Goal: Task Accomplishment & Management: Manage account settings

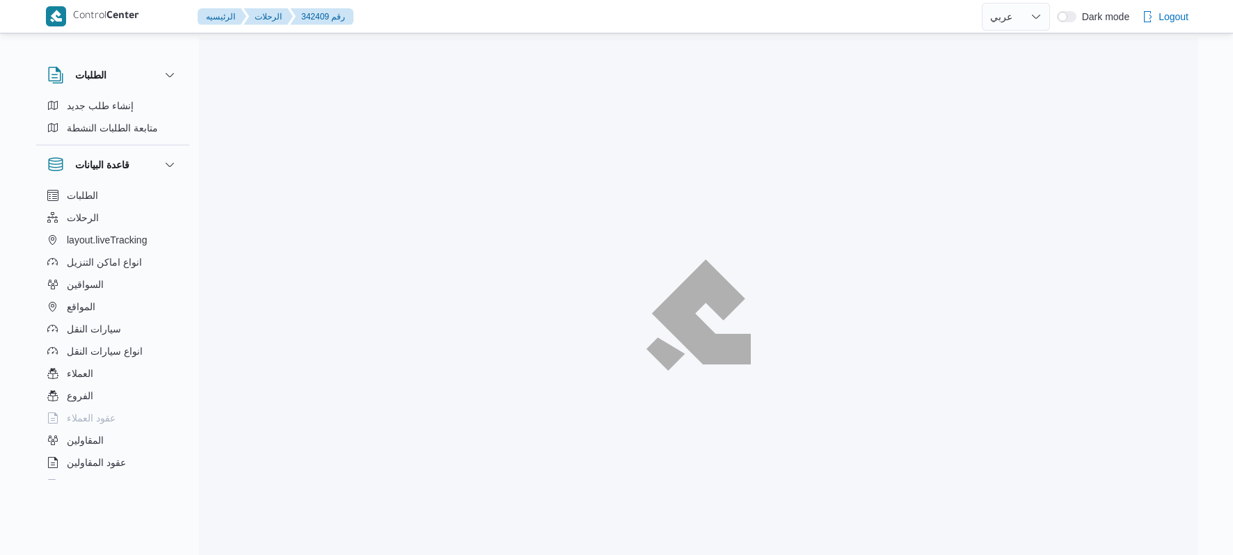
select select "ar"
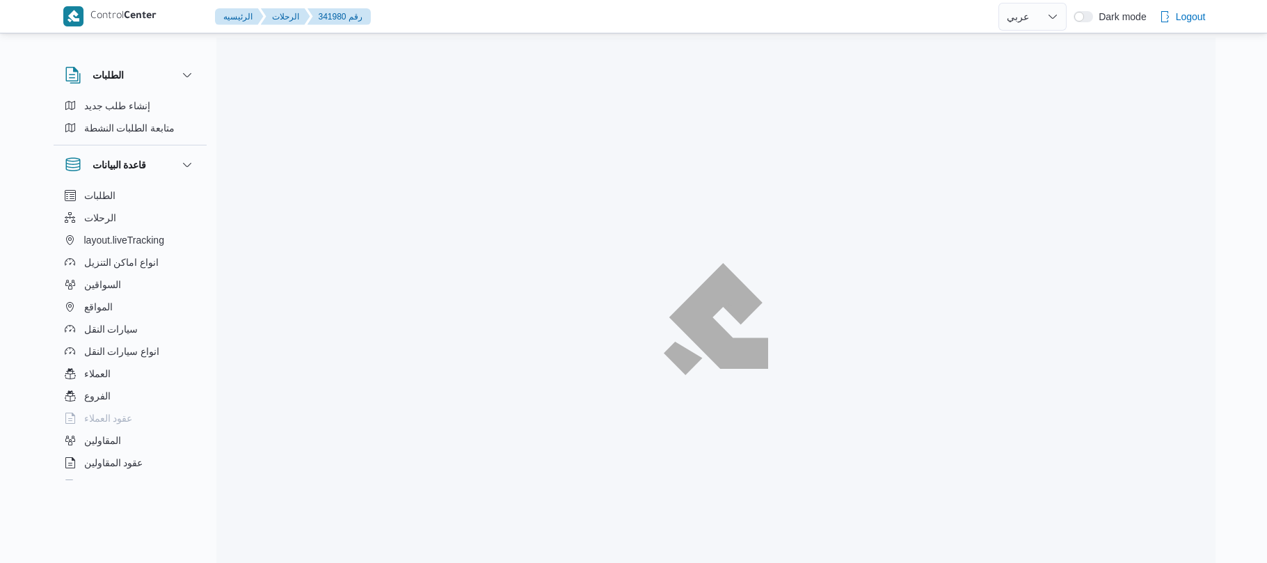
select select "ar"
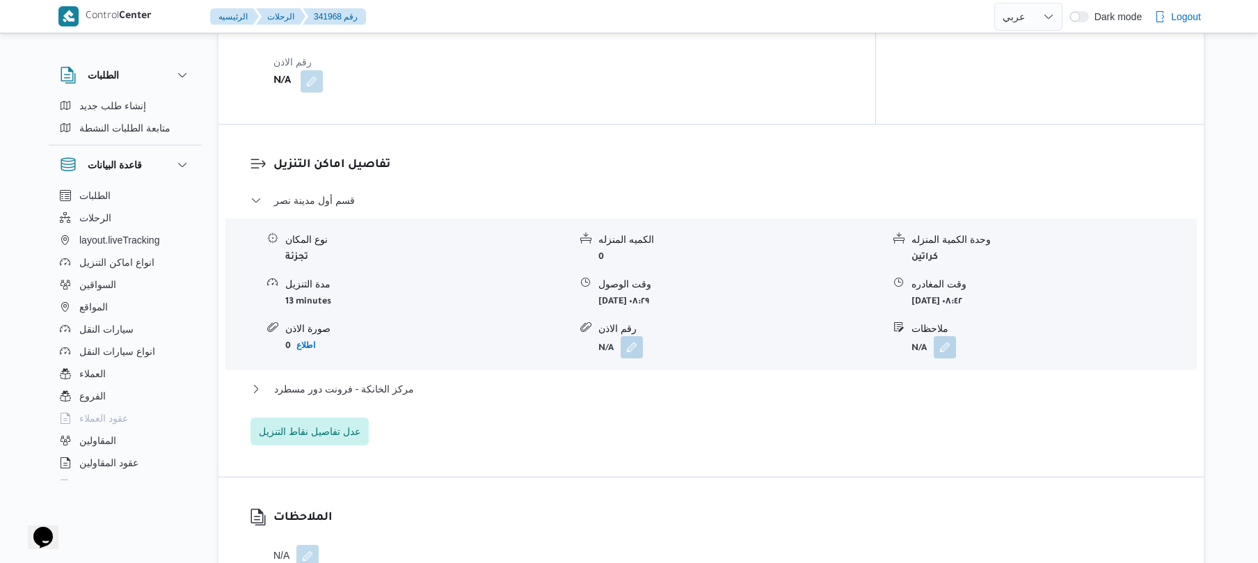
scroll to position [1039, 0]
click at [523, 377] on button "مركز الخانكة - فرونت دور مسطرد" at bounding box center [711, 385] width 922 height 17
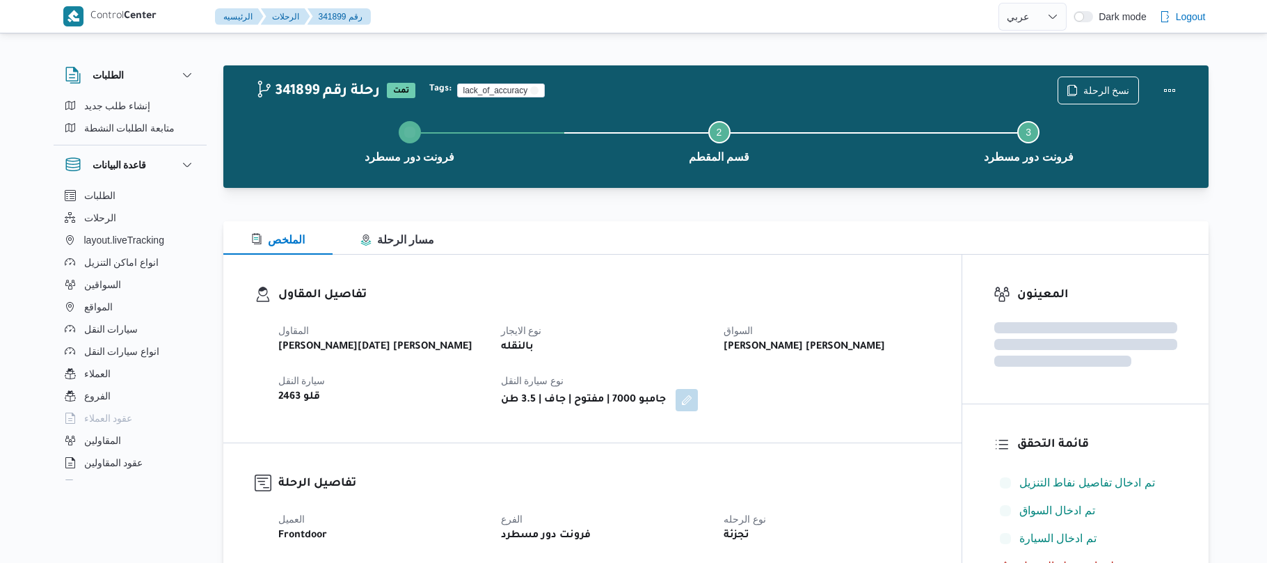
select select "ar"
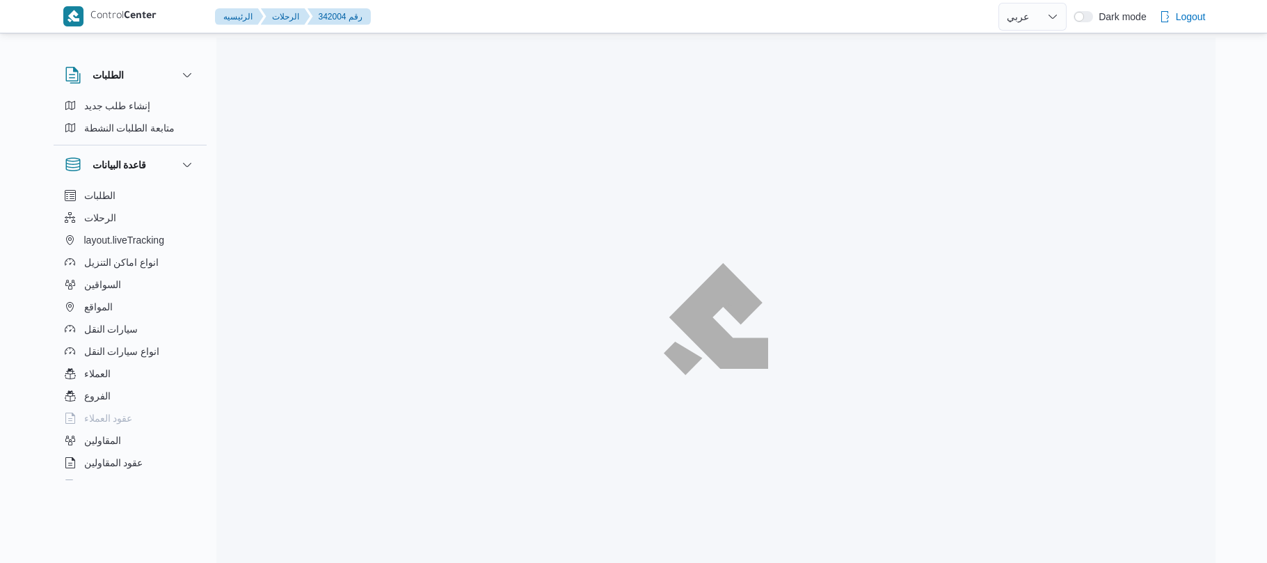
select select "ar"
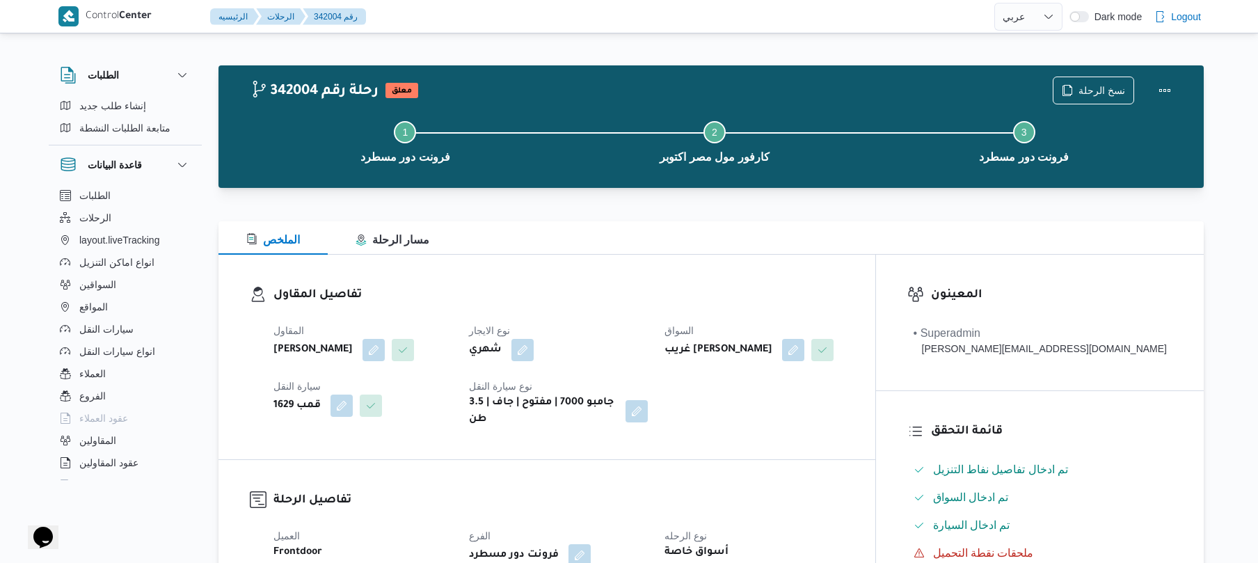
click at [665, 296] on h3 "تفاصيل المقاول" at bounding box center [558, 295] width 571 height 19
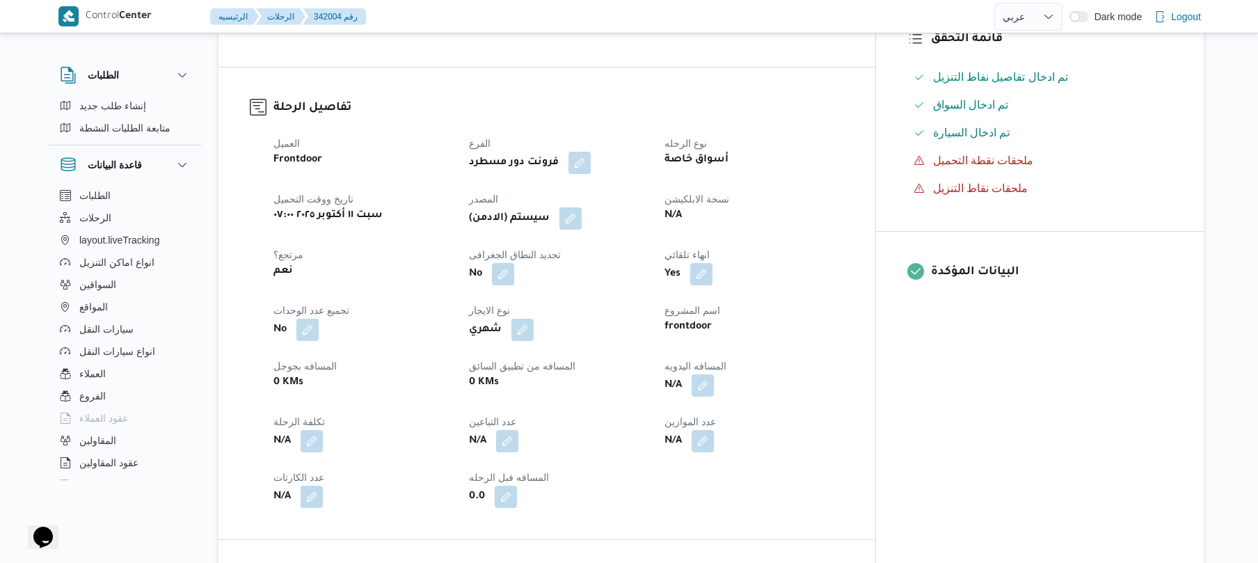
scroll to position [445, 0]
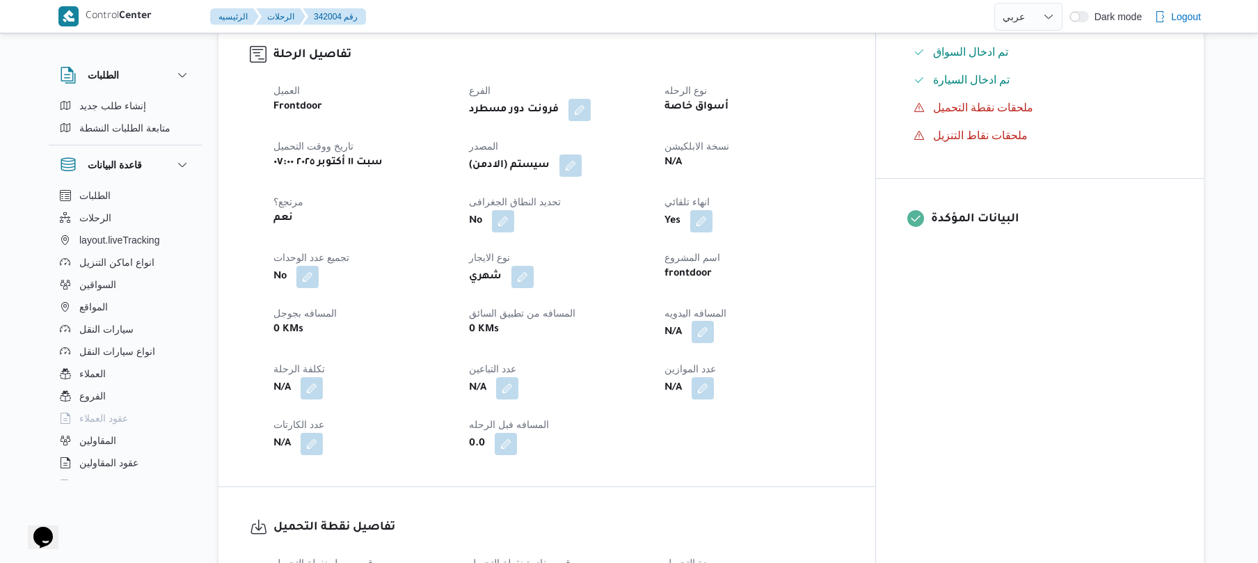
click at [714, 342] on button "button" at bounding box center [703, 332] width 22 height 22
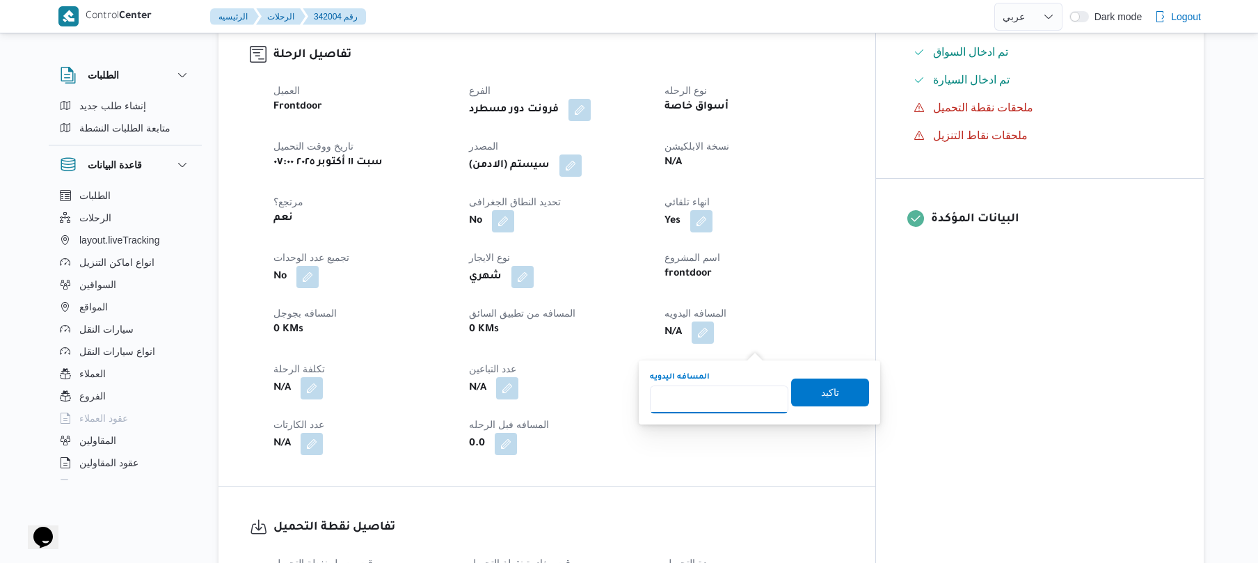
click at [710, 407] on input "المسافه اليدويه" at bounding box center [719, 399] width 138 height 28
type input "110"
click at [806, 395] on span "تاكيد" at bounding box center [830, 392] width 78 height 28
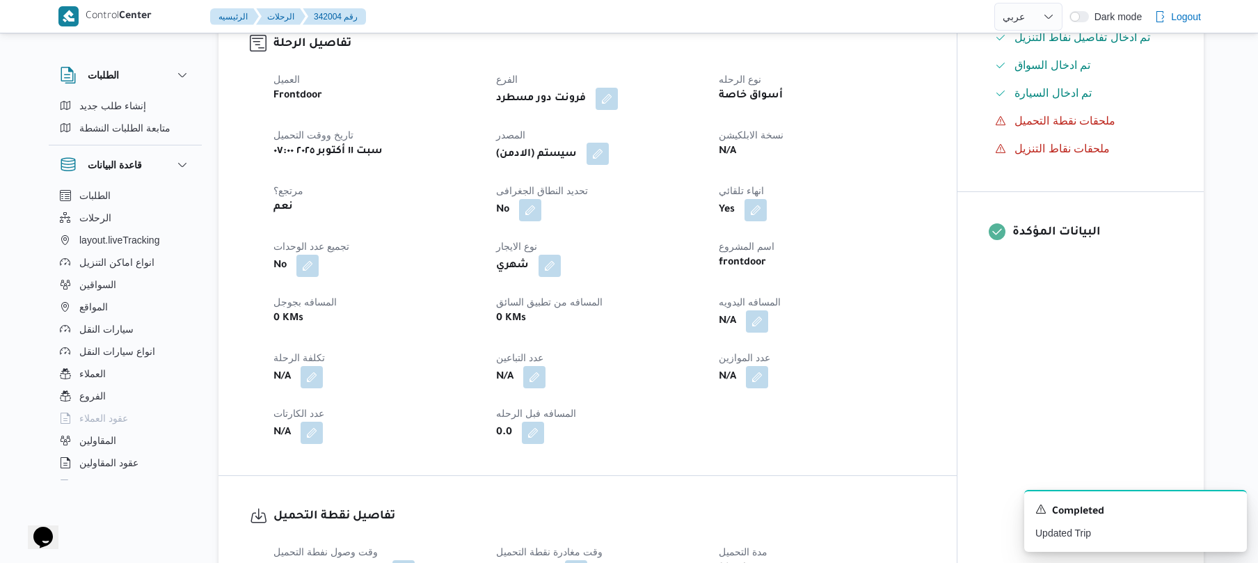
click at [604, 165] on button "button" at bounding box center [598, 154] width 22 height 22
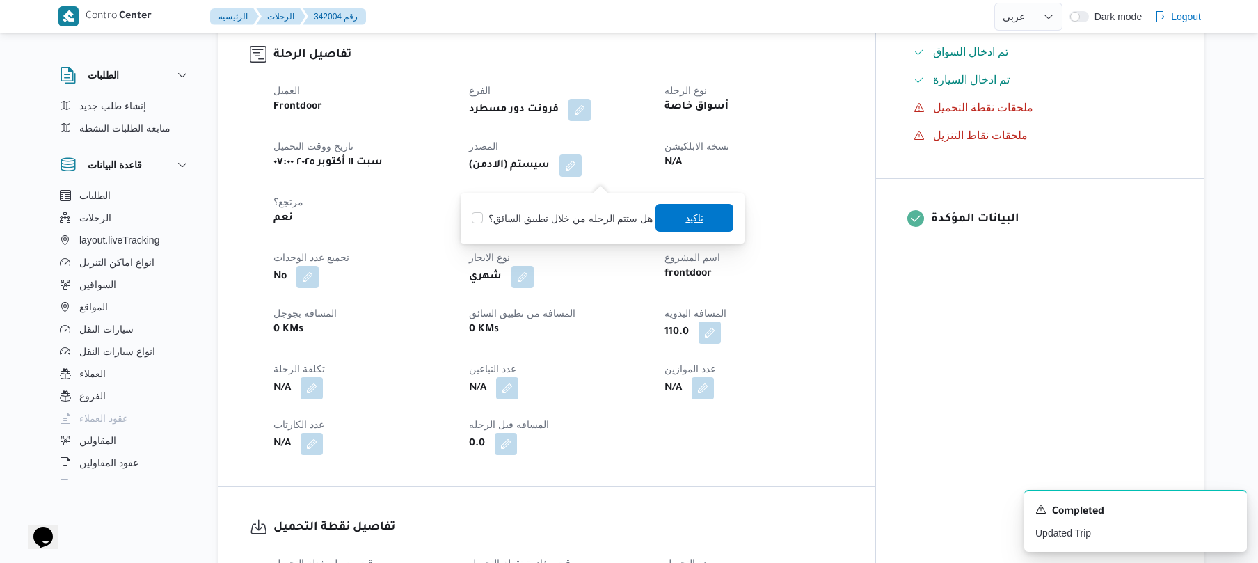
click at [685, 221] on span "تاكيد" at bounding box center [694, 217] width 18 height 17
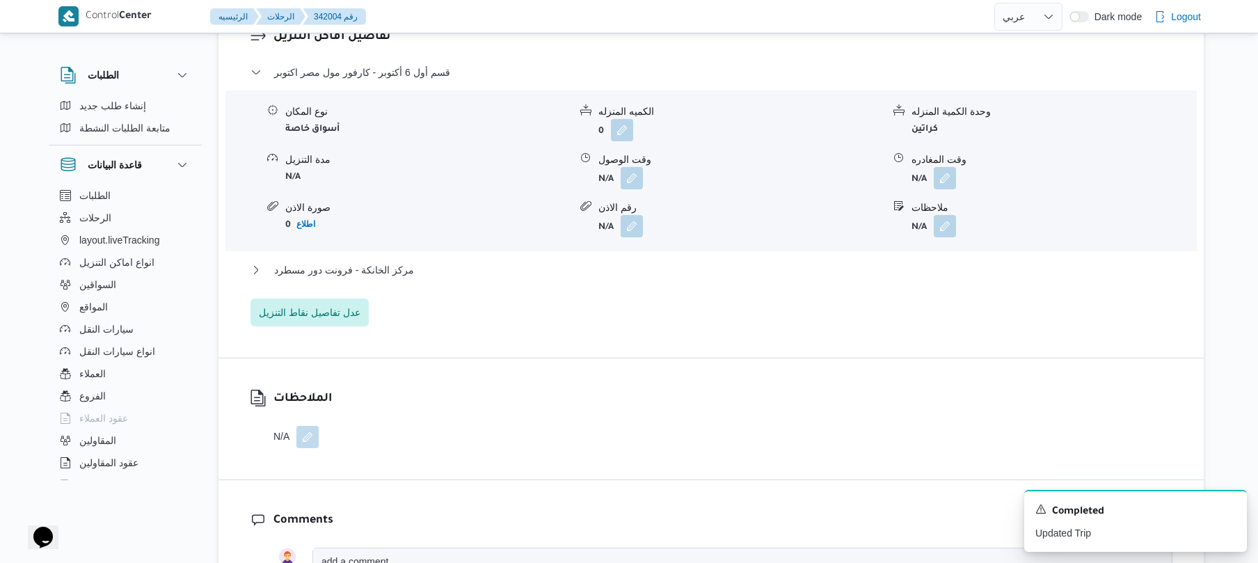
scroll to position [1187, 0]
click at [635, 187] on button "button" at bounding box center [632, 176] width 22 height 22
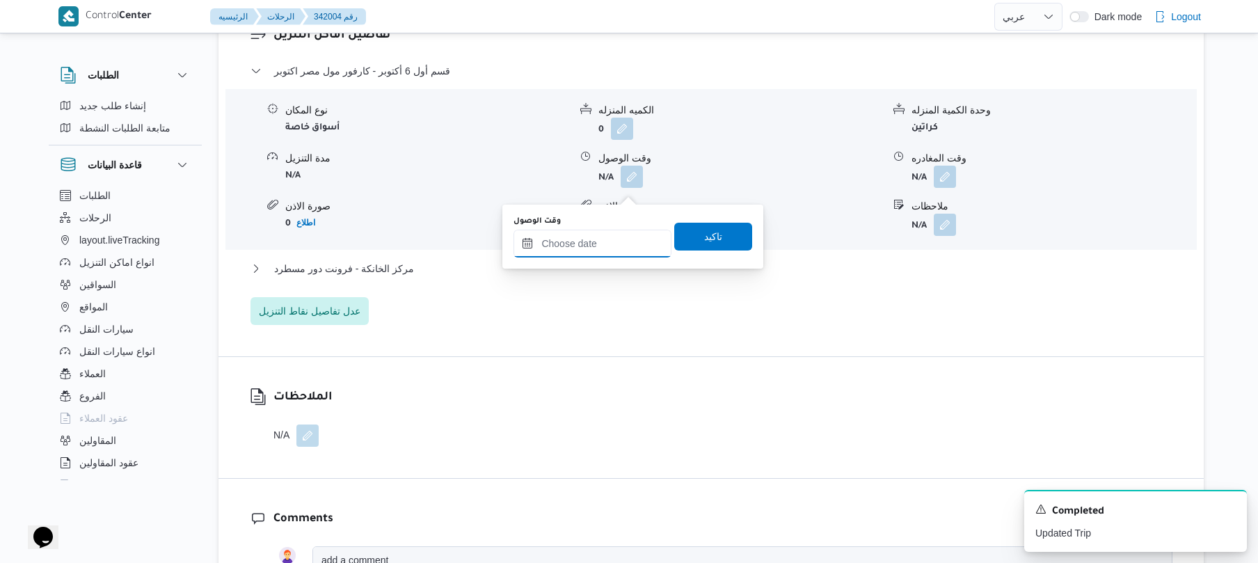
click at [591, 242] on input "وقت الوصول" at bounding box center [592, 244] width 158 height 28
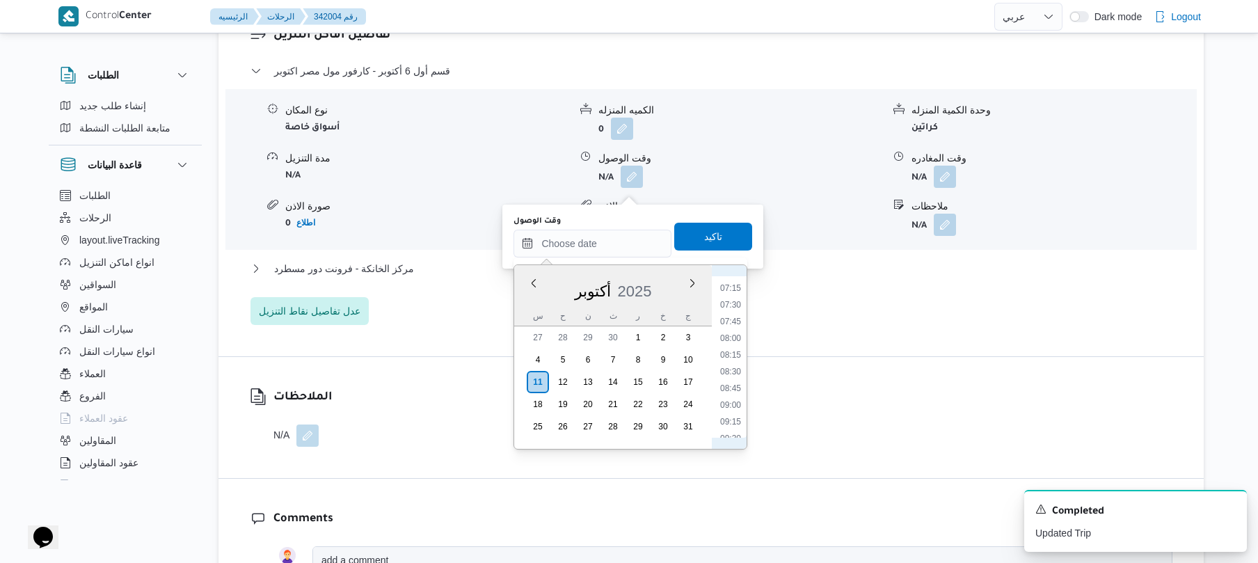
scroll to position [536, 0]
click at [732, 313] on li "08:30" at bounding box center [731, 315] width 32 height 14
type input "١١/١٠/٢٠٢٥ ٠٨:٣٠"
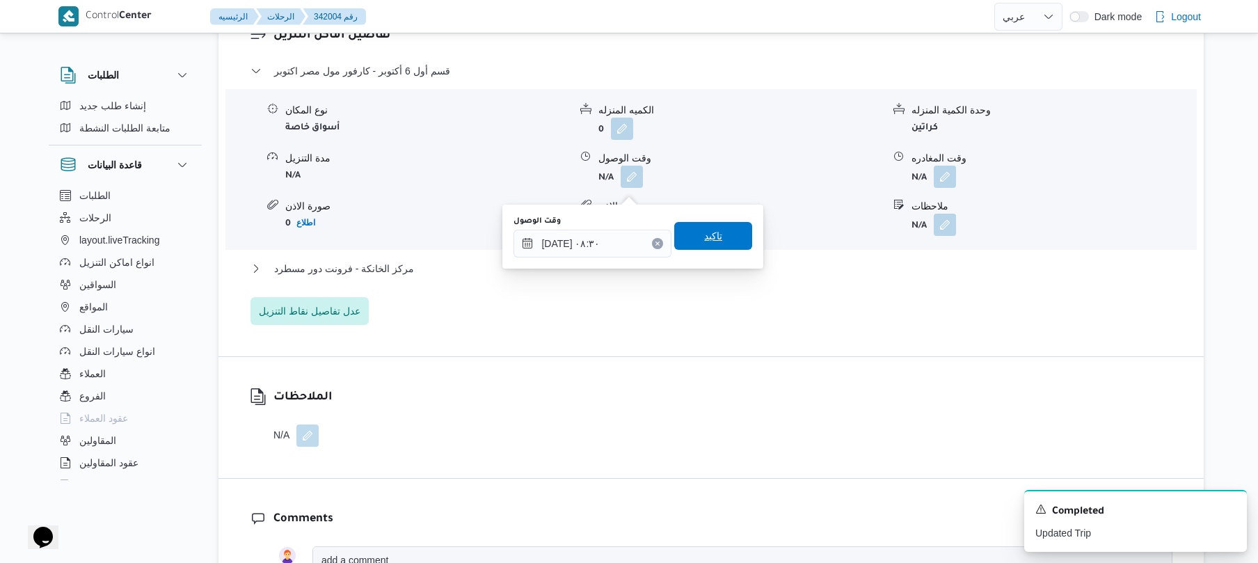
click at [724, 239] on span "تاكيد" at bounding box center [713, 236] width 78 height 28
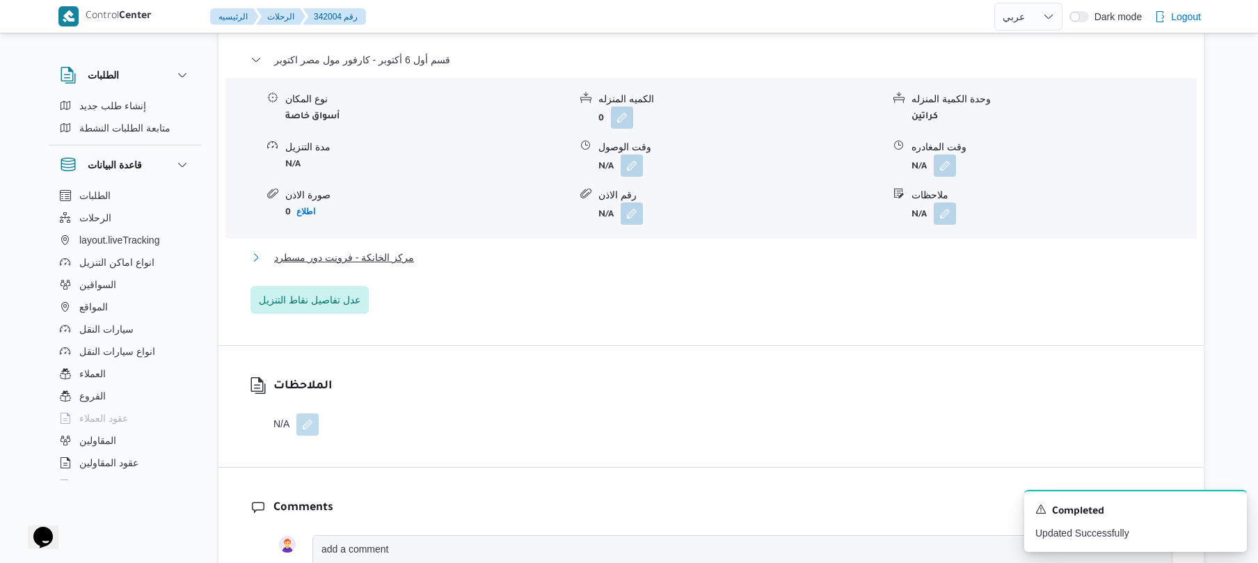
click at [676, 266] on button "مركز الخانكة - فرونت دور مسطرد" at bounding box center [711, 257] width 922 height 17
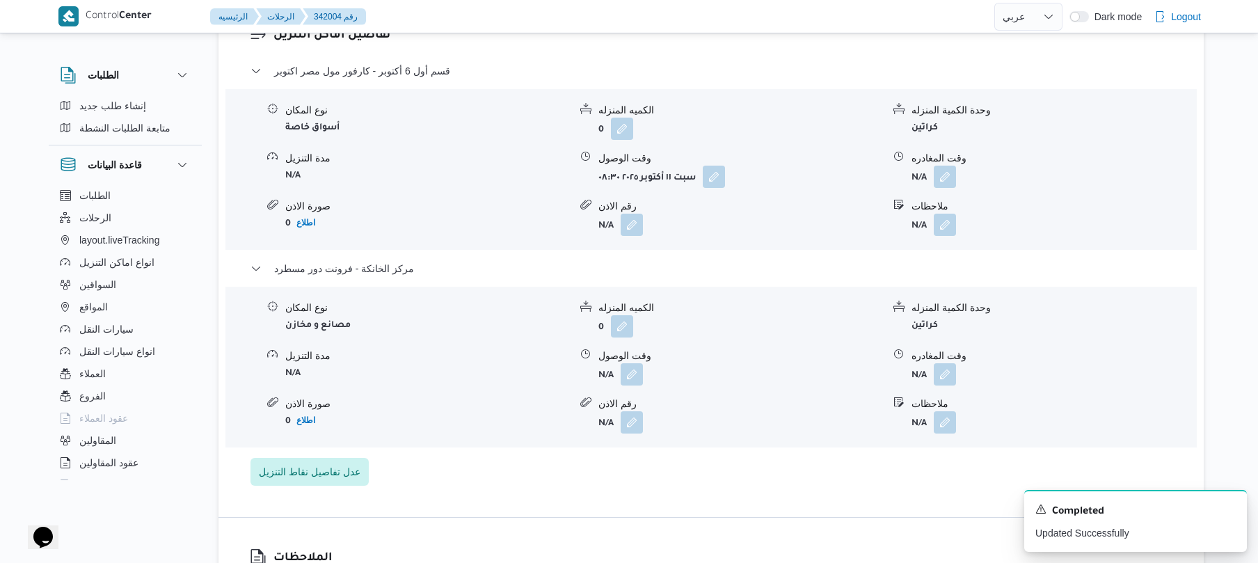
click at [924, 377] on b "N/A" at bounding box center [918, 376] width 15 height 10
click at [945, 385] on button "button" at bounding box center [945, 374] width 22 height 22
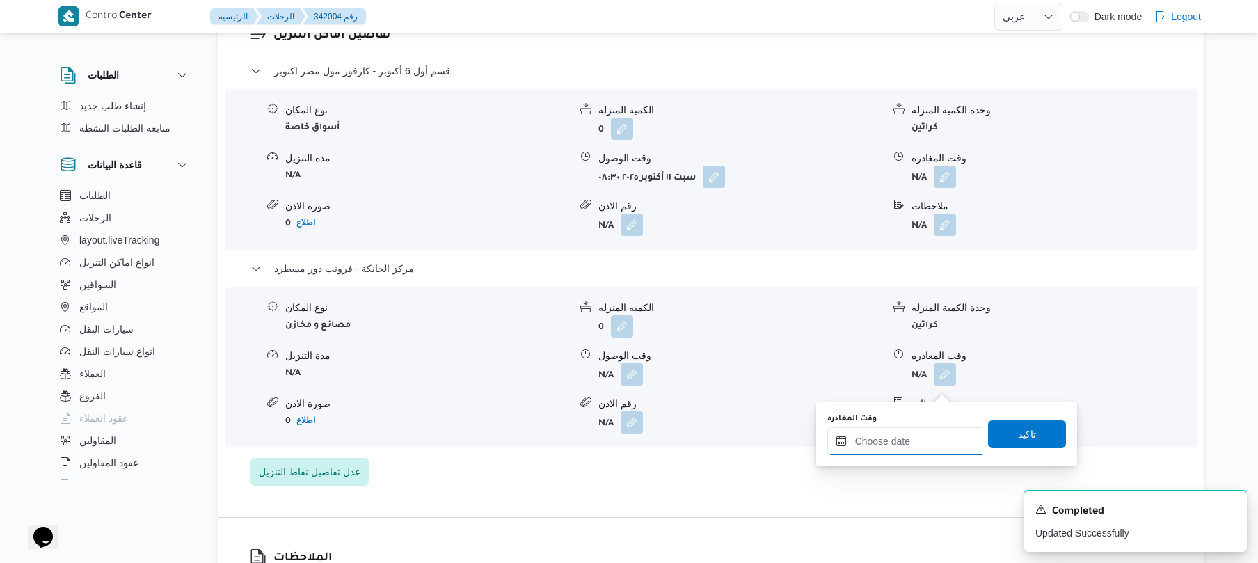
click at [884, 444] on input "وقت المغادره" at bounding box center [906, 441] width 158 height 28
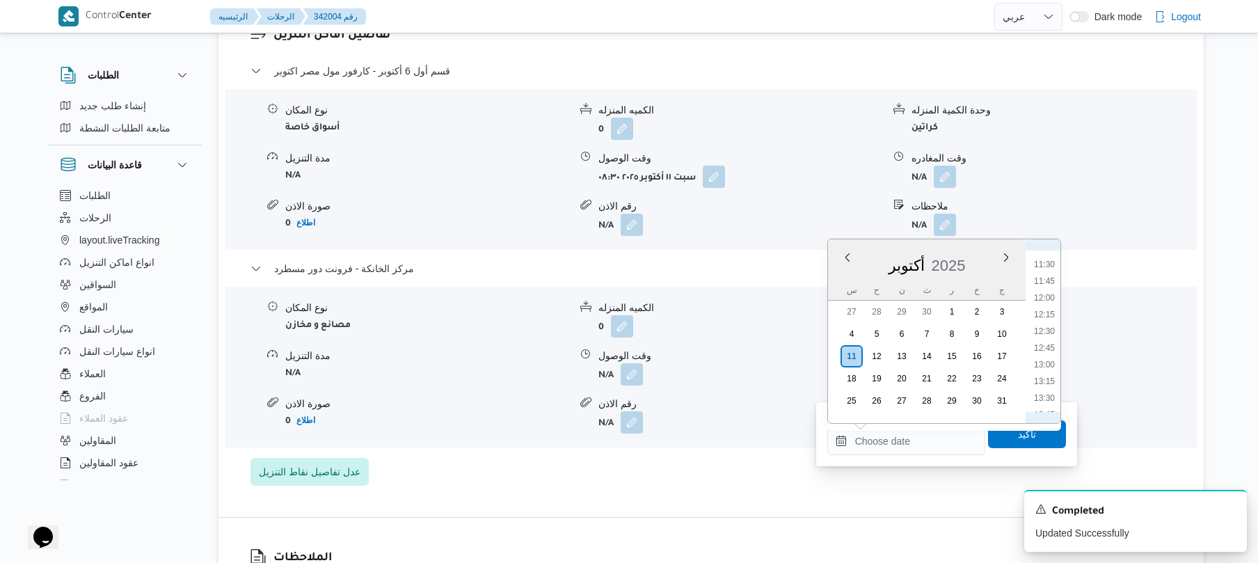
scroll to position [899, 0]
click at [1053, 304] on li "14:15" at bounding box center [1044, 310] width 32 height 14
type input "١١/١٠/٢٠٢٥ ١٤:١٥"
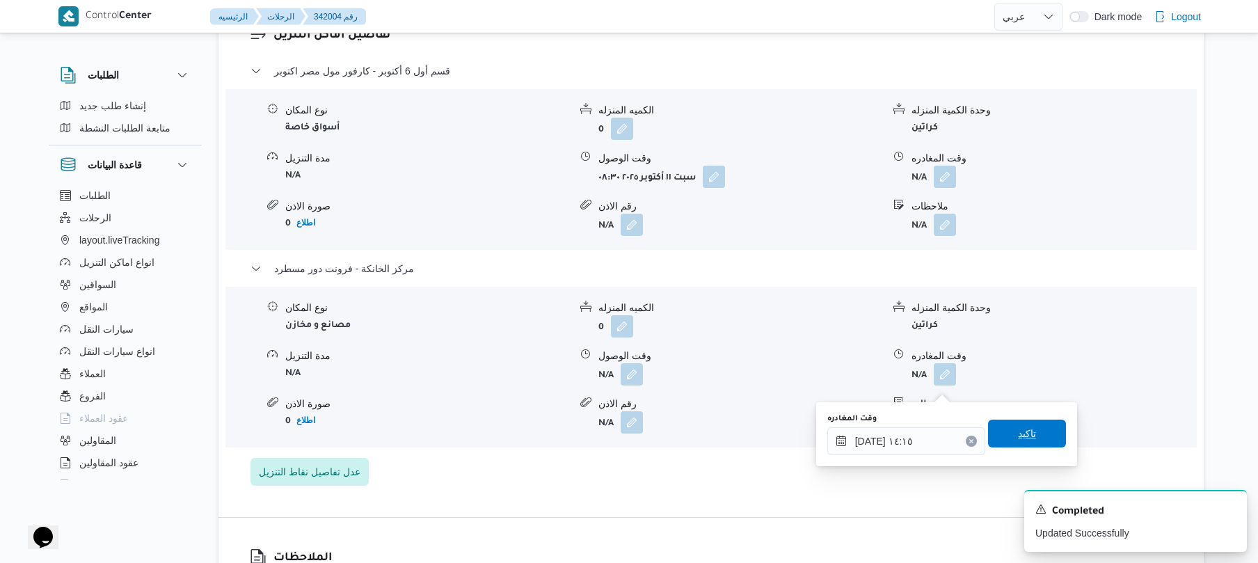
click at [1003, 435] on span "تاكيد" at bounding box center [1027, 434] width 78 height 28
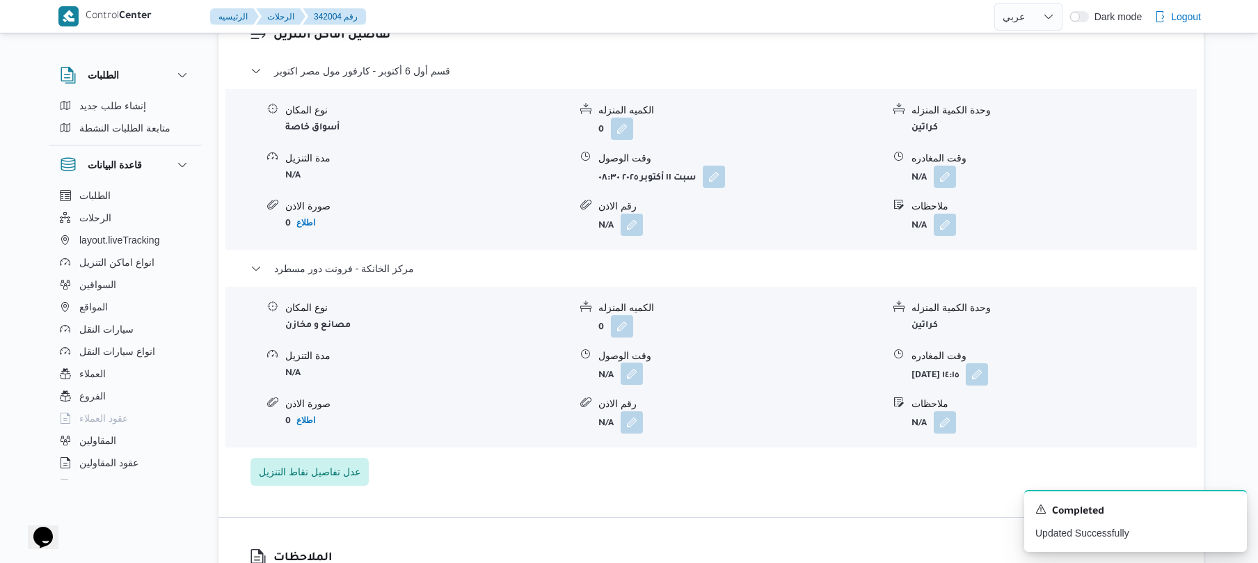
click at [632, 385] on button "button" at bounding box center [632, 374] width 22 height 22
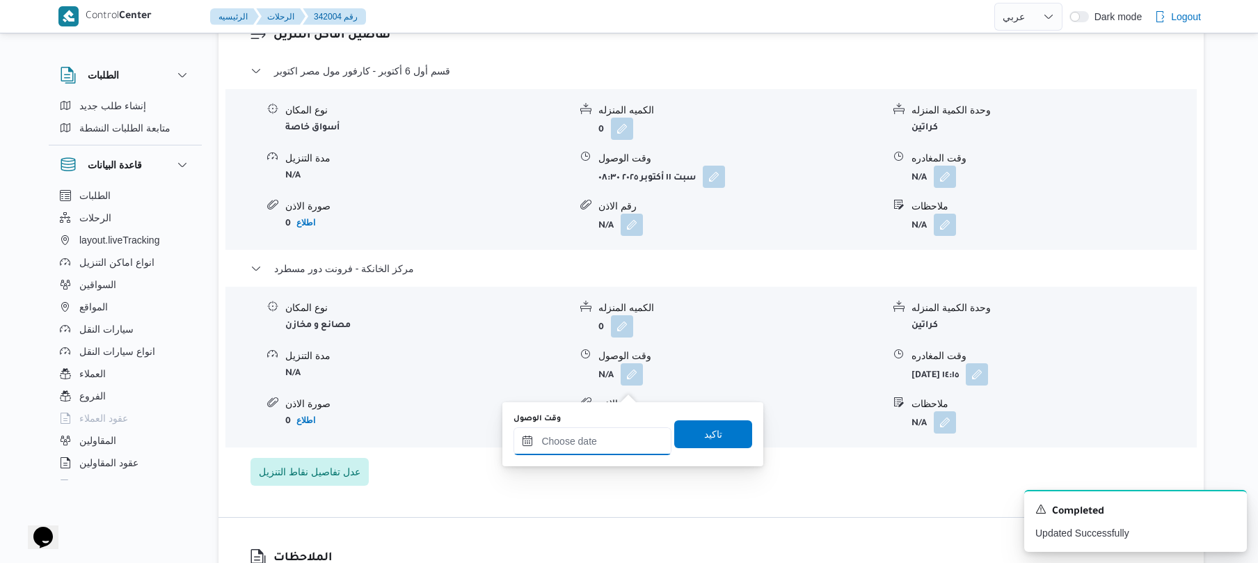
click at [584, 438] on input "وقت الوصول" at bounding box center [592, 441] width 158 height 28
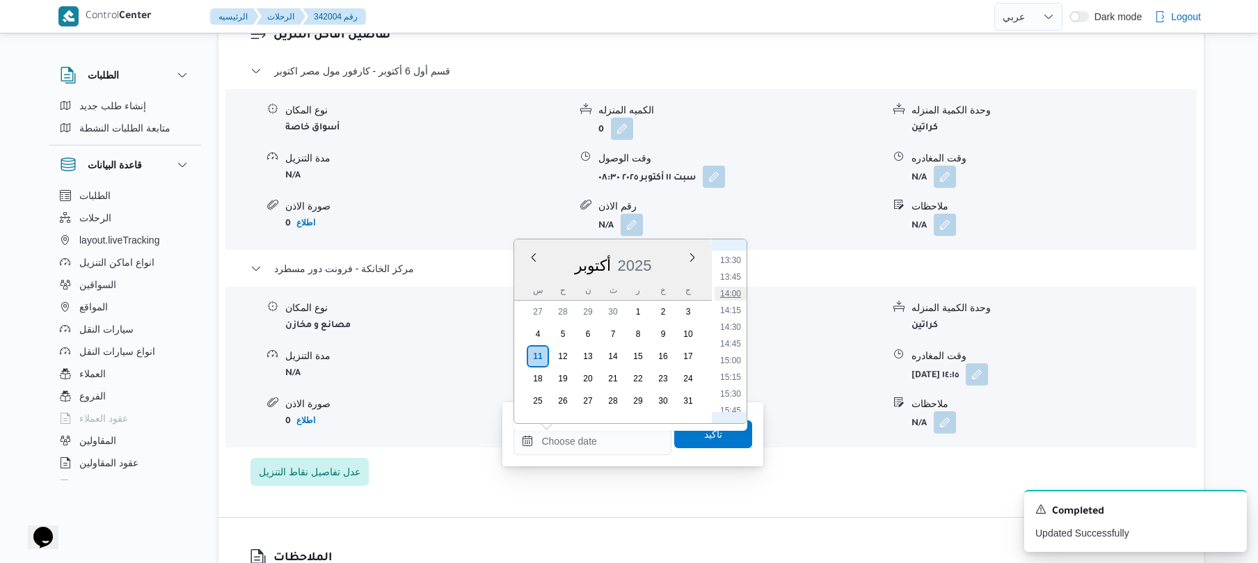
click at [735, 292] on li "14:00" at bounding box center [731, 294] width 32 height 14
type input "[DATE] ١٤:٠٠"
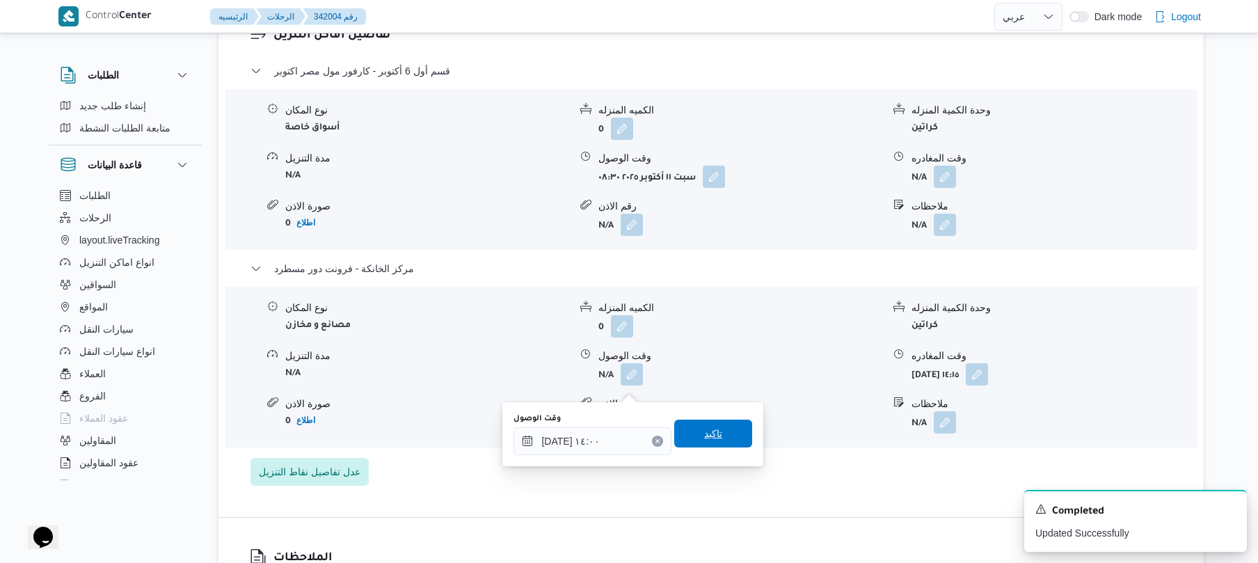
click at [689, 430] on span "تاكيد" at bounding box center [713, 434] width 78 height 28
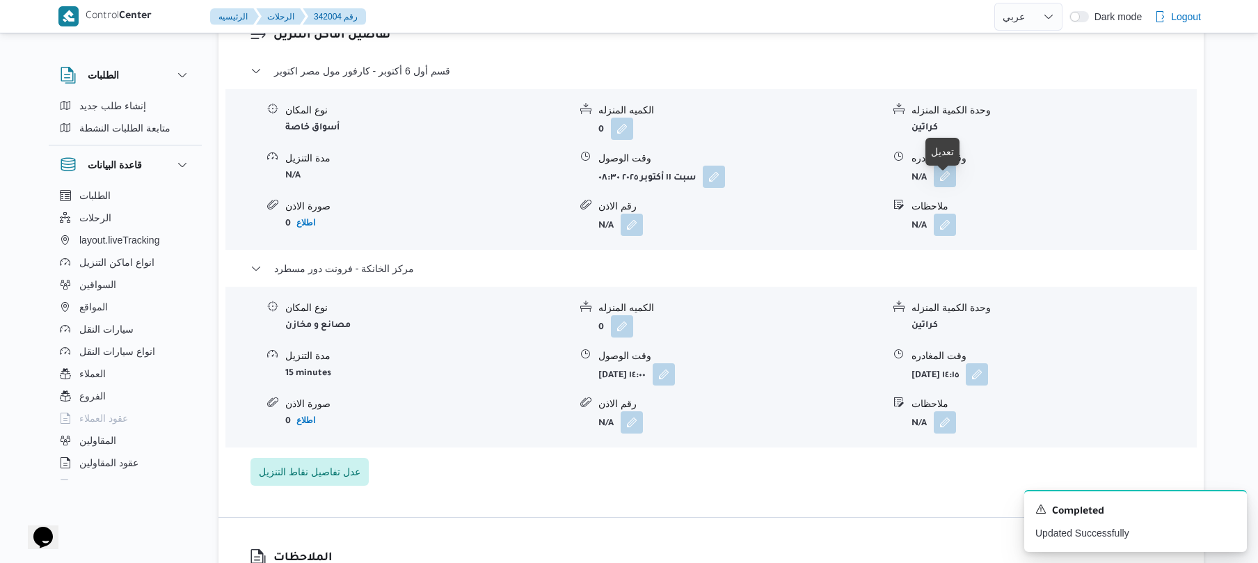
click at [945, 182] on button "button" at bounding box center [945, 176] width 22 height 22
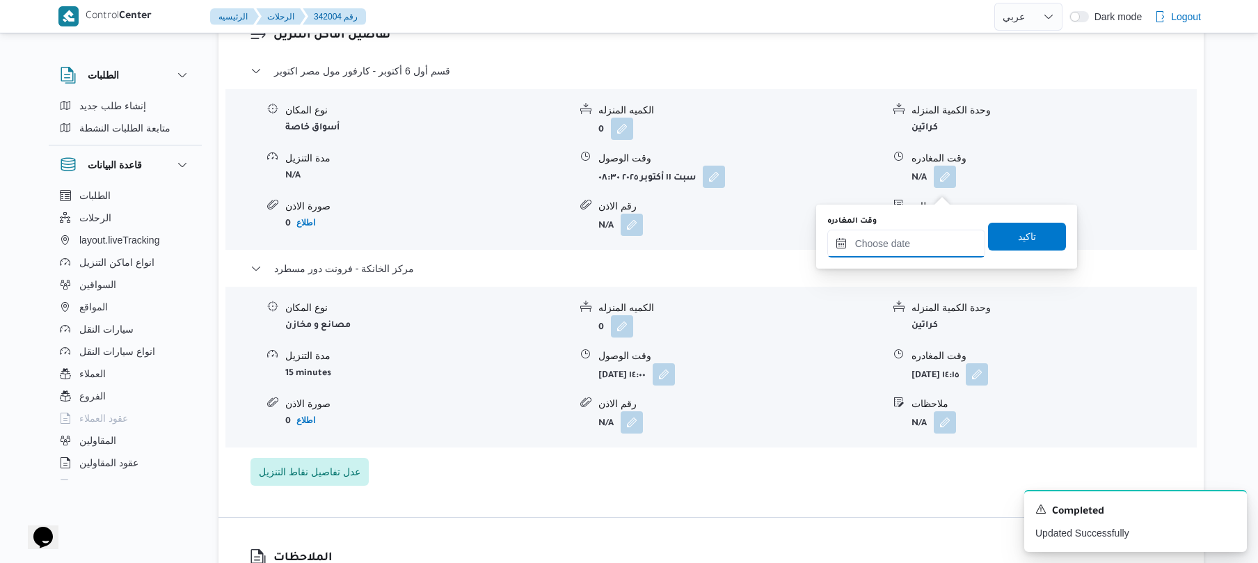
click at [898, 246] on input "وقت المغادره" at bounding box center [906, 244] width 158 height 28
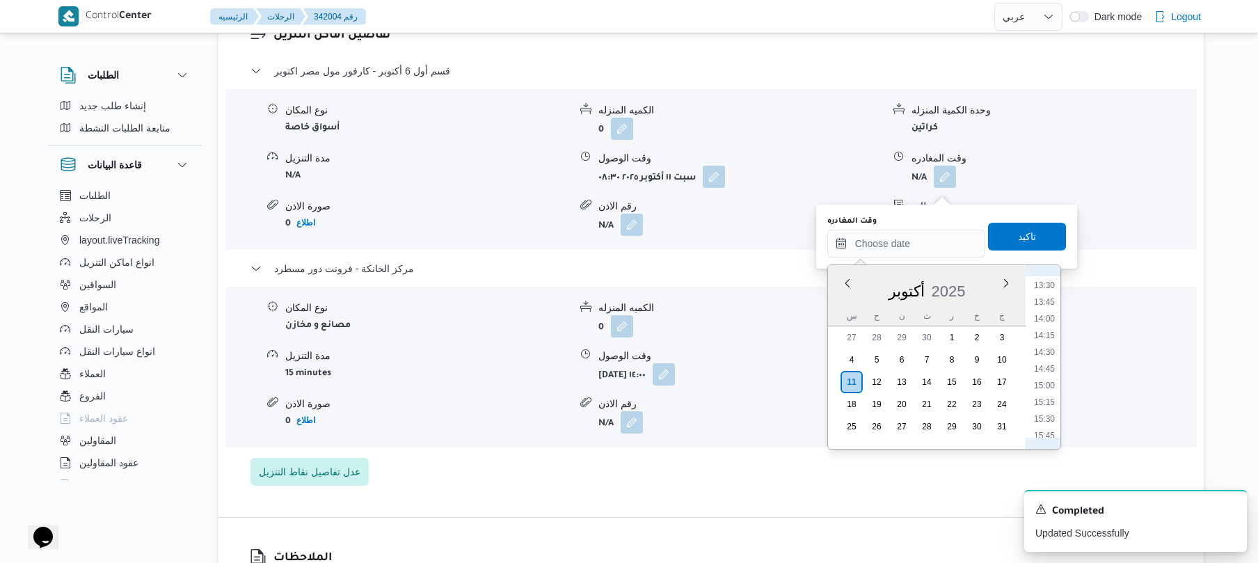
scroll to position [763, 0]
click at [1046, 385] on li "13:00" at bounding box center [1044, 388] width 32 height 14
type input "١١/١٠/٢٠٢٥ ١٣:٠٠"
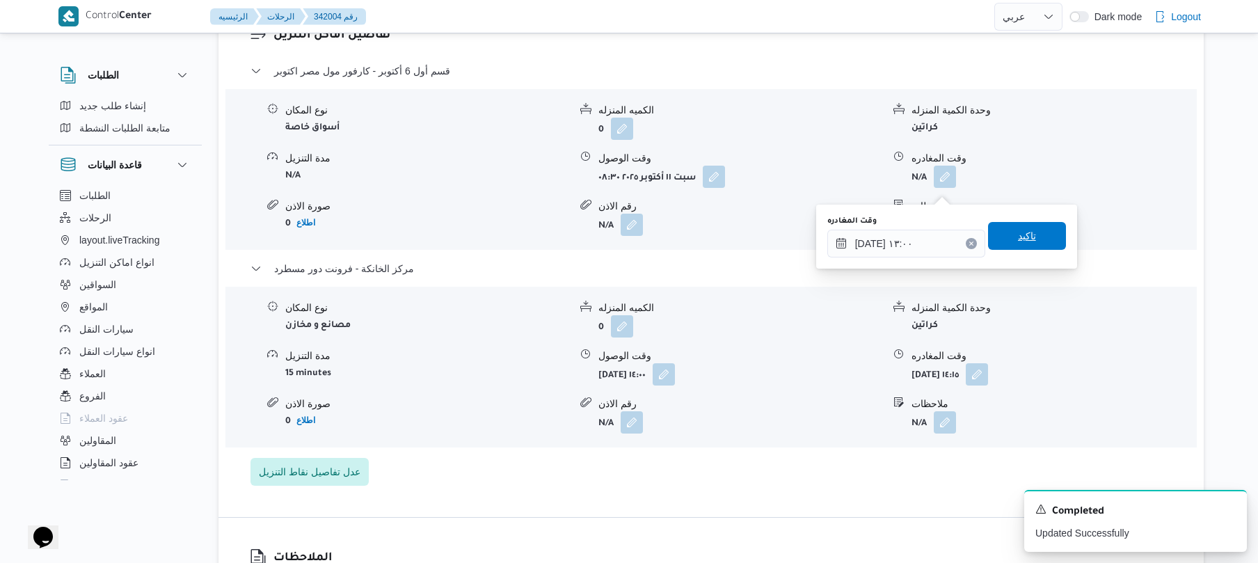
click at [1031, 237] on span "تاكيد" at bounding box center [1027, 236] width 78 height 28
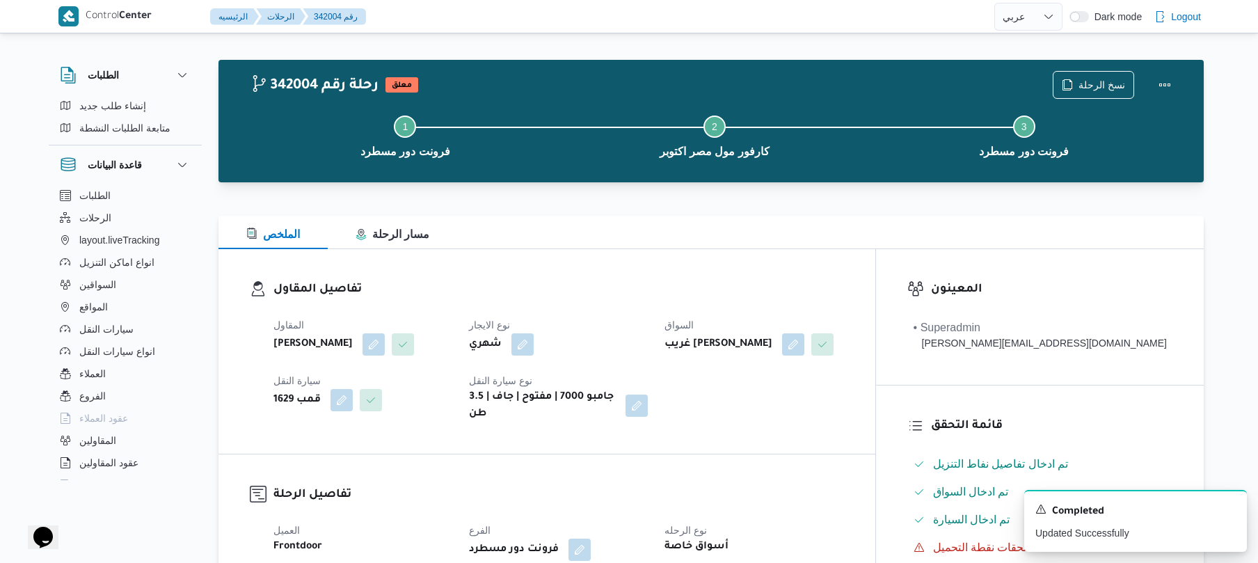
scroll to position [0, 0]
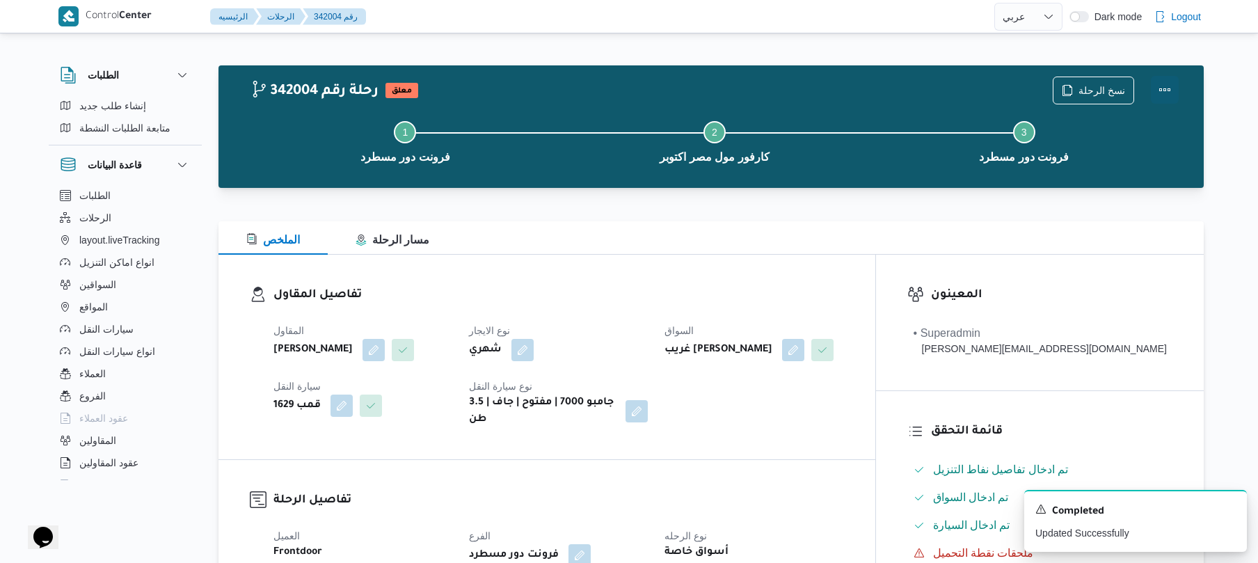
click at [1162, 95] on button "Actions" at bounding box center [1165, 90] width 28 height 28
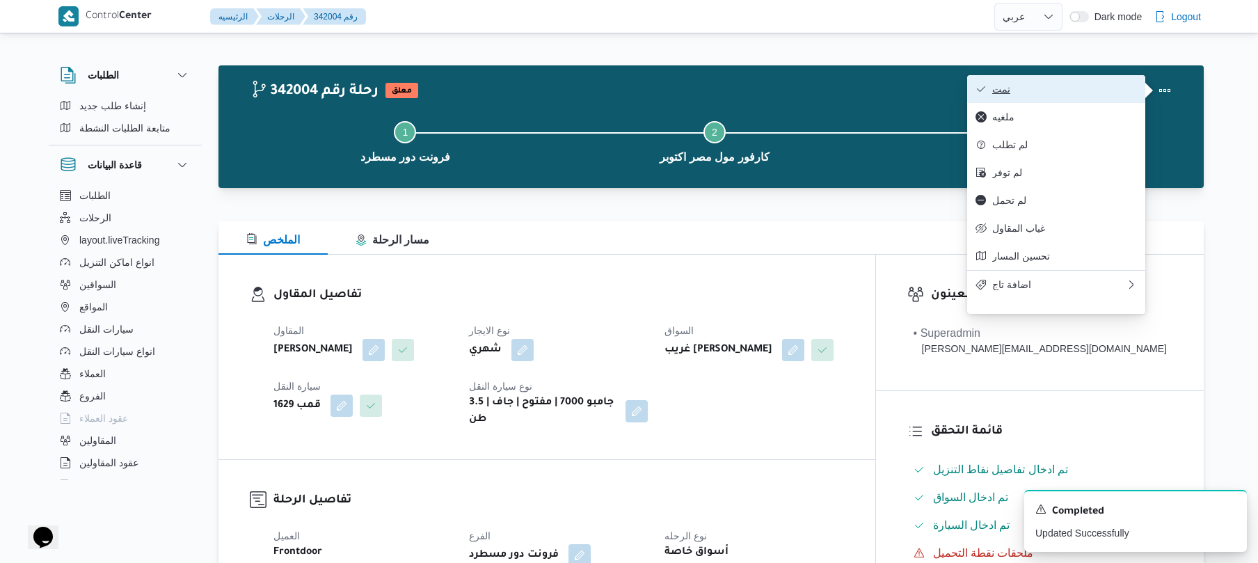
click at [1091, 92] on span "تمت" at bounding box center [1064, 88] width 145 height 11
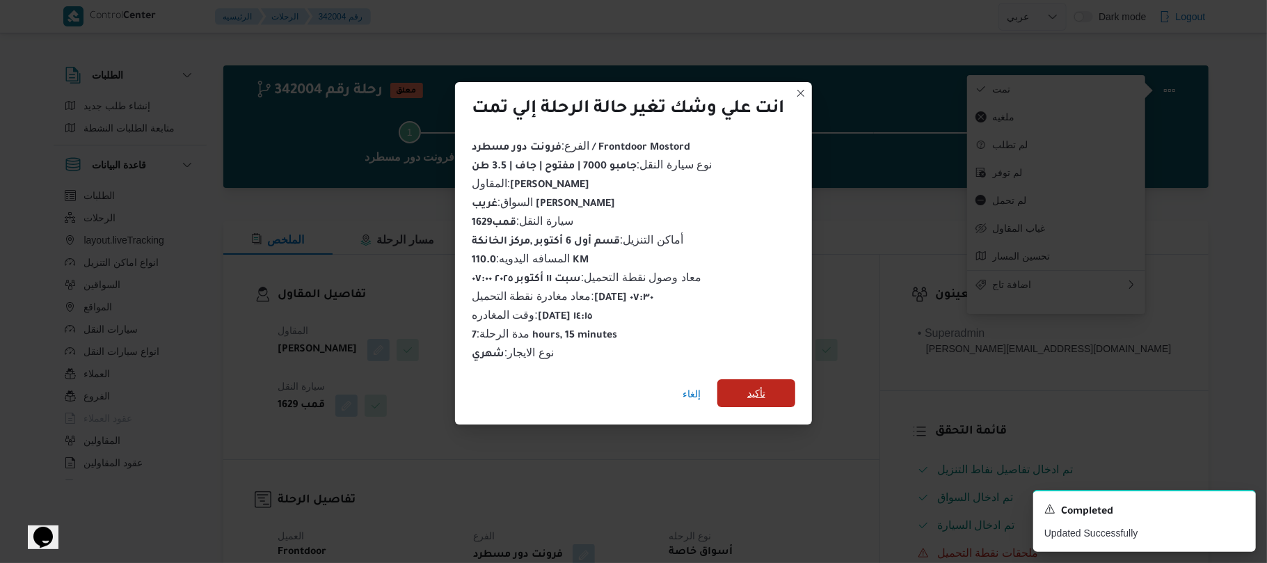
click at [741, 385] on span "تأكيد" at bounding box center [756, 393] width 78 height 28
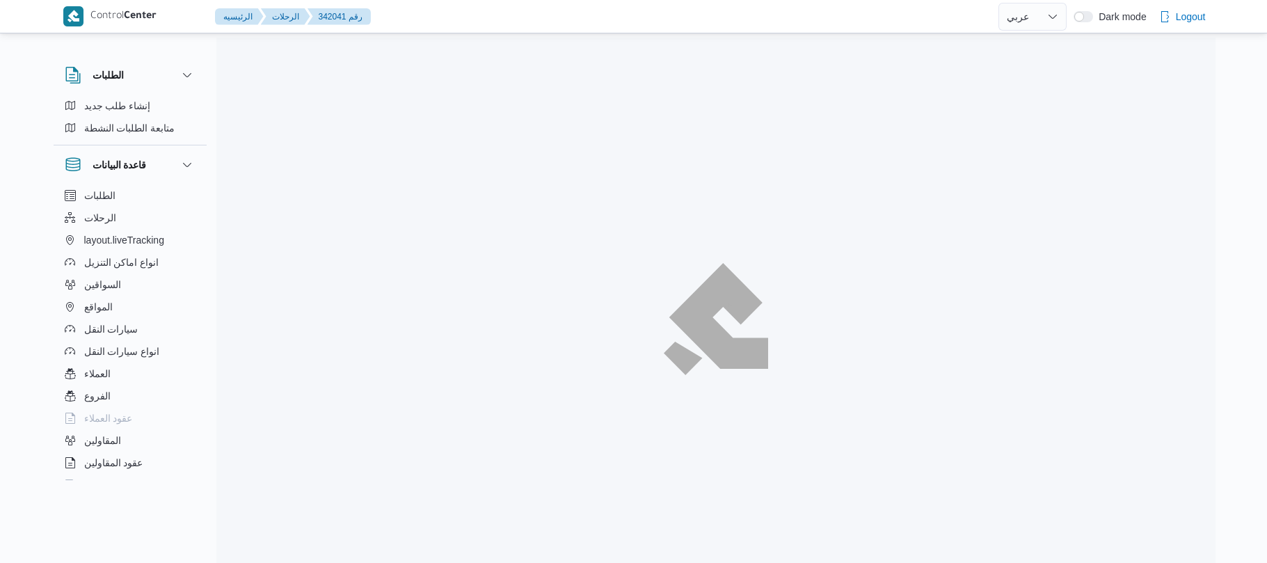
select select "ar"
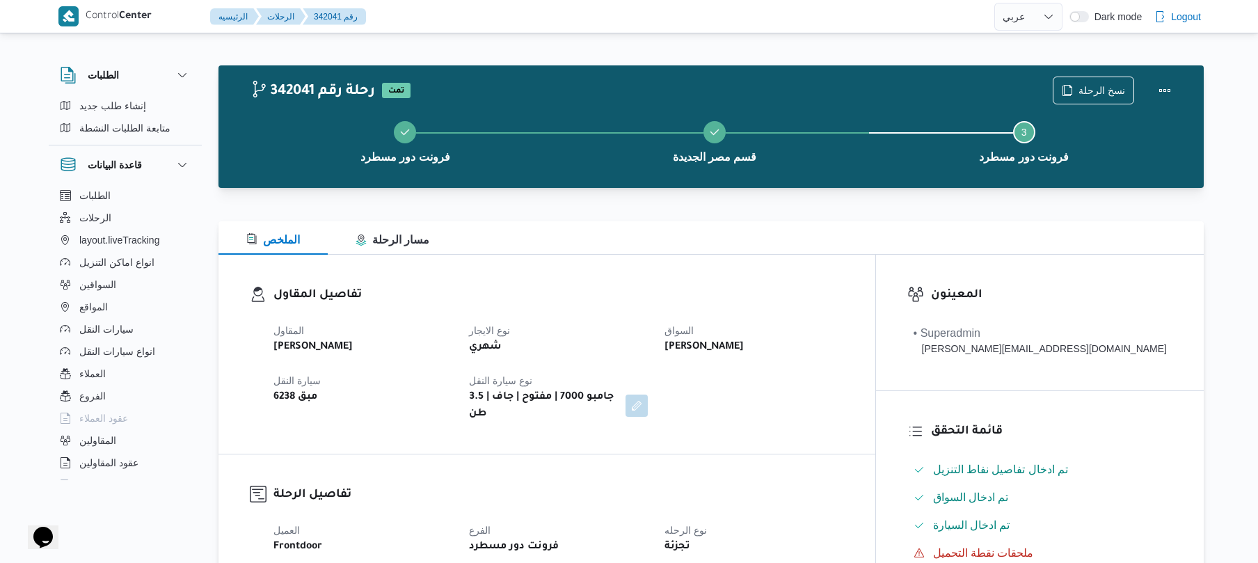
click at [635, 246] on div "الملخص مسار الرحلة" at bounding box center [710, 237] width 985 height 33
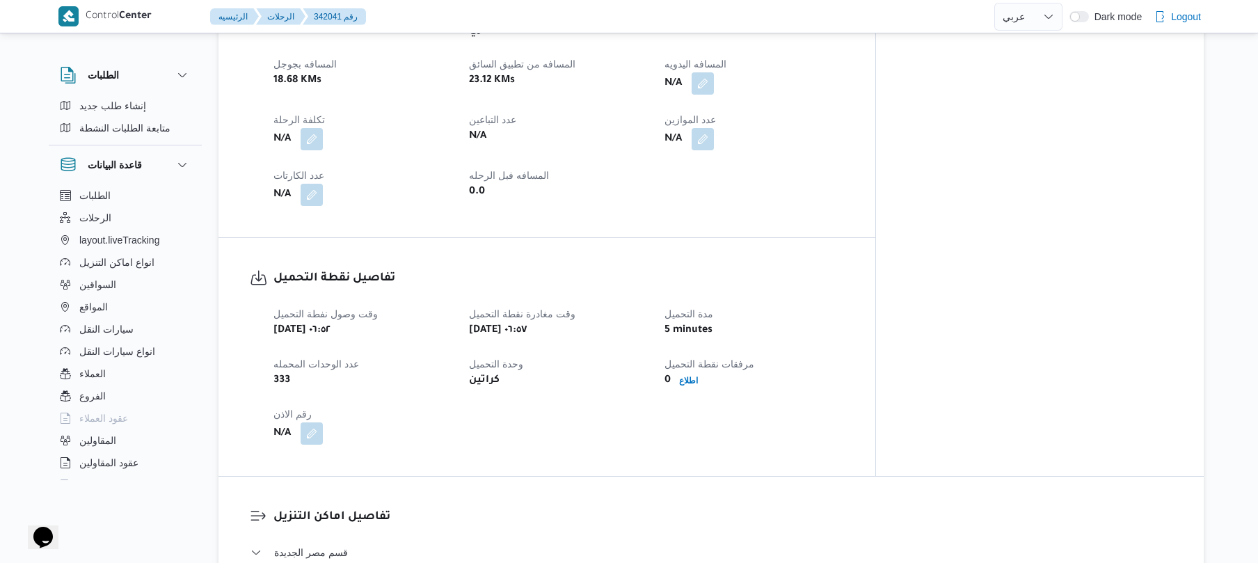
scroll to position [630, 0]
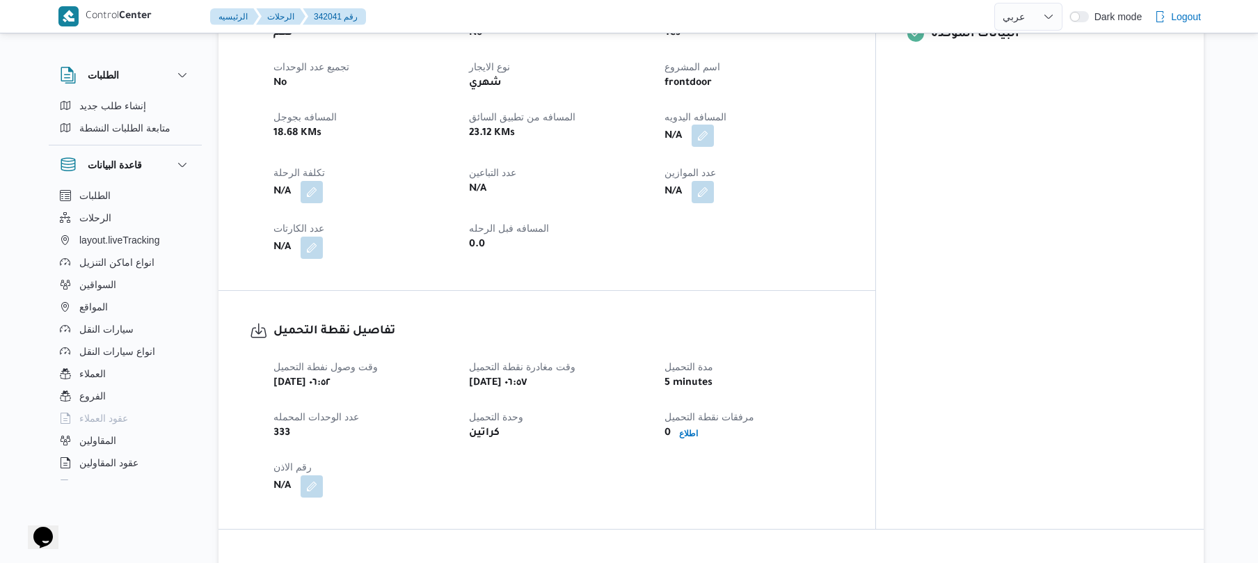
click at [714, 125] on button "button" at bounding box center [703, 136] width 22 height 22
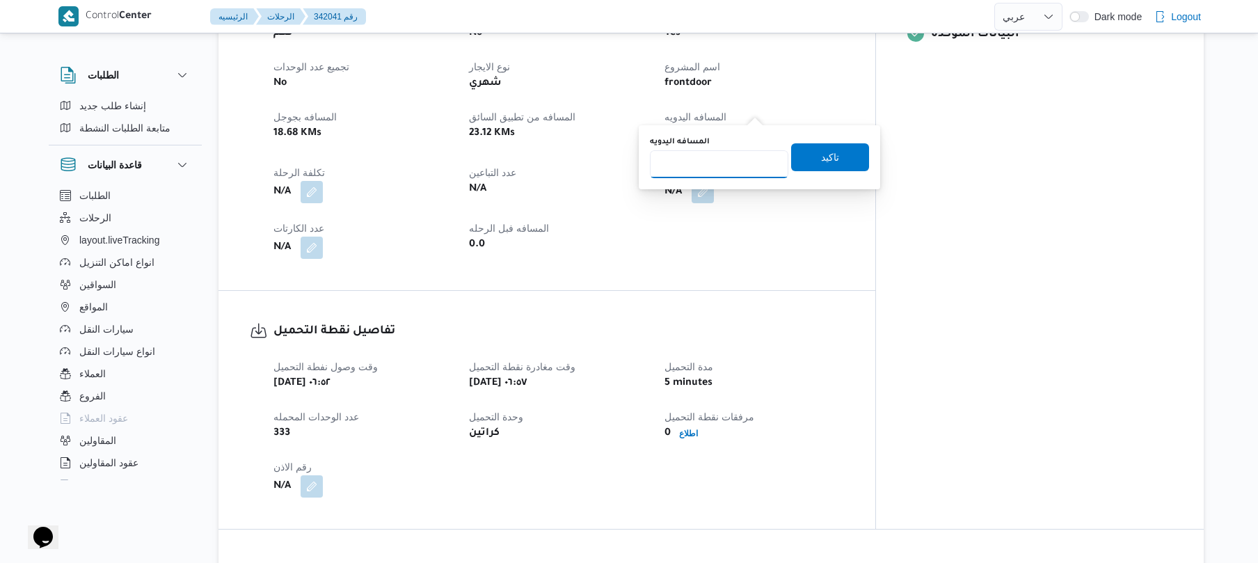
click at [710, 171] on input "المسافه اليدويه" at bounding box center [719, 164] width 138 height 28
type input "40"
click at [828, 153] on span "تاكيد" at bounding box center [830, 156] width 18 height 17
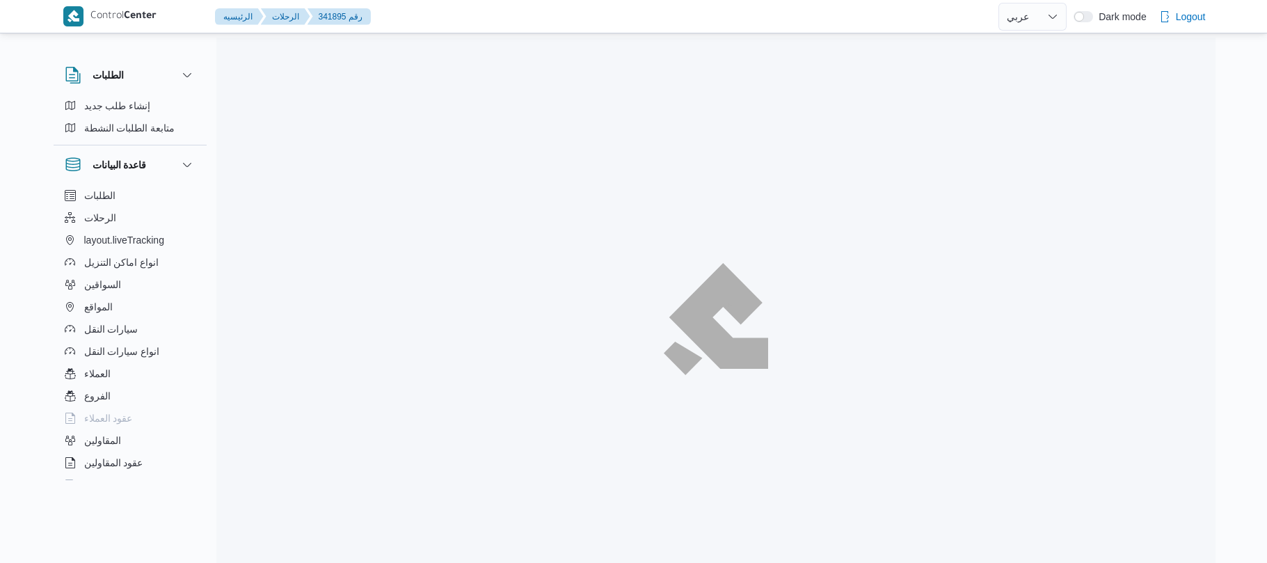
select select "ar"
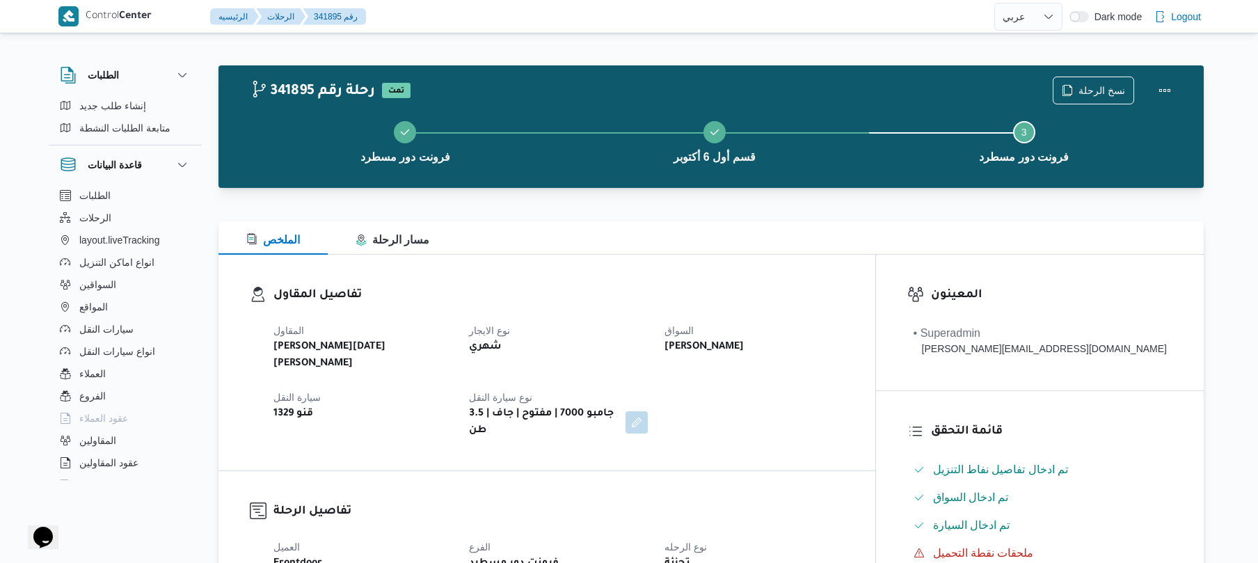
click at [716, 235] on div "الملخص مسار الرحلة" at bounding box center [710, 237] width 985 height 33
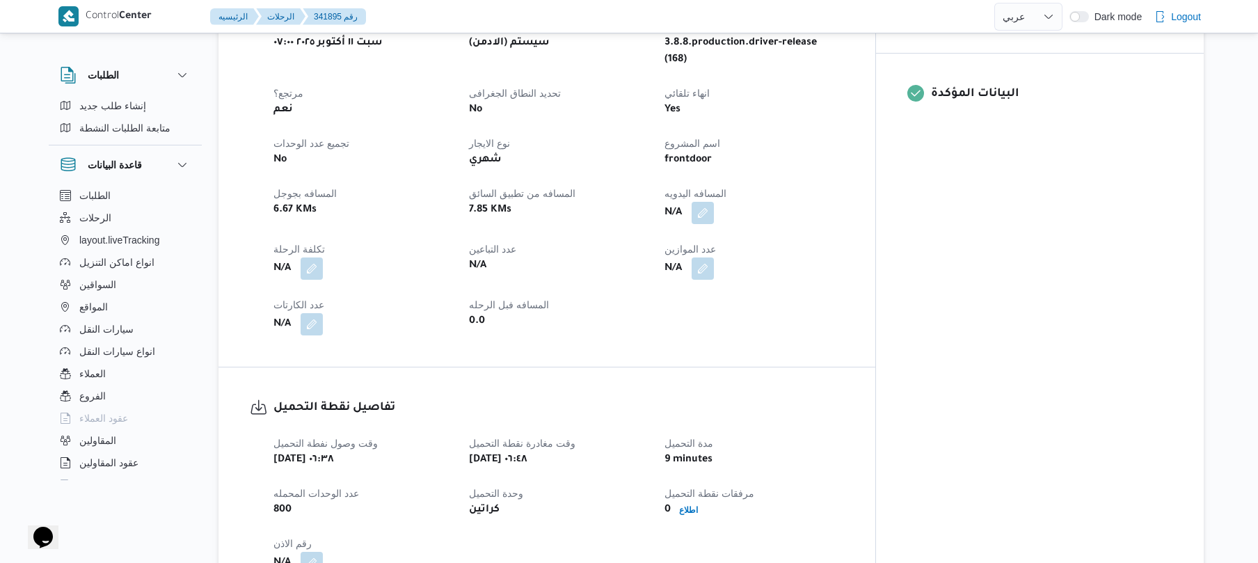
scroll to position [630, 0]
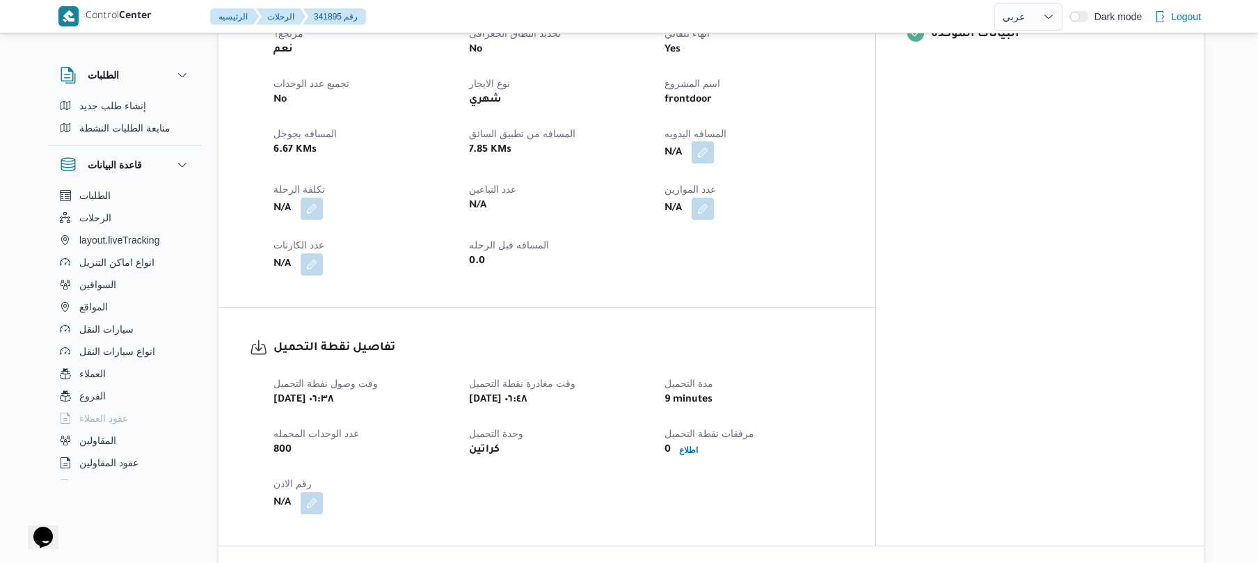
click at [714, 141] on button "button" at bounding box center [703, 152] width 22 height 22
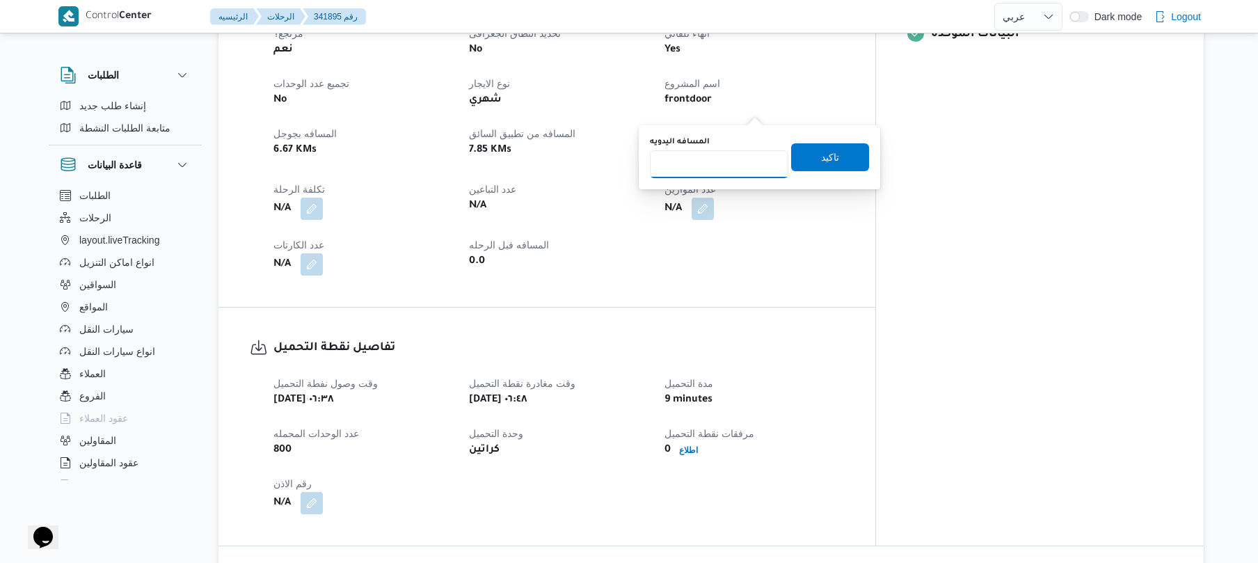
click at [724, 164] on input "المسافه اليدويه" at bounding box center [719, 164] width 138 height 28
type input "115"
click at [829, 159] on span "تاكيد" at bounding box center [830, 156] width 18 height 17
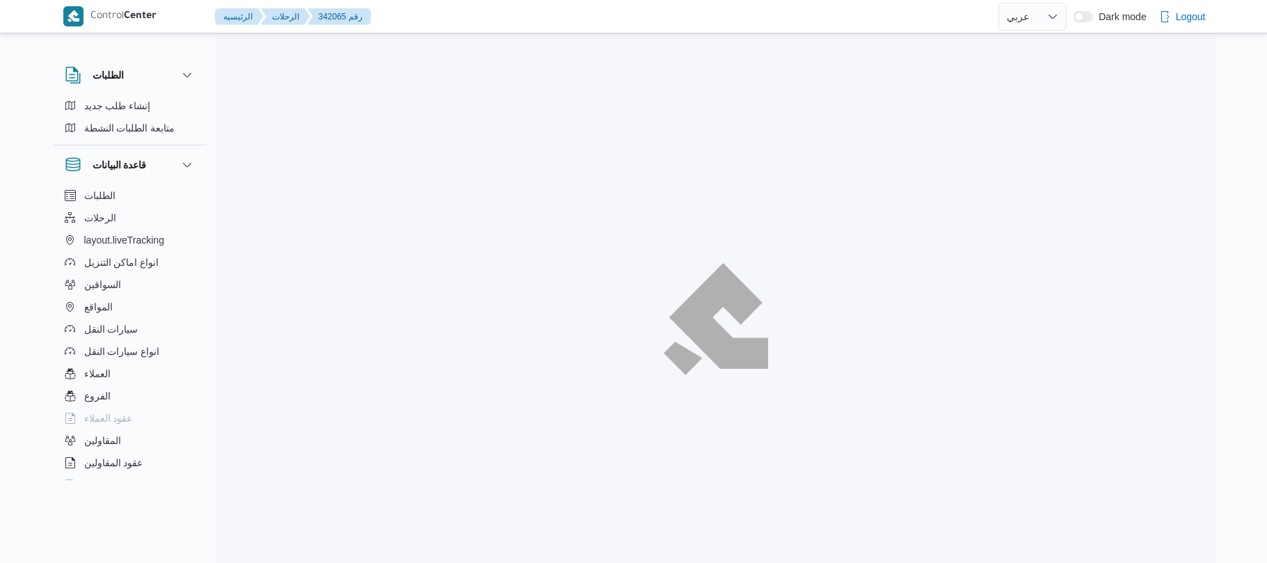
select select "ar"
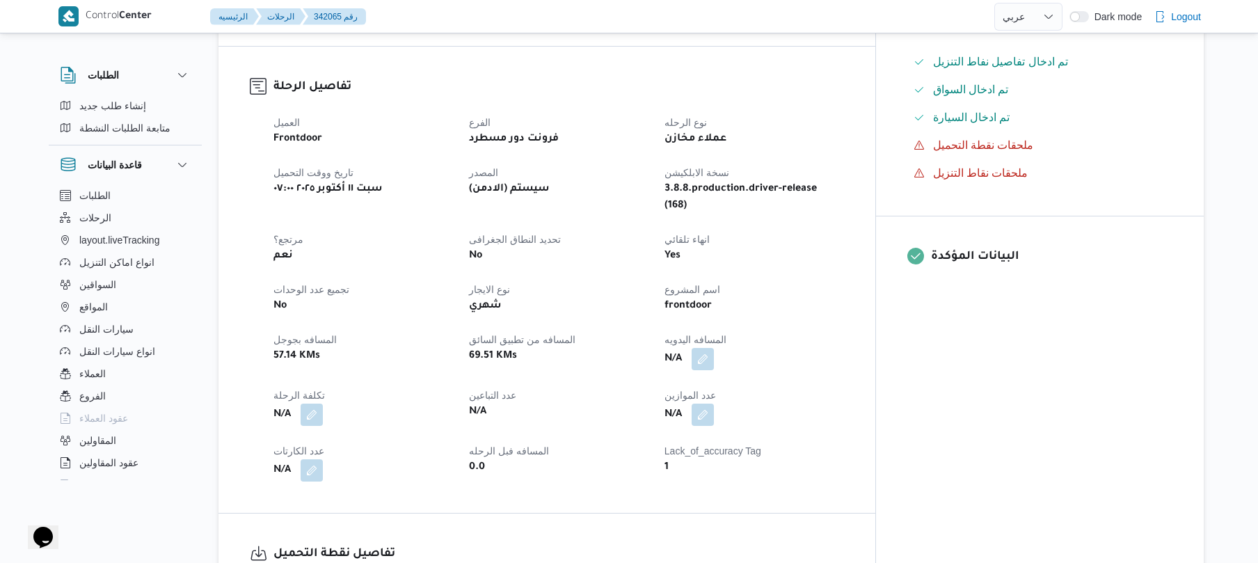
scroll to position [371, 0]
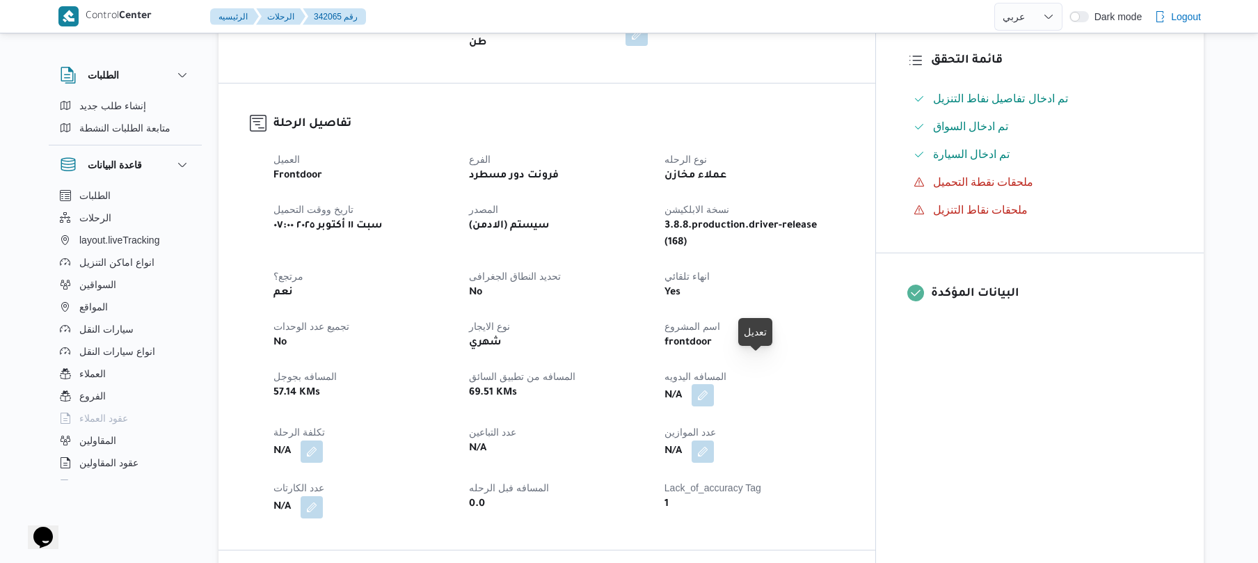
click at [714, 384] on button "button" at bounding box center [703, 395] width 22 height 22
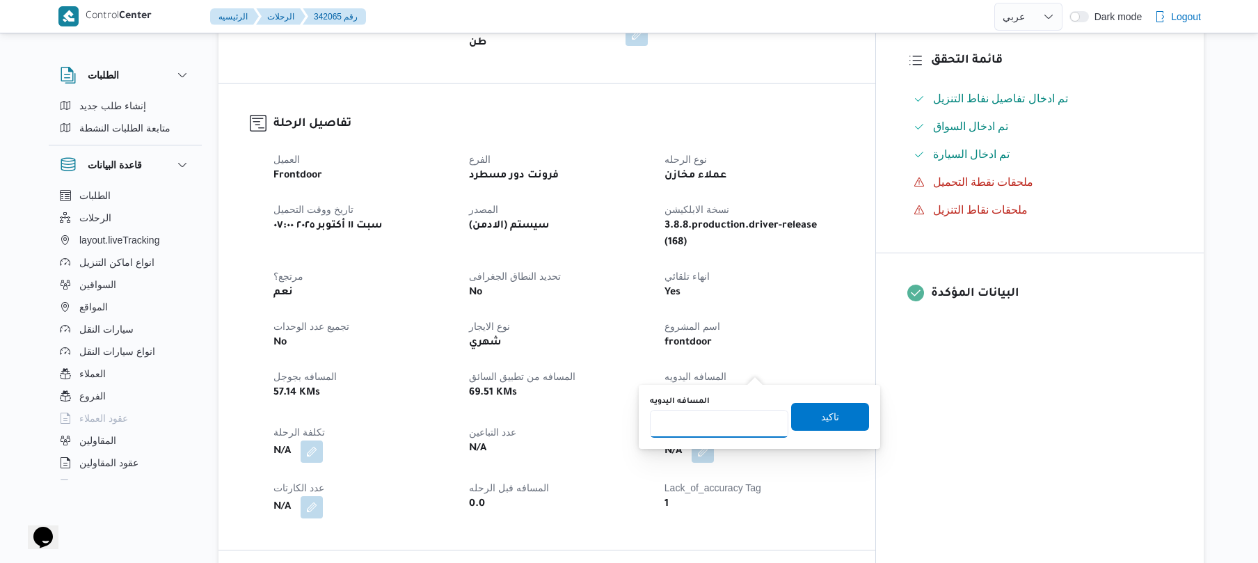
click at [707, 426] on input "المسافه اليدويه" at bounding box center [719, 424] width 138 height 28
type input "90"
click at [825, 422] on span "تاكيد" at bounding box center [830, 416] width 18 height 17
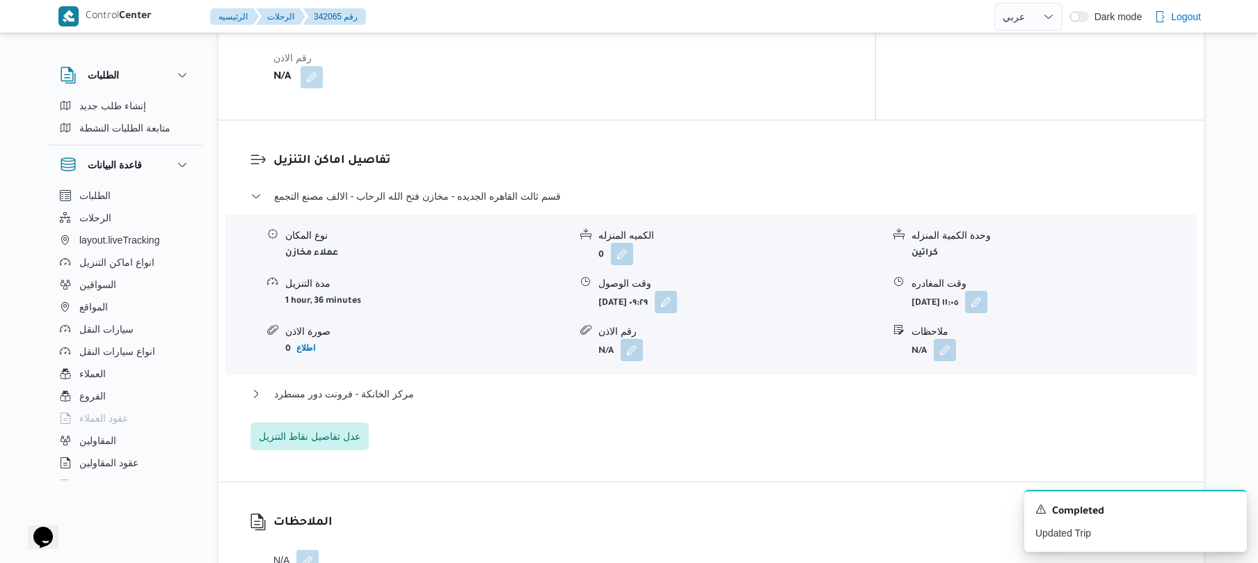
scroll to position [1076, 0]
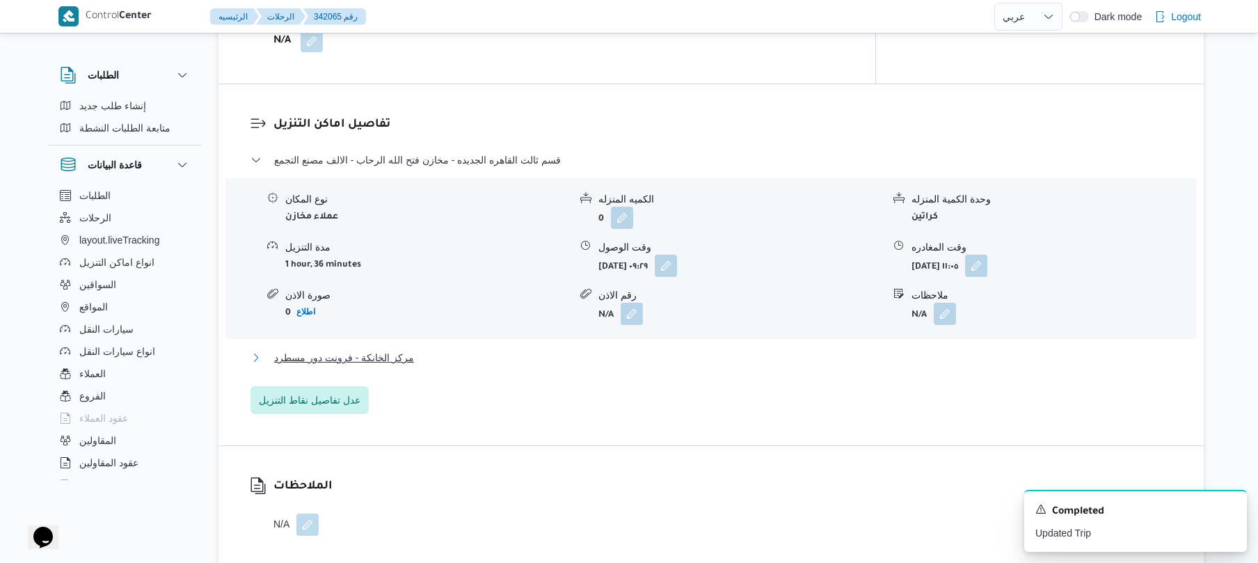
click at [674, 349] on button "مركز الخانكة - فرونت دور مسطرد" at bounding box center [711, 357] width 922 height 17
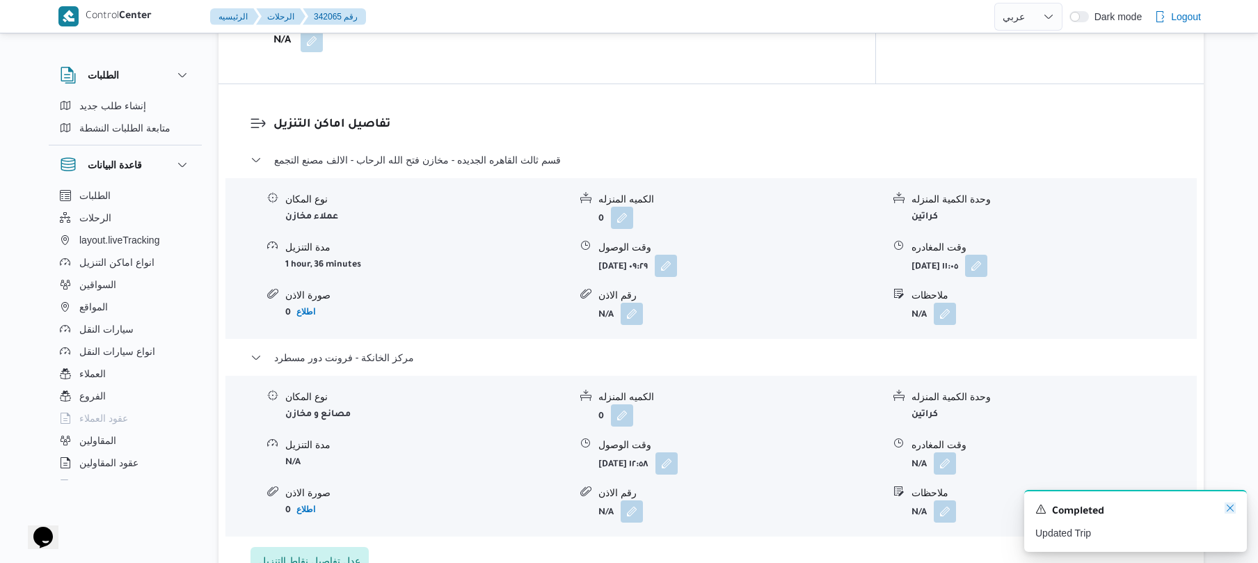
click at [1232, 508] on icon "Dismiss toast" at bounding box center [1230, 507] width 11 height 11
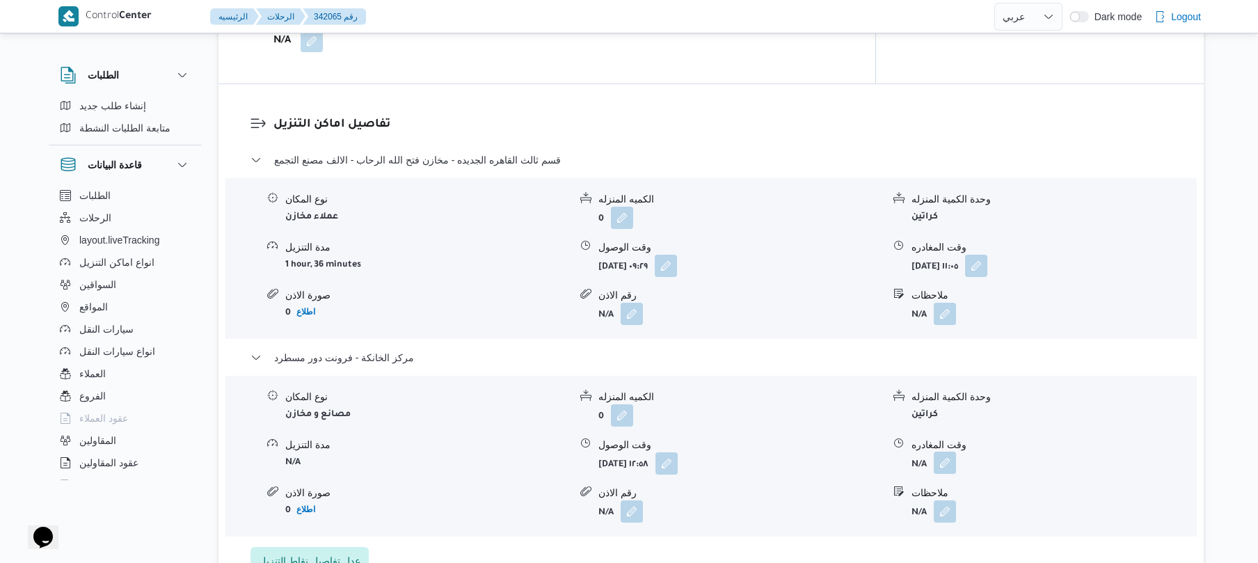
click at [945, 452] on button "button" at bounding box center [945, 463] width 22 height 22
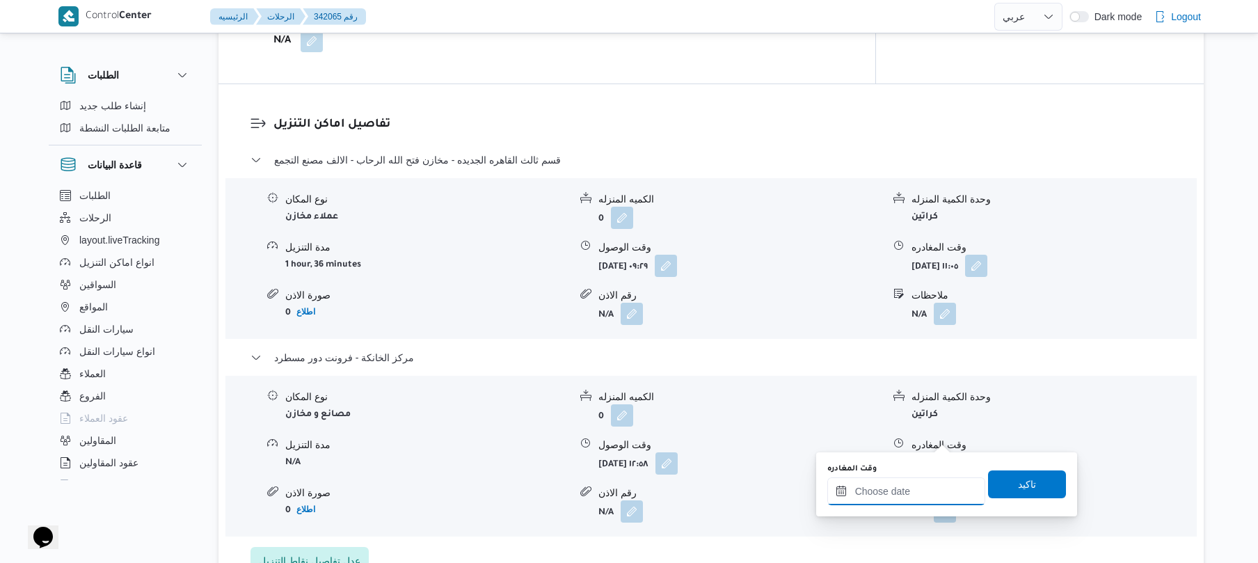
click at [882, 491] on input "وقت المغادره" at bounding box center [906, 491] width 158 height 28
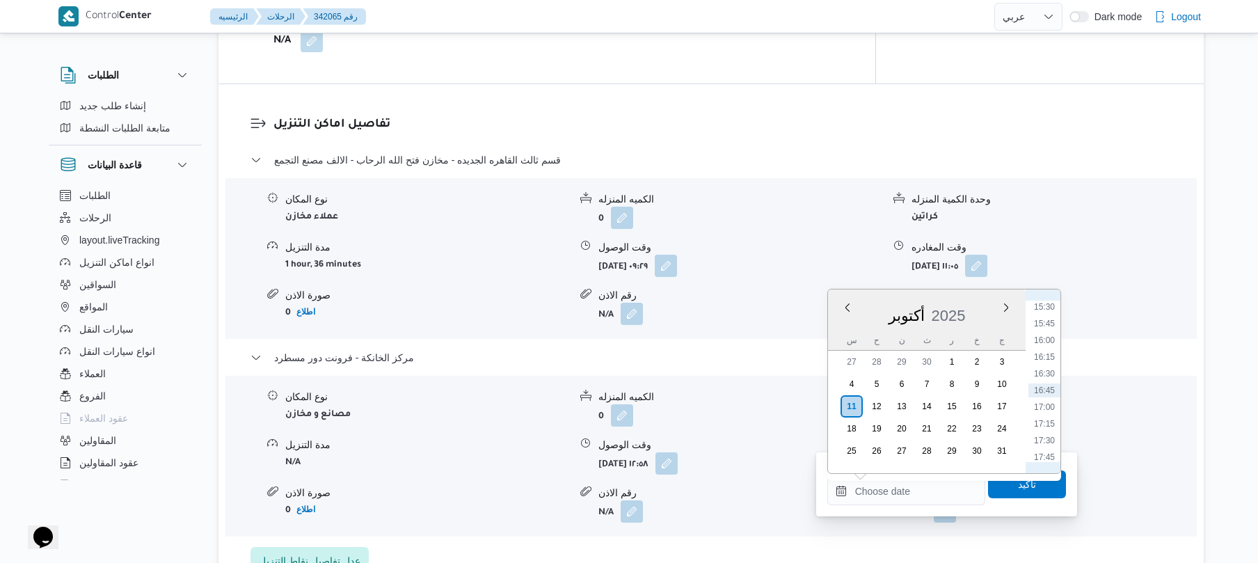
scroll to position [899, 0]
click at [1049, 357] on li "14:15" at bounding box center [1044, 360] width 32 height 14
type input "١١/١٠/٢٠٢٥ ١٤:١٥"
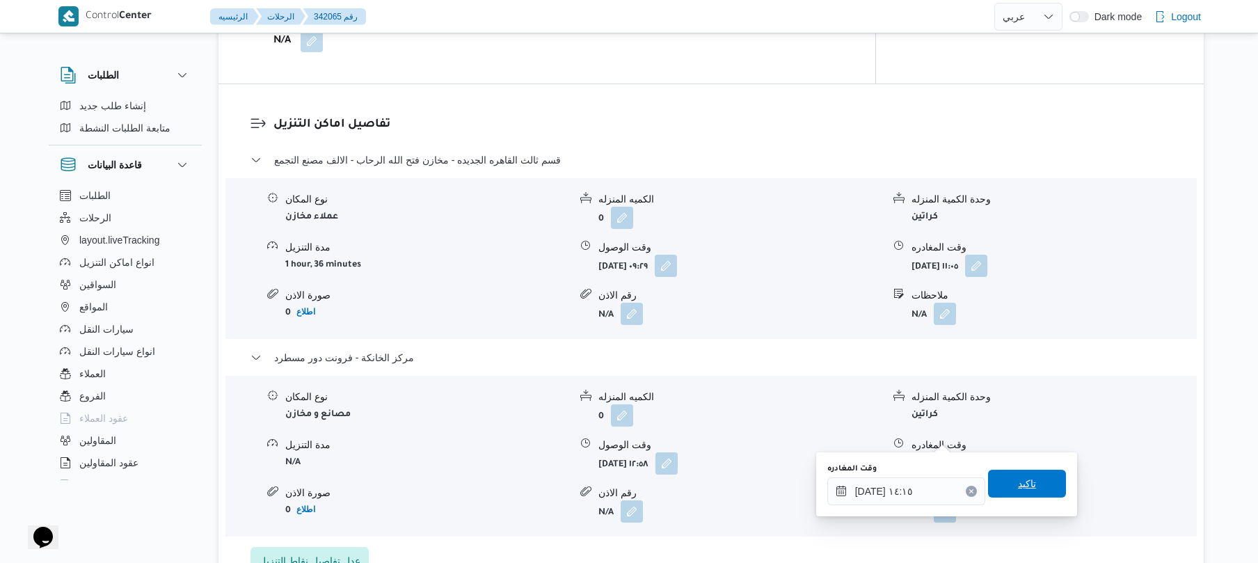
click at [1018, 477] on span "تاكيد" at bounding box center [1027, 483] width 18 height 17
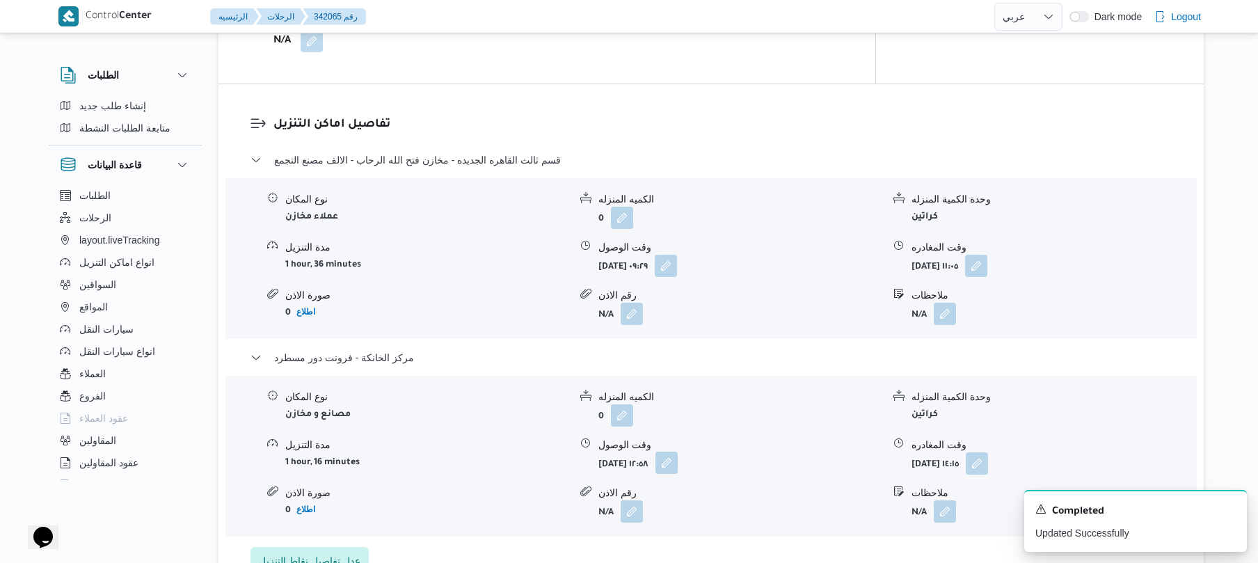
click at [678, 452] on button "button" at bounding box center [666, 463] width 22 height 22
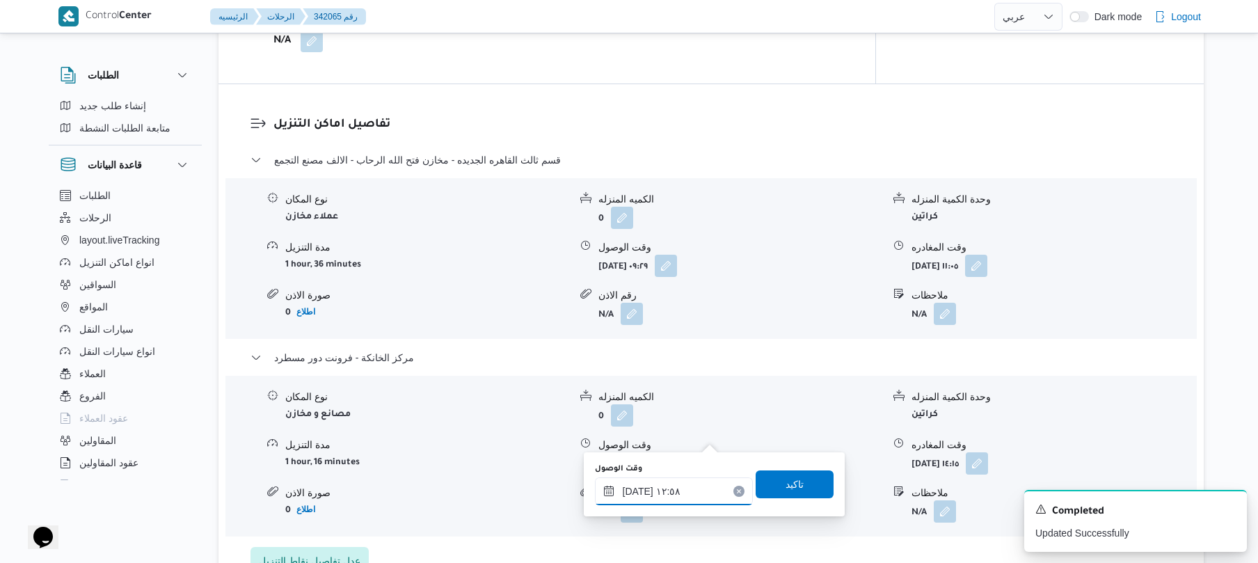
click at [658, 494] on input "١١/١٠/٢٠٢٥ ١٢:٥٨" at bounding box center [674, 491] width 158 height 28
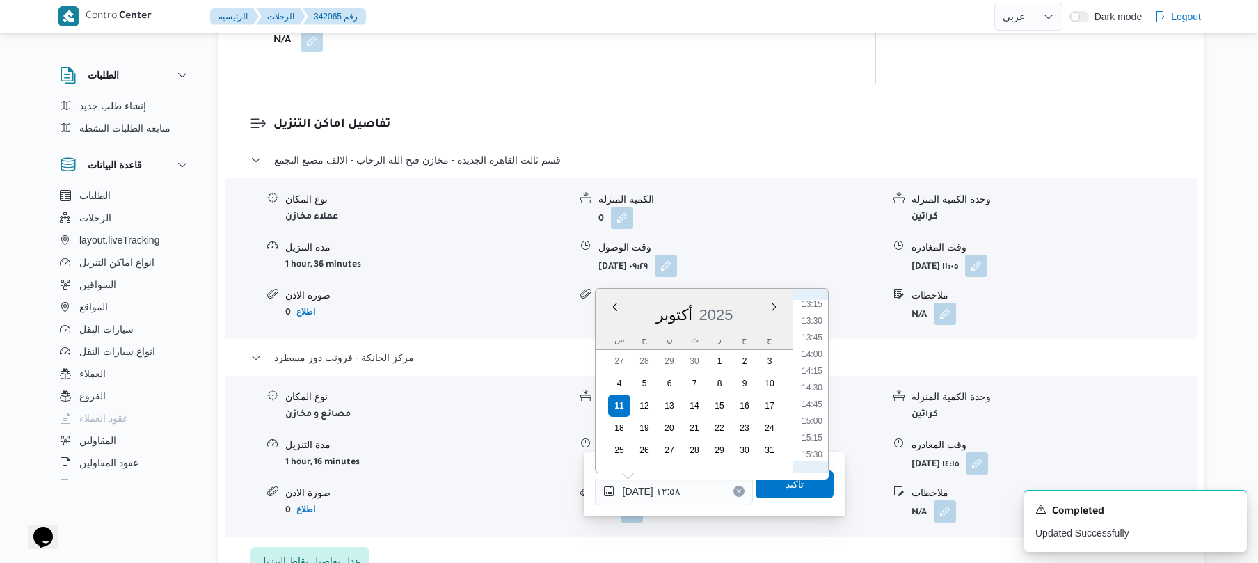
scroll to position [906, 0]
click at [816, 334] on li "14:00" at bounding box center [812, 336] width 32 height 14
type input "١١/١٠/٢٠٢٥ ١٤:٠٠"
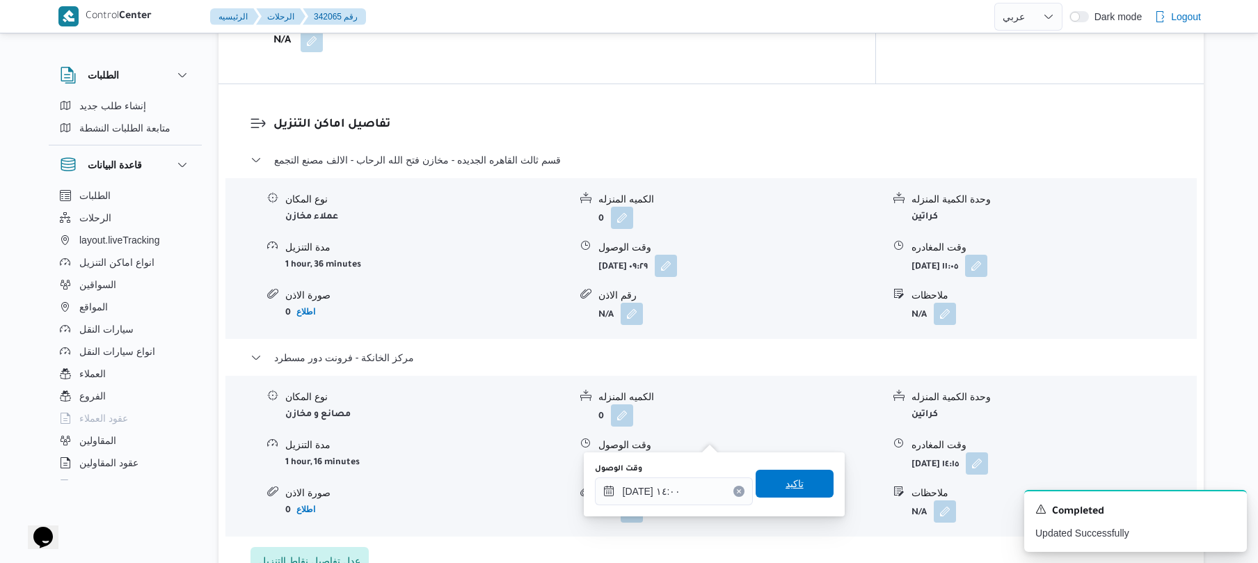
click at [786, 481] on span "تاكيد" at bounding box center [795, 483] width 18 height 17
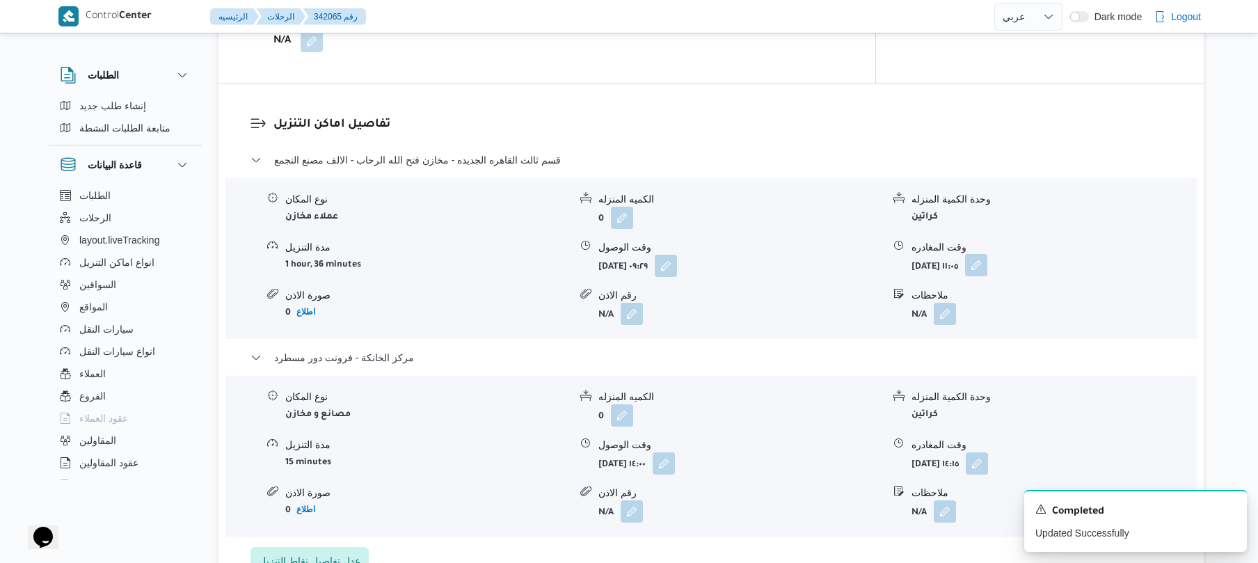
click at [987, 254] on button "button" at bounding box center [976, 265] width 22 height 22
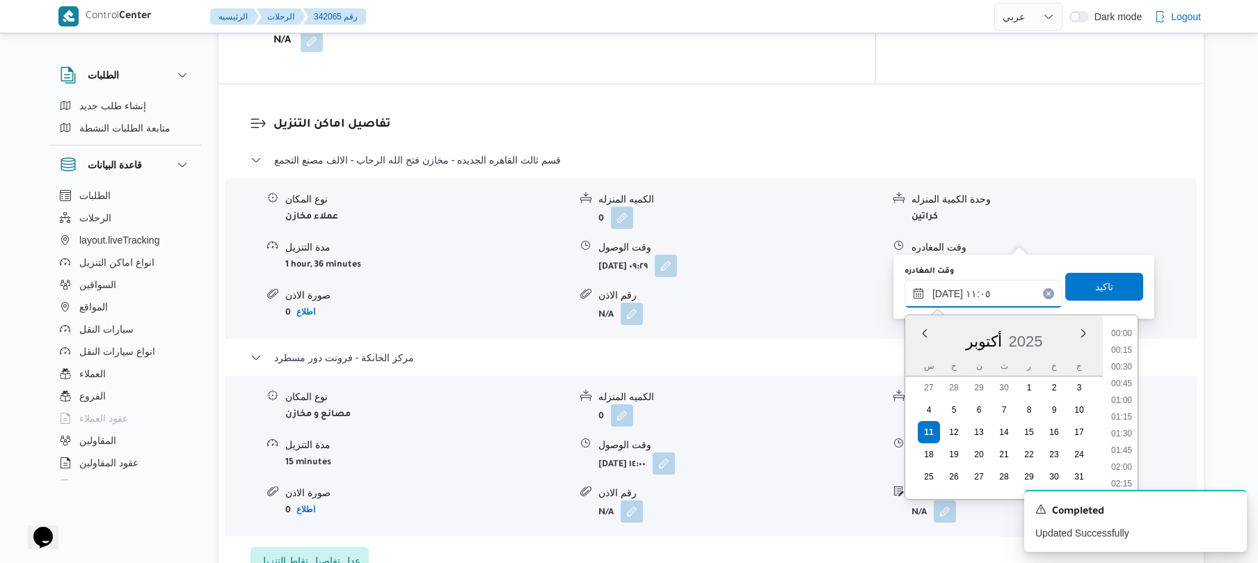
click at [947, 290] on input "١١/١٠/٢٠٢٥ ١١:٠٥" at bounding box center [984, 294] width 158 height 28
click at [1130, 429] on li "13:15" at bounding box center [1122, 430] width 32 height 14
type input "١١/١٠/٢٠٢٥ ١٣:١٥"
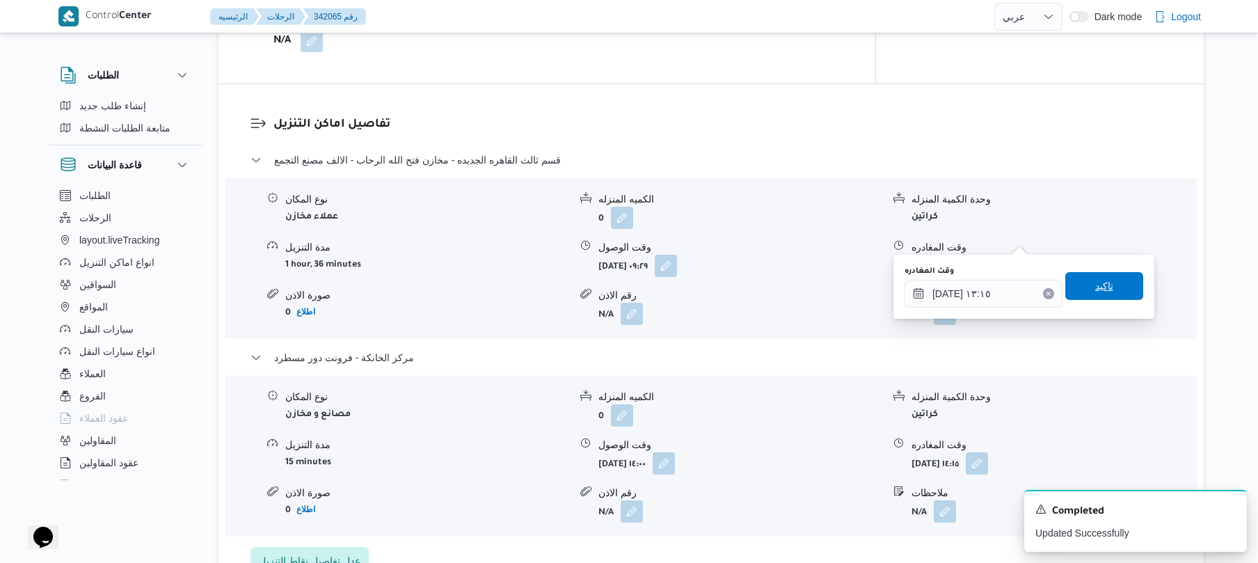
click at [1112, 290] on span "تاكيد" at bounding box center [1104, 286] width 78 height 28
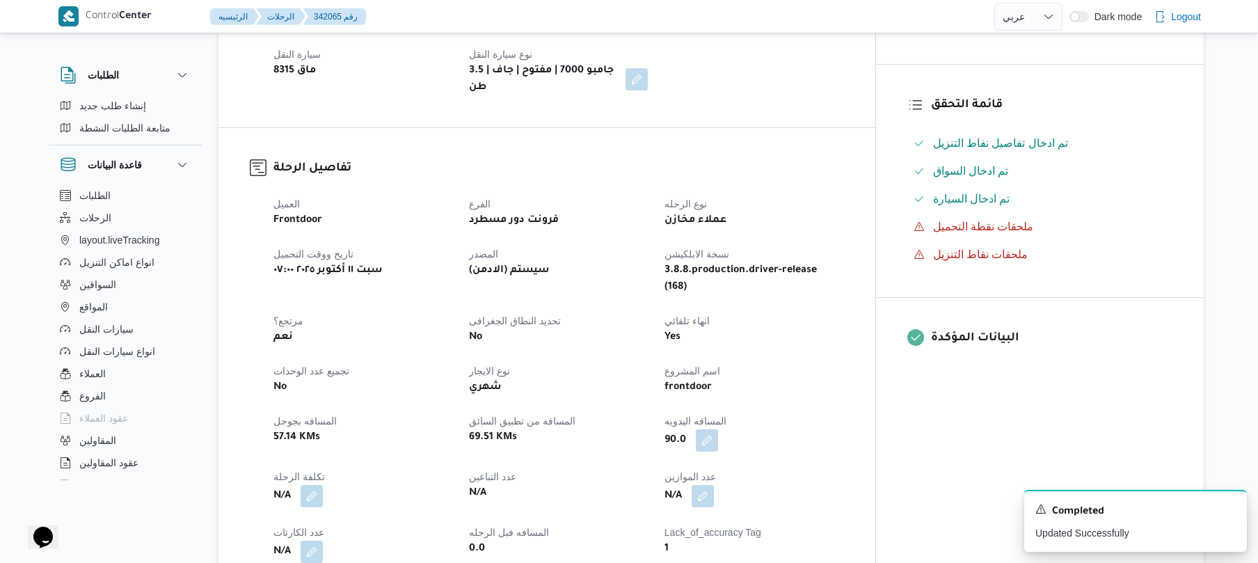
scroll to position [0, 0]
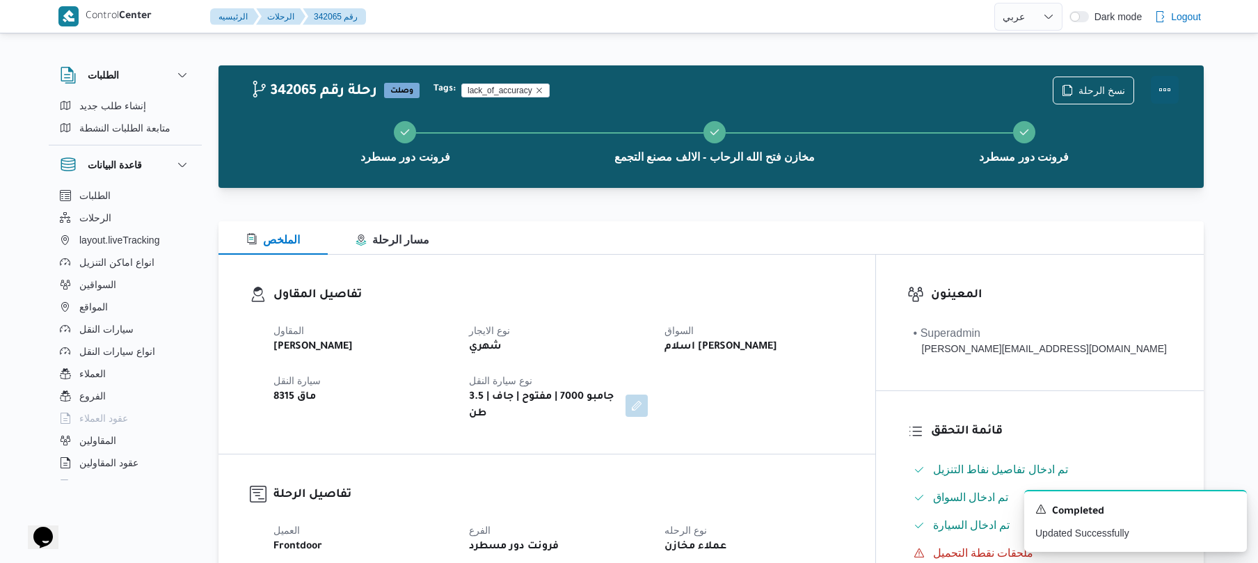
click at [1167, 99] on button "Actions" at bounding box center [1165, 90] width 28 height 28
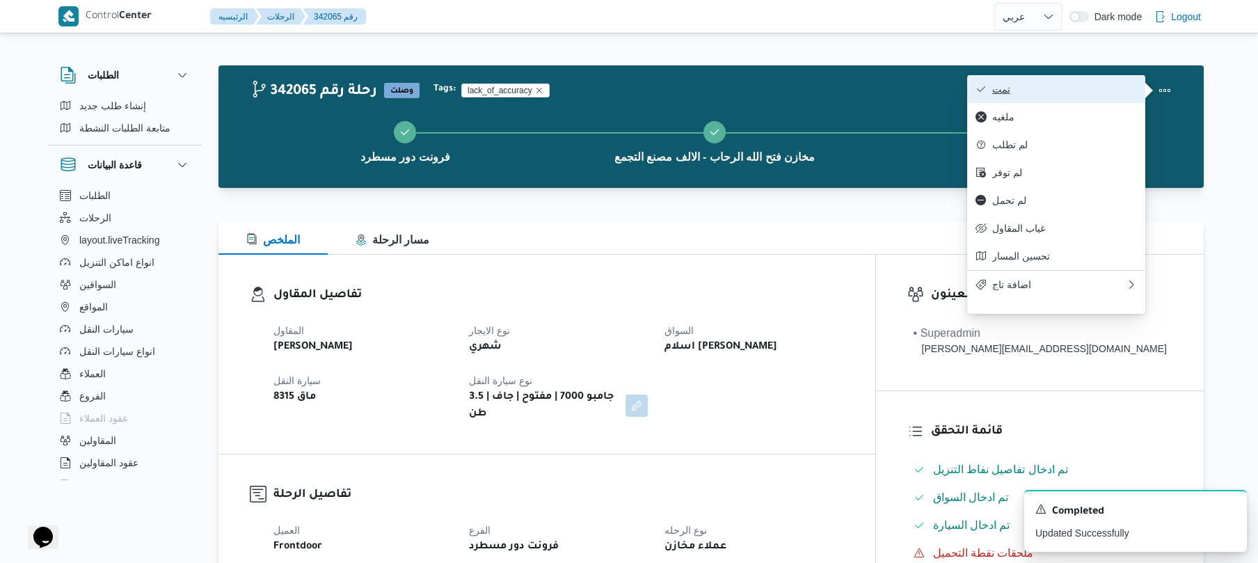
click at [1047, 82] on button "تمت" at bounding box center [1056, 89] width 178 height 28
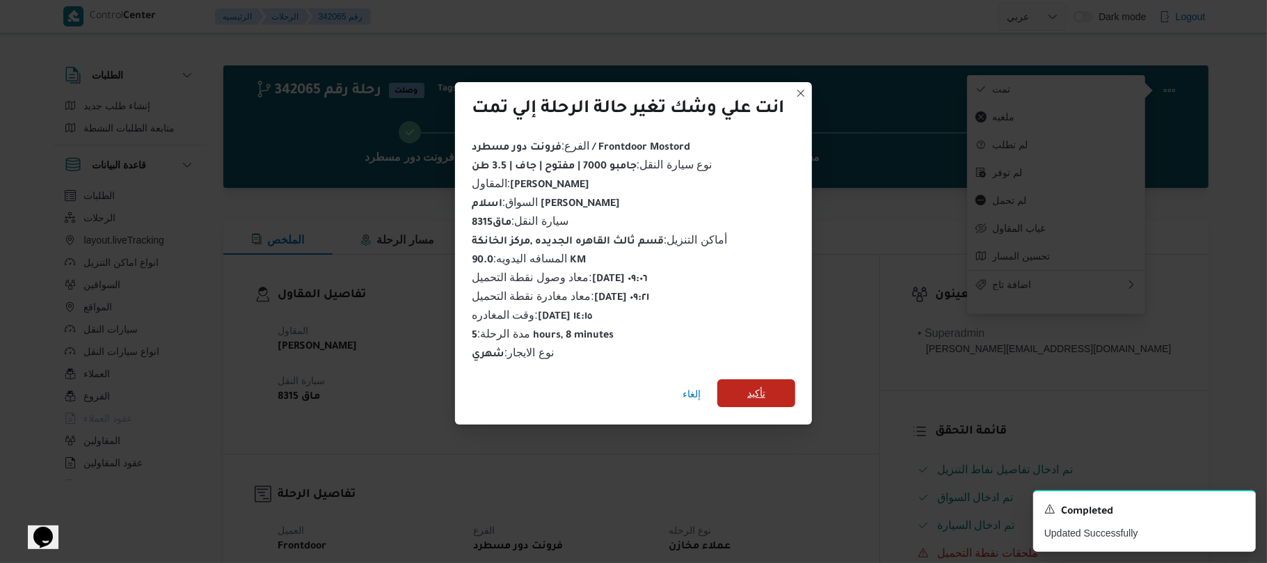
click at [765, 385] on span "تأكيد" at bounding box center [756, 393] width 18 height 17
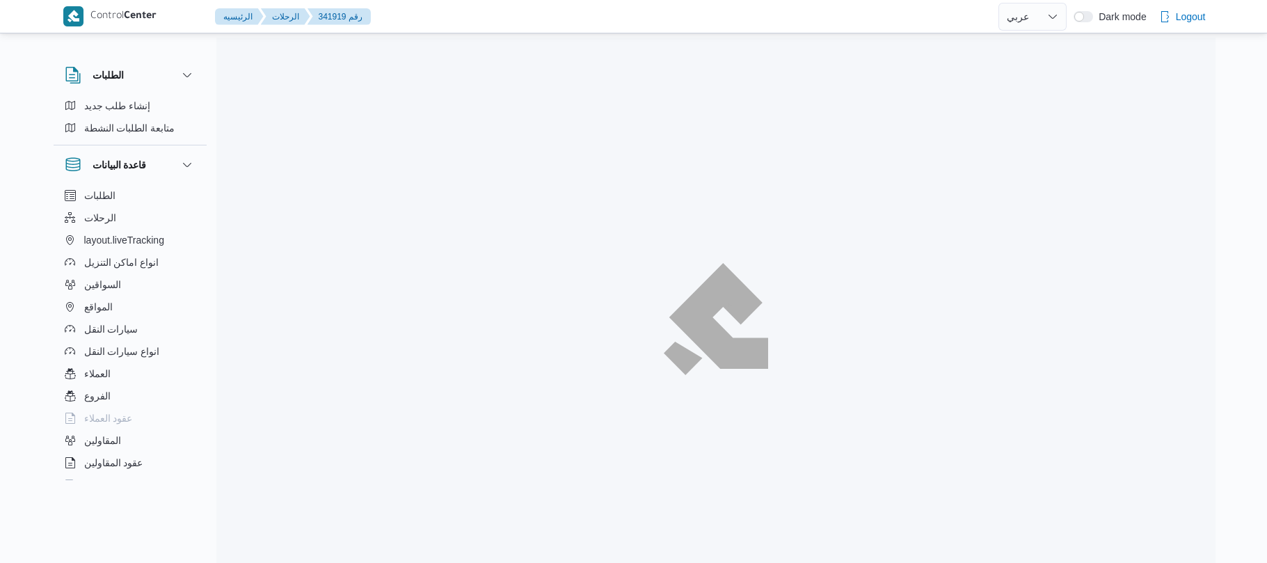
select select "ar"
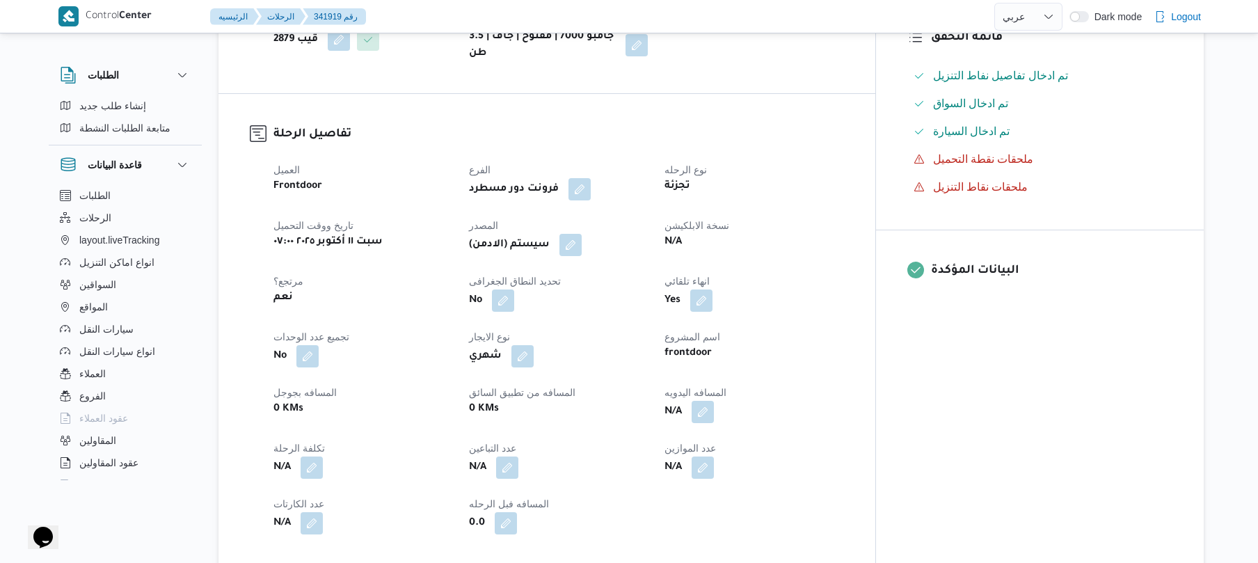
scroll to position [445, 0]
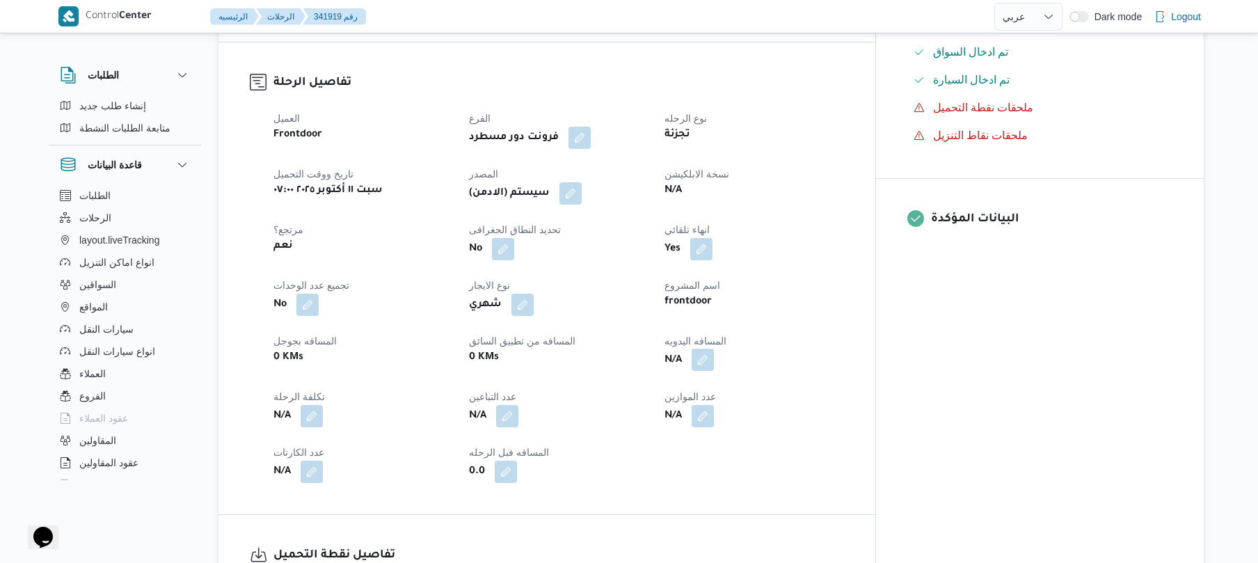
click at [714, 349] on button "button" at bounding box center [703, 360] width 22 height 22
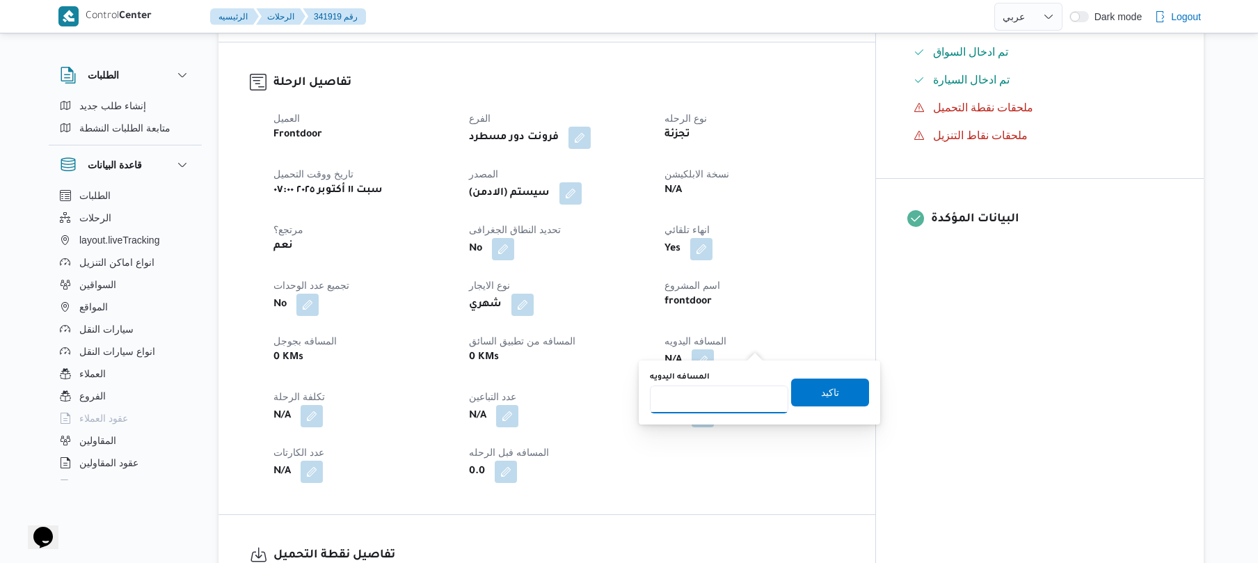
click at [725, 404] on input "المسافه اليدويه" at bounding box center [719, 399] width 138 height 28
type input "60"
click at [834, 394] on span "تاكيد" at bounding box center [830, 392] width 78 height 28
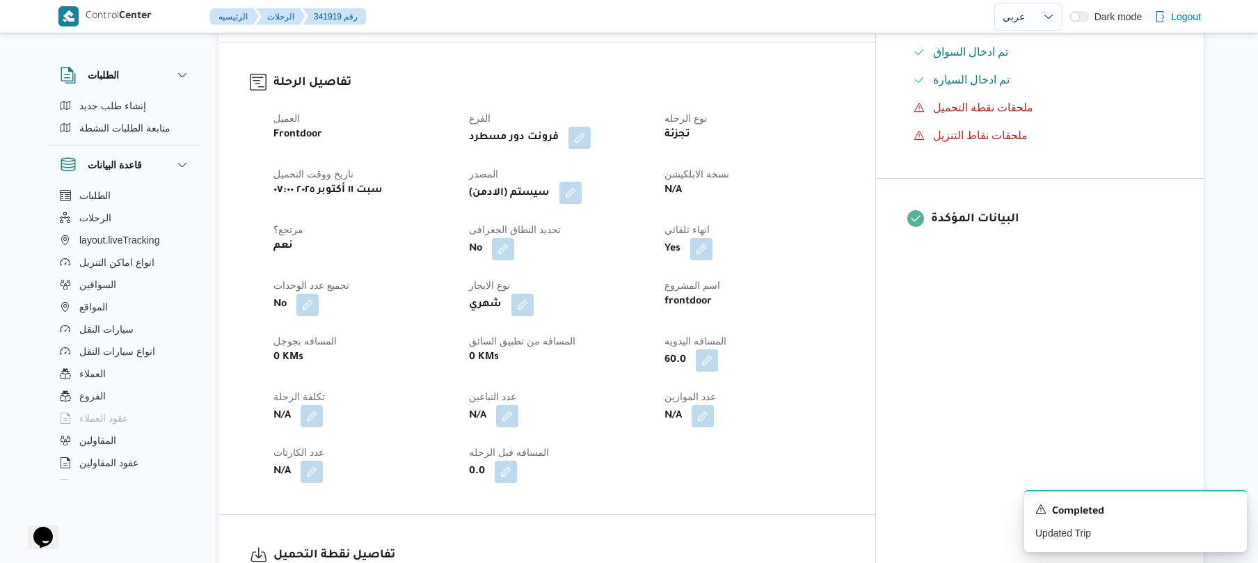
click at [582, 182] on button "button" at bounding box center [570, 193] width 22 height 22
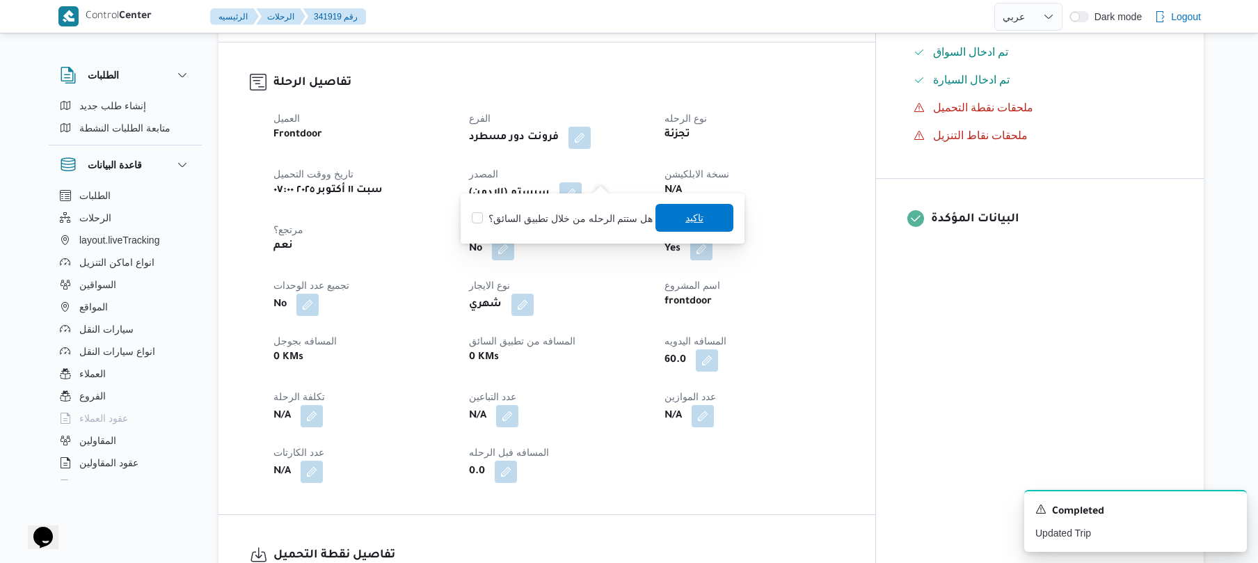
click at [671, 220] on span "تاكيد" at bounding box center [694, 218] width 78 height 28
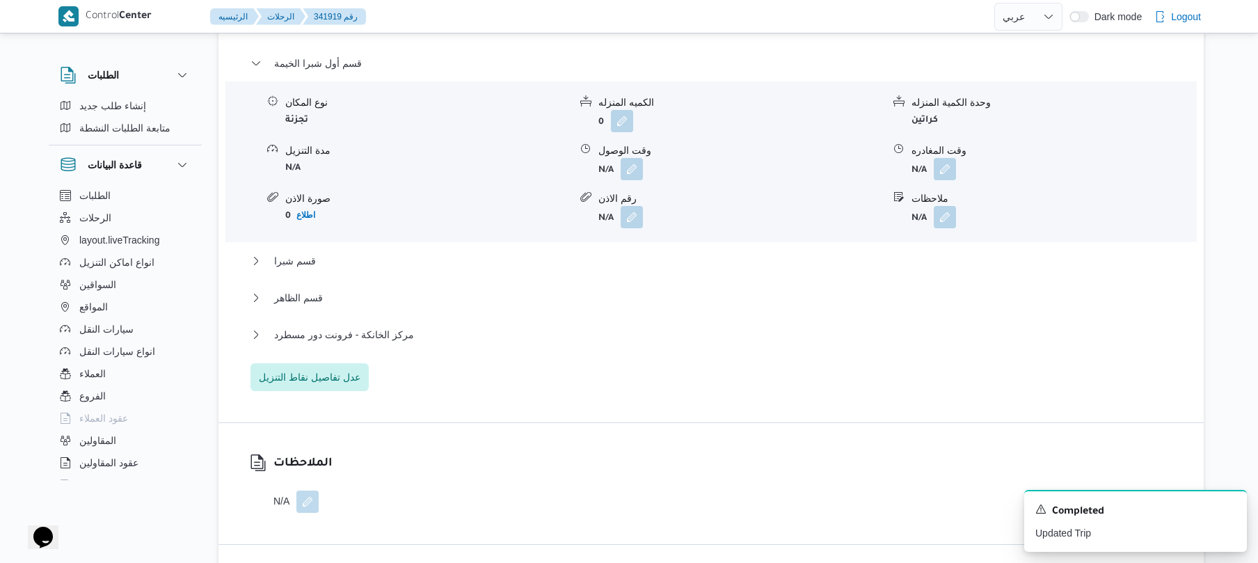
scroll to position [1225, 0]
click at [630, 155] on button "button" at bounding box center [632, 166] width 22 height 22
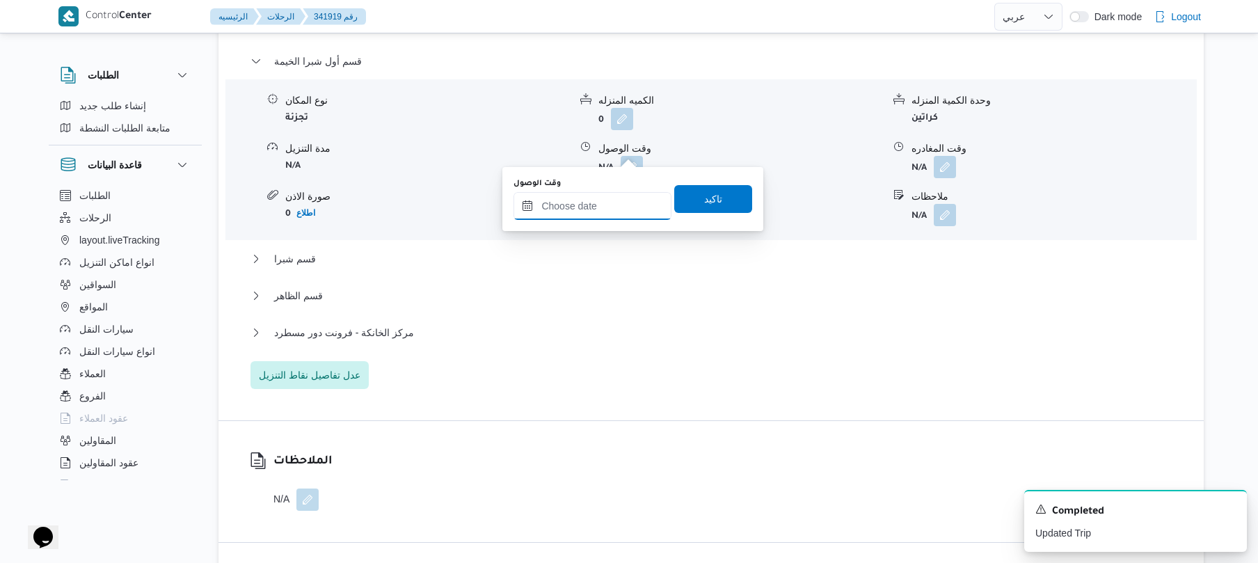
click at [590, 207] on input "وقت الوصول" at bounding box center [592, 206] width 158 height 28
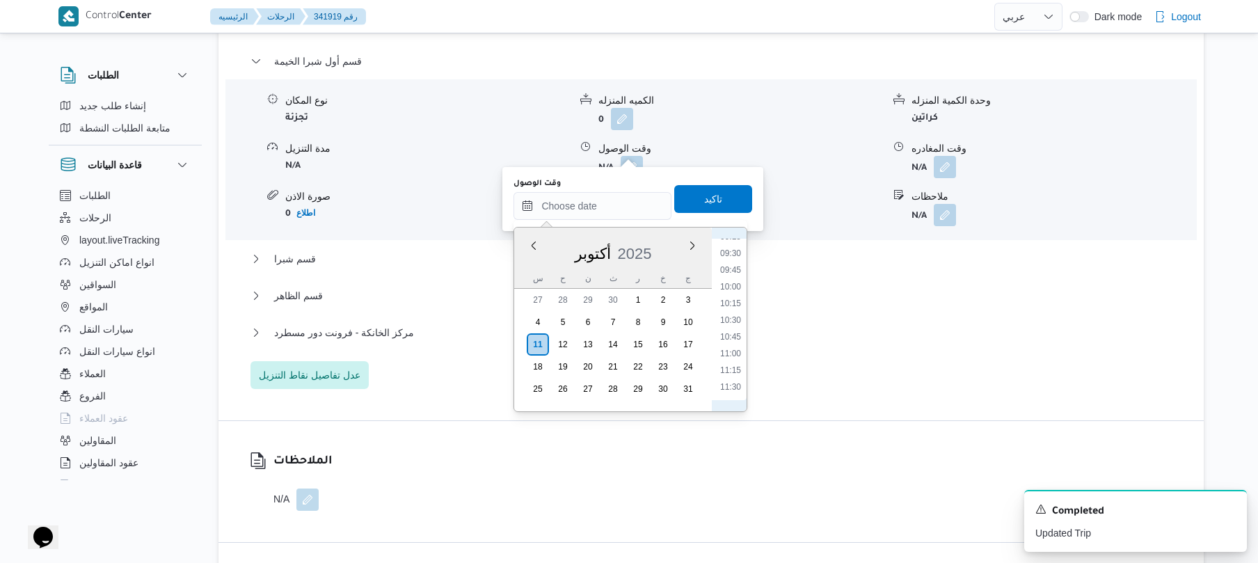
scroll to position [491, 0]
click at [735, 320] on li "08:30" at bounding box center [731, 323] width 32 height 14
type input "١١/١٠/٢٠٢٥ ٠٨:٣٠"
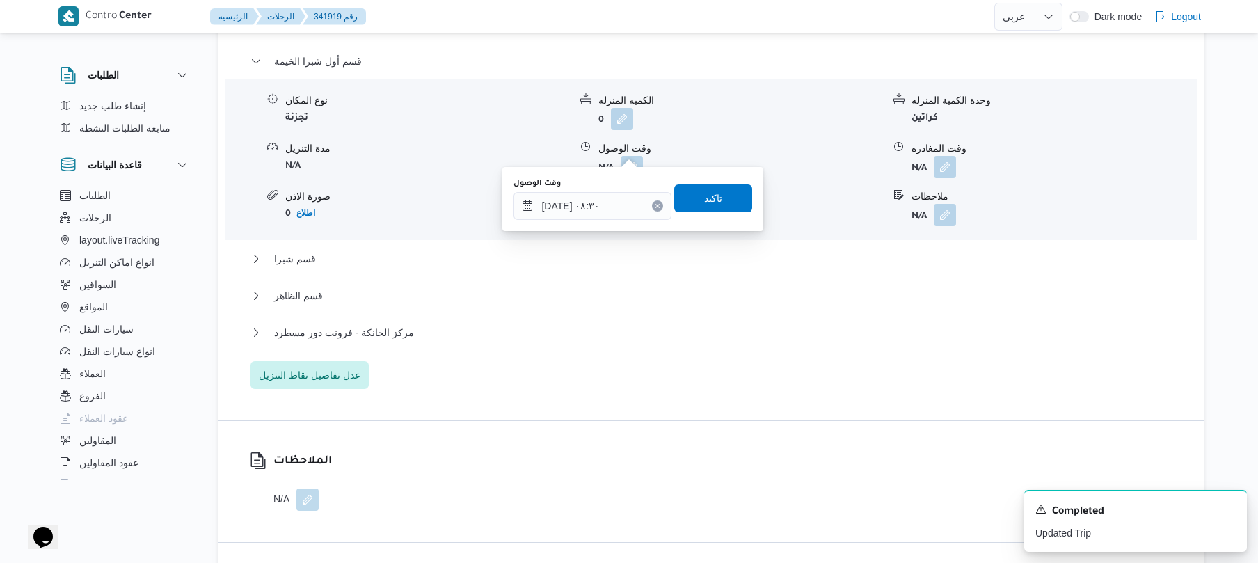
click at [724, 198] on span "تاكيد" at bounding box center [713, 198] width 78 height 28
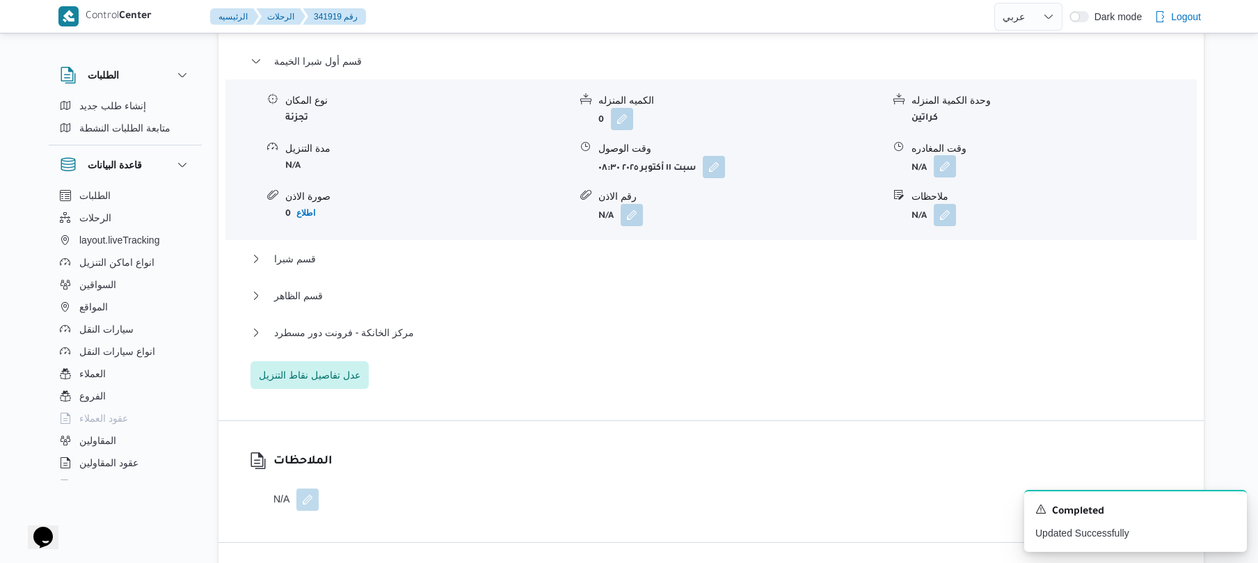
click at [946, 155] on button "button" at bounding box center [945, 166] width 22 height 22
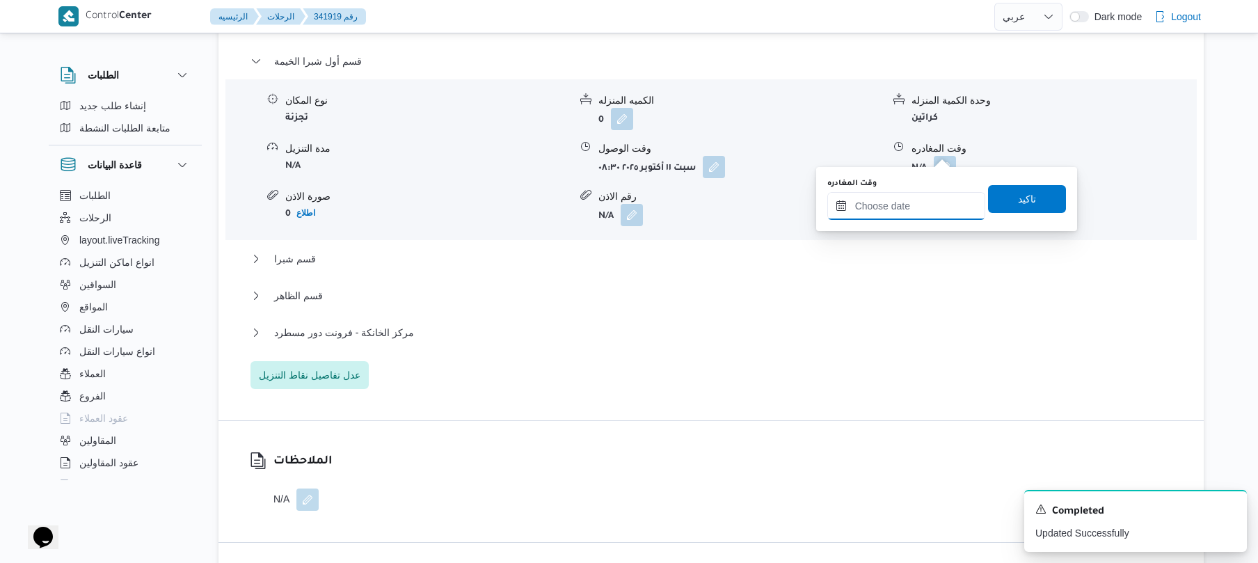
click at [884, 206] on input "وقت المغادره" at bounding box center [906, 206] width 158 height 28
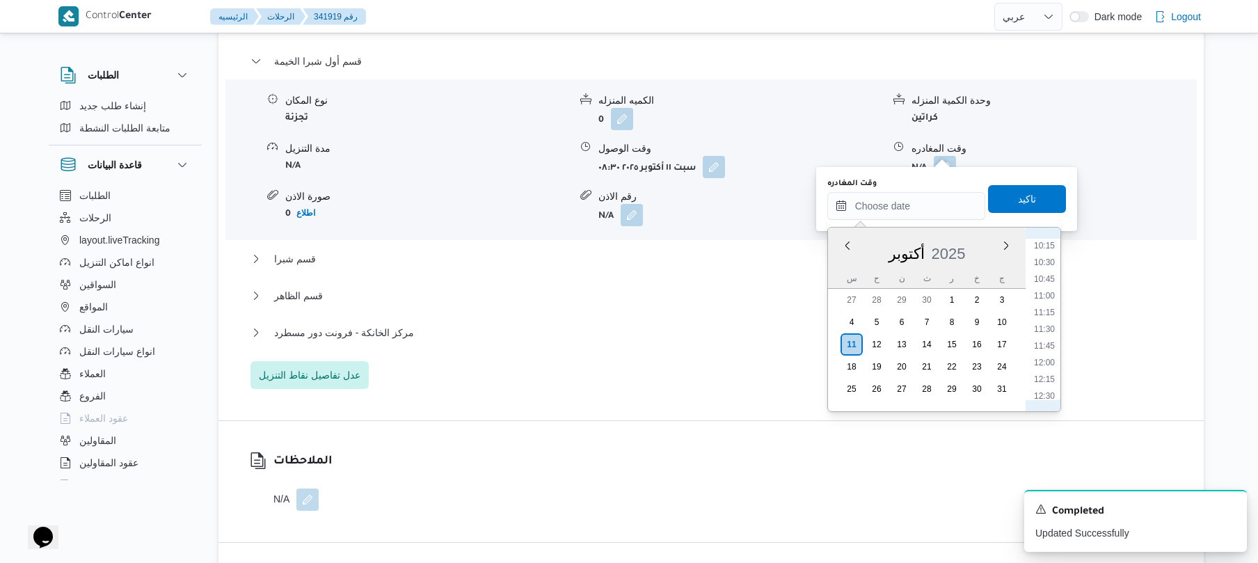
scroll to position [627, 0]
click at [1042, 353] on li "11:00" at bounding box center [1044, 354] width 32 height 14
type input "١١/١٠/٢٠٢٥ ١١:٠٠"
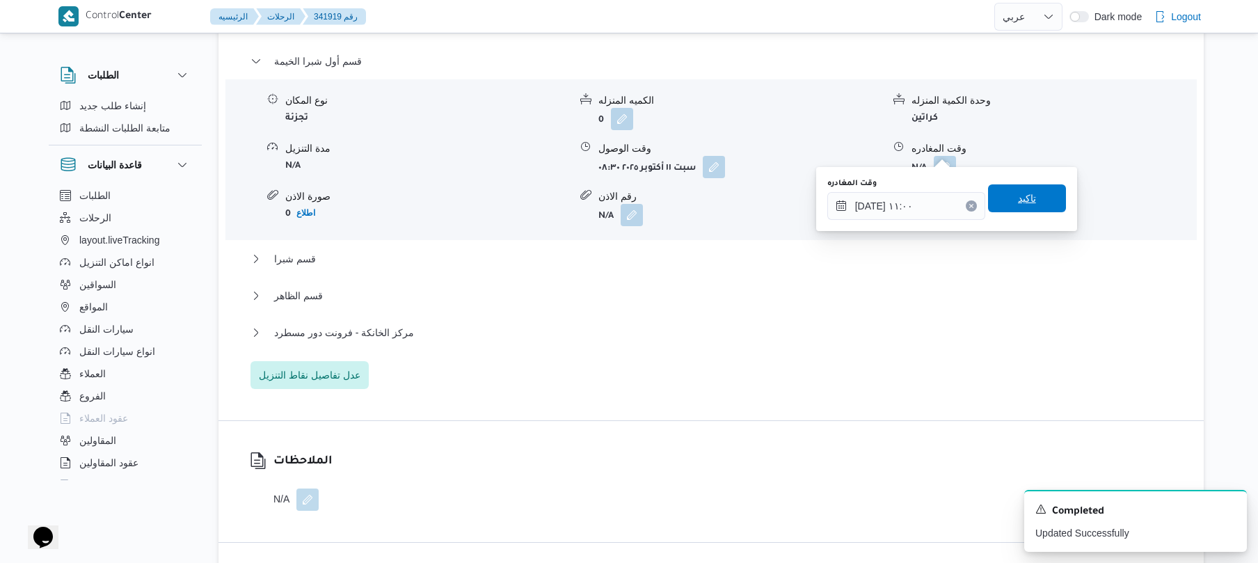
click at [1036, 196] on span "تاكيد" at bounding box center [1027, 198] width 78 height 28
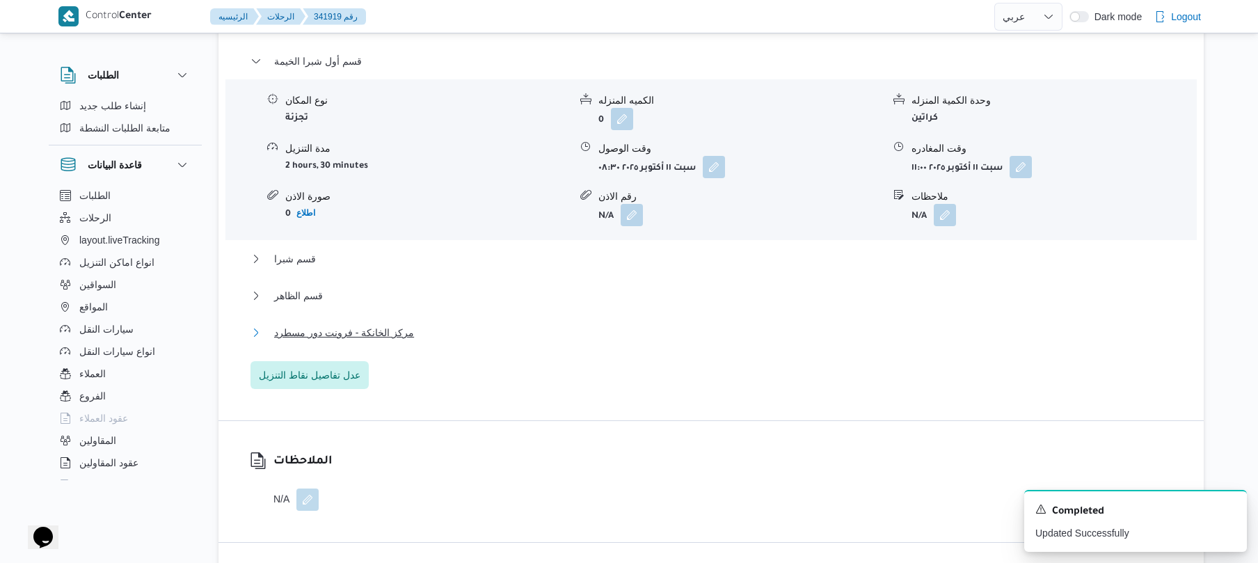
click at [633, 324] on button "مركز الخانكة - فرونت دور مسطرد" at bounding box center [711, 332] width 922 height 17
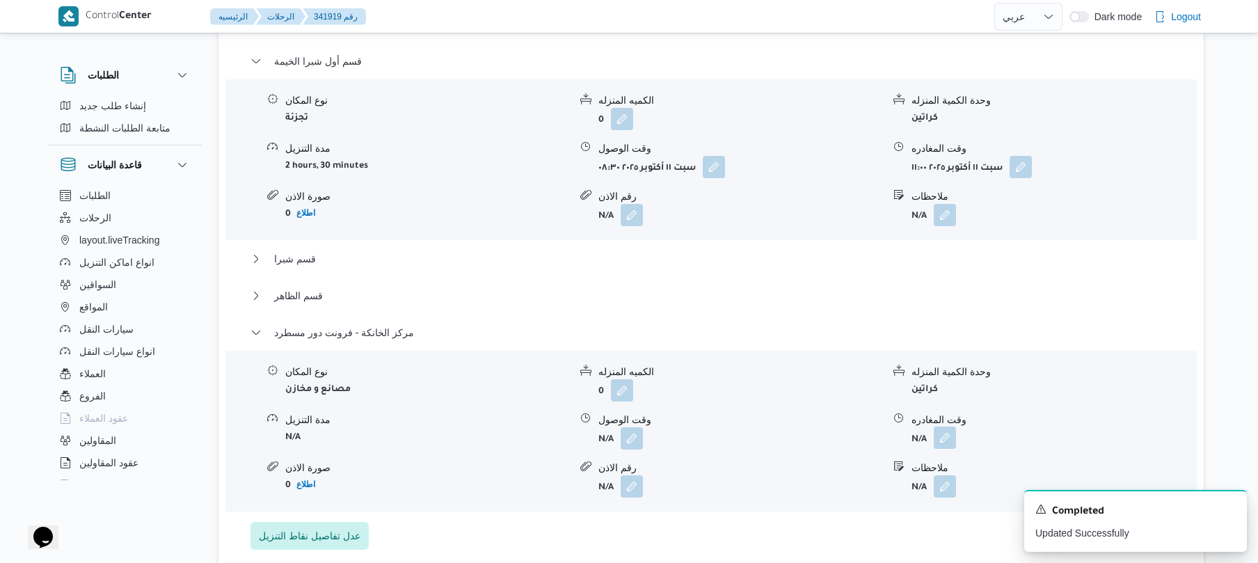
click at [946, 427] on button "button" at bounding box center [945, 438] width 22 height 22
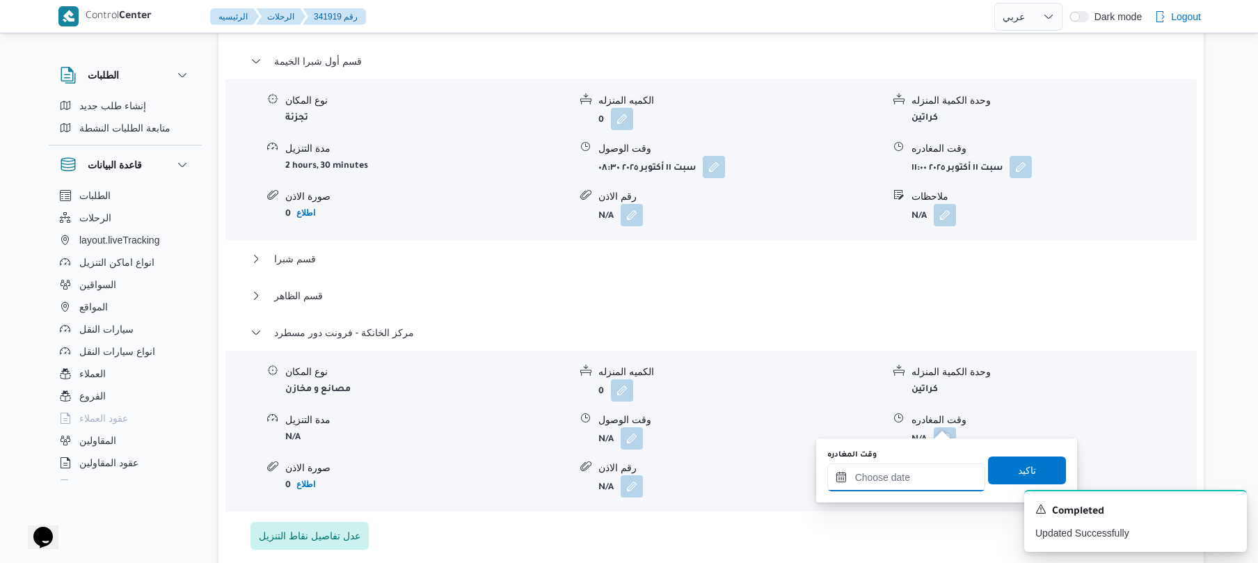
click at [905, 472] on input "وقت المغادره" at bounding box center [906, 477] width 158 height 28
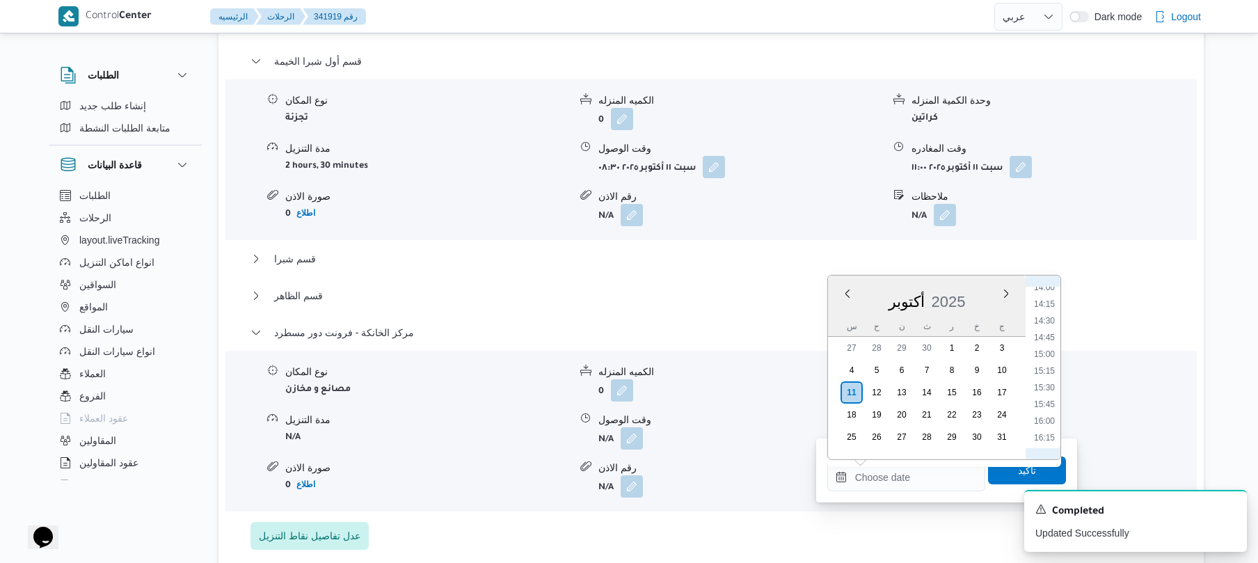
scroll to position [899, 0]
click at [1045, 332] on li "14:00" at bounding box center [1044, 330] width 32 height 14
type input "١١/١٠/٢٠٢٥ ١٤:٠٠"
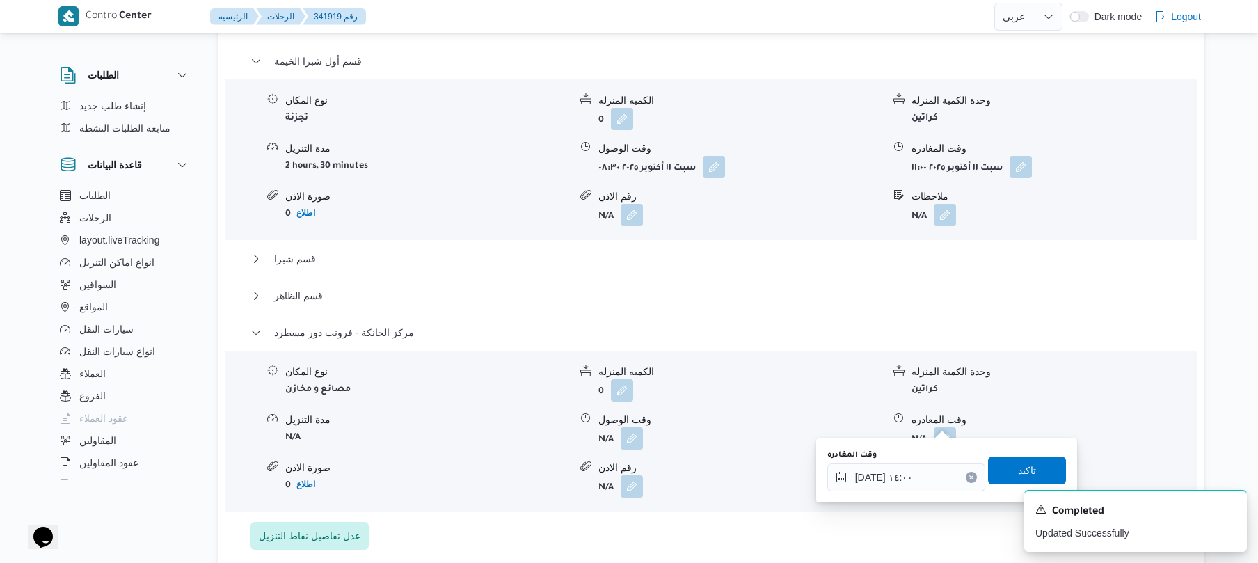
click at [1018, 463] on span "تاكيد" at bounding box center [1027, 470] width 18 height 17
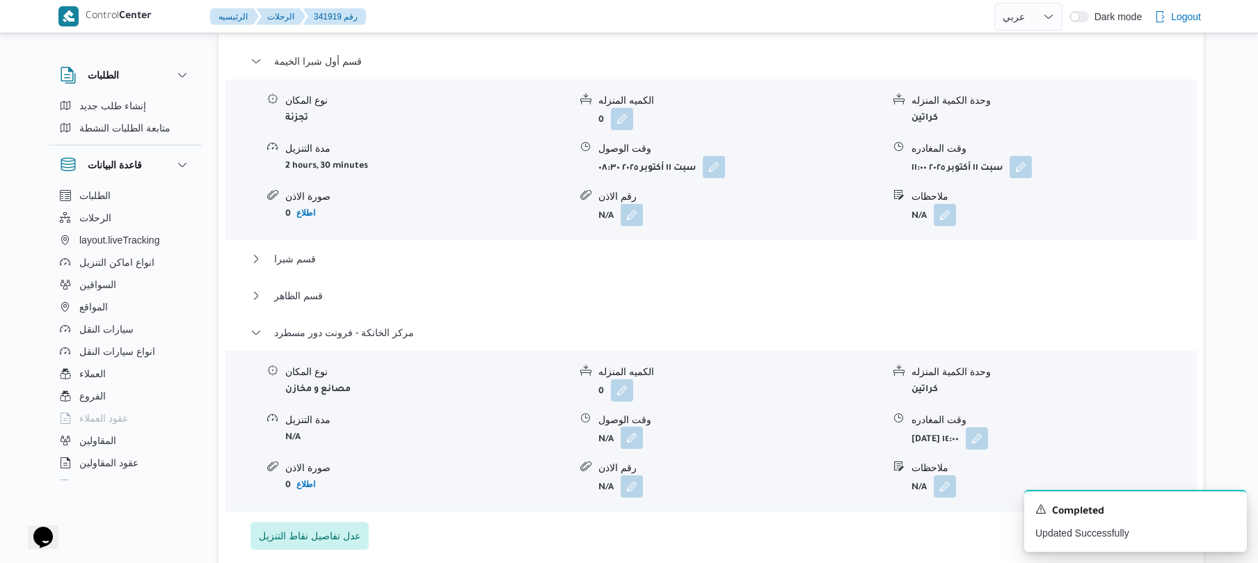
click at [635, 427] on button "button" at bounding box center [632, 438] width 22 height 22
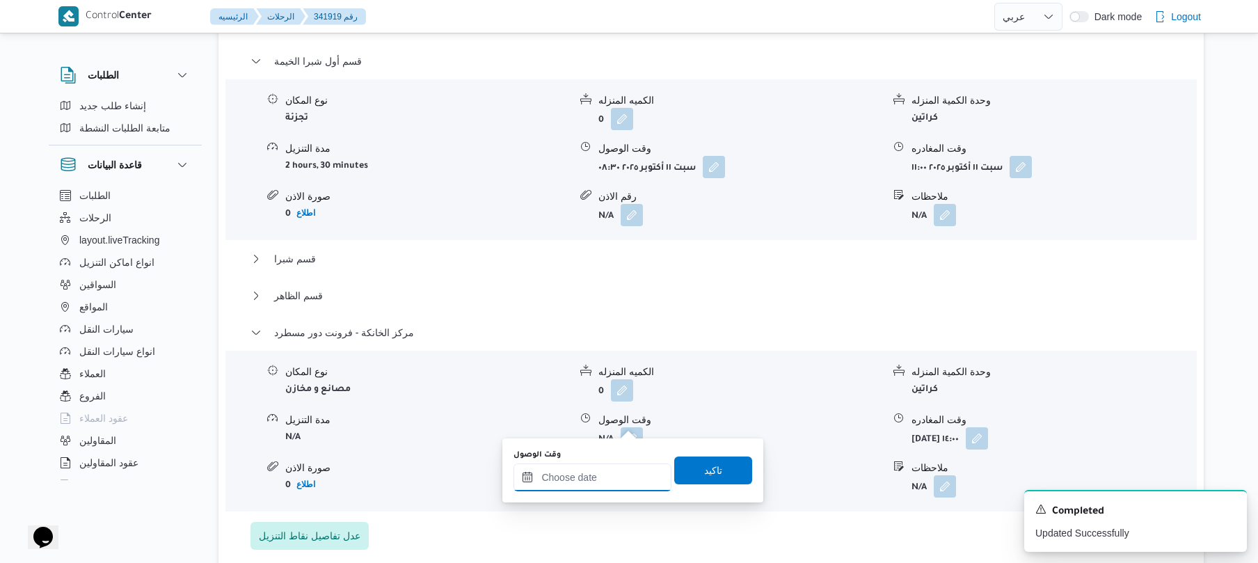
click at [632, 477] on input "وقت الوصول" at bounding box center [592, 477] width 158 height 28
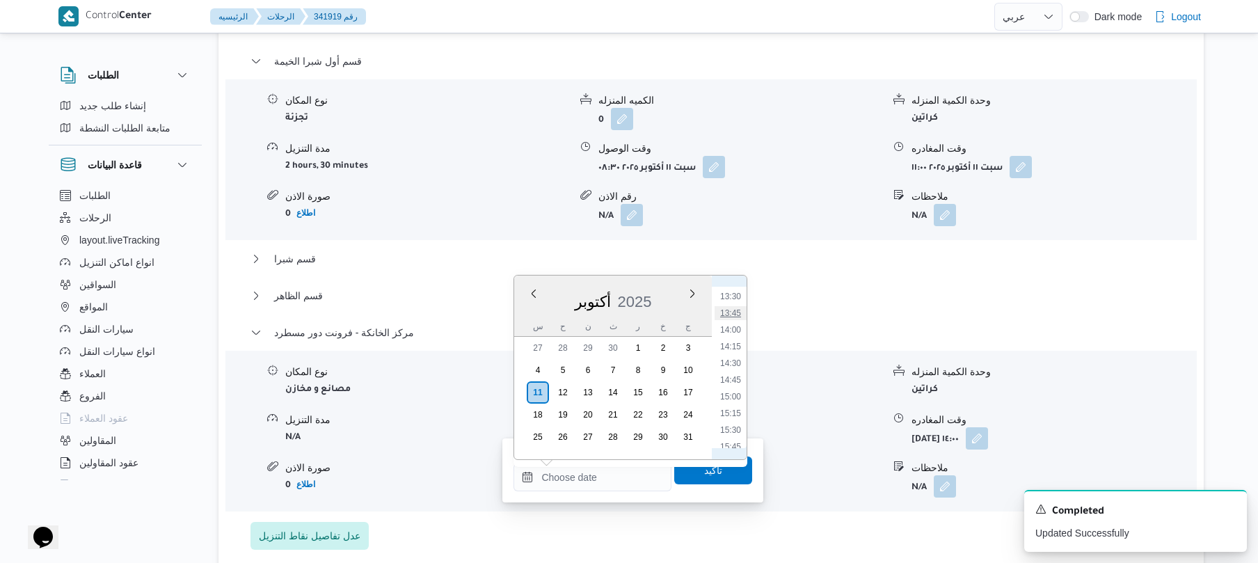
click at [727, 313] on li "13:45" at bounding box center [731, 313] width 32 height 14
type input "١١/١٠/٢٠٢٥ ١٣:٤٥"
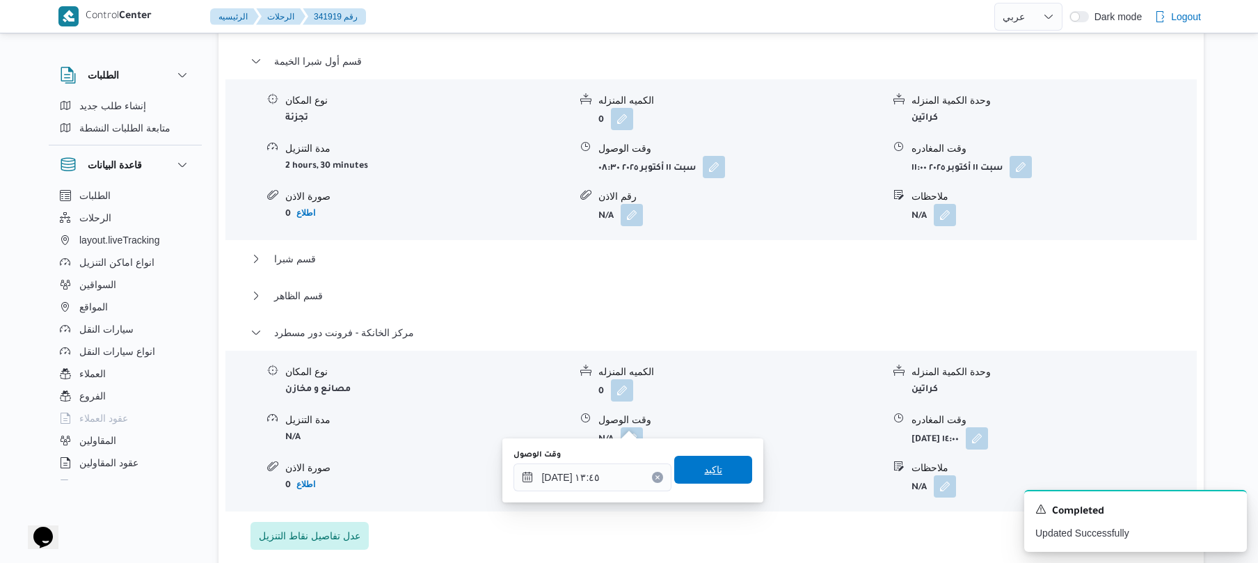
click at [711, 471] on span "تاكيد" at bounding box center [713, 469] width 18 height 17
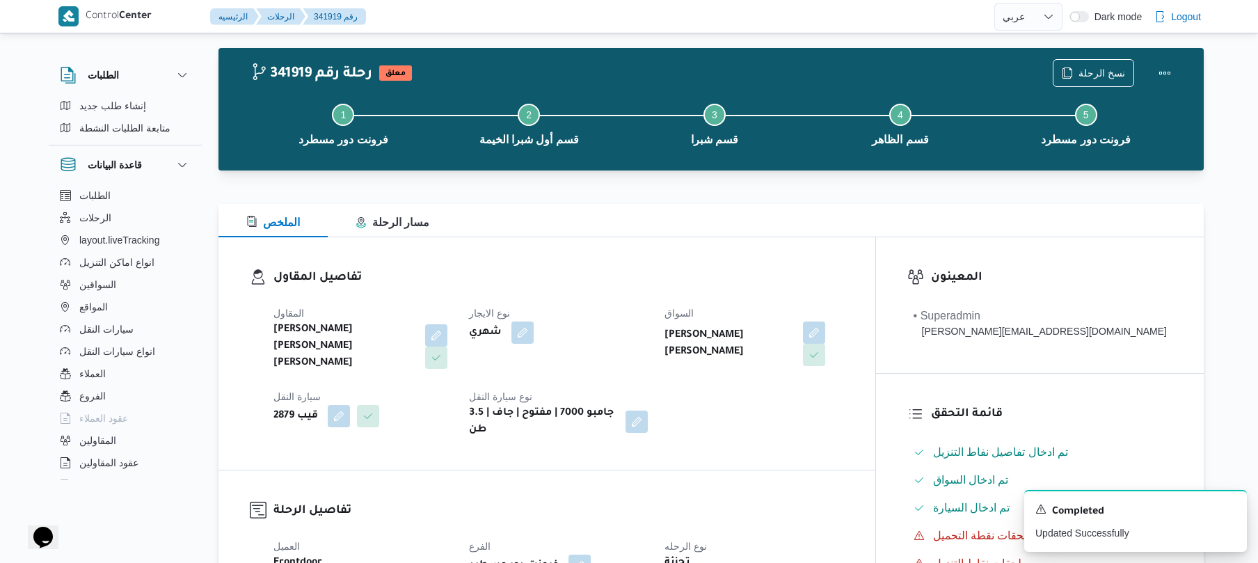
scroll to position [0, 0]
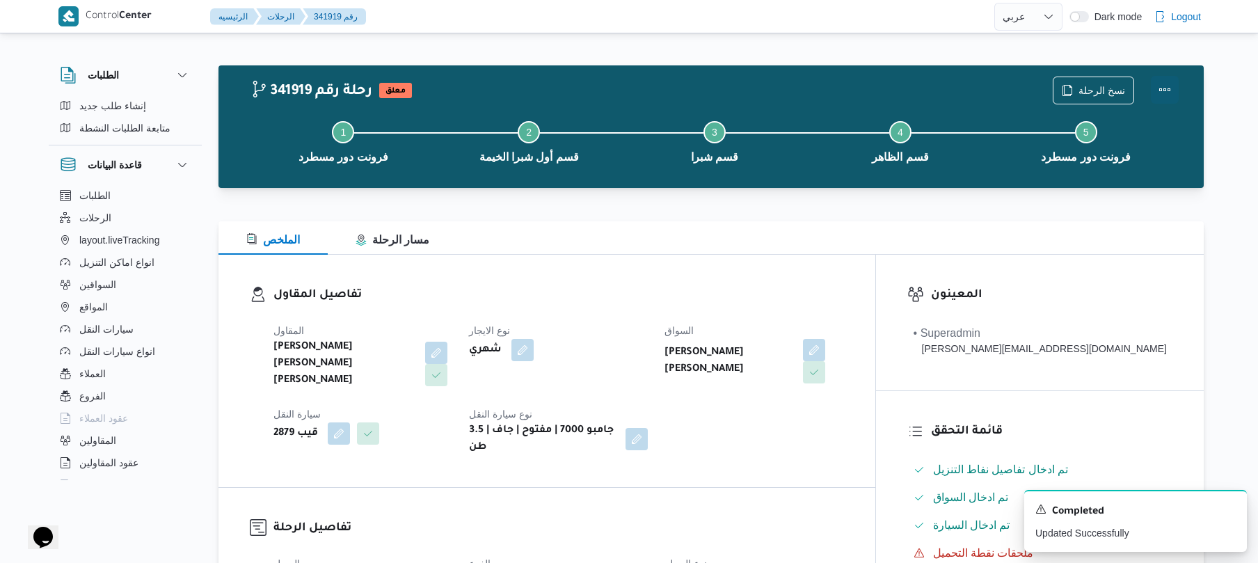
click at [1168, 95] on button "Actions" at bounding box center [1165, 90] width 28 height 28
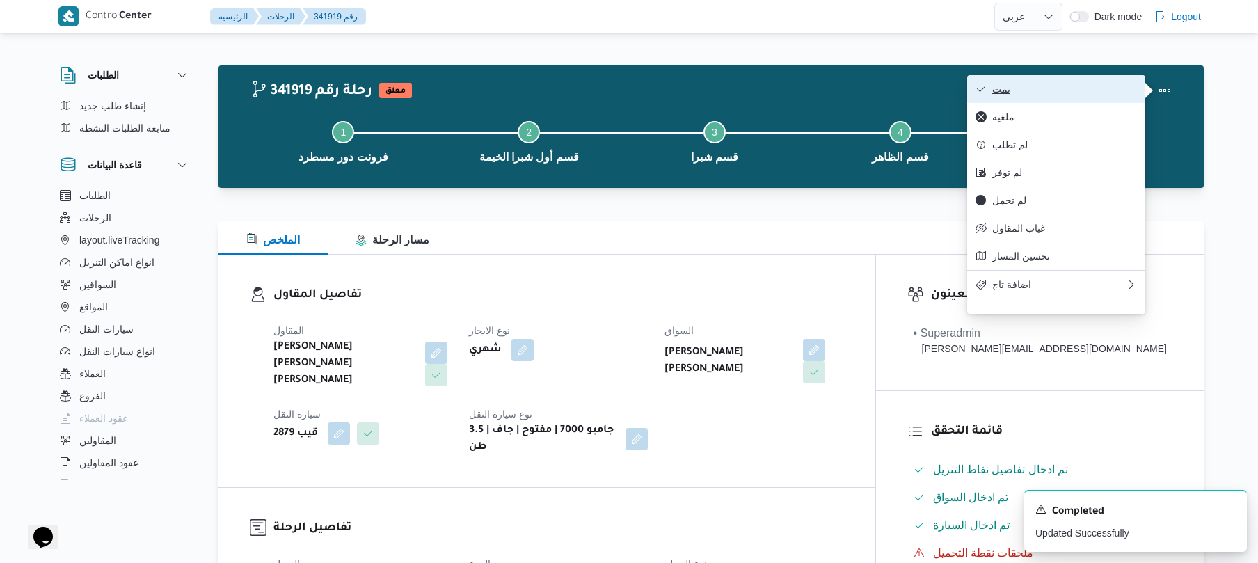
click at [1110, 90] on span "تمت" at bounding box center [1064, 88] width 145 height 11
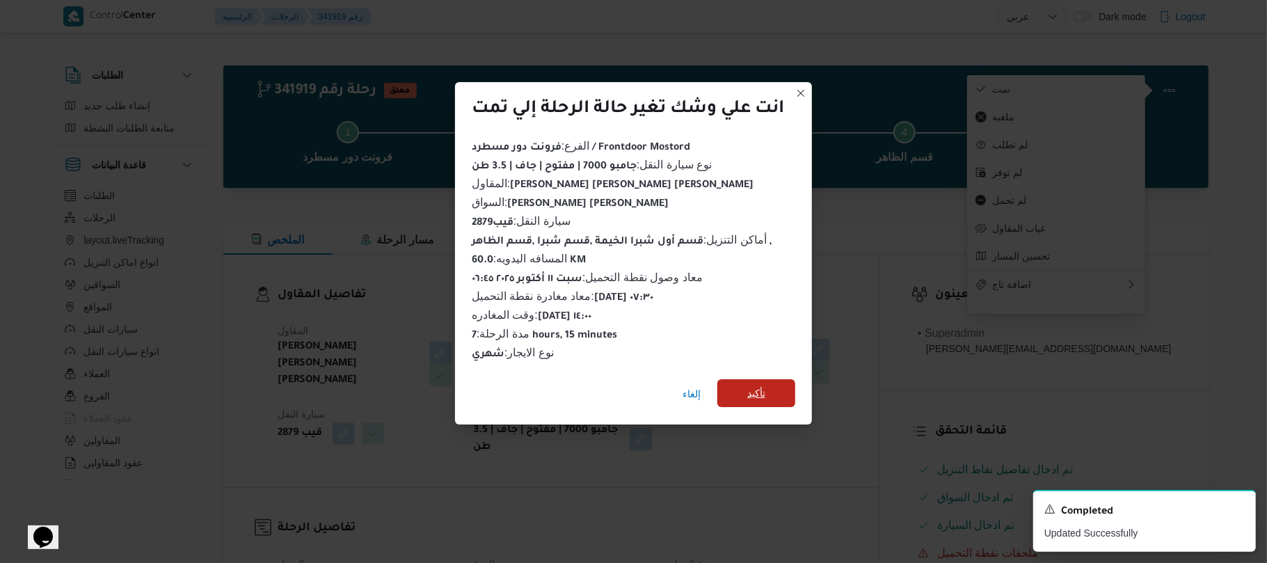
click at [772, 385] on span "تأكيد" at bounding box center [756, 393] width 78 height 28
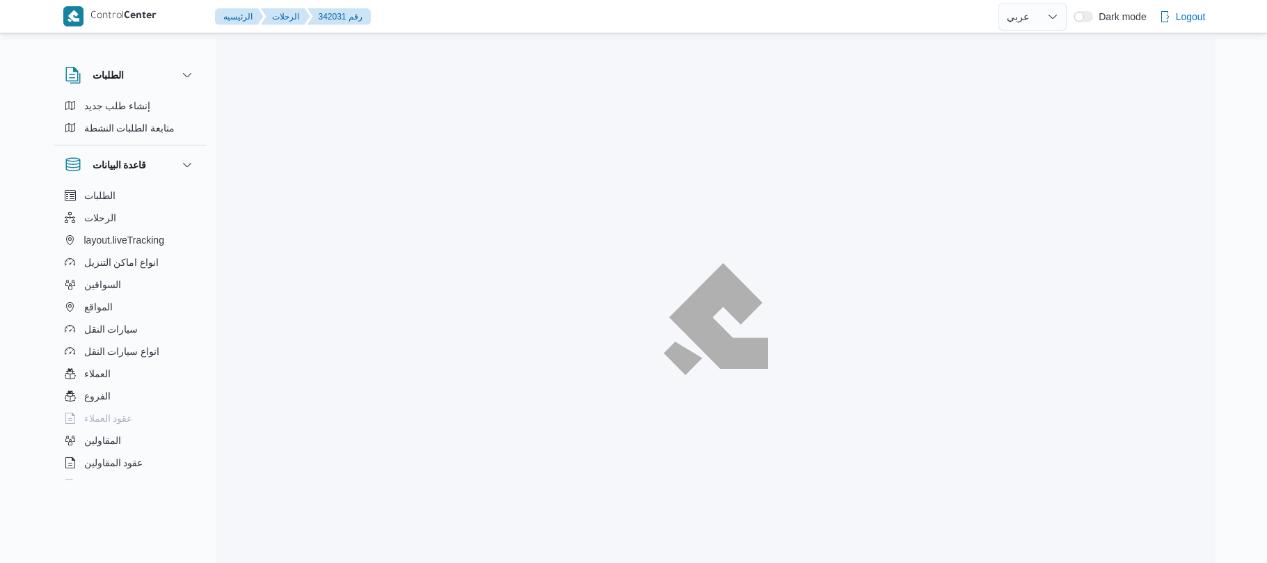
select select "ar"
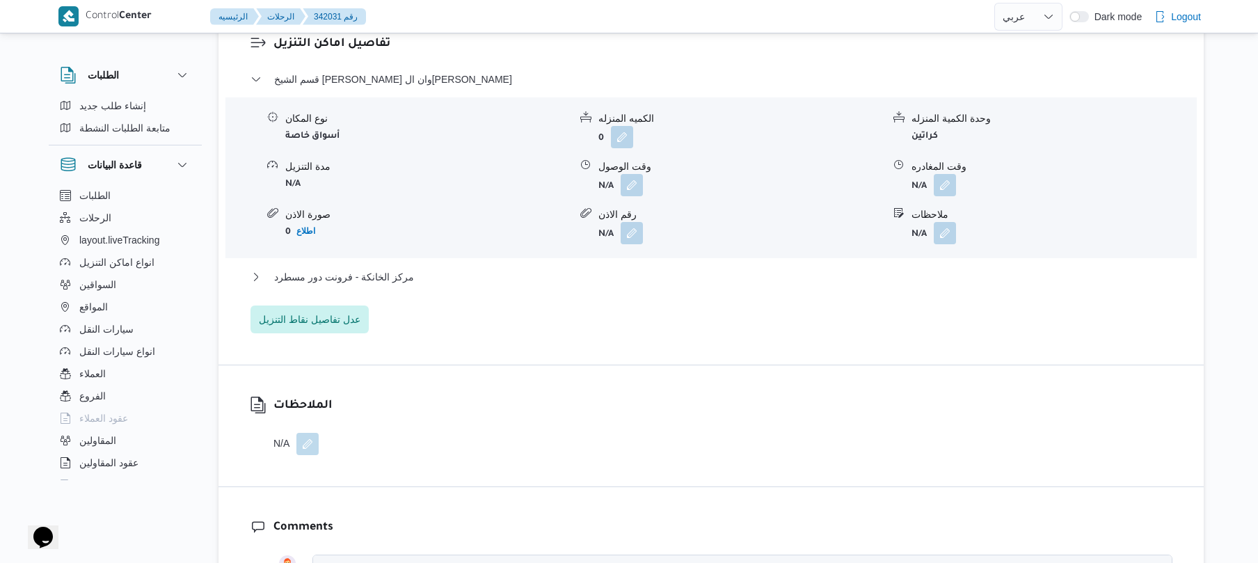
scroll to position [1298, 0]
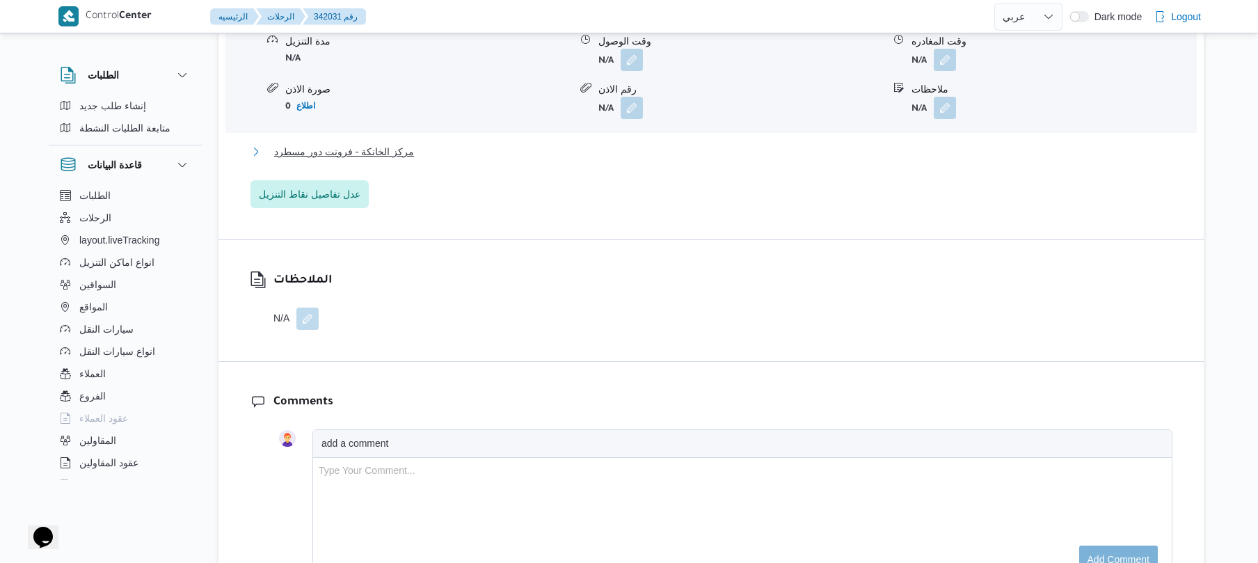
click at [672, 143] on button "مركز الخانكة - فرونت دور مسطرد" at bounding box center [711, 151] width 922 height 17
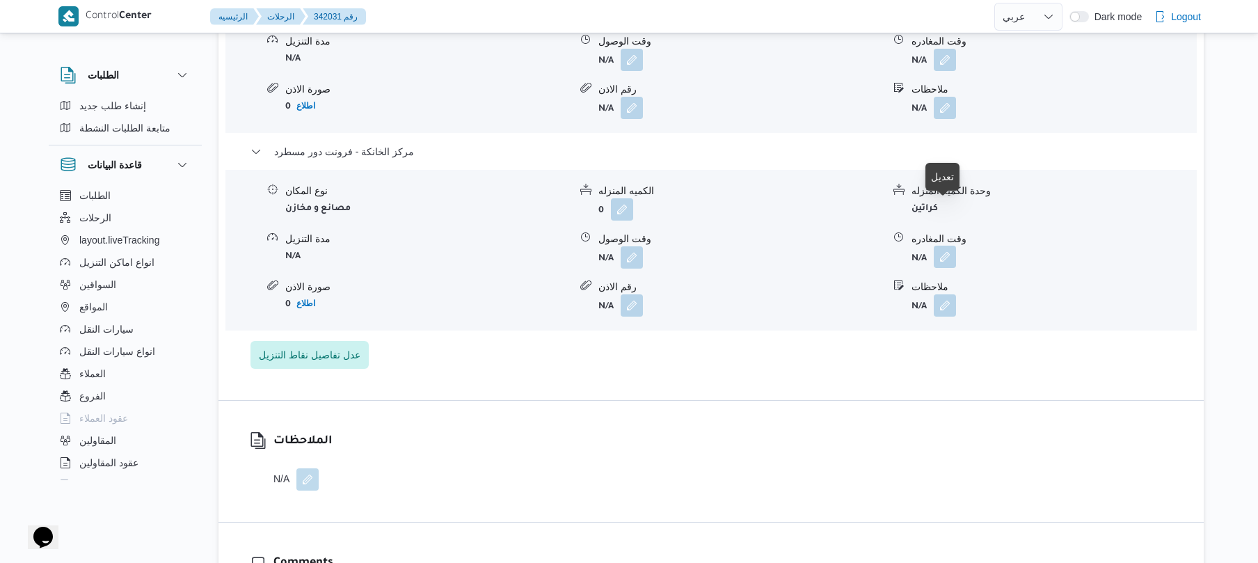
click at [948, 246] on button "button" at bounding box center [945, 257] width 22 height 22
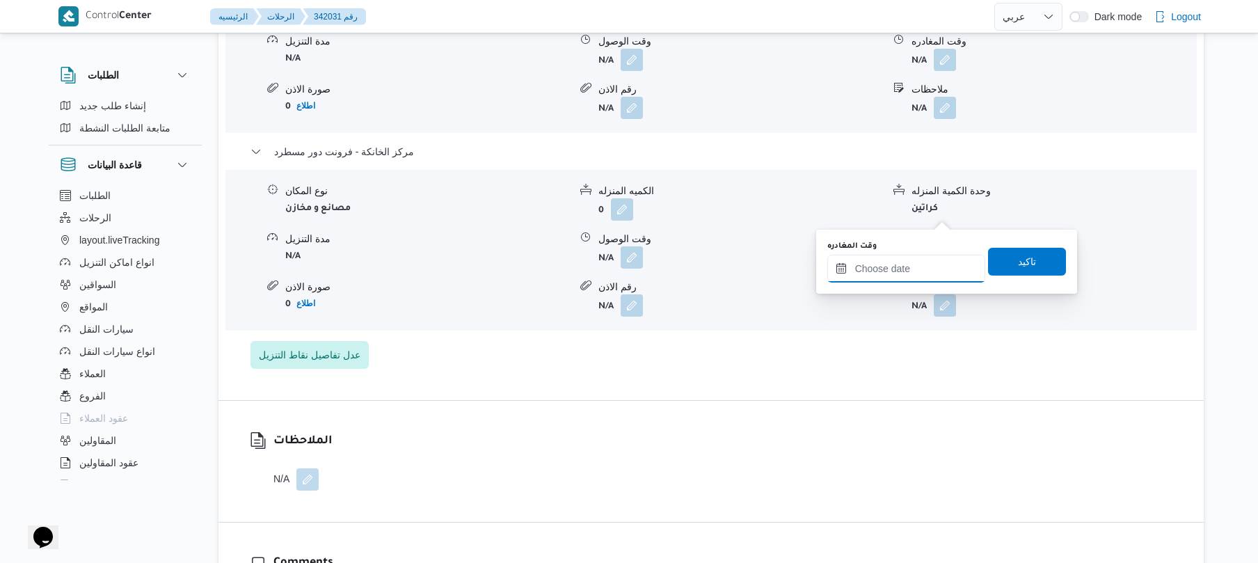
click at [888, 268] on input "وقت المغادره" at bounding box center [906, 269] width 158 height 28
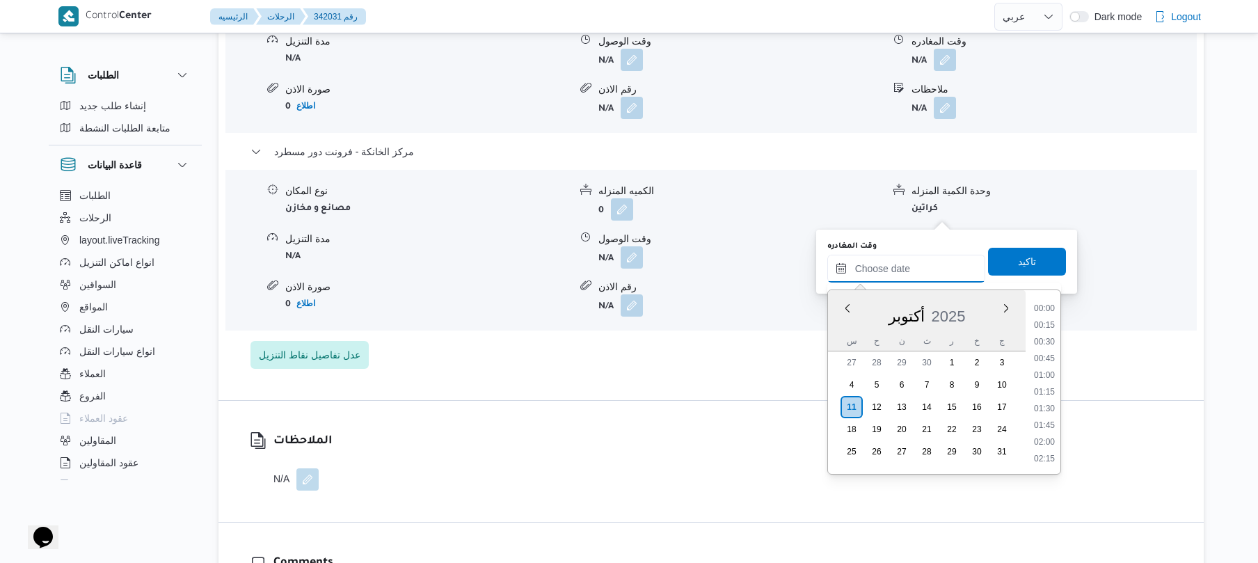
scroll to position [1053, 0]
click at [1044, 324] on li "16:00" at bounding box center [1044, 324] width 32 height 14
type input "[DATE] ١٦:٠٠"
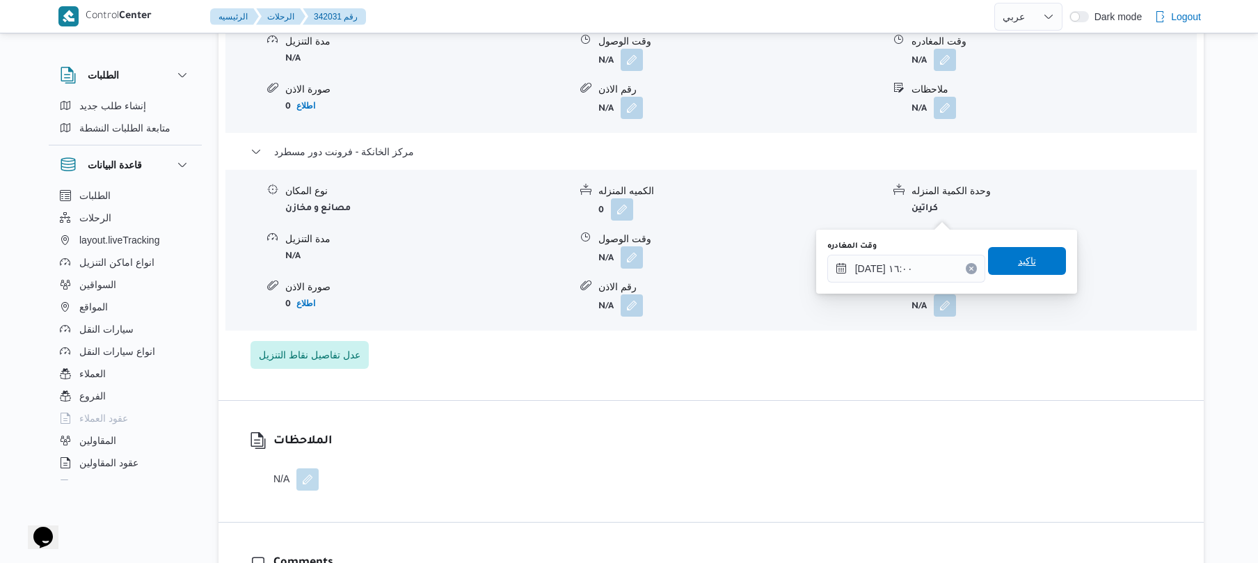
click at [1033, 262] on span "تاكيد" at bounding box center [1027, 261] width 78 height 28
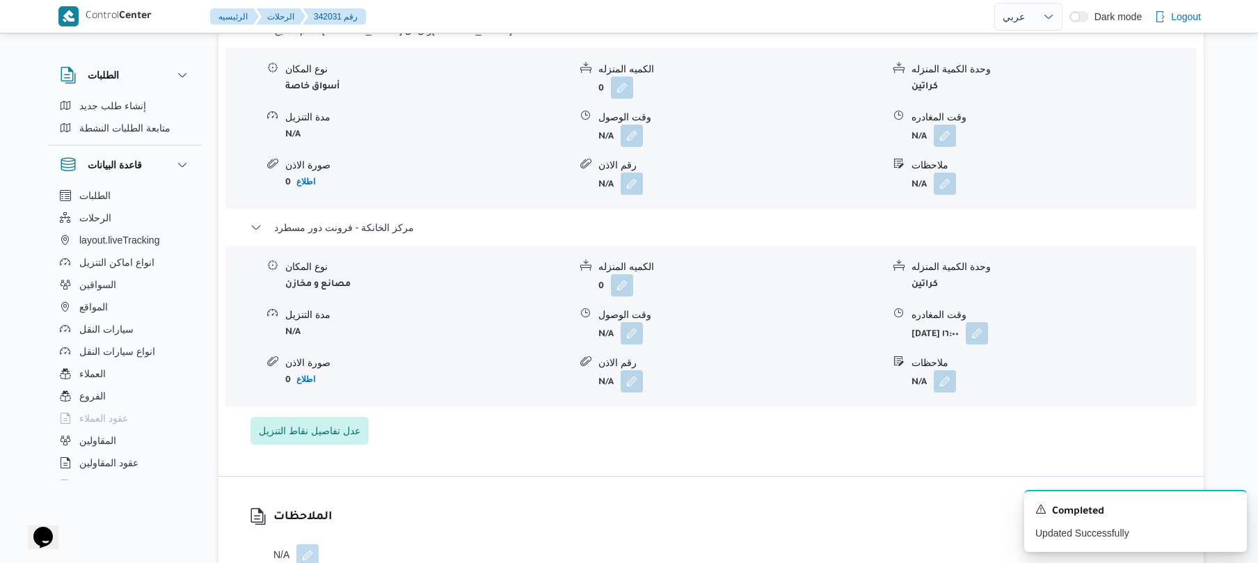
scroll to position [1225, 0]
click at [1230, 507] on icon "Dismiss toast" at bounding box center [1230, 507] width 11 height 11
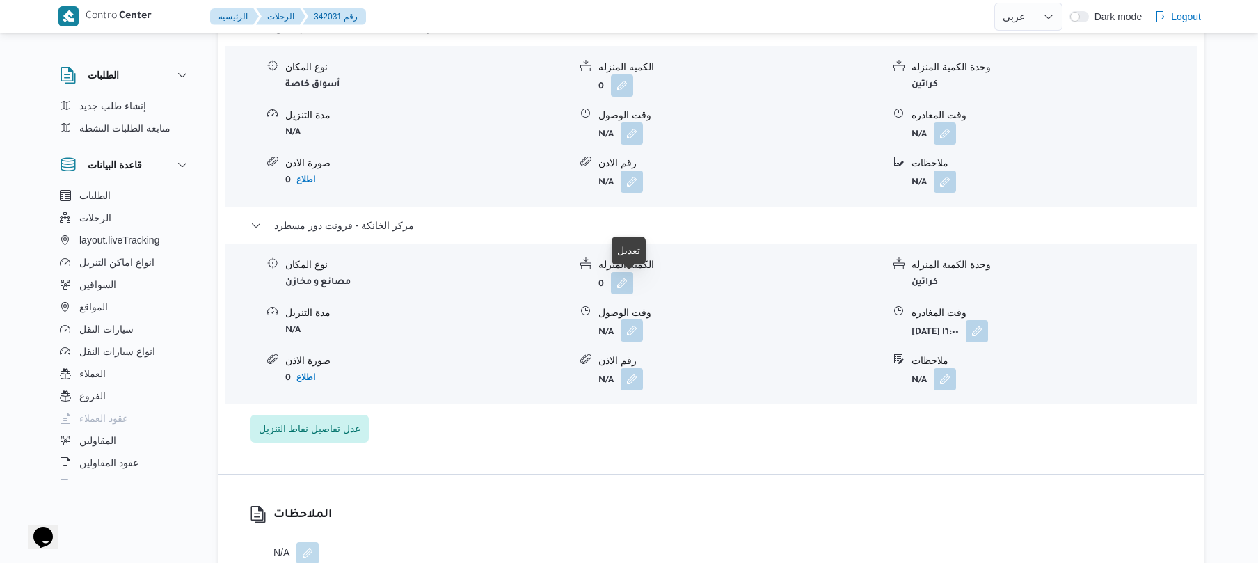
click at [630, 319] on button "button" at bounding box center [632, 330] width 22 height 22
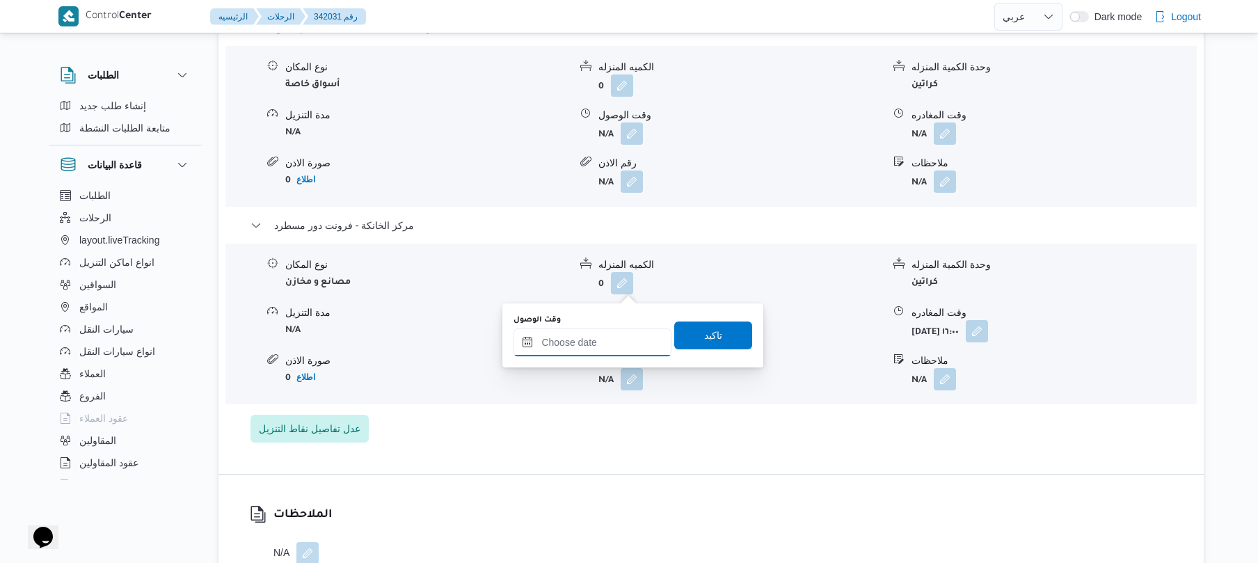
click at [580, 346] on input "وقت الوصول" at bounding box center [592, 342] width 158 height 28
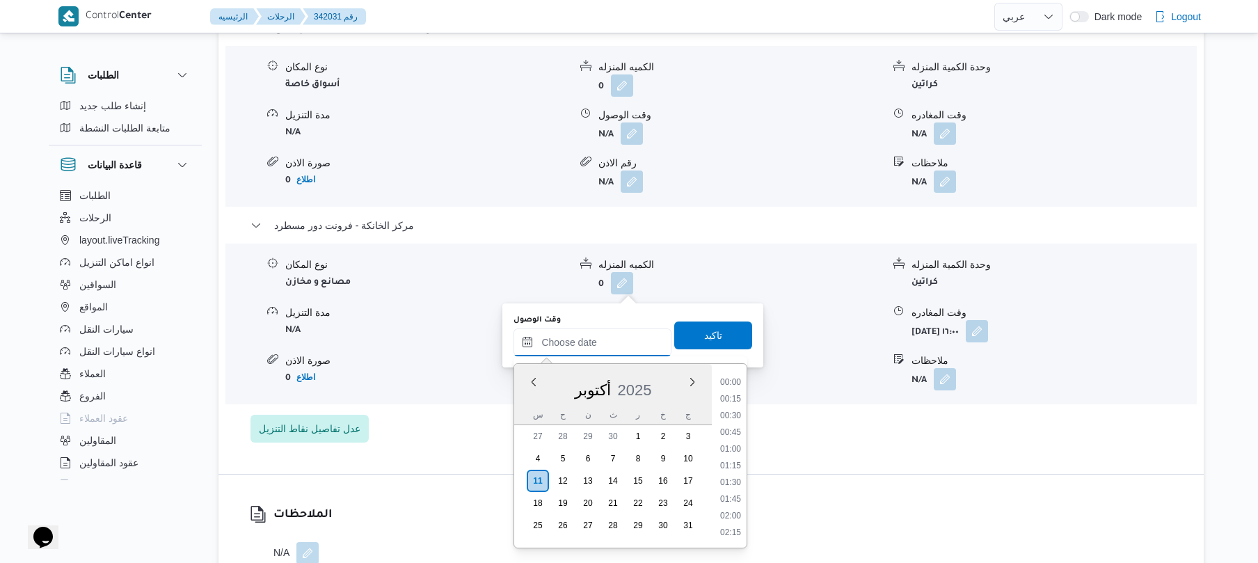
scroll to position [1053, 0]
click at [740, 384] on li "15:45" at bounding box center [731, 381] width 32 height 14
type input "١١/١٠/٢٠٢٥ ١٥:٤٥"
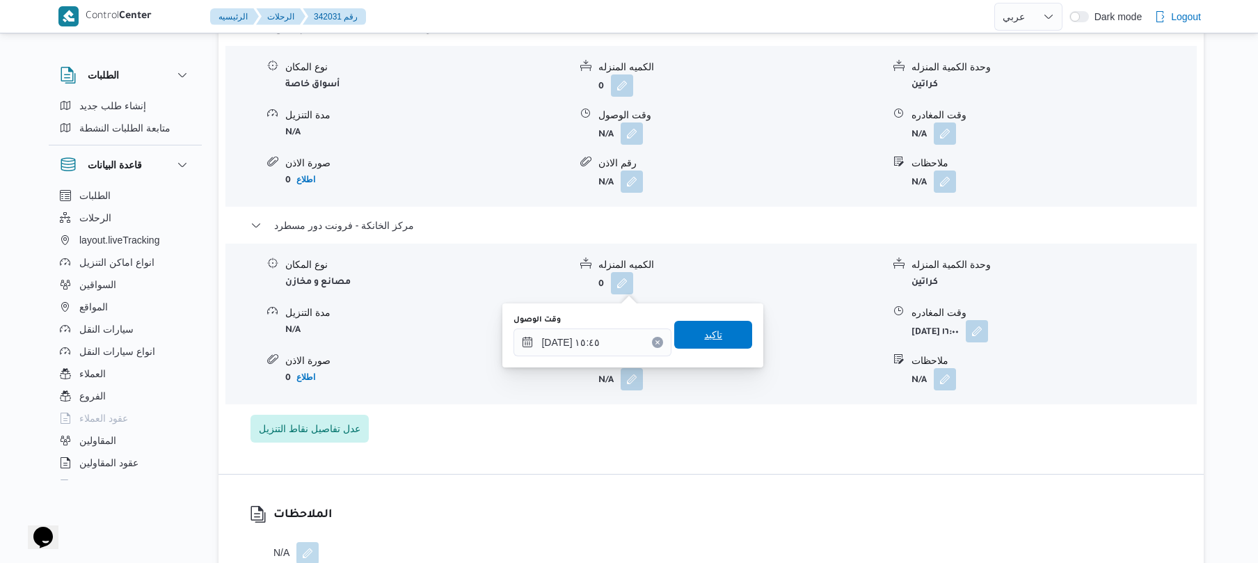
click at [725, 334] on span "تاكيد" at bounding box center [713, 335] width 78 height 28
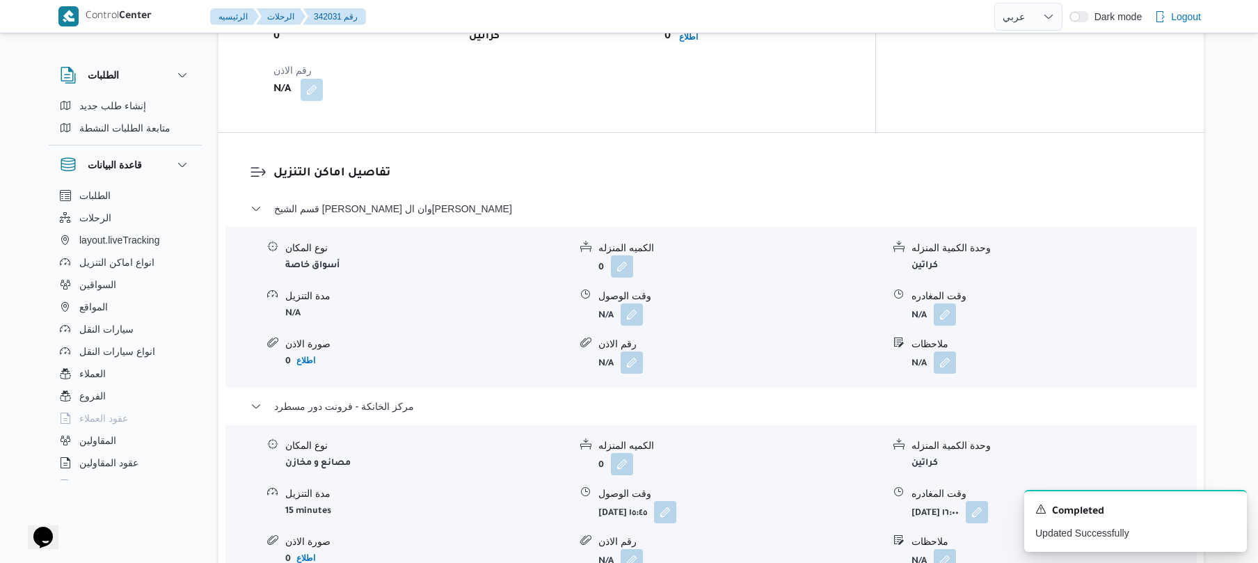
scroll to position [1076, 0]
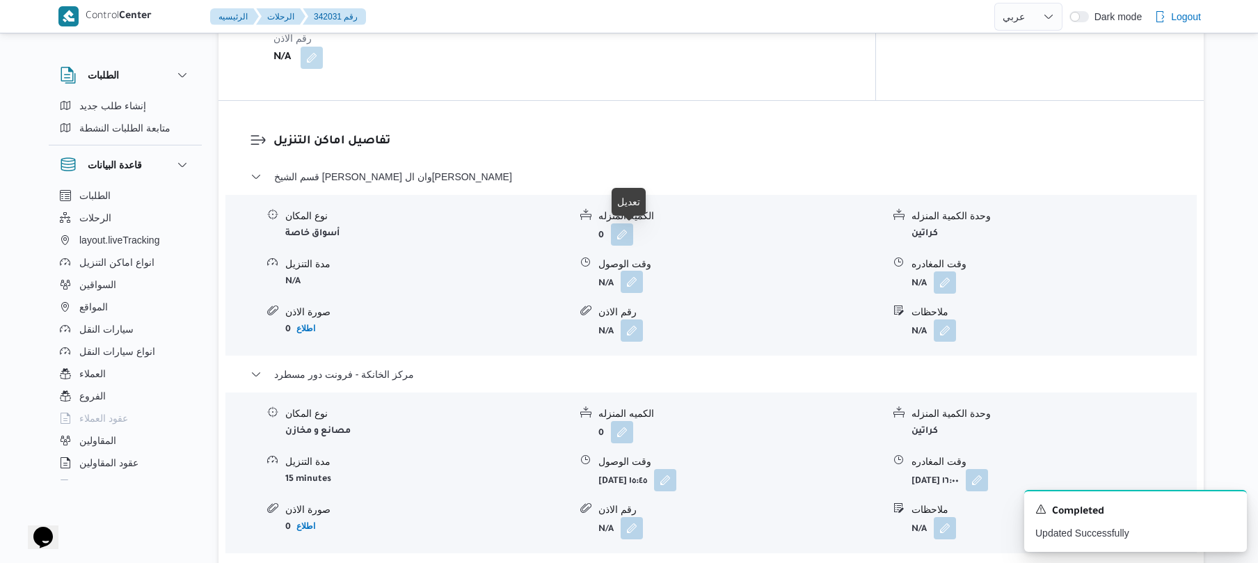
click at [637, 271] on button "button" at bounding box center [632, 282] width 22 height 22
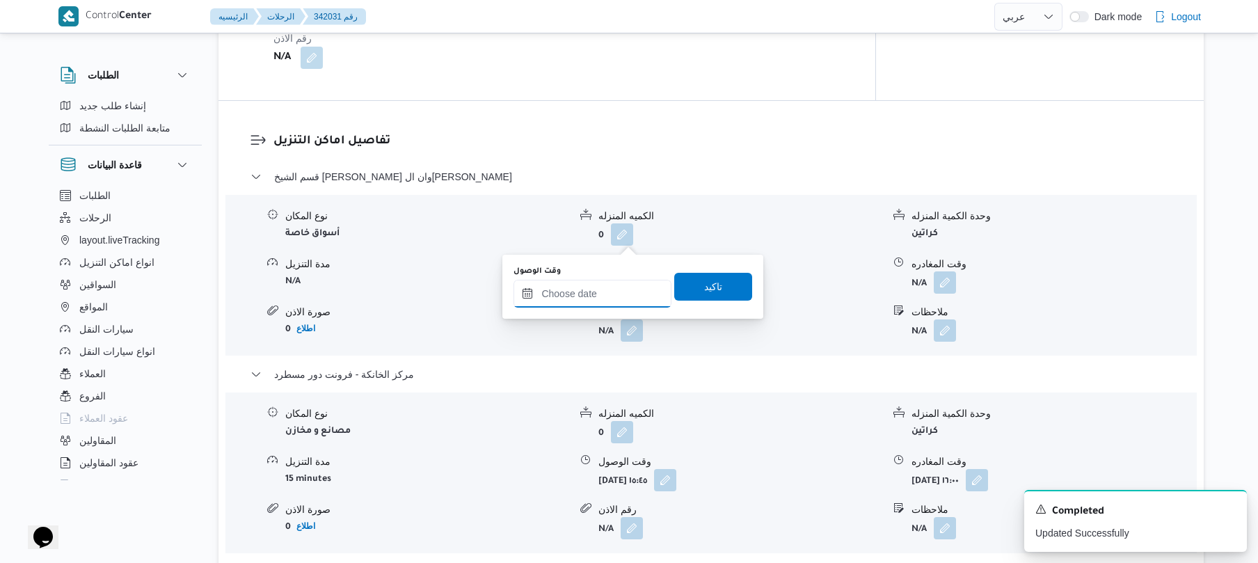
click at [569, 294] on input "وقت الوصول" at bounding box center [592, 294] width 158 height 28
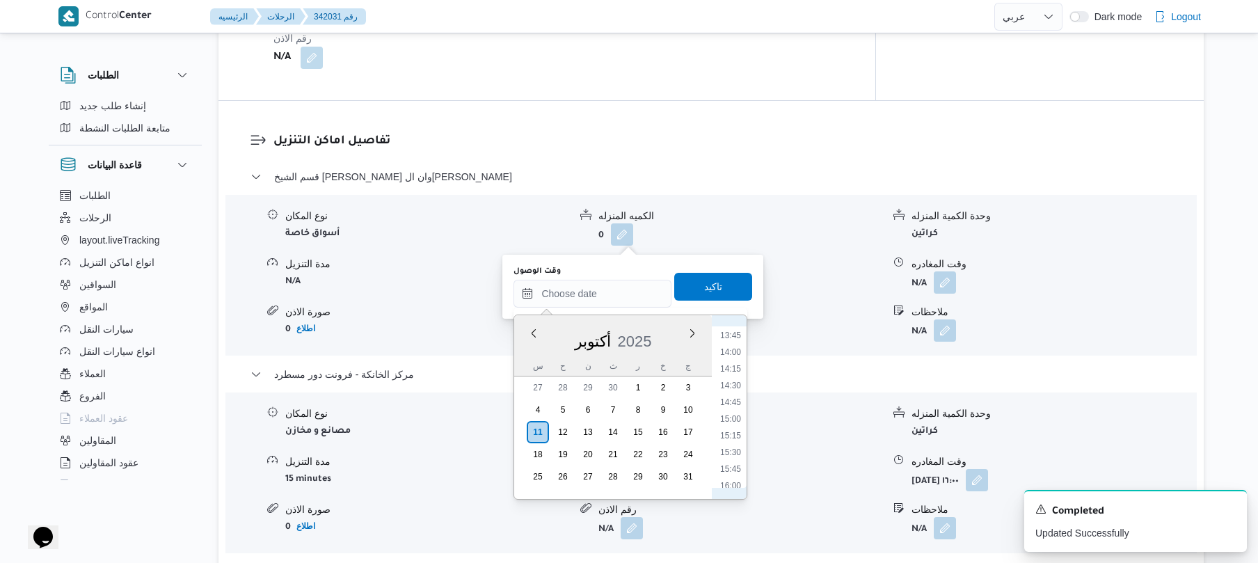
scroll to position [780, 0]
click at [735, 441] on li "13:15" at bounding box center [731, 438] width 32 height 14
type input "١١/١٠/٢٠٢٥ ١٣:١٥"
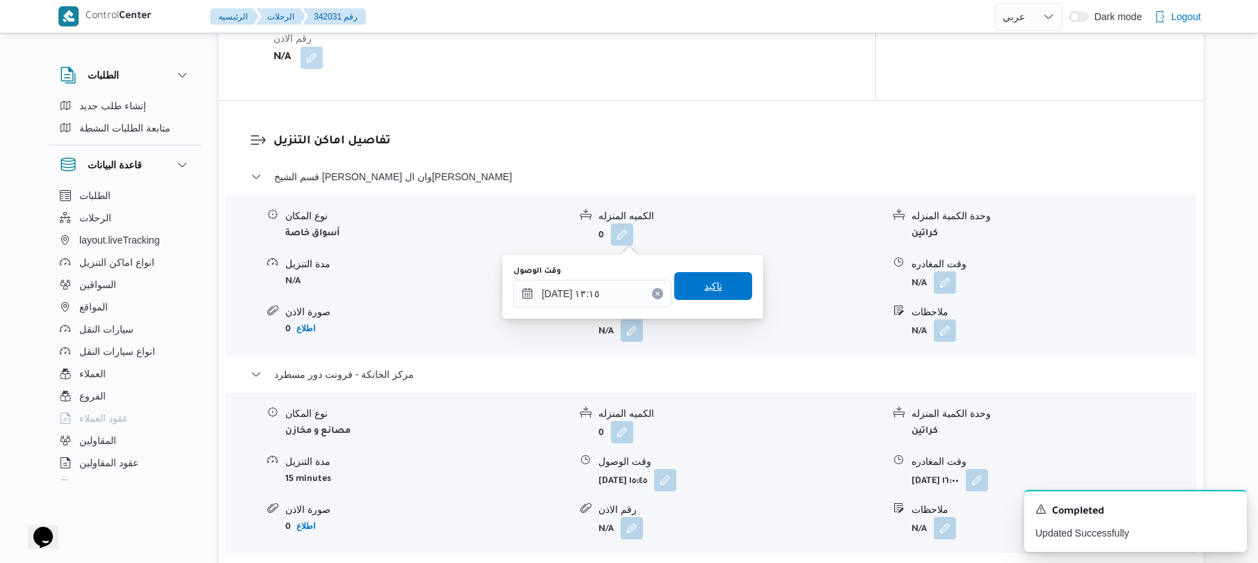
click at [726, 285] on span "تاكيد" at bounding box center [713, 286] width 78 height 28
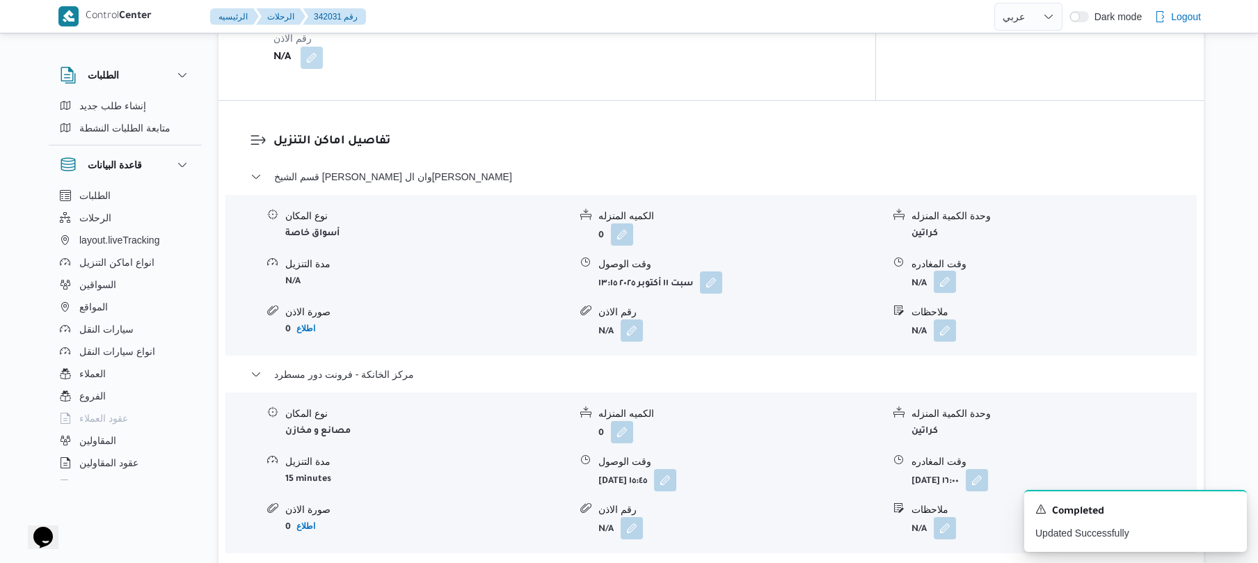
click at [946, 271] on button "button" at bounding box center [945, 282] width 22 height 22
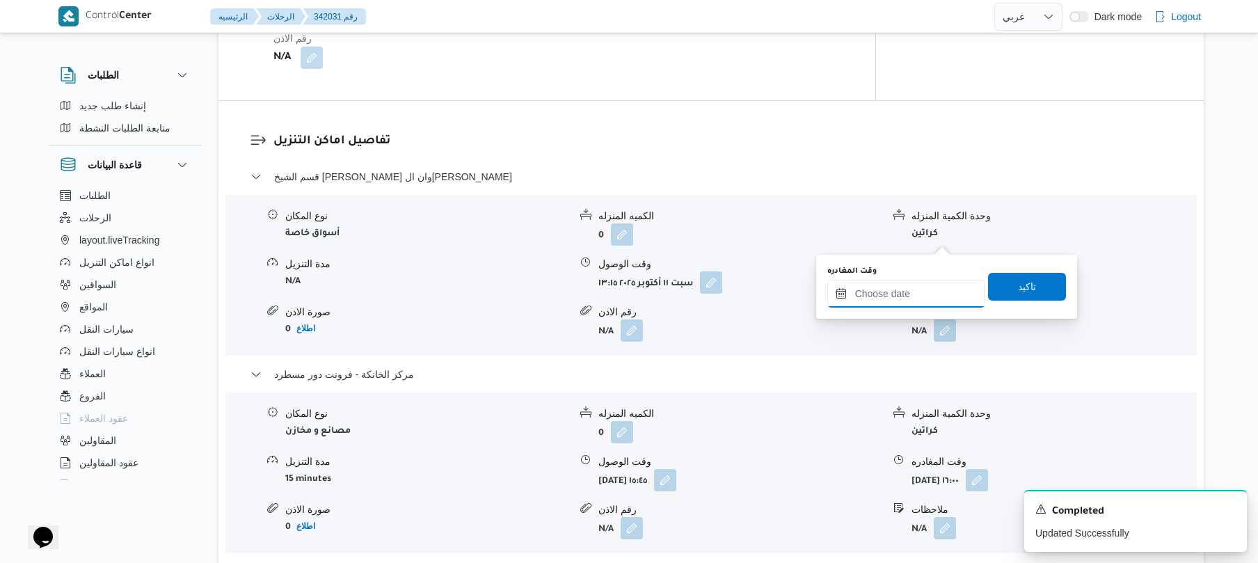
click at [885, 293] on input "وقت المغادره" at bounding box center [906, 294] width 158 height 28
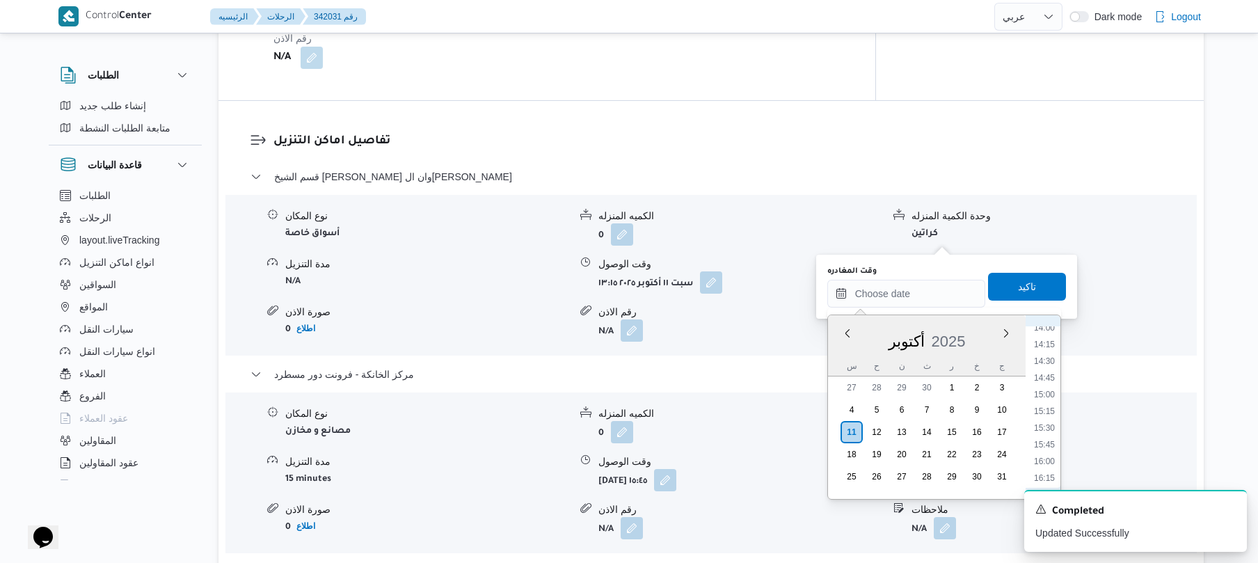
scroll to position [916, 0]
click at [1045, 415] on li "15:00" at bounding box center [1044, 419] width 32 height 14
type input "١١/١٠/٢٠٢٥ ١٥:٠٠"
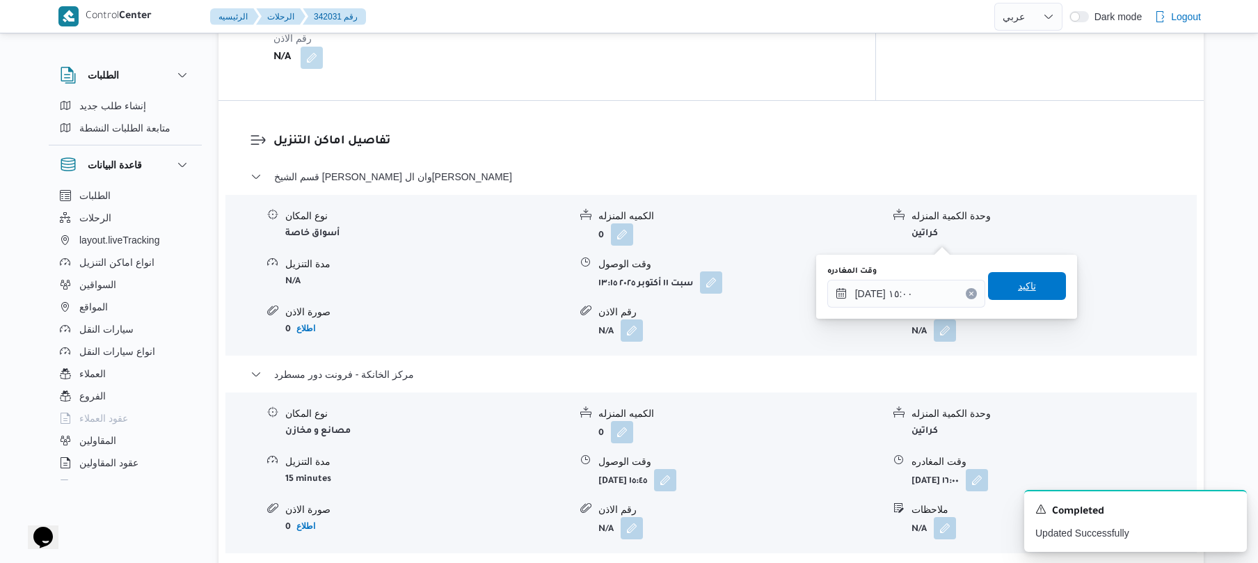
click at [1044, 278] on span "تاكيد" at bounding box center [1027, 286] width 78 height 28
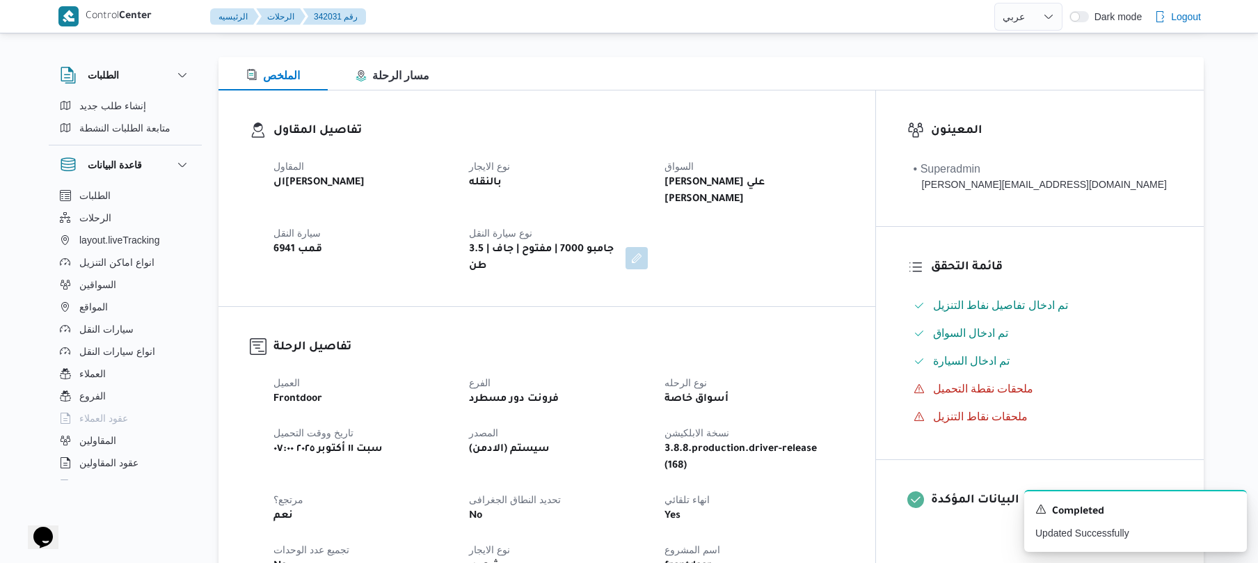
scroll to position [0, 0]
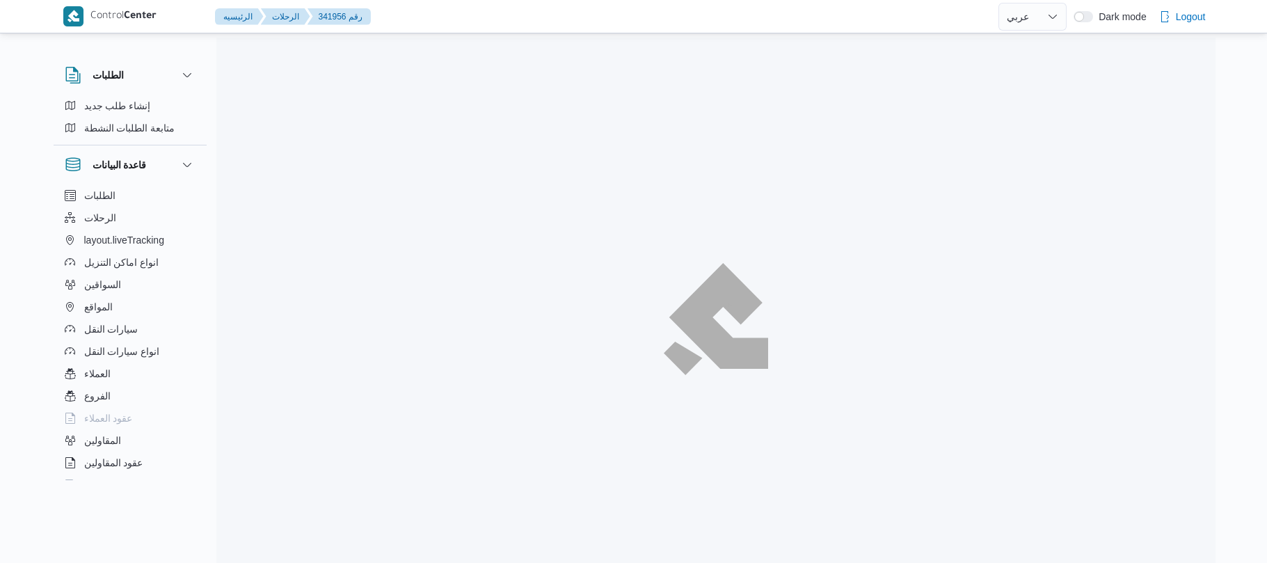
select select "ar"
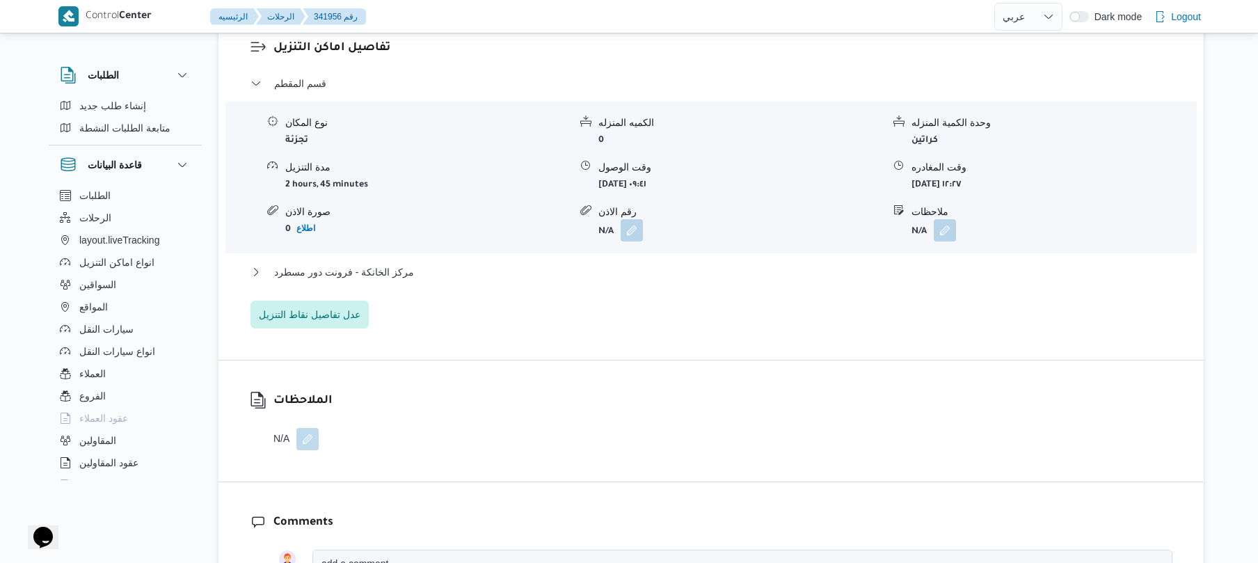
scroll to position [1187, 0]
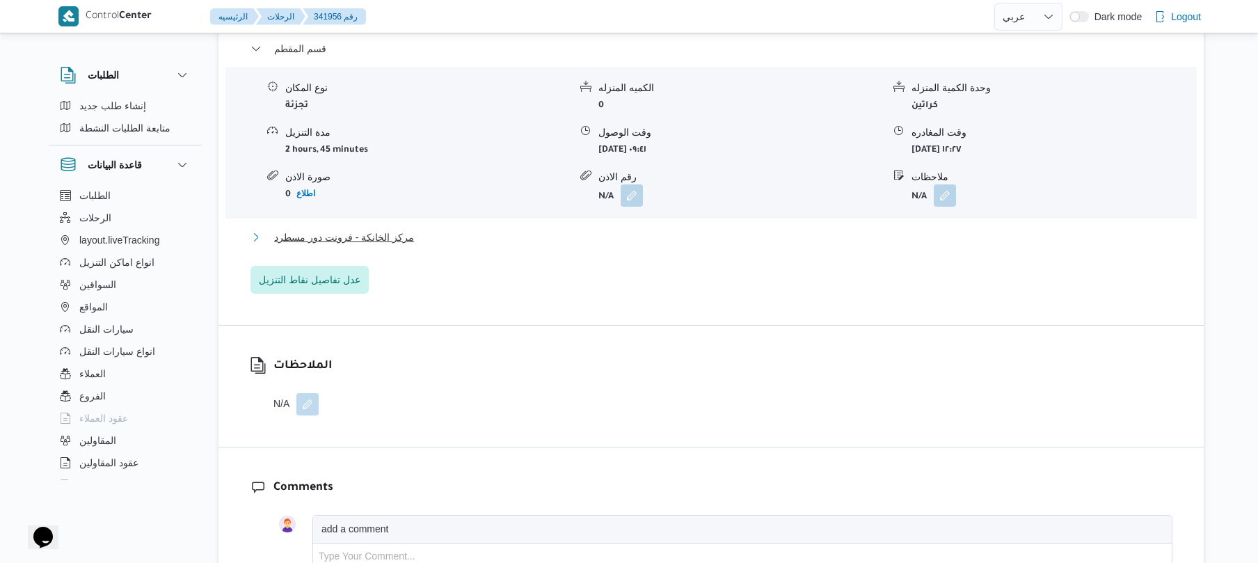
click at [622, 229] on button "مركز الخانكة - فرونت دور مسطرد" at bounding box center [711, 237] width 922 height 17
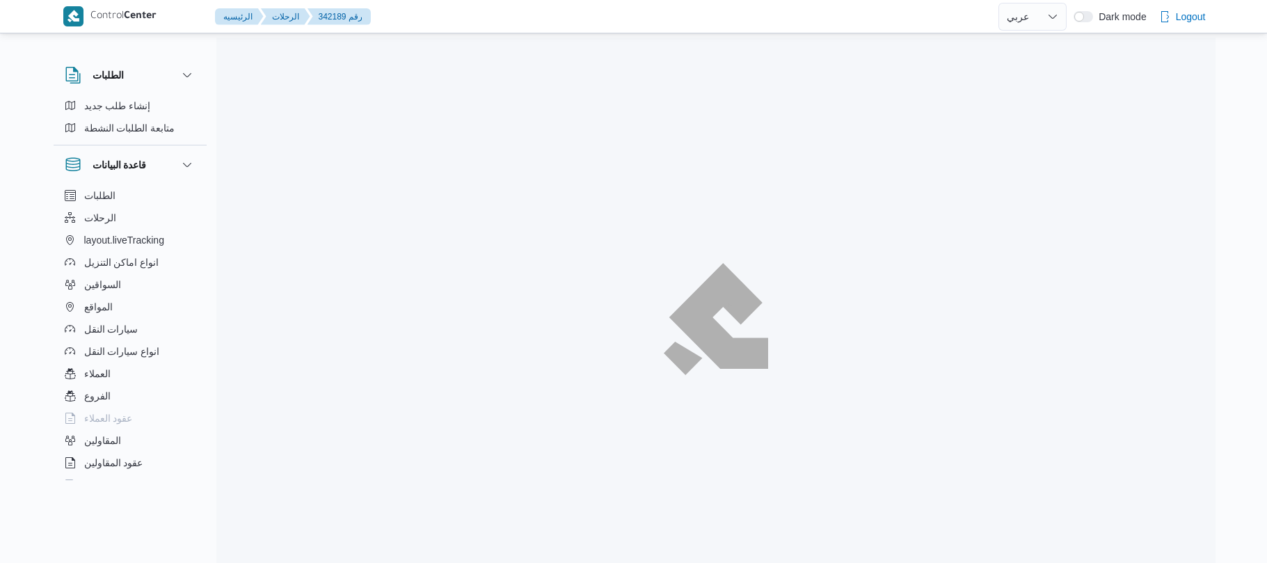
select select "ar"
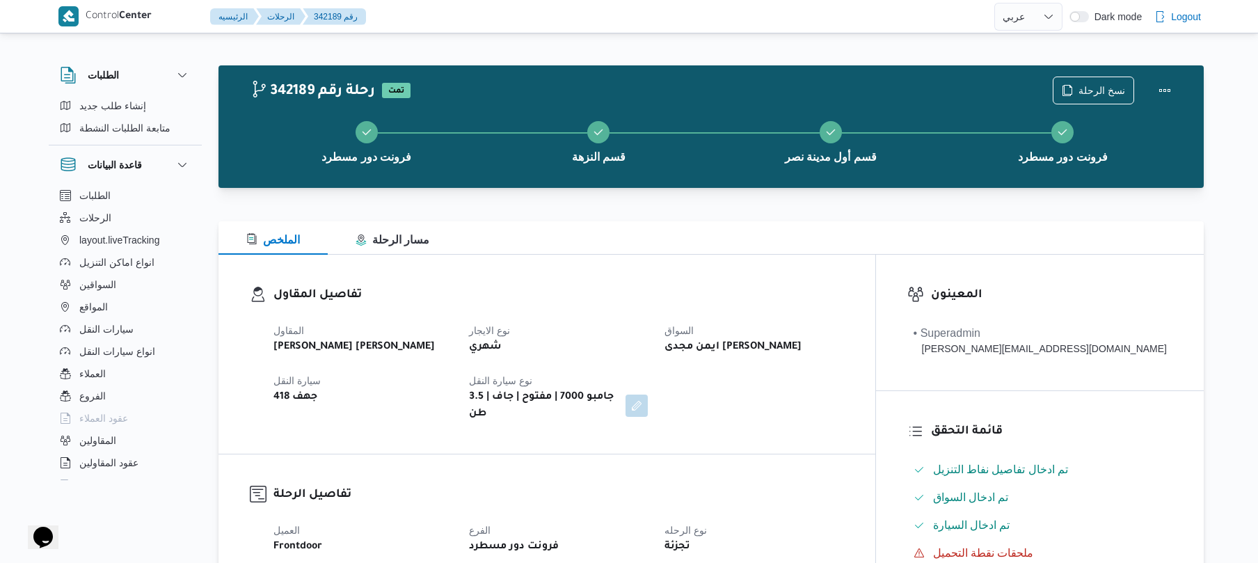
click at [605, 256] on div "تفاصيل المقاول المقاول [PERSON_NAME] [PERSON_NAME] نوع الايجار شهري السواق ايمن…" at bounding box center [546, 354] width 657 height 199
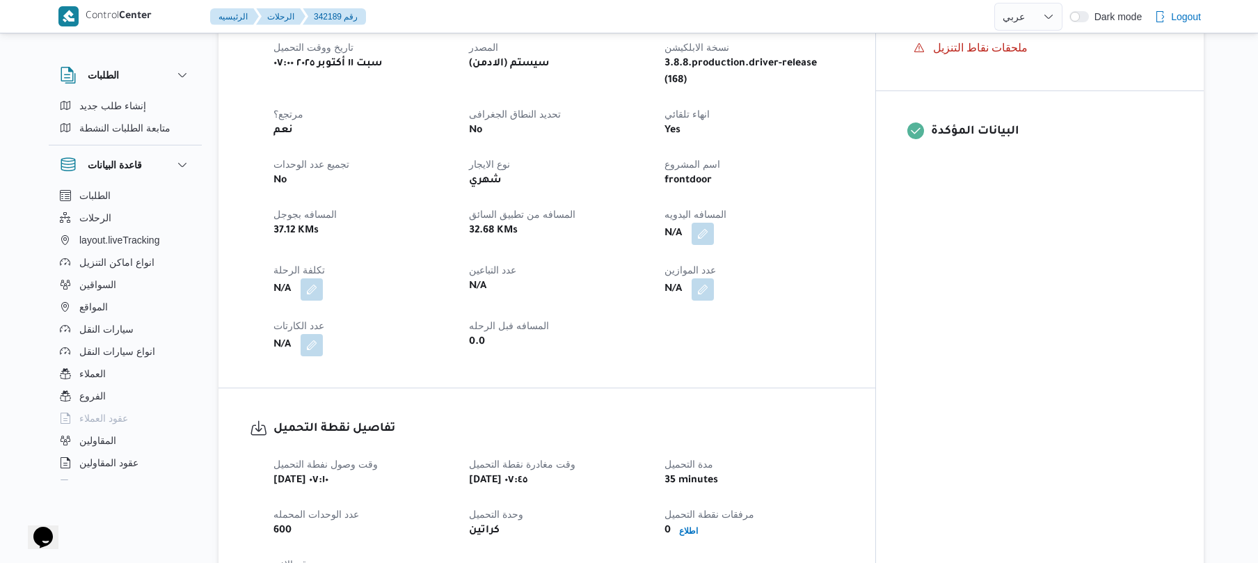
scroll to position [594, 0]
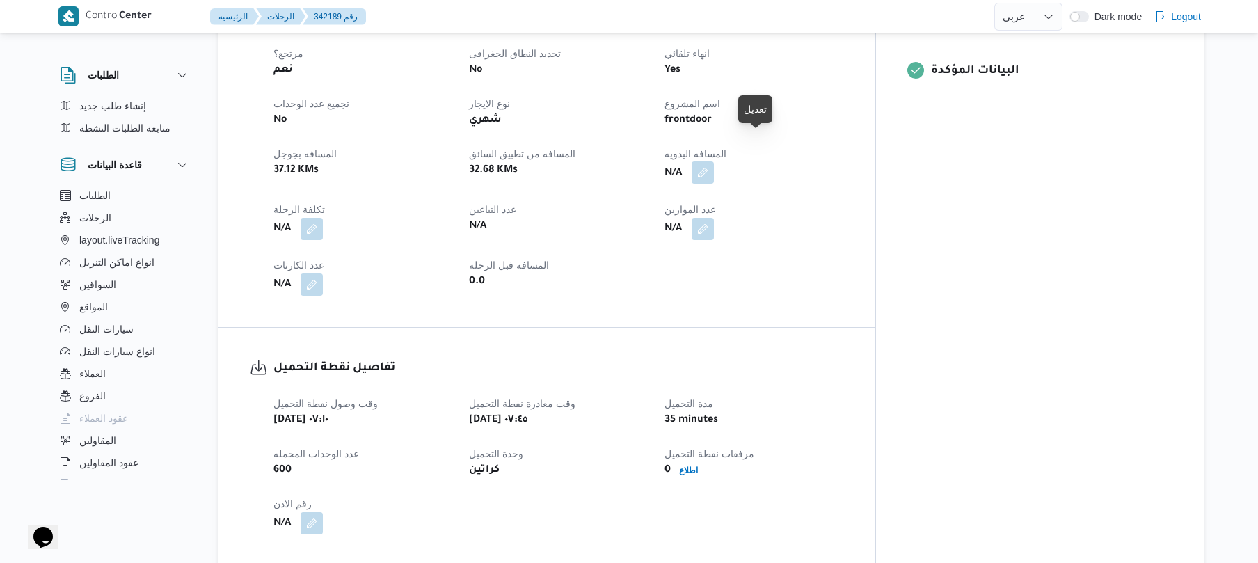
click at [714, 161] on button "button" at bounding box center [703, 172] width 22 height 22
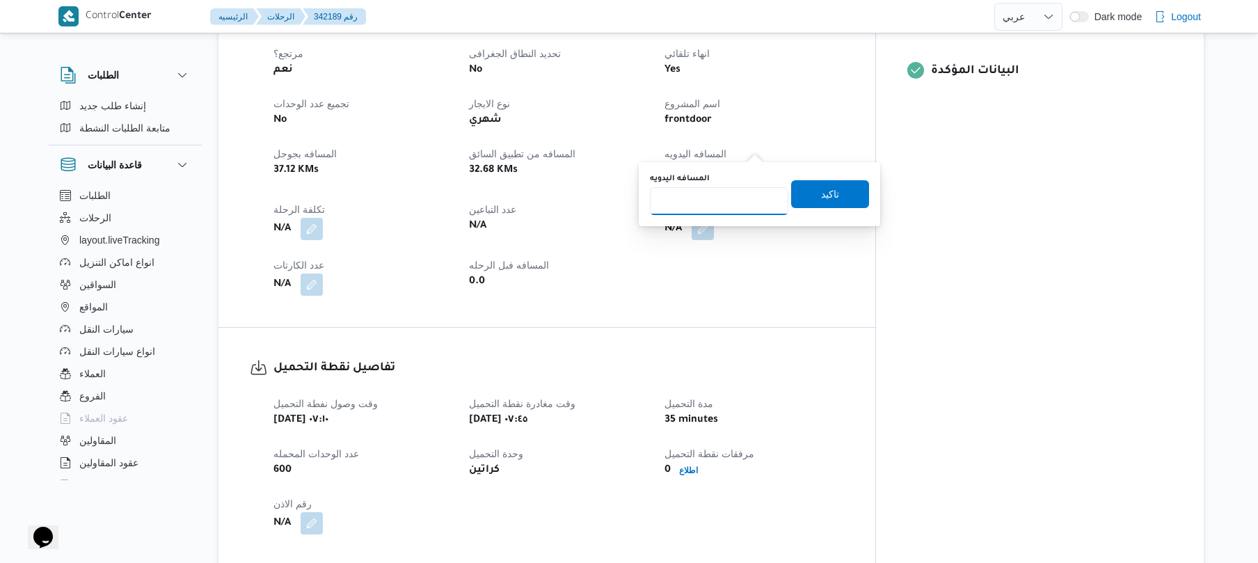
click at [717, 201] on input "المسافه اليدويه" at bounding box center [719, 201] width 138 height 28
type input "50"
click at [821, 190] on span "تاكيد" at bounding box center [830, 193] width 18 height 17
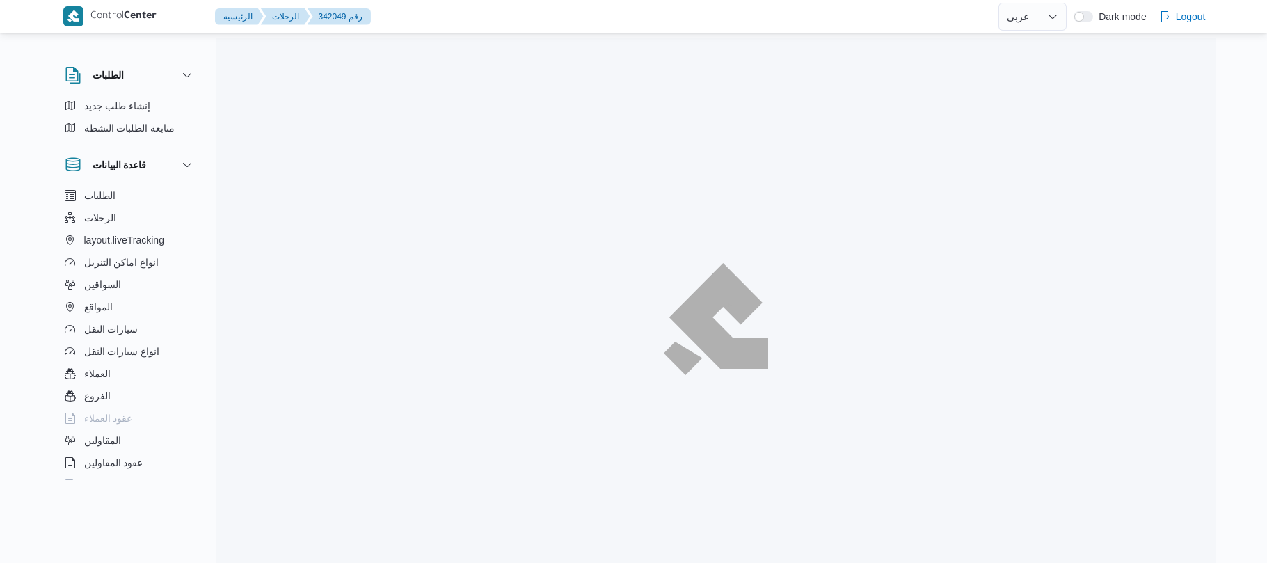
select select "ar"
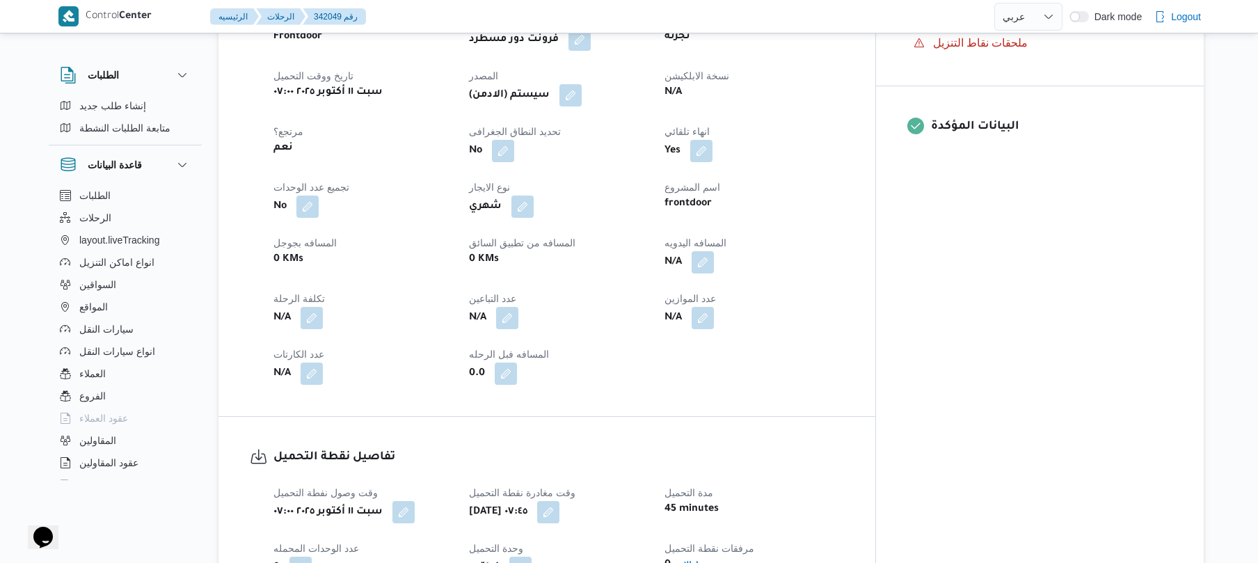
scroll to position [594, 0]
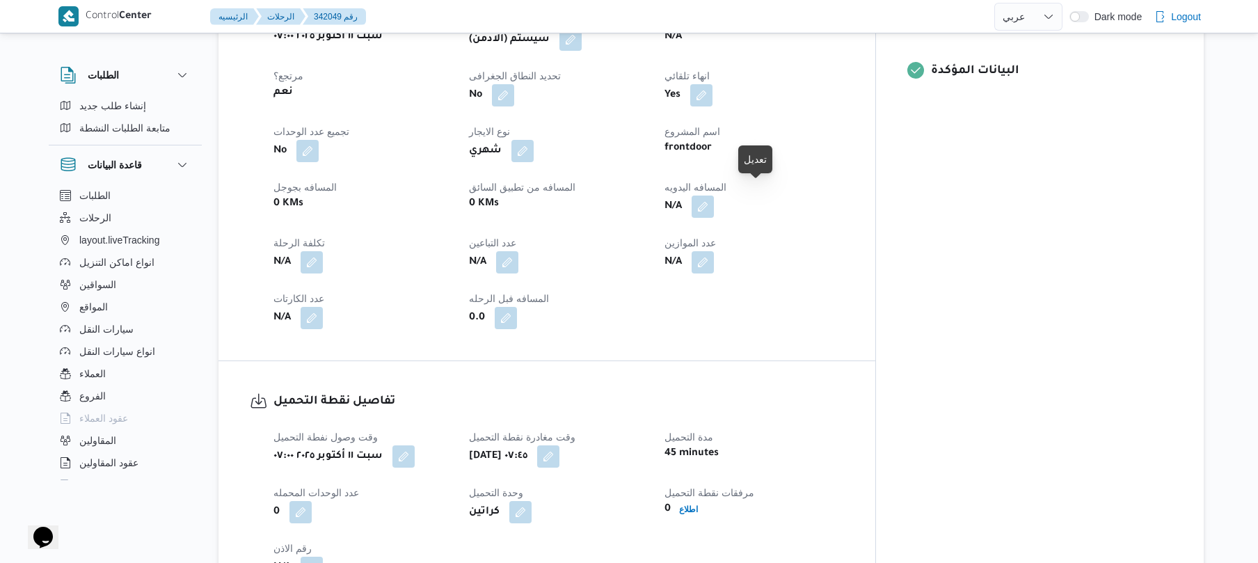
click at [714, 196] on button "button" at bounding box center [703, 207] width 22 height 22
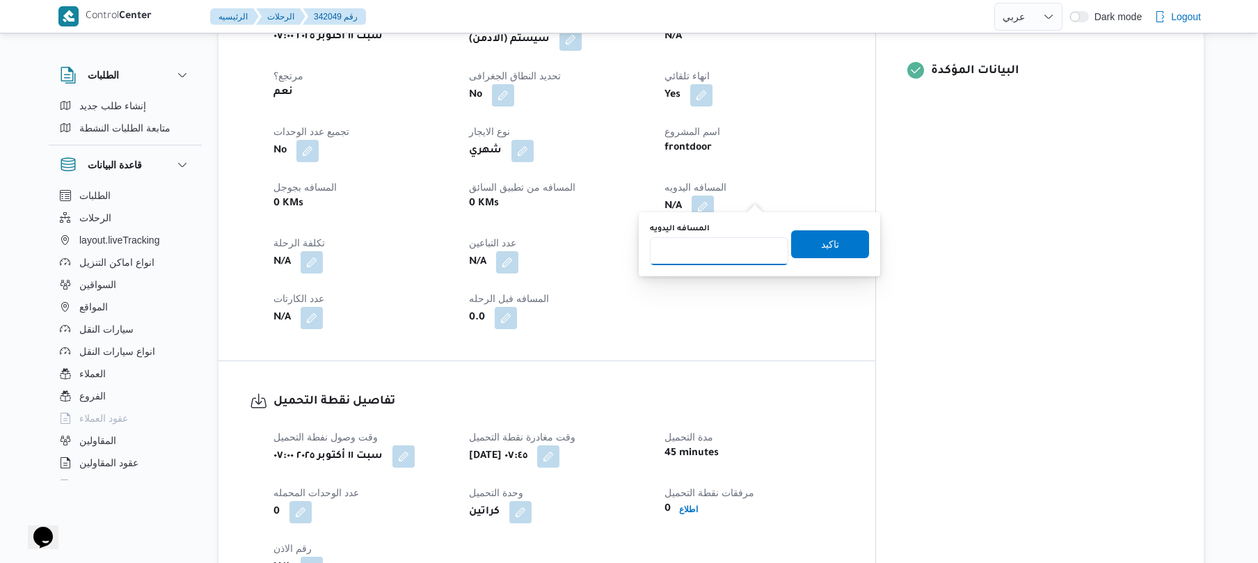
click at [750, 257] on input "المسافه اليدويه" at bounding box center [719, 251] width 138 height 28
type input "105"
click at [804, 249] on span "تاكيد" at bounding box center [830, 244] width 78 height 28
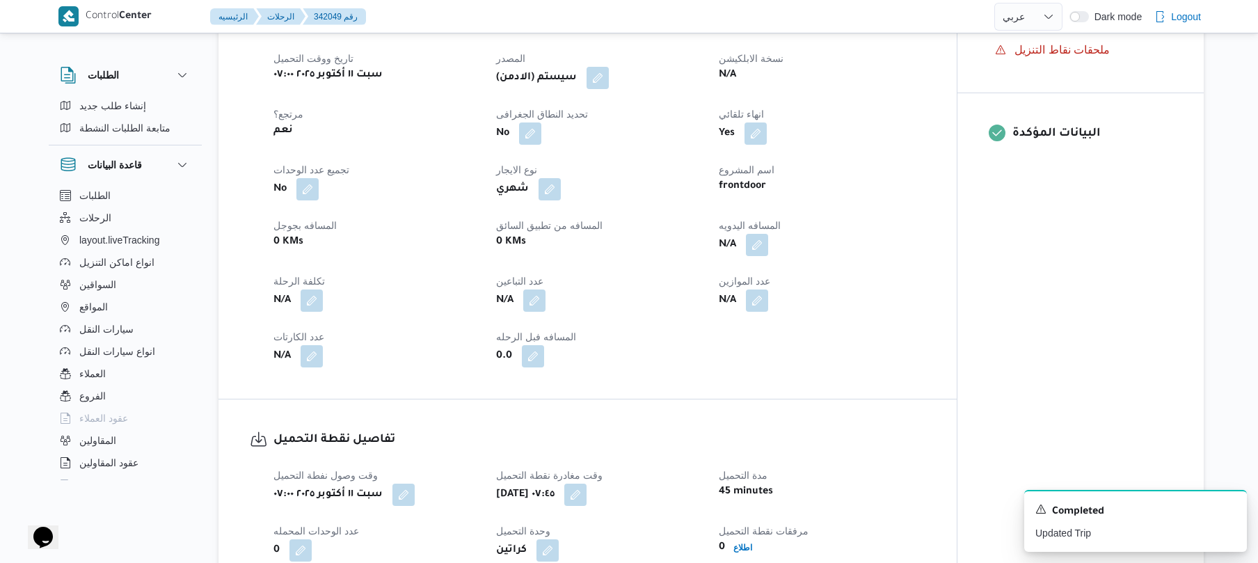
scroll to position [519, 0]
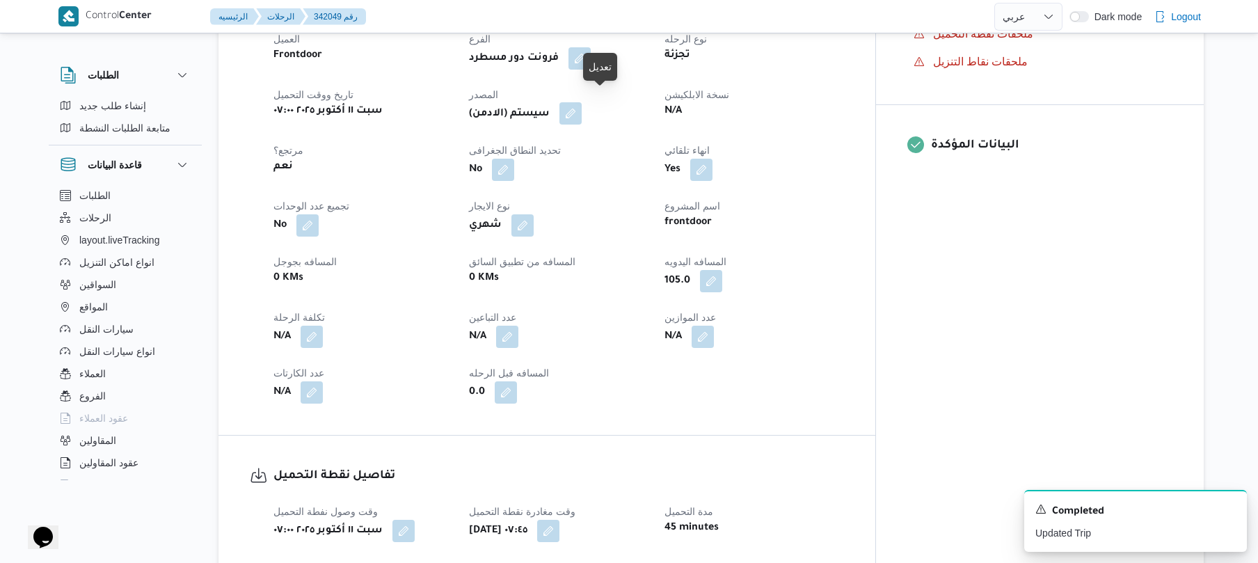
click at [582, 104] on button "button" at bounding box center [570, 113] width 22 height 22
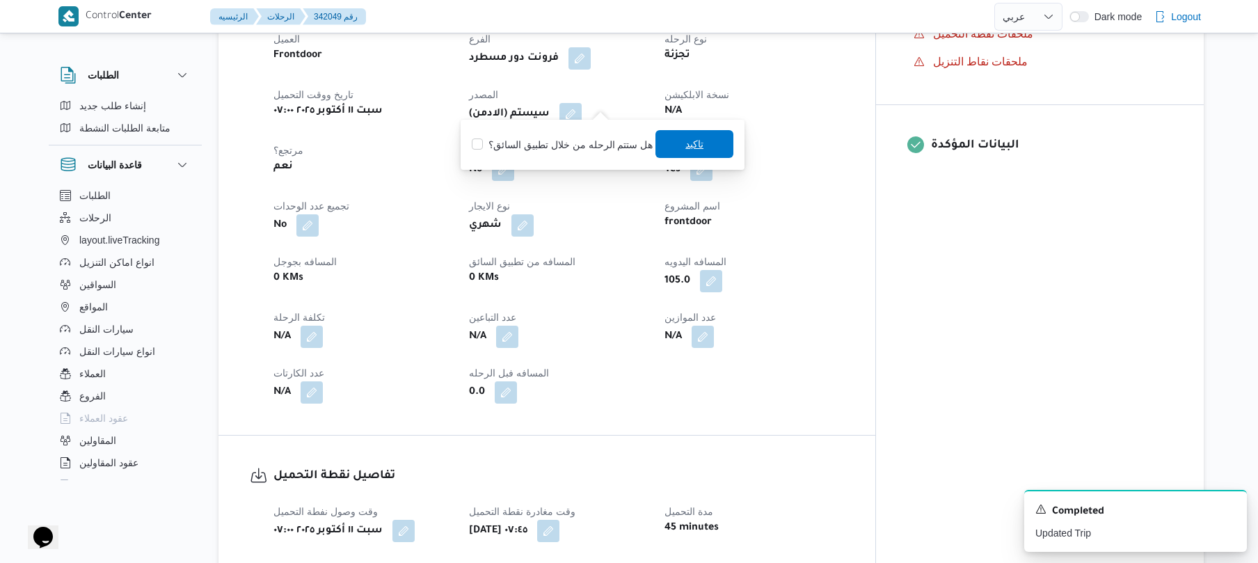
click at [662, 156] on span "تاكيد" at bounding box center [694, 144] width 78 height 28
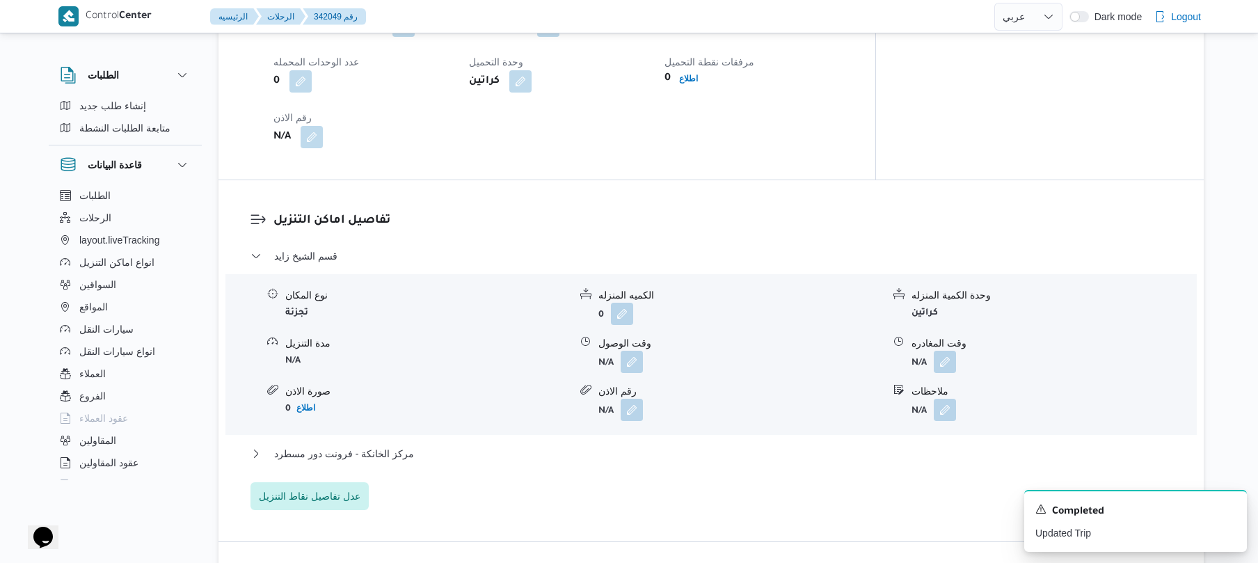
scroll to position [1113, 0]
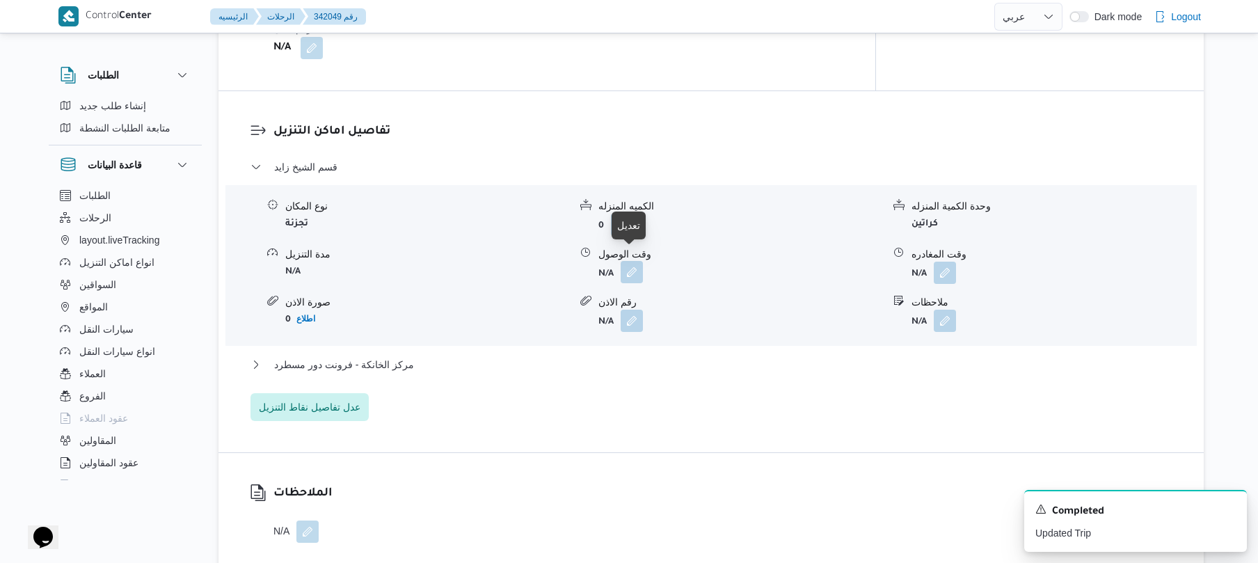
click at [629, 265] on button "button" at bounding box center [632, 272] width 22 height 22
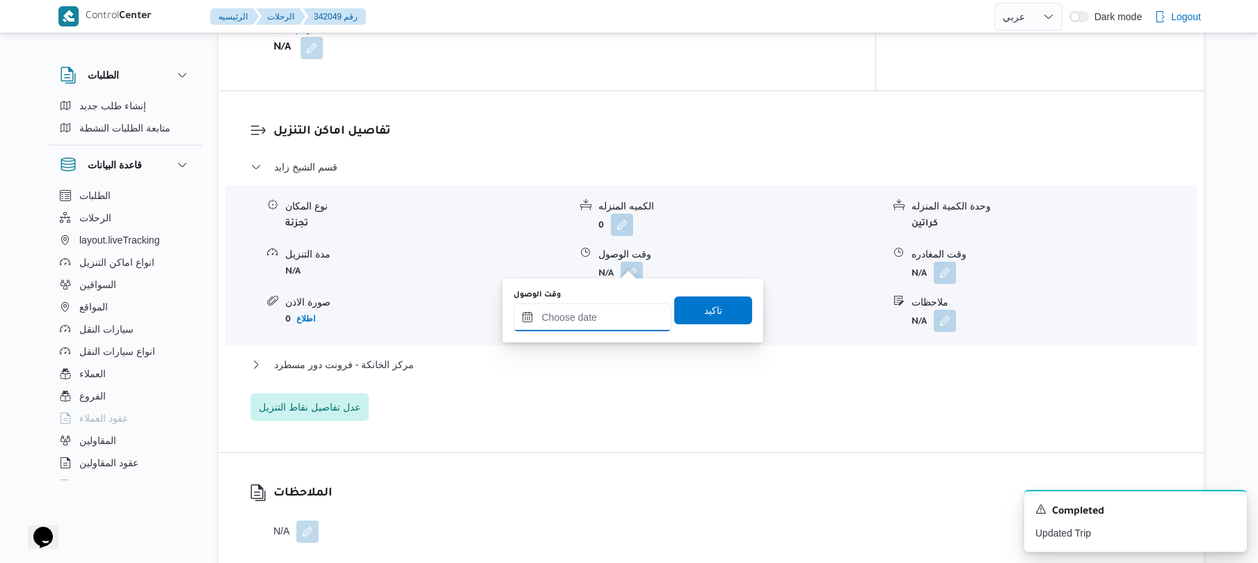
click at [590, 321] on input "وقت الوصول" at bounding box center [592, 317] width 158 height 28
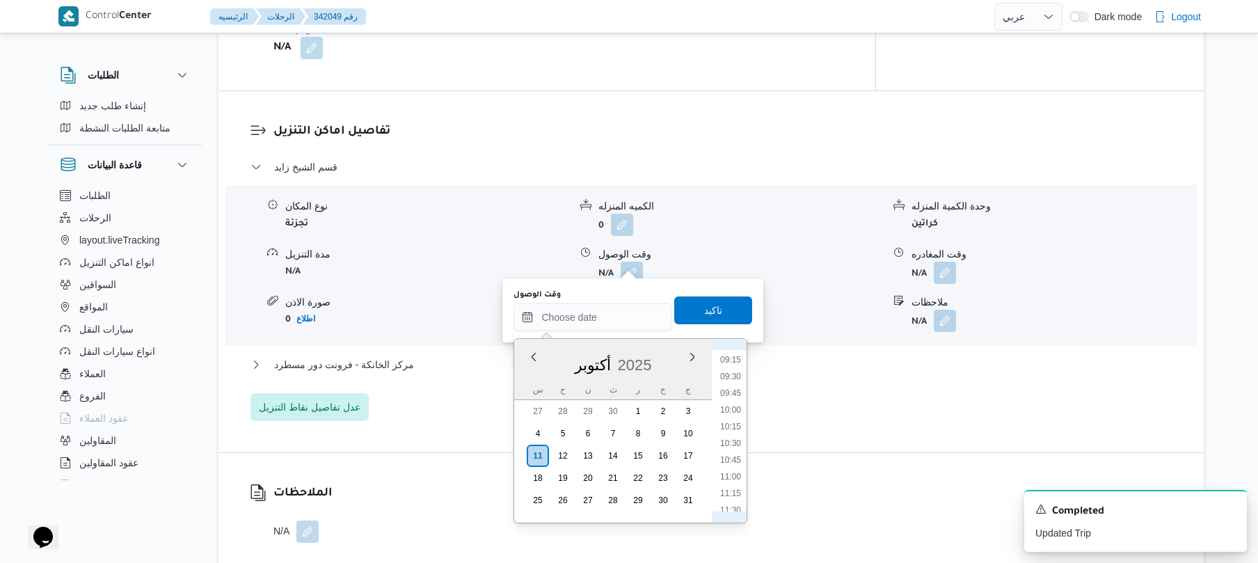
scroll to position [524, 0]
click at [730, 415] on li "08:45" at bounding box center [731, 418] width 32 height 14
type input "١١/١٠/٢٠٢٥ ٠٨:٤٥"
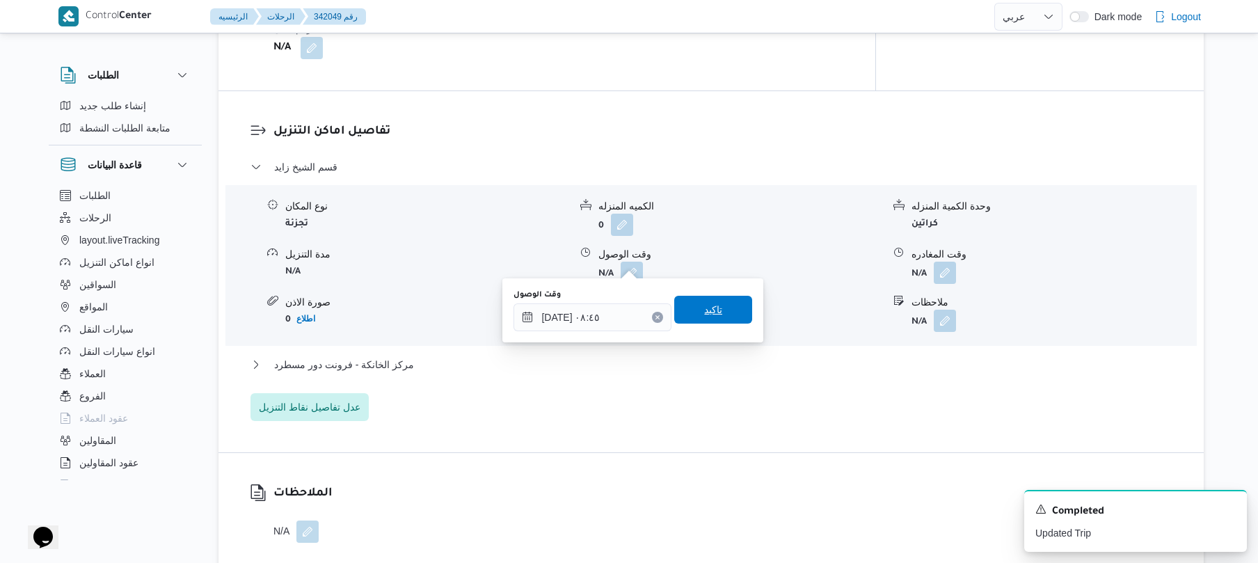
click at [722, 313] on span "تاكيد" at bounding box center [713, 310] width 78 height 28
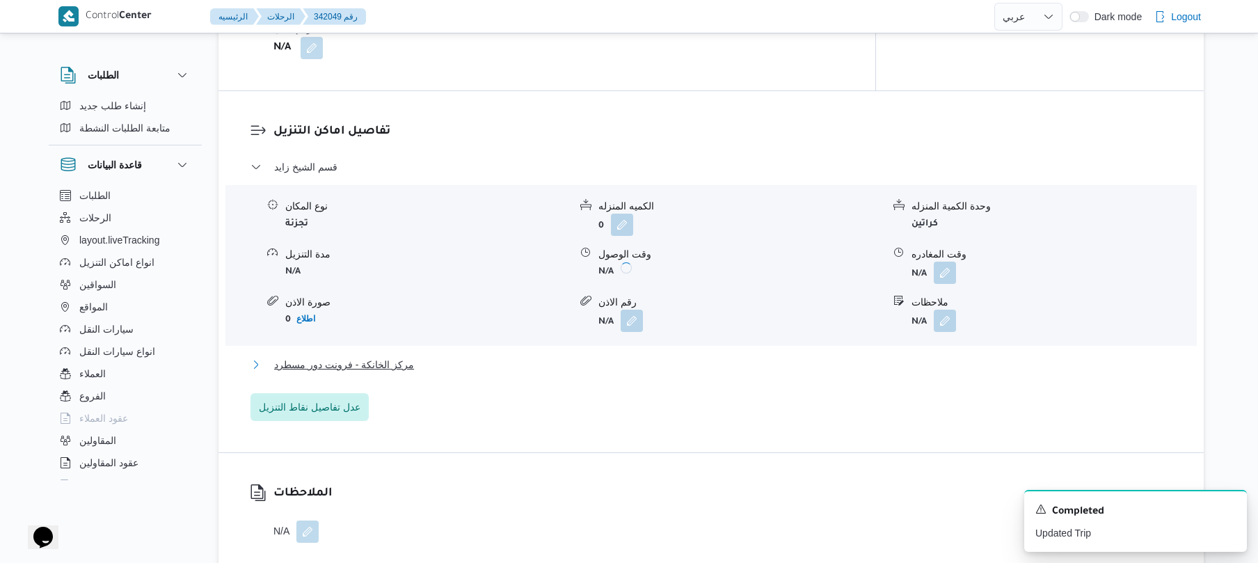
click at [666, 356] on button "مركز الخانكة - فرونت دور مسطرد" at bounding box center [711, 364] width 922 height 17
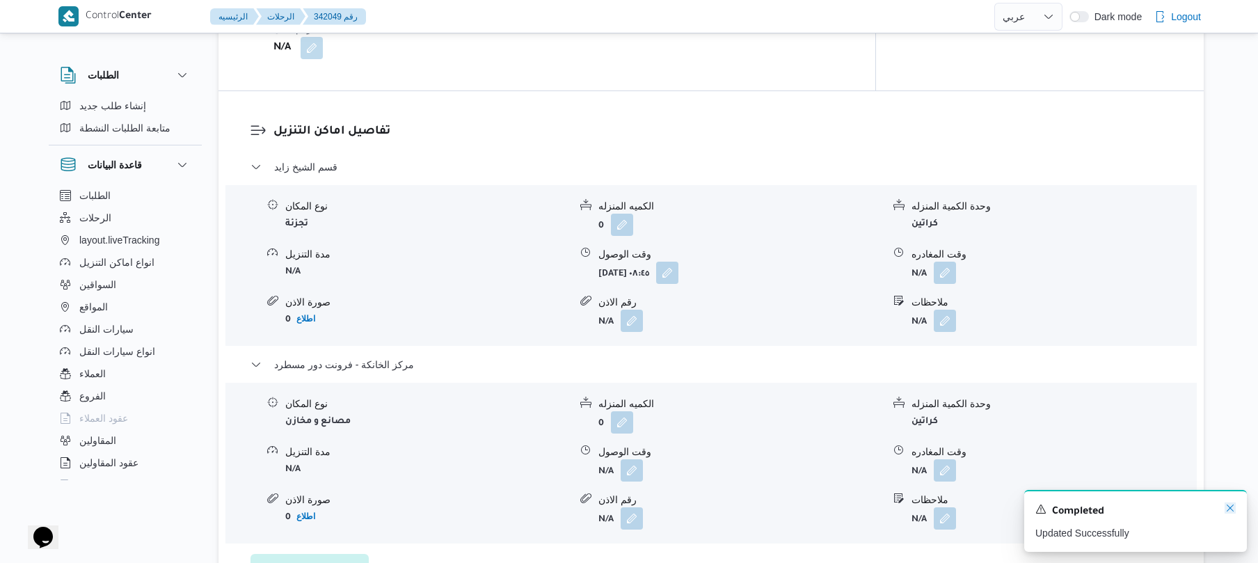
click at [1232, 512] on icon "Dismiss toast" at bounding box center [1230, 507] width 11 height 11
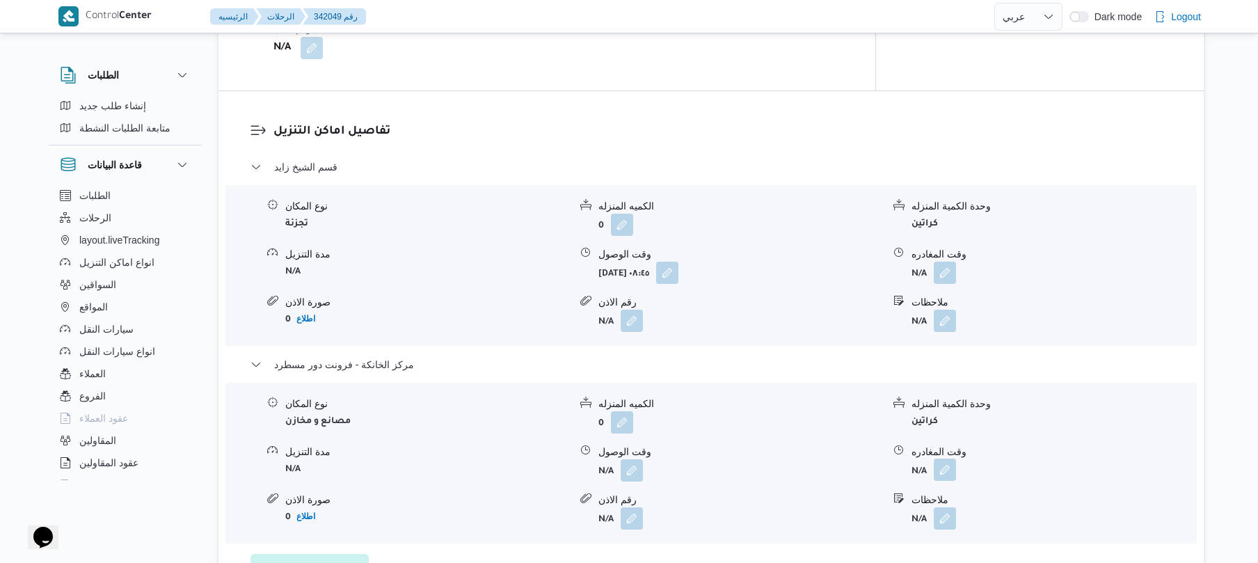
click at [947, 465] on button "button" at bounding box center [945, 470] width 22 height 22
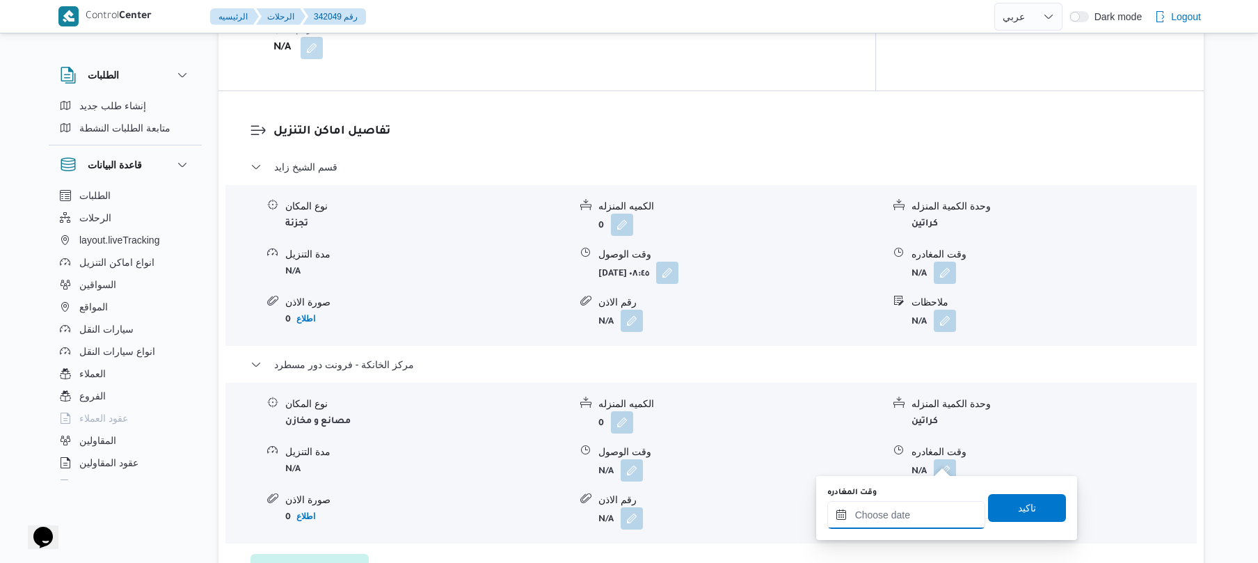
click at [872, 513] on input "وقت المغادره" at bounding box center [906, 515] width 158 height 28
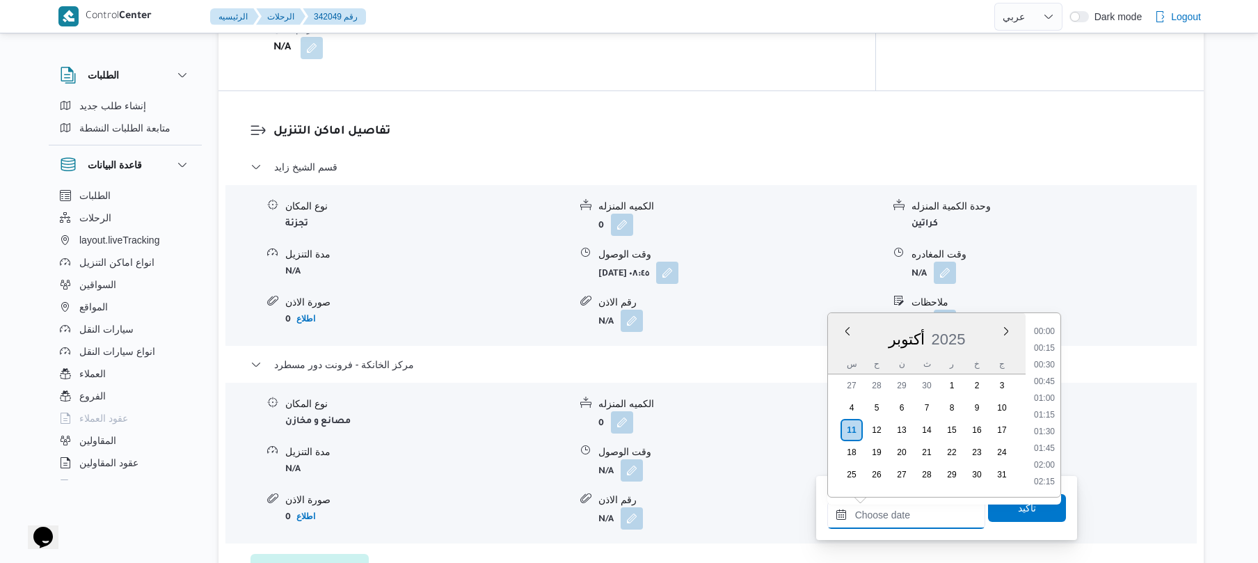
scroll to position [1069, 0]
click at [1052, 360] on li "16:30" at bounding box center [1044, 364] width 32 height 14
type input "١١/١٠/٢٠٢٥ ١٦:٣٠"
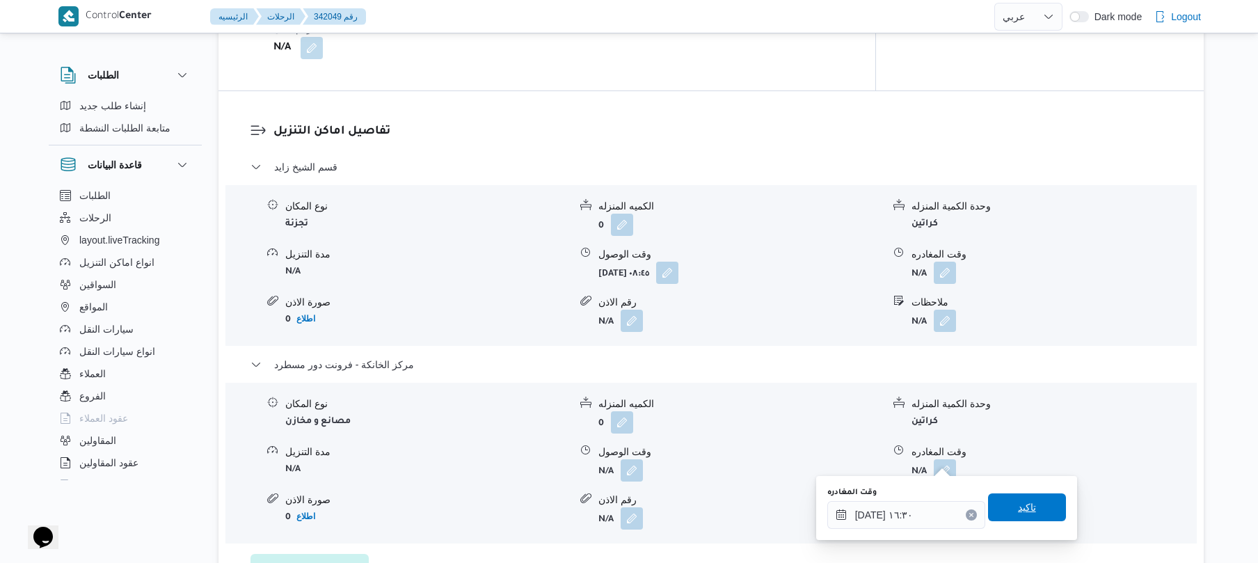
click at [1018, 509] on span "تاكيد" at bounding box center [1027, 507] width 18 height 17
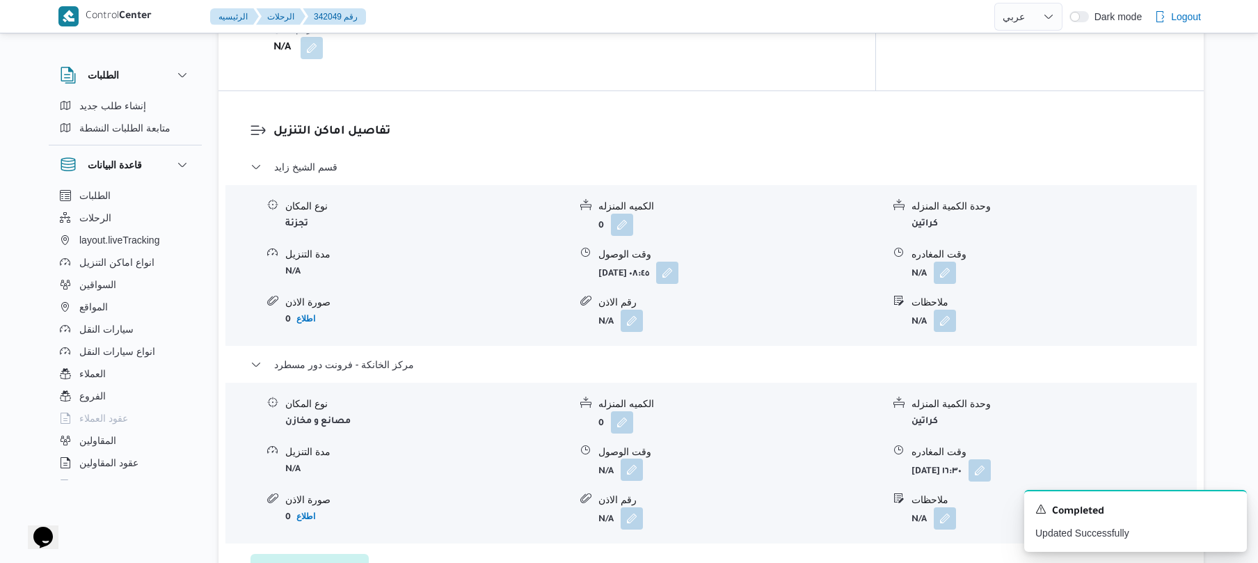
click at [630, 460] on button "button" at bounding box center [632, 470] width 22 height 22
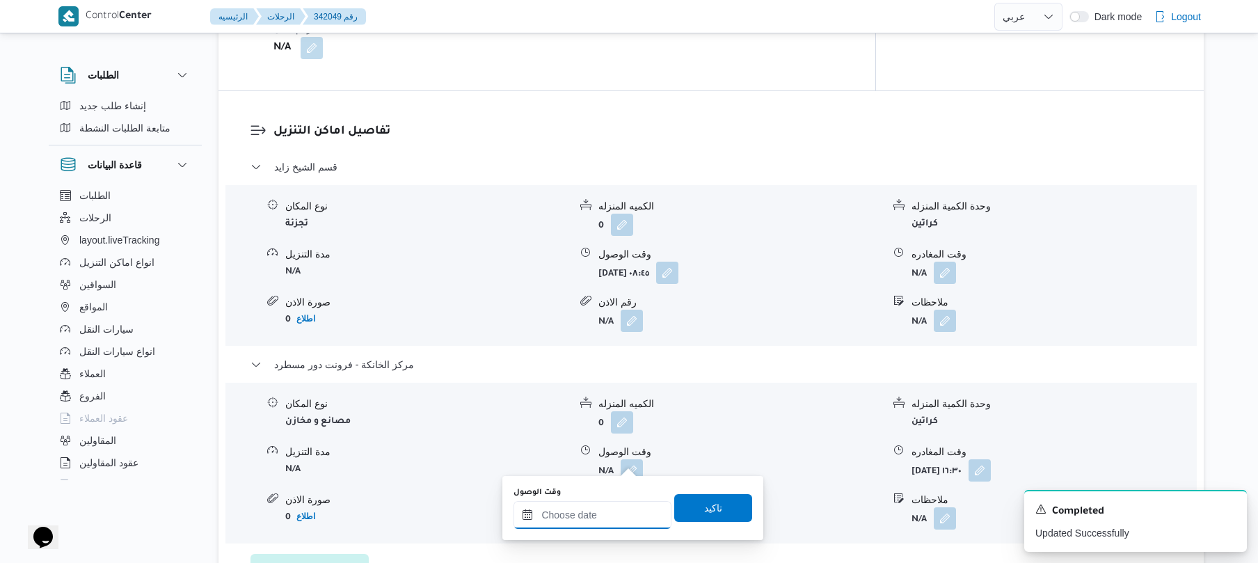
click at [582, 513] on input "وقت الوصول" at bounding box center [592, 515] width 158 height 28
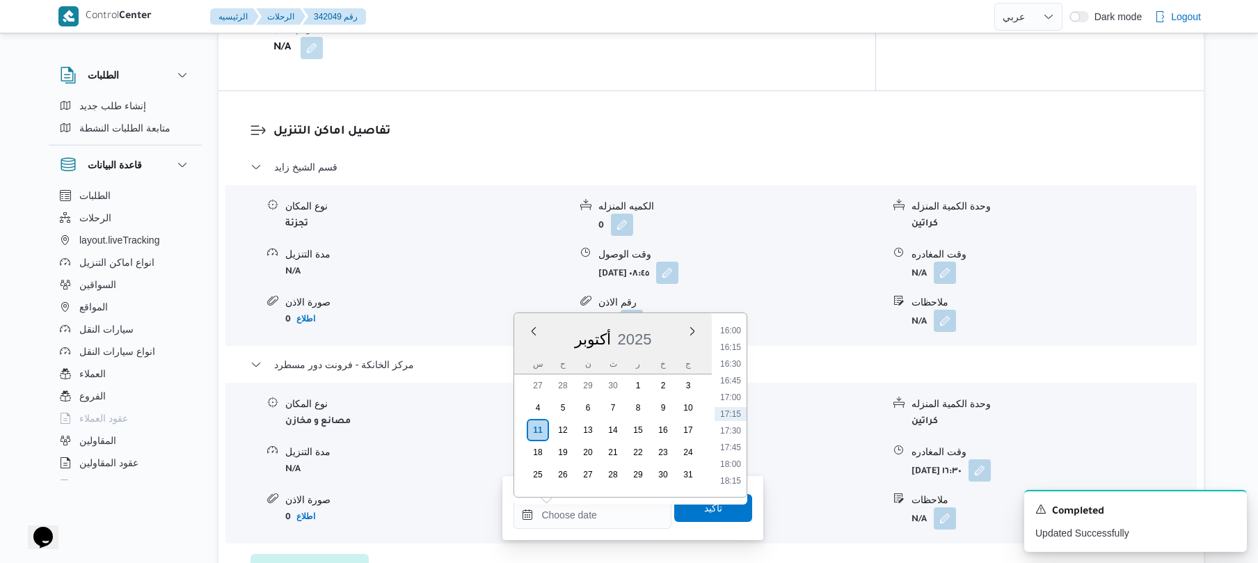
click at [735, 343] on li "16:15" at bounding box center [731, 347] width 32 height 14
type input "١١/١٠/٢٠٢٥ ١٦:١٥"
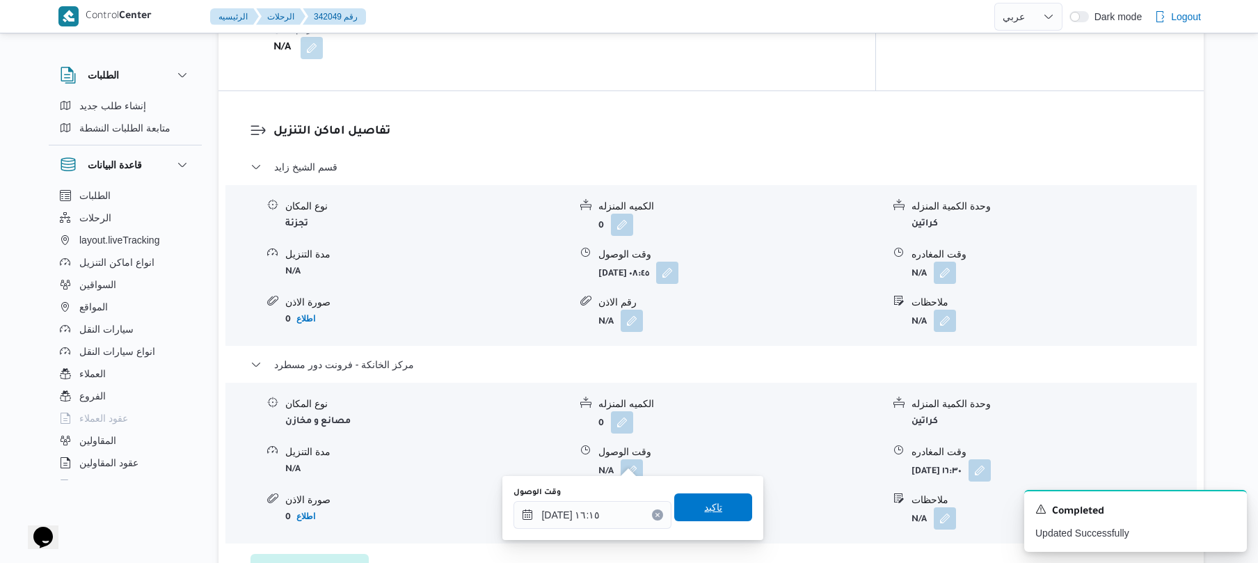
click at [704, 511] on span "تاكيد" at bounding box center [713, 507] width 18 height 17
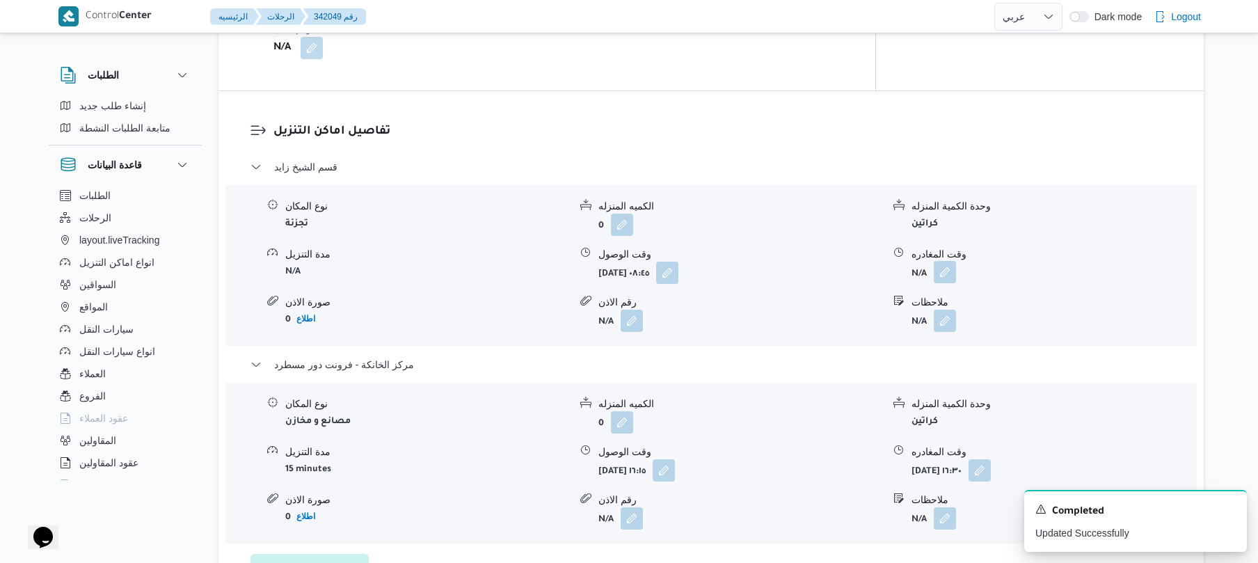
click at [949, 263] on button "button" at bounding box center [945, 272] width 22 height 22
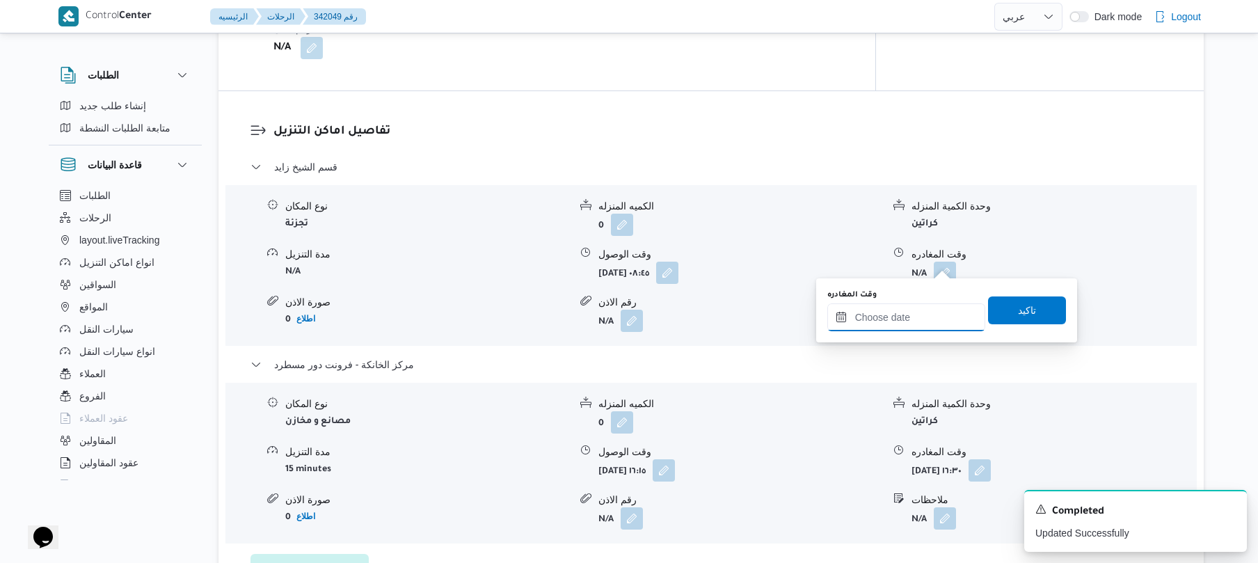
click at [885, 318] on input "وقت المغادره" at bounding box center [906, 317] width 158 height 28
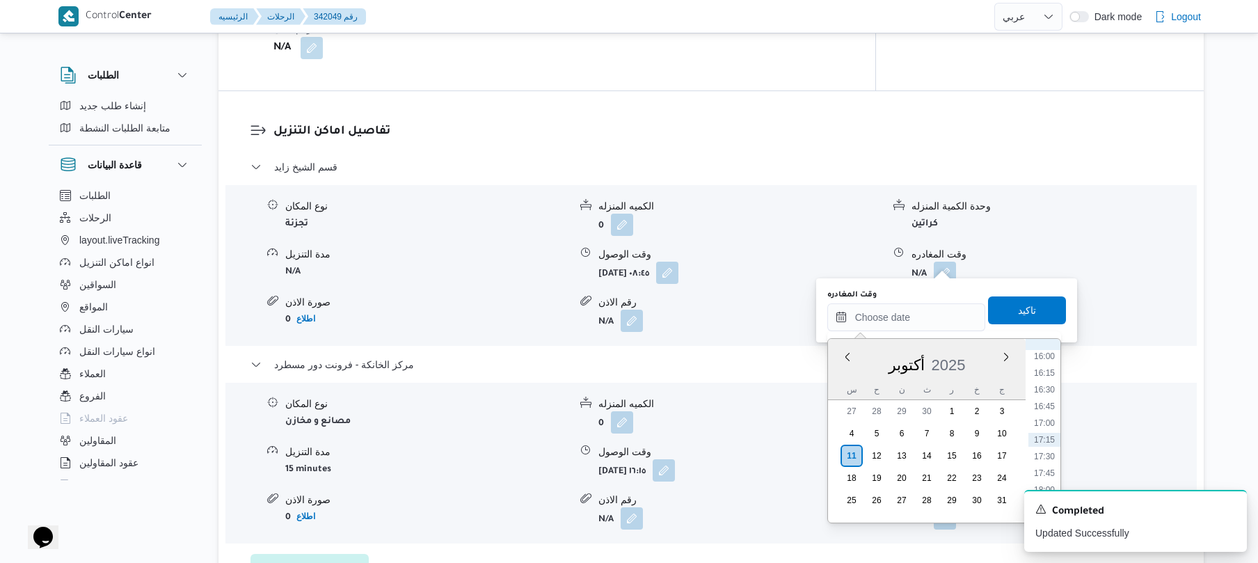
scroll to position [933, 0]
click at [1042, 443] on li "15:15" at bounding box center [1044, 443] width 32 height 14
type input "[DATE] ١٥:١٥"
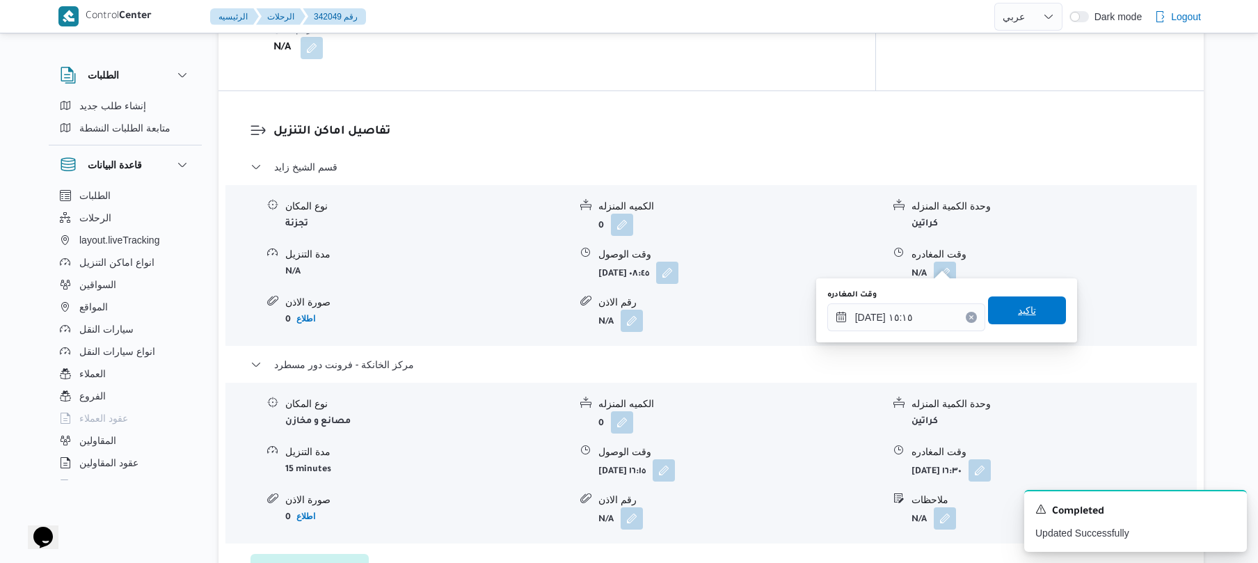
click at [1042, 303] on span "تاكيد" at bounding box center [1027, 310] width 78 height 28
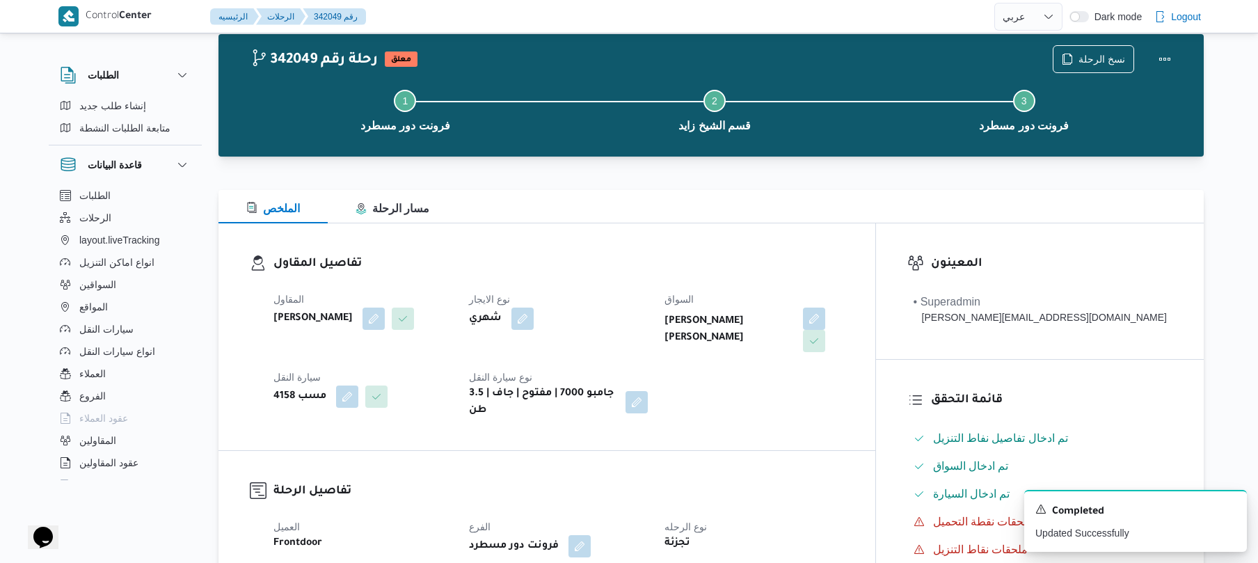
scroll to position [0, 0]
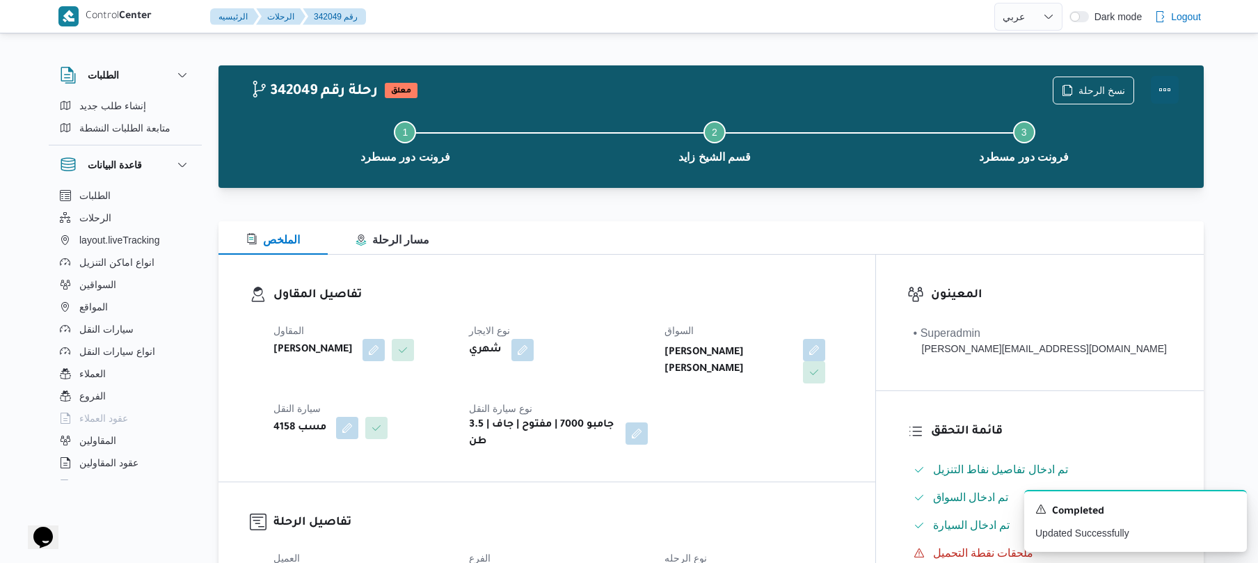
click at [1165, 82] on button "Actions" at bounding box center [1165, 90] width 28 height 28
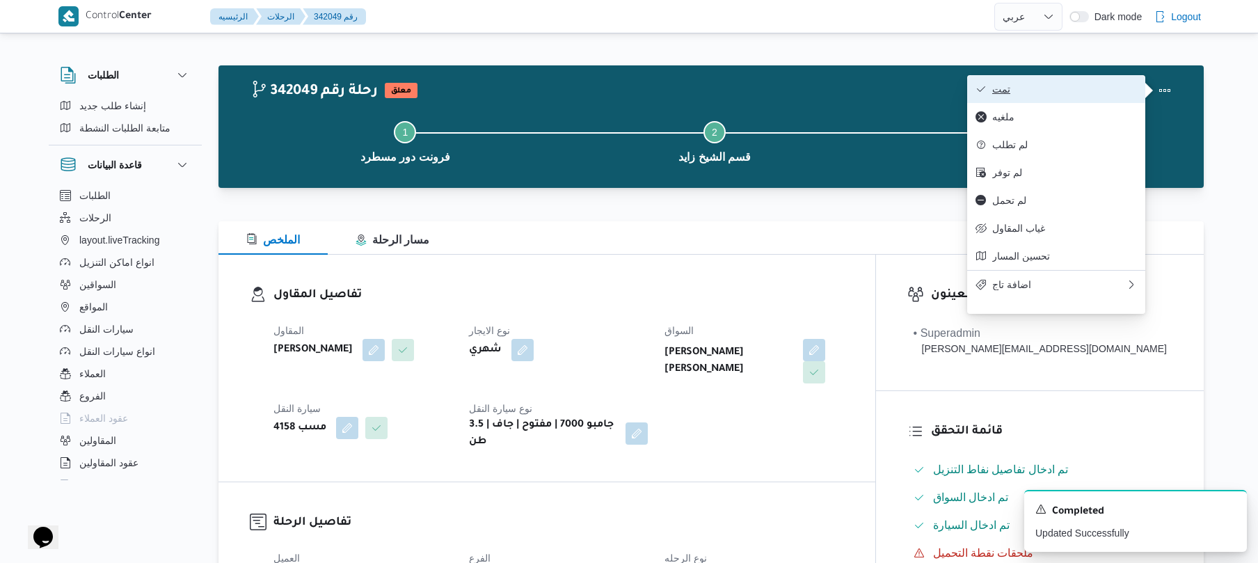
click at [1095, 90] on span "تمت" at bounding box center [1064, 88] width 145 height 11
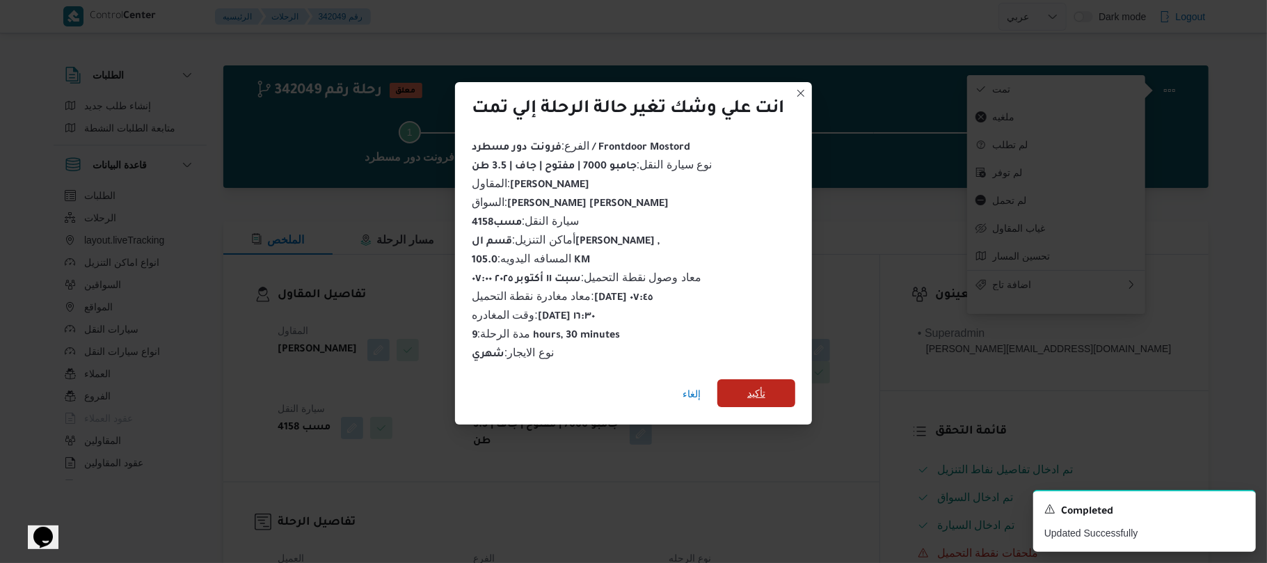
click at [763, 387] on span "تأكيد" at bounding box center [756, 393] width 18 height 17
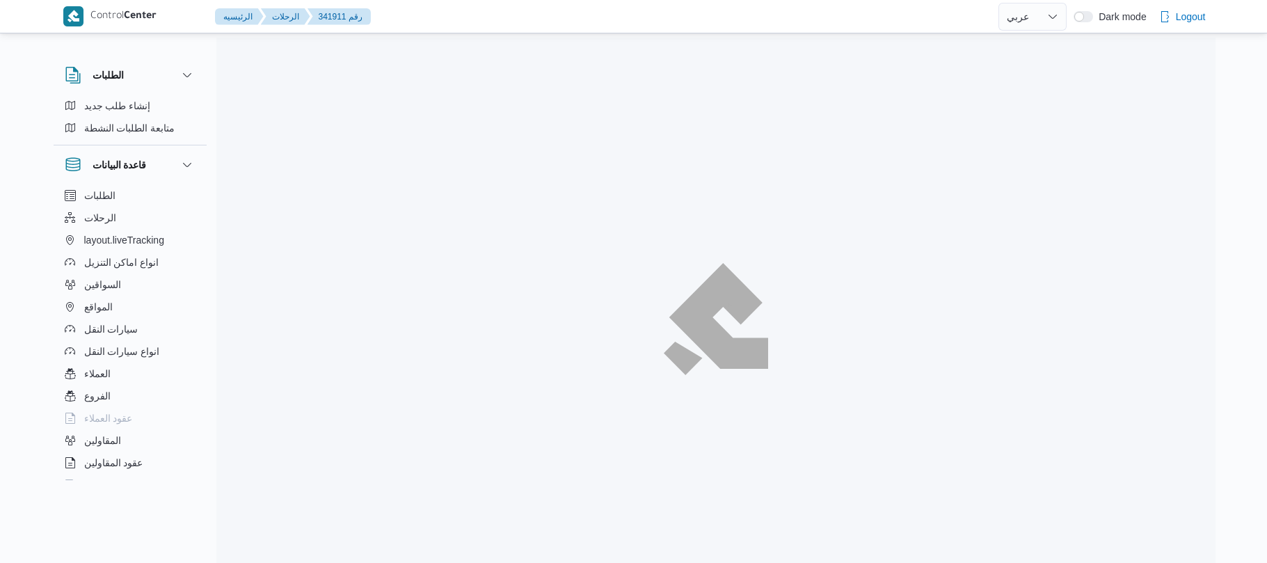
select select "ar"
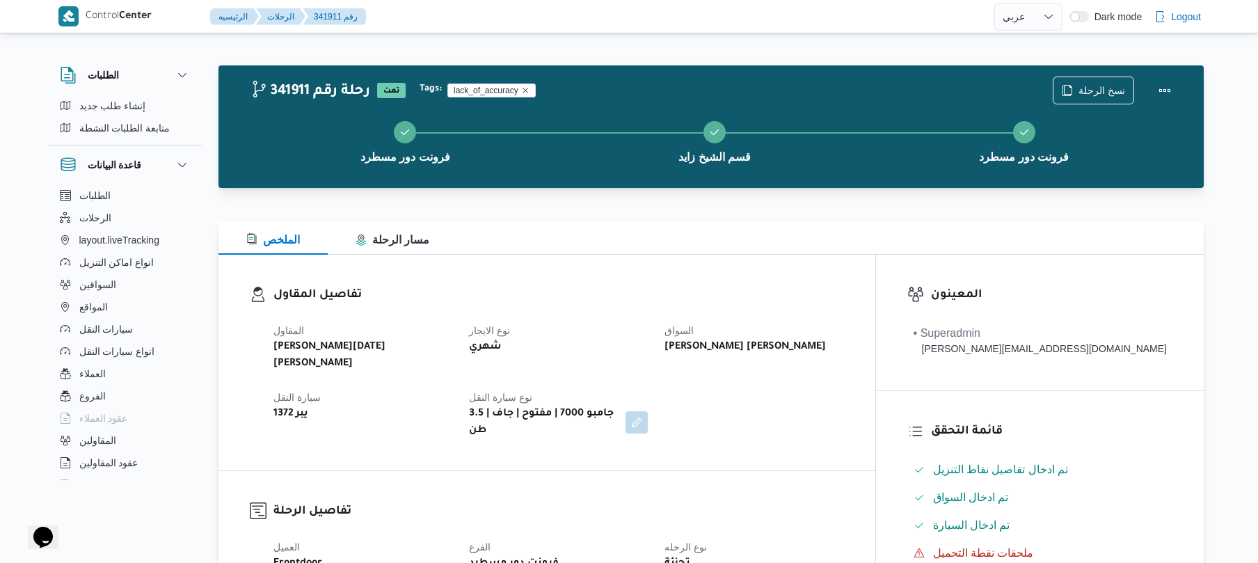
click at [596, 302] on h3 "تفاصيل المقاول" at bounding box center [558, 295] width 571 height 19
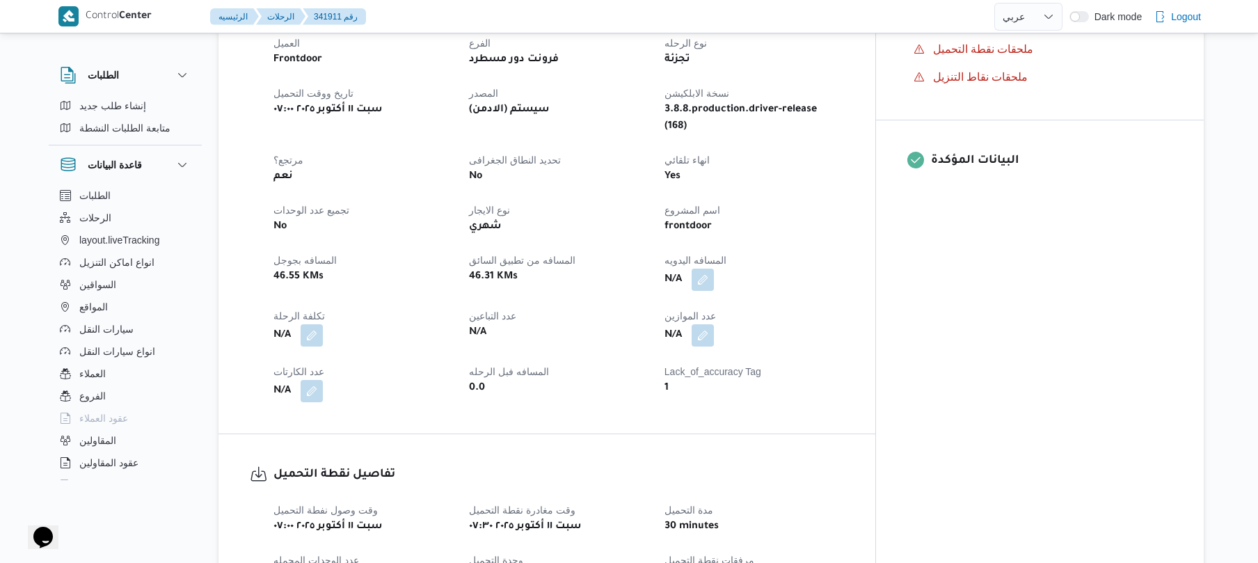
scroll to position [557, 0]
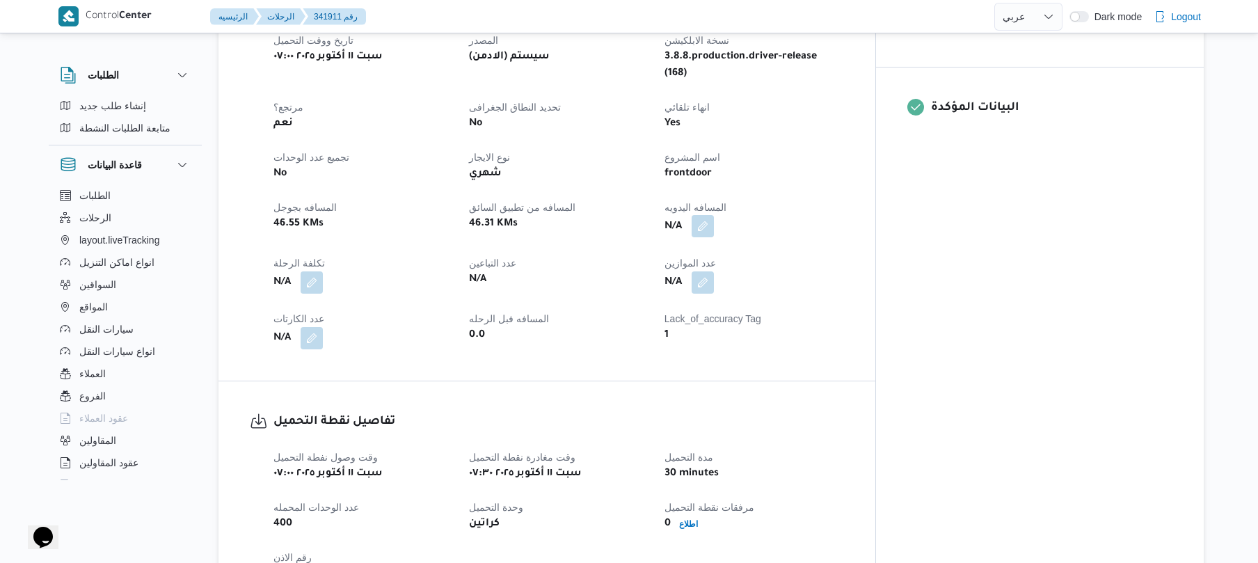
click at [714, 215] on button "button" at bounding box center [703, 226] width 22 height 22
click at [702, 253] on div "You are in a dialog. To close this dialog, hit escape. المسافه اليدويه تاكيد" at bounding box center [759, 231] width 241 height 64
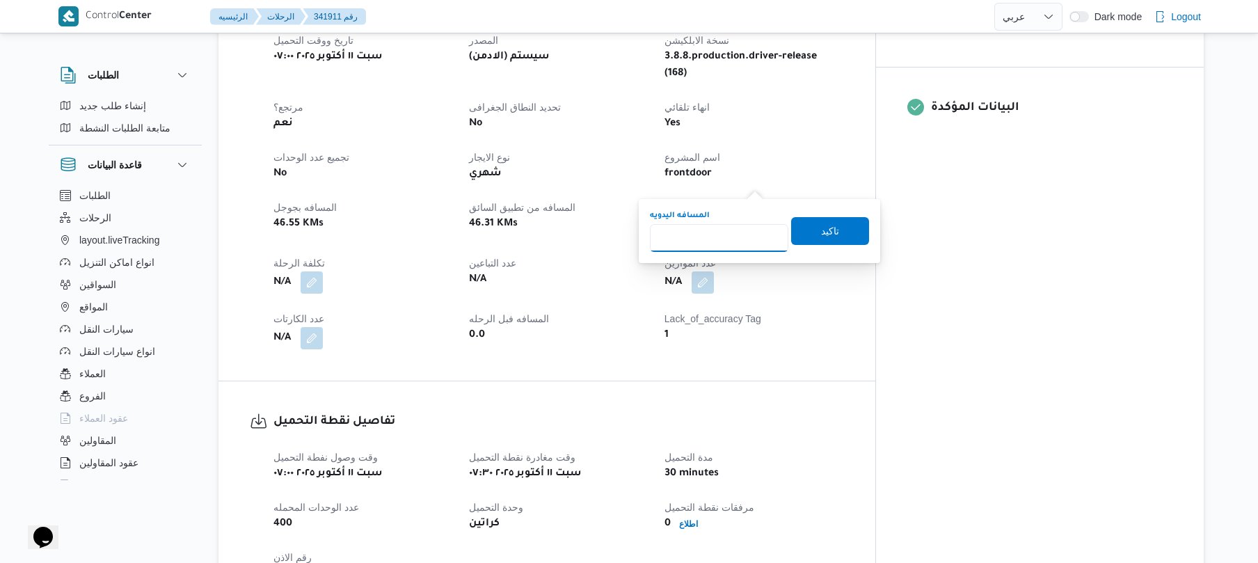
click at [707, 242] on input "المسافه اليدويه" at bounding box center [719, 238] width 138 height 28
type input "105"
click at [821, 237] on span "تاكيد" at bounding box center [830, 230] width 18 height 17
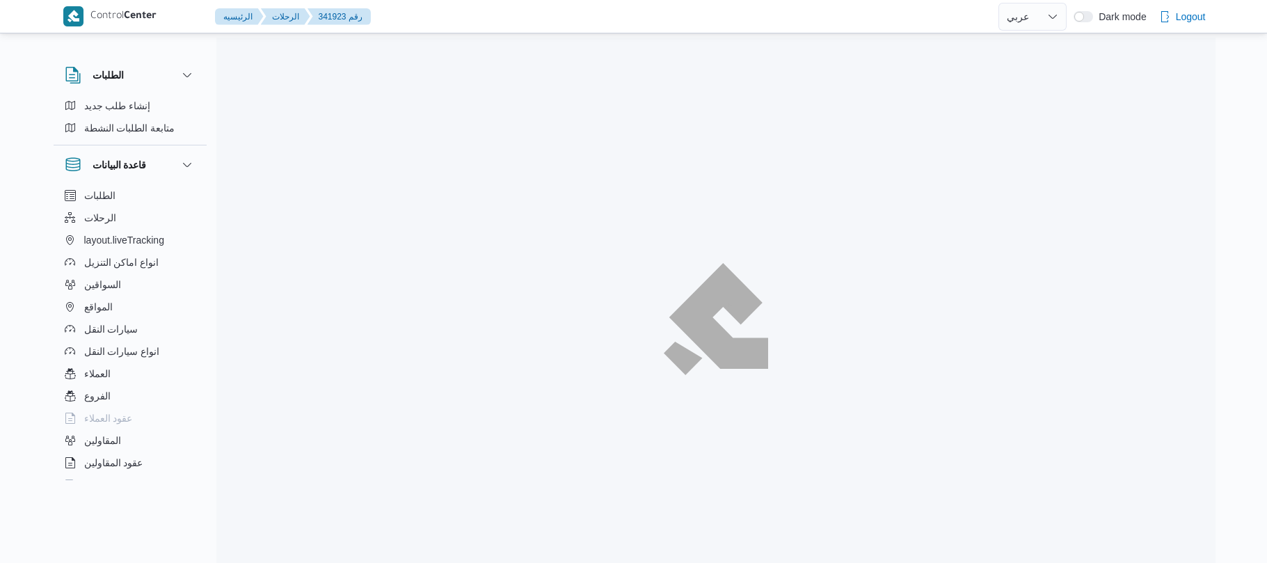
select select "ar"
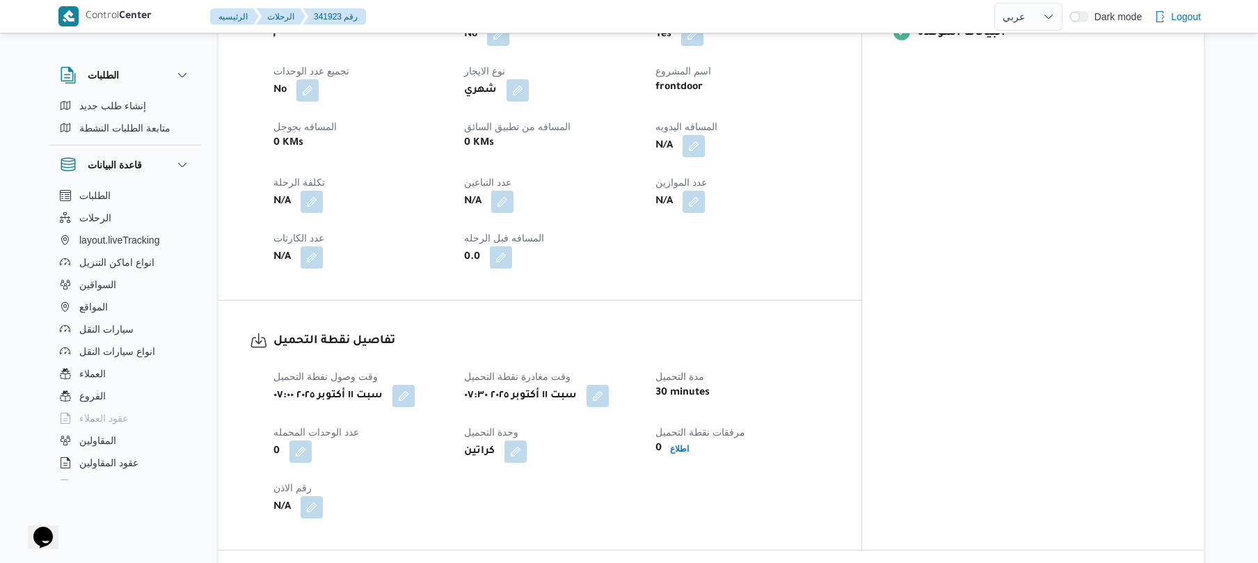
scroll to position [630, 0]
click at [705, 158] on button "button" at bounding box center [694, 147] width 22 height 22
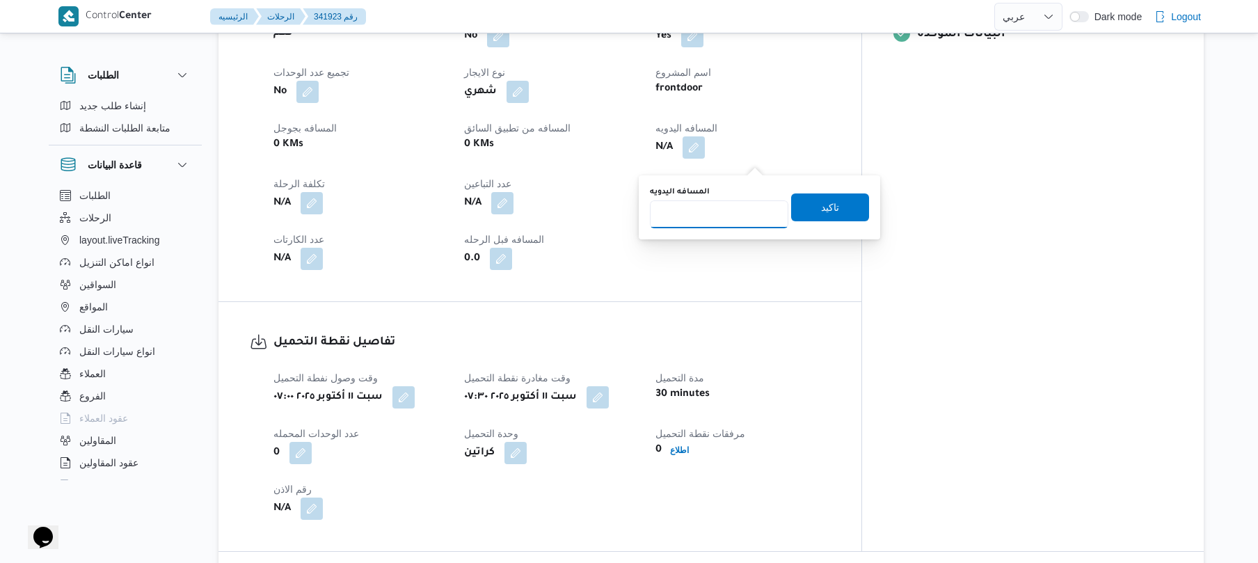
click at [721, 212] on input "المسافه اليدويه" at bounding box center [719, 214] width 138 height 28
type input "130"
click at [799, 216] on span "تاكيد" at bounding box center [830, 207] width 78 height 28
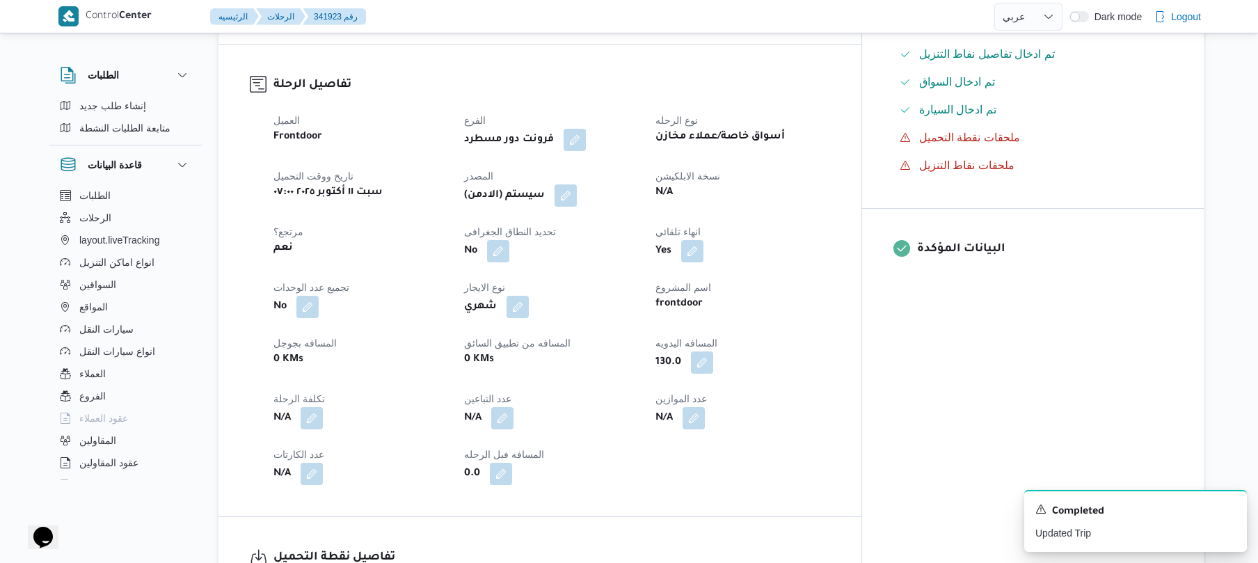
scroll to position [408, 0]
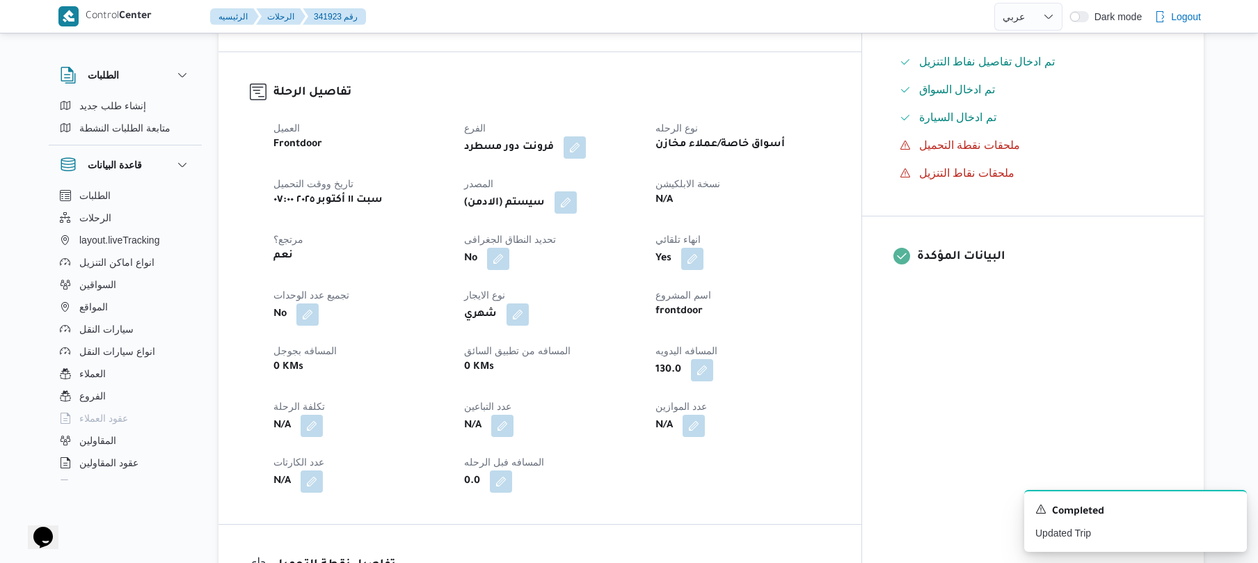
click at [577, 206] on button "button" at bounding box center [566, 202] width 22 height 22
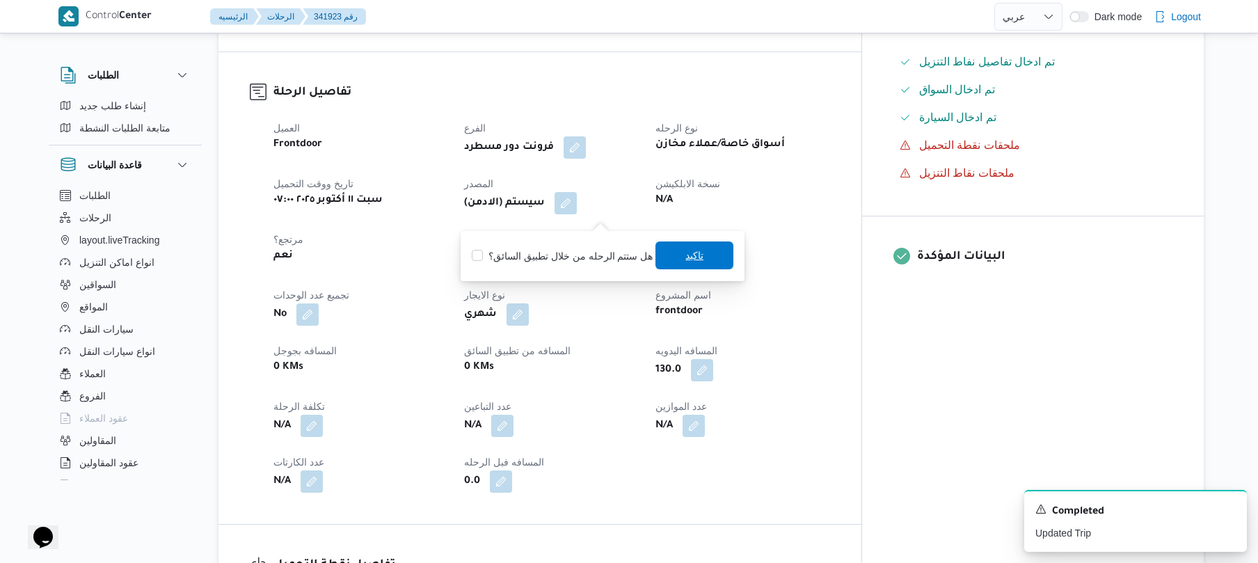
click at [699, 263] on span "تاكيد" at bounding box center [694, 255] width 78 height 28
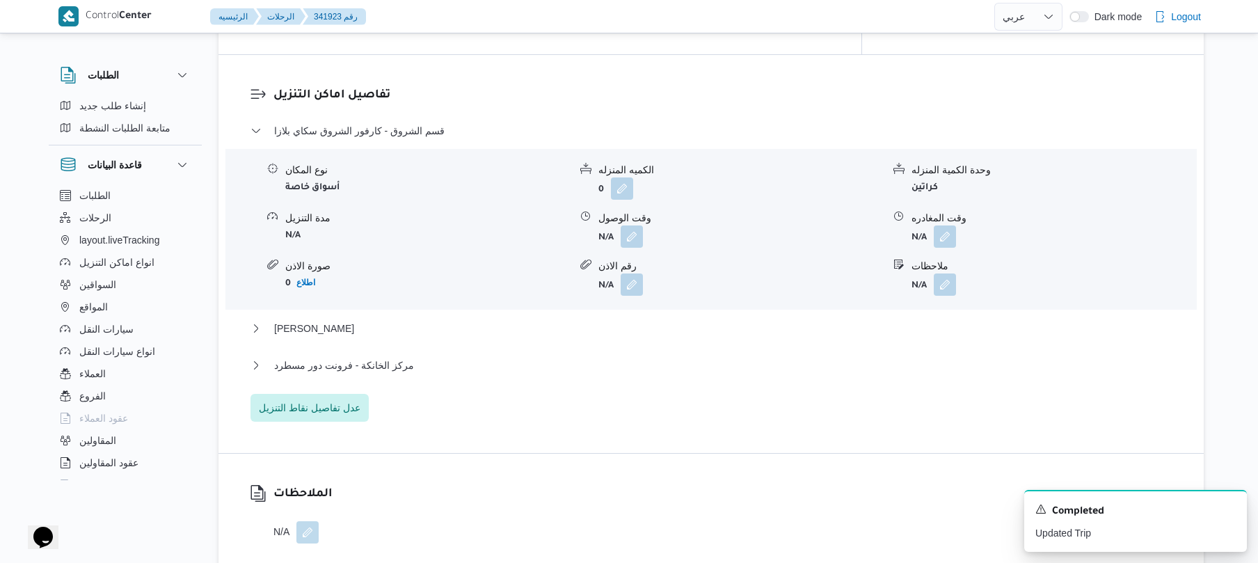
scroll to position [1187, 0]
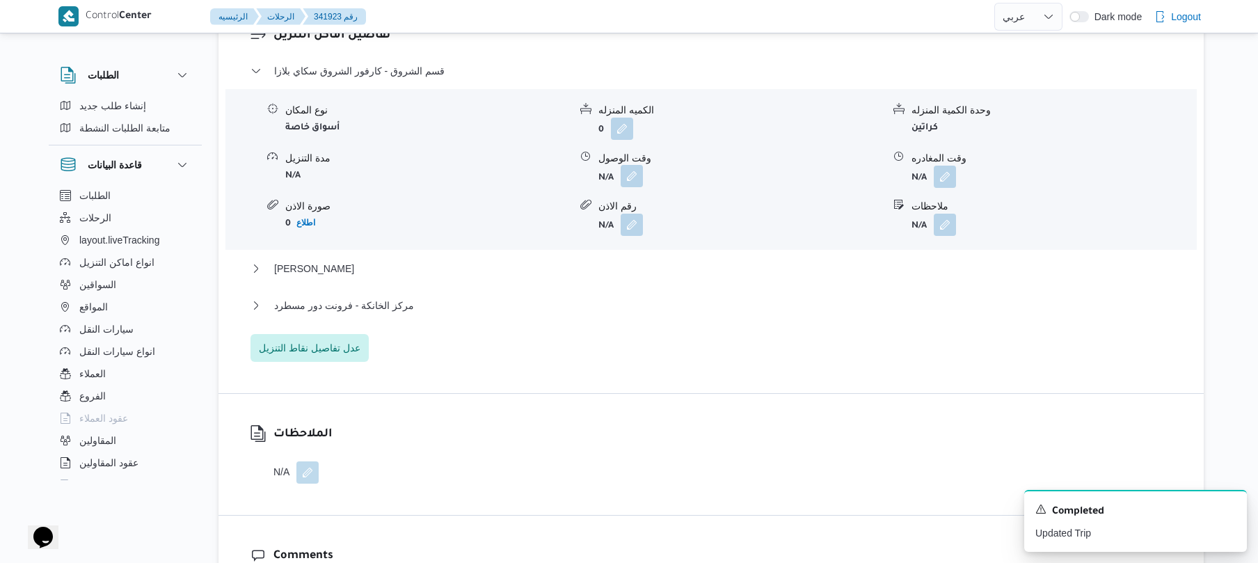
click at [633, 186] on button "button" at bounding box center [632, 176] width 22 height 22
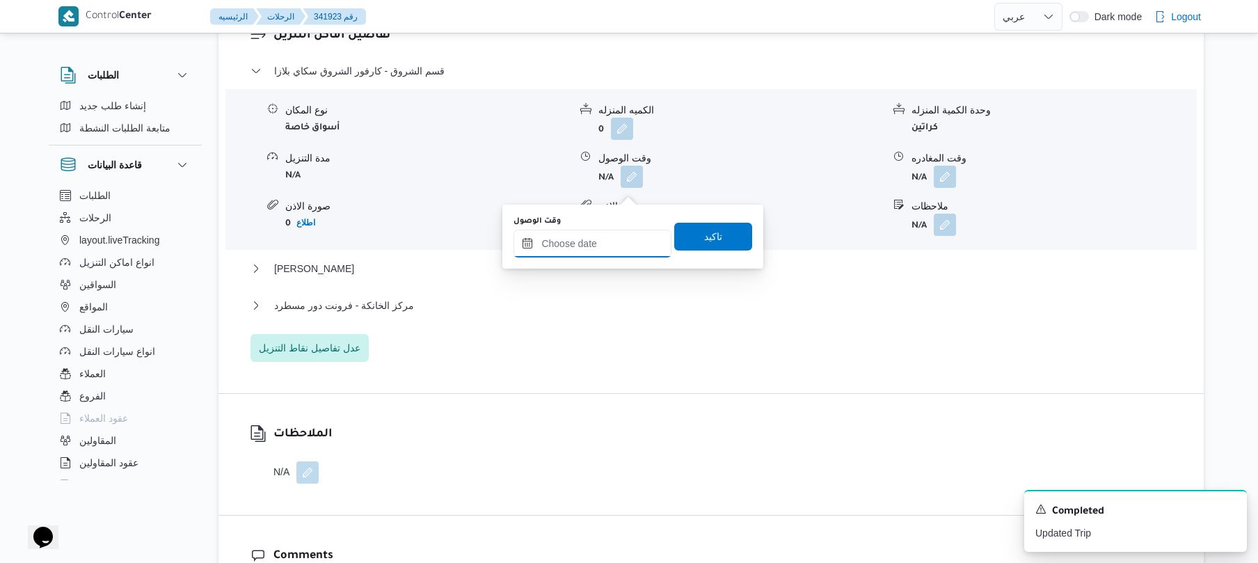
click at [585, 245] on input "وقت الوصول" at bounding box center [592, 244] width 158 height 28
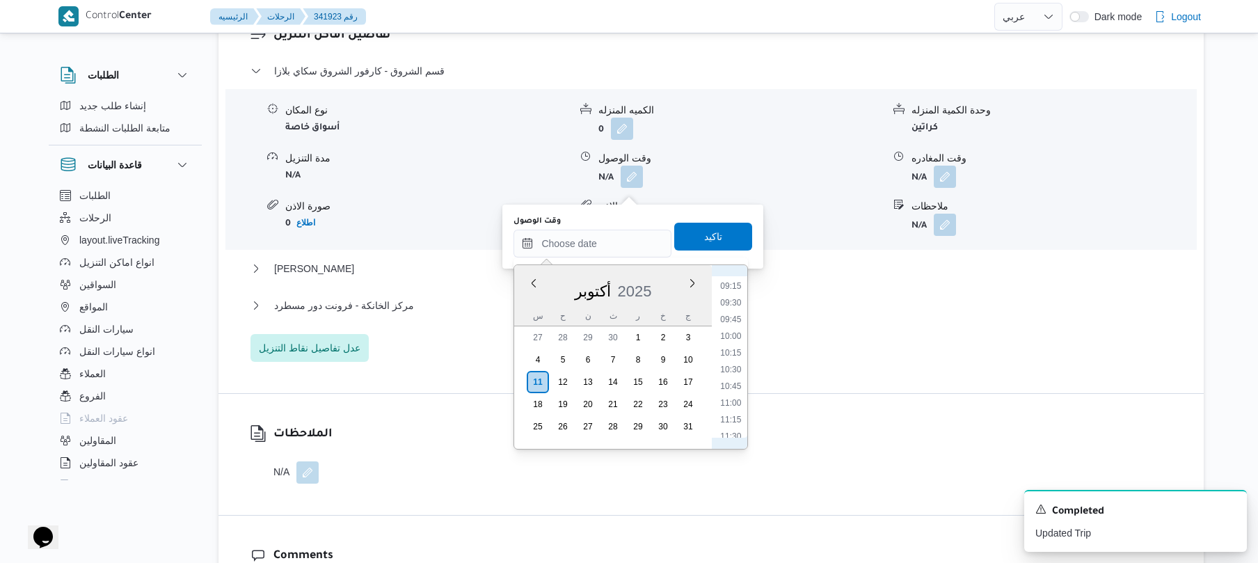
scroll to position [479, 0]
click at [736, 357] on li "08:15" at bounding box center [731, 356] width 32 height 14
type input "١١/١٠/٢٠٢٥ ٠٨:١٥"
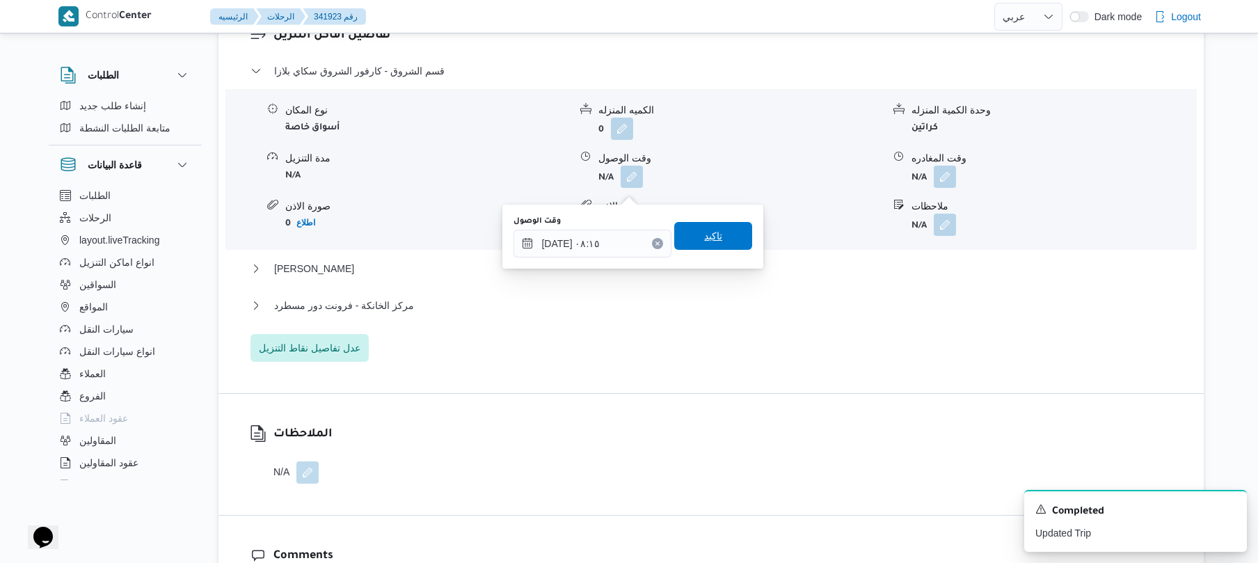
click at [719, 241] on span "تاكيد" at bounding box center [713, 236] width 78 height 28
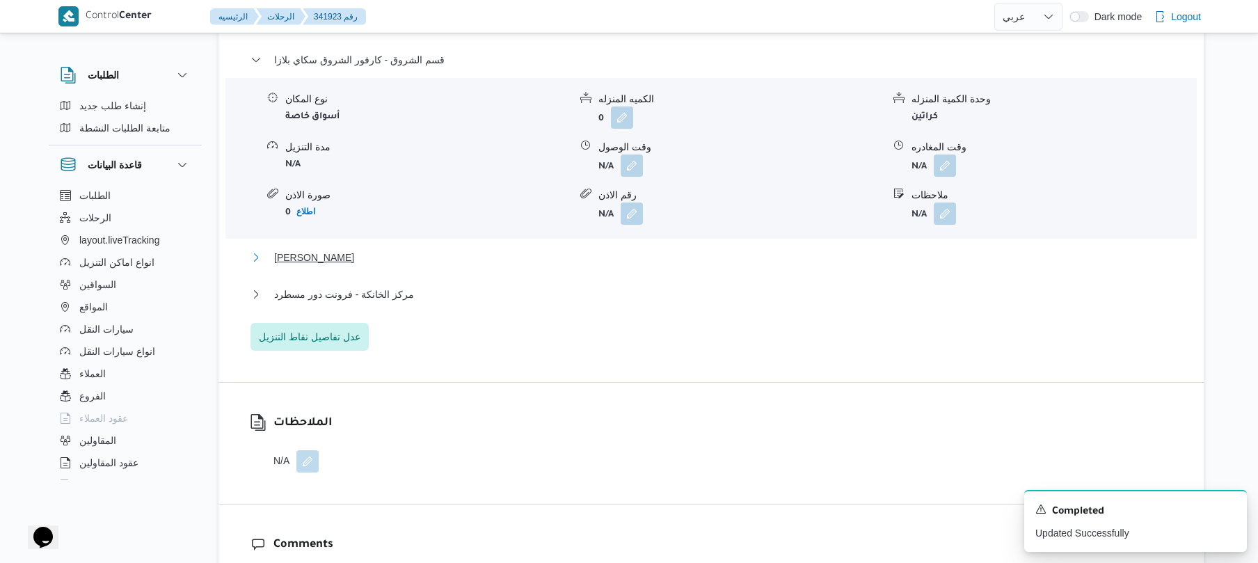
click at [662, 266] on button "بدر - هشام بيومي" at bounding box center [711, 257] width 922 height 17
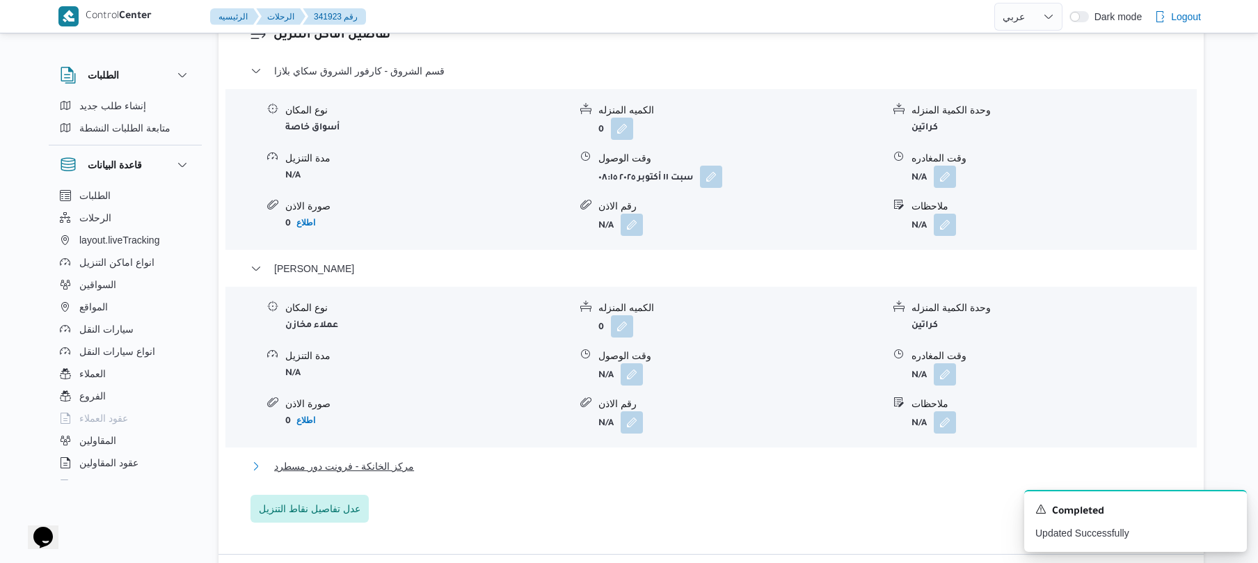
click at [532, 475] on button "مركز الخانكة - فرونت دور مسطرد" at bounding box center [711, 466] width 922 height 17
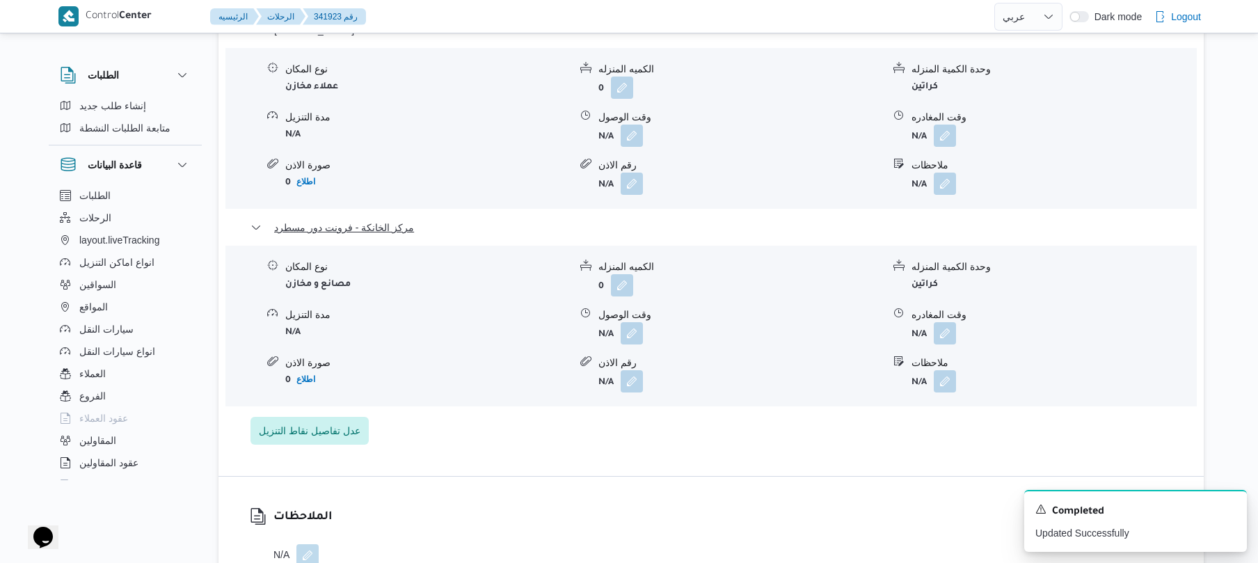
scroll to position [1595, 0]
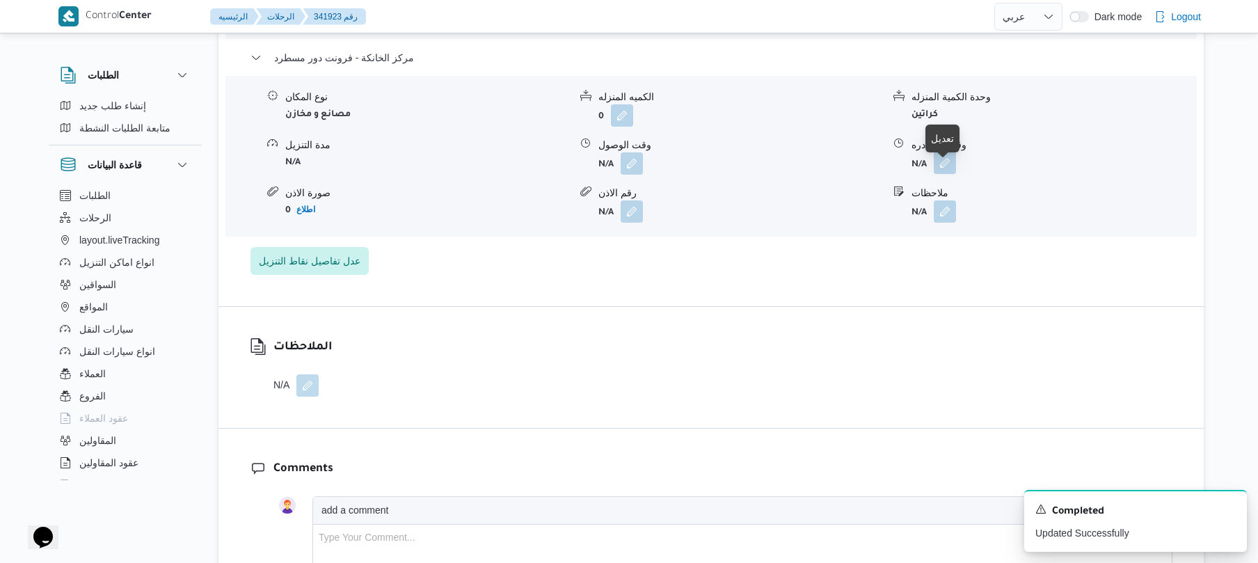
click at [944, 174] on button "button" at bounding box center [945, 163] width 22 height 22
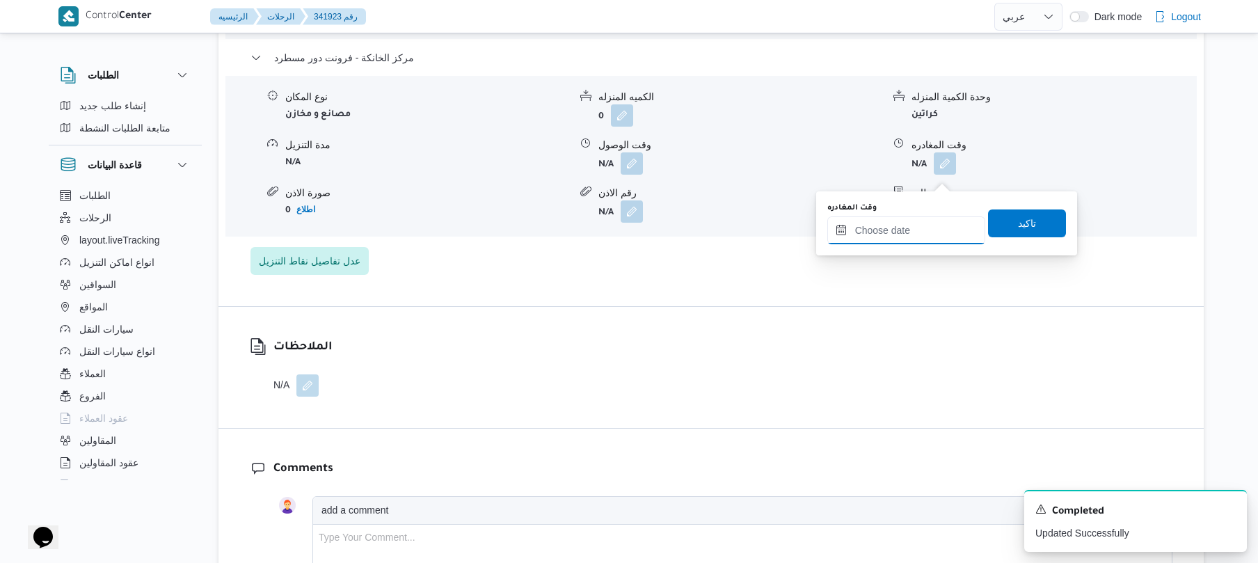
click at [885, 234] on input "وقت المغادره" at bounding box center [906, 230] width 158 height 28
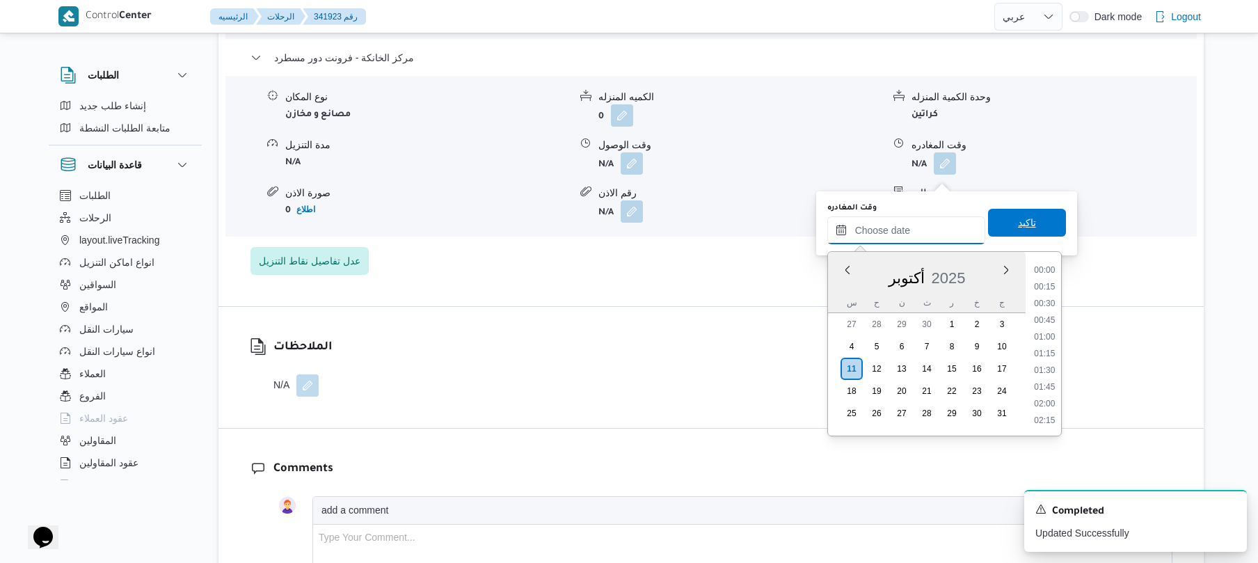
scroll to position [1086, 0]
click at [1044, 301] on li "16:45" at bounding box center [1044, 303] width 32 height 14
type input "١١/١٠/٢٠٢٥ ١٦:٤٥"
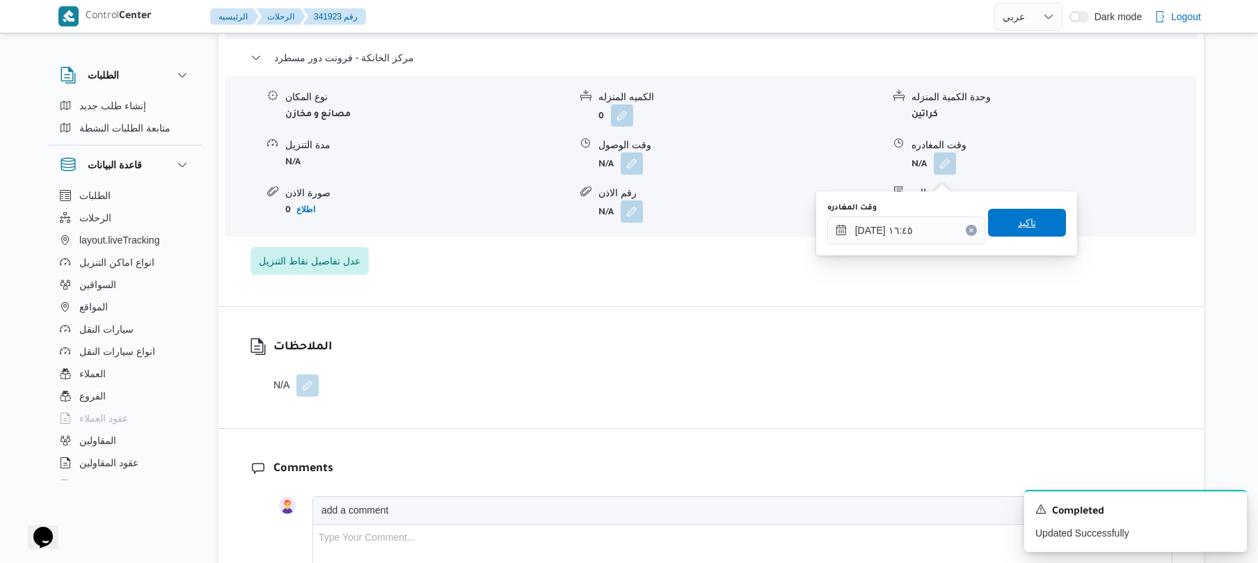
click at [1030, 226] on span "تاكيد" at bounding box center [1027, 223] width 78 height 28
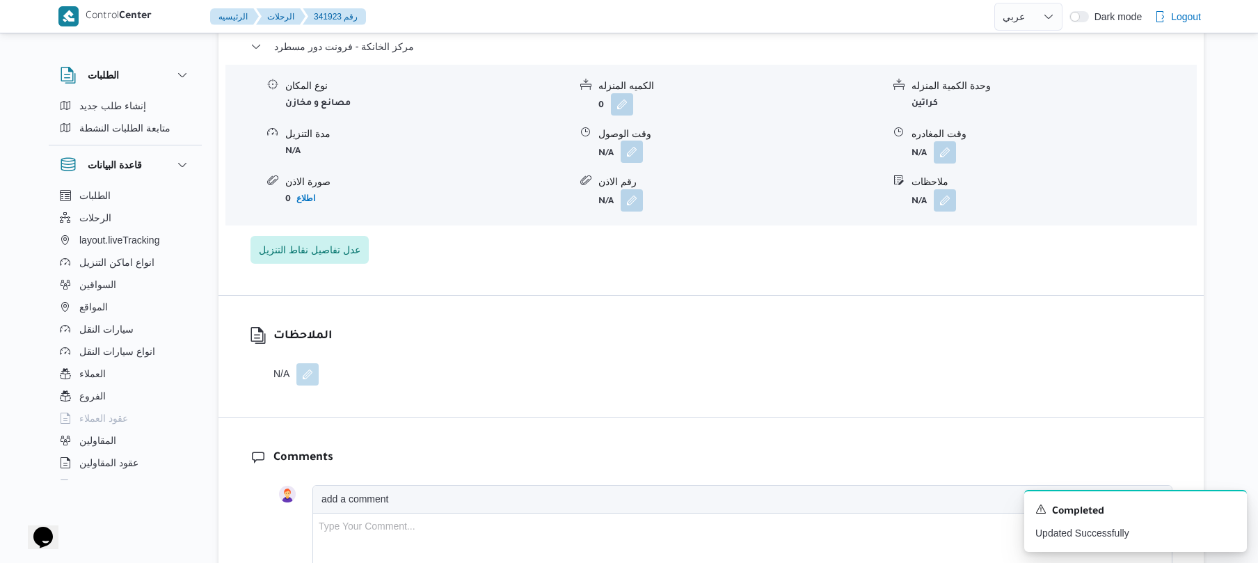
click at [632, 163] on button "button" at bounding box center [632, 152] width 22 height 22
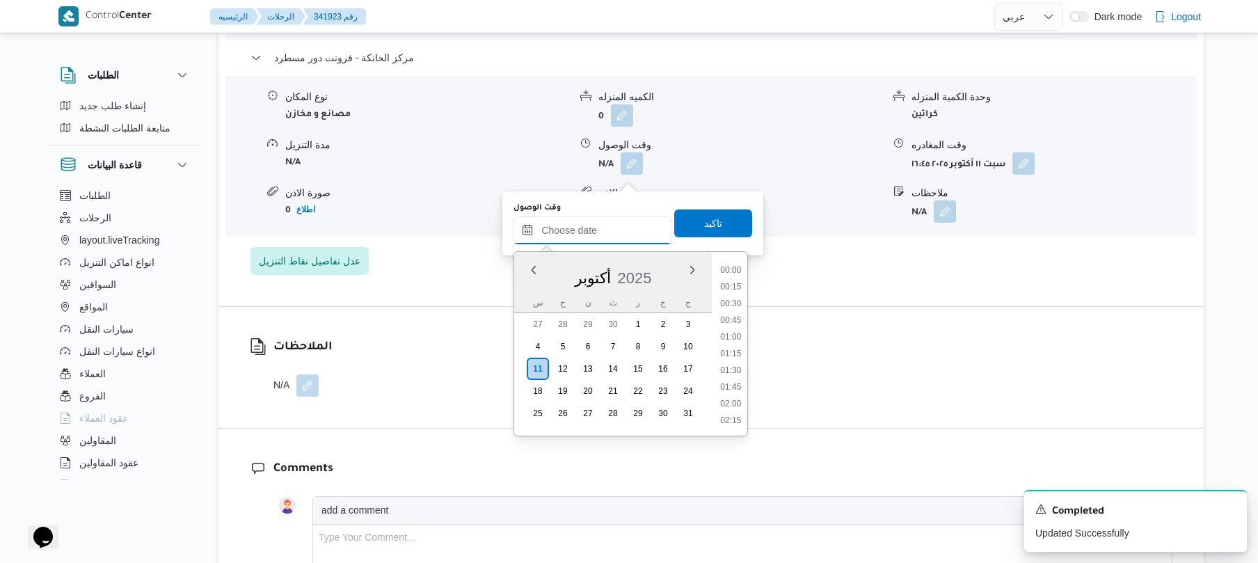
click at [635, 218] on input "وقت الوصول" at bounding box center [592, 230] width 158 height 28
click at [738, 288] on li "16:30" at bounding box center [731, 286] width 32 height 14
type input "١١/١٠/٢٠٢٥ ١٦:٣٠"
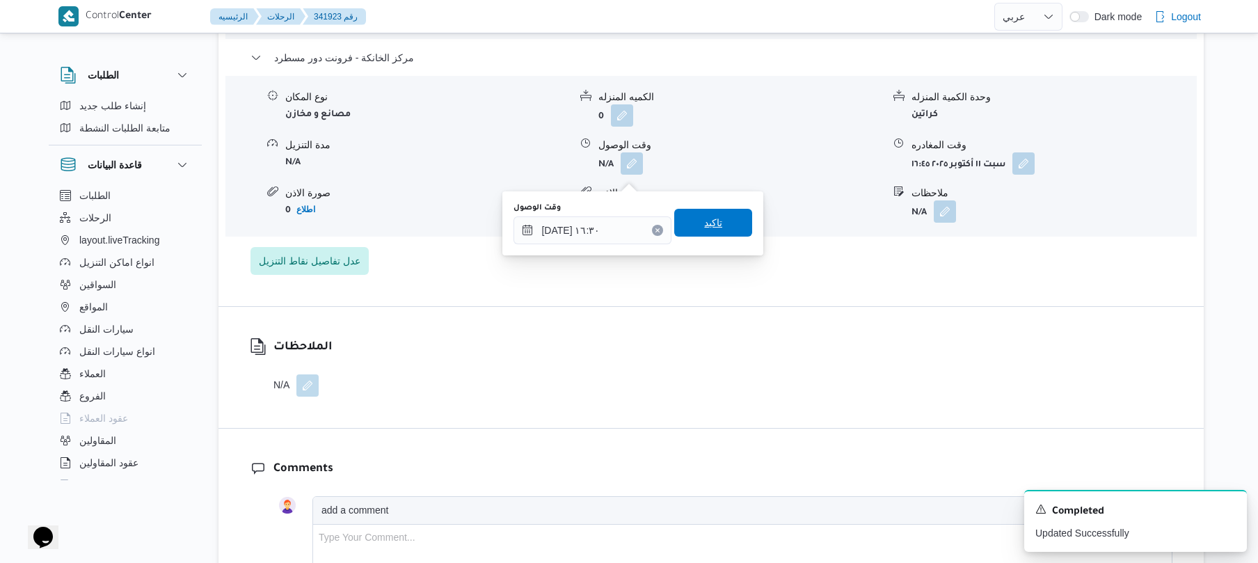
click at [727, 221] on span "تاكيد" at bounding box center [713, 223] width 78 height 28
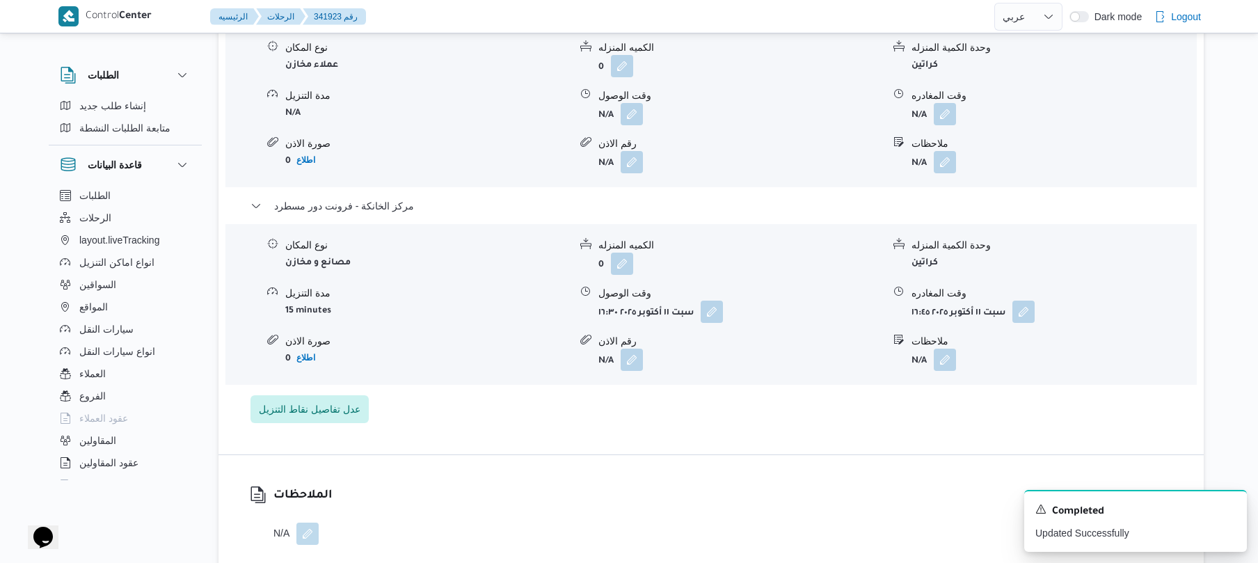
scroll to position [1410, 0]
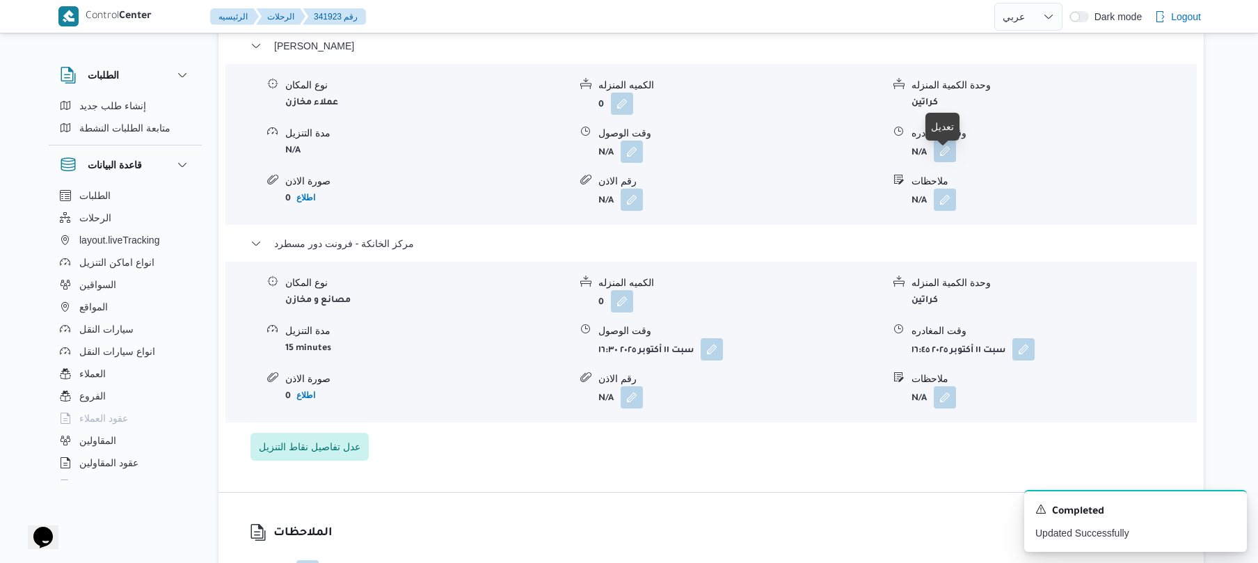
click at [944, 162] on button "button" at bounding box center [945, 151] width 22 height 22
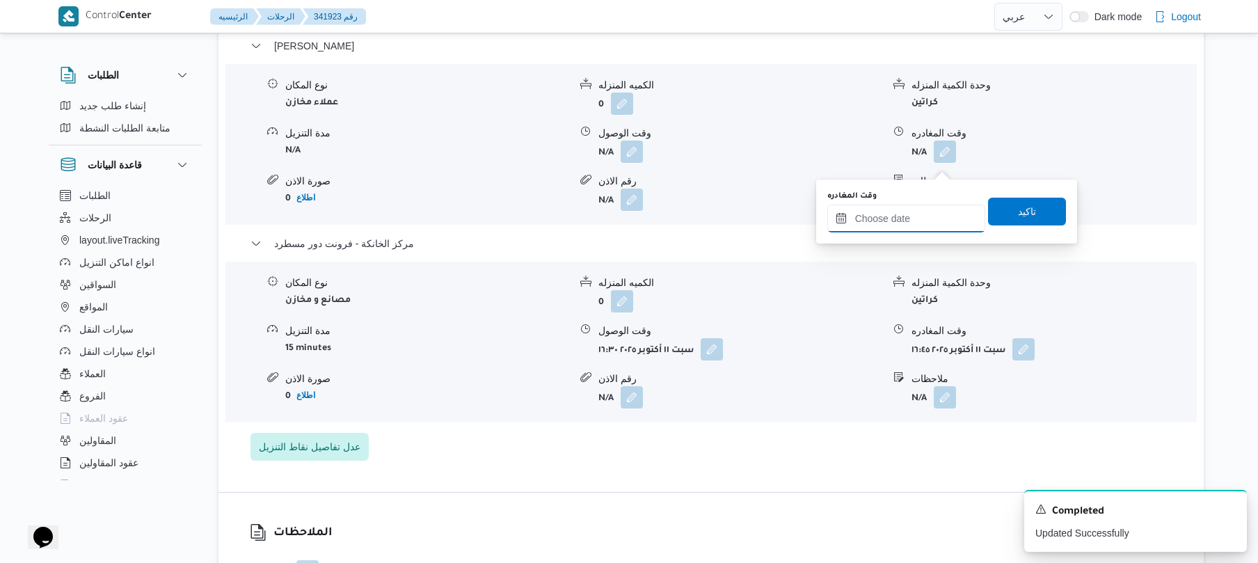
click at [886, 214] on input "وقت المغادره" at bounding box center [906, 219] width 158 height 28
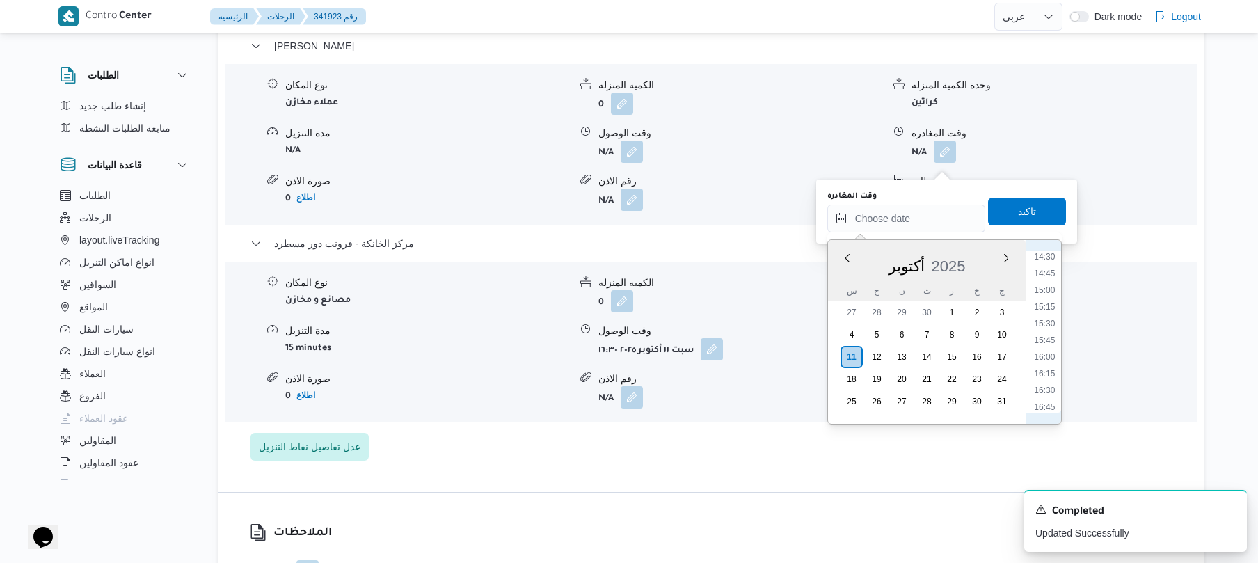
scroll to position [950, 0]
click at [1045, 344] on li "15:30" at bounding box center [1044, 344] width 32 height 14
type input "١١/١٠/٢٠٢٥ ١٥:٣٠"
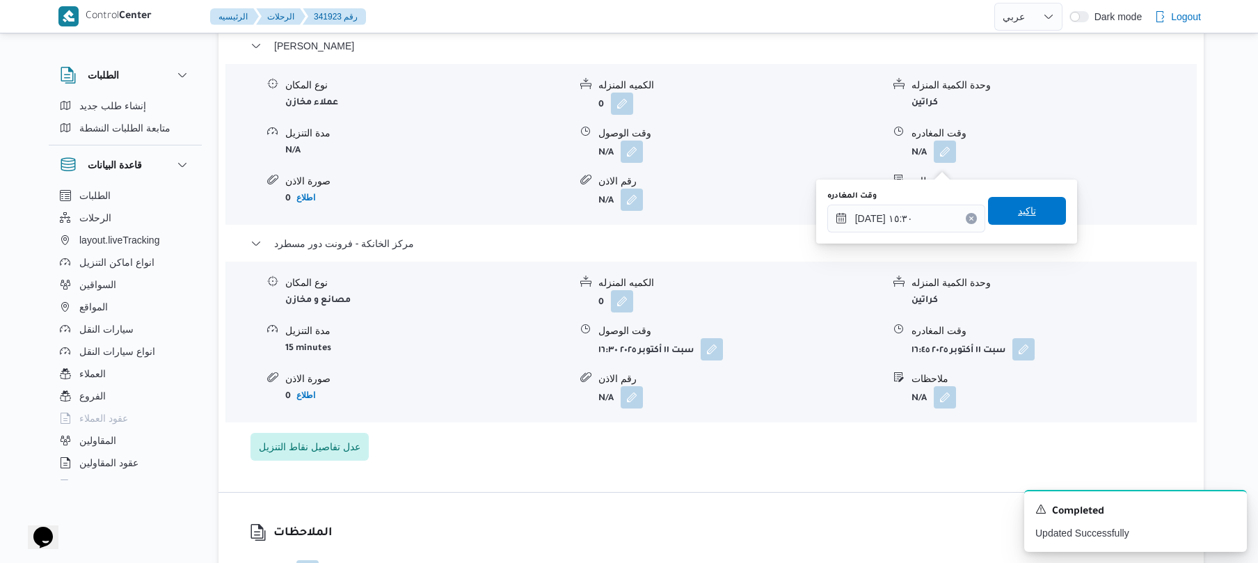
click at [1019, 209] on span "تاكيد" at bounding box center [1027, 210] width 18 height 17
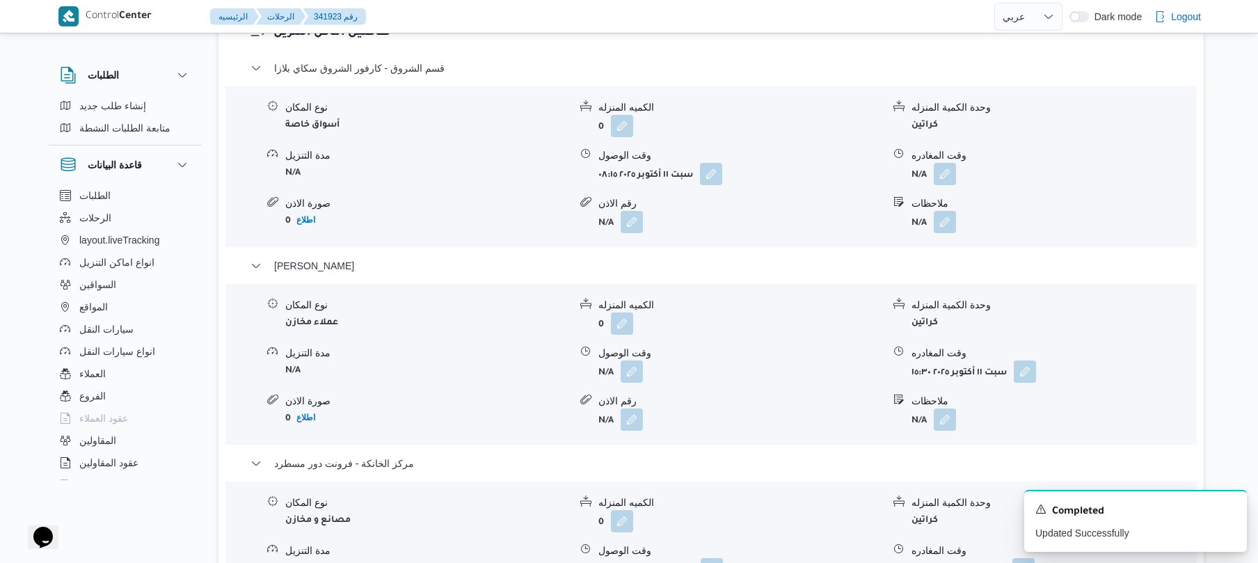
scroll to position [1187, 0]
click at [1226, 507] on icon "Dismiss toast" at bounding box center [1230, 507] width 11 height 11
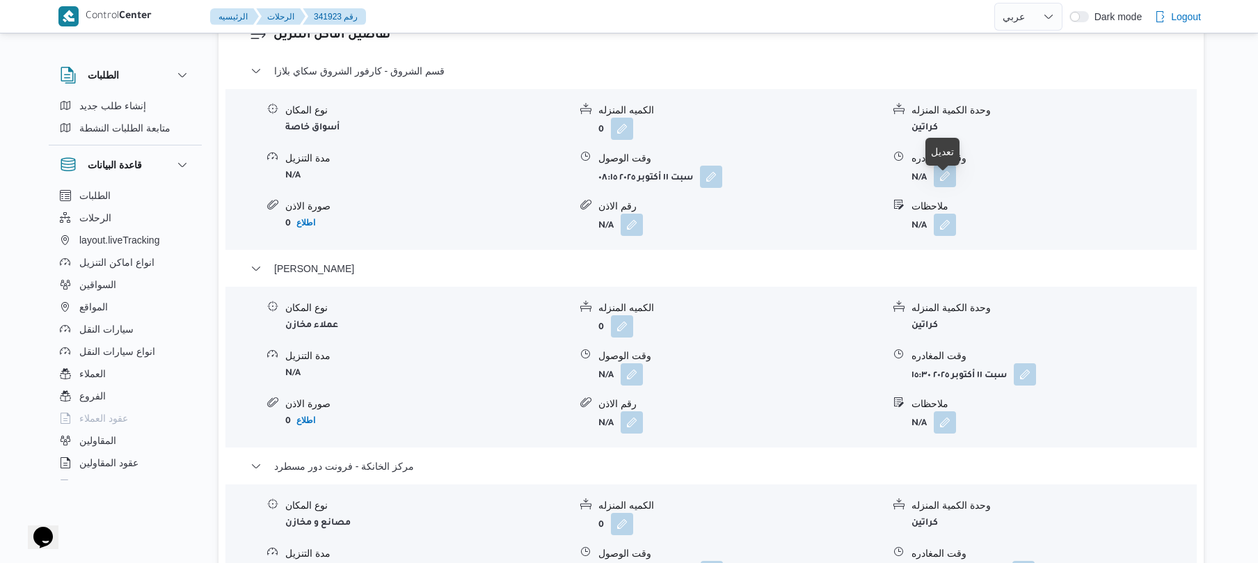
click at [942, 186] on button "button" at bounding box center [945, 176] width 22 height 22
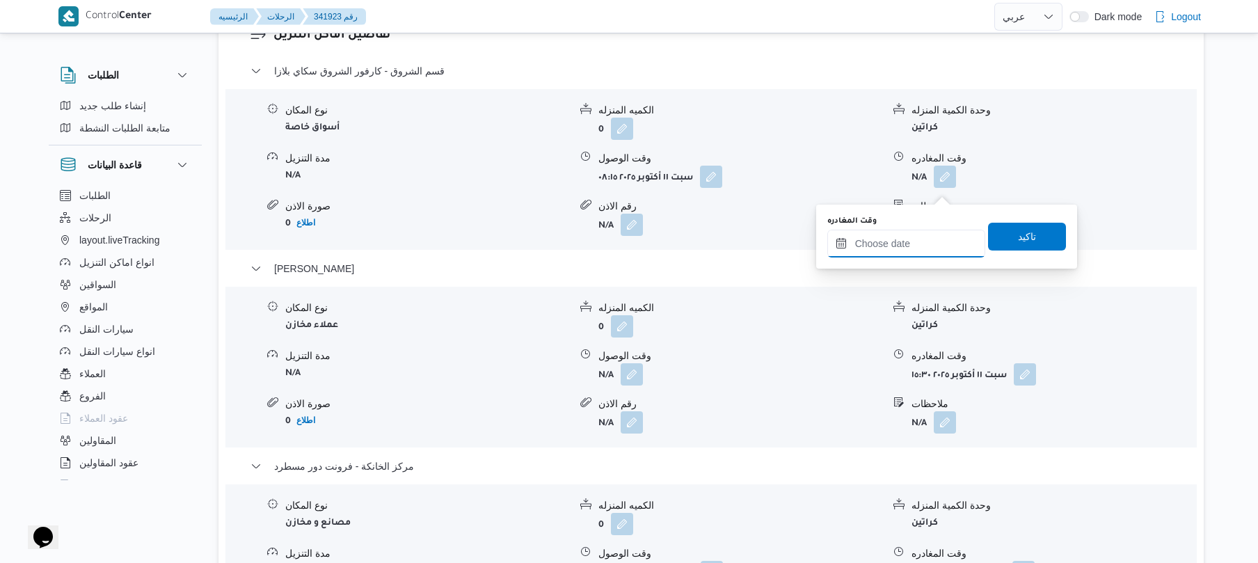
click at [892, 240] on input "وقت المغادره" at bounding box center [906, 244] width 158 height 28
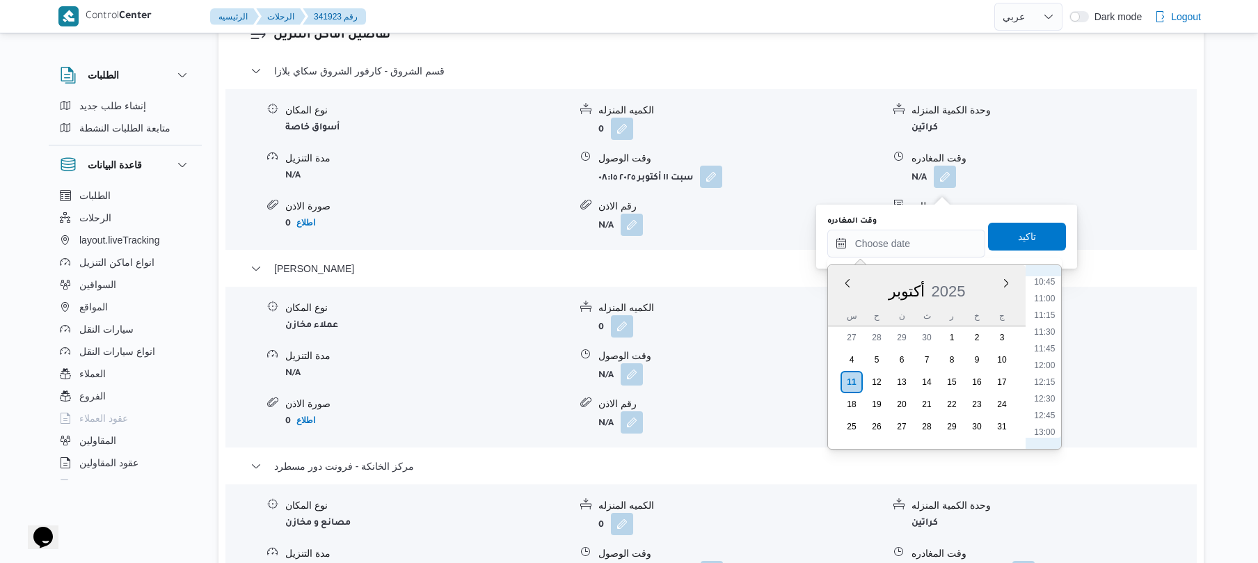
scroll to position [677, 0]
click at [1051, 390] on li "11:45" at bounding box center [1044, 391] width 32 height 14
type input "١١/١٠/٢٠٢٥ ١١:٤٥"
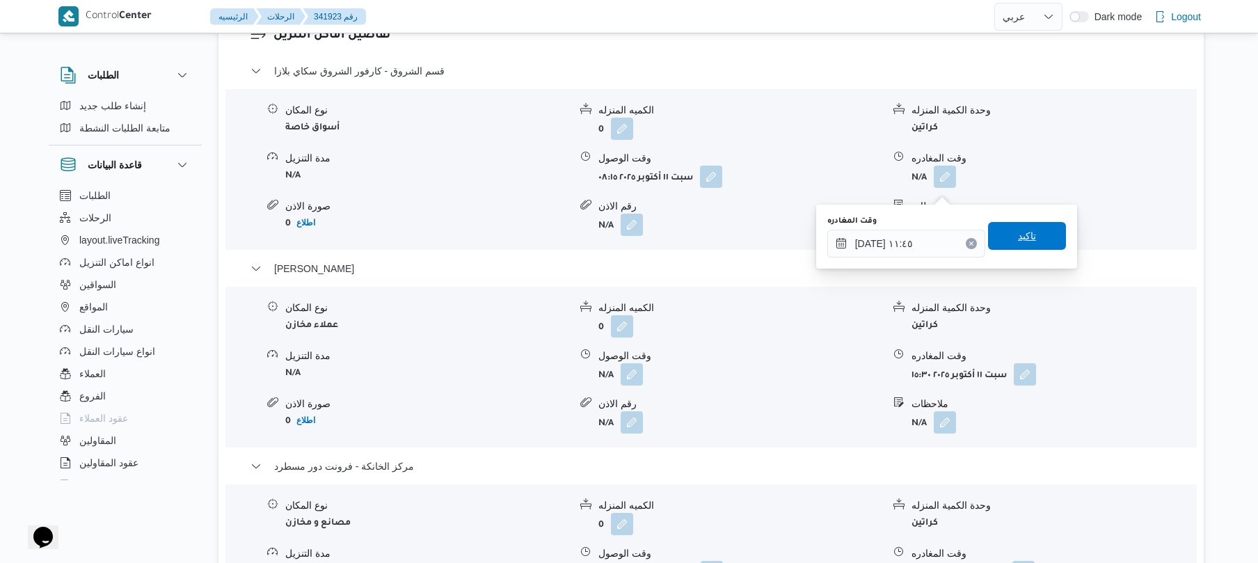
click at [1022, 240] on span "تاكيد" at bounding box center [1027, 236] width 18 height 17
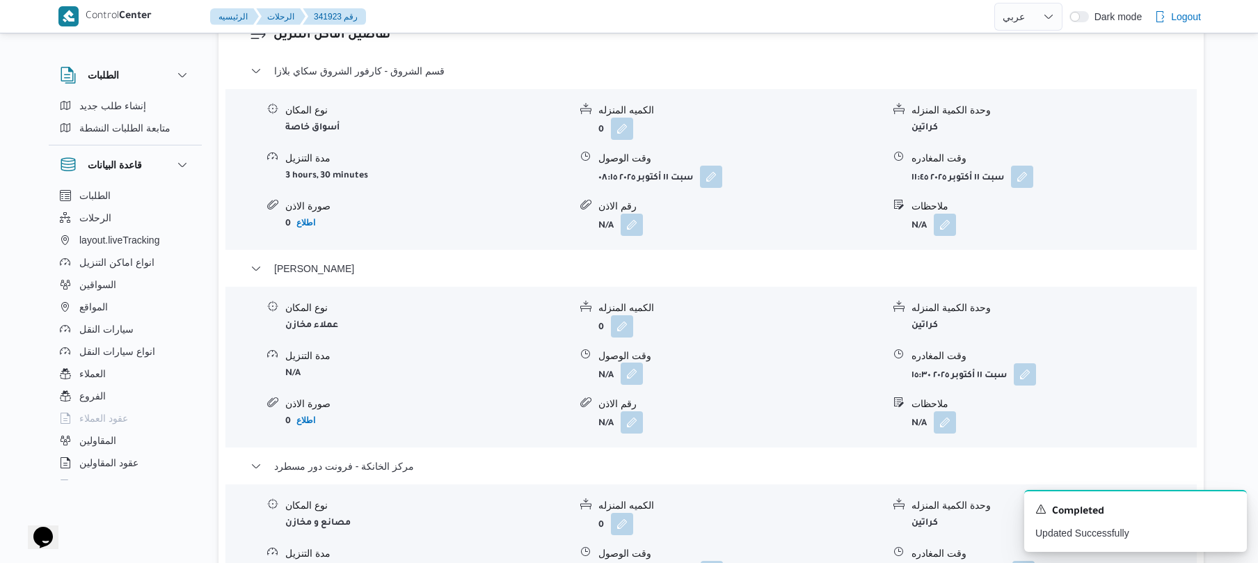
click at [632, 385] on button "button" at bounding box center [632, 374] width 22 height 22
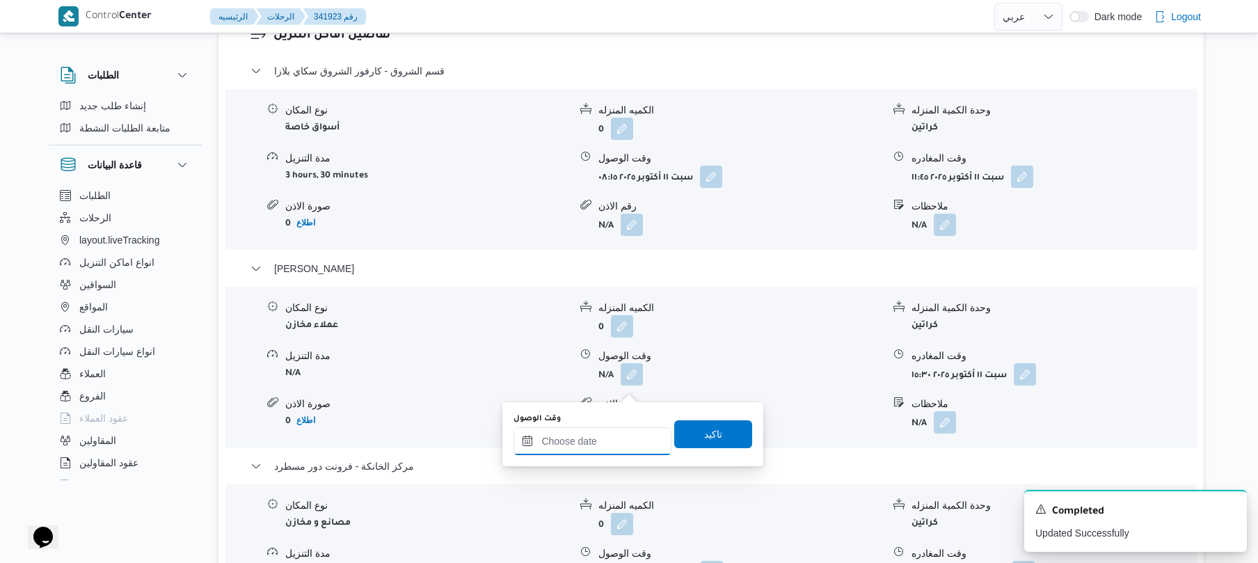
click at [619, 451] on input "وقت الوصول" at bounding box center [592, 441] width 158 height 28
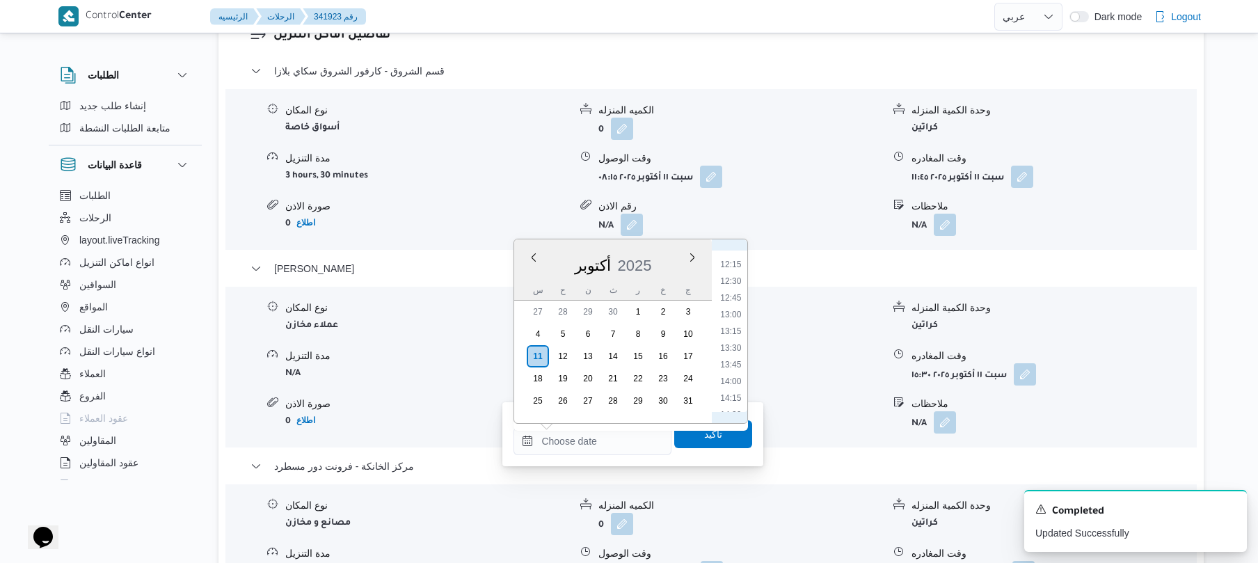
scroll to position [674, 0]
click at [735, 397] on li "12:15" at bounding box center [731, 402] width 32 height 14
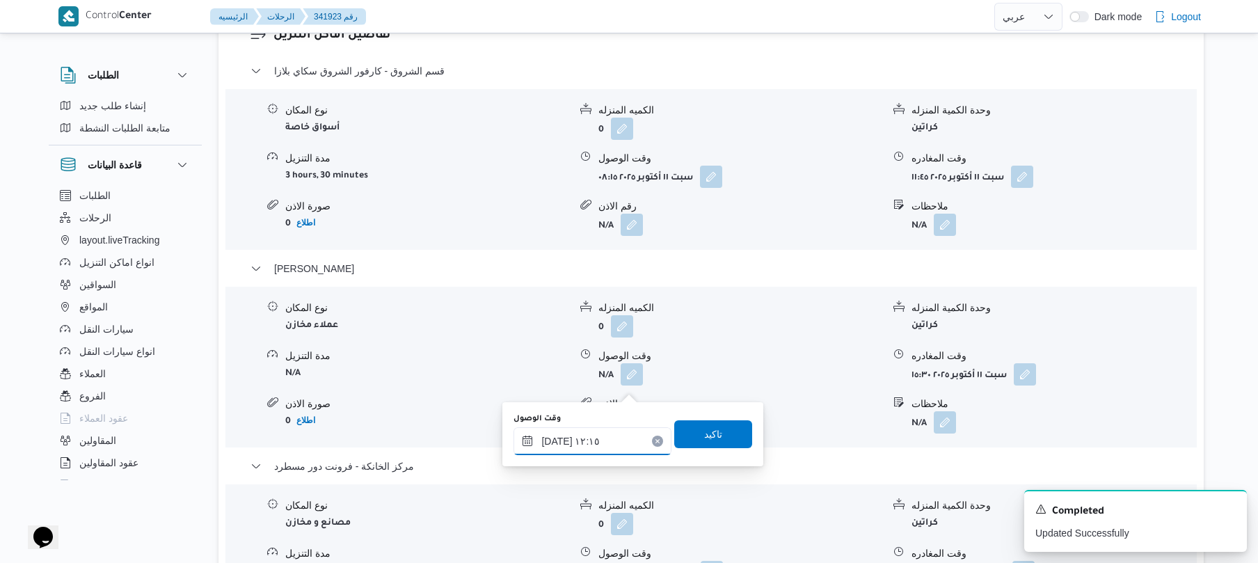
click at [557, 444] on input "١١/١٠/٢٠٢٥ ١٢:١٥" at bounding box center [592, 441] width 158 height 28
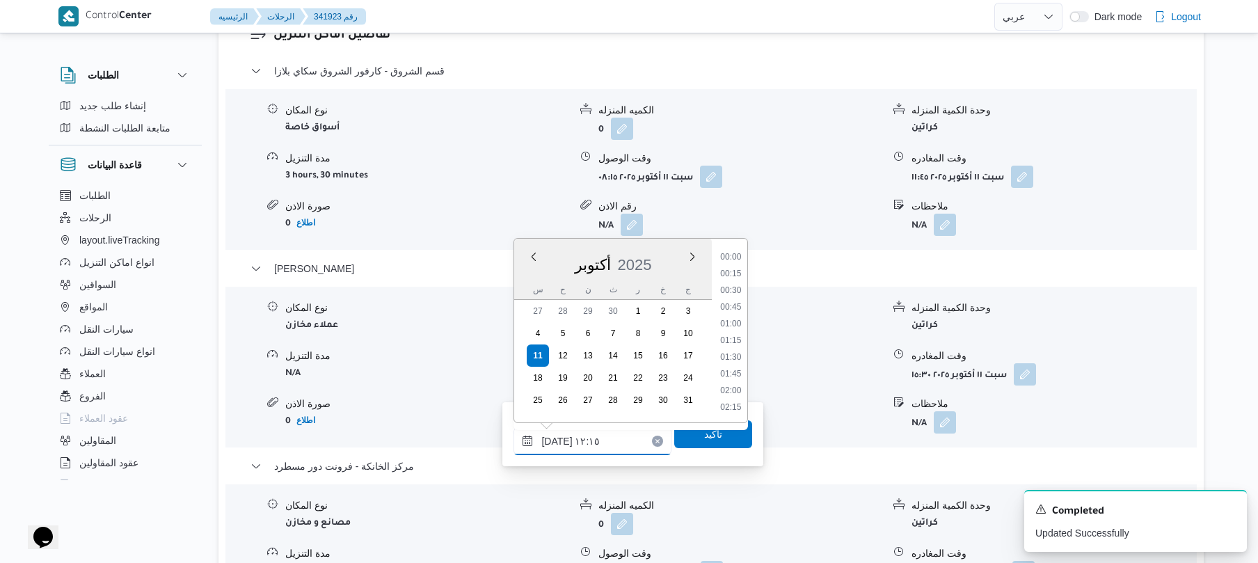
click at [557, 444] on input "١١/١٠/٢٠٢٥ ١٢:١٥" at bounding box center [592, 441] width 158 height 28
type input "١١/١٠/٢٠٢٥ ١٢:١٠"
click at [680, 438] on span "تاكيد" at bounding box center [713, 434] width 78 height 28
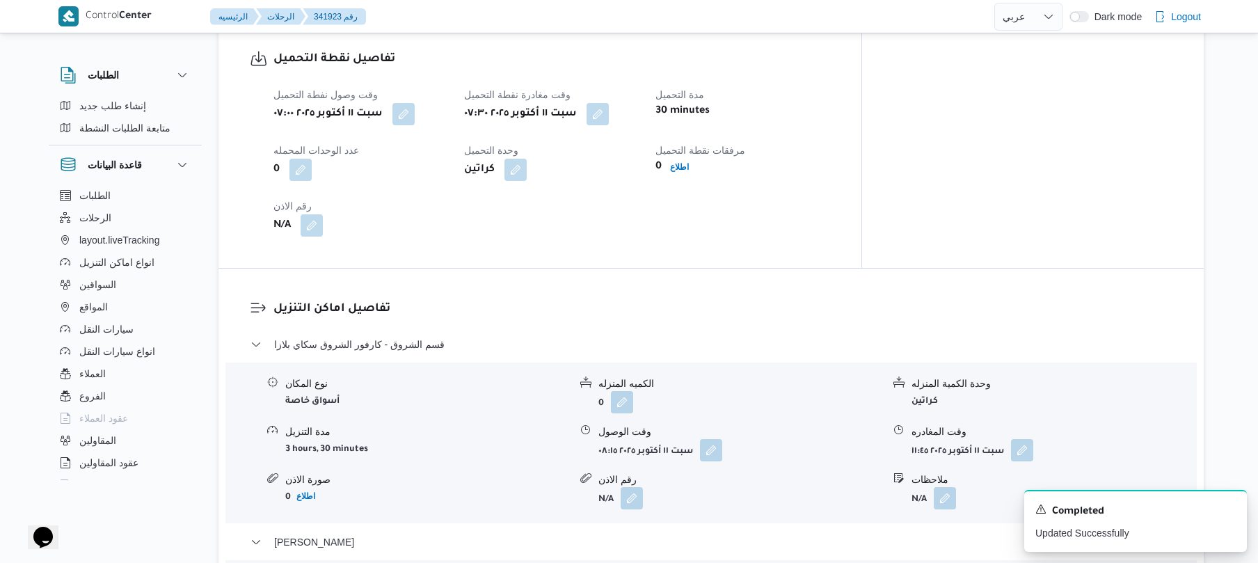
scroll to position [0, 0]
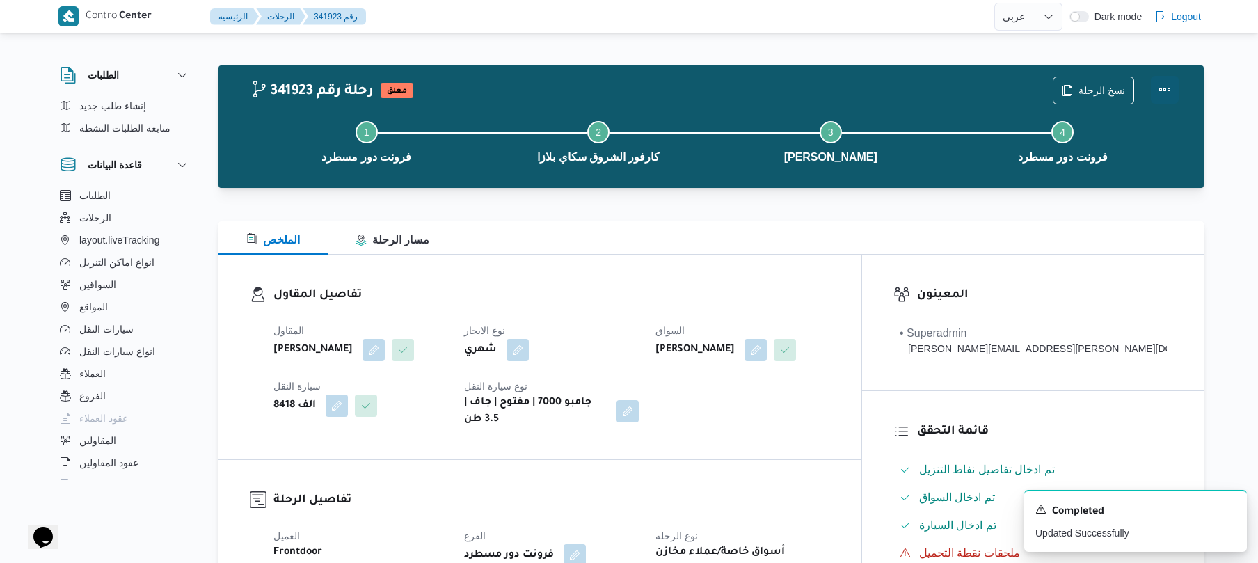
click at [1158, 87] on button "Actions" at bounding box center [1165, 90] width 28 height 28
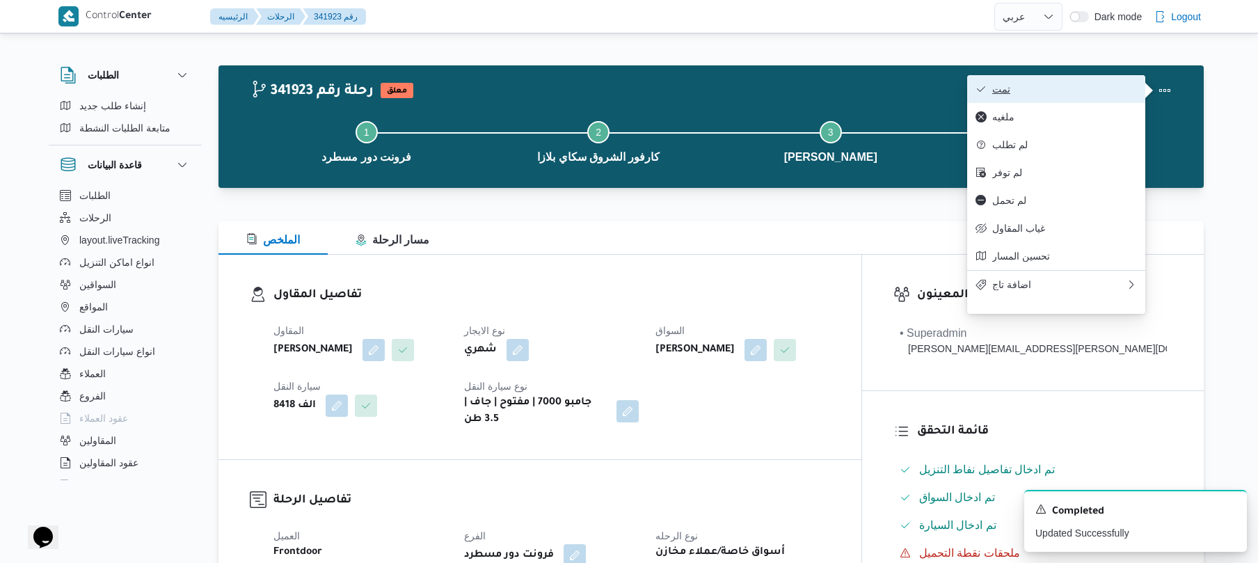
click at [1025, 93] on span "تمت" at bounding box center [1064, 88] width 145 height 11
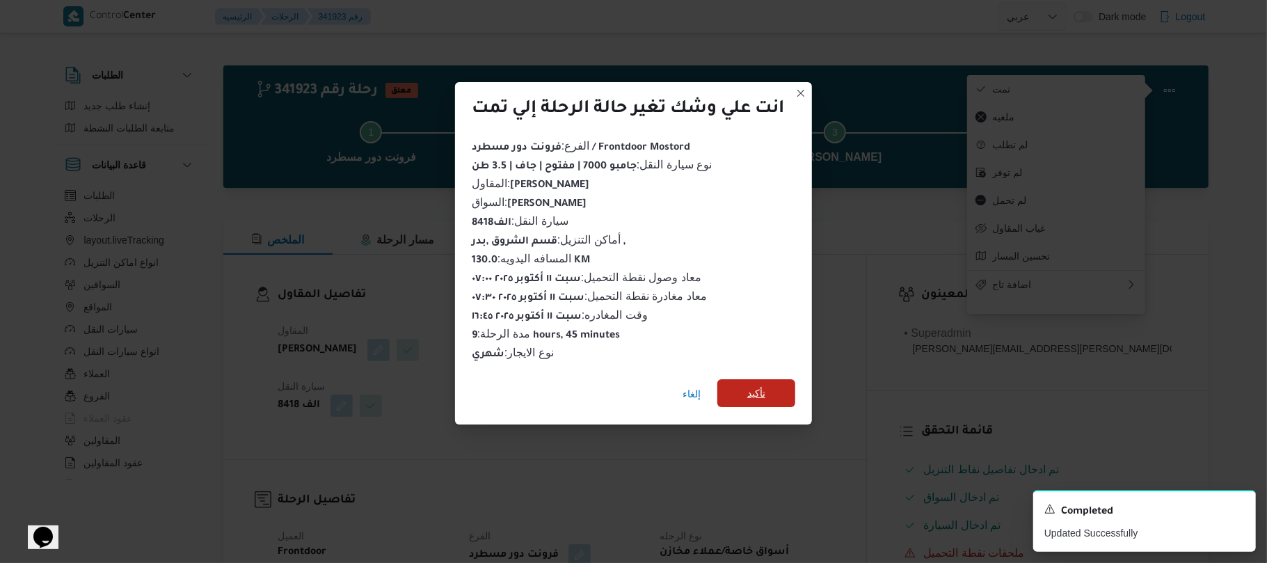
click at [750, 385] on span "تأكيد" at bounding box center [756, 393] width 18 height 17
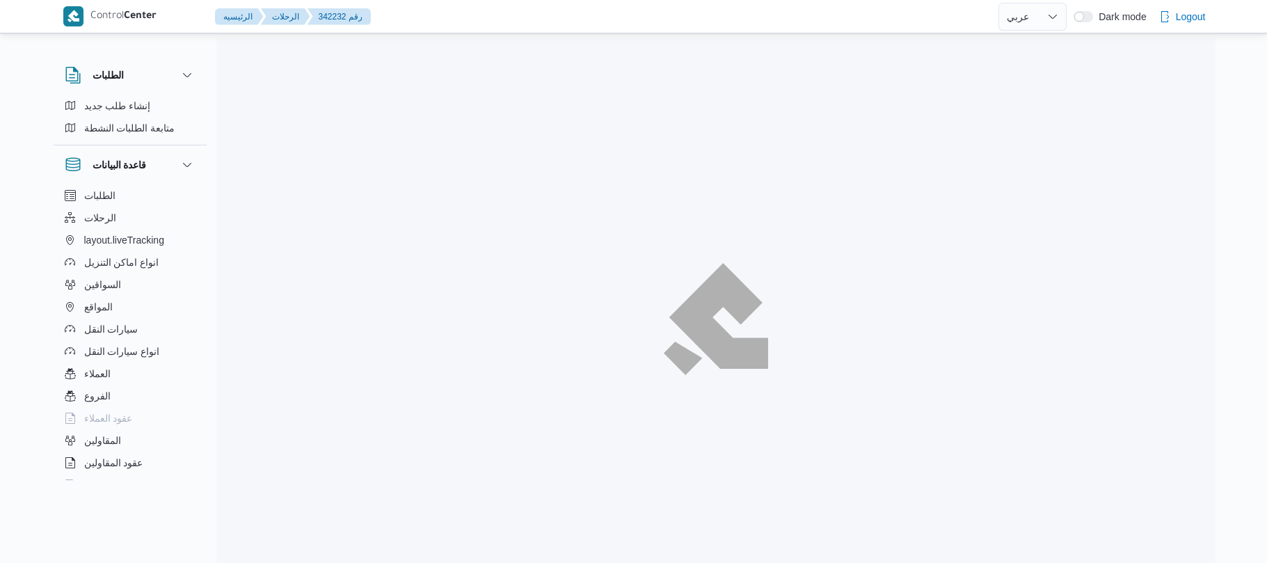
select select "ar"
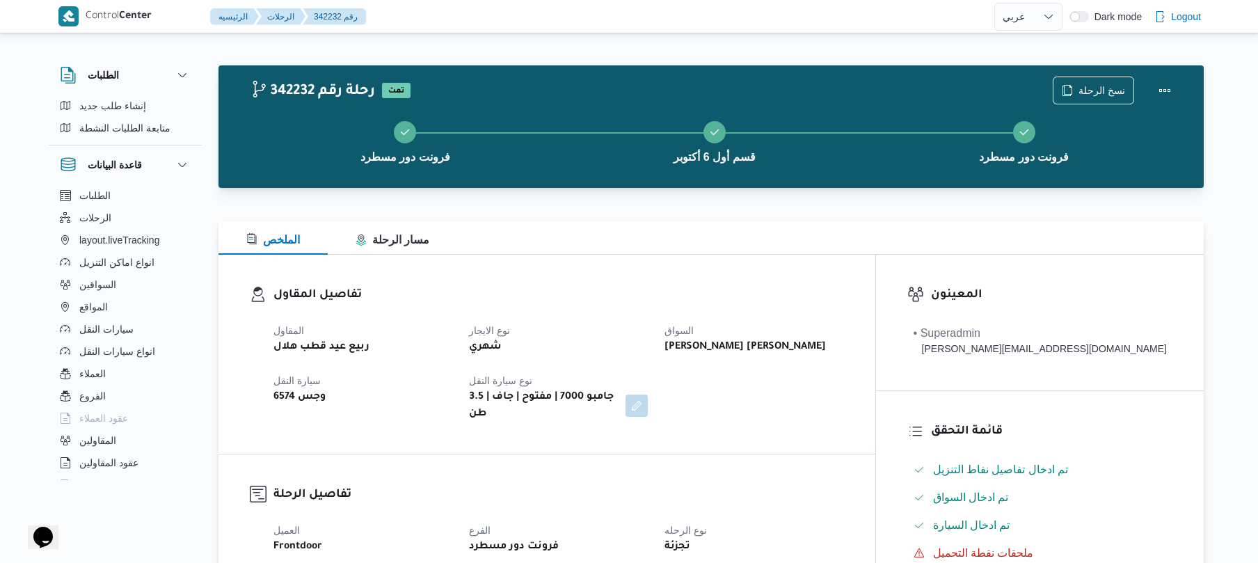
click at [614, 347] on div "شهري" at bounding box center [559, 346] width 182 height 19
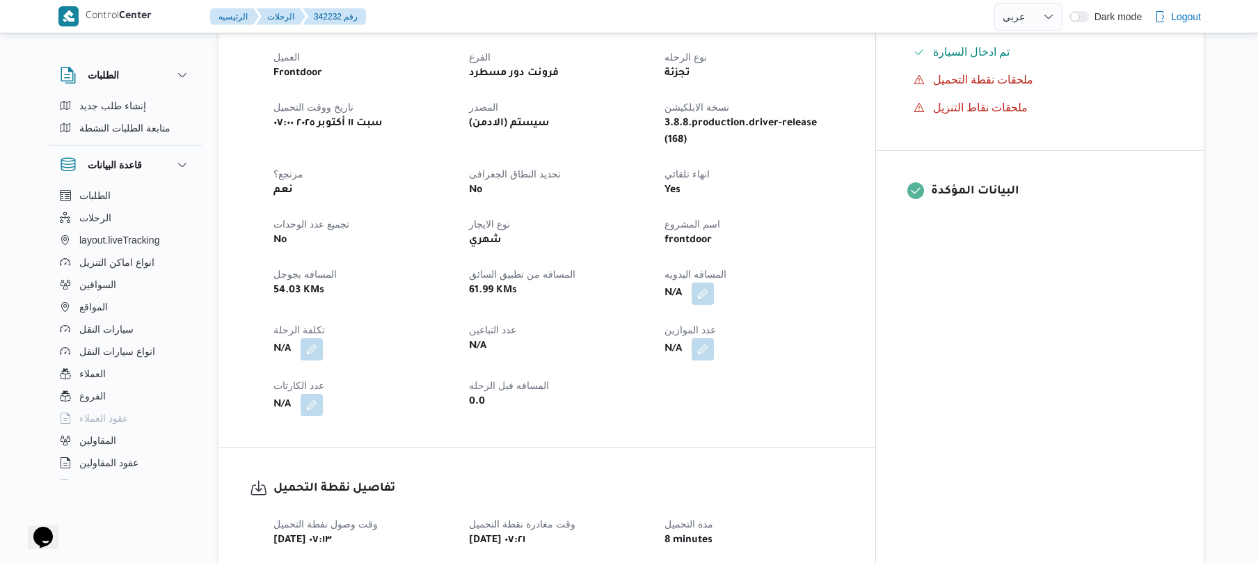
scroll to position [445, 0]
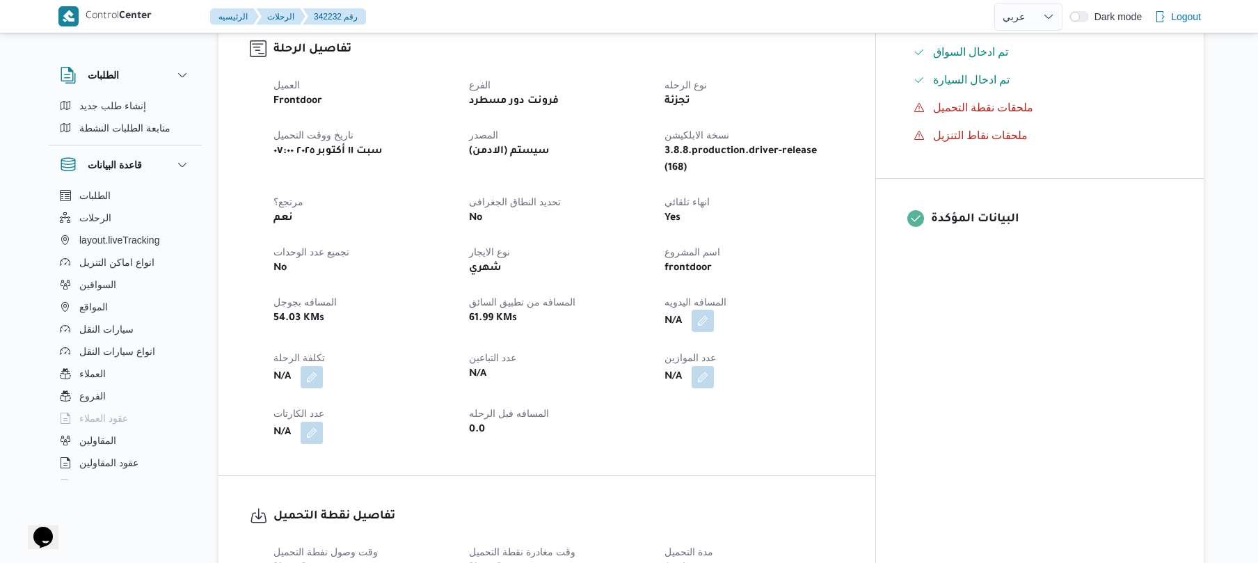
click at [714, 310] on button "button" at bounding box center [703, 321] width 22 height 22
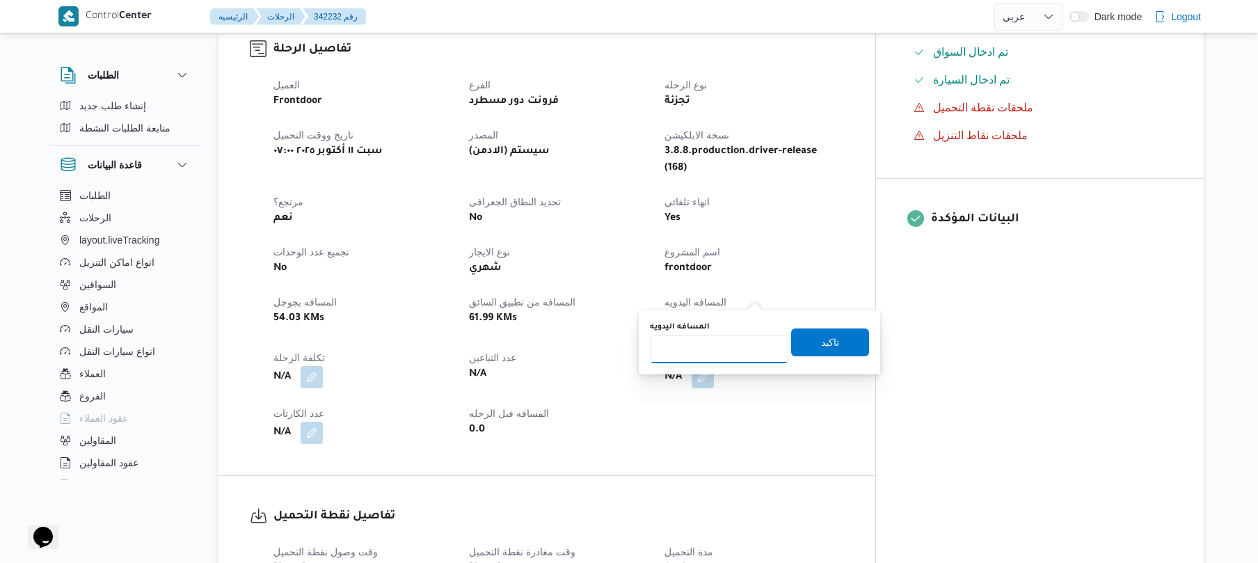
click at [735, 346] on input "المسافه اليدويه" at bounding box center [719, 349] width 138 height 28
type input "110"
click at [829, 337] on span "تاكيد" at bounding box center [830, 341] width 18 height 17
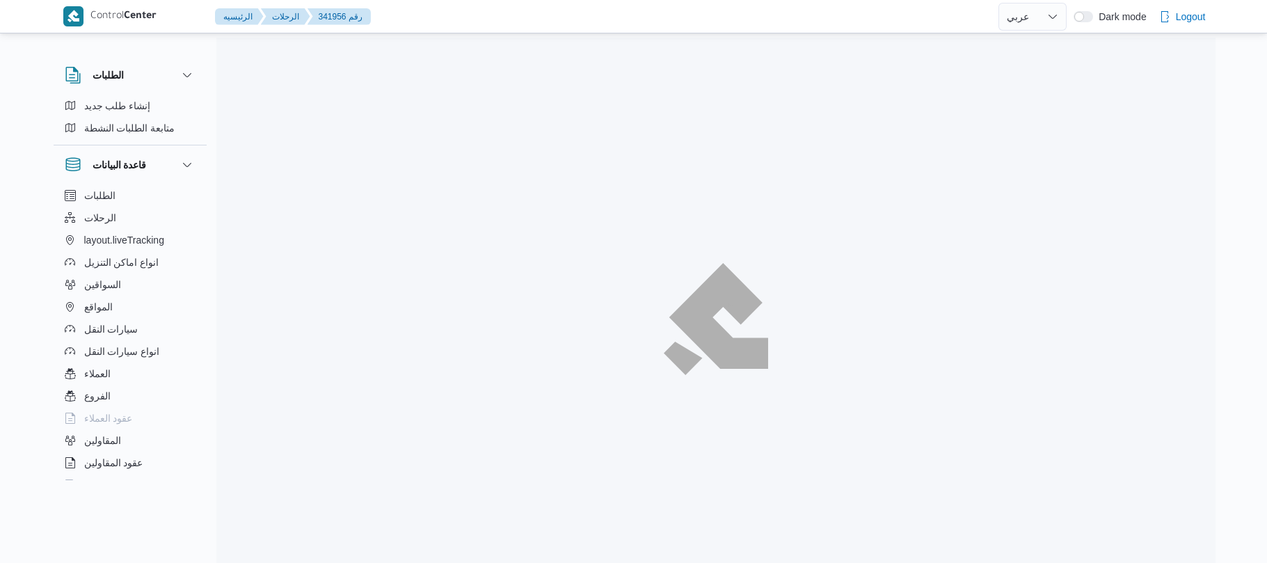
select select "ar"
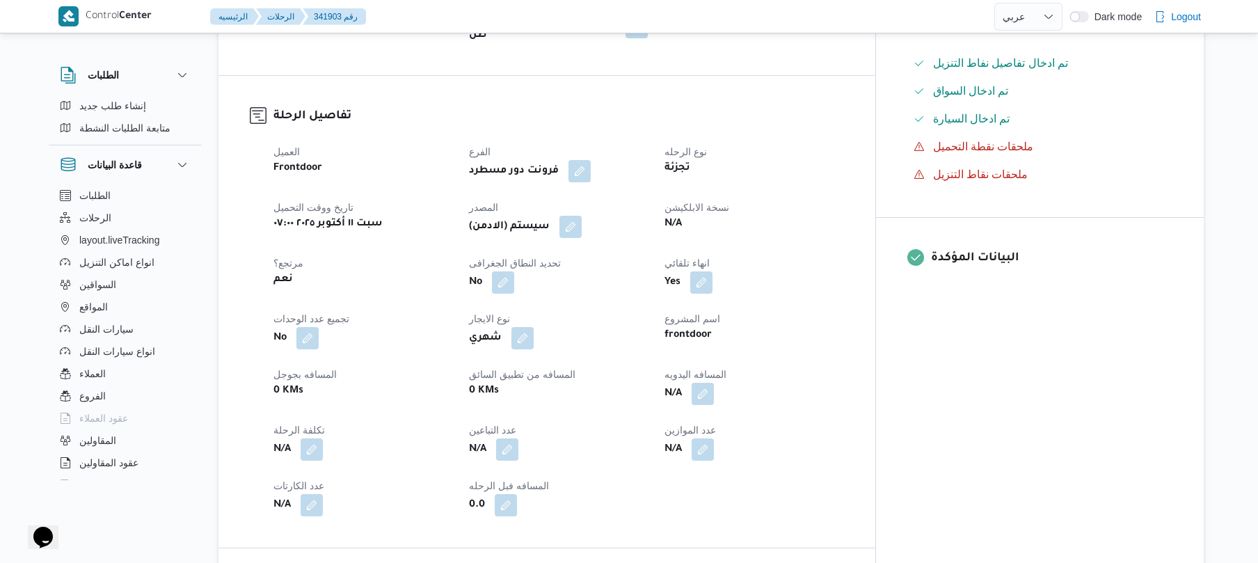
scroll to position [408, 0]
click at [714, 381] on button "button" at bounding box center [703, 392] width 22 height 22
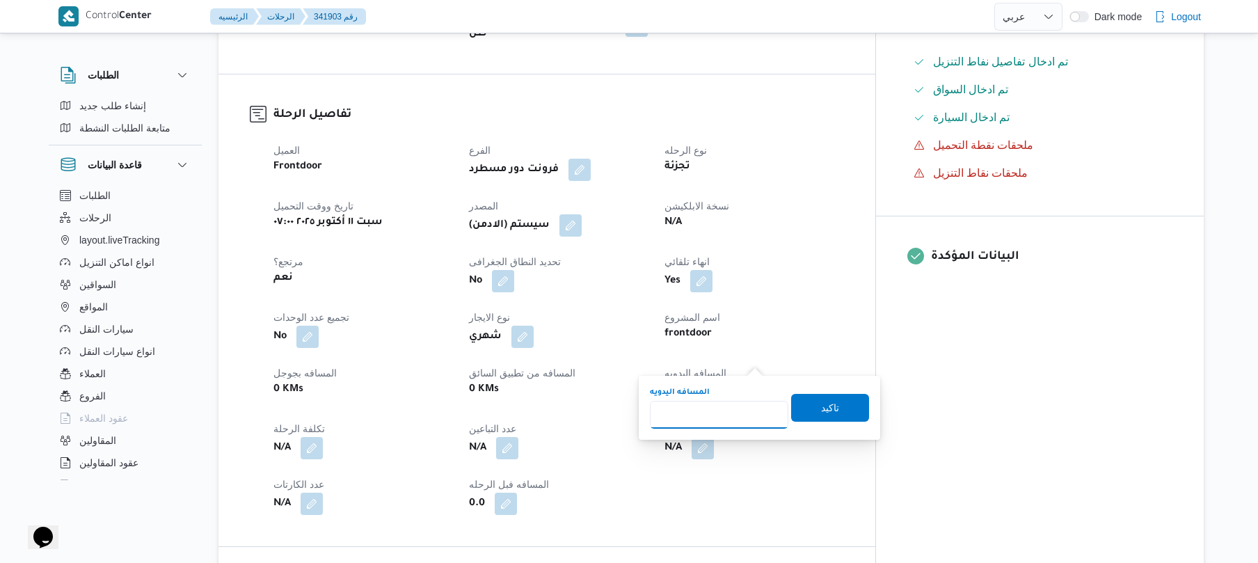
click at [703, 417] on input "المسافه اليدويه" at bounding box center [719, 415] width 138 height 28
type input "40"
click at [821, 404] on span "تاكيد" at bounding box center [830, 407] width 18 height 17
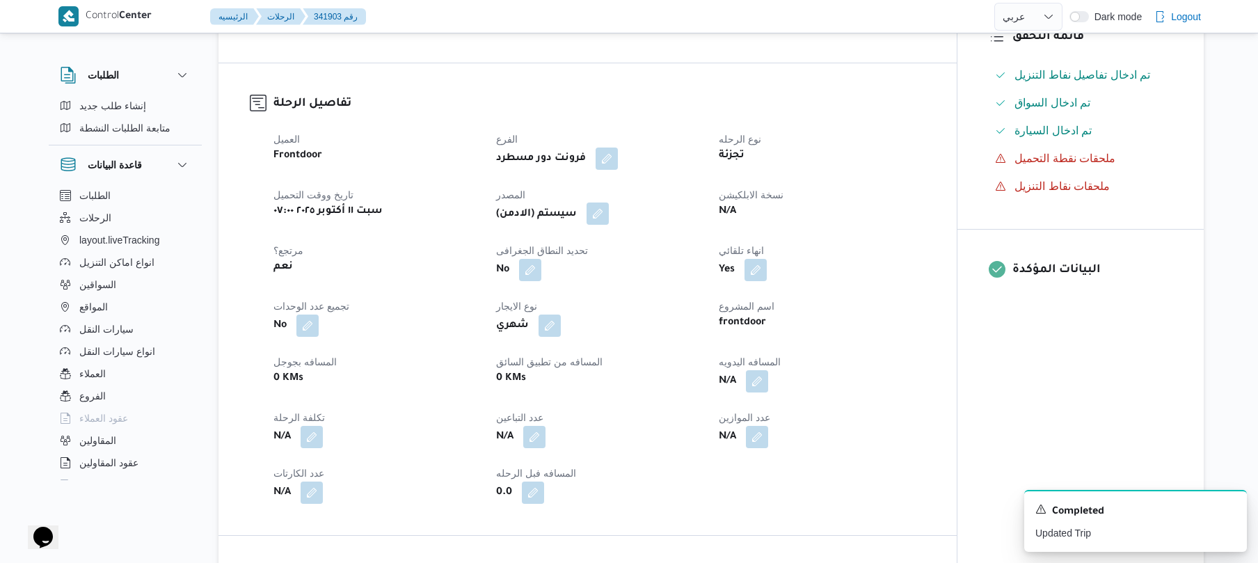
click at [598, 202] on button "button" at bounding box center [598, 213] width 22 height 22
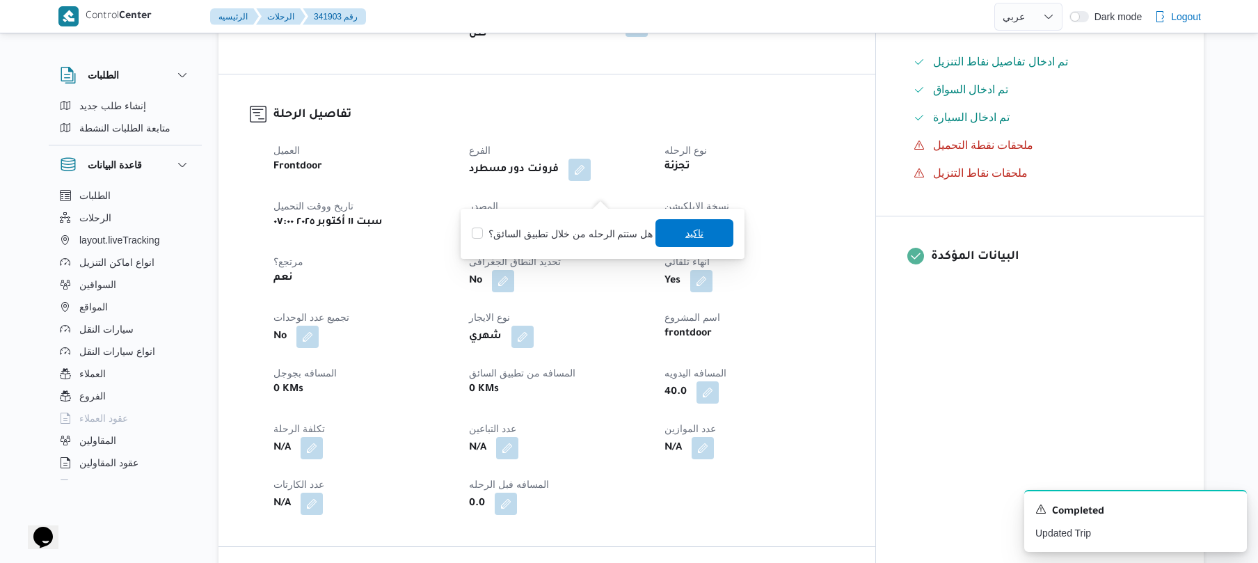
click at [679, 237] on span "تاكيد" at bounding box center [694, 233] width 78 height 28
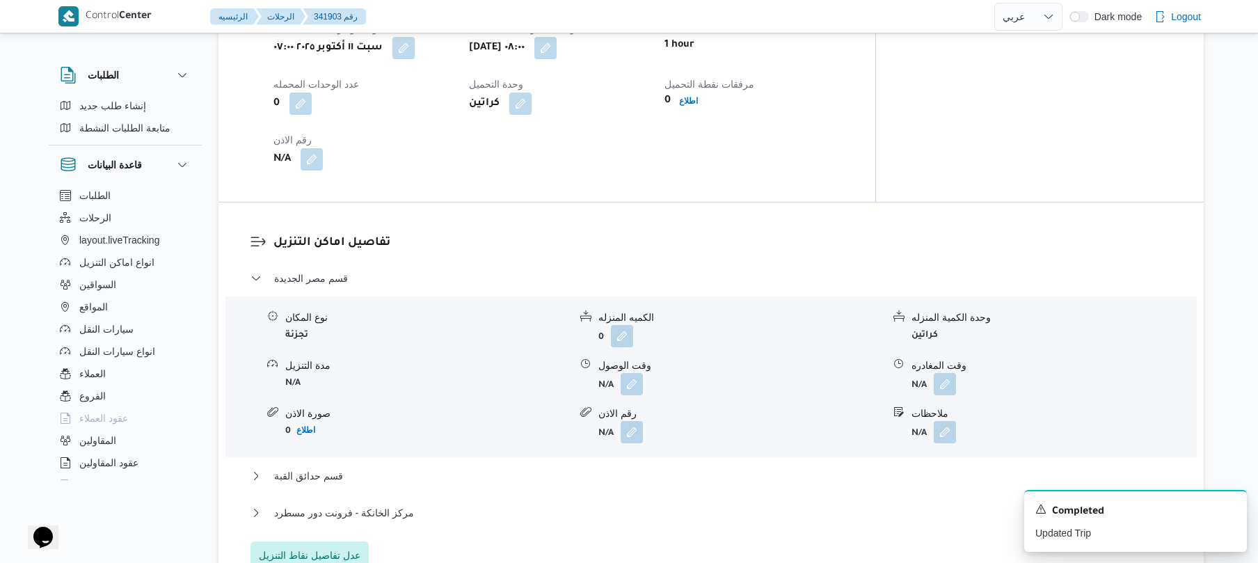
scroll to position [1039, 0]
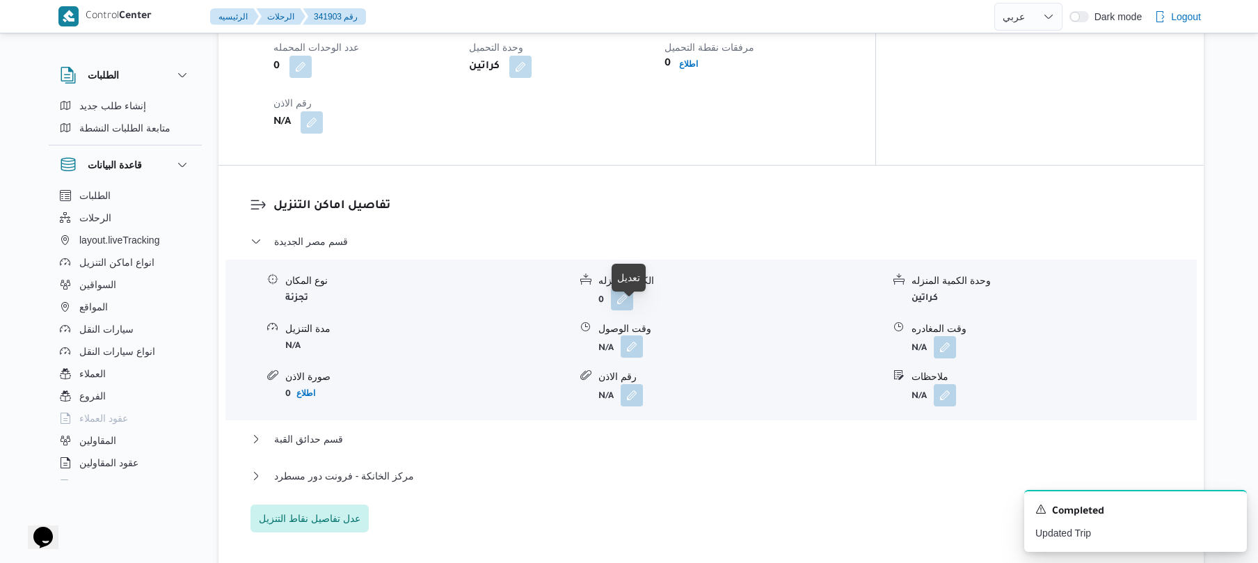
click at [633, 335] on button "button" at bounding box center [632, 346] width 22 height 22
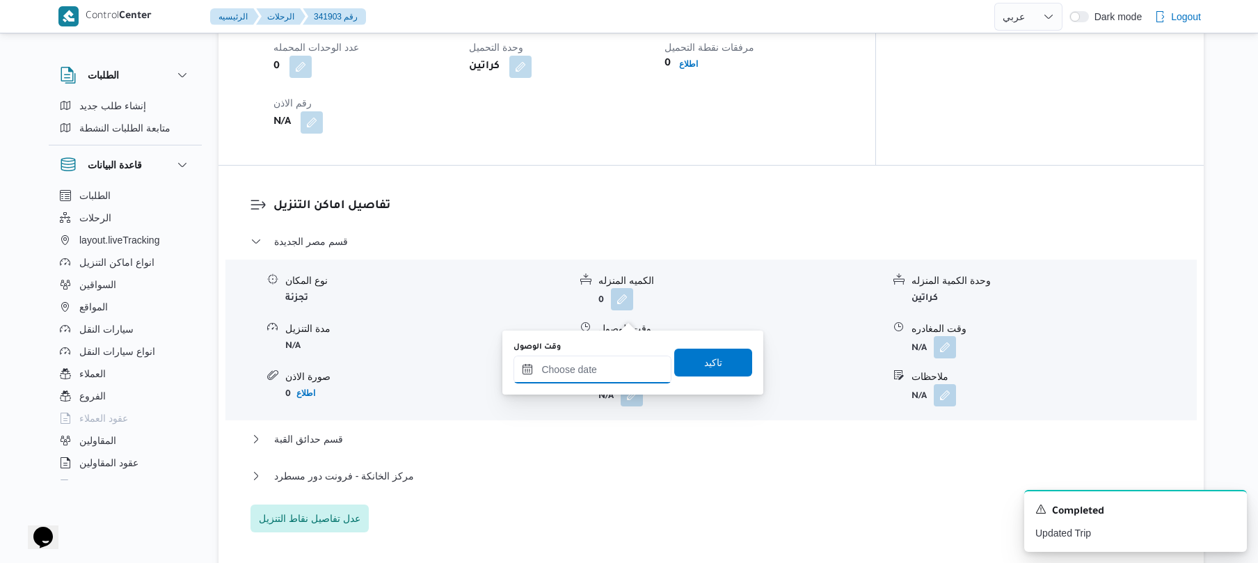
click at [577, 373] on input "وقت الوصول" at bounding box center [592, 370] width 158 height 28
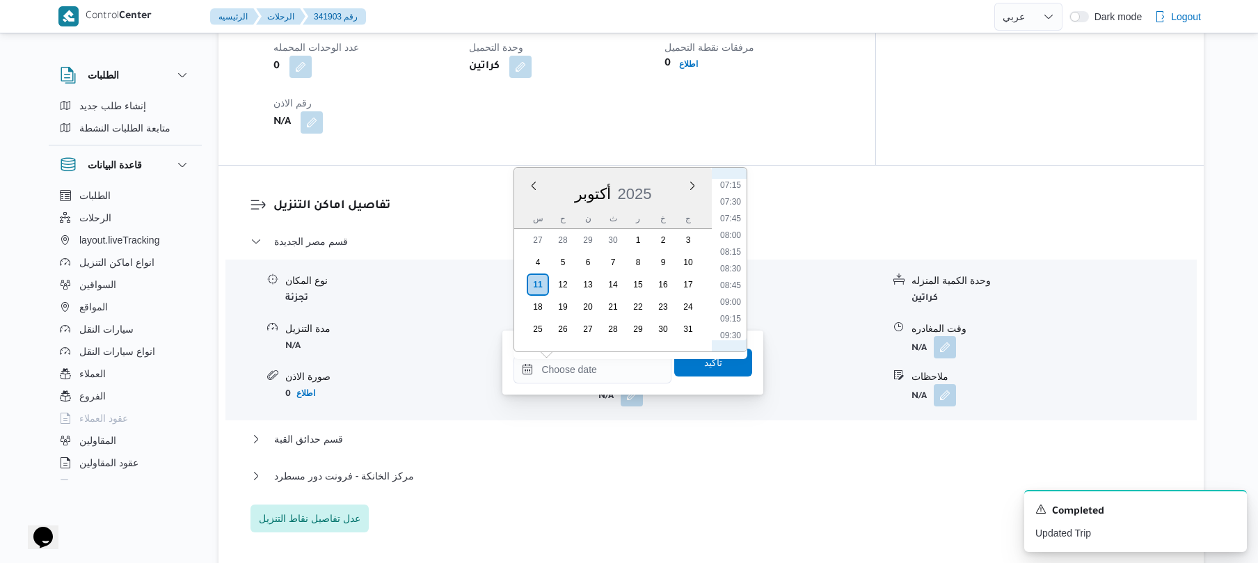
scroll to position [513, 0]
click at [735, 241] on li "08:30" at bounding box center [731, 240] width 32 height 14
type input "١١/١٠/٢٠٢٥ ٠٨:٣٠"
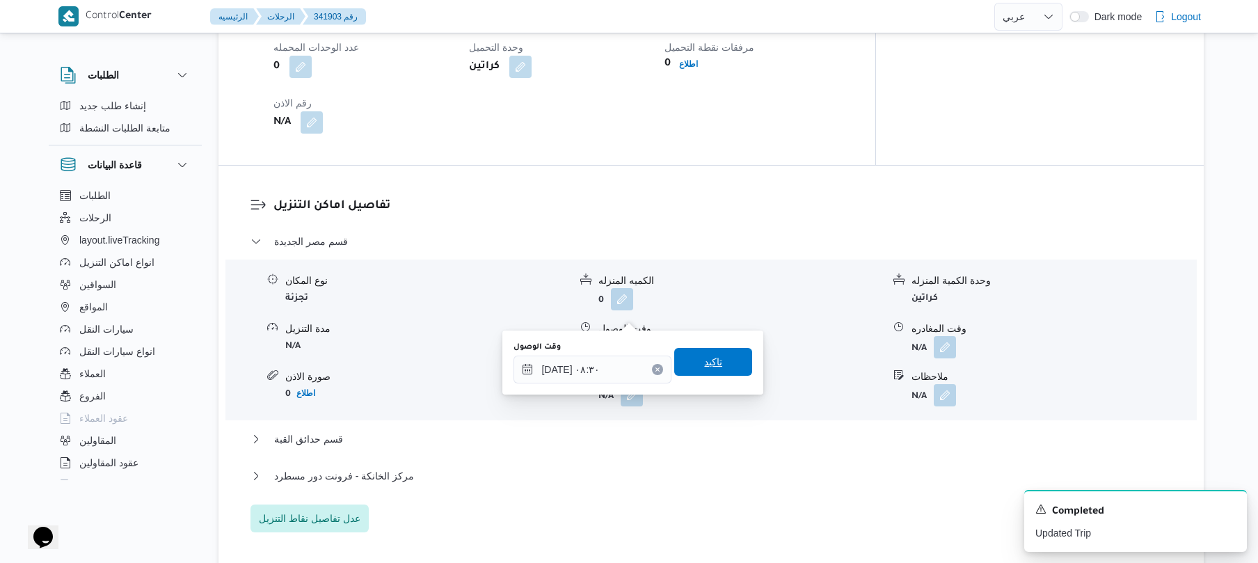
click at [704, 363] on span "تاكيد" at bounding box center [713, 361] width 18 height 17
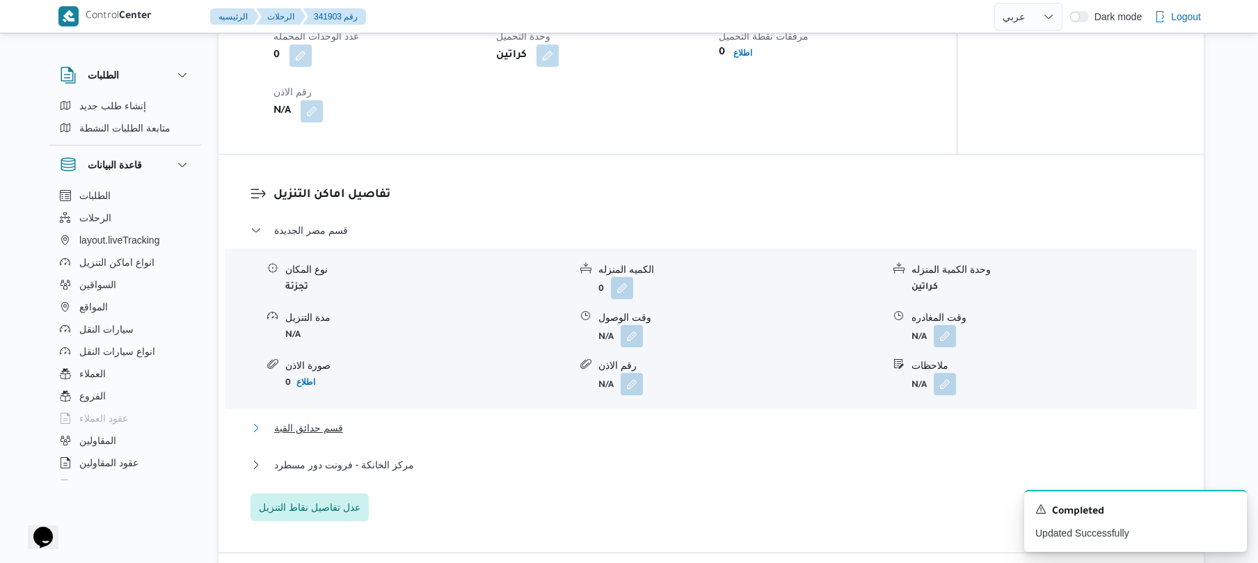
click at [599, 420] on button "قسم حدائق القبة" at bounding box center [711, 428] width 922 height 17
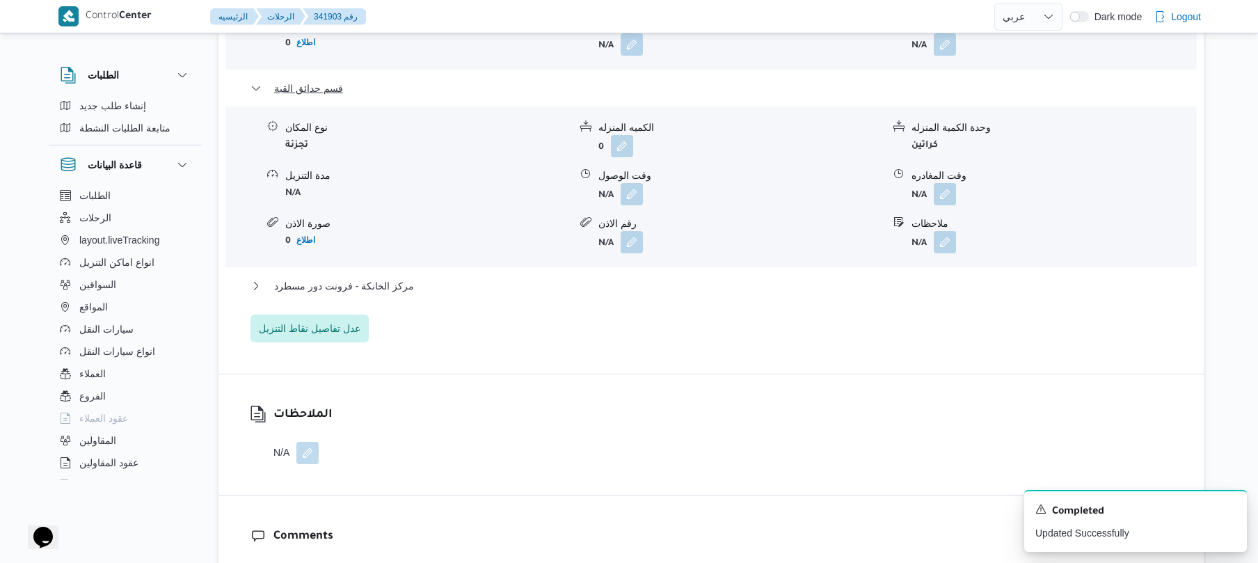
scroll to position [1410, 0]
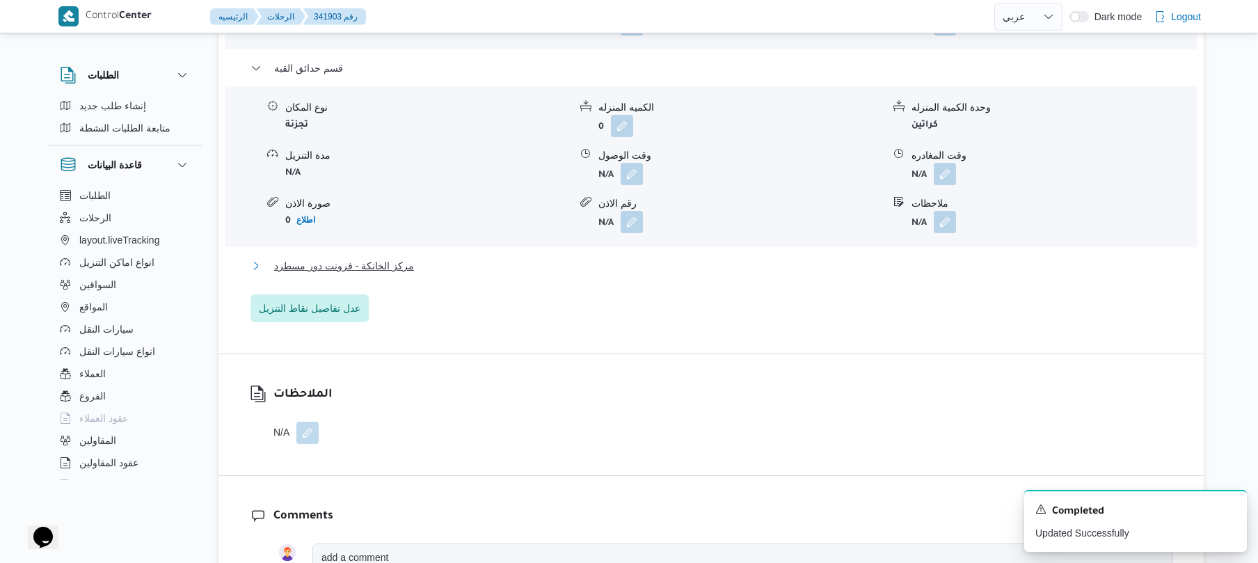
click at [733, 257] on button "مركز الخانكة - فرونت دور مسطرد" at bounding box center [711, 265] width 922 height 17
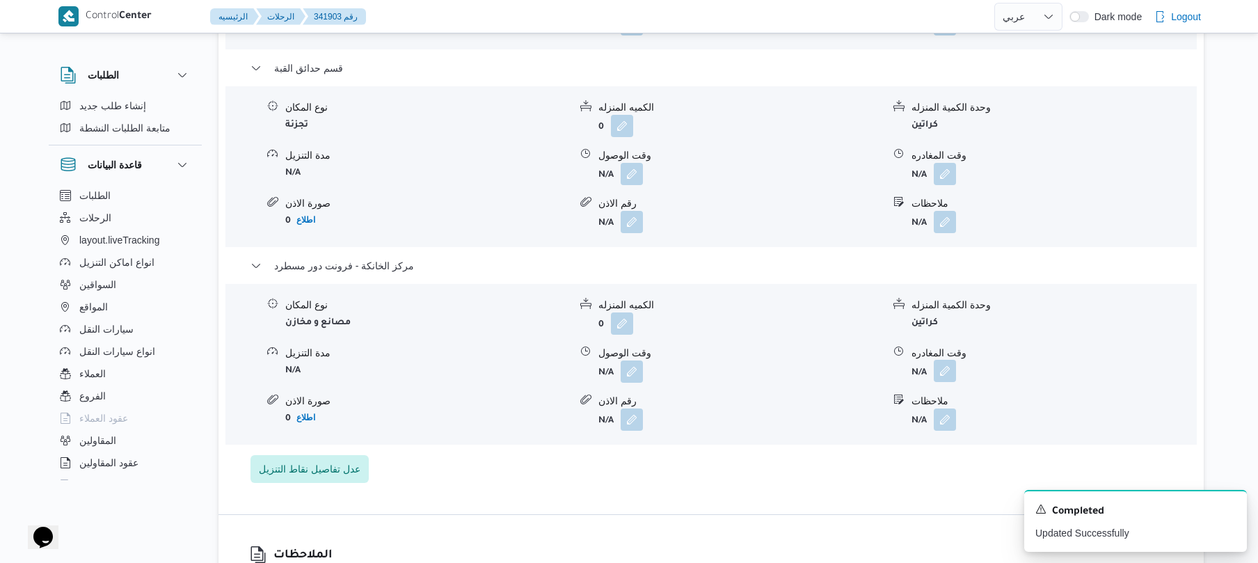
click at [939, 360] on button "button" at bounding box center [945, 371] width 22 height 22
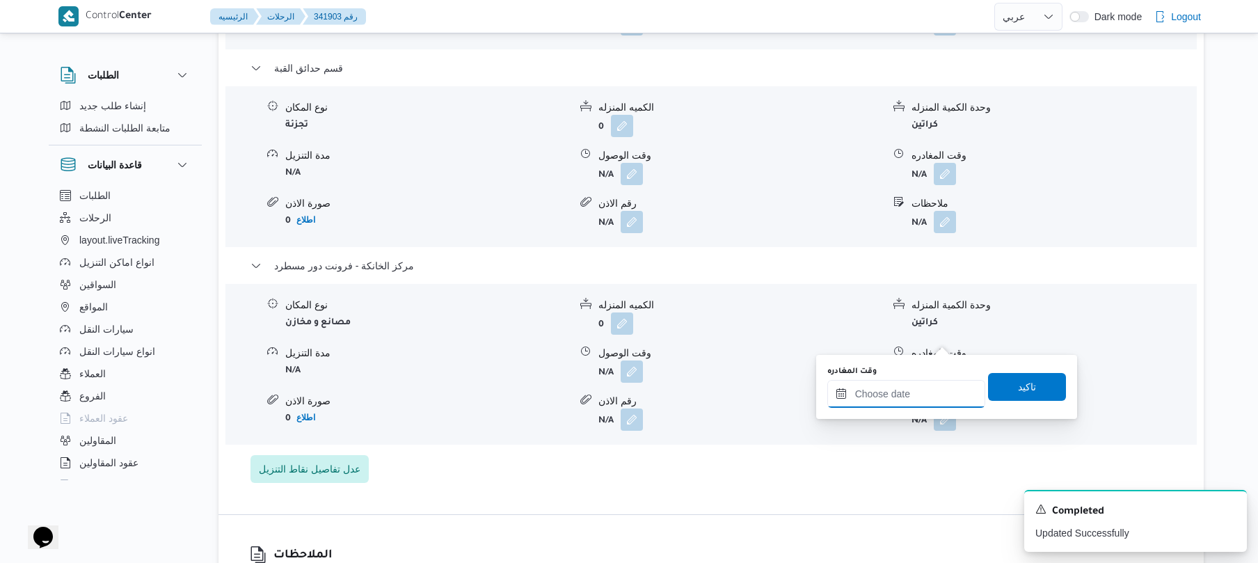
click at [902, 390] on input "وقت المغادره" at bounding box center [906, 394] width 158 height 28
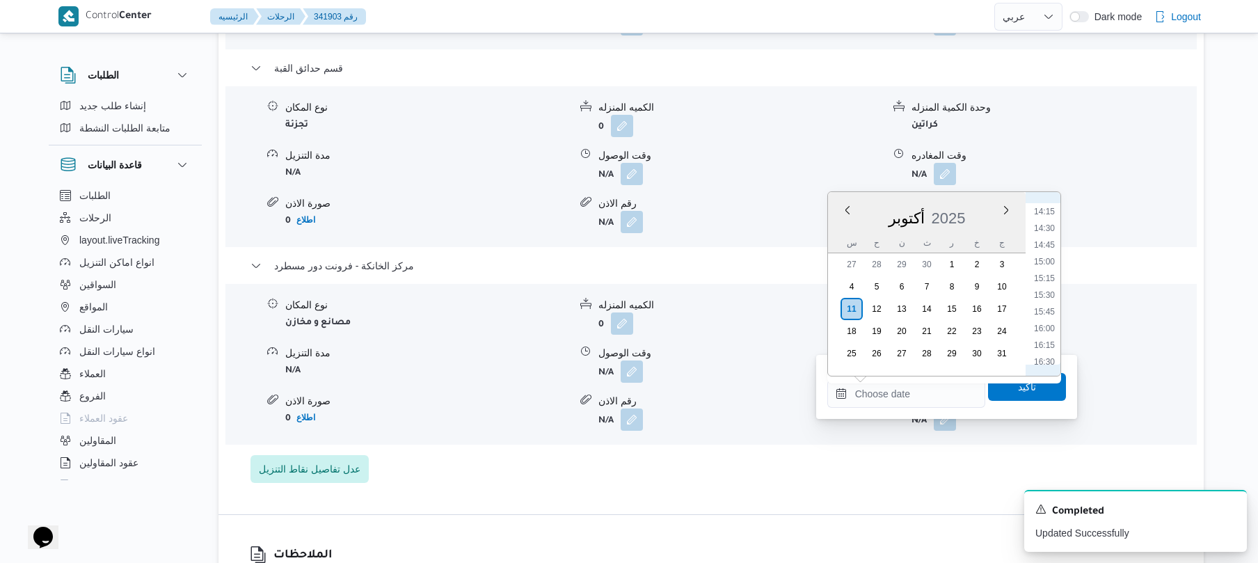
scroll to position [949, 0]
click at [1048, 341] on li "16:15" at bounding box center [1044, 347] width 32 height 14
type input "[DATE] ١٦:١٥"
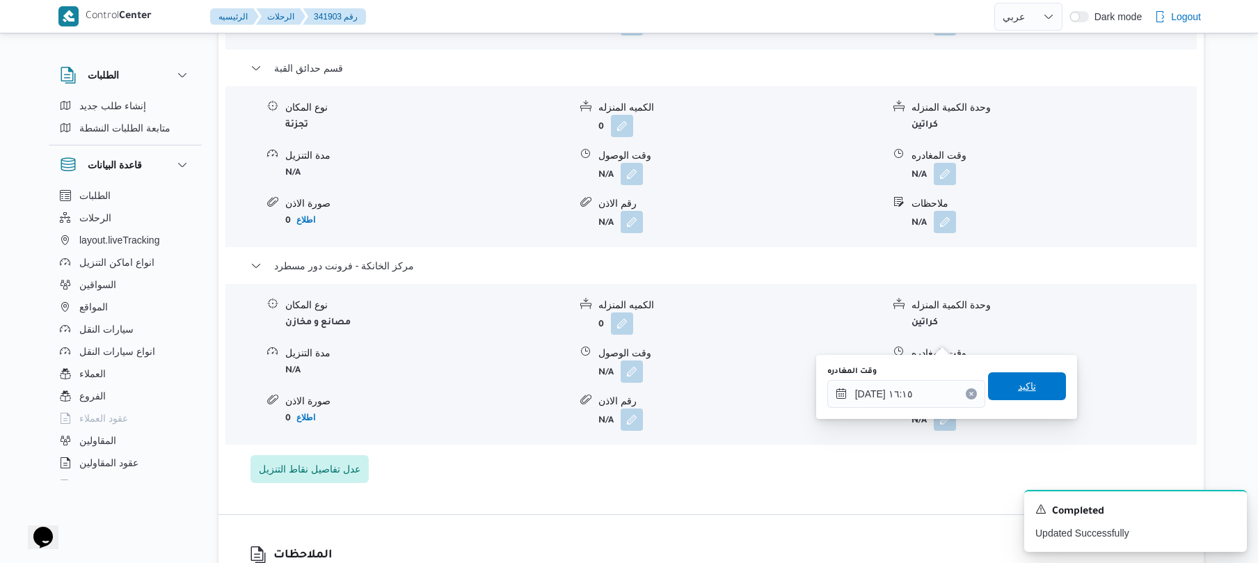
click at [1018, 384] on span "تاكيد" at bounding box center [1027, 386] width 18 height 17
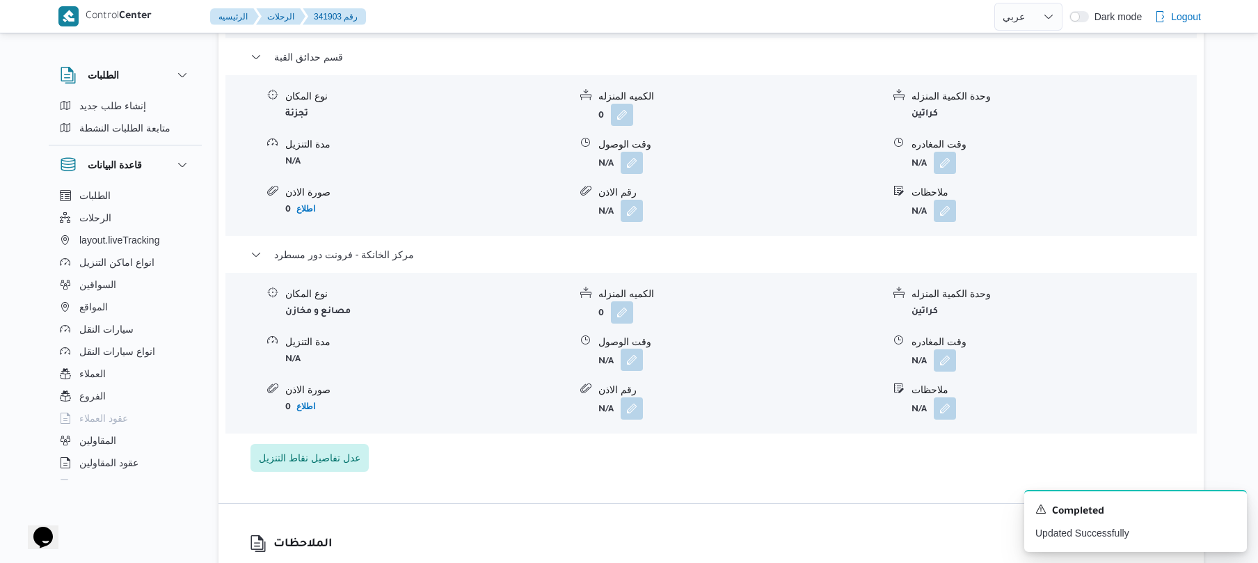
click at [630, 349] on button "button" at bounding box center [632, 360] width 22 height 22
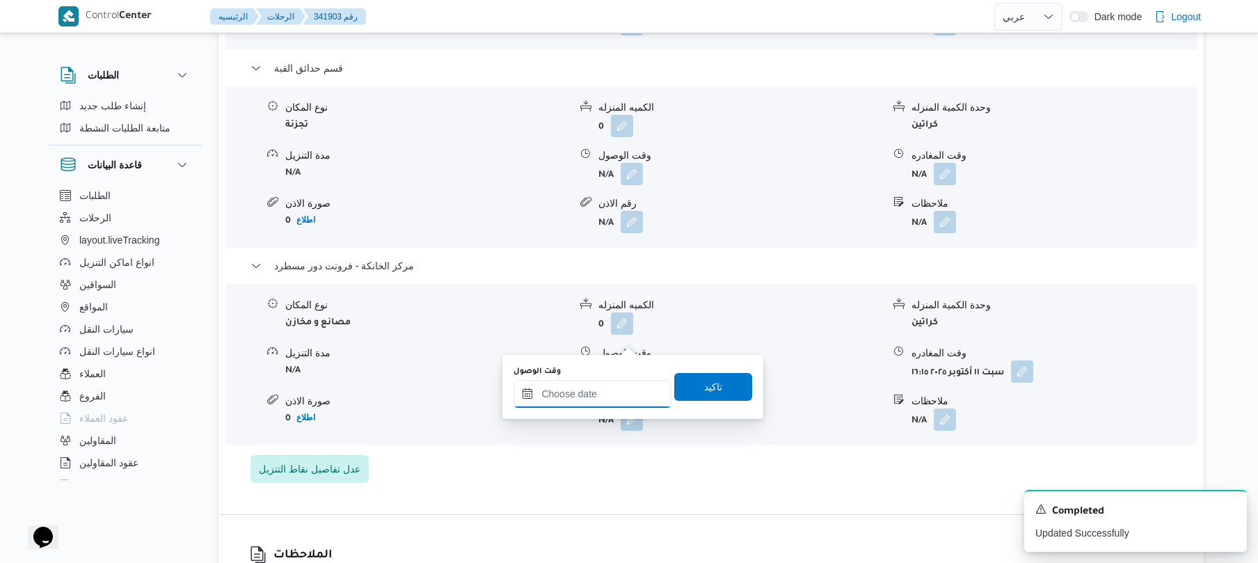
click at [593, 398] on input "وقت الوصول" at bounding box center [592, 394] width 158 height 28
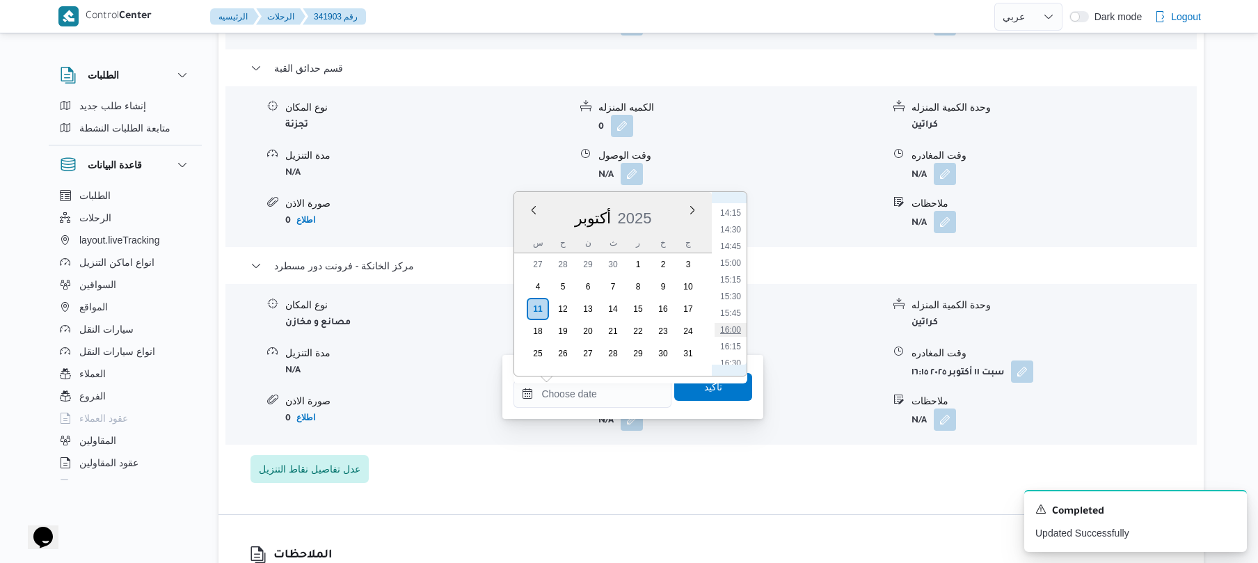
click at [735, 332] on li "16:00" at bounding box center [731, 330] width 32 height 14
type input "١١/١٠/٢٠٢٥ ١٦:٠٠"
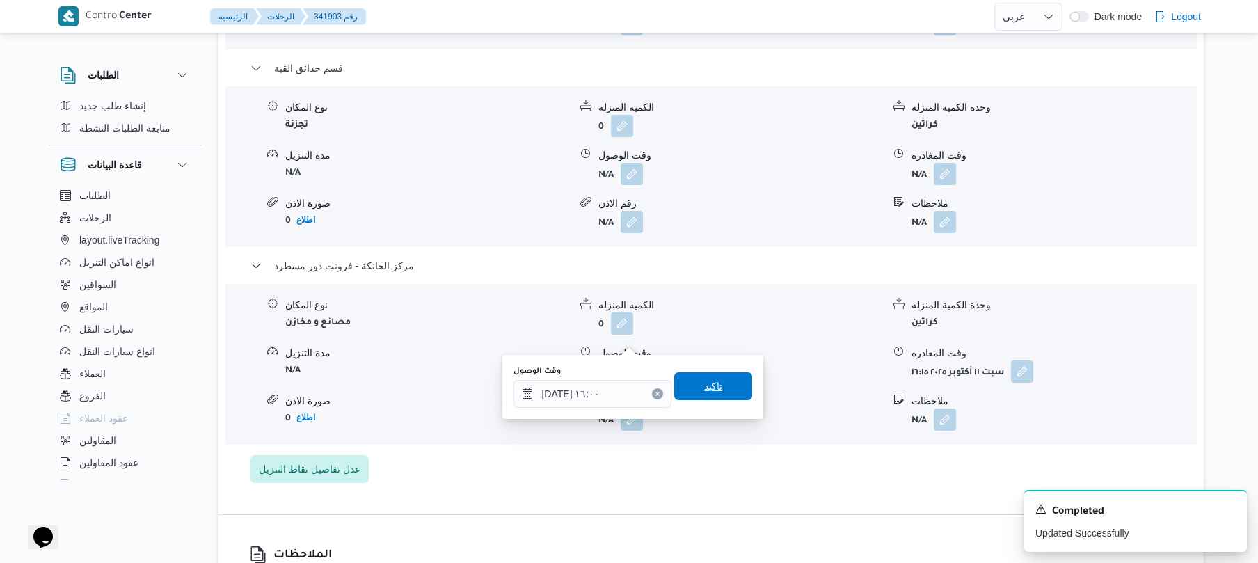
click at [706, 391] on span "تاكيد" at bounding box center [713, 386] width 18 height 17
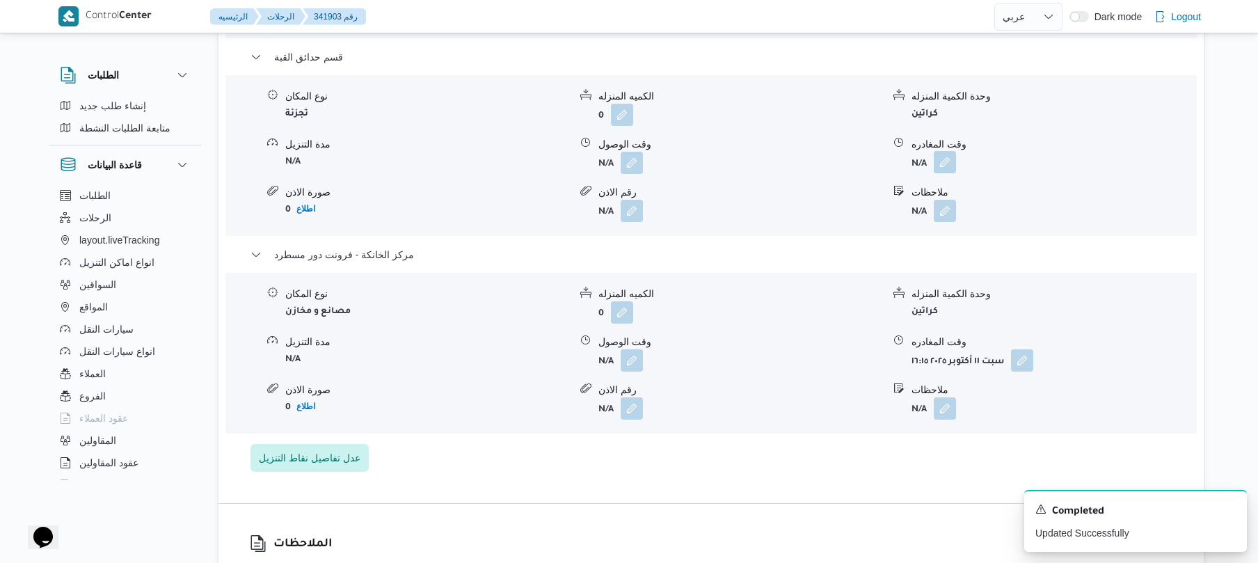
click at [945, 151] on button "button" at bounding box center [945, 162] width 22 height 22
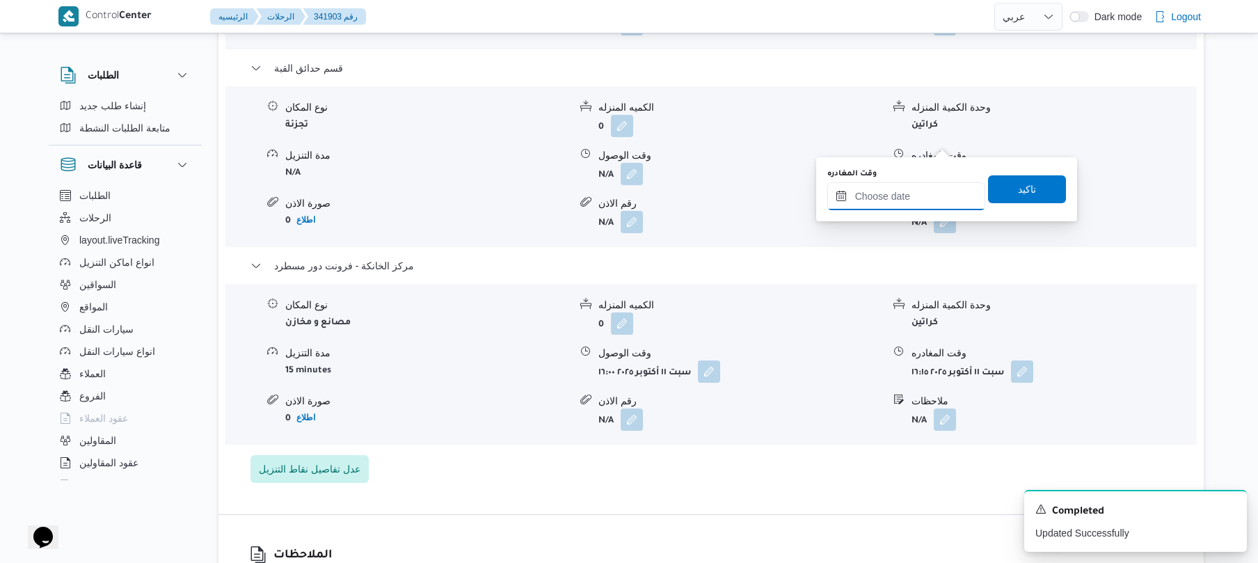
click at [880, 193] on input "وقت المغادره" at bounding box center [906, 196] width 158 height 28
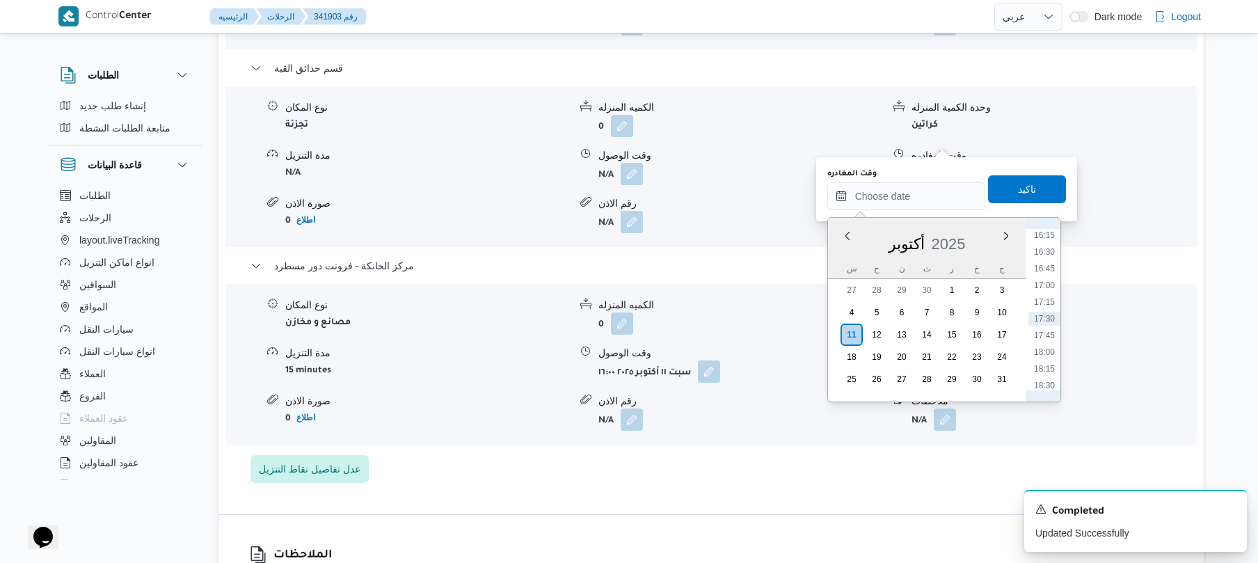
scroll to position [950, 0]
click at [1044, 323] on li "15:30" at bounding box center [1044, 321] width 32 height 14
type input "١١/١٠/٢٠٢٥ ١٥:٣٠"
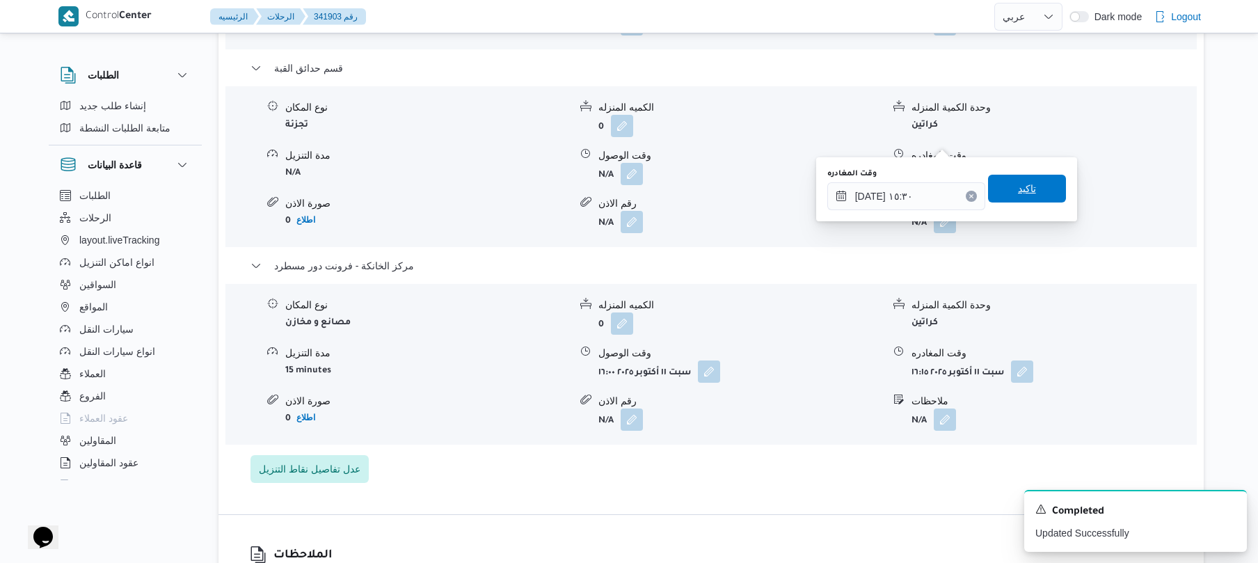
click at [1028, 184] on span "تاكيد" at bounding box center [1027, 189] width 78 height 28
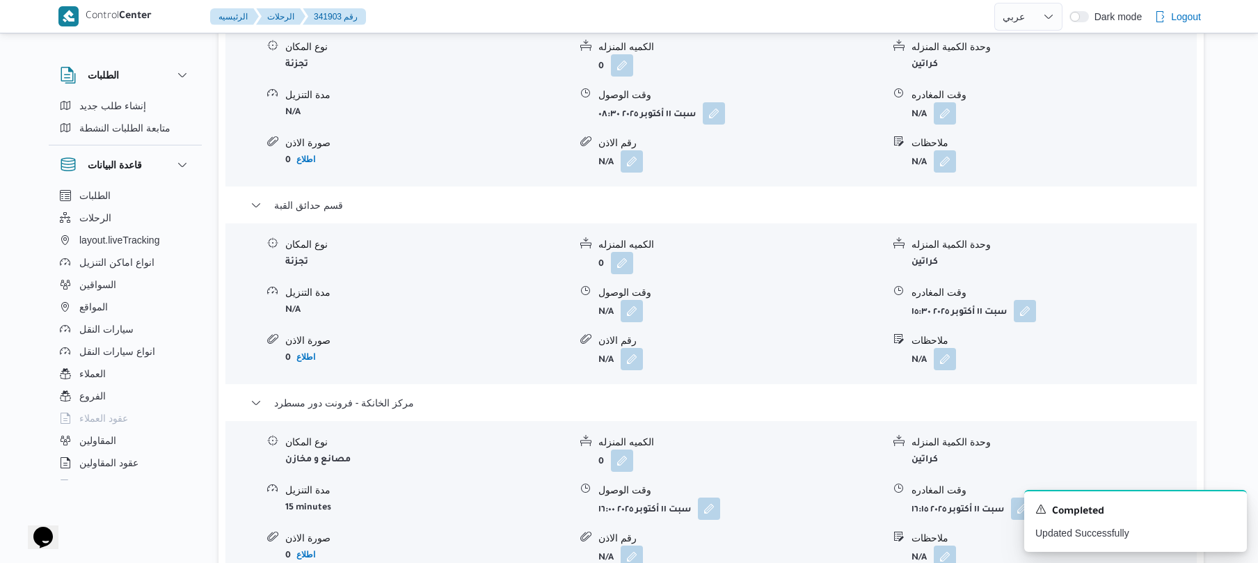
scroll to position [1261, 0]
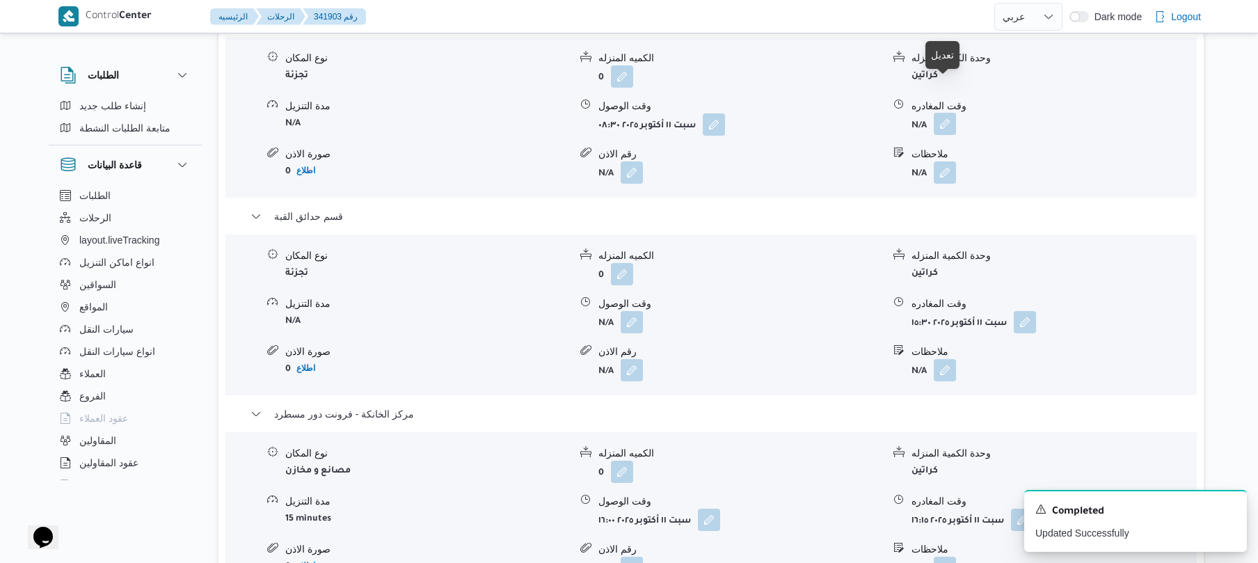
click at [941, 113] on button "button" at bounding box center [945, 124] width 22 height 22
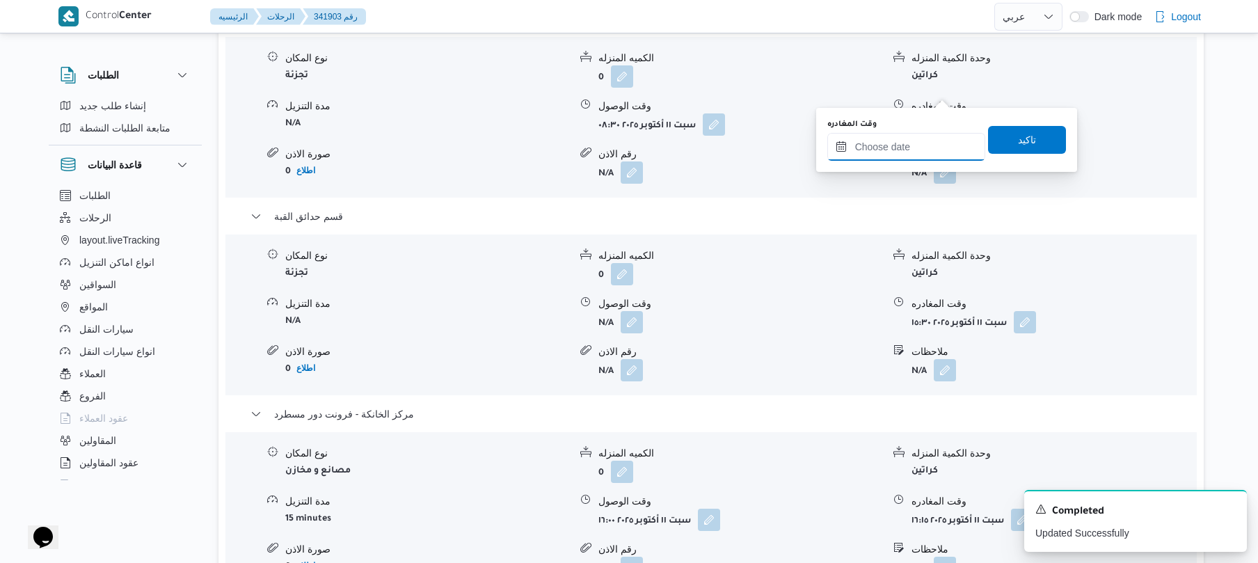
click at [911, 141] on input "وقت المغادره" at bounding box center [906, 147] width 158 height 28
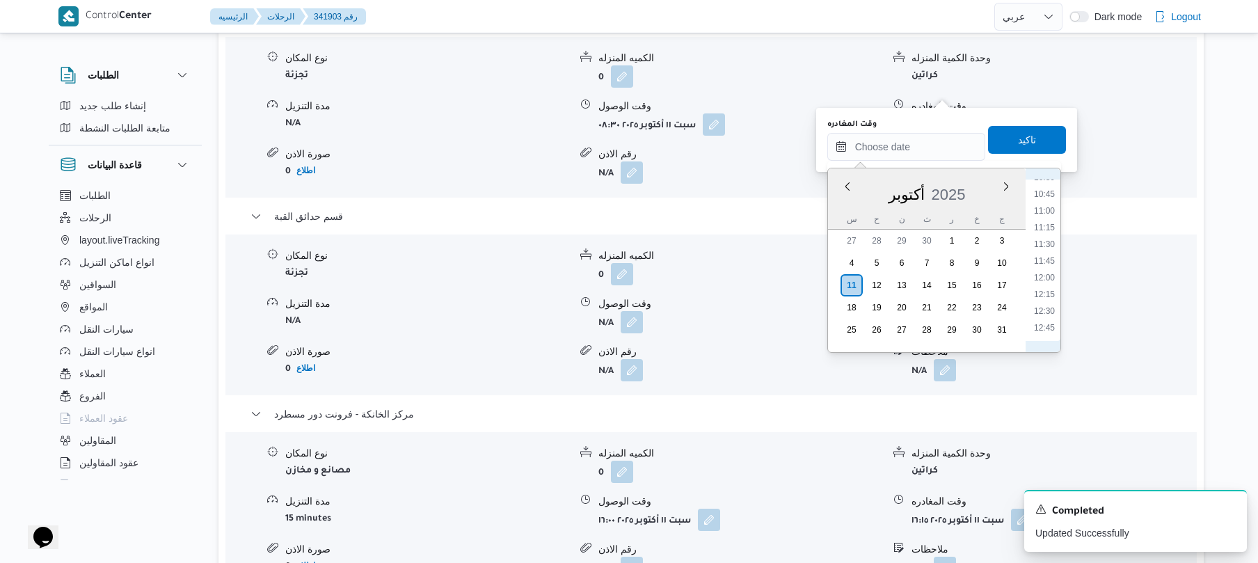
scroll to position [677, 0]
click at [1045, 312] on li "12:00" at bounding box center [1044, 311] width 32 height 14
type input "١١/١٠/٢٠٢٥ ١٢:٠٠"
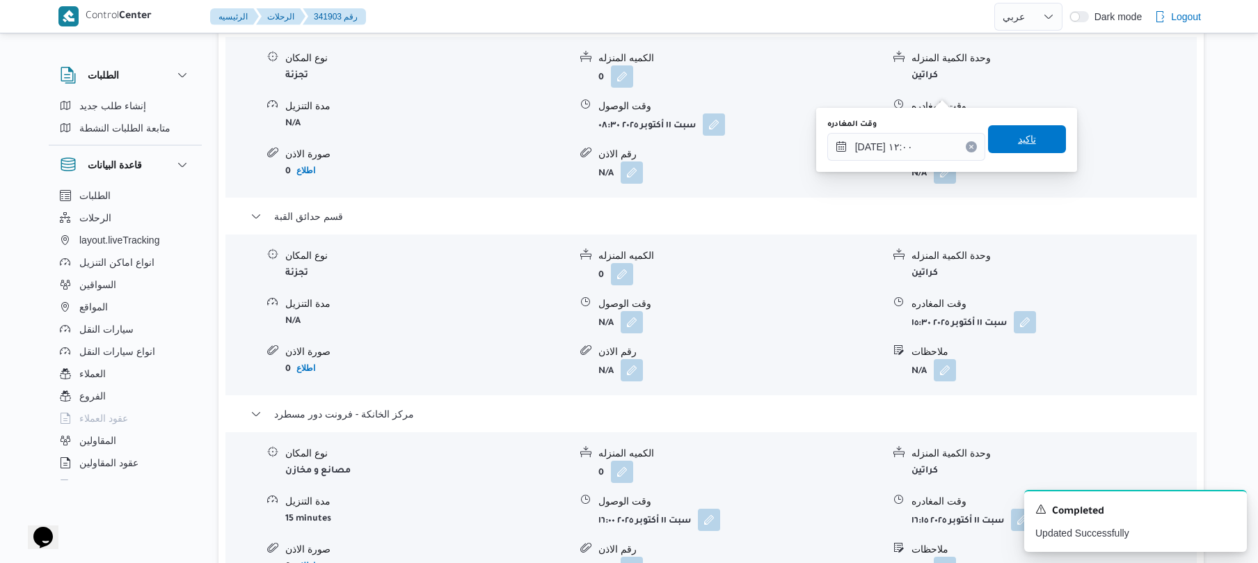
click at [1018, 145] on span "تاكيد" at bounding box center [1027, 139] width 18 height 17
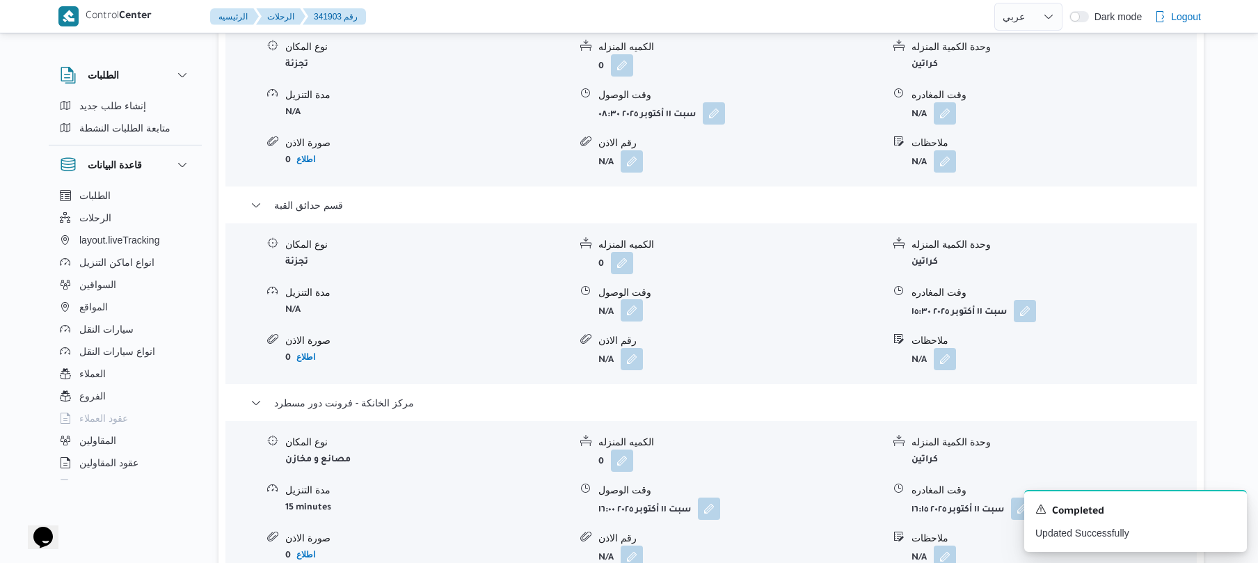
click at [632, 299] on button "button" at bounding box center [632, 310] width 22 height 22
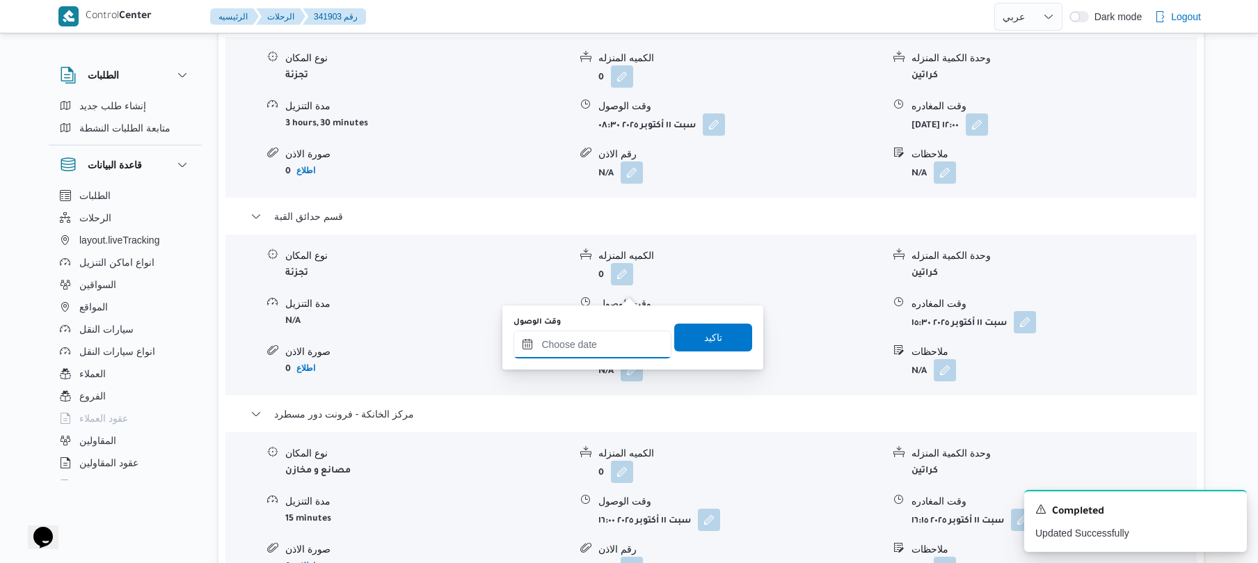
click at [585, 343] on input "وقت الوصول" at bounding box center [592, 345] width 158 height 28
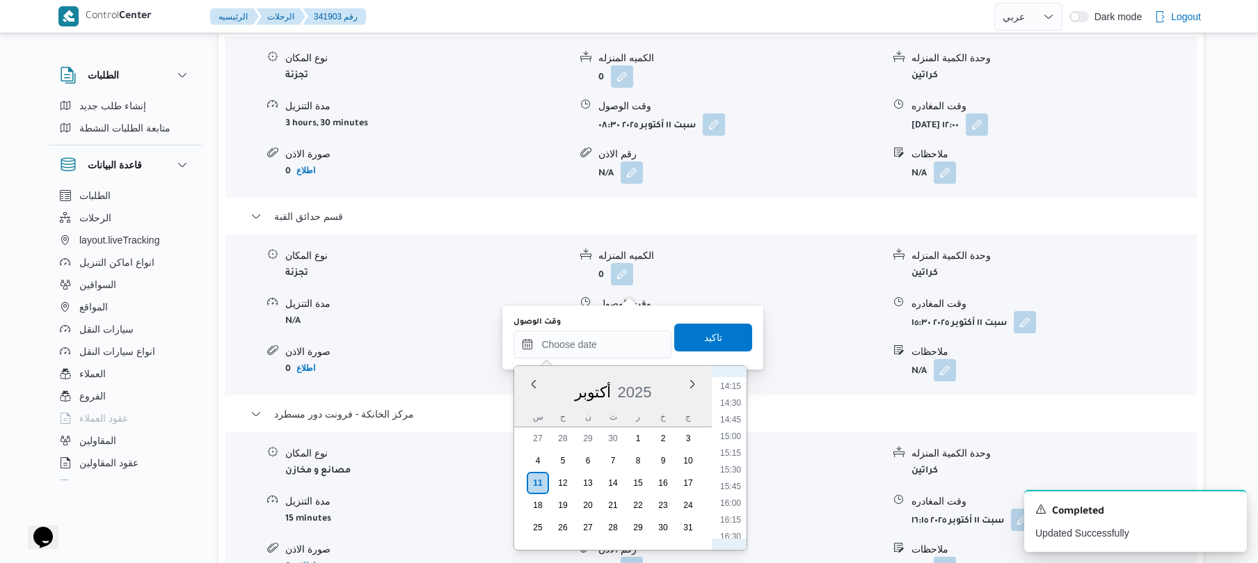
scroll to position [813, 0]
click at [736, 390] on li "12:15" at bounding box center [731, 389] width 32 height 14
type input "١١/١٠/٢٠٢٥ ١٢:١٥"
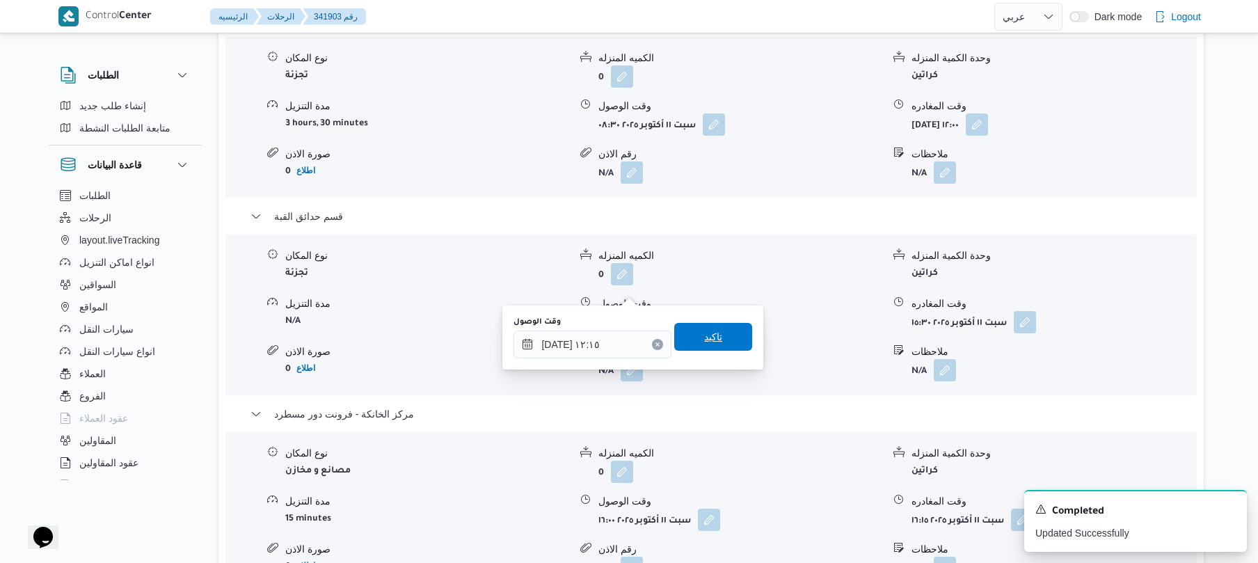
click at [724, 343] on span "تاكيد" at bounding box center [713, 337] width 78 height 28
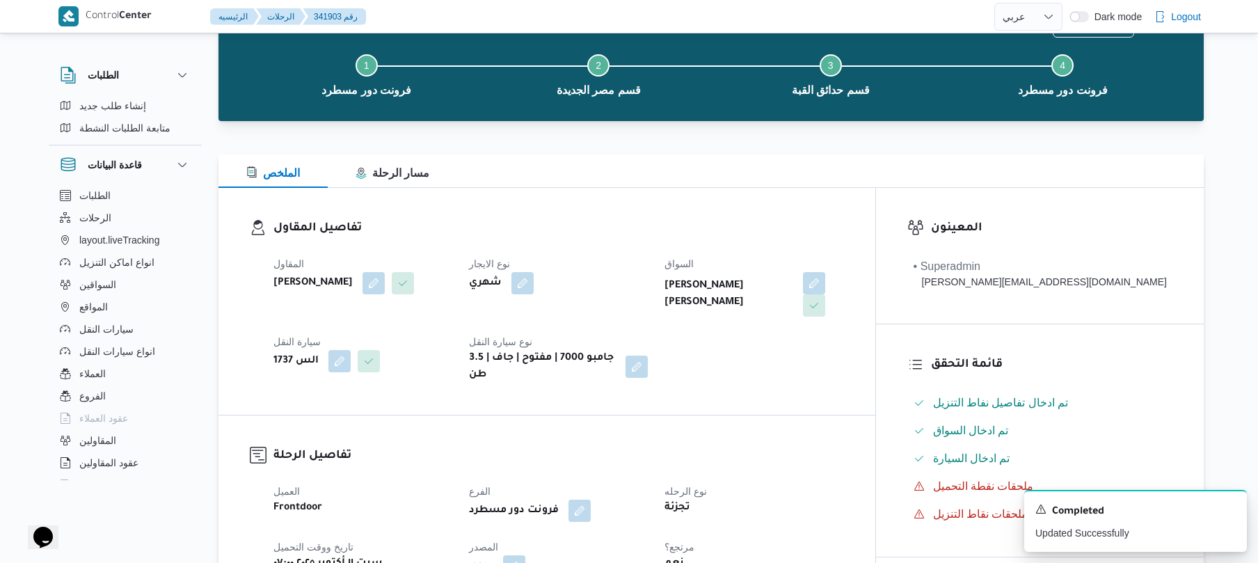
scroll to position [0, 0]
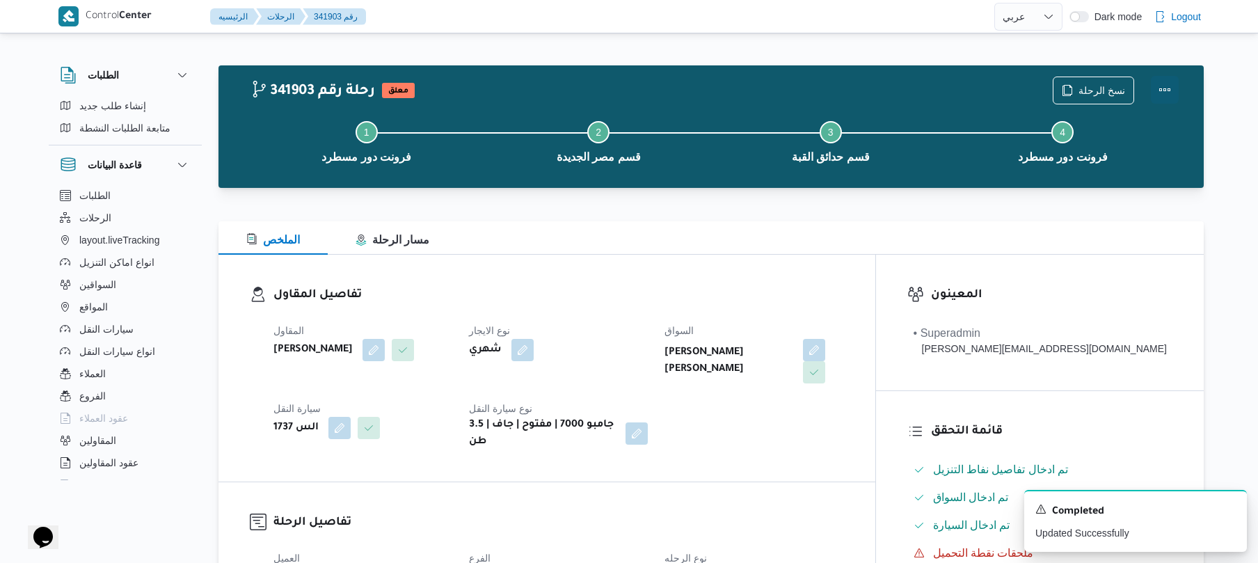
click at [1169, 90] on button "Actions" at bounding box center [1165, 90] width 28 height 28
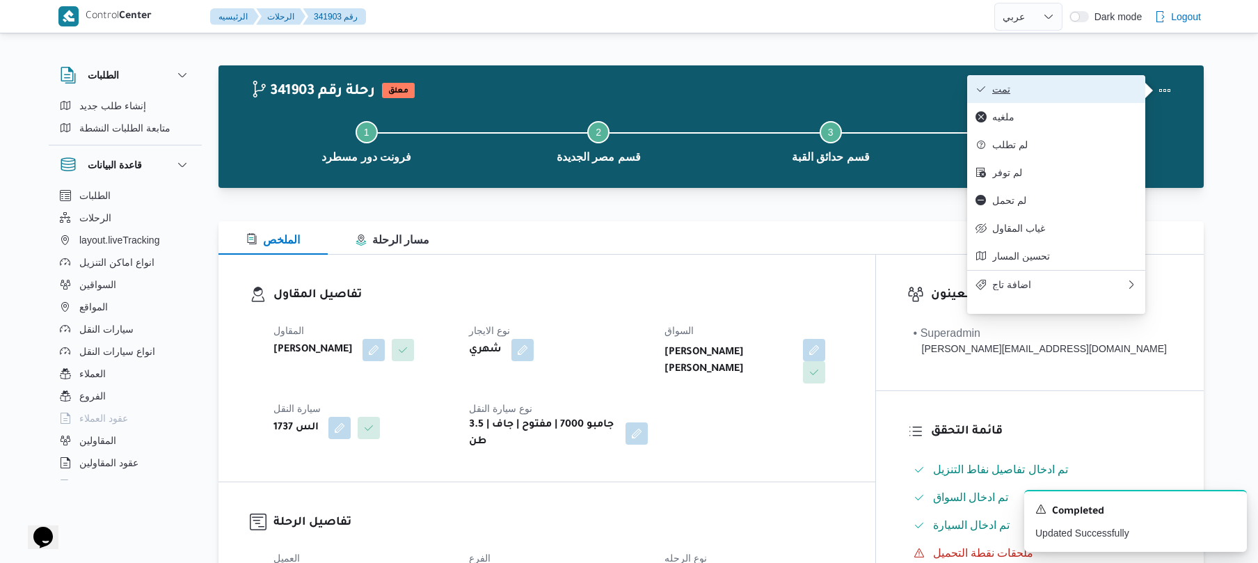
click at [1097, 88] on span "تمت" at bounding box center [1064, 88] width 145 height 11
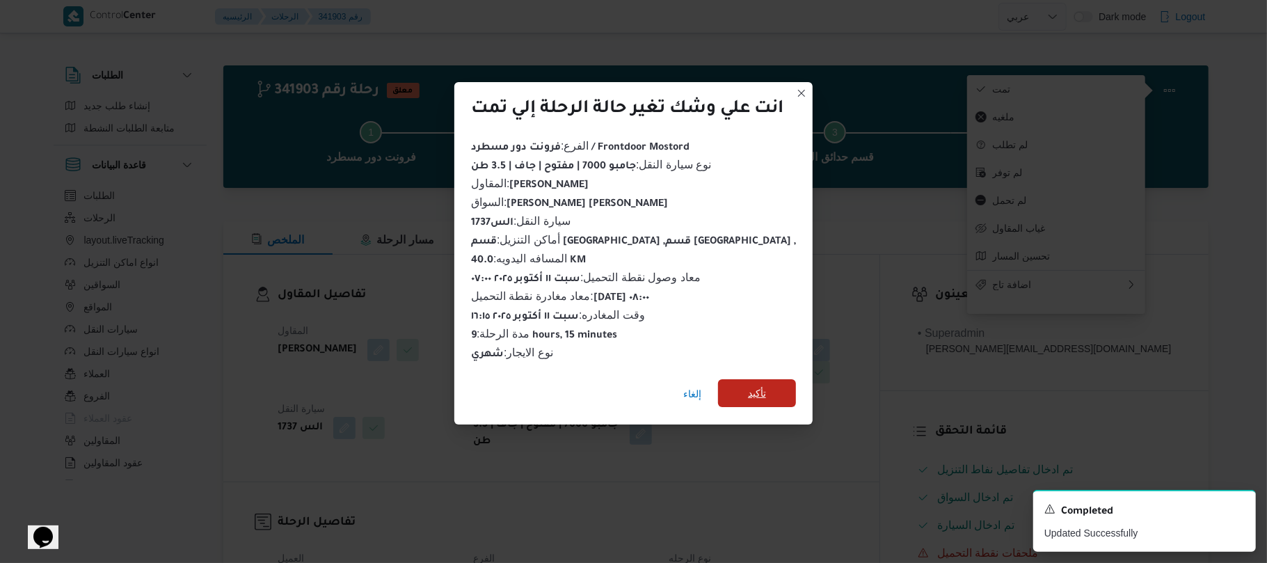
click at [772, 390] on span "تأكيد" at bounding box center [757, 393] width 78 height 28
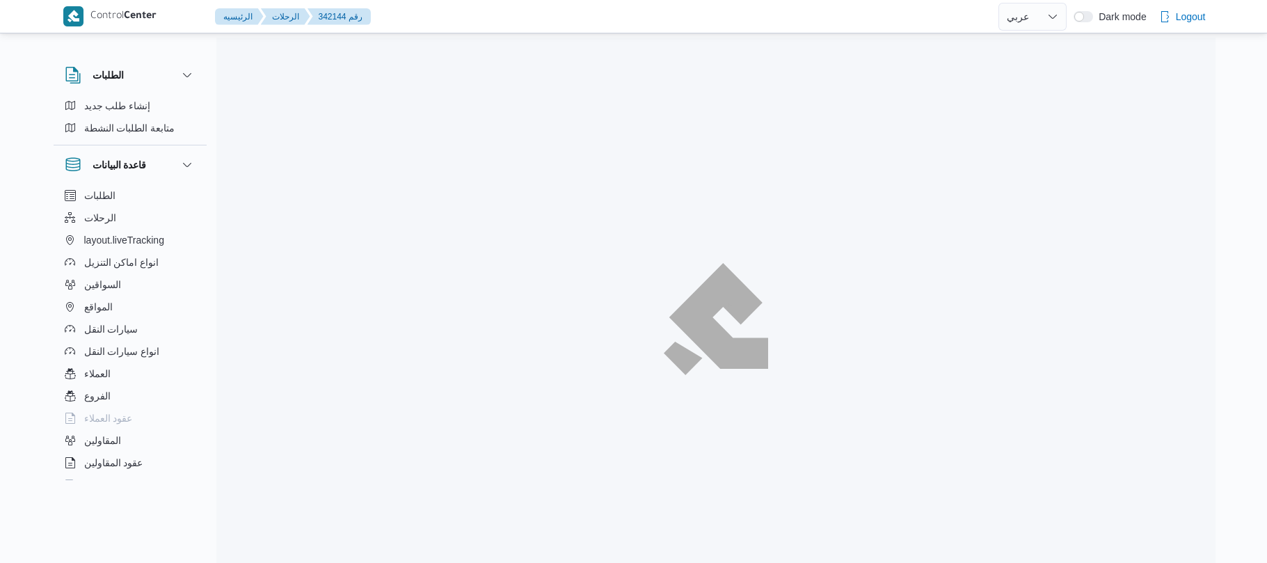
select select "ar"
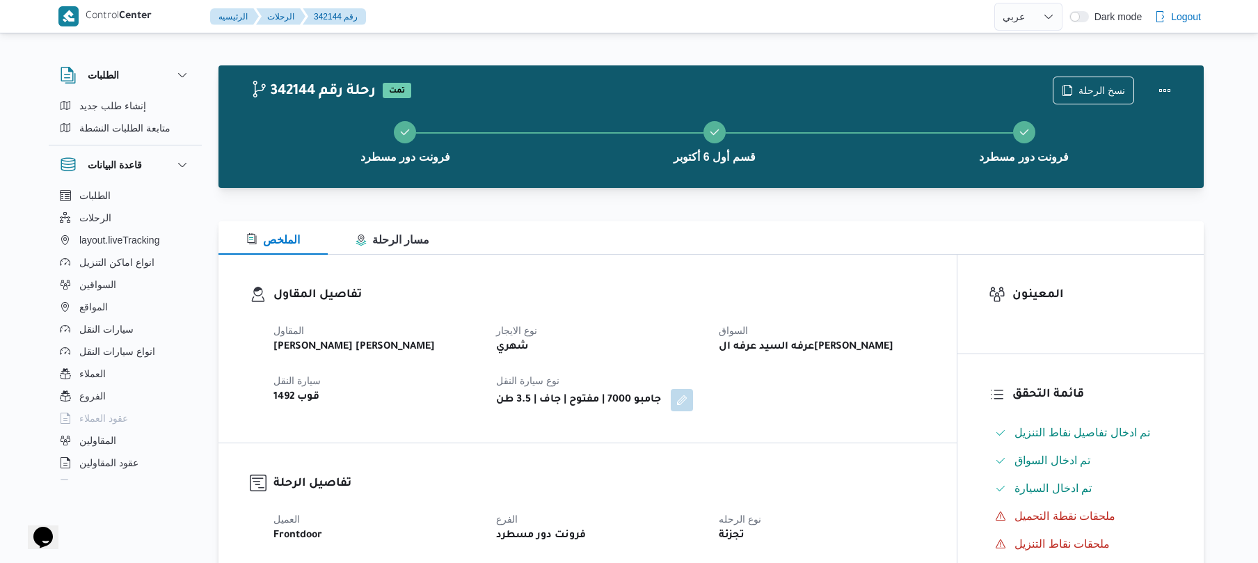
click at [682, 254] on div "الملخص مسار الرحلة" at bounding box center [710, 237] width 985 height 33
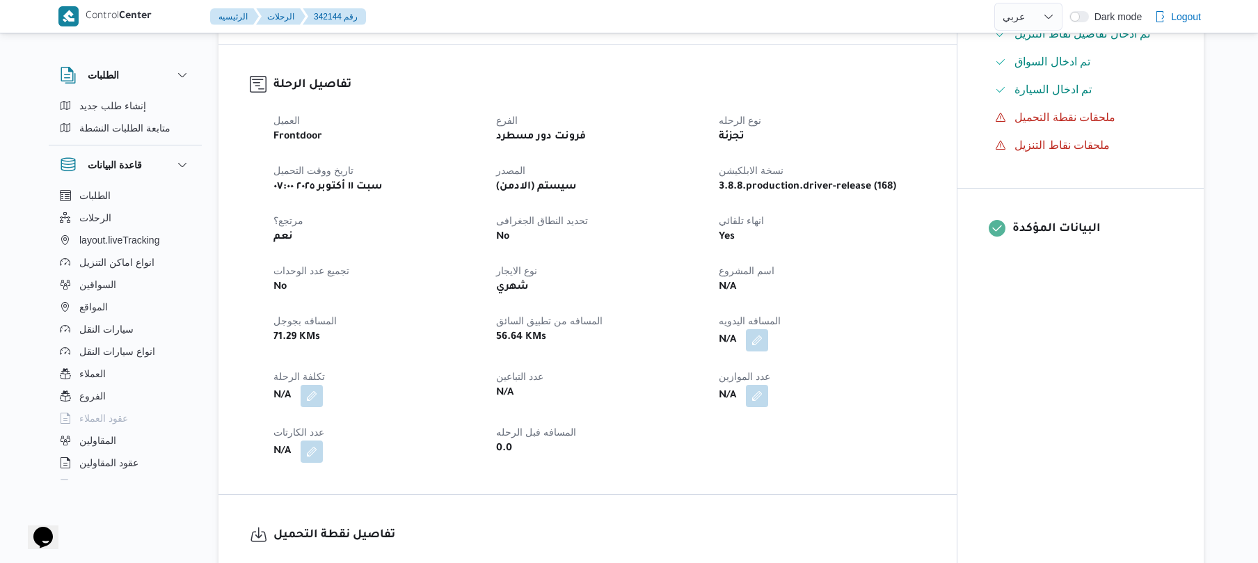
scroll to position [445, 0]
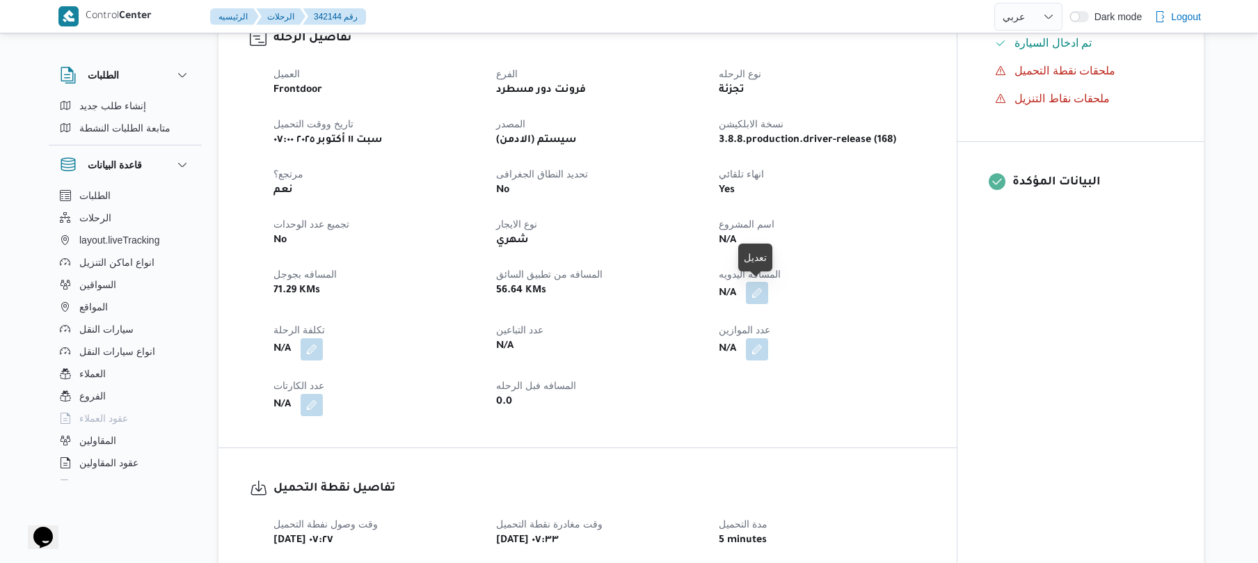
click at [761, 290] on button "button" at bounding box center [757, 293] width 22 height 22
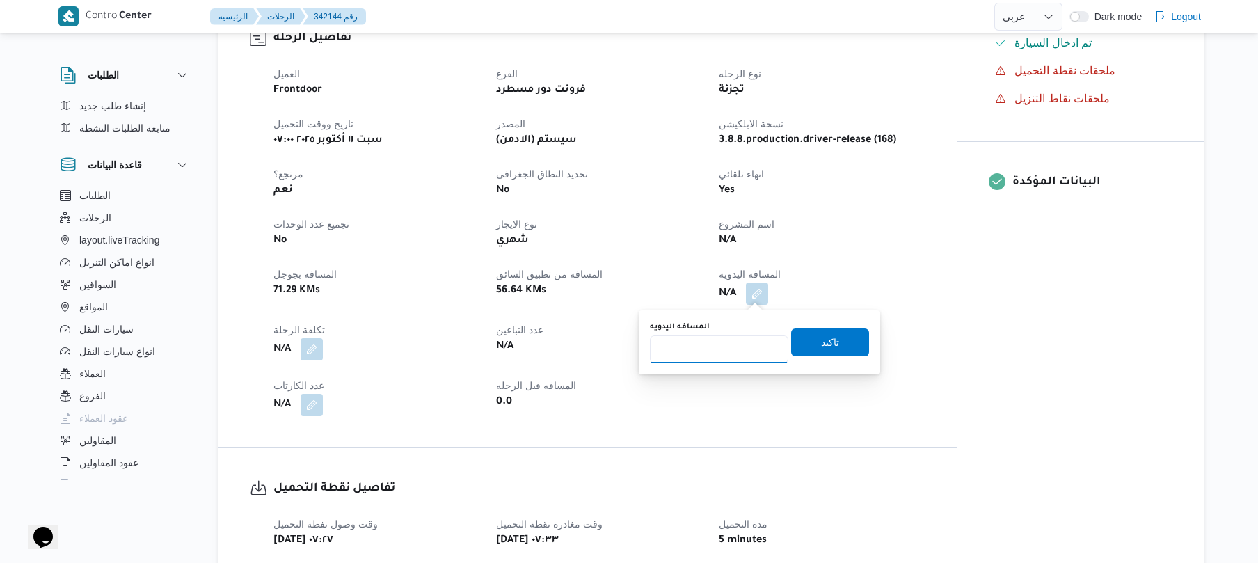
click at [744, 356] on input "المسافه اليدويه" at bounding box center [719, 349] width 138 height 28
type input "110"
click at [805, 344] on span "تاكيد" at bounding box center [830, 342] width 78 height 28
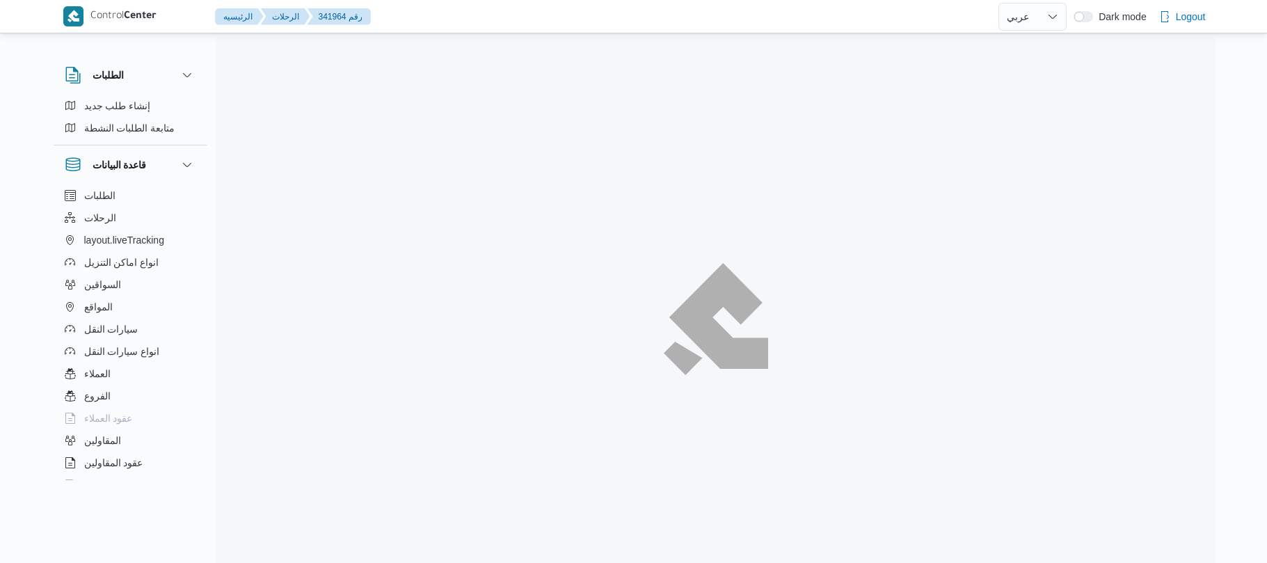
select select "ar"
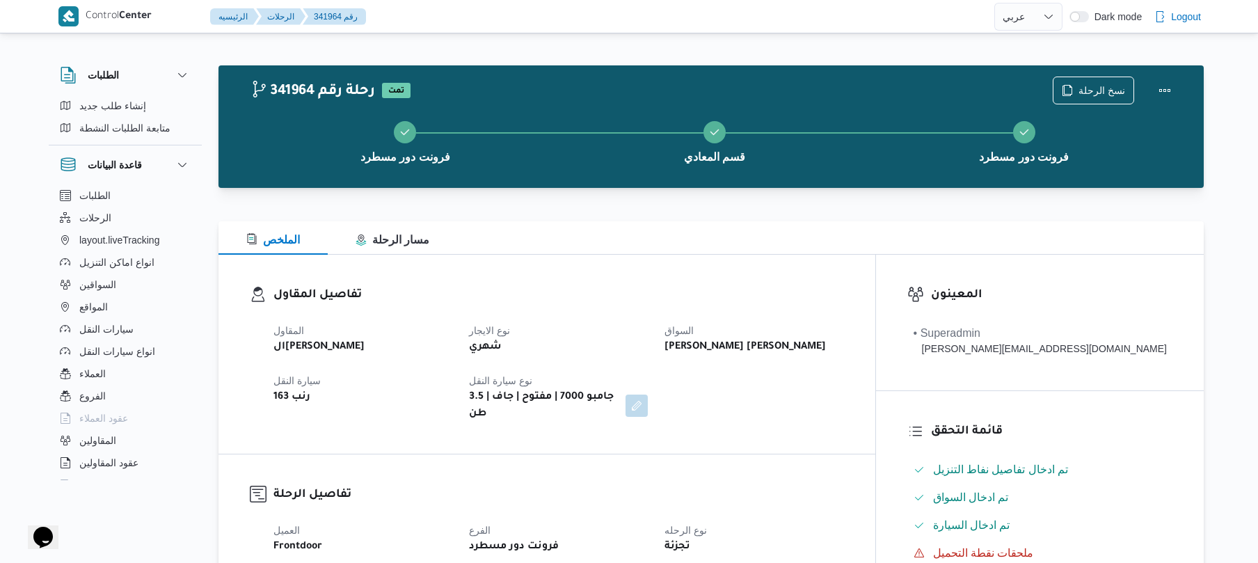
click at [783, 235] on div "الملخص مسار الرحلة" at bounding box center [710, 237] width 985 height 33
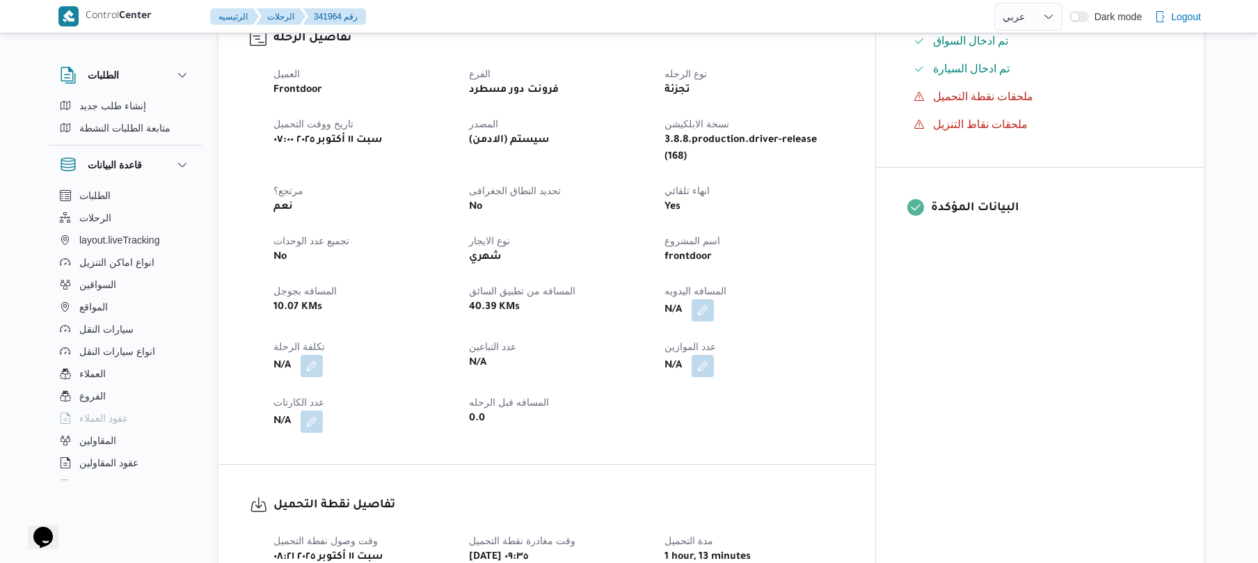
scroll to position [408, 0]
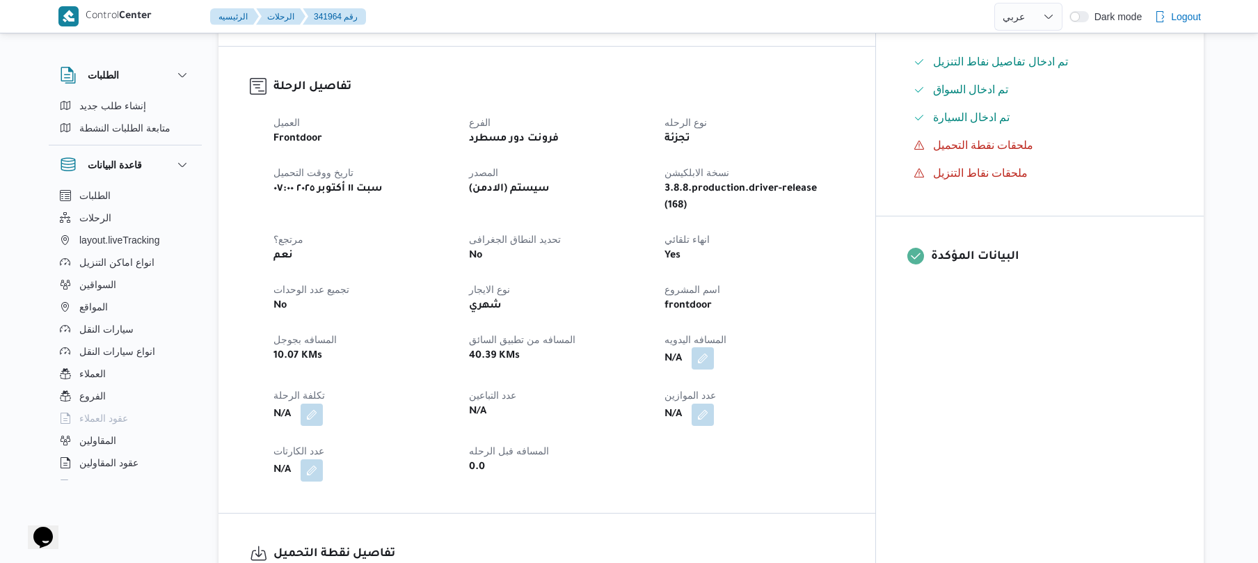
click at [714, 347] on button "button" at bounding box center [703, 358] width 22 height 22
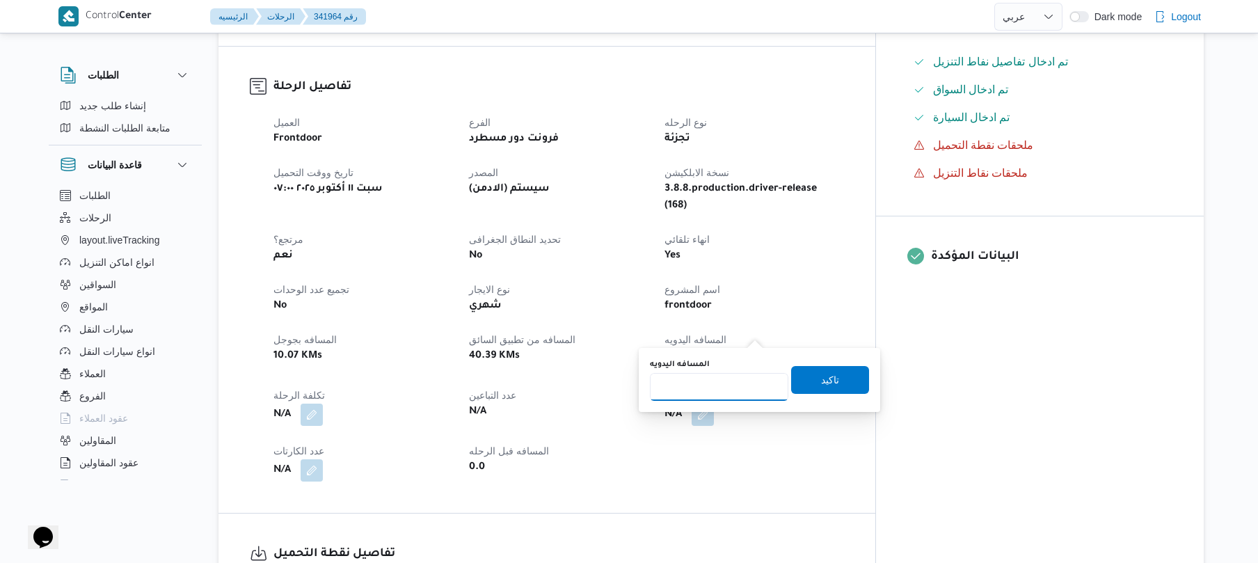
click at [707, 397] on input "المسافه اليدويه" at bounding box center [719, 387] width 138 height 28
type input "85"
click at [821, 377] on span "تاكيد" at bounding box center [830, 379] width 18 height 17
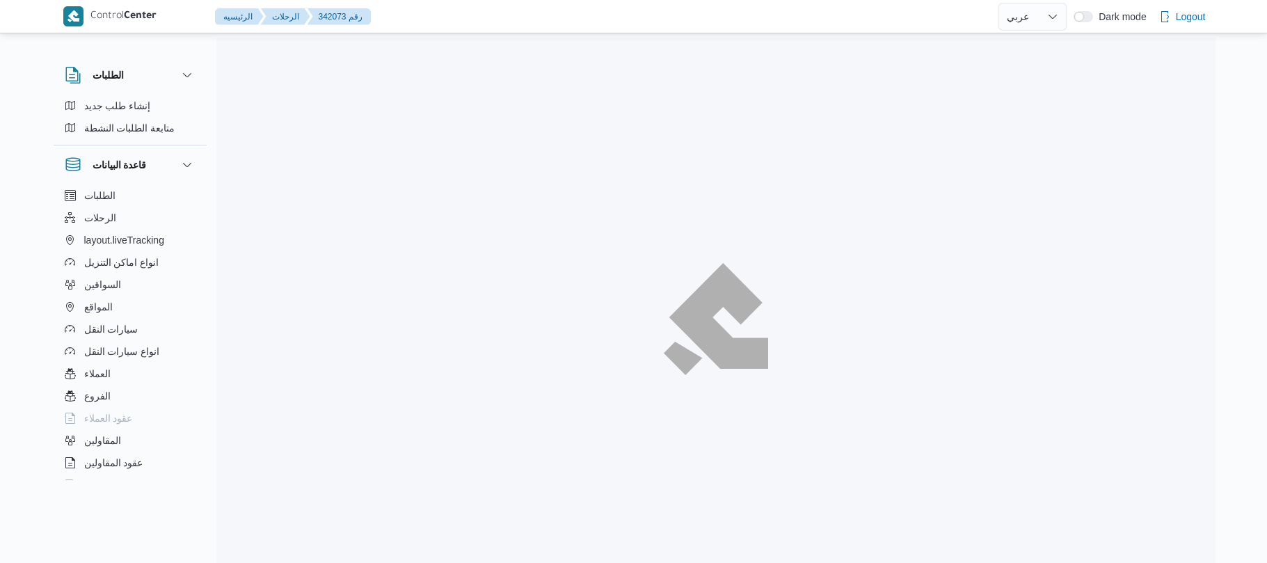
select select "ar"
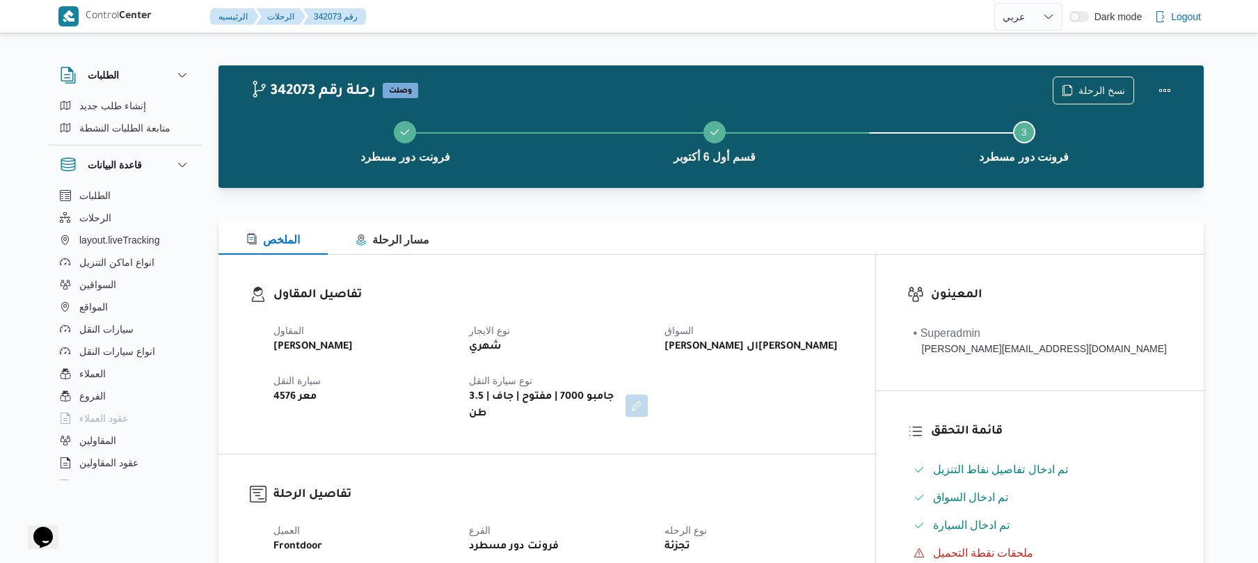
click at [660, 365] on div "المقاول [PERSON_NAME] نوع الايجار شهري السواق [PERSON_NAME] ال[PERSON_NAME] [PE…" at bounding box center [558, 372] width 587 height 117
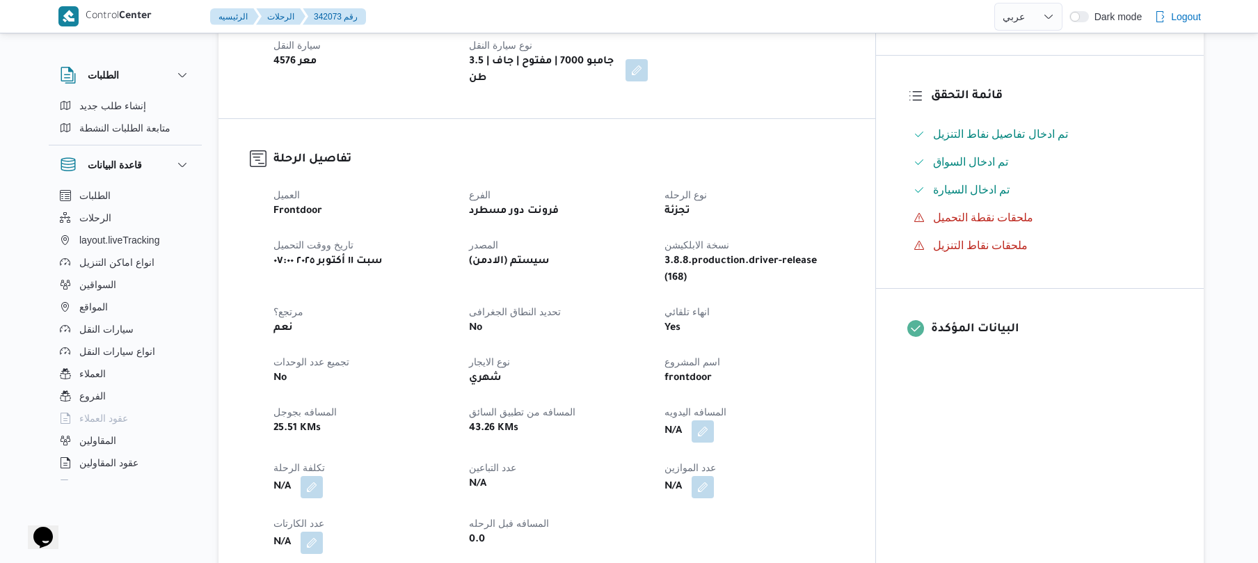
scroll to position [371, 0]
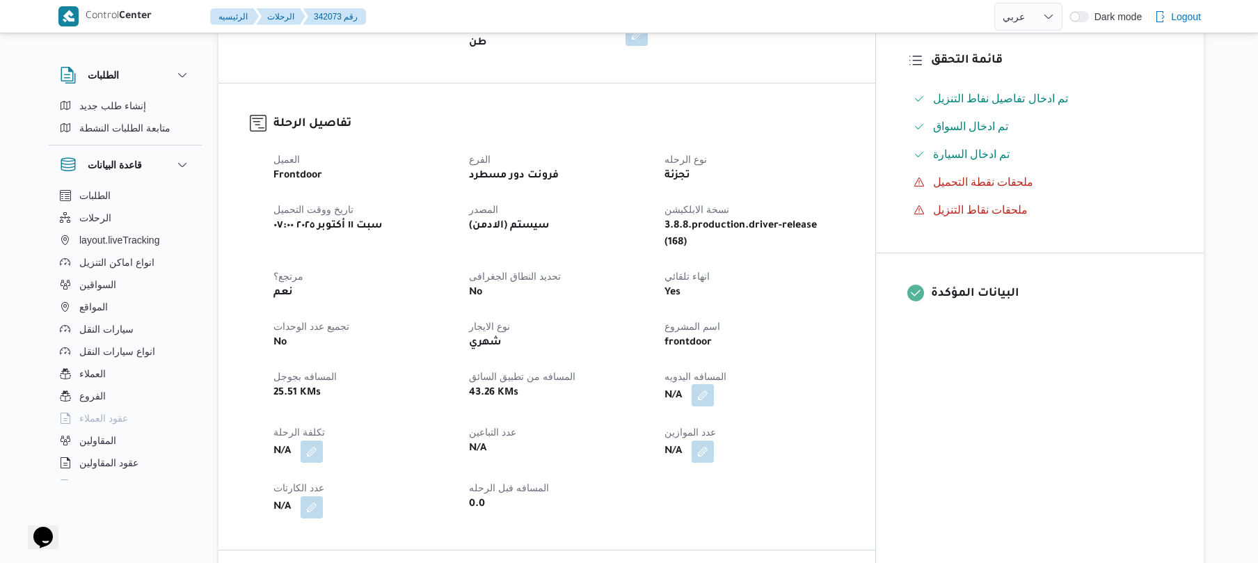
click at [714, 384] on button "button" at bounding box center [703, 395] width 22 height 22
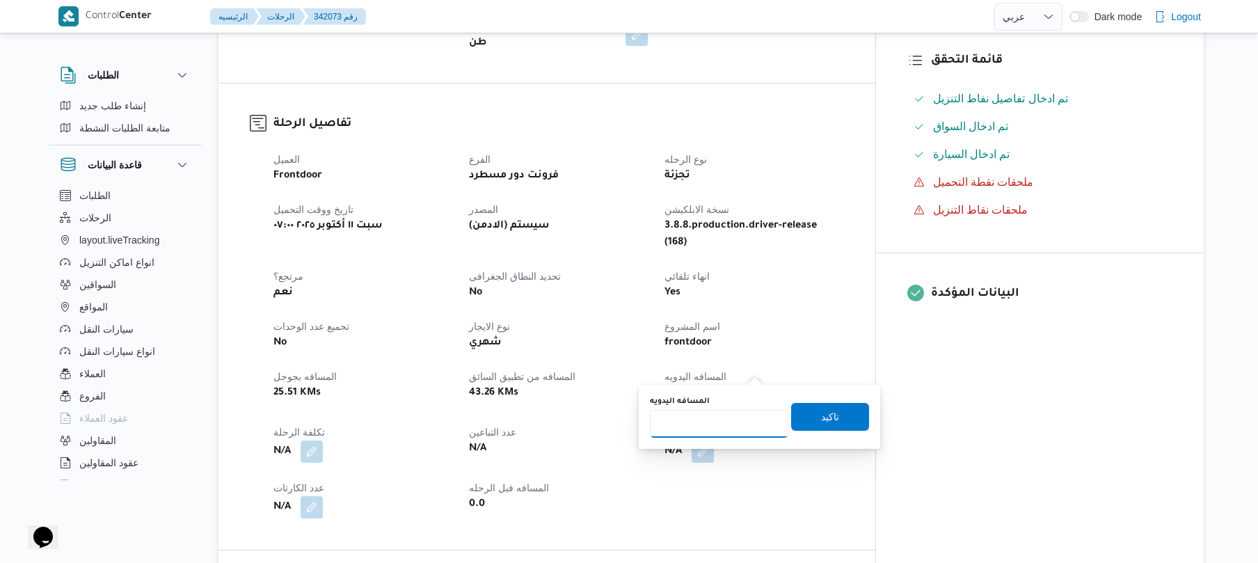
click at [716, 429] on input "المسافه اليدويه" at bounding box center [719, 424] width 138 height 28
type input "115"
click at [844, 412] on span "تاكيد" at bounding box center [830, 417] width 78 height 28
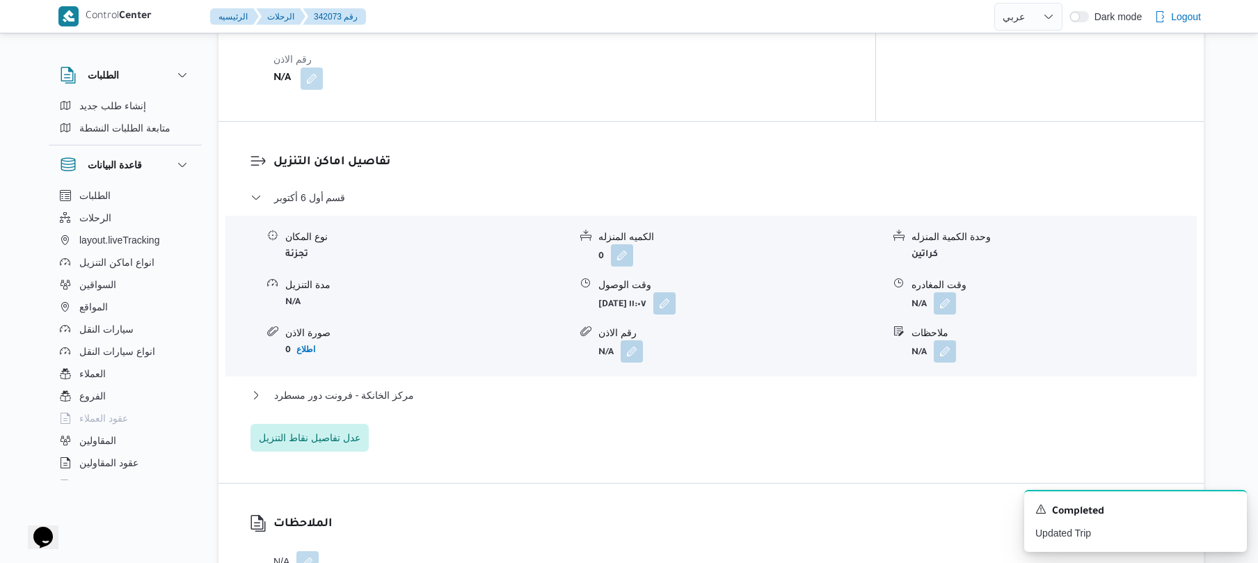
scroll to position [1039, 0]
click at [676, 386] on button "مركز الخانكة - فرونت دور مسطرد" at bounding box center [711, 394] width 922 height 17
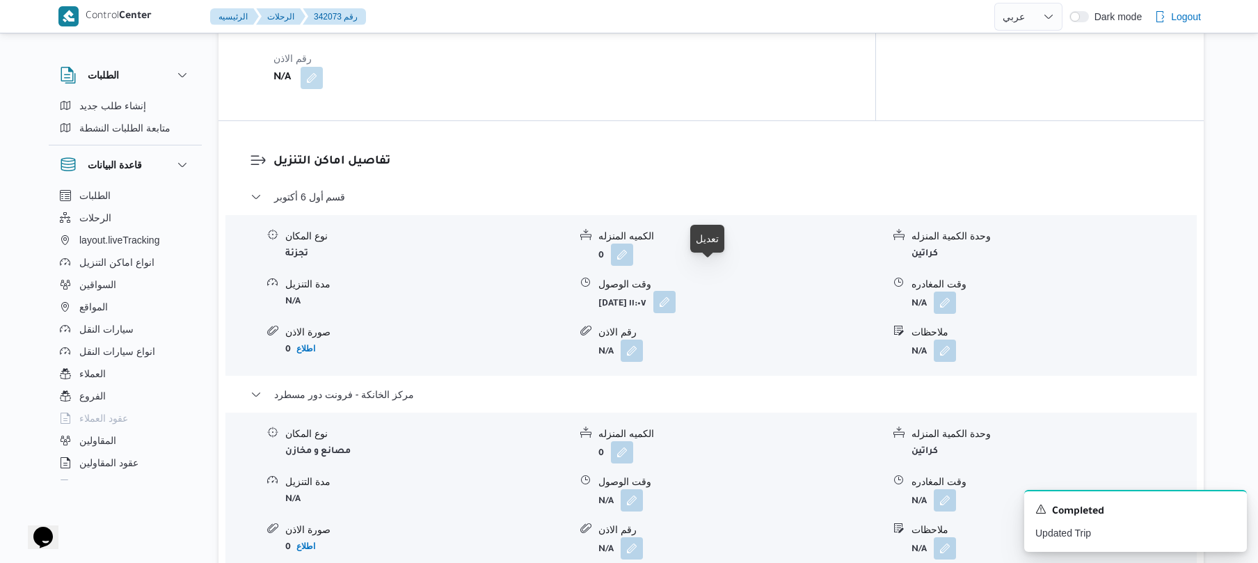
click at [676, 291] on button "button" at bounding box center [664, 302] width 22 height 22
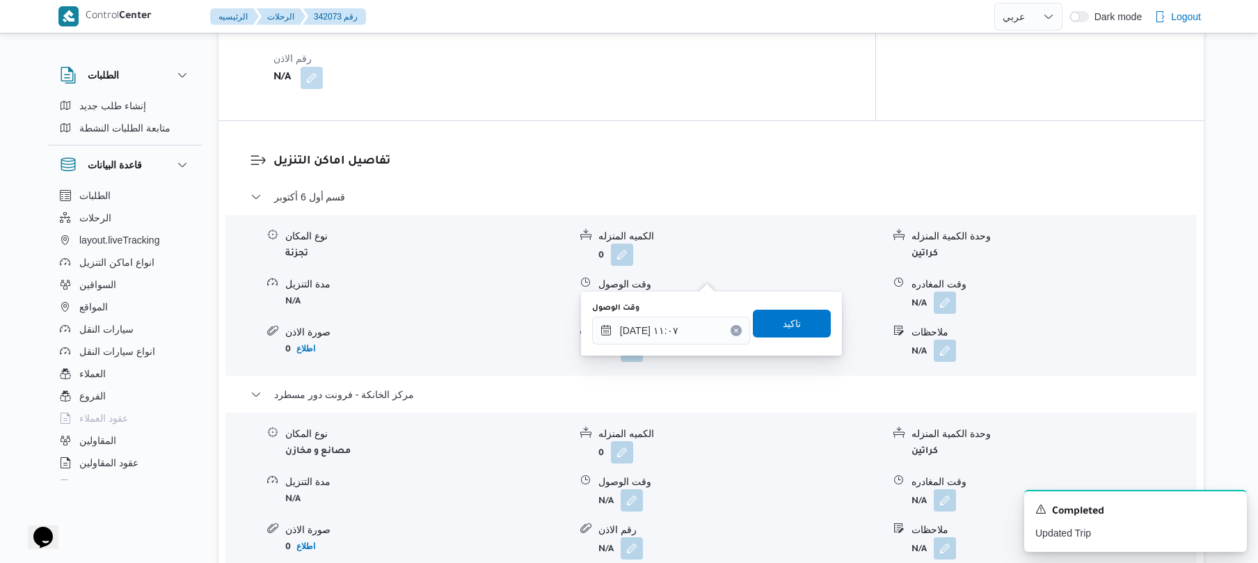
click at [653, 346] on div "You are in a dialog. To close this dialog, hit escape. وقت الوصول ١١/١٠/٢٠٢٥ ١١…" at bounding box center [711, 324] width 261 height 64
click at [663, 334] on input "١١/١٠/٢٠٢٥ ١١:٠٧" at bounding box center [671, 331] width 158 height 28
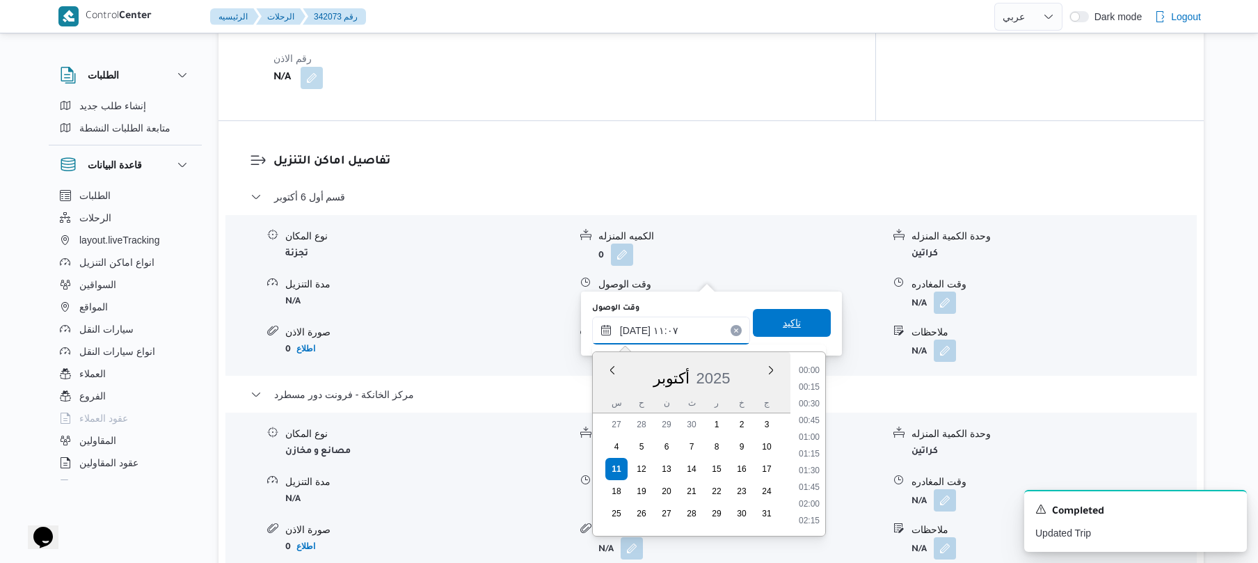
scroll to position [651, 0]
click at [813, 387] on li "10:00" at bounding box center [809, 387] width 32 height 14
type input "١١/١٠/٢٠٢٥ ١٠:٠٠"
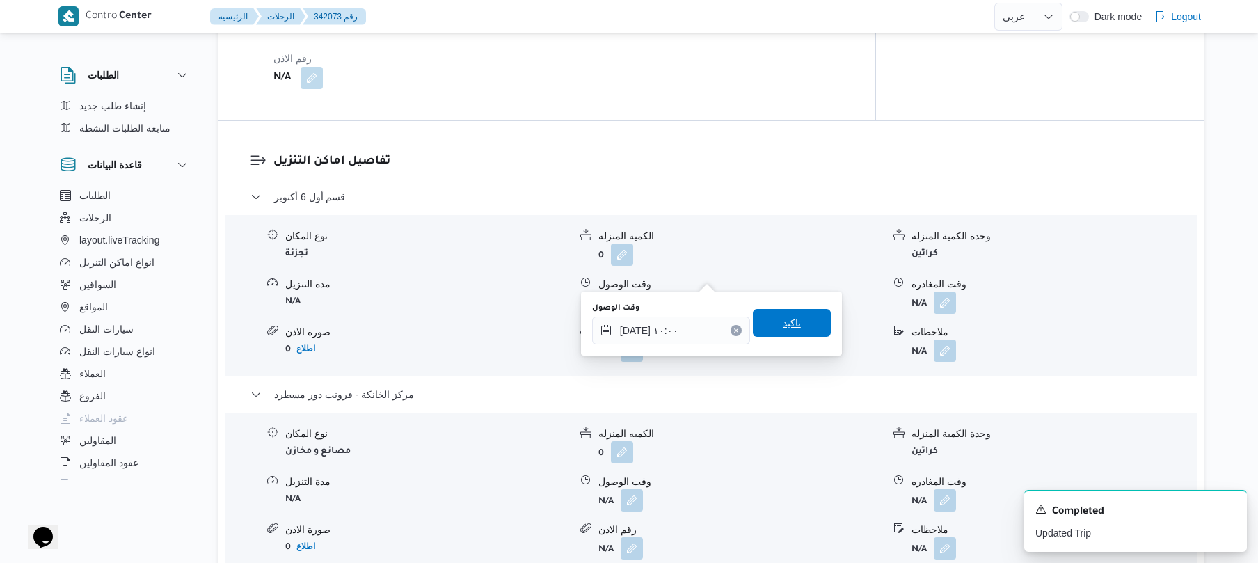
click at [767, 327] on span "تاكيد" at bounding box center [792, 323] width 78 height 28
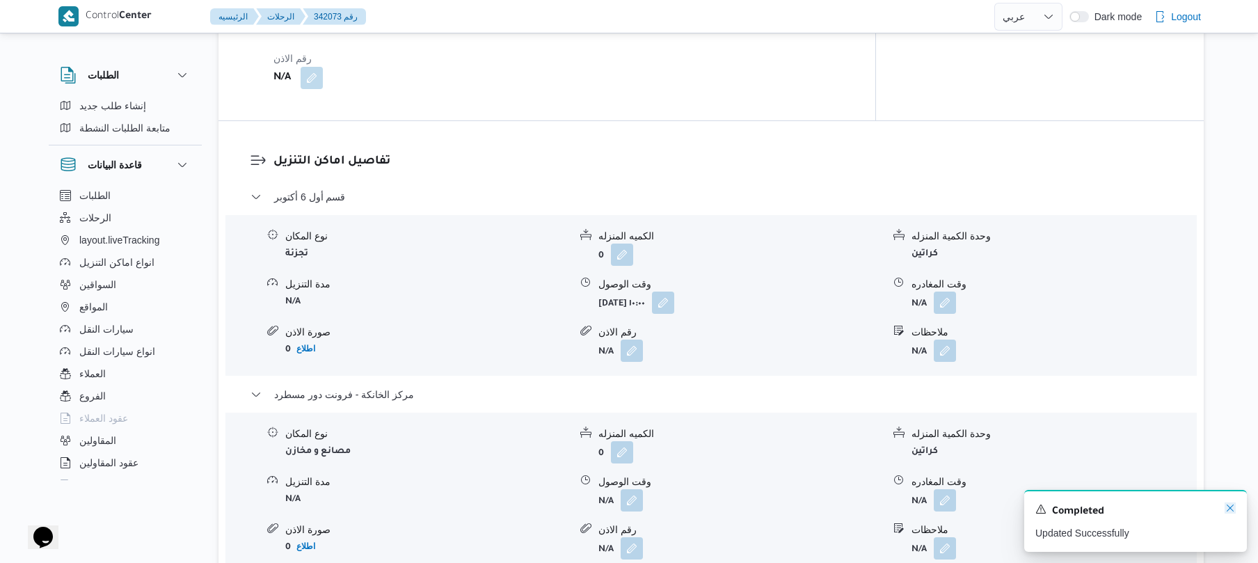
click at [1234, 511] on icon "Dismiss toast" at bounding box center [1230, 507] width 11 height 11
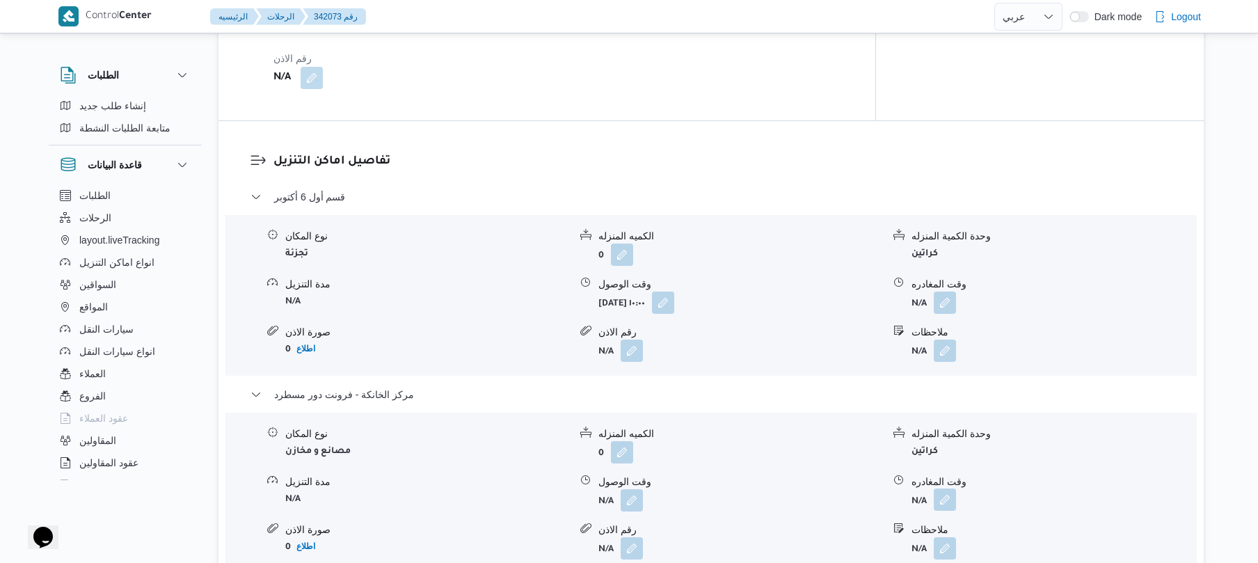
click at [946, 488] on button "button" at bounding box center [945, 499] width 22 height 22
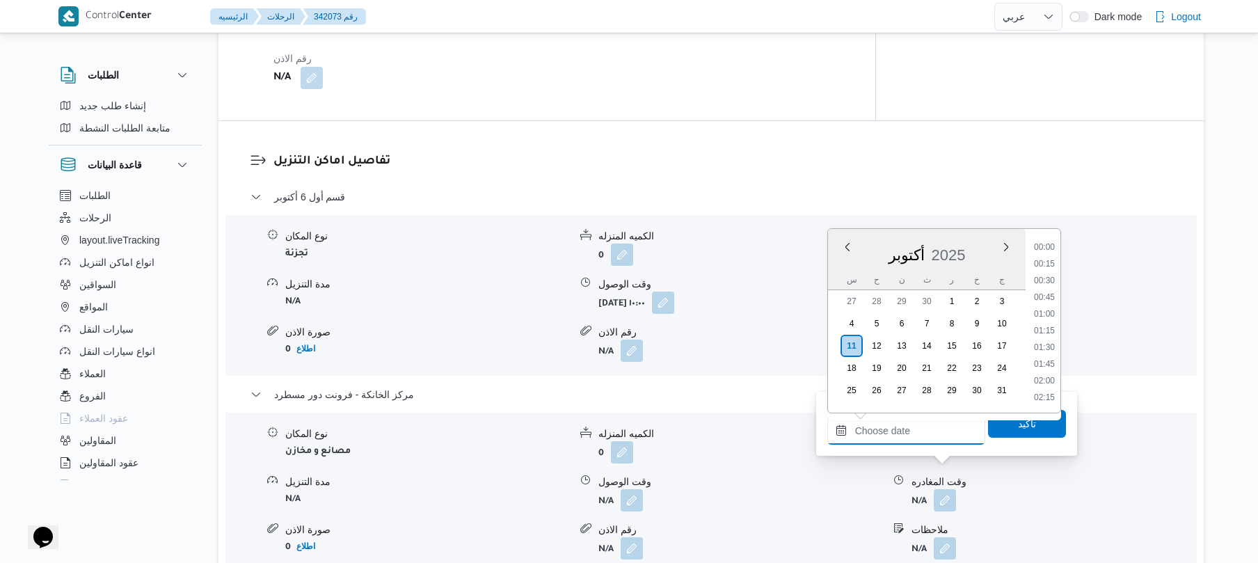
click at [928, 436] on input "وقت المغادره" at bounding box center [906, 431] width 158 height 28
click at [1047, 268] on li "16:30" at bounding box center [1044, 263] width 32 height 14
type input "١١/١٠/٢٠٢٥ ١٦:٣٠"
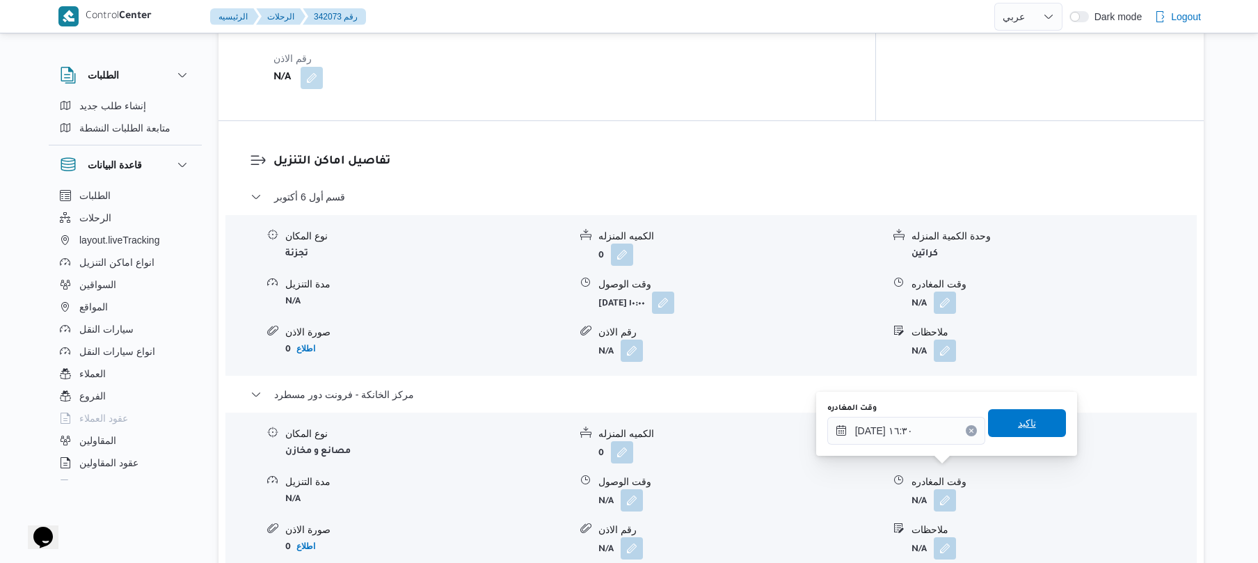
click at [1020, 422] on span "تاكيد" at bounding box center [1027, 423] width 18 height 17
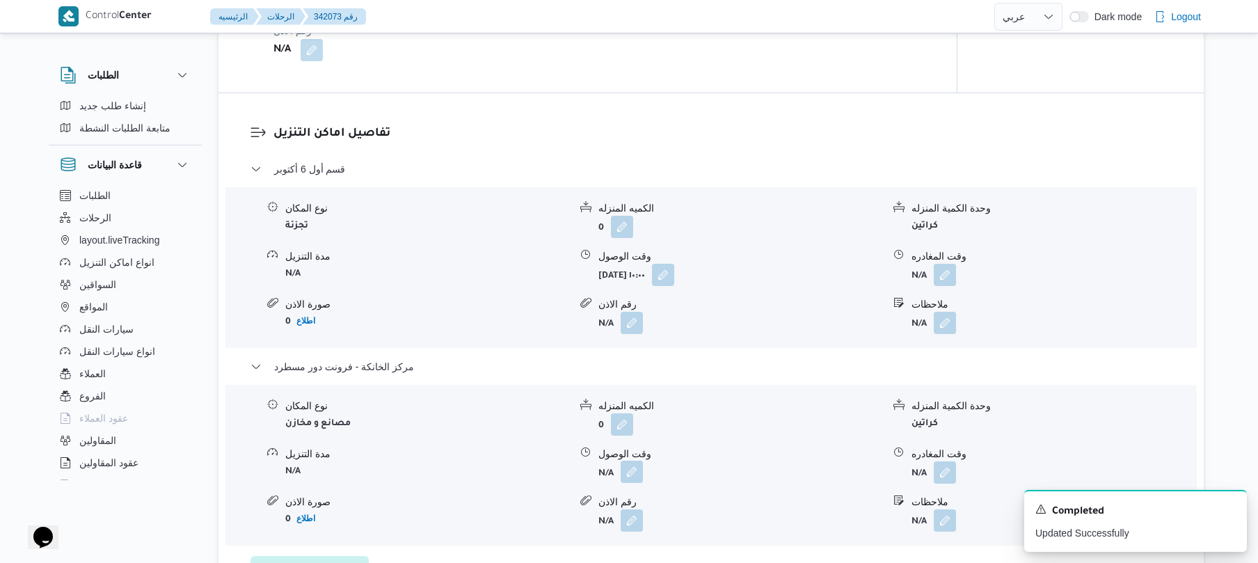
click at [630, 469] on button "button" at bounding box center [632, 472] width 22 height 22
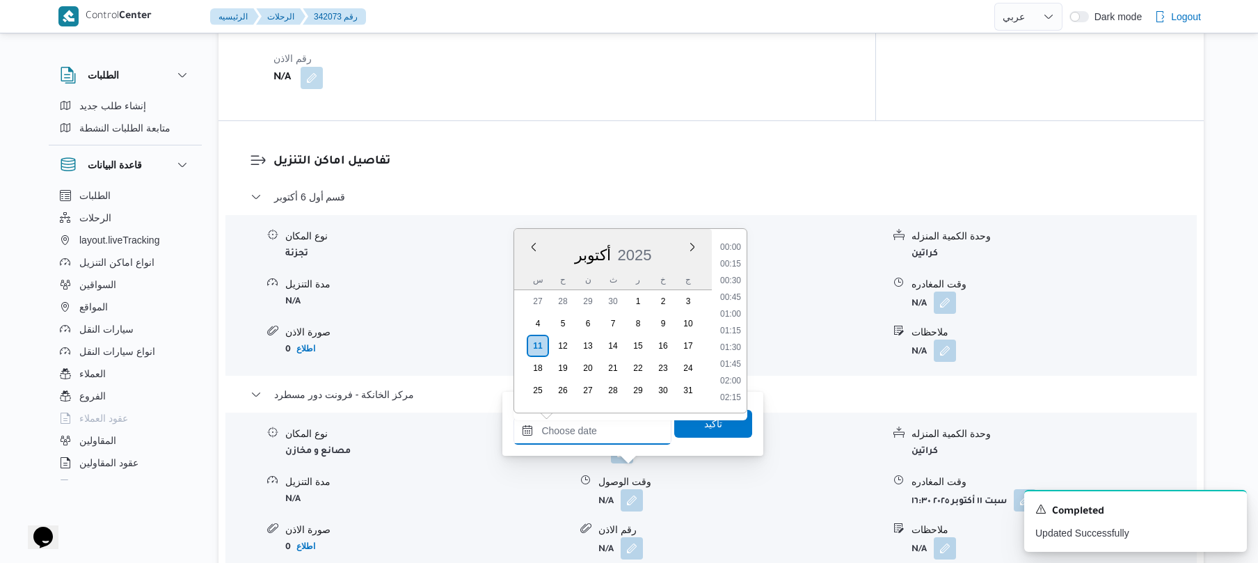
click at [627, 424] on input "وقت الوصول" at bounding box center [592, 431] width 158 height 28
click at [740, 246] on li "16:15" at bounding box center [731, 246] width 32 height 14
type input "[DATE] ١٦:١٥"
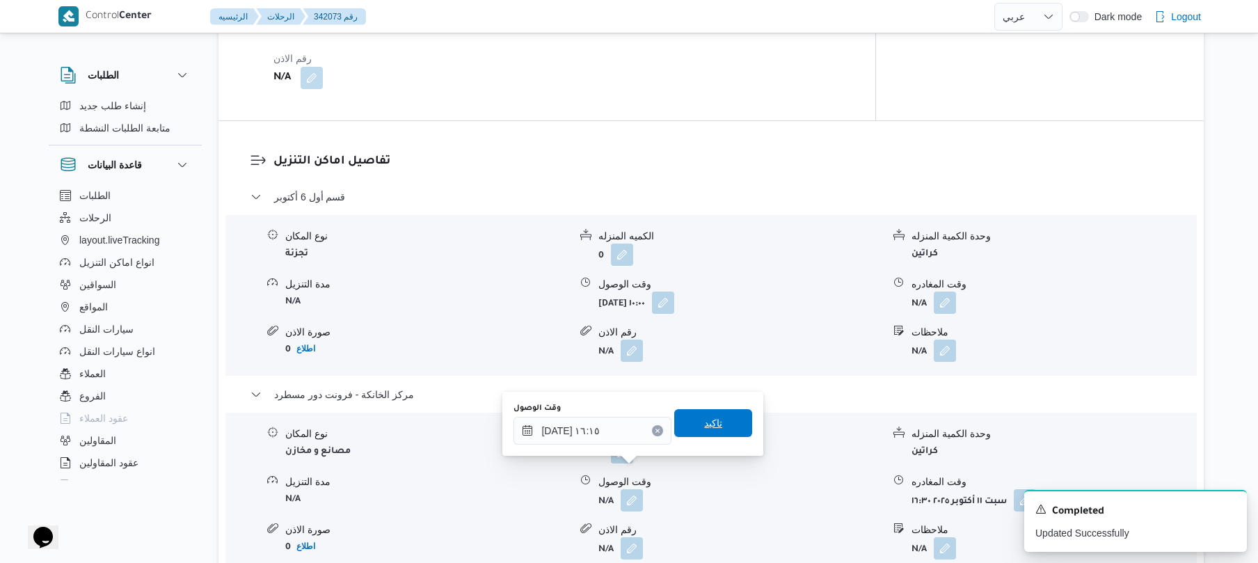
click at [708, 410] on span "تاكيد" at bounding box center [713, 423] width 78 height 28
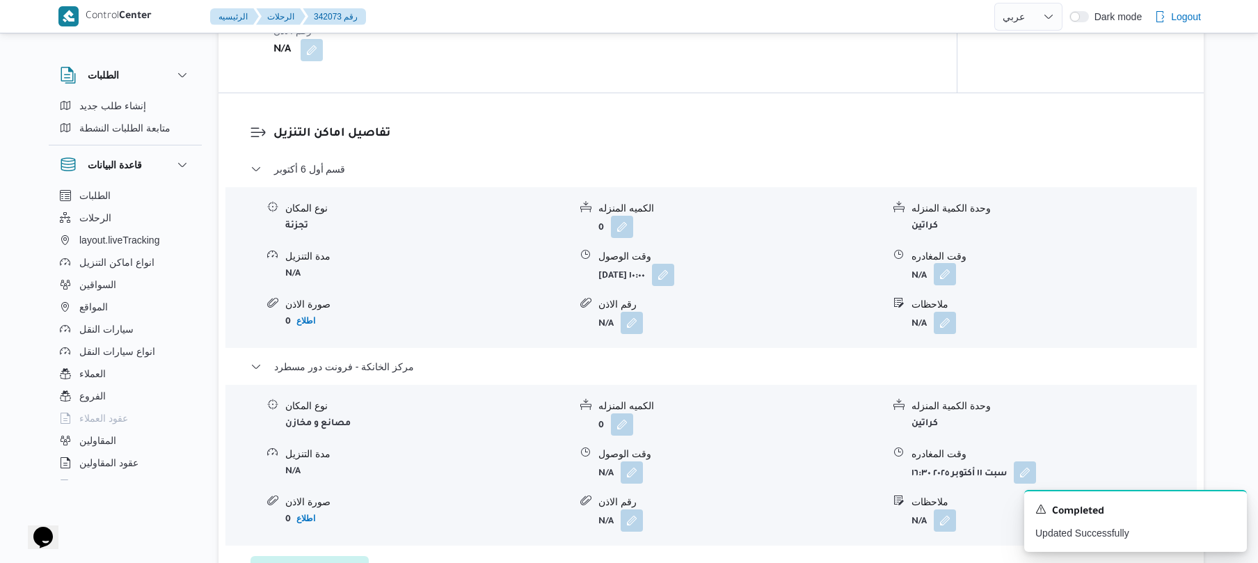
click at [948, 271] on button "button" at bounding box center [945, 274] width 22 height 22
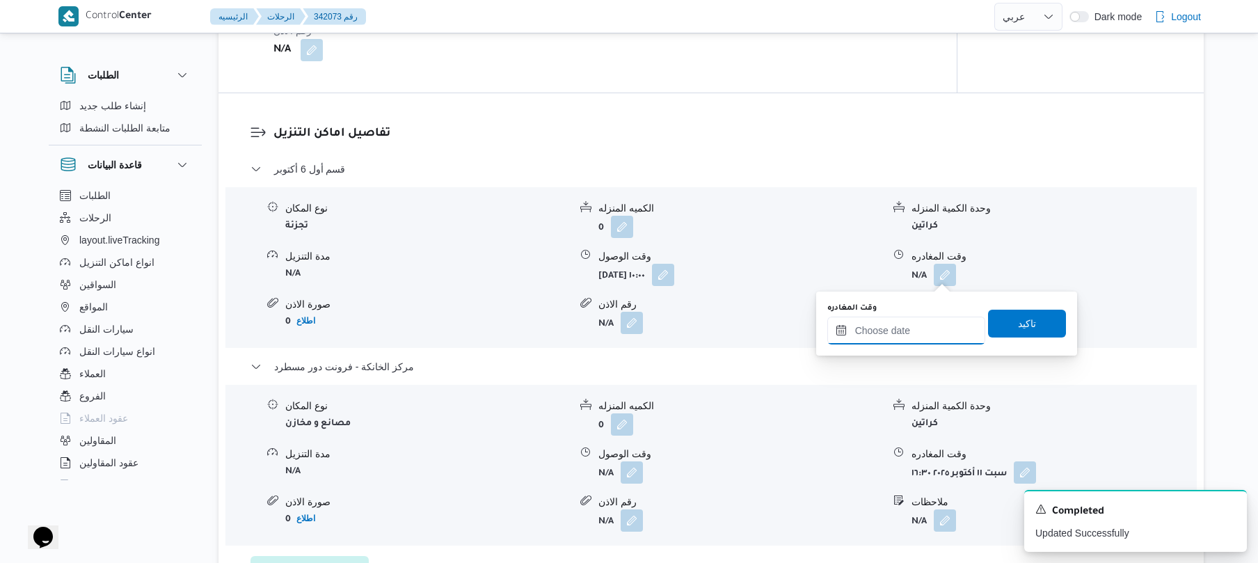
click at [902, 323] on input "وقت المغادره" at bounding box center [906, 331] width 158 height 28
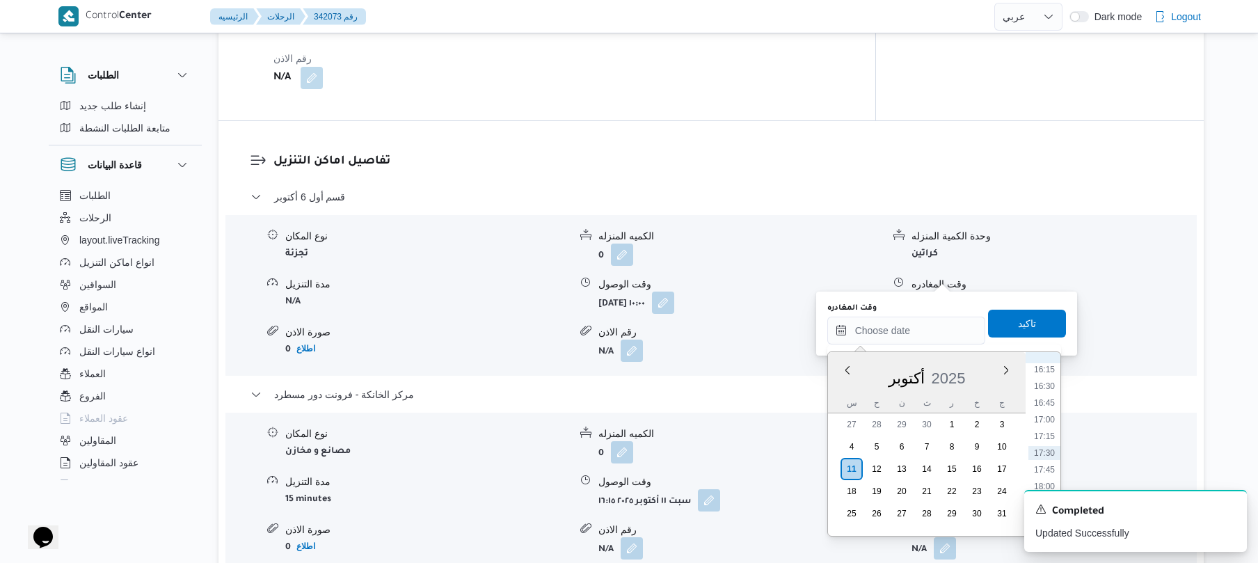
scroll to position [950, 0]
click at [1045, 440] on li "15:15" at bounding box center [1044, 439] width 32 height 14
type input "[DATE] ١٥:١٥"
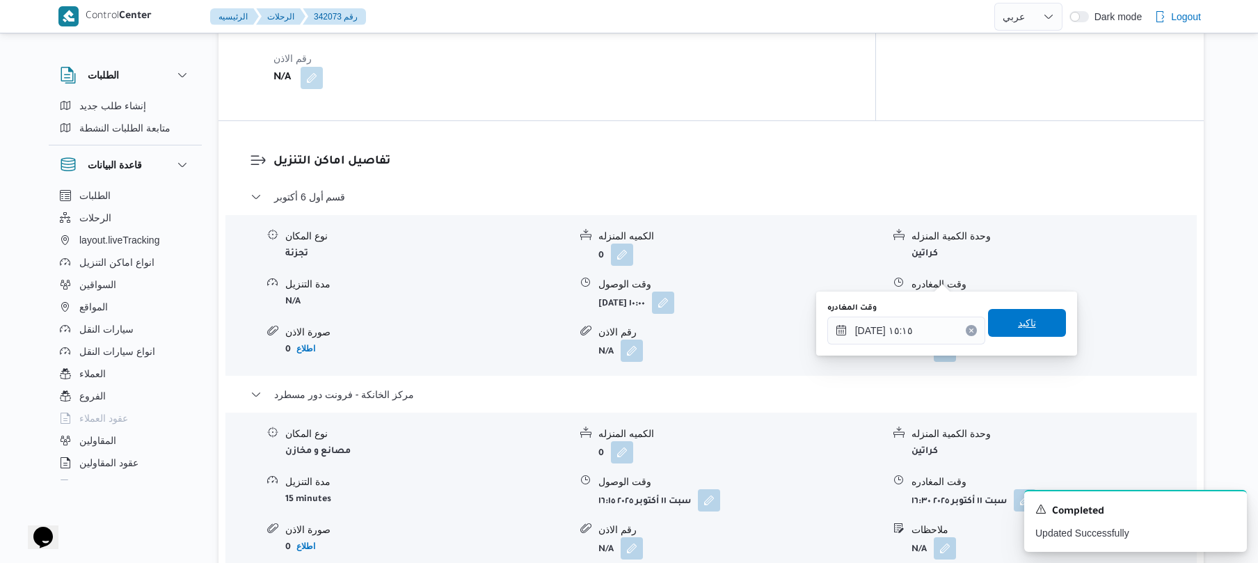
click at [1018, 326] on span "تاكيد" at bounding box center [1027, 322] width 18 height 17
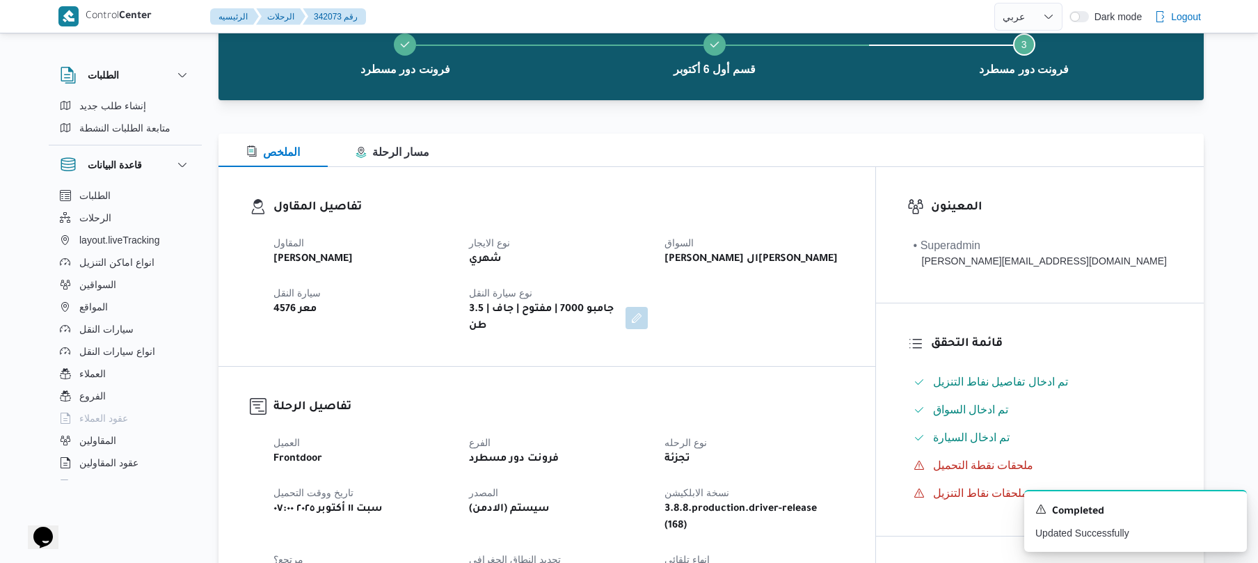
scroll to position [0, 0]
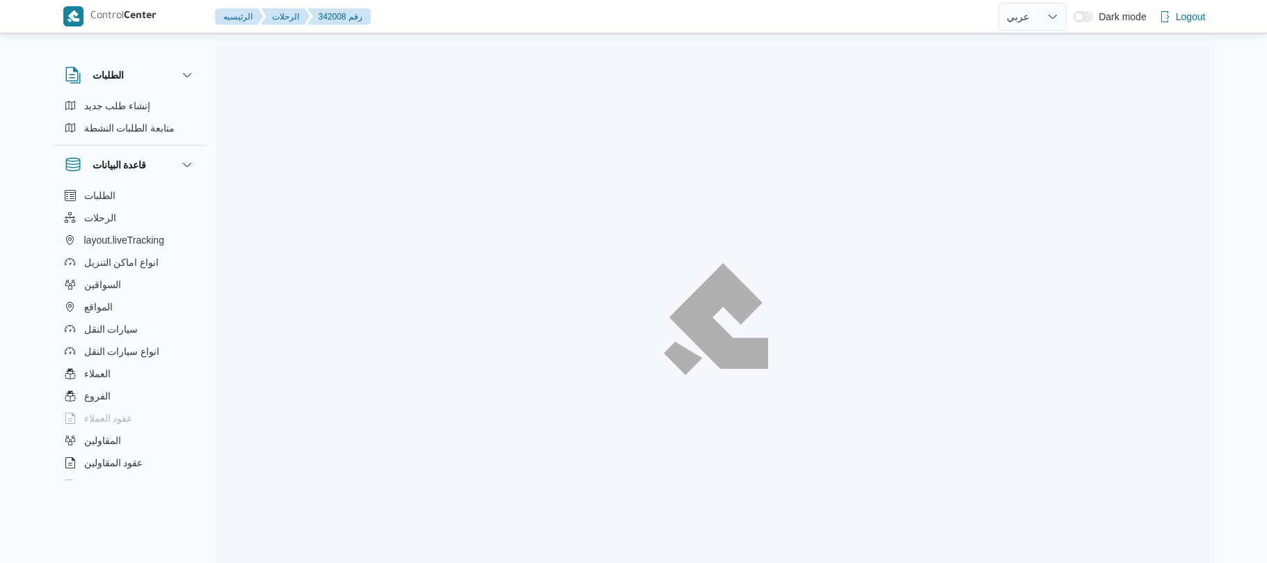
select select "ar"
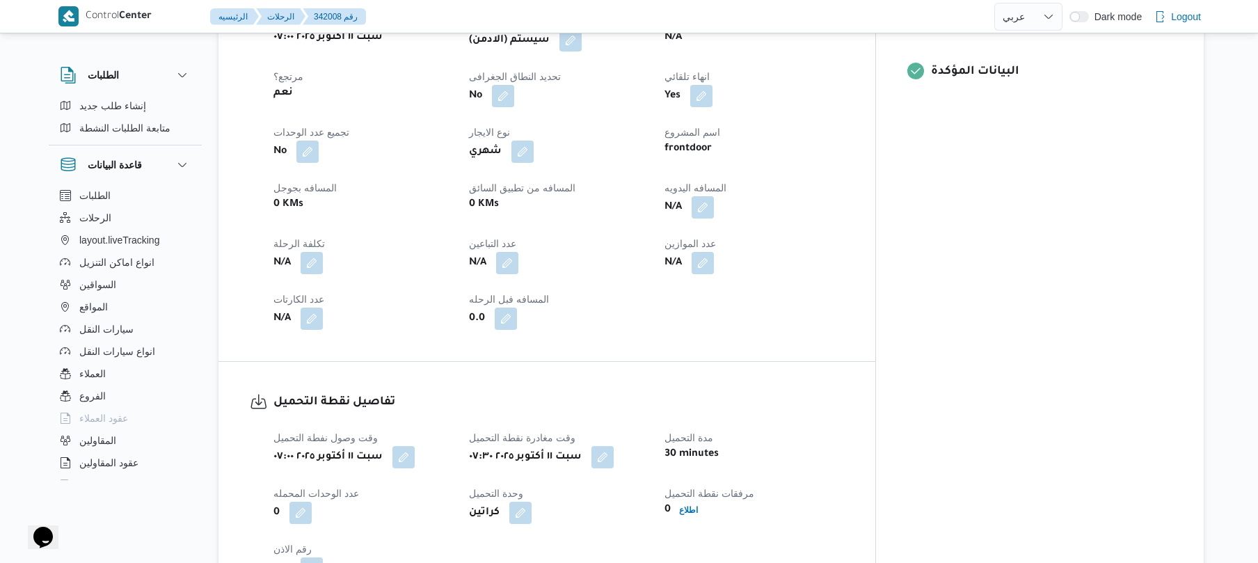
scroll to position [594, 0]
click at [714, 199] on button "button" at bounding box center [703, 206] width 22 height 22
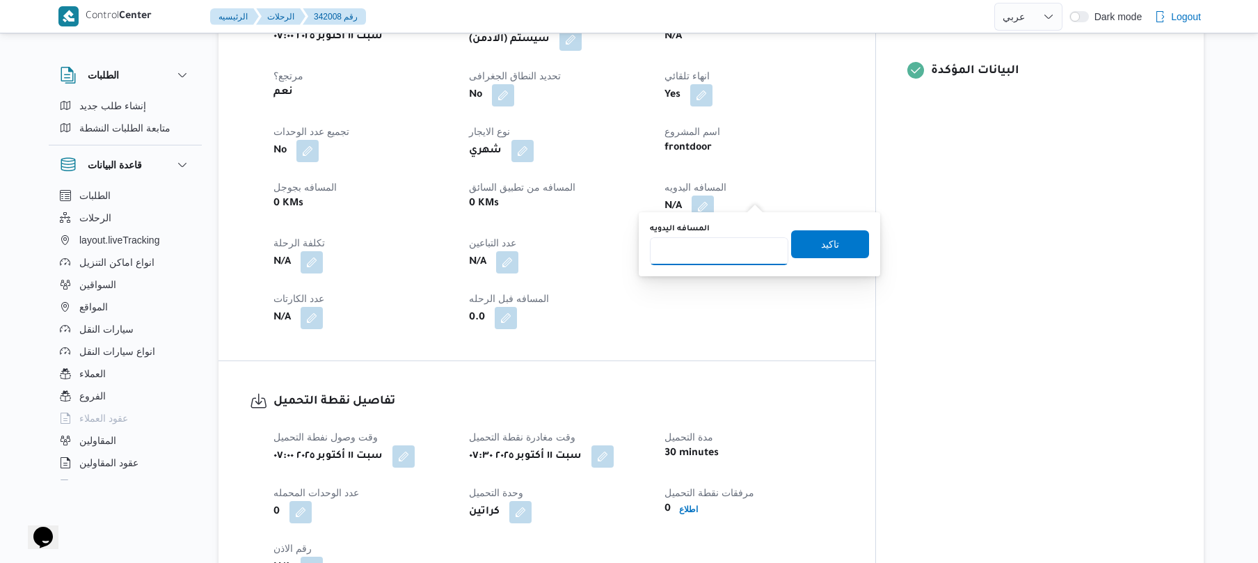
click at [700, 248] on input "المسافه اليدويه" at bounding box center [719, 251] width 138 height 28
type input "70"
click at [821, 246] on span "تاكيد" at bounding box center [830, 243] width 18 height 17
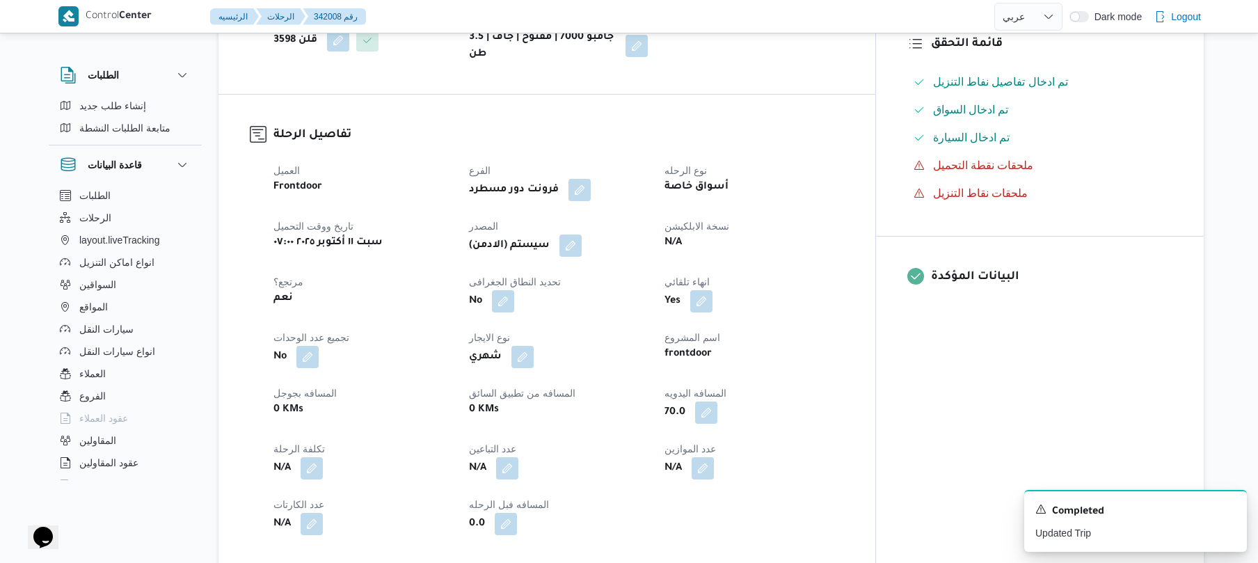
scroll to position [371, 0]
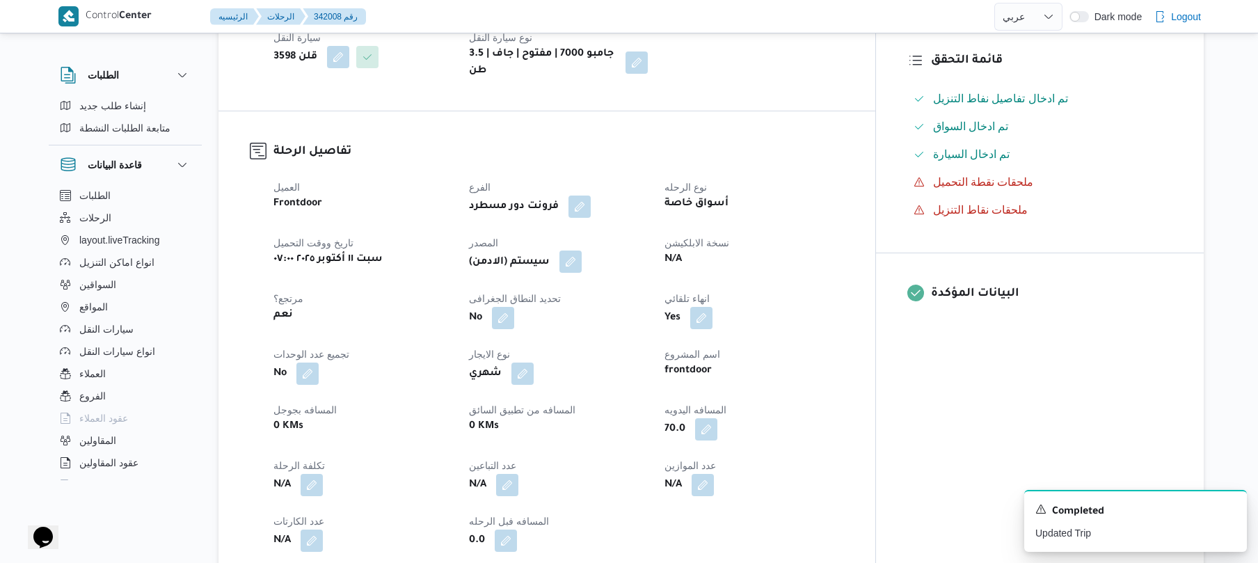
click at [582, 250] on button "button" at bounding box center [570, 261] width 22 height 22
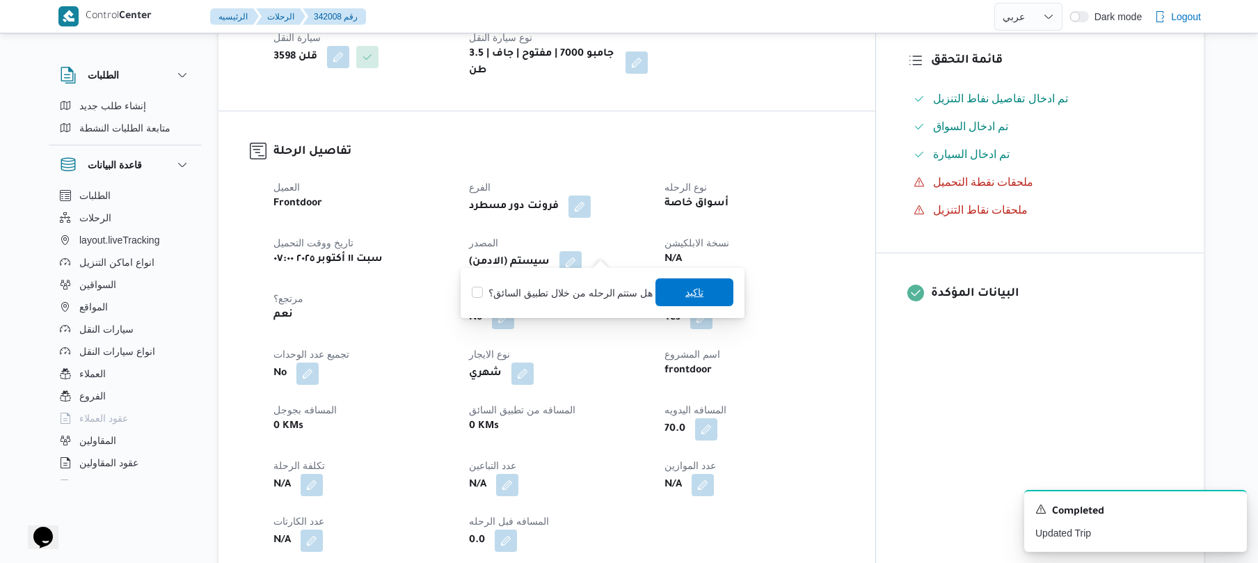
click at [685, 293] on span "تاكيد" at bounding box center [694, 292] width 18 height 17
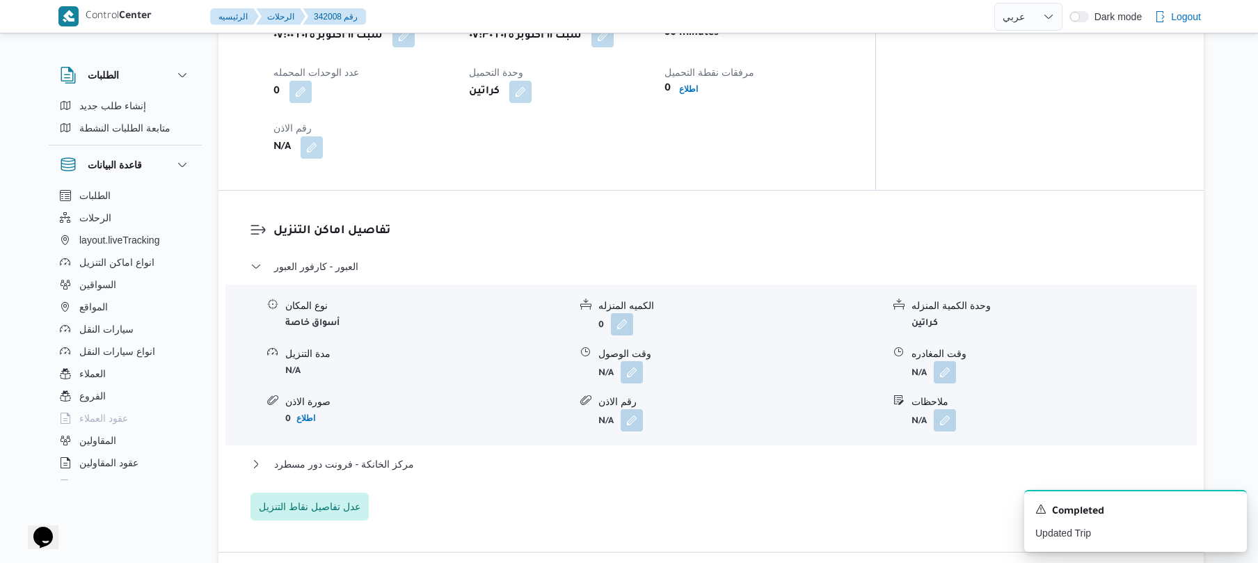
scroll to position [1113, 0]
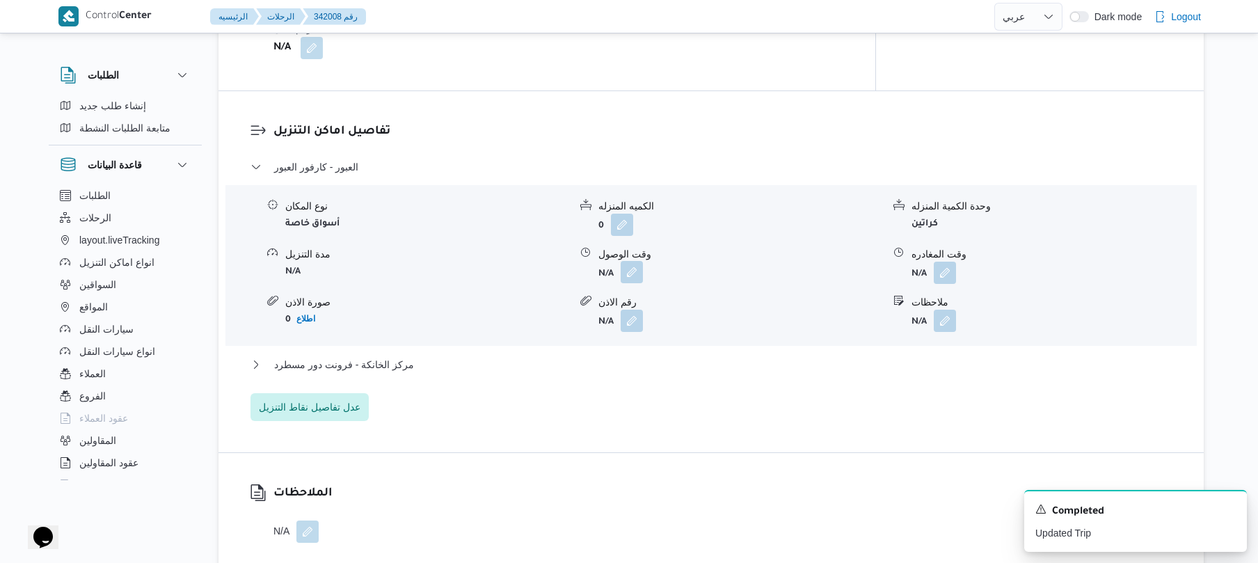
click at [638, 265] on button "button" at bounding box center [632, 272] width 22 height 22
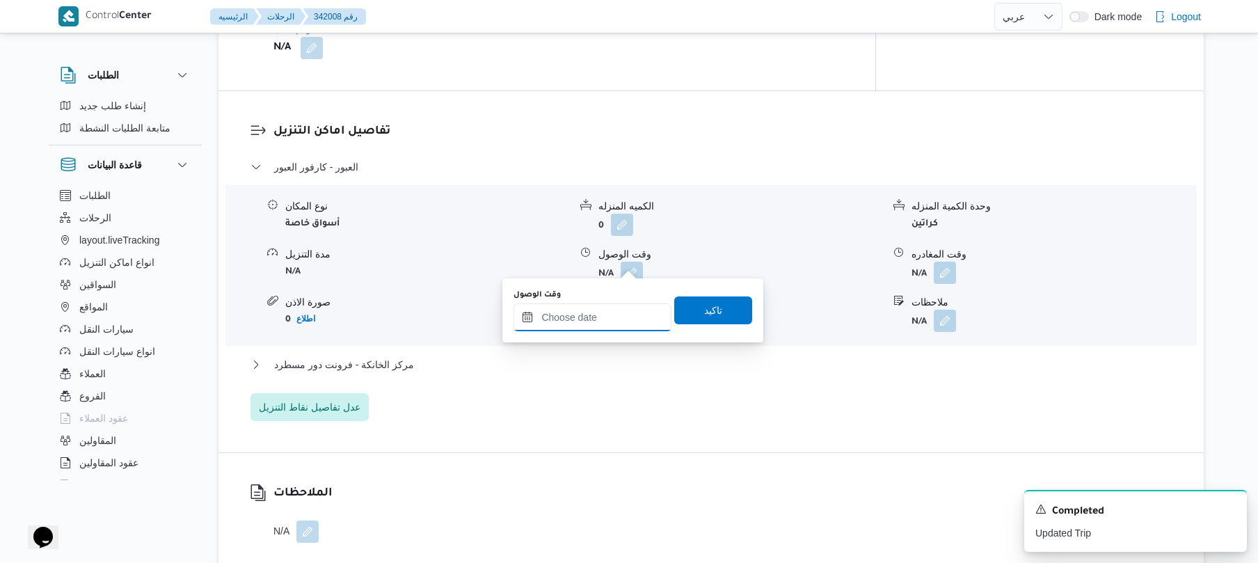
click at [590, 324] on input "وقت الوصول" at bounding box center [592, 317] width 158 height 28
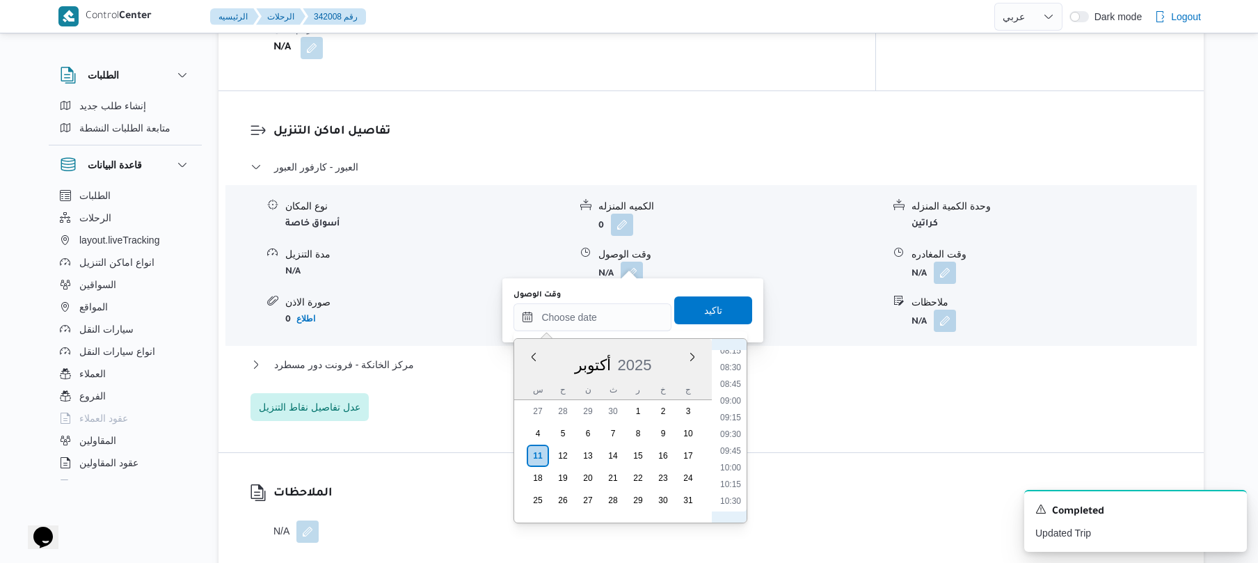
scroll to position [495, 0]
click at [732, 391] on li "08:00" at bounding box center [731, 396] width 32 height 14
type input "١١/١٠/٢٠٢٥ ٠٨:٠٠"
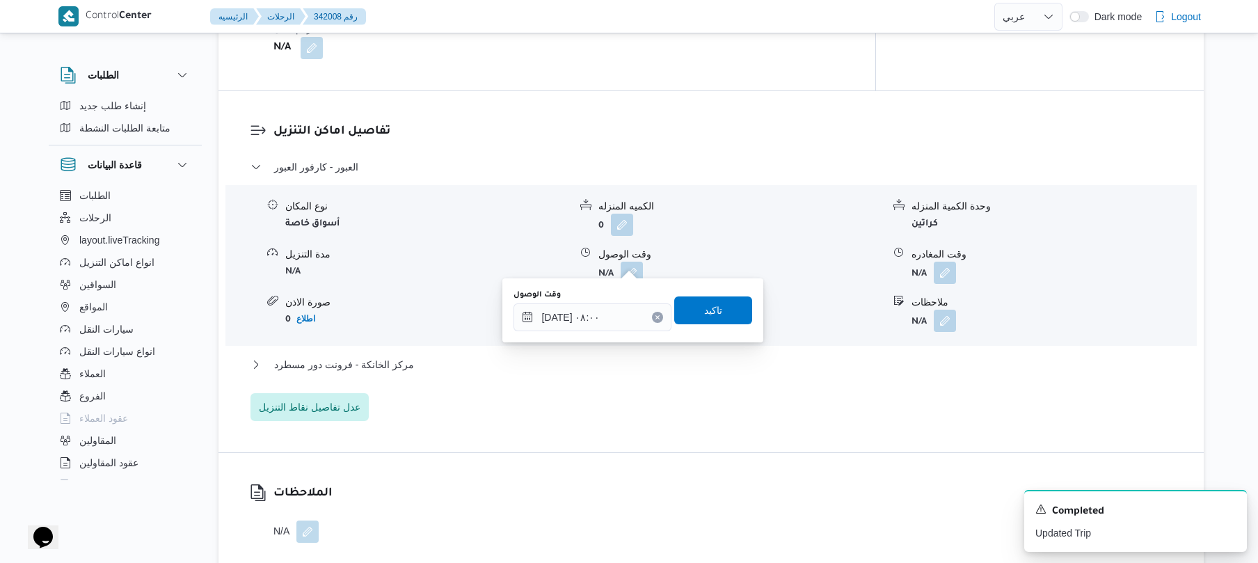
click at [712, 290] on div "وقت الوصول ١١/١٠/٢٠٢٥ ٠٨:٠٠ تاكيد" at bounding box center [632, 310] width 241 height 45
click at [704, 312] on span "تاكيد" at bounding box center [713, 309] width 18 height 17
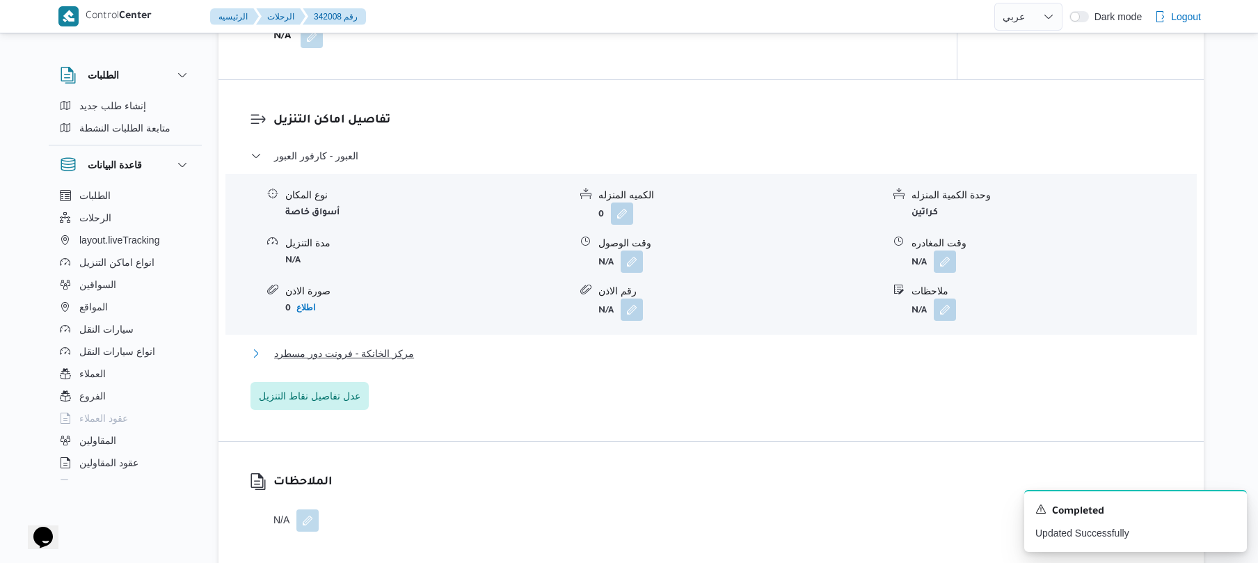
click at [632, 348] on button "مركز الخانكة - فرونت دور مسطرد" at bounding box center [711, 353] width 922 height 17
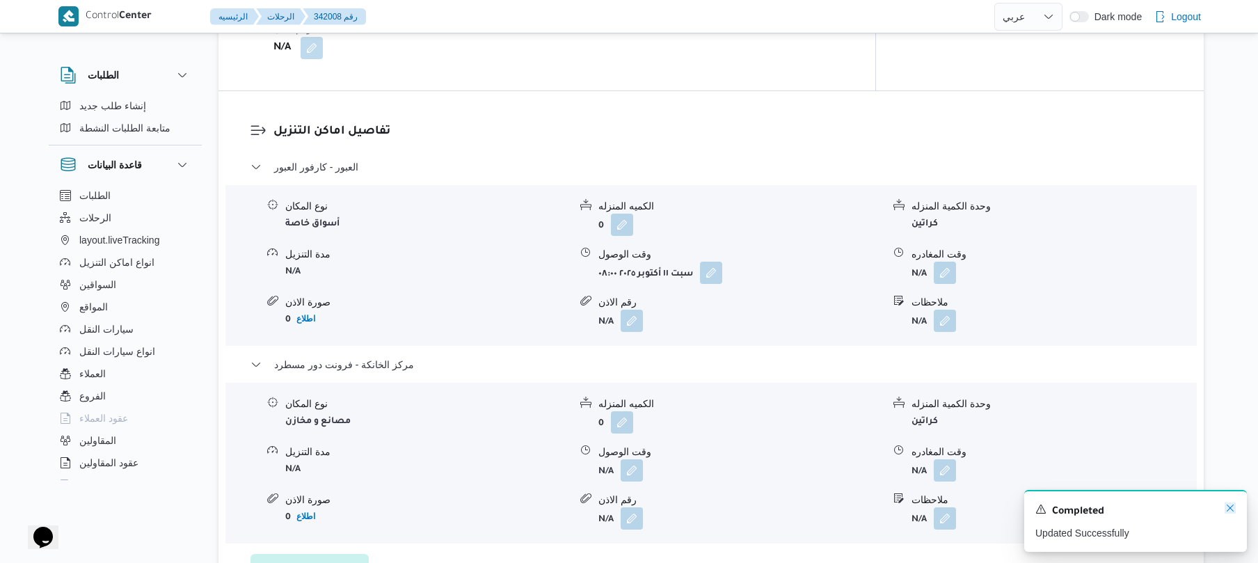
click at [1230, 508] on icon "Dismiss toast" at bounding box center [1230, 507] width 11 height 11
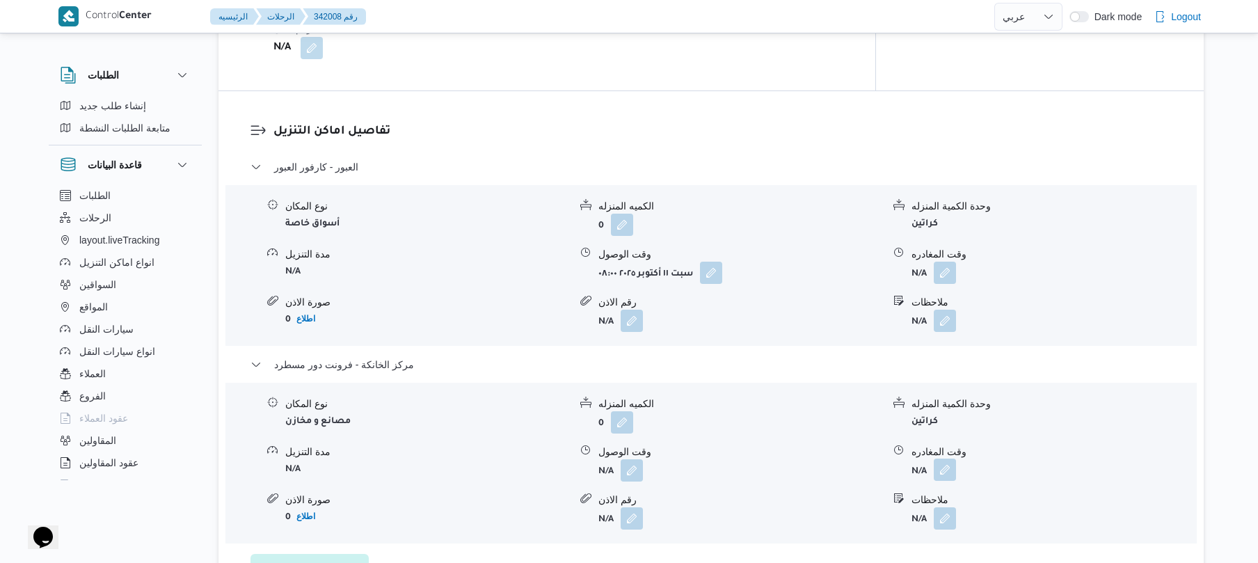
click at [944, 459] on button "button" at bounding box center [945, 470] width 22 height 22
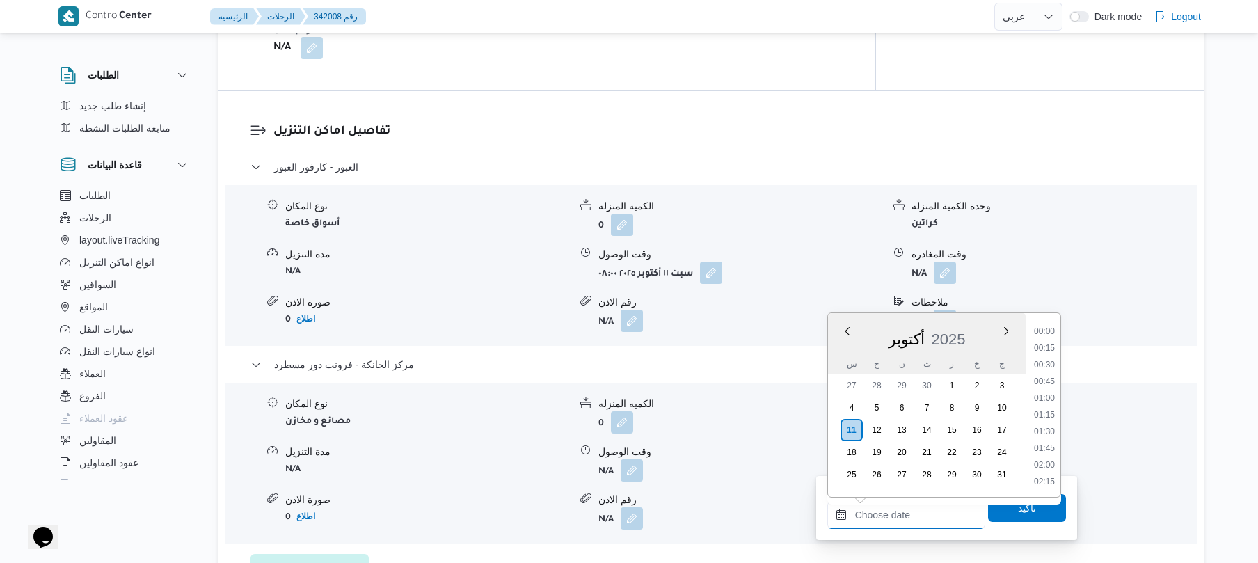
click at [894, 509] on input "وقت المغادره" at bounding box center [906, 515] width 158 height 28
click at [1048, 329] on li "16:15" at bounding box center [1044, 331] width 32 height 14
type input "[DATE] ١٦:١٥"
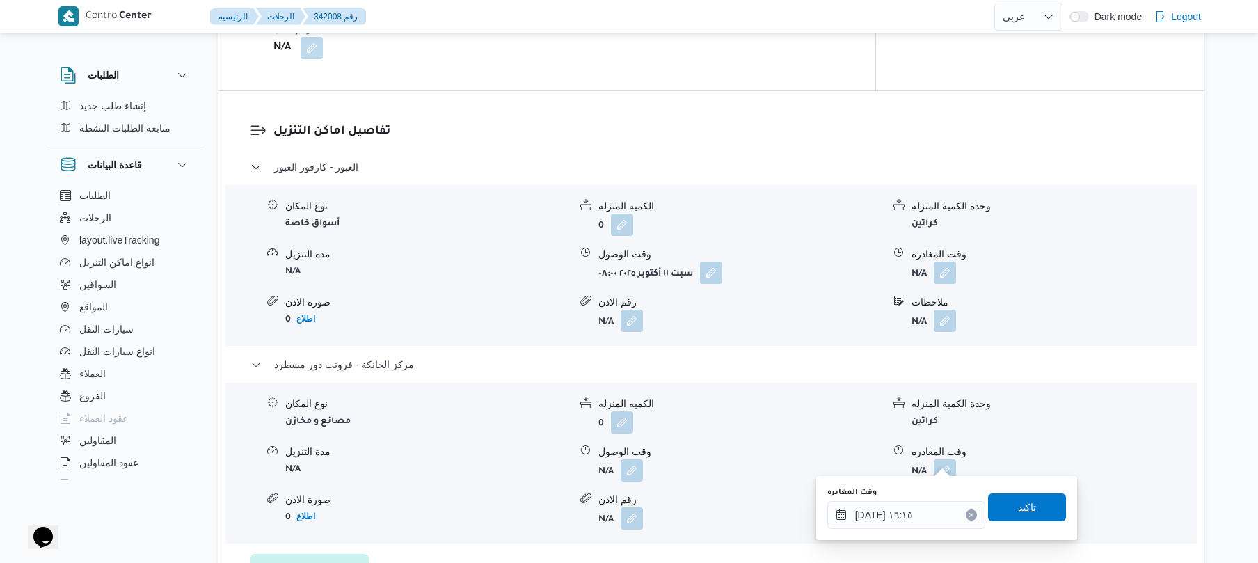
click at [1005, 505] on span "تاكيد" at bounding box center [1027, 507] width 78 height 28
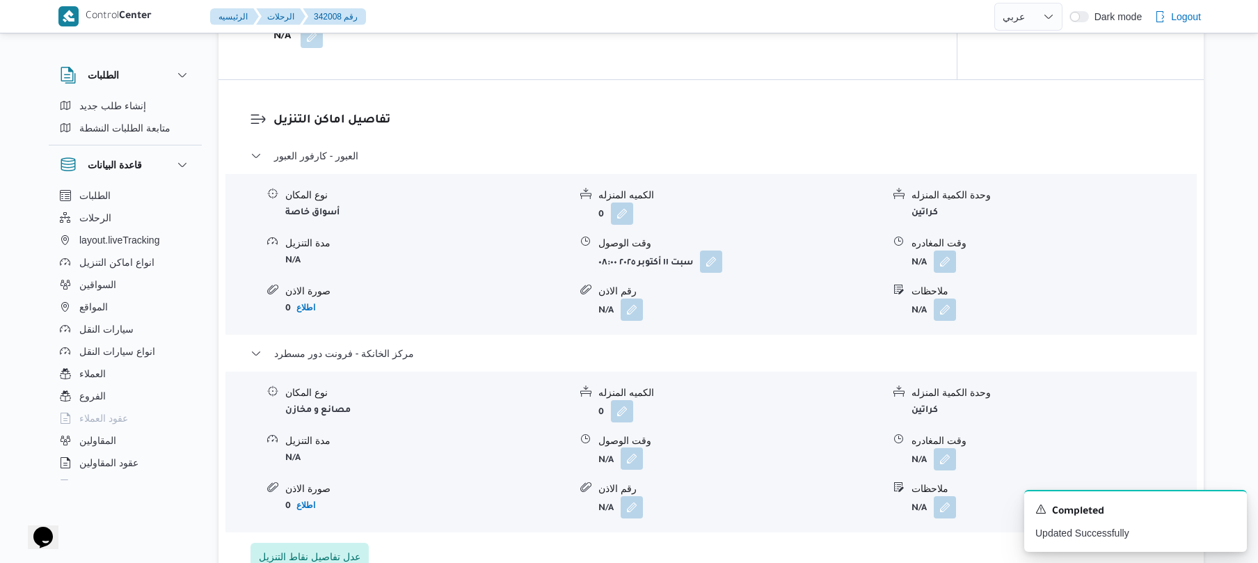
click at [632, 459] on button "button" at bounding box center [632, 458] width 22 height 22
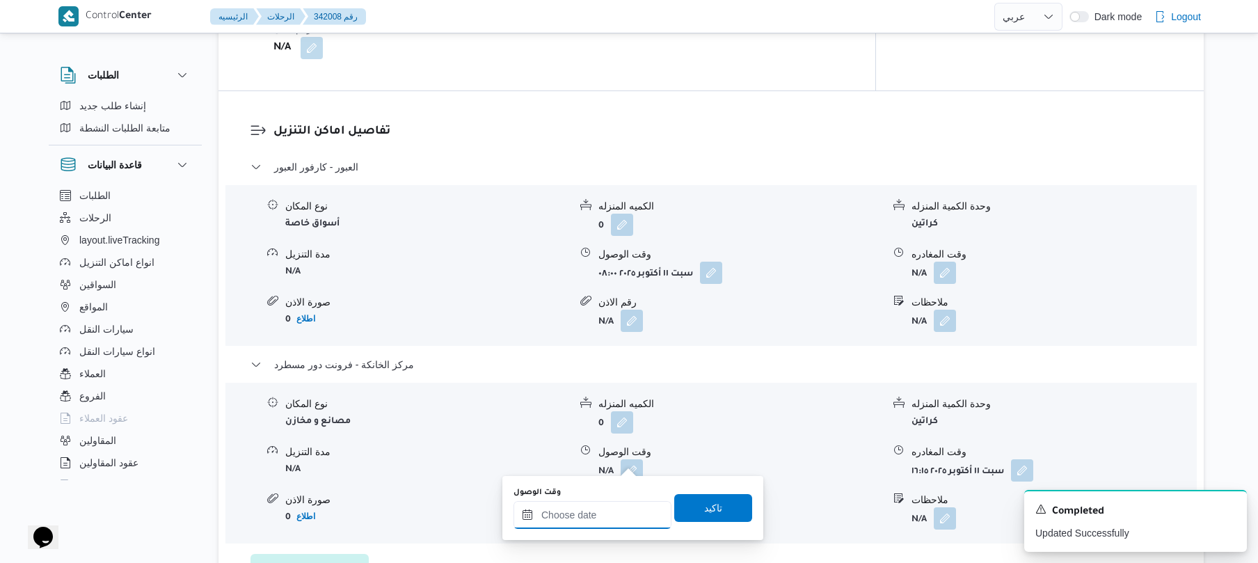
click at [608, 513] on input "وقت الوصول" at bounding box center [592, 515] width 158 height 28
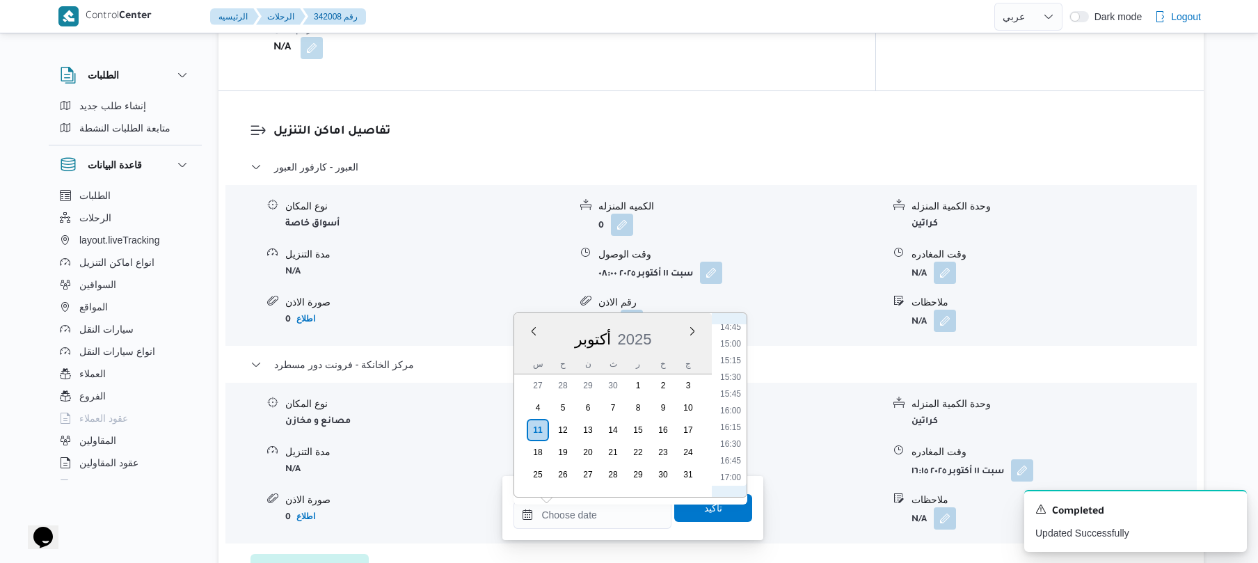
scroll to position [949, 0]
click at [726, 451] on li "16:00" at bounding box center [731, 451] width 32 height 14
type input "١١/١٠/٢٠٢٥ ١٦:٠٠"
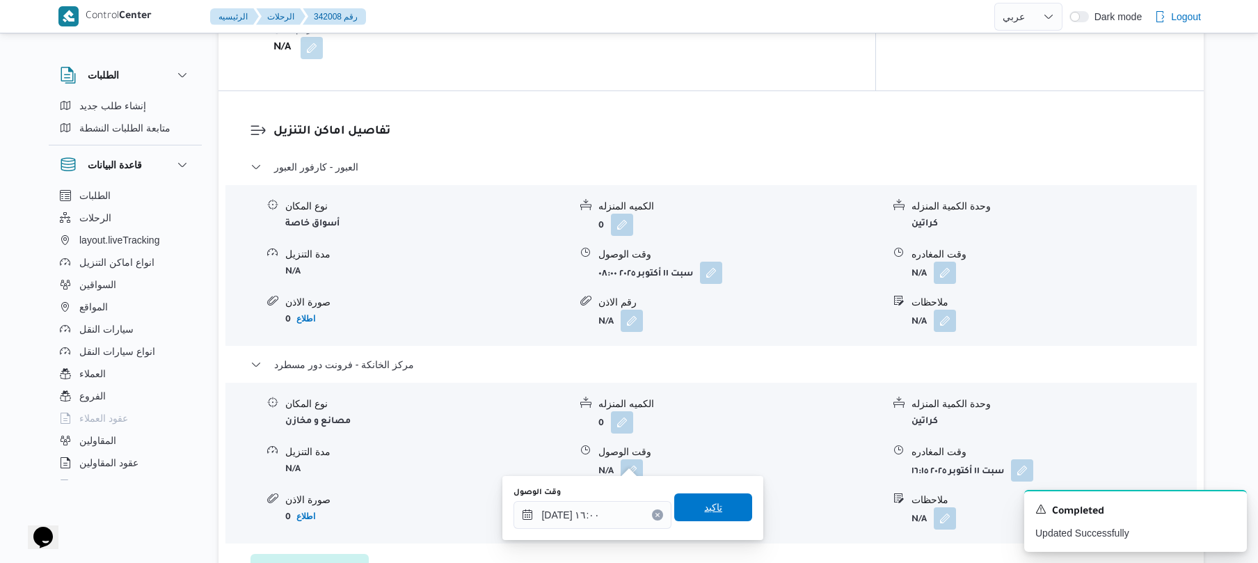
click at [712, 502] on span "تاكيد" at bounding box center [713, 507] width 18 height 17
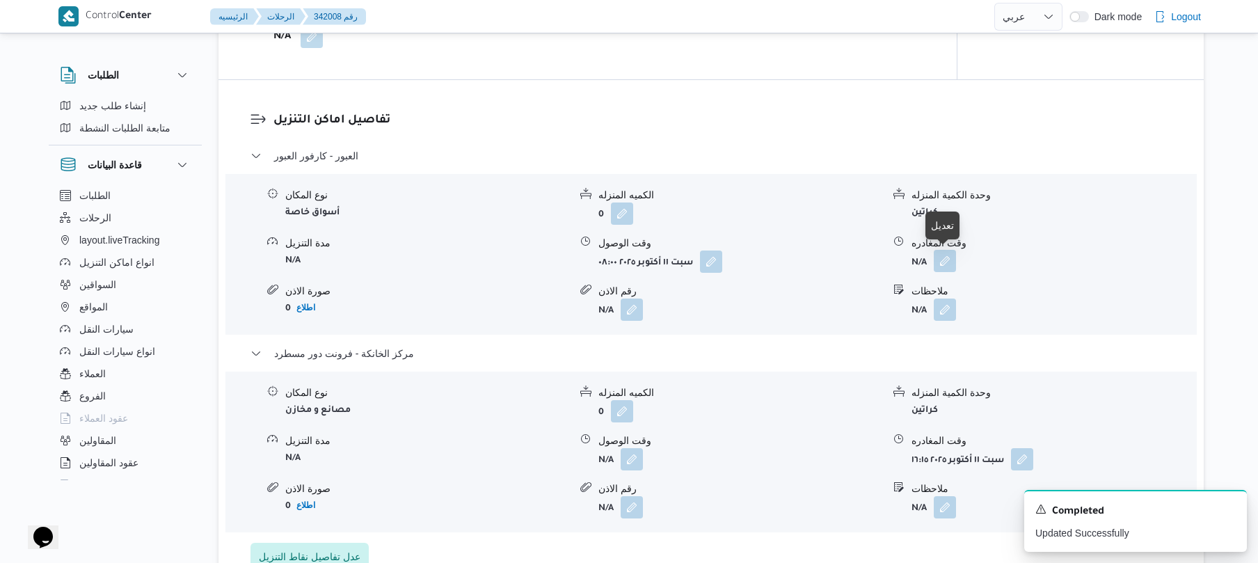
click at [946, 268] on button "button" at bounding box center [945, 261] width 22 height 22
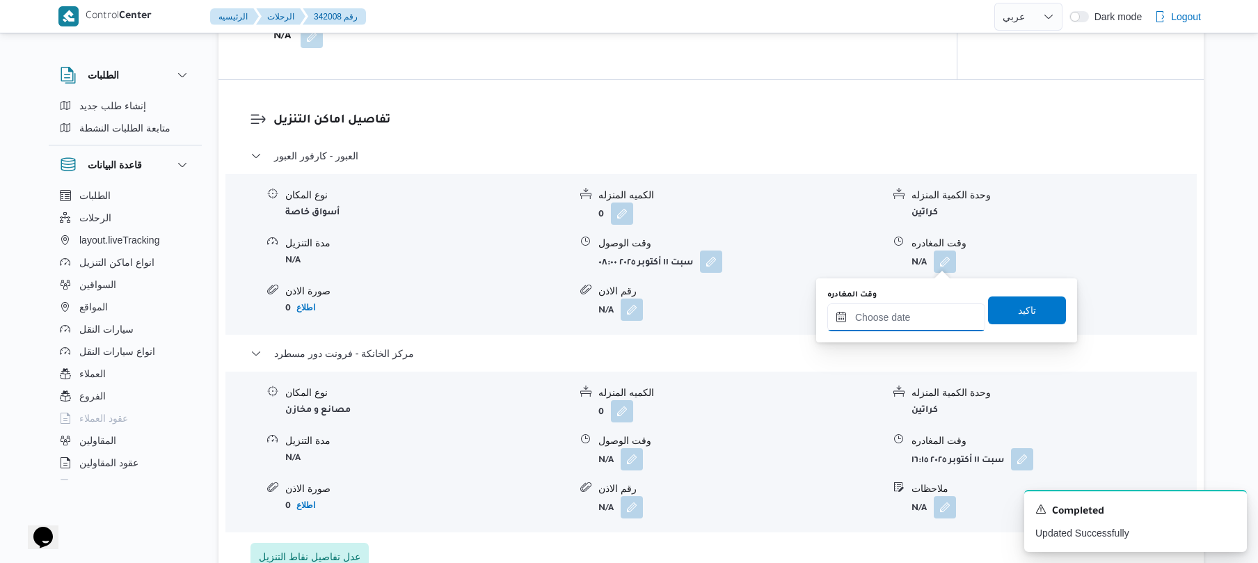
click at [895, 314] on input "وقت المغادره" at bounding box center [906, 317] width 158 height 28
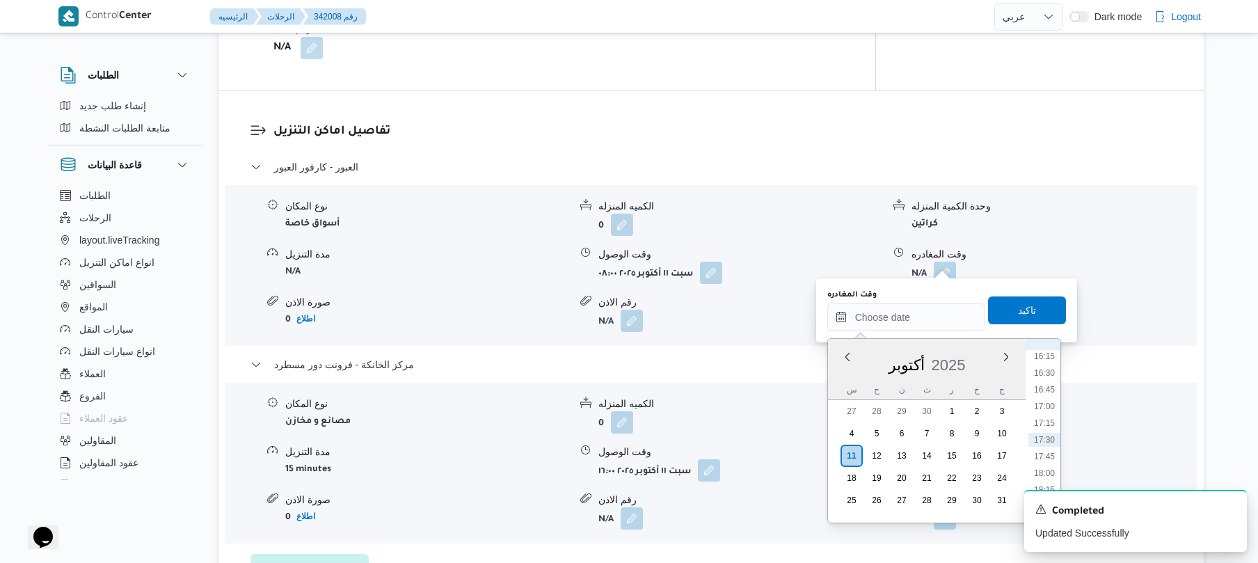
scroll to position [950, 0]
click at [1042, 444] on li "15:30" at bounding box center [1044, 443] width 32 height 14
type input "١١/١٠/٢٠٢٥ ١٥:٣٠"
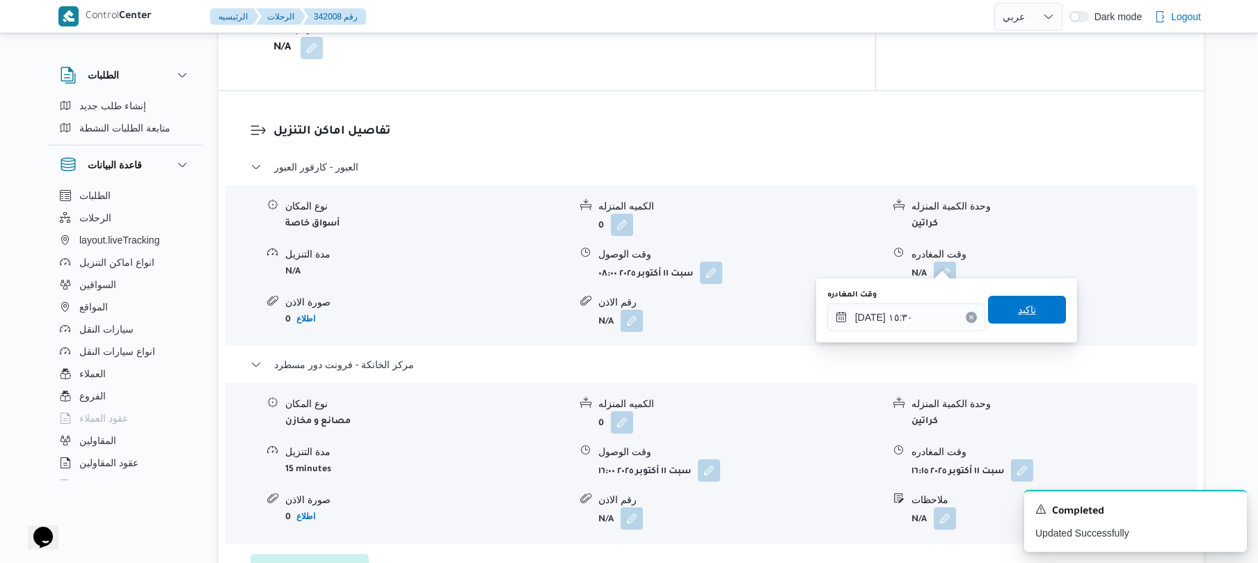
click at [1044, 315] on span "تاكيد" at bounding box center [1027, 310] width 78 height 28
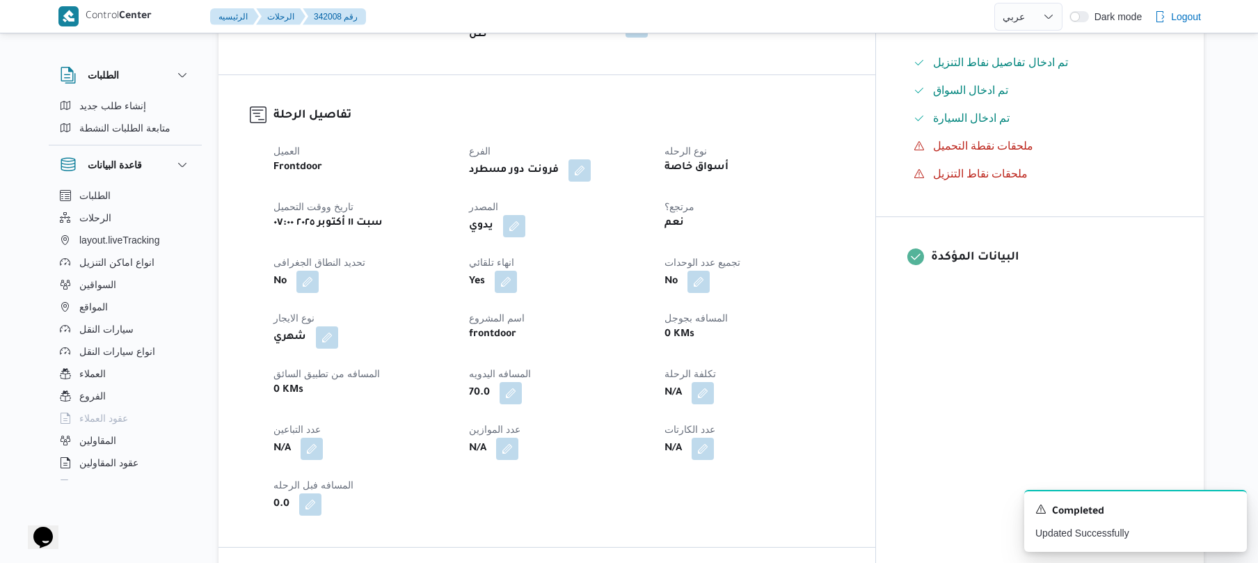
scroll to position [0, 0]
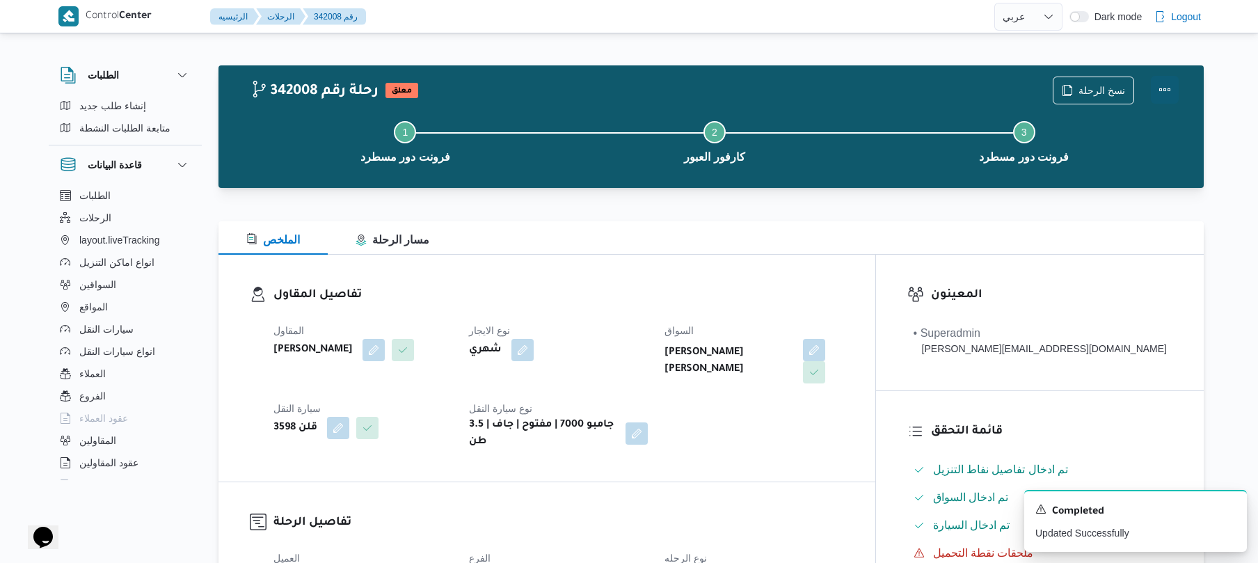
click at [1169, 92] on button "Actions" at bounding box center [1165, 90] width 28 height 28
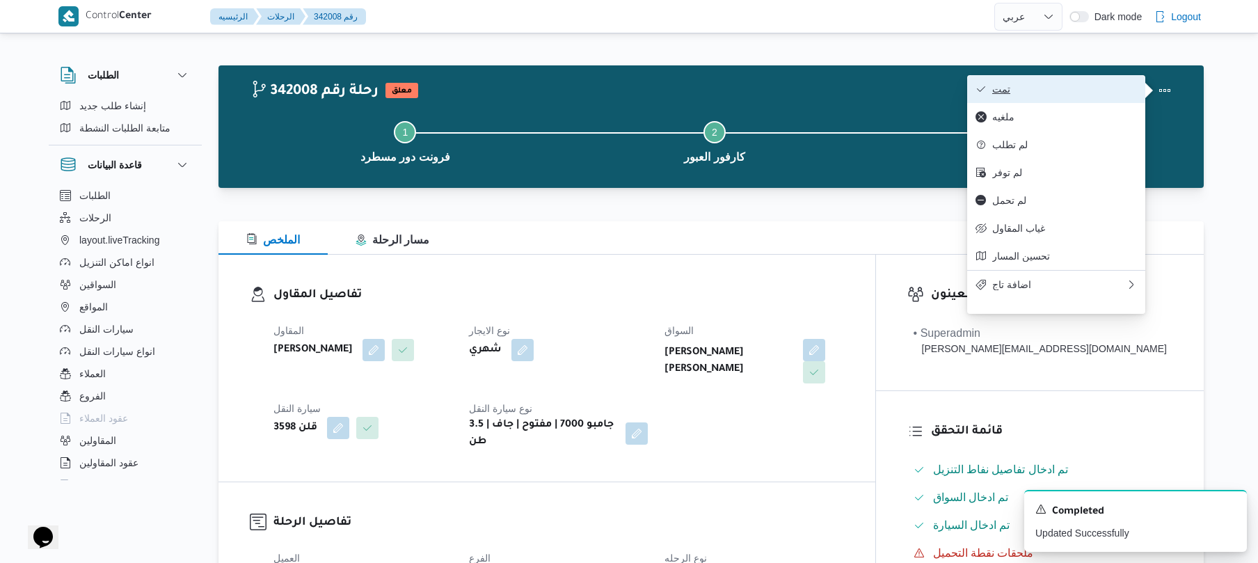
click at [1109, 95] on span "تمت" at bounding box center [1064, 88] width 145 height 11
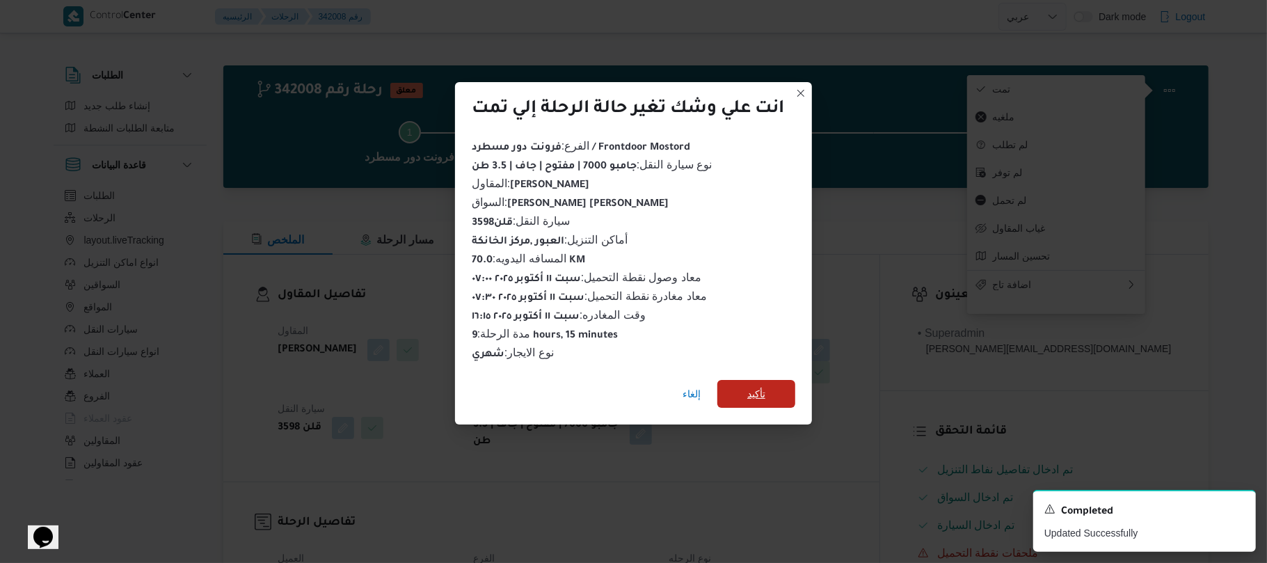
click at [761, 387] on span "تأكيد" at bounding box center [756, 393] width 18 height 17
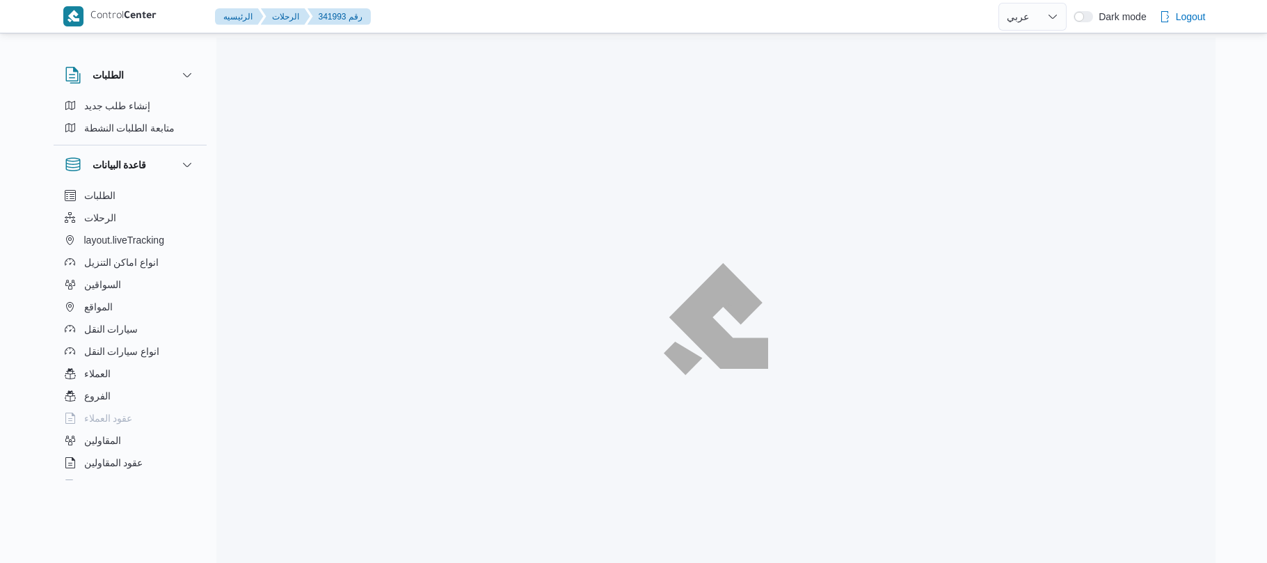
select select "ar"
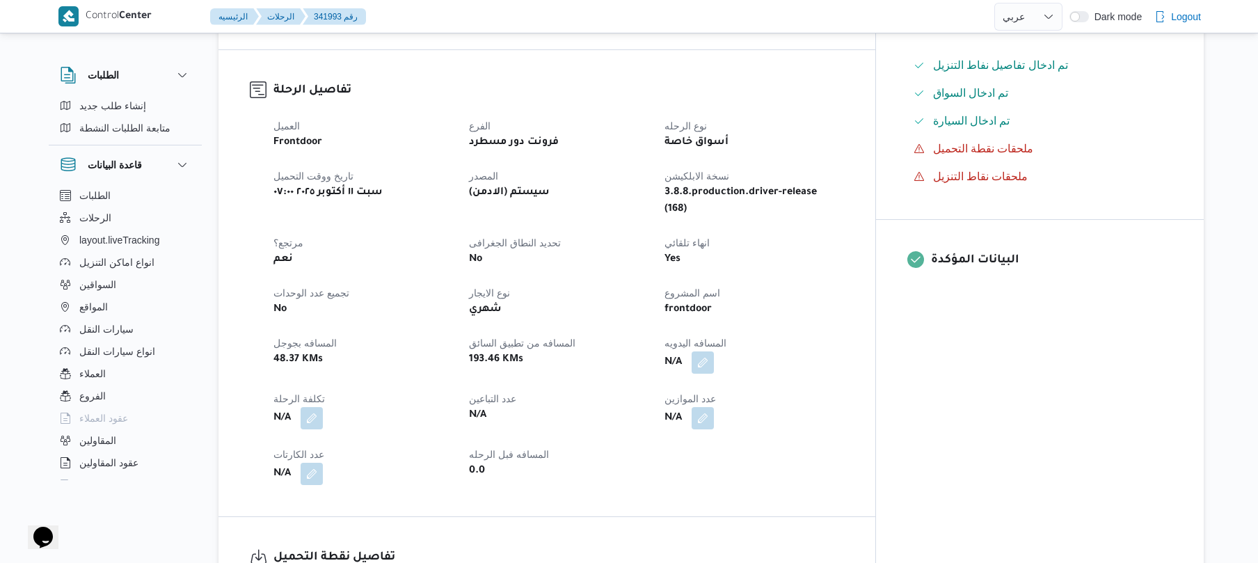
scroll to position [445, 0]
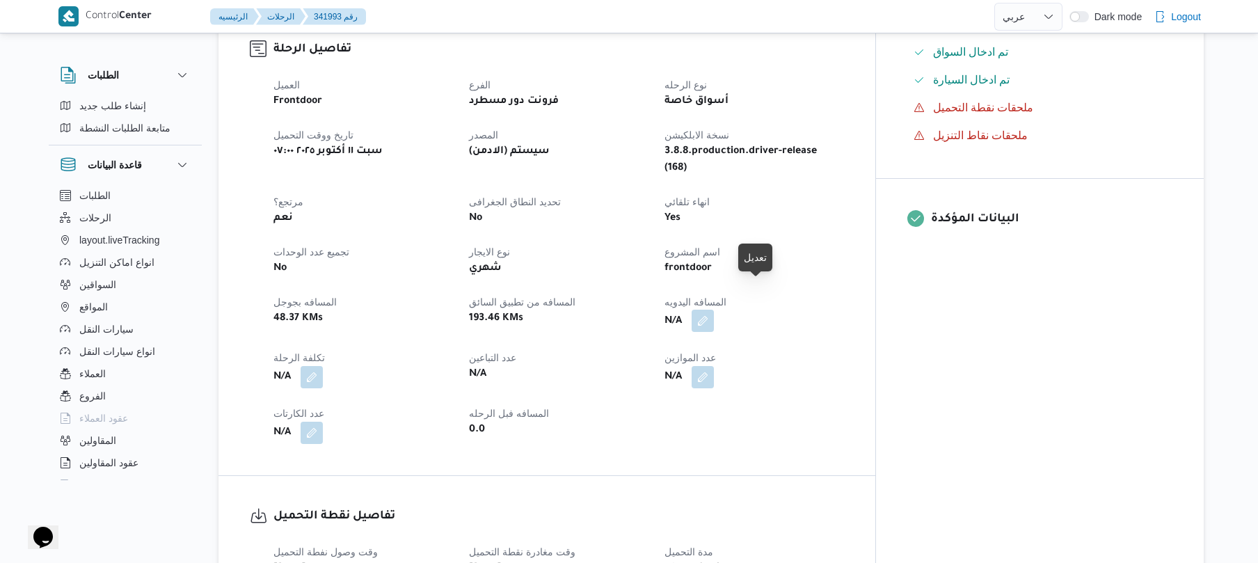
click at [714, 310] on button "button" at bounding box center [703, 321] width 22 height 22
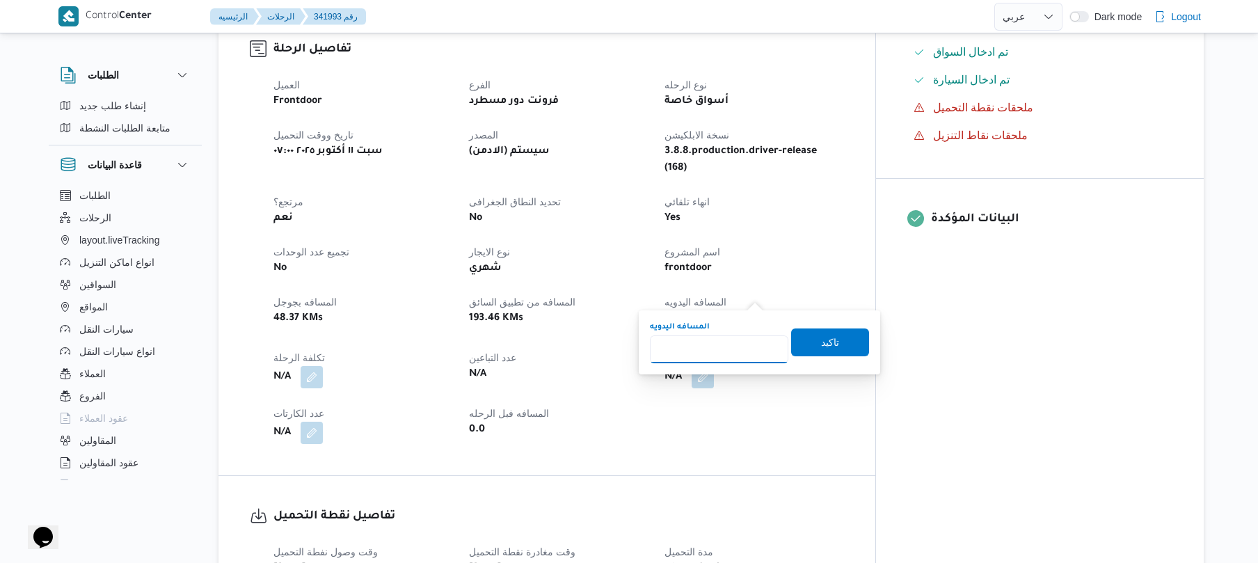
click at [712, 356] on input "المسافه اليدويه" at bounding box center [719, 349] width 138 height 28
type input "110"
click at [806, 343] on span "تاكيد" at bounding box center [830, 342] width 78 height 28
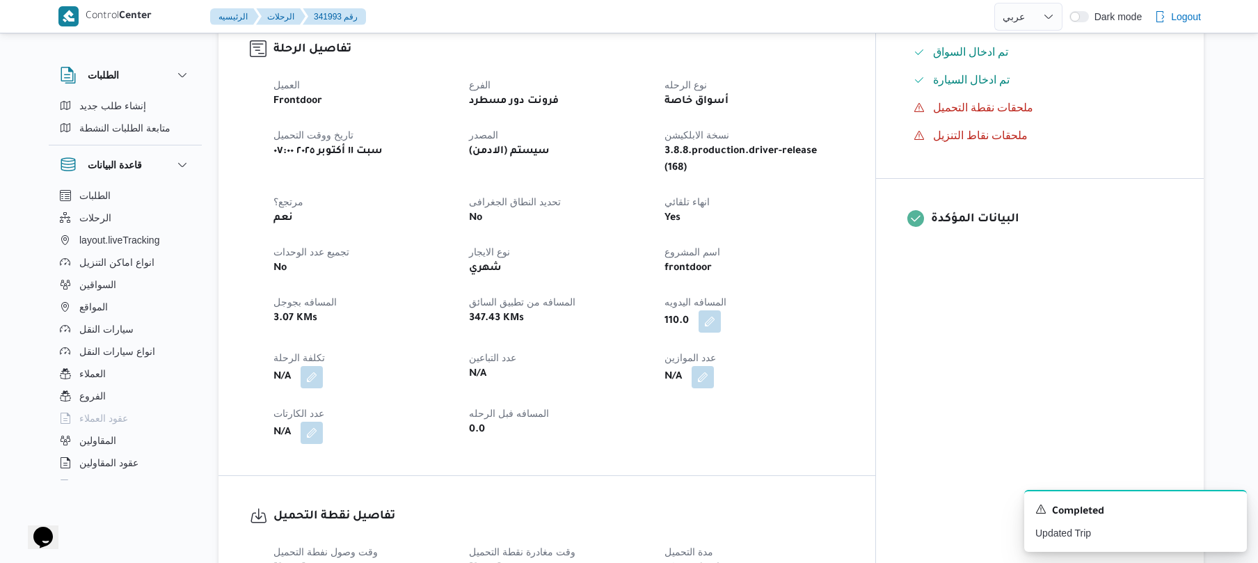
click at [793, 259] on div "frontdoor" at bounding box center [754, 268] width 182 height 19
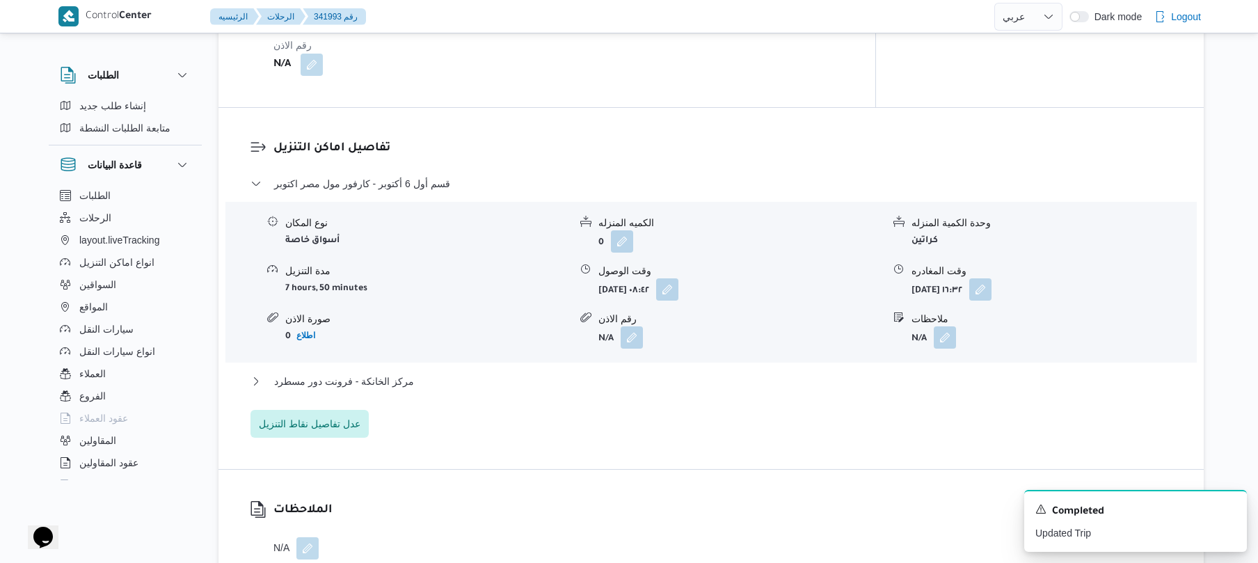
scroll to position [1076, 0]
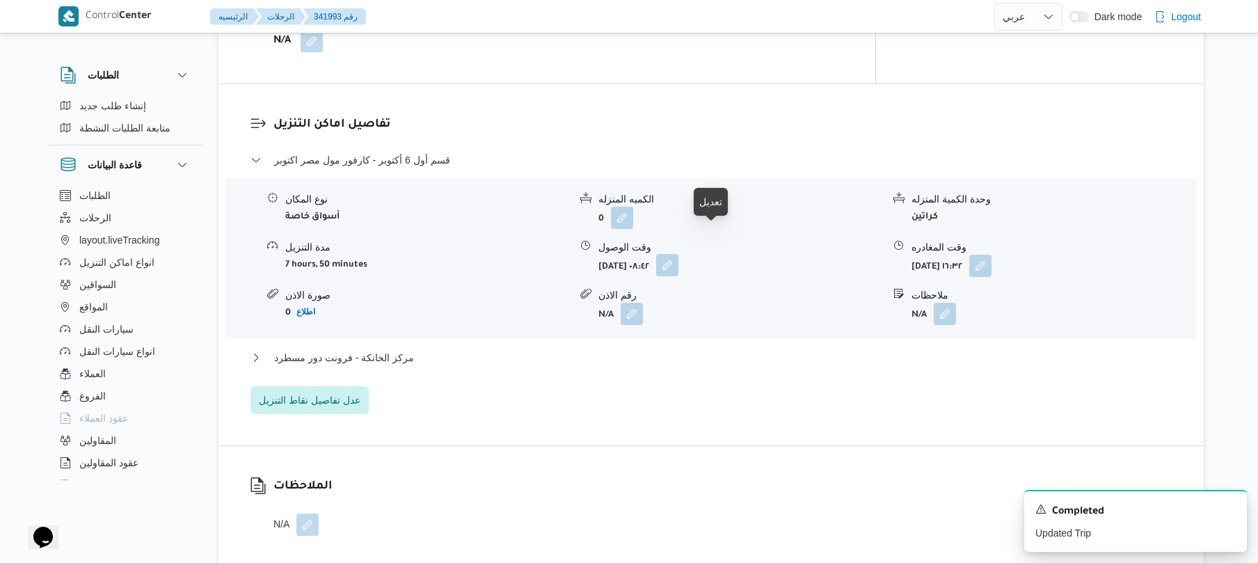
click at [678, 254] on button "button" at bounding box center [667, 265] width 22 height 22
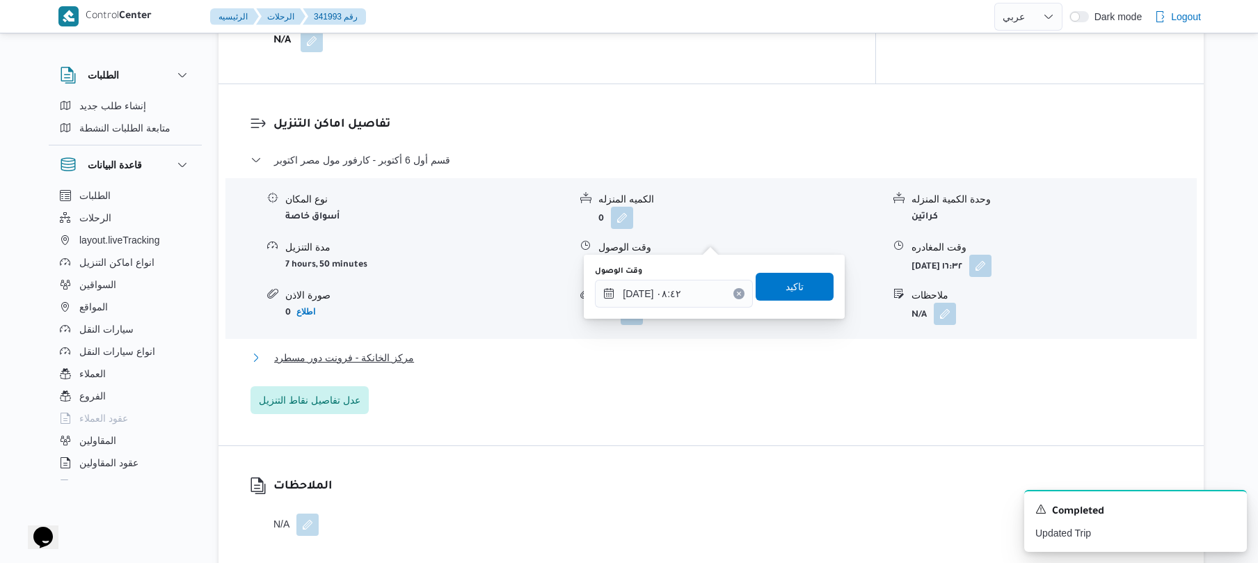
click at [557, 349] on button "مركز الخانكة - فرونت دور مسطرد" at bounding box center [711, 357] width 922 height 17
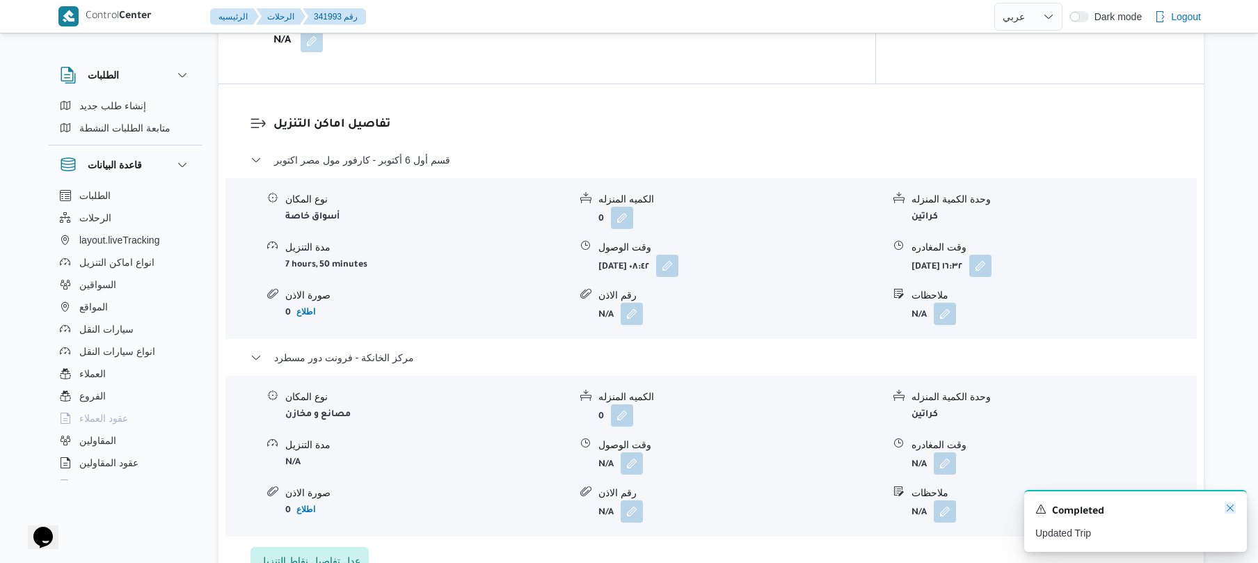
click at [1225, 509] on icon "Dismiss toast" at bounding box center [1230, 507] width 11 height 11
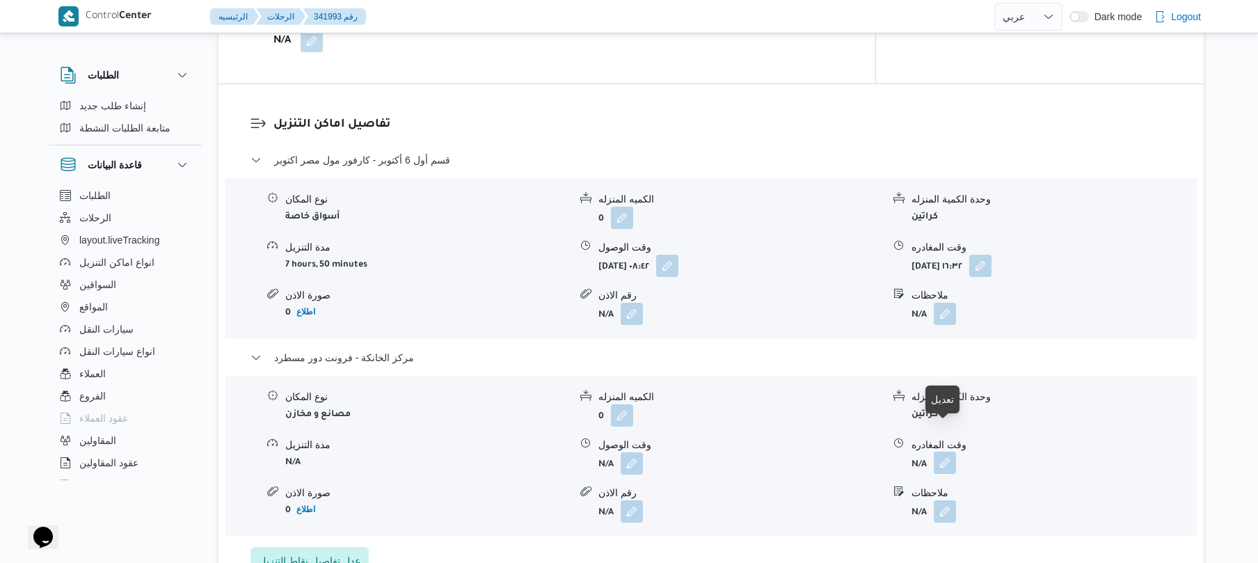
click at [946, 452] on button "button" at bounding box center [945, 463] width 22 height 22
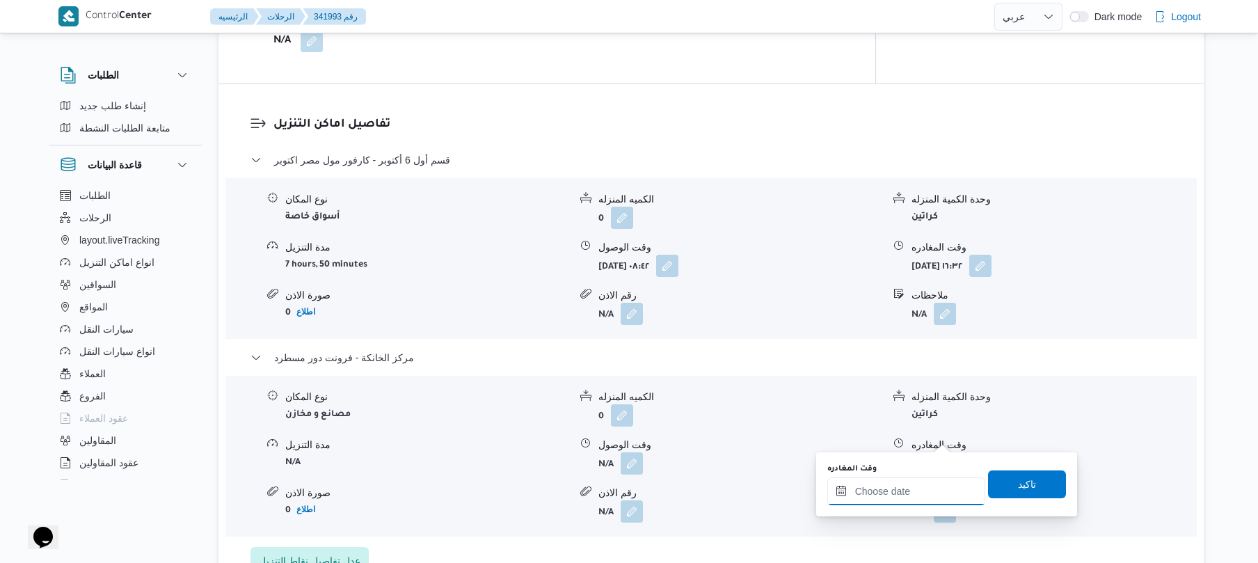
click at [881, 496] on input "وقت المغادره" at bounding box center [906, 491] width 158 height 28
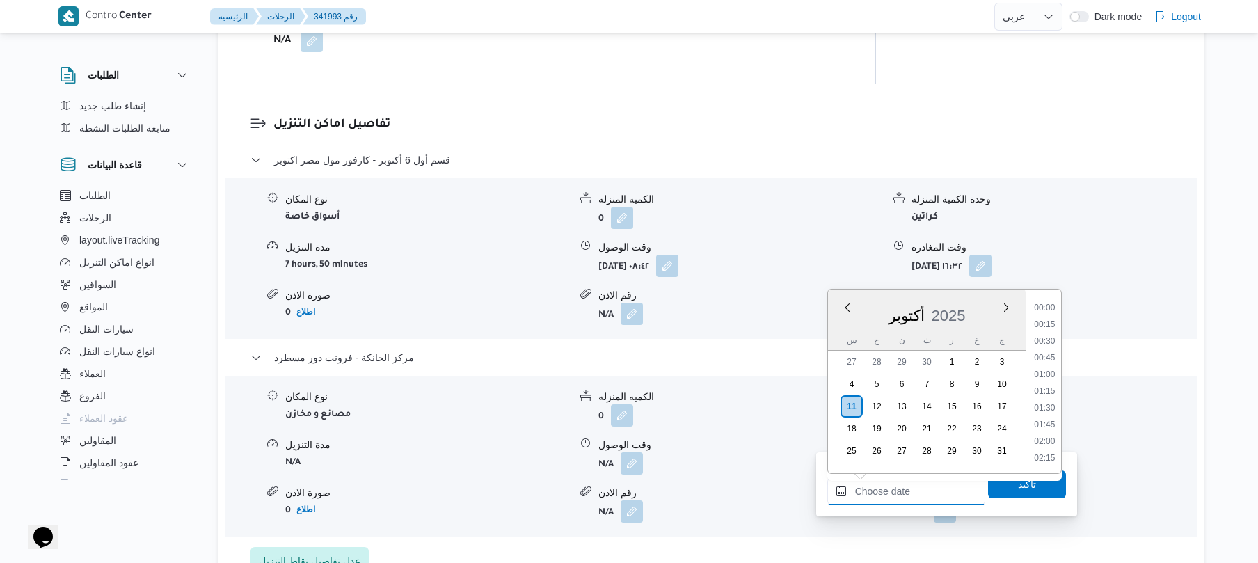
scroll to position [1103, 0]
click at [1051, 310] on li "16:30" at bounding box center [1044, 307] width 32 height 14
type input "[DATE] ١٦:٣٠"
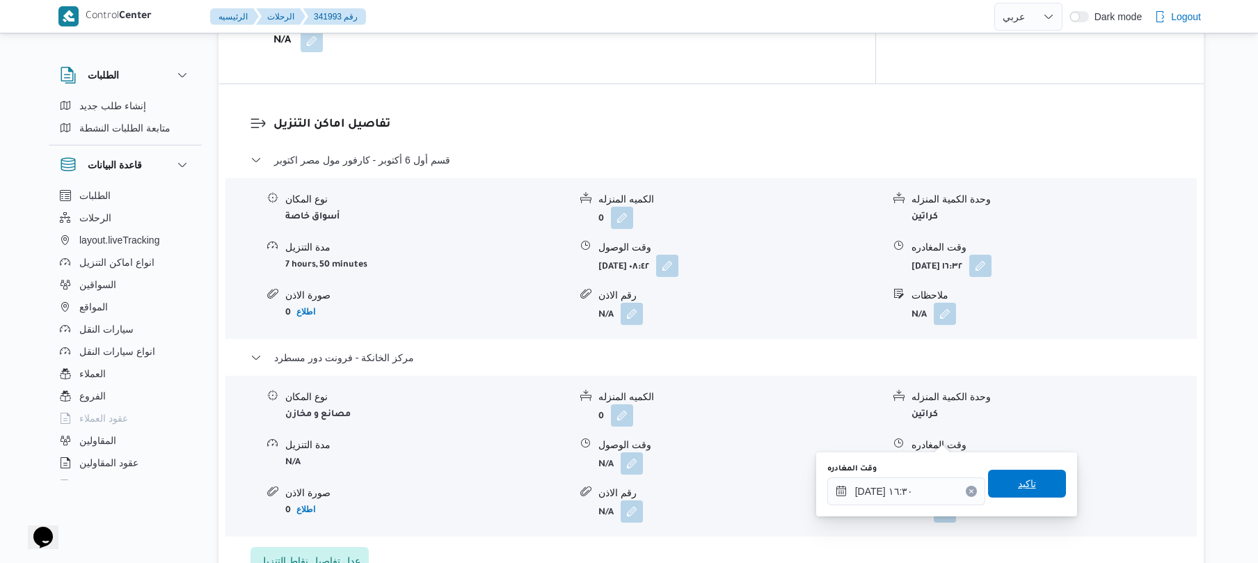
click at [1002, 488] on span "تاكيد" at bounding box center [1027, 484] width 78 height 28
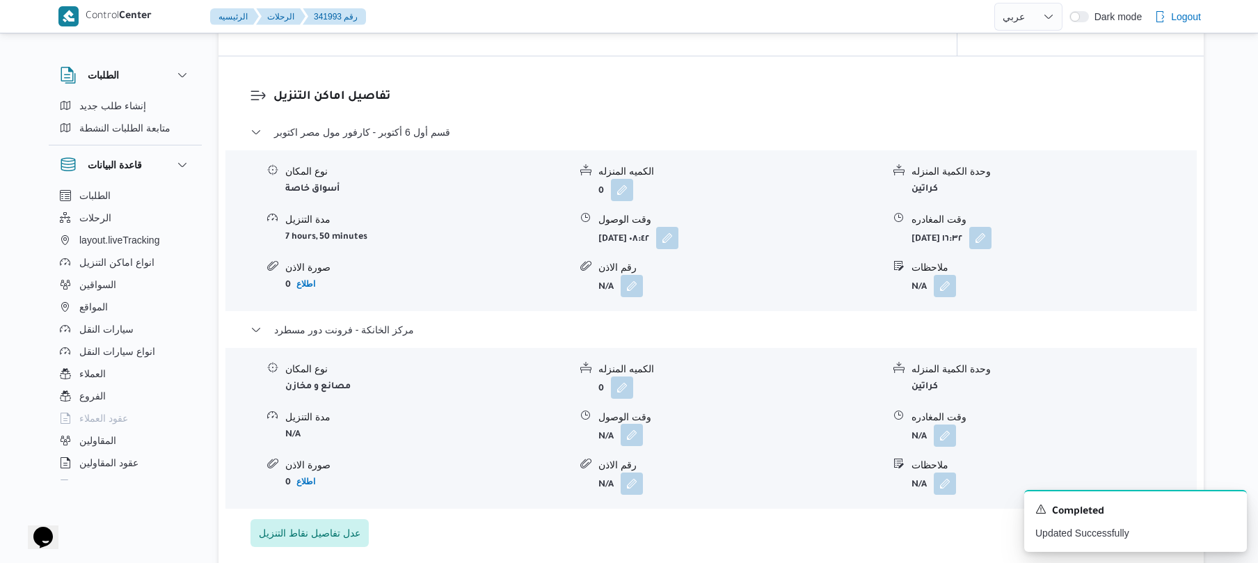
click at [635, 432] on button "button" at bounding box center [632, 435] width 22 height 22
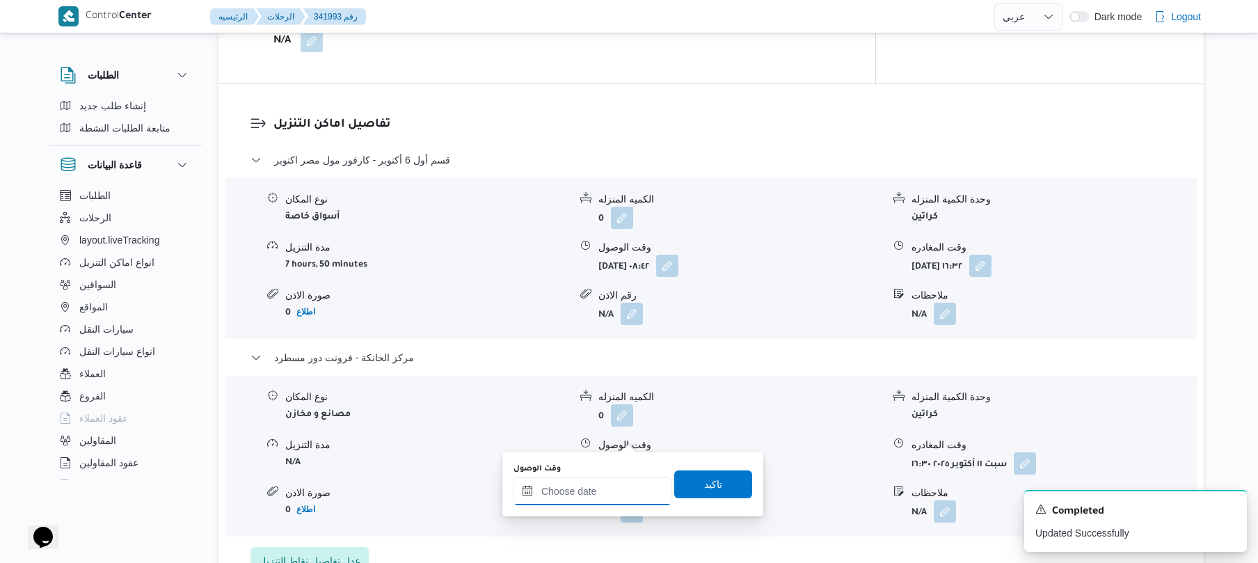
click at [610, 479] on input "وقت الوصول" at bounding box center [592, 491] width 158 height 28
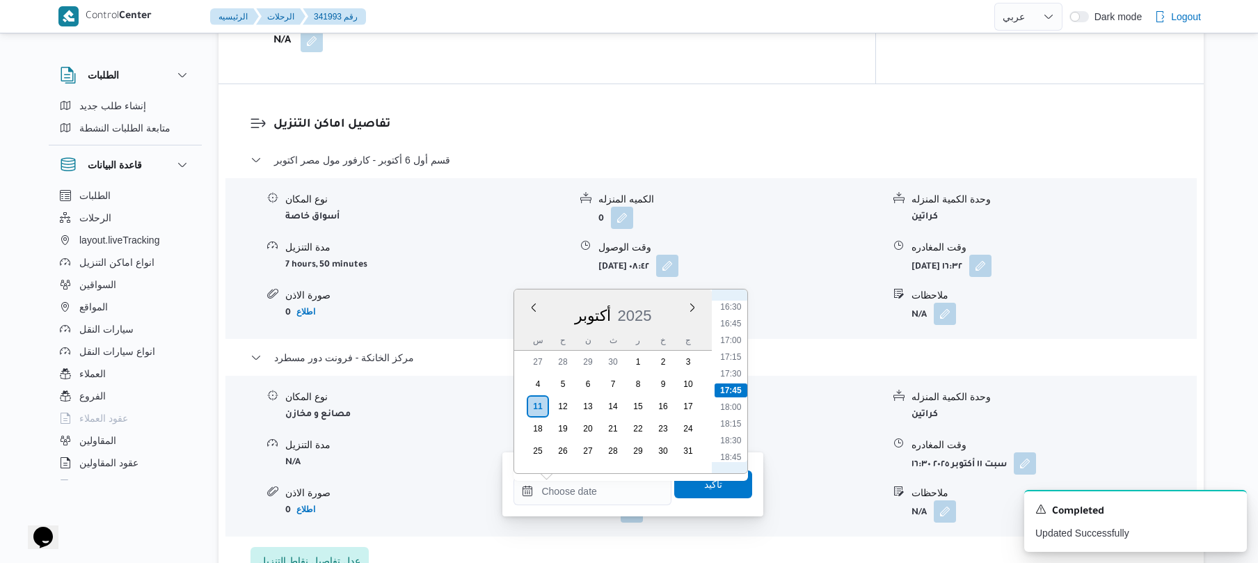
scroll to position [966, 0]
click at [733, 429] on li "16:15" at bounding box center [731, 427] width 32 height 14
type input "[DATE] ١٦:١٥"
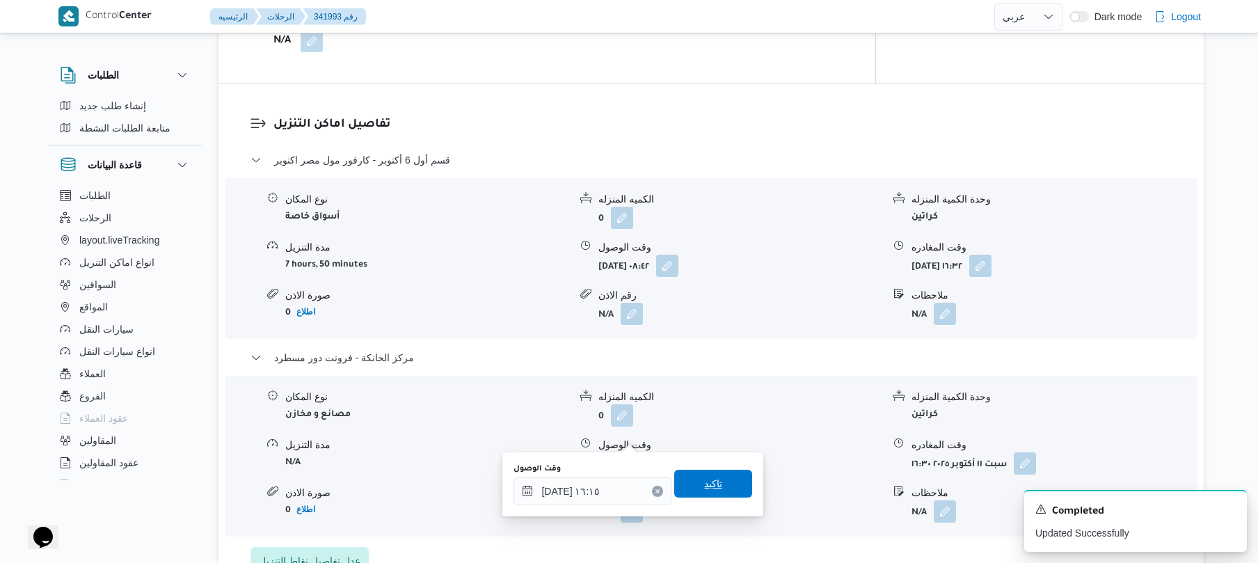
click at [712, 487] on span "تاكيد" at bounding box center [713, 483] width 18 height 17
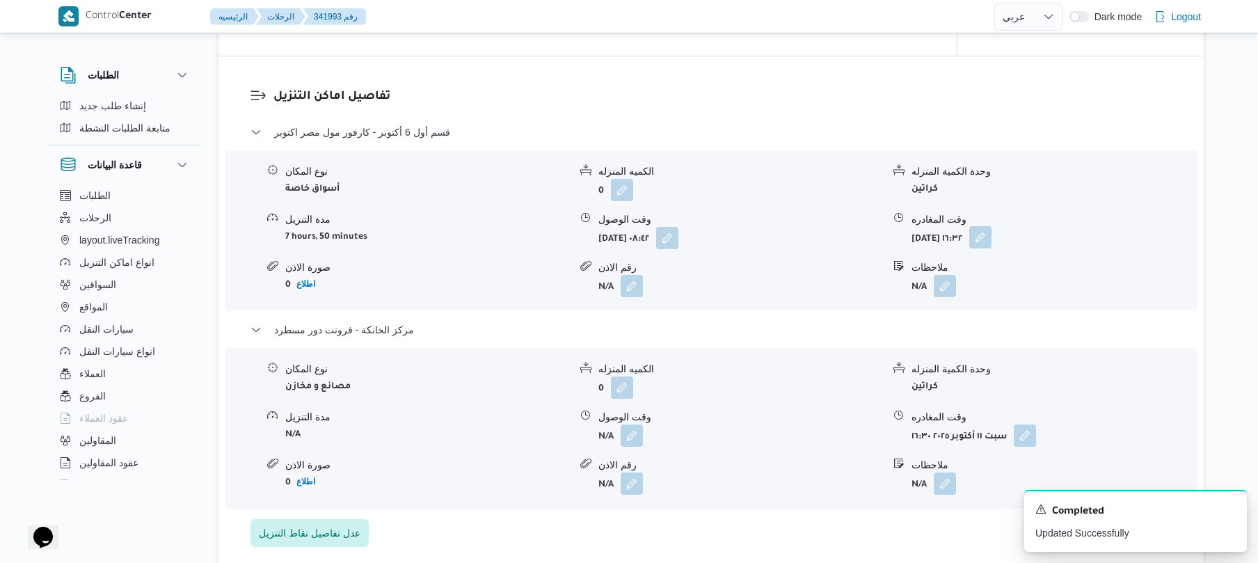
click at [992, 237] on button "button" at bounding box center [980, 237] width 22 height 22
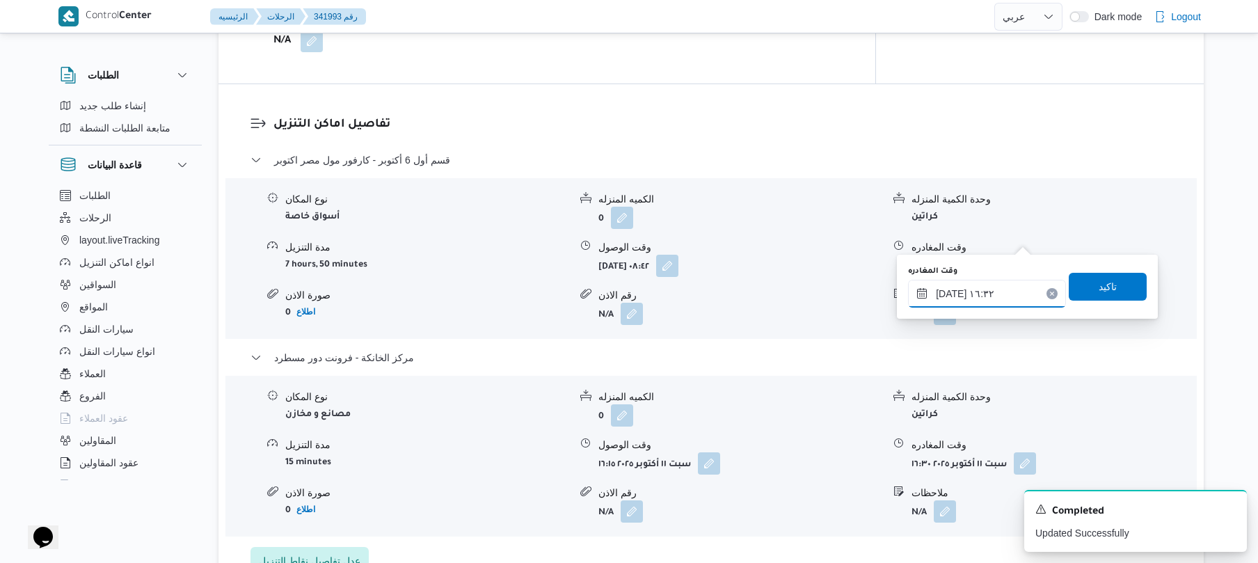
click at [963, 288] on input "[DATE] ١٦:٣٢" at bounding box center [987, 294] width 158 height 28
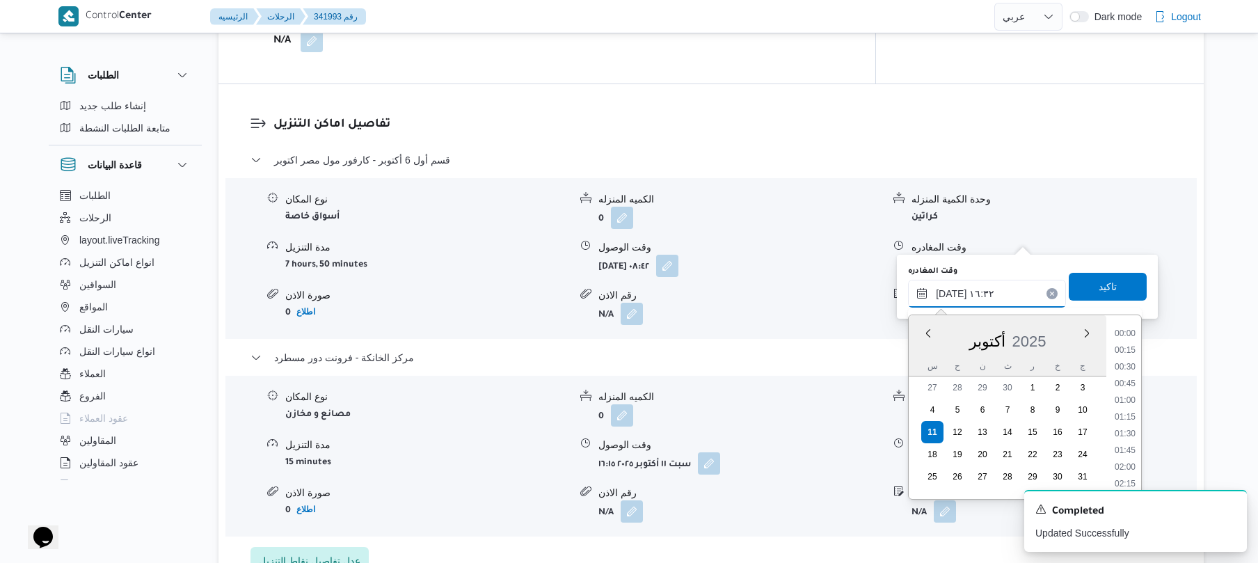
scroll to position [1019, 0]
click at [1127, 329] on li "15:15" at bounding box center [1125, 333] width 32 height 14
type input "[DATE] ١٥:١٥"
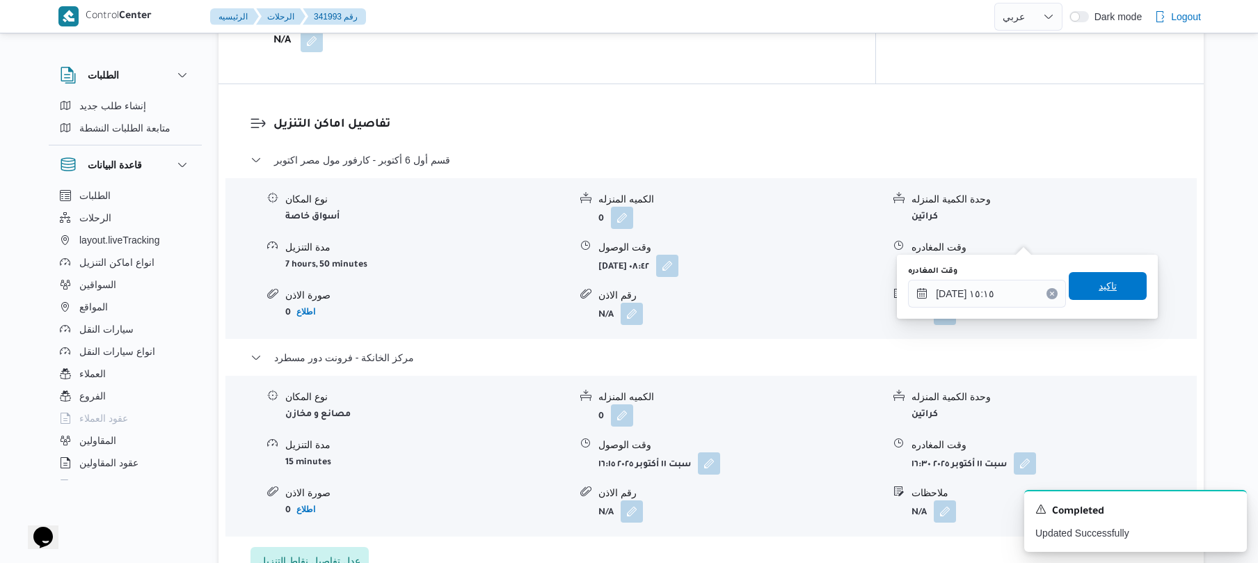
click at [1114, 290] on span "تاكيد" at bounding box center [1108, 286] width 78 height 28
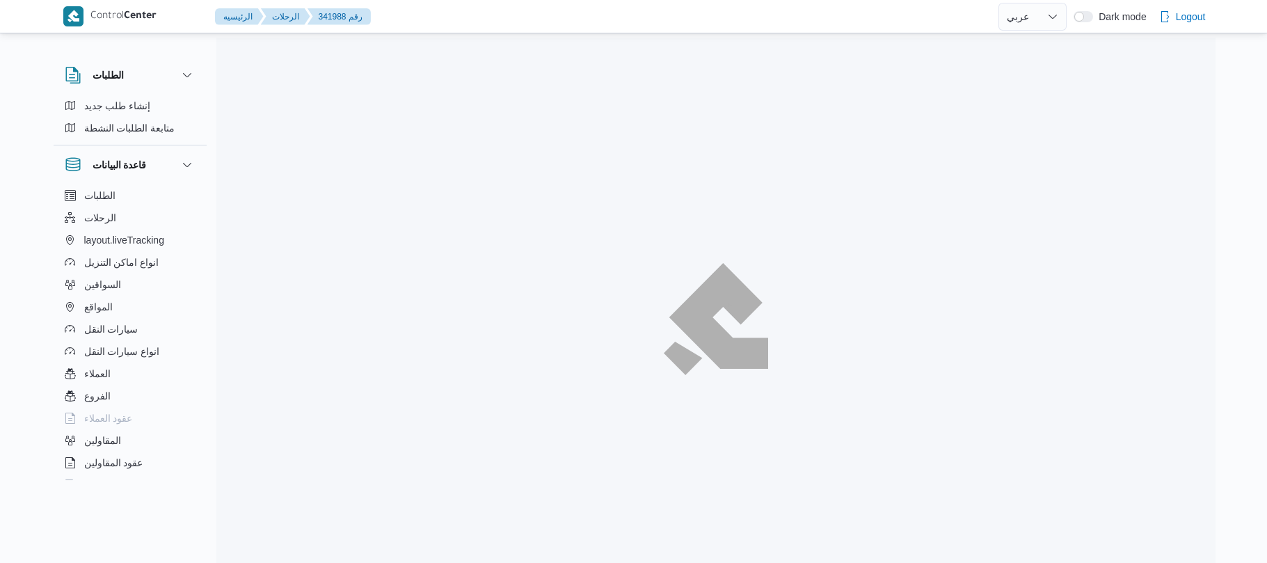
select select "ar"
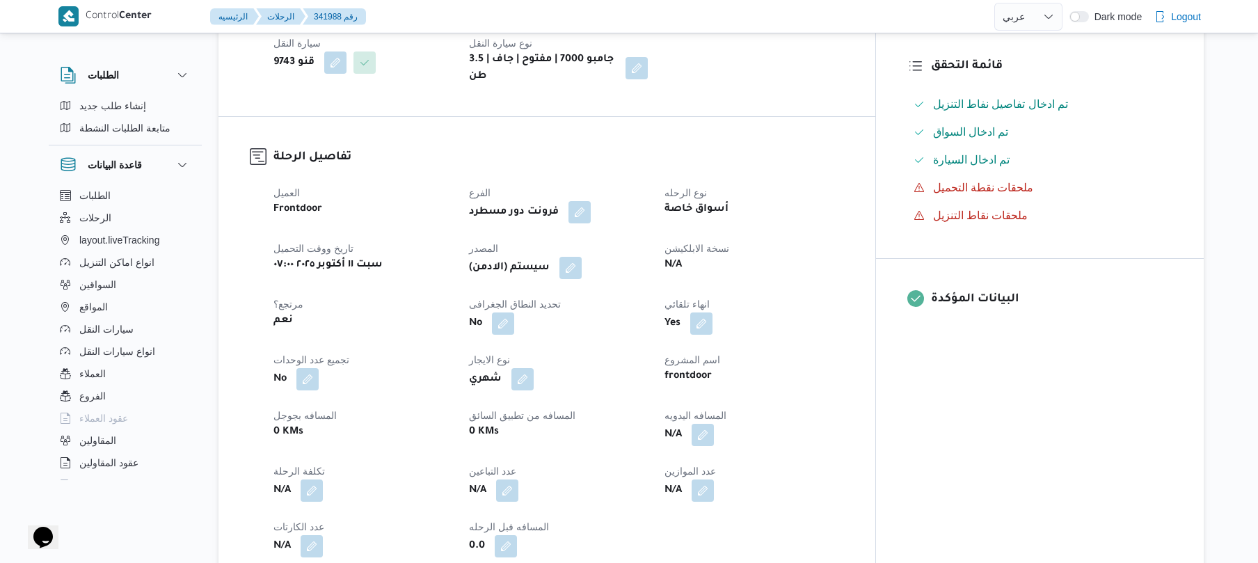
scroll to position [371, 0]
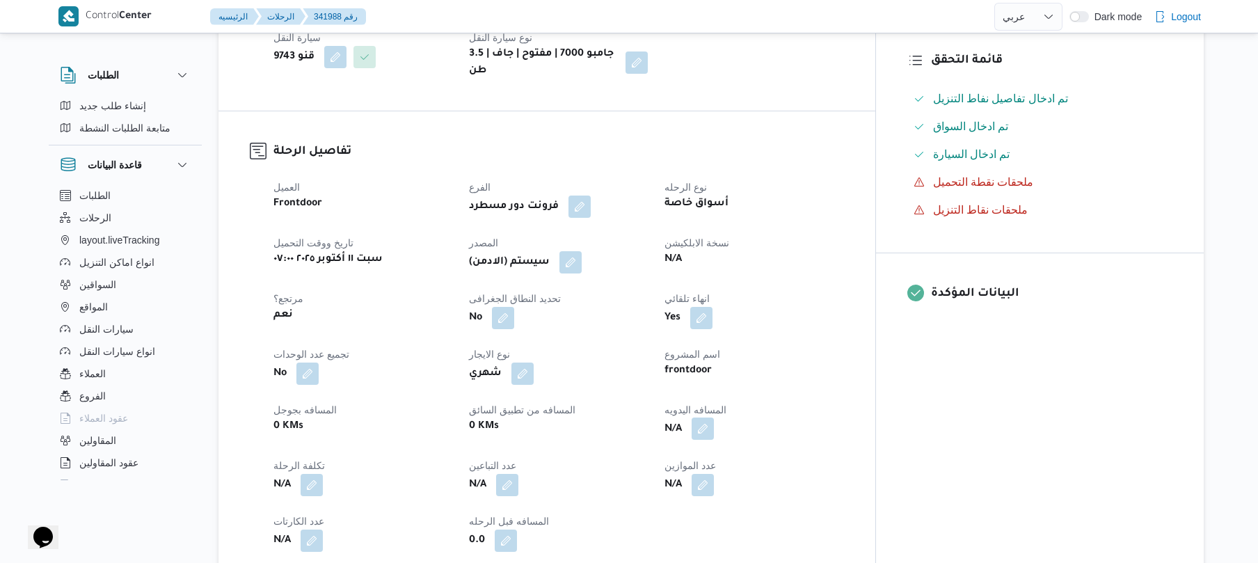
click at [714, 419] on button "button" at bounding box center [703, 428] width 22 height 22
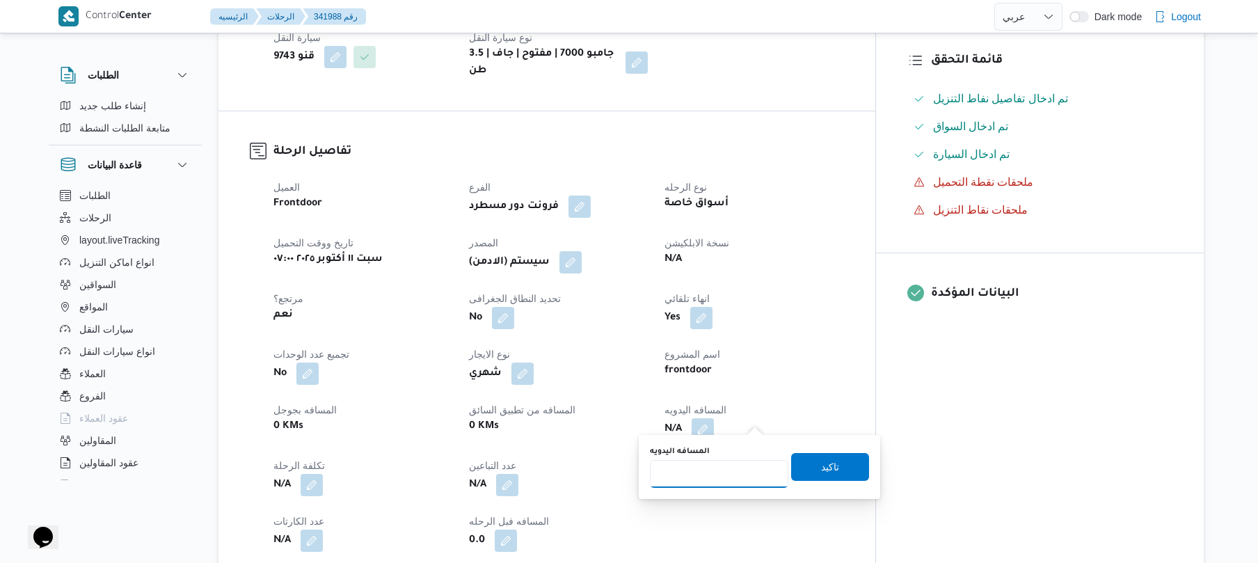
click at [706, 468] on input "المسافه اليدويه" at bounding box center [719, 474] width 138 height 28
type input "1"
type input "110"
click at [802, 470] on span "تاكيد" at bounding box center [830, 466] width 78 height 28
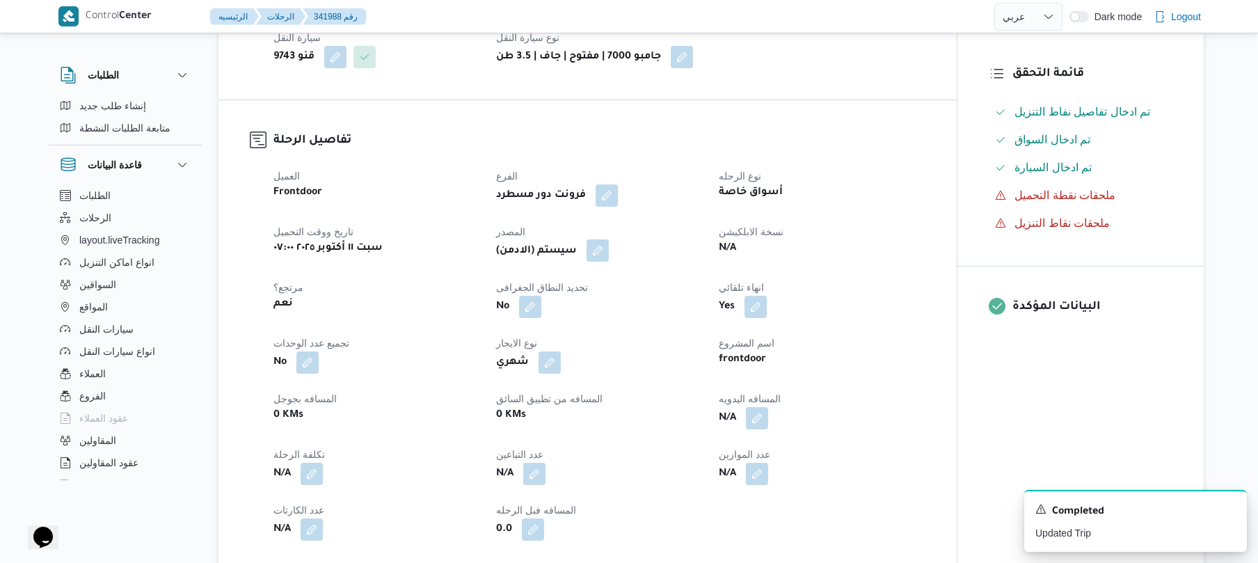
click at [600, 248] on button "button" at bounding box center [598, 250] width 22 height 22
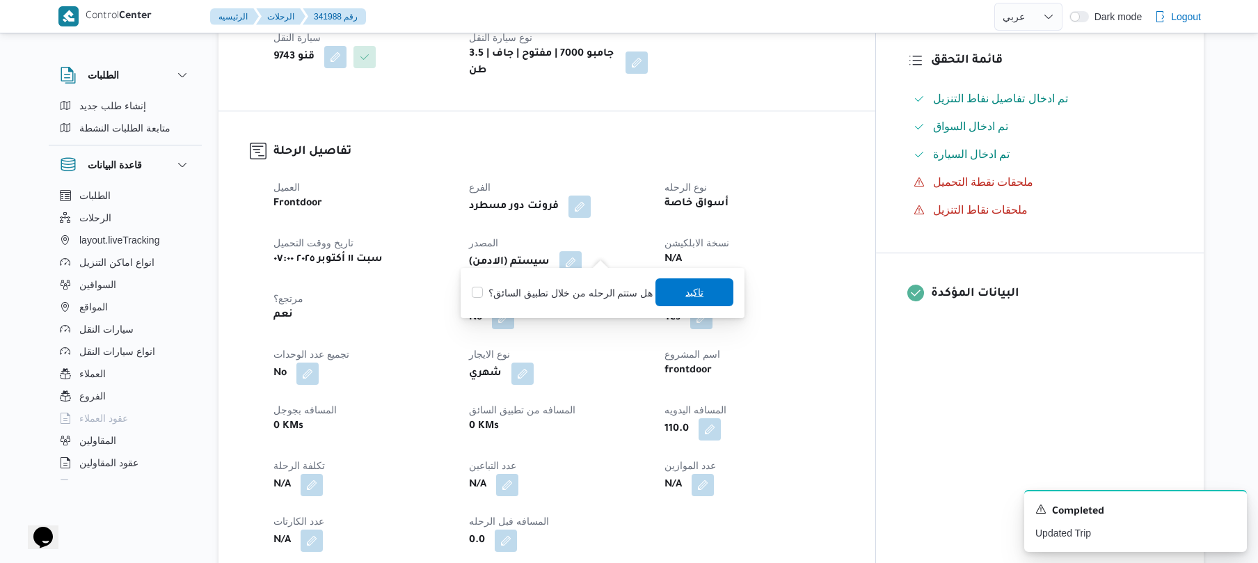
click at [694, 296] on span "تاكيد" at bounding box center [694, 292] width 18 height 17
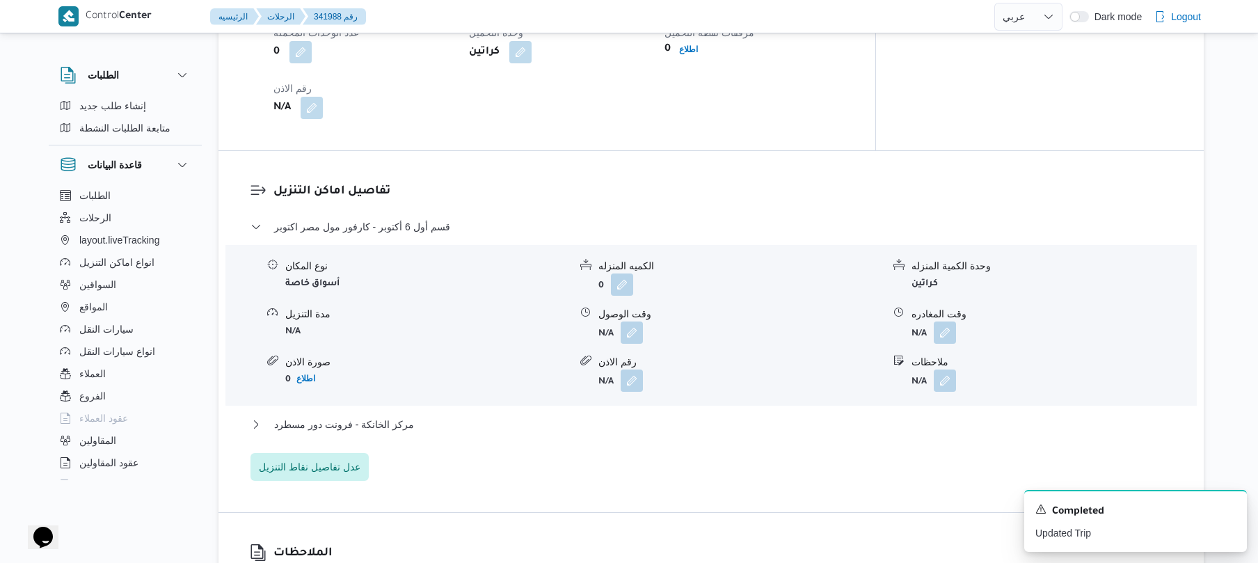
scroll to position [1113, 0]
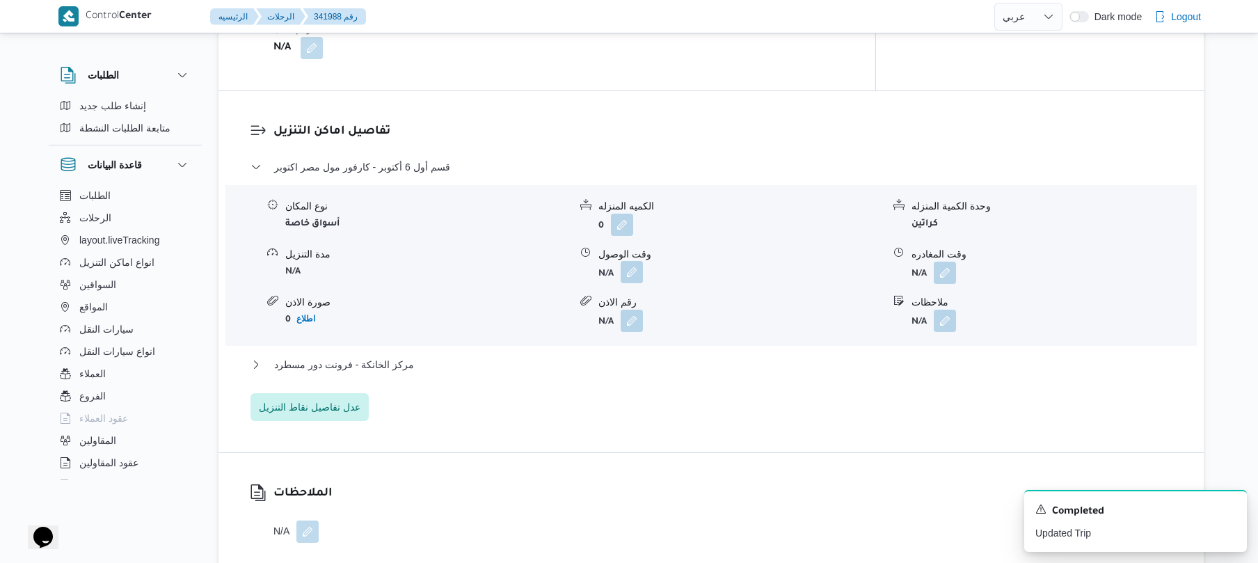
click at [633, 261] on button "button" at bounding box center [632, 272] width 22 height 22
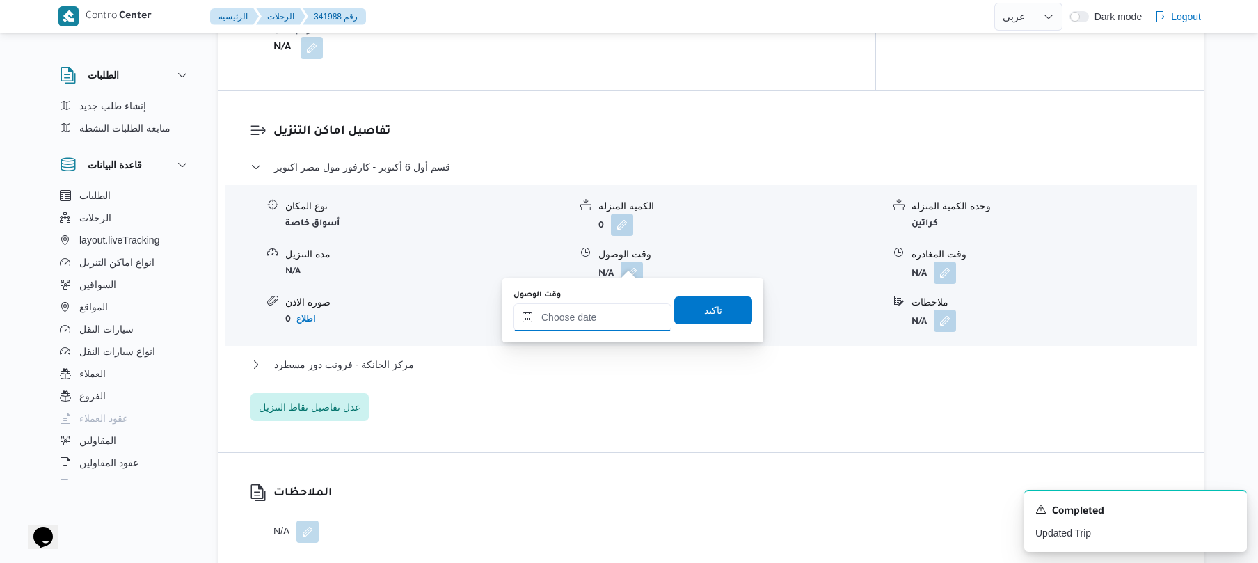
click at [580, 323] on input "وقت الوصول" at bounding box center [592, 317] width 158 height 28
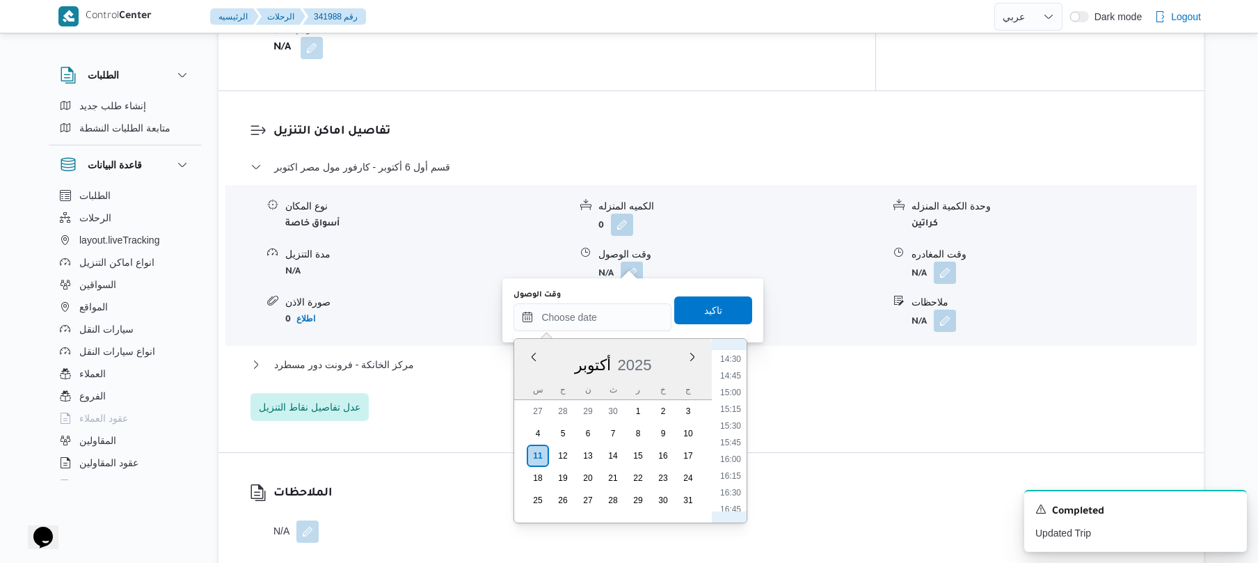
scroll to position [466, 0]
click at [732, 469] on li "08:45" at bounding box center [731, 475] width 32 height 14
type input "[DATE] ٠٨:٤٥"
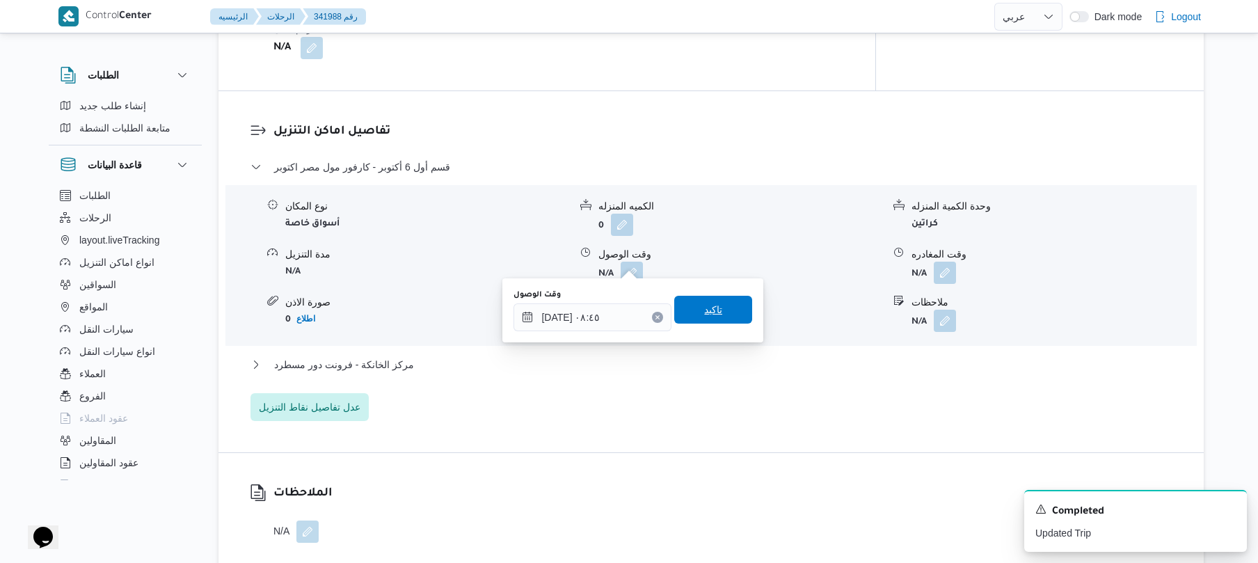
click at [712, 313] on span "تاكيد" at bounding box center [713, 309] width 18 height 17
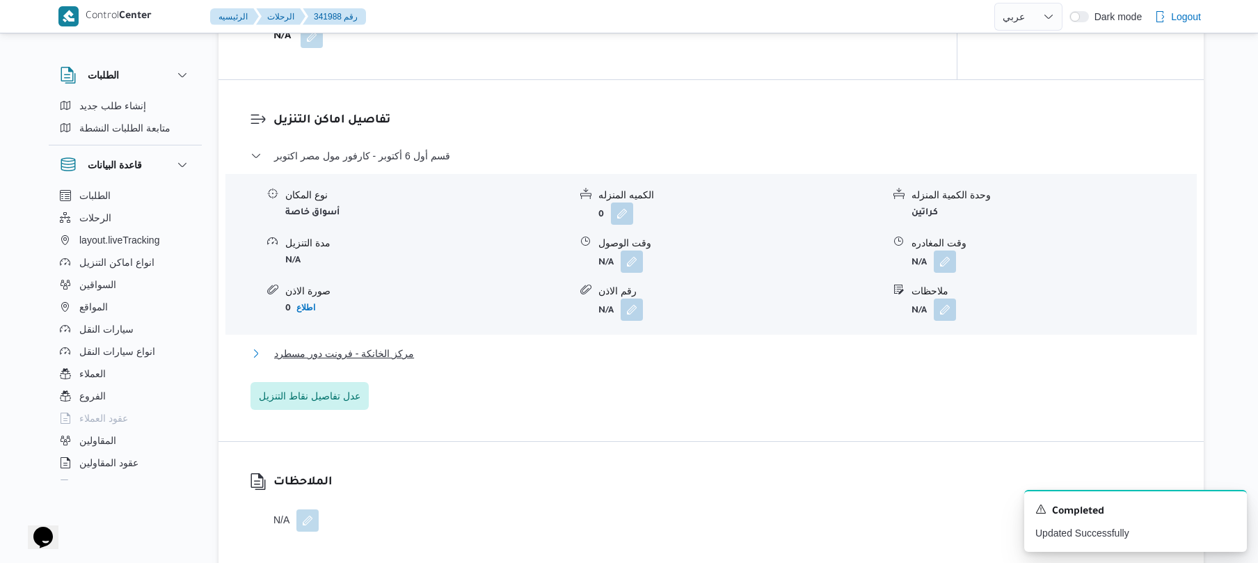
click at [632, 349] on button "مركز الخانكة - فرونت دور مسطرد" at bounding box center [711, 353] width 922 height 17
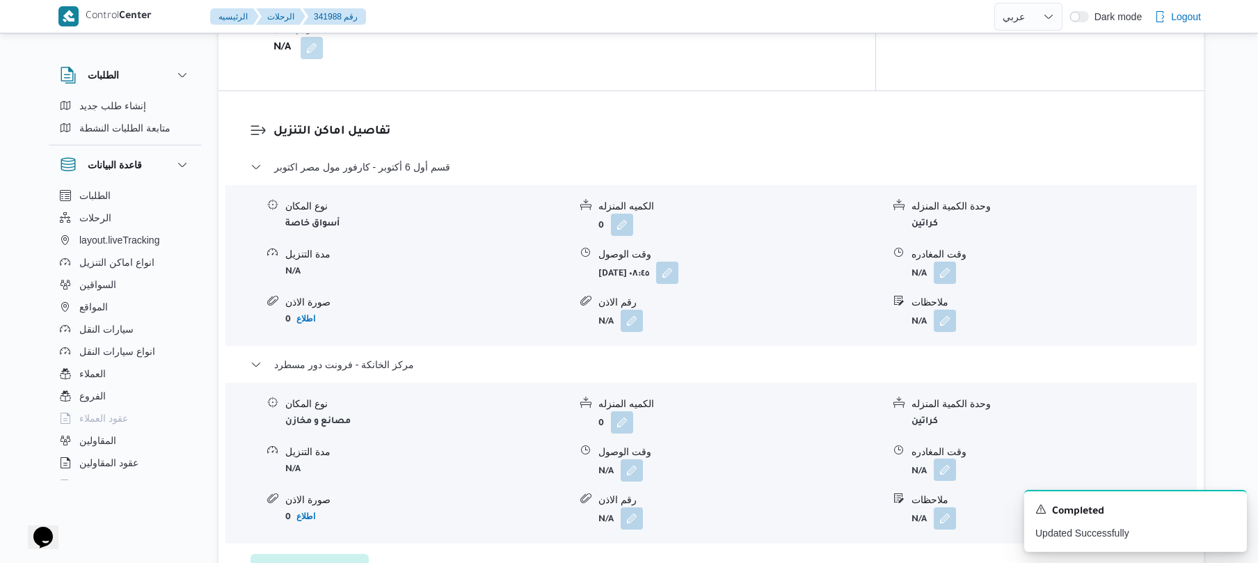
click at [956, 459] on button "button" at bounding box center [945, 470] width 22 height 22
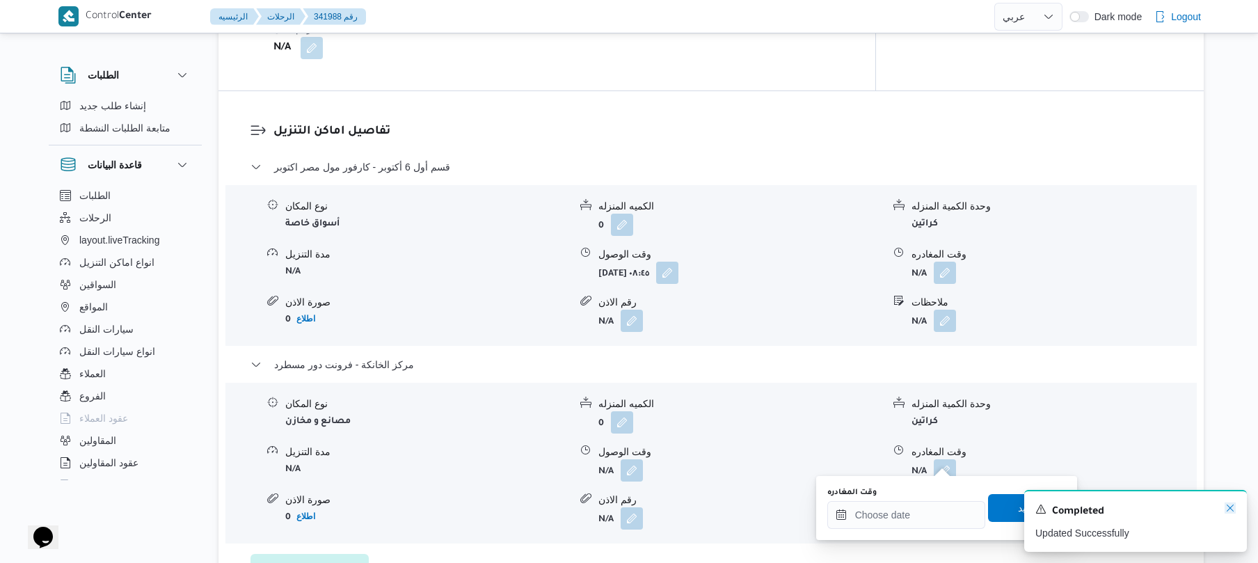
click at [1231, 507] on icon "Dismiss toast" at bounding box center [1230, 507] width 11 height 11
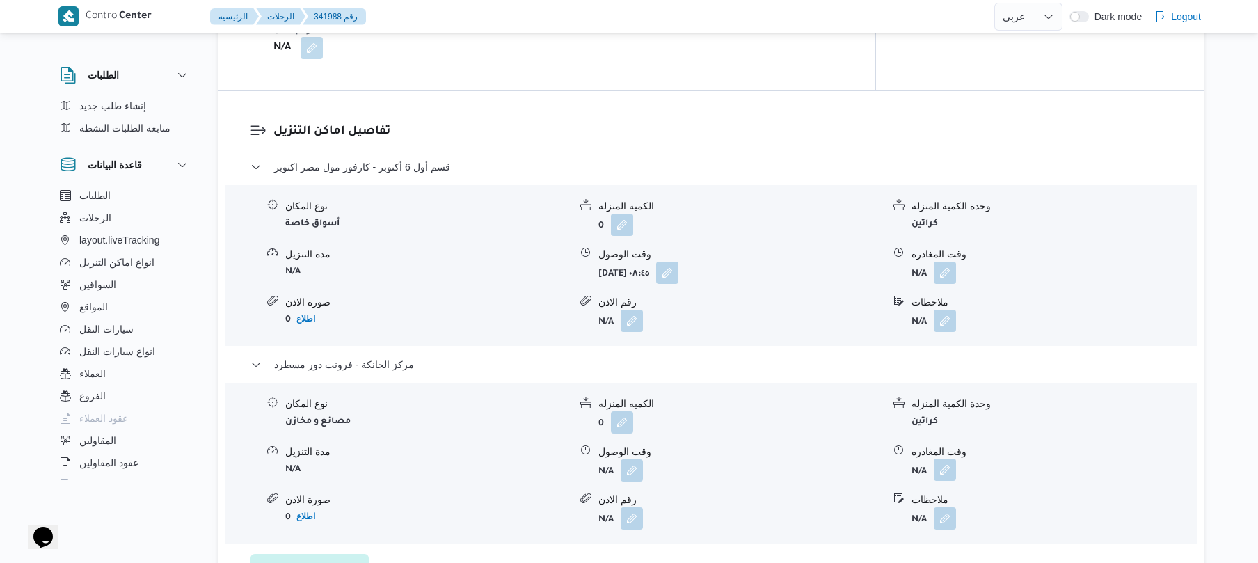
click at [939, 462] on button "button" at bounding box center [945, 470] width 22 height 22
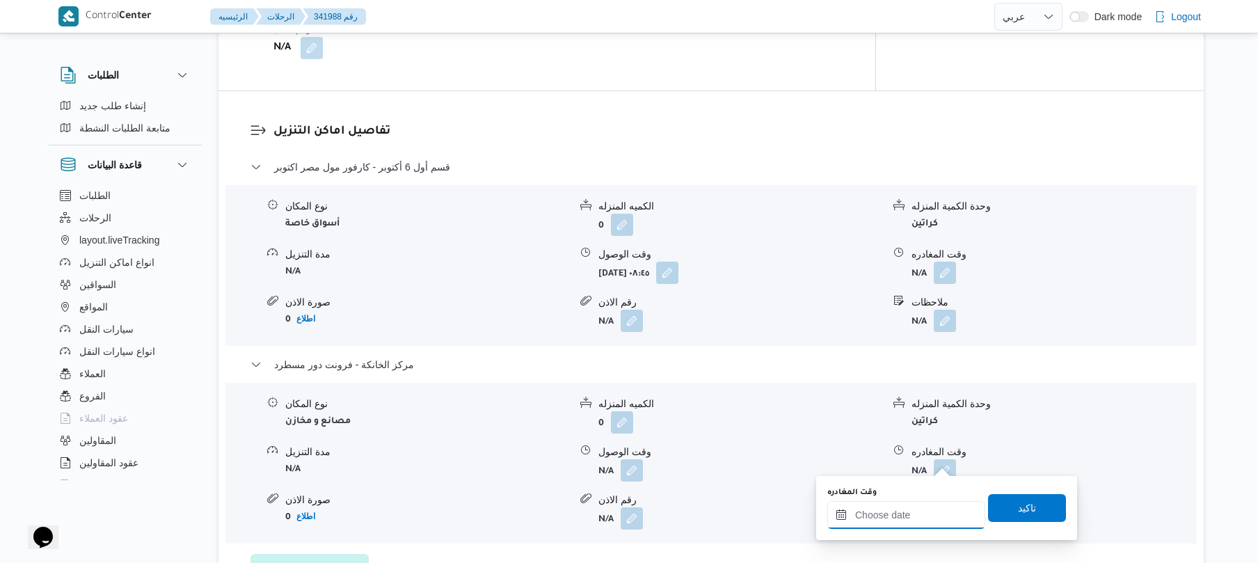
click at [894, 515] on input "وقت المغادره" at bounding box center [906, 515] width 158 height 28
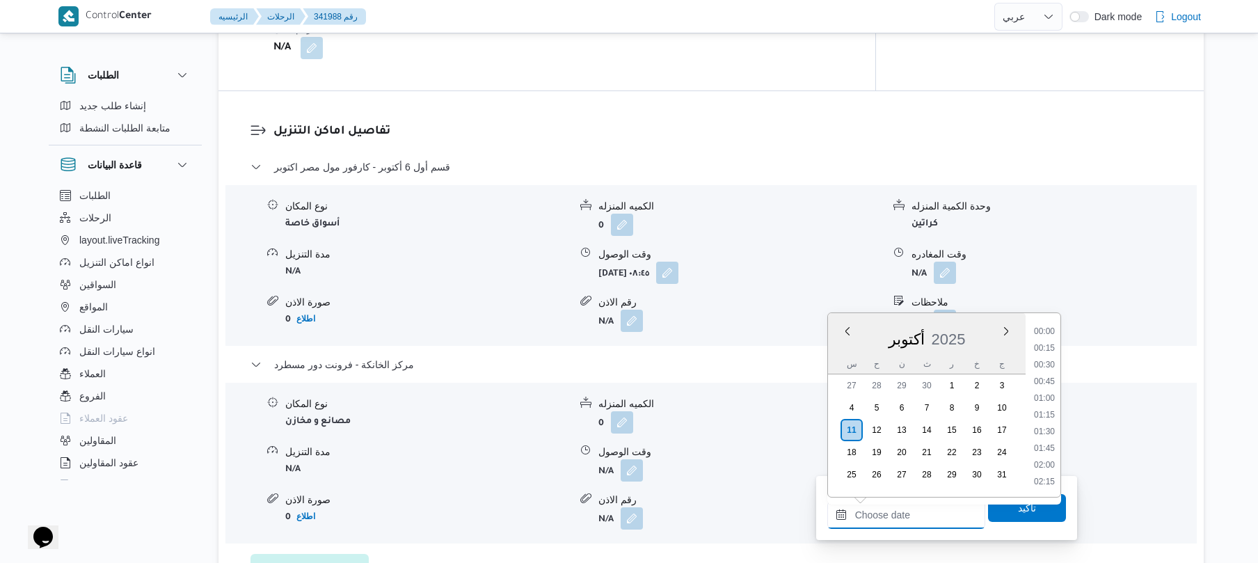
scroll to position [1103, 0]
click at [1053, 332] on li "16:30" at bounding box center [1044, 331] width 32 height 14
type input "١١/١٠/٢٠٢٥ ١٦:٣٠"
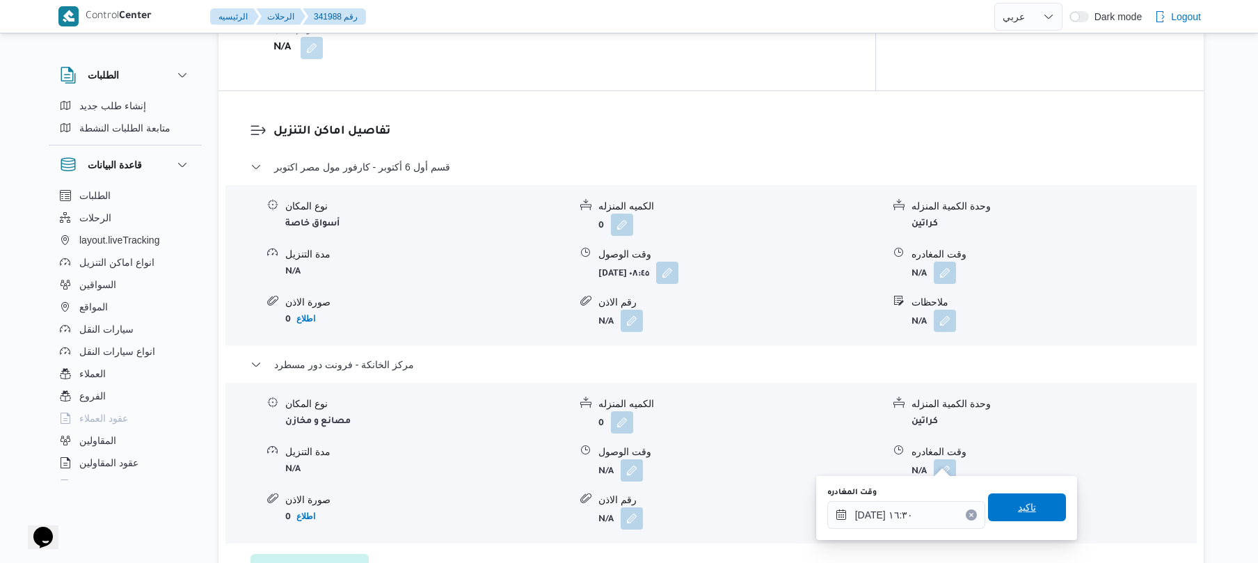
click at [1002, 510] on span "تاكيد" at bounding box center [1027, 507] width 78 height 28
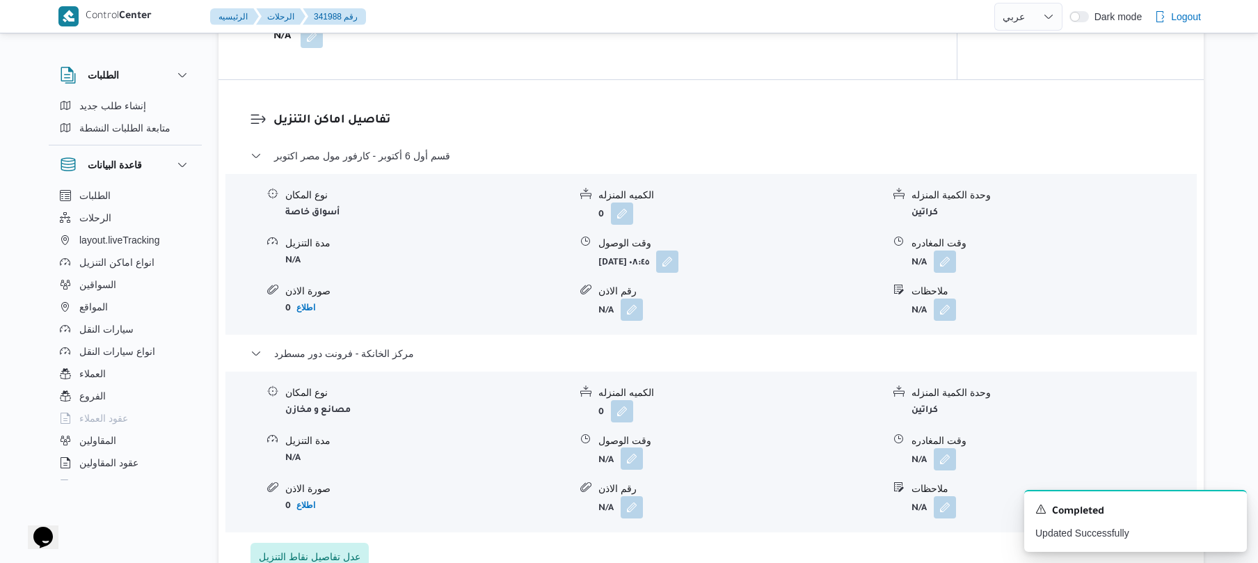
click at [632, 455] on button "button" at bounding box center [632, 458] width 22 height 22
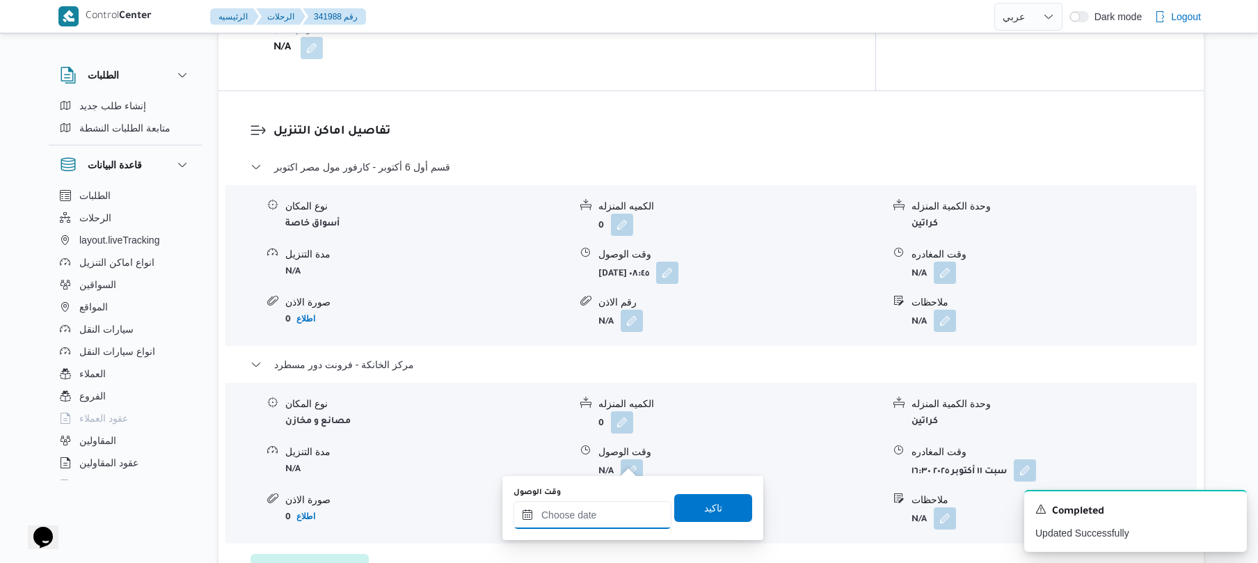
click at [615, 510] on input "وقت الوصول" at bounding box center [592, 515] width 158 height 28
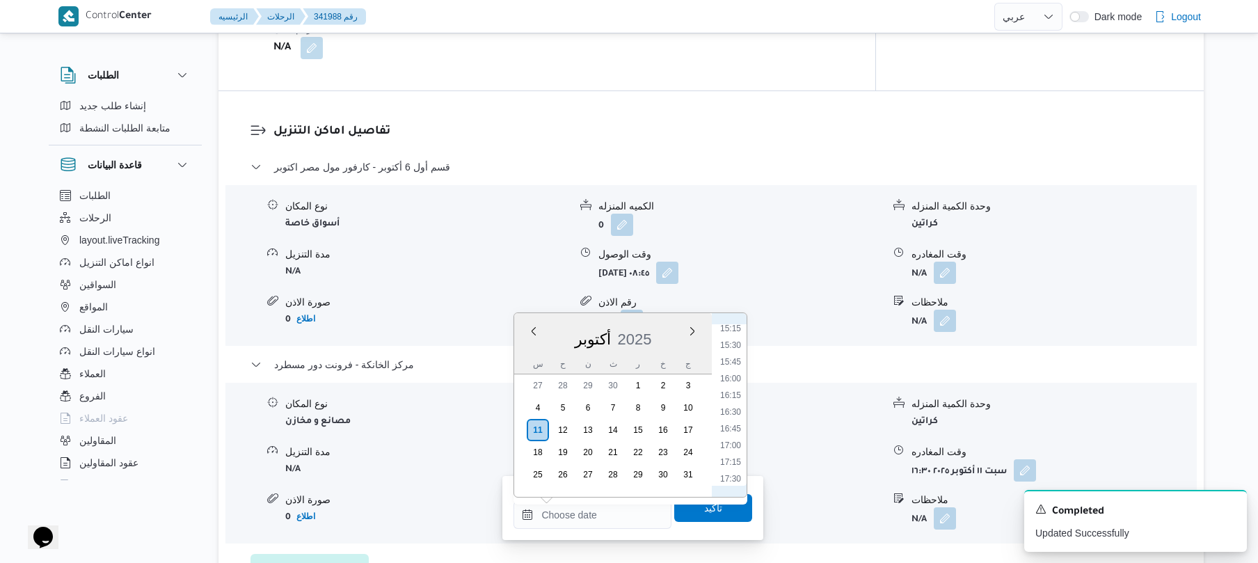
scroll to position [966, 0]
click at [733, 447] on li "16:15" at bounding box center [731, 451] width 32 height 14
type input "١١/١٠/٢٠٢٥ ١٦:١٥"
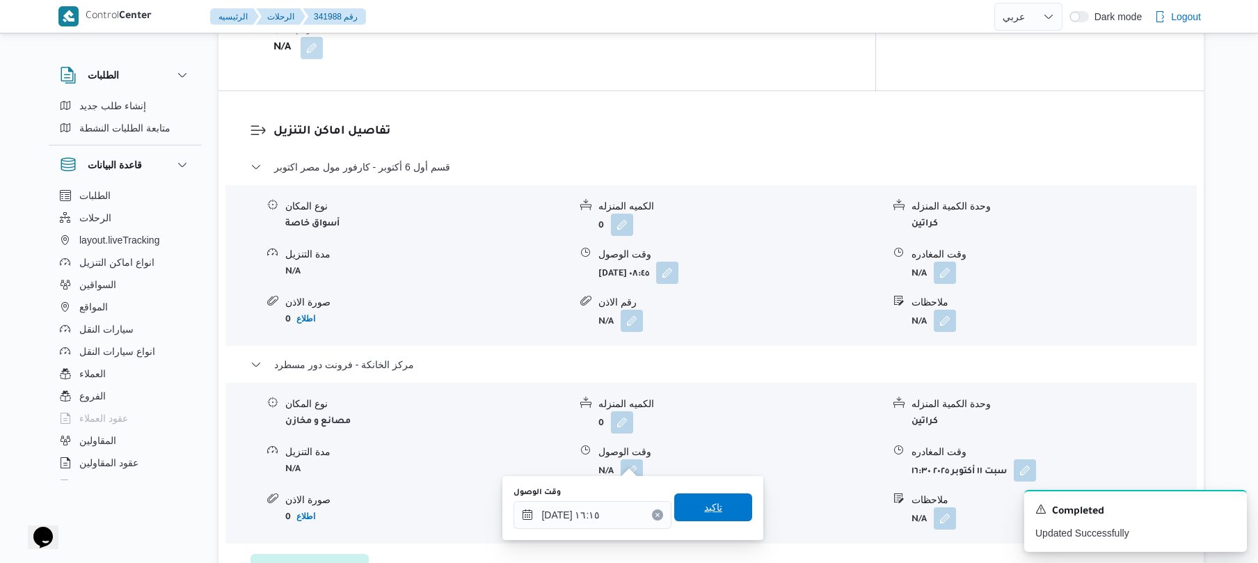
click at [714, 508] on span "تاكيد" at bounding box center [713, 507] width 78 height 28
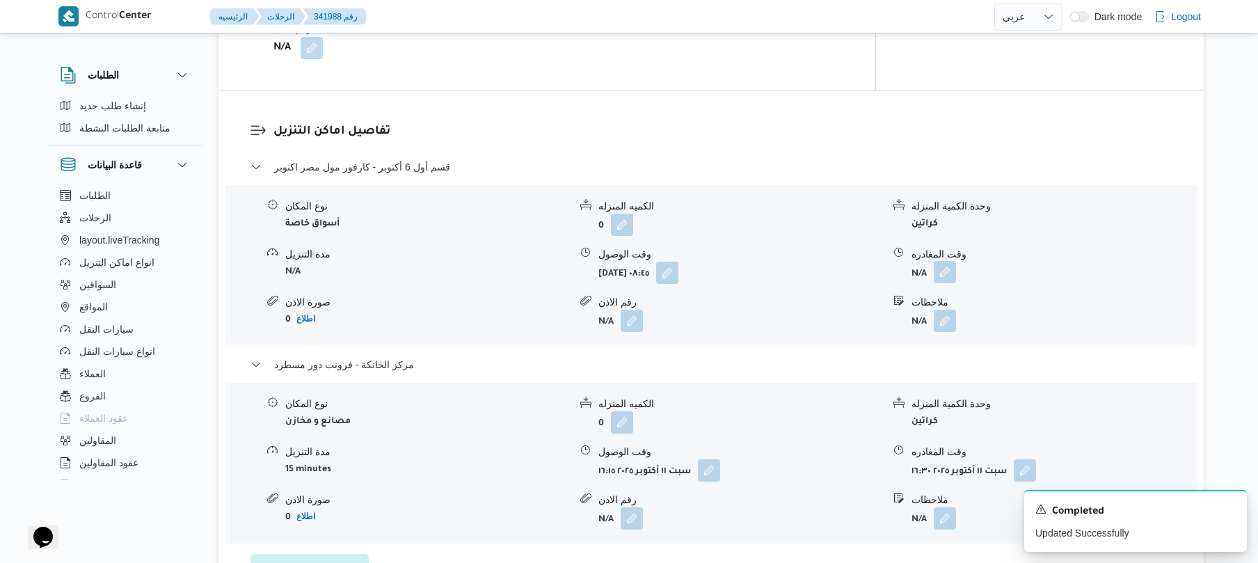
click at [946, 261] on button "button" at bounding box center [945, 272] width 22 height 22
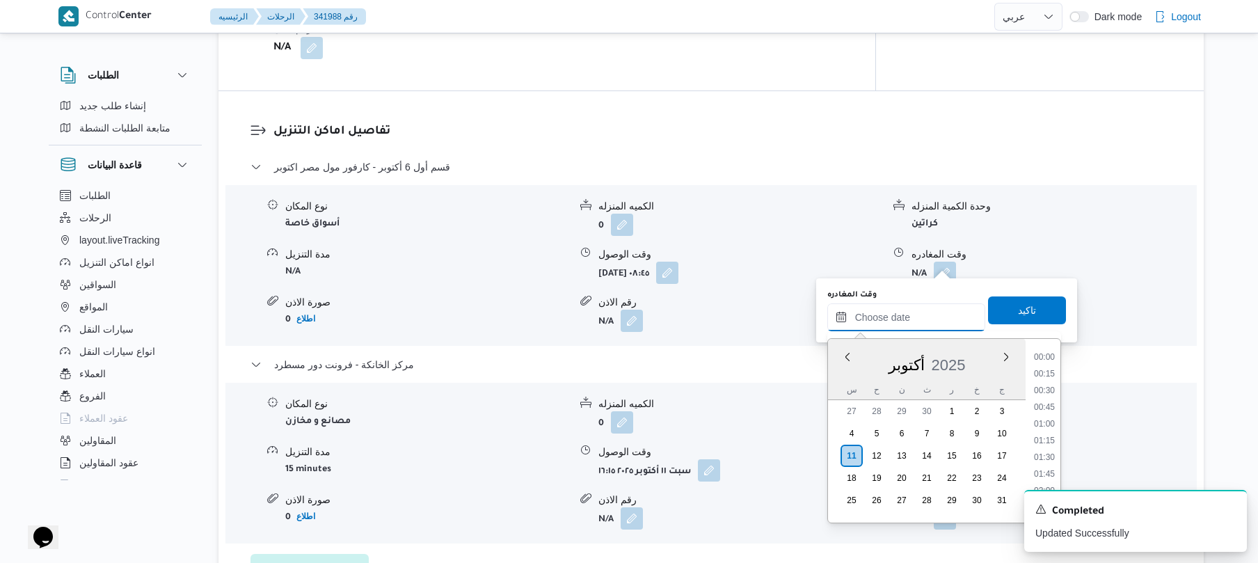
click at [879, 328] on input "وقت المغادره" at bounding box center [906, 317] width 158 height 28
click at [1052, 404] on li "15:15" at bounding box center [1044, 409] width 32 height 14
type input "١١/١٠/٢٠٢٥ ١٥:١٥"
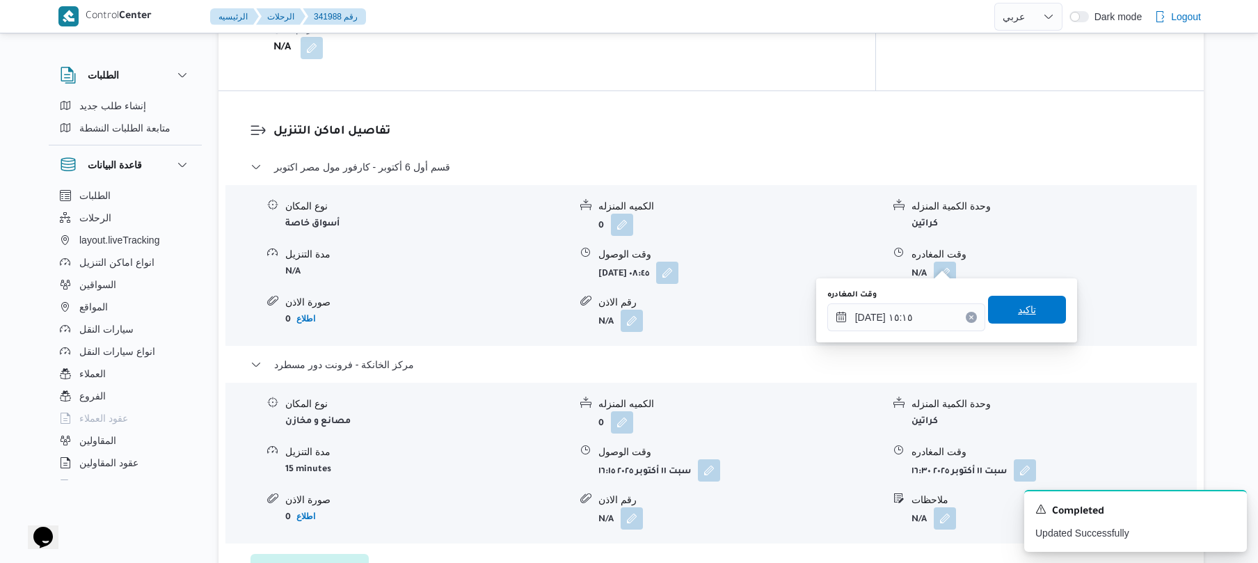
click at [1042, 310] on span "تاكيد" at bounding box center [1027, 310] width 78 height 28
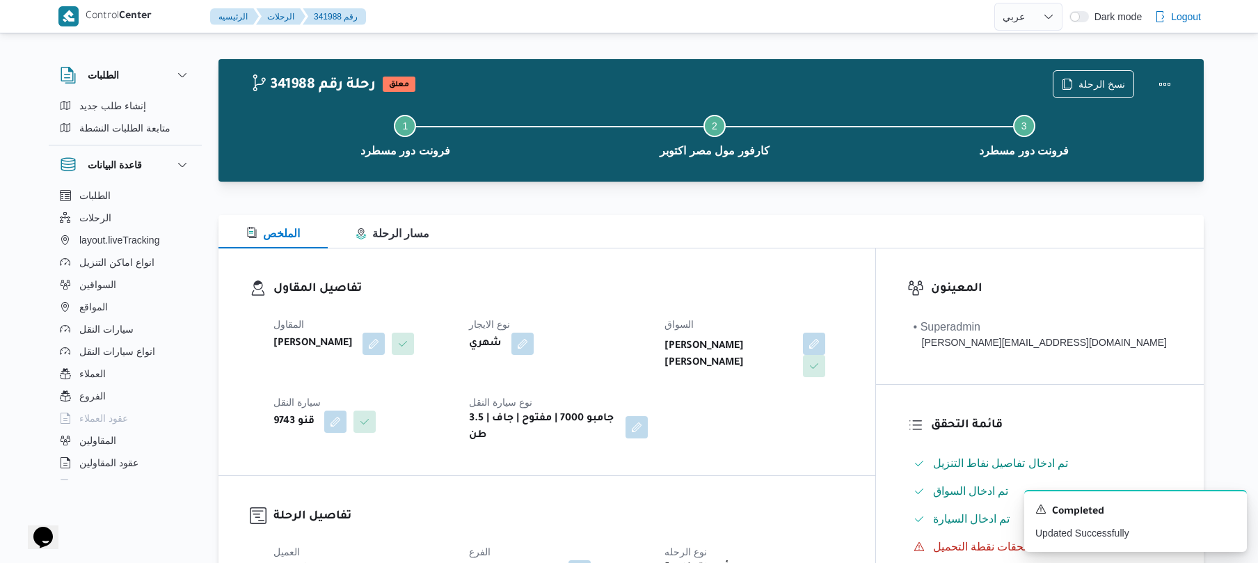
scroll to position [0, 0]
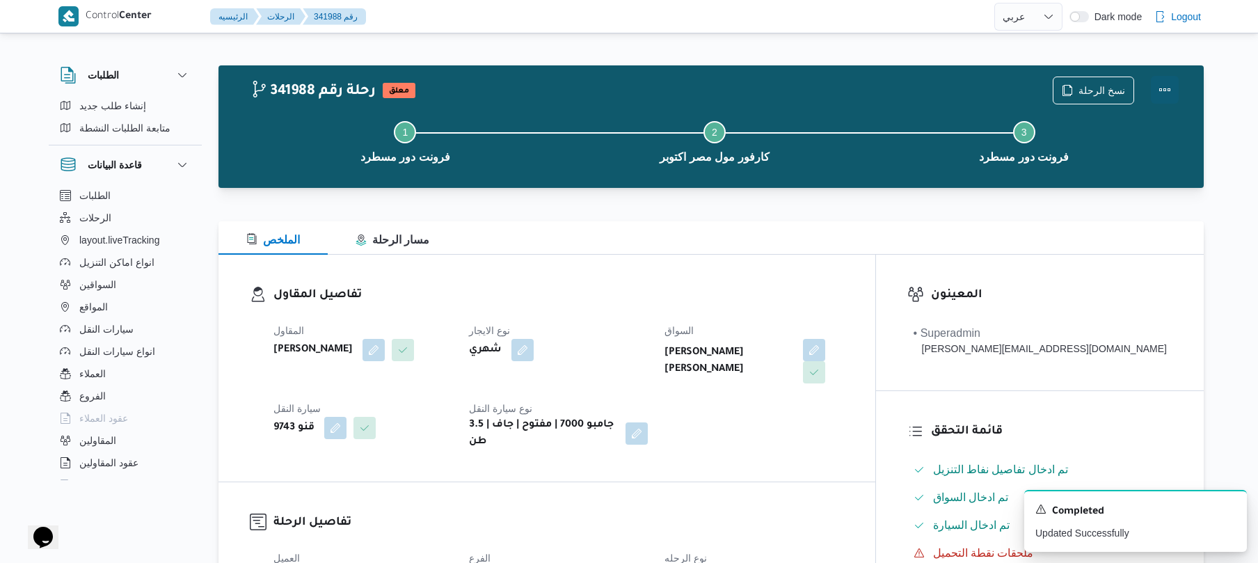
click at [1165, 95] on button "Actions" at bounding box center [1165, 90] width 28 height 28
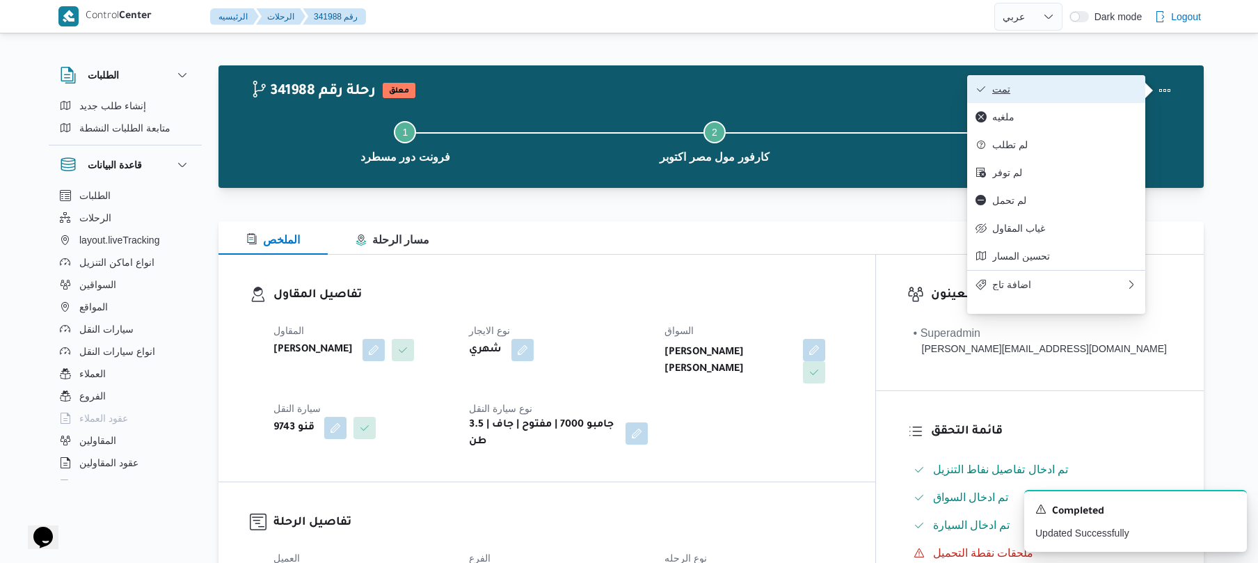
click at [1098, 95] on span "تمت" at bounding box center [1064, 88] width 145 height 11
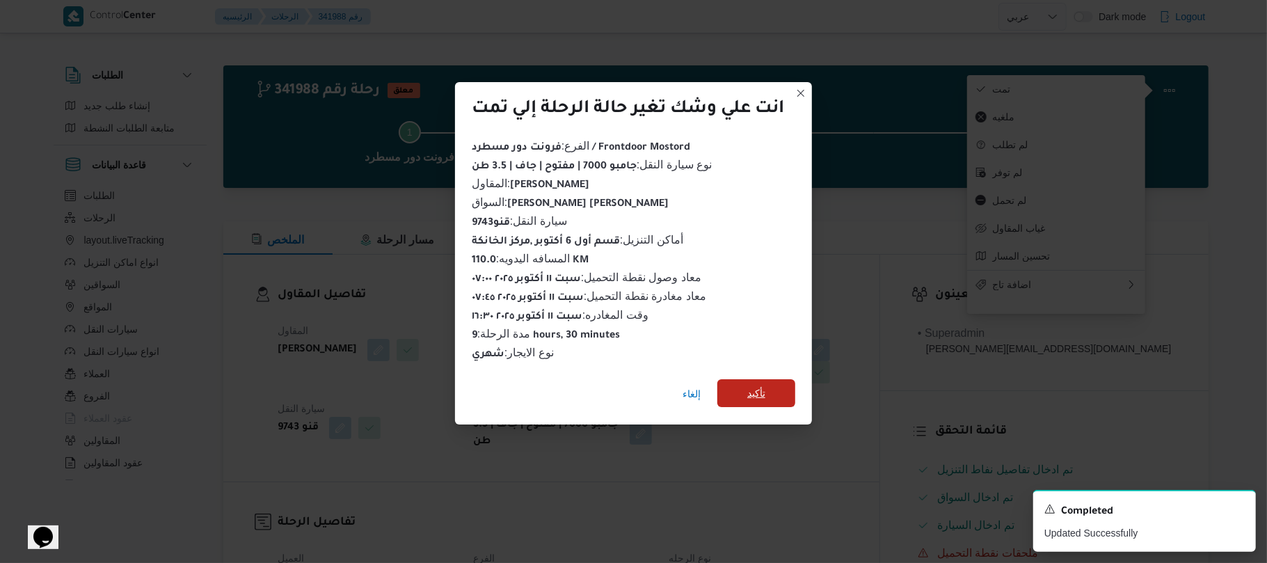
click at [763, 396] on span "تأكيد" at bounding box center [756, 393] width 78 height 28
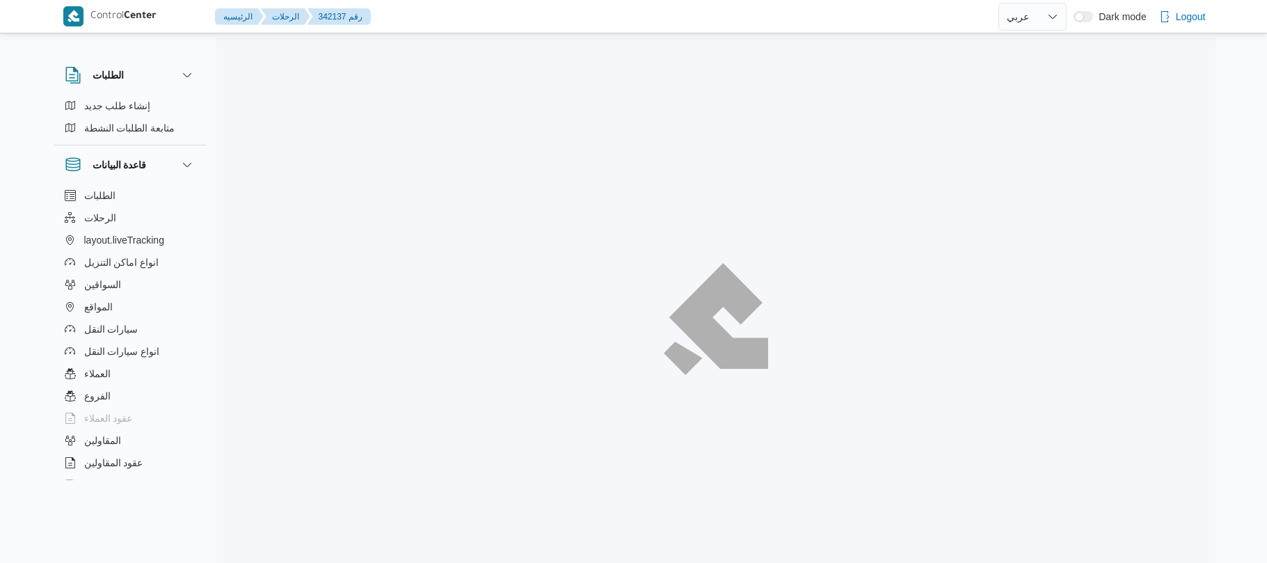
select select "ar"
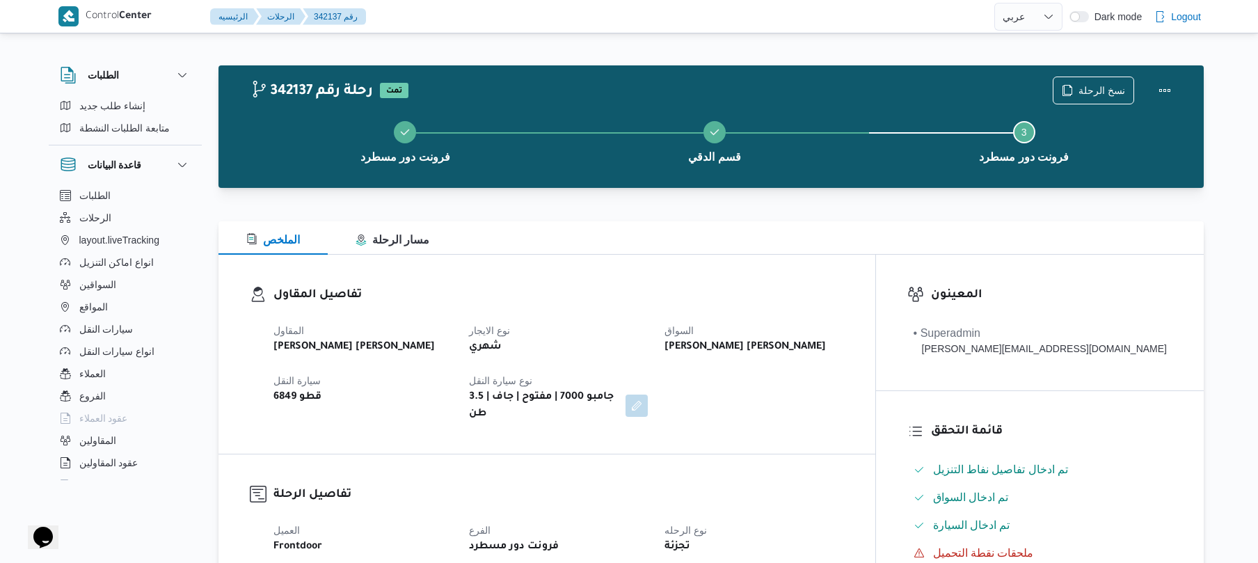
click at [731, 255] on div "تفاصيل المقاول المقاول [PERSON_NAME] [PERSON_NAME] نوع الايجار شهري السواق [PER…" at bounding box center [546, 354] width 657 height 199
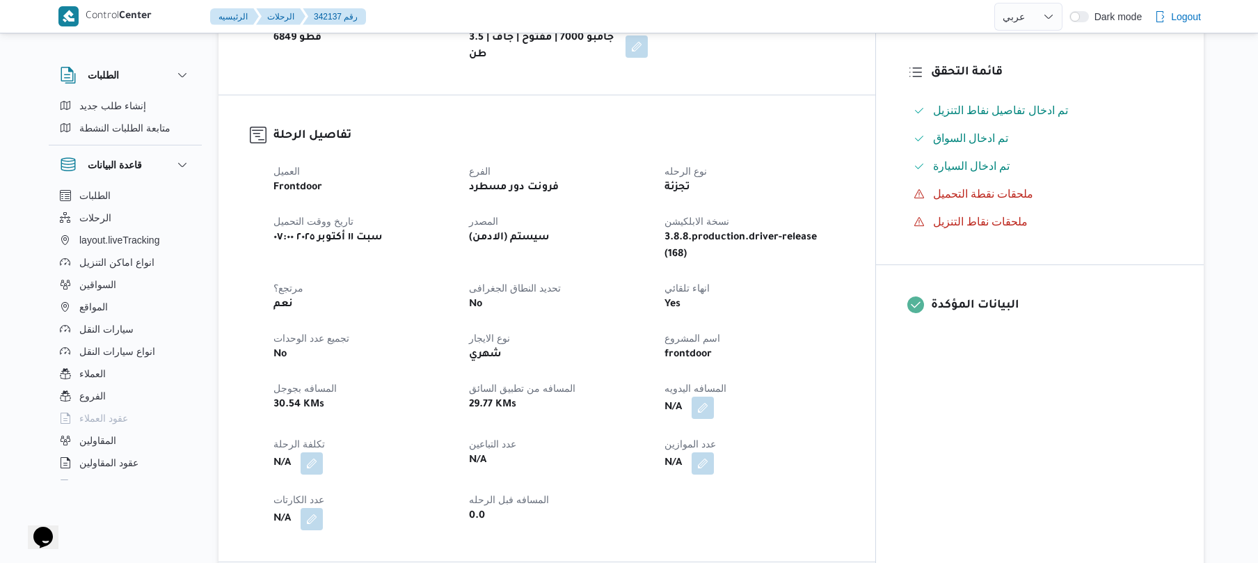
scroll to position [371, 0]
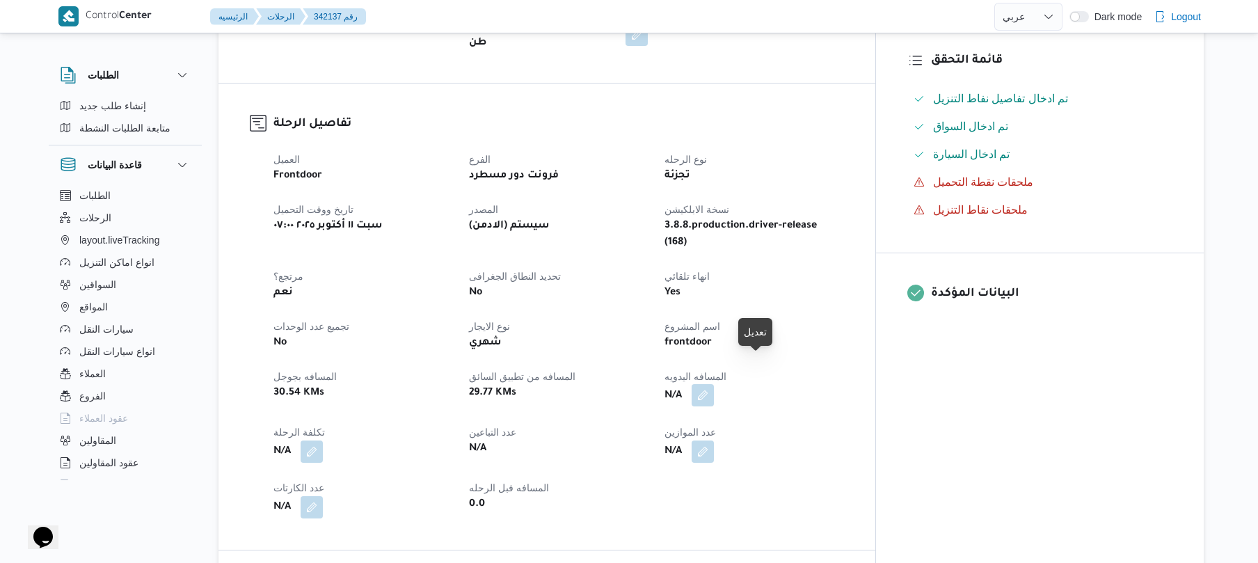
click at [714, 384] on button "button" at bounding box center [703, 395] width 22 height 22
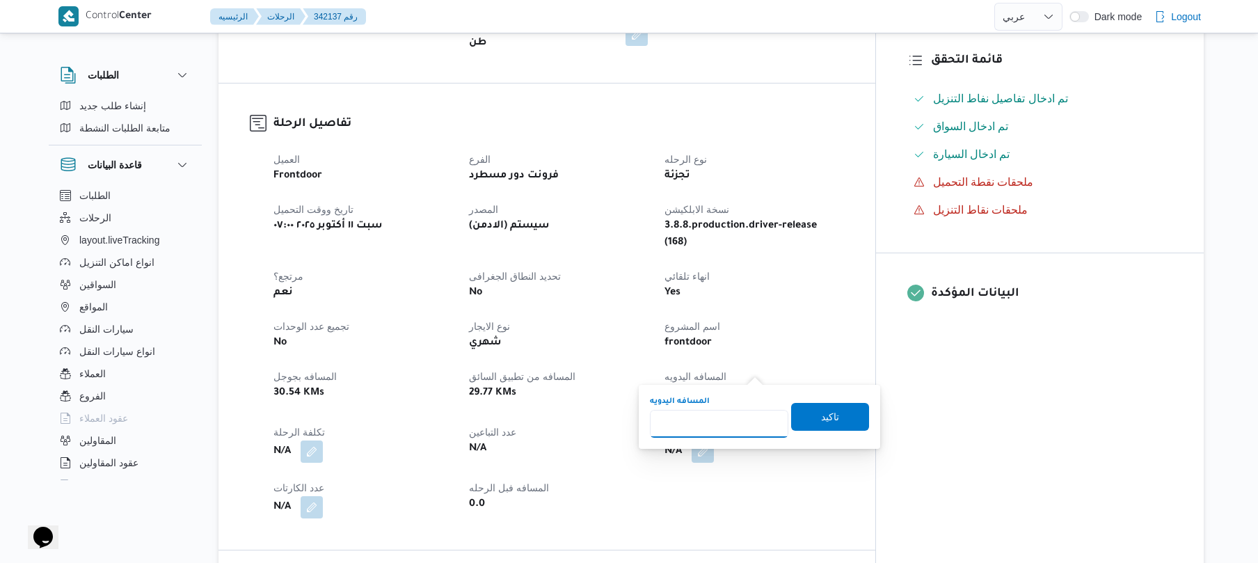
click at [706, 429] on input "المسافه اليدويه" at bounding box center [719, 424] width 138 height 28
type input "50"
click at [850, 419] on span "تاكيد" at bounding box center [830, 416] width 78 height 28
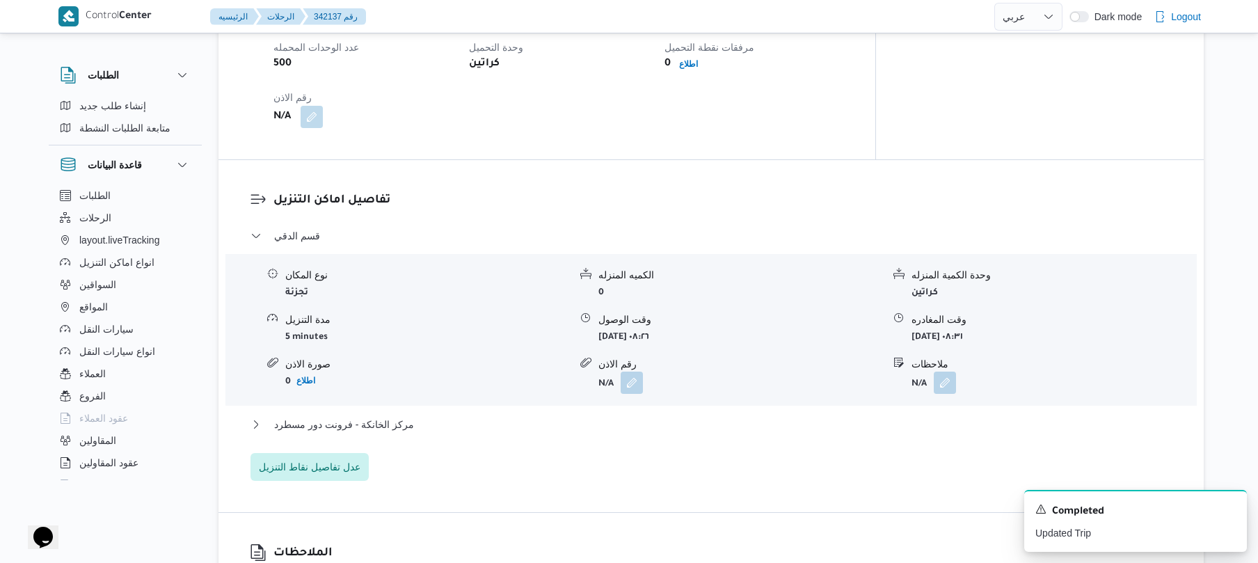
scroll to position [1002, 0]
click at [662, 414] on button "مركز الخانكة - فرونت دور مسطرد" at bounding box center [711, 422] width 922 height 17
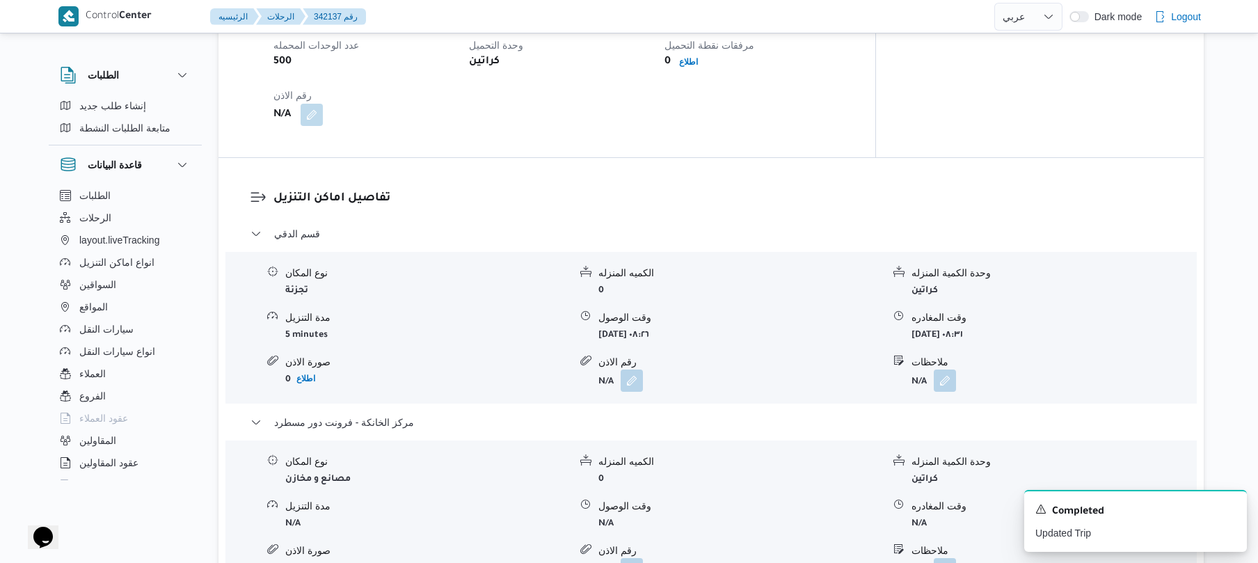
click at [875, 112] on div "تفاصيل نقطة التحميل وقت وصول نفطة التحميل سبت ١١ أكتوبر ٢٠٢٥ ٠٦:٥٥ وقت مغادرة ن…" at bounding box center [546, 38] width 657 height 238
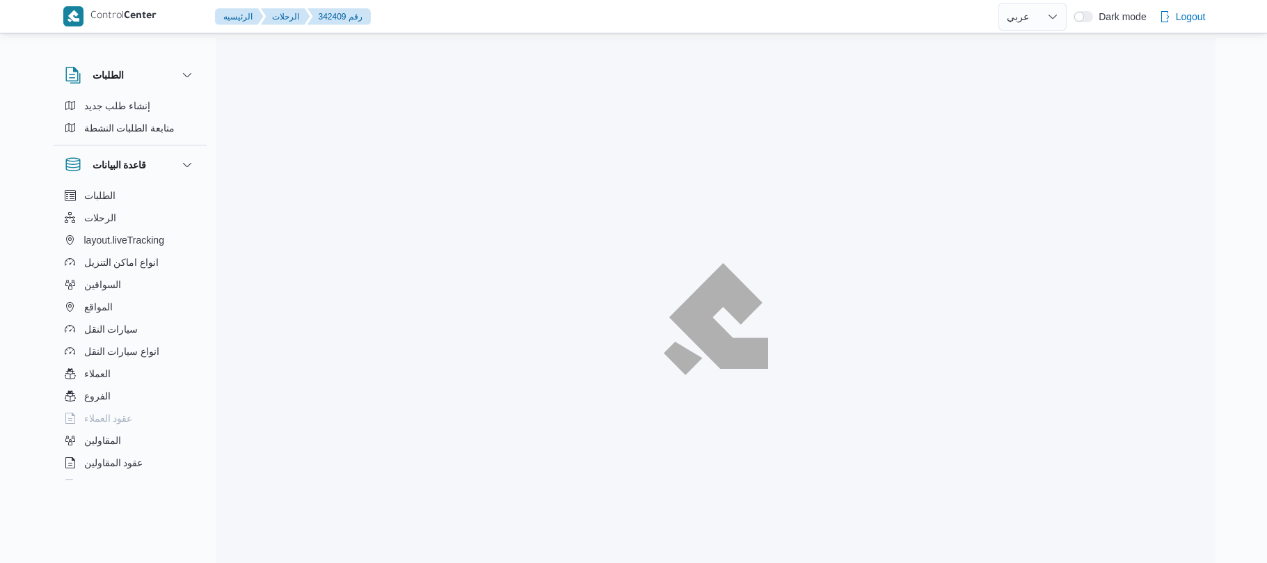
select select "ar"
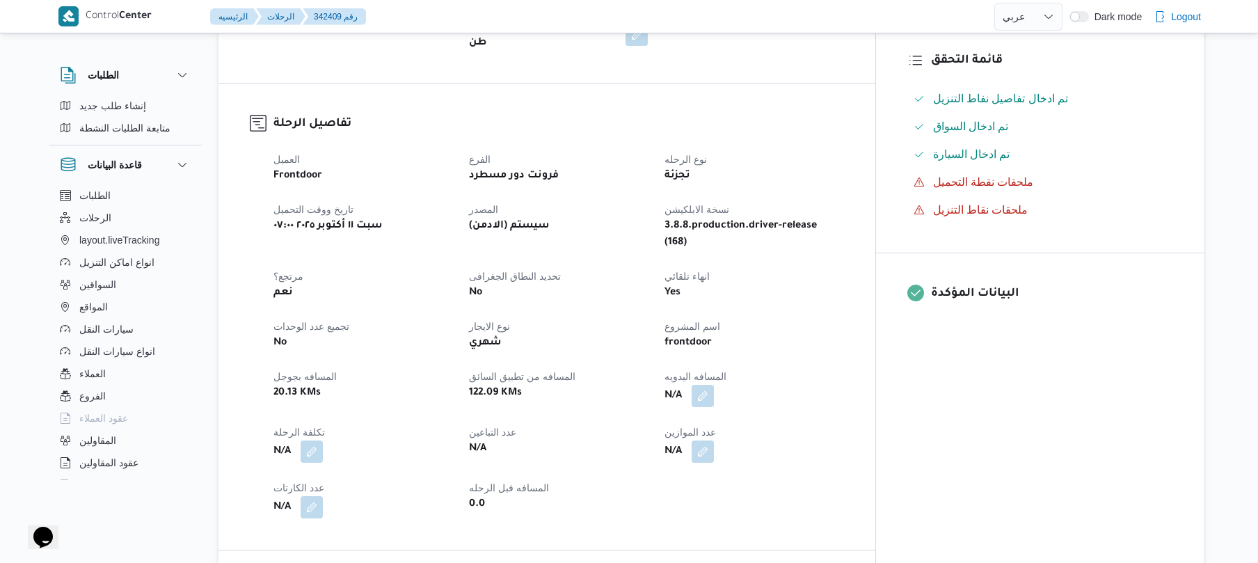
scroll to position [408, 0]
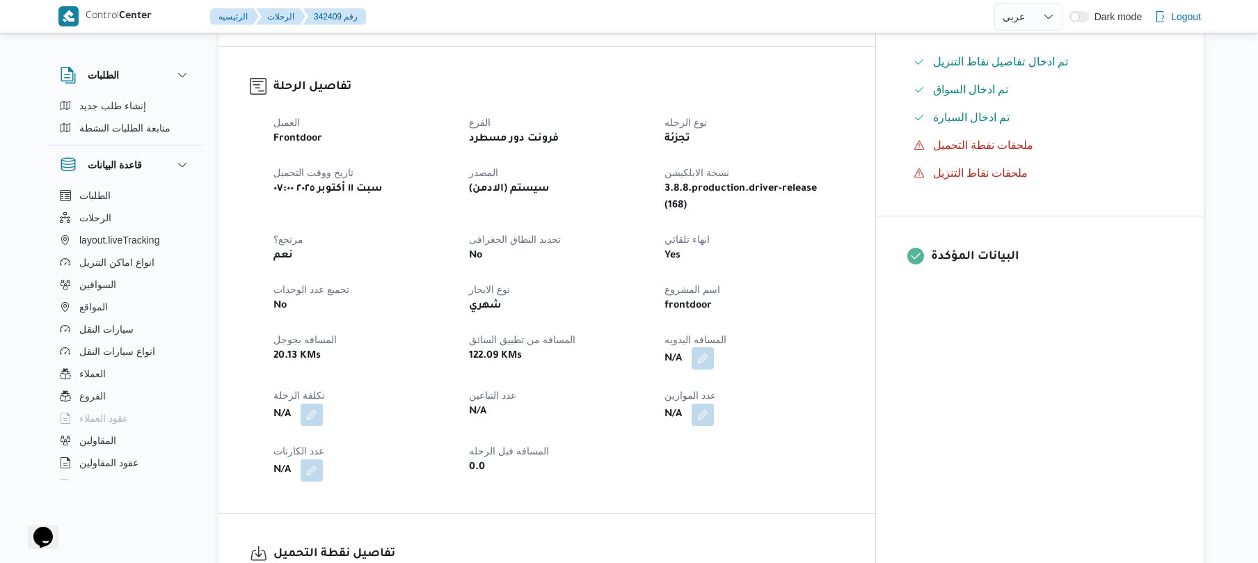
click at [714, 347] on button "button" at bounding box center [703, 358] width 22 height 22
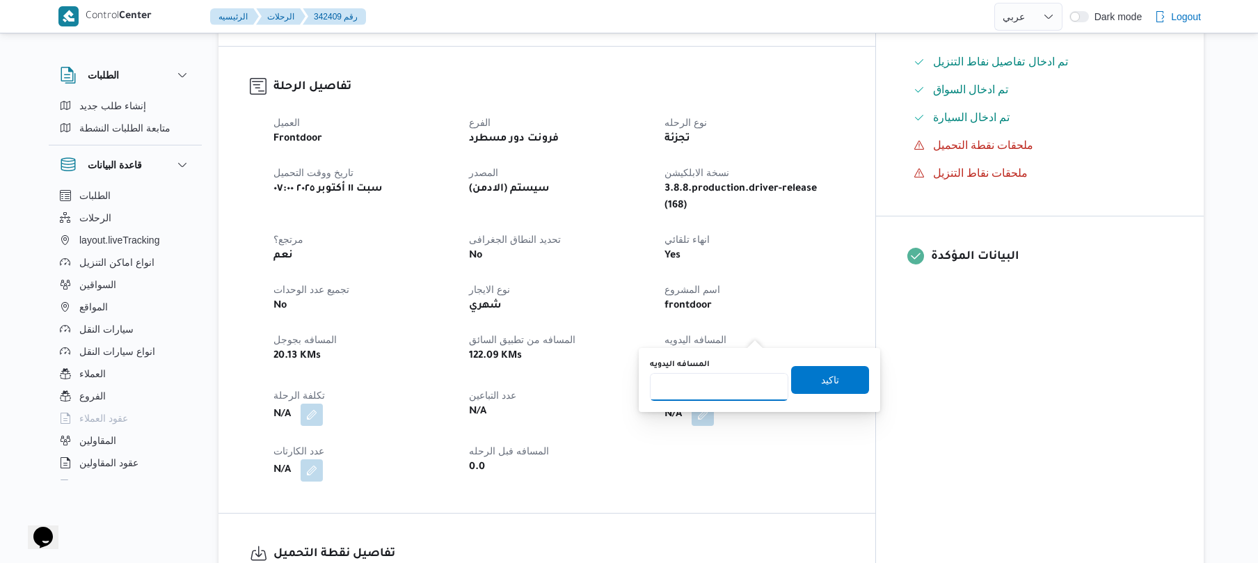
click at [710, 387] on input "المسافه اليدويه" at bounding box center [719, 387] width 138 height 28
type input "105"
click at [833, 381] on span "تاكيد" at bounding box center [830, 379] width 78 height 28
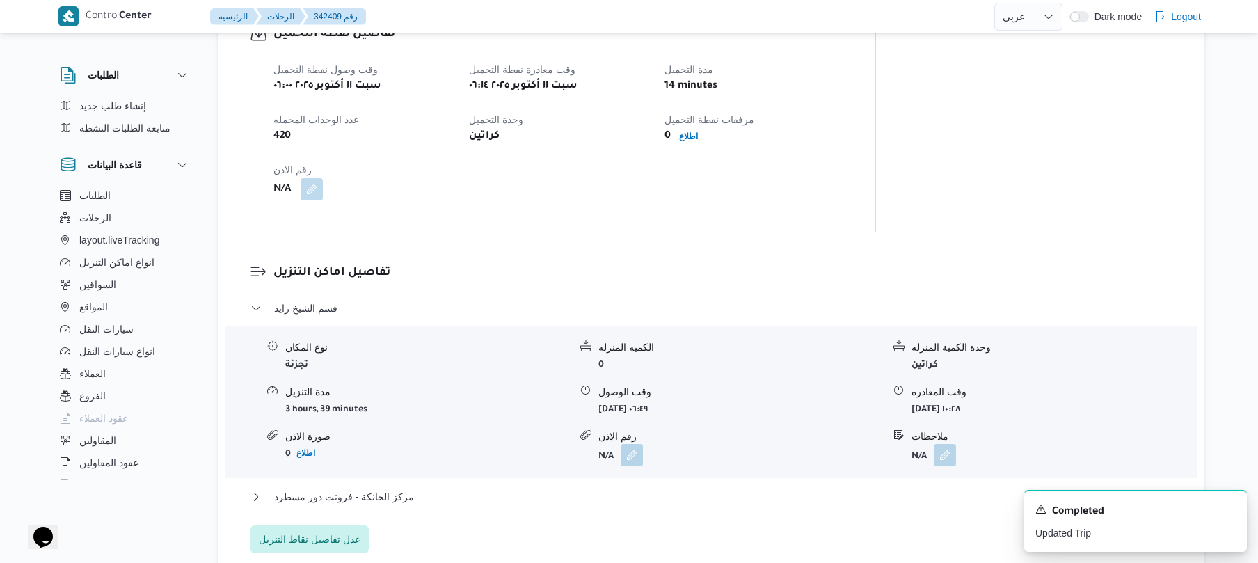
scroll to position [964, 0]
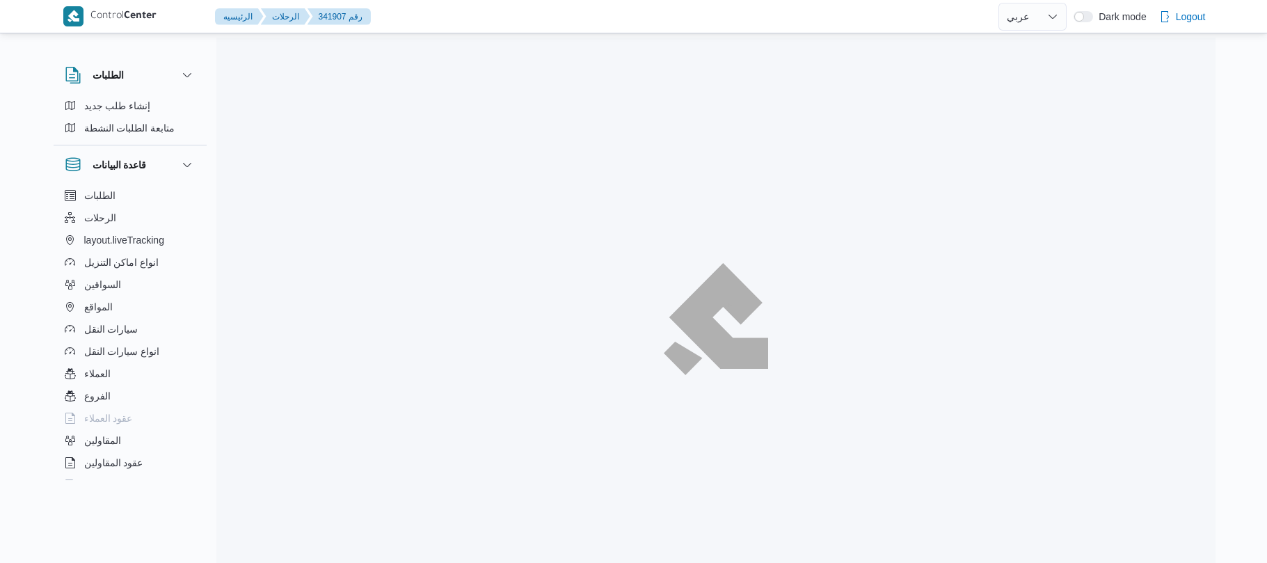
select select "ar"
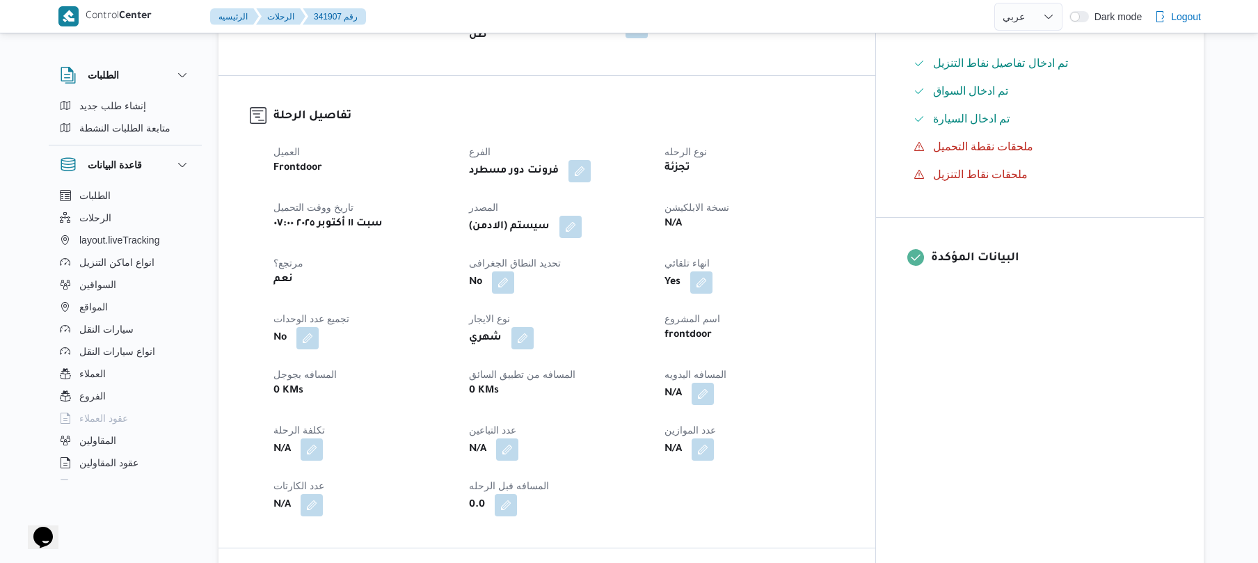
scroll to position [408, 0]
click at [714, 383] on button "button" at bounding box center [703, 392] width 22 height 22
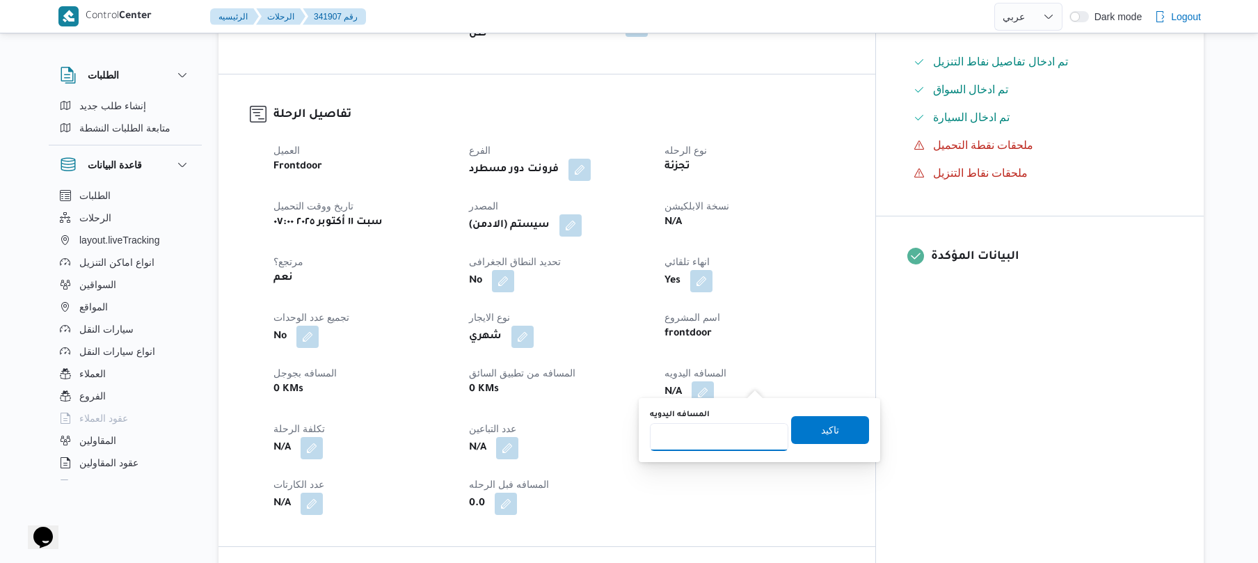
click at [708, 443] on input "المسافه اليدويه" at bounding box center [719, 437] width 138 height 28
type input "100"
click at [821, 424] on span "تاكيد" at bounding box center [830, 429] width 18 height 17
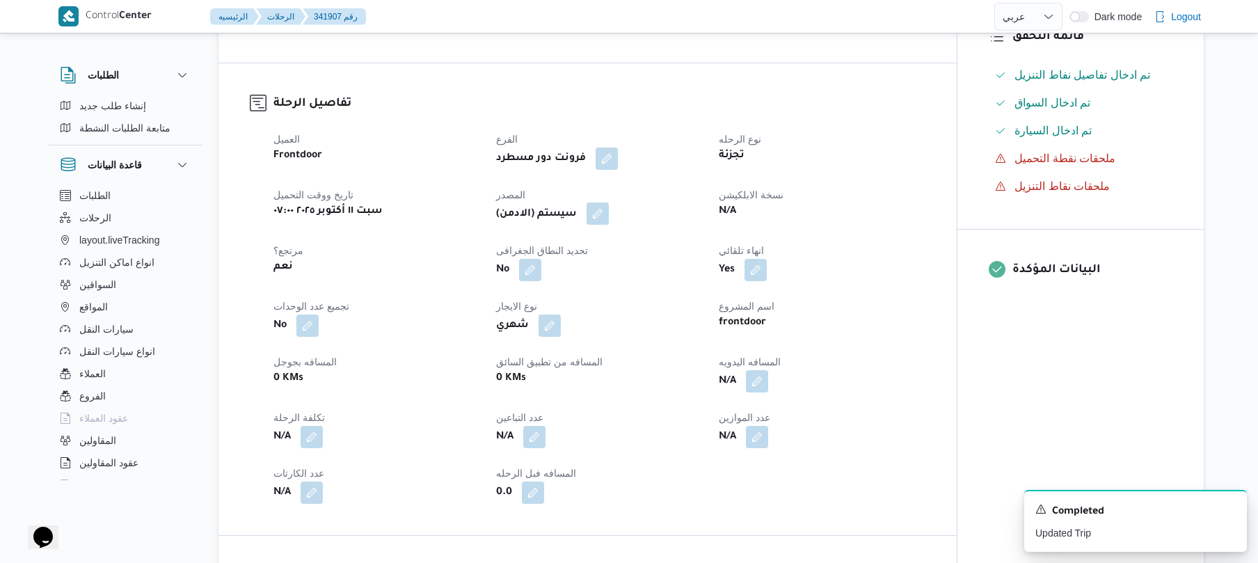
click at [605, 213] on button "button" at bounding box center [598, 213] width 22 height 22
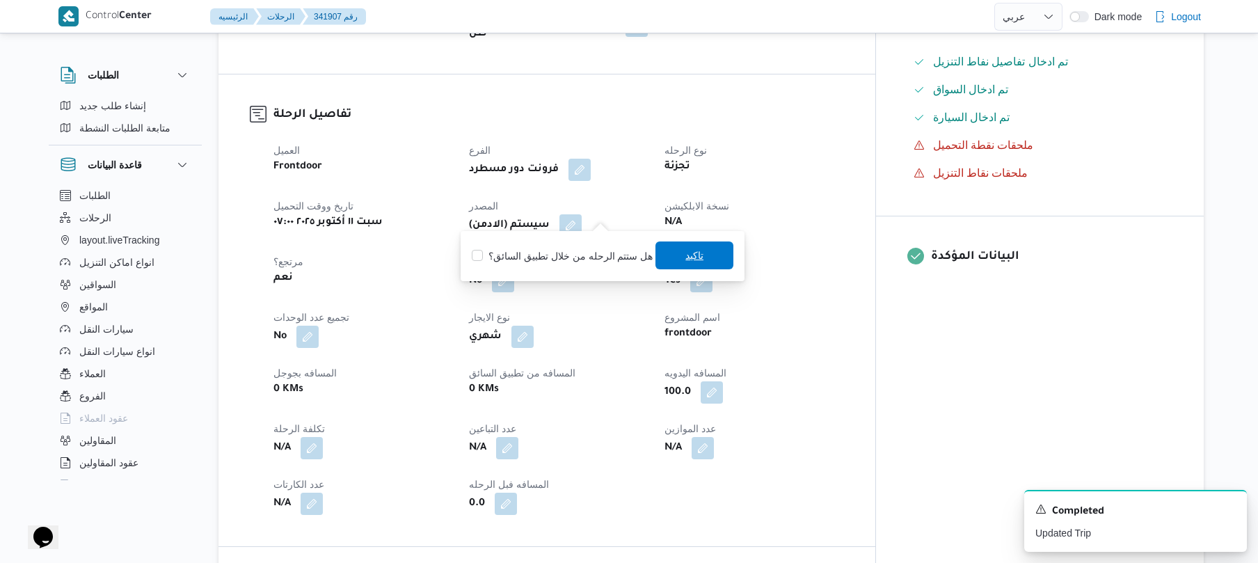
click at [685, 264] on span "تاكيد" at bounding box center [694, 255] width 78 height 28
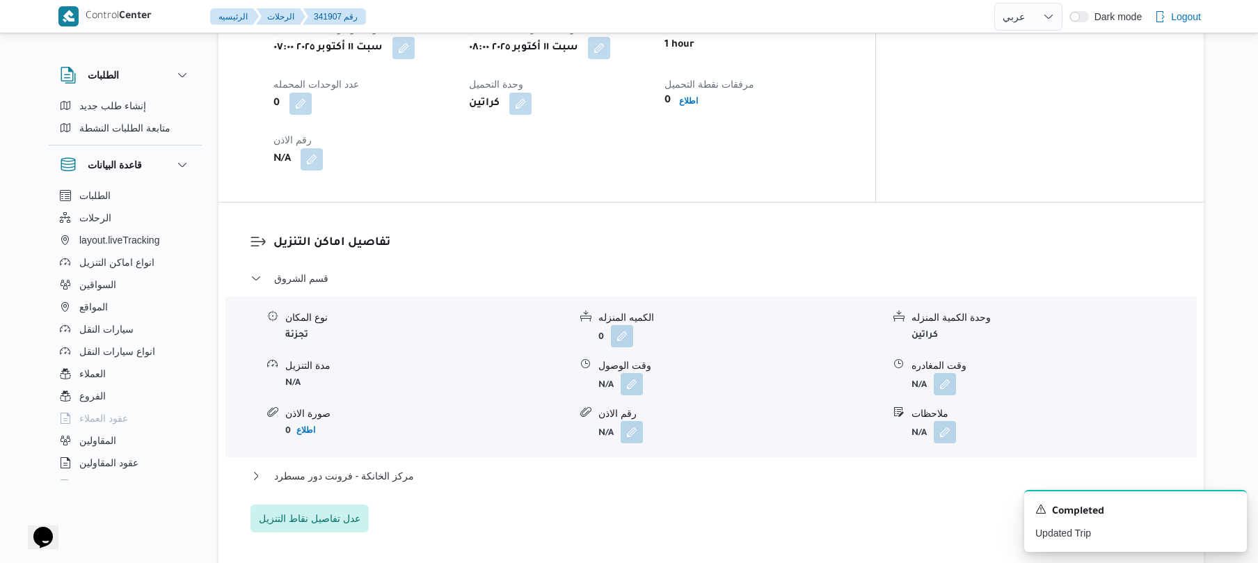
scroll to position [1039, 0]
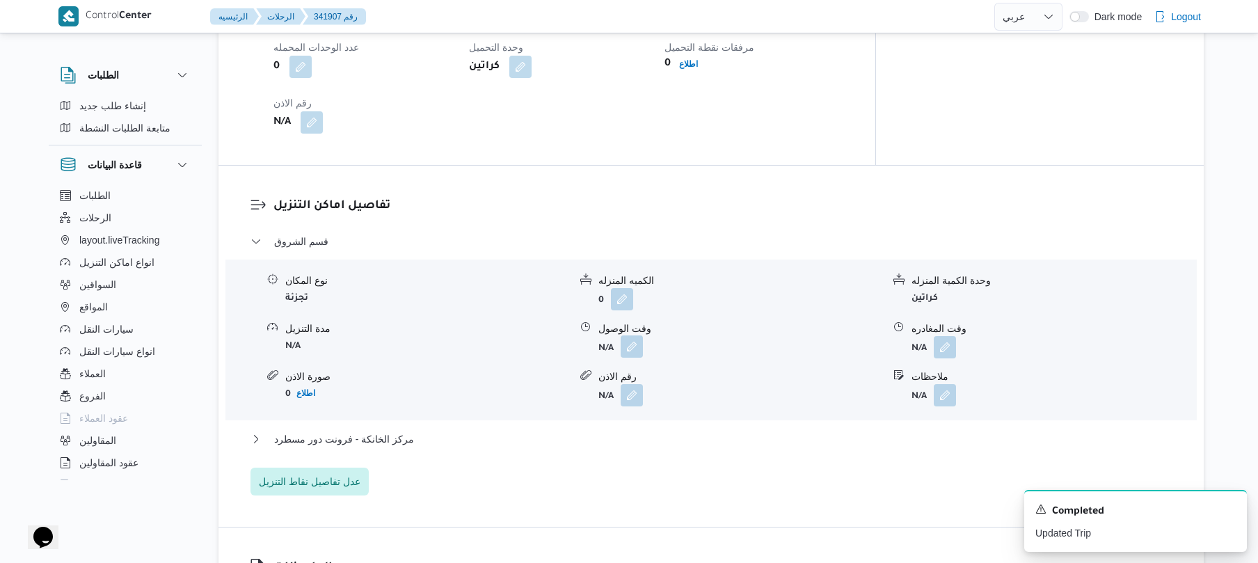
click at [624, 346] on button "button" at bounding box center [632, 346] width 22 height 22
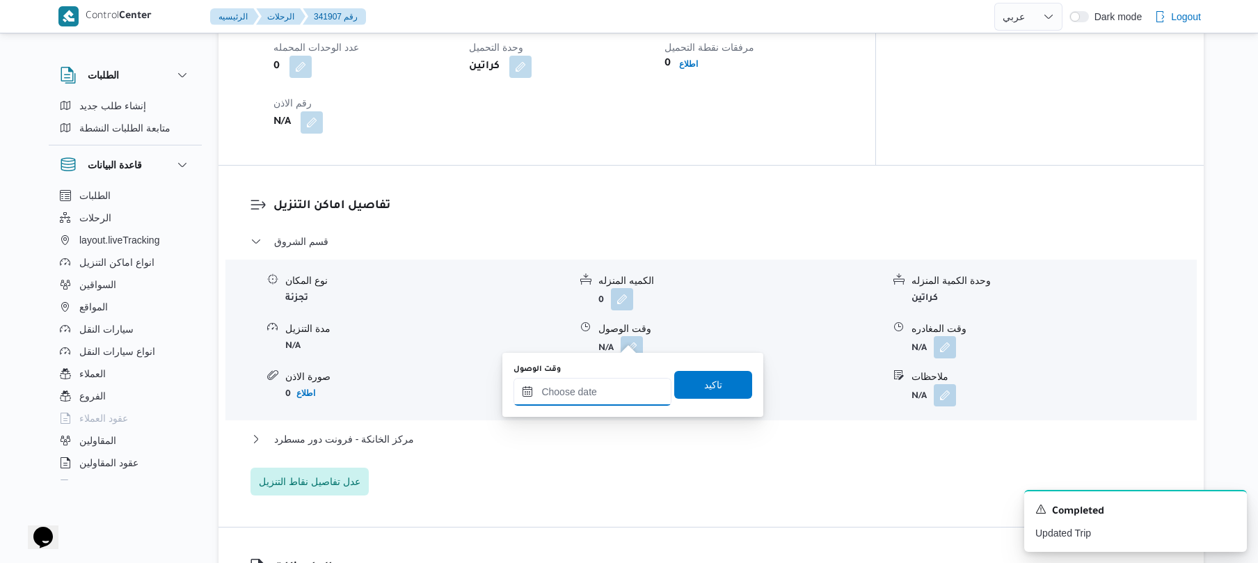
click at [593, 395] on input "وقت الوصول" at bounding box center [592, 392] width 158 height 28
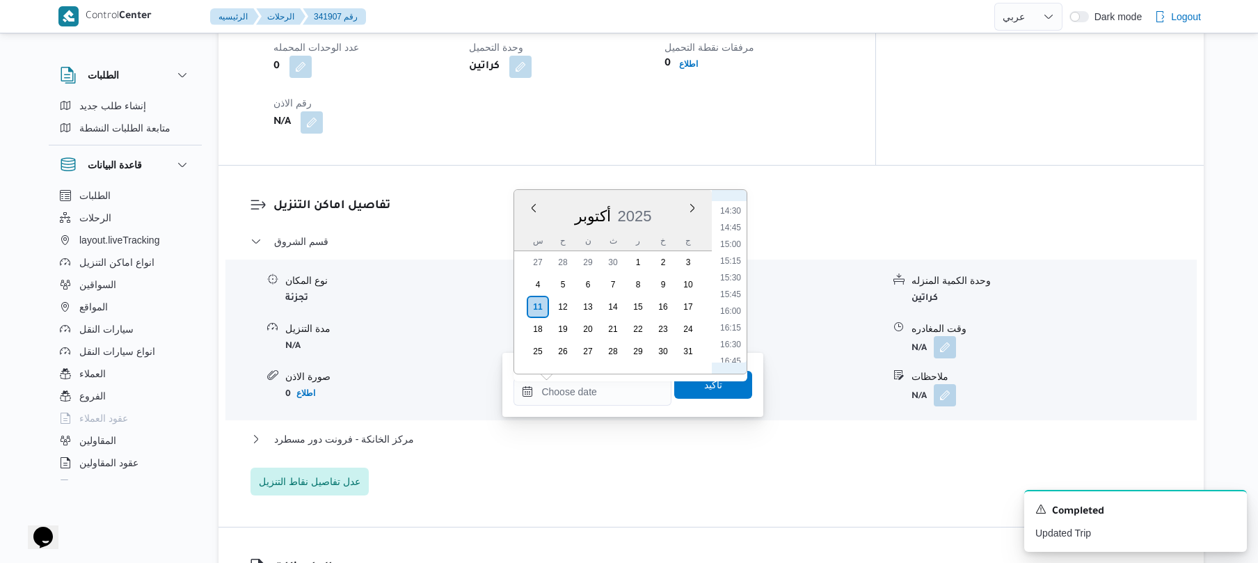
scroll to position [508, 0]
click at [735, 282] on li "08:45" at bounding box center [731, 285] width 32 height 14
type input "١١/١٠/٢٠٢٥ ٠٨:٤٥"
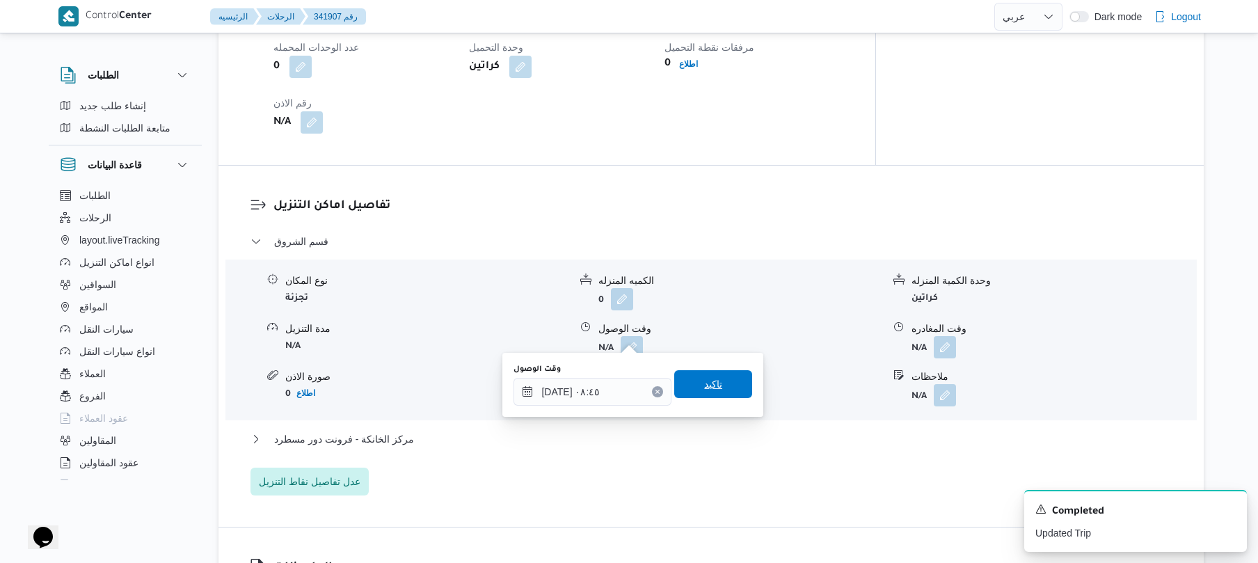
click at [704, 388] on span "تاكيد" at bounding box center [713, 384] width 18 height 17
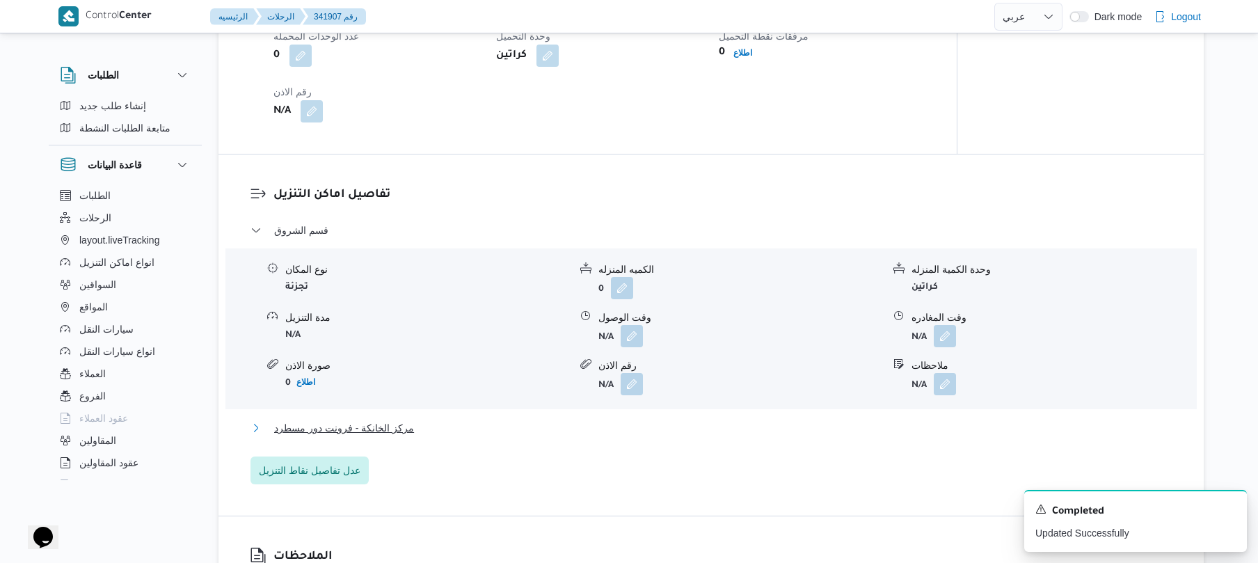
click at [627, 422] on button "مركز الخانكة - فرونت دور مسطرد" at bounding box center [711, 428] width 922 height 17
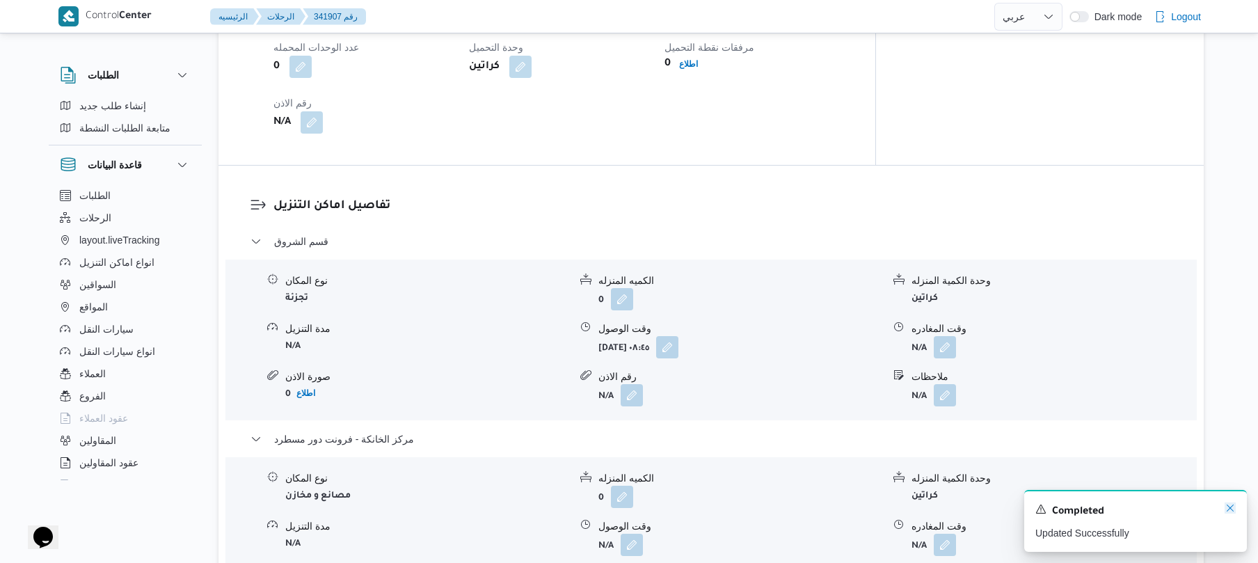
click at [1227, 509] on icon "Dismiss toast" at bounding box center [1230, 507] width 11 height 11
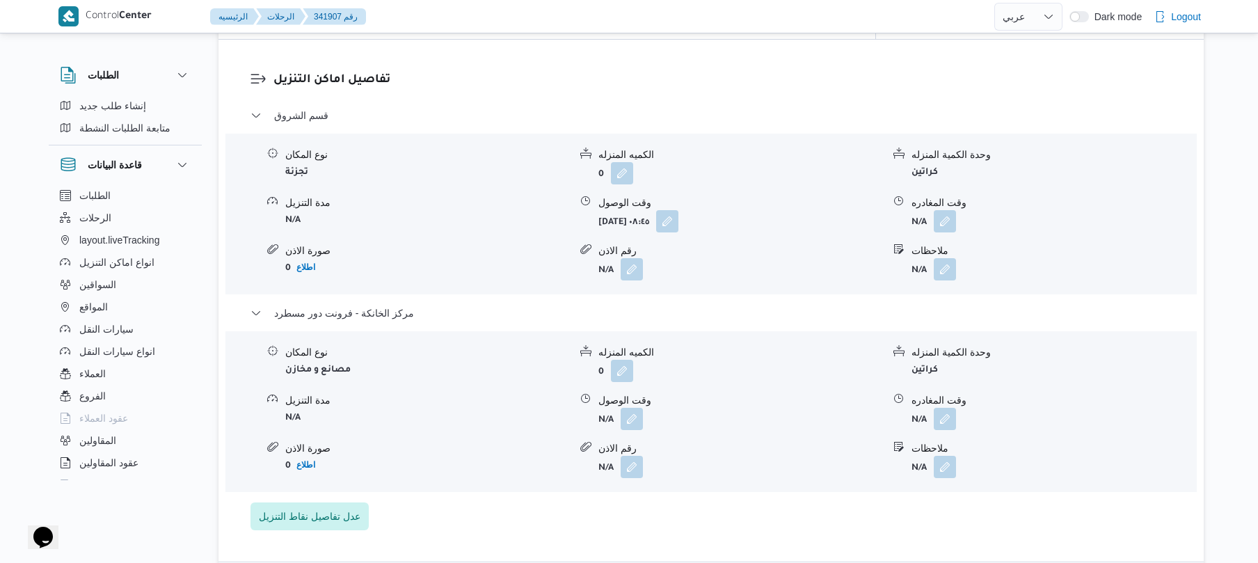
scroll to position [1187, 0]
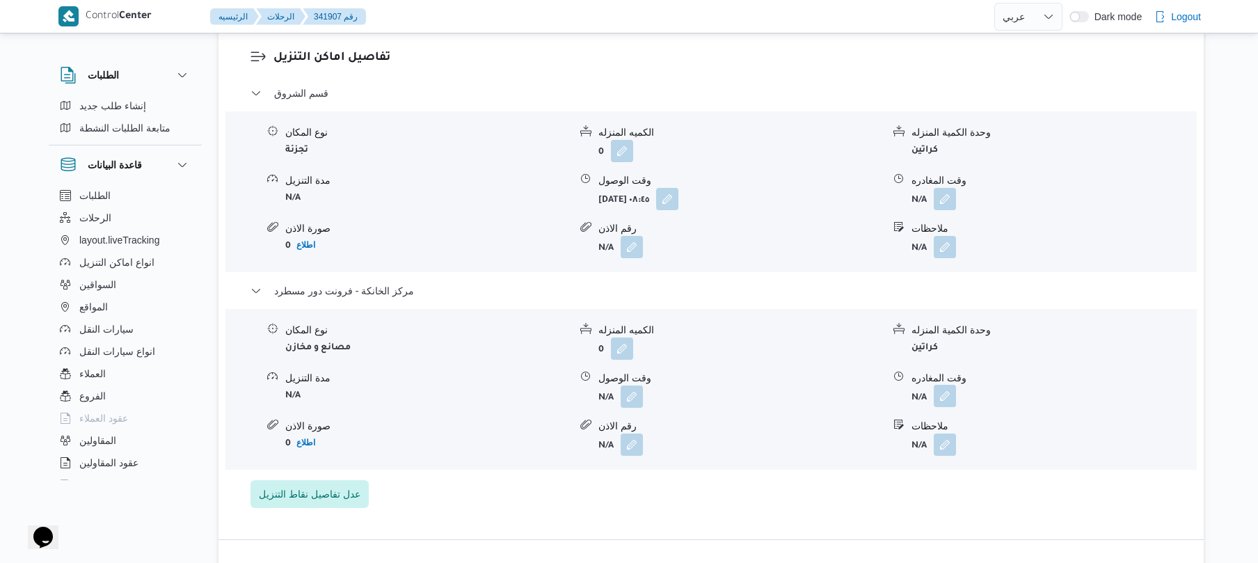
click at [943, 390] on button "button" at bounding box center [945, 396] width 22 height 22
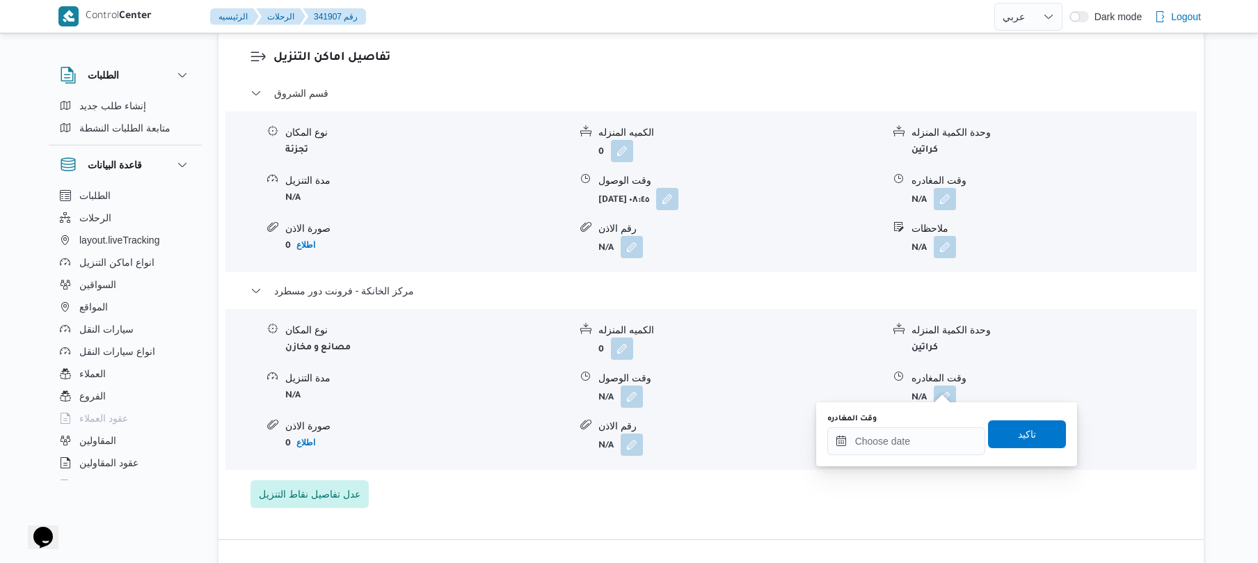
click at [908, 424] on div "وقت المغادره" at bounding box center [906, 434] width 158 height 42
click at [905, 440] on input "وقت المغادره" at bounding box center [906, 441] width 158 height 28
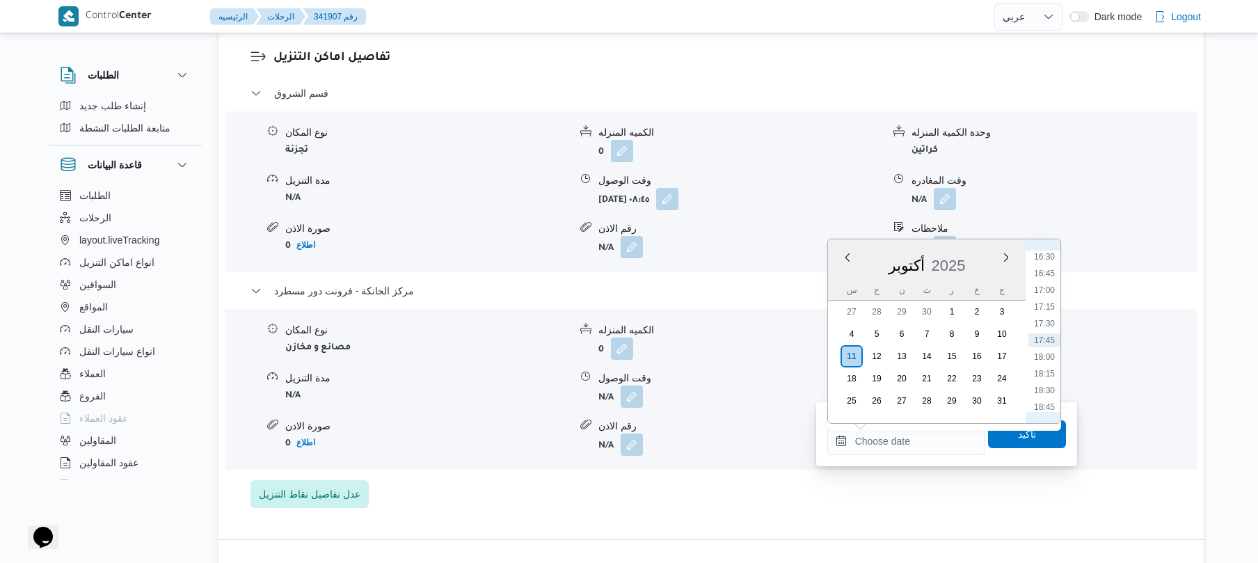
scroll to position [966, 0]
click at [1048, 363] on li "16:00" at bounding box center [1044, 360] width 32 height 14
type input "١١/١٠/٢٠٢٥ ١٦:٠٠"
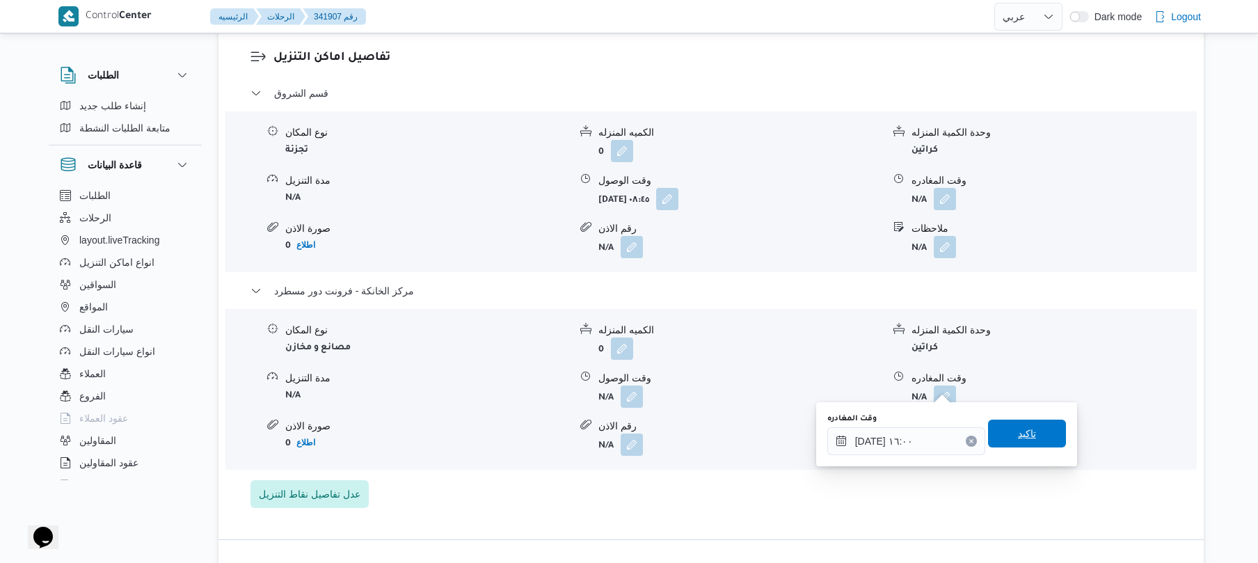
click at [1003, 435] on span "تاكيد" at bounding box center [1027, 434] width 78 height 28
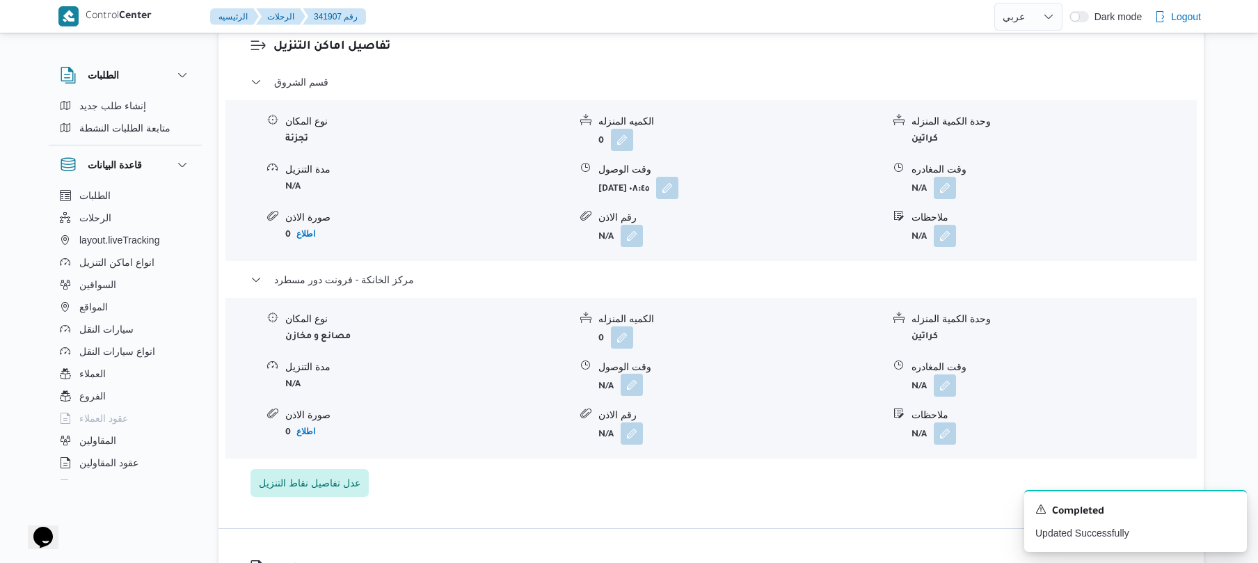
click at [623, 391] on button "button" at bounding box center [632, 385] width 22 height 22
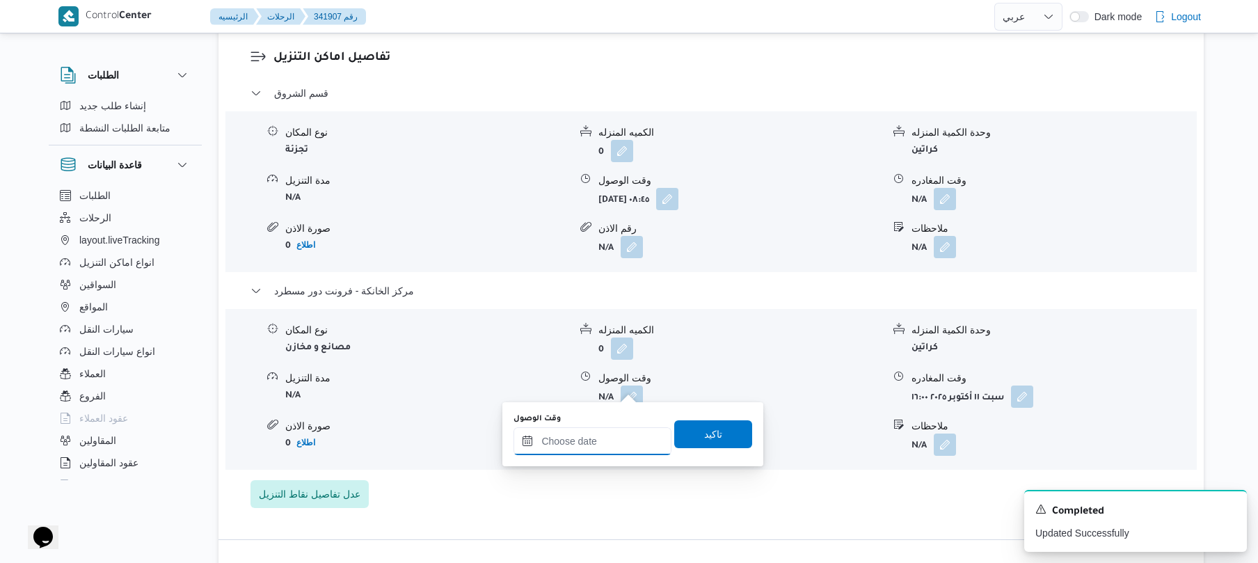
click at [605, 440] on input "وقت الوصول" at bounding box center [592, 441] width 158 height 28
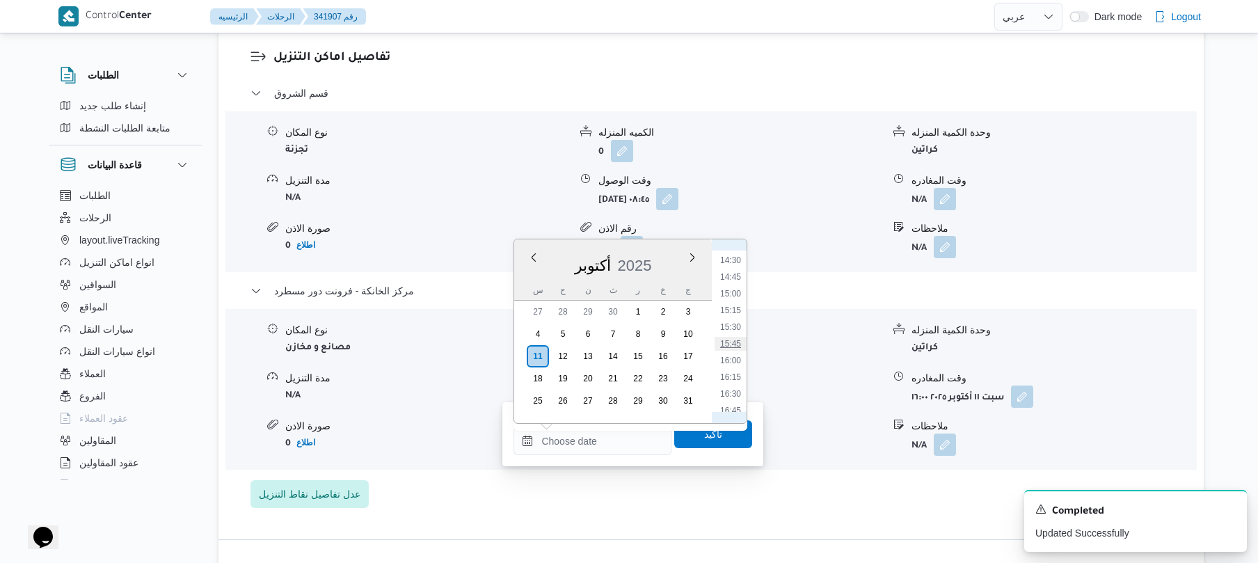
click at [736, 342] on li "15:45" at bounding box center [731, 344] width 32 height 14
type input "١١/١٠/٢٠٢٥ ١٥:٤٥"
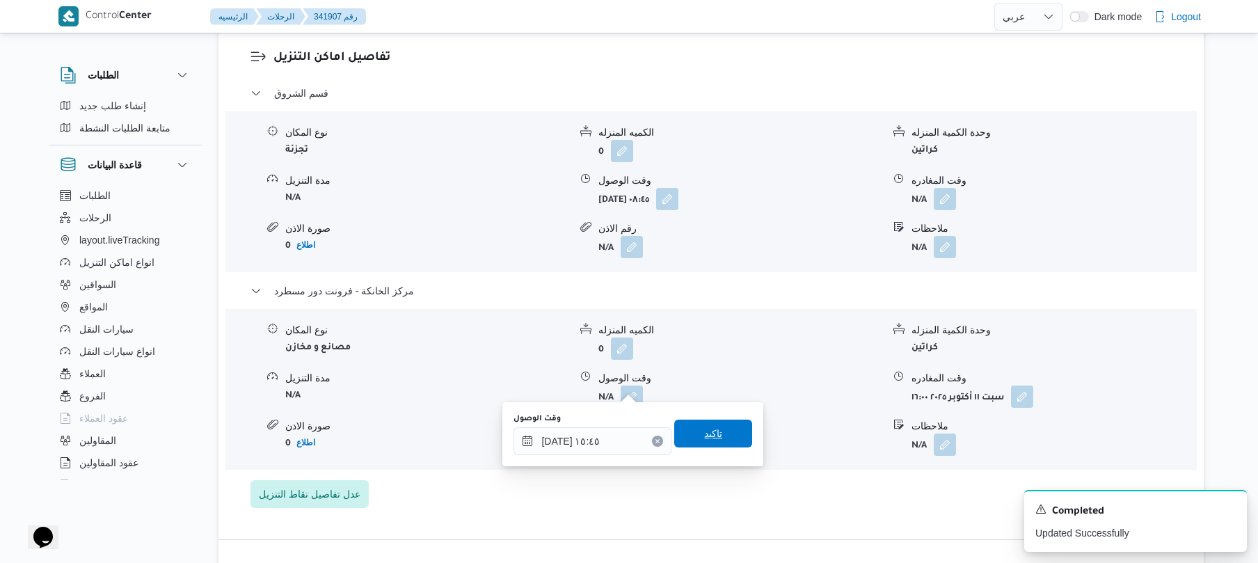
click at [708, 431] on span "تاكيد" at bounding box center [713, 433] width 18 height 17
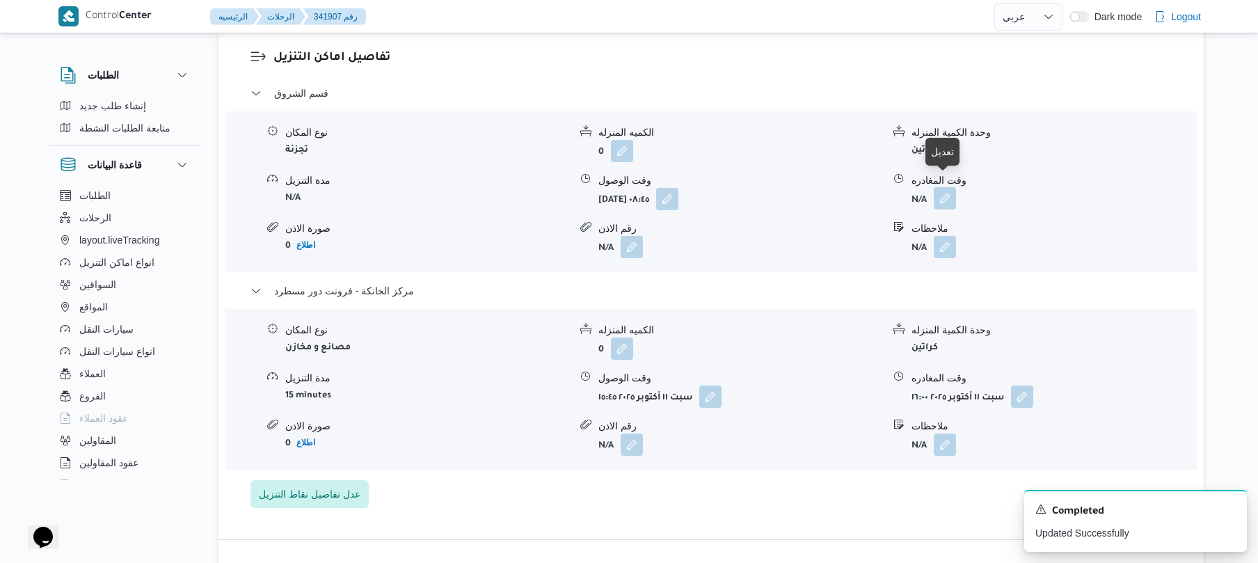
click at [939, 187] on button "button" at bounding box center [945, 198] width 22 height 22
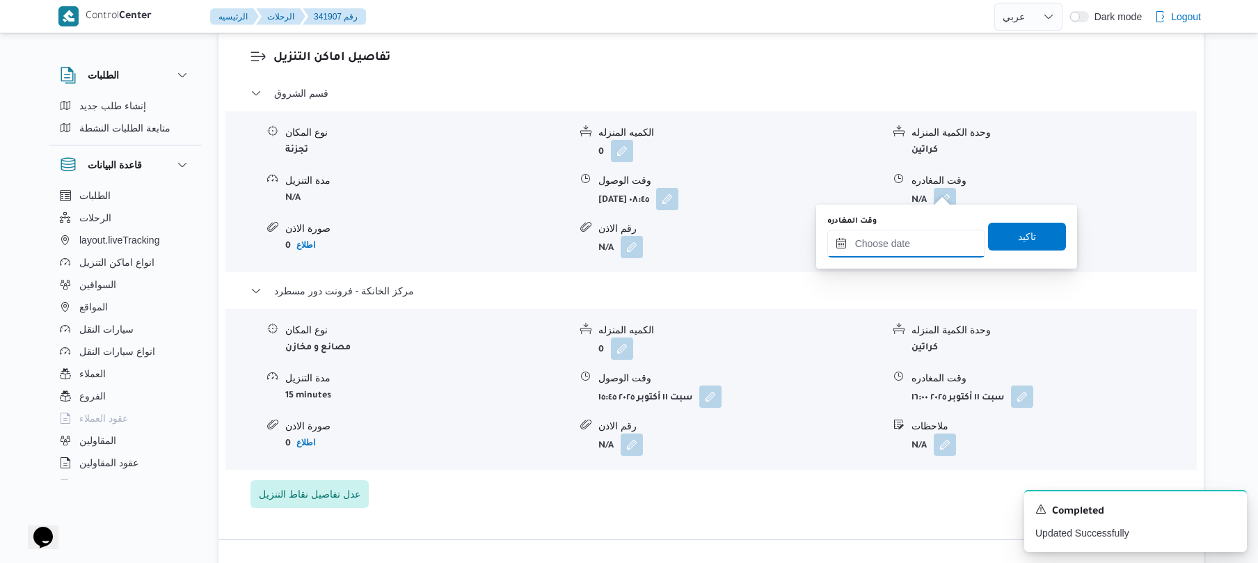
click at [889, 252] on input "وقت المغادره" at bounding box center [906, 244] width 158 height 28
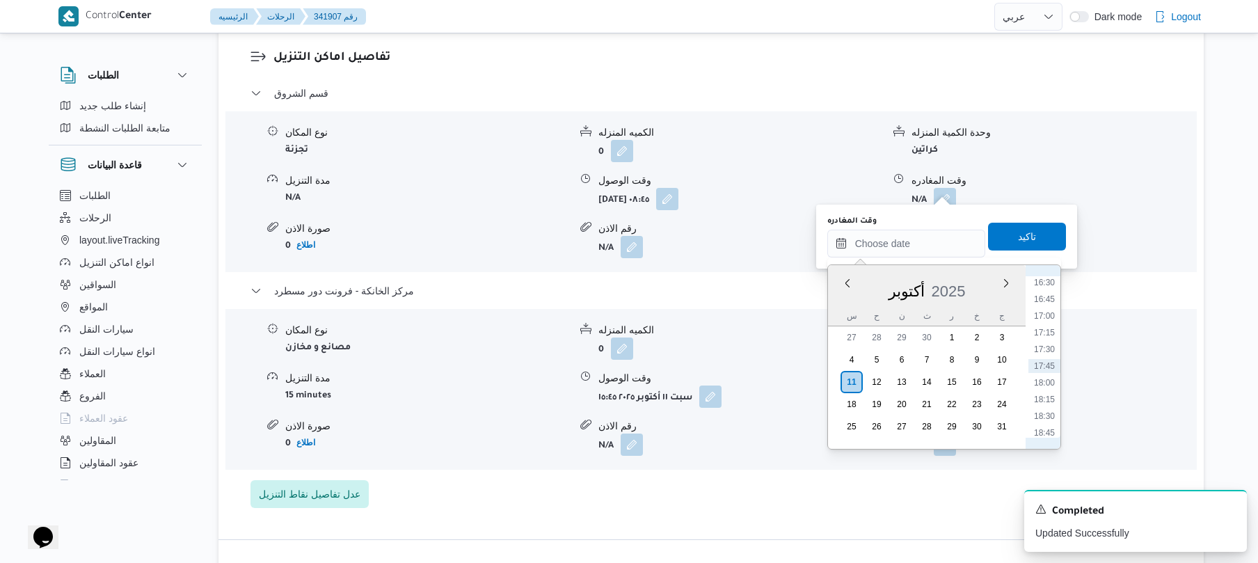
scroll to position [966, 0]
click at [1046, 317] on li "15:00" at bounding box center [1044, 319] width 32 height 14
type input "١١/١٠/٢٠٢٥ ١٥:٠٠"
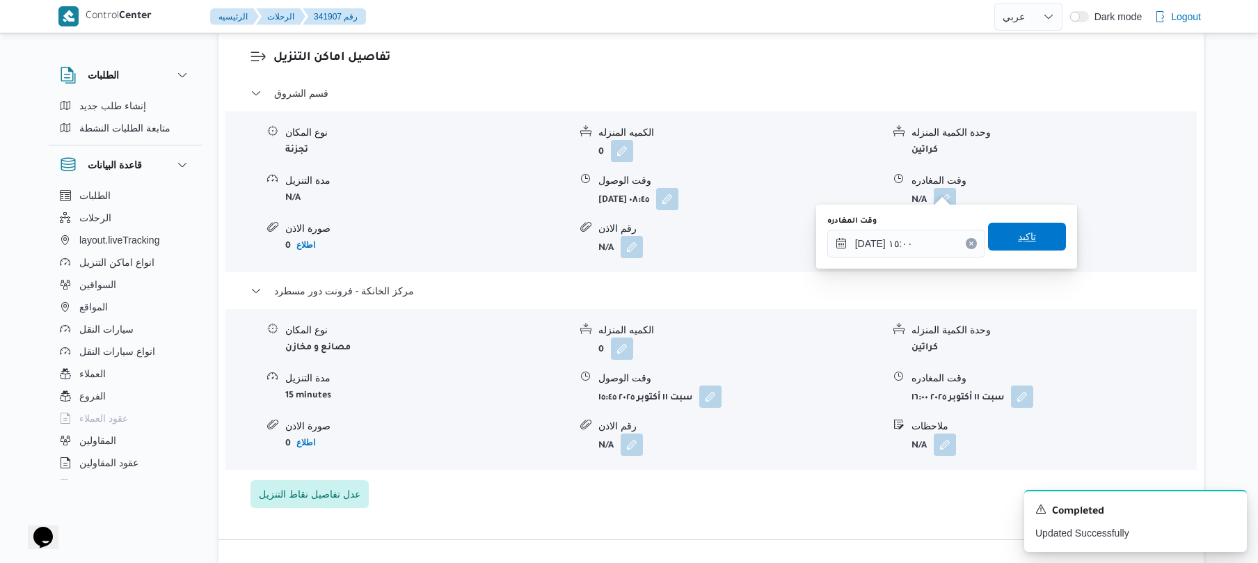
click at [1046, 229] on span "تاكيد" at bounding box center [1027, 237] width 78 height 28
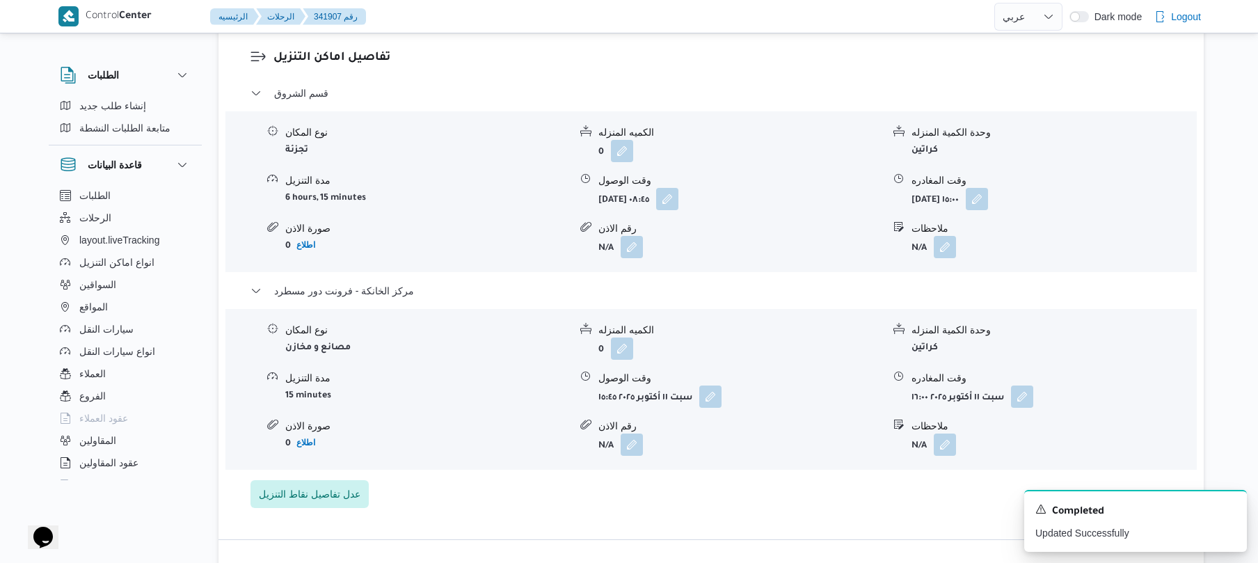
scroll to position [0, 0]
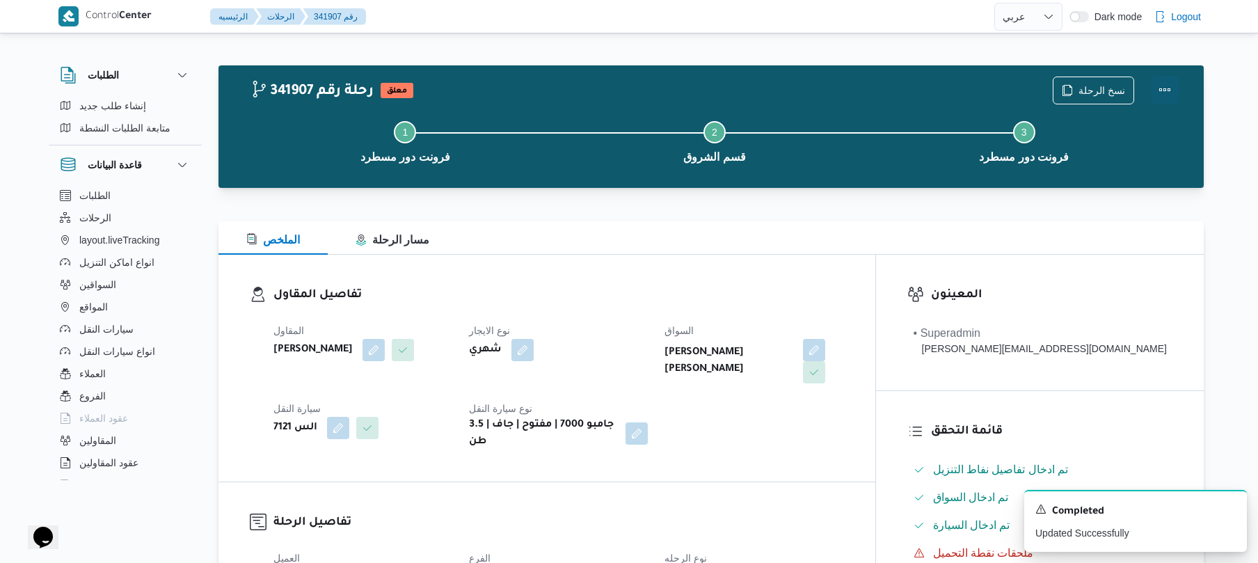
click at [1165, 95] on button "Actions" at bounding box center [1165, 90] width 28 height 28
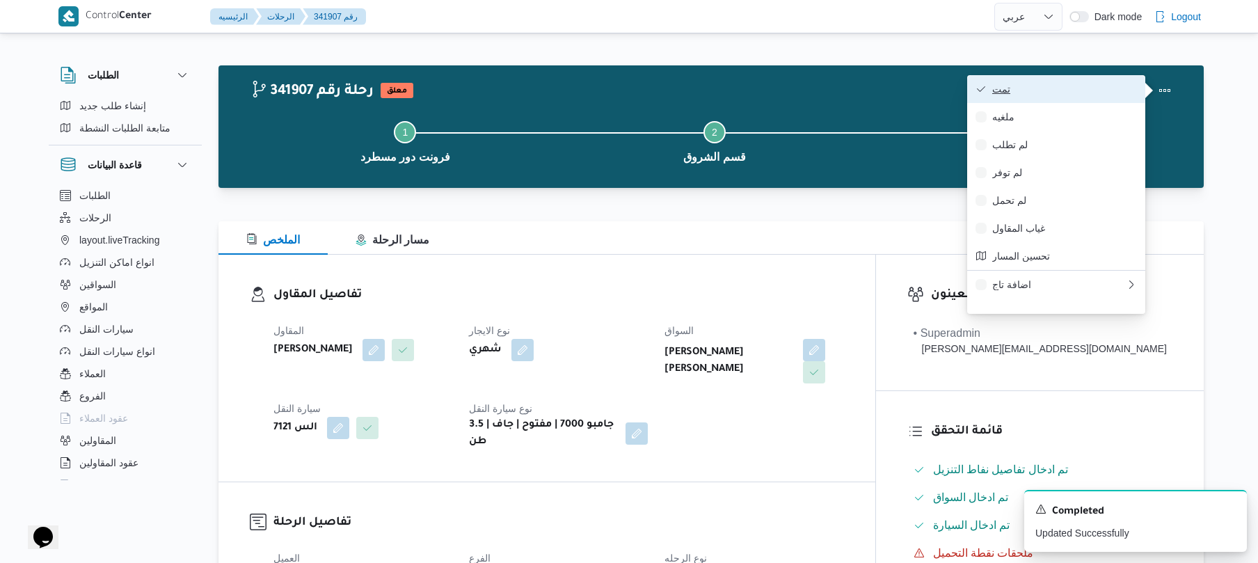
click at [1100, 89] on span "تمت" at bounding box center [1064, 88] width 145 height 11
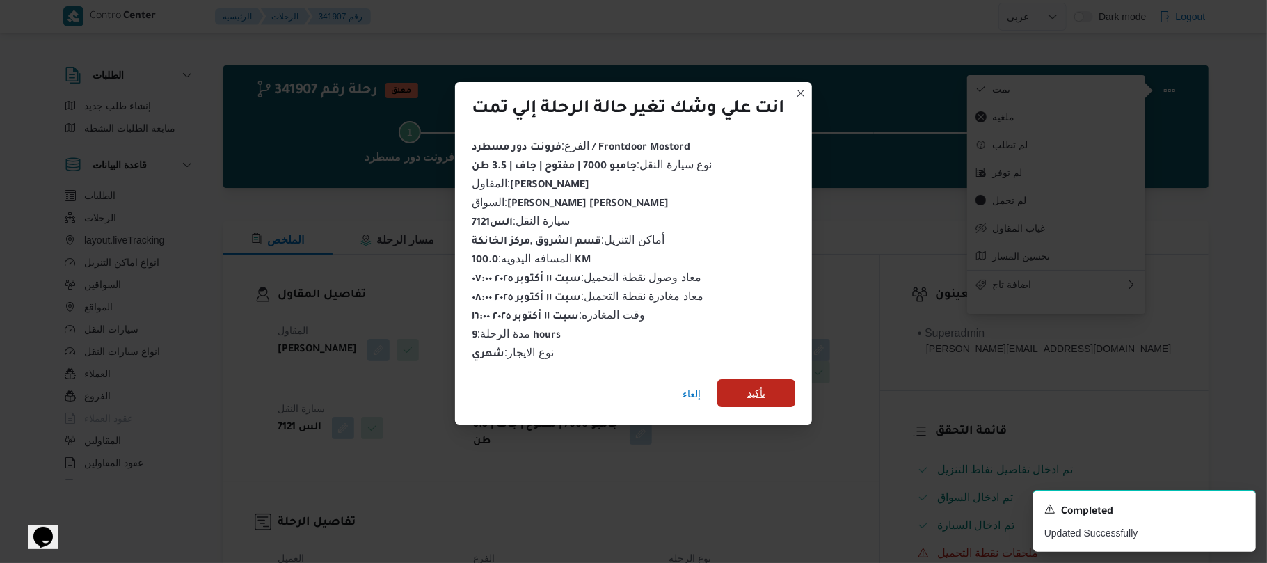
click at [763, 385] on span "تأكيد" at bounding box center [756, 393] width 18 height 17
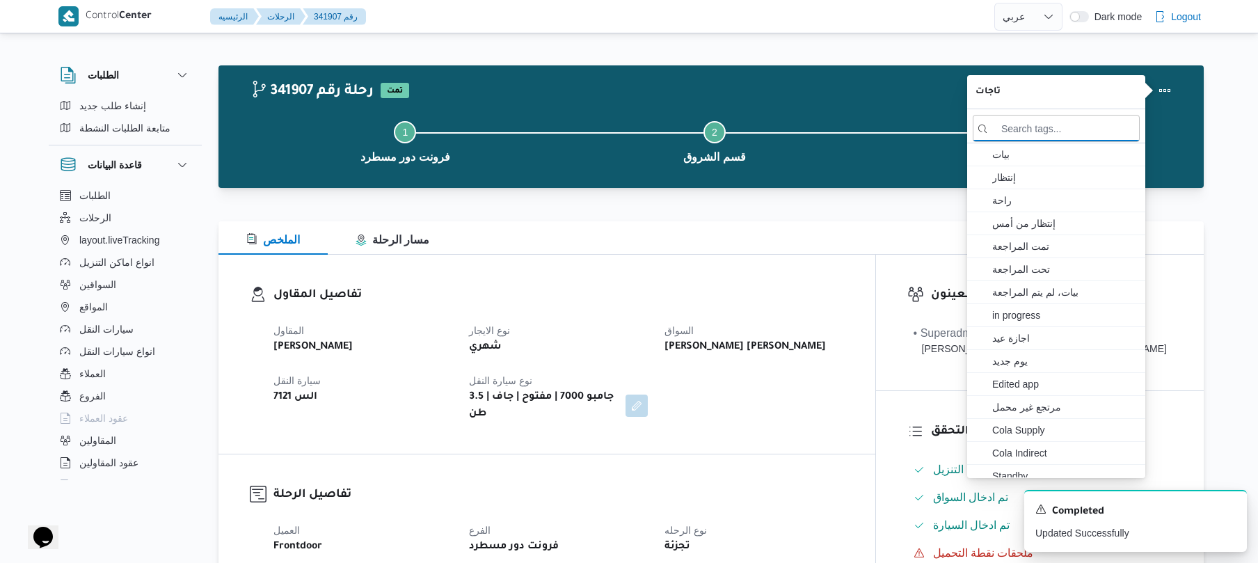
click at [802, 423] on div "تفاصيل المقاول المقاول محمد ناصر كامل عباس نوع الايجار شهري السواق محمد سعيد عل…" at bounding box center [546, 354] width 657 height 199
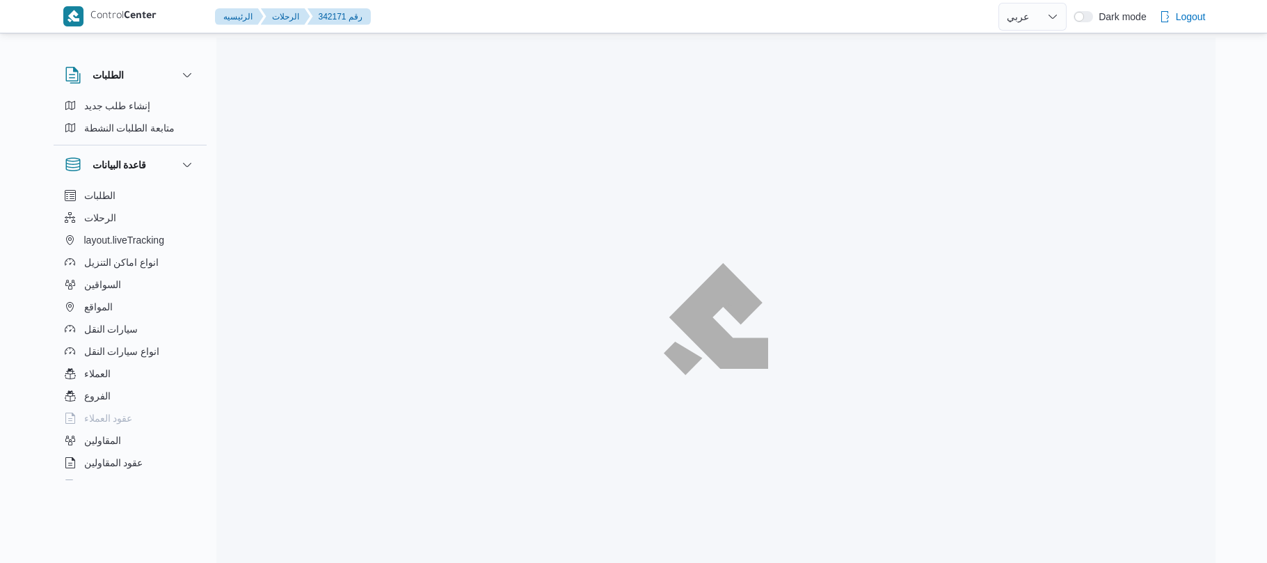
select select "ar"
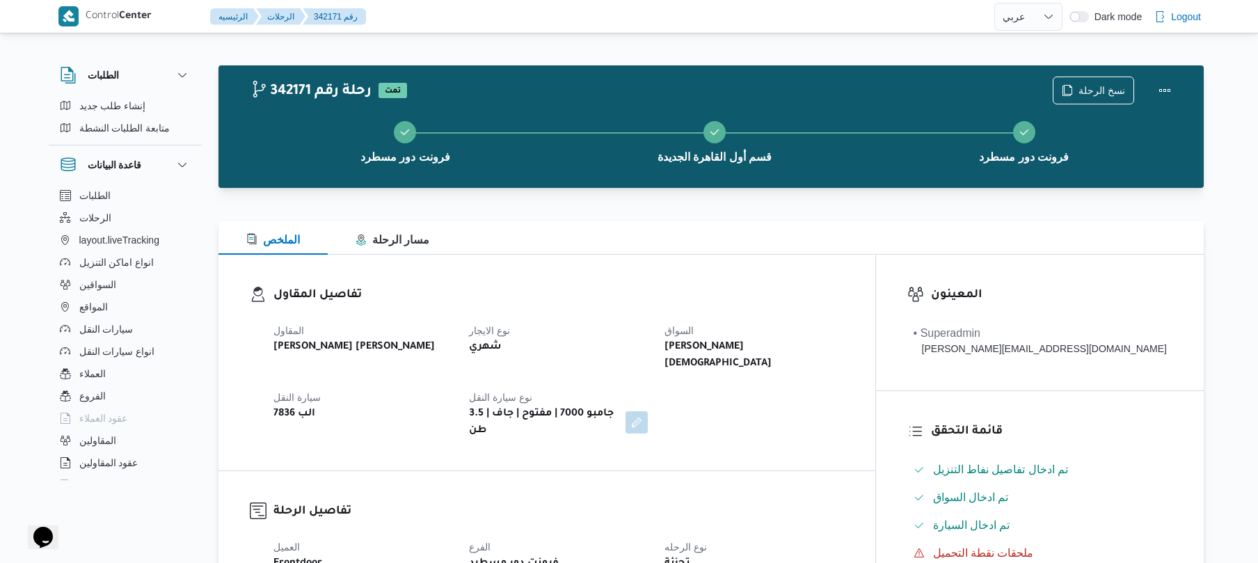
click at [687, 238] on div "الملخص مسار الرحلة" at bounding box center [710, 237] width 985 height 33
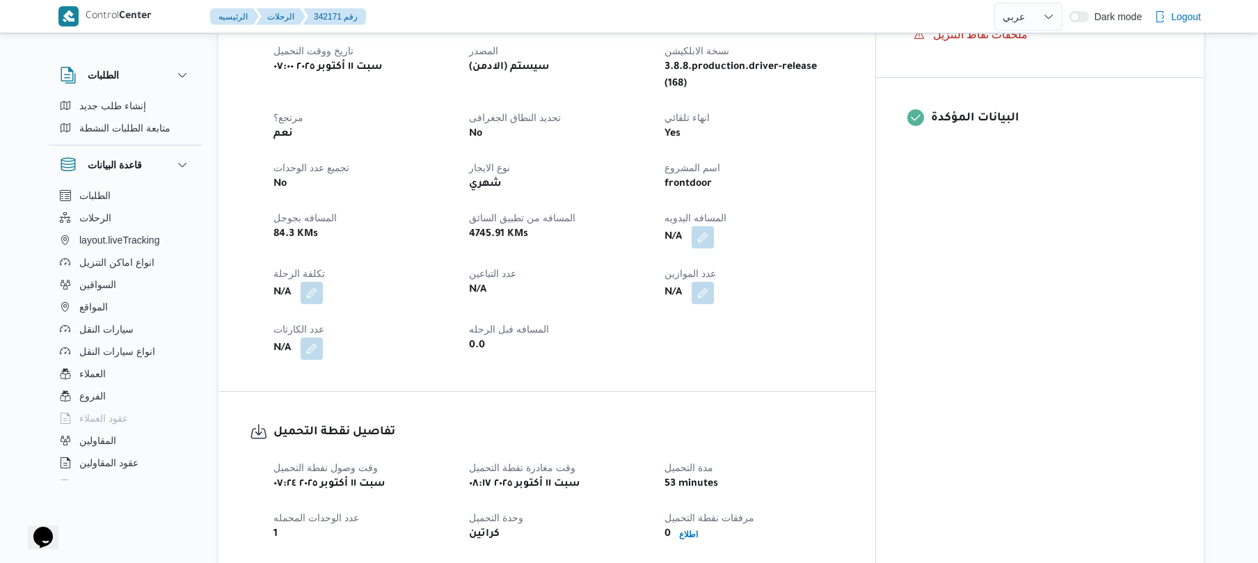
scroll to position [493, 0]
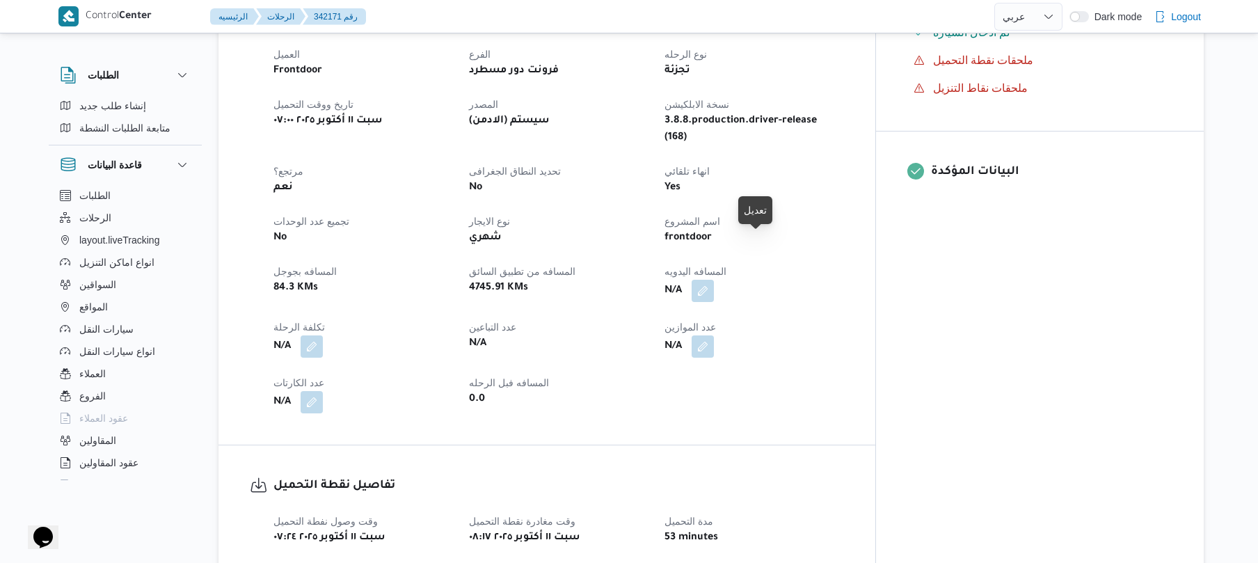
click at [714, 280] on span at bounding box center [699, 291] width 29 height 22
click at [714, 279] on button "button" at bounding box center [703, 290] width 22 height 22
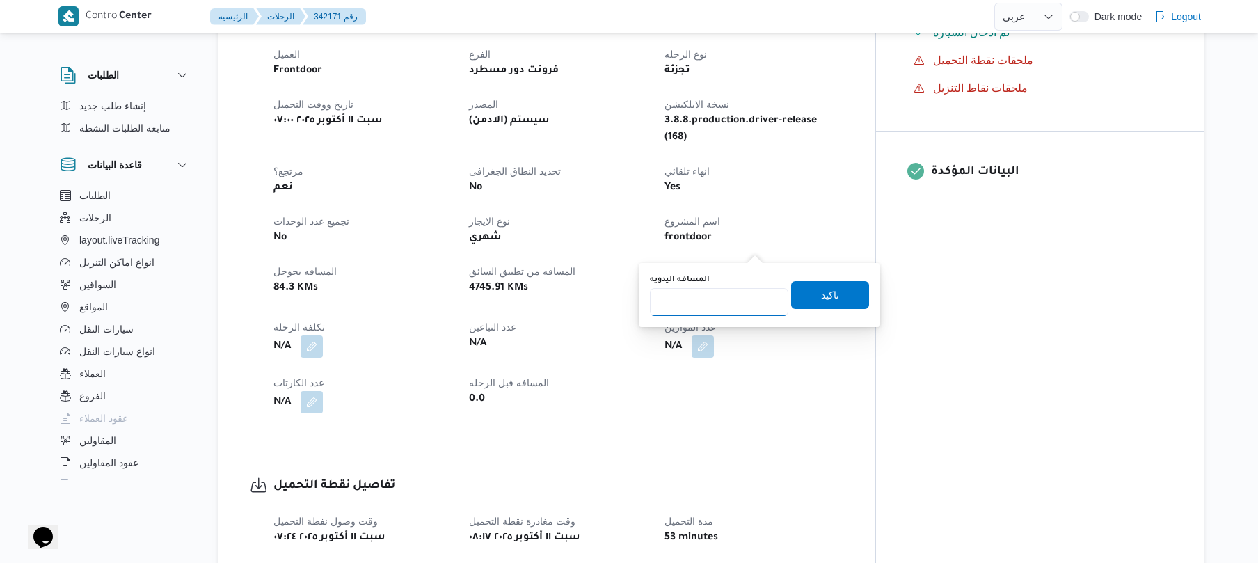
click at [713, 309] on input "المسافه اليدويه" at bounding box center [719, 302] width 138 height 28
type input "95"
click at [841, 292] on span "تاكيد" at bounding box center [830, 294] width 78 height 28
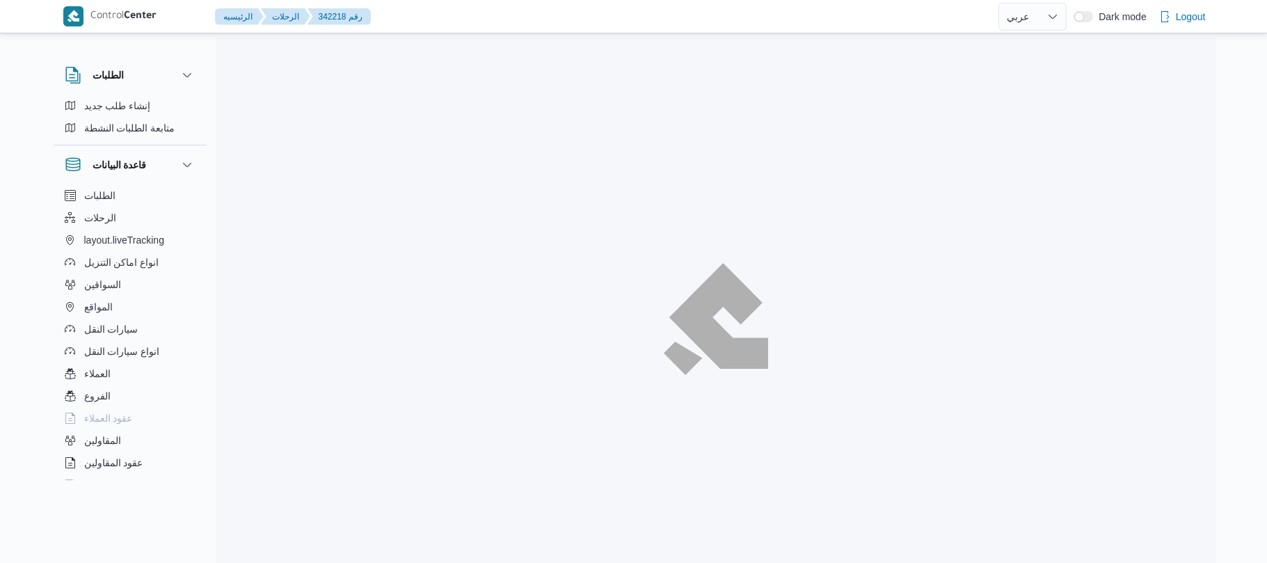
select select "ar"
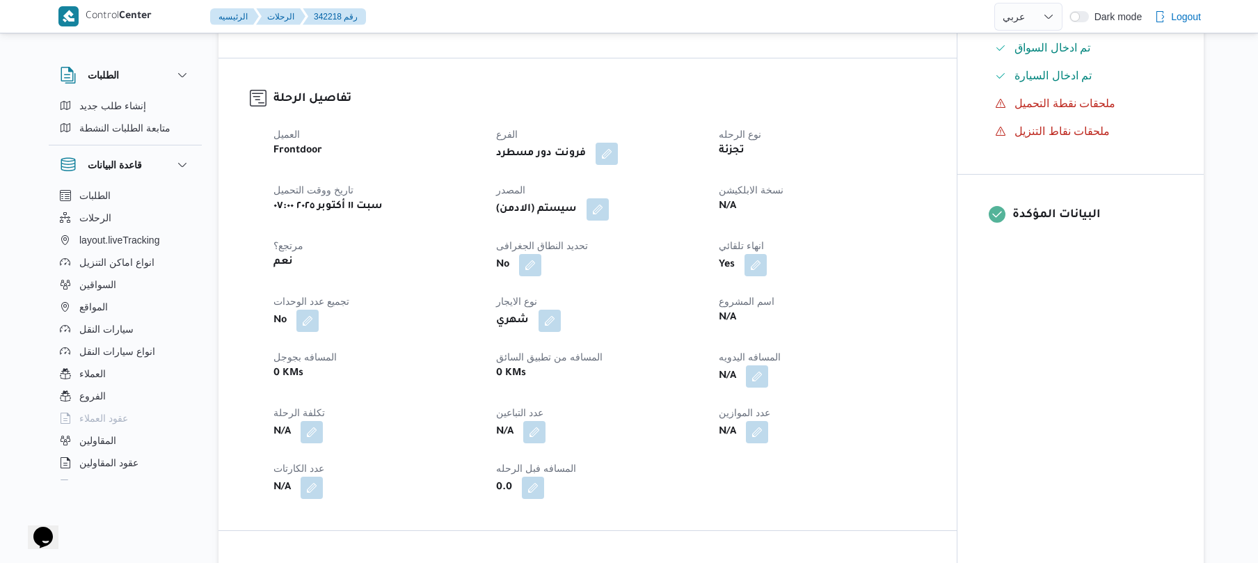
scroll to position [408, 0]
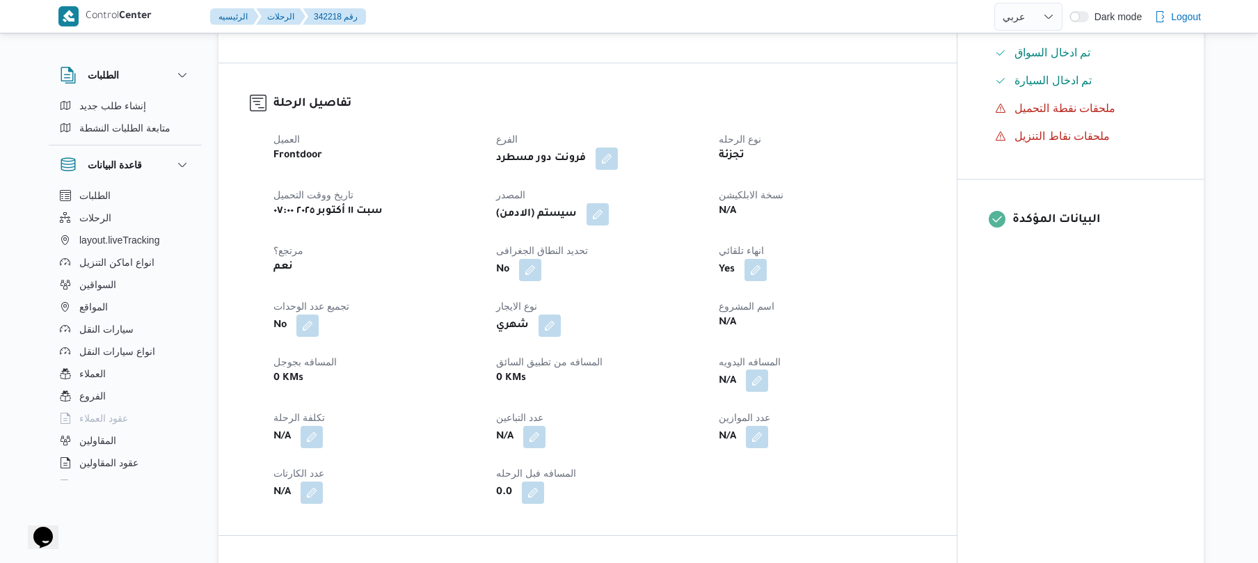
click at [757, 381] on button "button" at bounding box center [757, 380] width 22 height 22
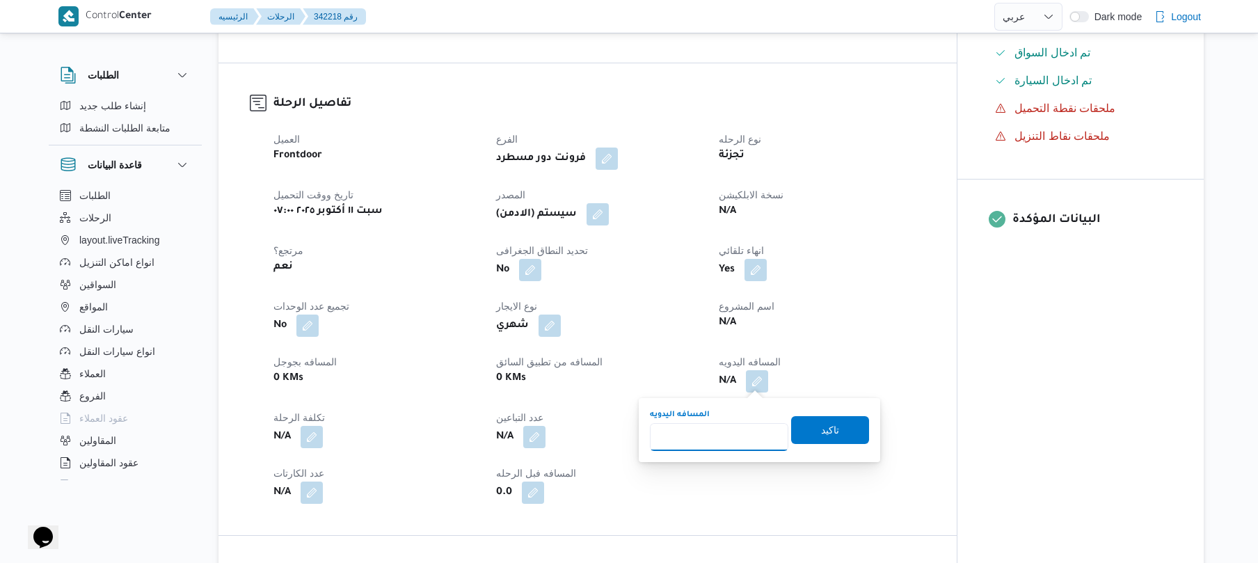
click at [703, 440] on input "المسافه اليدويه" at bounding box center [719, 437] width 138 height 28
type input "90"
click at [821, 436] on span "تاكيد" at bounding box center [830, 429] width 18 height 17
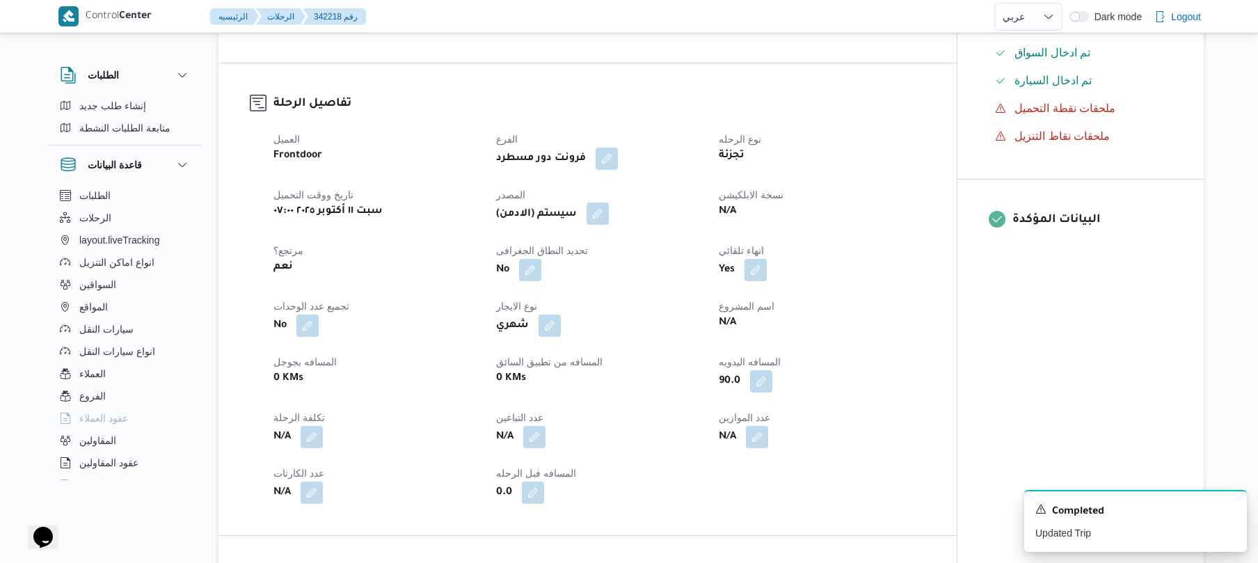
click at [600, 212] on button "button" at bounding box center [598, 213] width 22 height 22
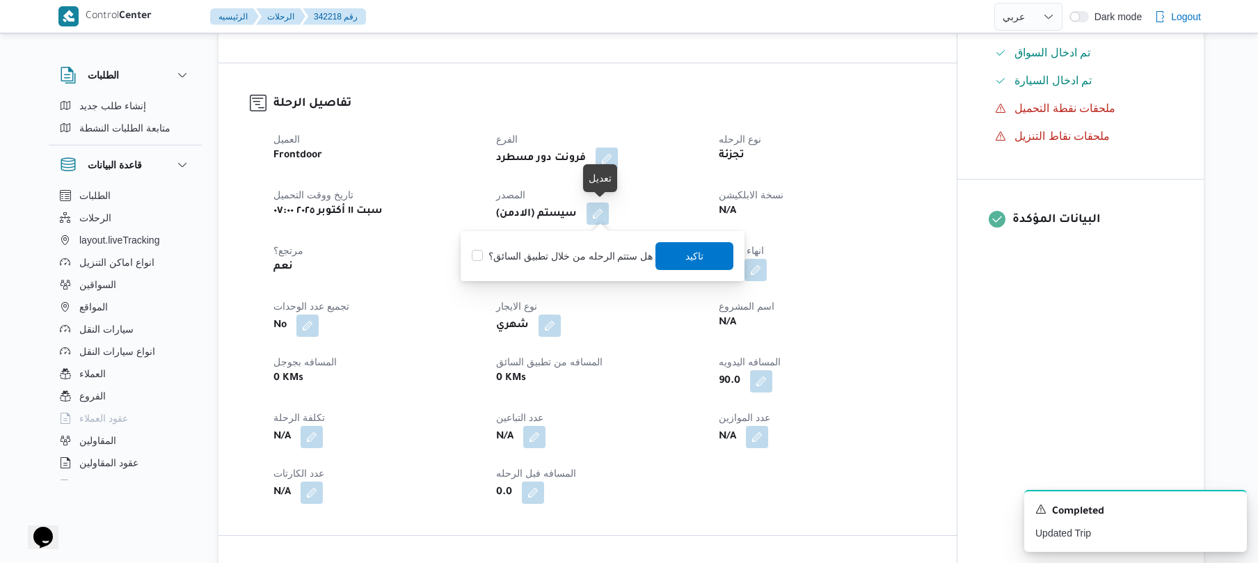
click at [600, 213] on button "button" at bounding box center [598, 213] width 22 height 22
click at [689, 256] on span "تاكيد" at bounding box center [694, 255] width 18 height 17
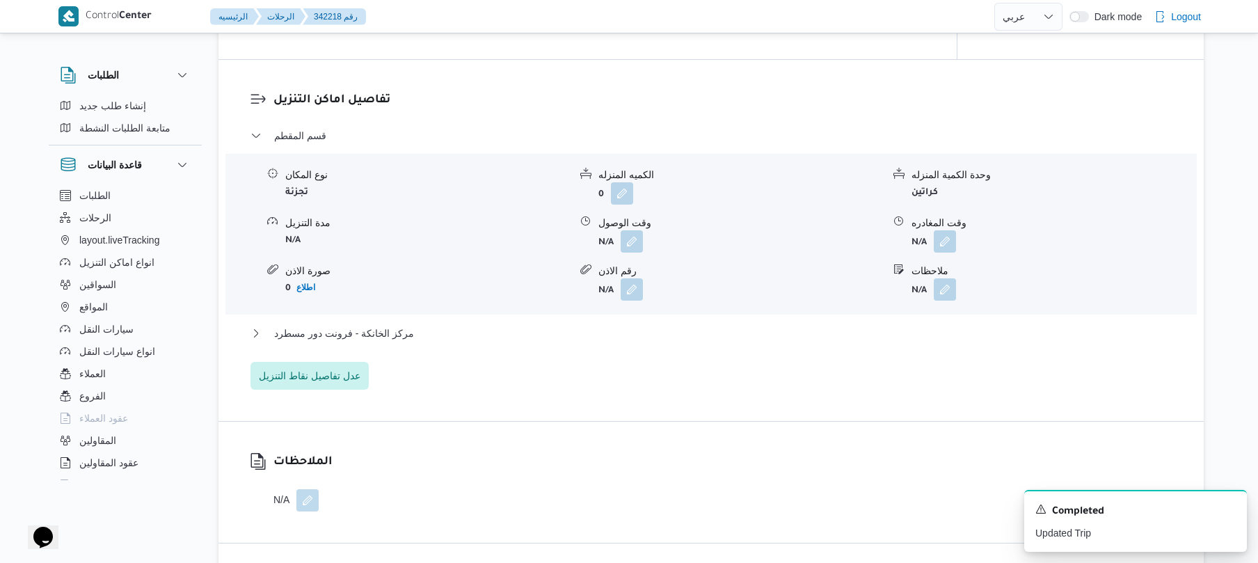
scroll to position [1150, 0]
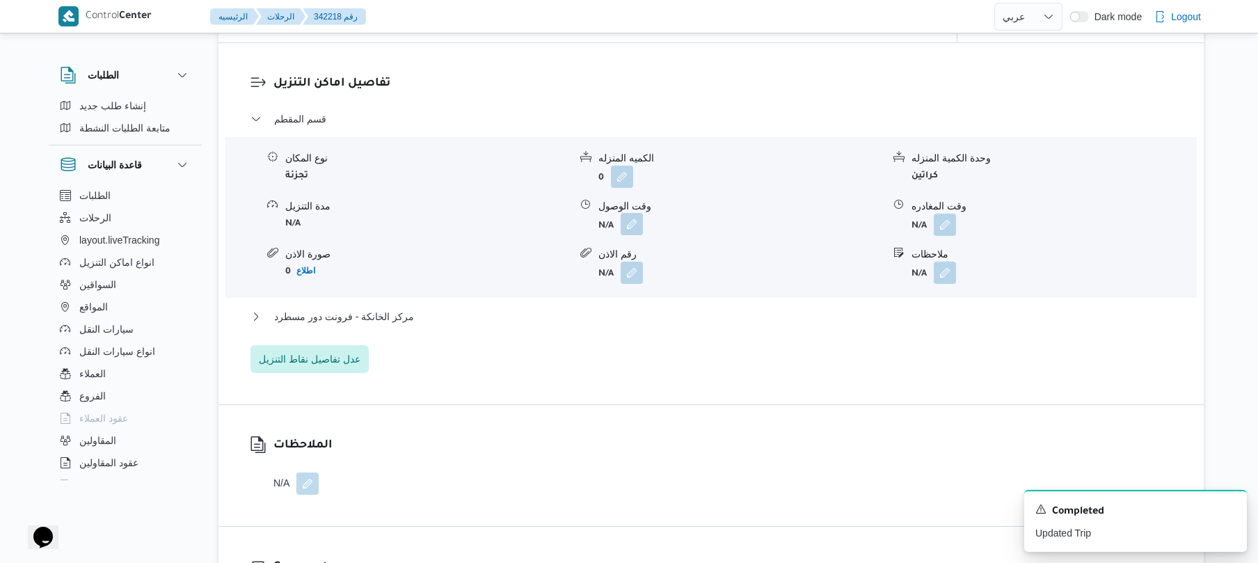
click at [640, 231] on button "button" at bounding box center [632, 224] width 22 height 22
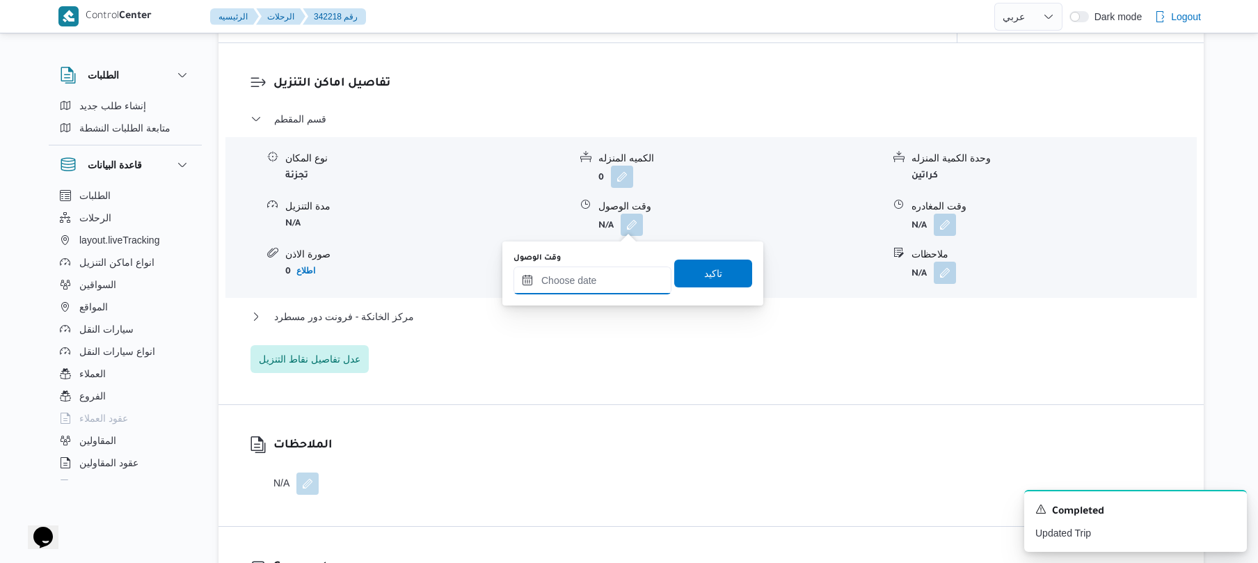
click at [586, 288] on input "وقت الوصول" at bounding box center [592, 280] width 158 height 28
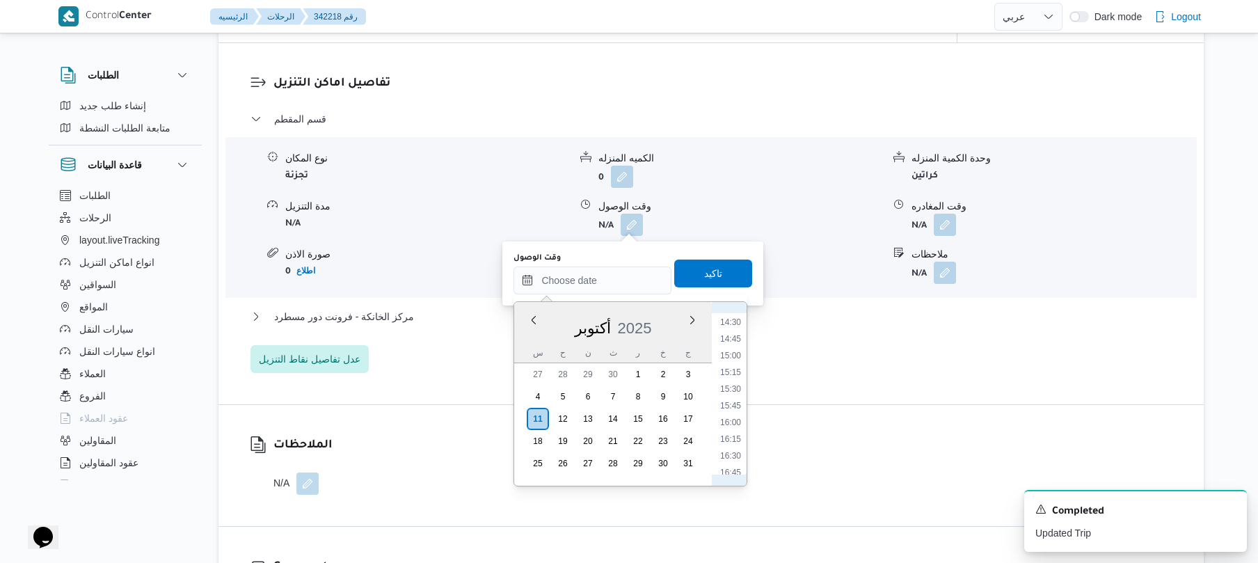
scroll to position [466, 0]
click at [732, 401] on li "08:15" at bounding box center [731, 405] width 32 height 14
type input "١١/١٠/٢٠٢٥ ٠٨:١٥"
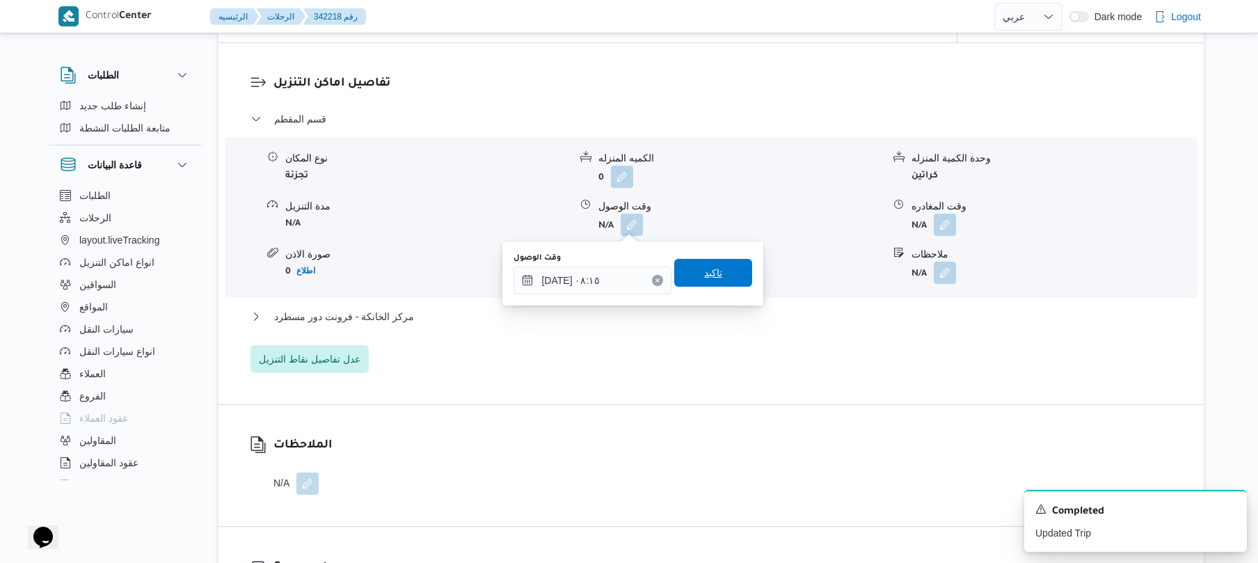
click at [717, 271] on span "تاكيد" at bounding box center [713, 273] width 78 height 28
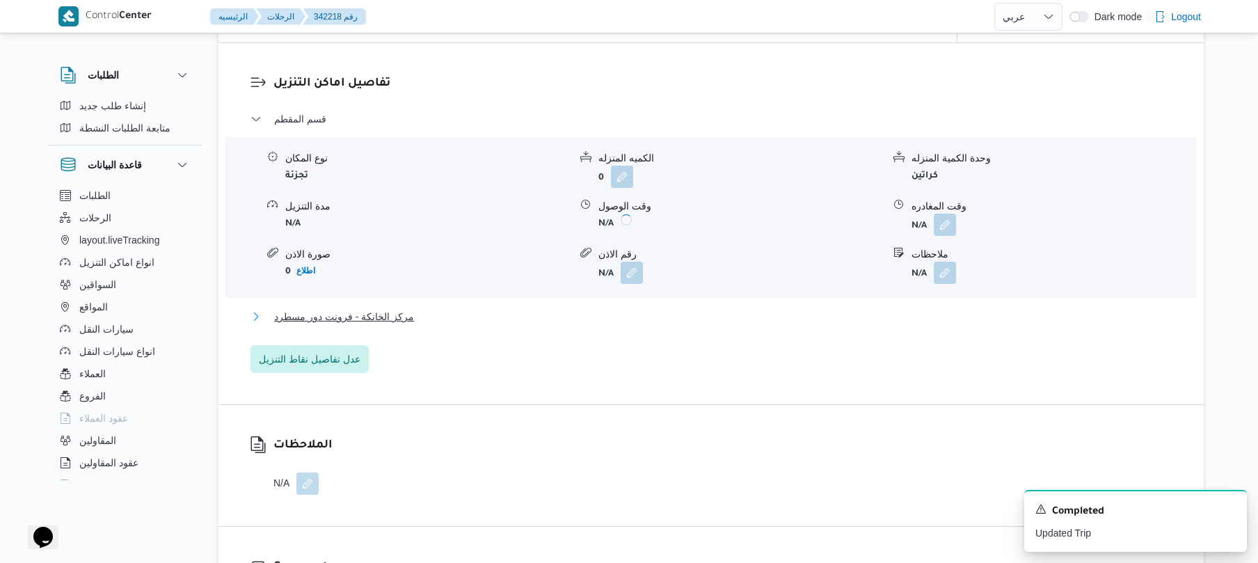
click at [647, 319] on button "مركز الخانكة - فرونت دور مسطرد" at bounding box center [711, 316] width 922 height 17
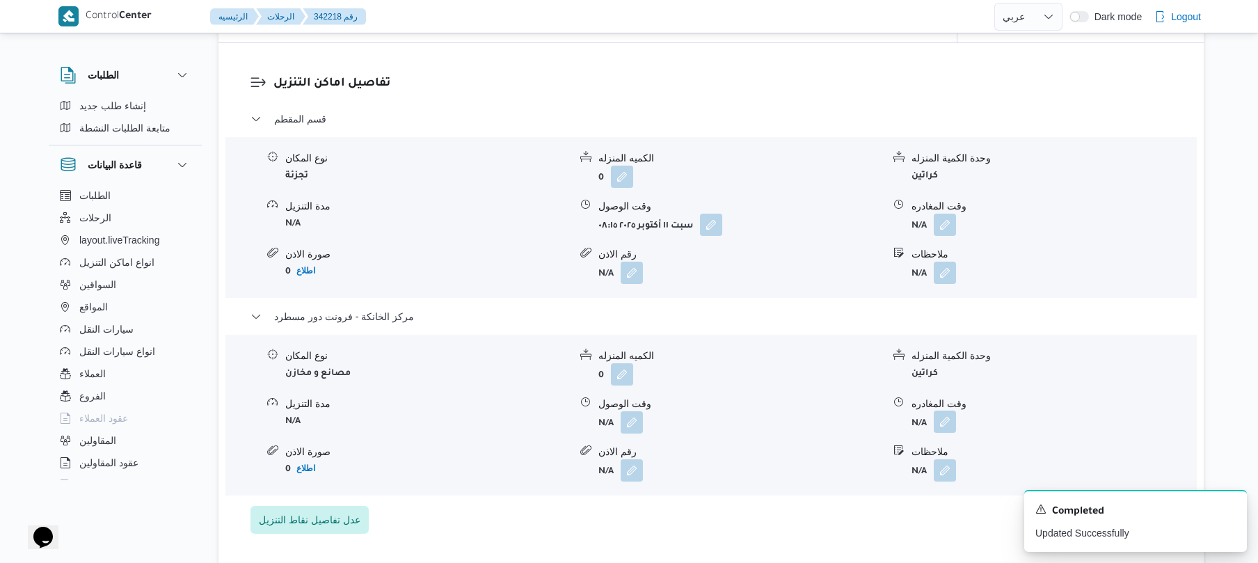
click at [948, 424] on button "button" at bounding box center [945, 422] width 22 height 22
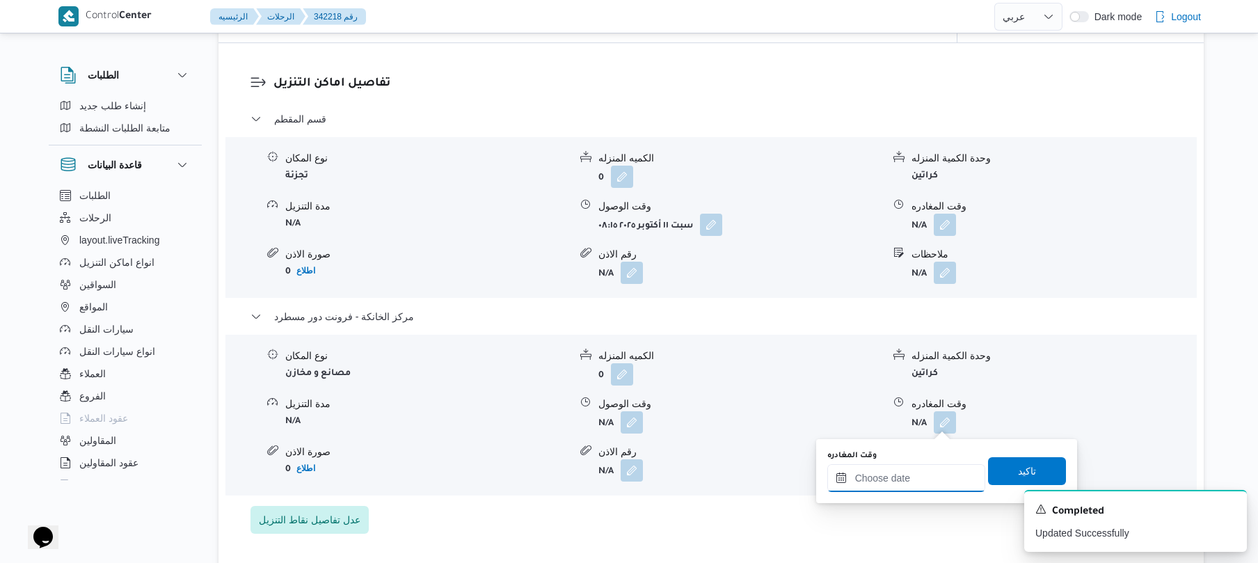
click at [863, 484] on input "وقت المغادره" at bounding box center [906, 478] width 158 height 28
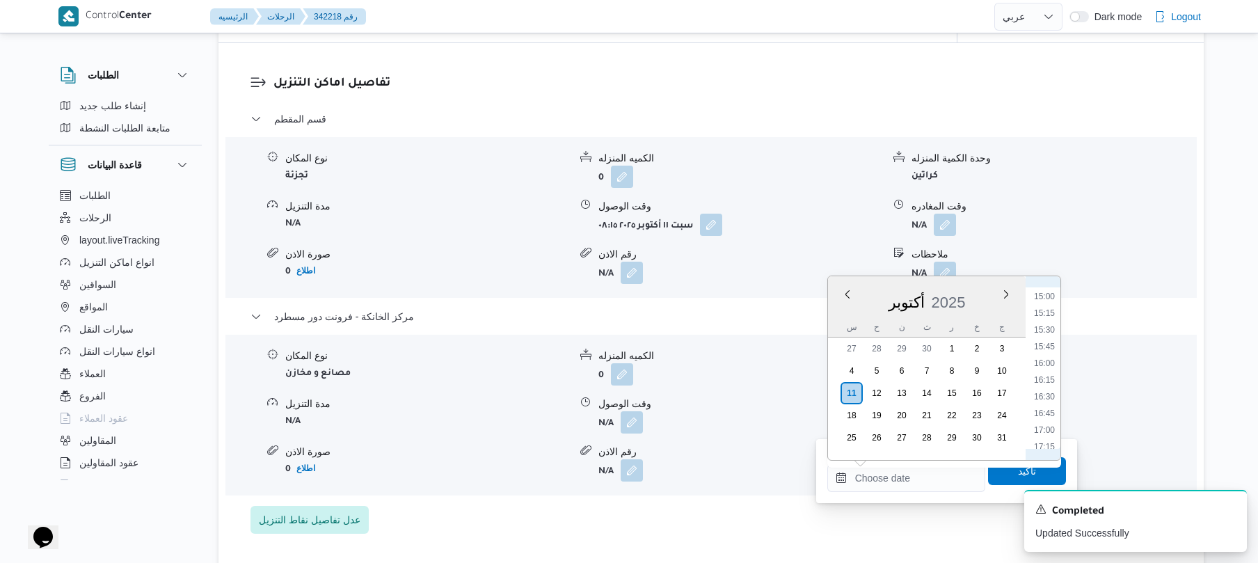
scroll to position [966, 0]
click at [1039, 401] on li "16:00" at bounding box center [1044, 397] width 32 height 14
type input "١١/١٠/٢٠٢٥ ١٦:٠٠"
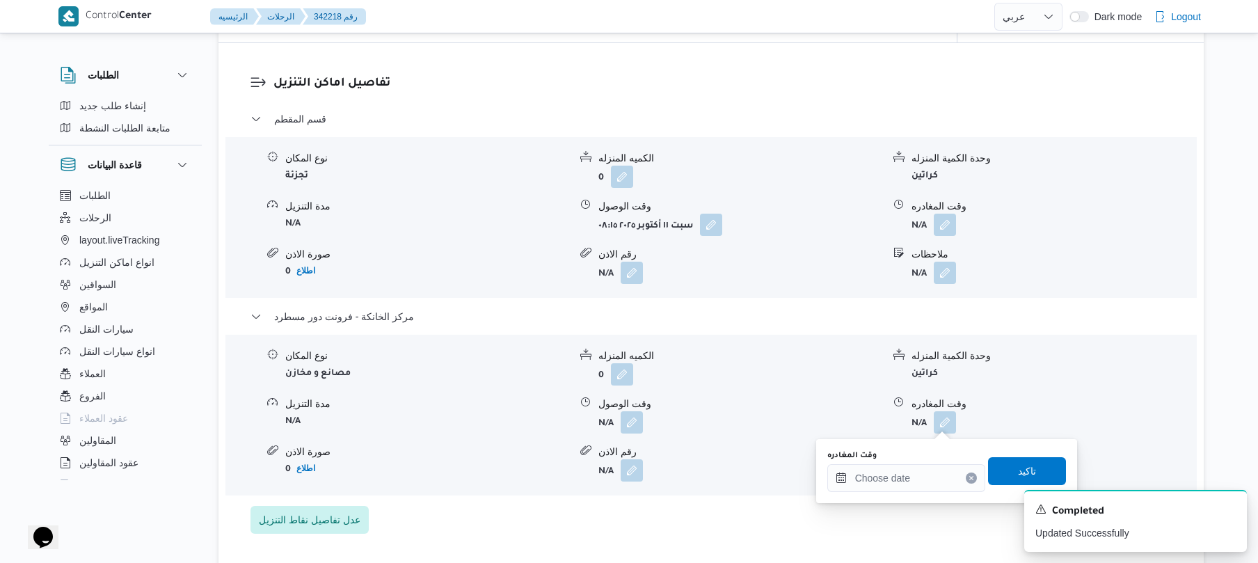
click at [1038, 401] on div "وقت المغادره" at bounding box center [1053, 404] width 284 height 15
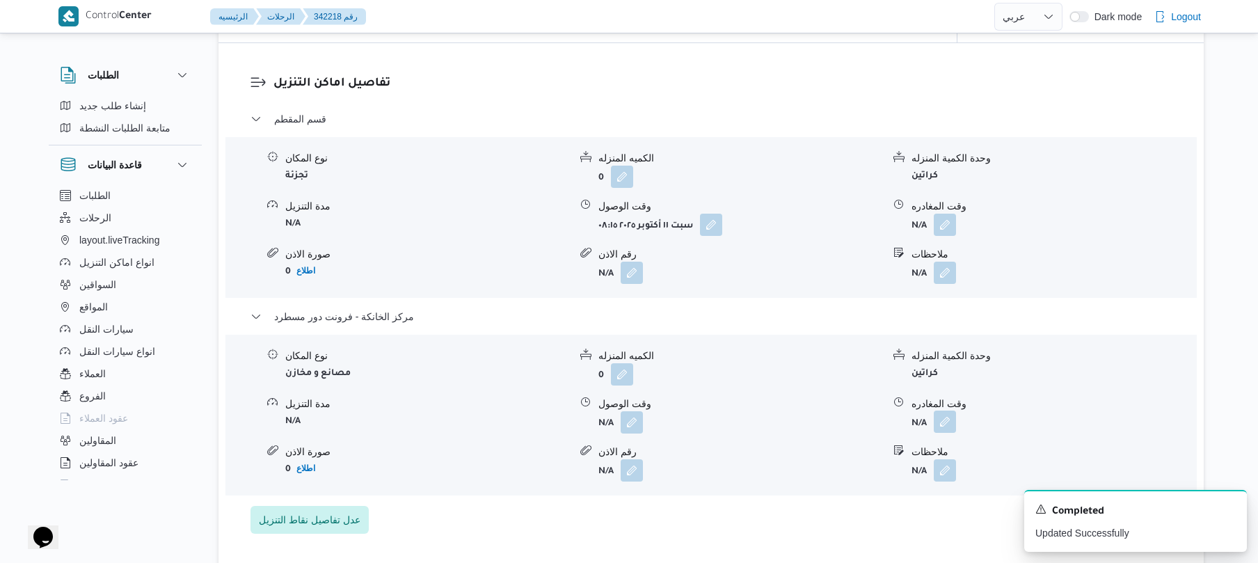
click at [945, 429] on button "button" at bounding box center [945, 422] width 22 height 22
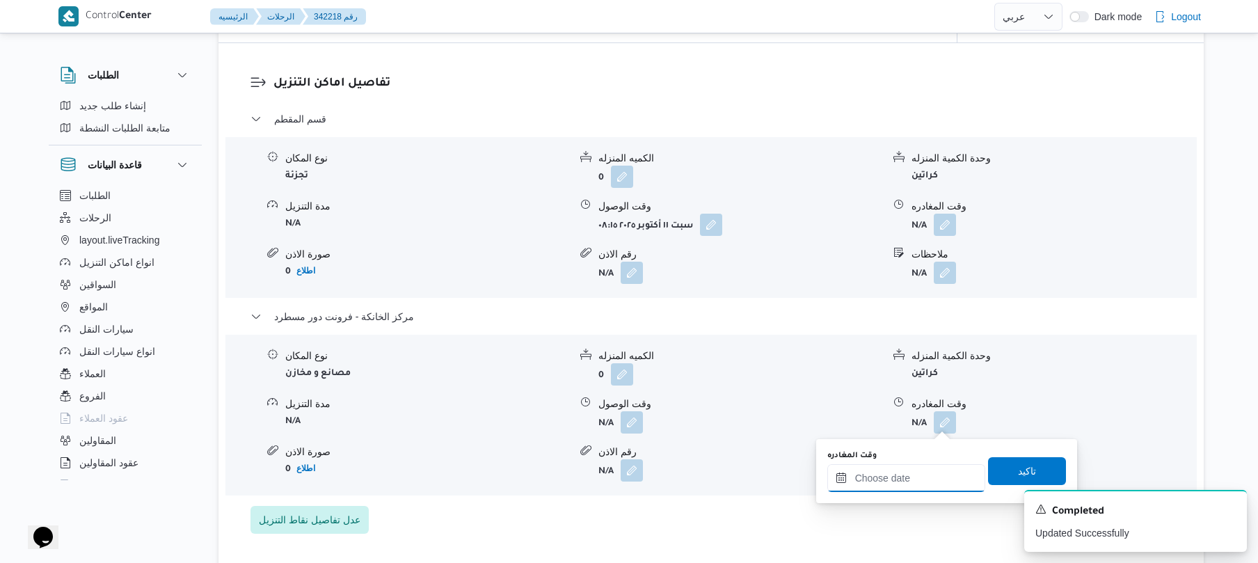
click at [905, 479] on input "وقت المغادره" at bounding box center [906, 478] width 158 height 28
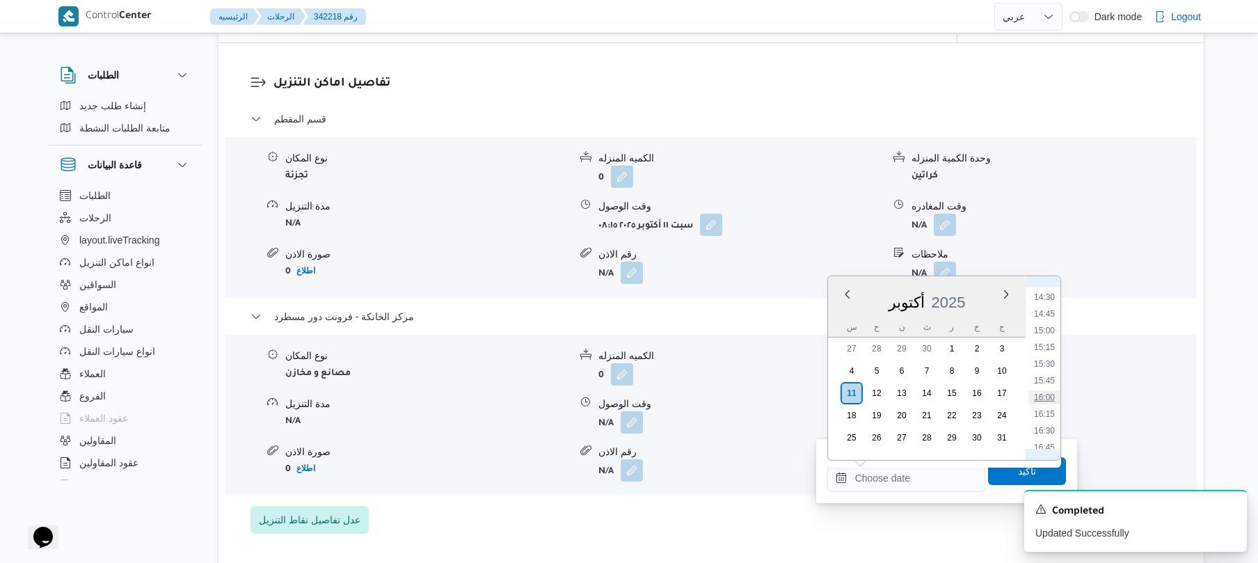
click at [1045, 390] on li "16:00" at bounding box center [1044, 397] width 32 height 14
type input "١١/١٠/٢٠٢٥ ١٦:٠٠"
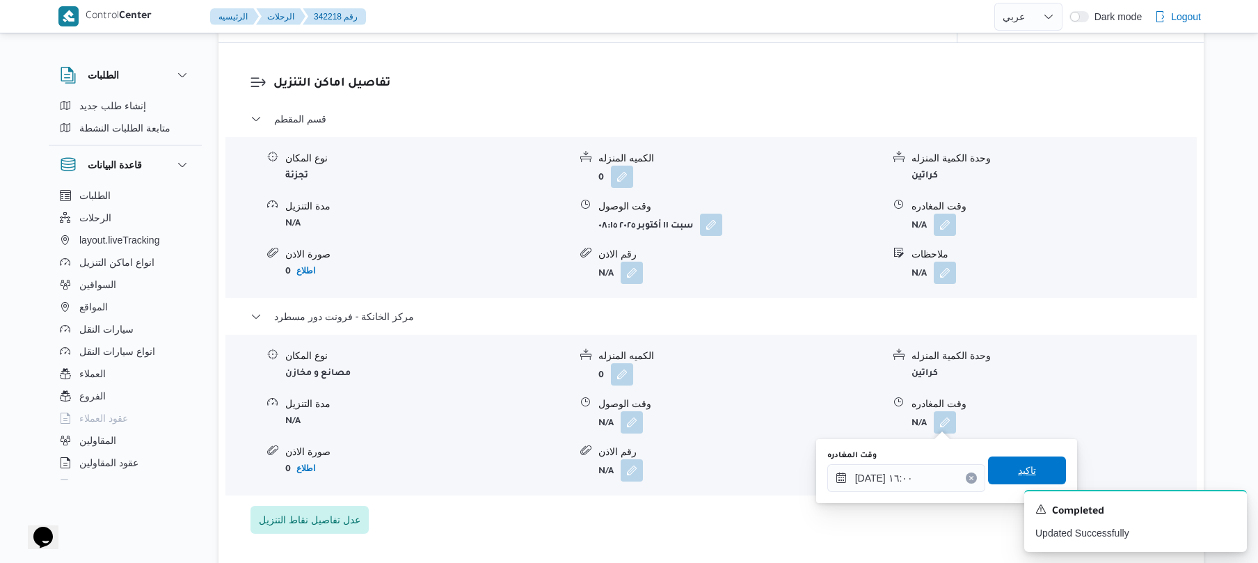
click at [1020, 475] on span "تاكيد" at bounding box center [1027, 470] width 18 height 17
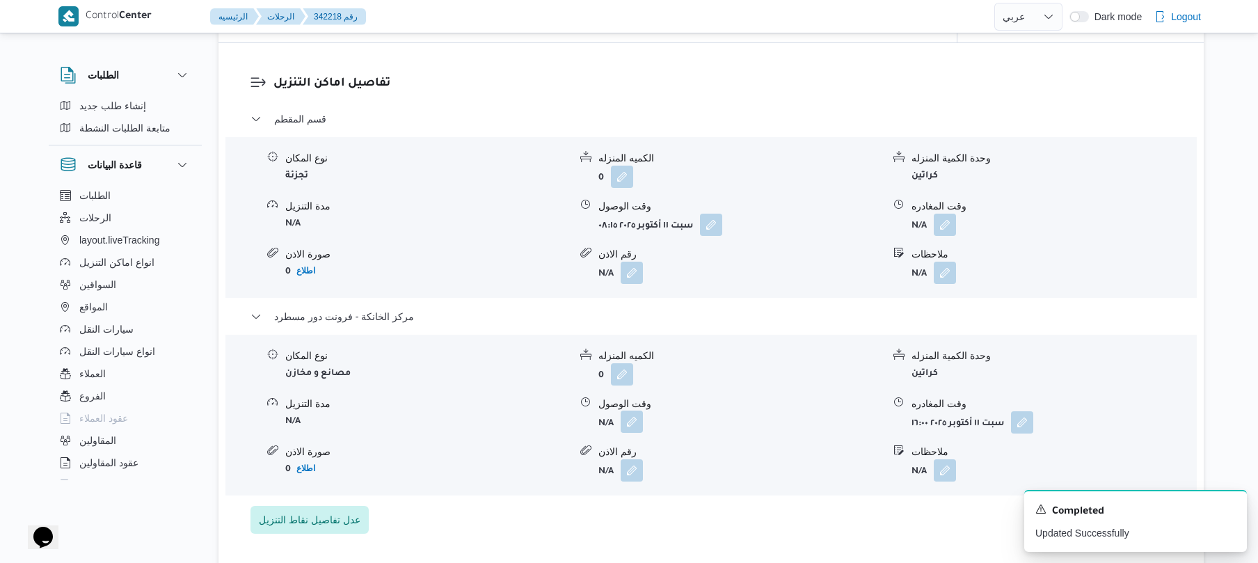
click at [632, 424] on button "button" at bounding box center [632, 422] width 22 height 22
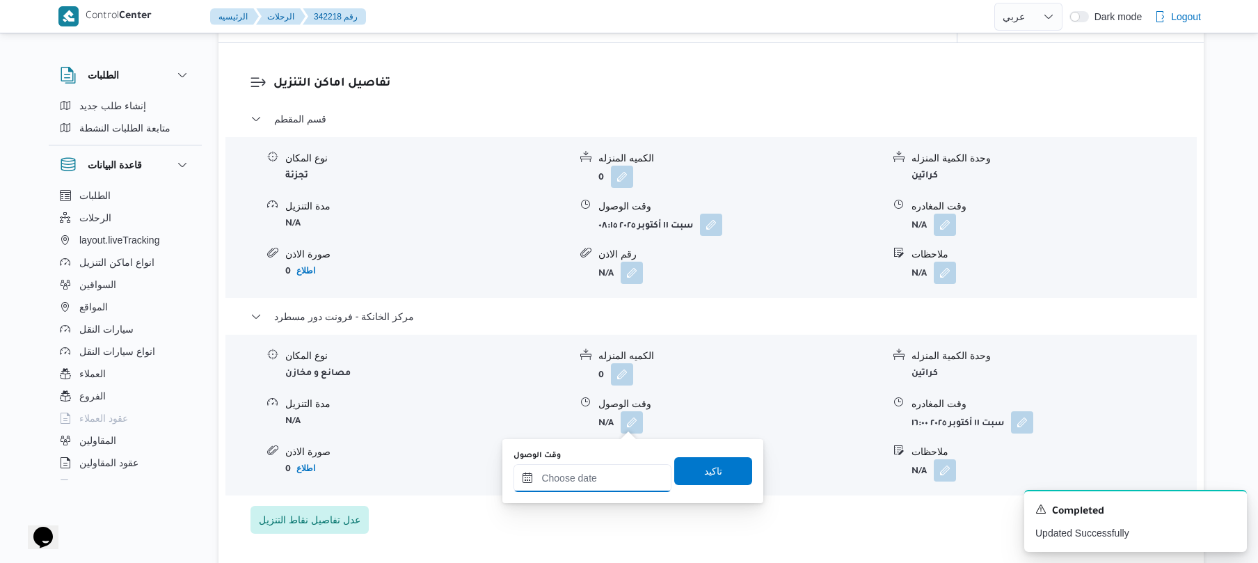
click at [605, 479] on input "وقت الوصول" at bounding box center [592, 478] width 158 height 28
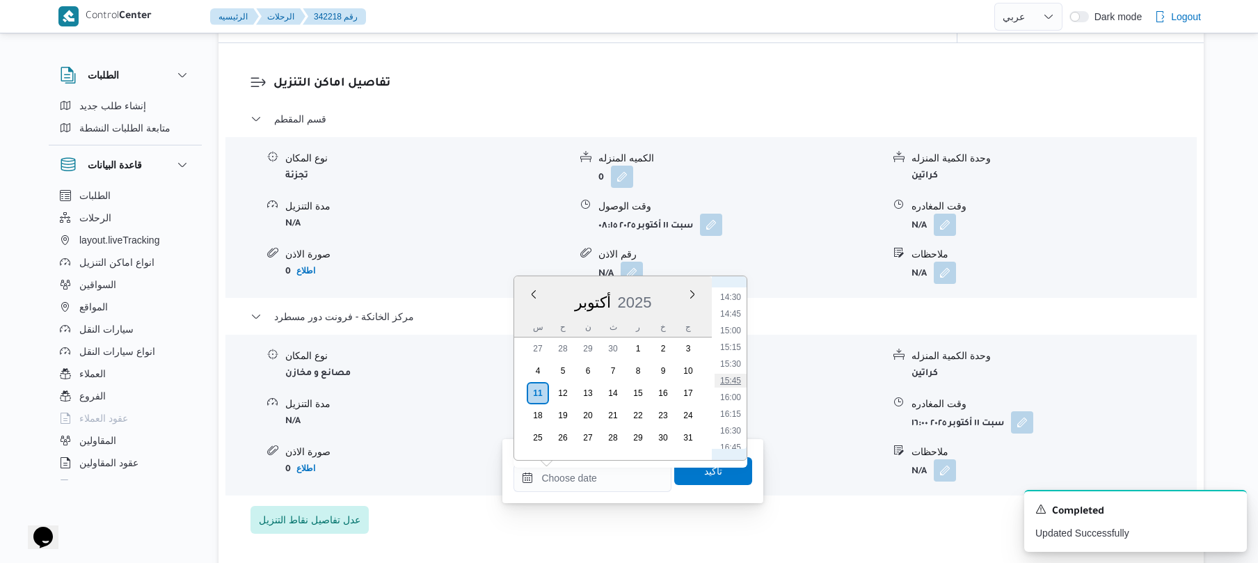
click at [731, 383] on li "15:45" at bounding box center [731, 381] width 32 height 14
type input "١١/١٠/٢٠٢٥ ١٥:٤٥"
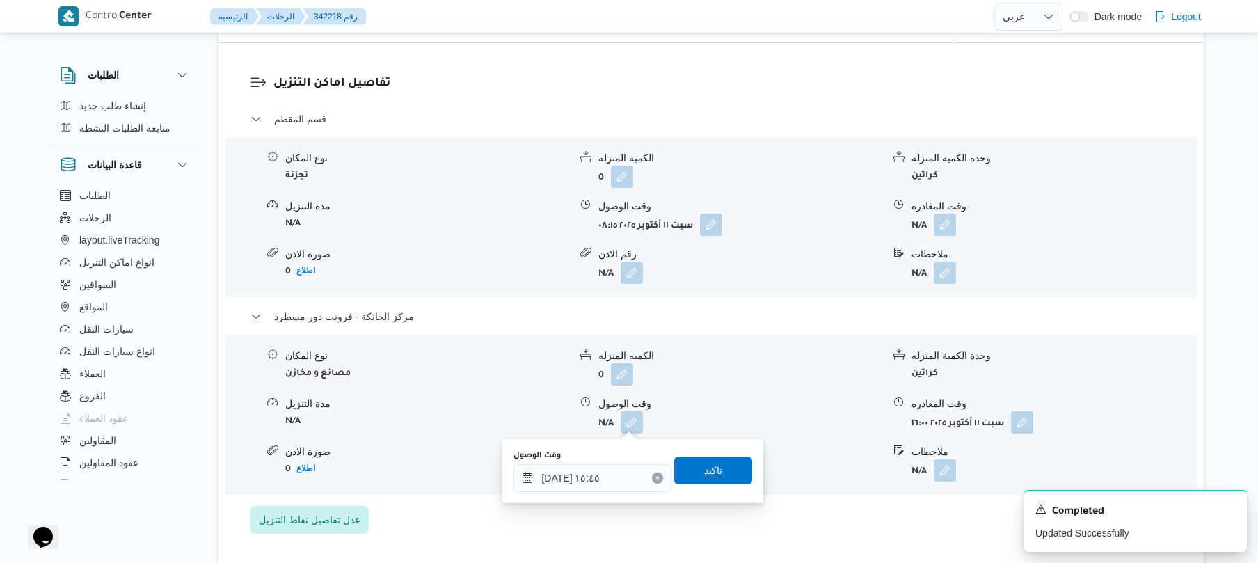
click at [704, 463] on span "تاكيد" at bounding box center [713, 470] width 18 height 17
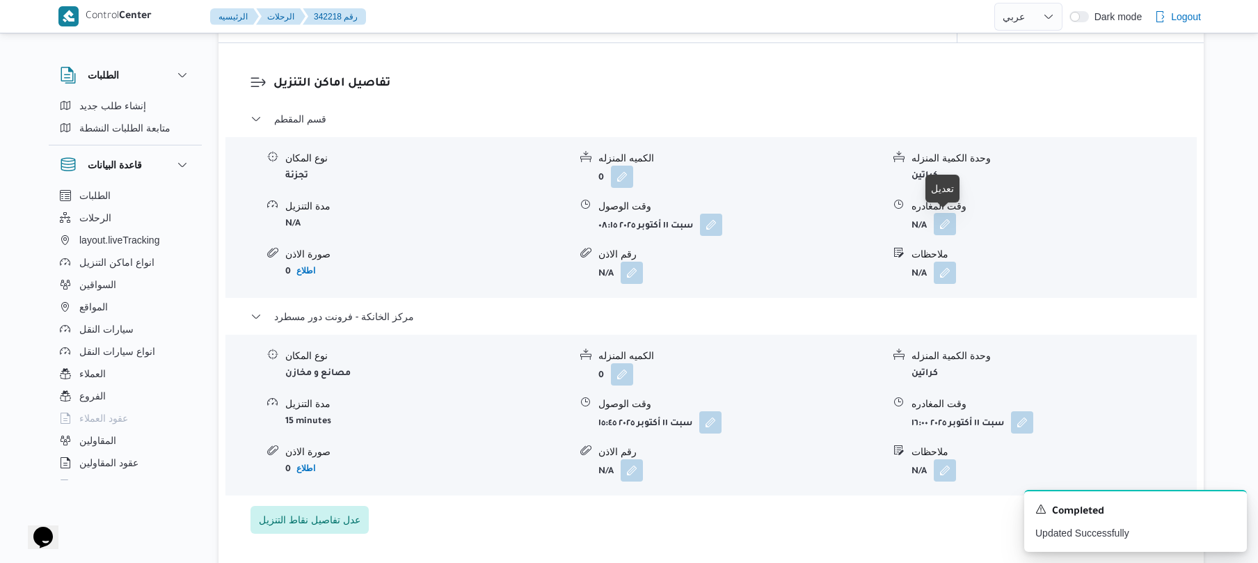
click at [947, 228] on button "button" at bounding box center [945, 224] width 22 height 22
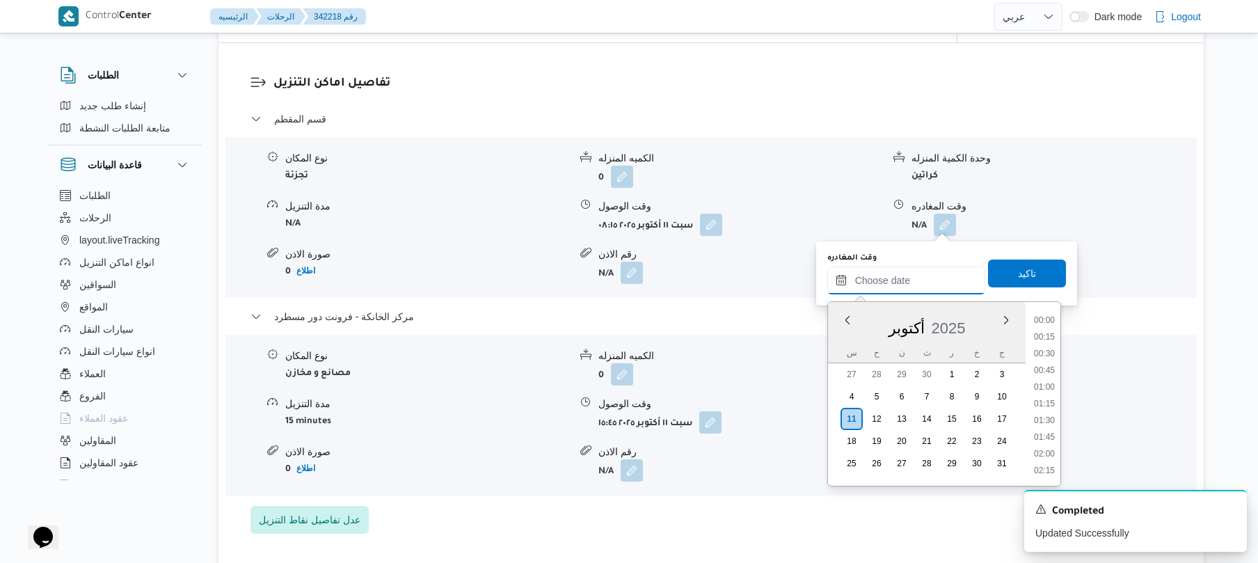
click at [867, 279] on input "وقت المغادره" at bounding box center [906, 280] width 158 height 28
click at [1045, 352] on li "15:00" at bounding box center [1044, 356] width 32 height 14
type input "١١/١٠/٢٠٢٥ ١٥:٠٠"
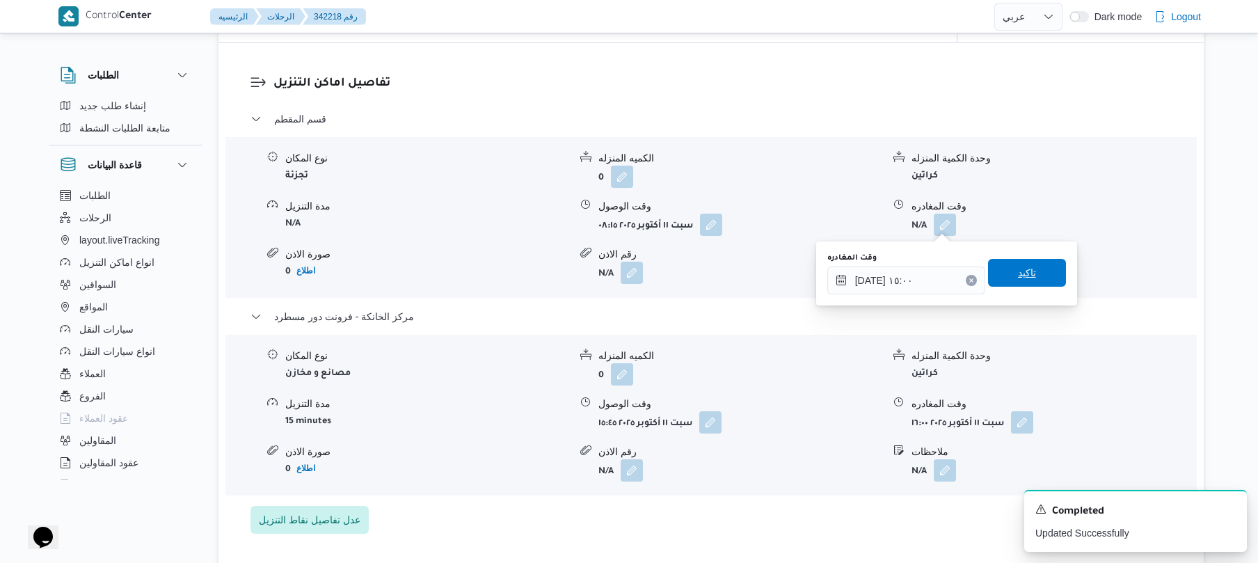
click at [1041, 277] on span "تاكيد" at bounding box center [1027, 273] width 78 height 28
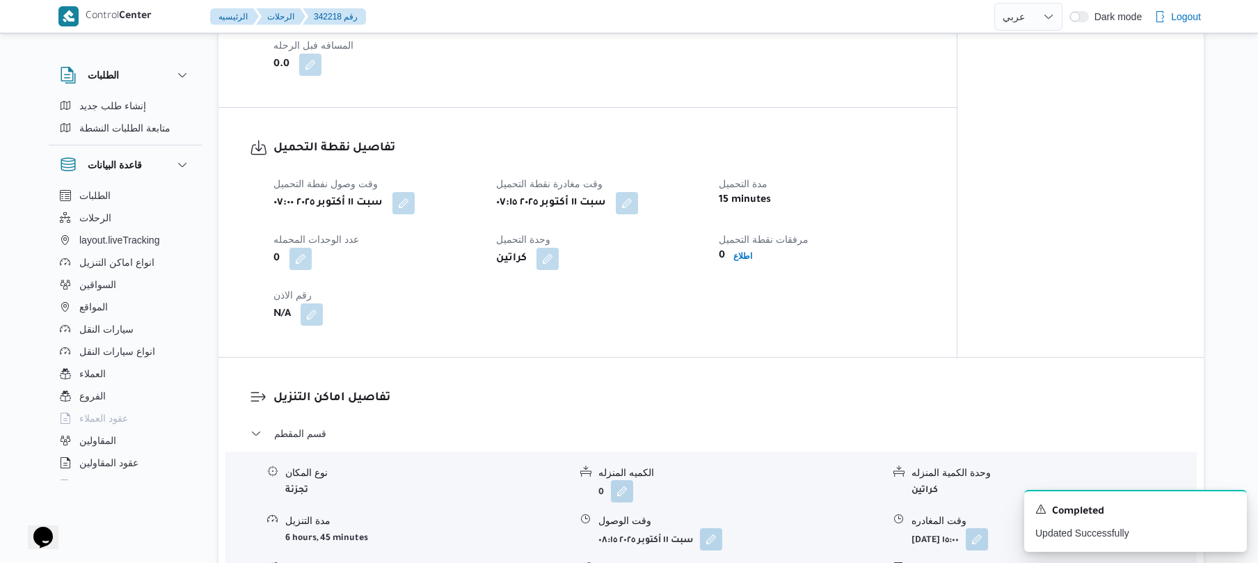
scroll to position [0, 0]
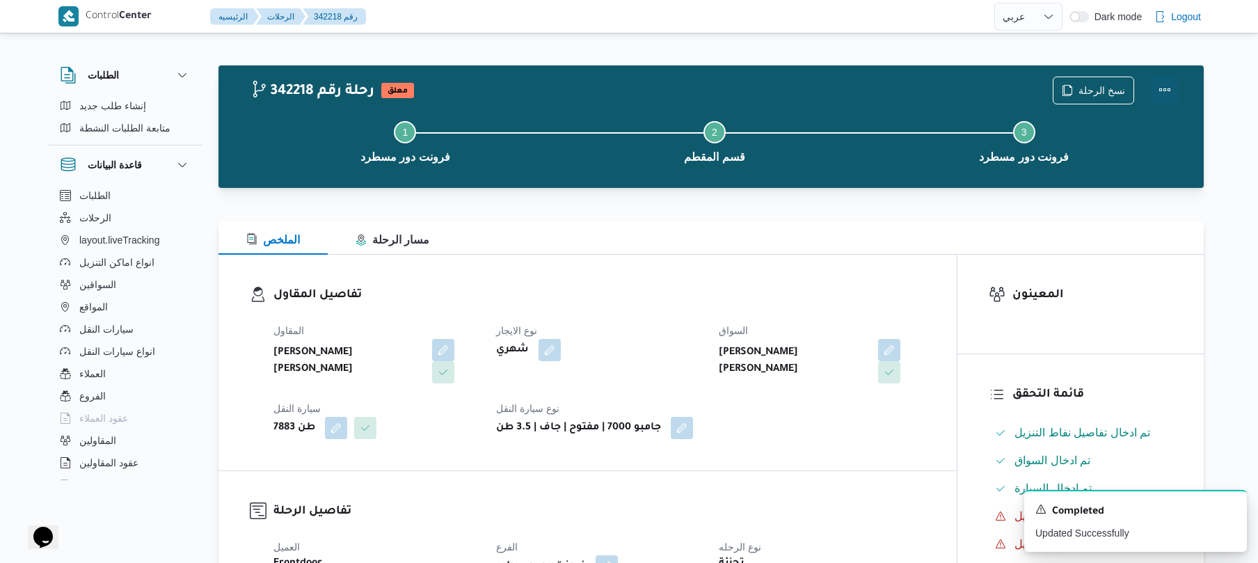
click at [1167, 88] on button "Actions" at bounding box center [1165, 90] width 28 height 28
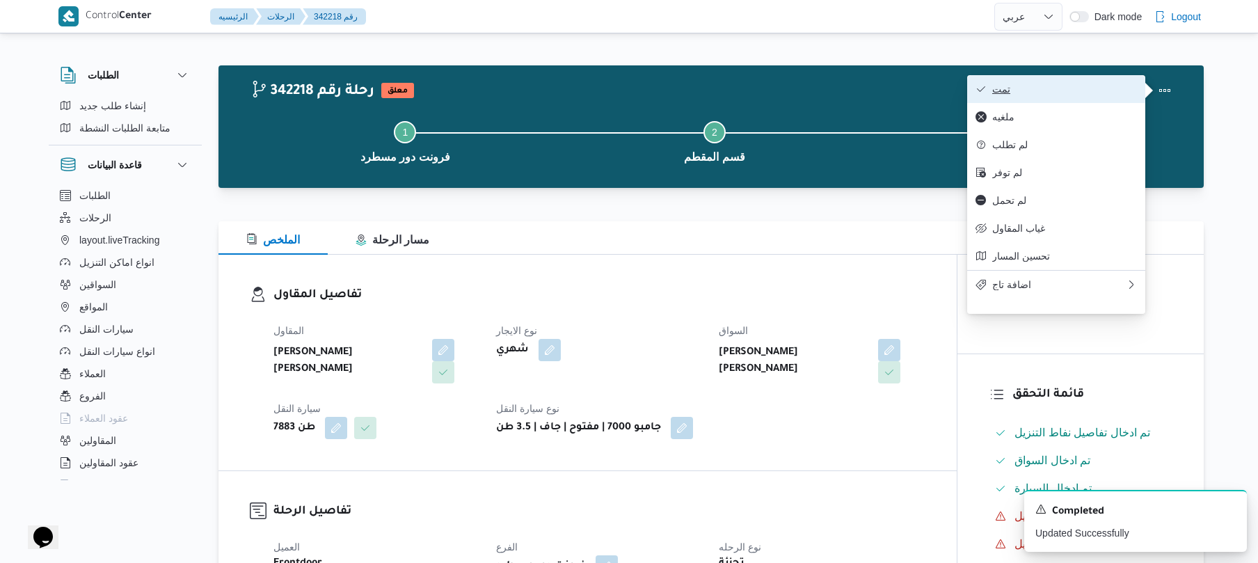
click at [1084, 89] on span "تمت" at bounding box center [1064, 88] width 145 height 11
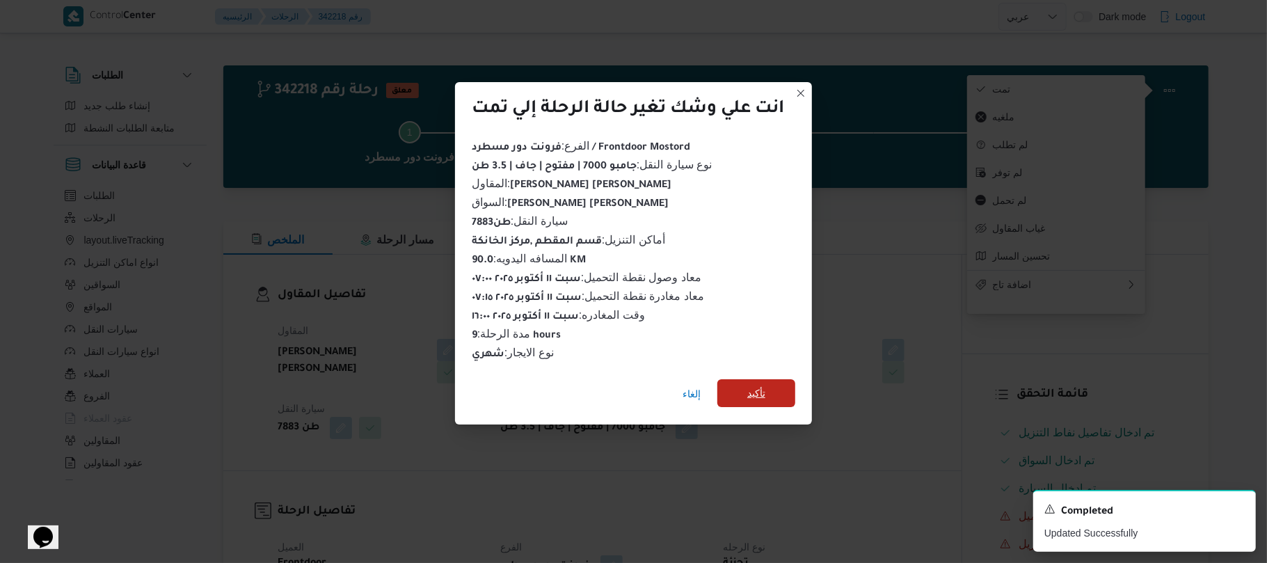
click at [747, 387] on span "تأكيد" at bounding box center [756, 393] width 78 height 28
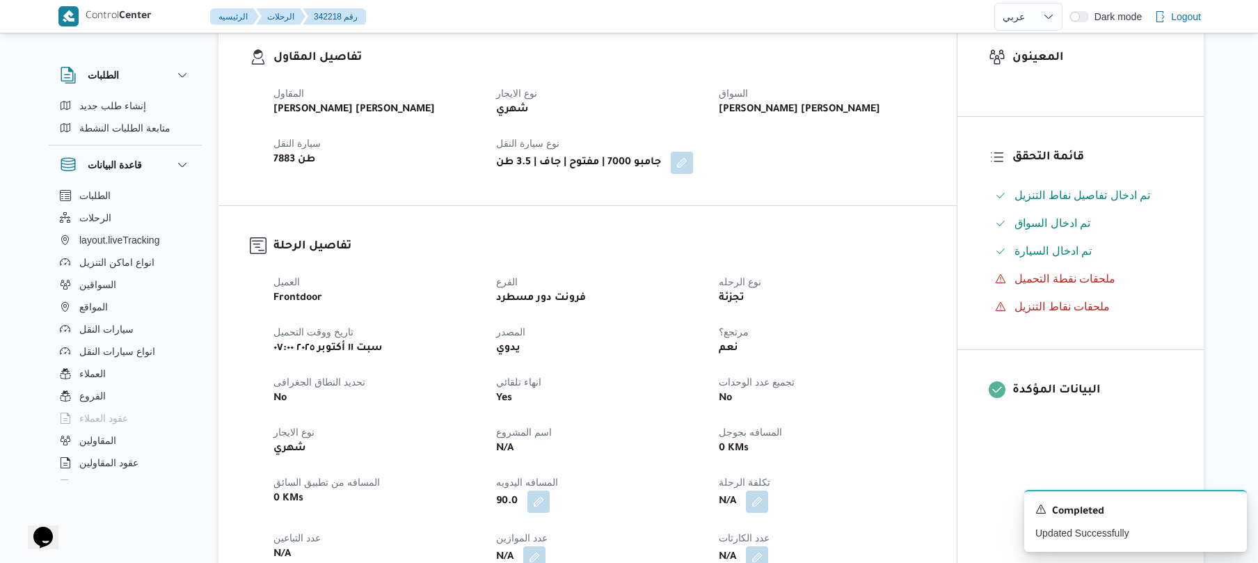
scroll to position [296, 0]
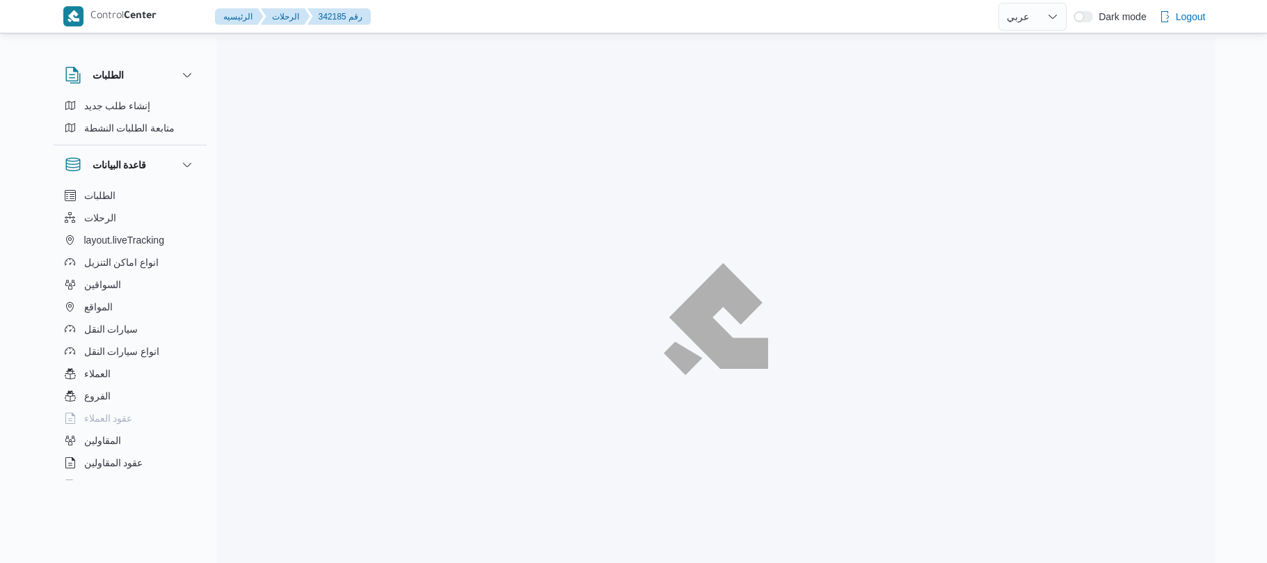
select select "ar"
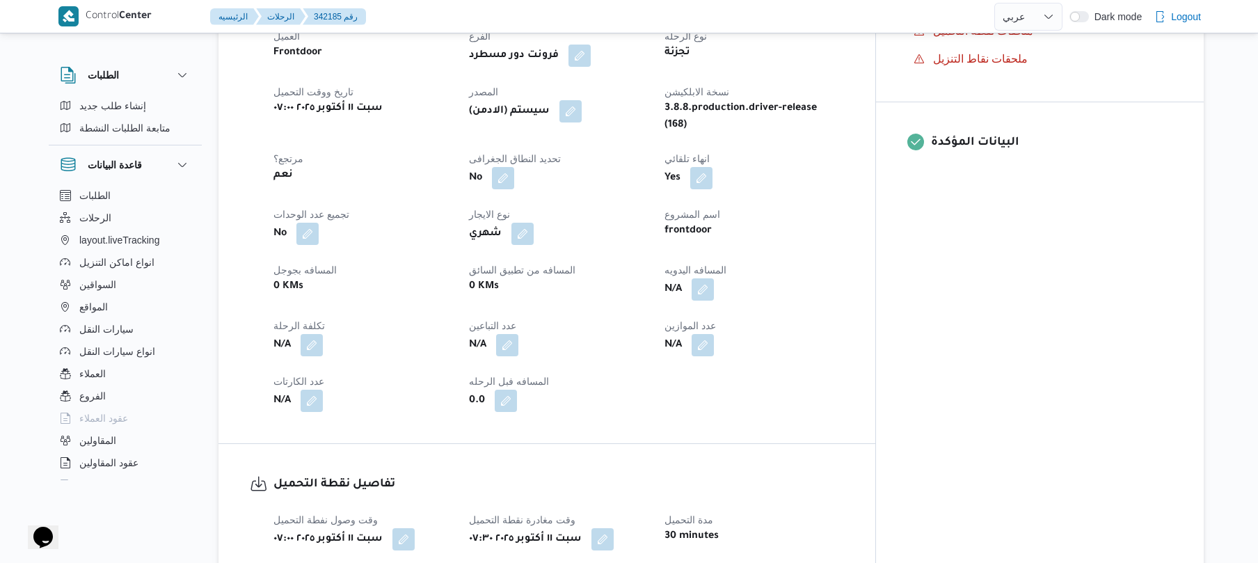
scroll to position [519, 0]
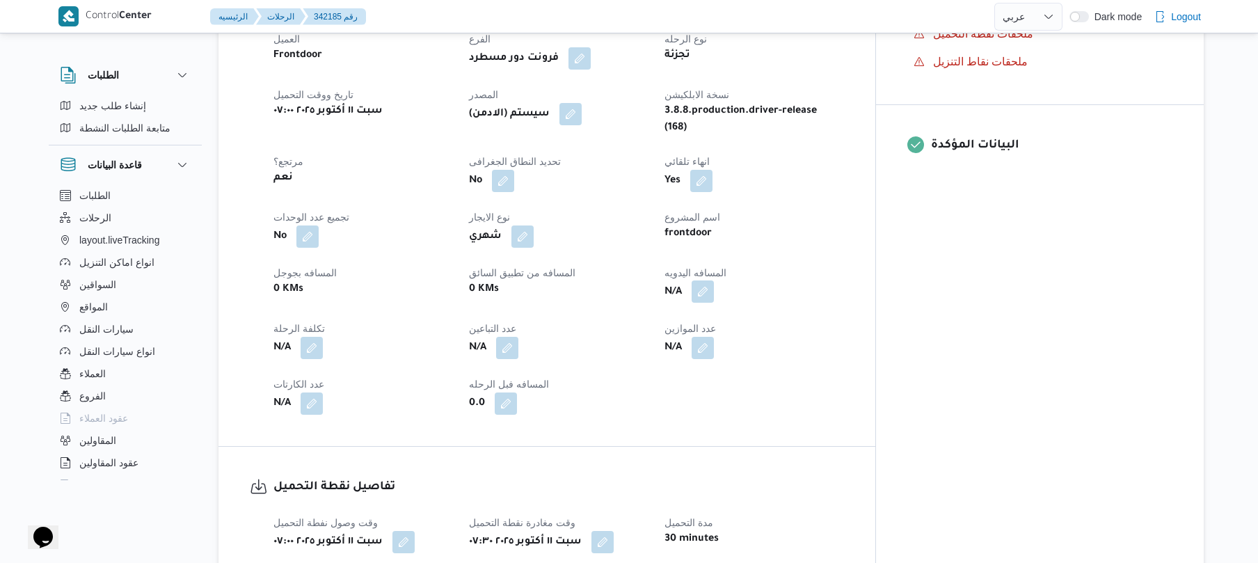
click at [714, 280] on button "button" at bounding box center [703, 291] width 22 height 22
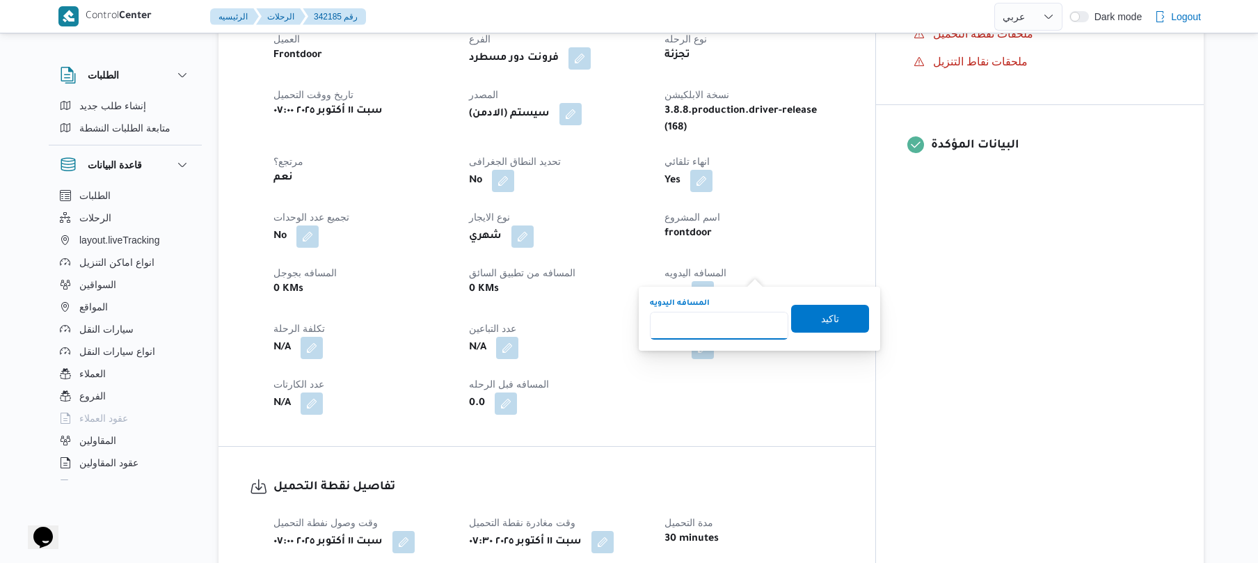
click at [715, 332] on input "المسافه اليدويه" at bounding box center [719, 326] width 138 height 28
type input "95"
click at [821, 314] on span "تاكيد" at bounding box center [830, 318] width 18 height 17
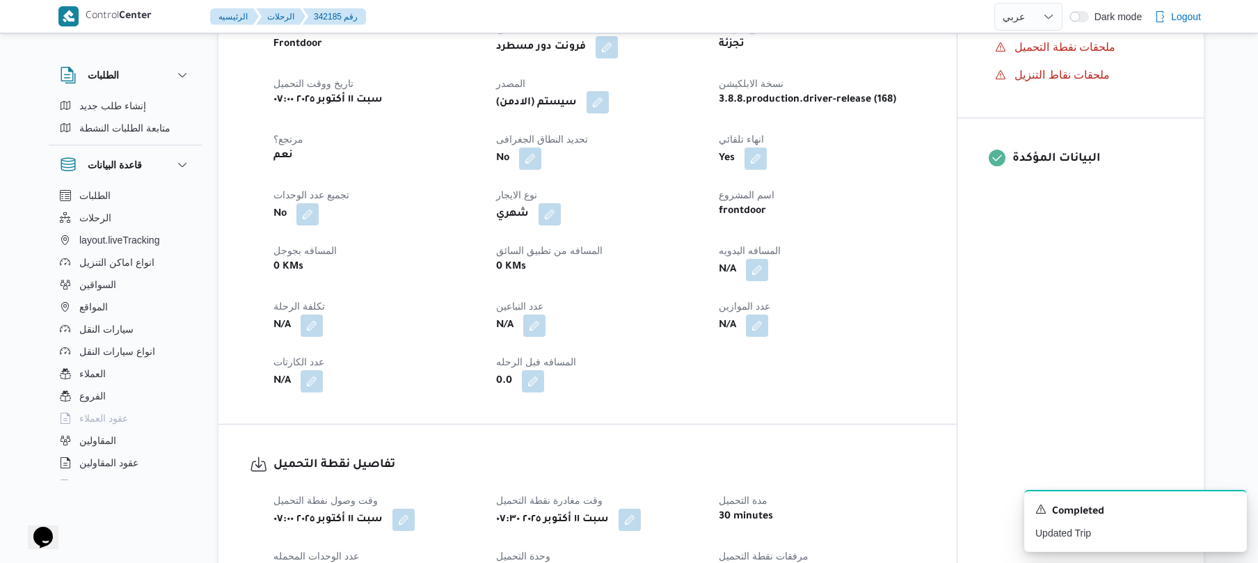
click at [600, 97] on button "button" at bounding box center [598, 102] width 22 height 22
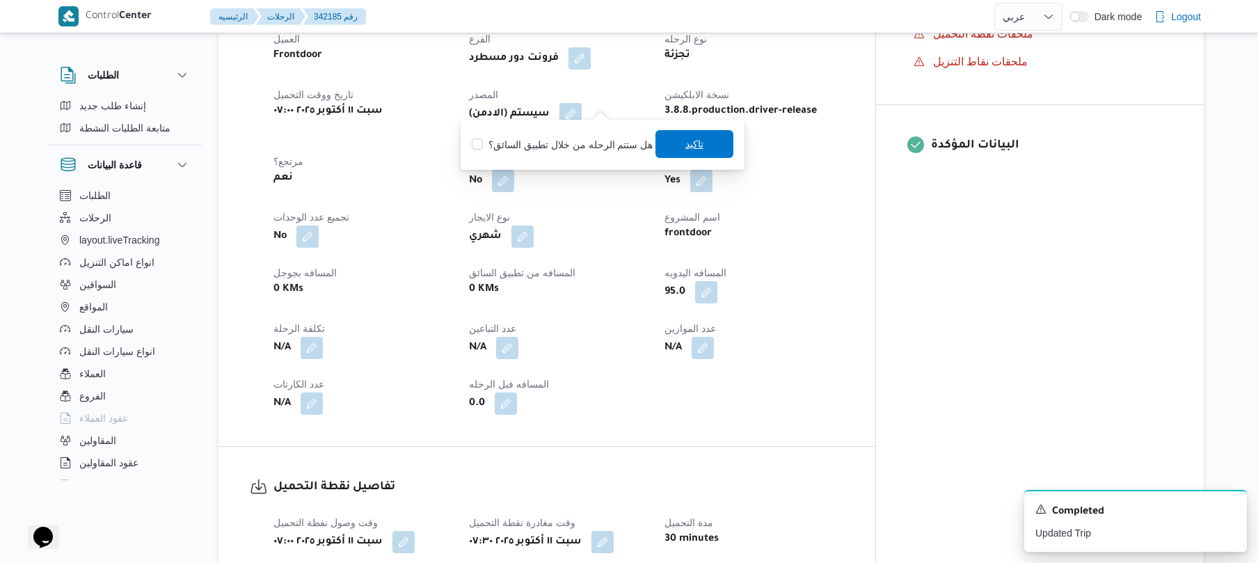
click at [679, 143] on span "تاكيد" at bounding box center [694, 144] width 78 height 28
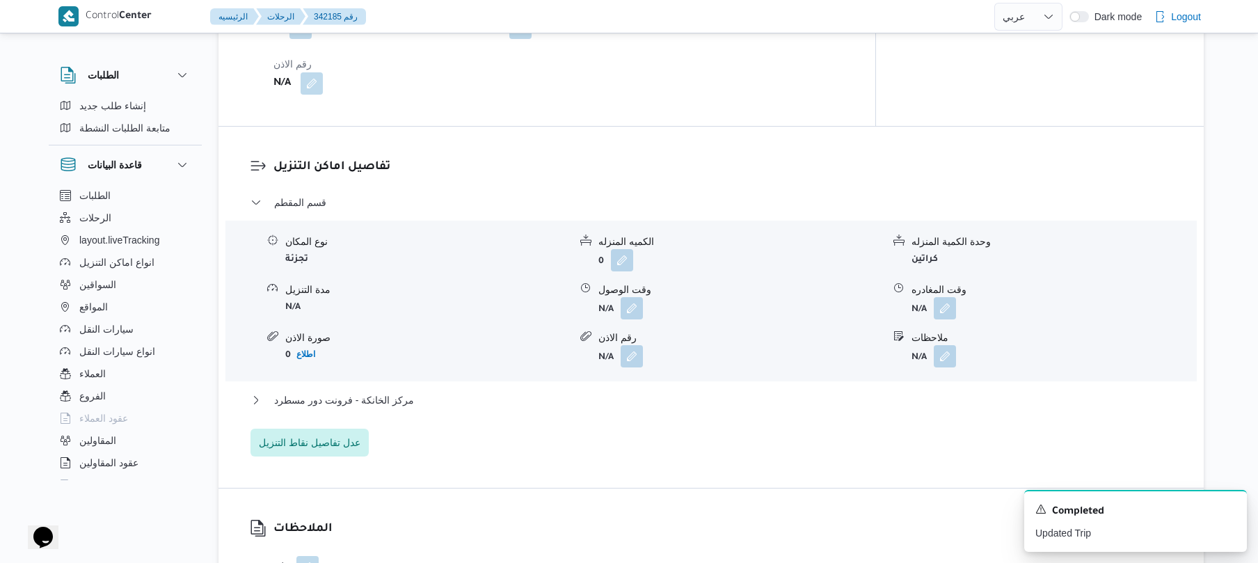
scroll to position [1113, 0]
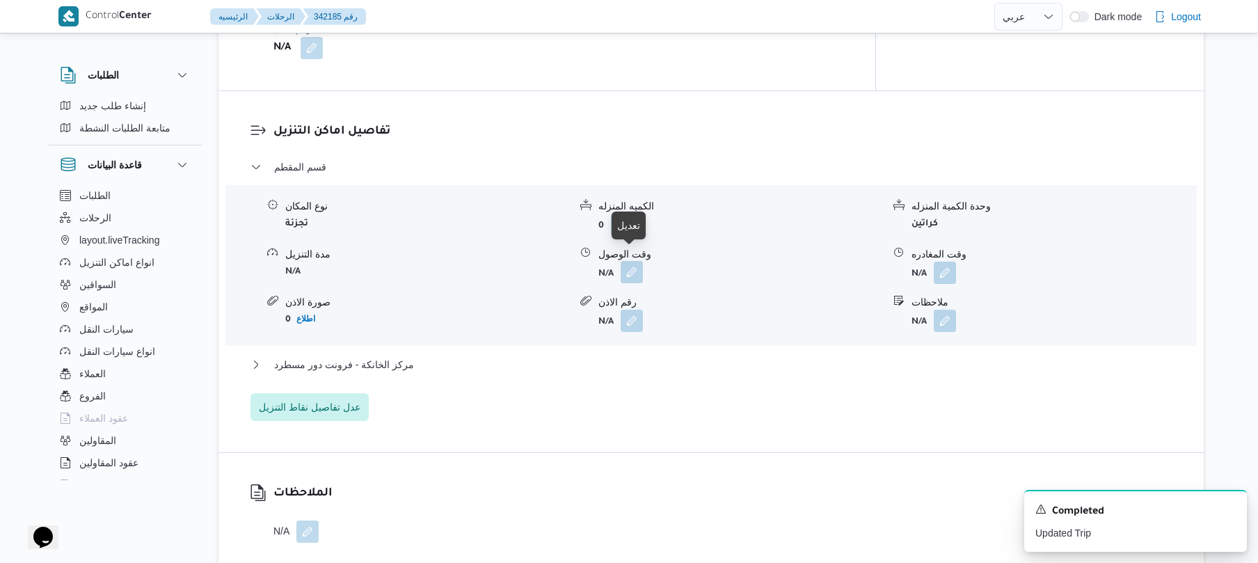
click at [635, 261] on button "button" at bounding box center [632, 272] width 22 height 22
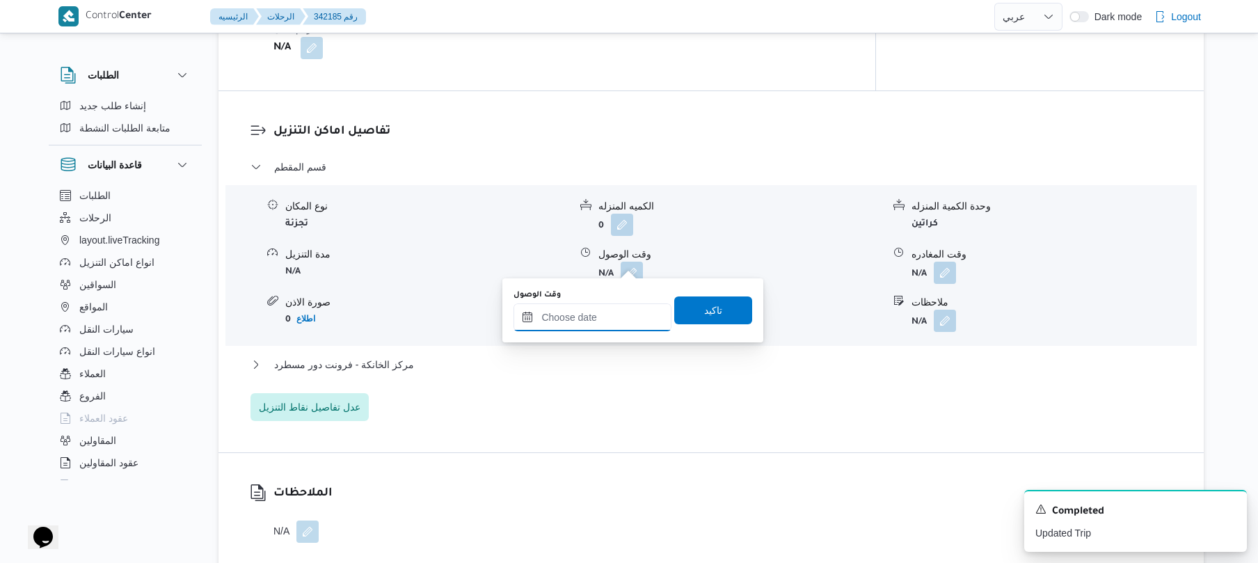
click at [589, 324] on input "وقت الوصول" at bounding box center [592, 317] width 158 height 28
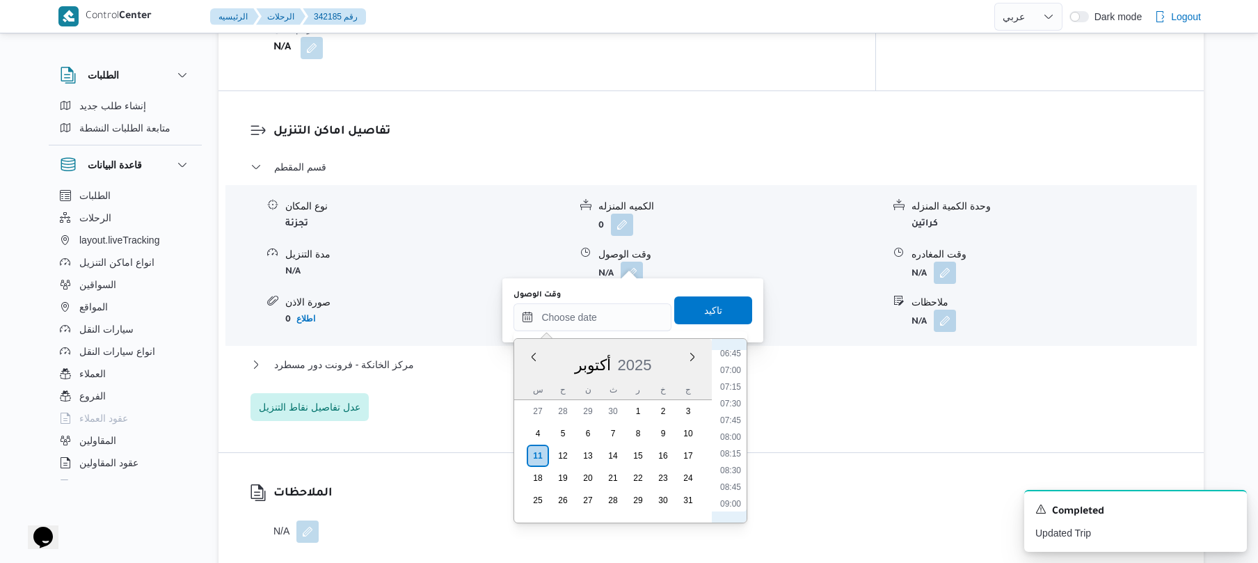
scroll to position [512, 0]
click at [731, 411] on li "08:30" at bounding box center [731, 413] width 32 height 14
type input "١١/١٠/٢٠٢٥ ٠٨:٣٠"
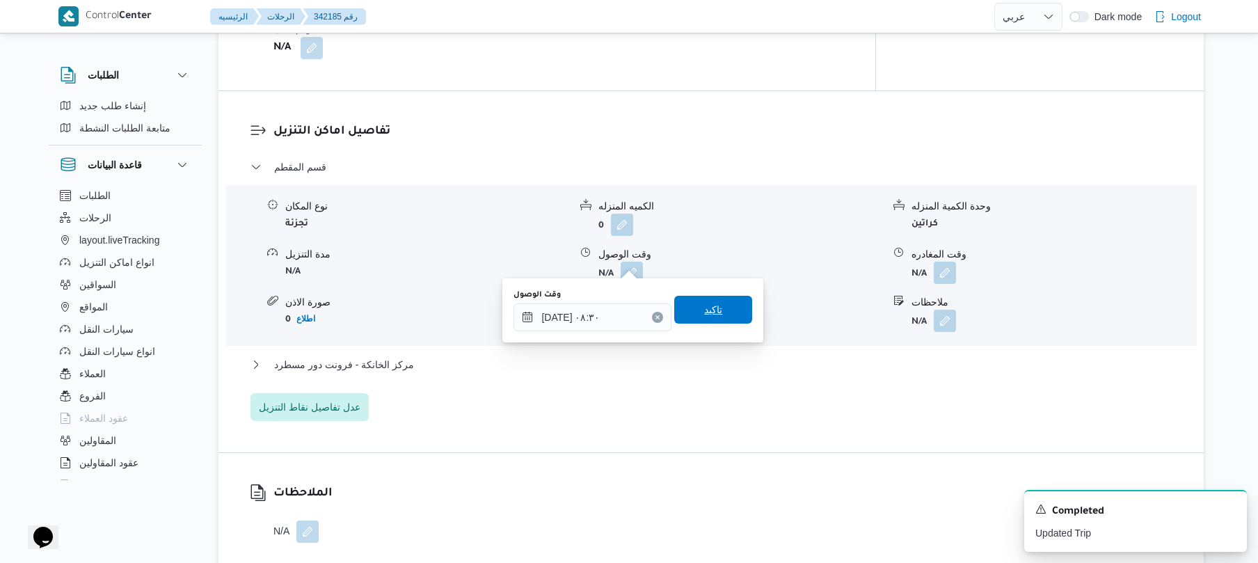
click at [714, 307] on span "تاكيد" at bounding box center [713, 310] width 78 height 28
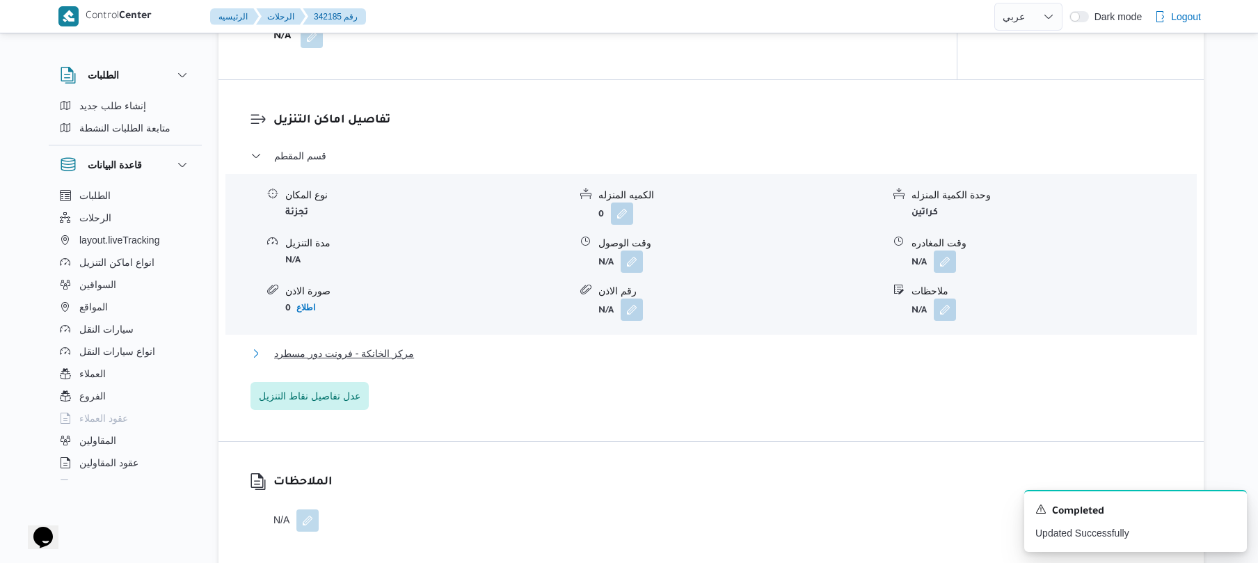
click at [635, 346] on button "مركز الخانكة - فرونت دور مسطرد" at bounding box center [711, 353] width 922 height 17
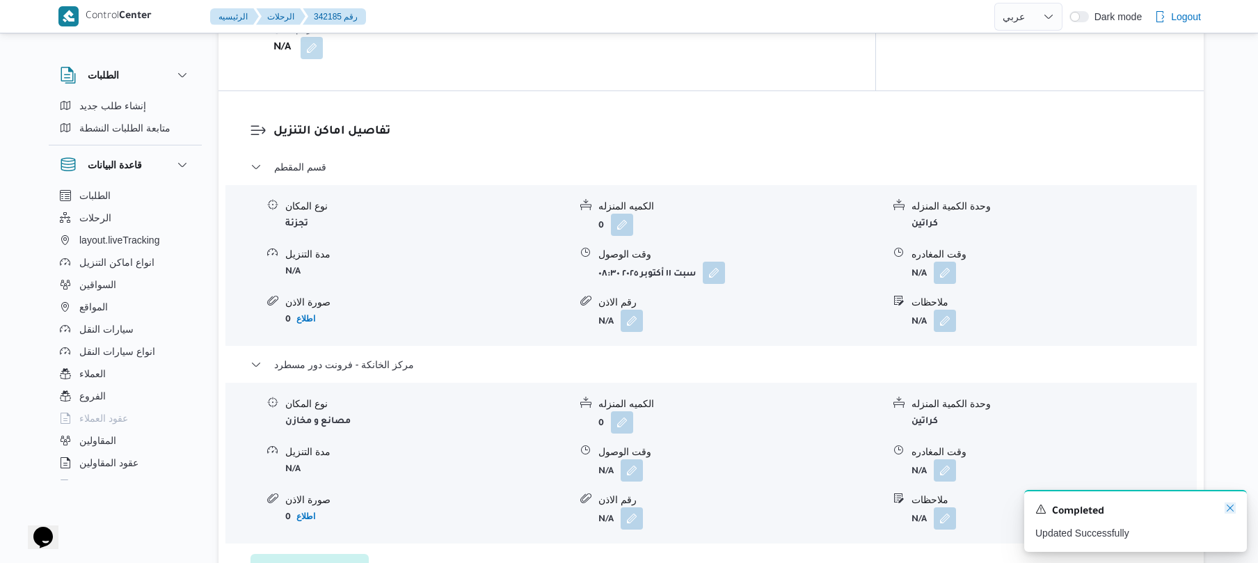
click at [1232, 507] on icon "Dismiss toast" at bounding box center [1230, 507] width 11 height 11
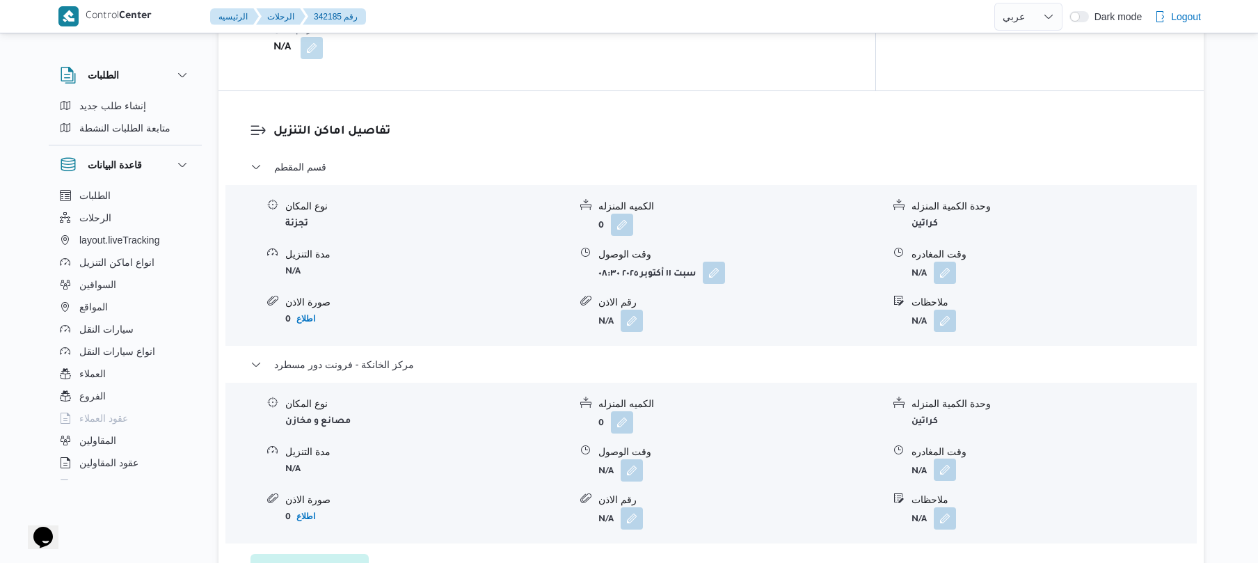
click at [936, 459] on button "button" at bounding box center [945, 470] width 22 height 22
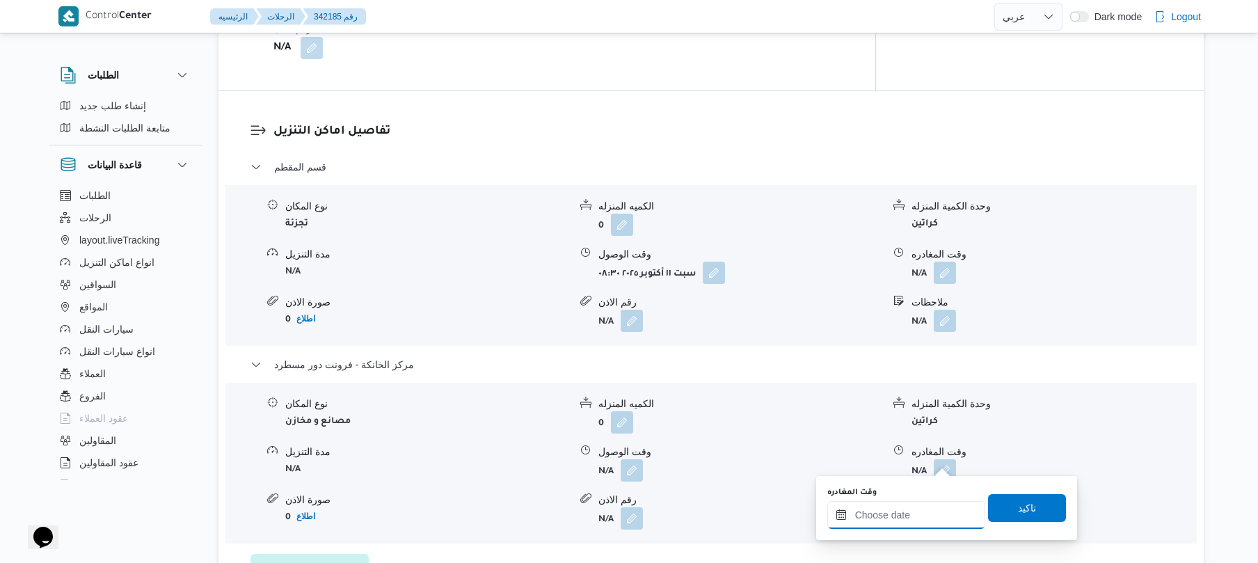
click at [930, 512] on input "وقت المغادره" at bounding box center [906, 515] width 158 height 28
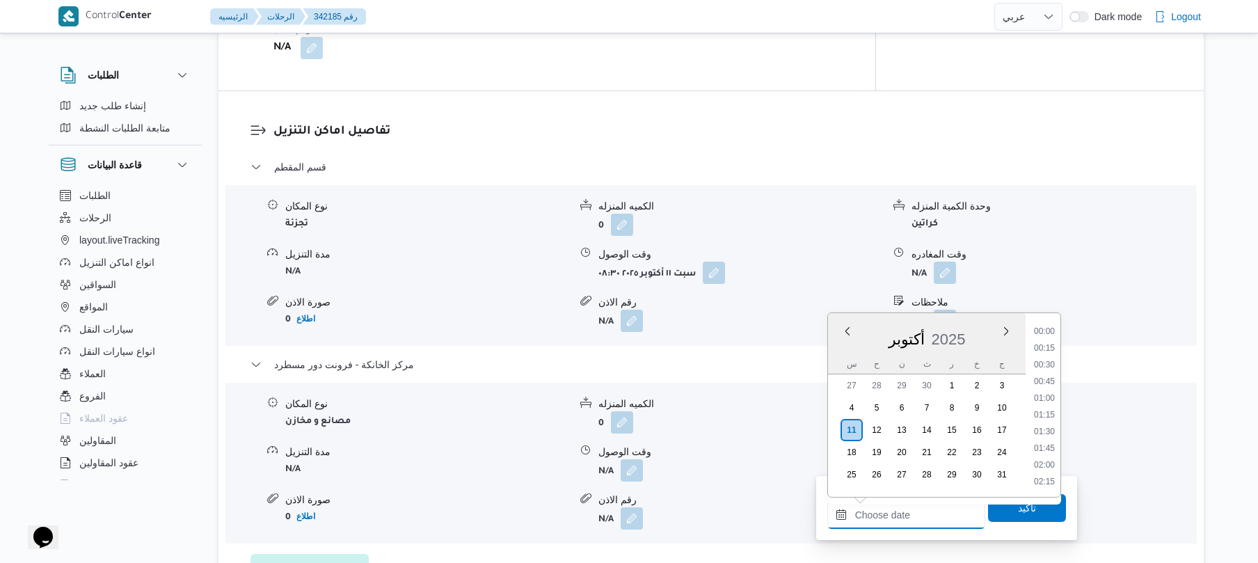
scroll to position [1103, 0]
click at [1048, 329] on li "16:30" at bounding box center [1044, 331] width 32 height 14
type input "١١/١٠/٢٠٢٥ ١٦:٣٠"
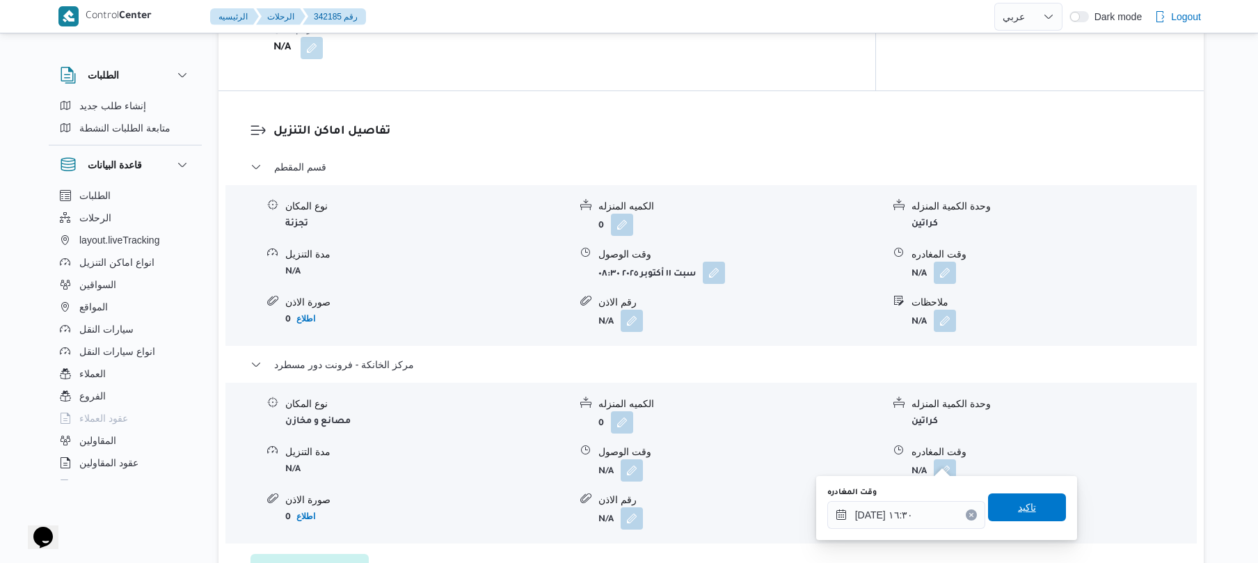
click at [1018, 505] on span "تاكيد" at bounding box center [1027, 507] width 18 height 17
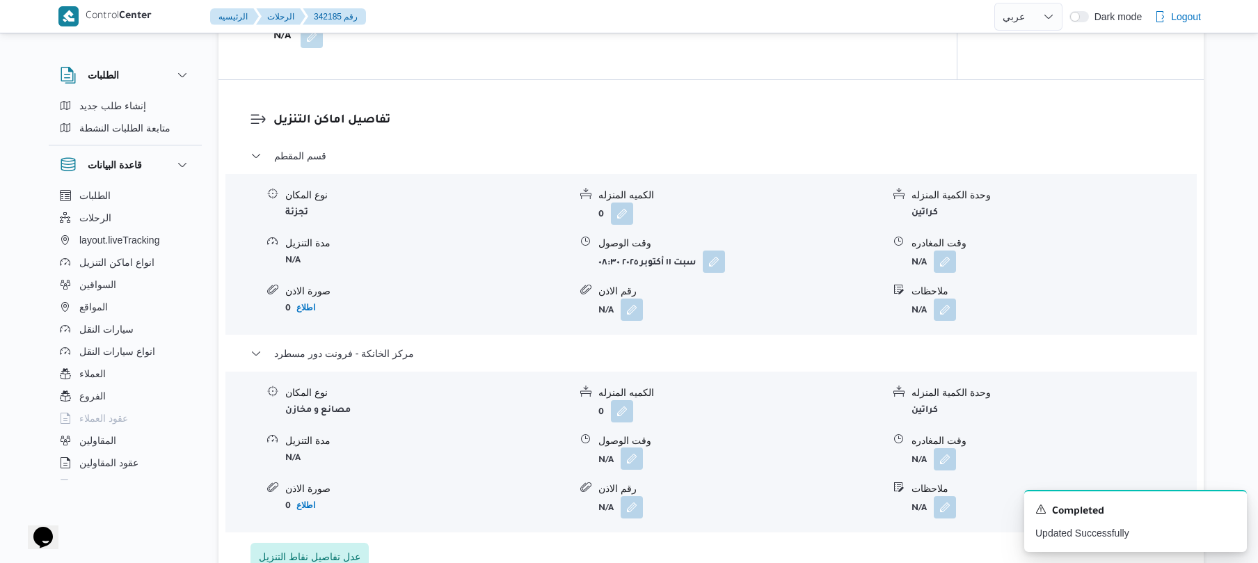
click at [628, 463] on button "button" at bounding box center [632, 458] width 22 height 22
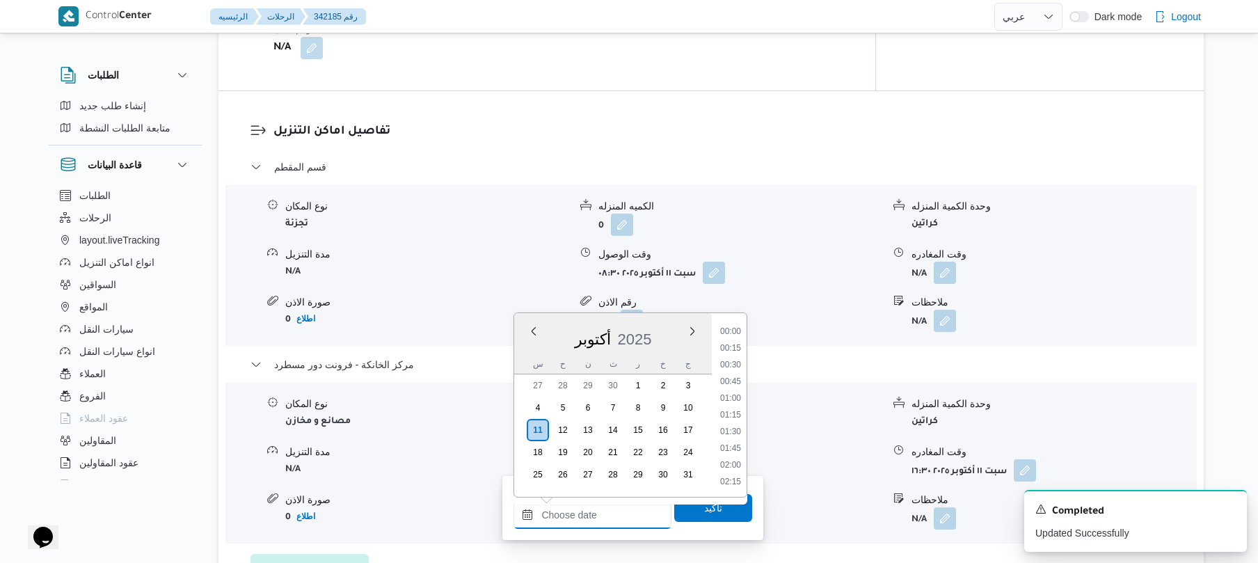
drag, startPoint x: 596, startPoint y: 511, endPoint x: 608, endPoint y: 504, distance: 13.4
click at [596, 511] on input "وقت الوصول" at bounding box center [592, 515] width 158 height 28
click at [731, 447] on li "16:15" at bounding box center [731, 451] width 32 height 14
type input "[DATE] ١٦:١٥"
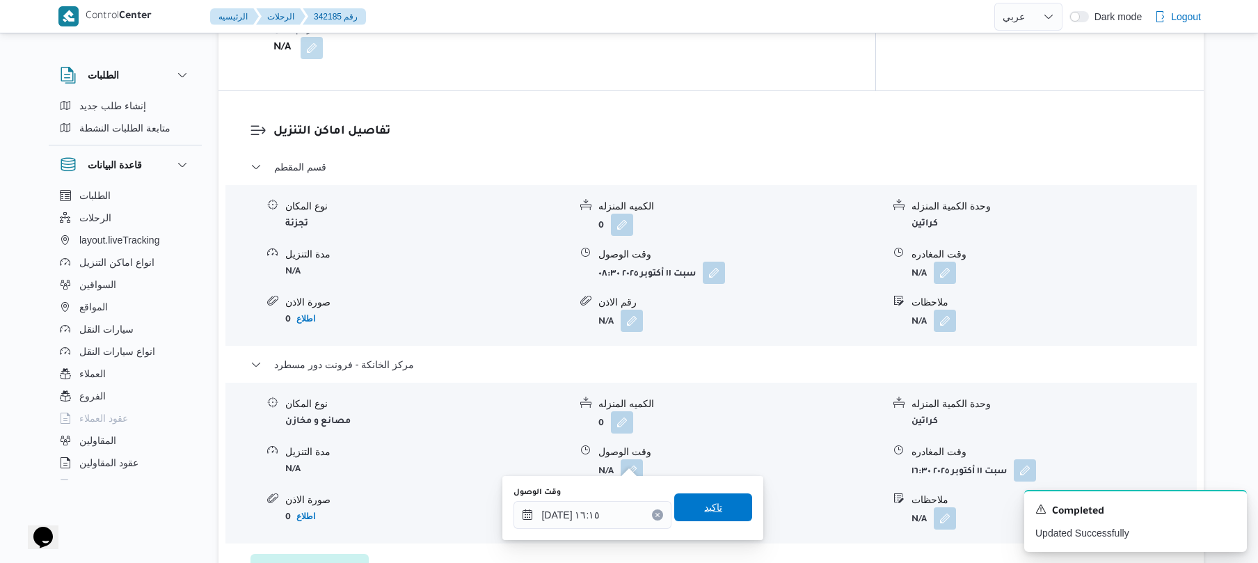
click at [708, 498] on span "تاكيد" at bounding box center [713, 507] width 78 height 28
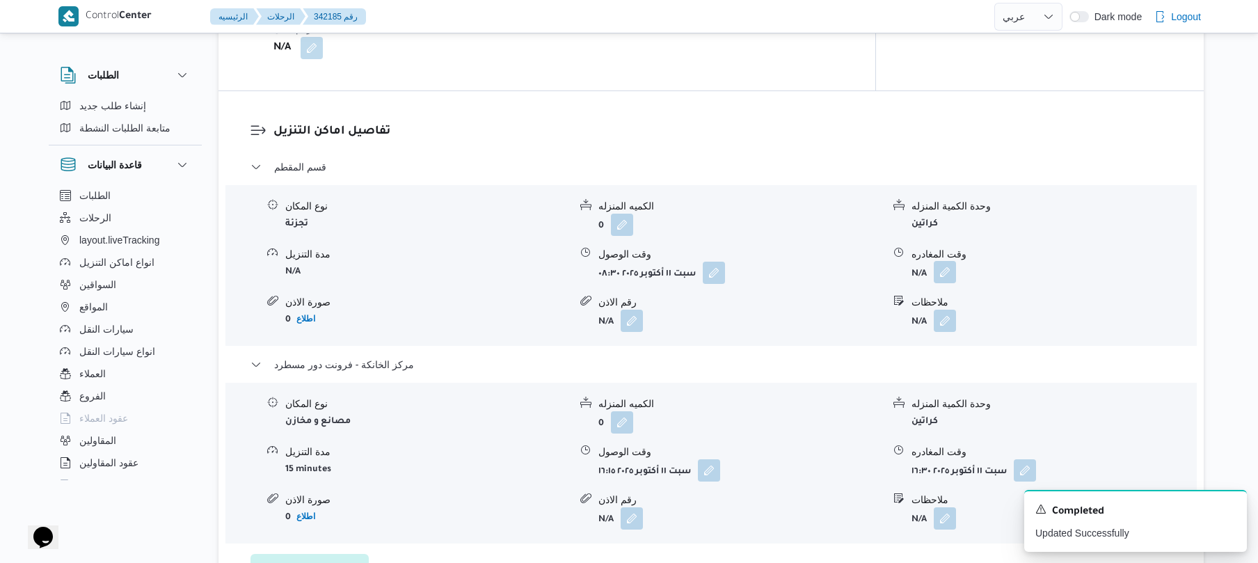
click at [947, 261] on button "button" at bounding box center [945, 272] width 22 height 22
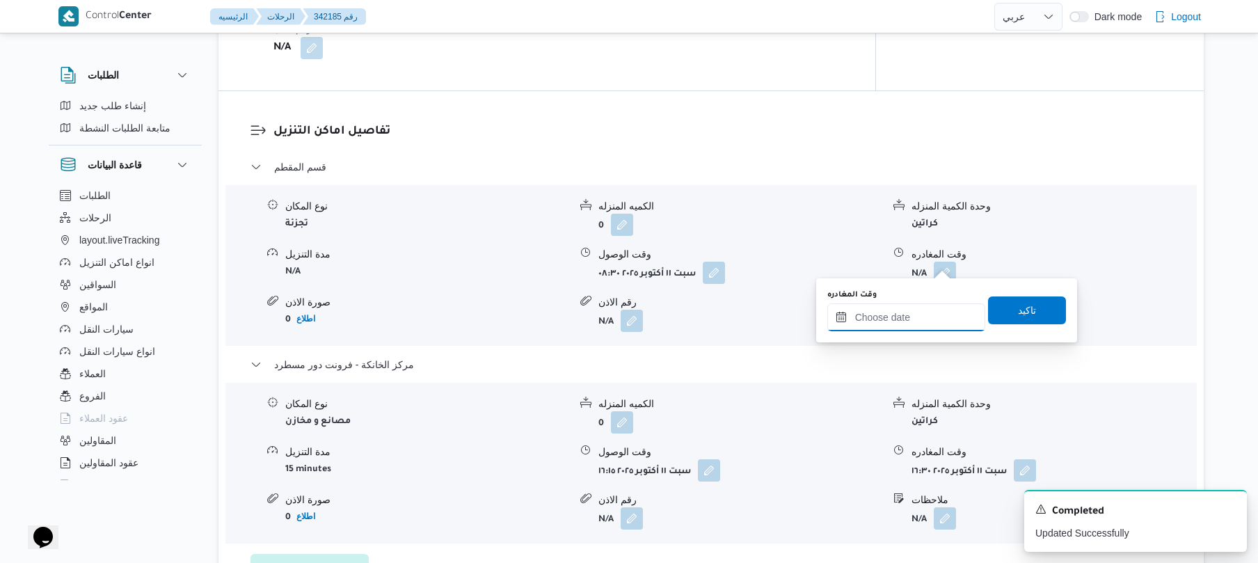
click at [884, 321] on input "وقت المغادره" at bounding box center [906, 317] width 158 height 28
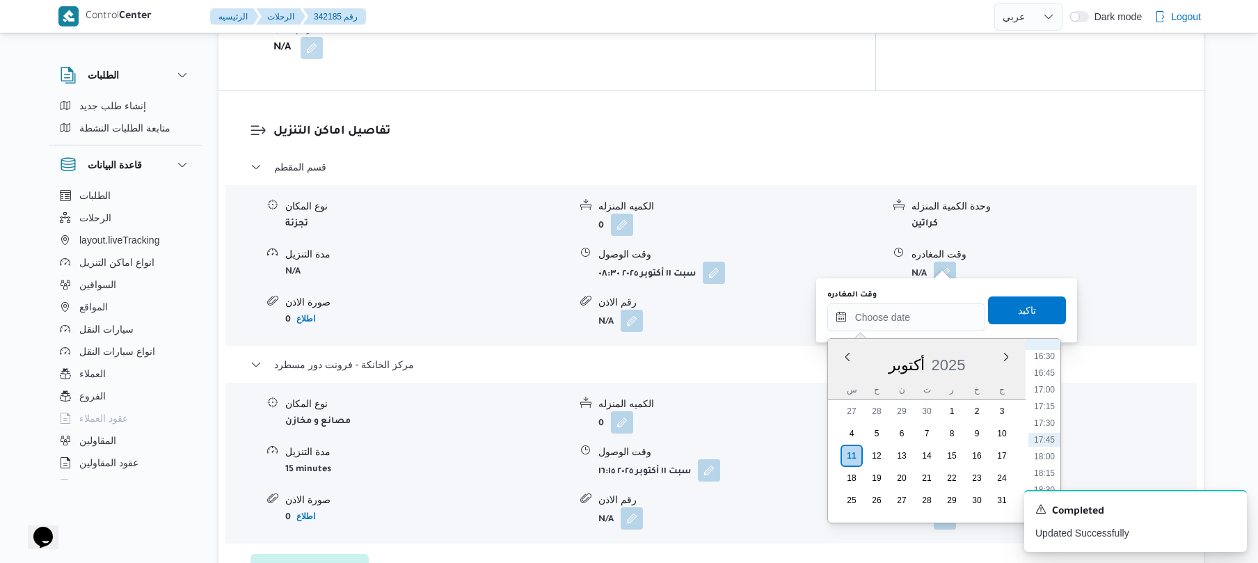
scroll to position [966, 0]
click at [1052, 407] on li "15:15" at bounding box center [1044, 409] width 32 height 14
type input "[DATE] ١٥:١٥"
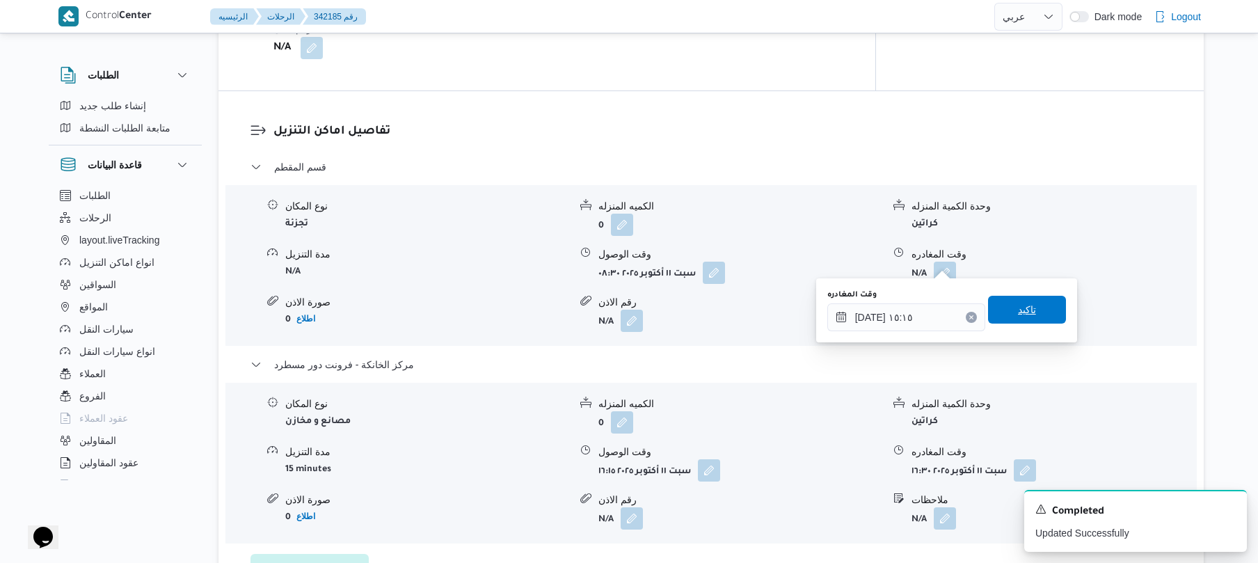
click at [1044, 314] on span "تاكيد" at bounding box center [1027, 310] width 78 height 28
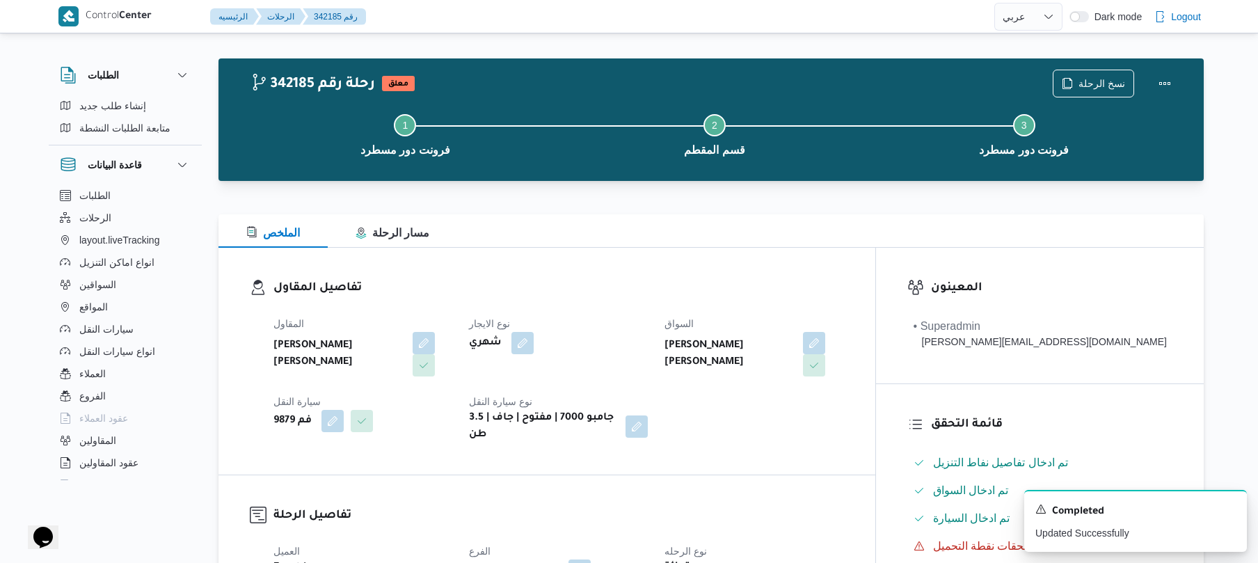
scroll to position [0, 0]
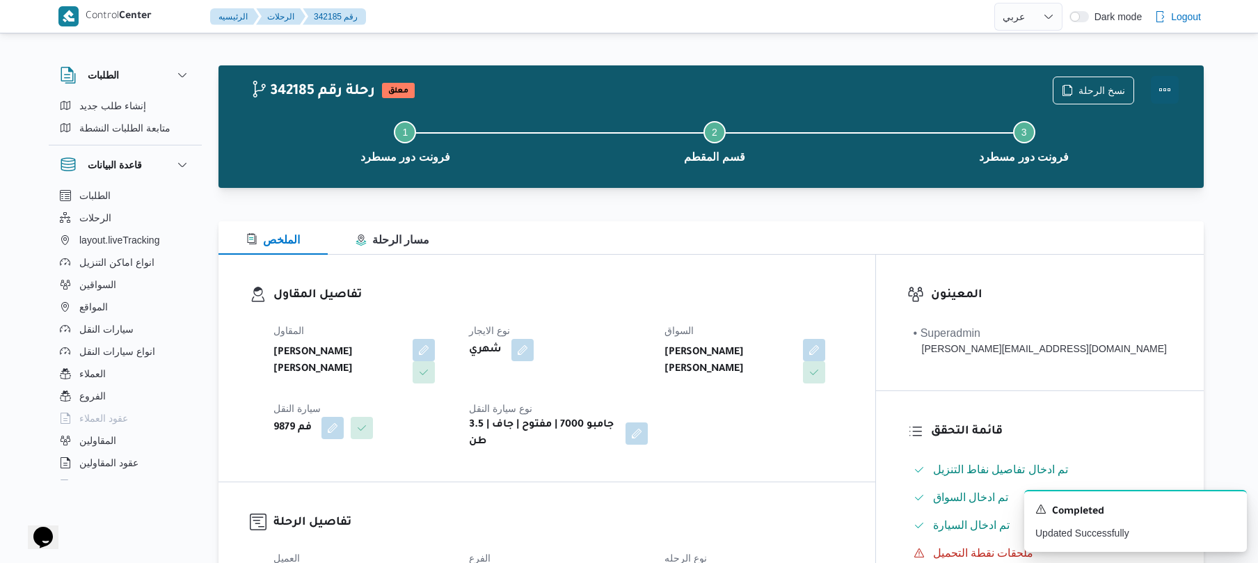
click at [1172, 81] on button "Actions" at bounding box center [1165, 90] width 28 height 28
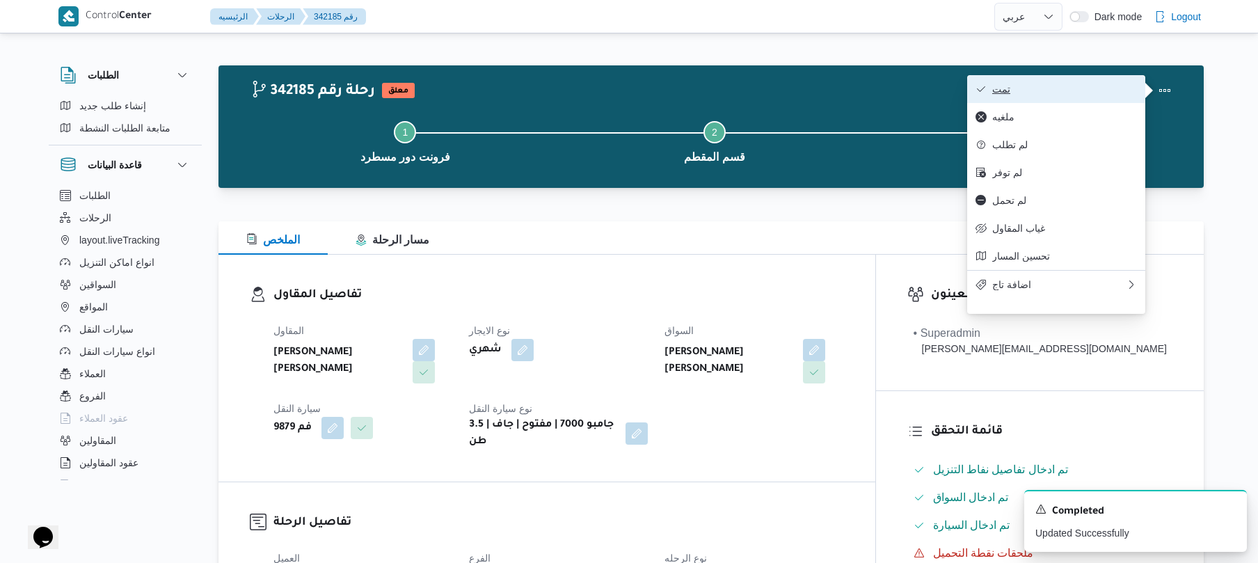
click at [1109, 87] on span "تمت" at bounding box center [1064, 88] width 145 height 11
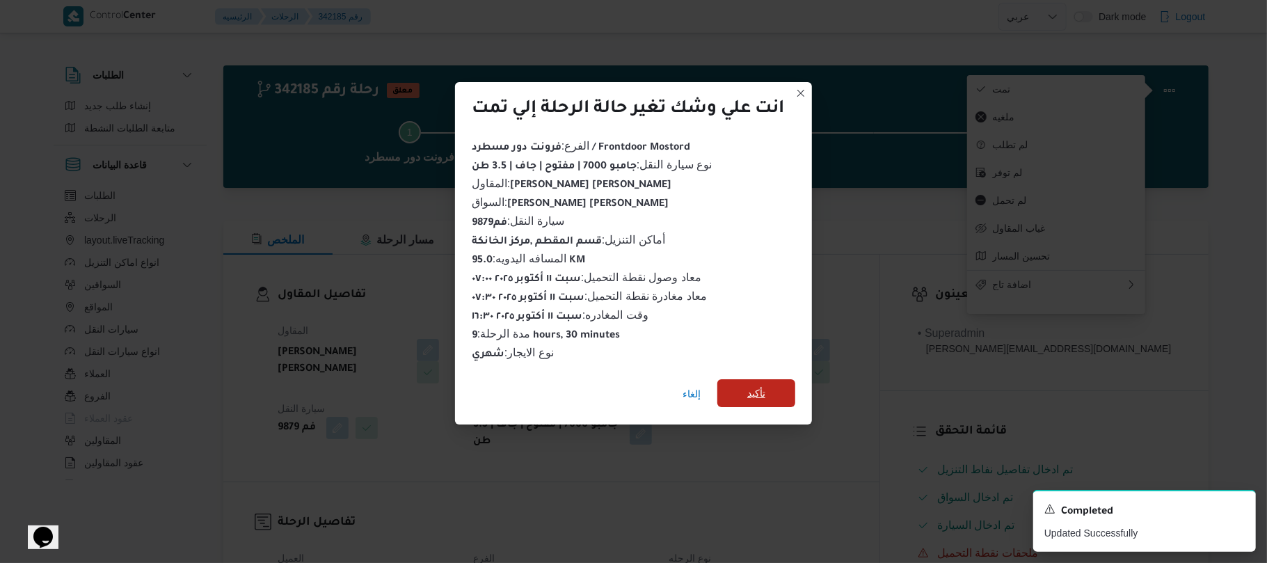
click at [772, 387] on span "تأكيد" at bounding box center [756, 393] width 78 height 28
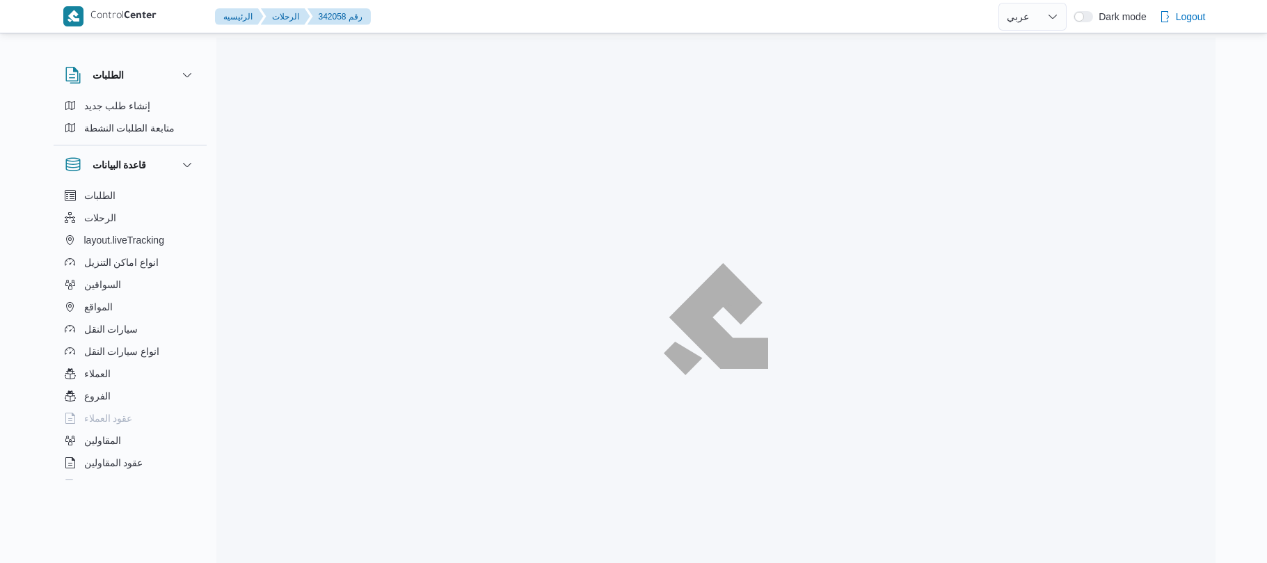
select select "ar"
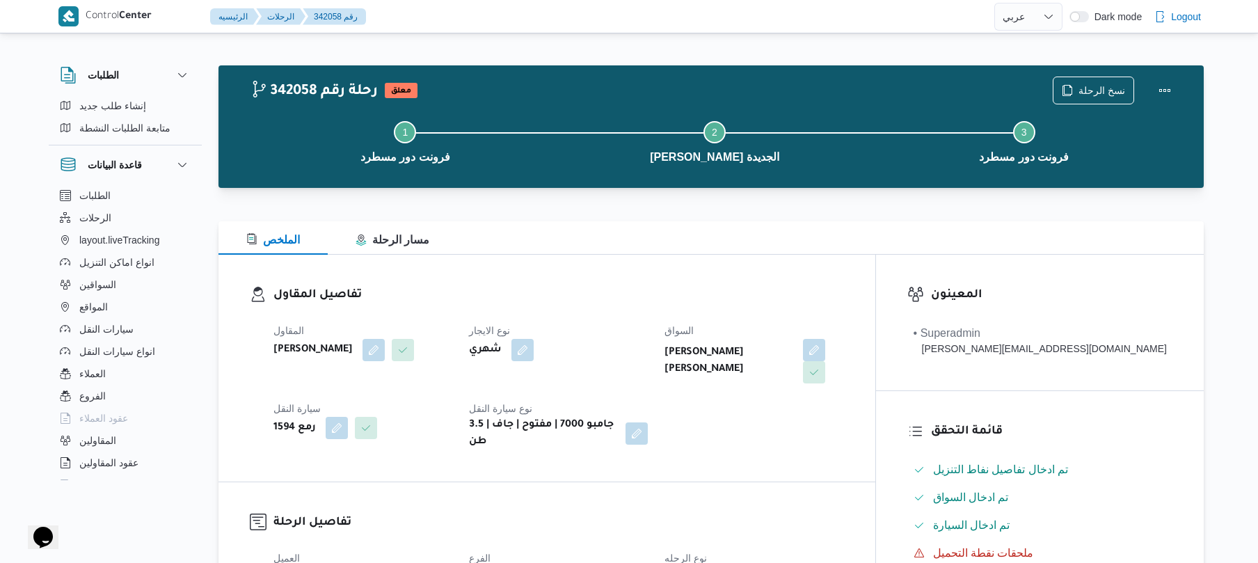
click at [648, 374] on div "نوع الايجار شهري" at bounding box center [558, 352] width 179 height 61
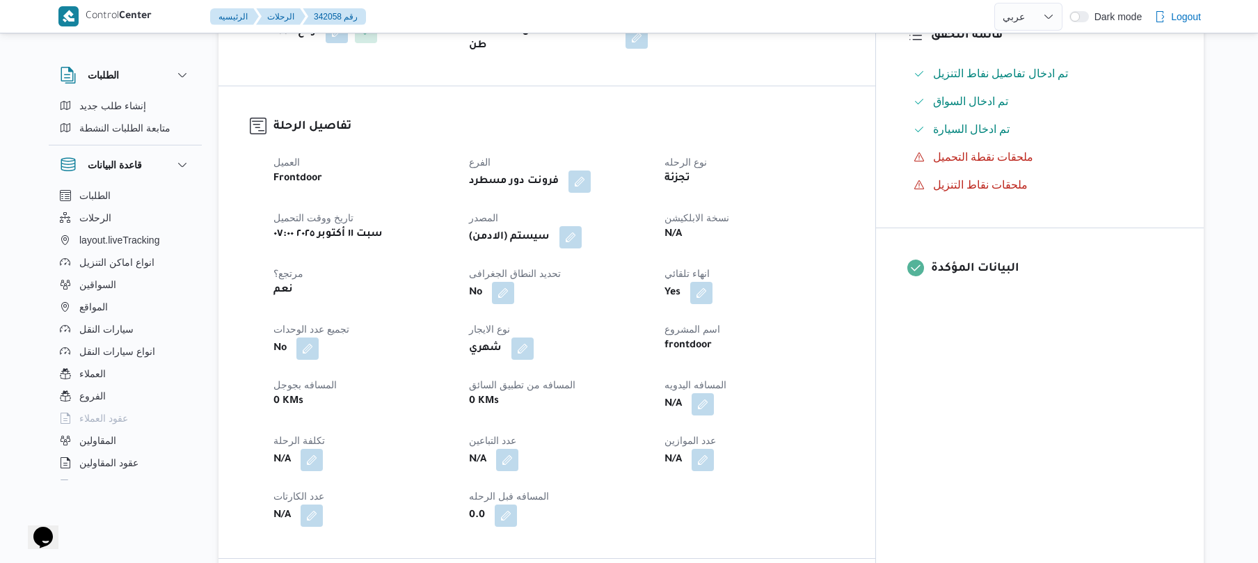
scroll to position [408, 0]
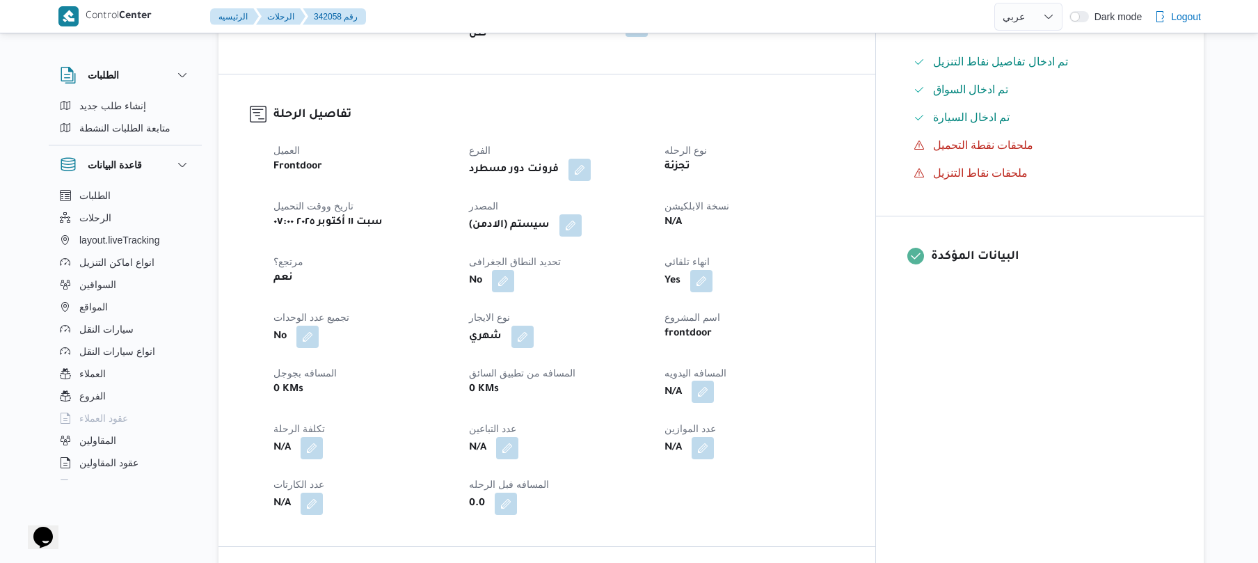
click at [714, 384] on button "button" at bounding box center [703, 392] width 22 height 22
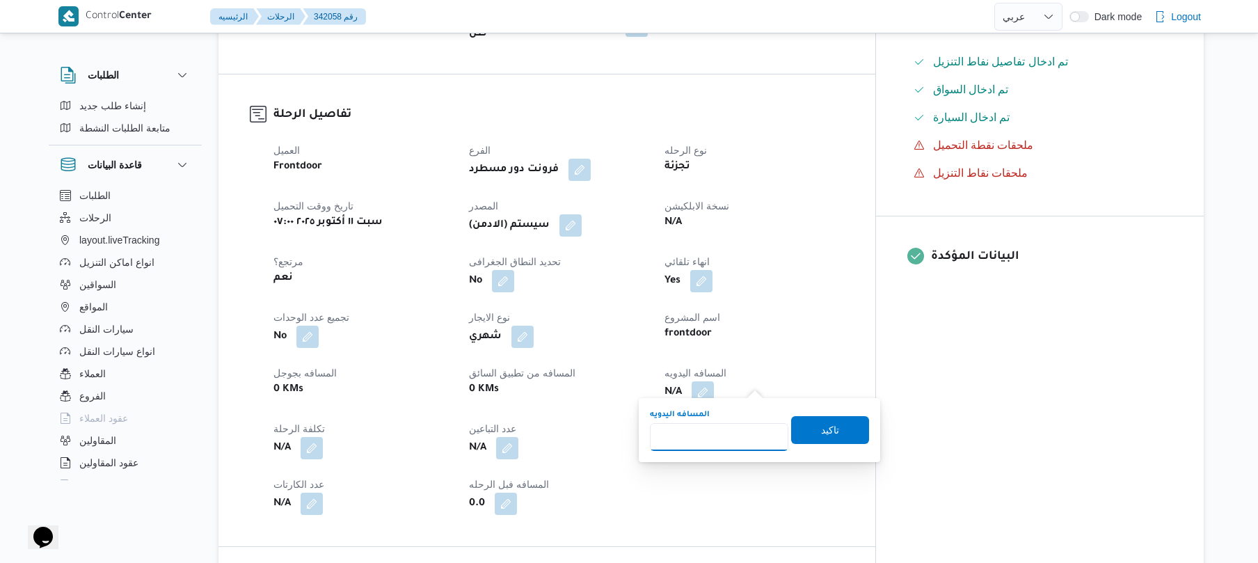
click at [716, 427] on input "المسافه اليدويه" at bounding box center [719, 437] width 138 height 28
type input "100"
click at [847, 429] on span "تاكيد" at bounding box center [830, 430] width 78 height 28
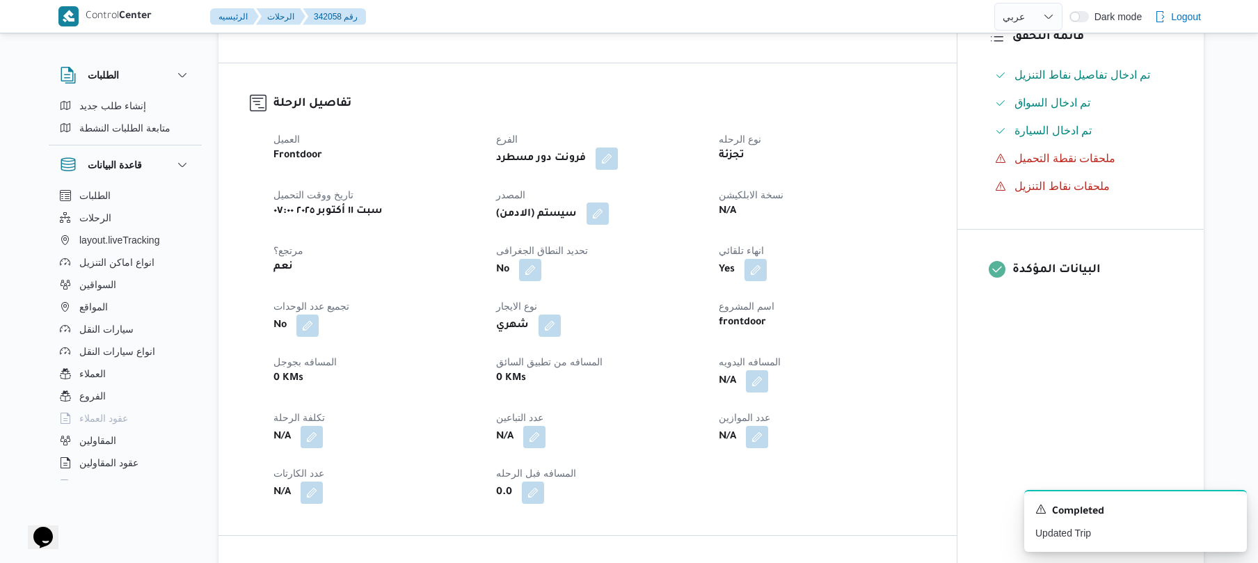
click at [609, 204] on button "button" at bounding box center [598, 213] width 22 height 22
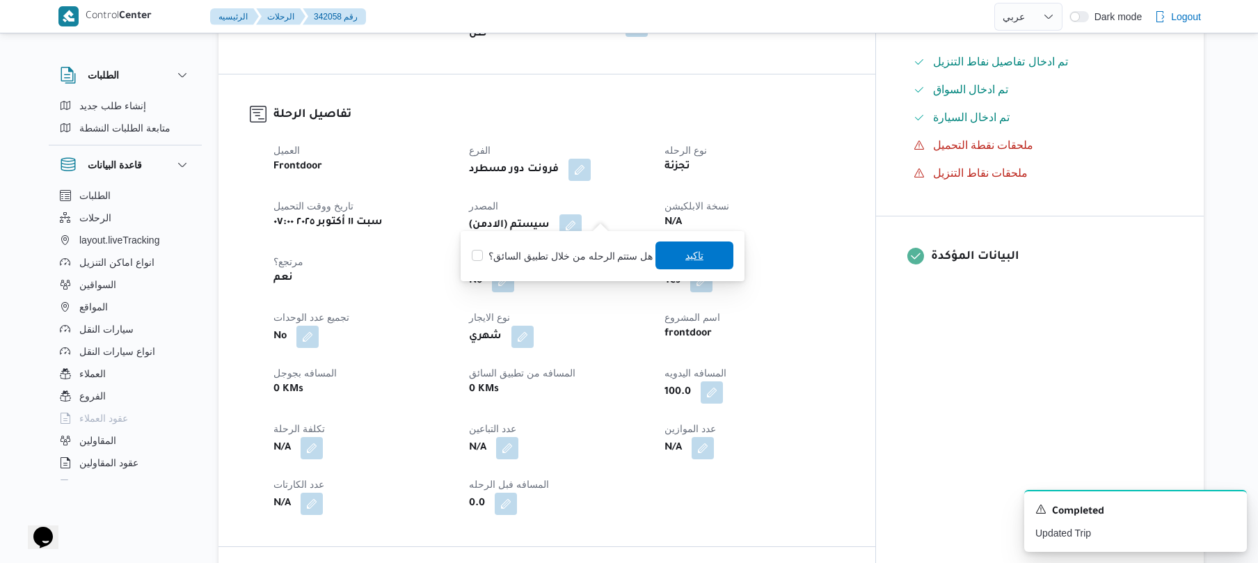
click at [694, 257] on span "تاكيد" at bounding box center [694, 255] width 18 height 17
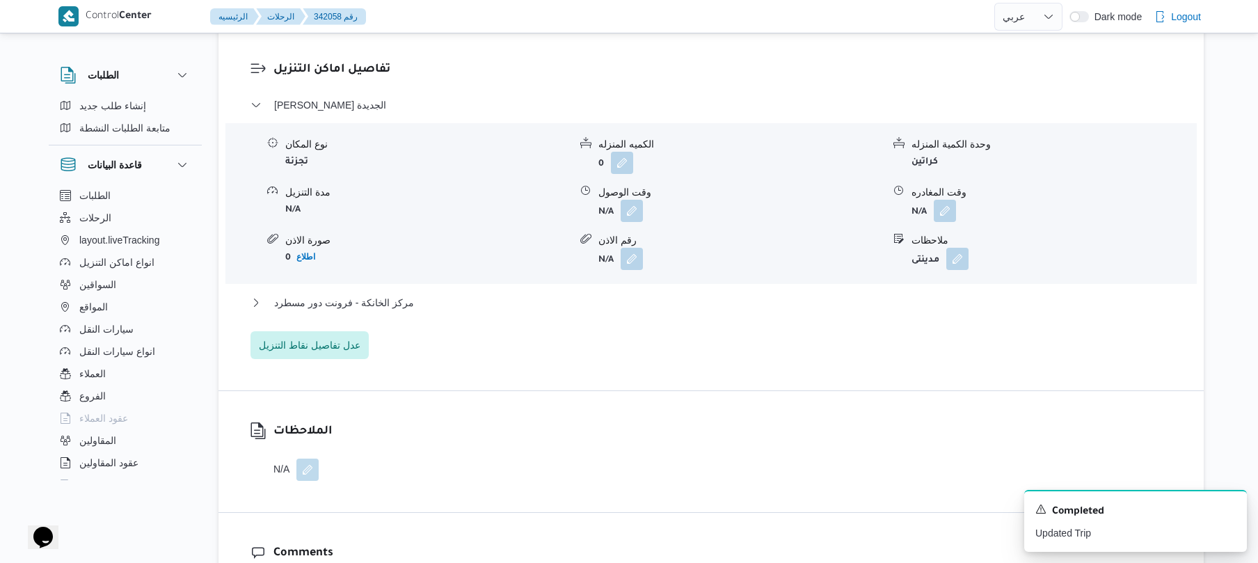
scroll to position [1187, 0]
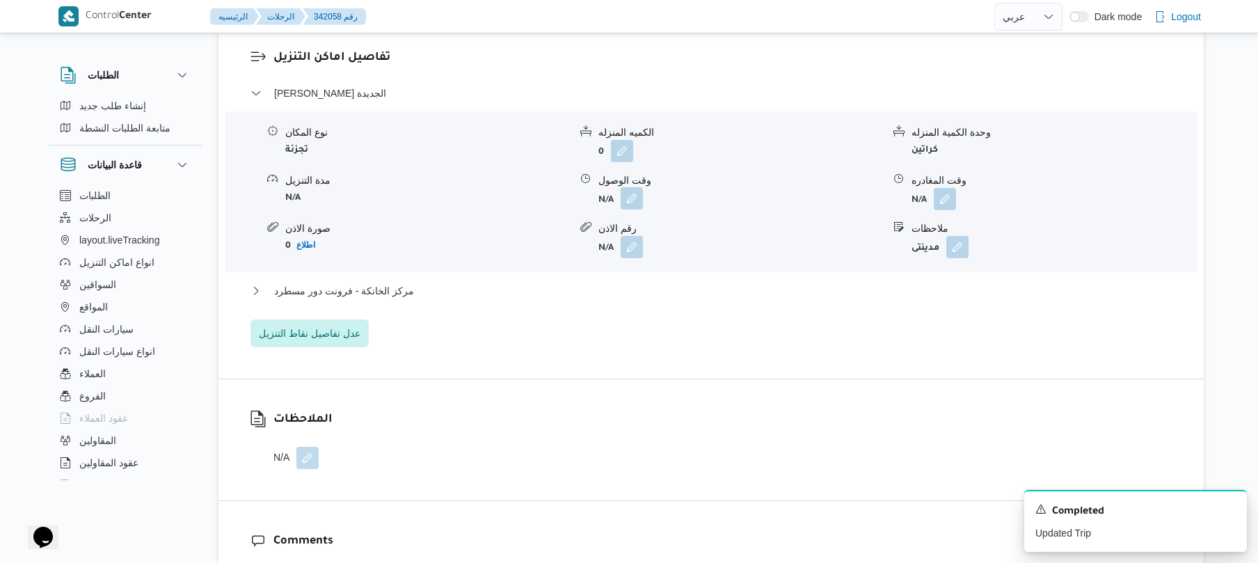
click at [633, 188] on button "button" at bounding box center [632, 198] width 22 height 22
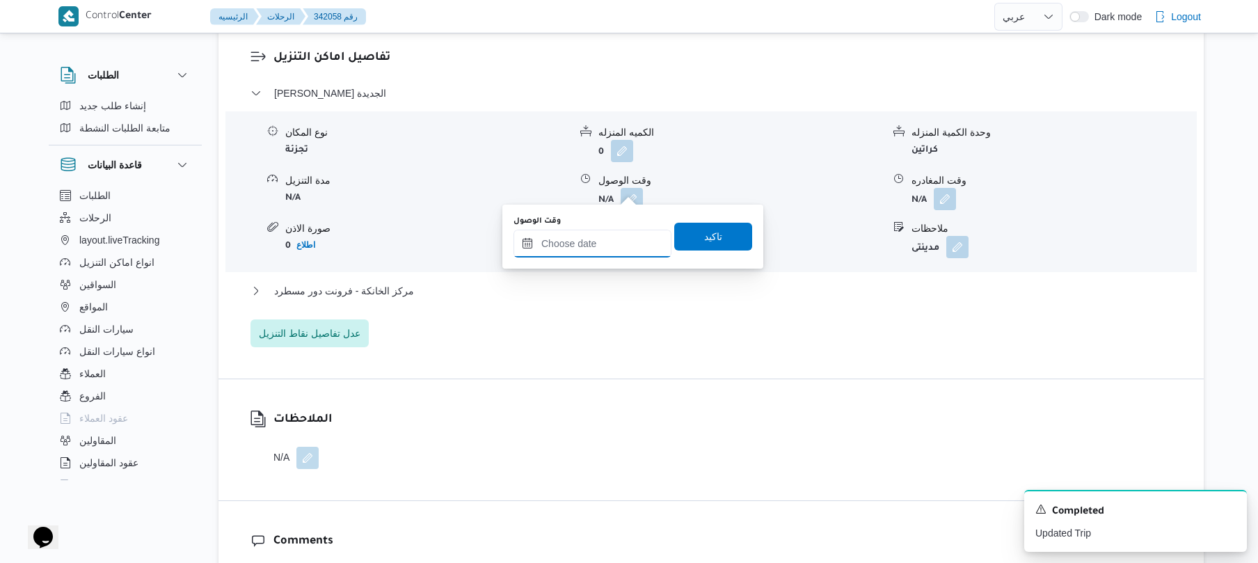
click at [596, 249] on input "وقت الوصول" at bounding box center [592, 244] width 158 height 28
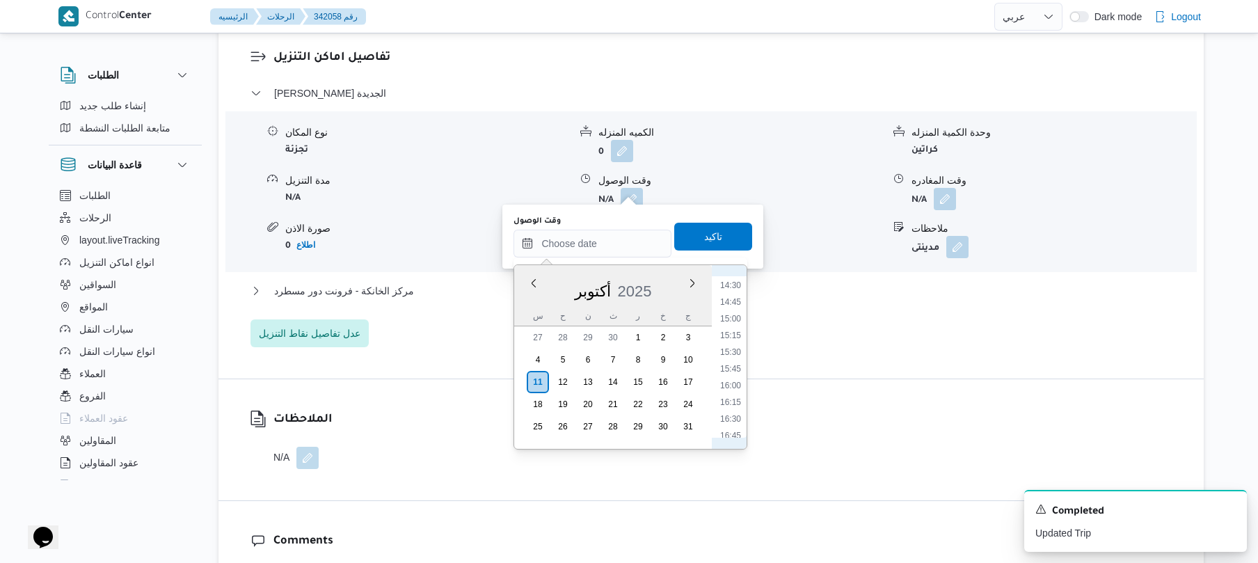
scroll to position [511, 0]
click at [733, 376] on li "09:00" at bounding box center [731, 374] width 32 height 14
type input "١١/١٠/٢٠٢٥ ٠٩:٠٠"
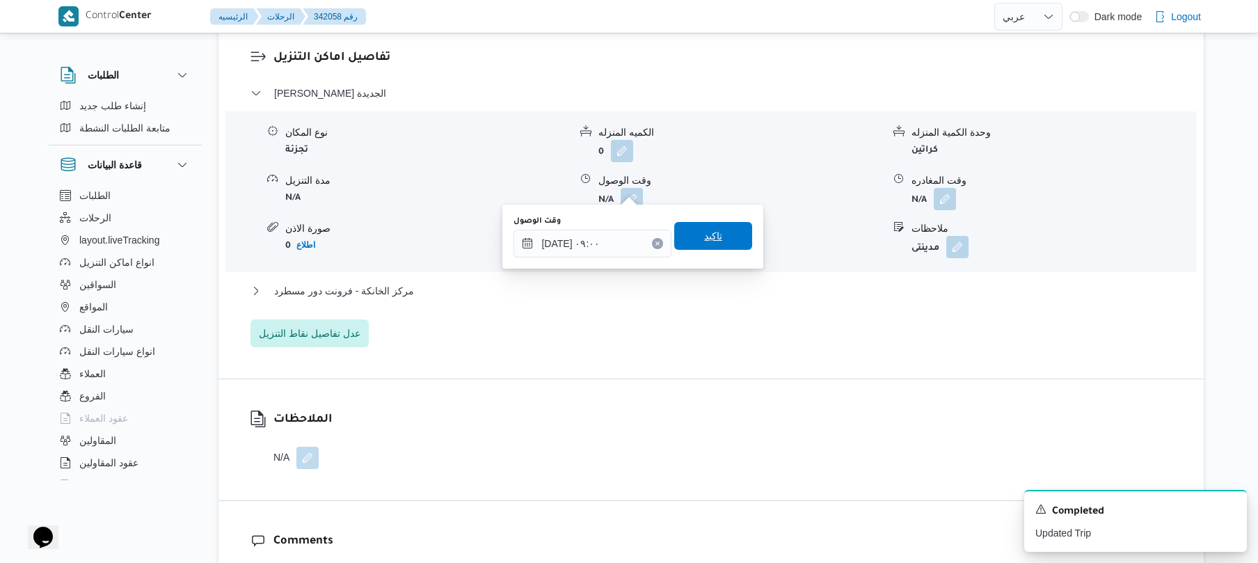
click at [722, 237] on span "تاكيد" at bounding box center [713, 236] width 78 height 28
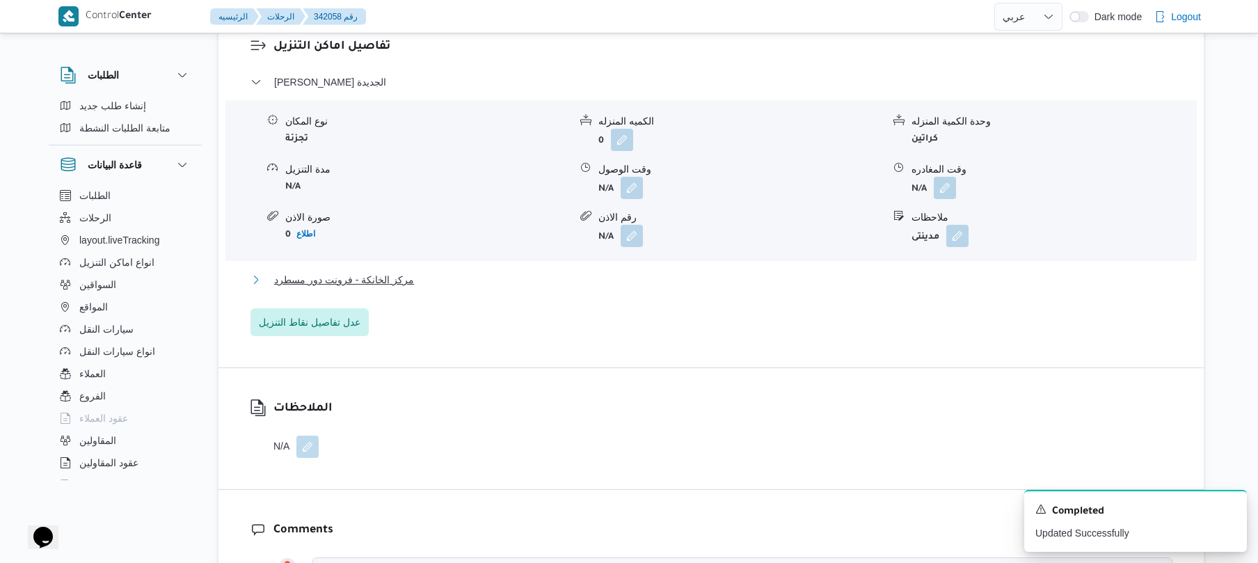
click at [619, 282] on button "مركز الخانكة - فرونت دور مسطرد" at bounding box center [711, 279] width 922 height 17
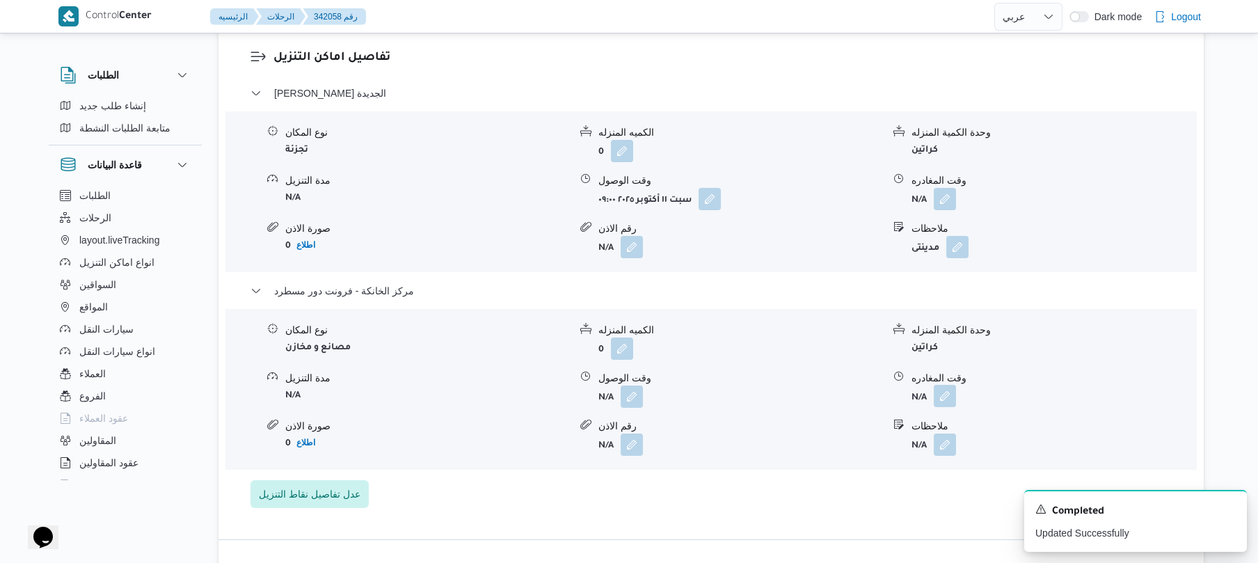
click at [949, 390] on button "button" at bounding box center [945, 396] width 22 height 22
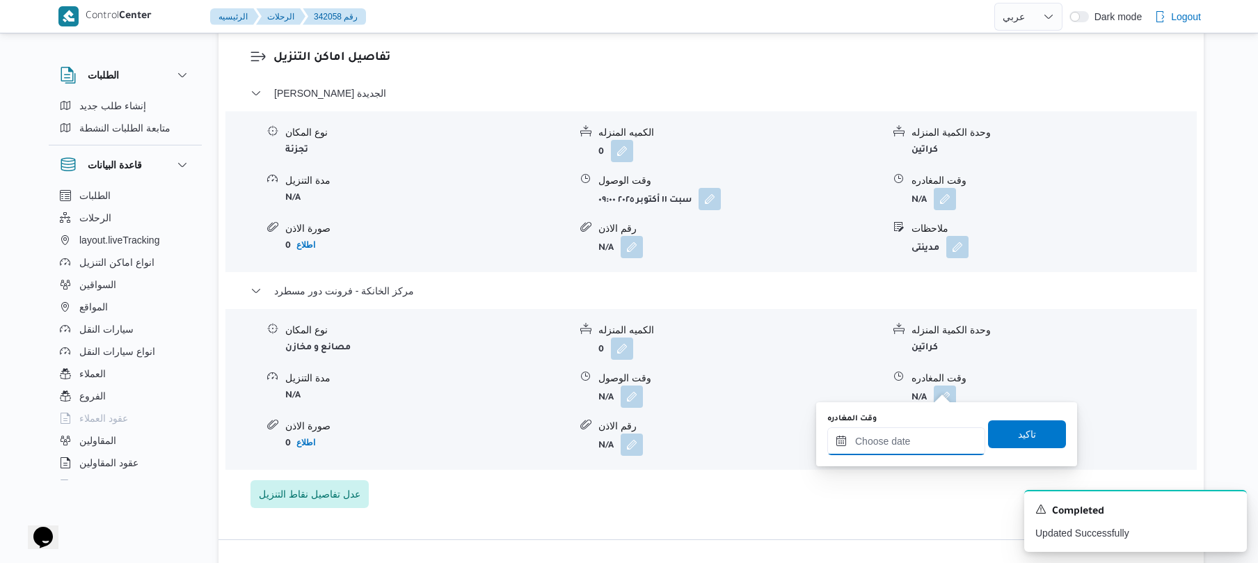
click at [888, 441] on input "وقت المغادره" at bounding box center [906, 441] width 158 height 28
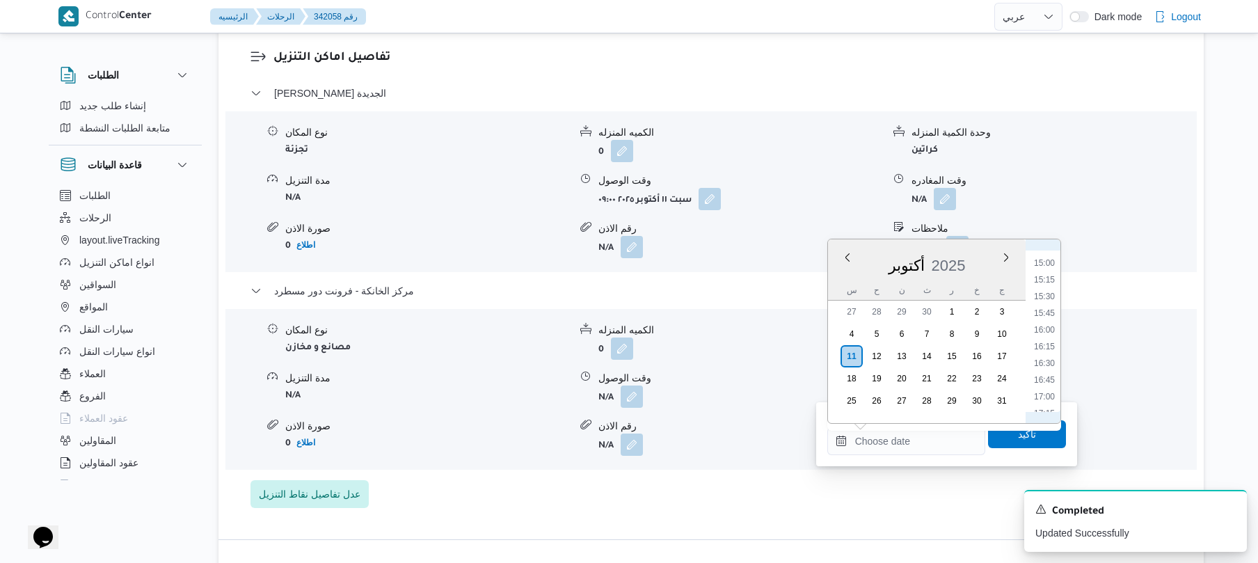
scroll to position [966, 0]
click at [1040, 380] on li "16:15" at bounding box center [1044, 377] width 32 height 14
type input "[DATE] ١٦:١٥"
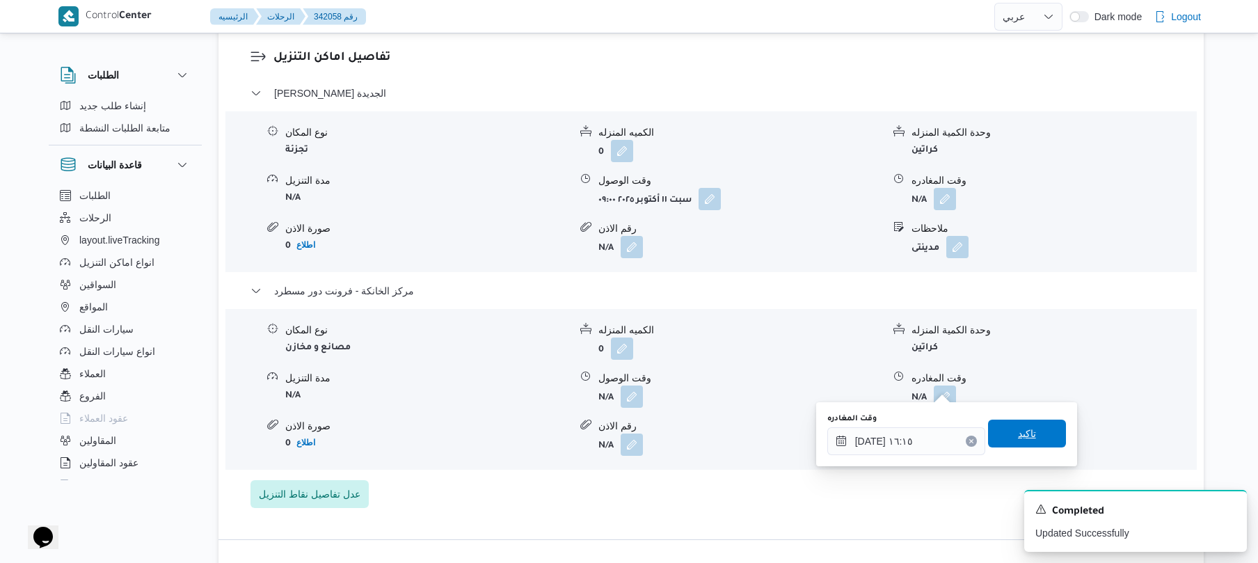
click at [1011, 441] on span "تاكيد" at bounding box center [1027, 434] width 78 height 28
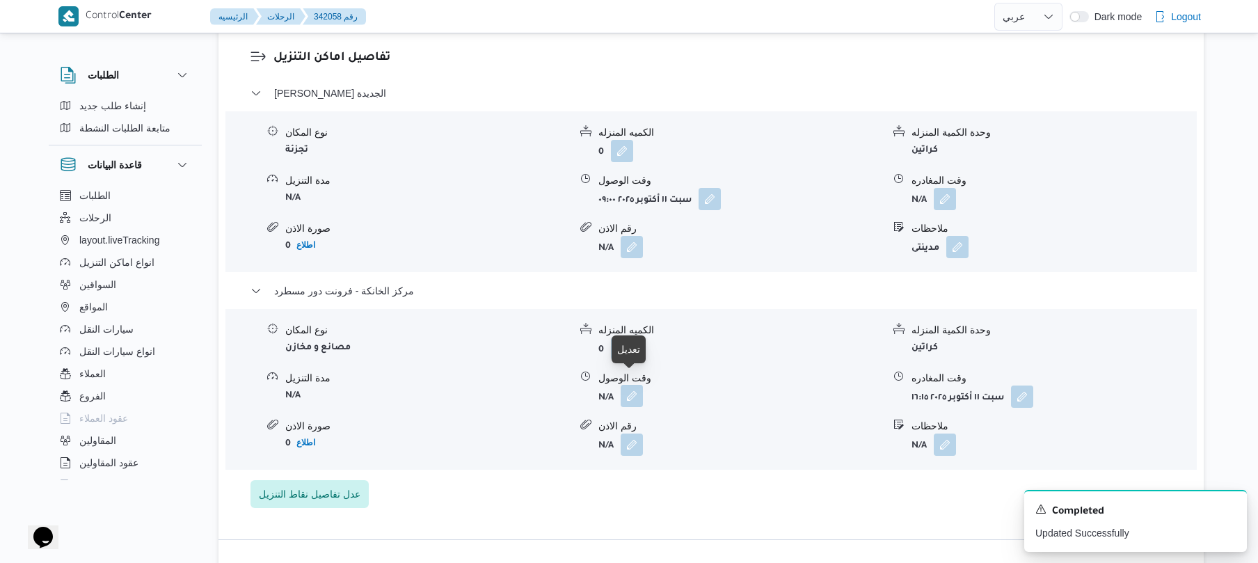
click at [624, 388] on button "button" at bounding box center [632, 396] width 22 height 22
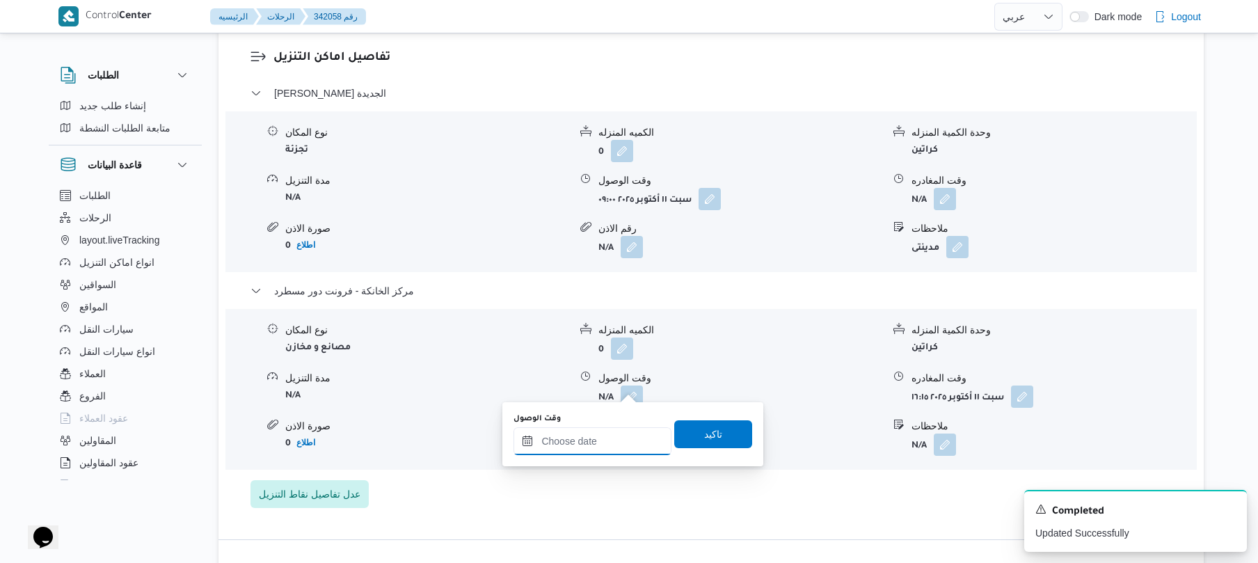
click at [604, 440] on input "وقت الوصول" at bounding box center [592, 441] width 158 height 28
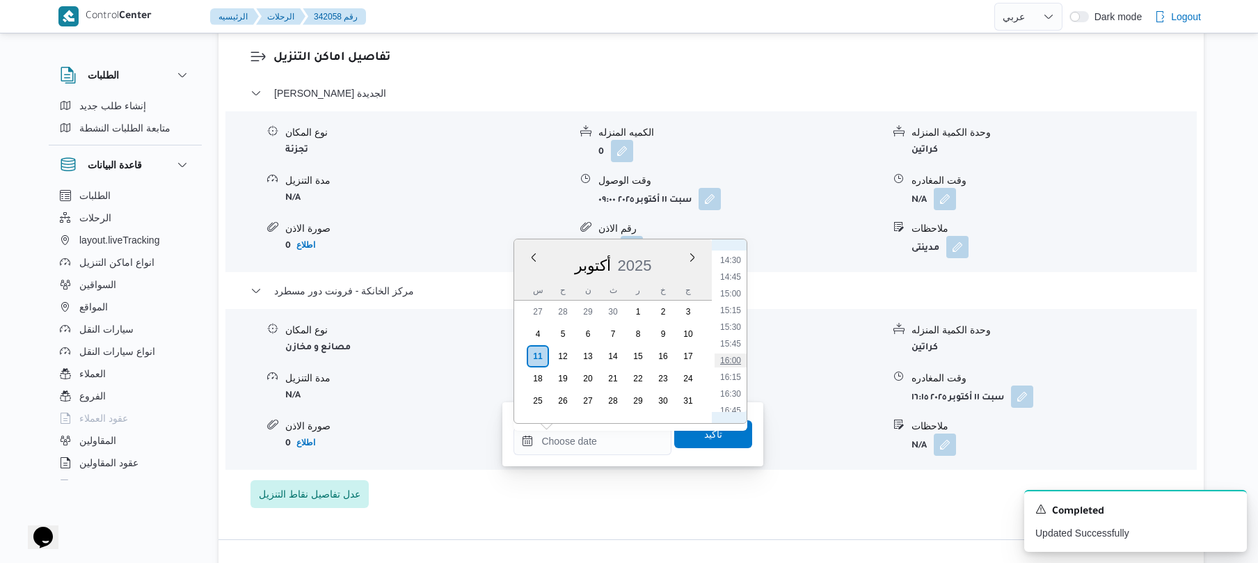
click at [733, 355] on li "16:00" at bounding box center [731, 360] width 32 height 14
type input "١١/١٠/٢٠٢٥ ١٦:٠٠"
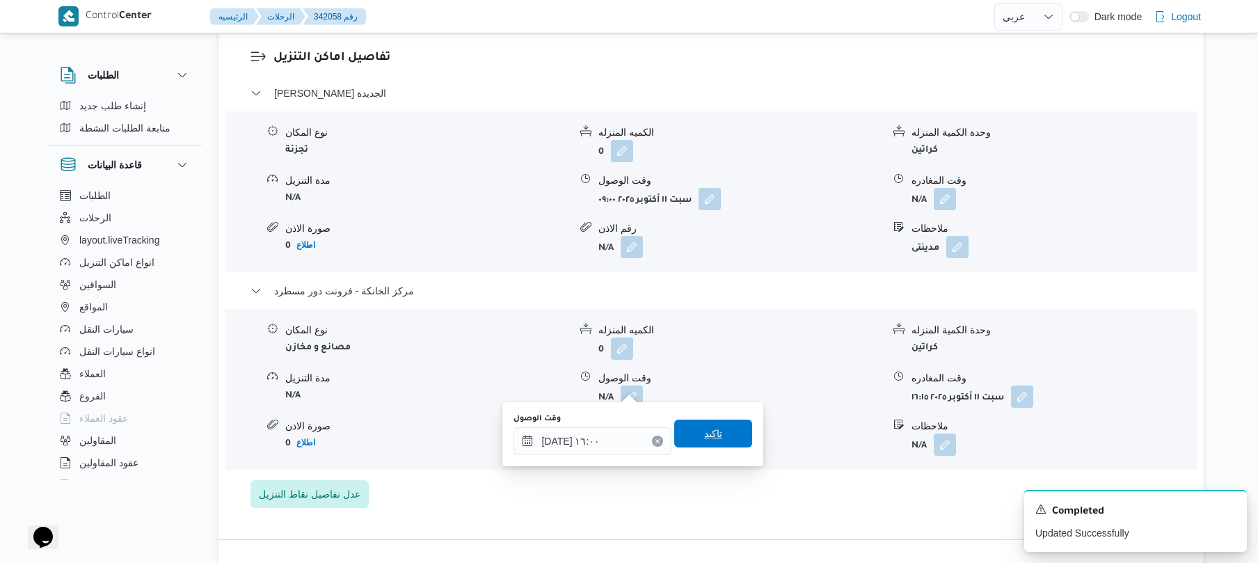
click at [713, 427] on span "تاكيد" at bounding box center [713, 433] width 18 height 17
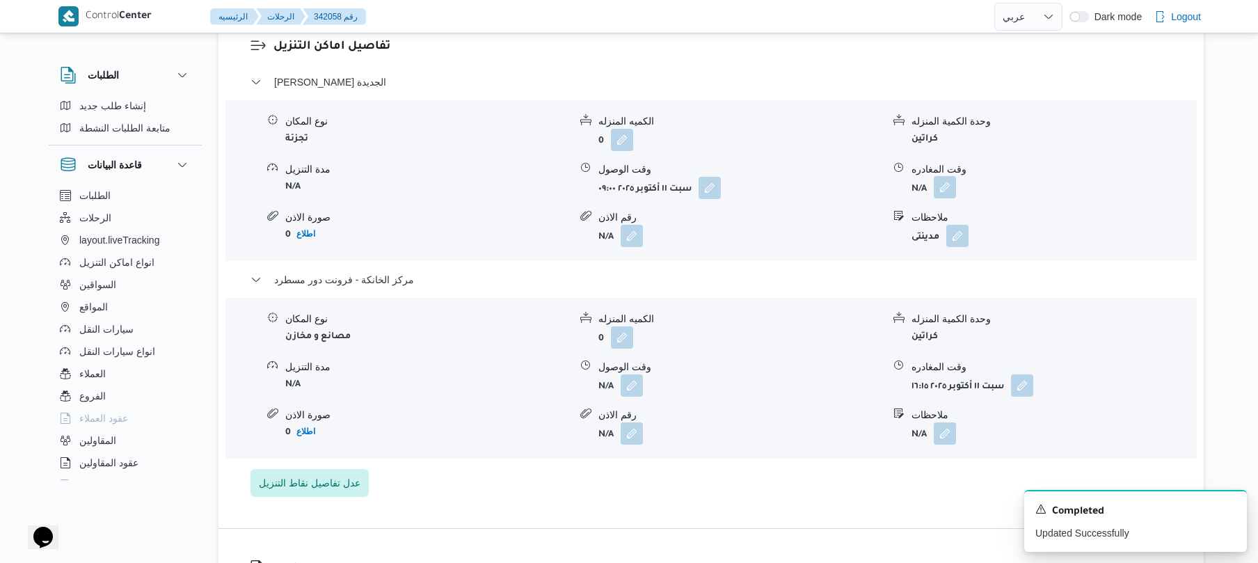
click at [941, 192] on button "button" at bounding box center [945, 187] width 22 height 22
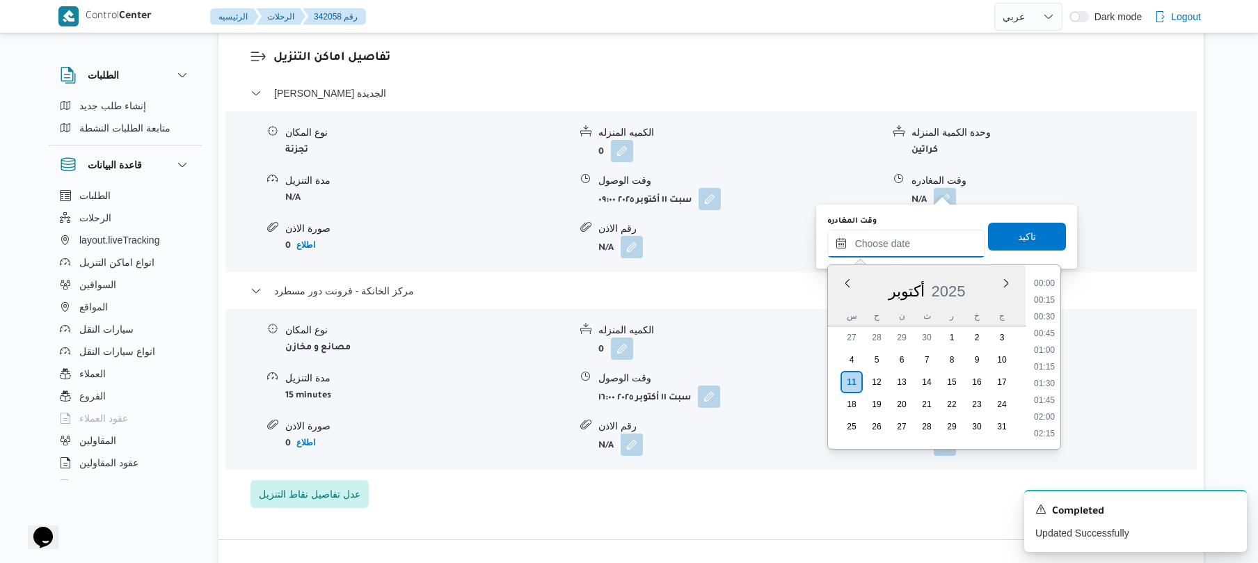
click at [905, 235] on input "وقت المغادره" at bounding box center [906, 244] width 158 height 28
click at [1044, 335] on li "15:15" at bounding box center [1044, 335] width 32 height 14
type input "١١/١٠/٢٠٢٥ ١٥:١٥"
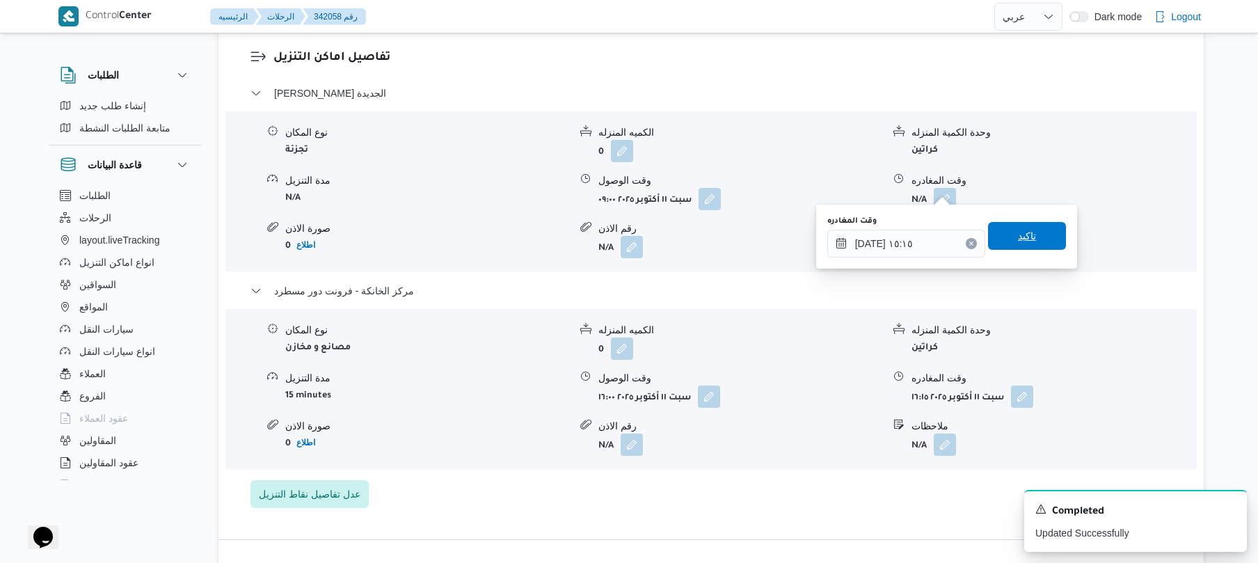
click at [1030, 239] on span "تاكيد" at bounding box center [1027, 236] width 78 height 28
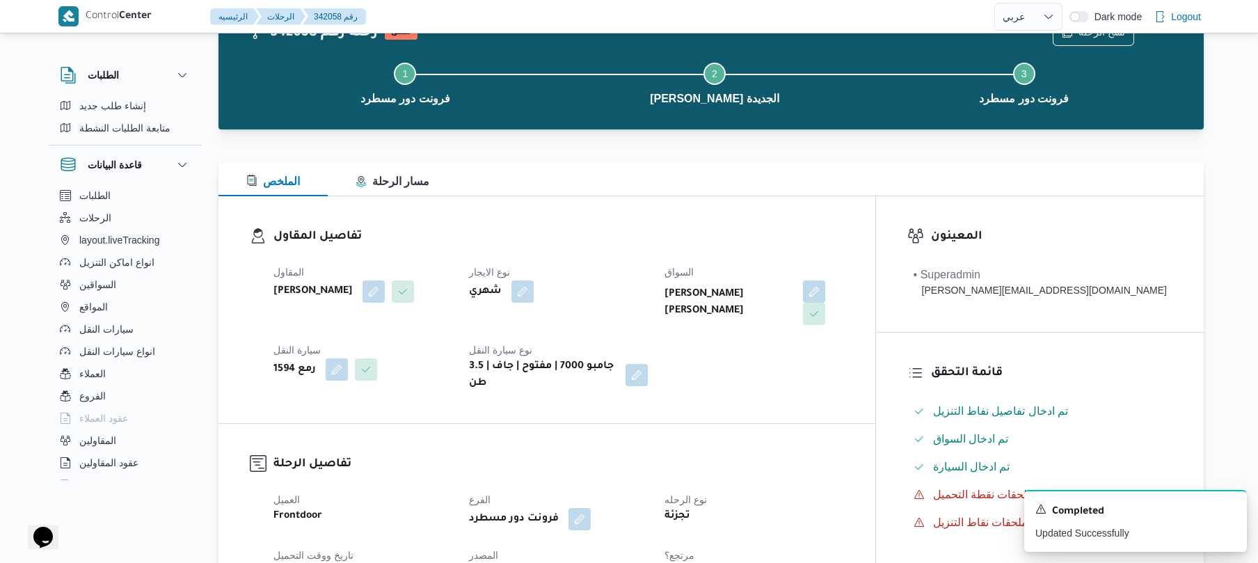
scroll to position [3, 0]
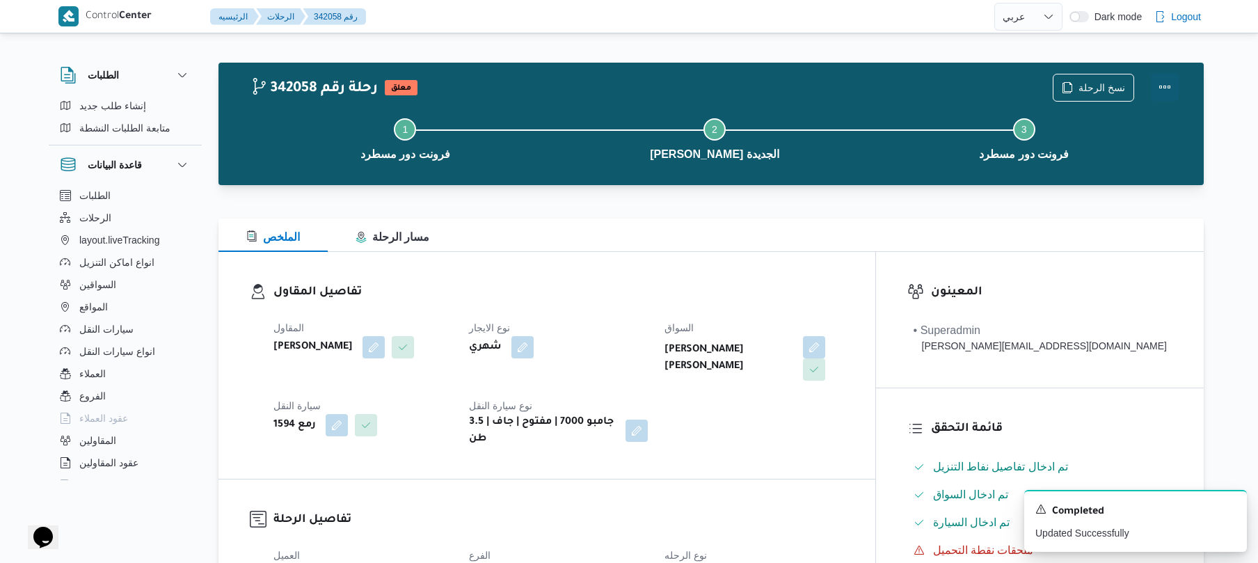
click at [1162, 93] on button "Actions" at bounding box center [1165, 87] width 28 height 28
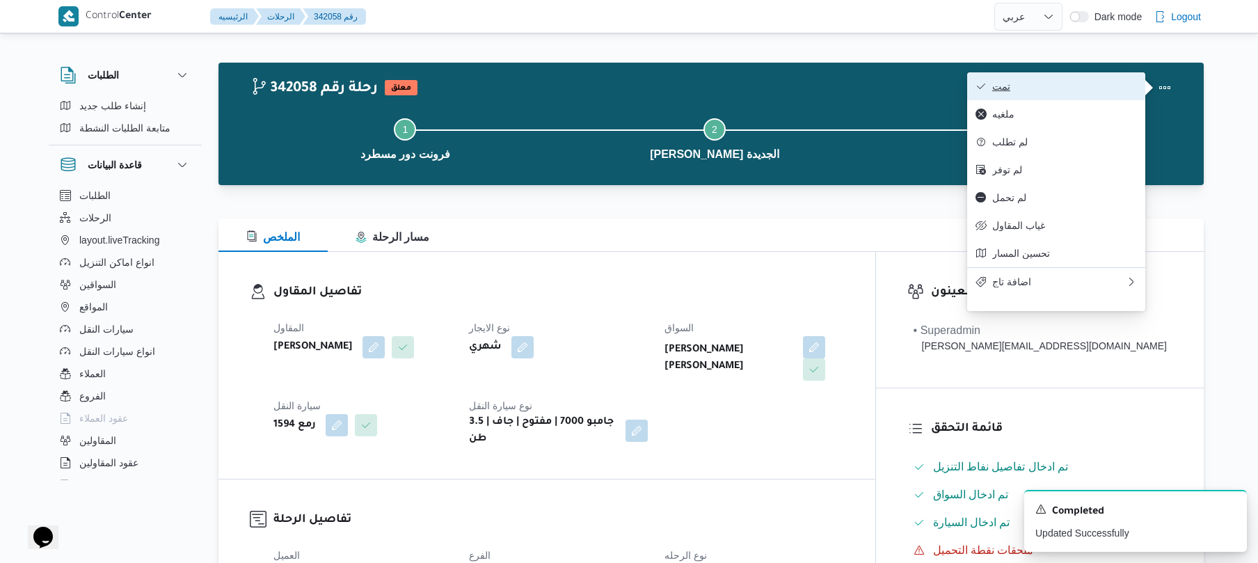
click at [1101, 88] on span "تمت" at bounding box center [1064, 86] width 145 height 11
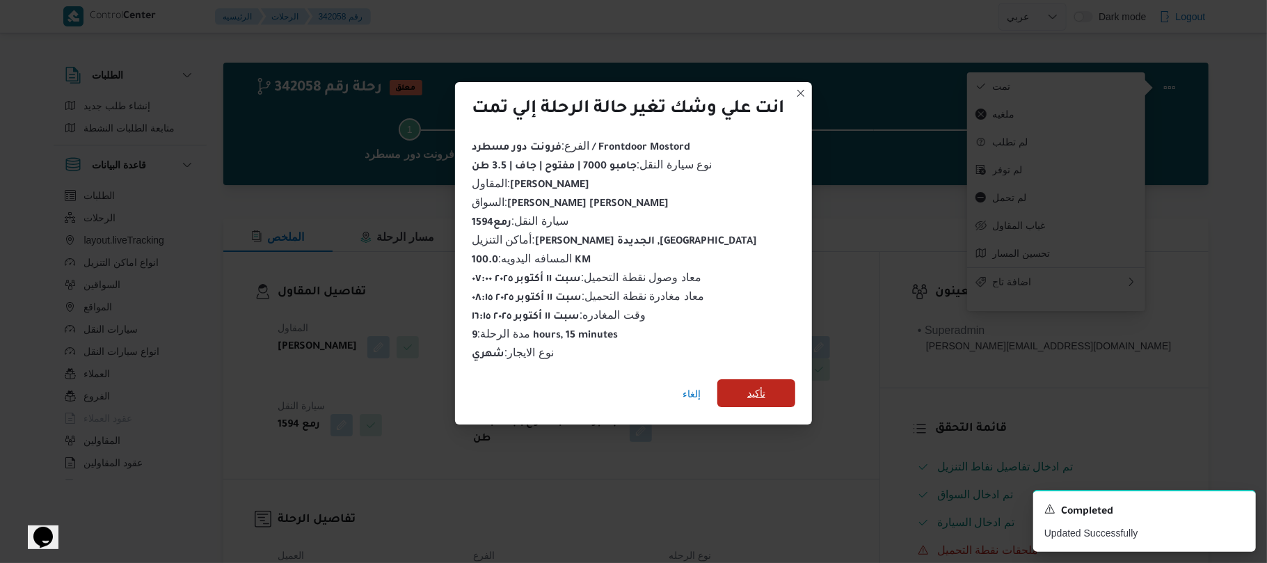
click at [758, 394] on span "تأكيد" at bounding box center [756, 393] width 18 height 17
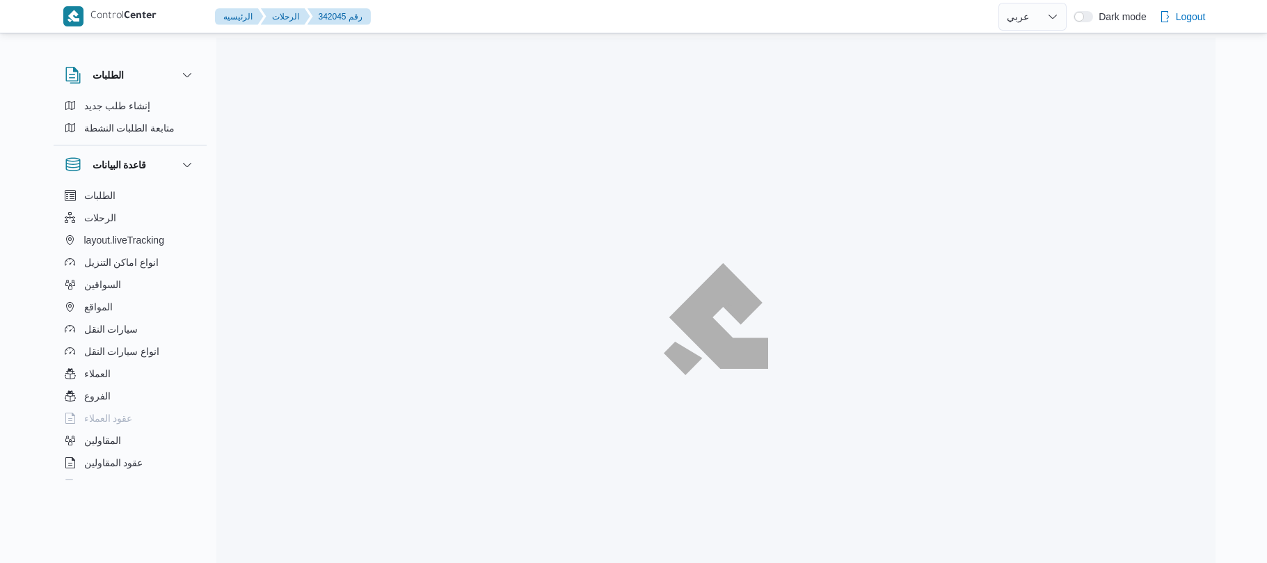
select select "ar"
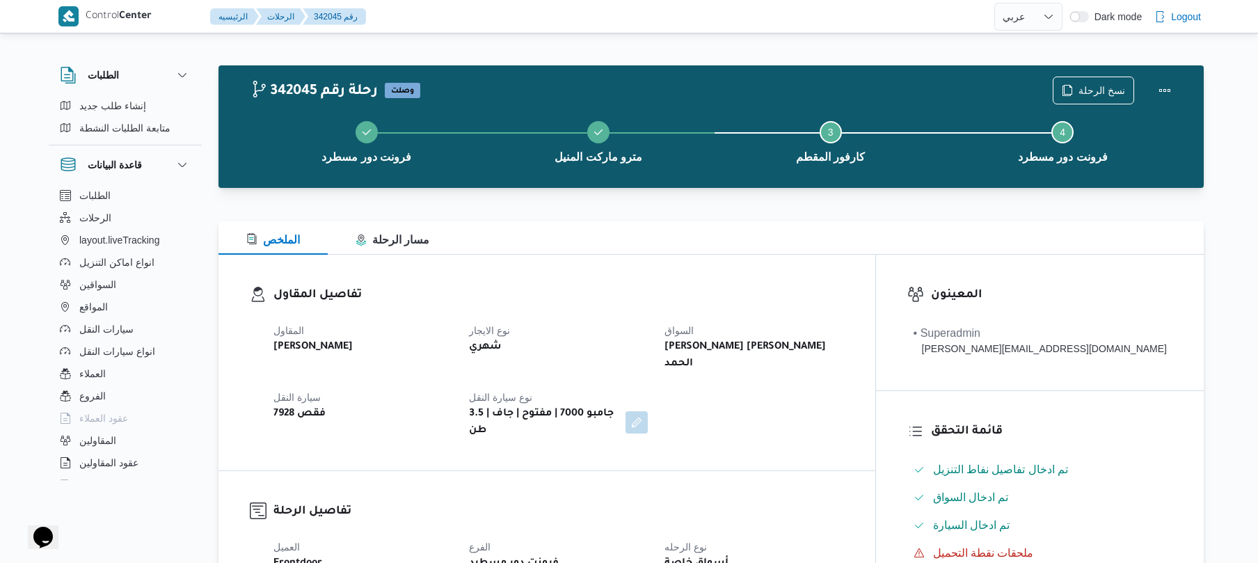
click at [635, 273] on div "تفاصيل المقاول المقاول [PERSON_NAME] نوع الايجار شهري السواق [PERSON_NAME] [PER…" at bounding box center [546, 363] width 657 height 216
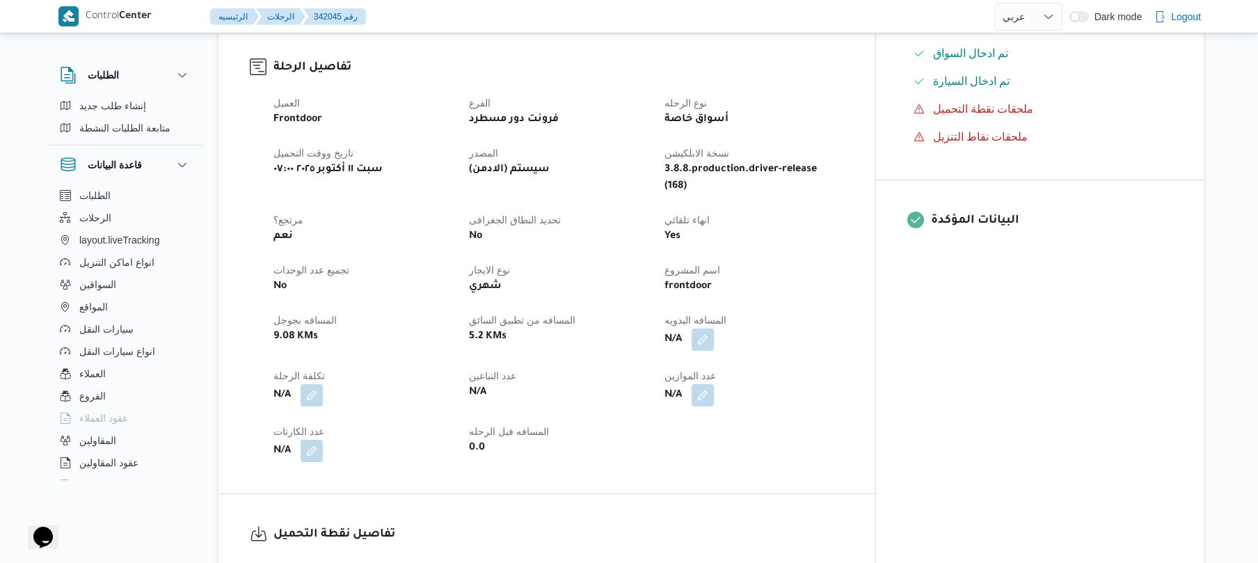
scroll to position [445, 0]
click at [763, 326] on div "N/A" at bounding box center [754, 338] width 182 height 25
click at [714, 326] on button "button" at bounding box center [703, 337] width 22 height 22
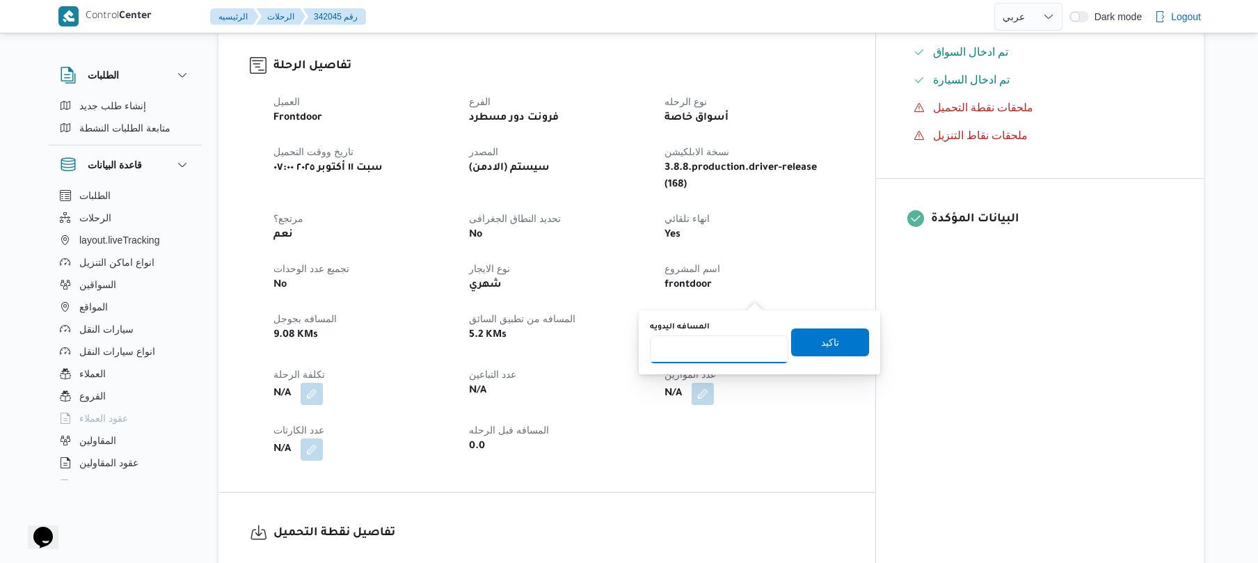
click at [701, 354] on input "المسافه اليدويه" at bounding box center [719, 349] width 138 height 28
type input "90"
click at [797, 332] on span "تاكيد" at bounding box center [830, 342] width 78 height 28
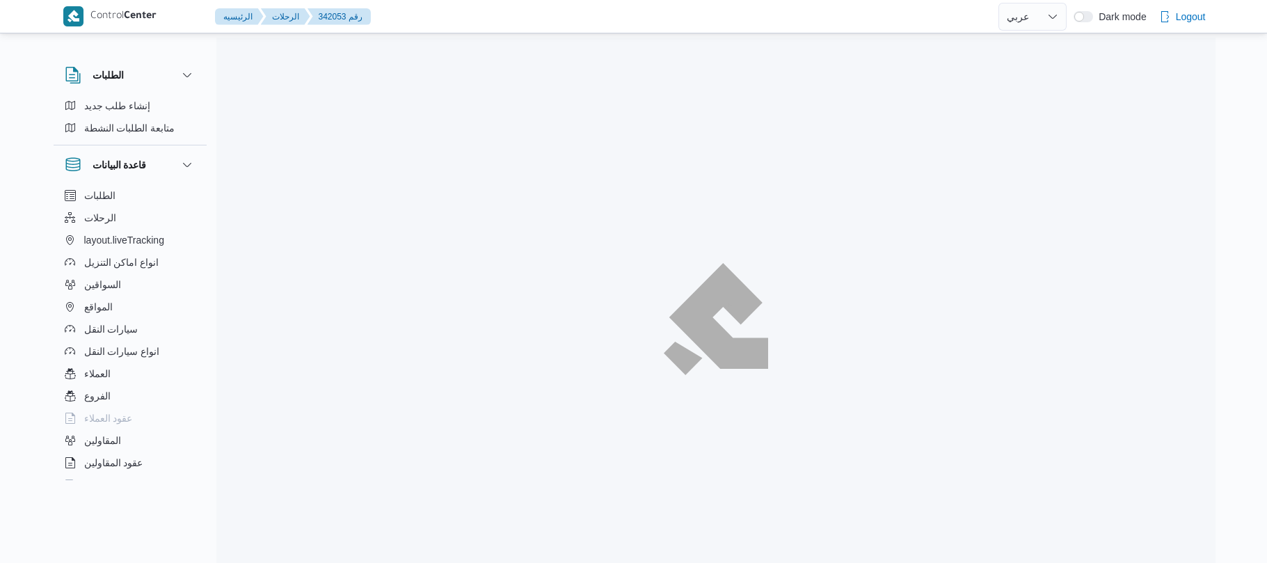
select select "ar"
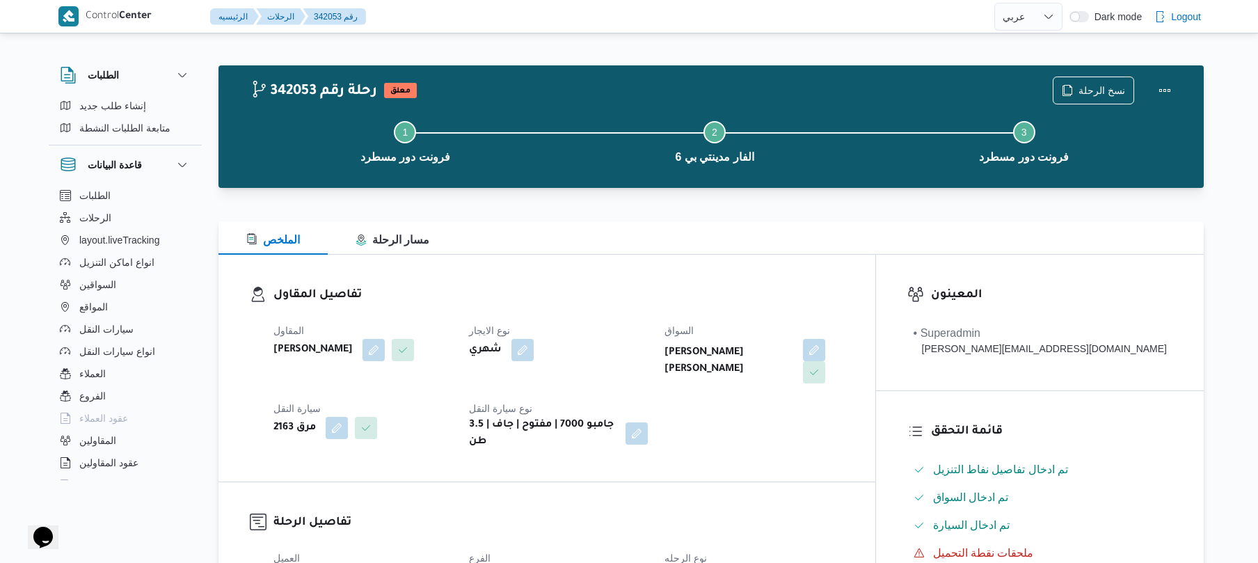
click at [783, 443] on div "المقاول محمد صلاح عبداللطيف الشريف نوع الايجار شهري السواق تامر جمال كريم محمد …" at bounding box center [558, 386] width 587 height 145
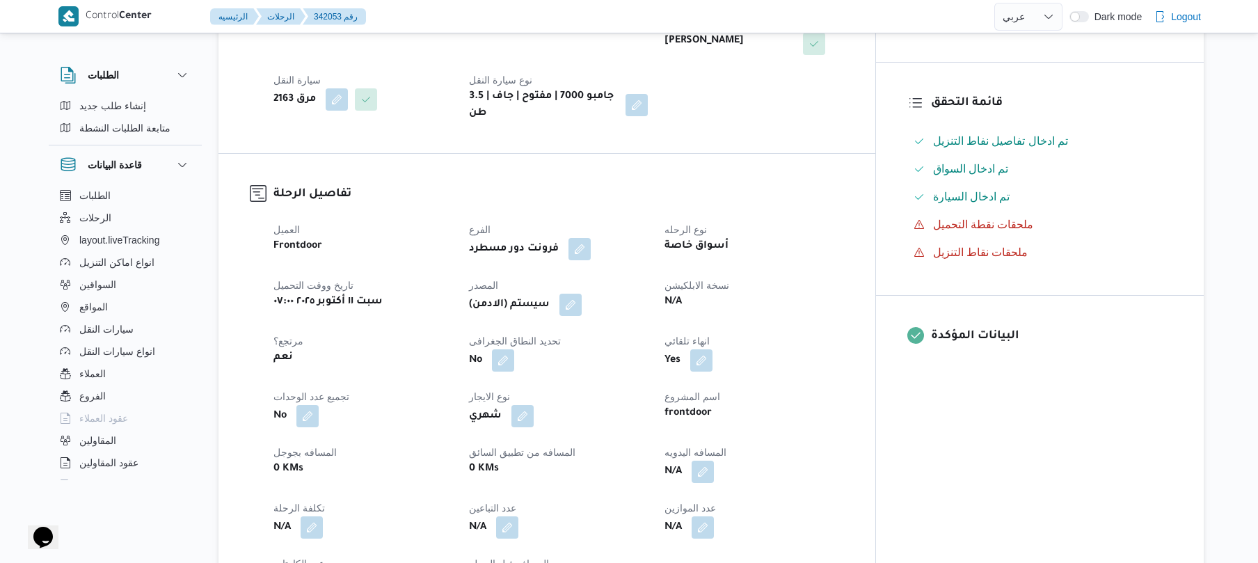
scroll to position [334, 0]
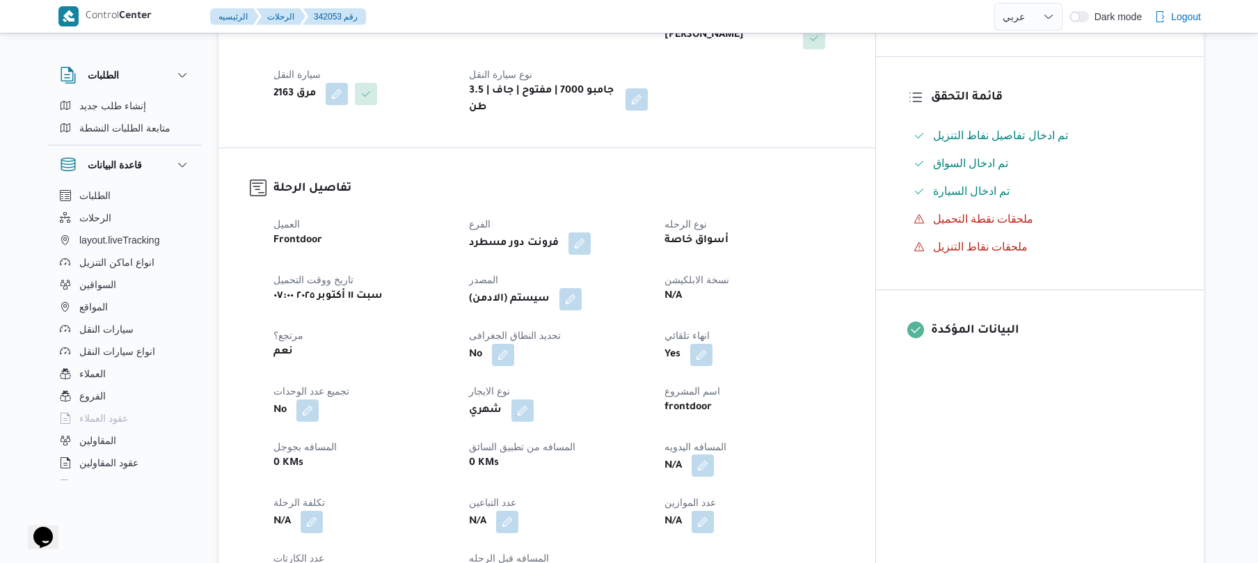
click at [714, 454] on button "button" at bounding box center [703, 465] width 22 height 22
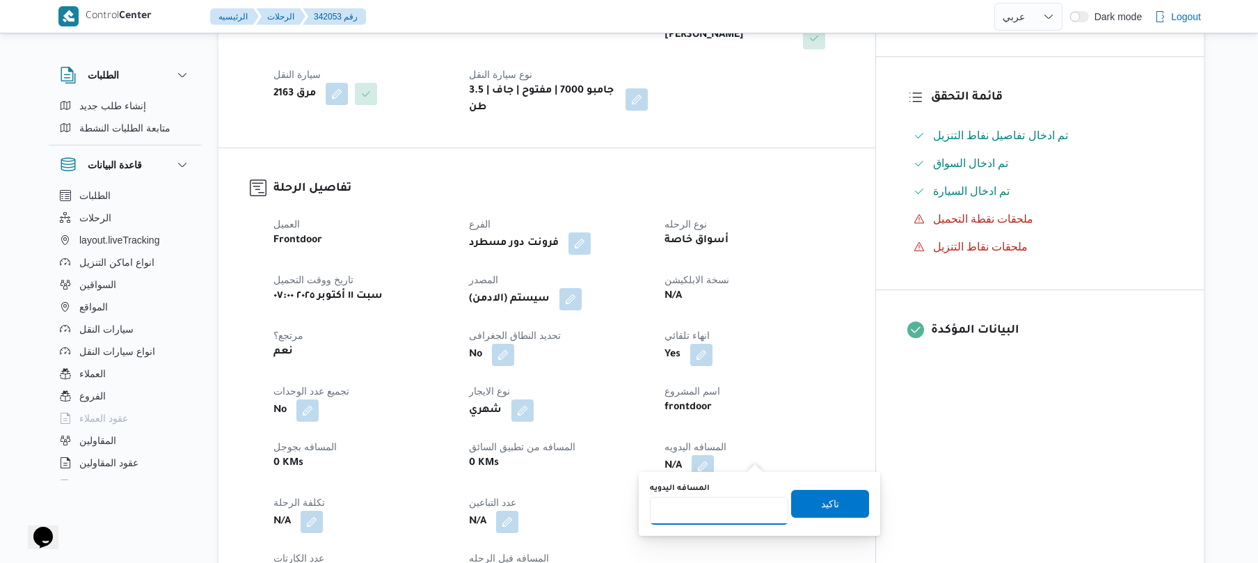
click at [688, 510] on input "المسافه اليدويه" at bounding box center [719, 511] width 138 height 28
type input "100"
click at [792, 504] on span "تاكيد" at bounding box center [830, 503] width 78 height 28
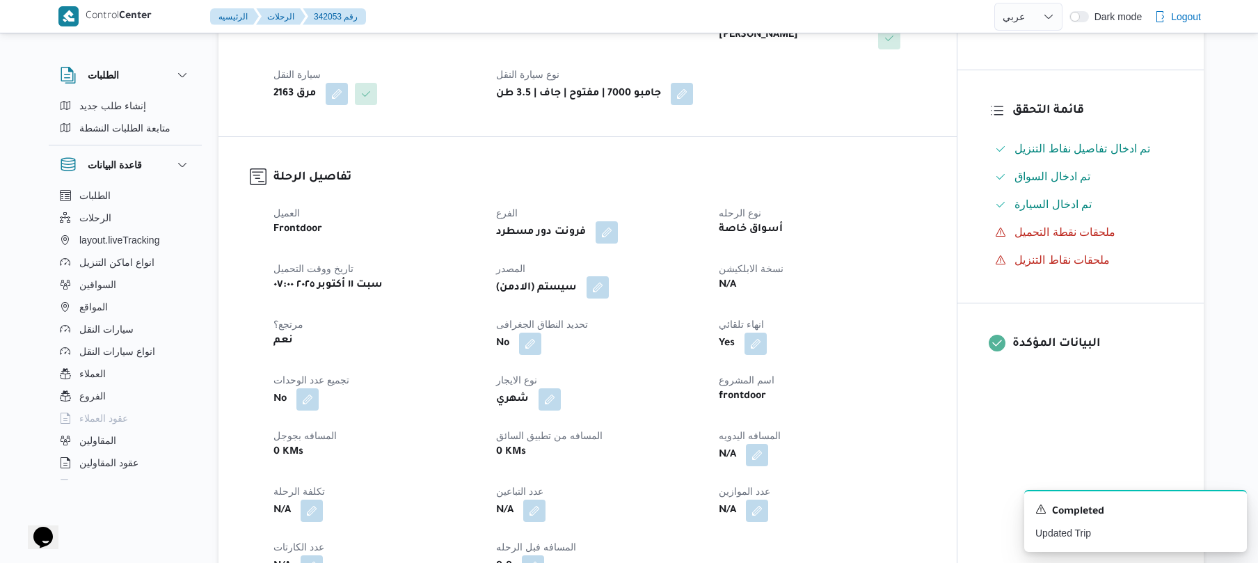
click at [598, 289] on button "button" at bounding box center [598, 287] width 22 height 22
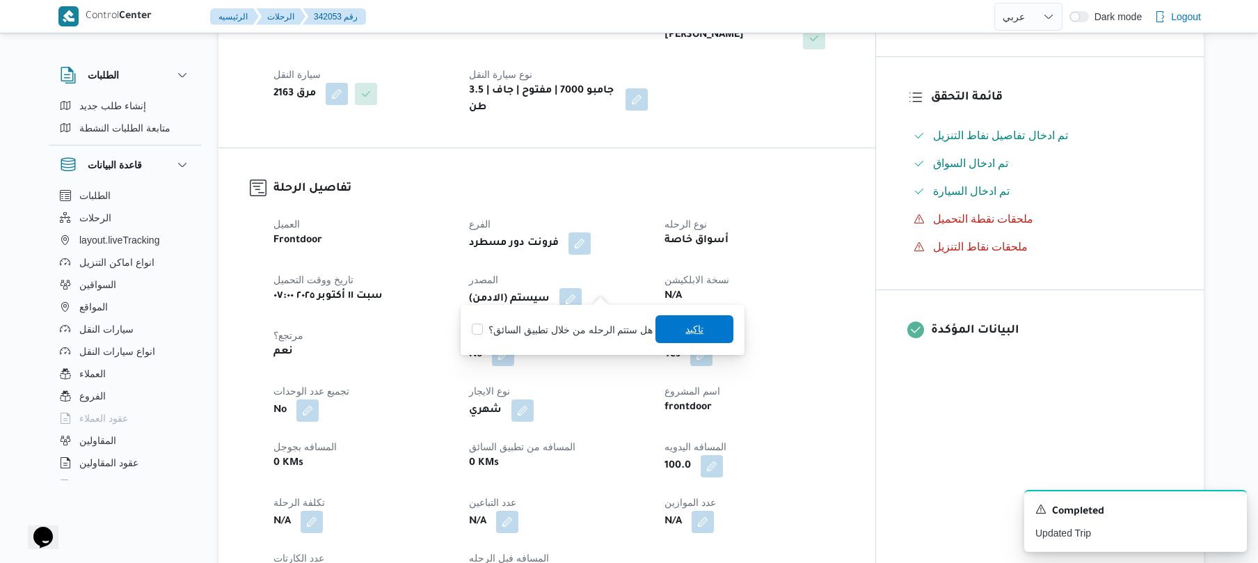
click at [687, 329] on span "تاكيد" at bounding box center [694, 329] width 18 height 17
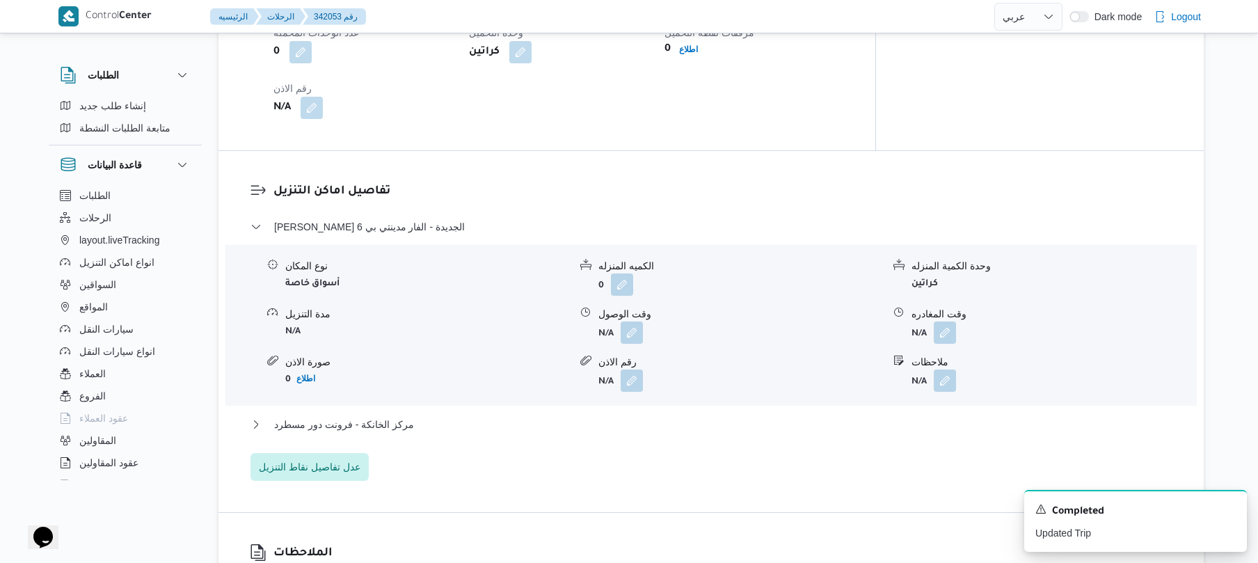
scroll to position [1113, 0]
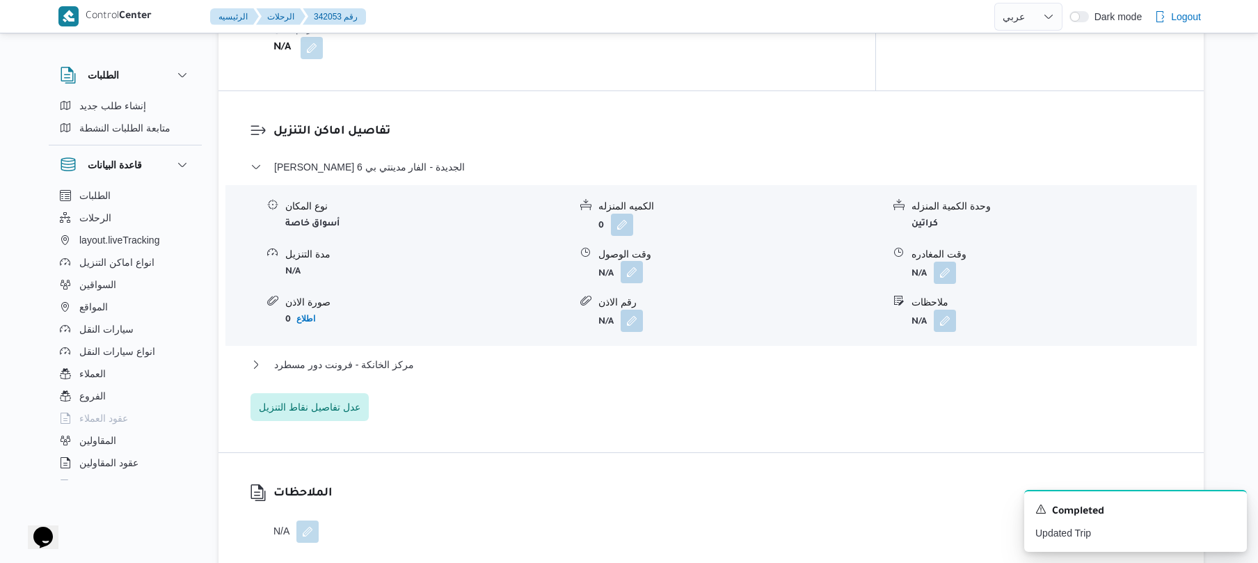
click at [632, 261] on button "button" at bounding box center [632, 272] width 22 height 22
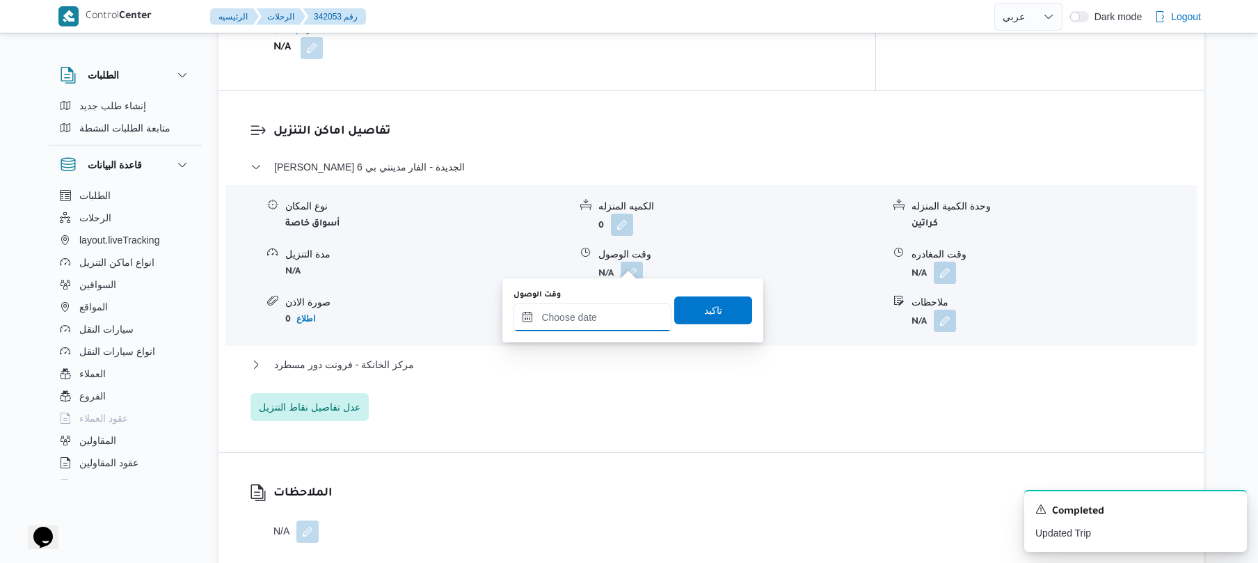
click at [594, 320] on input "وقت الوصول" at bounding box center [592, 317] width 158 height 28
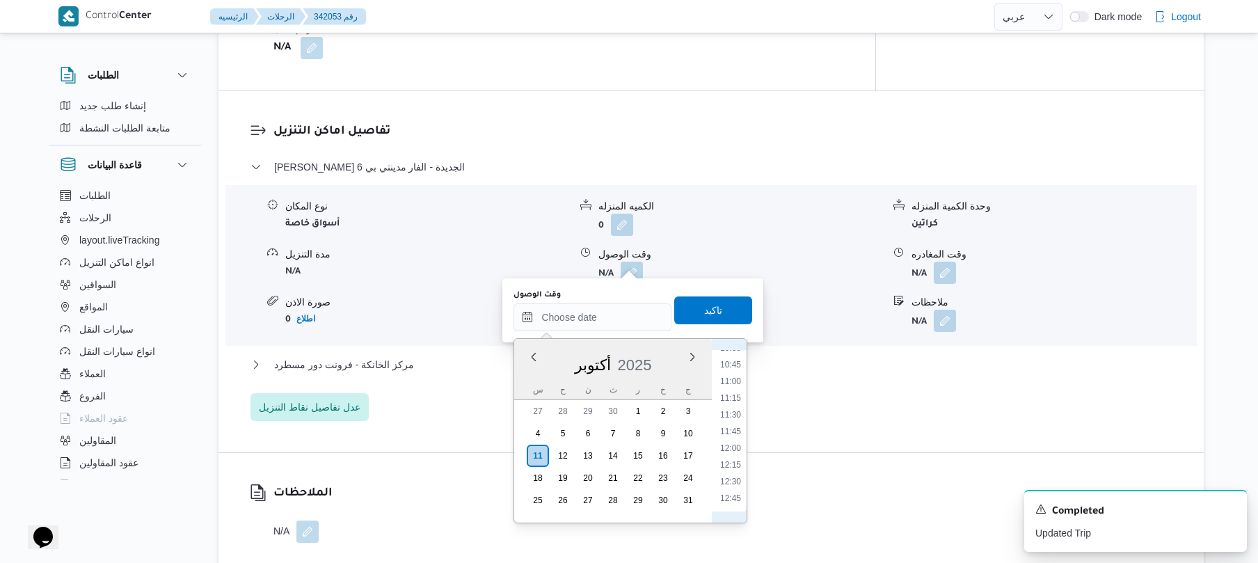
scroll to position [574, 0]
click at [736, 351] on li "08:30" at bounding box center [731, 351] width 32 height 14
type input "١١/١٠/٢٠٢٥ ٠٨:٣٠"
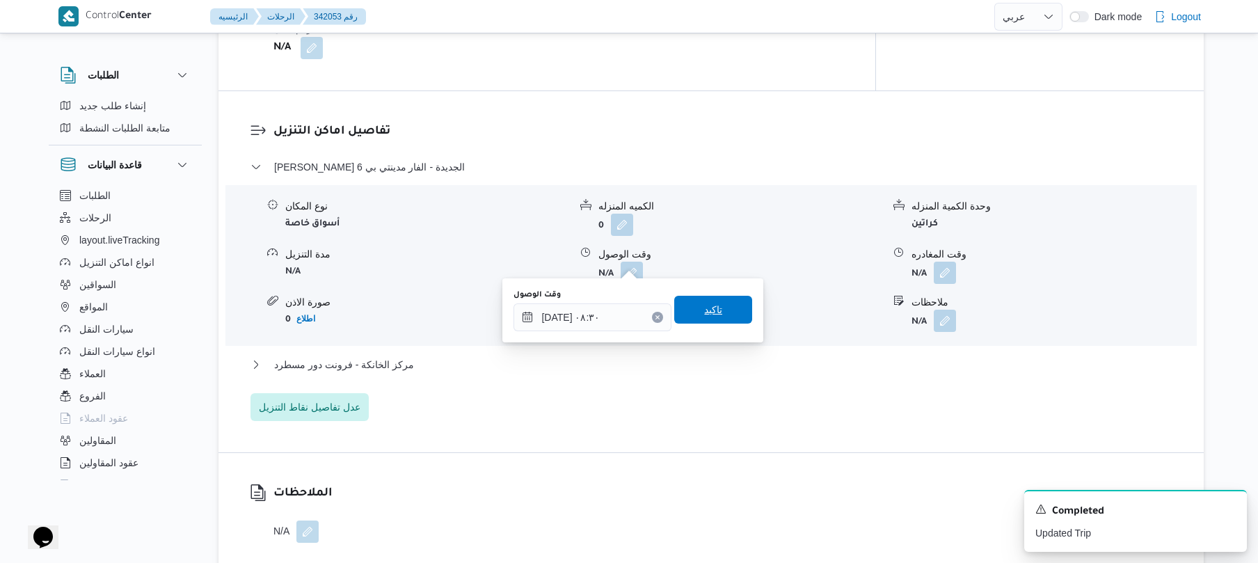
click at [724, 318] on span "تاكيد" at bounding box center [713, 310] width 78 height 28
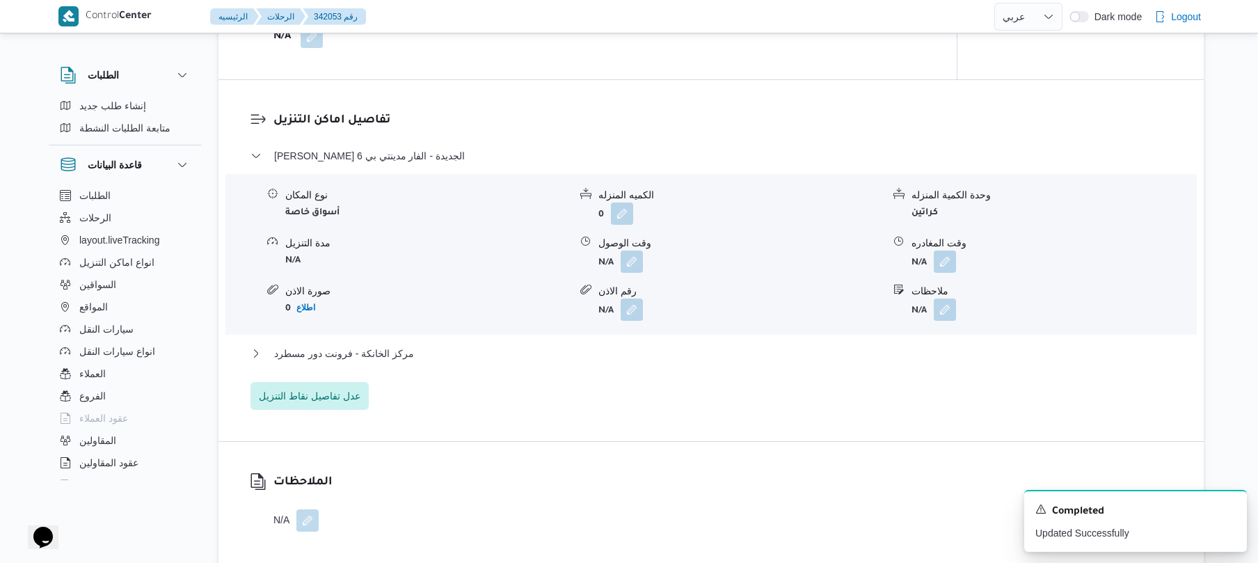
click at [621, 362] on div "مركز الخانكة - فرونت دور مسطرد" at bounding box center [711, 358] width 922 height 26
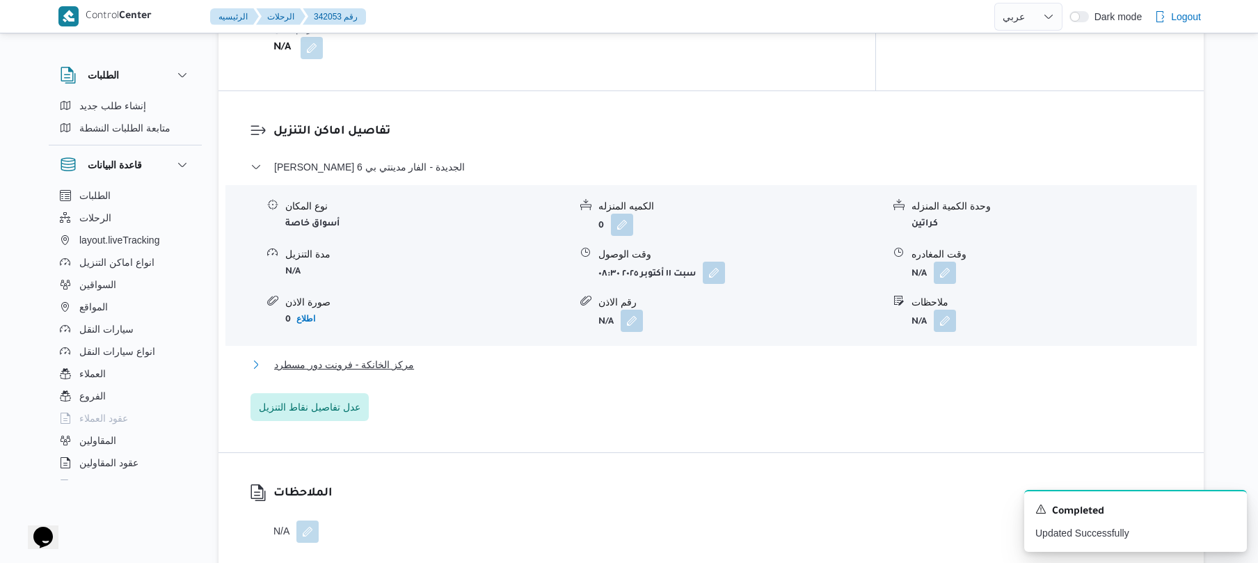
click at [635, 356] on button "مركز الخانكة - فرونت دور مسطرد" at bounding box center [711, 364] width 922 height 17
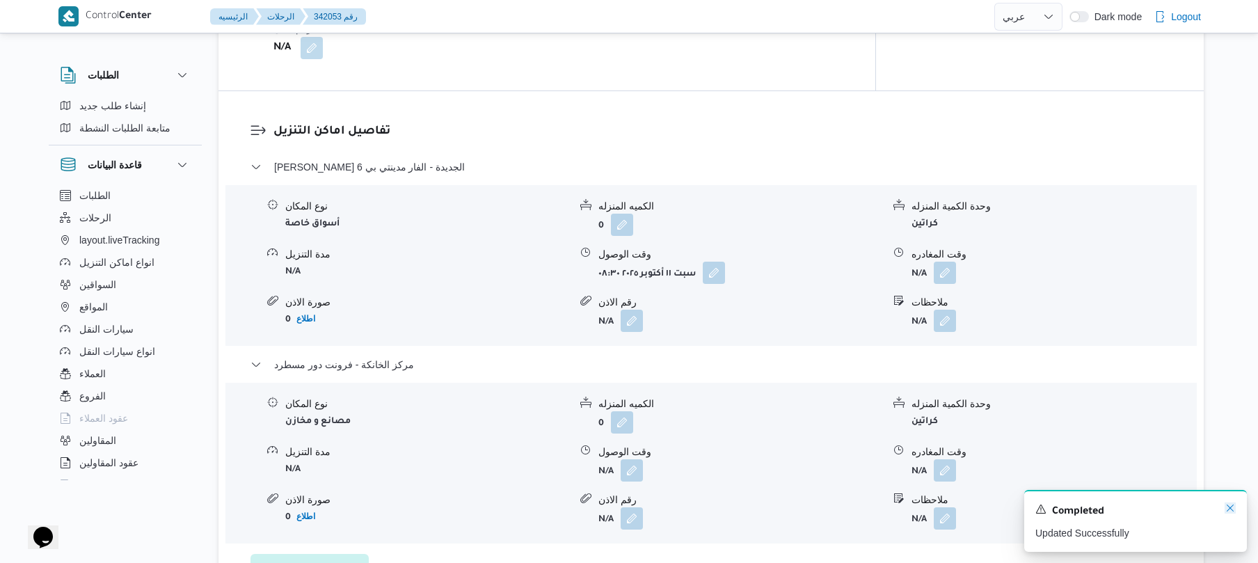
click at [1230, 511] on icon "Dismiss toast" at bounding box center [1230, 507] width 11 height 11
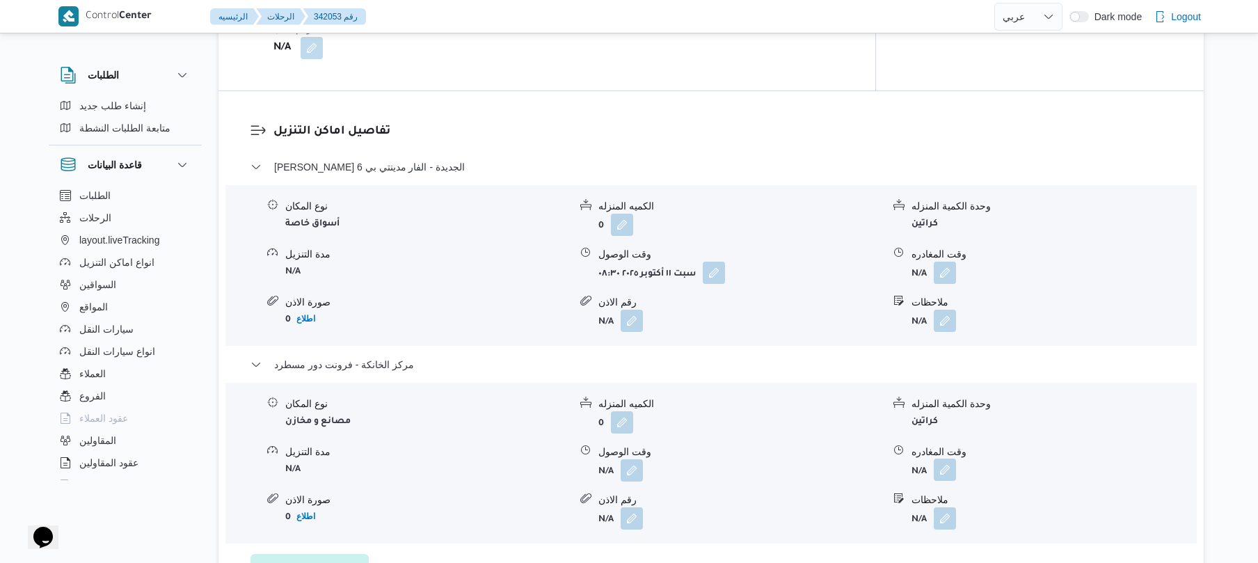
click at [938, 459] on button "button" at bounding box center [945, 470] width 22 height 22
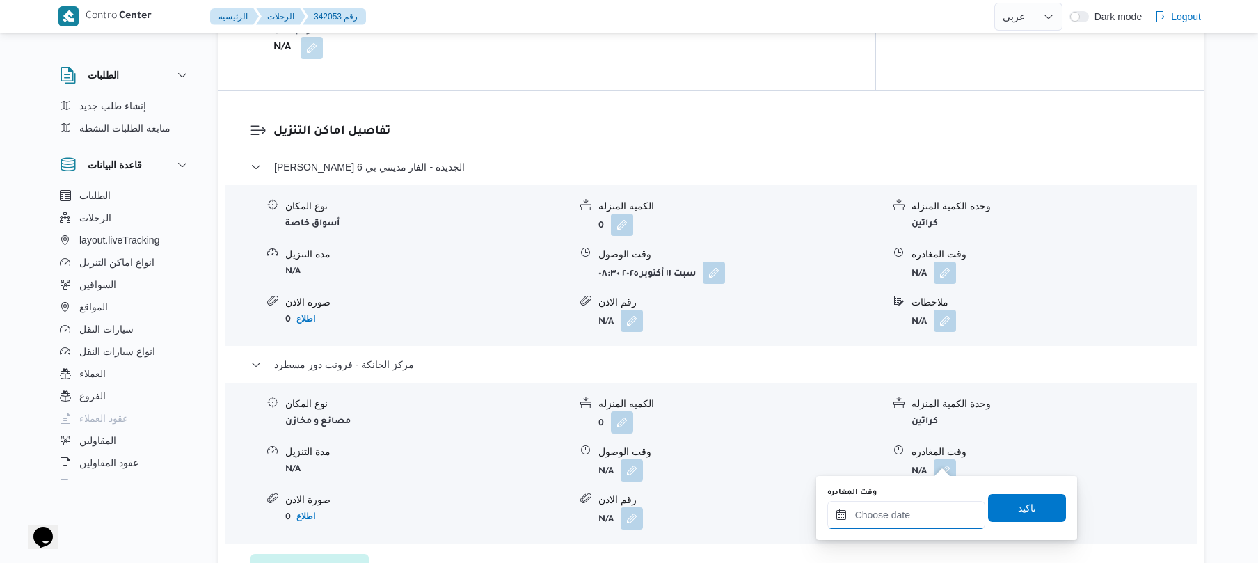
click at [899, 512] on input "وقت المغادره" at bounding box center [906, 515] width 158 height 28
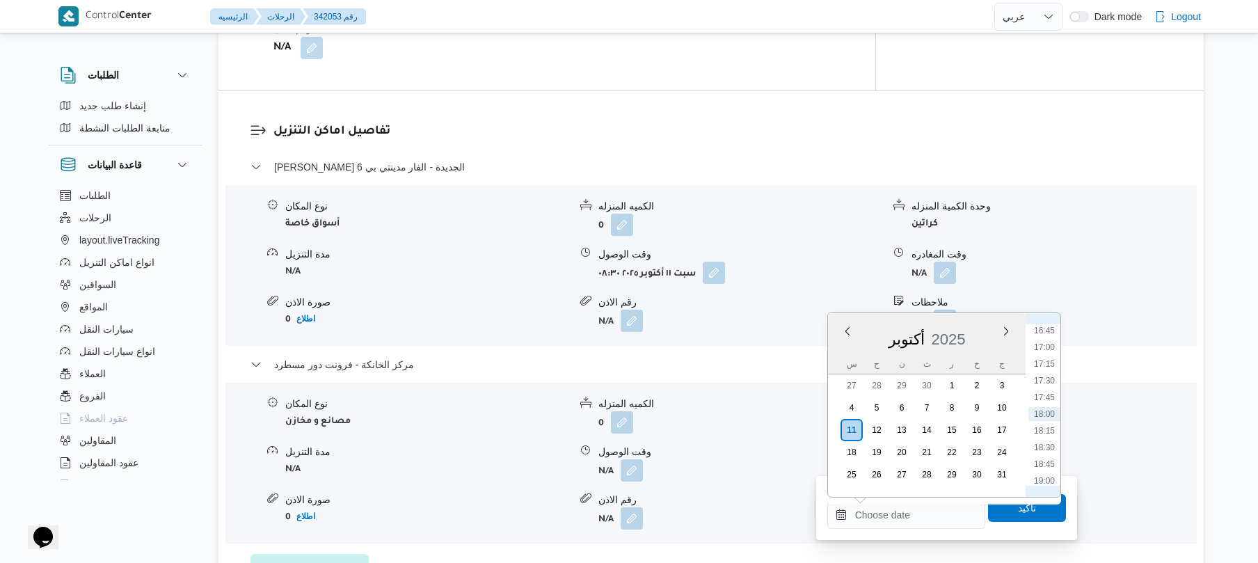
scroll to position [982, 0]
click at [1046, 437] on li "16:15" at bounding box center [1044, 434] width 32 height 14
type input "[DATE] ١٦:١٥"
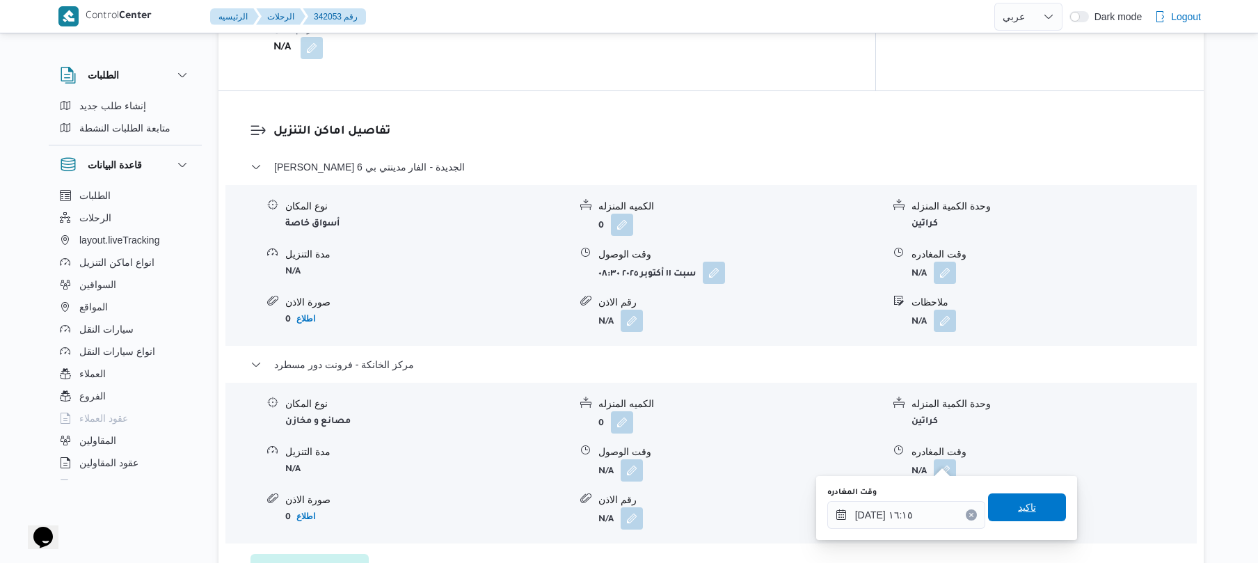
click at [1006, 502] on span "تاكيد" at bounding box center [1027, 507] width 78 height 28
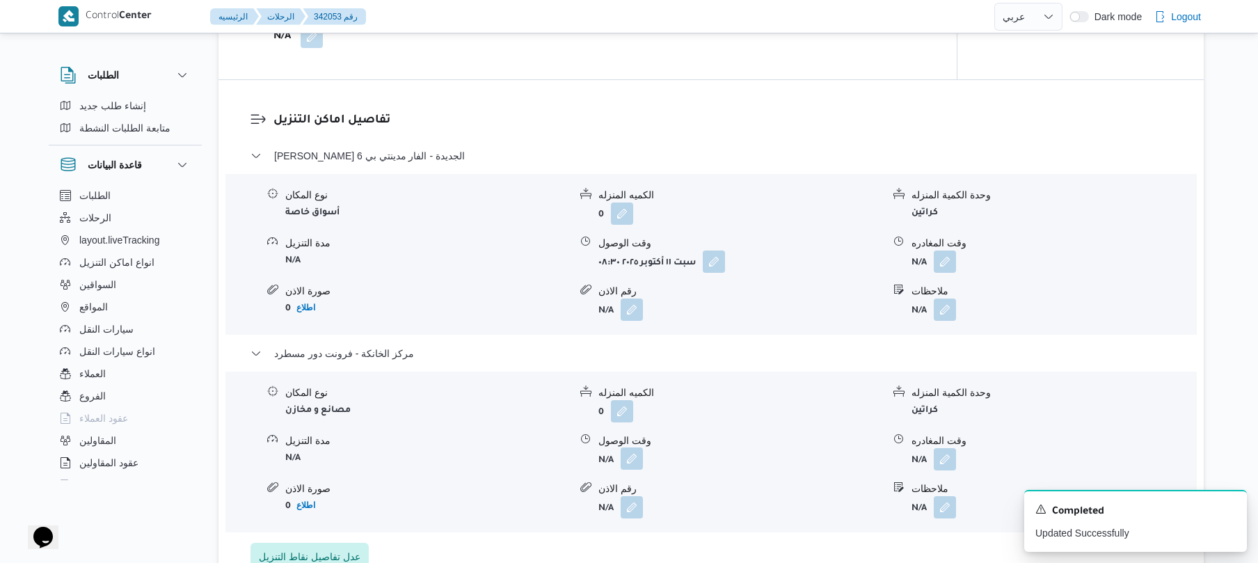
click at [623, 458] on button "button" at bounding box center [632, 458] width 22 height 22
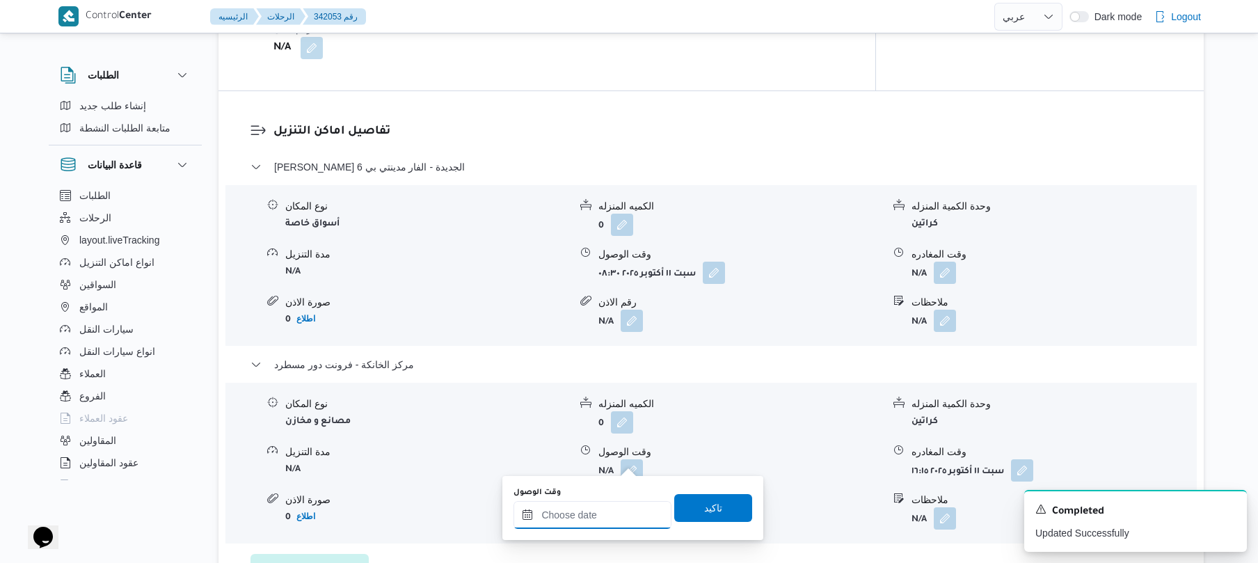
click at [615, 509] on input "وقت الوصول" at bounding box center [592, 515] width 158 height 28
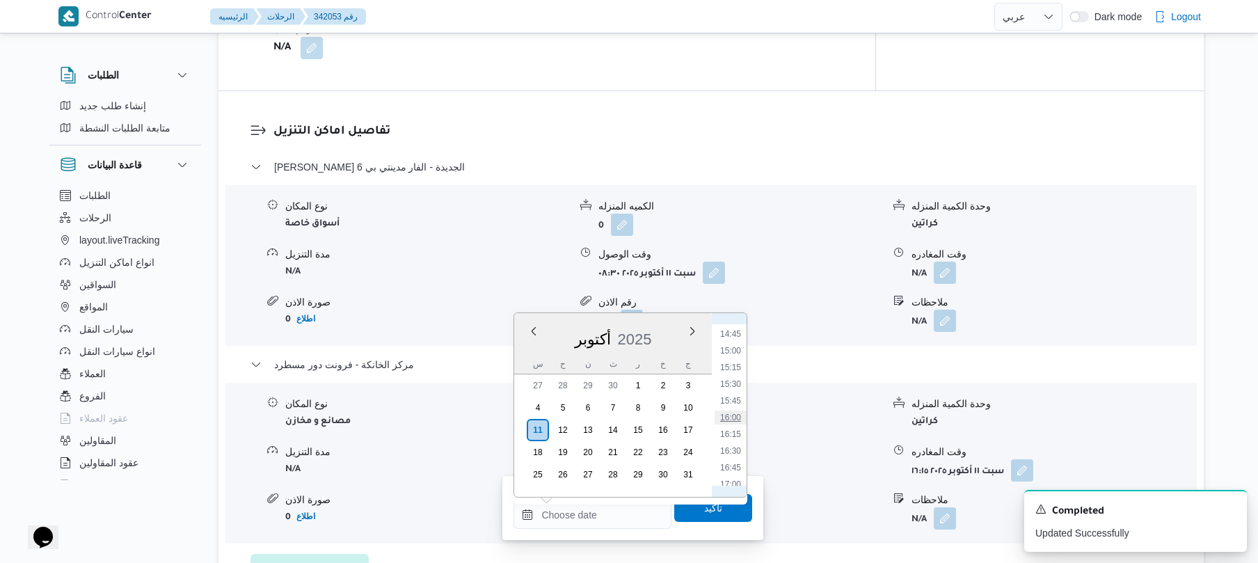
click at [733, 419] on li "16:00" at bounding box center [731, 418] width 32 height 14
type input "[DATE] ١٦:٠٠"
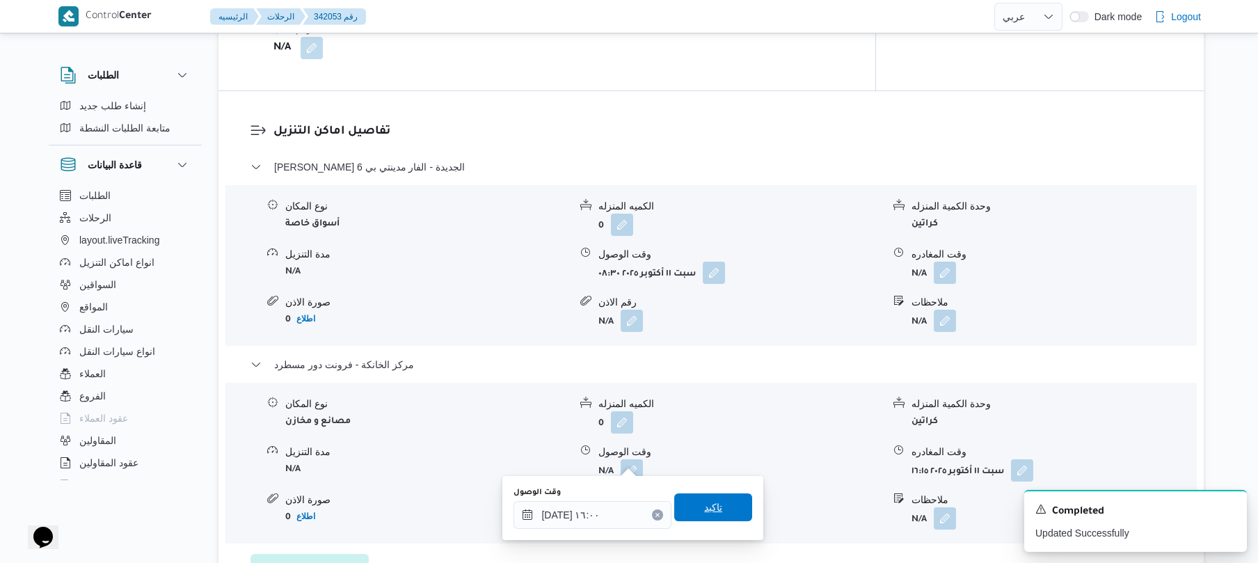
click at [704, 505] on span "تاكيد" at bounding box center [713, 507] width 18 height 17
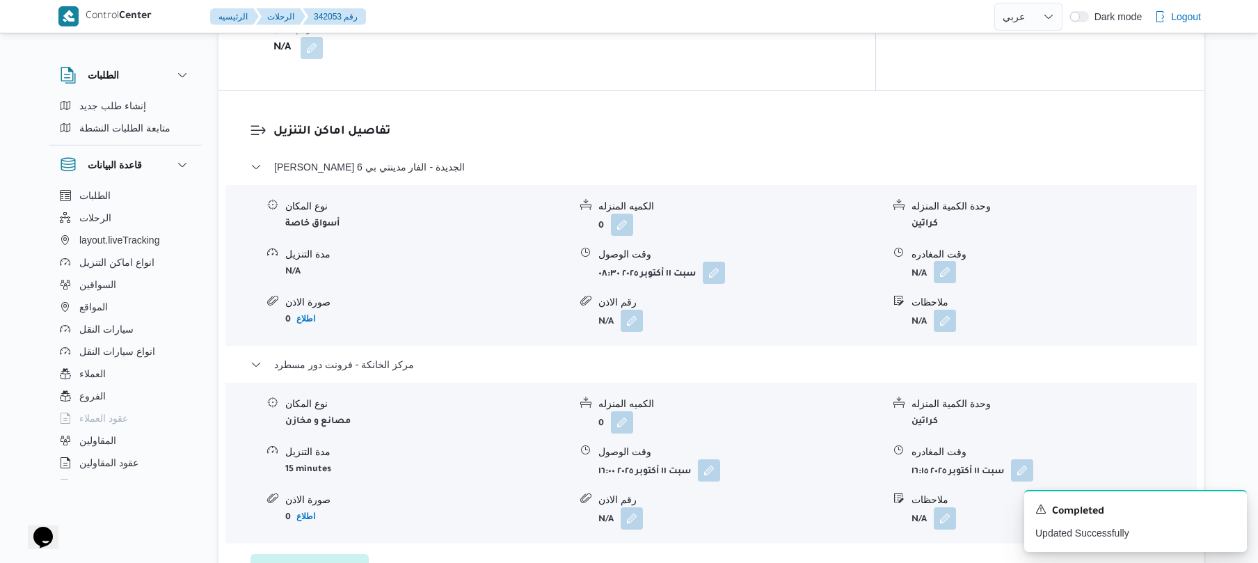
click at [941, 264] on button "button" at bounding box center [945, 272] width 22 height 22
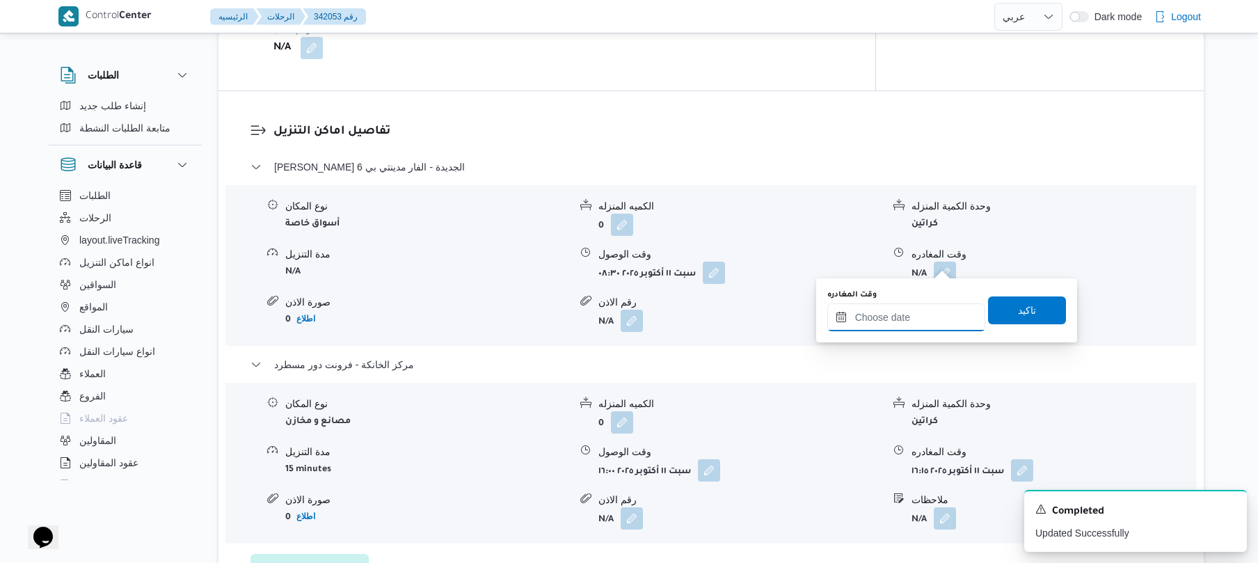
click at [870, 314] on input "وقت المغادره" at bounding box center [906, 317] width 158 height 28
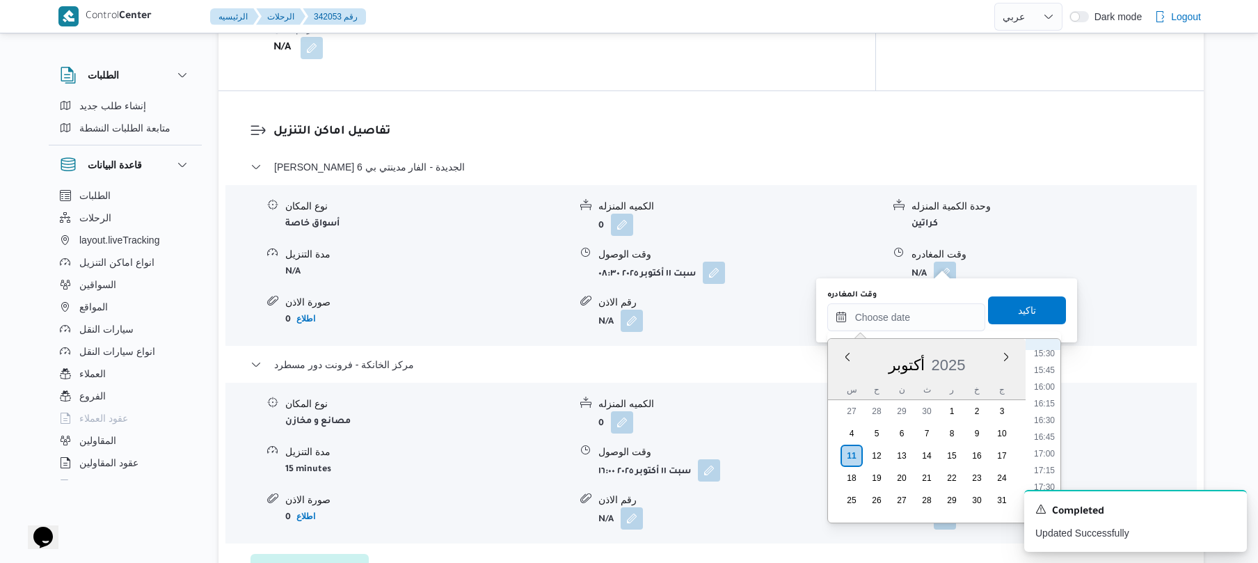
scroll to position [983, 0]
click at [1044, 390] on li "15:15" at bounding box center [1044, 392] width 32 height 14
type input "١١/١٠/٢٠٢٥ ١٥:١٥"
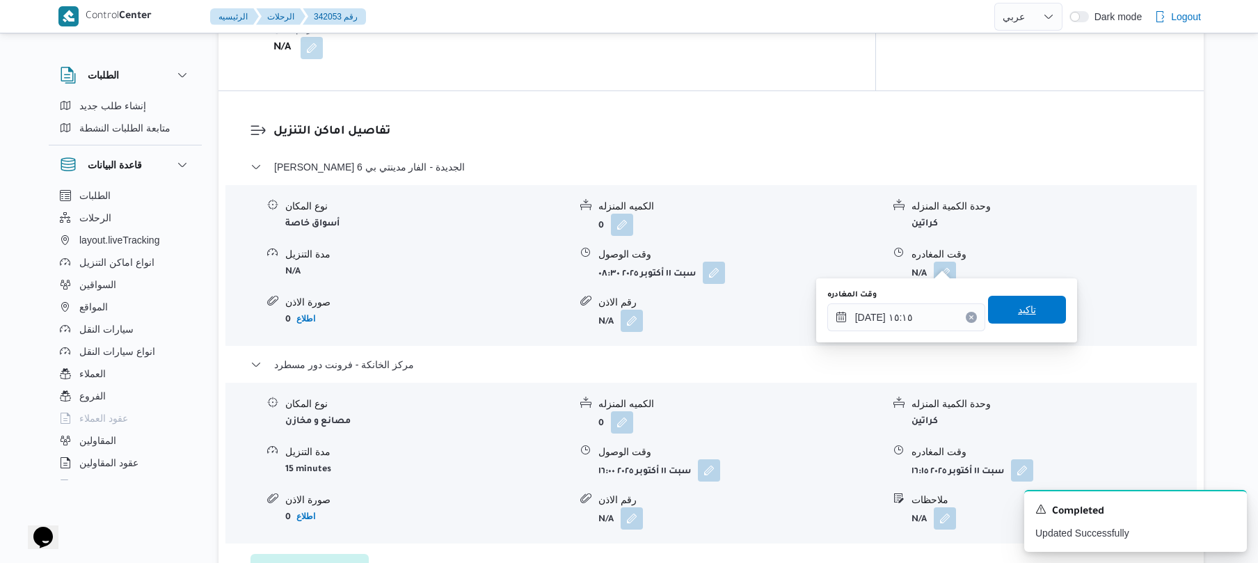
click at [1039, 305] on span "تاكيد" at bounding box center [1027, 310] width 78 height 28
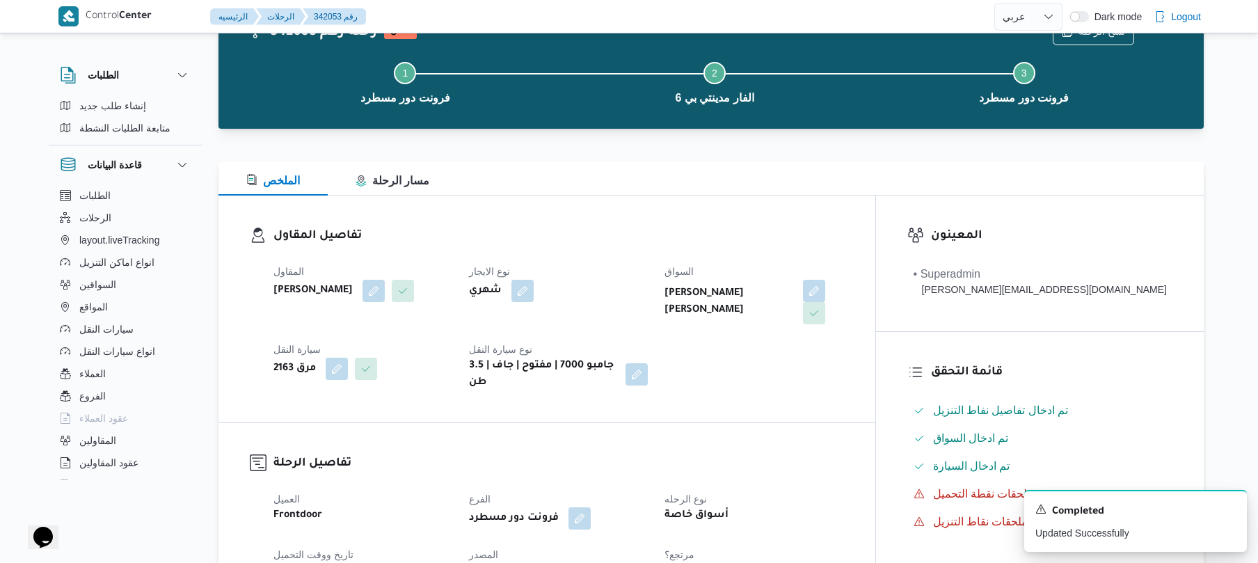
scroll to position [0, 0]
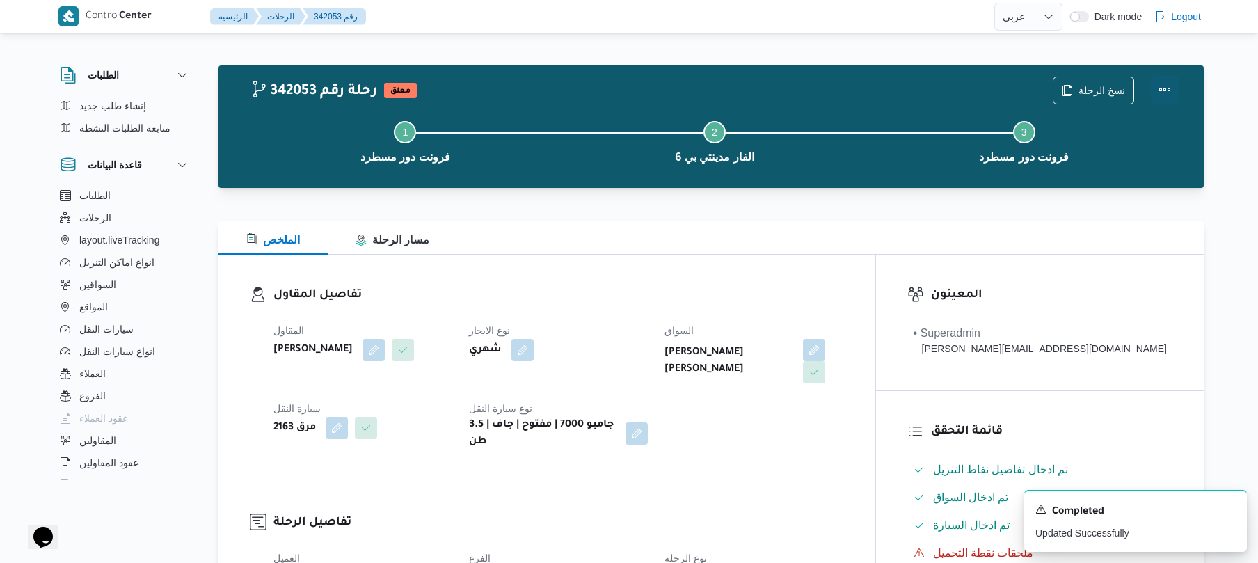
click at [1164, 85] on button "Actions" at bounding box center [1165, 90] width 28 height 28
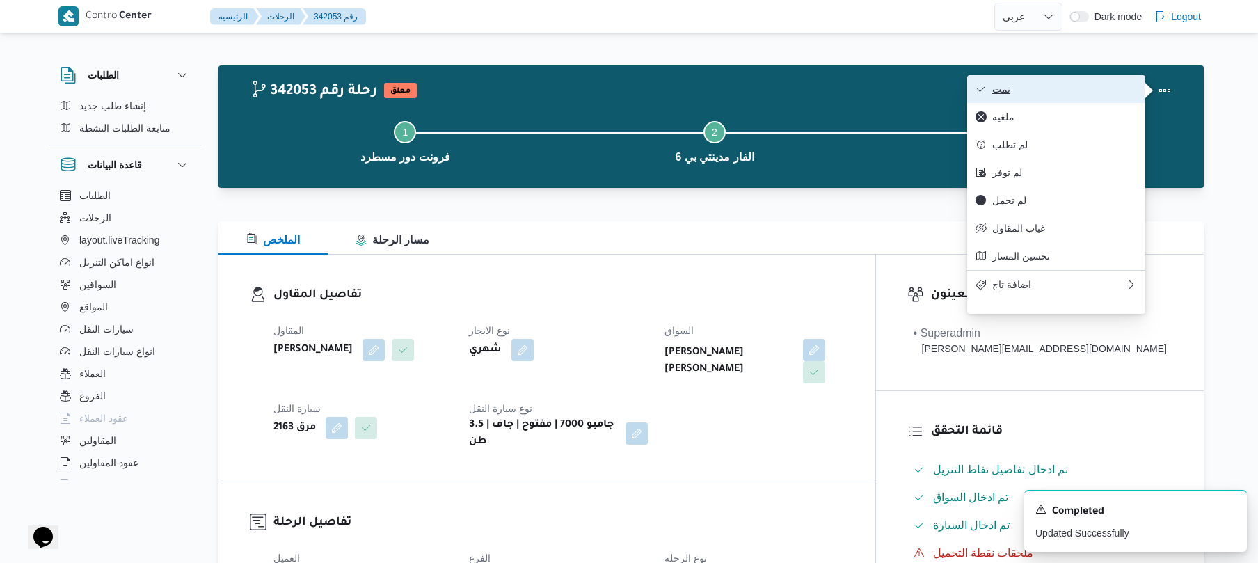
click at [1099, 92] on span "تمت" at bounding box center [1064, 88] width 145 height 11
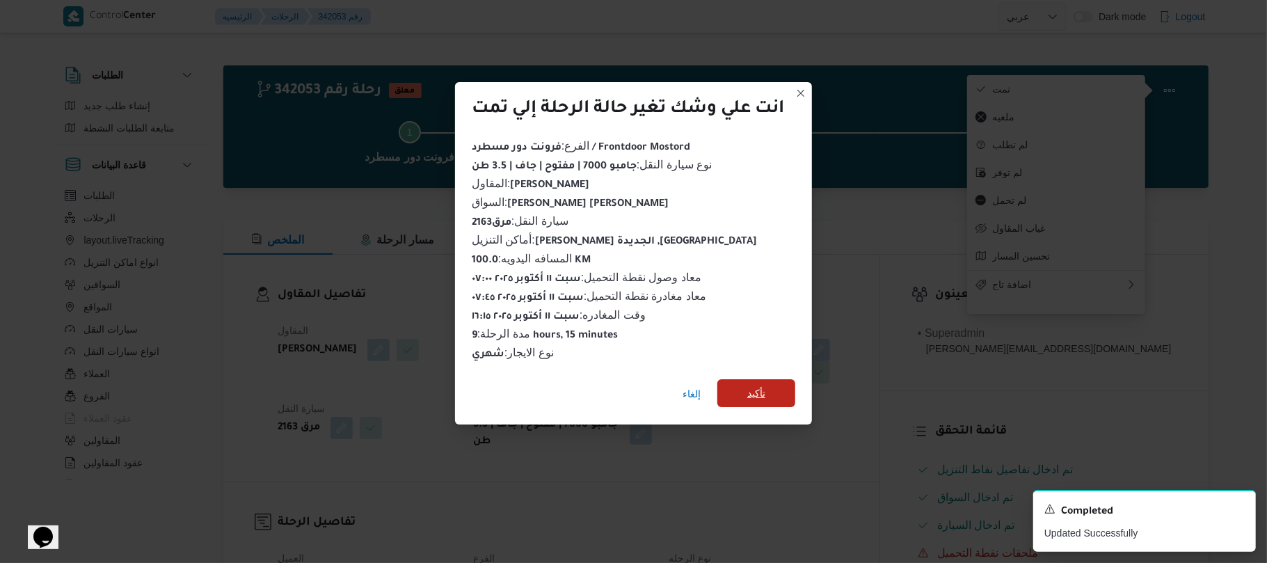
click at [750, 394] on span "تأكيد" at bounding box center [756, 393] width 18 height 17
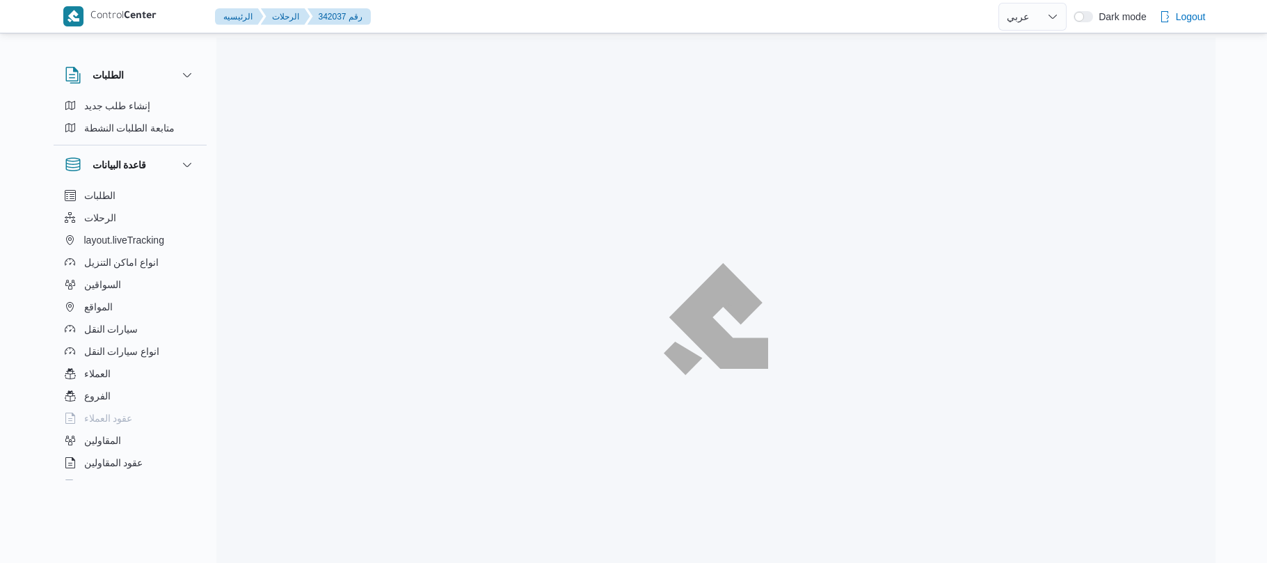
select select "ar"
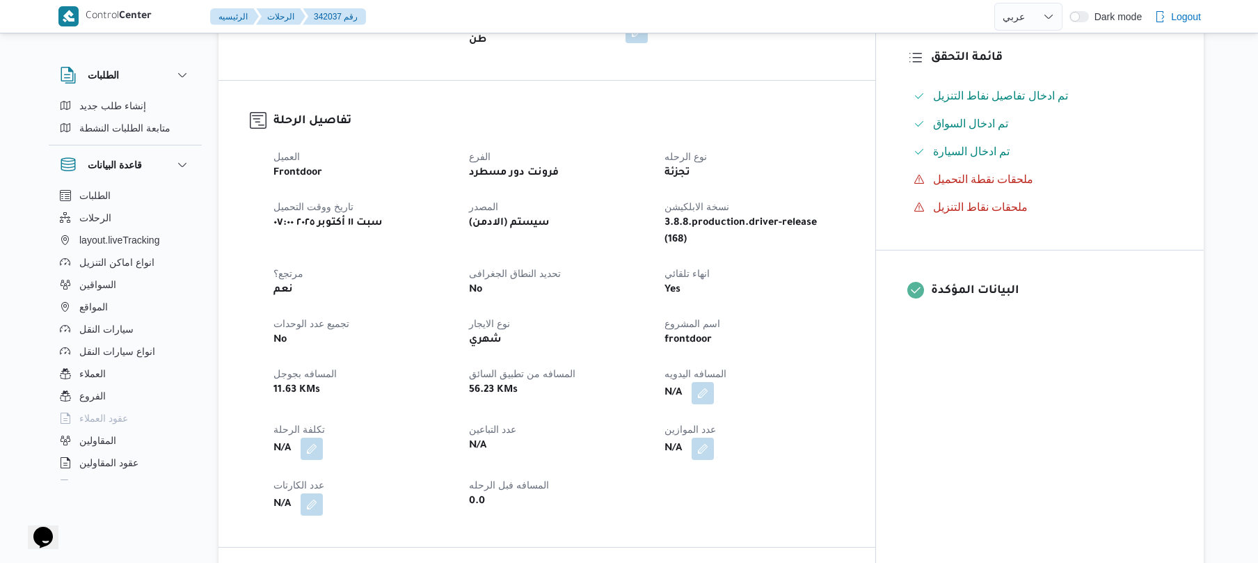
scroll to position [408, 0]
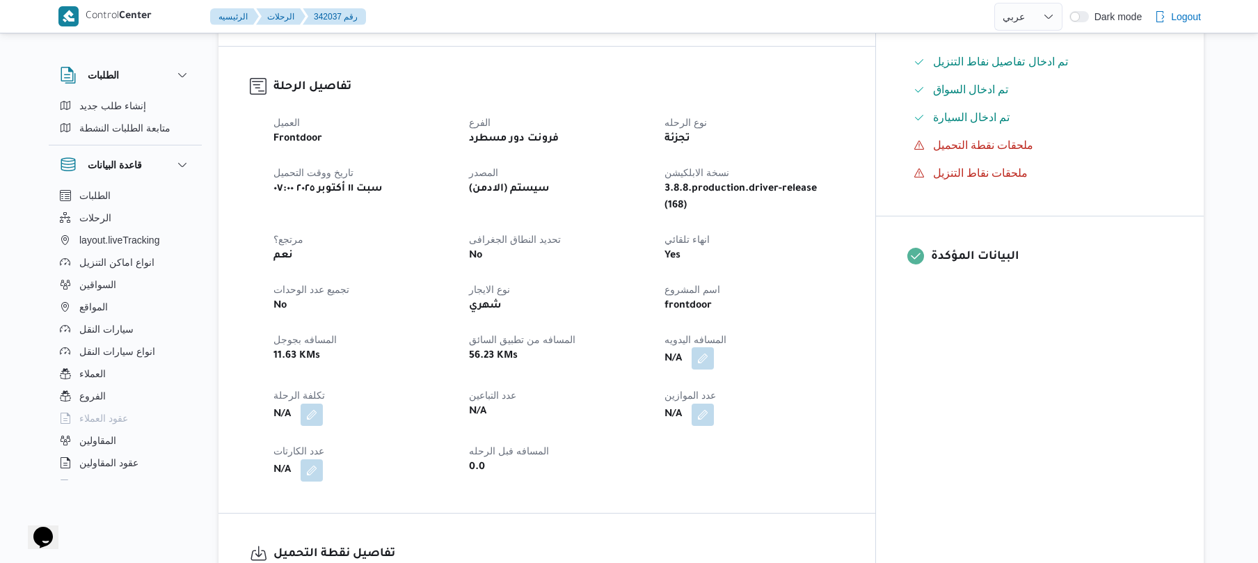
click at [714, 347] on button "button" at bounding box center [703, 358] width 22 height 22
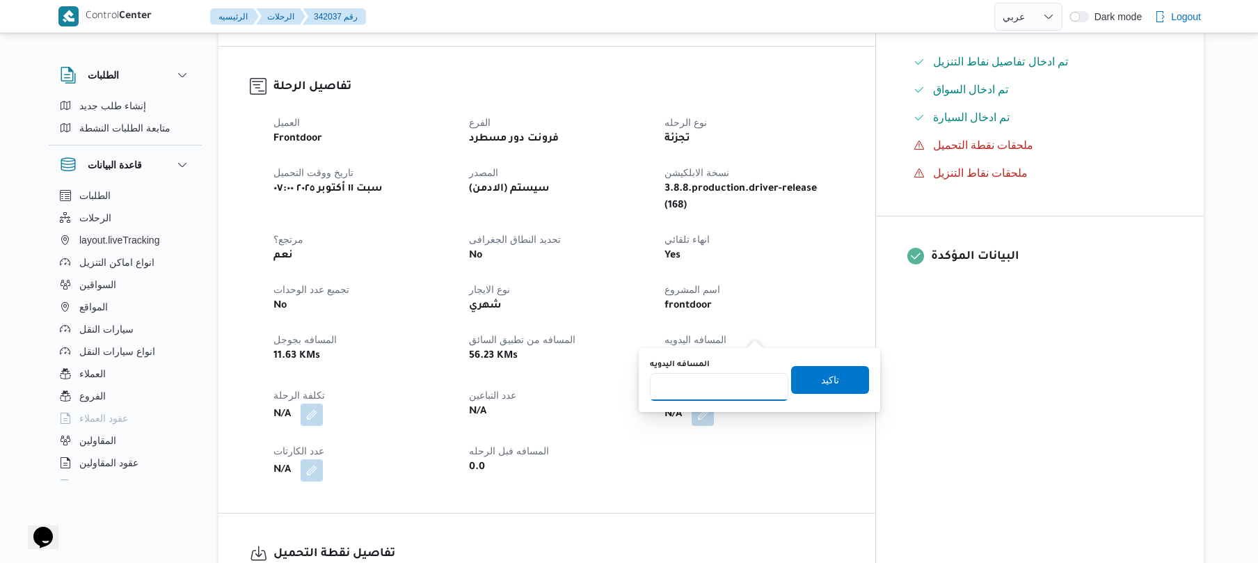
click at [714, 391] on input "المسافه اليدويه" at bounding box center [719, 387] width 138 height 28
type input "65"
click at [808, 385] on span "تاكيد" at bounding box center [830, 379] width 78 height 28
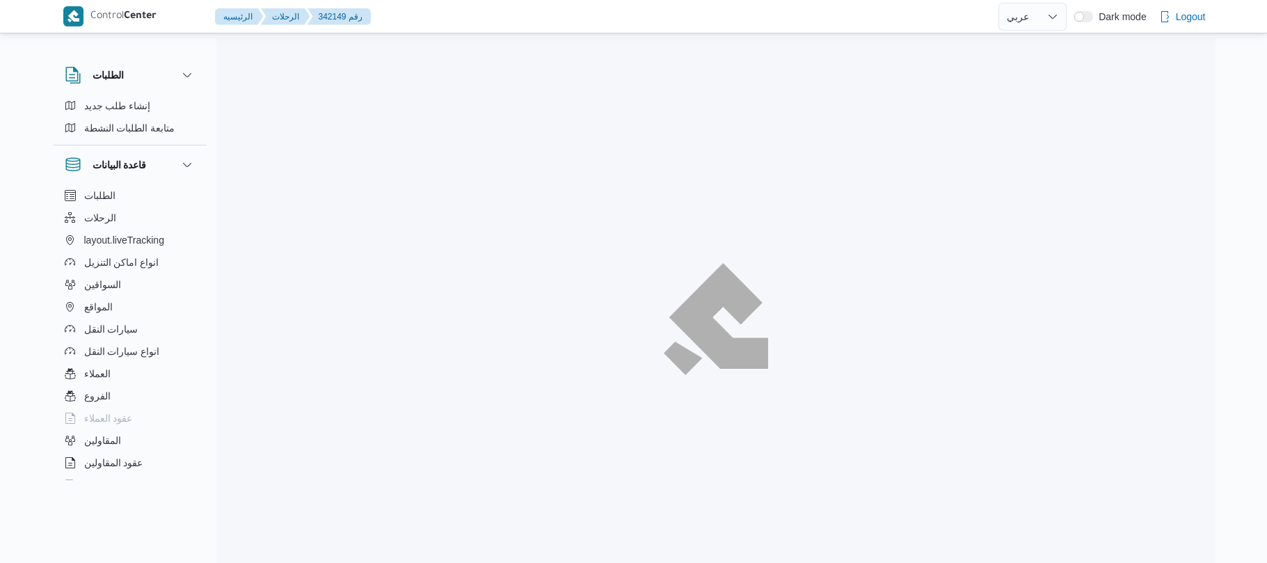
select select "ar"
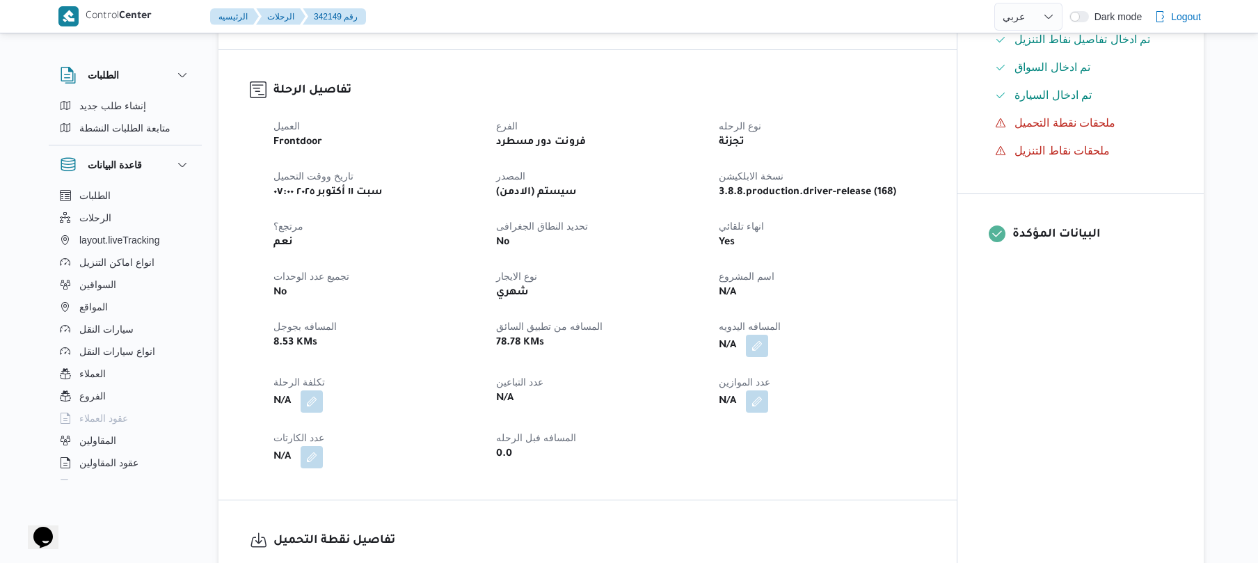
scroll to position [445, 0]
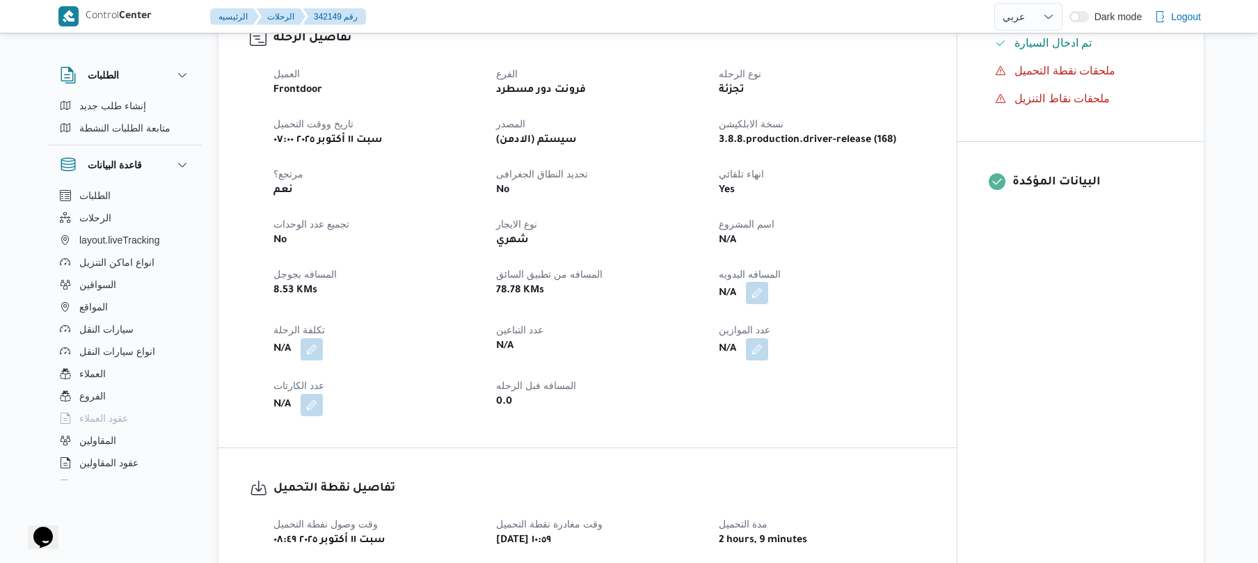
click at [763, 302] on button "button" at bounding box center [757, 293] width 22 height 22
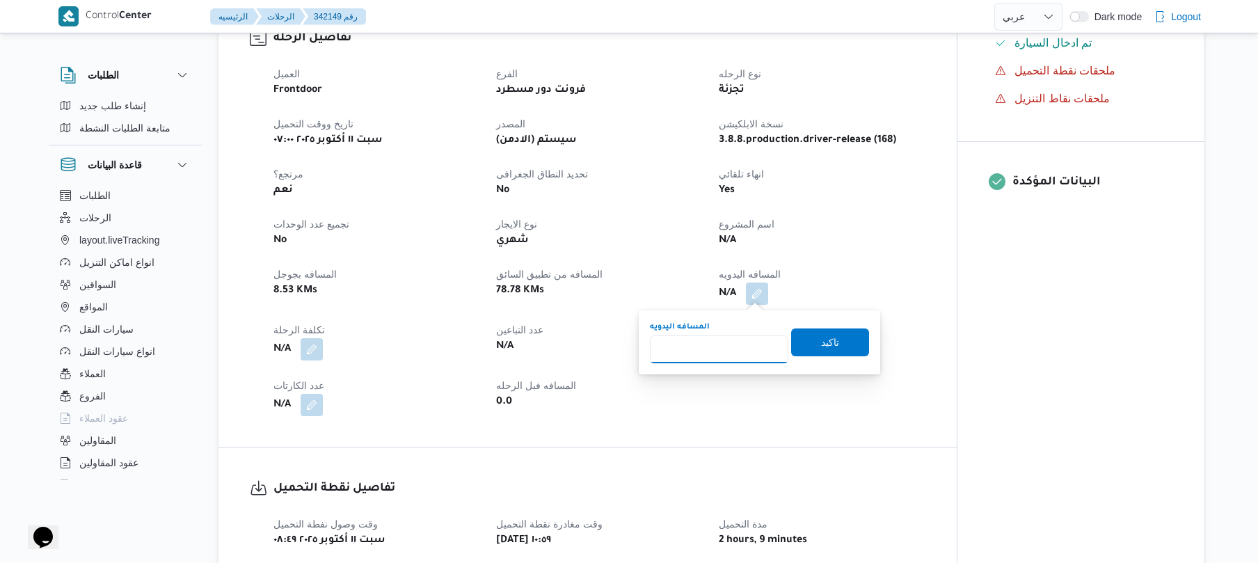
click at [710, 347] on input "المسافه اليدويه" at bounding box center [719, 349] width 138 height 28
type input "115"
click at [803, 345] on span "تاكيد" at bounding box center [830, 342] width 78 height 28
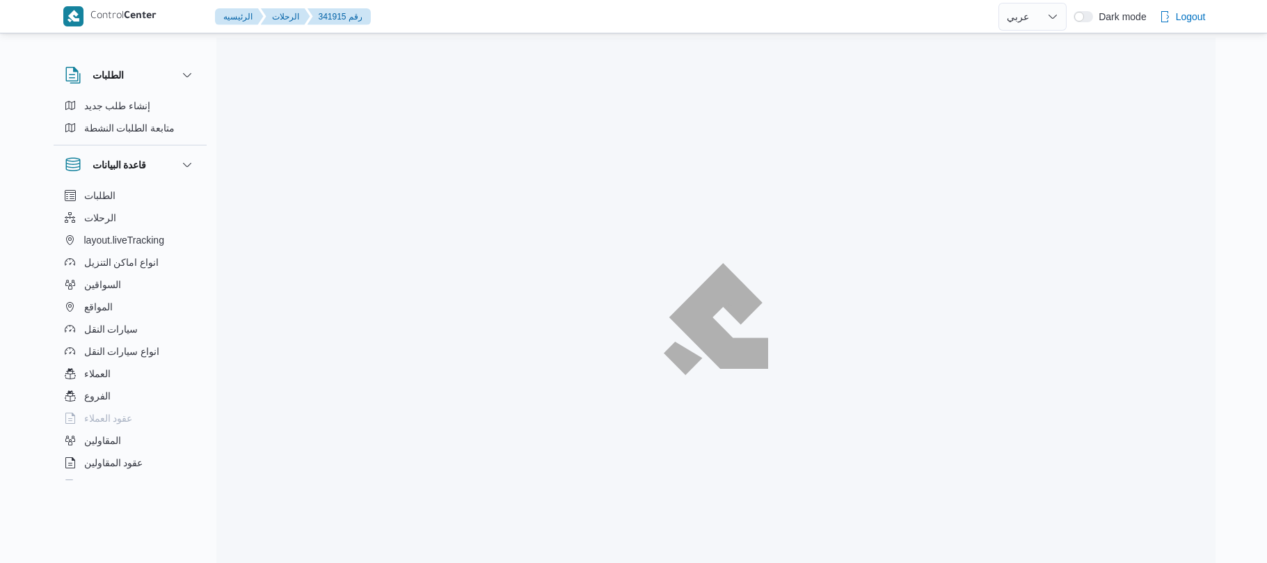
select select "ar"
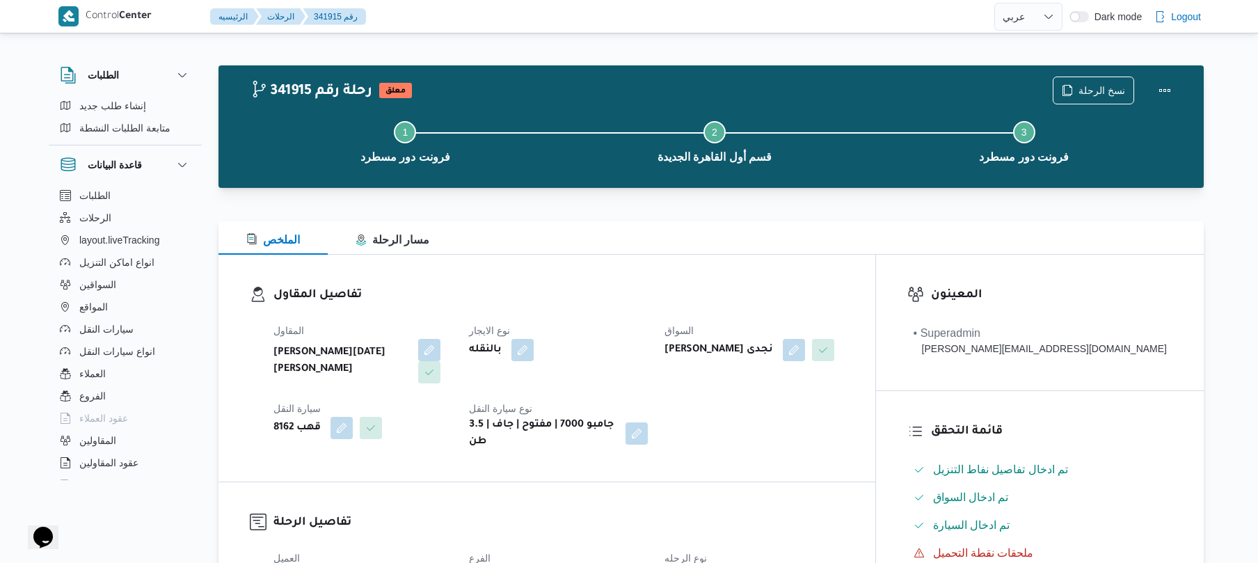
click at [575, 218] on div at bounding box center [710, 213] width 985 height 17
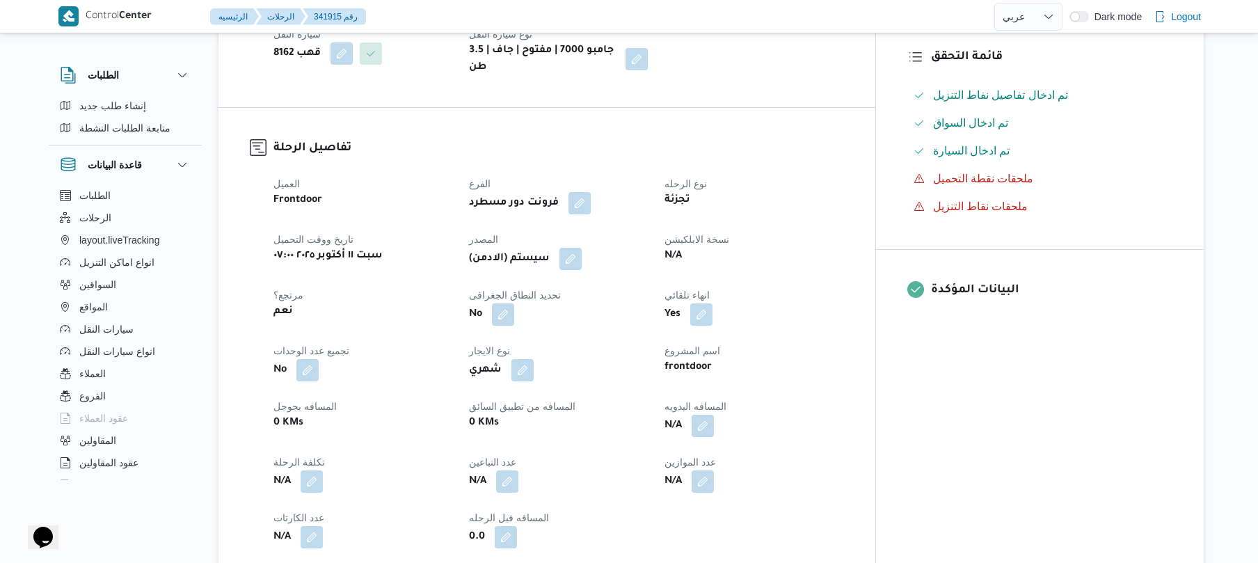
scroll to position [445, 0]
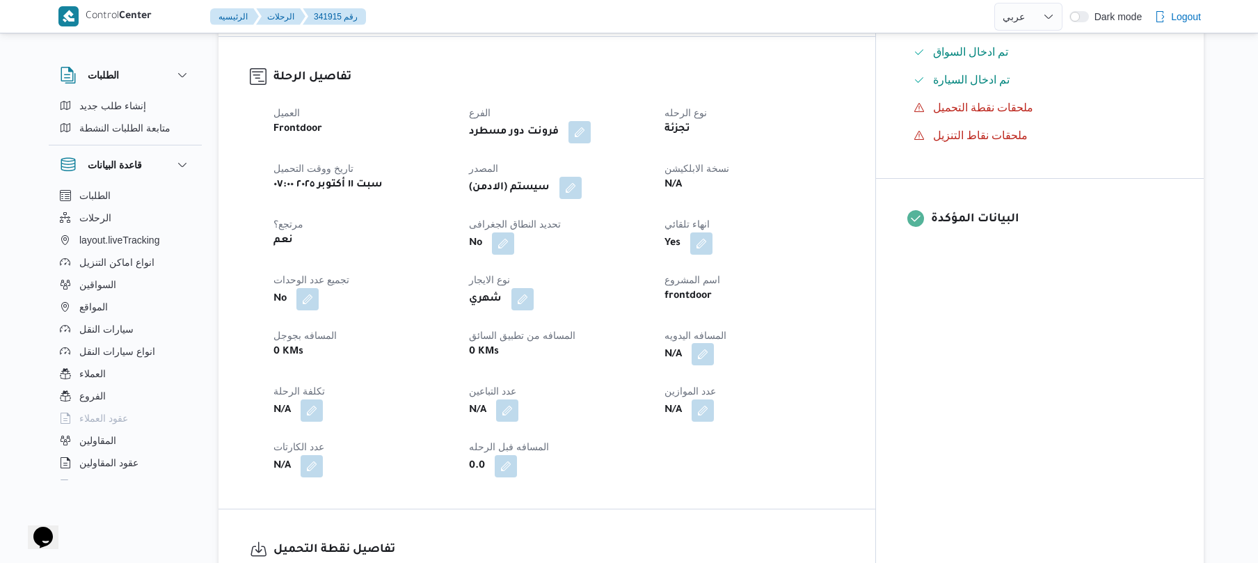
click at [714, 348] on button "button" at bounding box center [703, 354] width 22 height 22
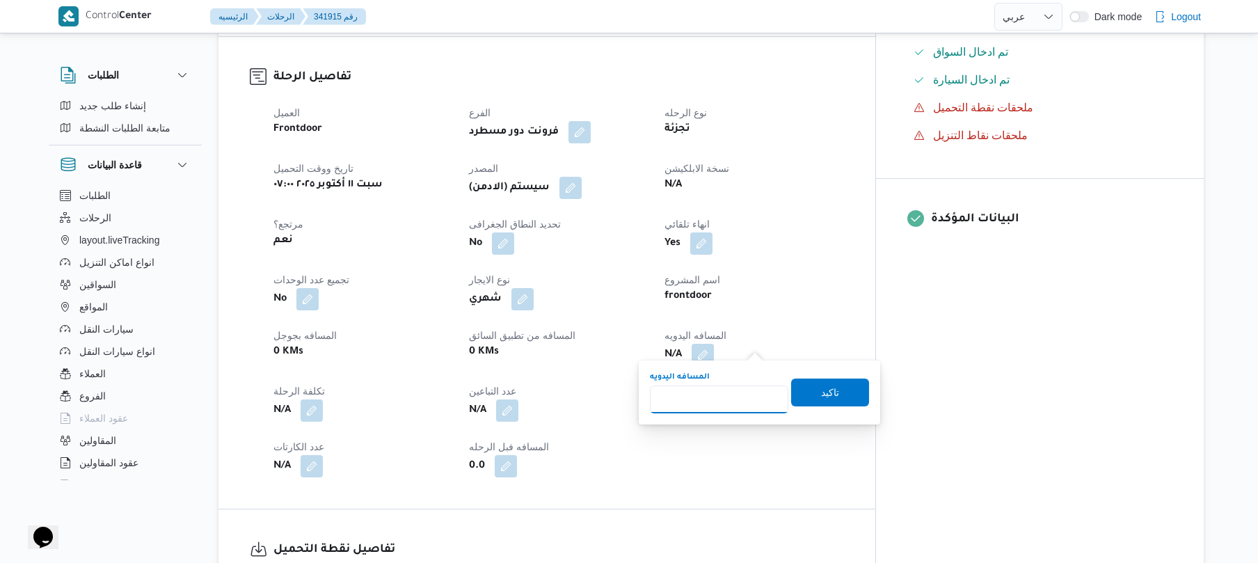
click at [694, 413] on input "المسافه اليدويه" at bounding box center [719, 399] width 138 height 28
type input "95"
click at [821, 393] on span "تاكيد" at bounding box center [830, 391] width 18 height 17
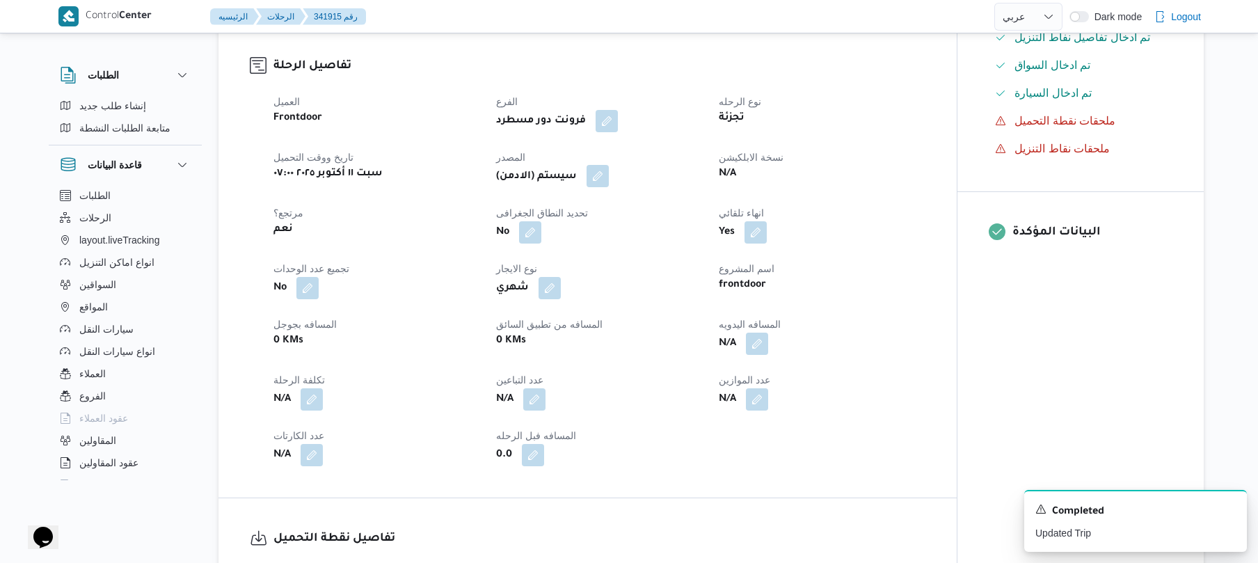
click at [609, 178] on button "button" at bounding box center [598, 176] width 22 height 22
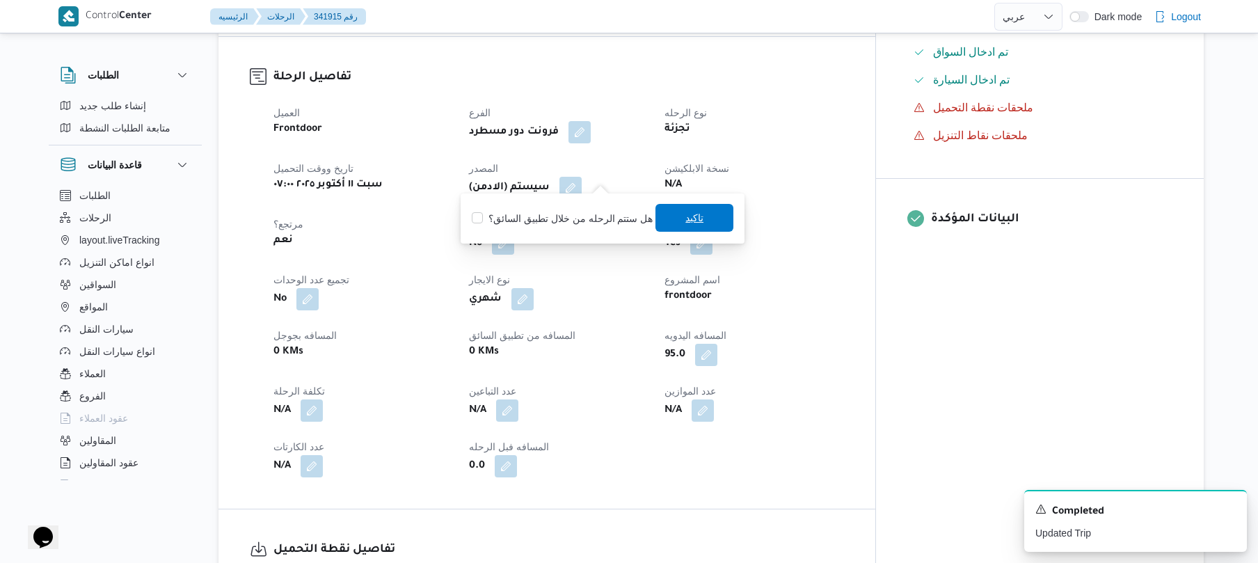
click at [699, 215] on span "تاكيد" at bounding box center [694, 218] width 78 height 28
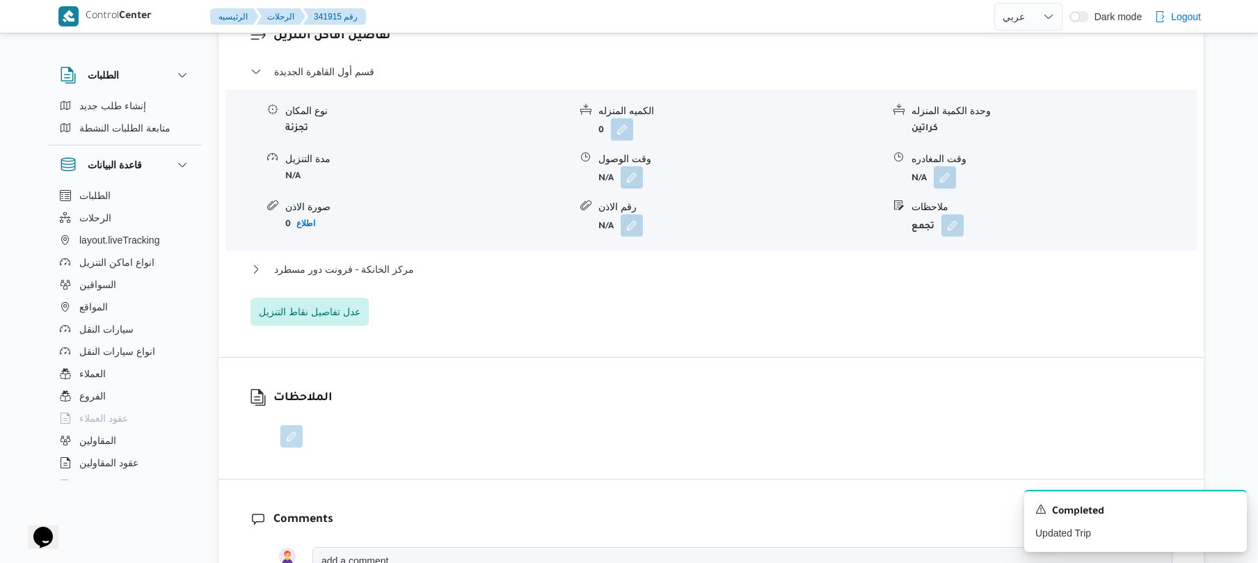
scroll to position [1225, 0]
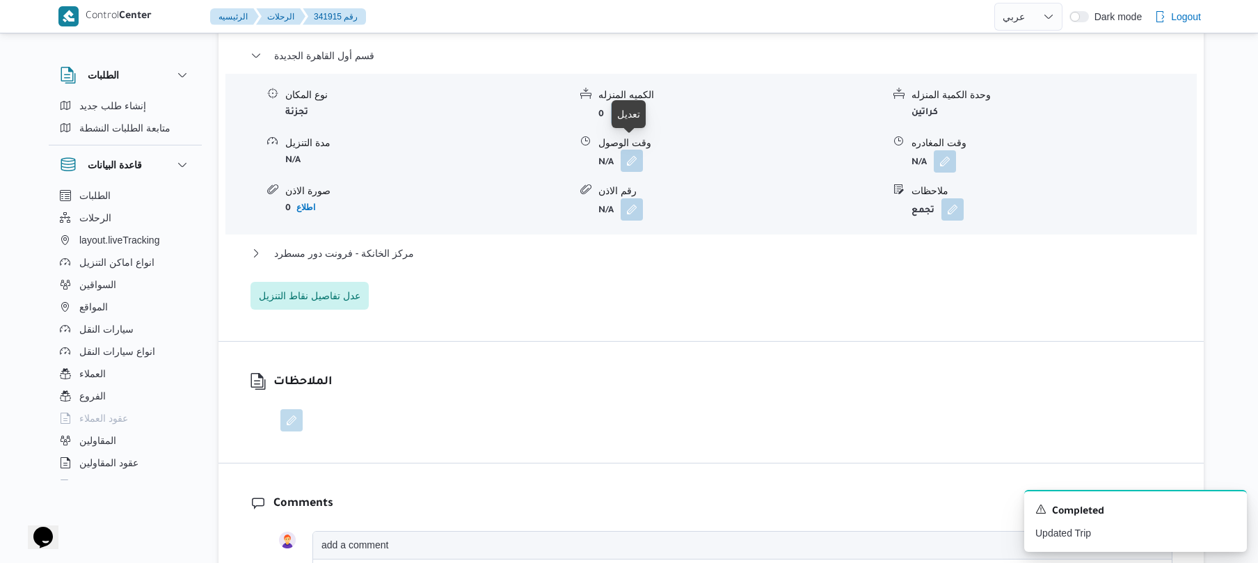
click at [632, 150] on button "button" at bounding box center [632, 161] width 22 height 22
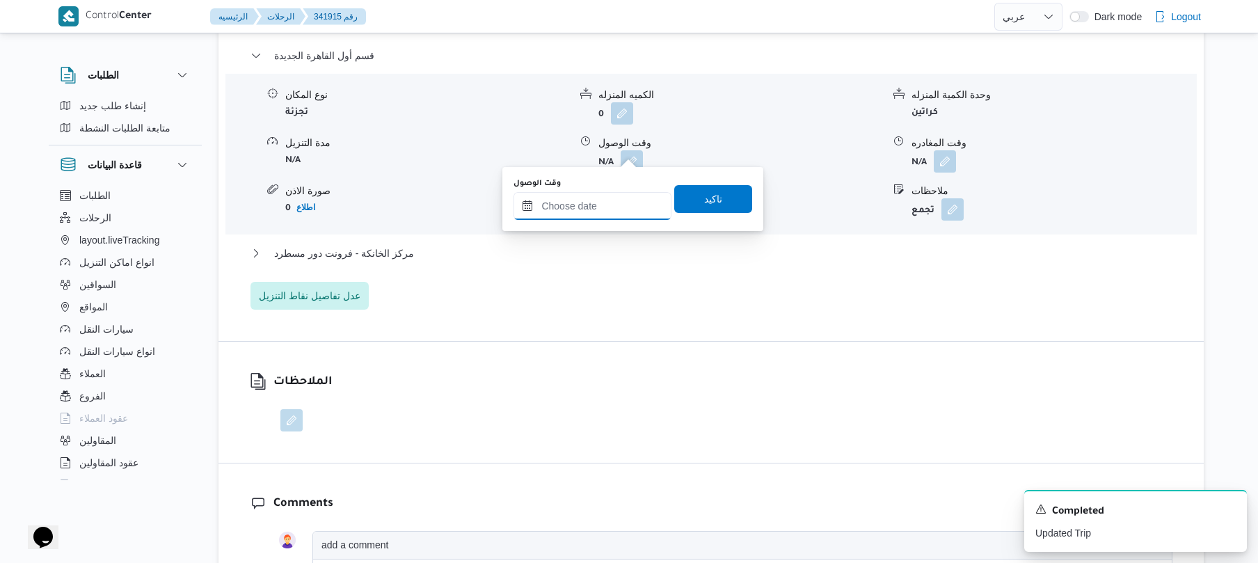
drag, startPoint x: 578, startPoint y: 206, endPoint x: 607, endPoint y: 207, distance: 29.2
click at [578, 206] on input "وقت الوصول" at bounding box center [592, 206] width 158 height 28
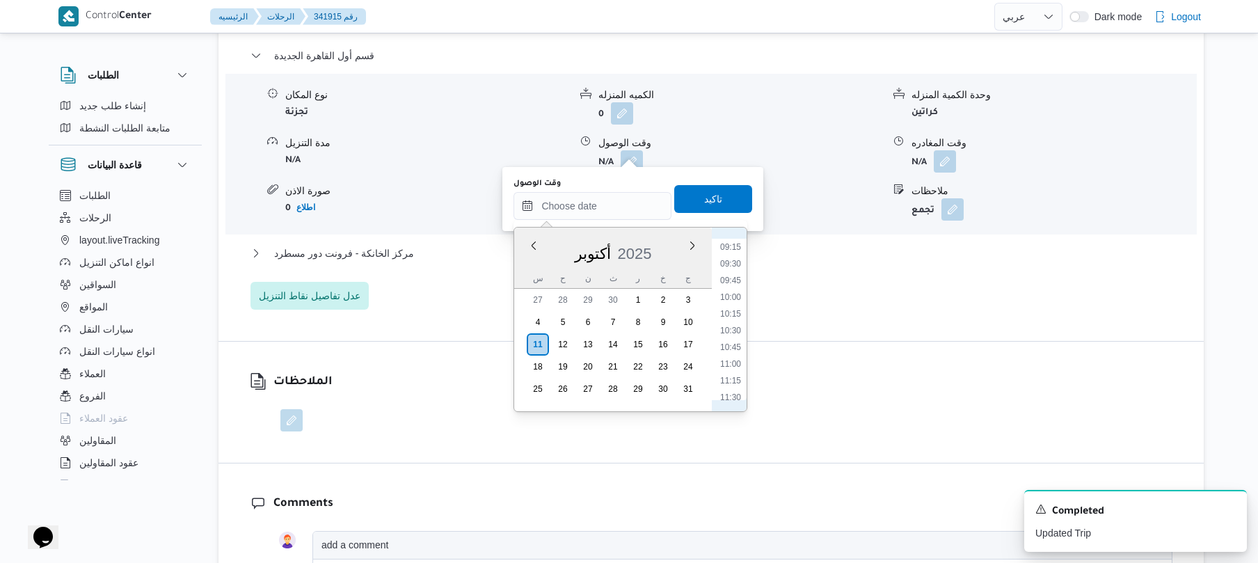
scroll to position [574, 0]
click at [735, 257] on li "08:45" at bounding box center [731, 256] width 32 height 14
type input "[DATE] ٠٨:٤٥"
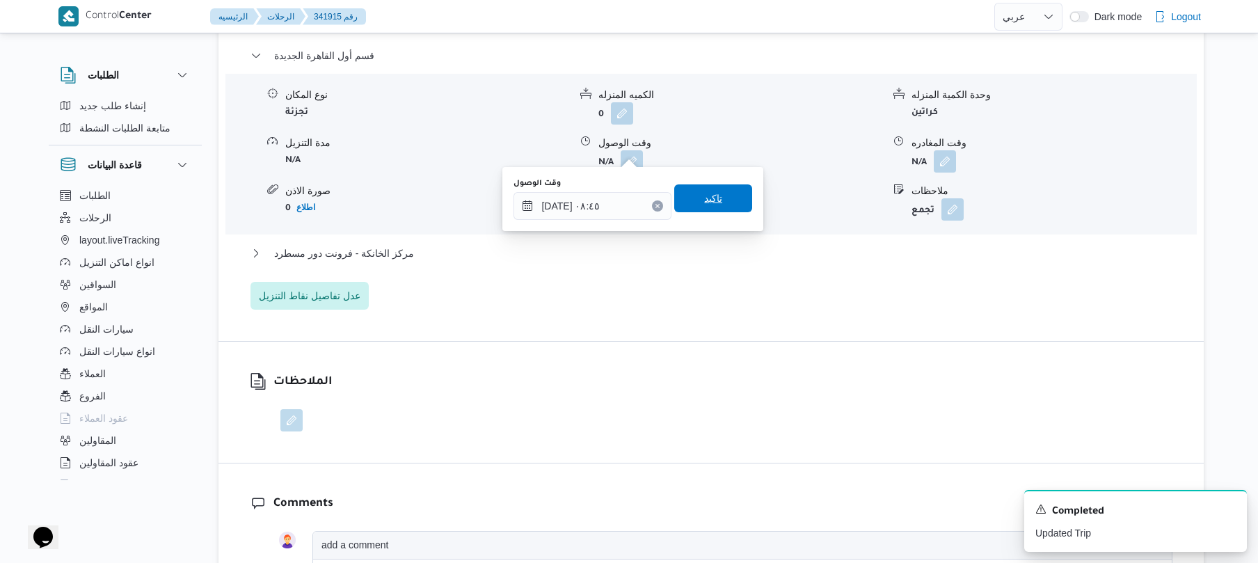
click at [716, 198] on span "تاكيد" at bounding box center [713, 198] width 78 height 28
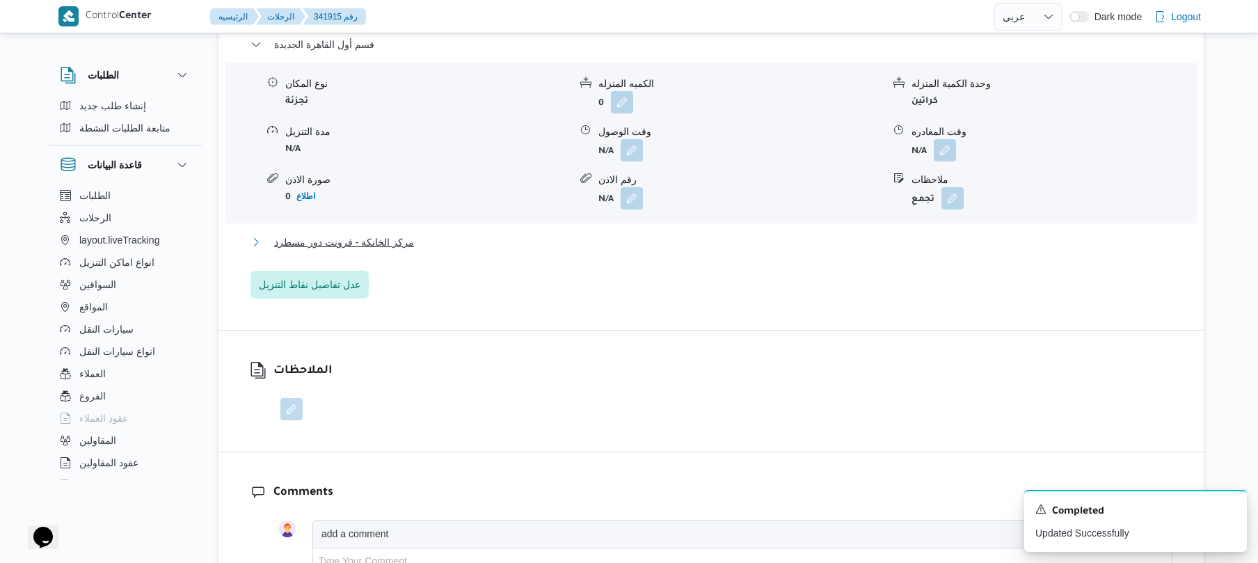
click at [580, 246] on button "مركز الخانكة - فرونت دور مسطرد" at bounding box center [711, 242] width 922 height 17
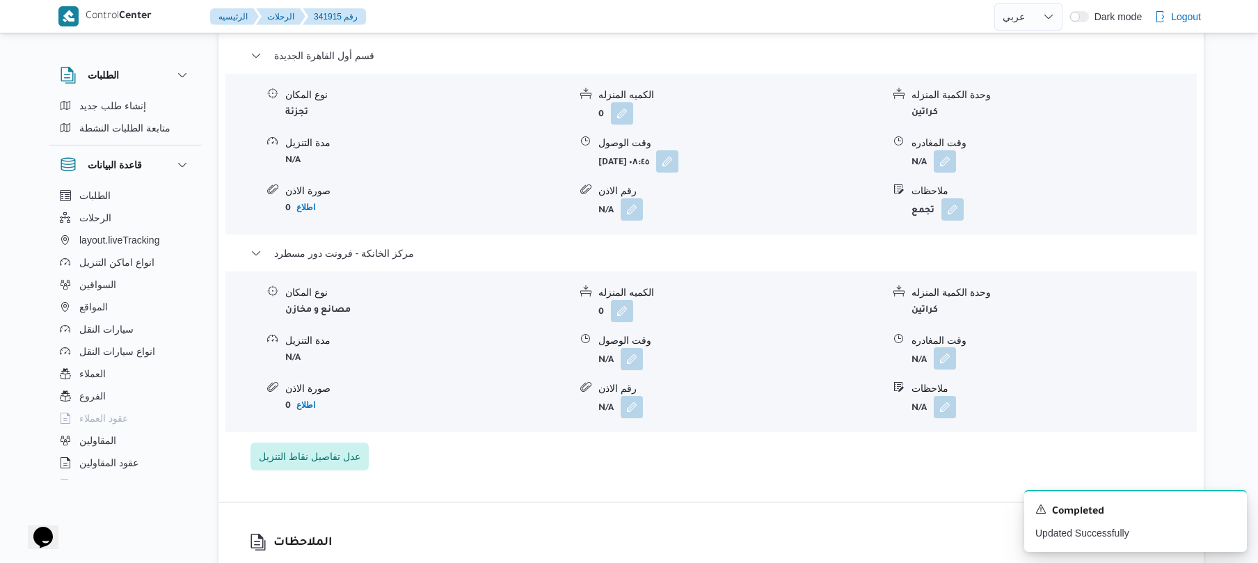
click at [945, 347] on button "button" at bounding box center [945, 358] width 22 height 22
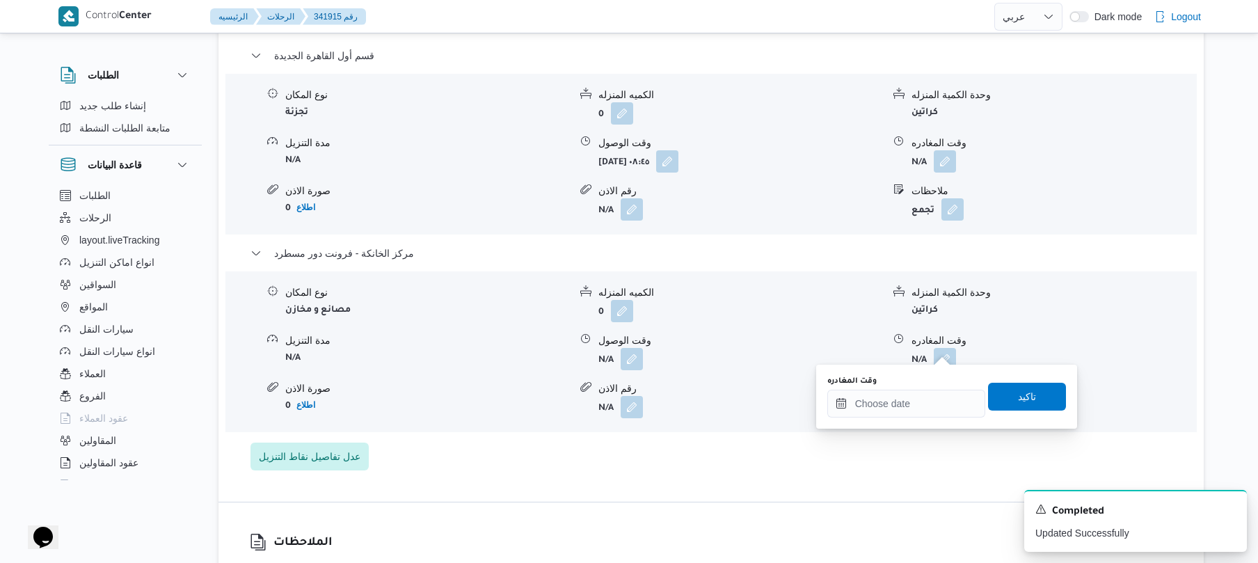
click at [863, 418] on div "وقت المغادره تاكيد" at bounding box center [946, 396] width 241 height 45
click at [911, 412] on input "وقت المغادره" at bounding box center [906, 404] width 158 height 28
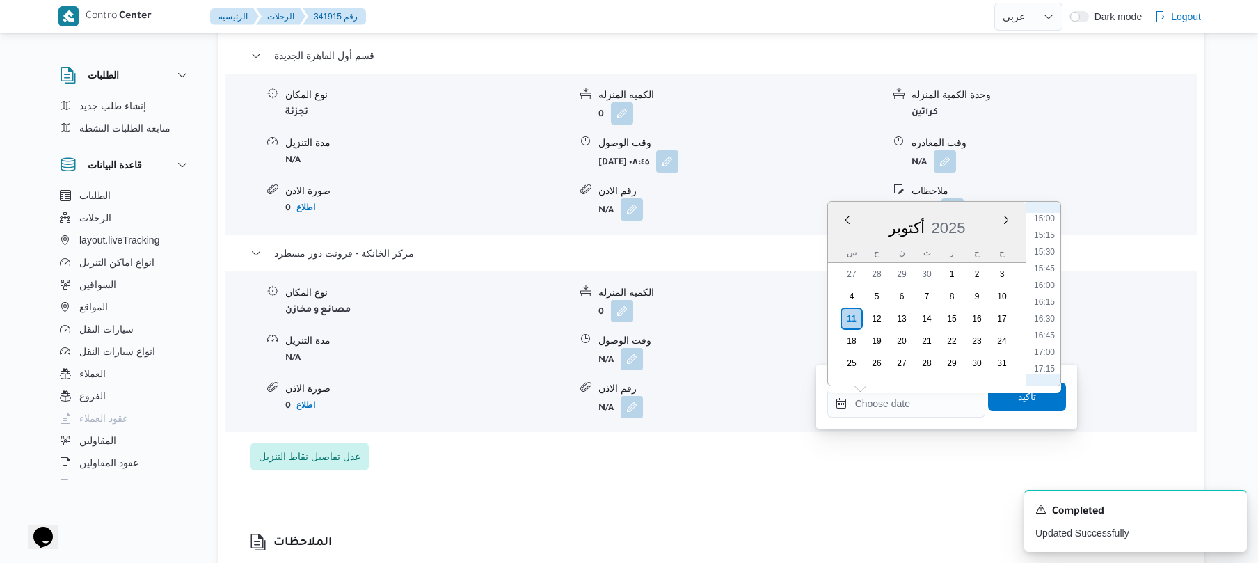
scroll to position [982, 0]
click at [1048, 344] on li "16:30" at bounding box center [1044, 340] width 32 height 14
type input "١١/١٠/٢٠٢٥ ١٦:٣٠"
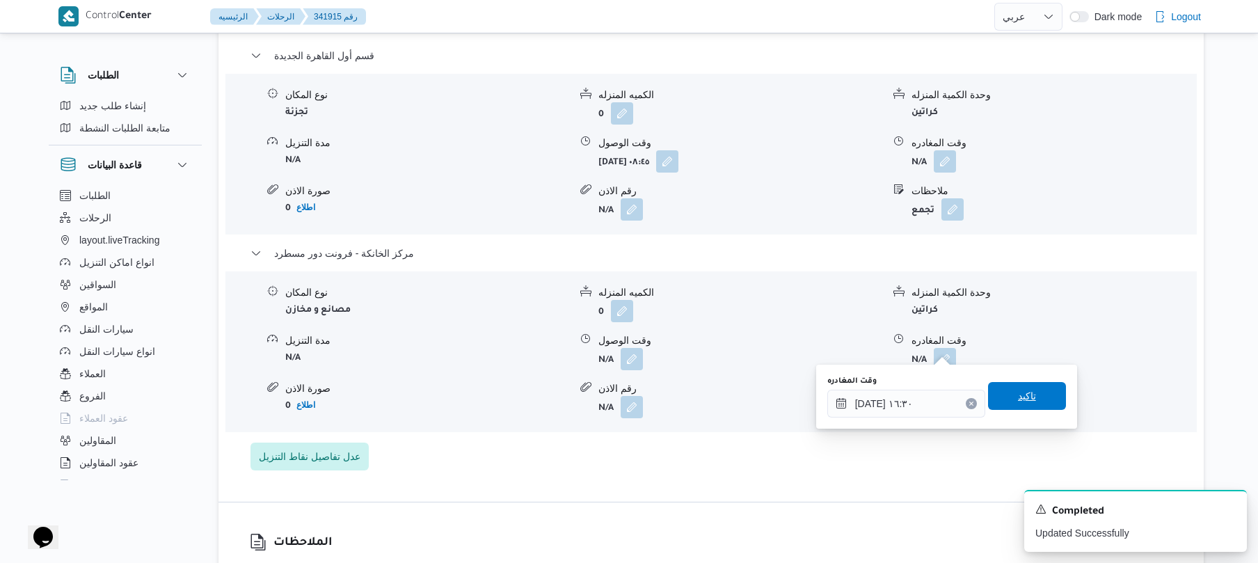
click at [1018, 402] on span "تاكيد" at bounding box center [1027, 396] width 18 height 17
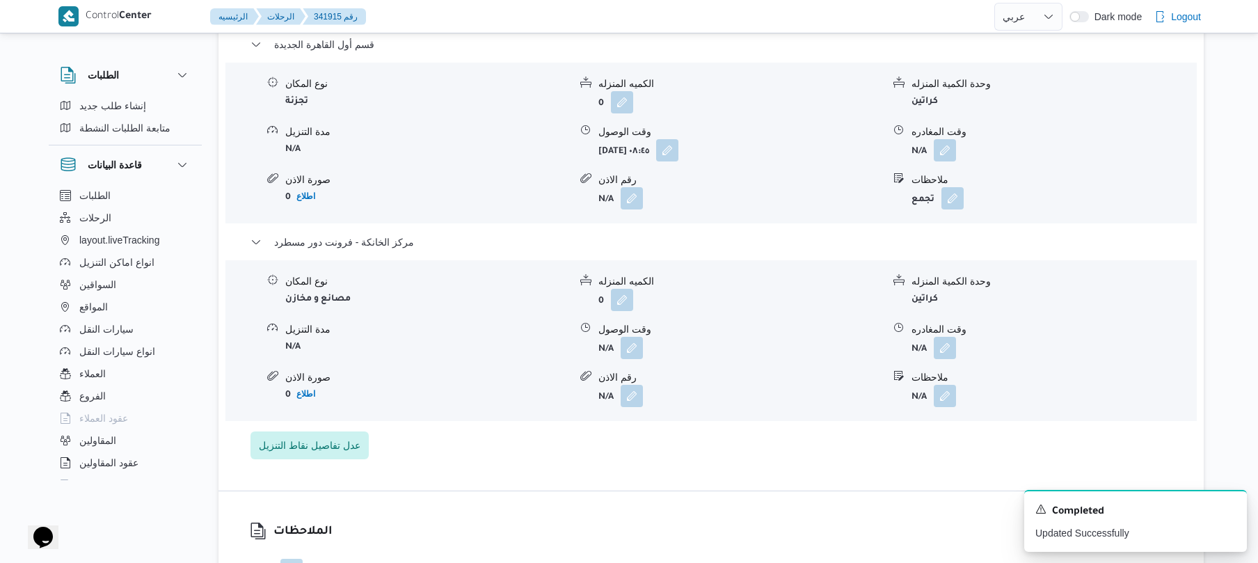
click at [686, 363] on div "نوع المكان مصانع و مخازن الكميه المنزله 0 وحدة الكمية المنزله كراتين مدة التنزي…" at bounding box center [711, 341] width 982 height 158
click at [628, 353] on button "button" at bounding box center [632, 347] width 22 height 22
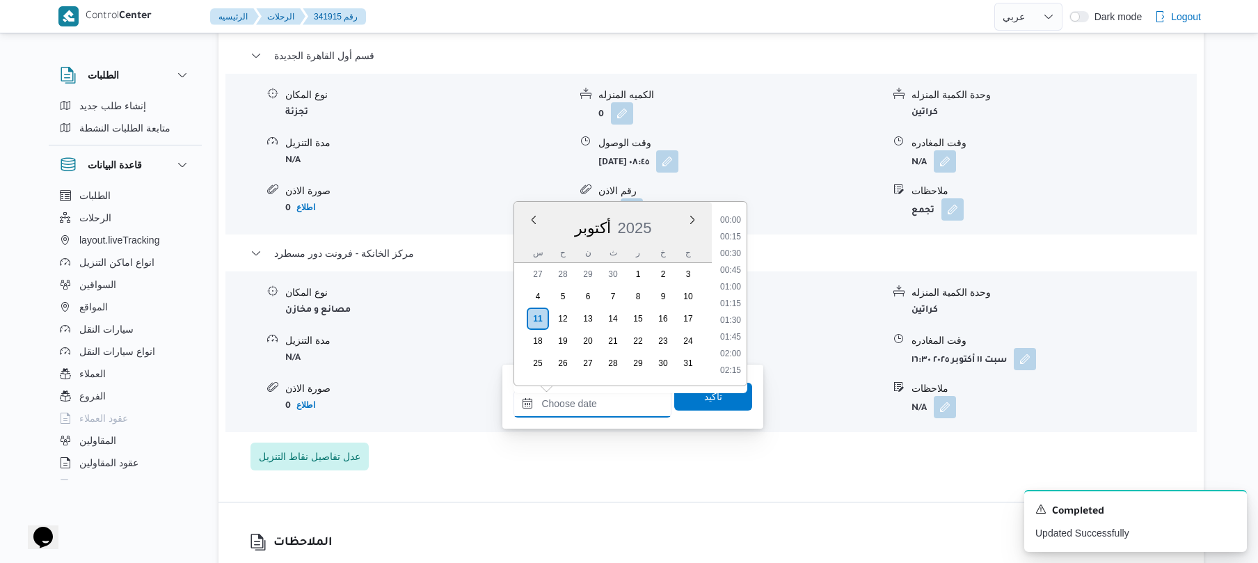
click at [580, 411] on input "وقت الوصول" at bounding box center [592, 404] width 158 height 28
click at [743, 256] on li "17:15" at bounding box center [731, 253] width 32 height 14
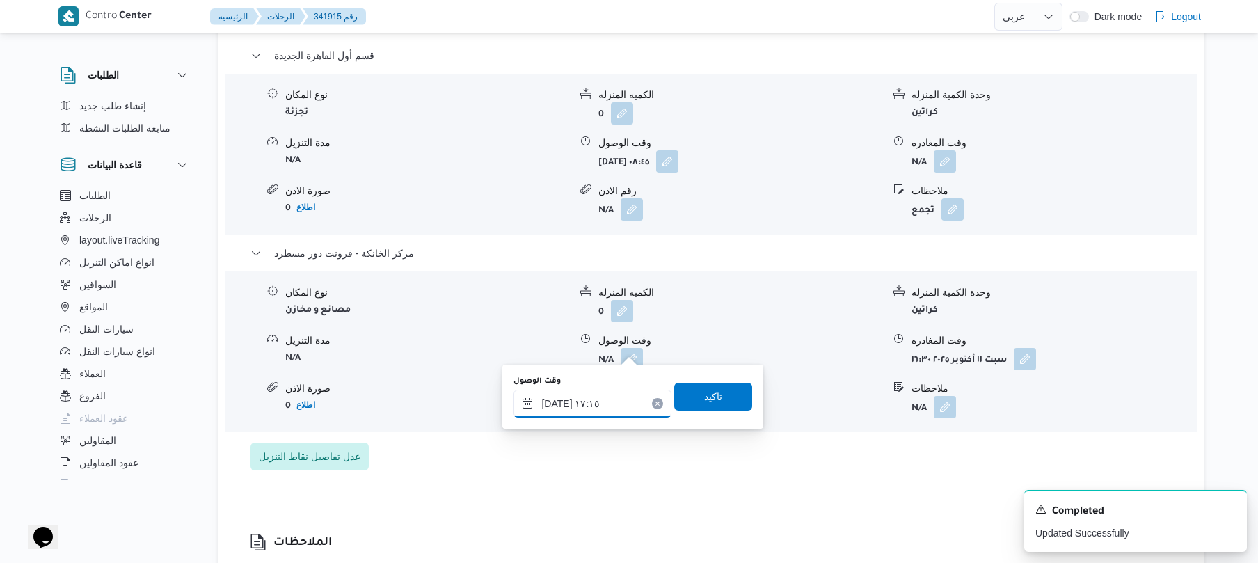
click at [571, 407] on input "١١/١٠/٢٠٢٥ ١٧:١٥" at bounding box center [592, 404] width 158 height 28
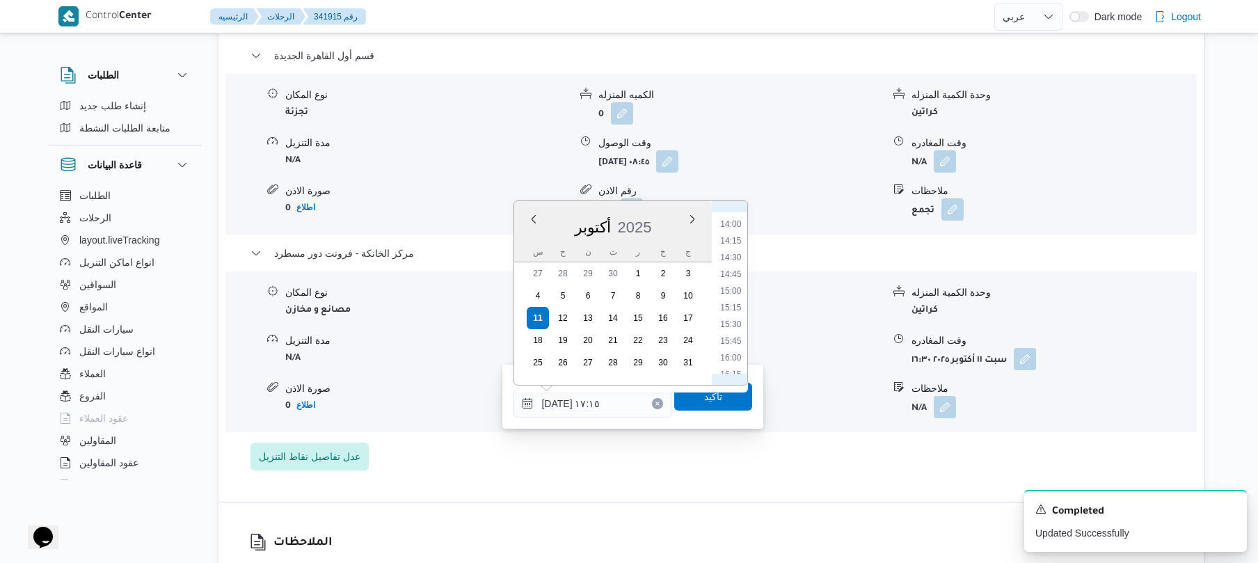
scroll to position [1069, 0]
click at [735, 237] on li "16:15" at bounding box center [731, 236] width 32 height 14
type input "[DATE] ١٦:١٥"
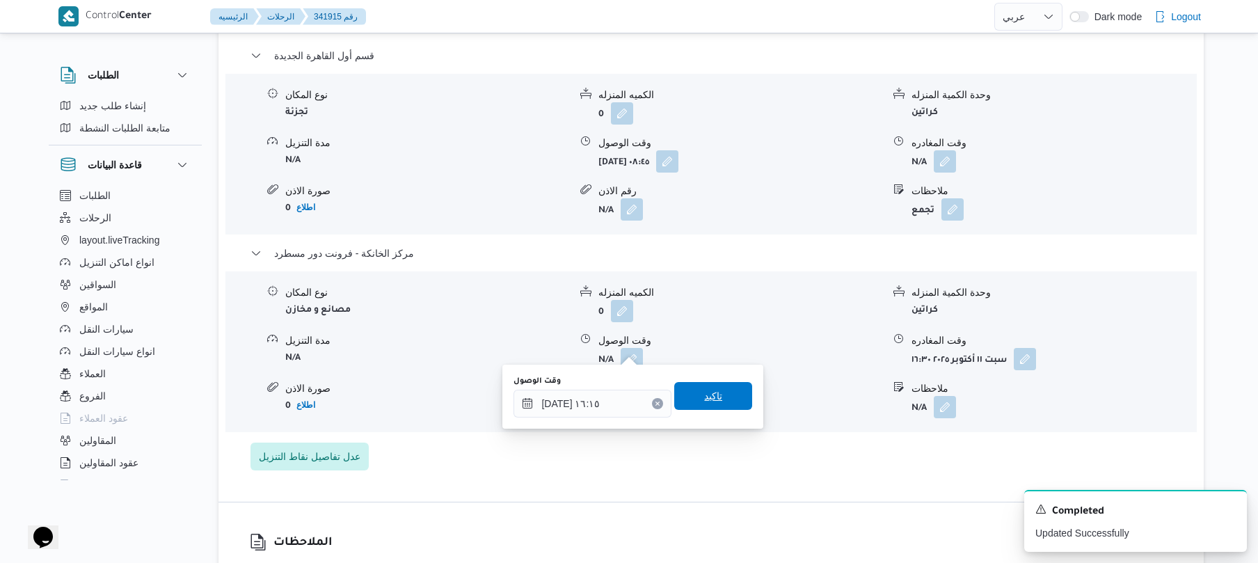
click at [704, 394] on span "تاكيد" at bounding box center [713, 396] width 18 height 17
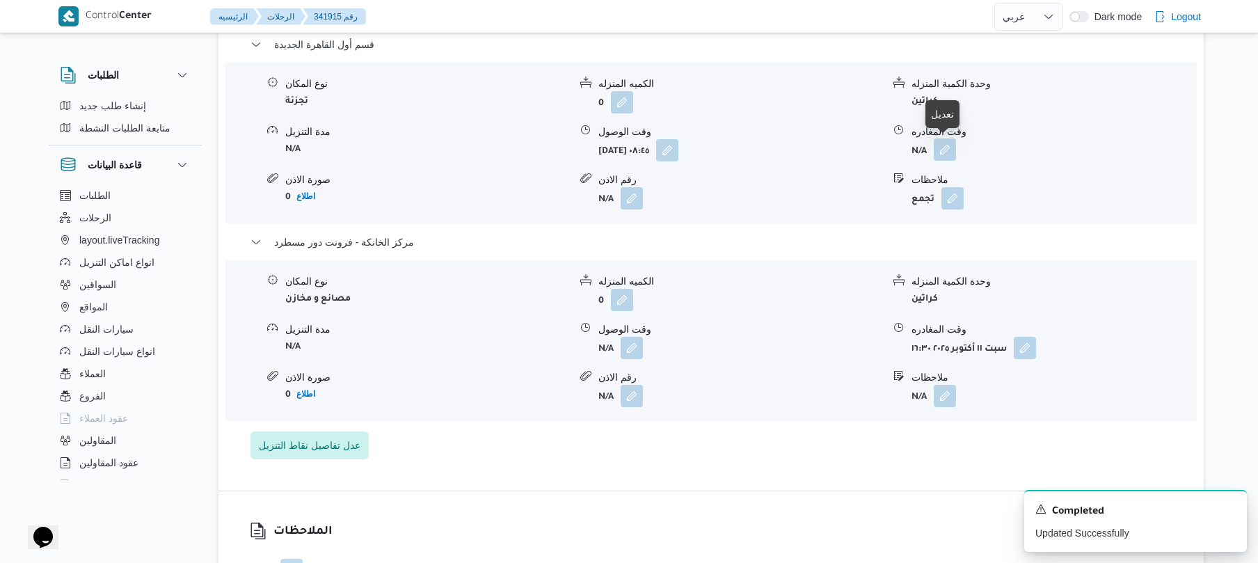
click at [939, 153] on button "button" at bounding box center [945, 149] width 22 height 22
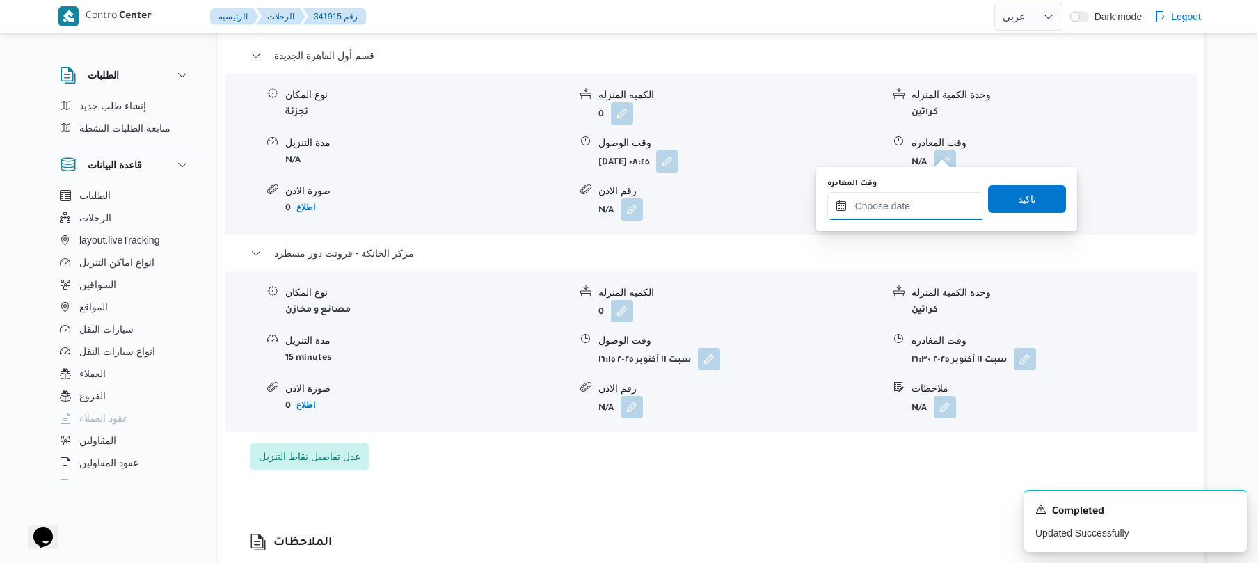
click at [866, 207] on input "وقت المغادره" at bounding box center [906, 206] width 158 height 28
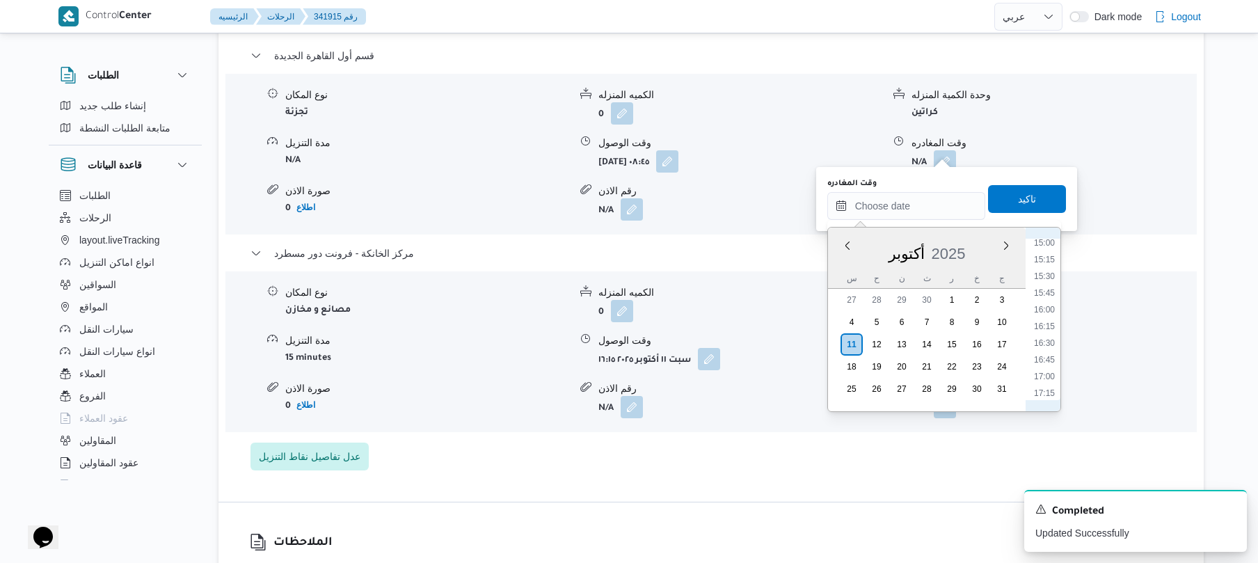
scroll to position [983, 0]
click at [1049, 301] on li "15:30" at bounding box center [1044, 298] width 32 height 14
type input "١١/١٠/٢٠٢٥ ١٥:٣٠"
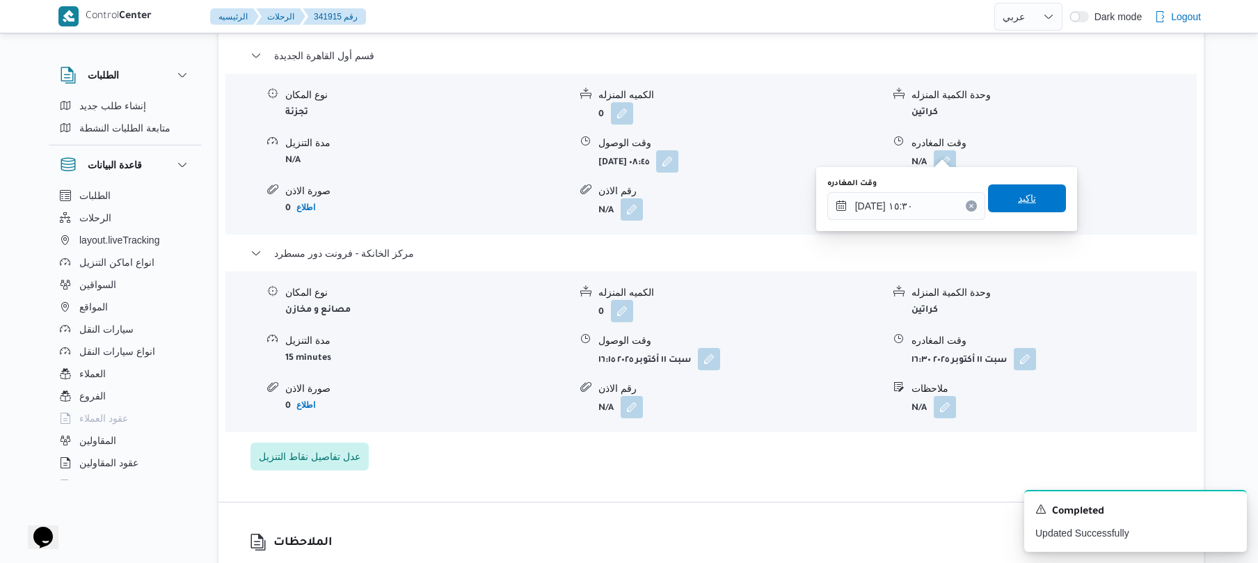
click at [1042, 206] on span "تاكيد" at bounding box center [1027, 198] width 78 height 28
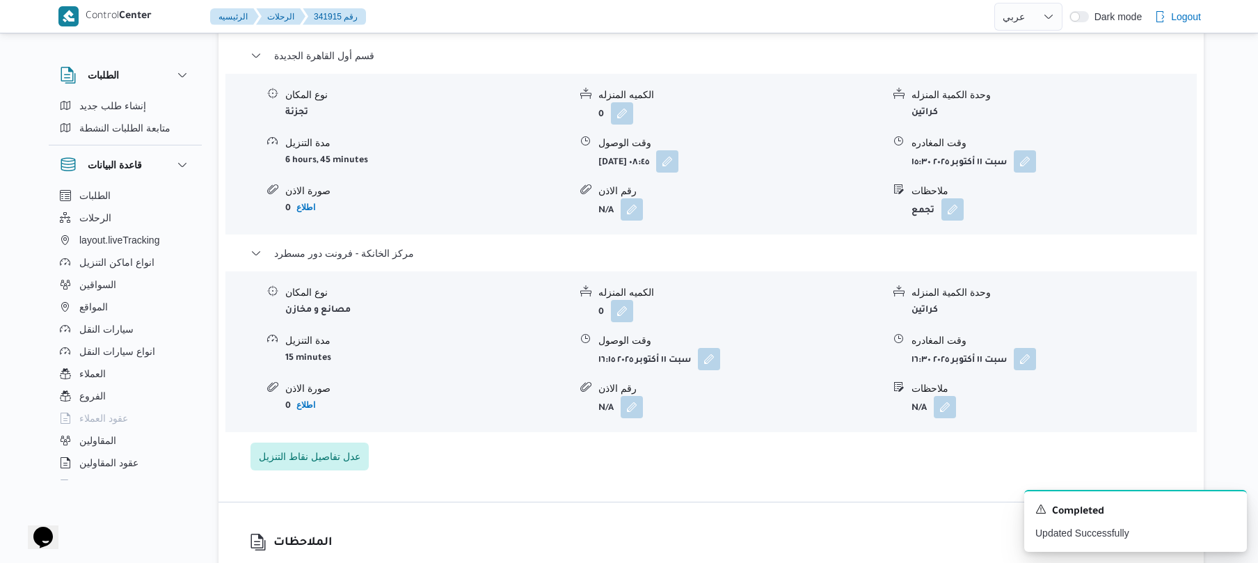
scroll to position [0, 0]
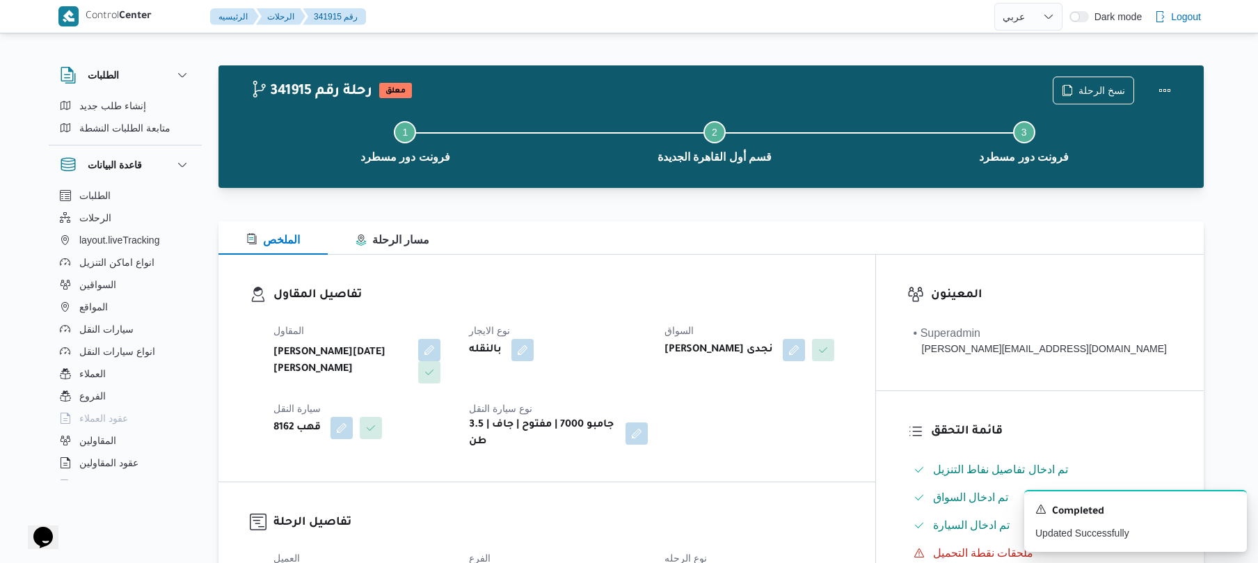
click at [852, 314] on div "المقاول ابراهيم رمضان ابراهيم عثمان ابوباشا نوع الايجار بالنقله السواق عبدالله …" at bounding box center [558, 386] width 587 height 145
click at [1163, 89] on button "Actions" at bounding box center [1165, 90] width 28 height 28
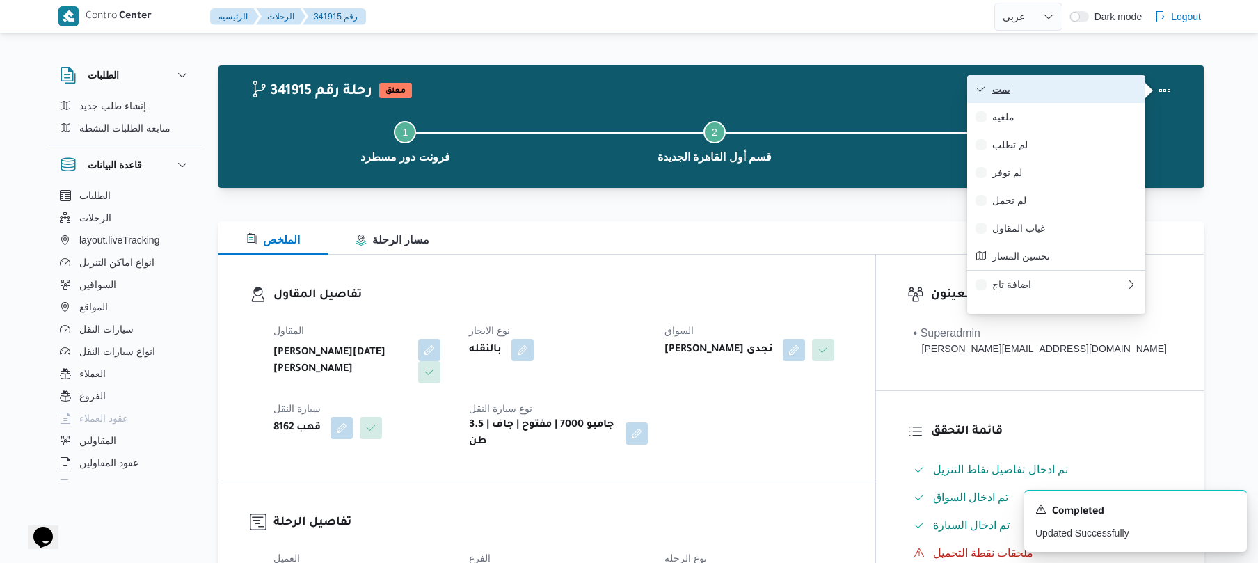
click at [1106, 90] on span "تمت" at bounding box center [1064, 88] width 145 height 11
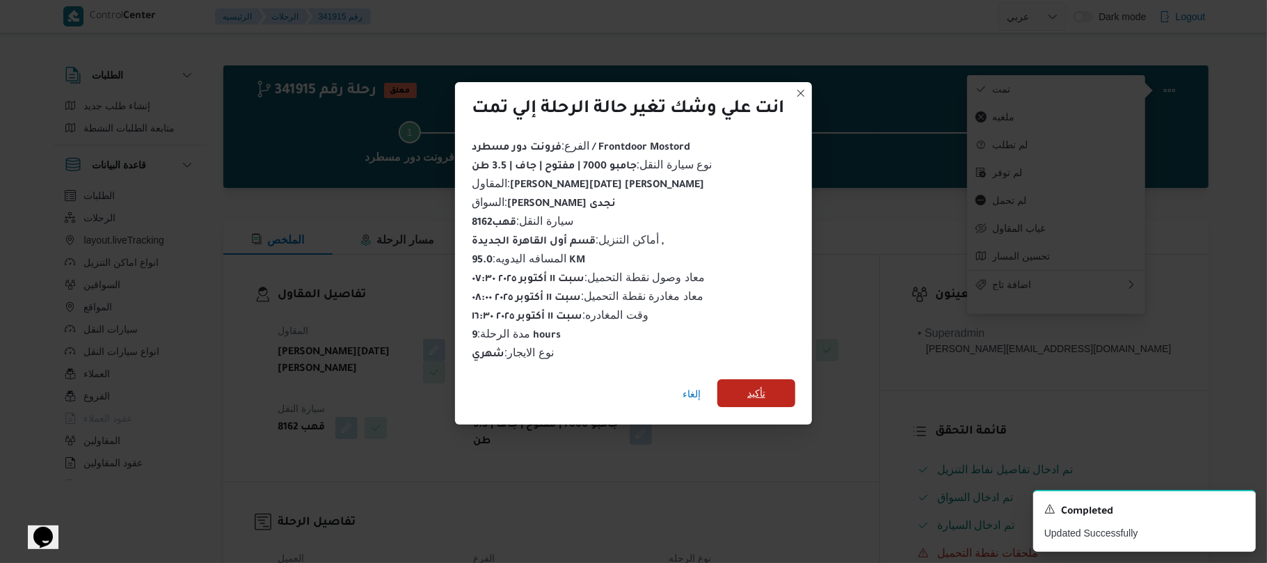
click at [760, 385] on span "تأكيد" at bounding box center [756, 393] width 18 height 17
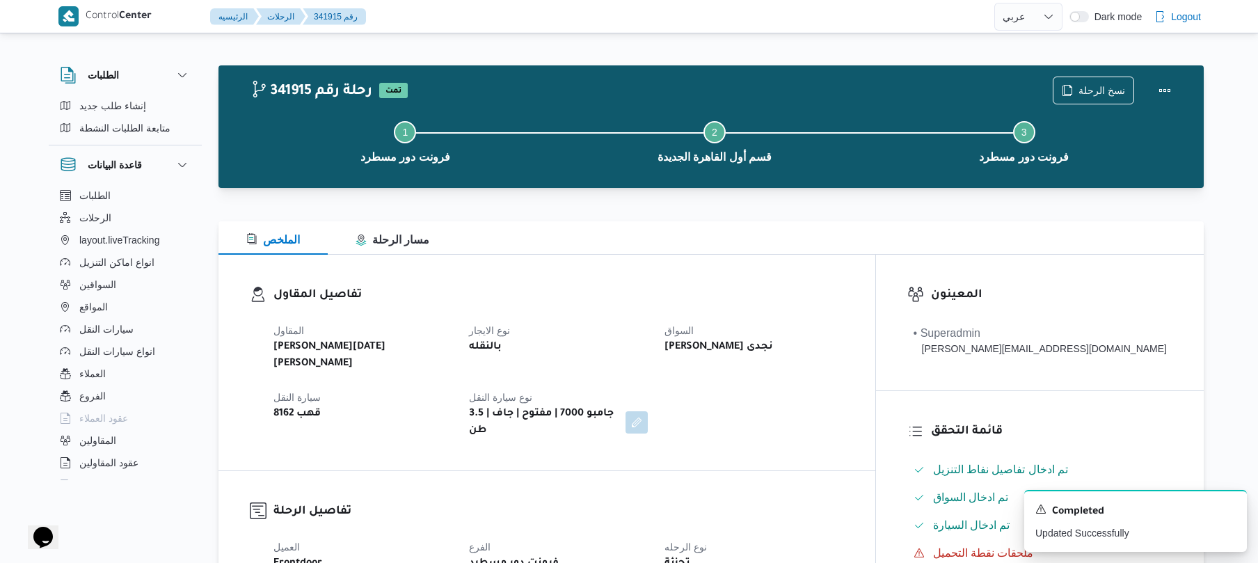
click at [830, 267] on div "تفاصيل المقاول المقاول ابراهيم رمضان ابراهيم عثمان ابوباشا نوع الايجار بالنقله …" at bounding box center [546, 363] width 657 height 216
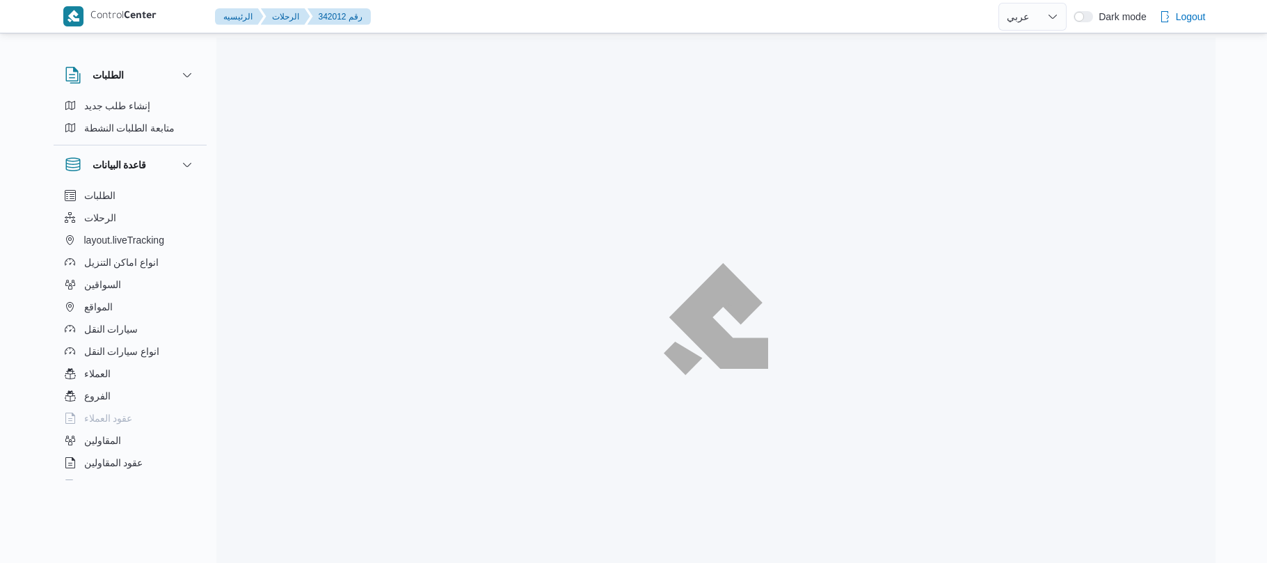
select select "ar"
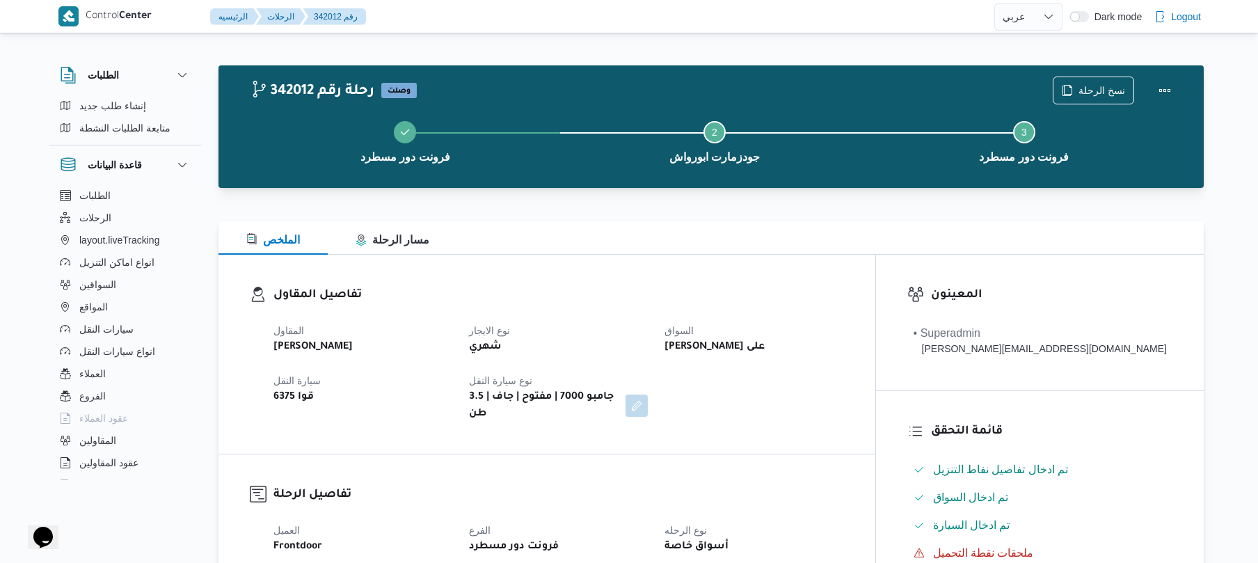
click at [710, 248] on div "الملخص مسار الرحلة" at bounding box center [710, 237] width 985 height 33
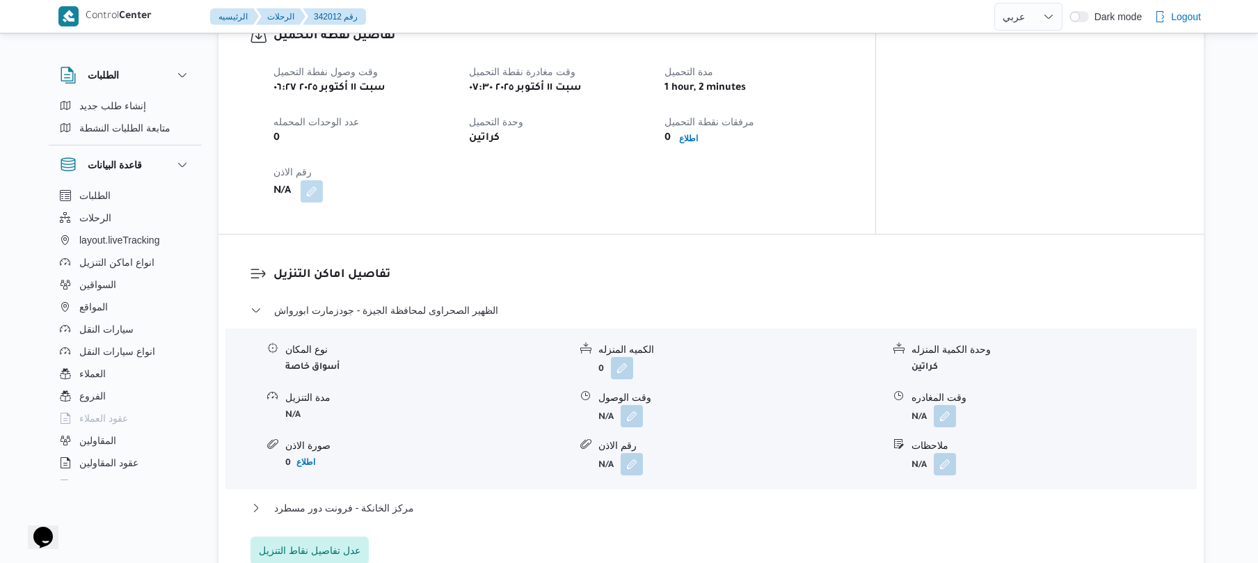
scroll to position [927, 0]
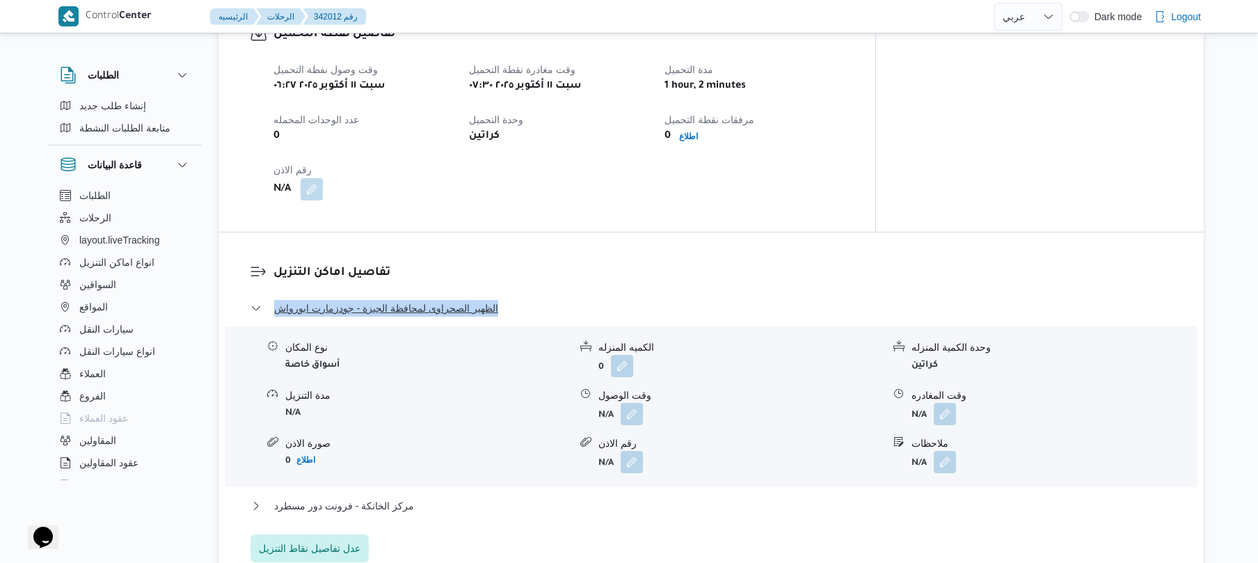
drag, startPoint x: 507, startPoint y: 270, endPoint x: 277, endPoint y: 274, distance: 230.3
click at [277, 274] on dl "تفاصيل اماكن التنزيل الظهير الصحراوى لمحافظة الجيزة - جودزمارت ابورواش نوع المك…" at bounding box center [722, 413] width 899 height 298
copy span "الظهير الصحراوى لمحافظة الجيزة - جودزمارت ابورواش"
click at [852, 162] on div "وقت وصول نفطة التحميل [DATE] ٠٦:٢٧ وقت مغادرة نقطة التحميل [DATE] ٠٧:٣٠ مدة الت…" at bounding box center [558, 131] width 587 height 156
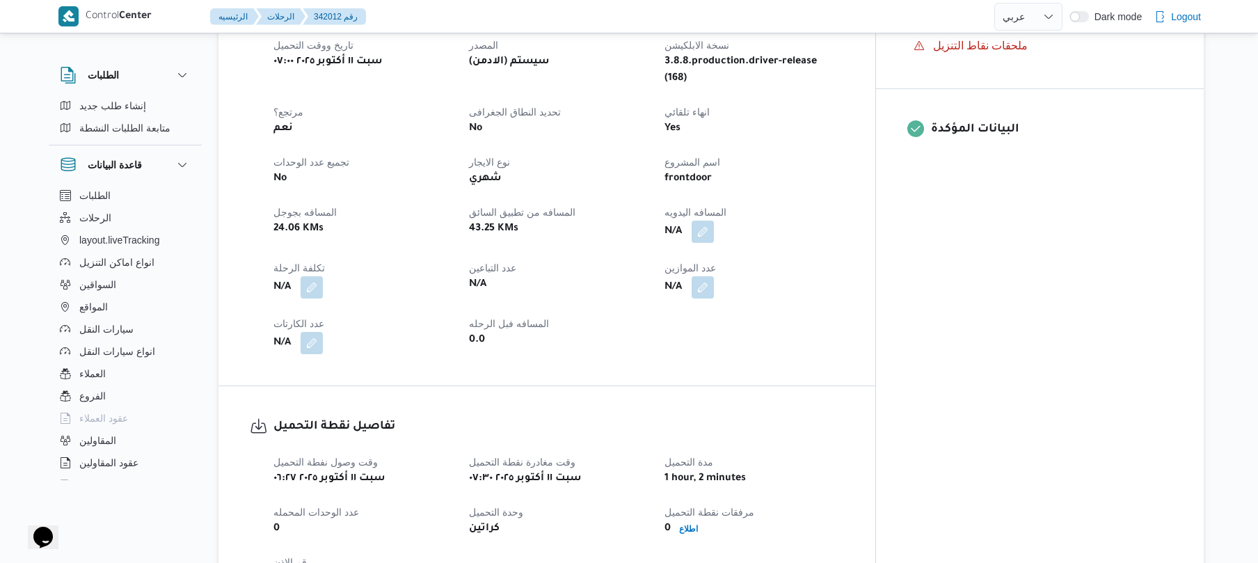
scroll to position [482, 0]
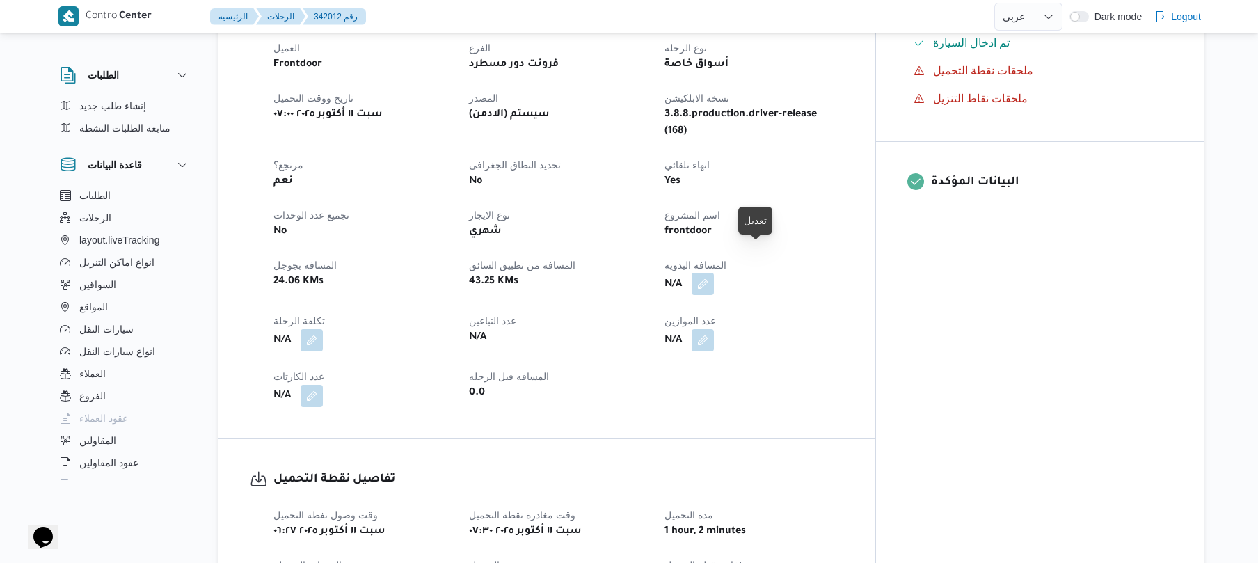
click at [714, 273] on button "button" at bounding box center [703, 284] width 22 height 22
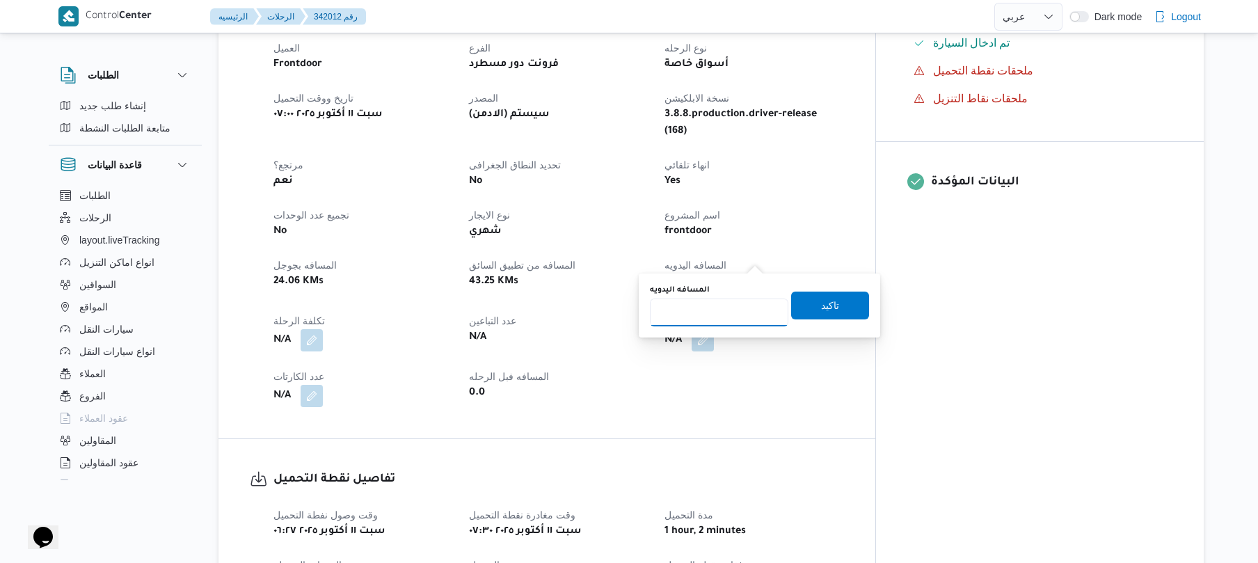
click at [699, 305] on input "المسافه اليدويه" at bounding box center [719, 312] width 138 height 28
type input "85"
click at [821, 306] on span "تاكيد" at bounding box center [830, 304] width 18 height 17
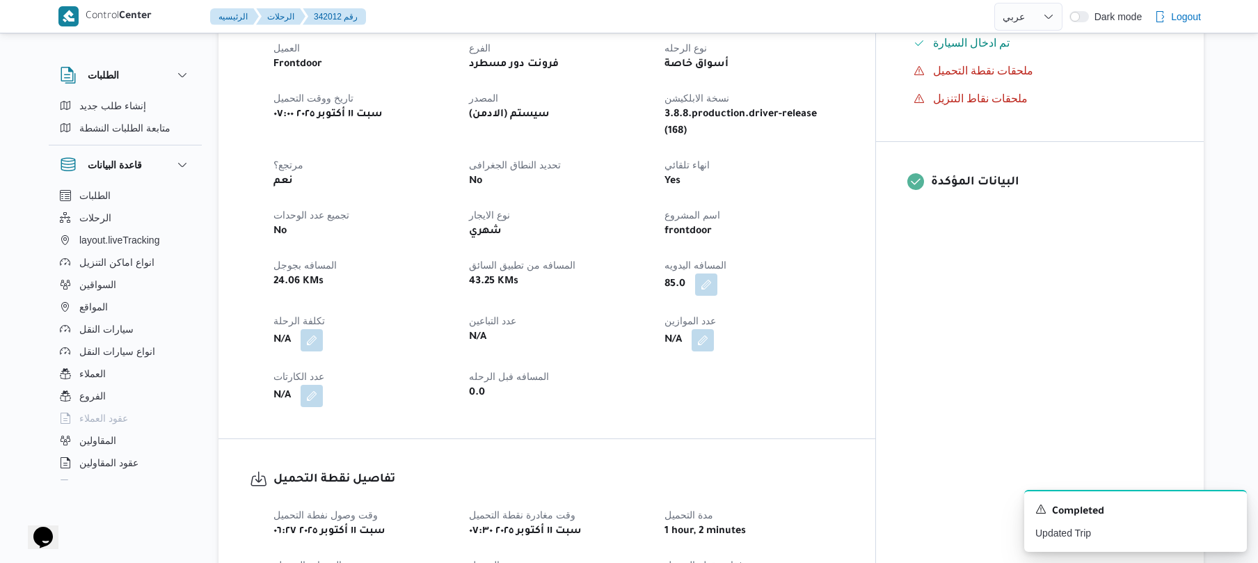
click at [845, 328] on div "N/A" at bounding box center [754, 340] width 182 height 25
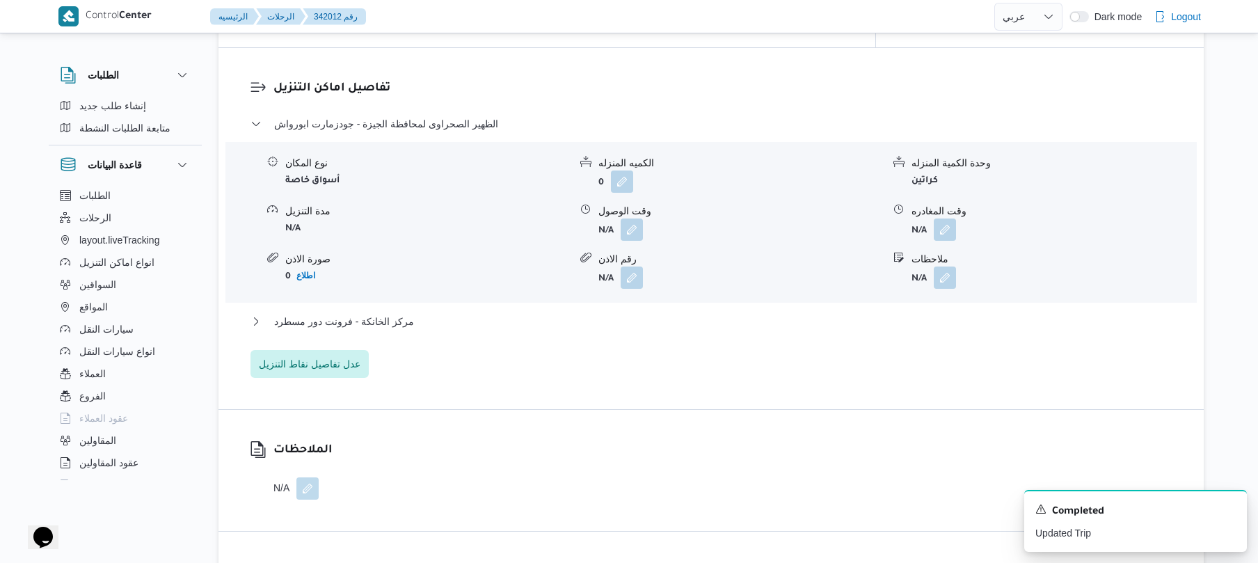
scroll to position [1113, 0]
click at [639, 212] on div "نوع المكان أسواق خاصة الكميه المنزله 0 وحدة الكمية المنزله كراتين مدة التنزيل N…" at bounding box center [711, 221] width 982 height 158
click at [629, 216] on button "button" at bounding box center [632, 227] width 22 height 22
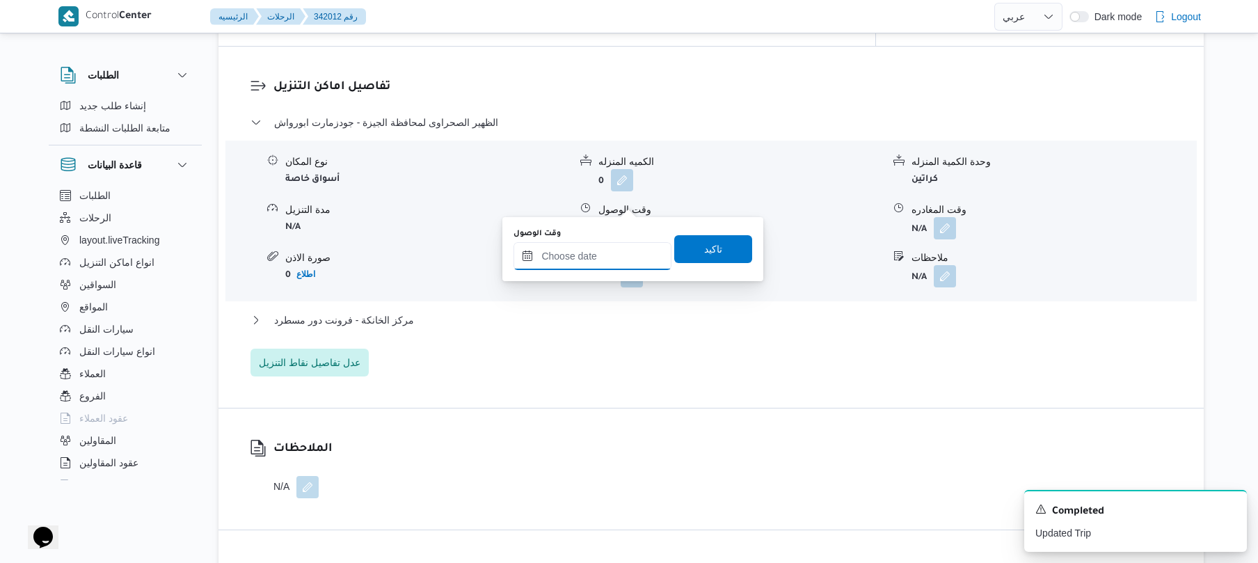
click at [591, 253] on input "وقت الوصول" at bounding box center [592, 256] width 158 height 28
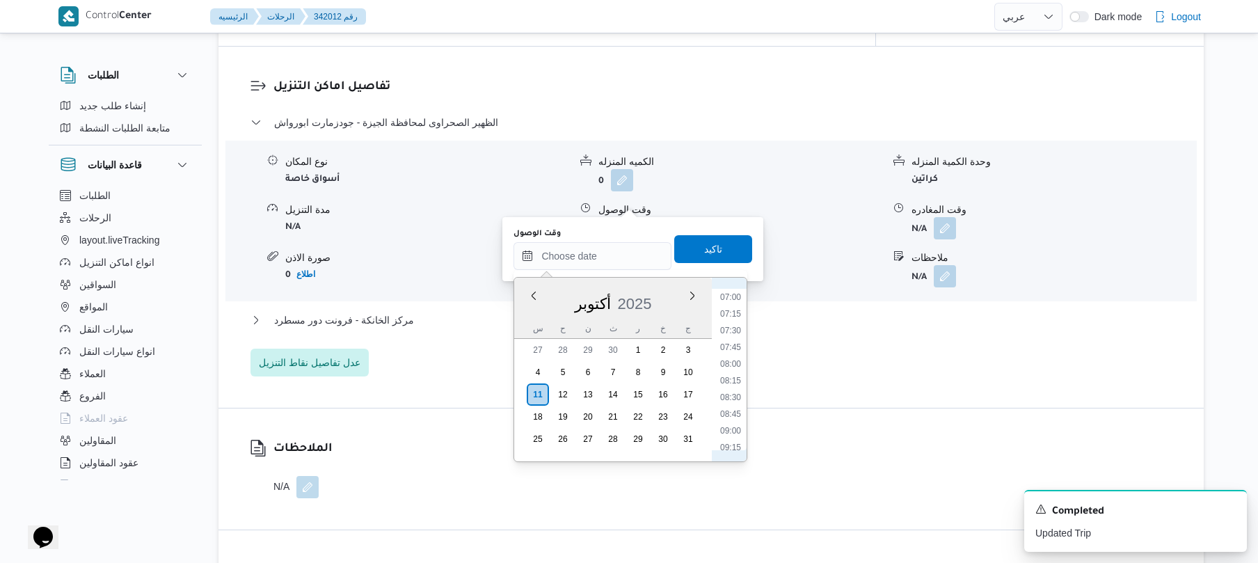
scroll to position [529, 0]
click at [736, 312] on li "08:15" at bounding box center [731, 318] width 32 height 14
type input "١١/١٠/٢٠٢٥ ٠٨:١٥"
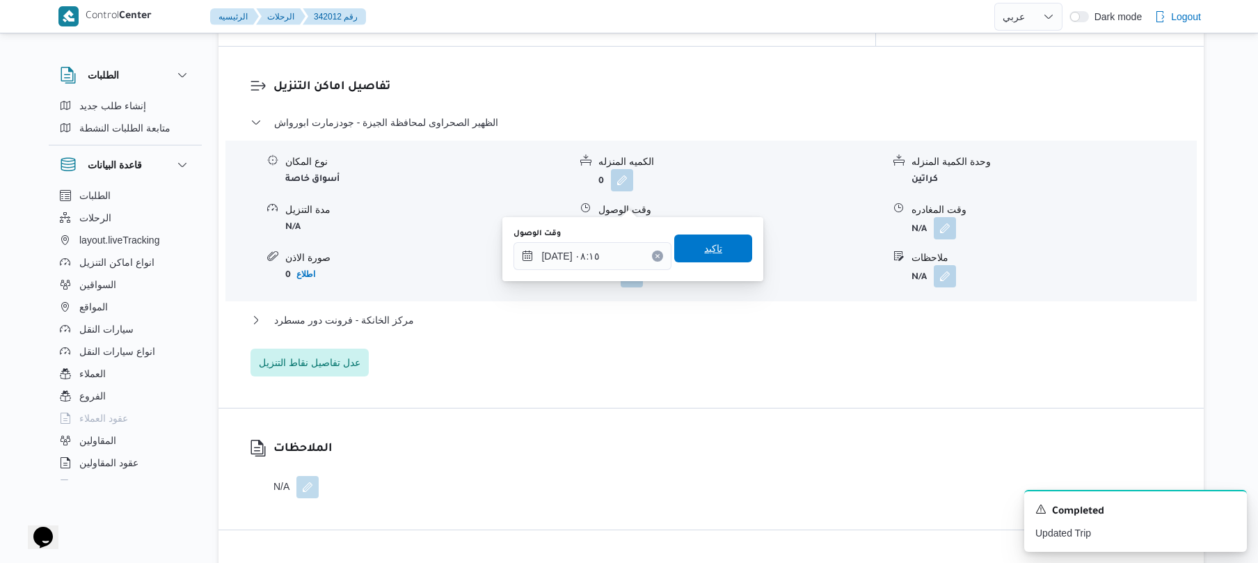
click at [715, 260] on span "تاكيد" at bounding box center [713, 248] width 78 height 28
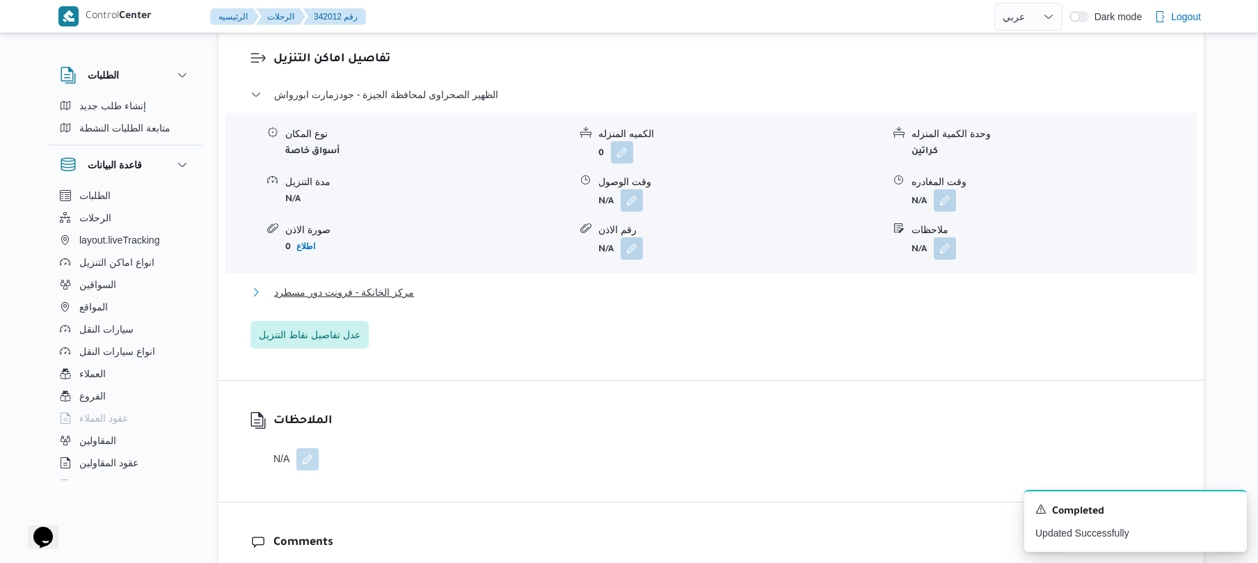
click at [643, 288] on button "مركز الخانكة - فرونت دور مسطرد" at bounding box center [711, 292] width 922 height 17
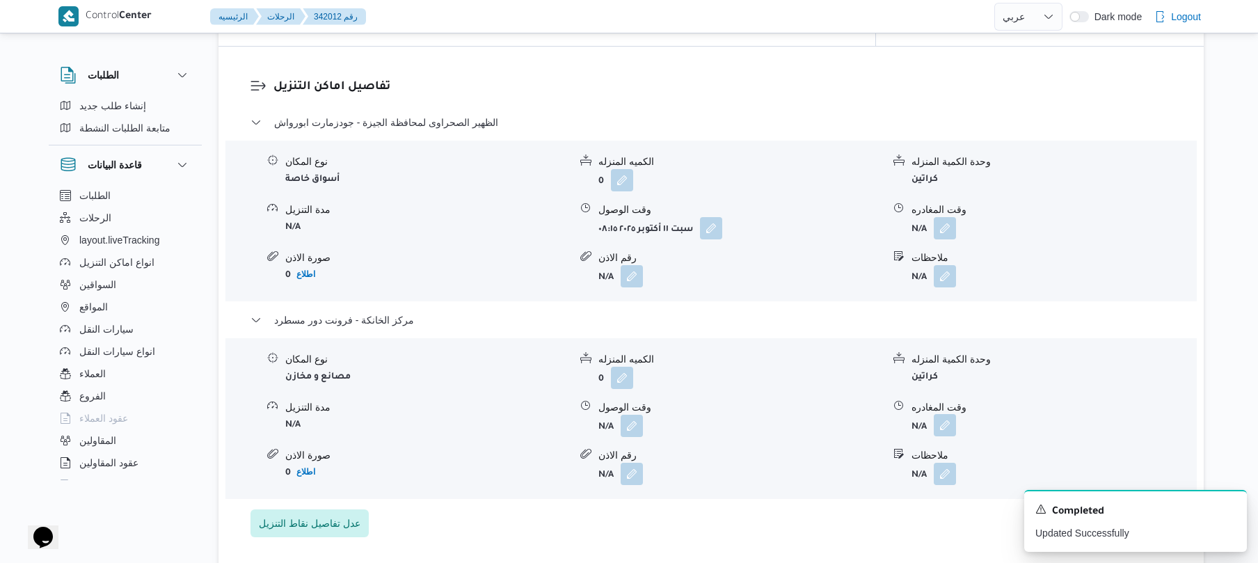
click at [944, 414] on button "button" at bounding box center [945, 425] width 22 height 22
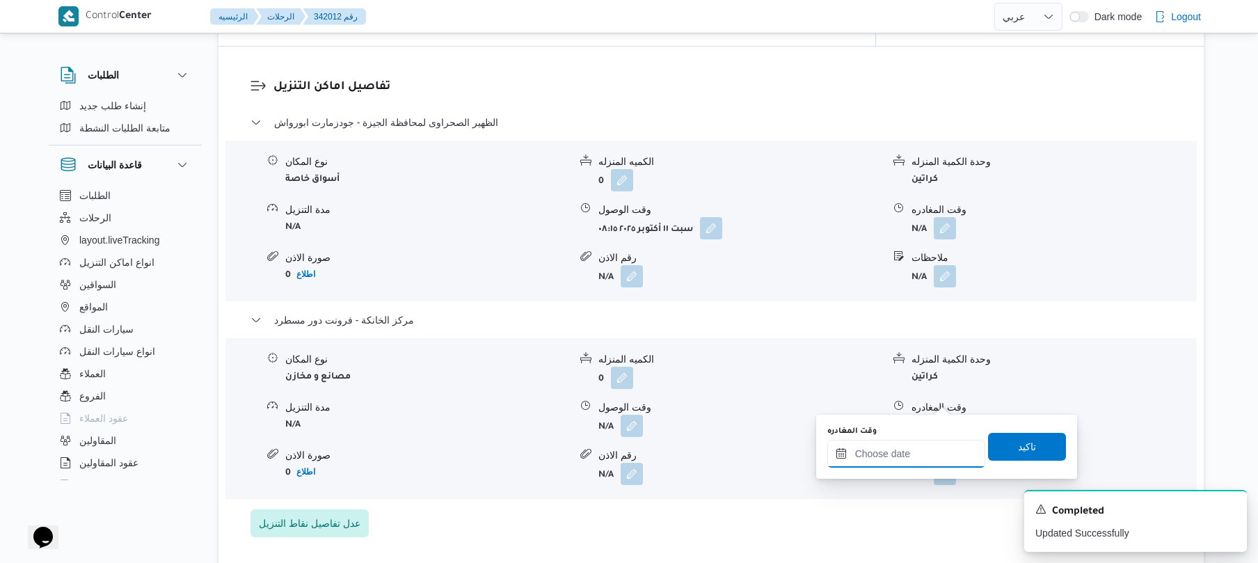
click at [896, 454] on input "وقت المغادره" at bounding box center [906, 454] width 158 height 28
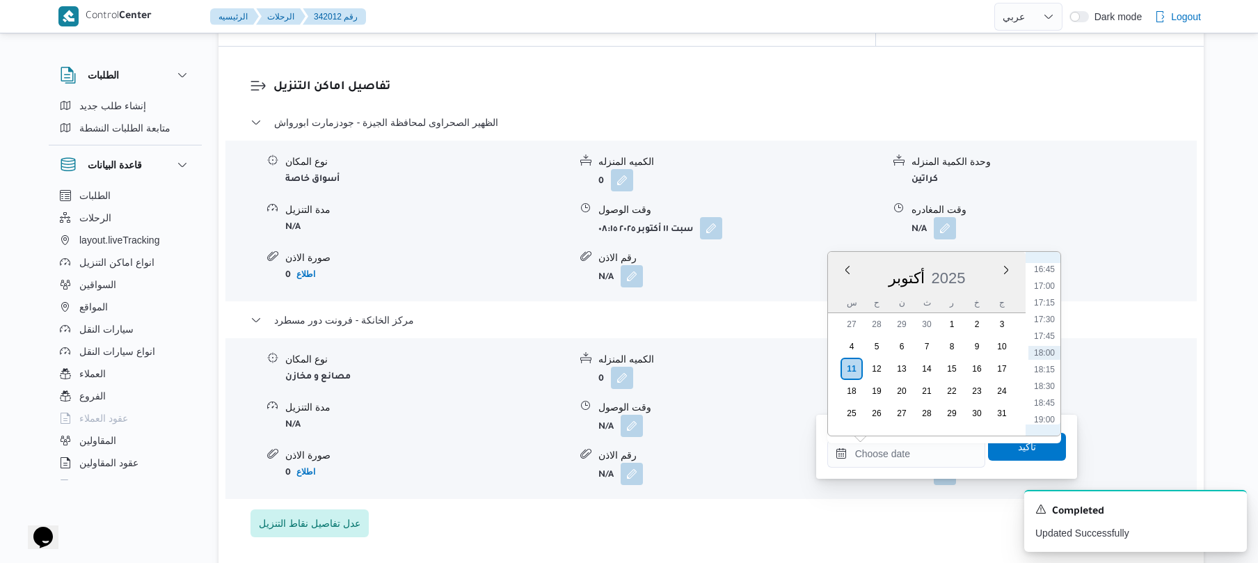
scroll to position [982, 0]
click at [1044, 376] on li "16:15" at bounding box center [1044, 373] width 32 height 14
type input "[DATE] ١٦:١٥"
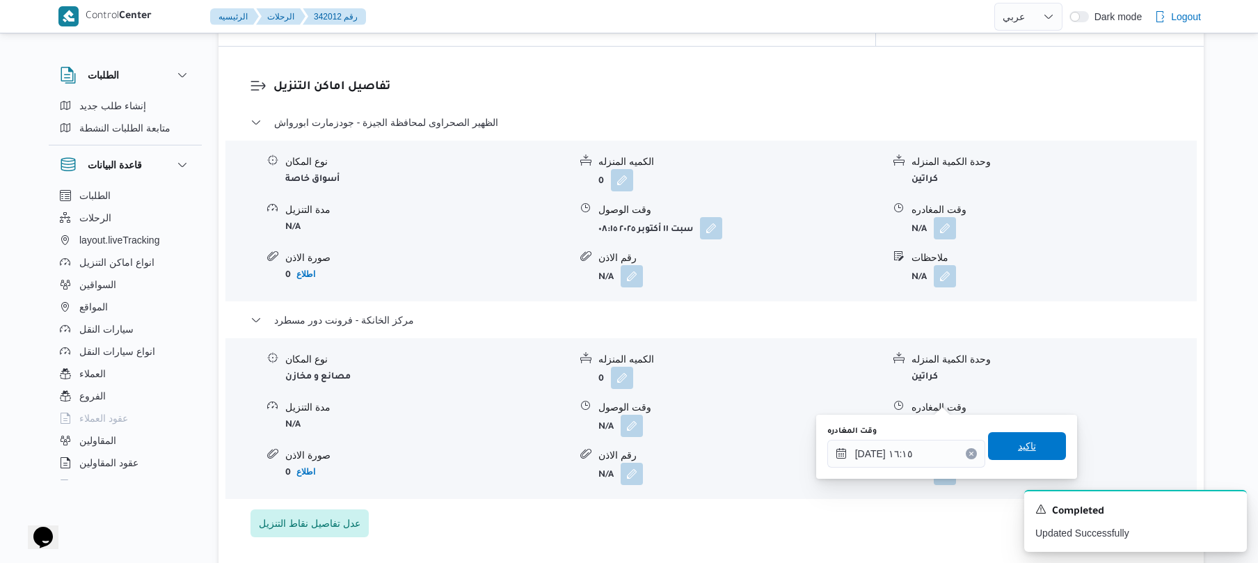
click at [1018, 445] on span "تاكيد" at bounding box center [1027, 446] width 18 height 17
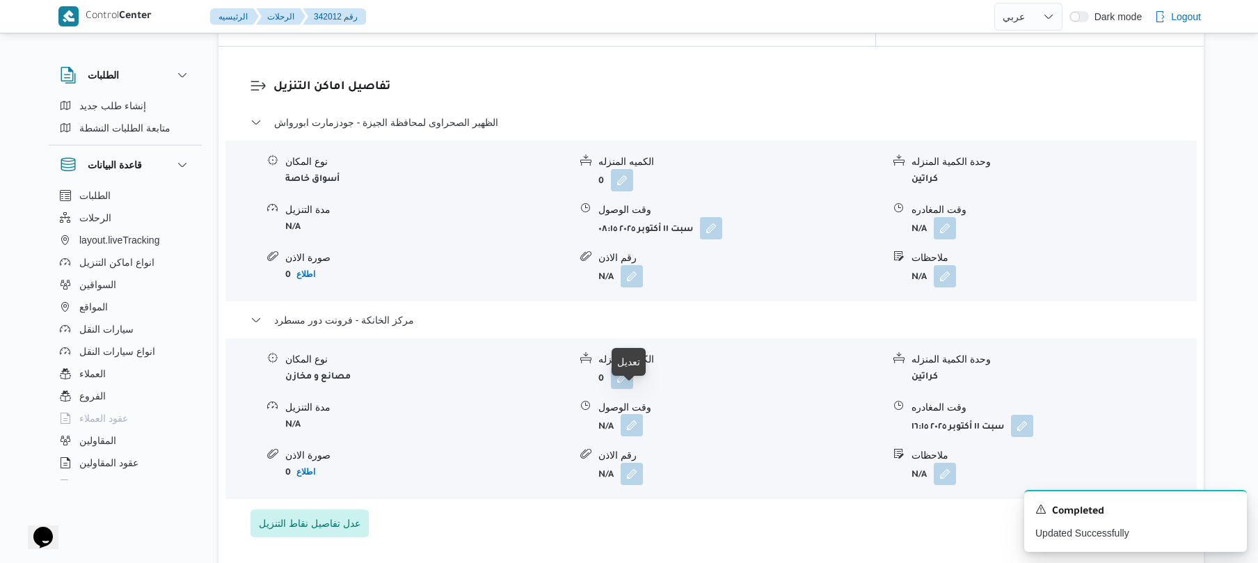
click at [635, 414] on button "button" at bounding box center [632, 425] width 22 height 22
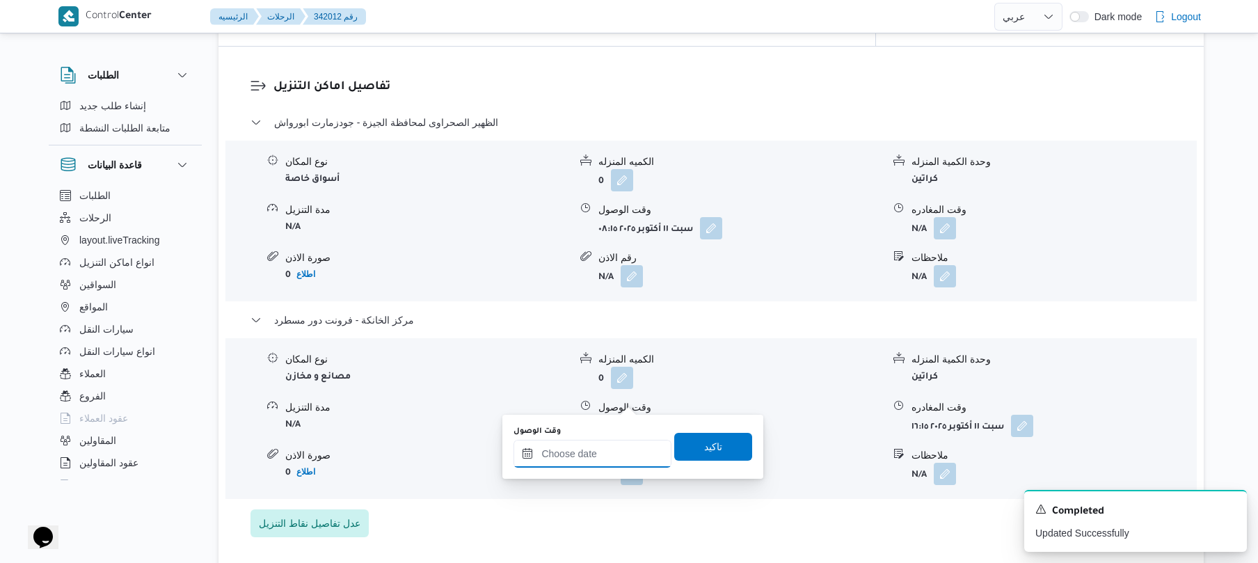
click at [612, 457] on input "وقت الوصول" at bounding box center [592, 454] width 158 height 28
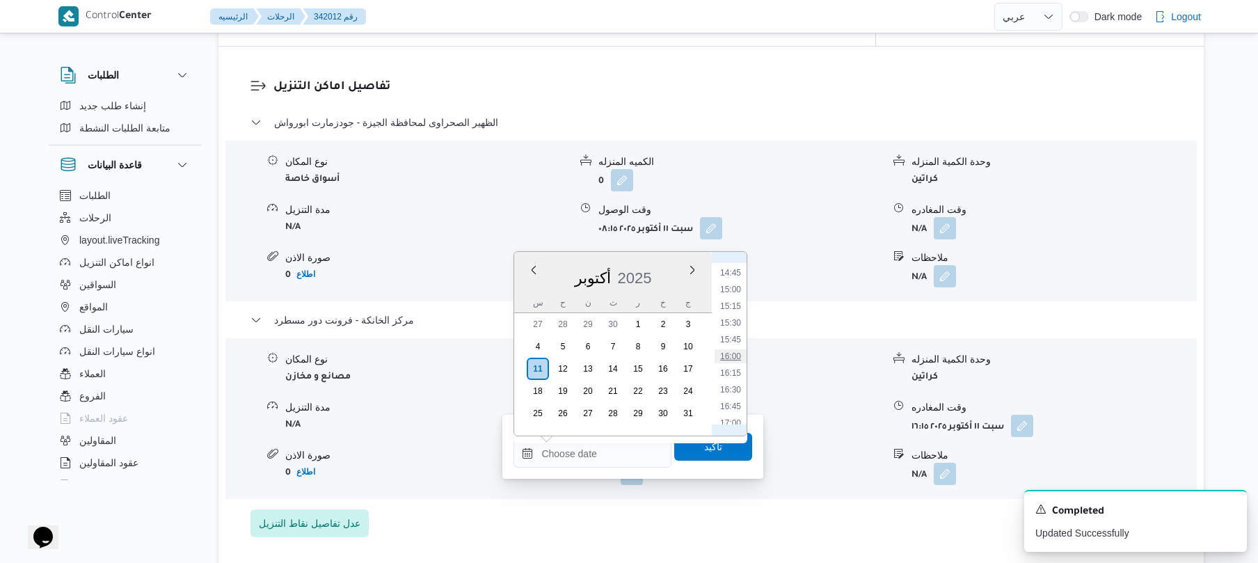
click at [730, 359] on li "16:00" at bounding box center [731, 356] width 32 height 14
type input "١١/١٠/٢٠٢٥ ١٦:٠٠"
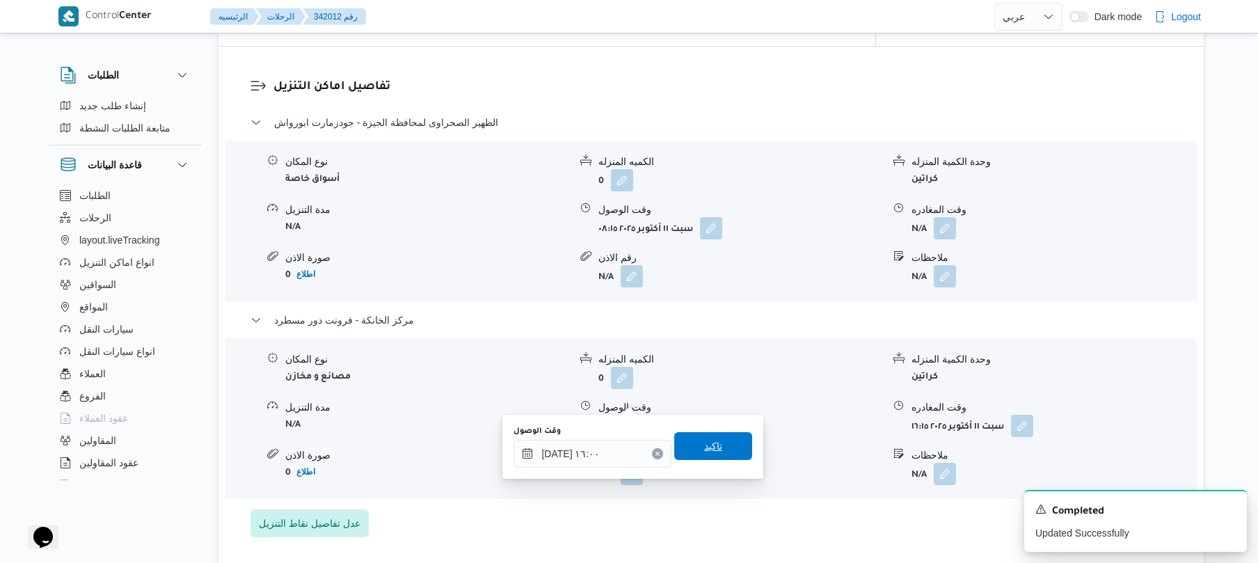
click at [704, 454] on span "تاكيد" at bounding box center [713, 446] width 18 height 17
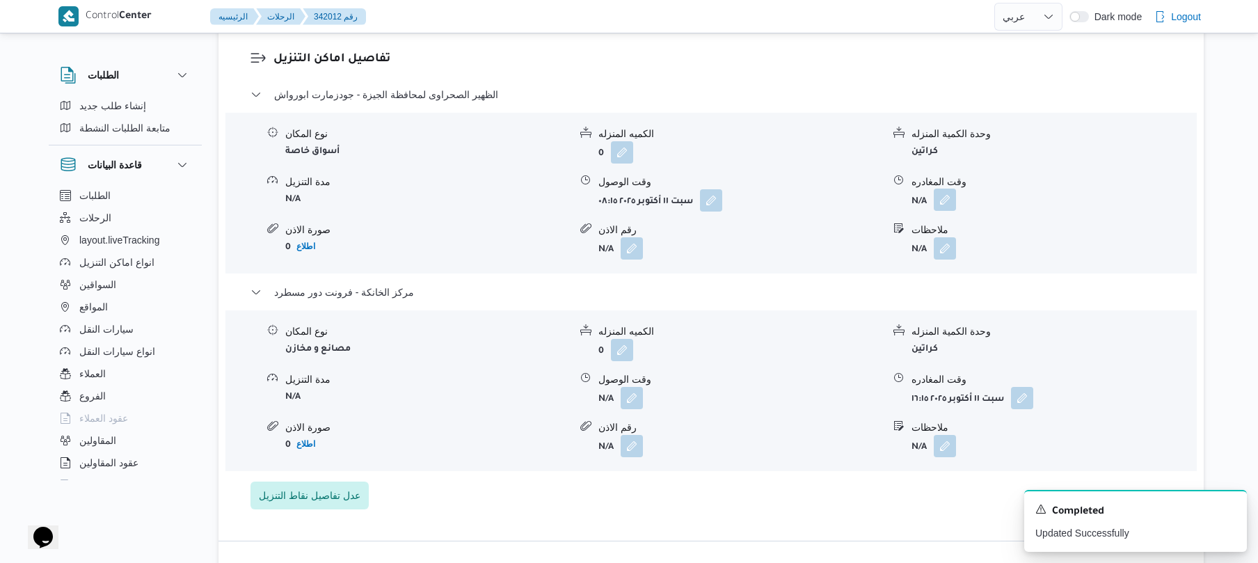
click at [944, 204] on button "button" at bounding box center [945, 200] width 22 height 22
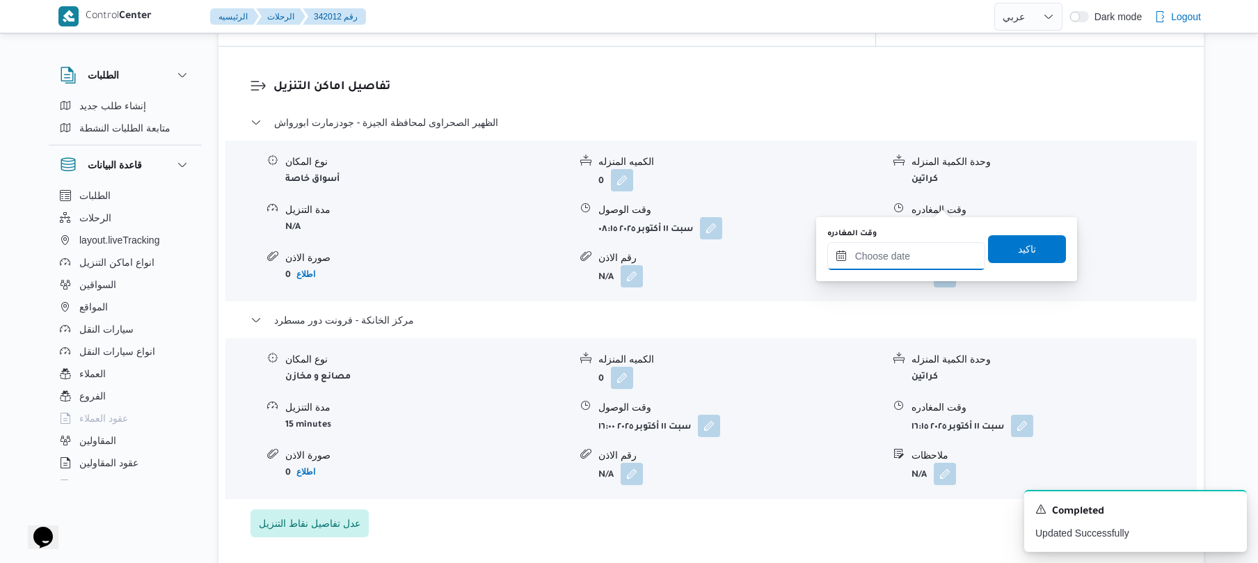
click at [891, 255] on input "وقت المغادره" at bounding box center [906, 256] width 158 height 28
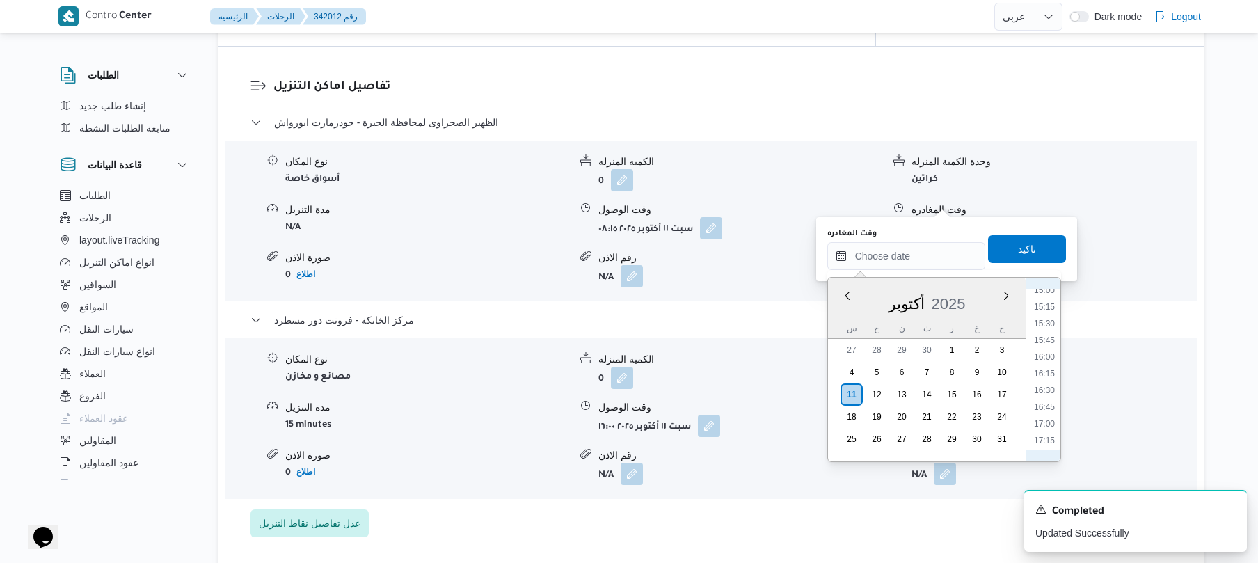
scroll to position [983, 0]
click at [1044, 330] on li "15:15" at bounding box center [1044, 331] width 32 height 14
type input "[DATE] ١٥:١٥"
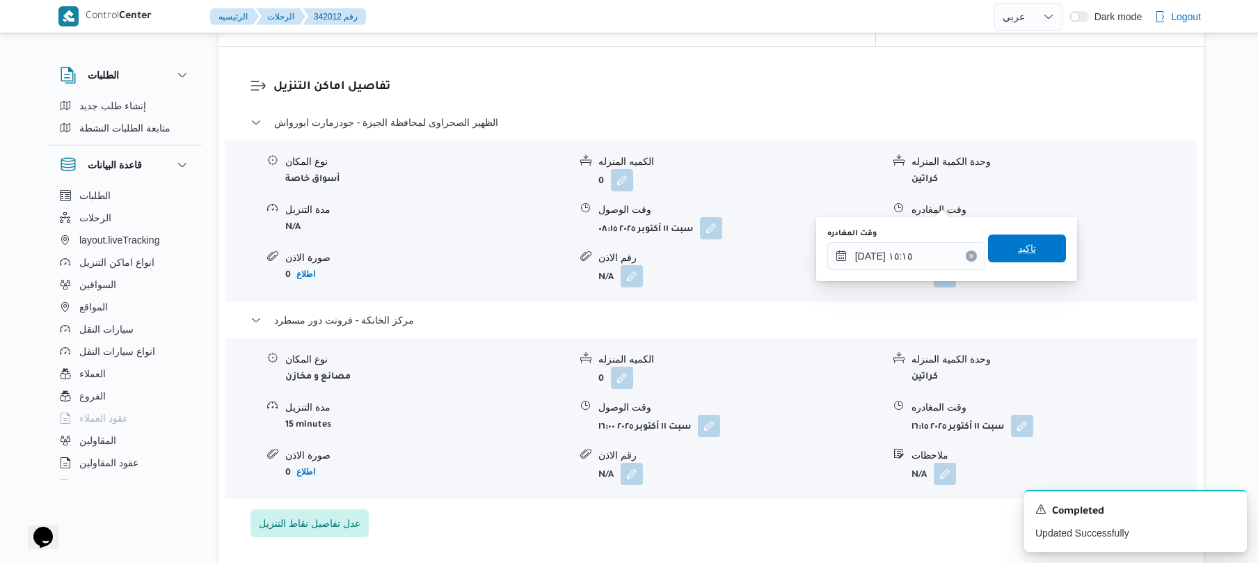
click at [1044, 257] on span "تاكيد" at bounding box center [1027, 248] width 78 height 28
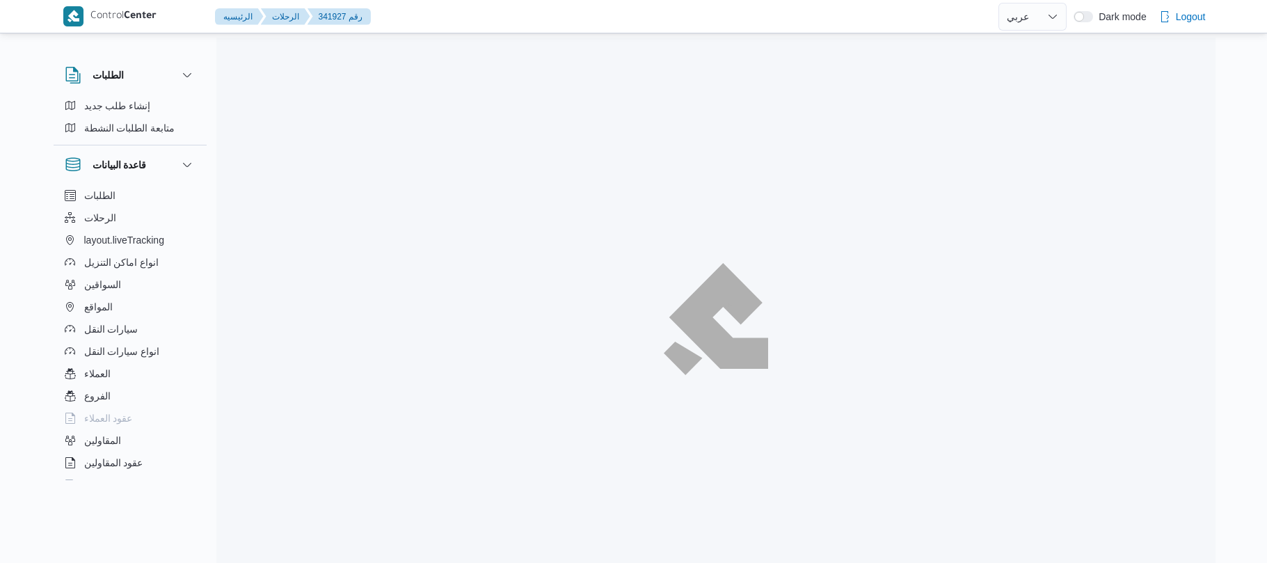
select select "ar"
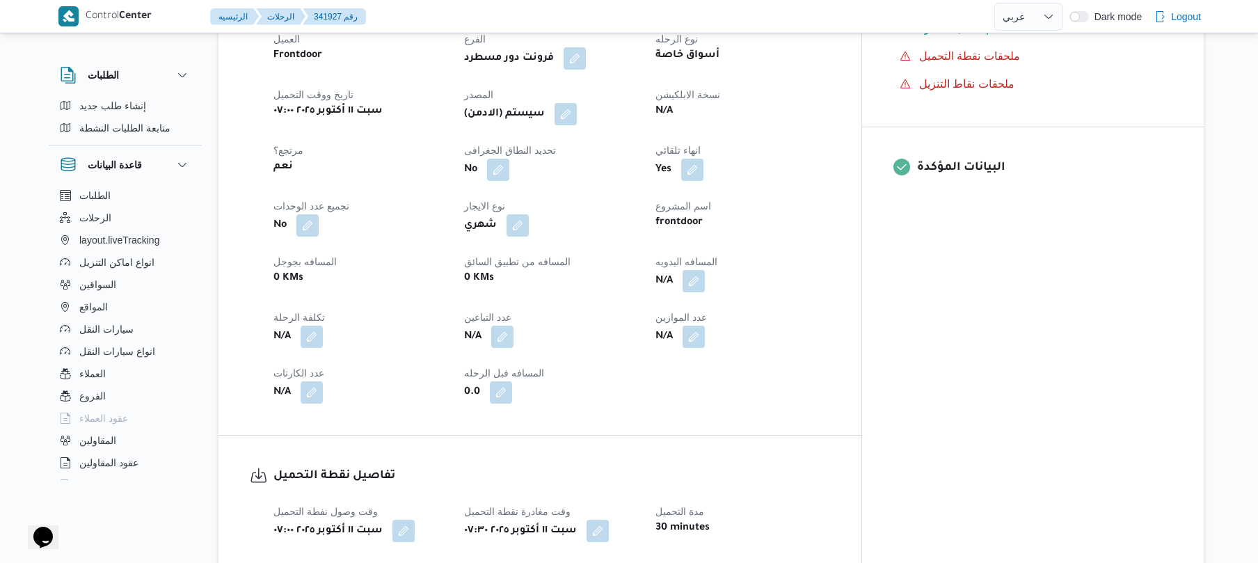
scroll to position [519, 0]
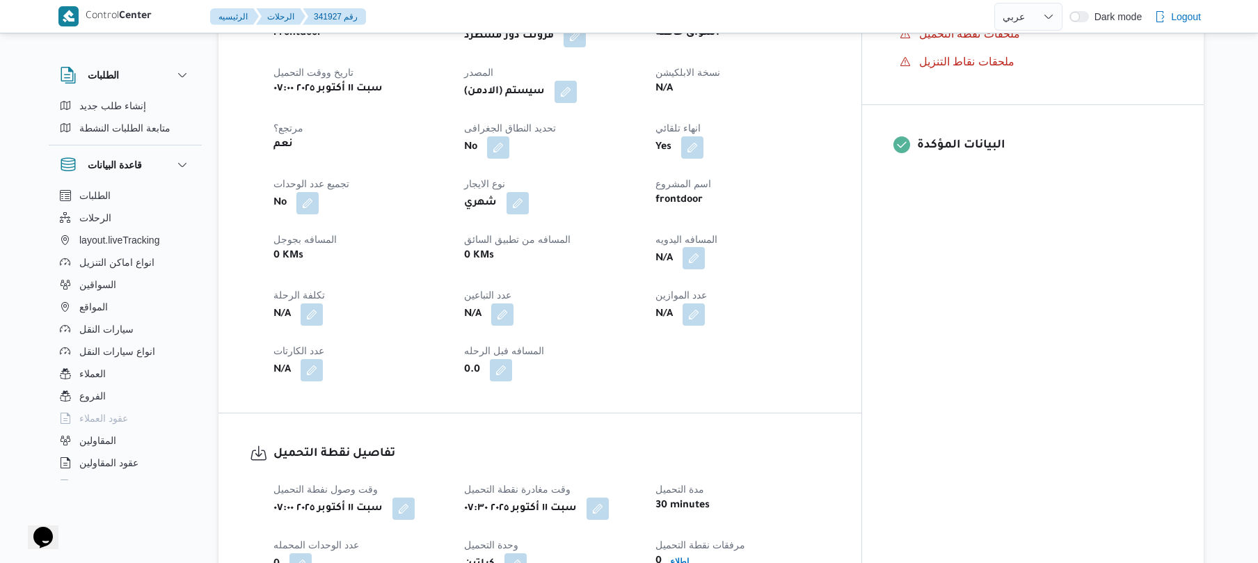
click at [705, 269] on button "button" at bounding box center [694, 258] width 22 height 22
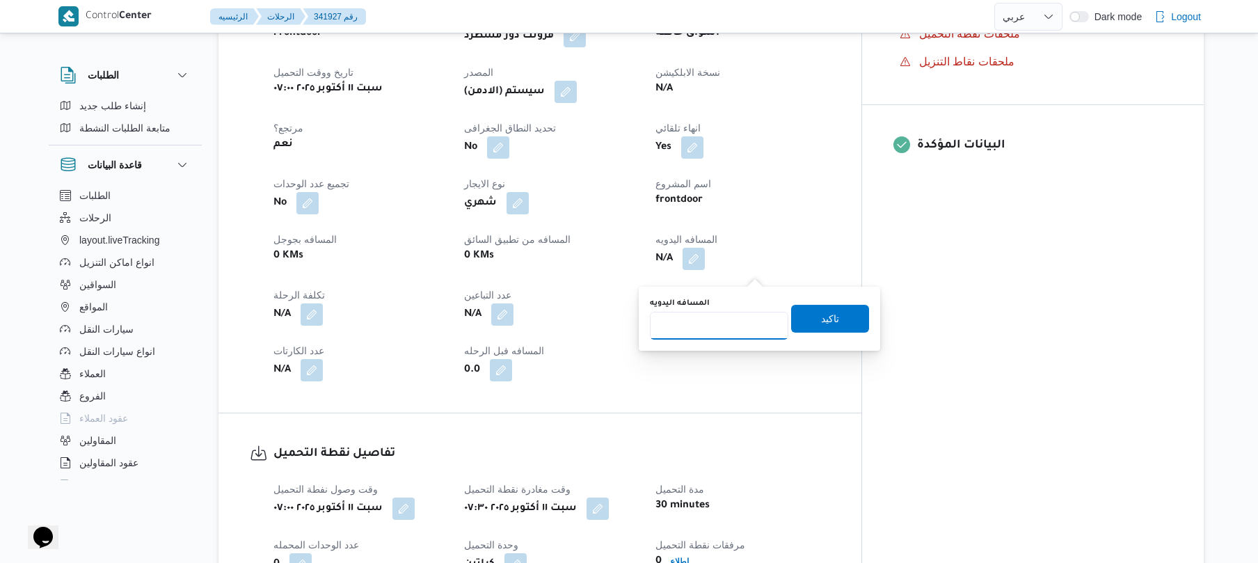
click at [712, 318] on input "المسافه اليدويه" at bounding box center [719, 326] width 138 height 28
type input "85"
click at [797, 321] on span "تاكيد" at bounding box center [830, 318] width 78 height 28
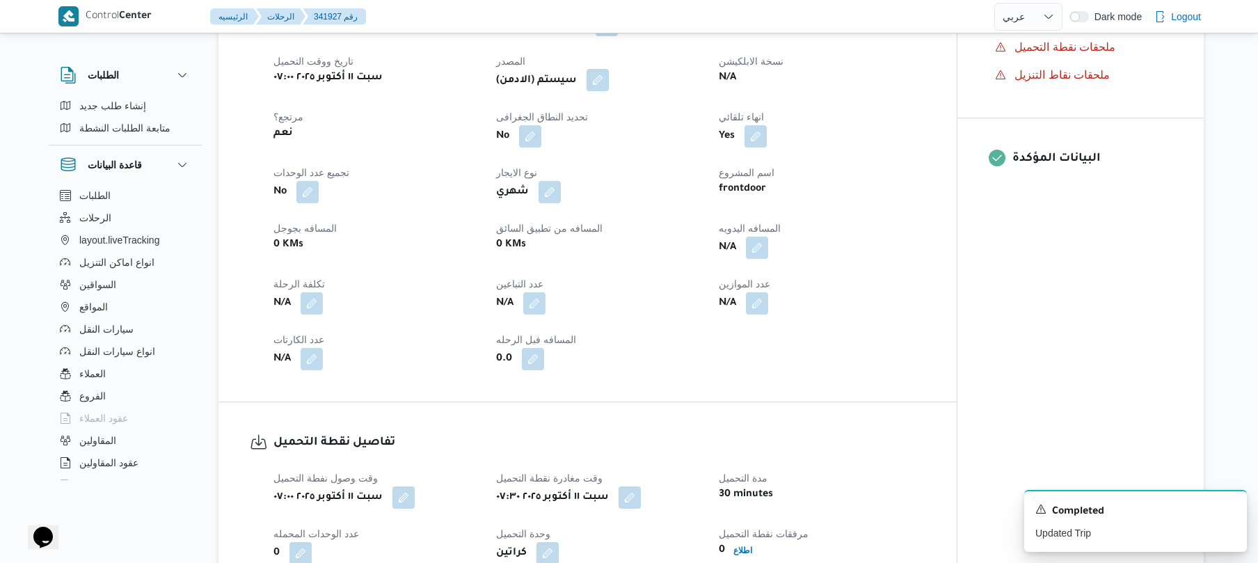
click at [603, 91] on button "button" at bounding box center [598, 80] width 22 height 22
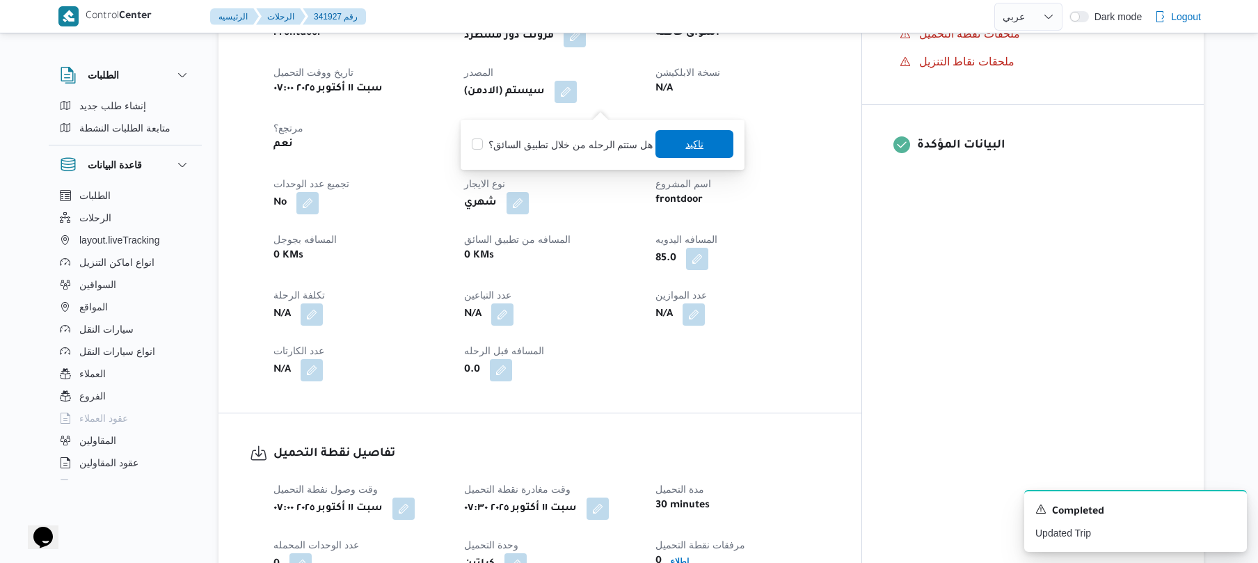
click at [685, 145] on span "تاكيد" at bounding box center [694, 144] width 18 height 17
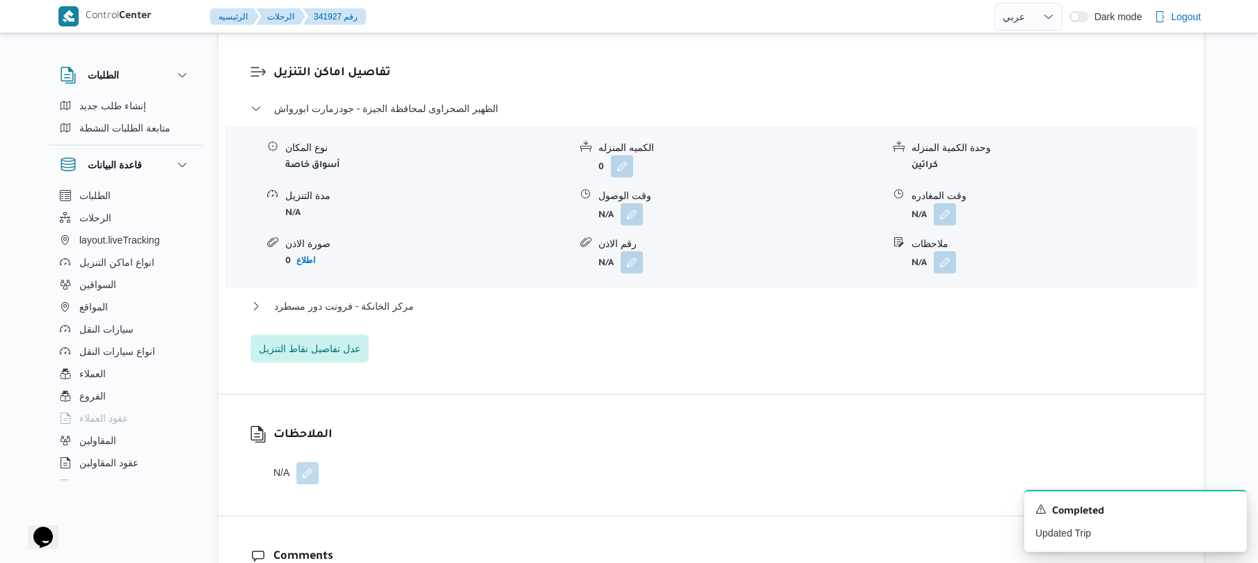
scroll to position [1187, 0]
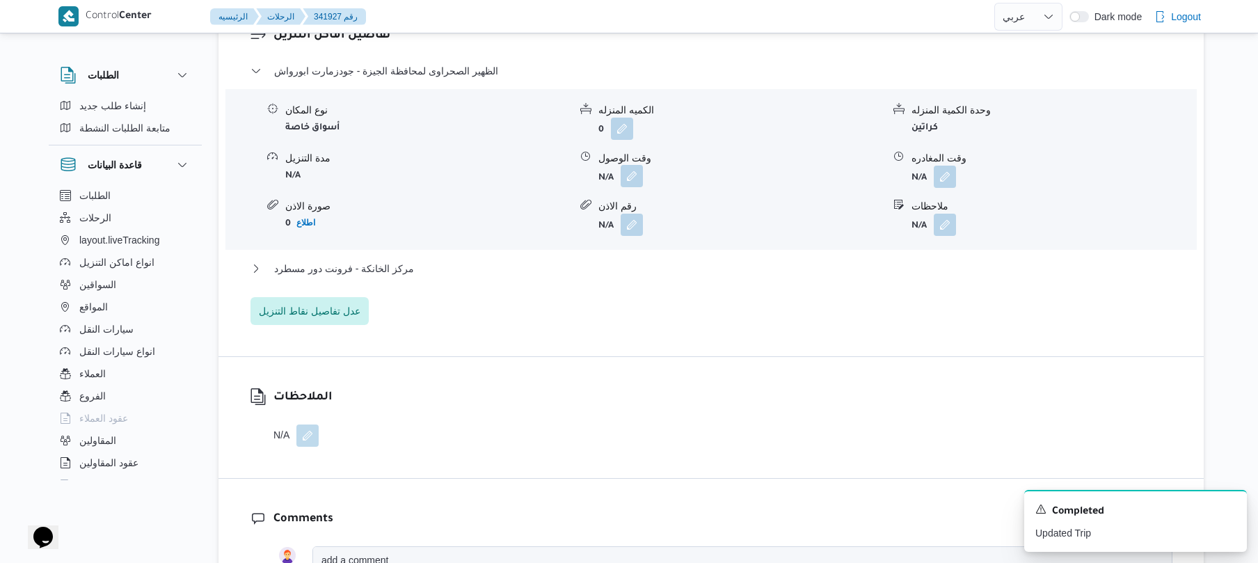
click at [632, 187] on button "button" at bounding box center [632, 176] width 22 height 22
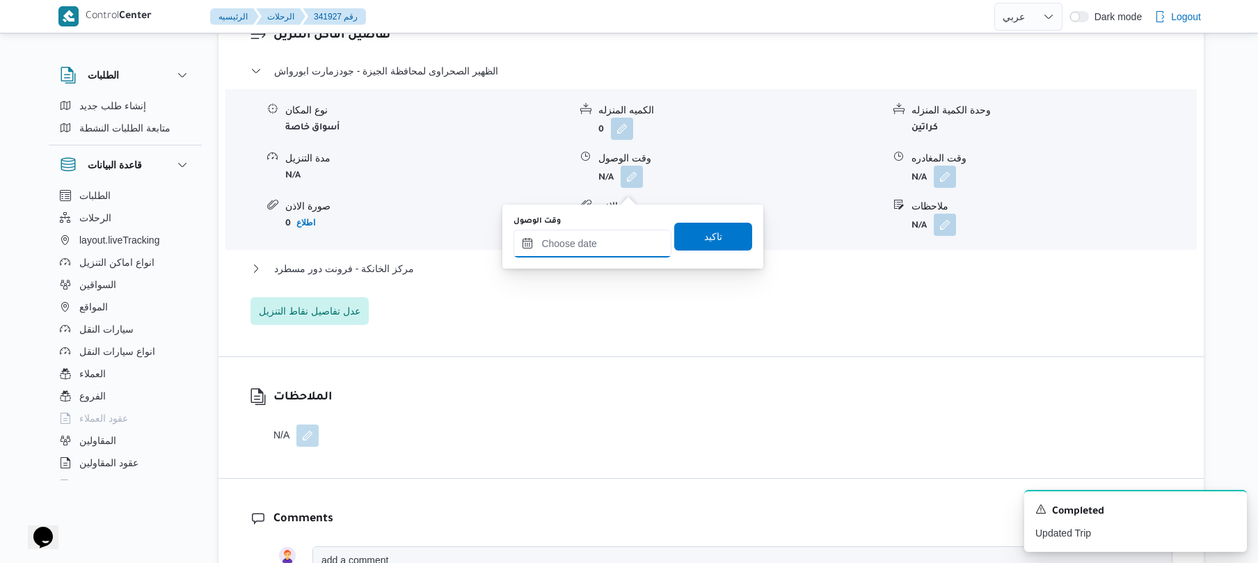
click at [576, 246] on input "وقت الوصول" at bounding box center [592, 244] width 158 height 28
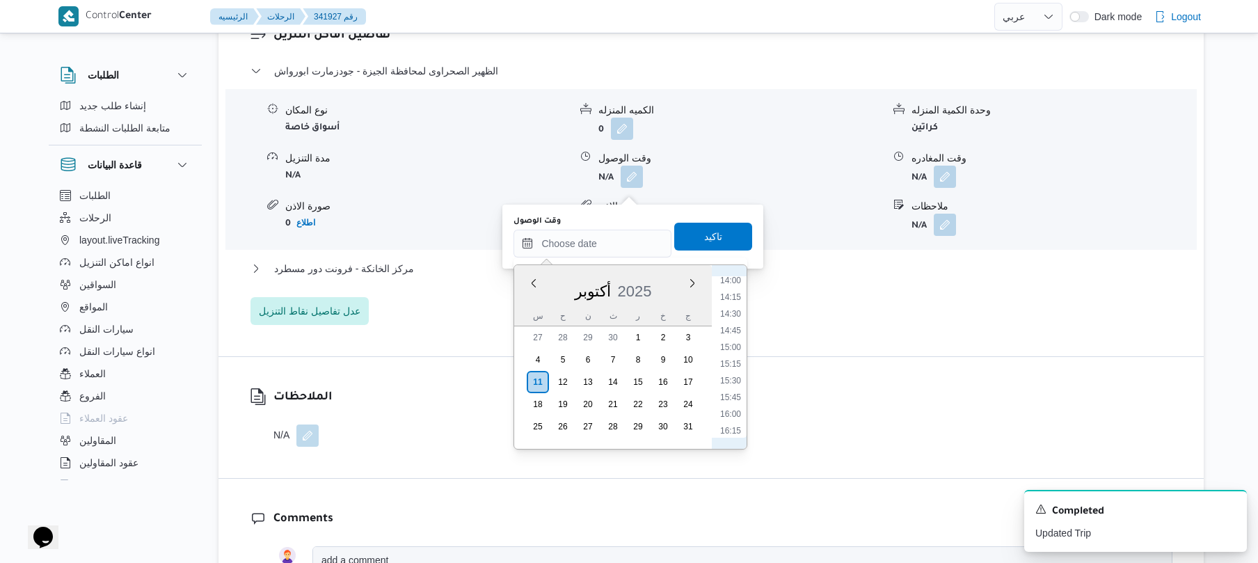
scroll to position [483, 0]
click at [733, 371] on li "08:30" at bounding box center [731, 368] width 32 height 14
type input "١١/١٠/٢٠٢٥ ٠٨:٣٠"
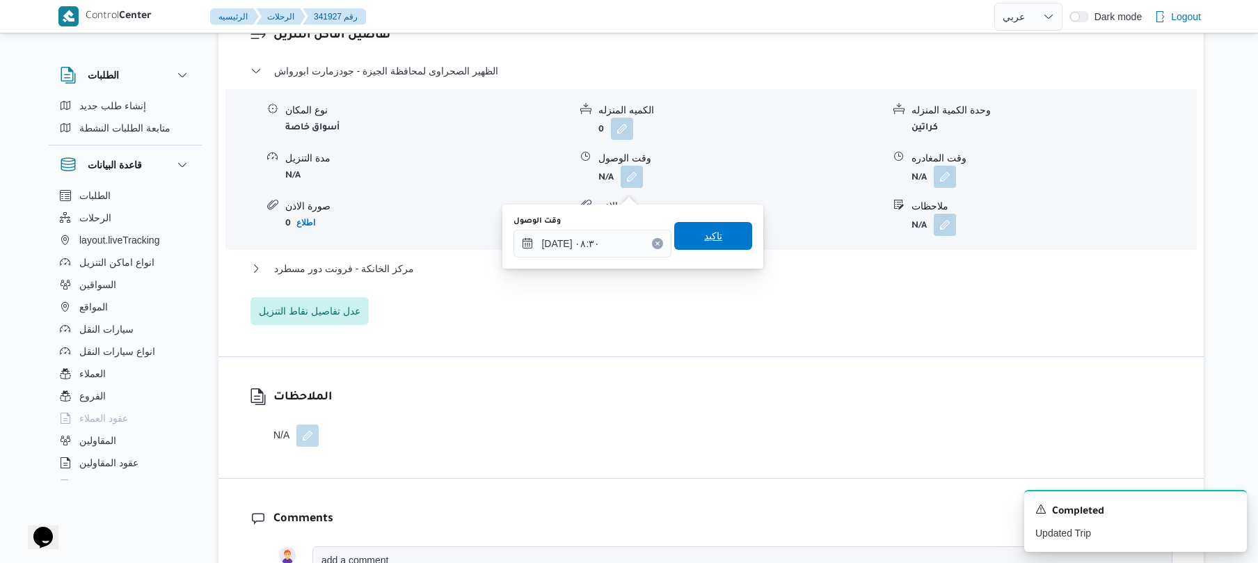
click at [724, 238] on span "تاكيد" at bounding box center [713, 236] width 78 height 28
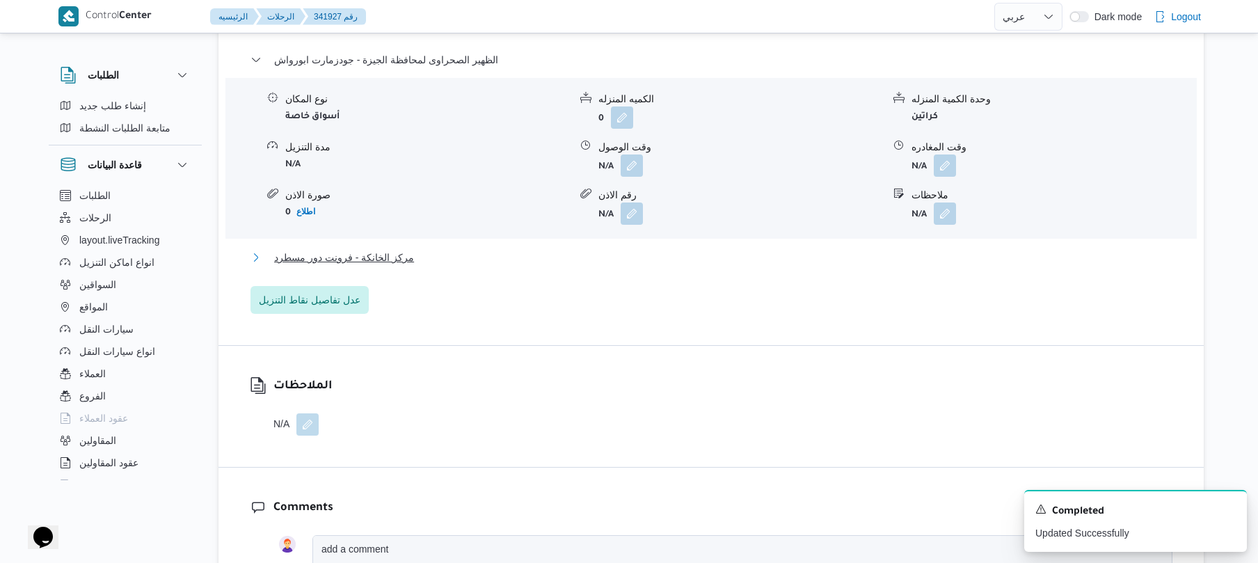
click at [583, 266] on button "مركز الخانكة - فرونت دور مسطرد" at bounding box center [711, 257] width 922 height 17
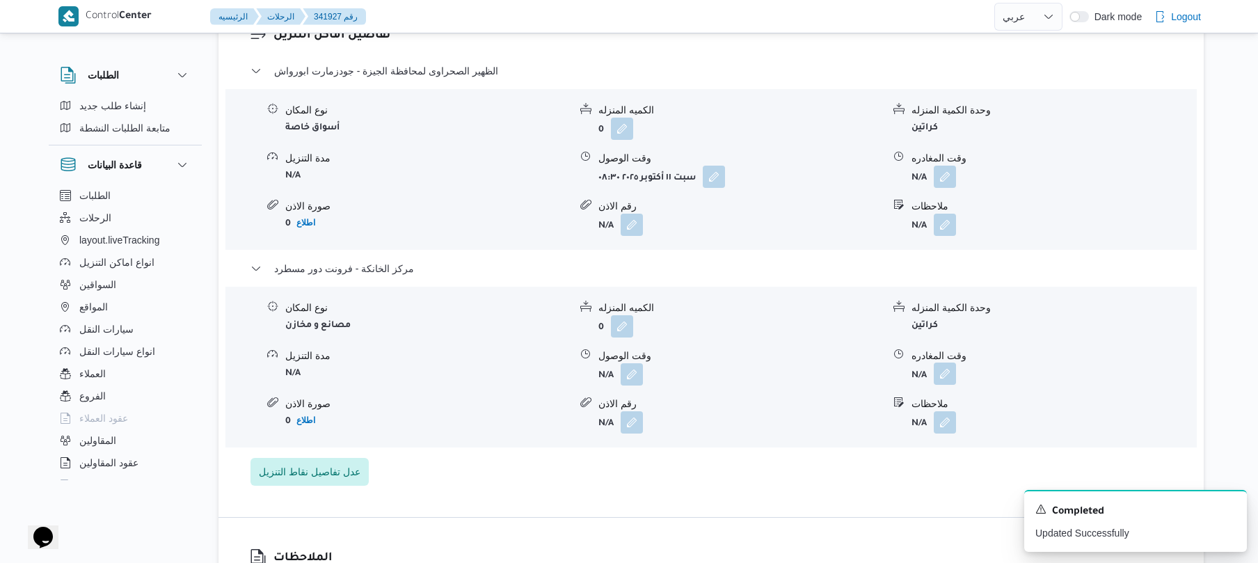
click at [949, 385] on button "button" at bounding box center [945, 374] width 22 height 22
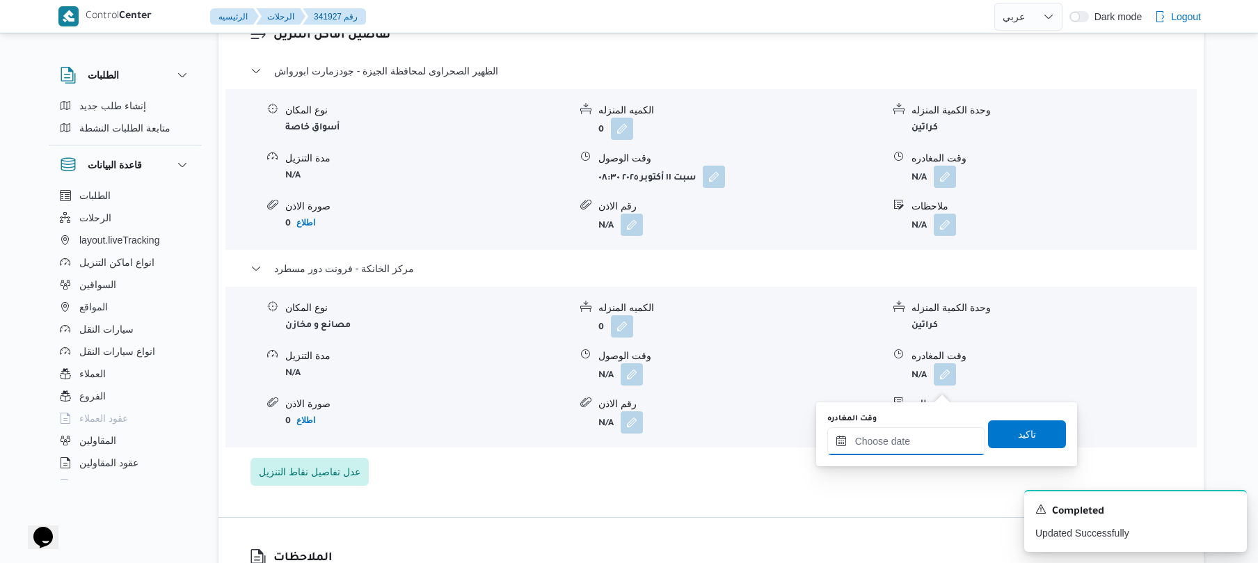
click at [875, 434] on input "وقت المغادره" at bounding box center [906, 441] width 158 height 28
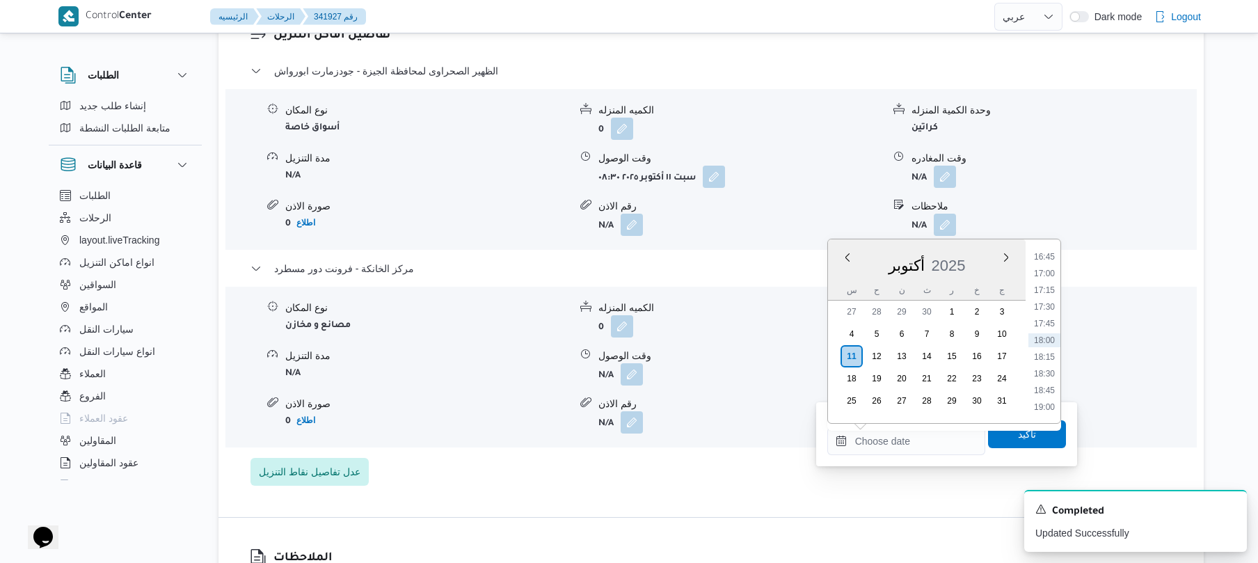
scroll to position [982, 0]
click at [1042, 372] on li "16:30" at bounding box center [1044, 377] width 32 height 14
type input "١١/١٠/٢٠٢٥ ١٦:٣٠"
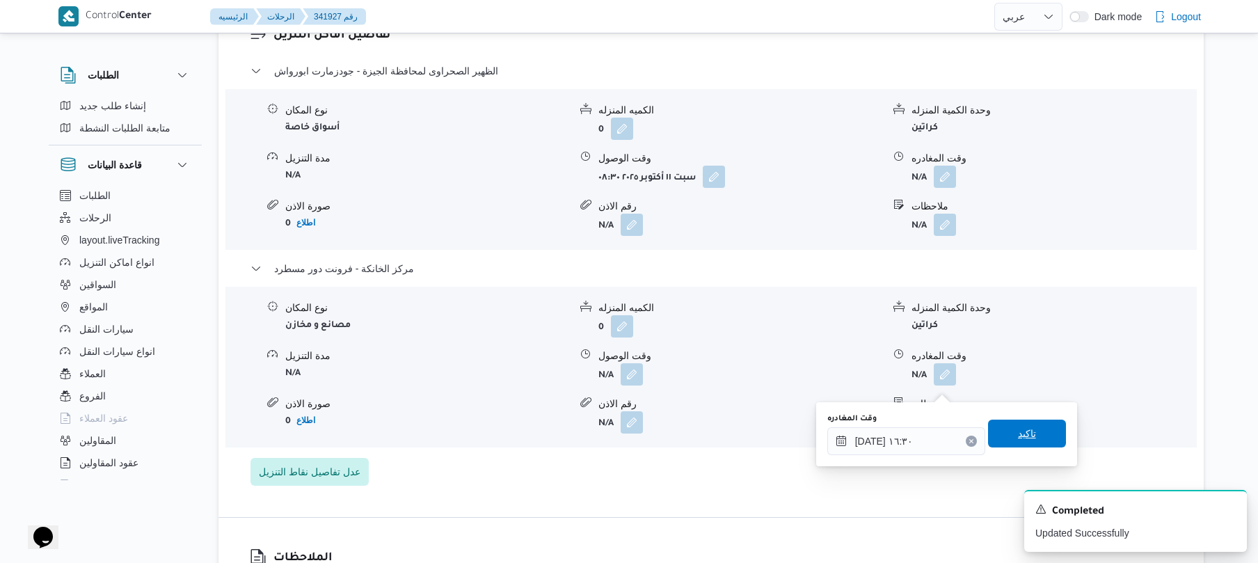
click at [1000, 441] on span "تاكيد" at bounding box center [1027, 434] width 78 height 28
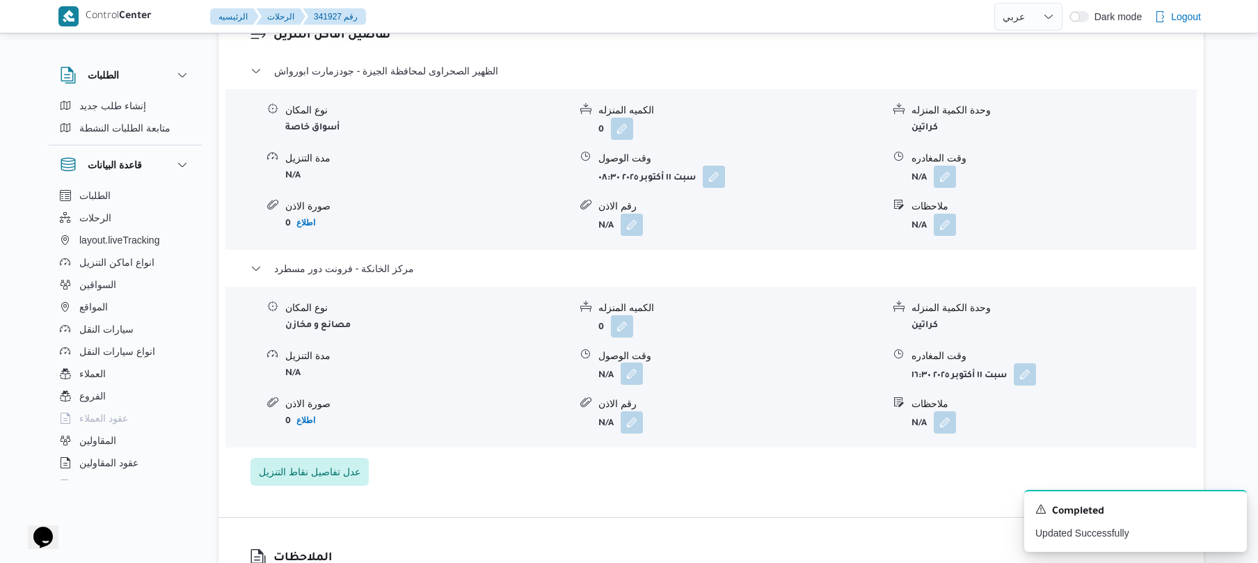
click at [632, 384] on button "button" at bounding box center [632, 374] width 22 height 22
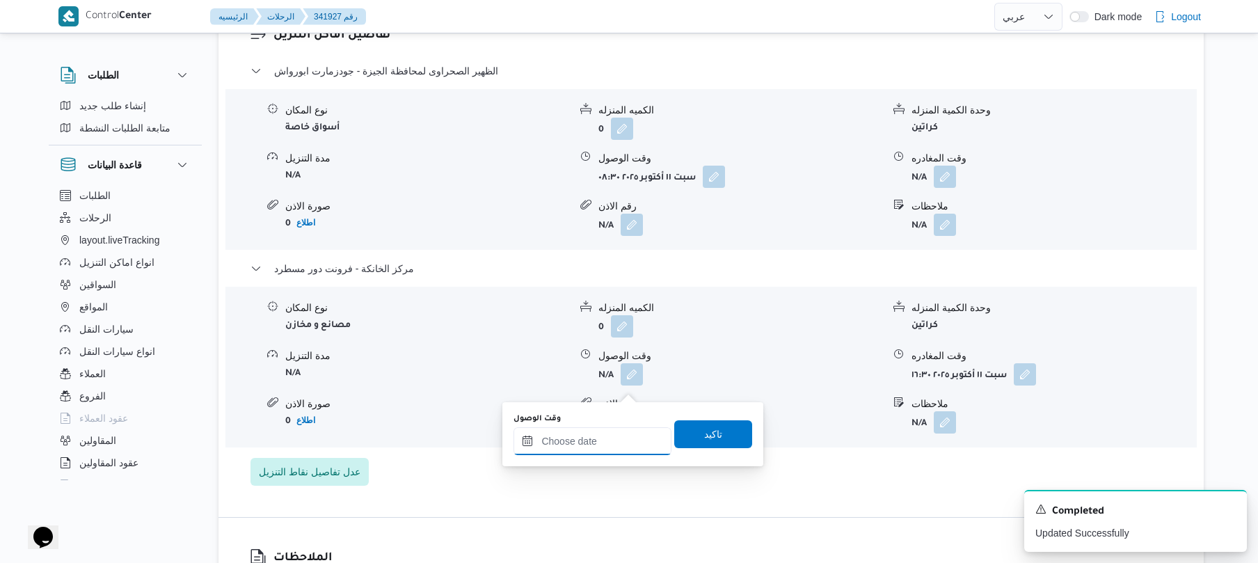
click at [573, 440] on input "وقت الوصول" at bounding box center [592, 441] width 158 height 28
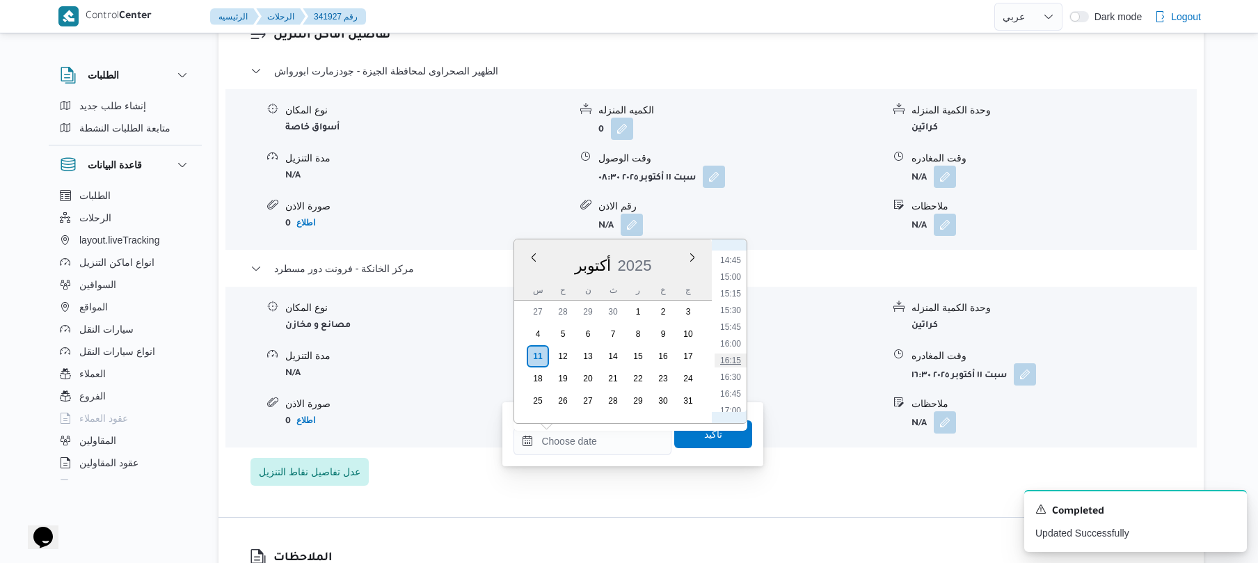
click at [732, 356] on li "16:15" at bounding box center [731, 360] width 32 height 14
type input "[DATE] ١٦:١٥"
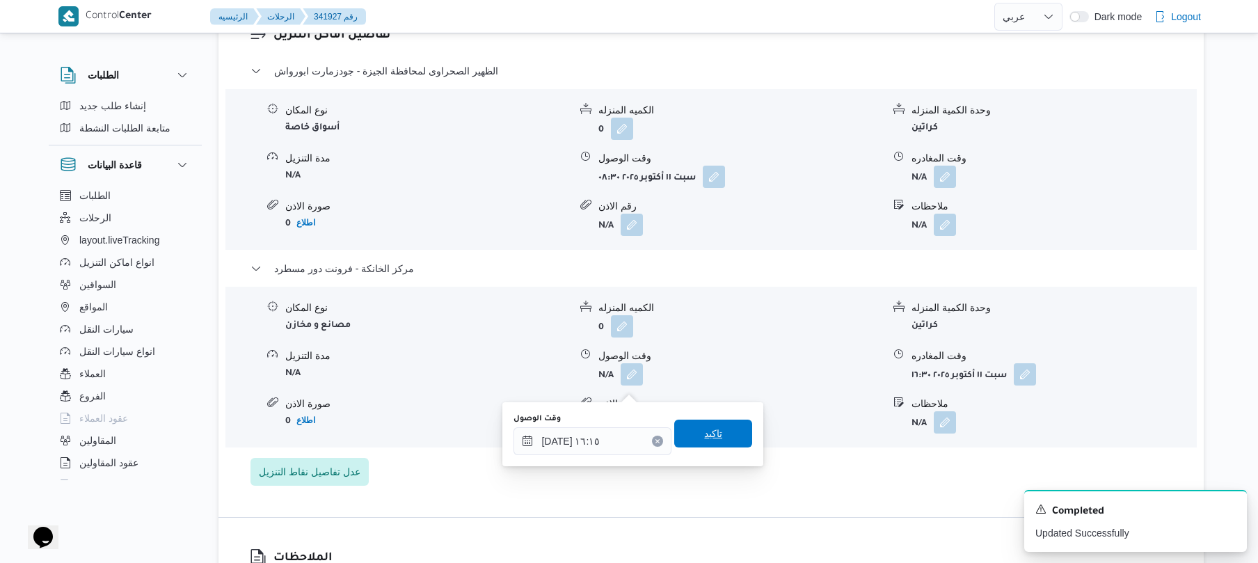
click at [704, 433] on span "تاكيد" at bounding box center [713, 433] width 18 height 17
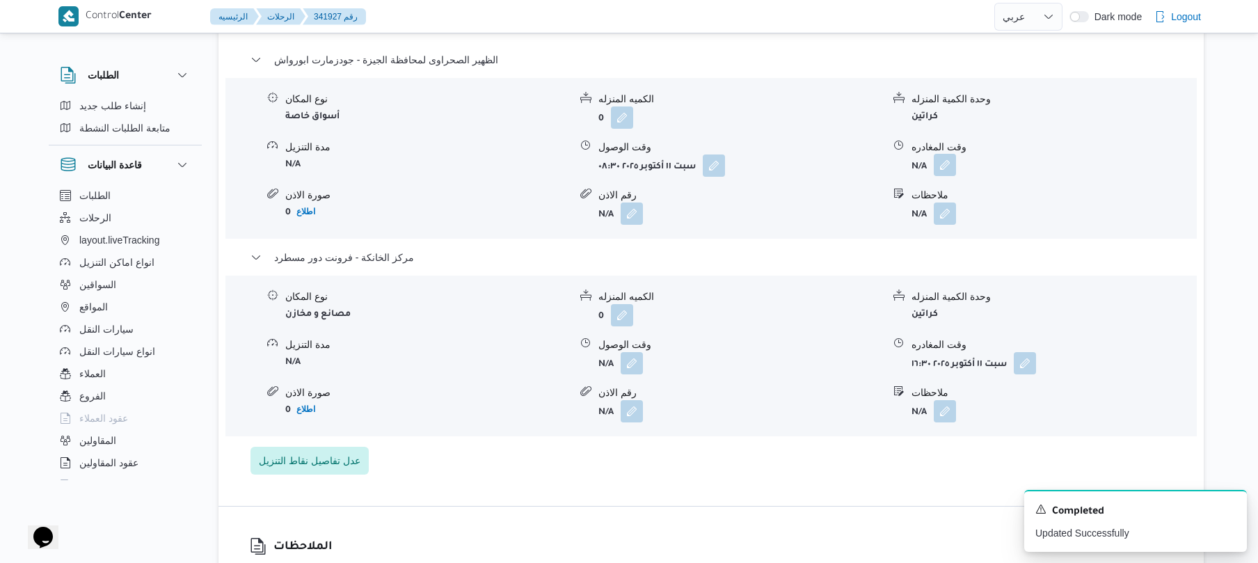
click at [944, 176] on button "button" at bounding box center [945, 165] width 22 height 22
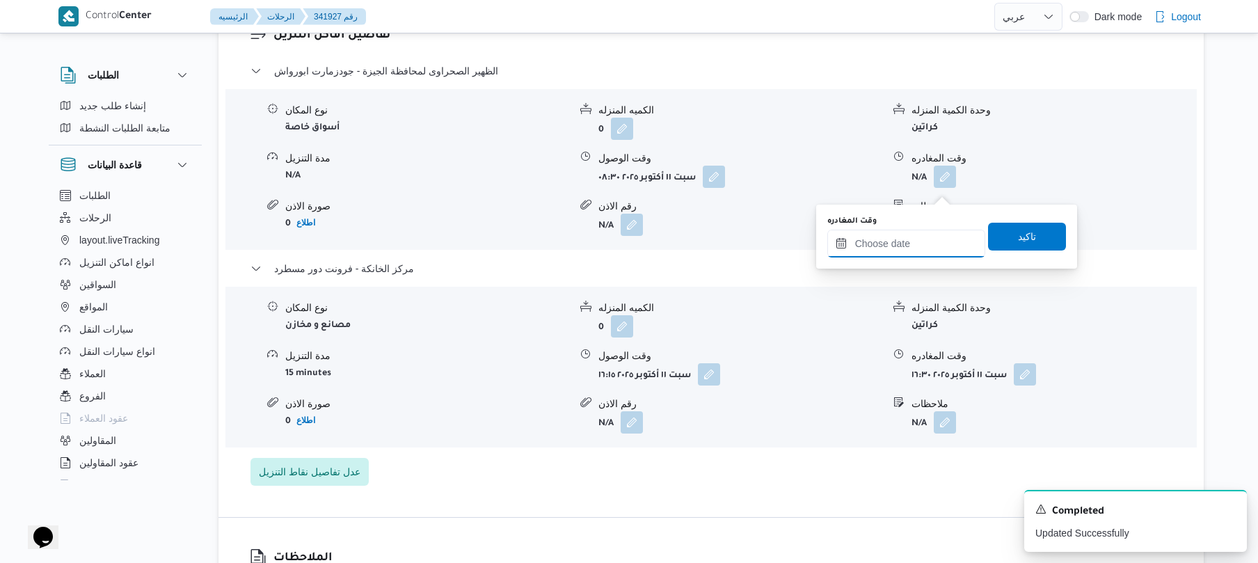
click at [889, 232] on input "وقت المغادره" at bounding box center [906, 244] width 158 height 28
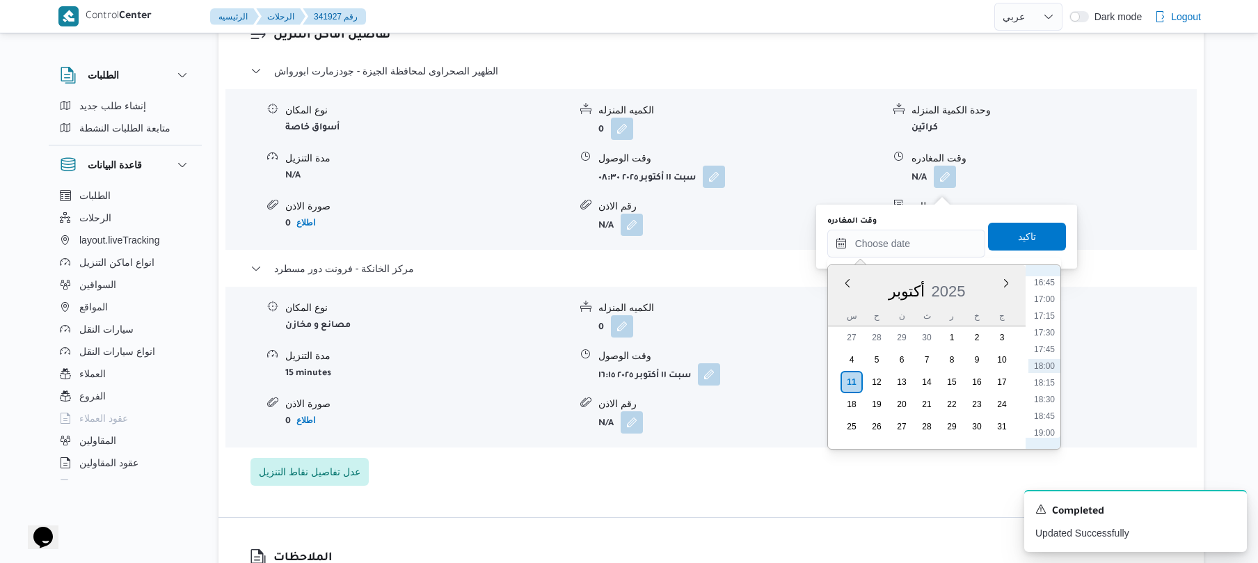
scroll to position [983, 0]
click at [1042, 321] on li "15:15" at bounding box center [1044, 319] width 32 height 14
type input "١١/١٠/٢٠٢٥ ١٥:١٥"
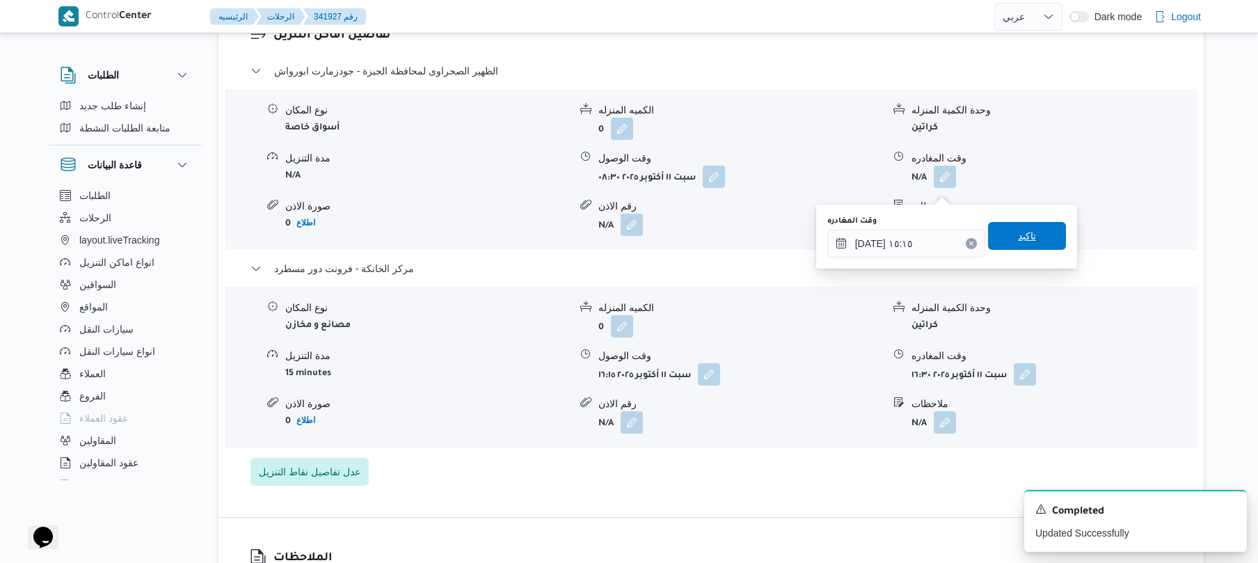
click at [1028, 244] on span "تاكيد" at bounding box center [1027, 236] width 78 height 28
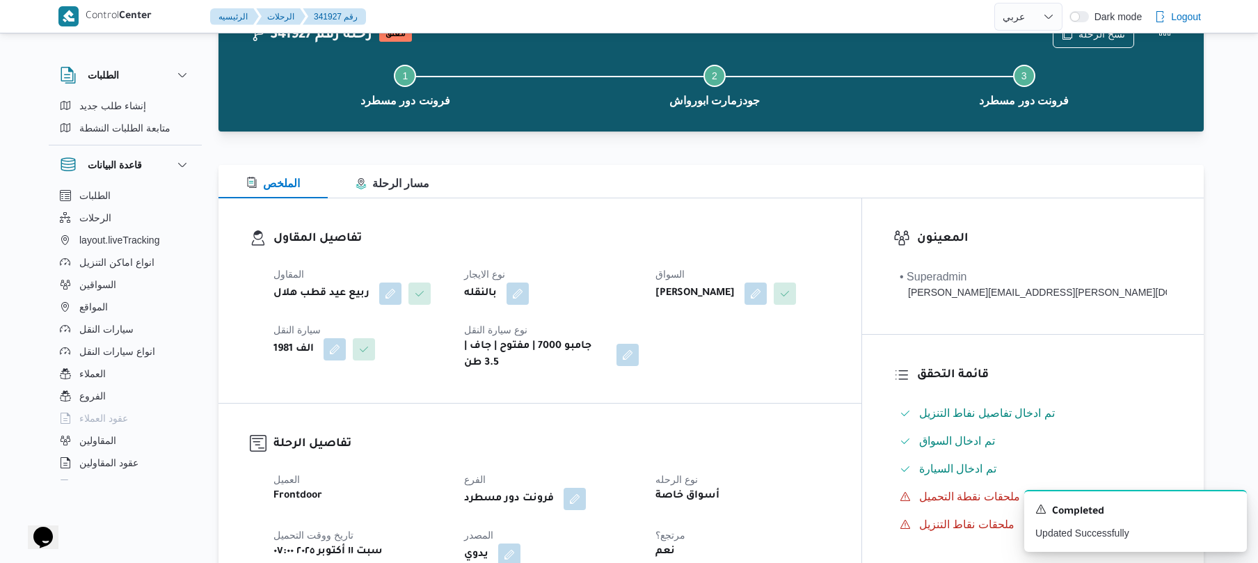
scroll to position [0, 0]
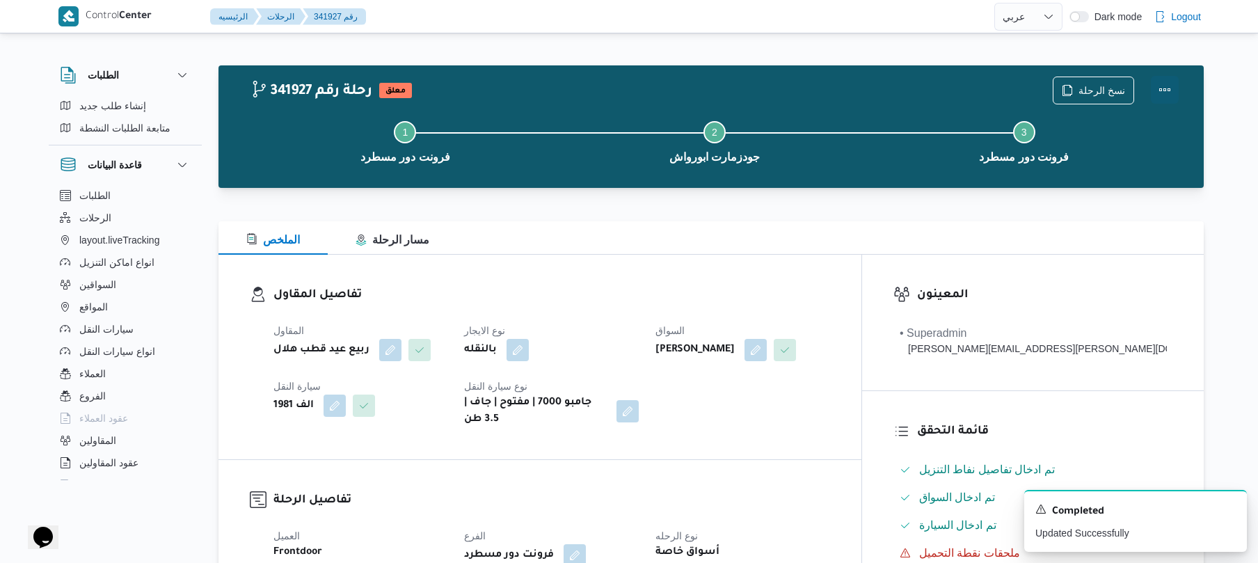
click at [1154, 82] on button "Actions" at bounding box center [1165, 90] width 28 height 28
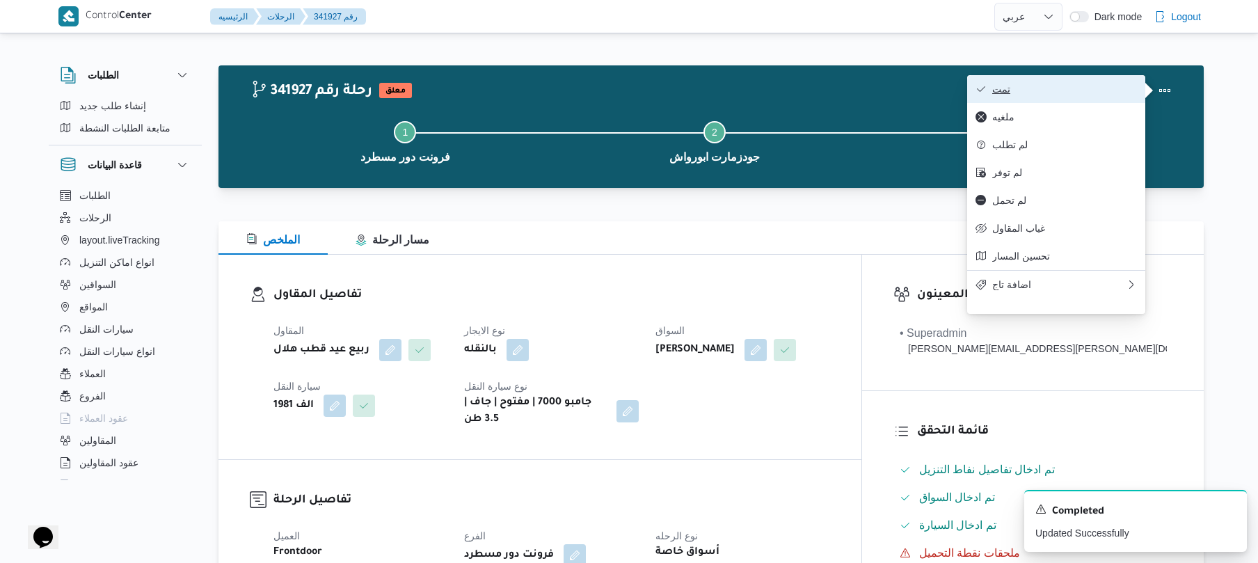
click at [1097, 82] on button "تمت" at bounding box center [1056, 89] width 178 height 28
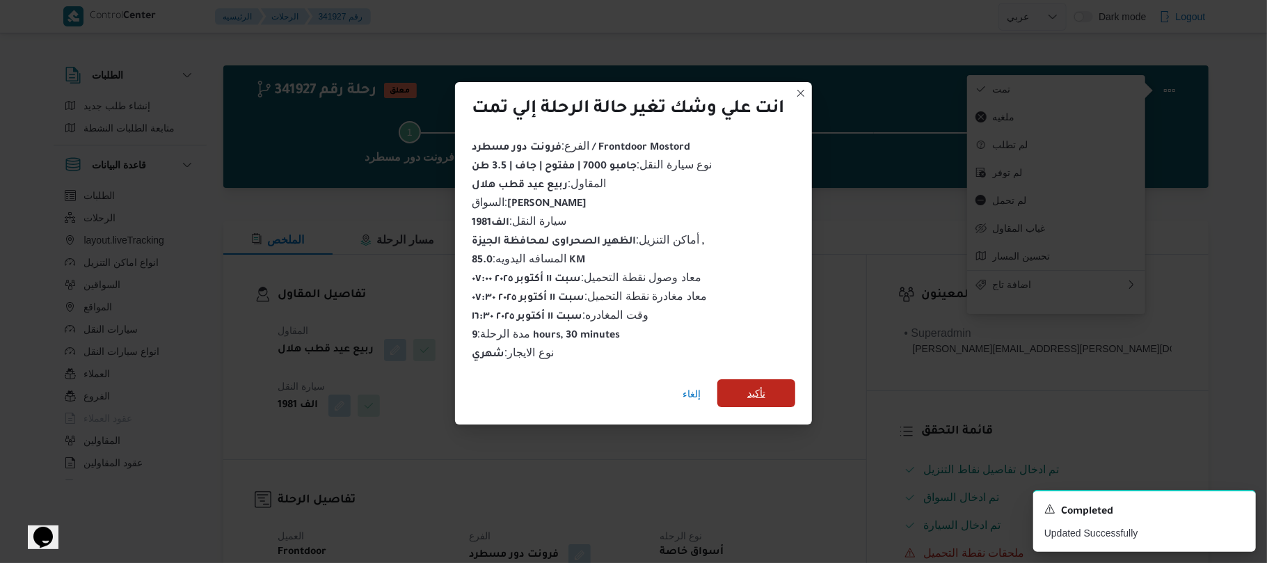
click at [763, 387] on span "تأكيد" at bounding box center [756, 393] width 18 height 17
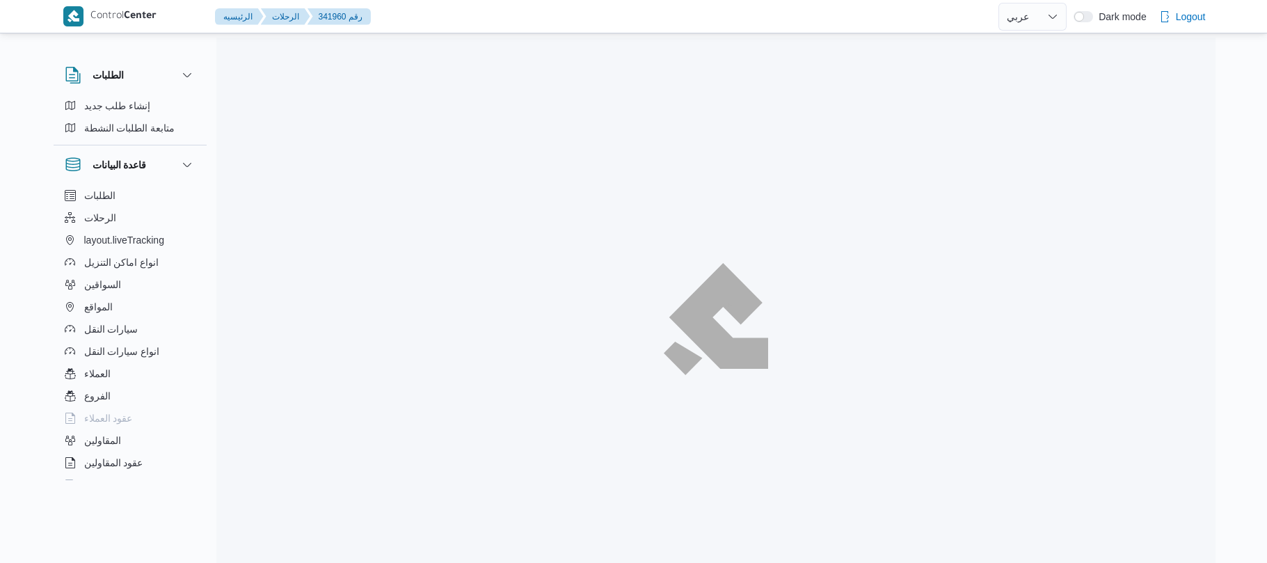
select select "ar"
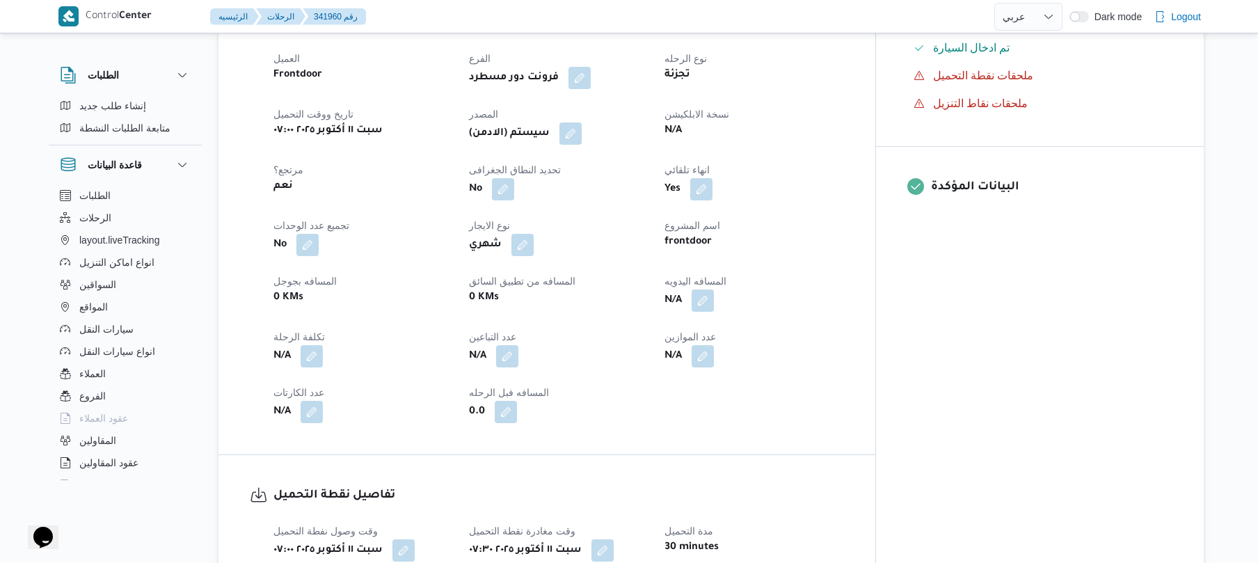
scroll to position [482, 0]
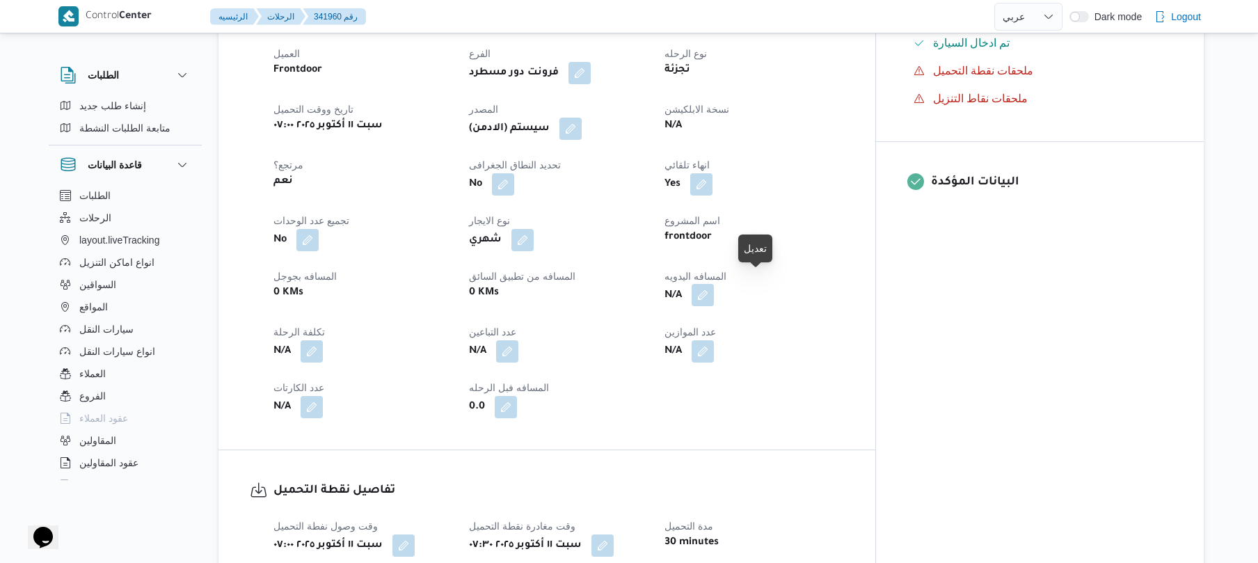
click at [714, 287] on button "button" at bounding box center [703, 295] width 22 height 22
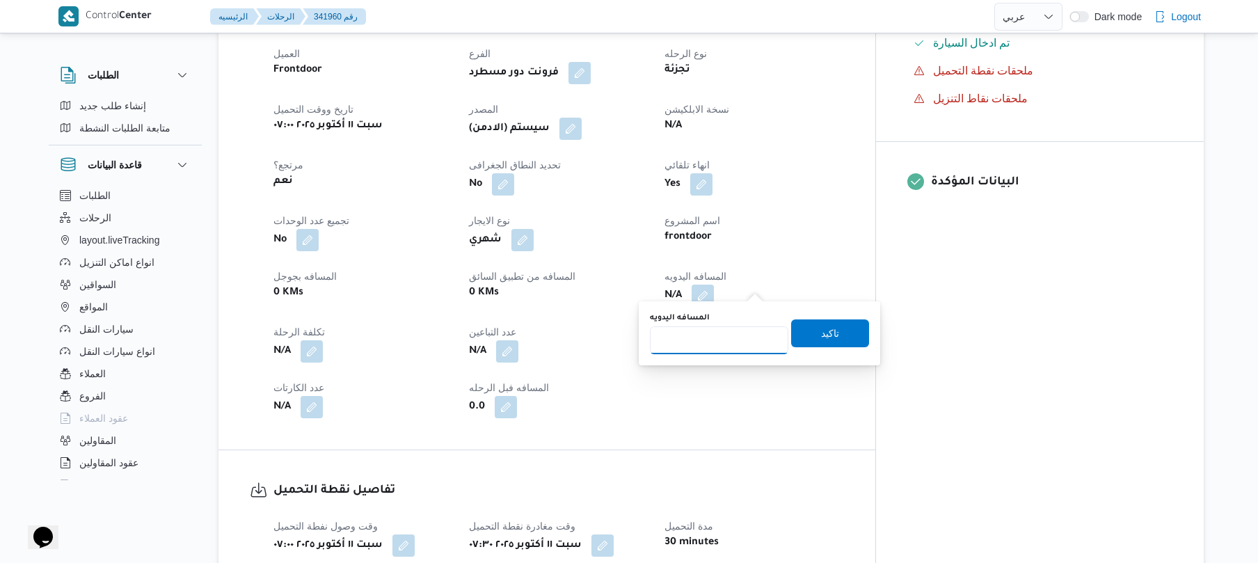
click at [696, 340] on input "المسافه اليدويه" at bounding box center [719, 340] width 138 height 28
type input "65"
click at [829, 337] on span "تاكيد" at bounding box center [830, 332] width 18 height 17
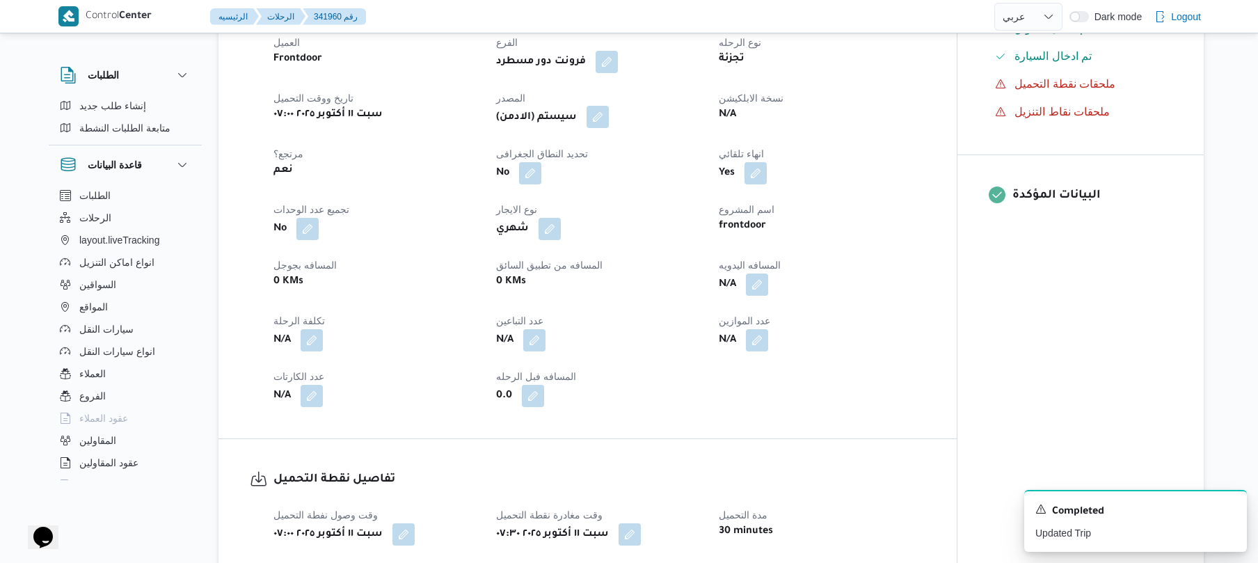
click at [607, 115] on button "button" at bounding box center [598, 117] width 22 height 22
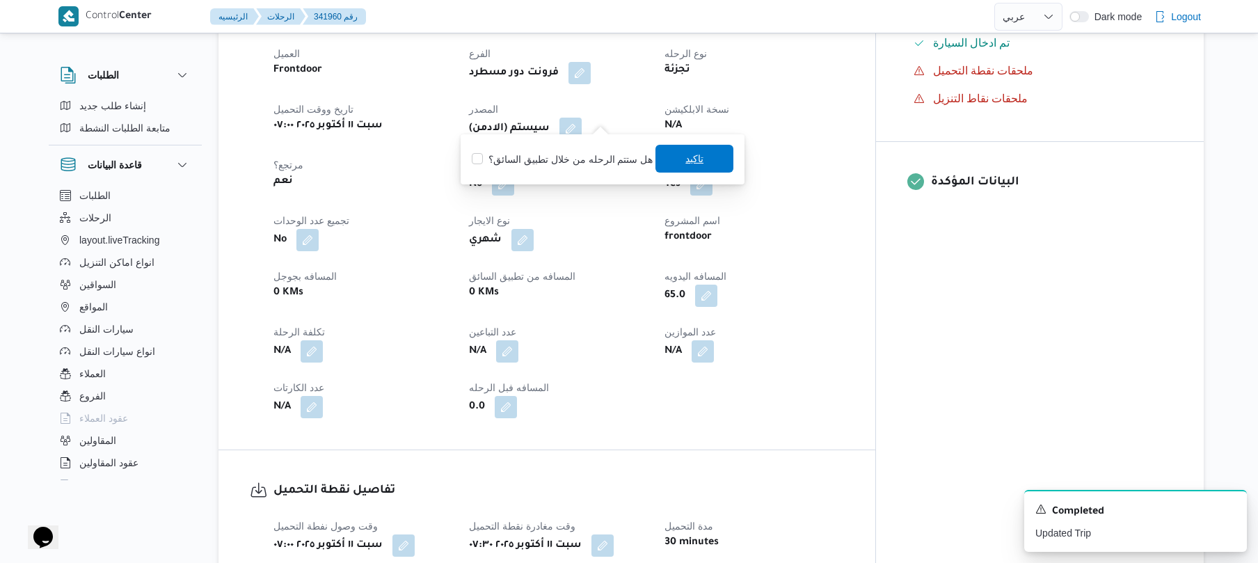
click at [678, 153] on span "تاكيد" at bounding box center [694, 159] width 78 height 28
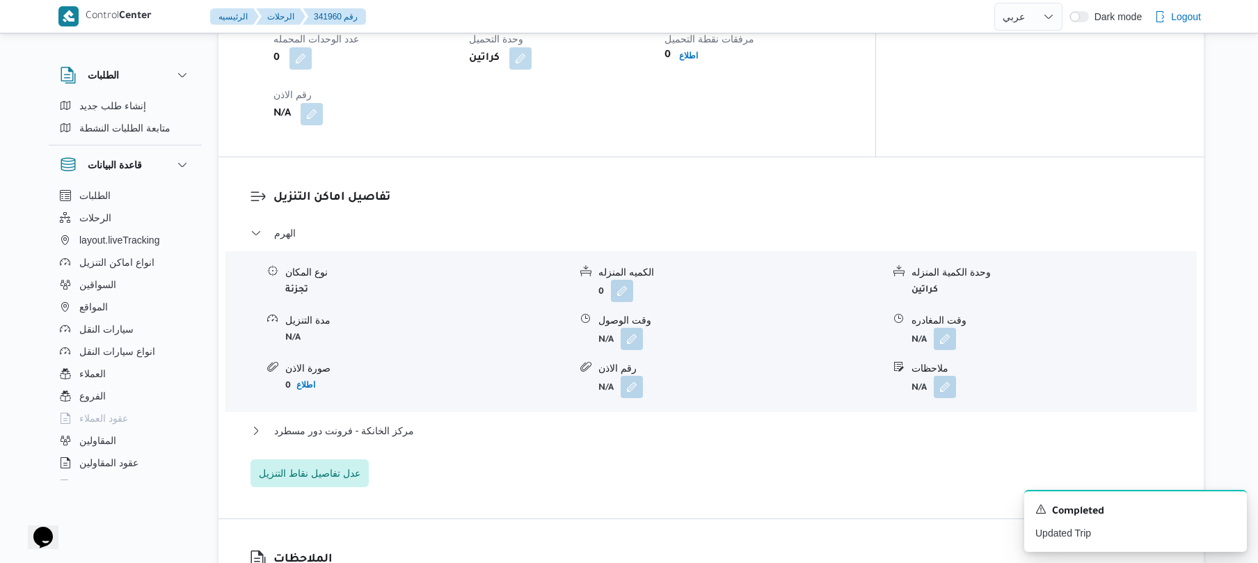
scroll to position [1113, 0]
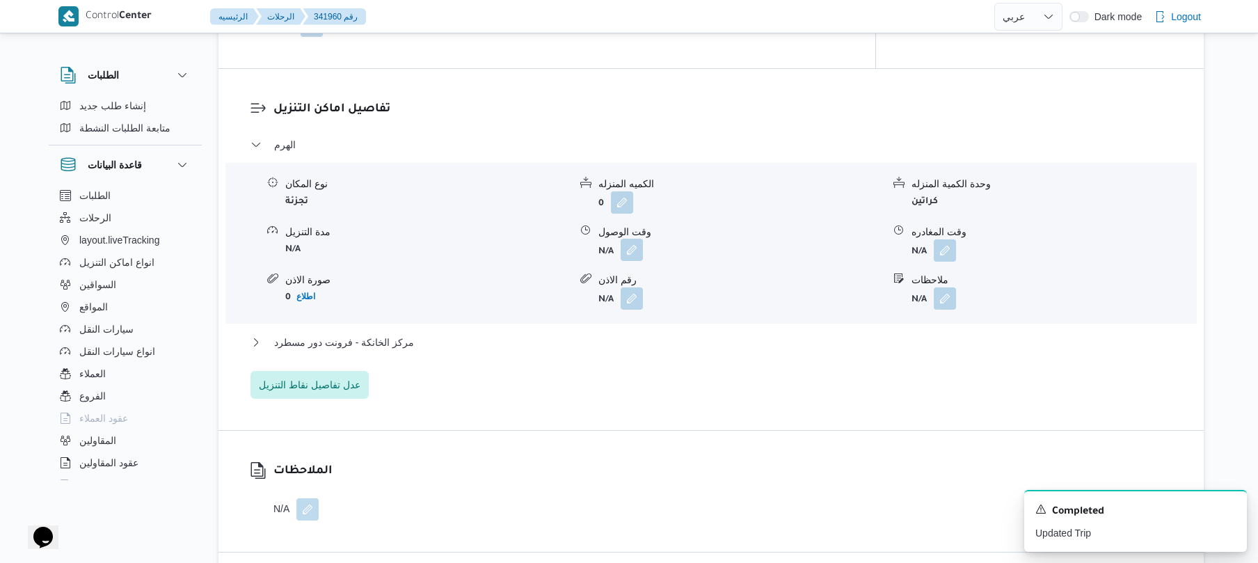
click at [636, 239] on button "button" at bounding box center [632, 250] width 22 height 22
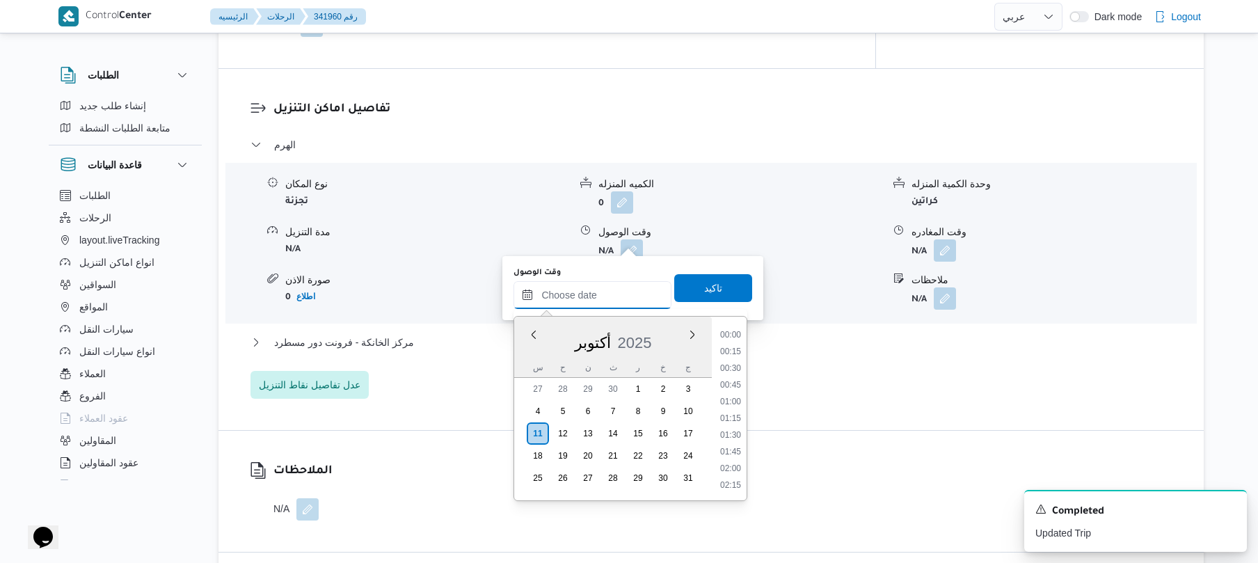
click at [574, 294] on input "وقت الوصول" at bounding box center [592, 295] width 158 height 28
click at [727, 342] on li "08:45" at bounding box center [731, 345] width 32 height 14
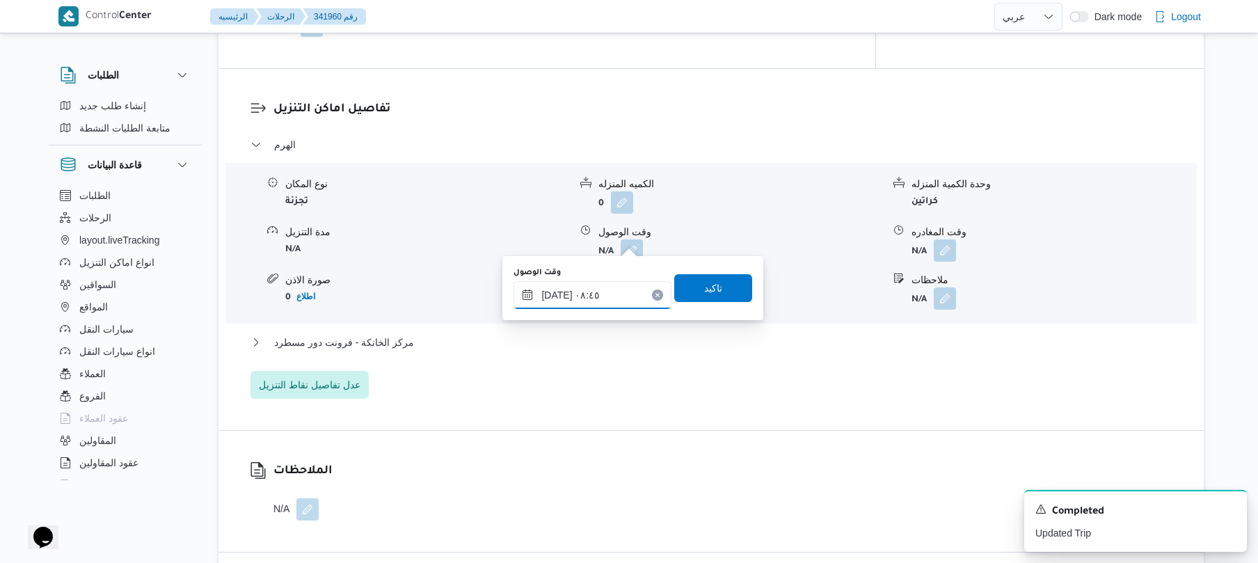
click at [560, 296] on input "[DATE] ٠٨:٤٥" at bounding box center [592, 295] width 158 height 28
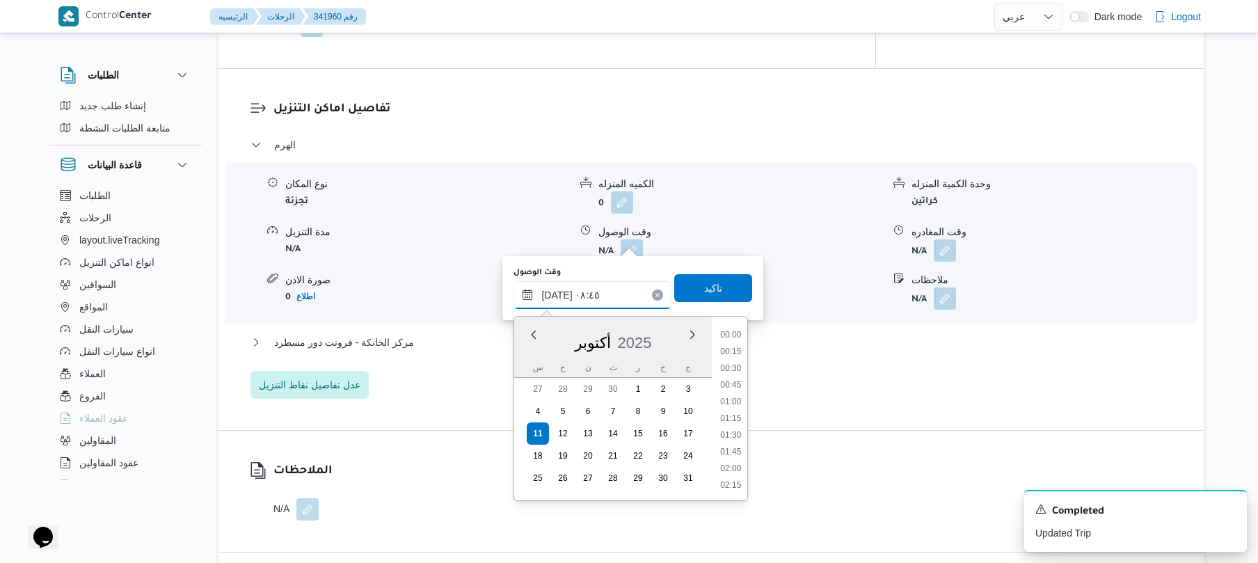
click at [560, 296] on input "[DATE] ٠٨:٤٥" at bounding box center [592, 295] width 158 height 28
type input "[DATE] ٠٨:٢٠"
click at [693, 278] on span "تاكيد" at bounding box center [713, 287] width 78 height 28
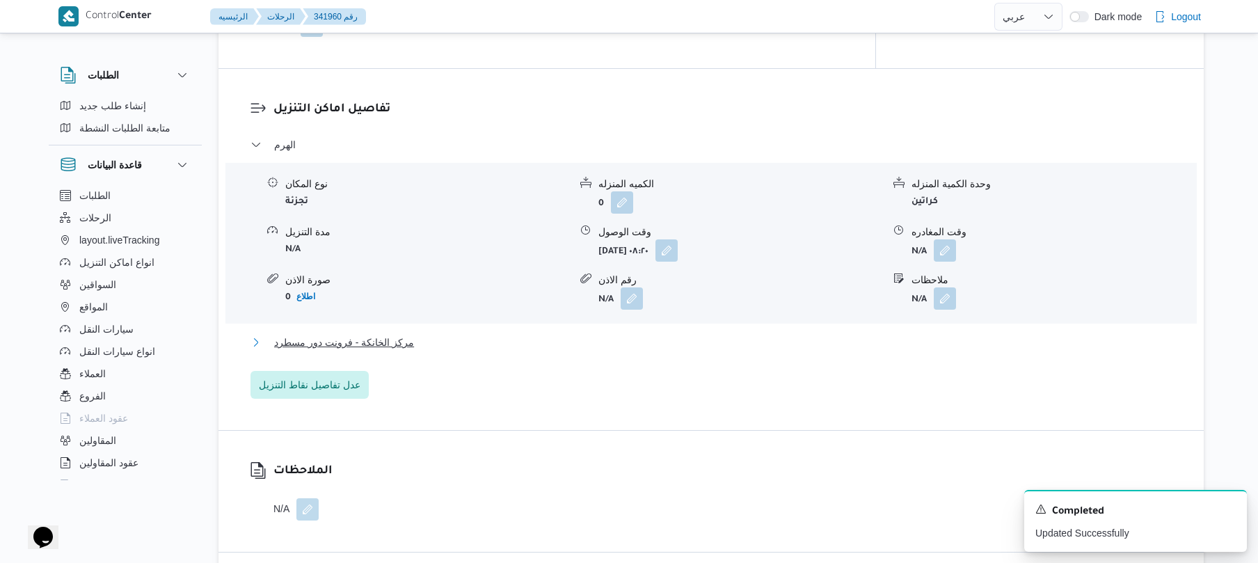
click at [566, 334] on button "مركز الخانكة - فرونت دور مسطرد" at bounding box center [711, 342] width 922 height 17
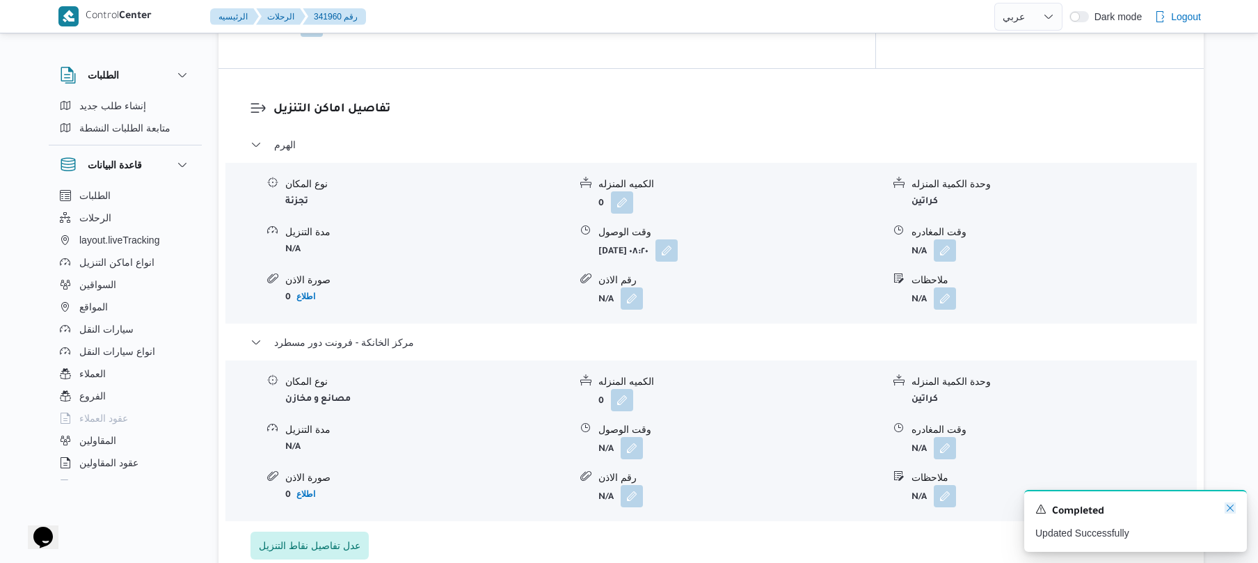
click at [1232, 508] on icon "Dismiss toast" at bounding box center [1230, 507] width 11 height 11
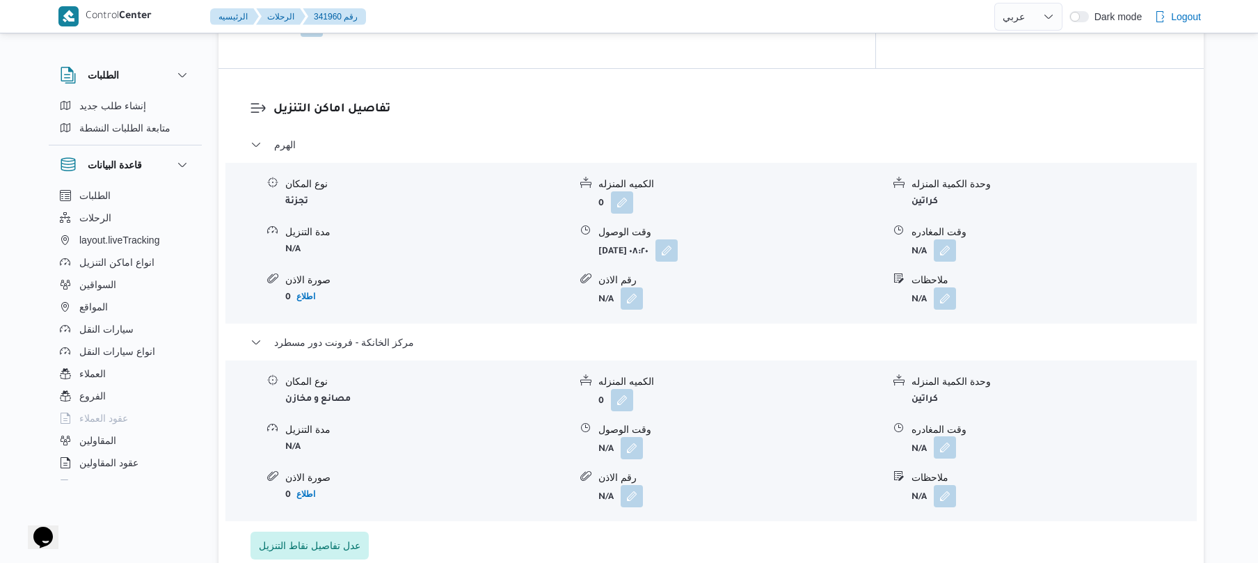
click at [952, 436] on button "button" at bounding box center [945, 447] width 22 height 22
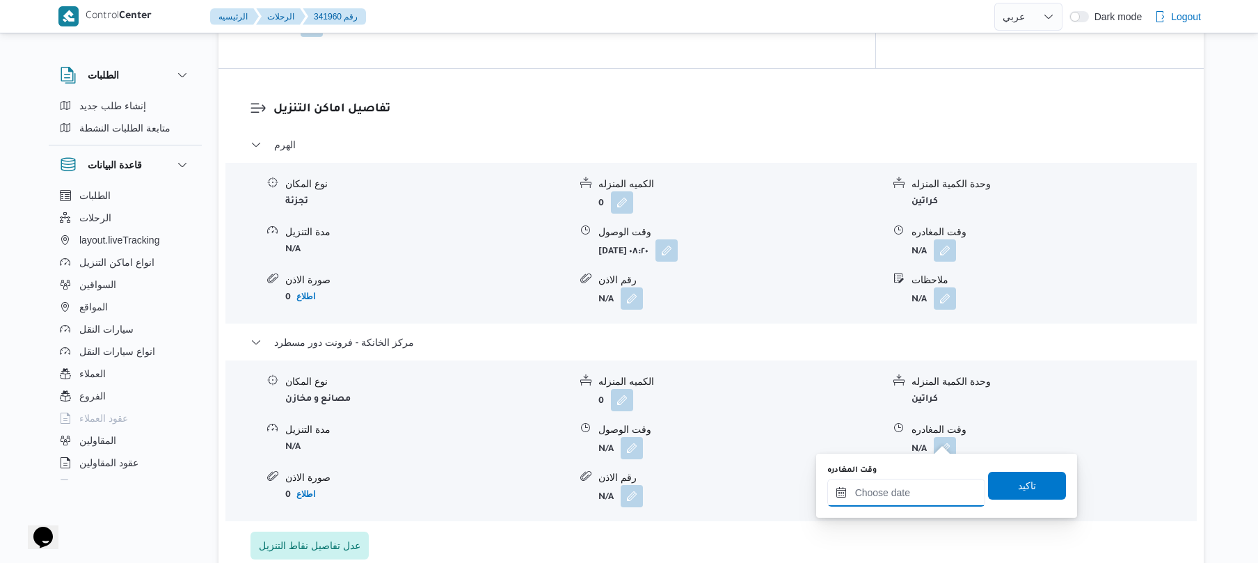
click at [900, 481] on input "وقت المغادره" at bounding box center [906, 493] width 158 height 28
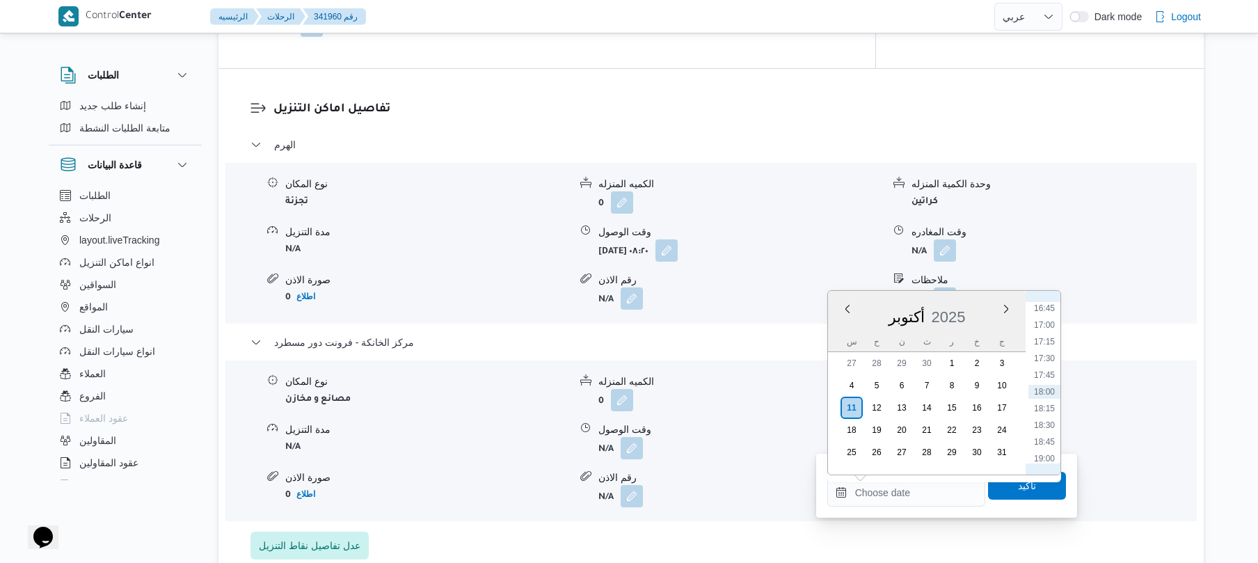
scroll to position [982, 0]
click at [1044, 408] on li "16:15" at bounding box center [1044, 412] width 32 height 14
type input "[DATE] ١٦:١٥"
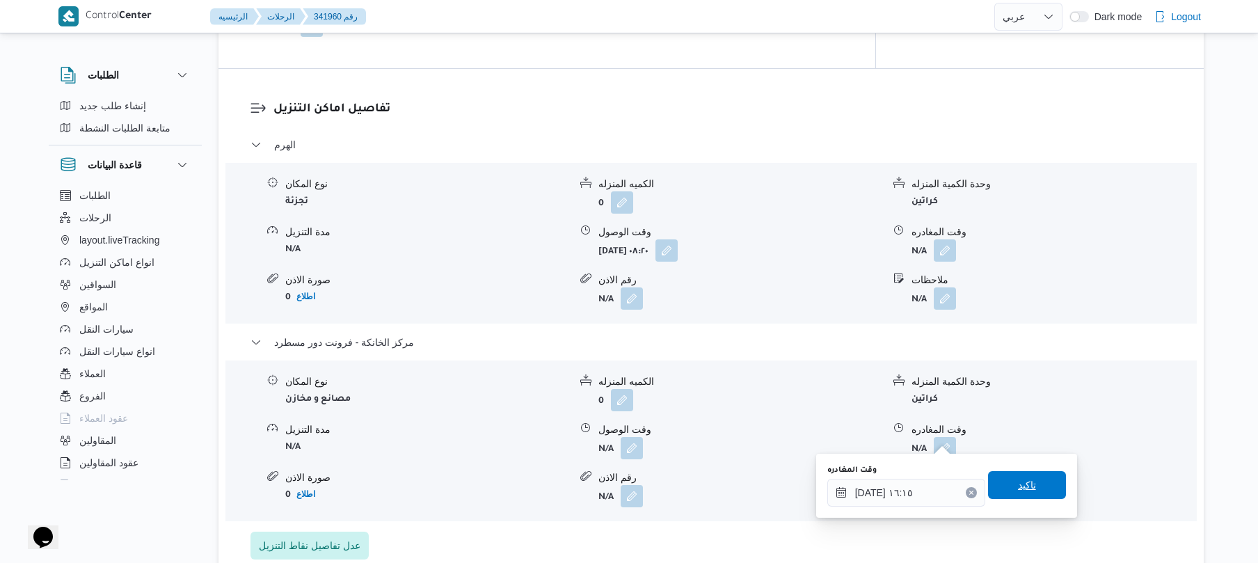
click at [1005, 477] on span "تاكيد" at bounding box center [1027, 485] width 78 height 28
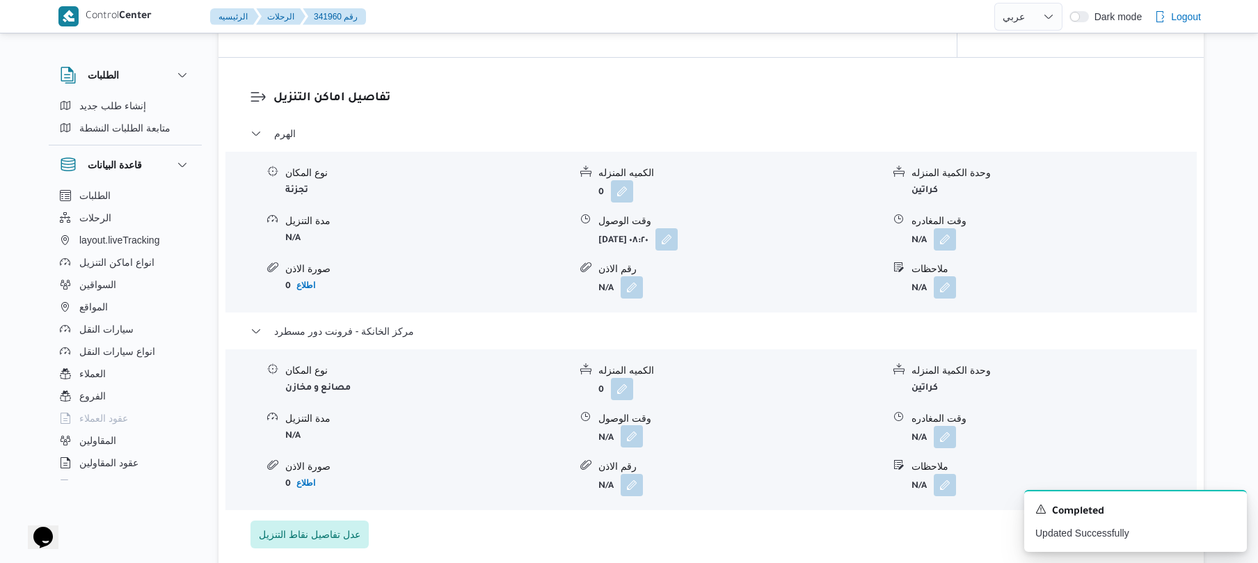
click at [639, 430] on button "button" at bounding box center [632, 436] width 22 height 22
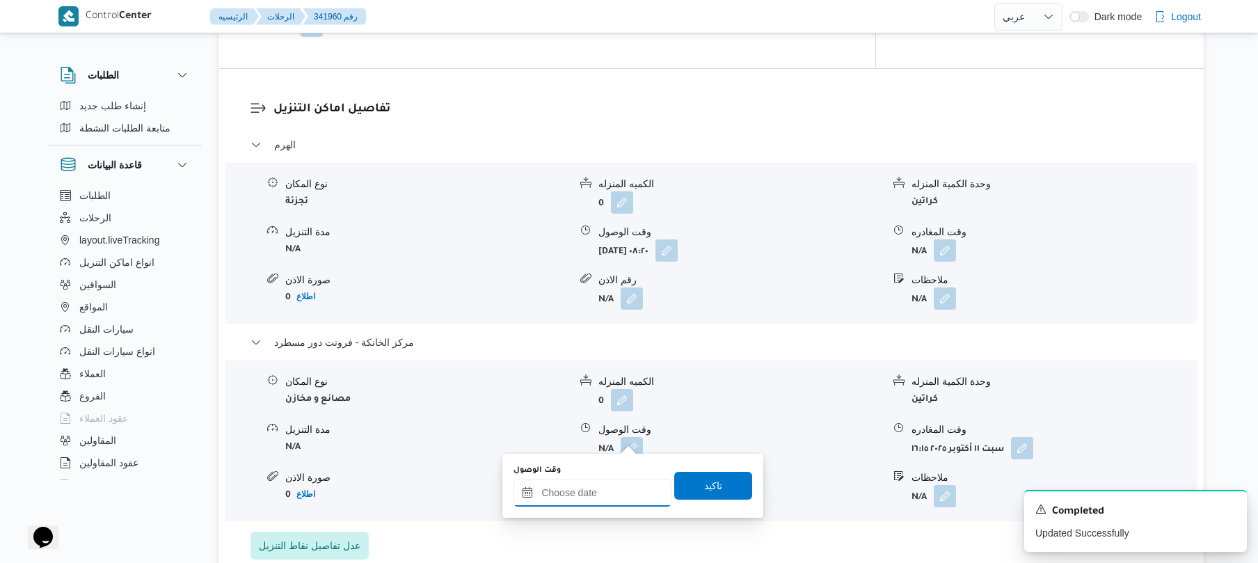
click at [602, 491] on input "وقت الوصول" at bounding box center [592, 493] width 158 height 28
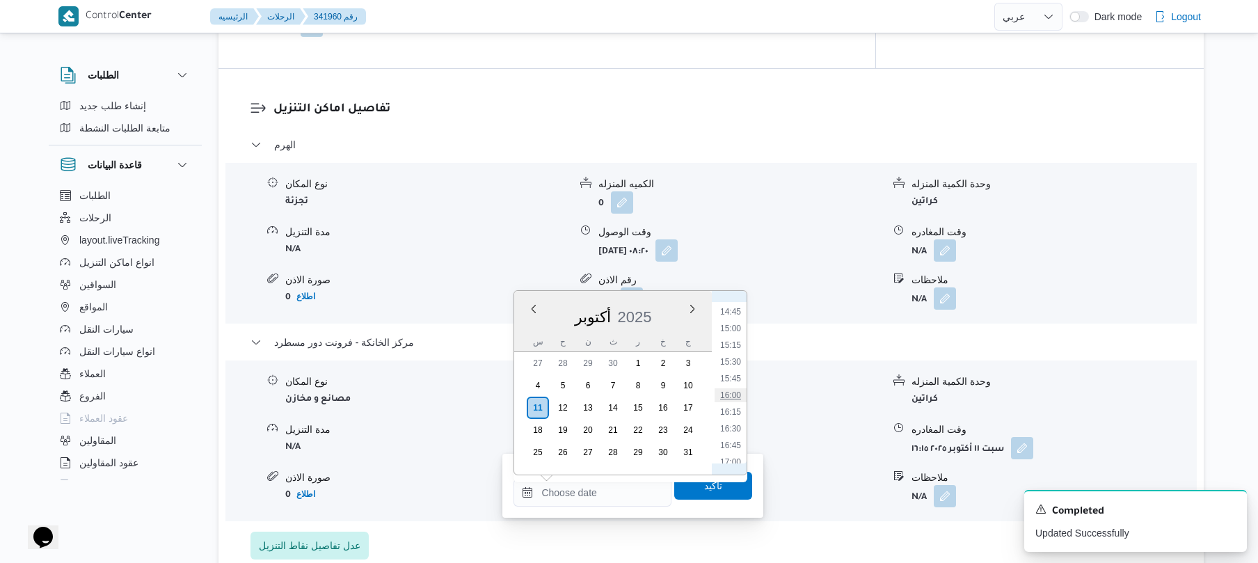
click at [736, 396] on li "16:00" at bounding box center [731, 395] width 32 height 14
type input "١١/١٠/٢٠٢٥ ١٦:٠٠"
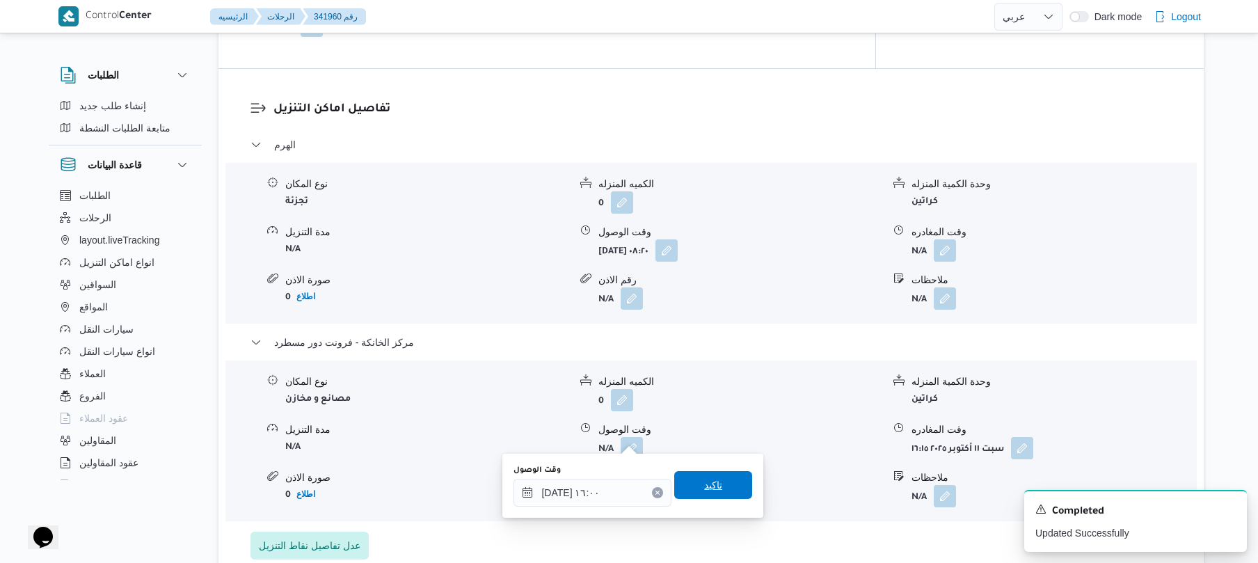
click at [705, 495] on span "تاكيد" at bounding box center [713, 485] width 78 height 28
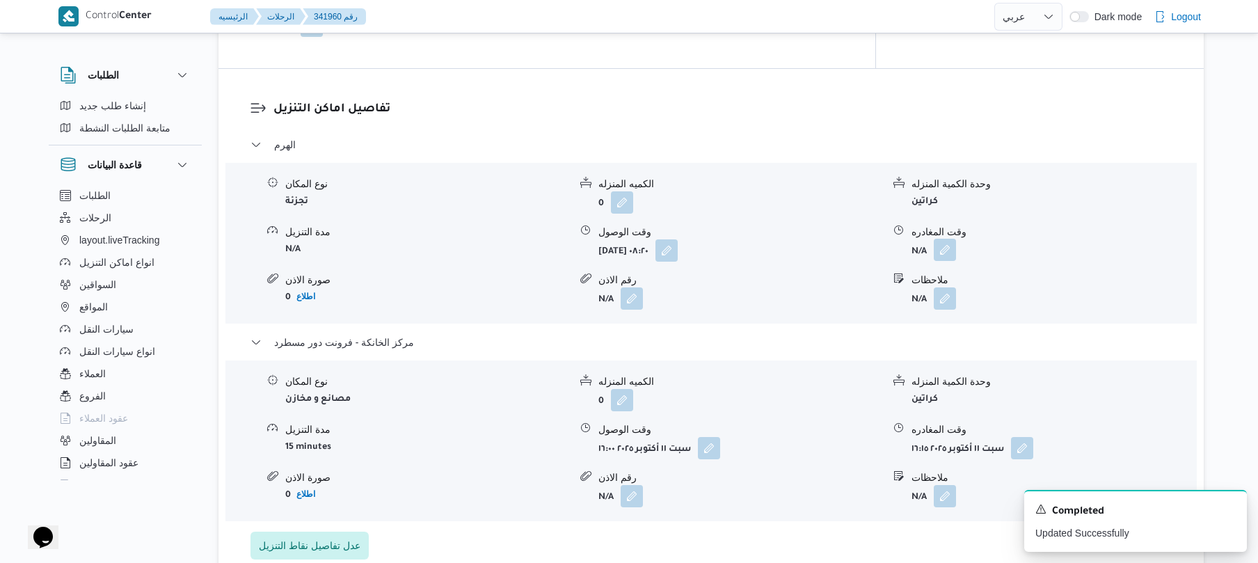
click at [947, 246] on button "button" at bounding box center [945, 250] width 22 height 22
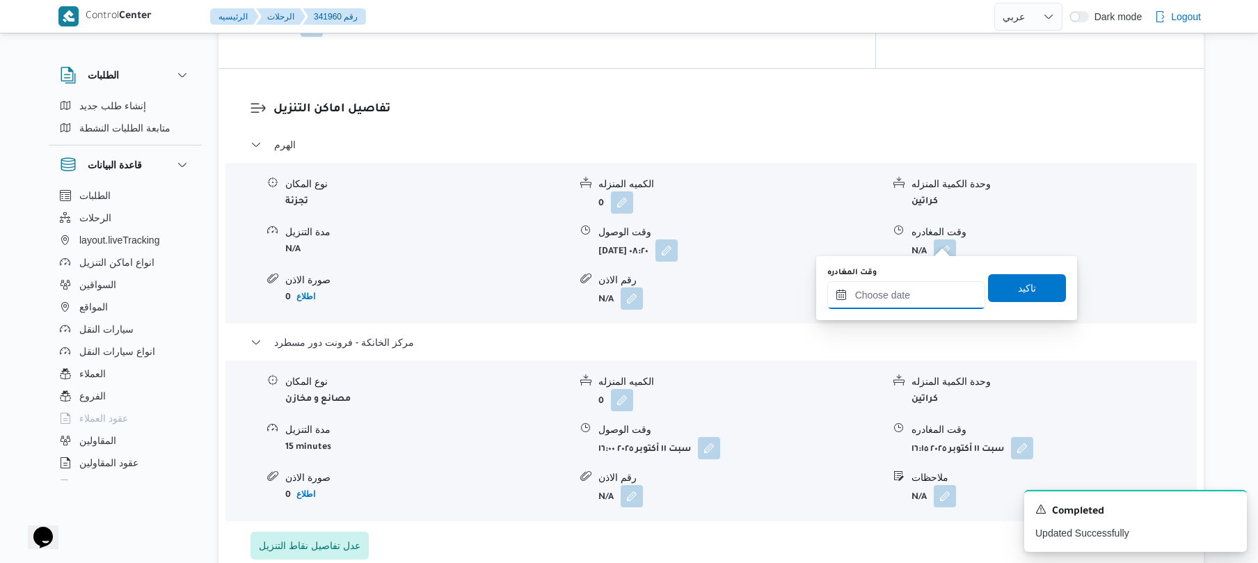
click at [874, 291] on input "وقت المغادره" at bounding box center [906, 295] width 158 height 28
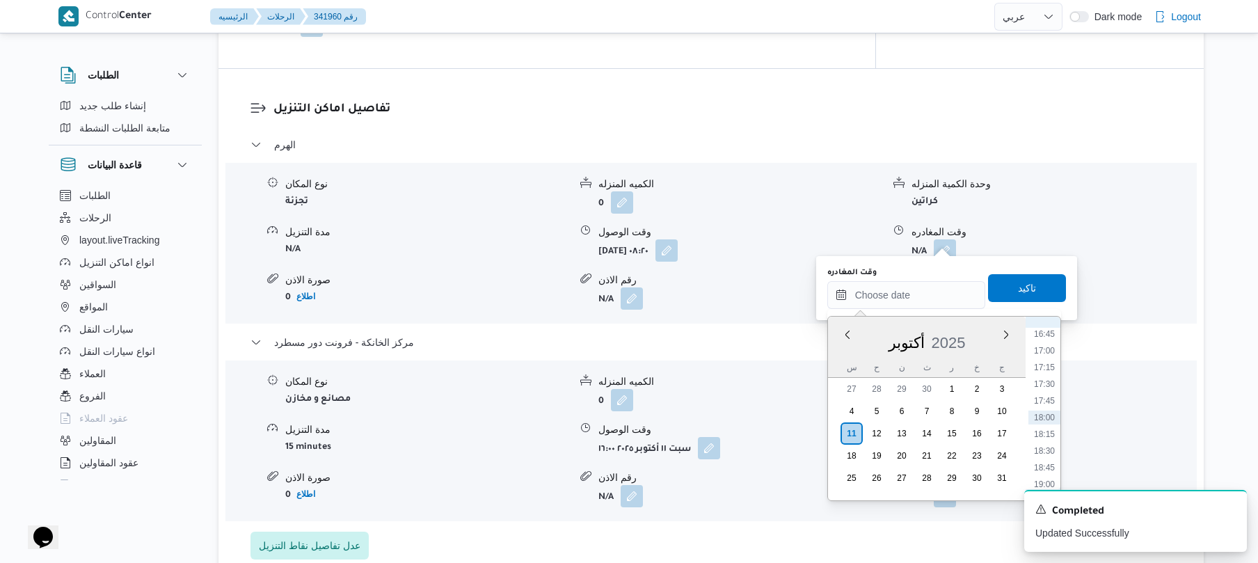
scroll to position [983, 0]
click at [1038, 347] on li "15:00" at bounding box center [1044, 354] width 32 height 14
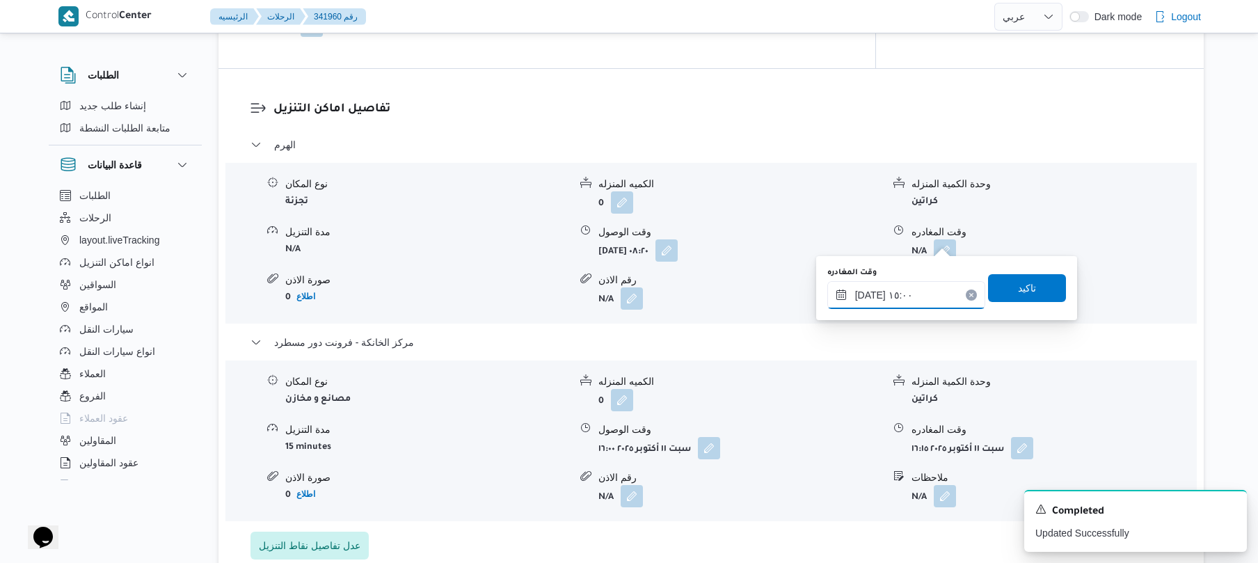
click at [871, 298] on input "١١/١٠/٢٠٢٥ ١٥:٠٠" at bounding box center [906, 295] width 158 height 28
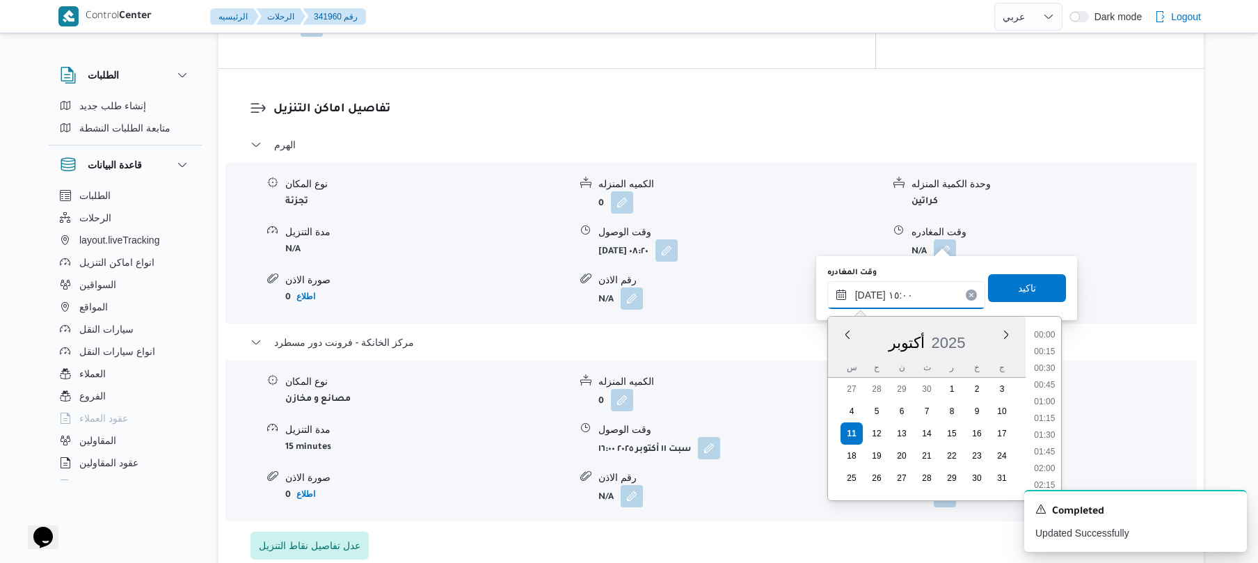
click at [871, 298] on input "١١/١٠/٢٠٢٥ ١٥:٠٠" at bounding box center [906, 295] width 158 height 28
type input "١١/١٠/٢٠٢٥ ١٥:١٠"
click at [1018, 295] on span "تاكيد" at bounding box center [1027, 287] width 18 height 17
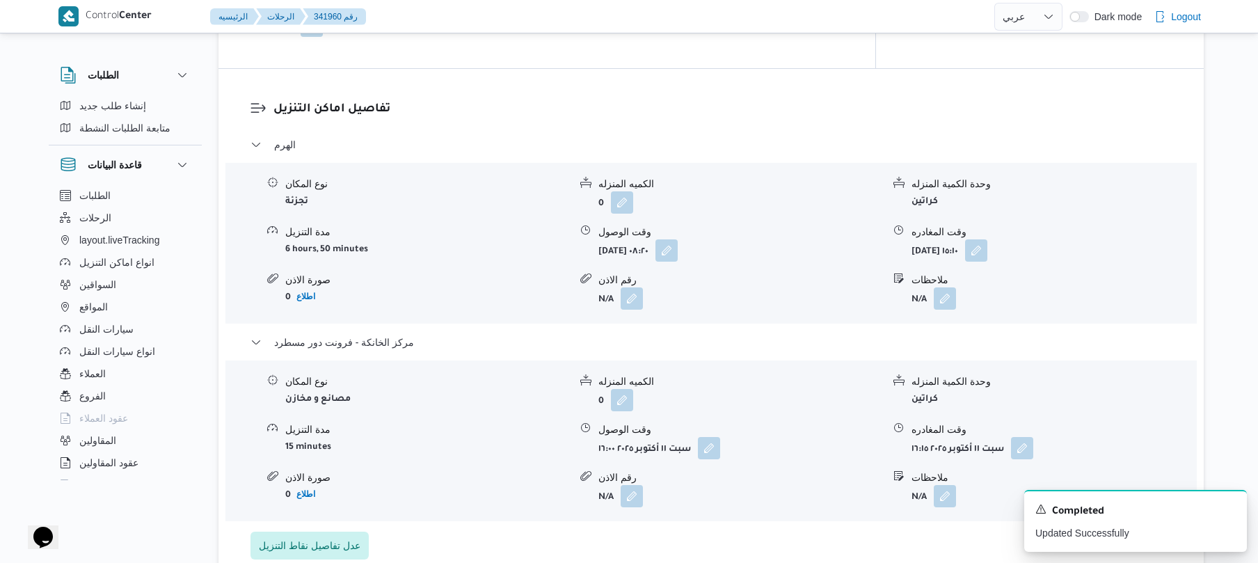
scroll to position [0, 0]
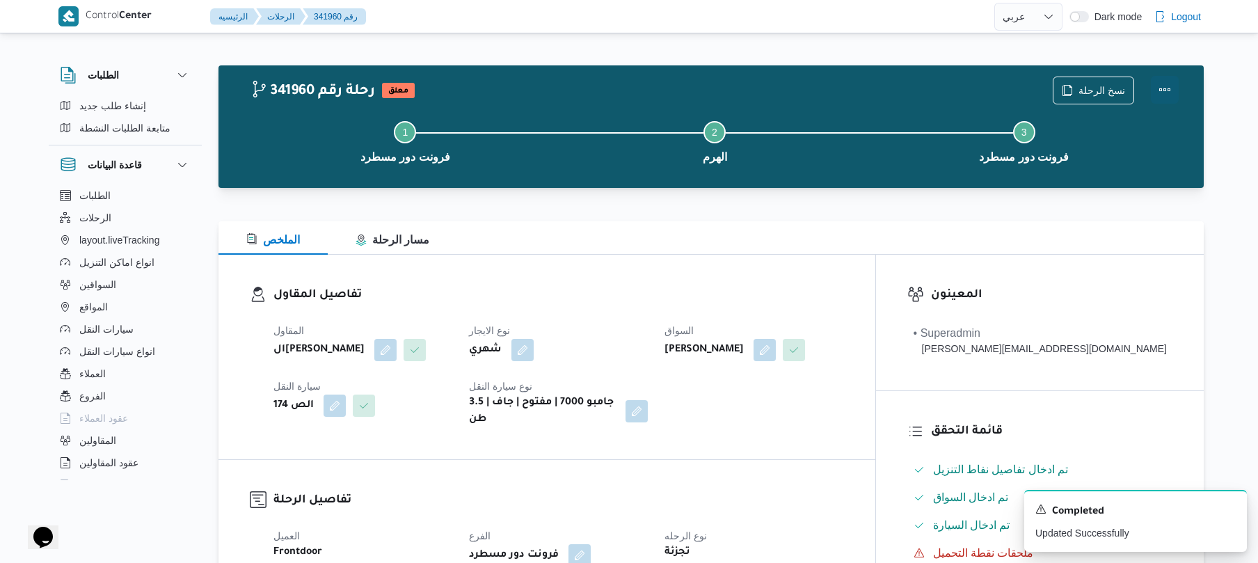
click at [1163, 95] on button "Actions" at bounding box center [1165, 90] width 28 height 28
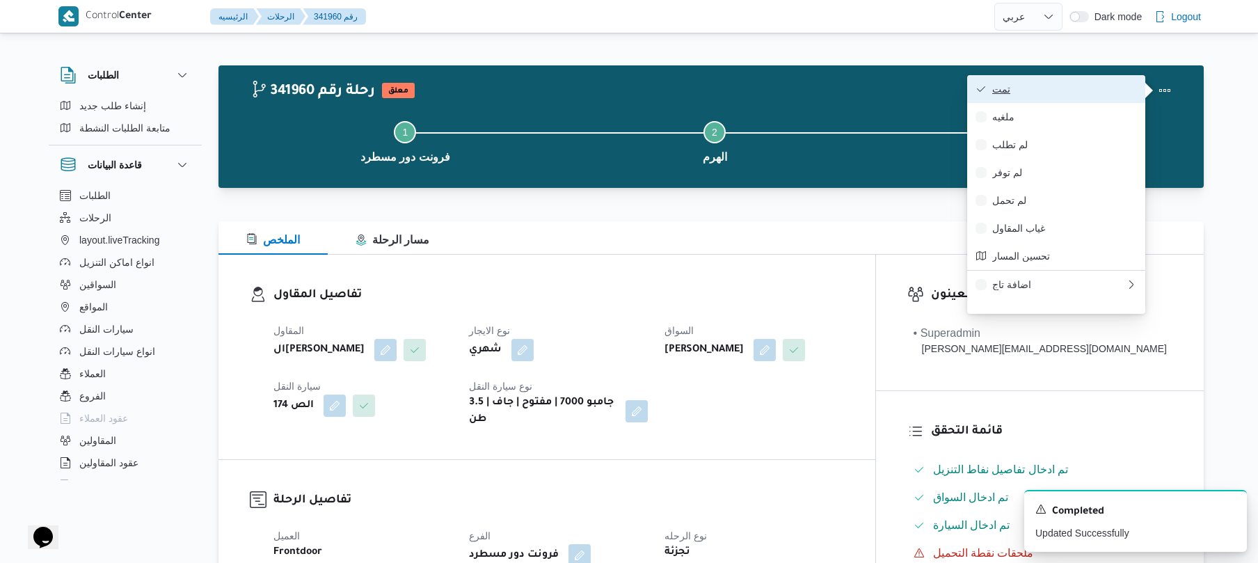
click at [1084, 93] on span "تمت" at bounding box center [1064, 88] width 145 height 11
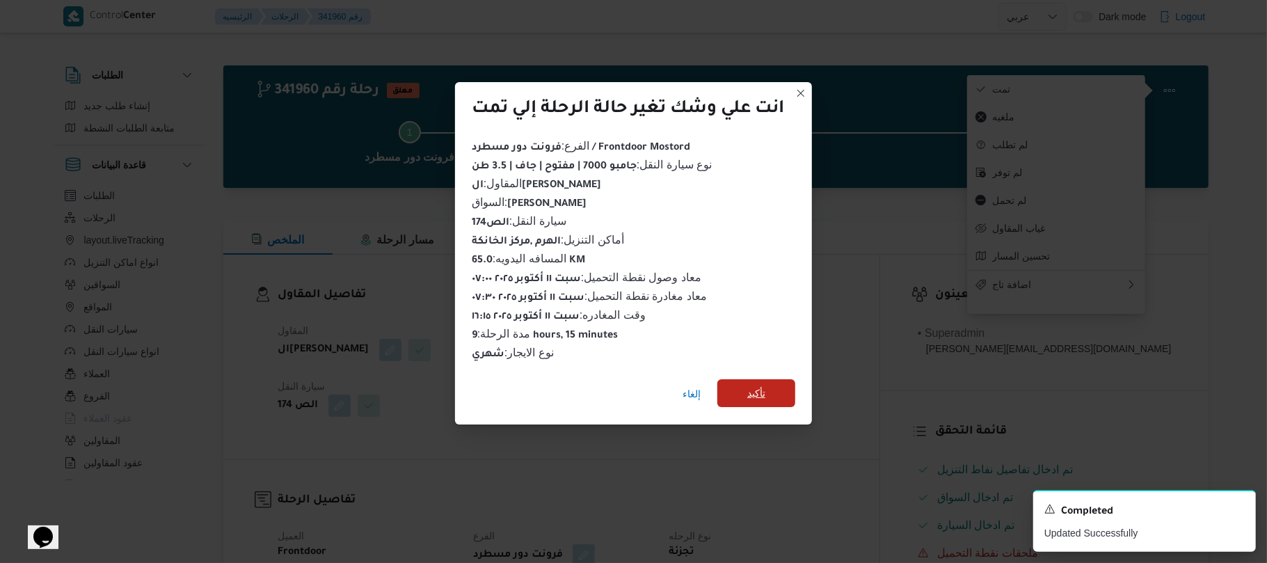
click at [780, 390] on span "تأكيد" at bounding box center [756, 393] width 78 height 28
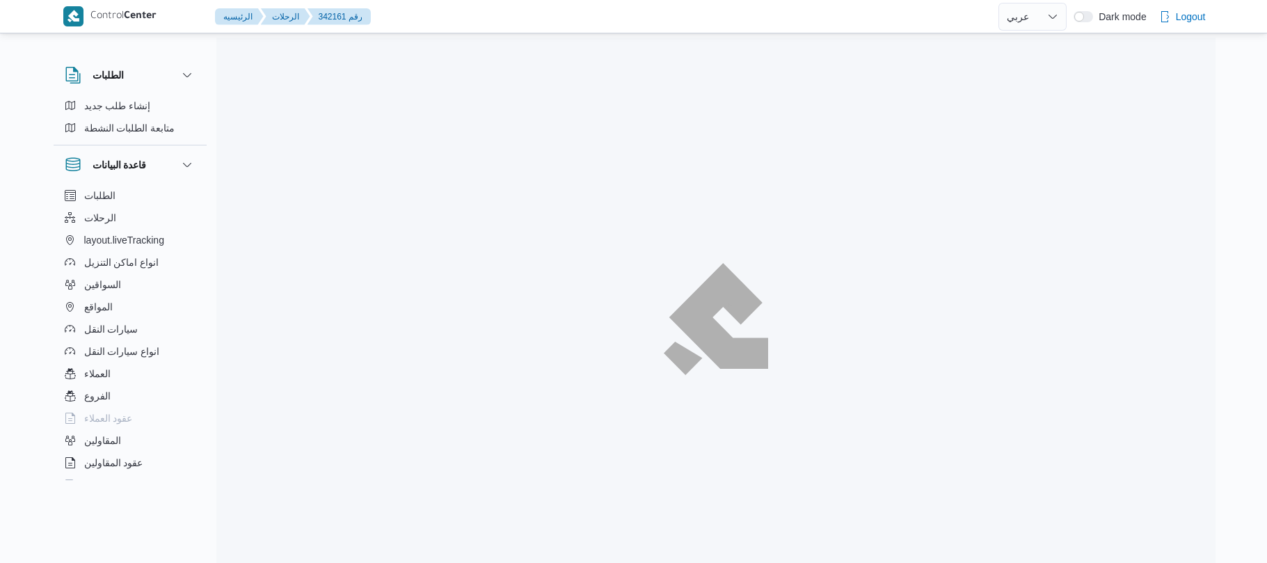
select select "ar"
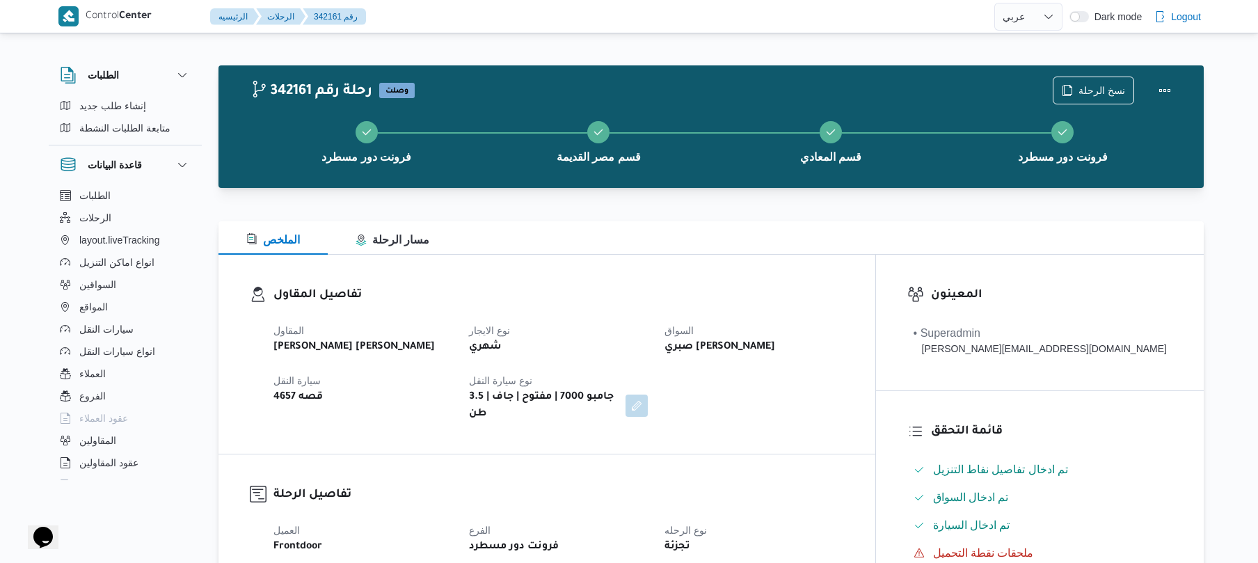
click at [662, 260] on div "تفاصيل المقاول المقاول [PERSON_NAME] [PERSON_NAME] نوع الايجار شهري السواق صبري…" at bounding box center [546, 354] width 657 height 199
click at [683, 200] on div at bounding box center [710, 196] width 985 height 17
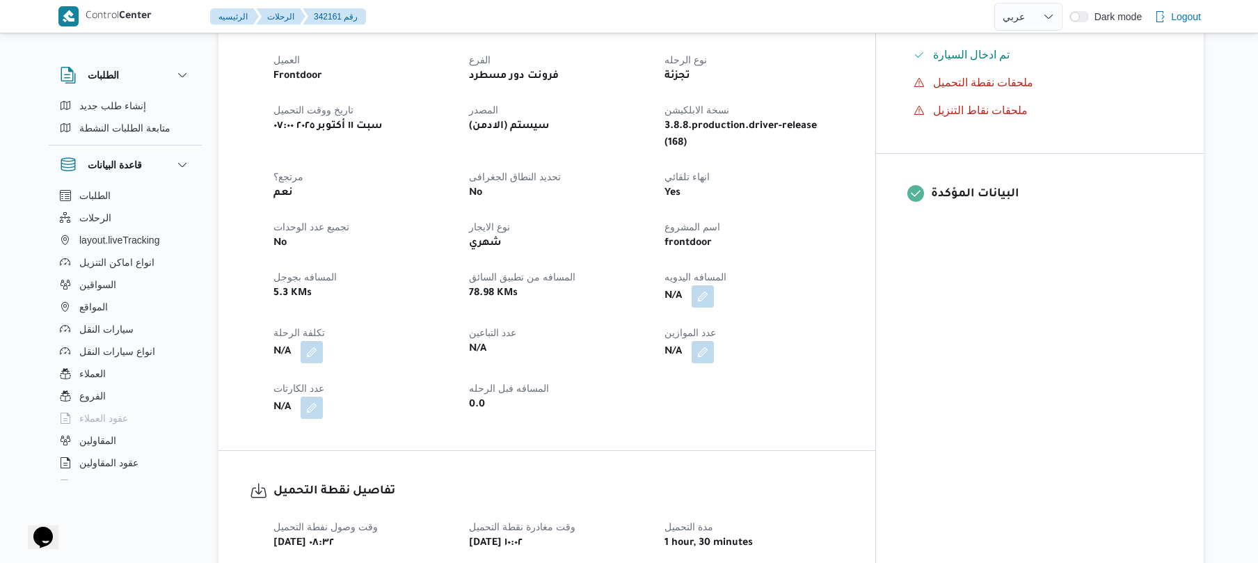
scroll to position [482, 0]
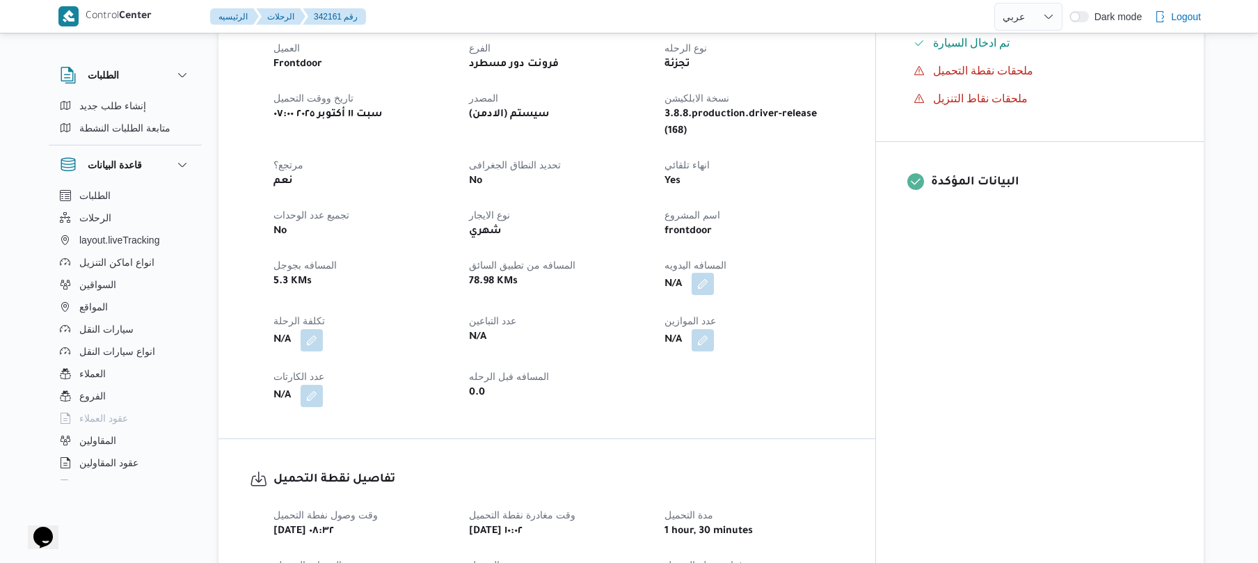
click at [714, 273] on button "button" at bounding box center [703, 284] width 22 height 22
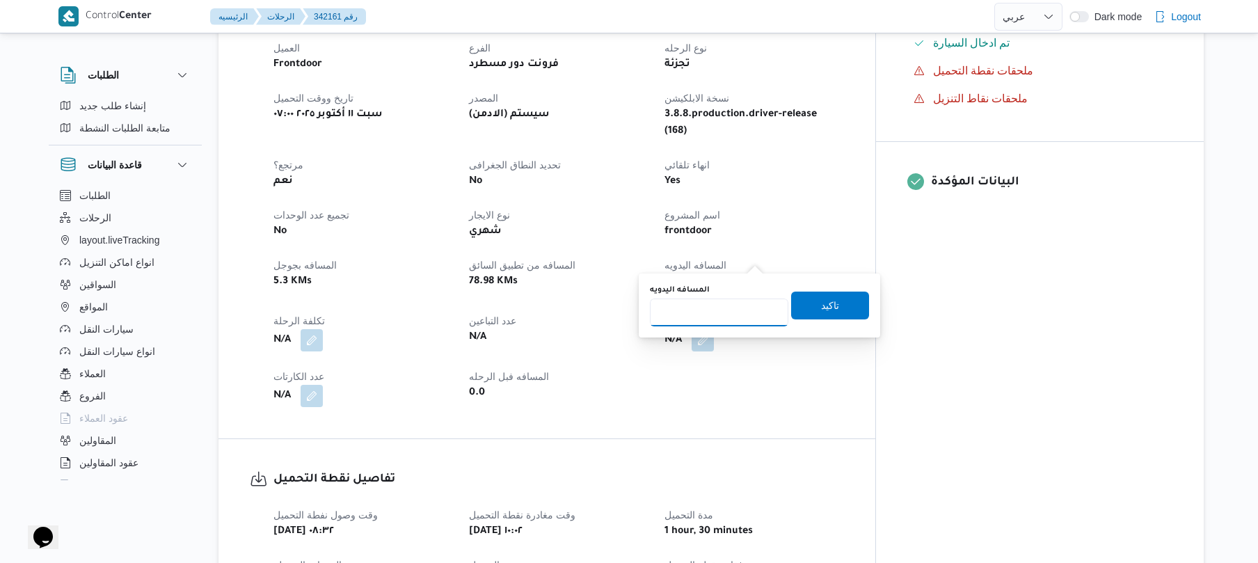
click at [710, 315] on input "المسافه اليدويه" at bounding box center [719, 312] width 138 height 28
type input "75"
click at [806, 312] on span "تاكيد" at bounding box center [830, 305] width 78 height 28
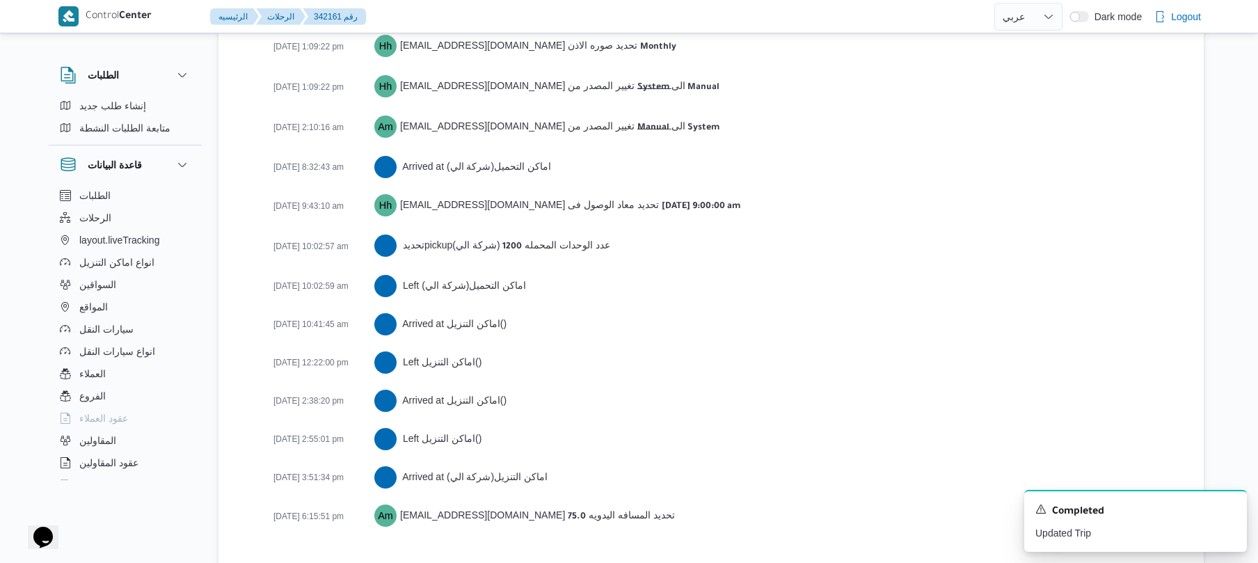
scroll to position [2224, 0]
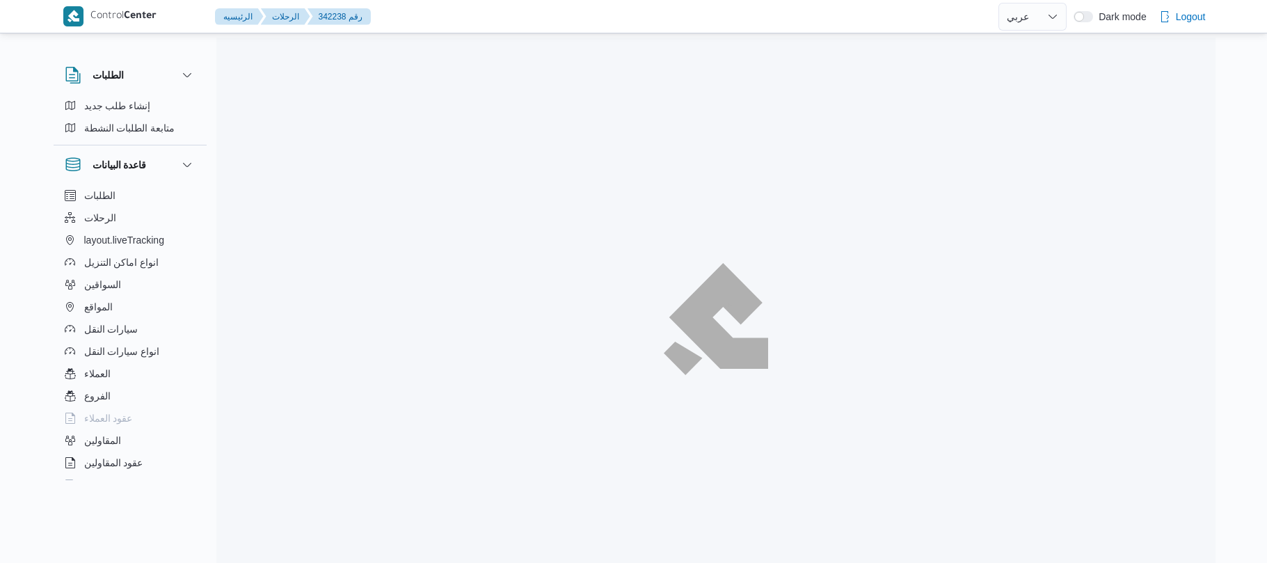
select select "ar"
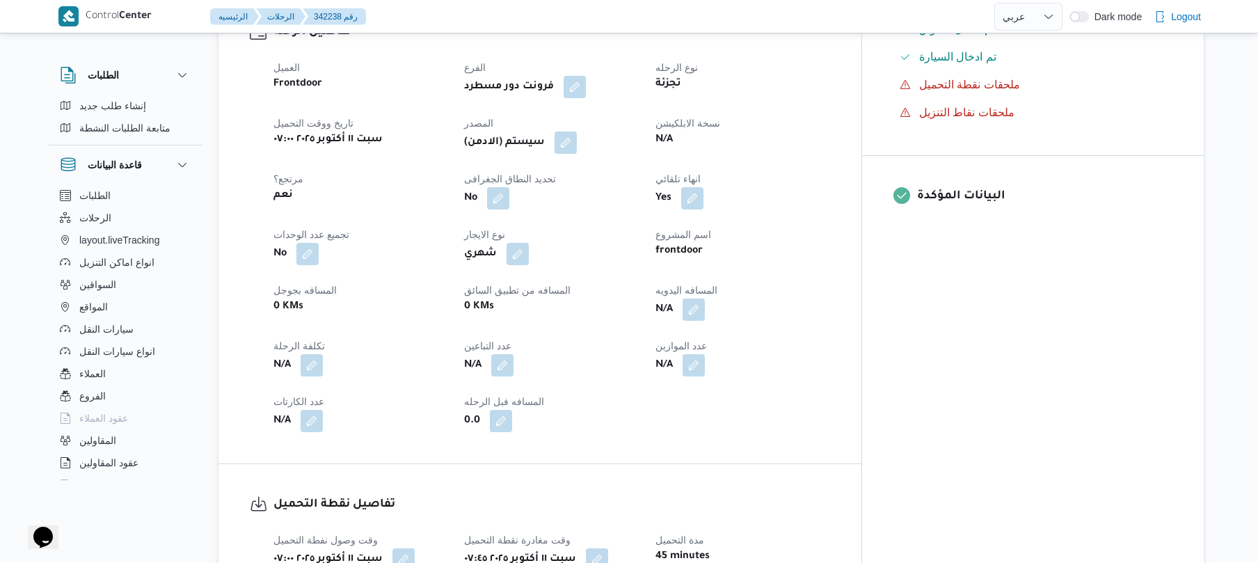
scroll to position [557, 0]
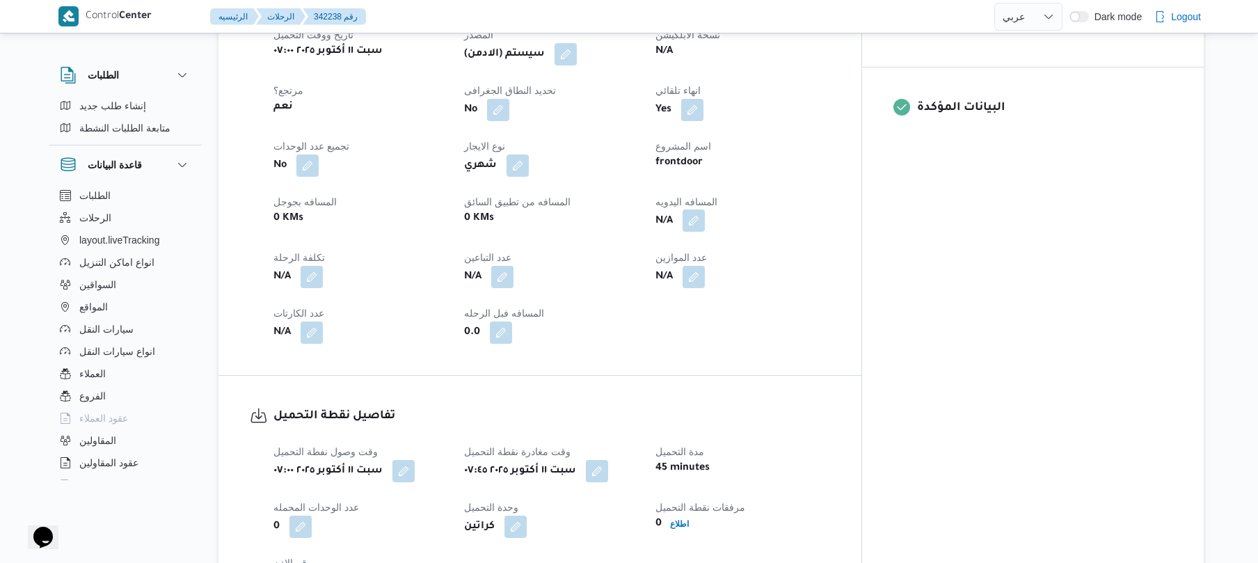
click at [705, 231] on button "button" at bounding box center [694, 220] width 22 height 22
click at [715, 284] on input "المسافه اليدويه" at bounding box center [719, 288] width 138 height 28
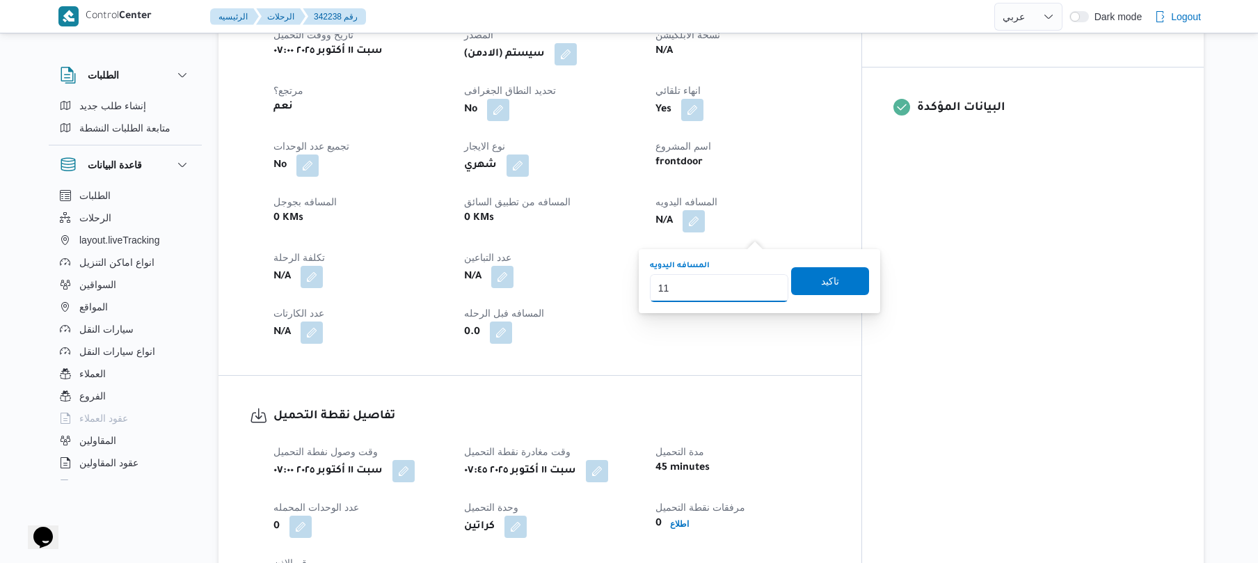
type input "110"
click at [804, 280] on span "تاكيد" at bounding box center [830, 280] width 78 height 28
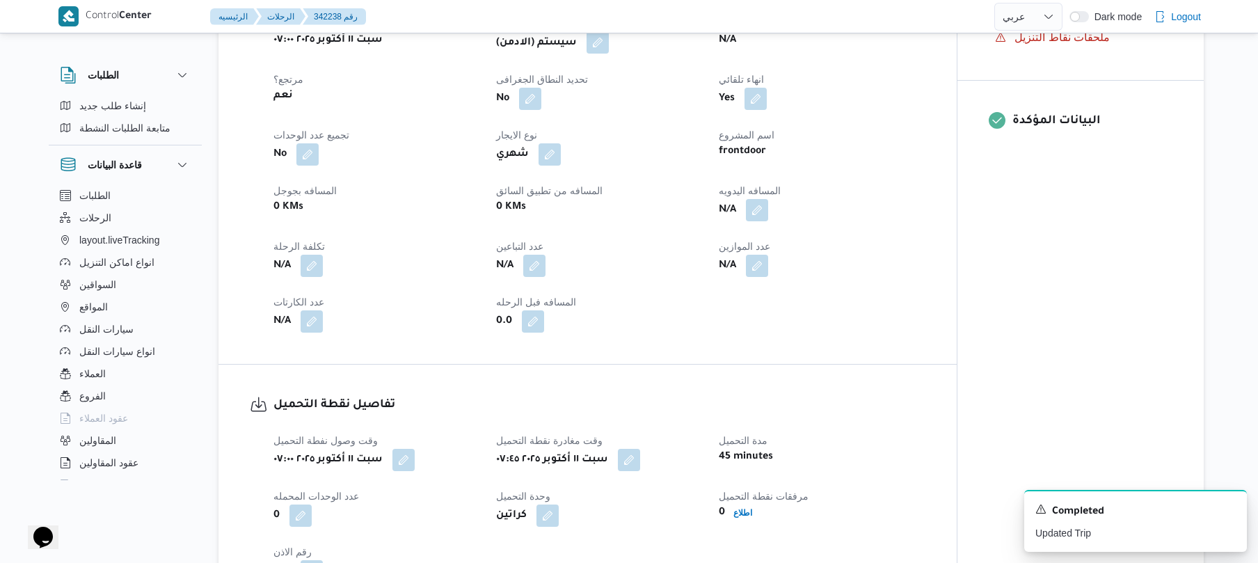
click at [598, 54] on button "button" at bounding box center [598, 42] width 22 height 22
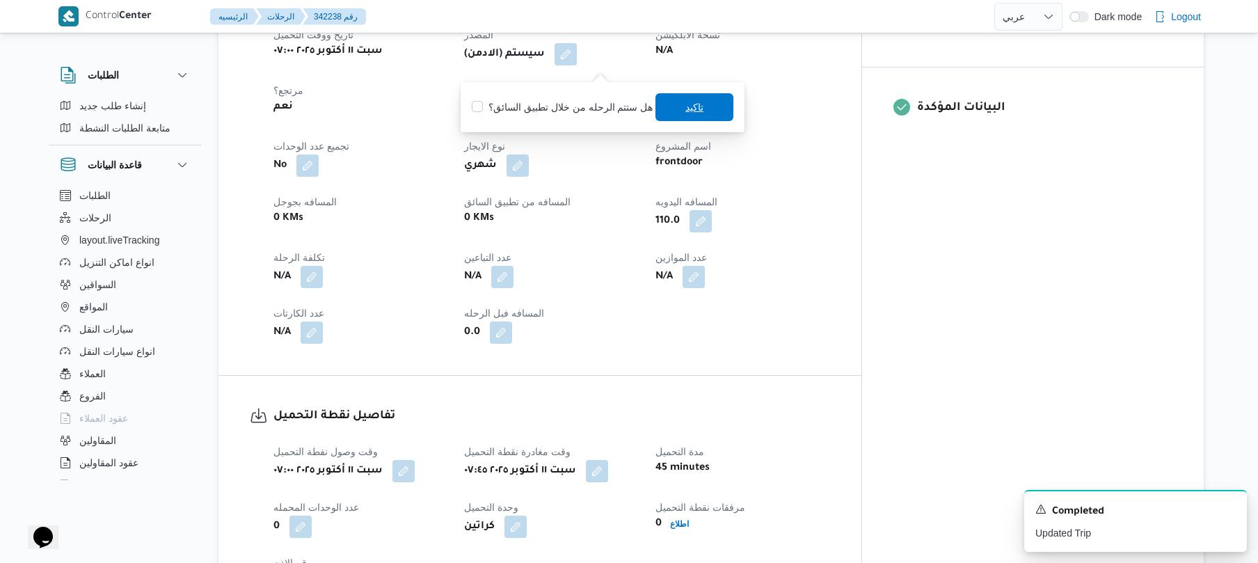
click at [693, 112] on span "تاكيد" at bounding box center [694, 107] width 18 height 17
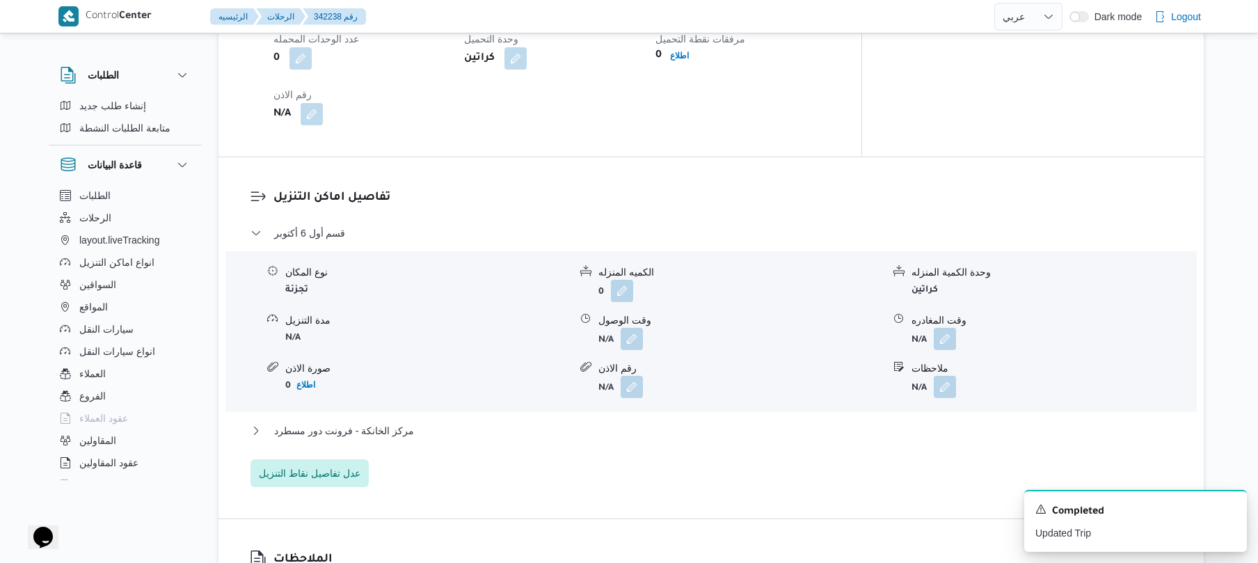
scroll to position [1150, 0]
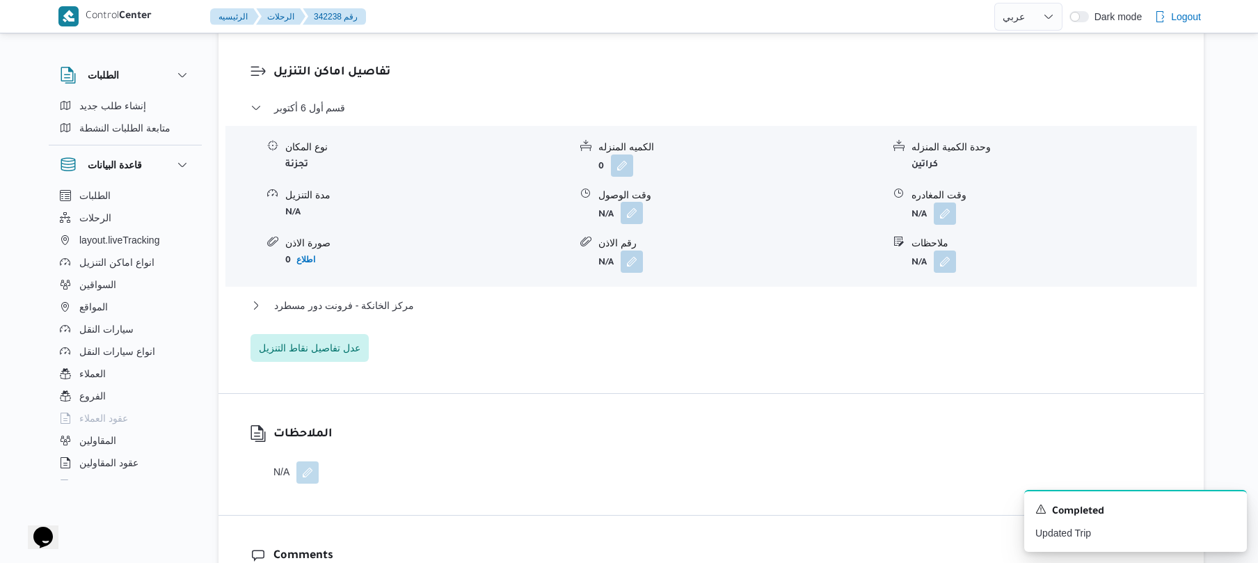
click at [630, 224] on button "button" at bounding box center [632, 213] width 22 height 22
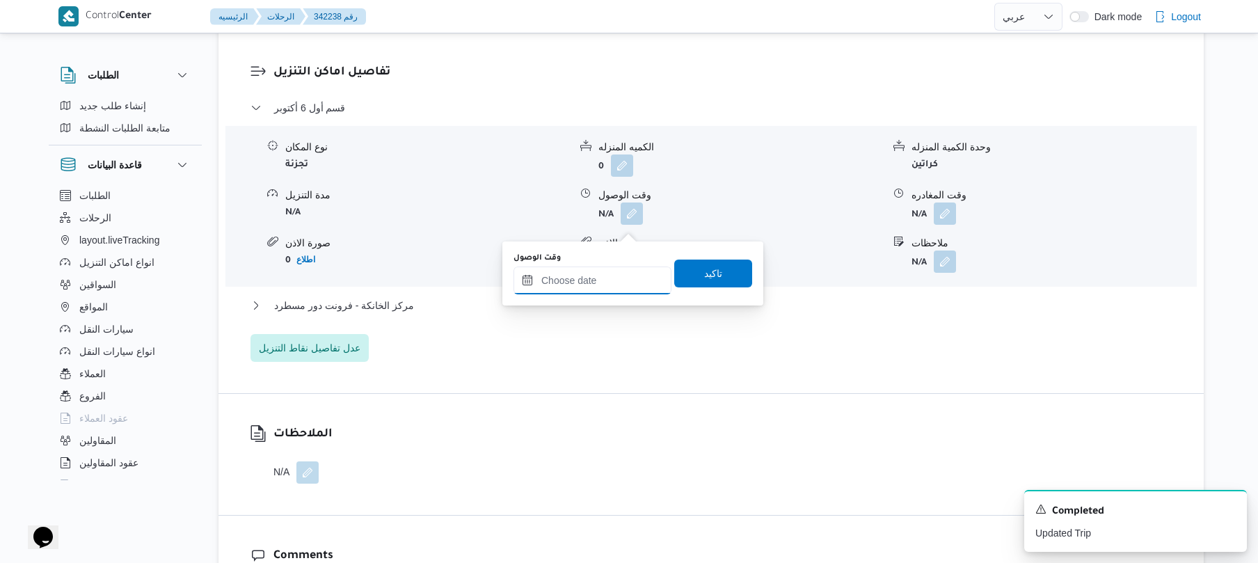
click at [589, 282] on input "وقت الوصول" at bounding box center [592, 280] width 158 height 28
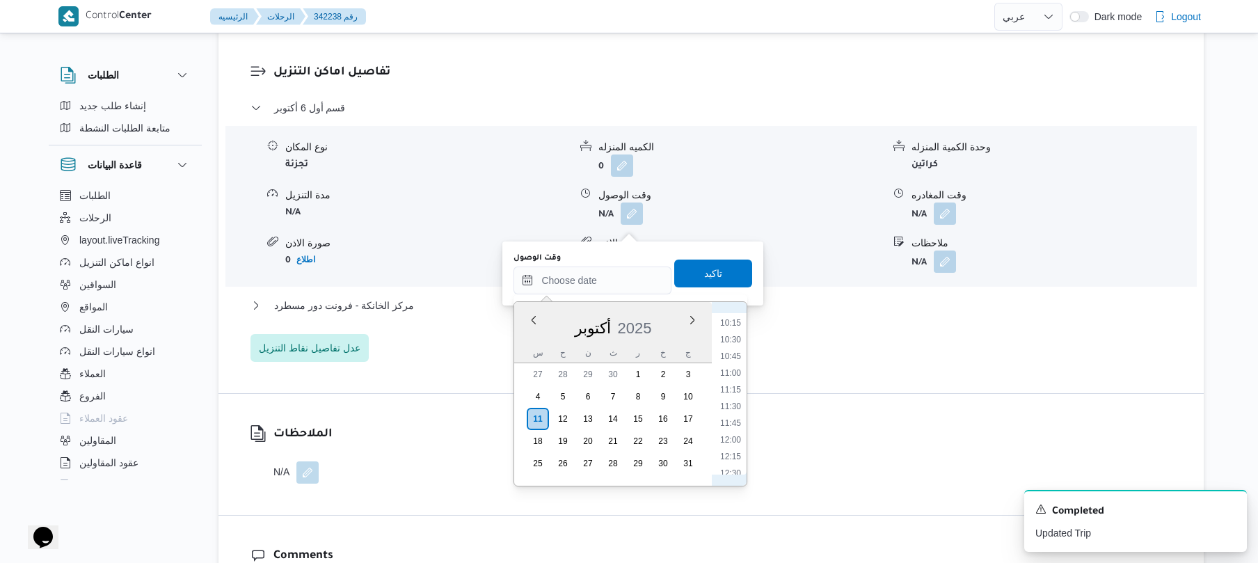
scroll to position [500, 0]
click at [725, 407] on li "08:45" at bounding box center [731, 405] width 32 height 14
type input "١١/١٠/٢٠٢٥ ٠٨:٤٥"
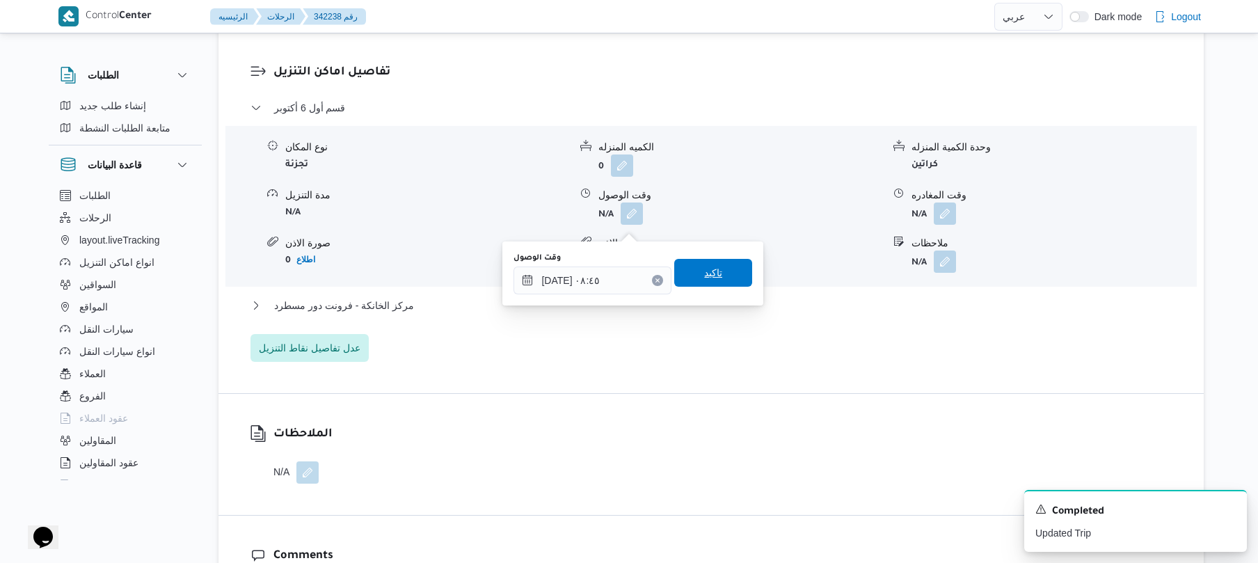
click at [708, 266] on span "تاكيد" at bounding box center [713, 272] width 18 height 17
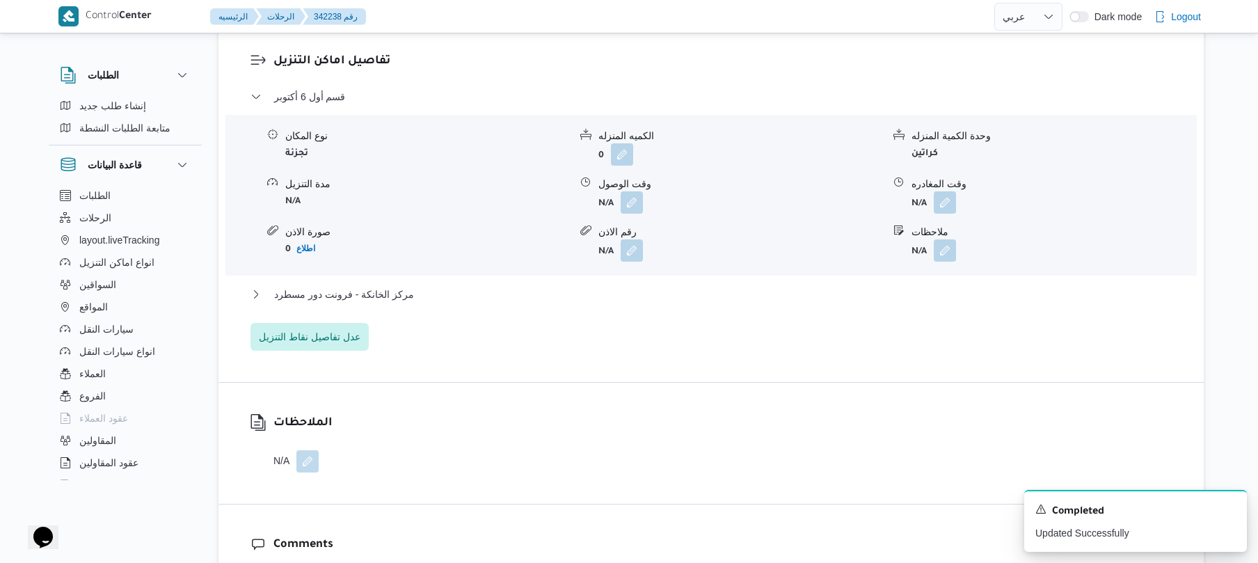
click at [613, 312] on div "مركز الخانكة - فرونت دور مسطرد" at bounding box center [711, 299] width 922 height 26
click at [618, 303] on button "مركز الخانكة - فرونت دور مسطرد" at bounding box center [711, 294] width 922 height 17
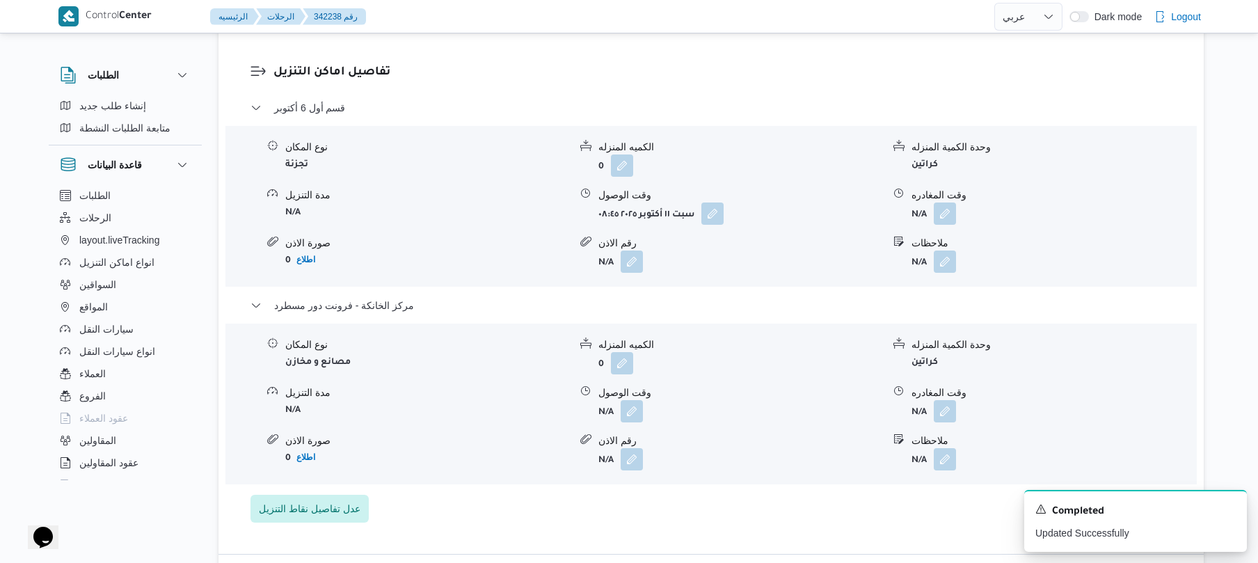
click at [932, 416] on span at bounding box center [941, 411] width 29 height 22
click at [943, 421] on button "button" at bounding box center [945, 410] width 22 height 22
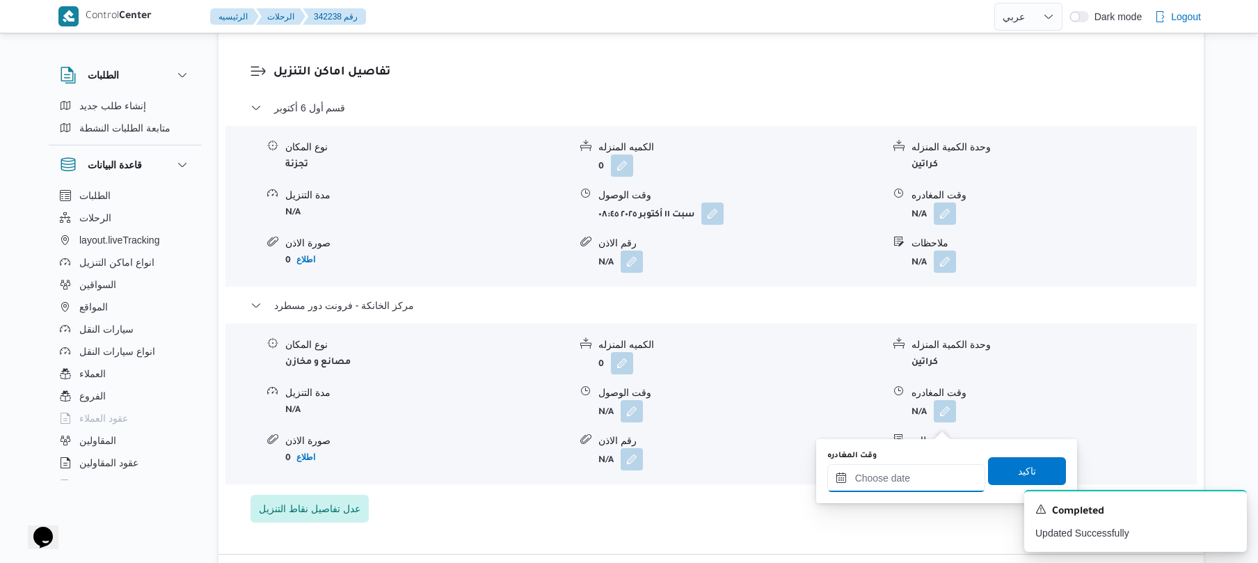
click at [905, 470] on input "وقت المغادره" at bounding box center [906, 478] width 158 height 28
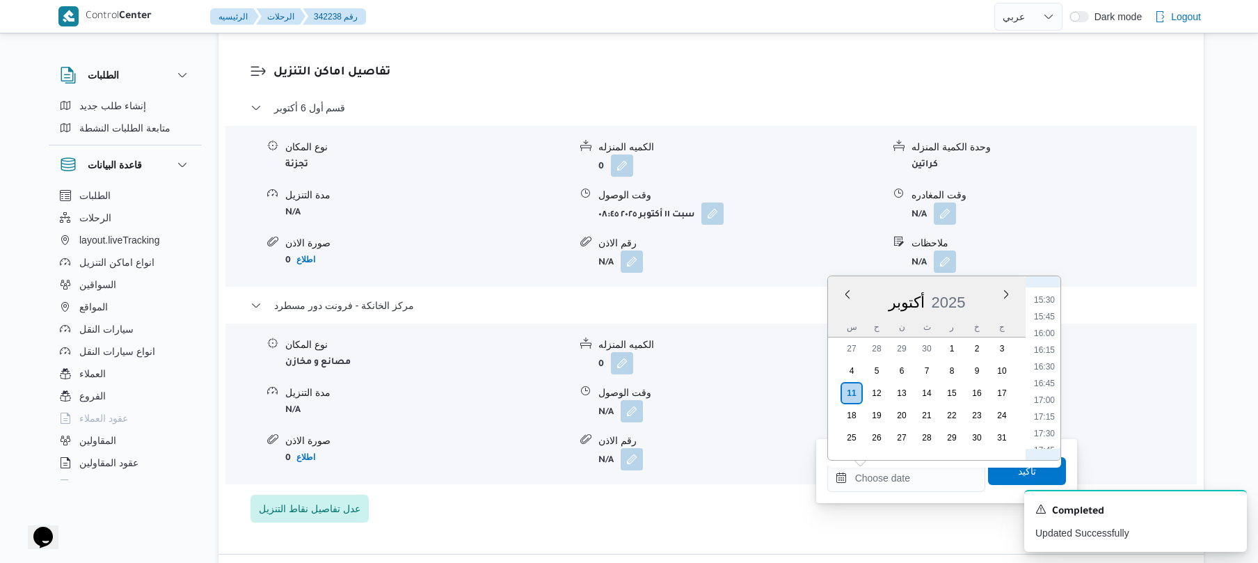
scroll to position [999, 0]
click at [1040, 396] on li "16:30" at bounding box center [1044, 397] width 32 height 14
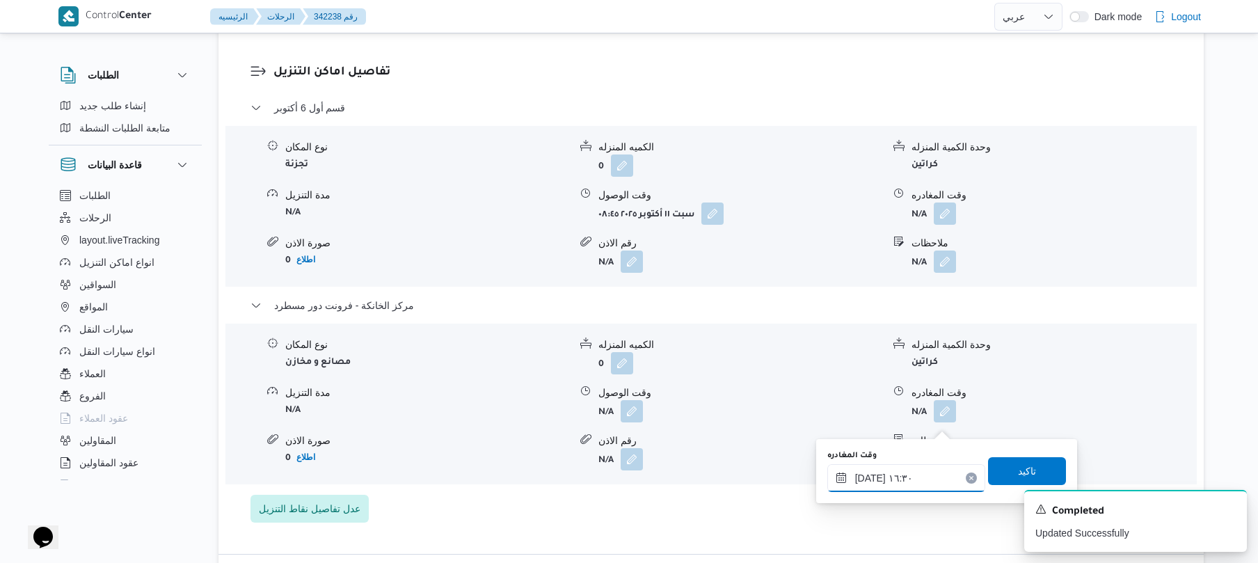
type input "١١/١٠/٢٠٢٥ ١٦:٣٠"
click at [1003, 463] on span "تاكيد" at bounding box center [1027, 470] width 78 height 28
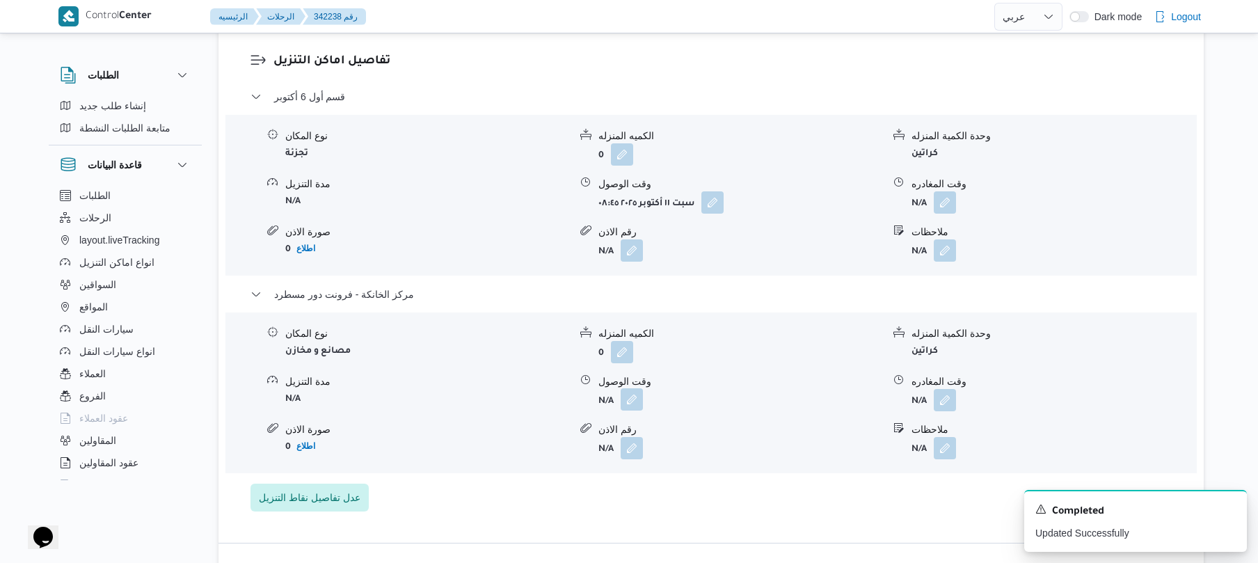
click at [629, 411] on button "button" at bounding box center [632, 399] width 22 height 22
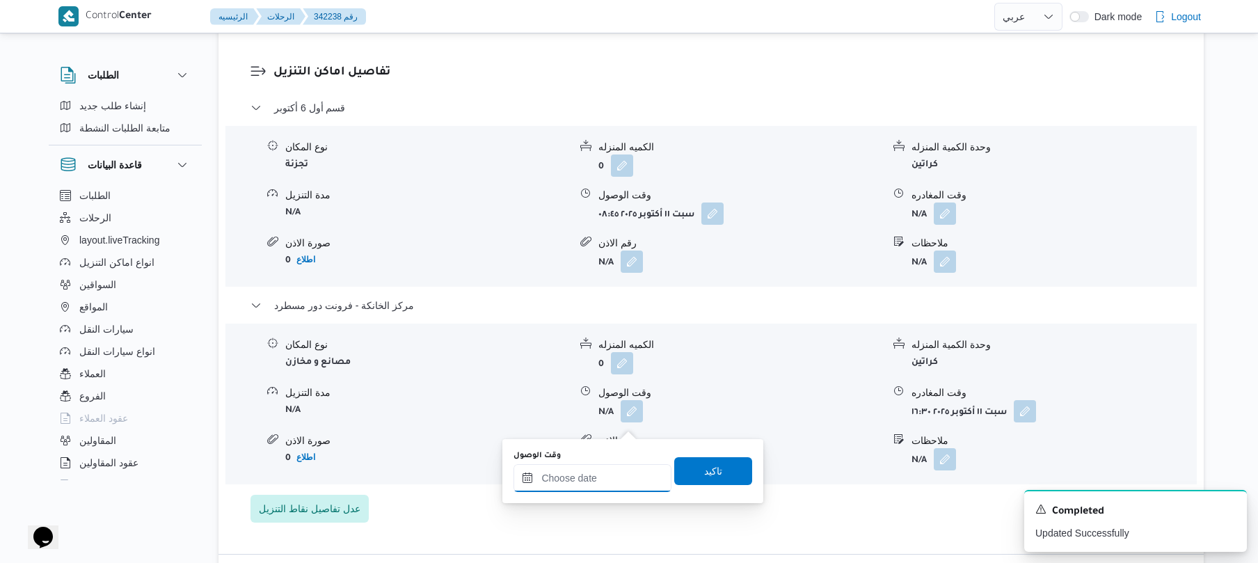
click at [616, 464] on input "وقت الوصول" at bounding box center [592, 478] width 158 height 28
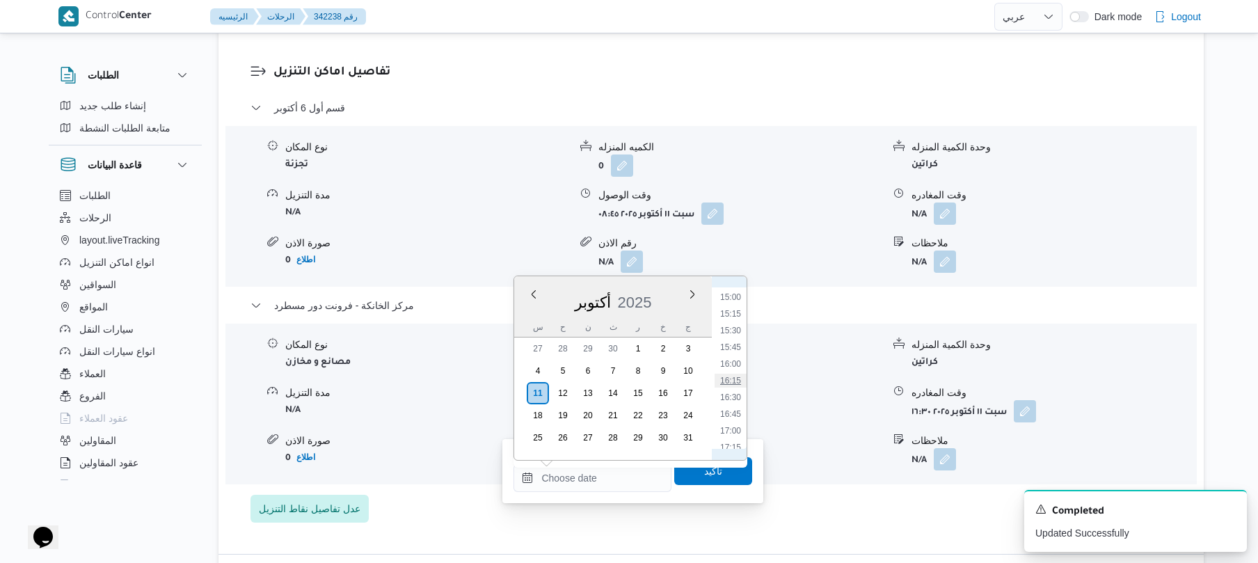
click at [735, 379] on li "16:15" at bounding box center [731, 381] width 32 height 14
type input "١١/١٠/٢٠٢٥ ١٦:١٥"
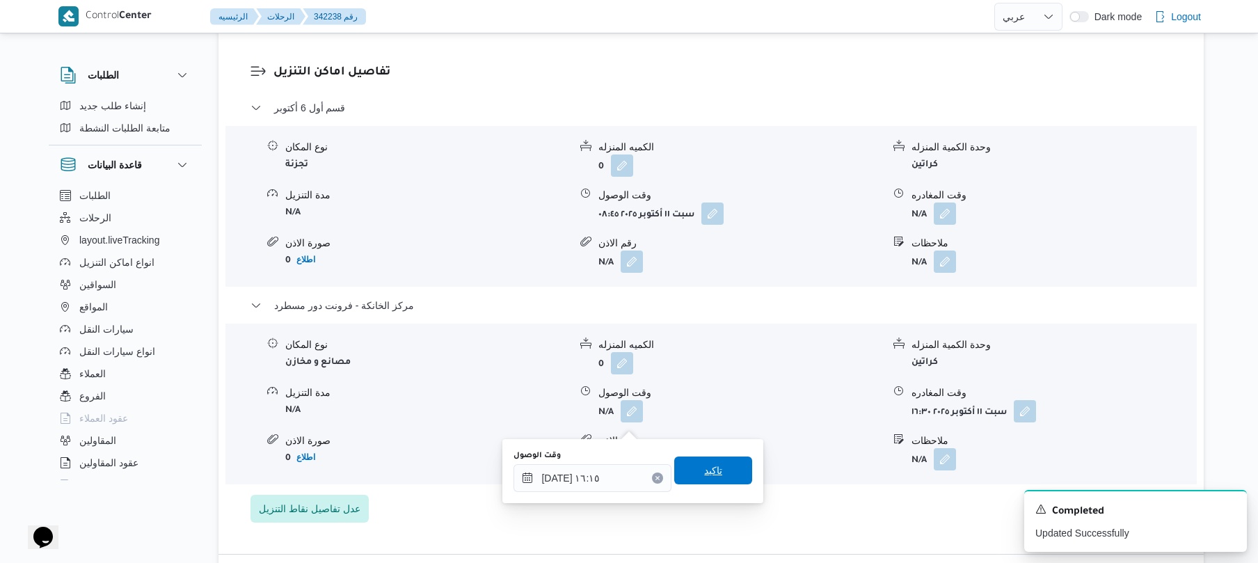
click at [704, 465] on span "تاكيد" at bounding box center [713, 470] width 18 height 17
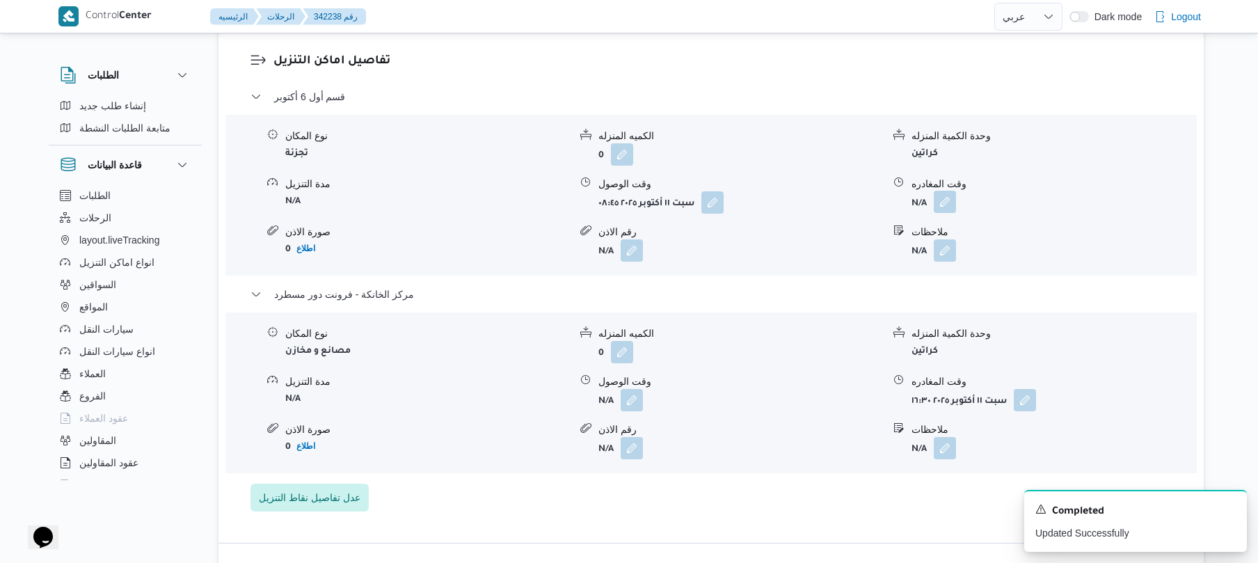
click at [943, 213] on button "button" at bounding box center [945, 202] width 22 height 22
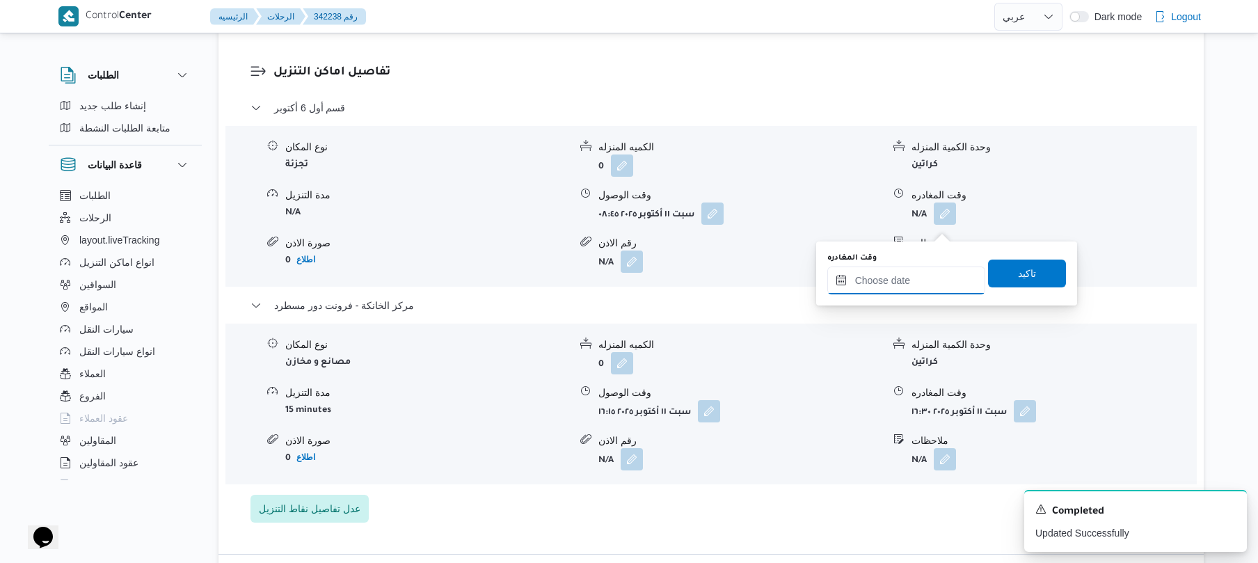
click at [879, 278] on input "وقت المغادره" at bounding box center [906, 280] width 158 height 28
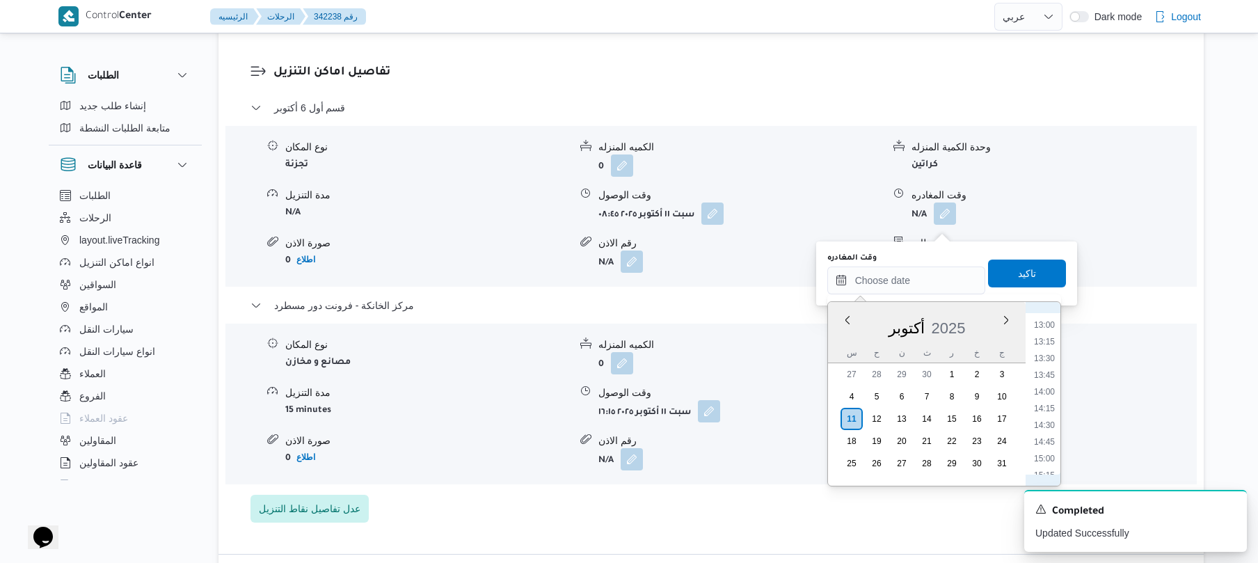
scroll to position [1000, 0]
click at [1047, 338] on li "15:15" at bounding box center [1044, 339] width 32 height 14
type input "١١/١٠/٢٠٢٥ ١٥:١٥"
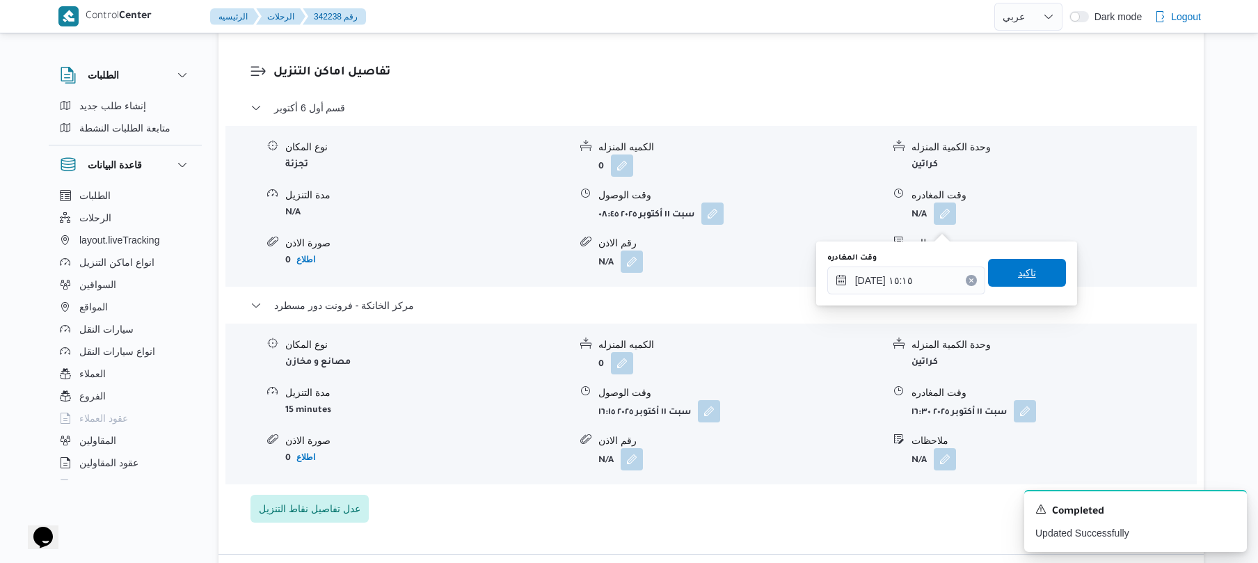
click at [1034, 273] on span "تاكيد" at bounding box center [1027, 273] width 78 height 28
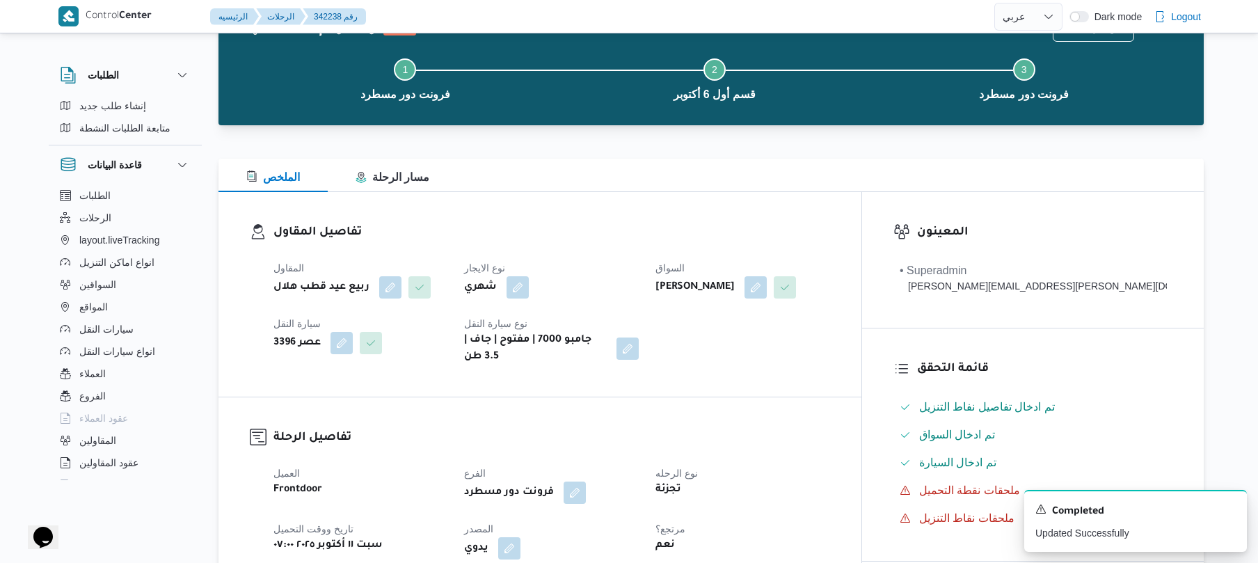
scroll to position [0, 0]
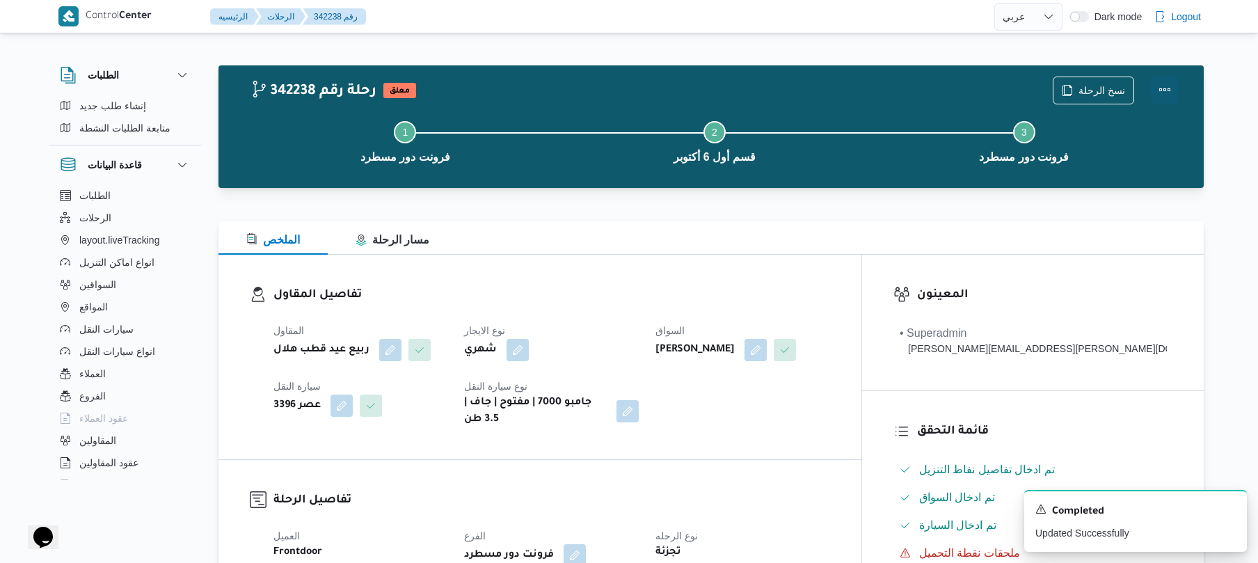
click at [1165, 95] on button "Actions" at bounding box center [1165, 90] width 28 height 28
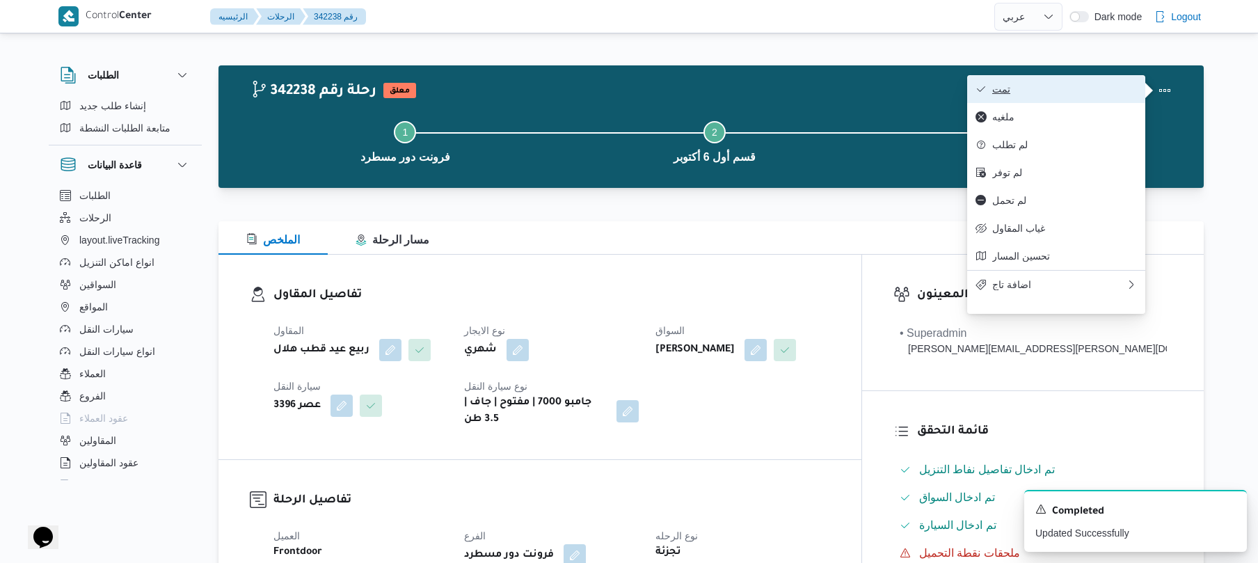
click at [1092, 85] on span "تمت" at bounding box center [1064, 88] width 145 height 11
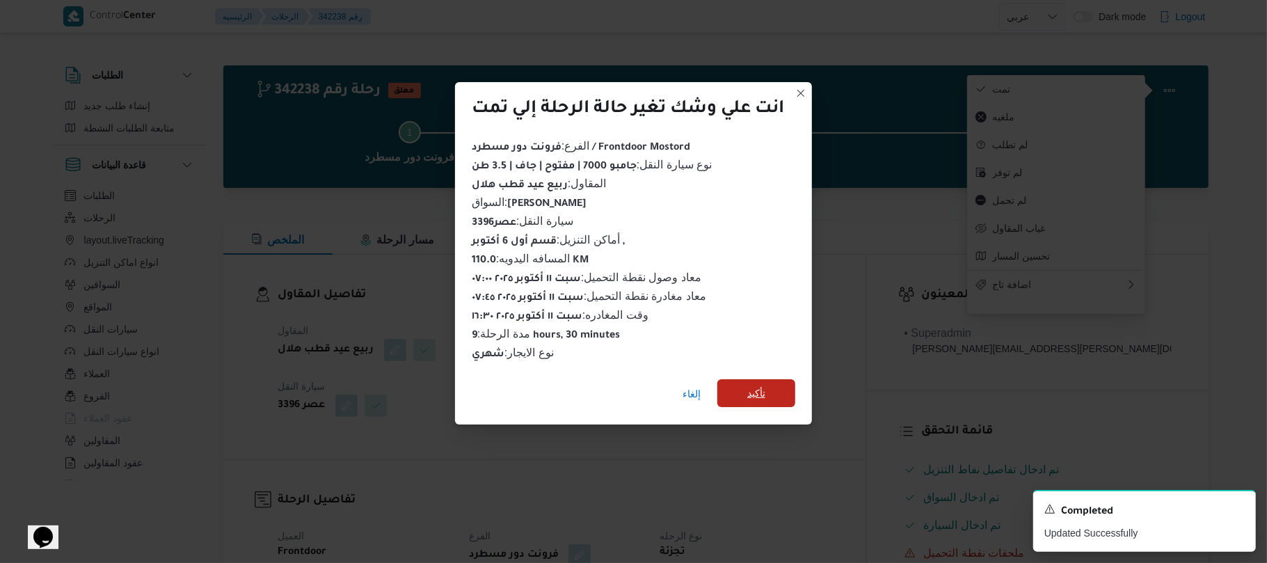
click at [765, 385] on span "تأكيد" at bounding box center [756, 393] width 18 height 17
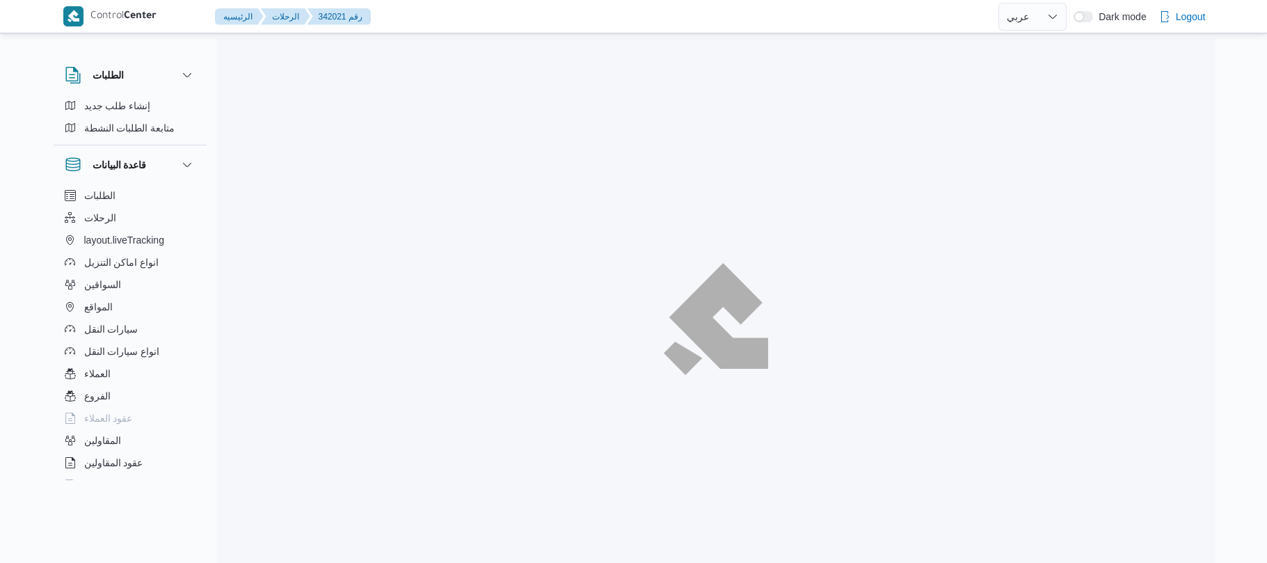
select select "ar"
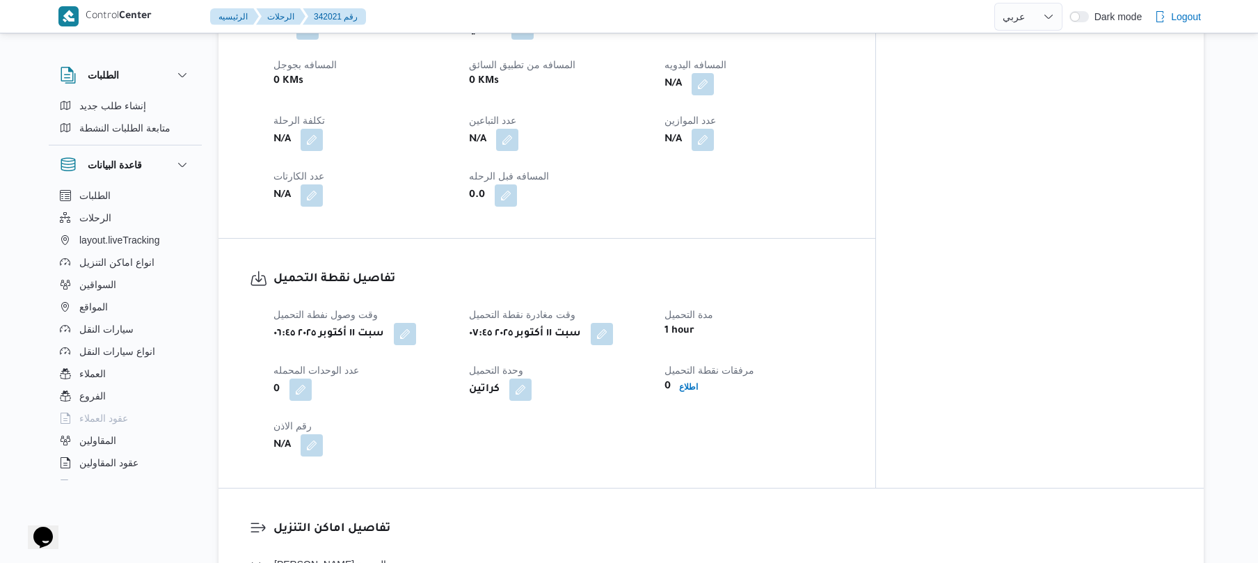
scroll to position [641, 0]
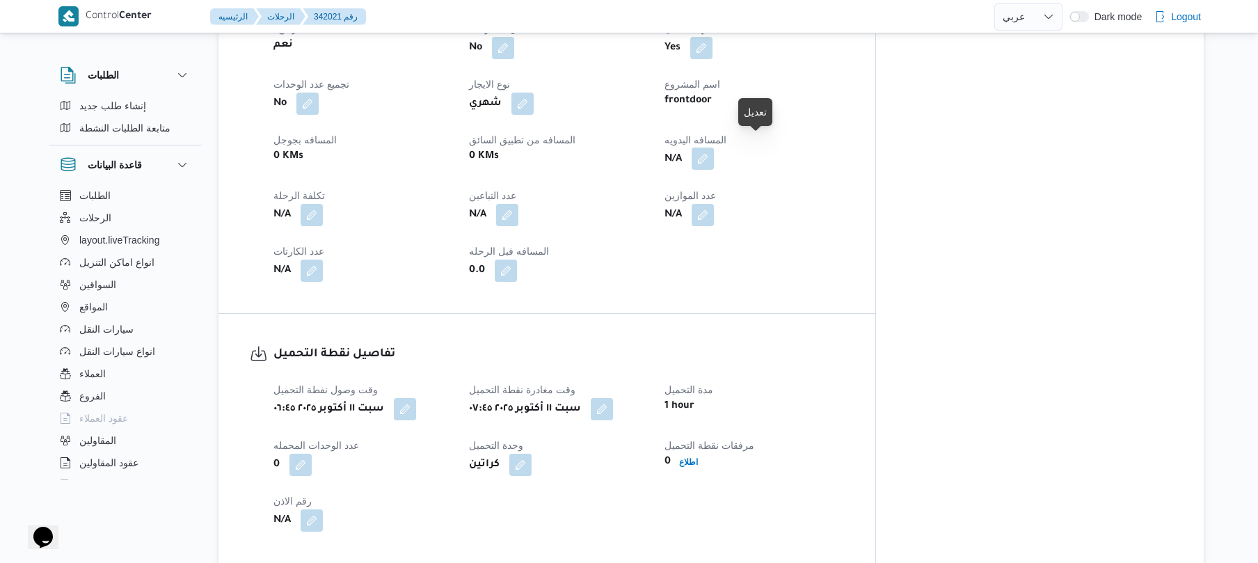
click at [714, 148] on button "button" at bounding box center [703, 159] width 22 height 22
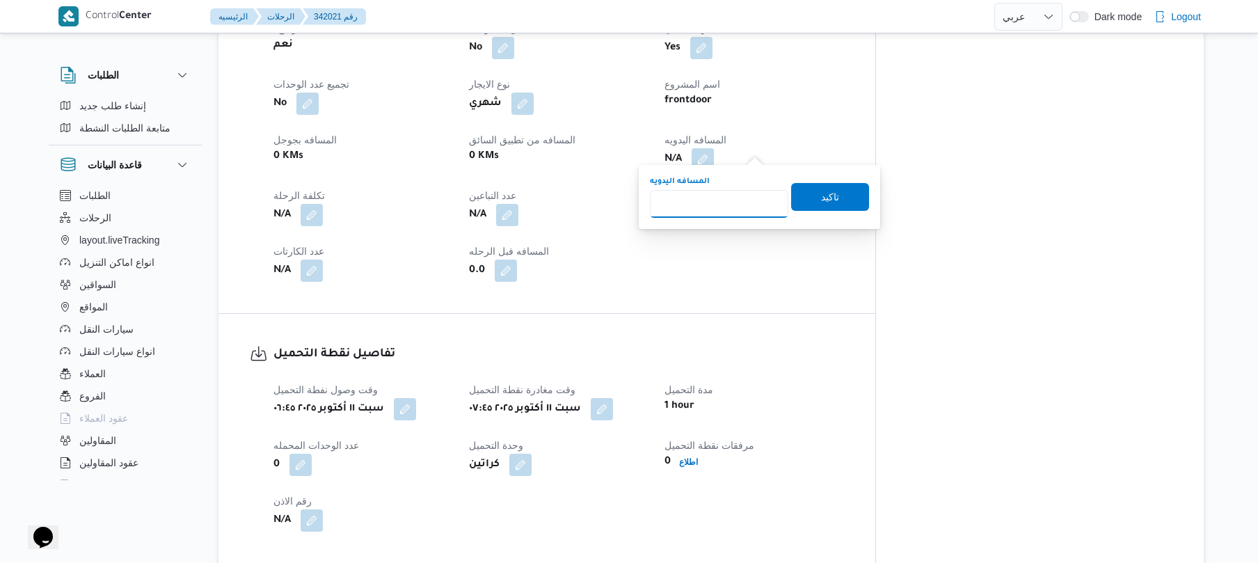
click at [694, 209] on input "المسافه اليدويه" at bounding box center [719, 204] width 138 height 28
type input "80"
click at [808, 200] on span "تاكيد" at bounding box center [830, 196] width 78 height 28
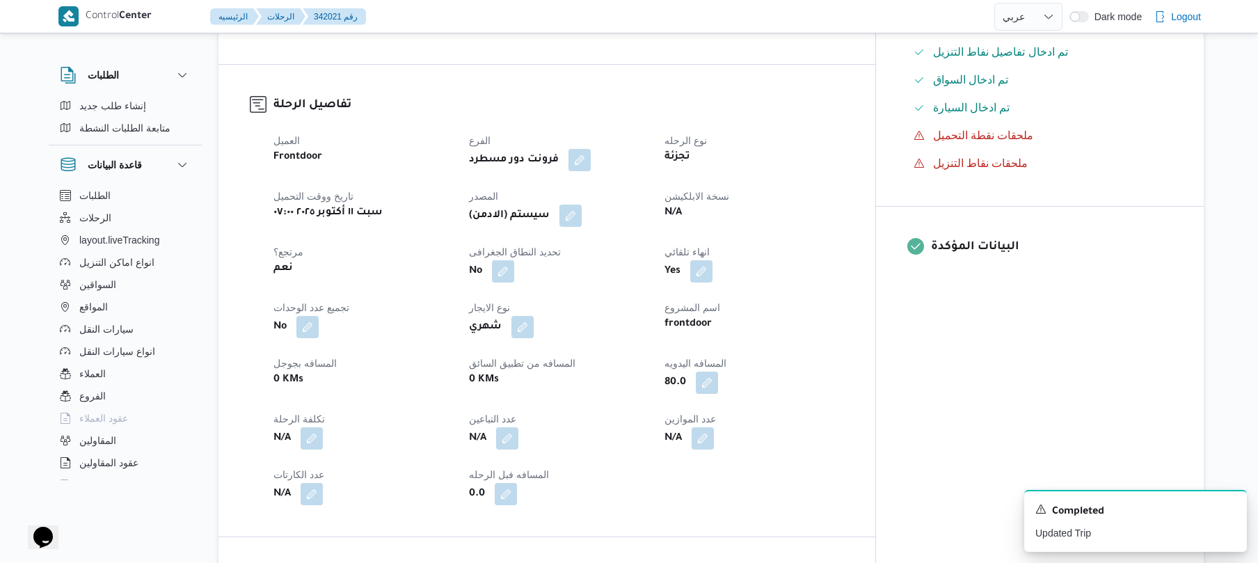
scroll to position [418, 0]
click at [582, 203] on button "button" at bounding box center [570, 214] width 22 height 22
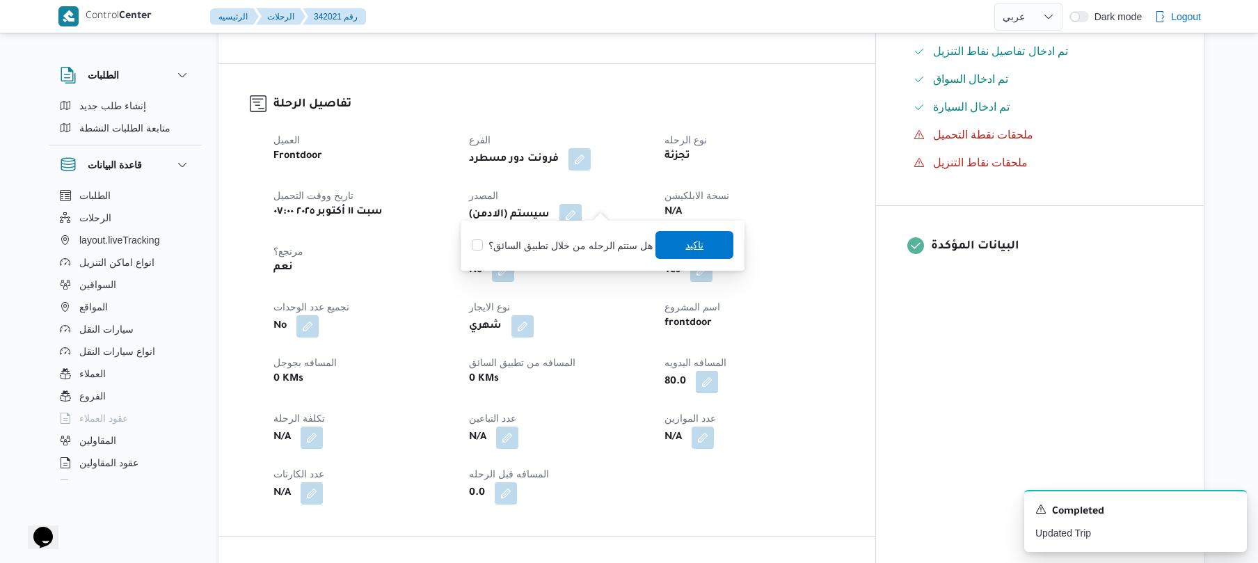
click at [687, 246] on span "تاكيد" at bounding box center [694, 245] width 18 height 17
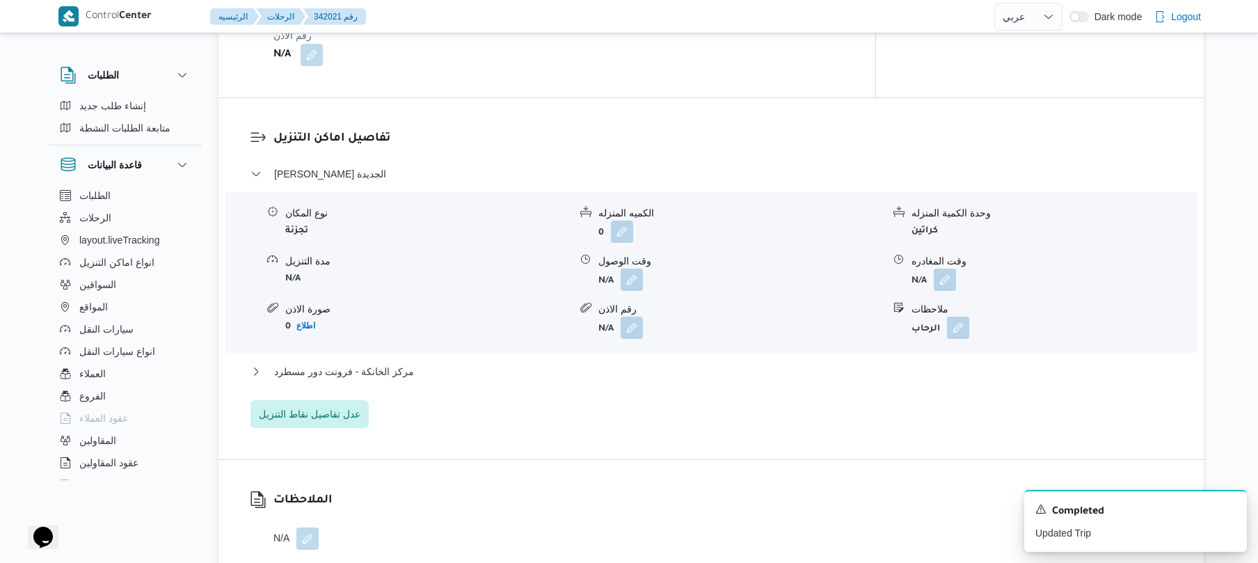
scroll to position [1123, 0]
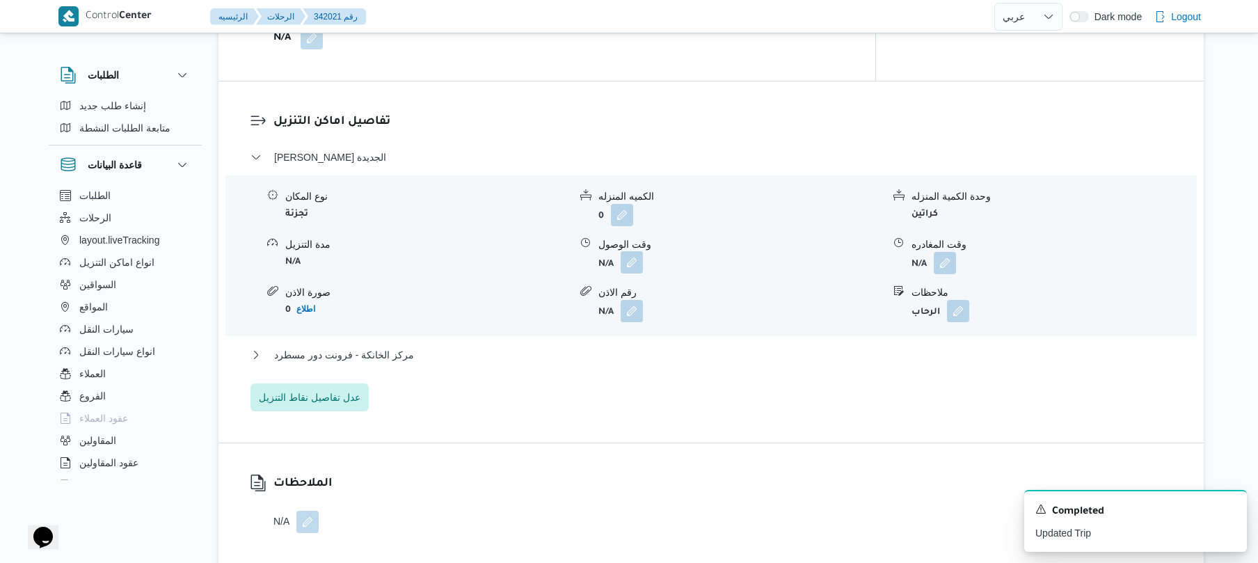
click at [630, 256] on button "button" at bounding box center [632, 262] width 22 height 22
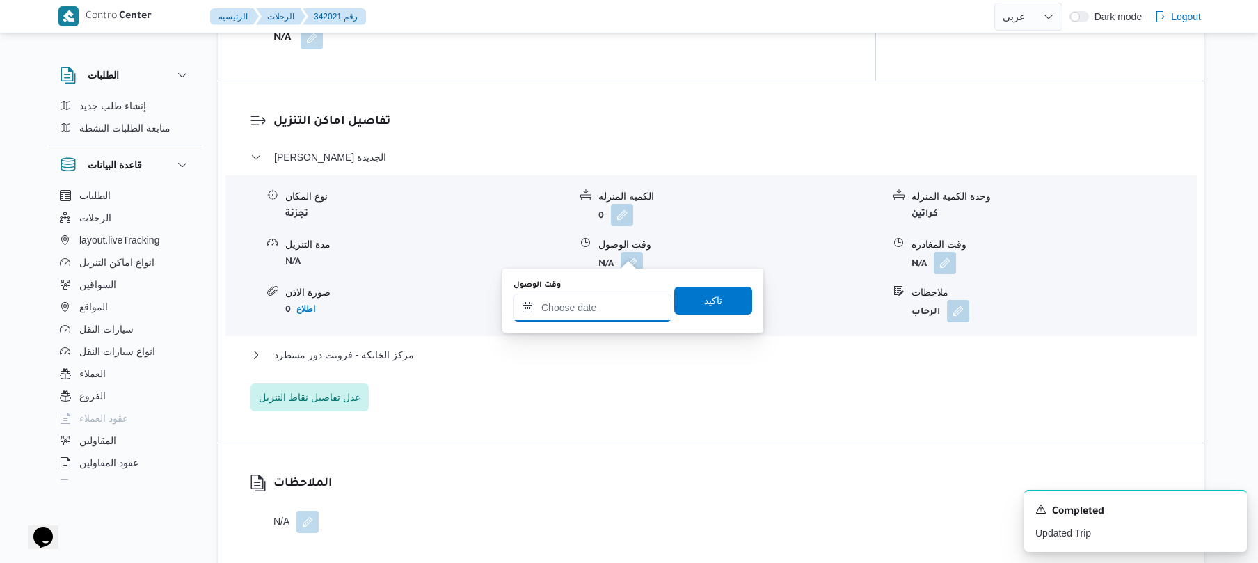
click at [591, 304] on input "وقت الوصول" at bounding box center [592, 308] width 158 height 28
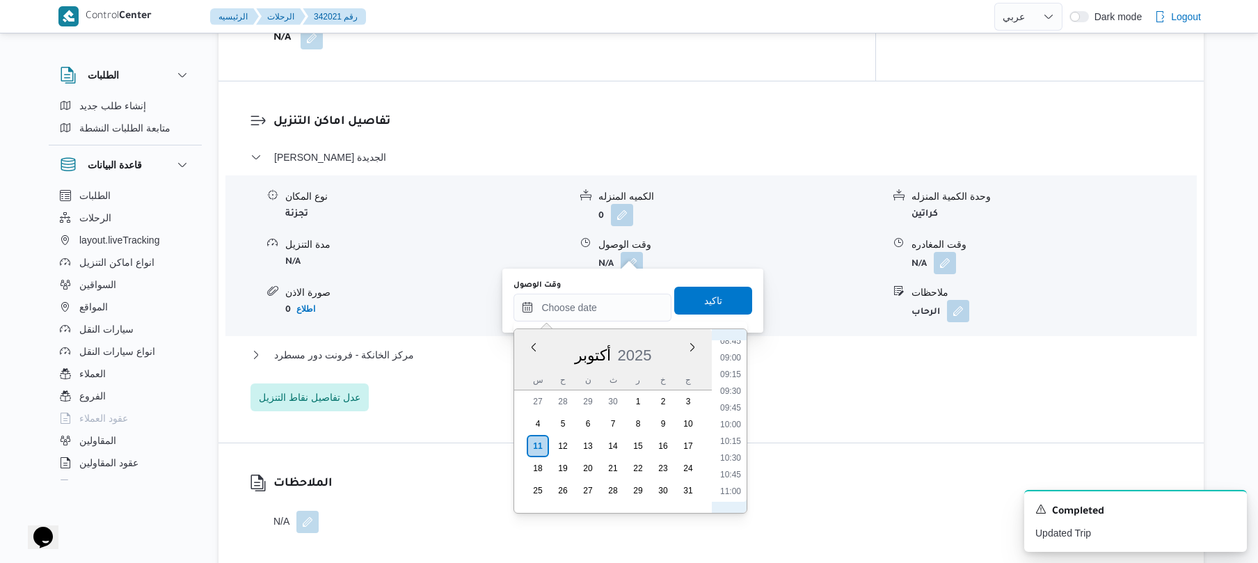
scroll to position [454, 0]
click at [733, 458] on li "08:30" at bounding box center [731, 461] width 32 height 14
type input "١١/١٠/٢٠٢٥ ٠٨:٣٠"
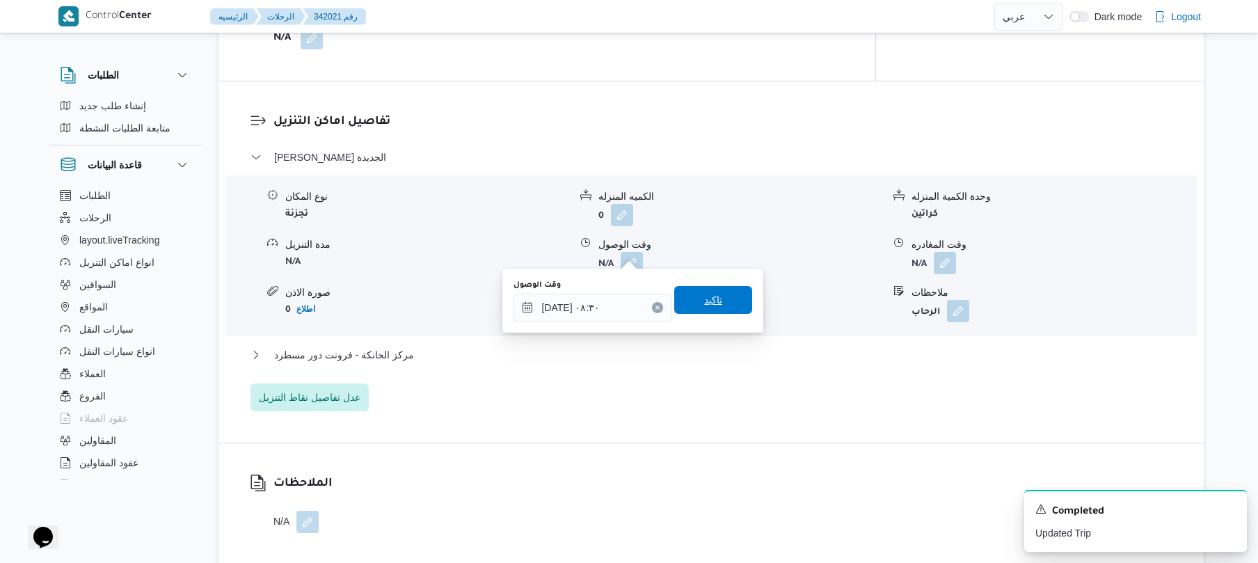
click at [724, 305] on span "تاكيد" at bounding box center [713, 300] width 78 height 28
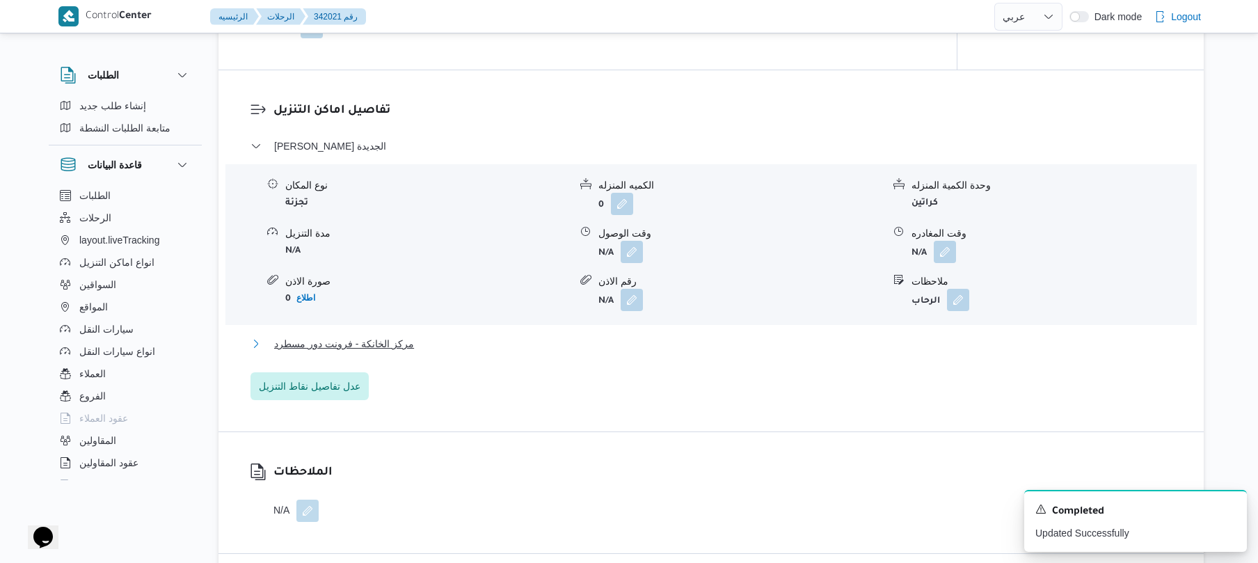
click at [596, 342] on button "مركز الخانكة - فرونت دور مسطرد" at bounding box center [711, 343] width 922 height 17
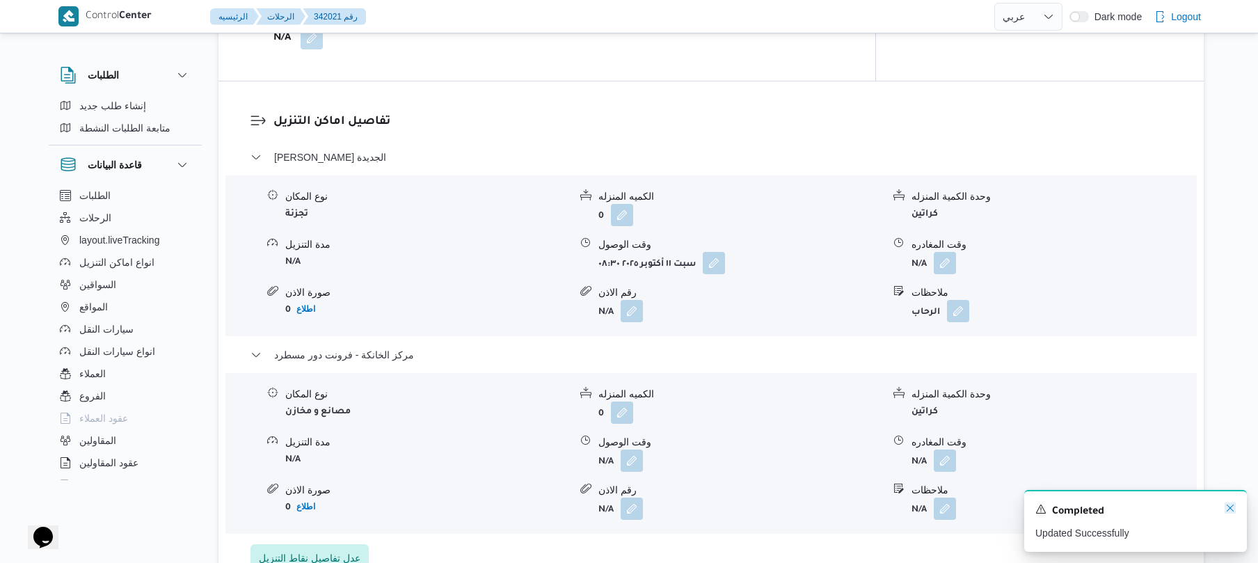
click at [1230, 513] on icon "Dismiss toast" at bounding box center [1230, 507] width 11 height 11
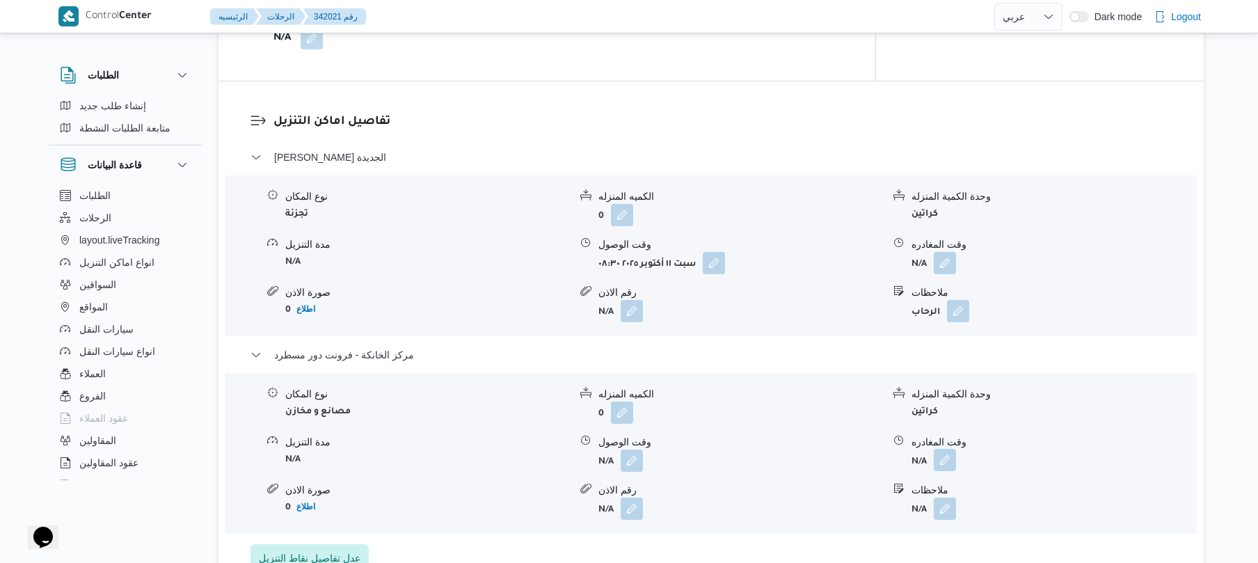
click at [937, 454] on button "button" at bounding box center [945, 460] width 22 height 22
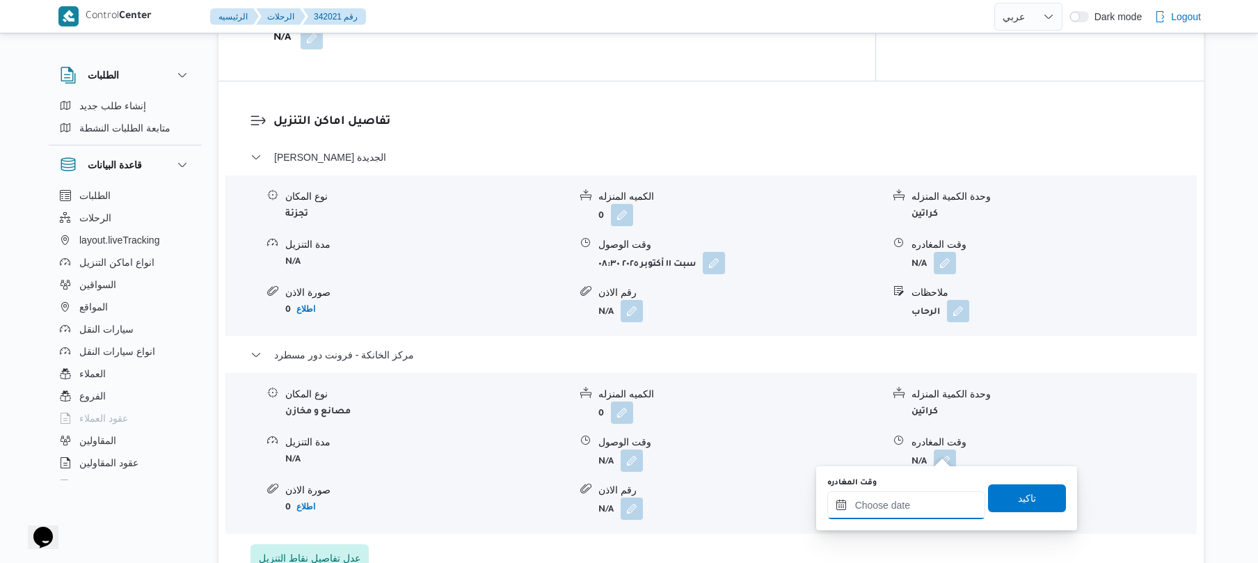
click at [892, 504] on input "وقت المغادره" at bounding box center [906, 505] width 158 height 28
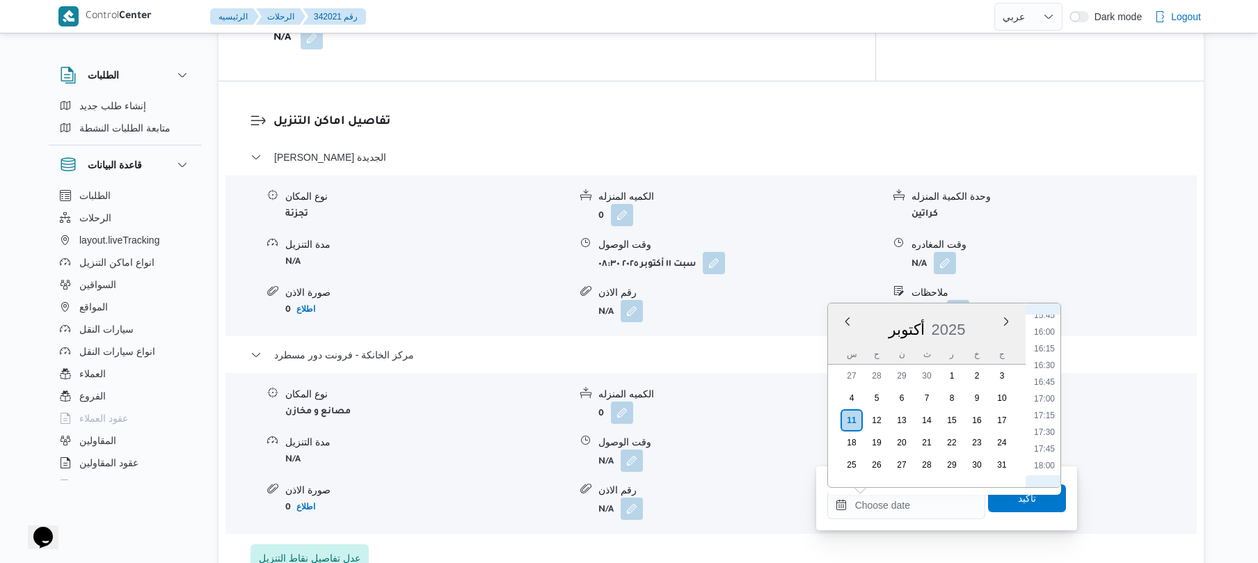
scroll to position [999, 0]
click at [1051, 440] on li "16:45" at bounding box center [1044, 441] width 32 height 14
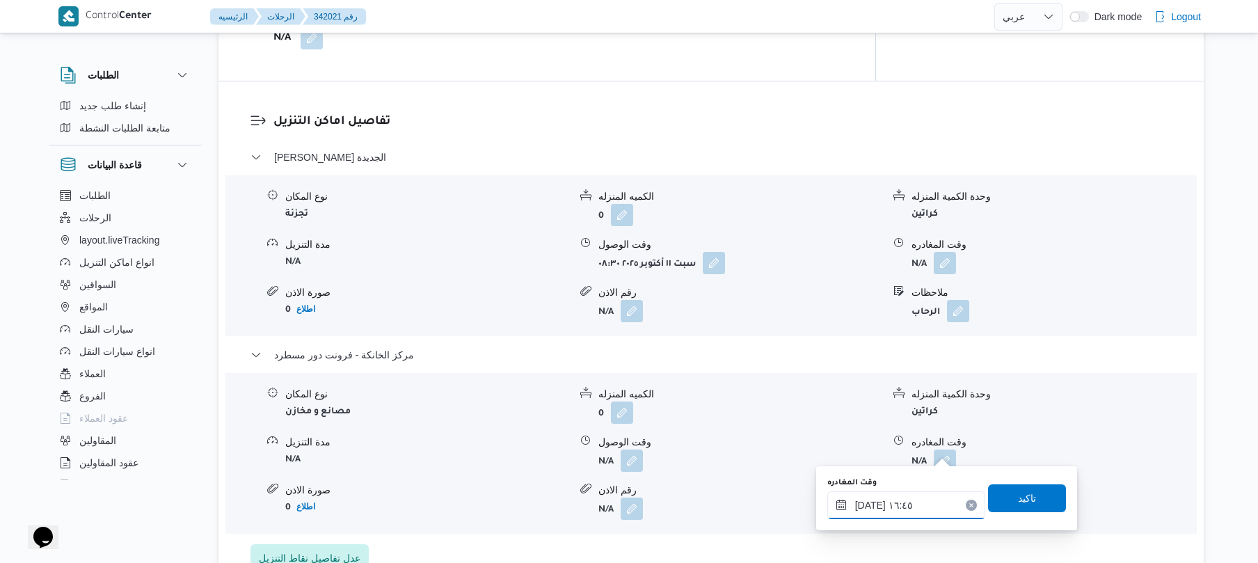
click at [906, 507] on input "[DATE] ١٦:٤٥" at bounding box center [906, 505] width 158 height 28
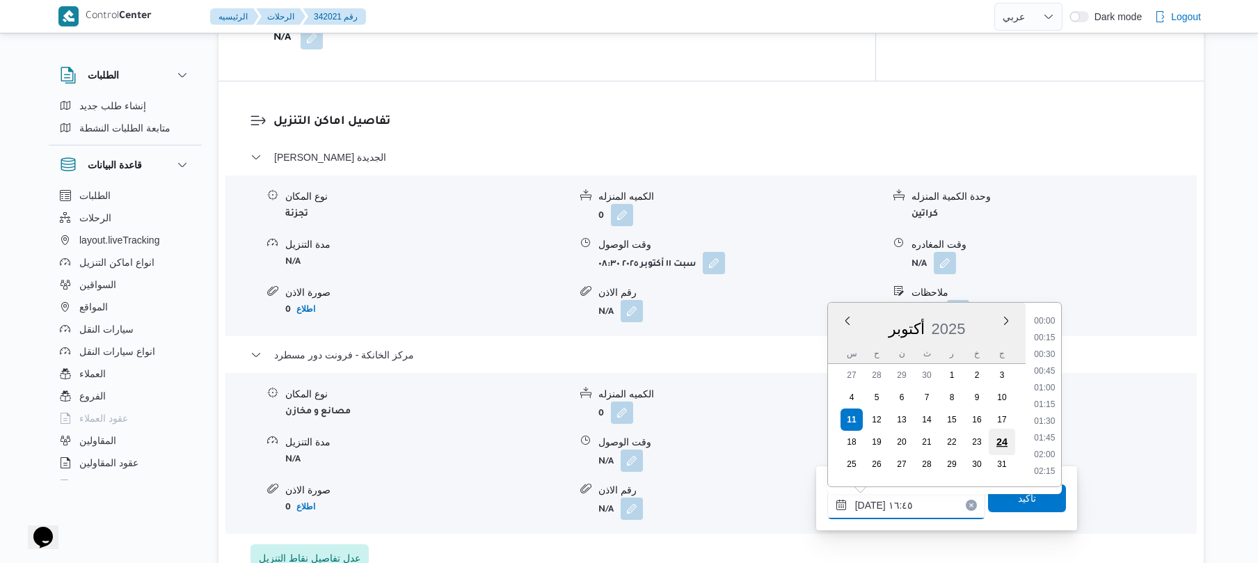
scroll to position [1035, 0]
click at [1047, 384] on li "16:30" at bounding box center [1044, 388] width 32 height 14
type input "١١/١٠/٢٠٢٥ ١٦:٣٠"
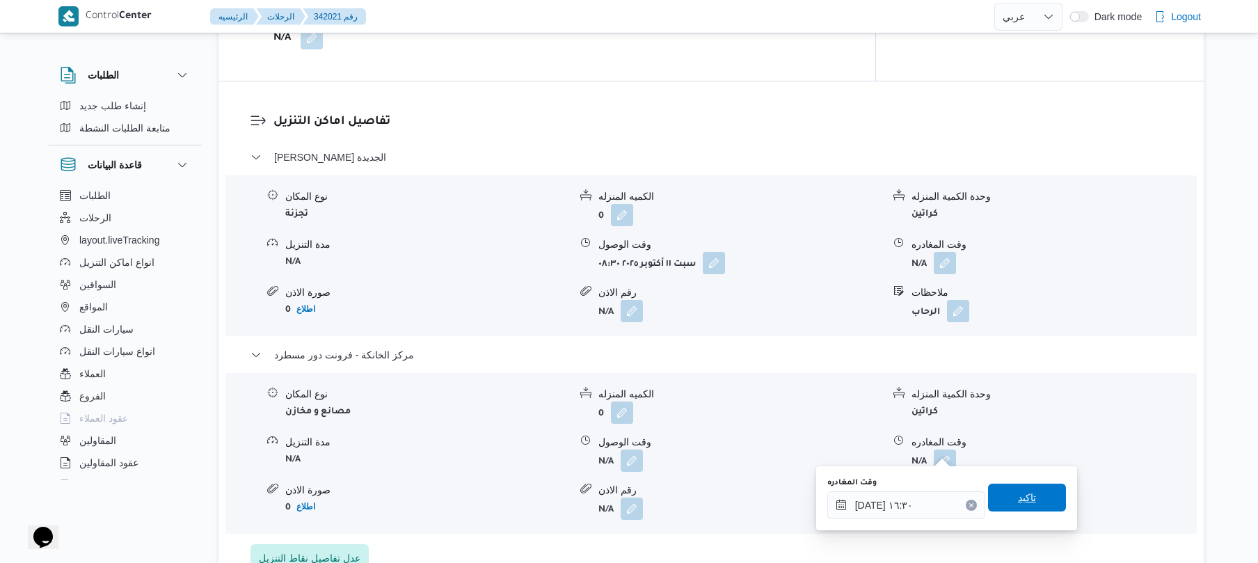
click at [989, 498] on span "تاكيد" at bounding box center [1027, 498] width 78 height 28
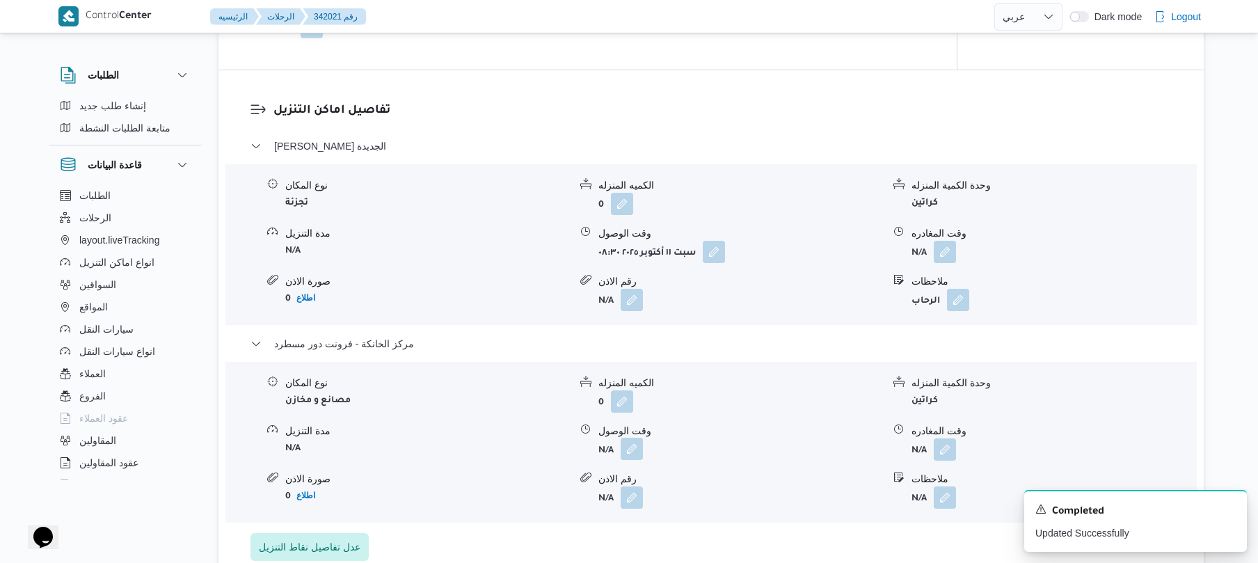
click at [635, 449] on button "button" at bounding box center [632, 449] width 22 height 22
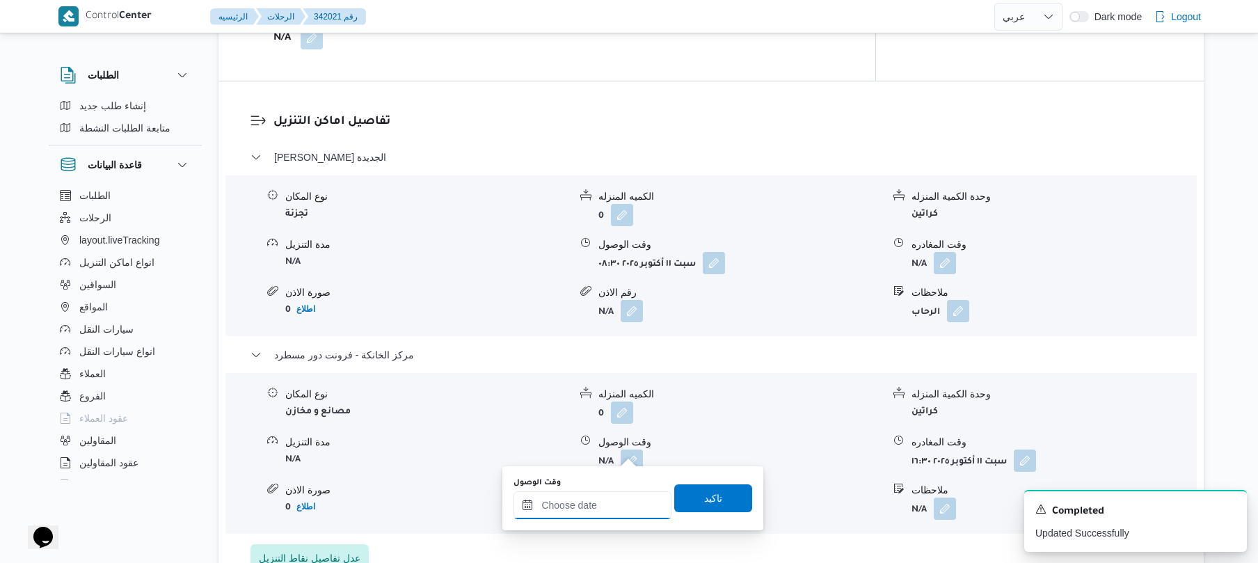
click at [590, 502] on input "وقت الوصول" at bounding box center [592, 505] width 158 height 28
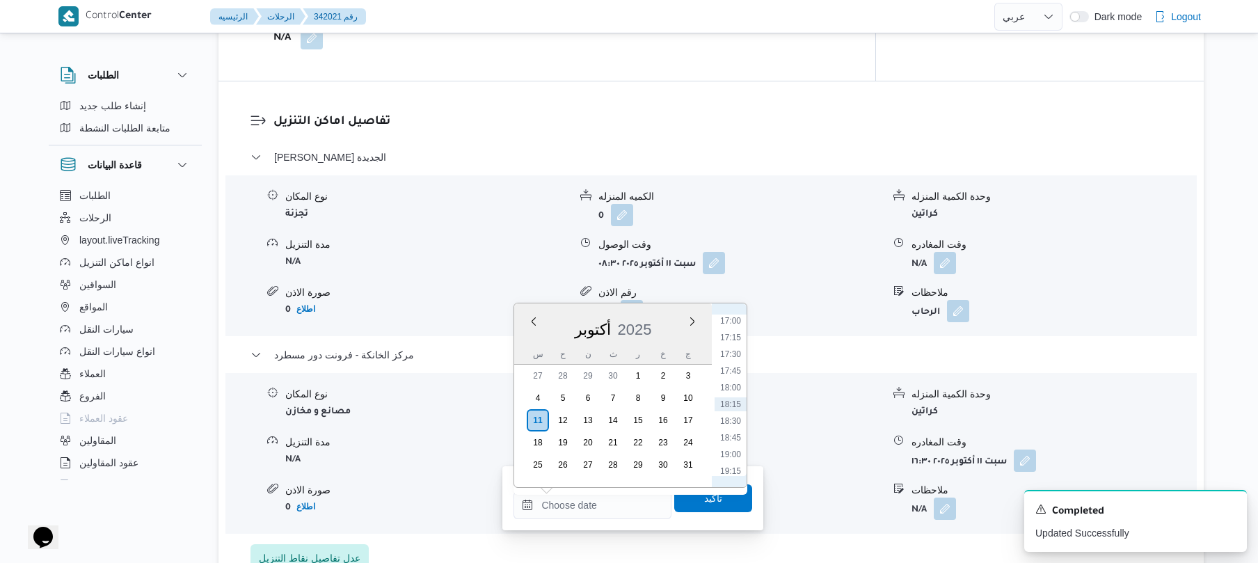
scroll to position [999, 0]
click at [731, 407] on li "16:15" at bounding box center [731, 408] width 32 height 14
type input "١١/١٠/٢٠٢٥ ١٦:١٥"
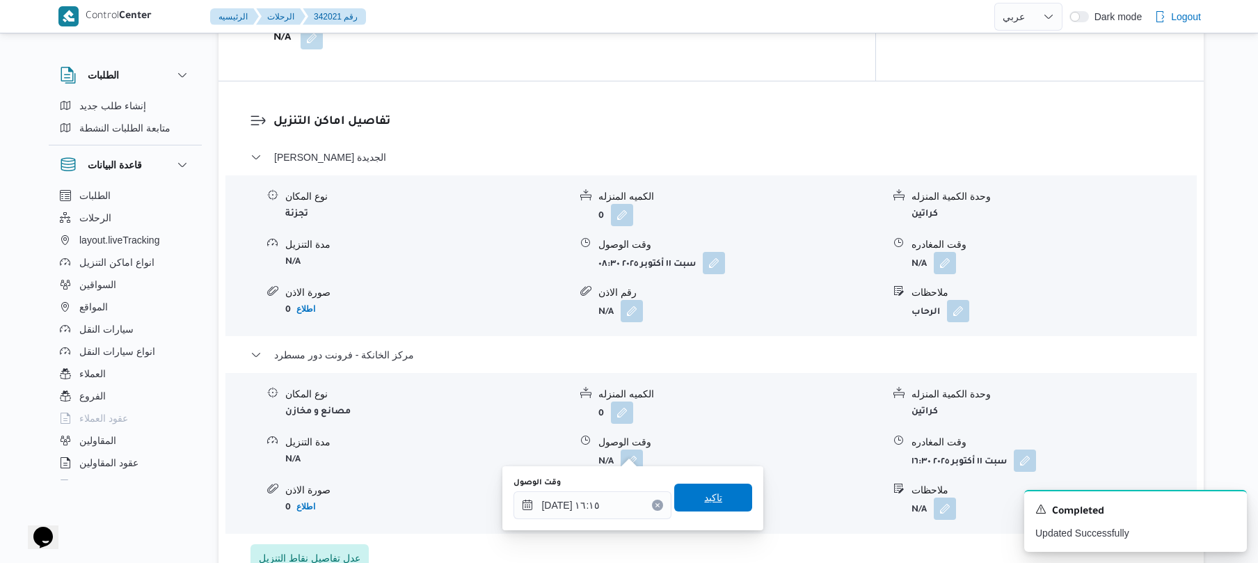
click at [725, 499] on span "تاكيد" at bounding box center [713, 498] width 78 height 28
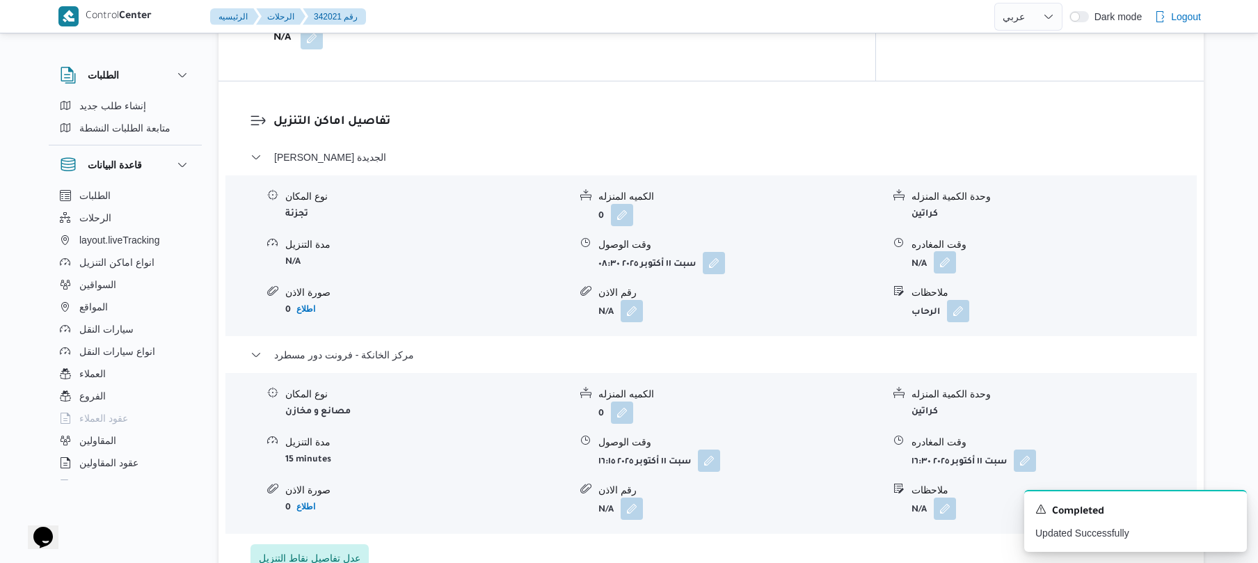
click at [945, 251] on button "button" at bounding box center [945, 262] width 22 height 22
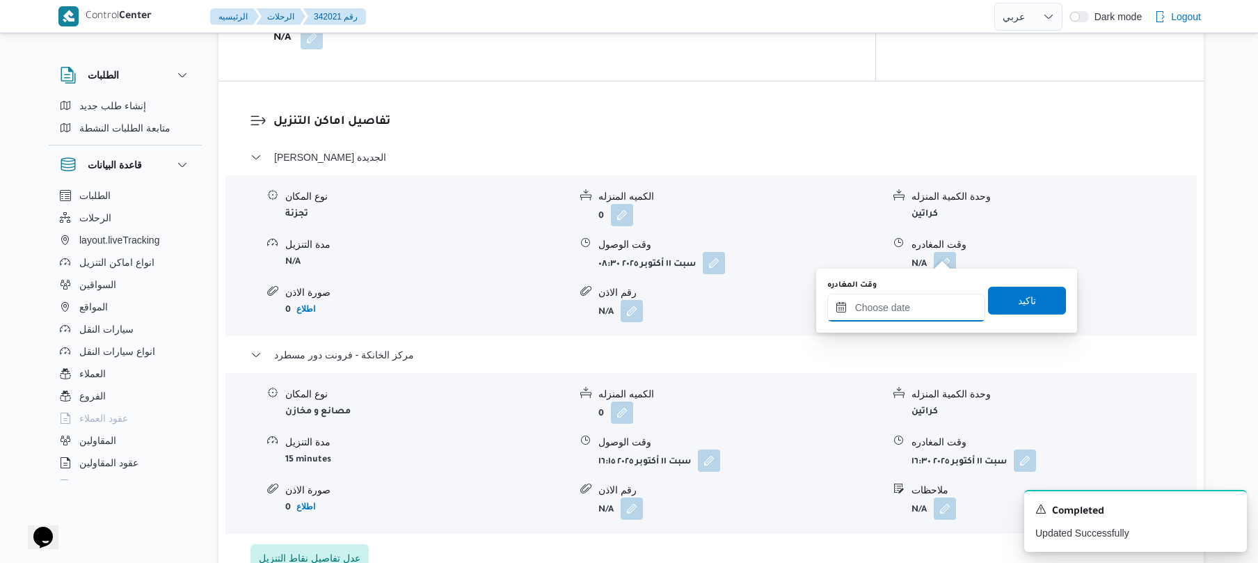
click at [899, 312] on input "وقت المغادره" at bounding box center [906, 308] width 158 height 28
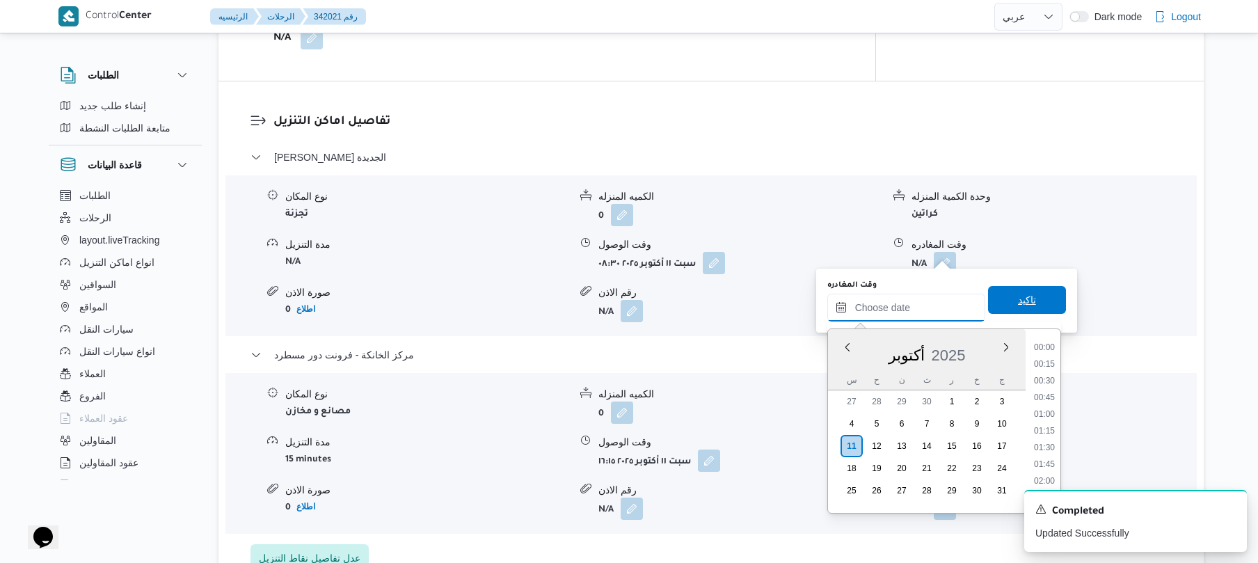
scroll to position [1136, 0]
click at [1058, 357] on li "17:15" at bounding box center [1044, 363] width 32 height 14
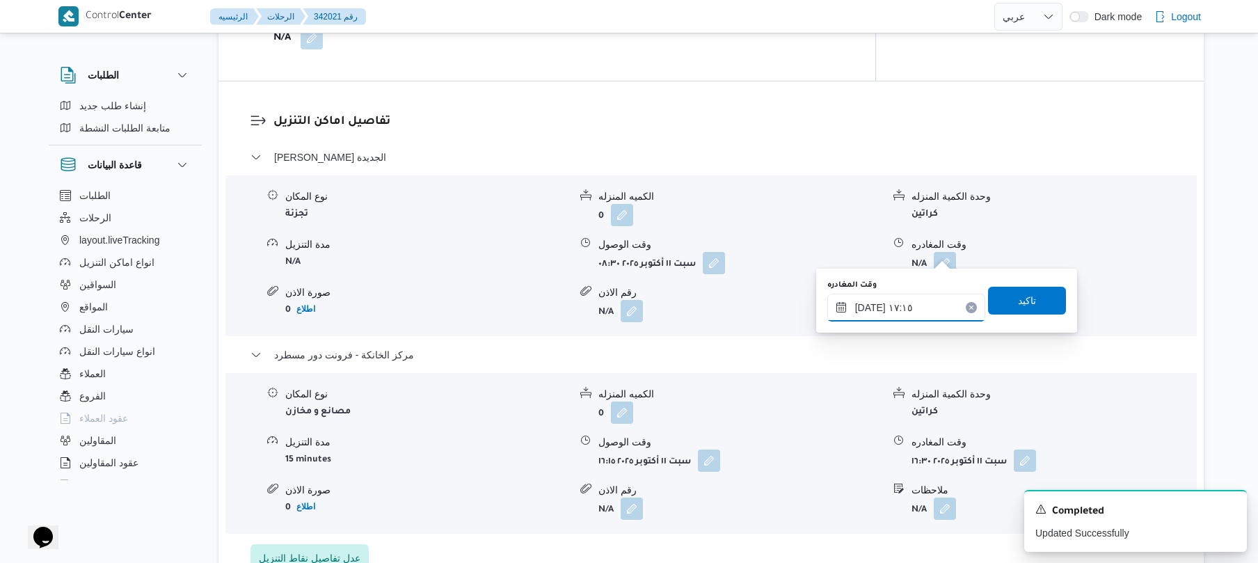
click at [935, 309] on input "١١/١٠/٢٠٢٥ ١٧:١٥" at bounding box center [906, 308] width 158 height 28
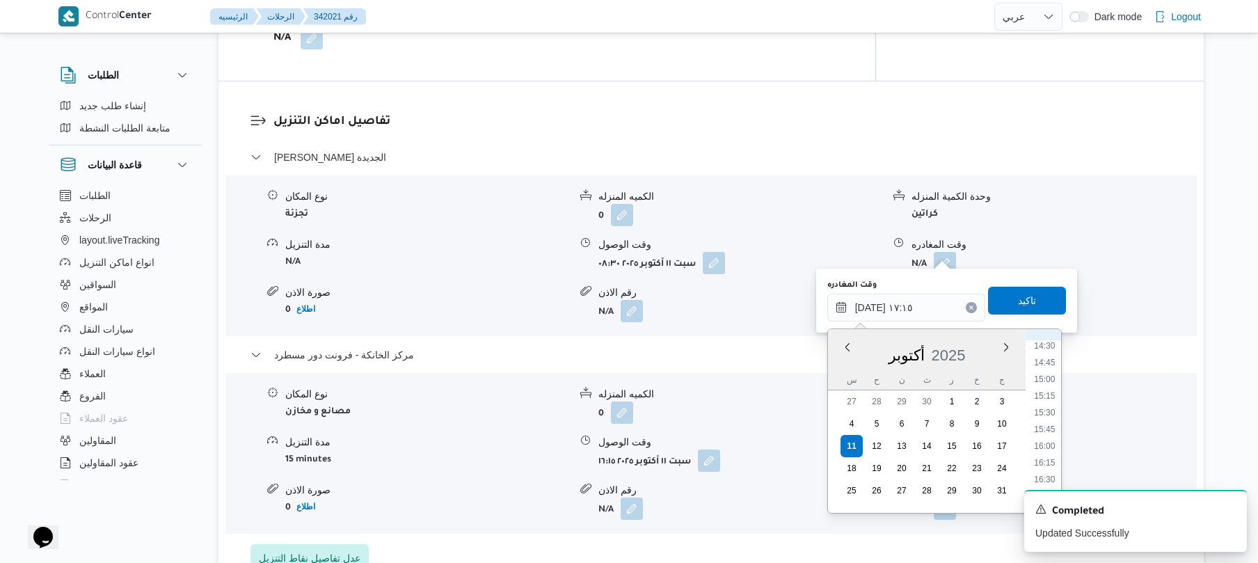
scroll to position [931, 0]
click at [1042, 447] on li "15:30" at bounding box center [1044, 452] width 32 height 14
type input "١١/١٠/٢٠٢٥ ١٥:٣٠"
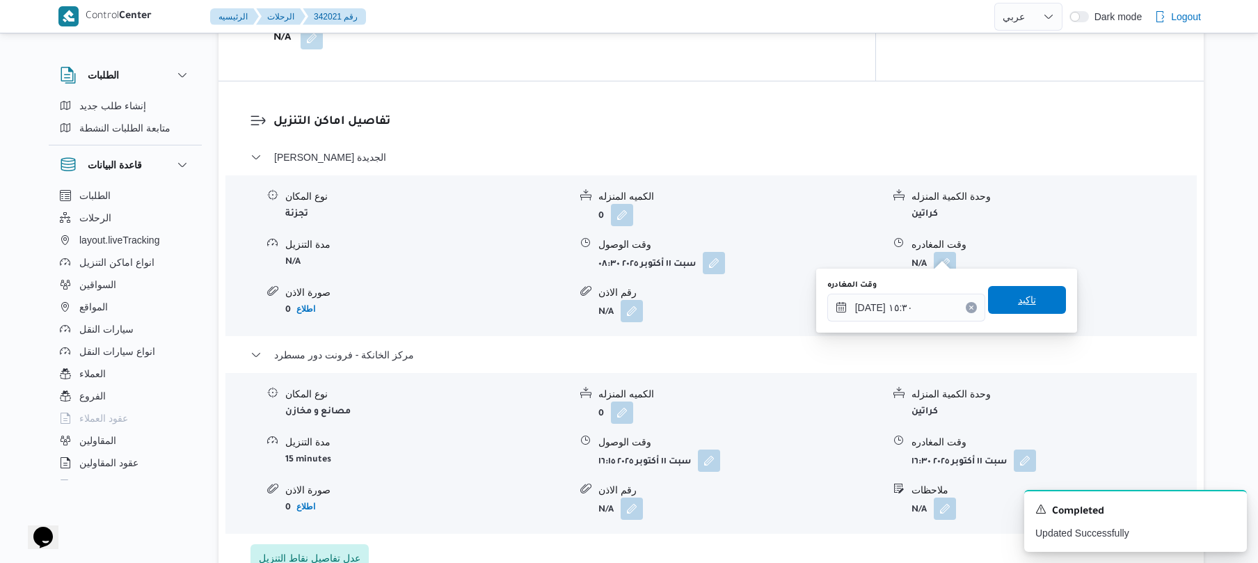
click at [1033, 299] on span "تاكيد" at bounding box center [1027, 300] width 78 height 28
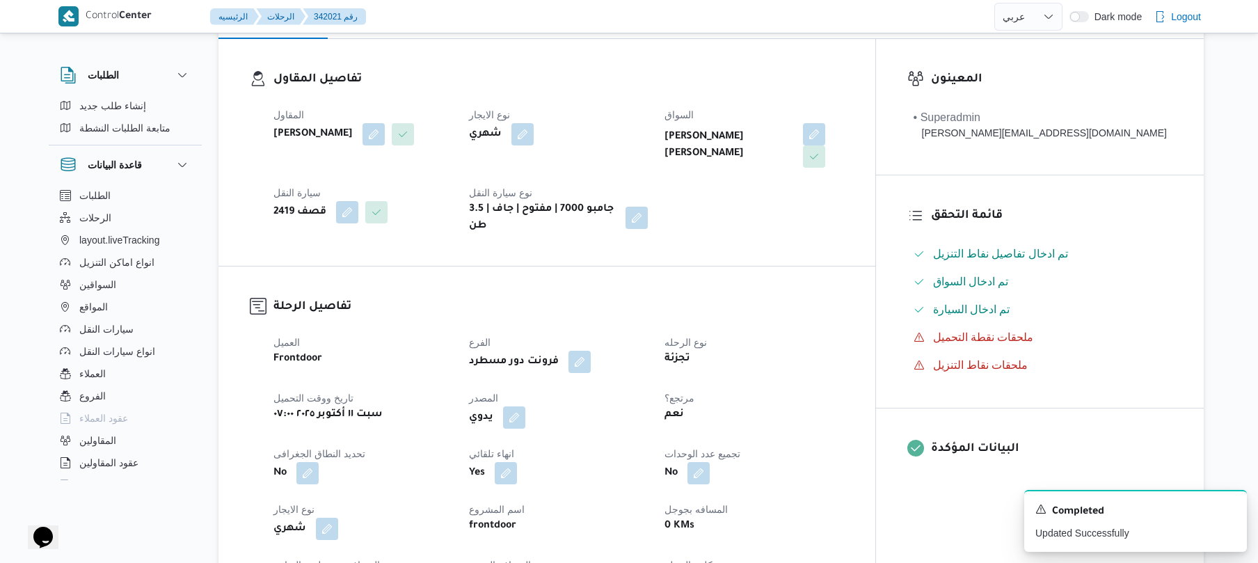
scroll to position [0, 0]
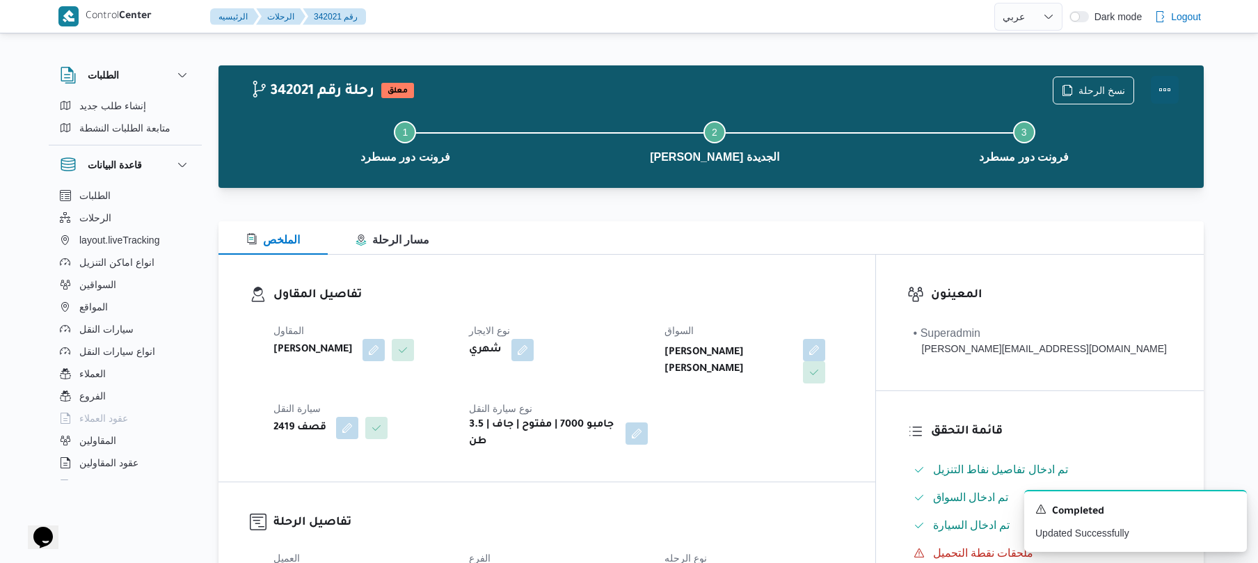
click at [1167, 85] on button "Actions" at bounding box center [1165, 90] width 28 height 28
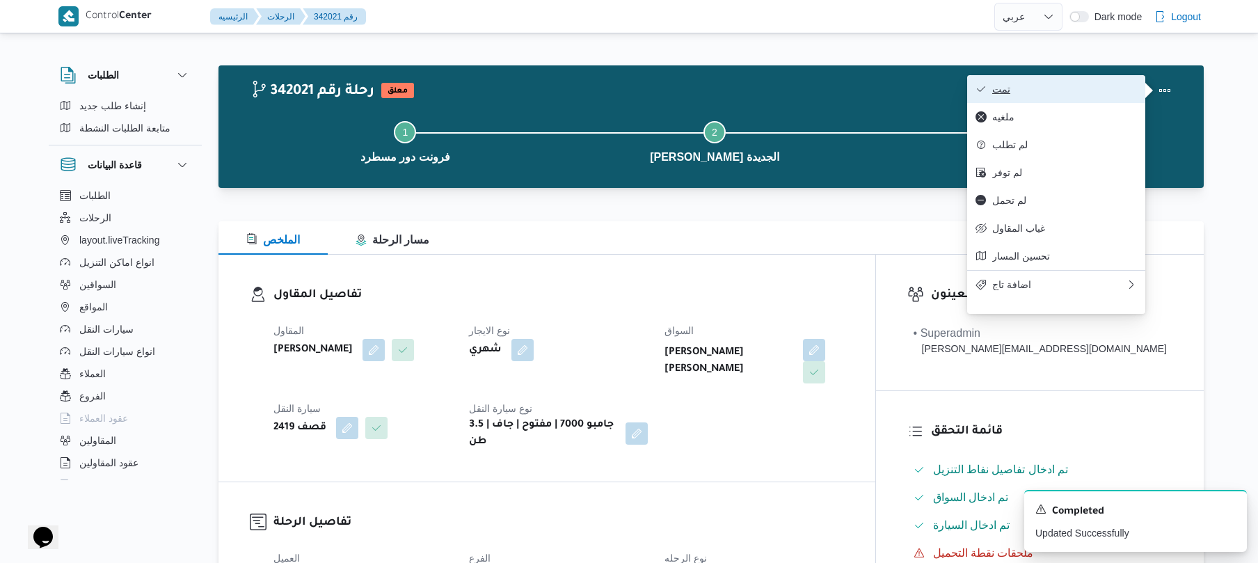
click at [1119, 86] on span "تمت" at bounding box center [1064, 88] width 145 height 11
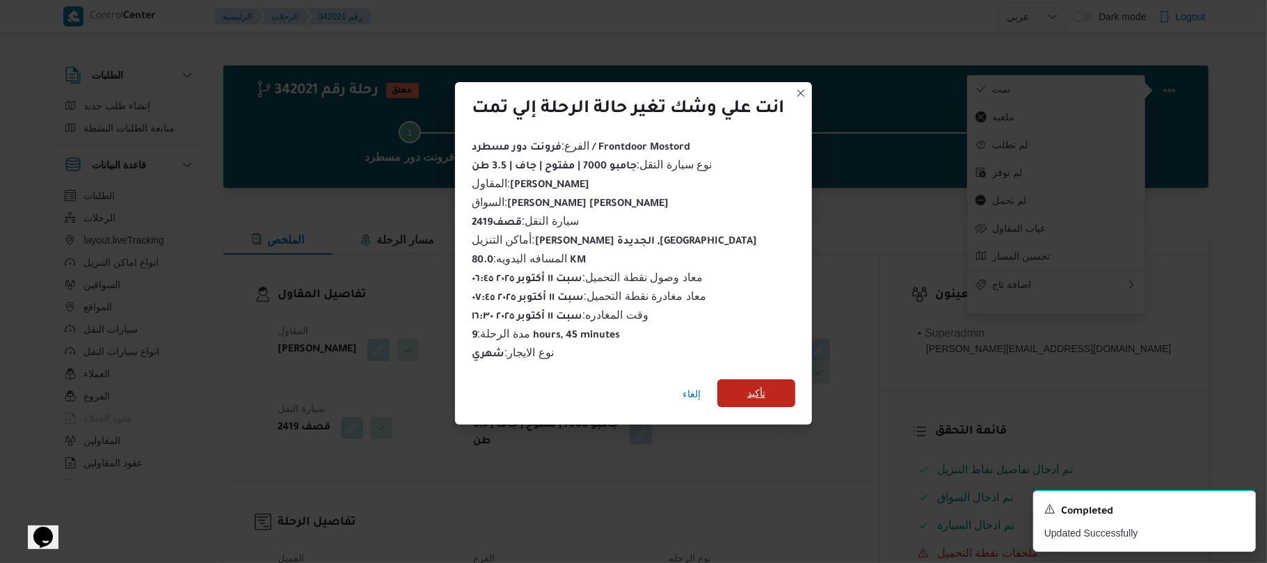
click at [758, 385] on span "تأكيد" at bounding box center [756, 393] width 18 height 17
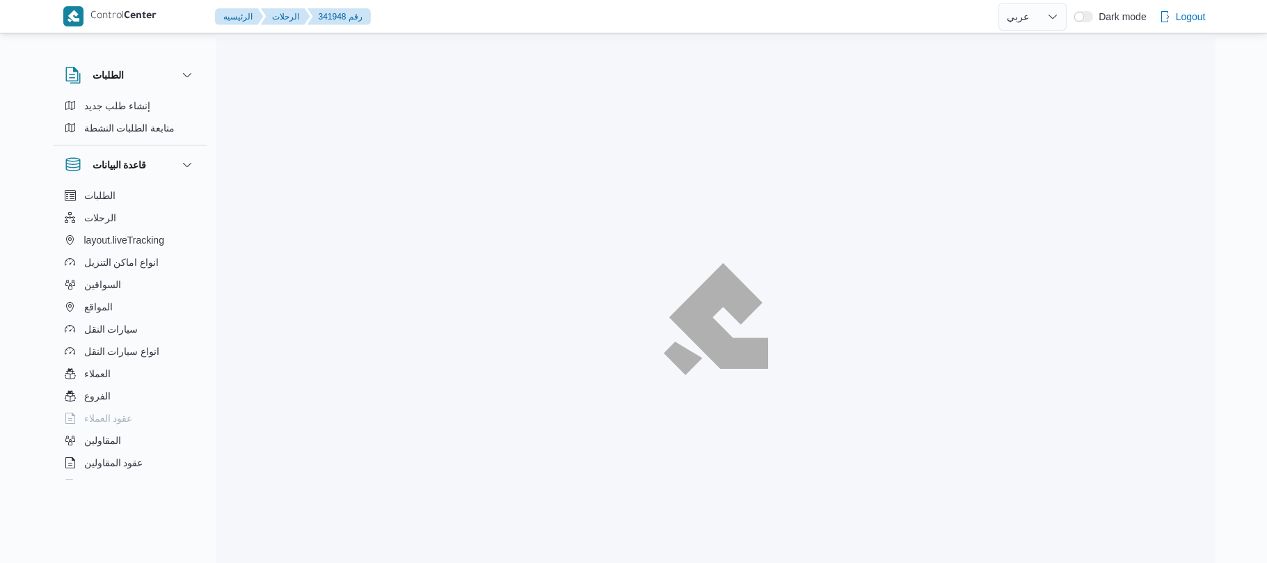
select select "ar"
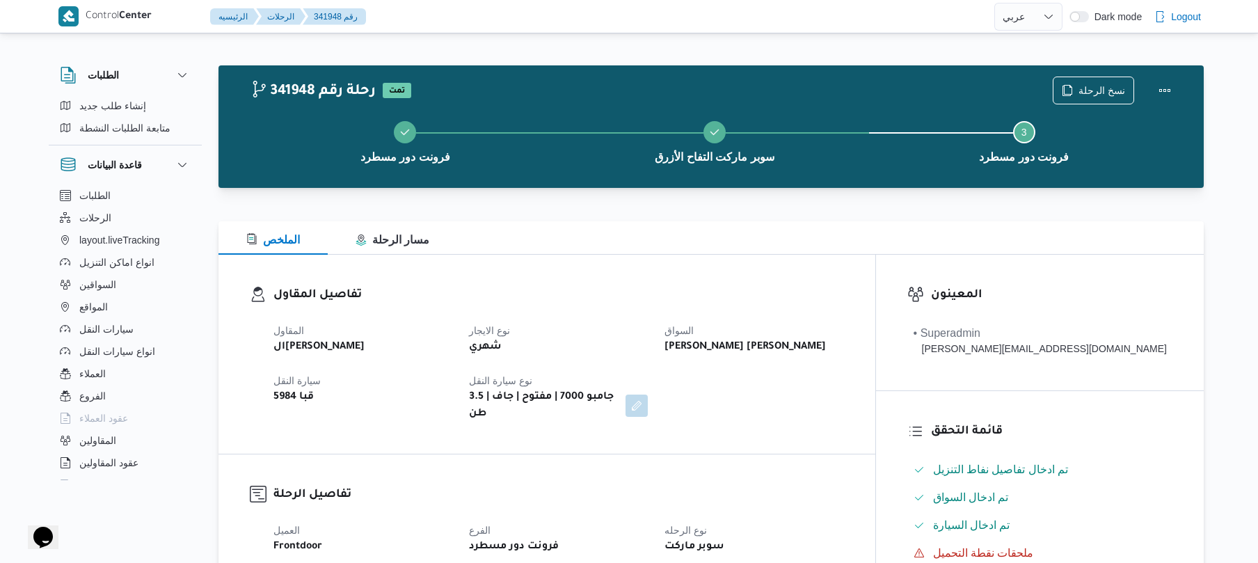
click at [674, 252] on div "الملخص مسار الرحلة" at bounding box center [710, 237] width 985 height 33
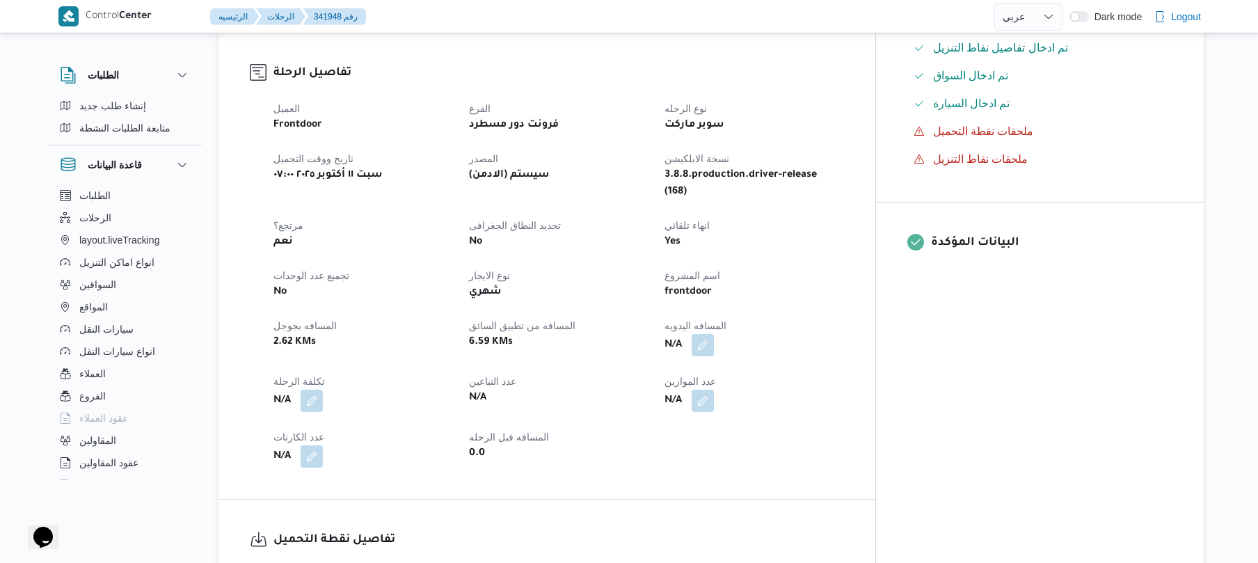
scroll to position [594, 0]
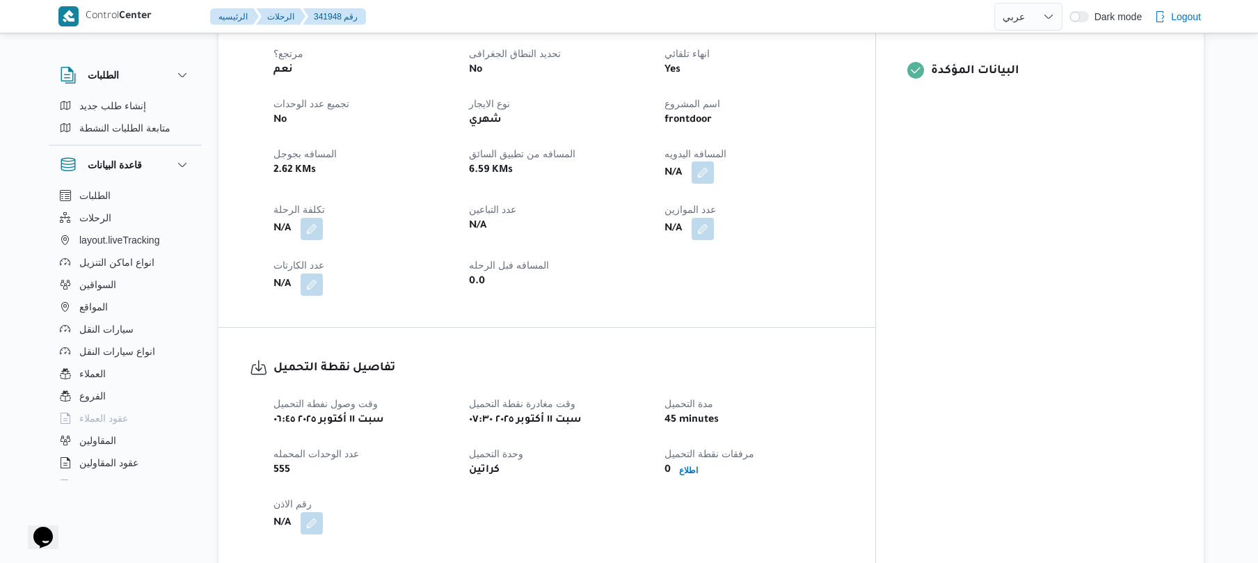
click at [714, 161] on button "button" at bounding box center [703, 172] width 22 height 22
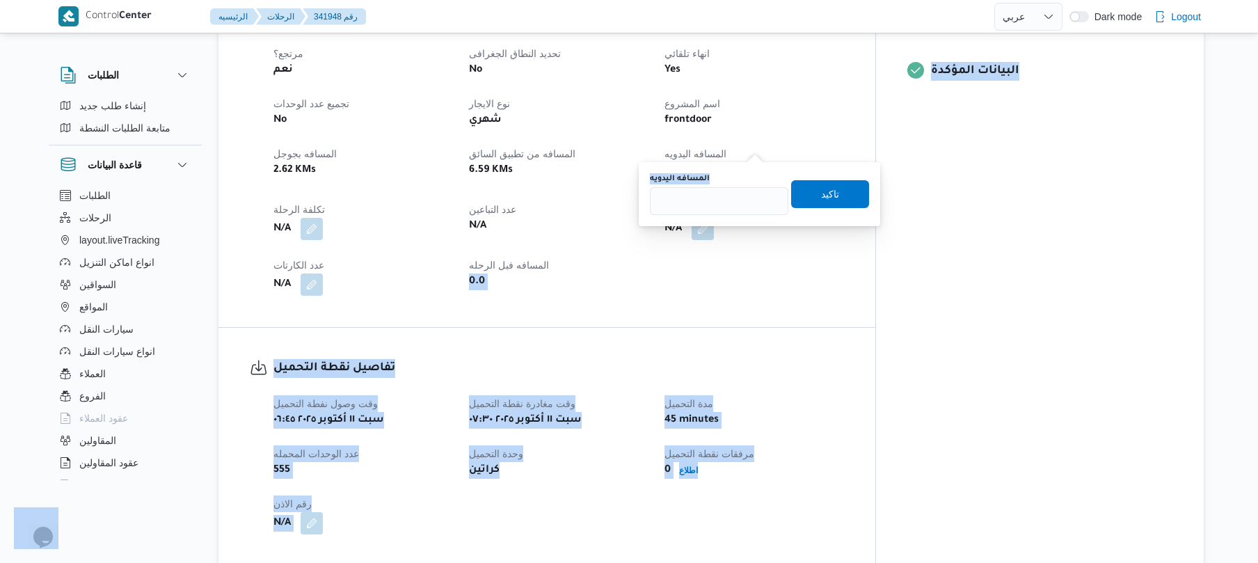
click at [719, 207] on input "المسافه اليدويه" at bounding box center [719, 201] width 138 height 28
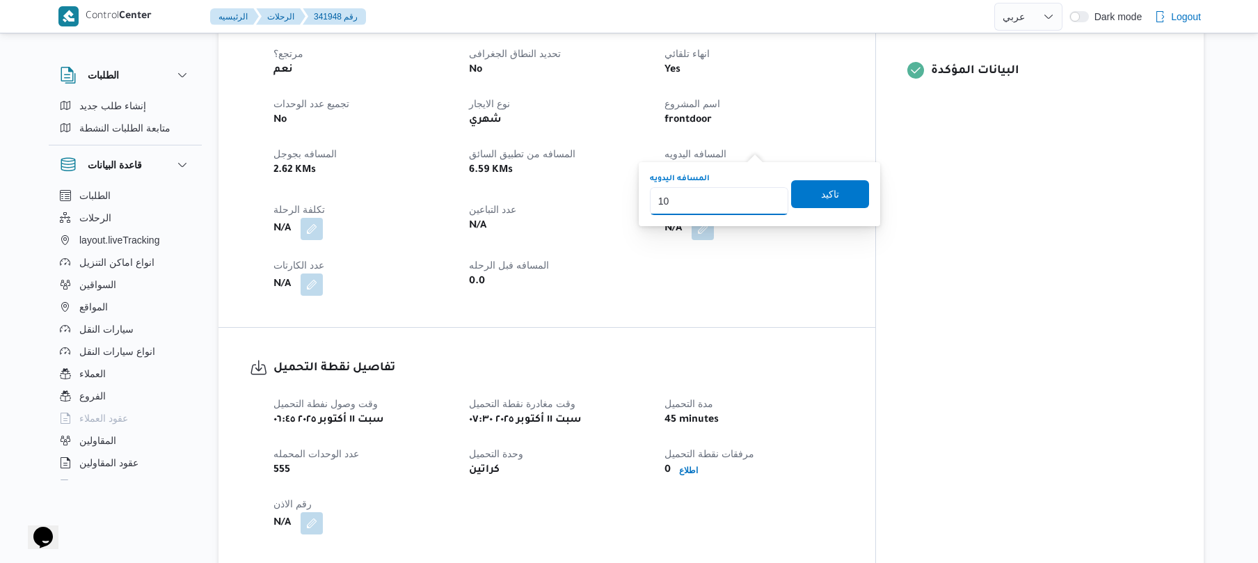
type input "105"
click at [821, 196] on span "تاكيد" at bounding box center [830, 193] width 18 height 17
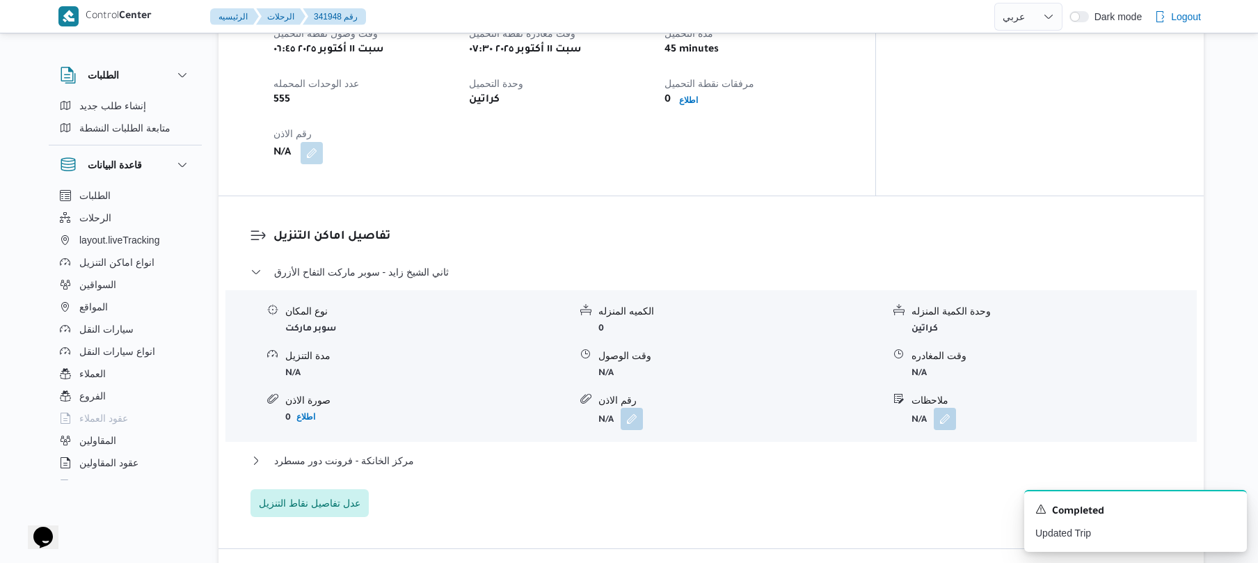
scroll to position [964, 0]
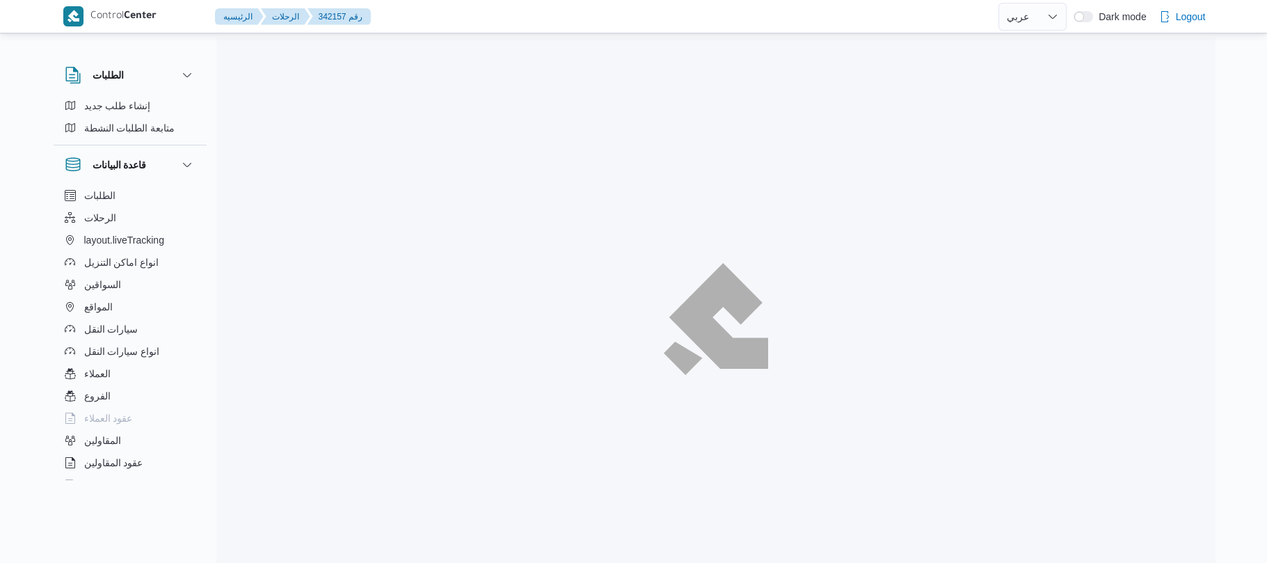
select select "ar"
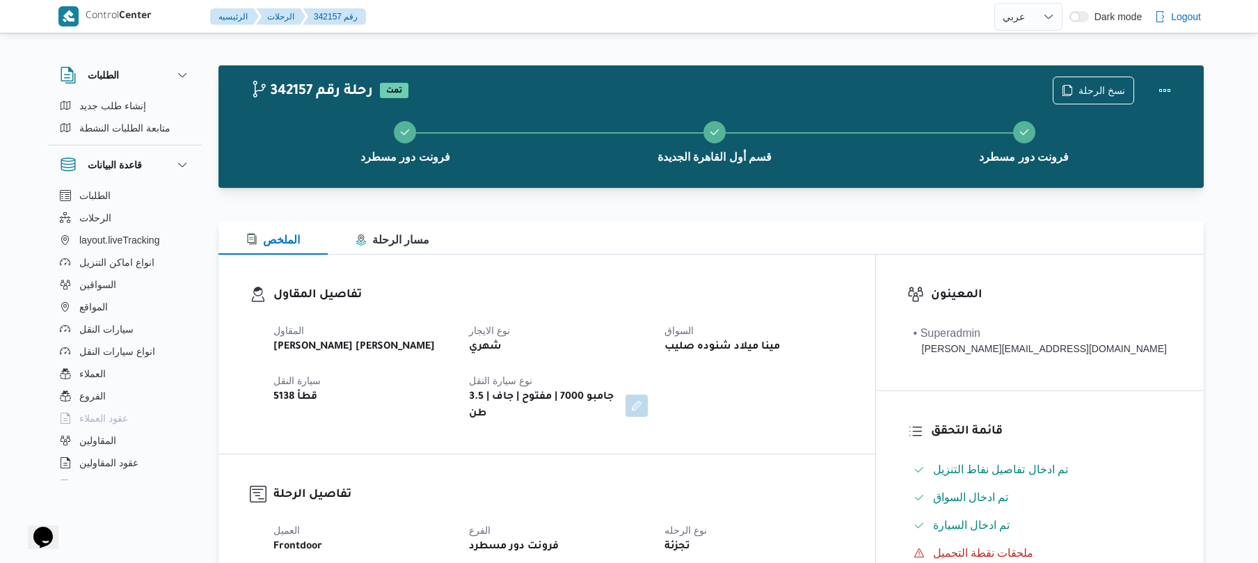
click at [697, 266] on div "تفاصيل المقاول المقاول [PERSON_NAME] [PERSON_NAME] نوع الايجار شهري السواق مينا…" at bounding box center [546, 354] width 657 height 199
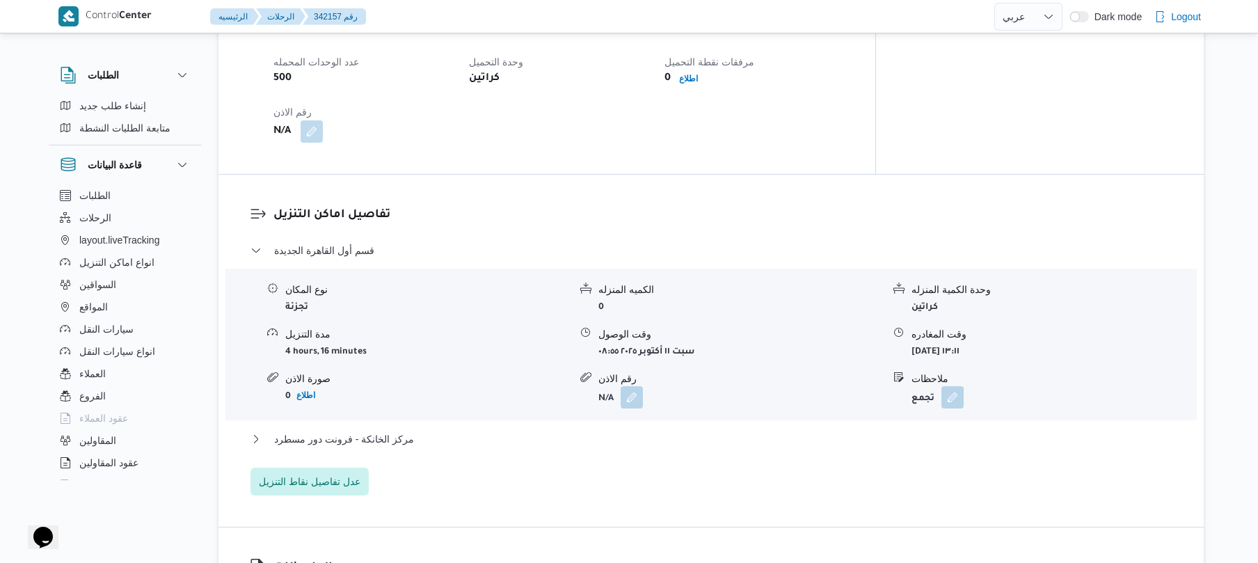
scroll to position [493, 0]
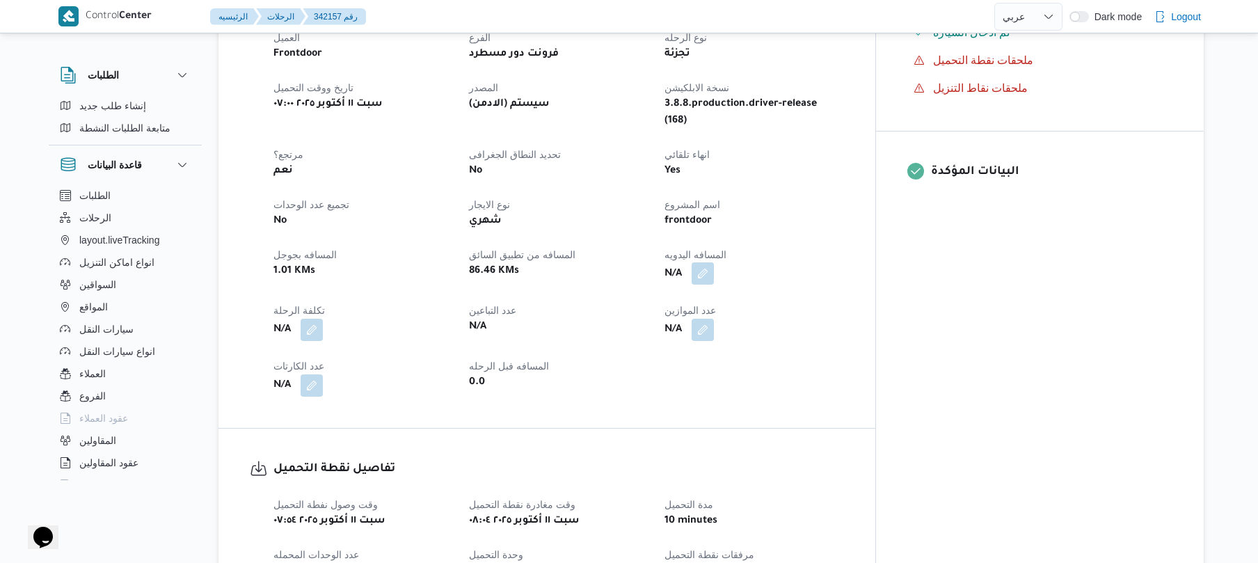
click at [714, 262] on button "button" at bounding box center [703, 273] width 22 height 22
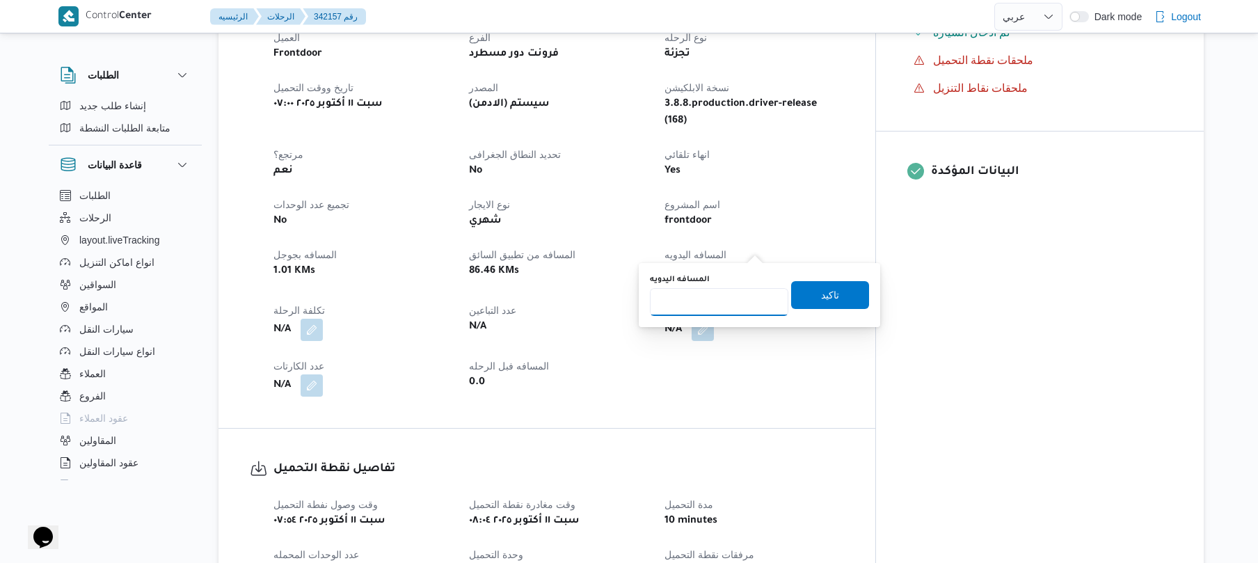
click at [713, 304] on input "المسافه اليدويه" at bounding box center [719, 302] width 138 height 28
type input "95"
click at [821, 293] on span "تاكيد" at bounding box center [830, 294] width 18 height 17
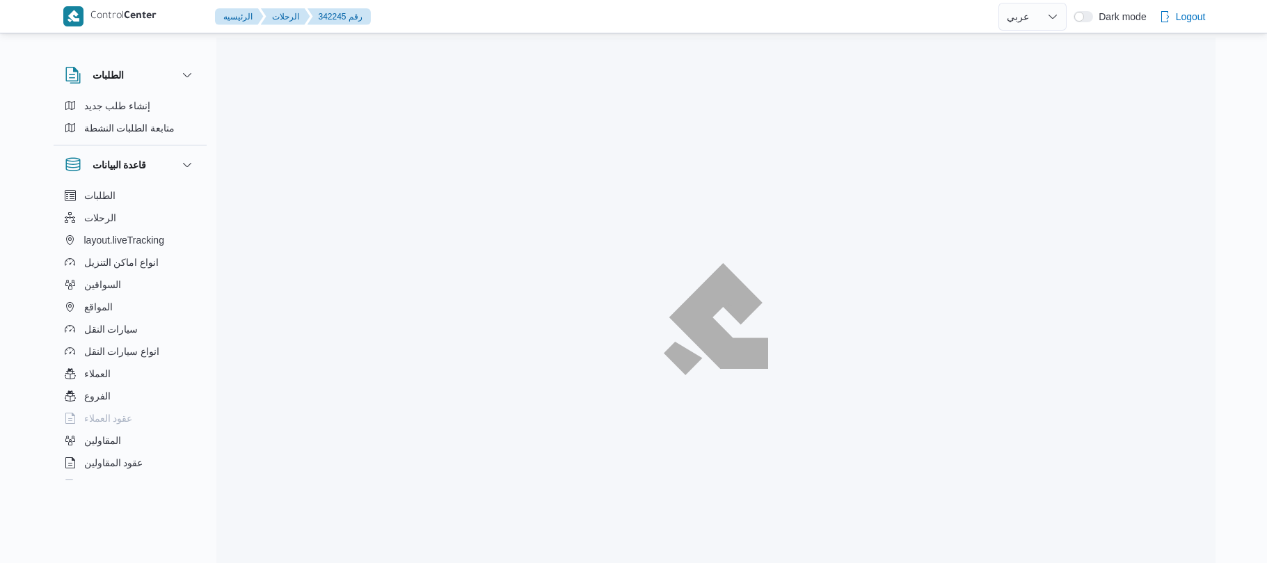
select select "ar"
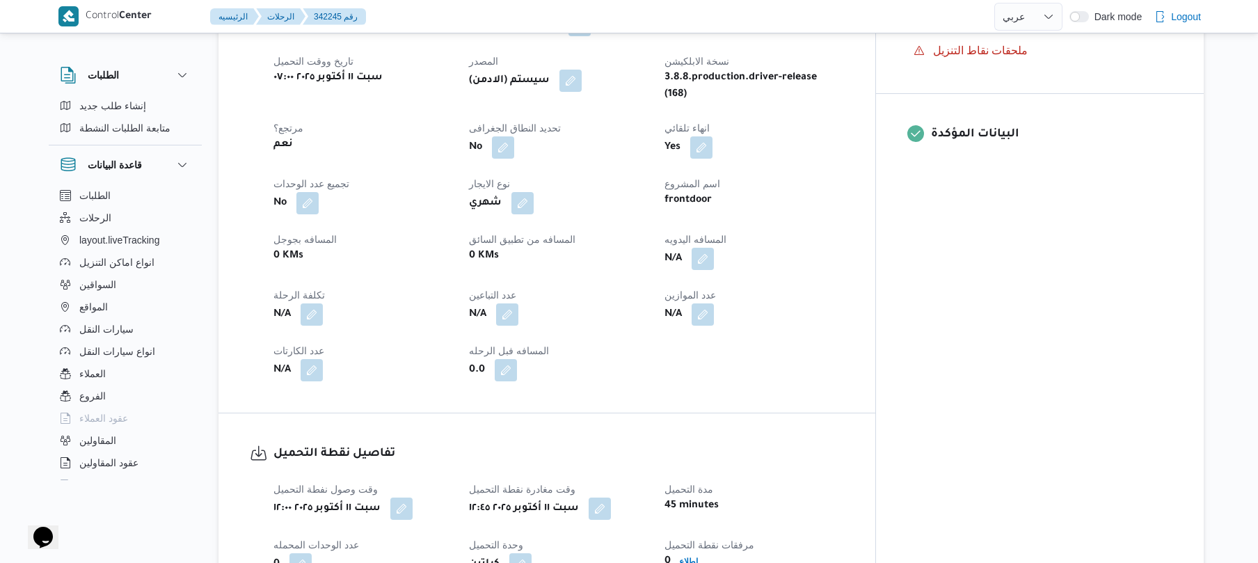
scroll to position [519, 0]
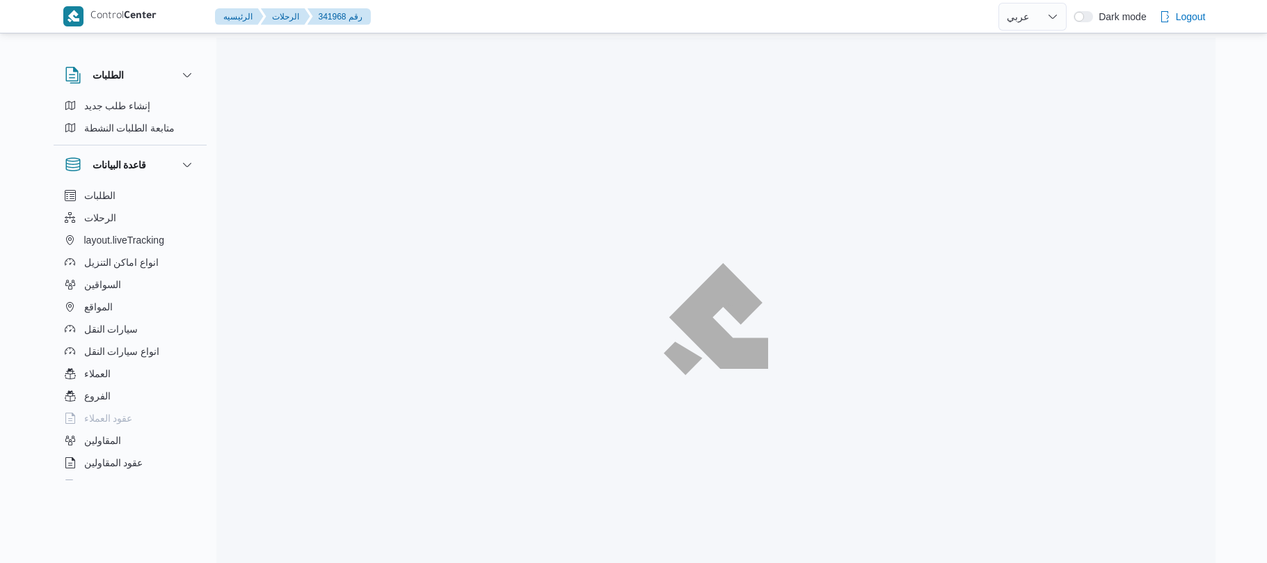
select select "ar"
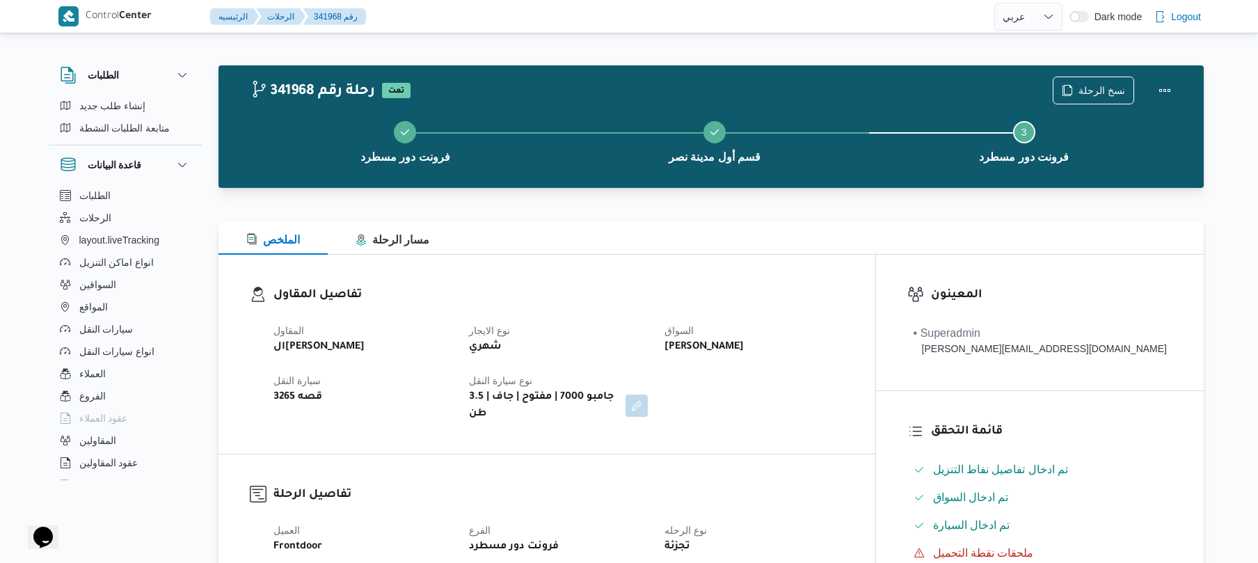
click at [704, 216] on div at bounding box center [710, 213] width 985 height 17
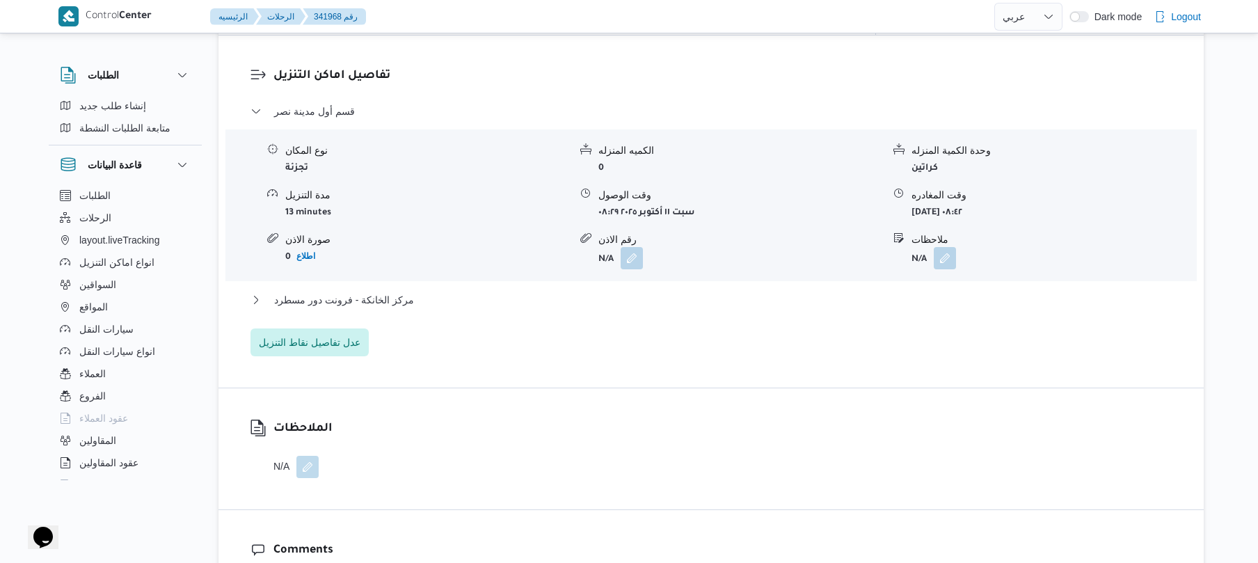
scroll to position [1150, 0]
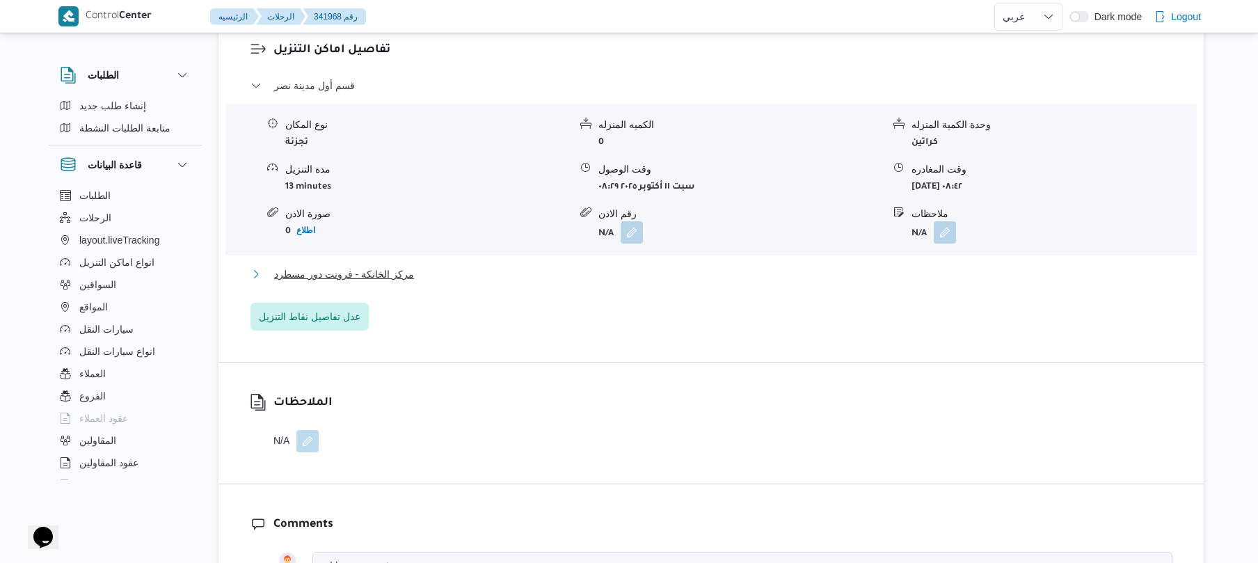
click at [669, 266] on button "مركز الخانكة - فرونت دور مسطرد" at bounding box center [711, 274] width 922 height 17
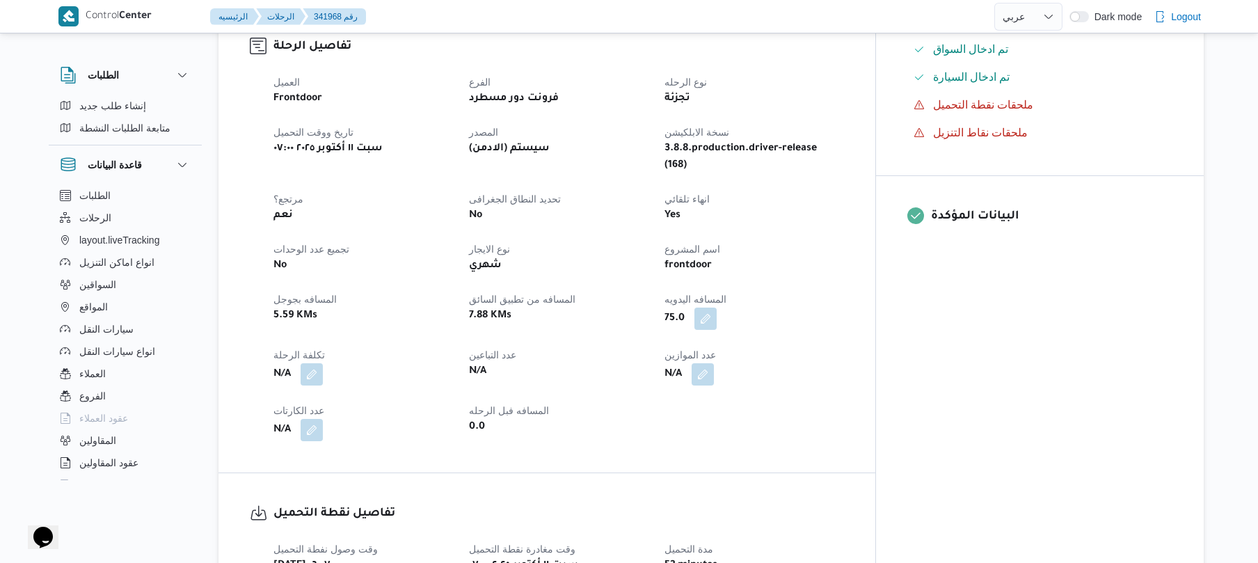
scroll to position [445, 0]
click at [717, 310] on button "button" at bounding box center [705, 321] width 22 height 22
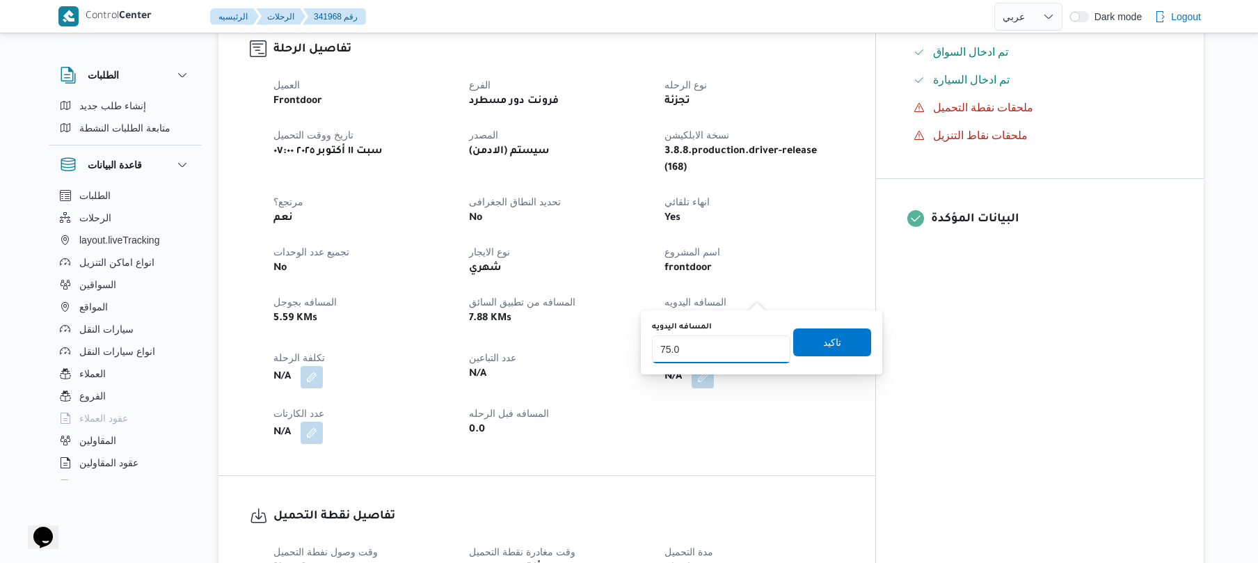
click at [711, 342] on input "75.0" at bounding box center [721, 349] width 138 height 28
type input "7"
type input "50"
click at [809, 342] on span "تاكيد" at bounding box center [832, 342] width 78 height 28
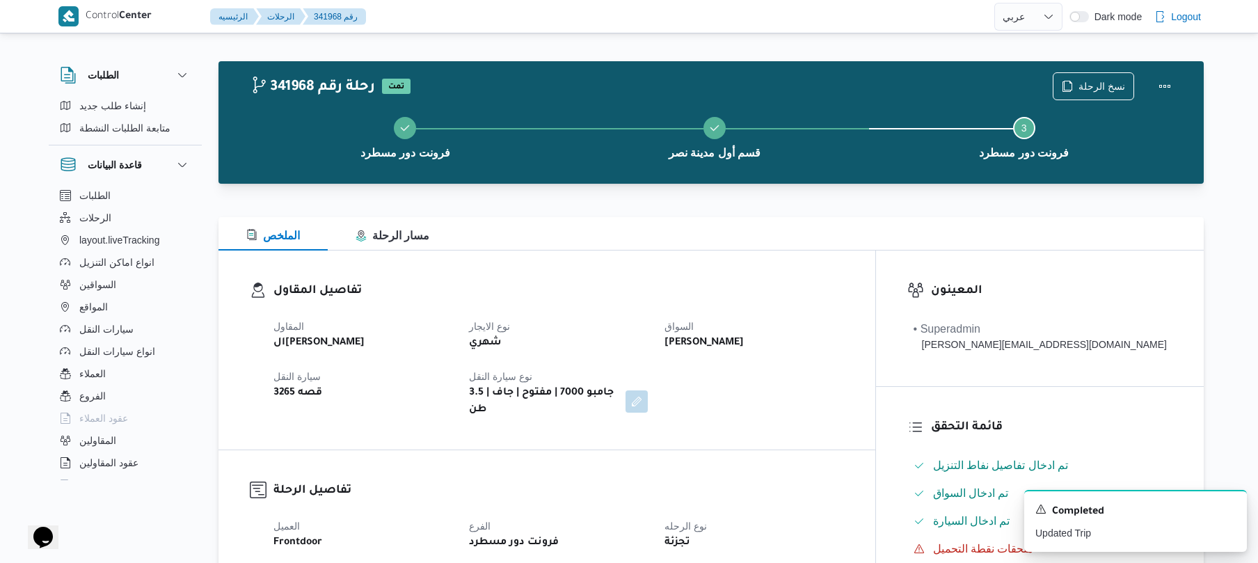
scroll to position [0, 0]
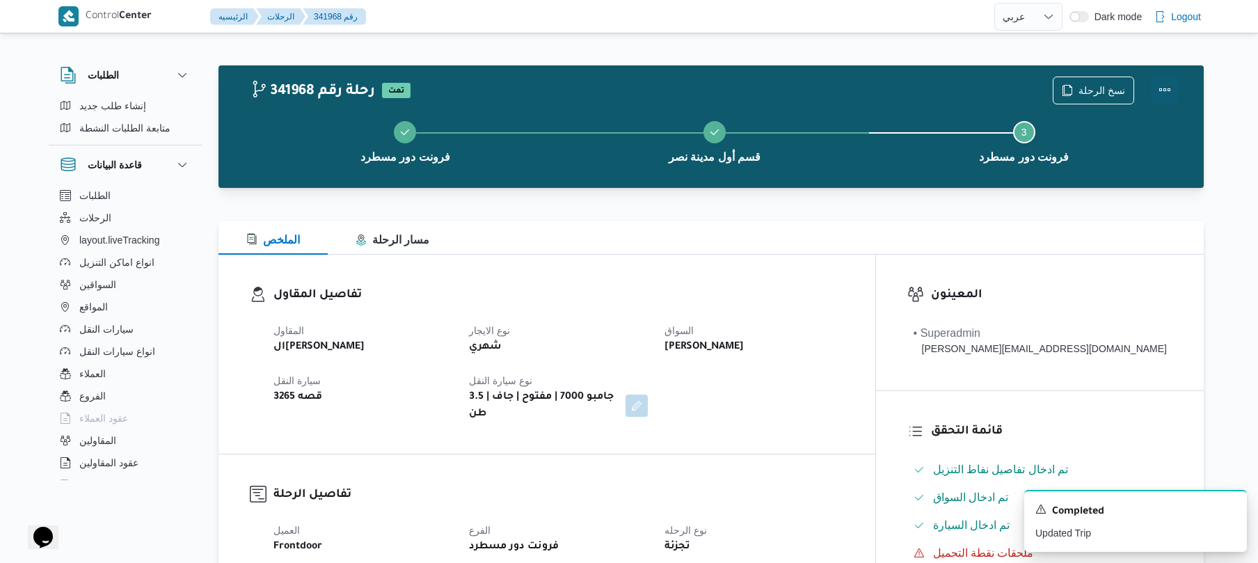
click at [1169, 82] on button "Actions" at bounding box center [1165, 90] width 28 height 28
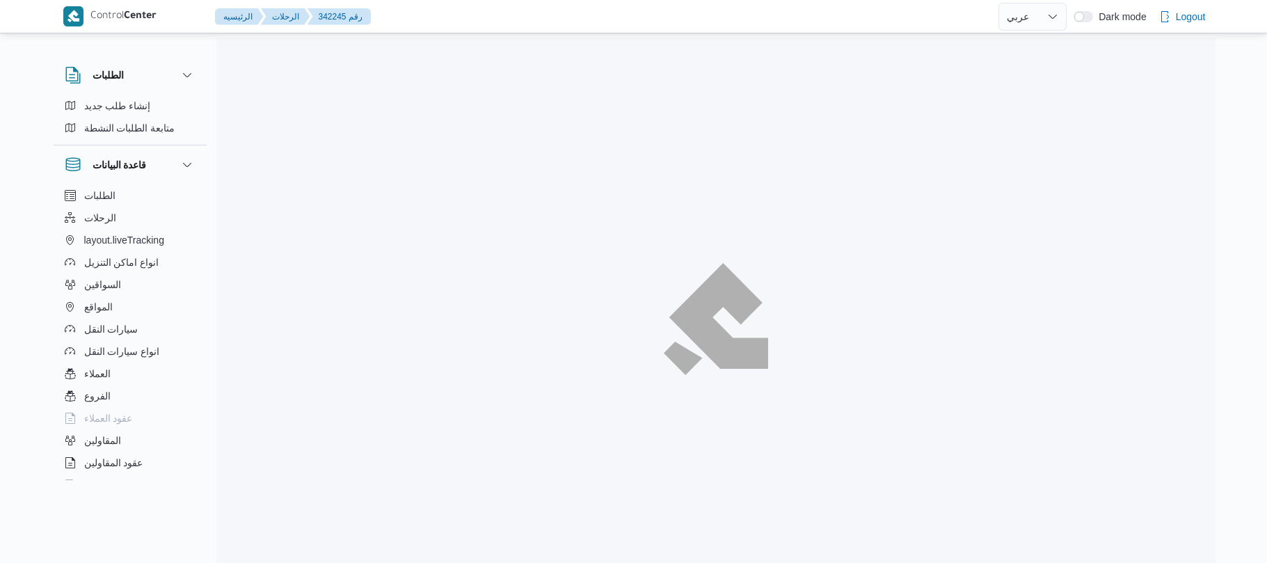
select select "ar"
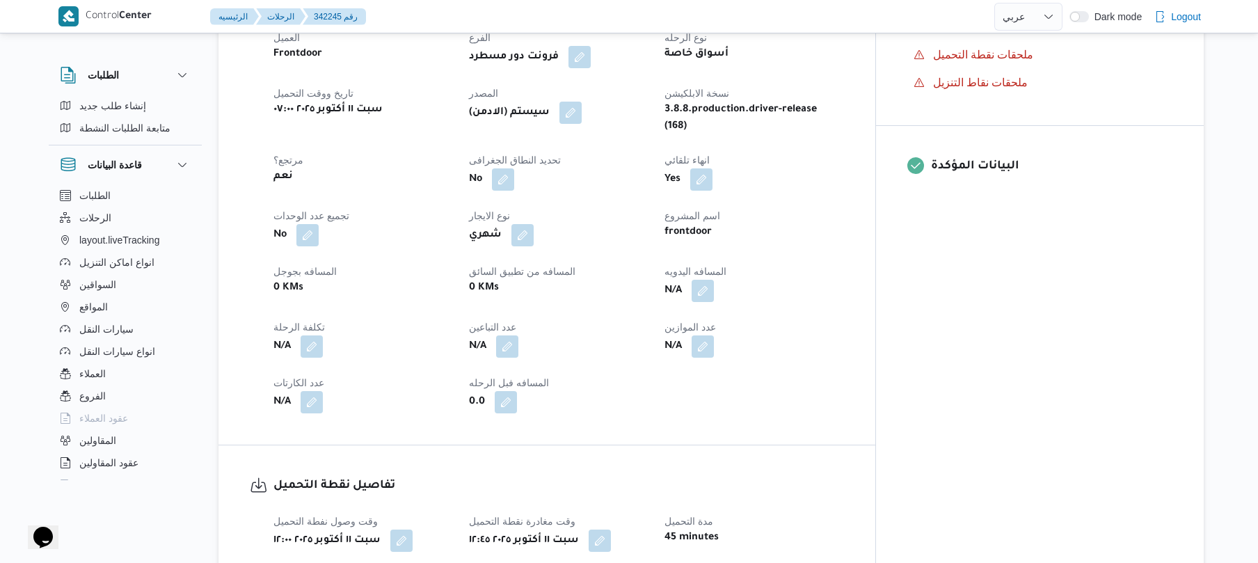
scroll to position [482, 0]
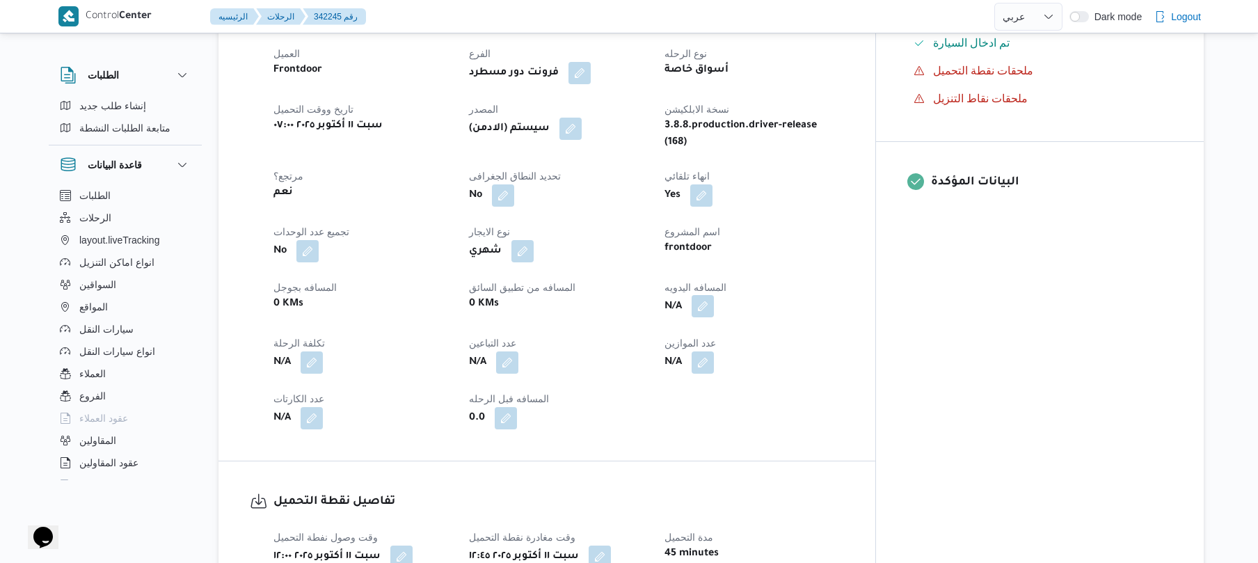
click at [714, 308] on button "button" at bounding box center [703, 306] width 22 height 22
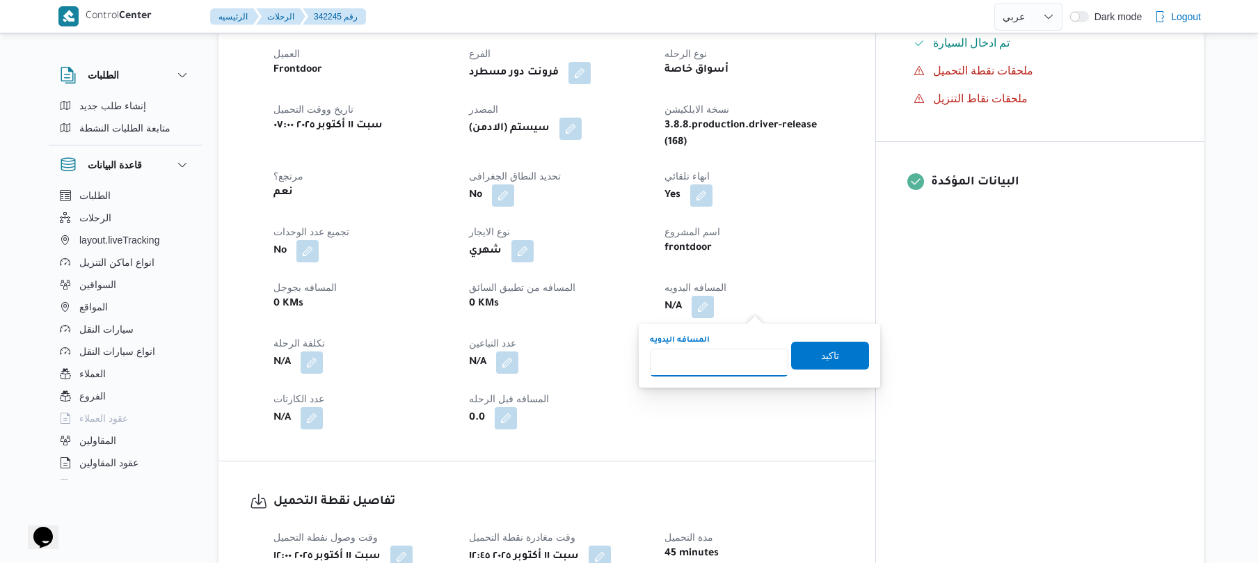
click at [716, 365] on input "المسافه اليدويه" at bounding box center [719, 363] width 138 height 28
type input "100"
click at [803, 359] on span "تاكيد" at bounding box center [830, 355] width 78 height 28
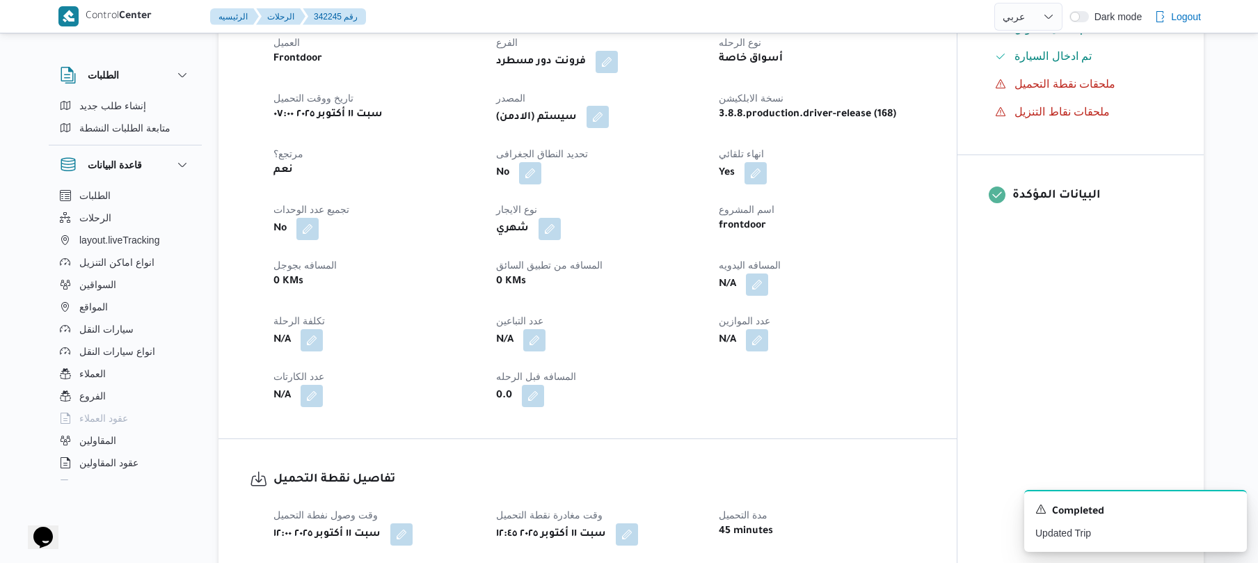
click at [607, 128] on button "button" at bounding box center [598, 117] width 22 height 22
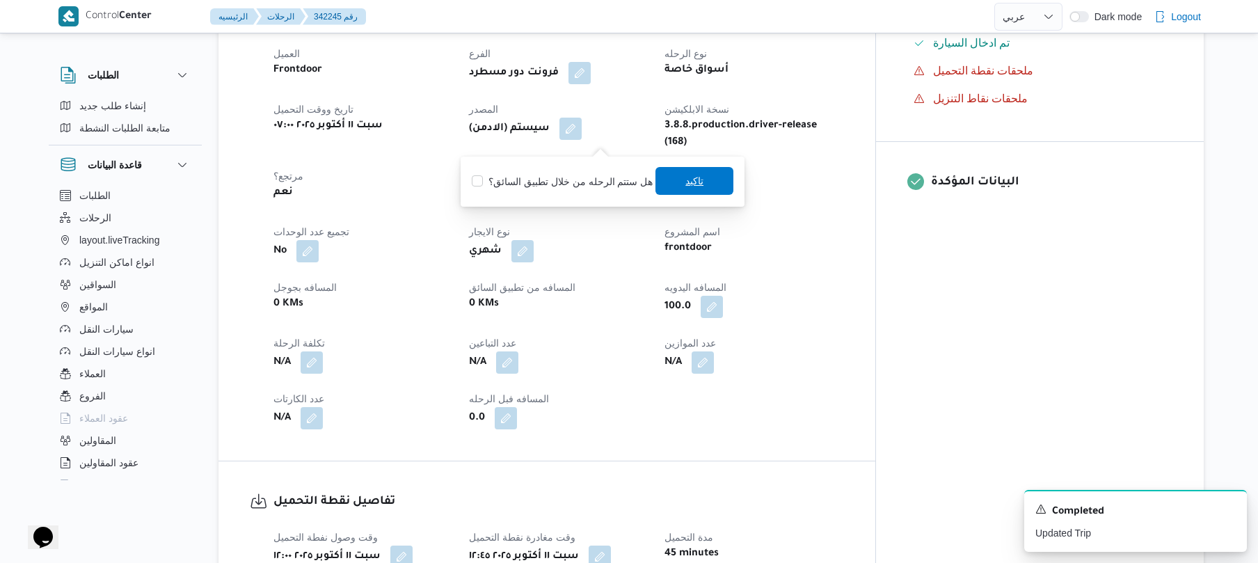
click at [691, 193] on span "تاكيد" at bounding box center [694, 181] width 78 height 28
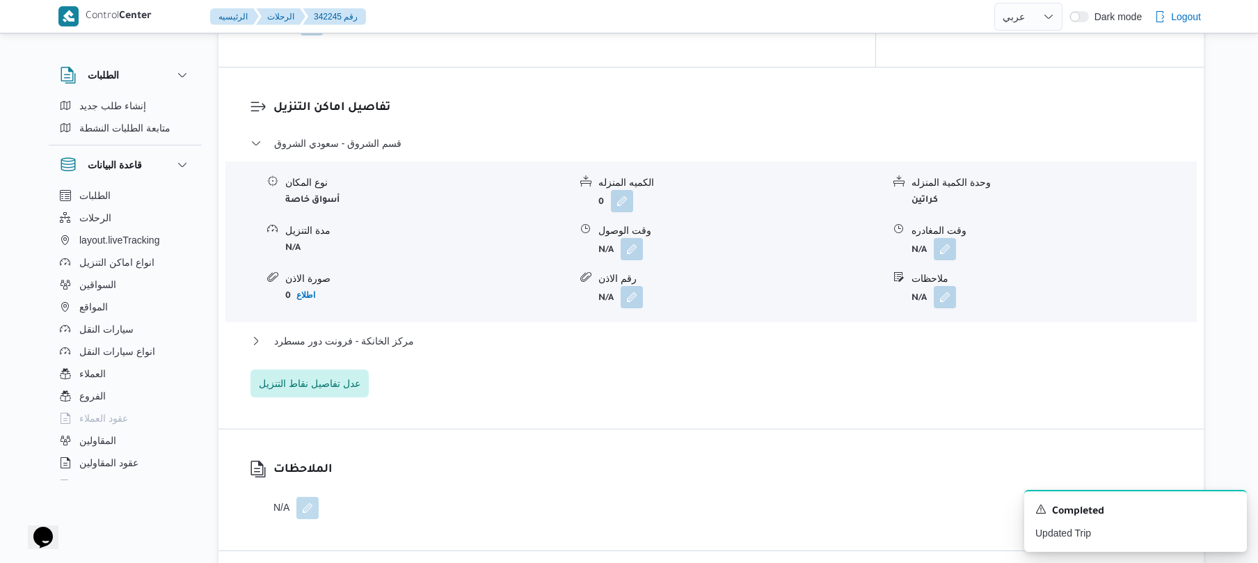
scroll to position [1150, 0]
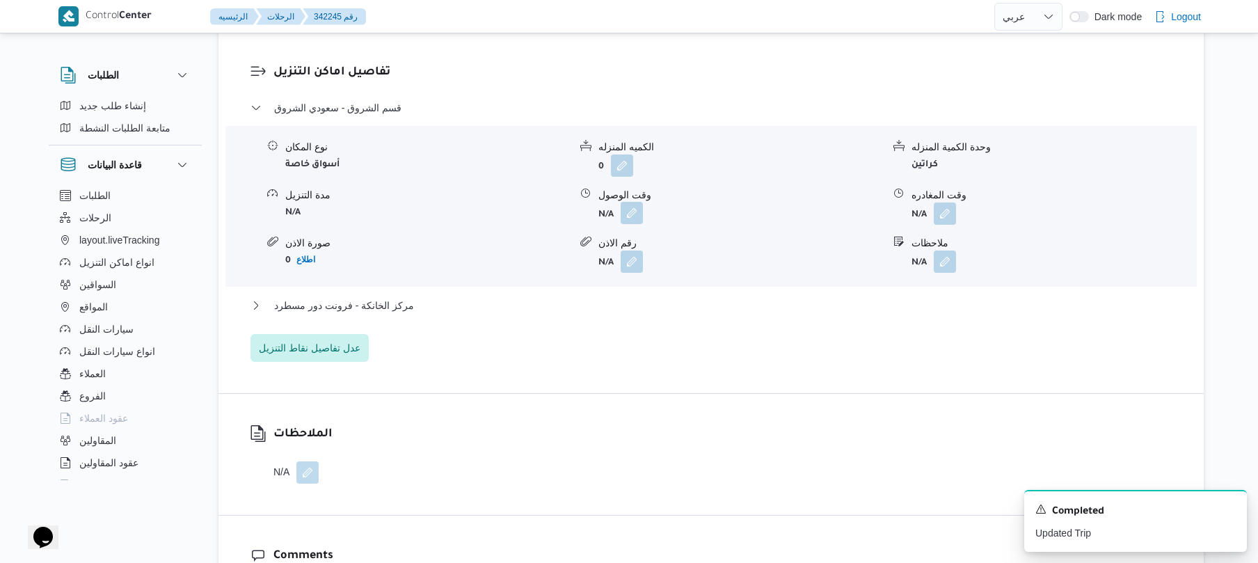
click at [630, 224] on button "button" at bounding box center [632, 213] width 22 height 22
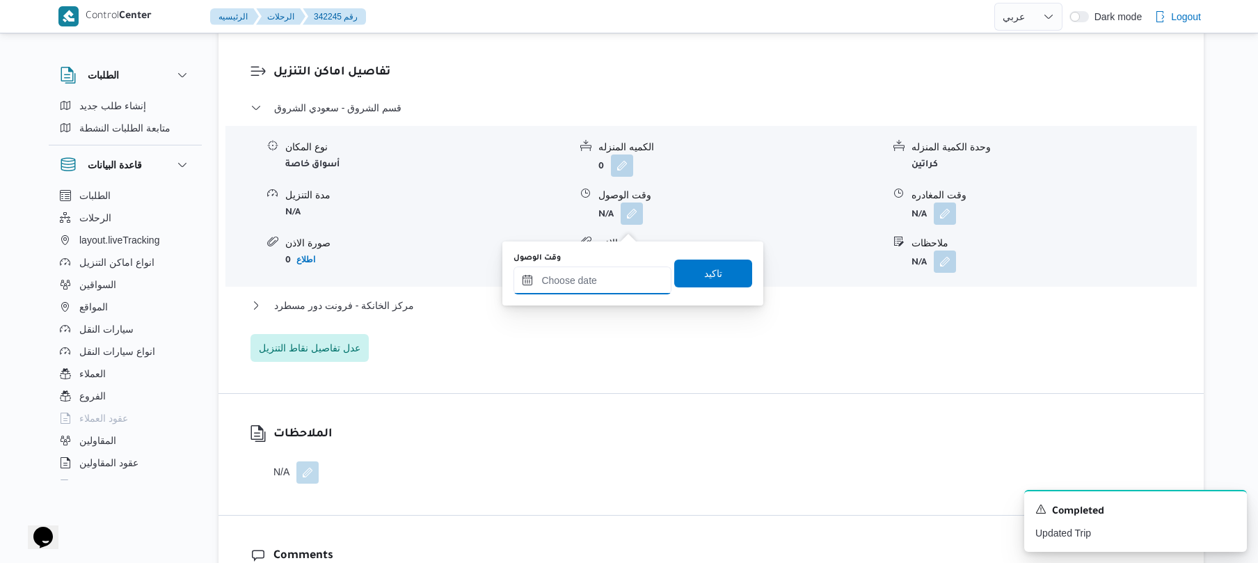
click at [584, 281] on input "وقت الوصول" at bounding box center [592, 280] width 158 height 28
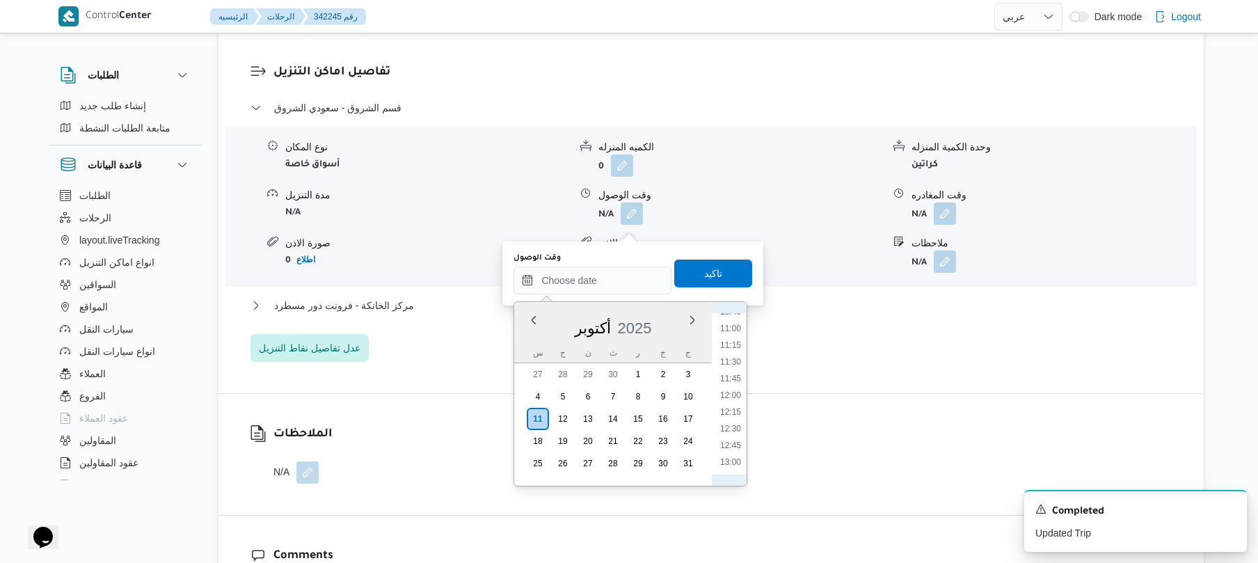
scroll to position [789, 0]
click at [733, 432] on li "13:30" at bounding box center [731, 433] width 32 height 14
type input "[DATE] ١٣:٣٠"
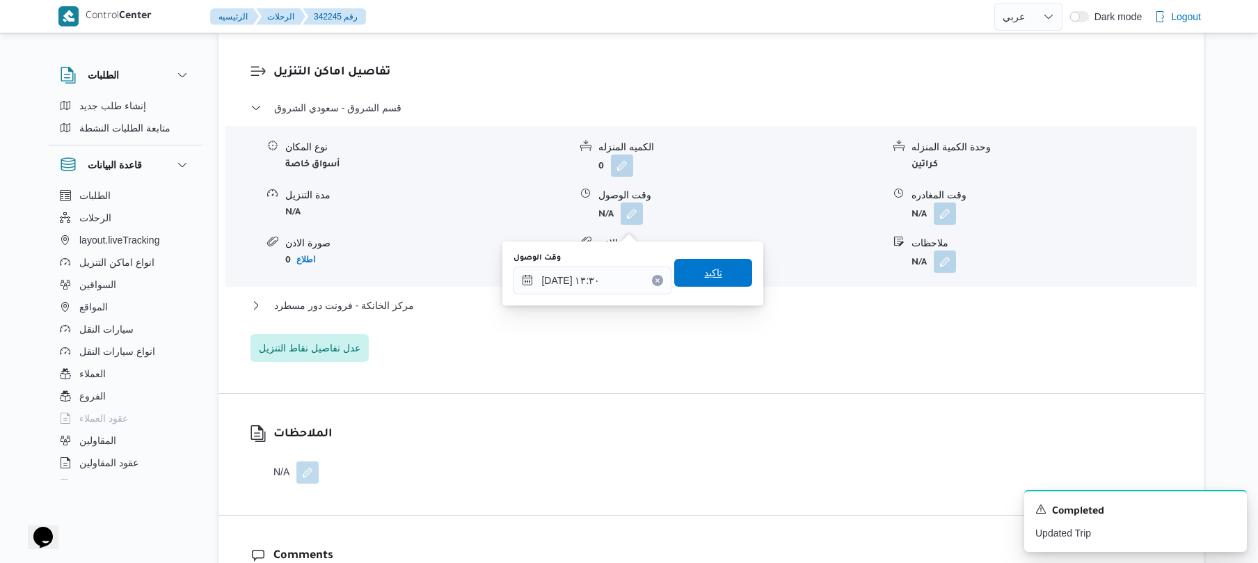
click at [706, 276] on span "تاكيد" at bounding box center [713, 272] width 18 height 17
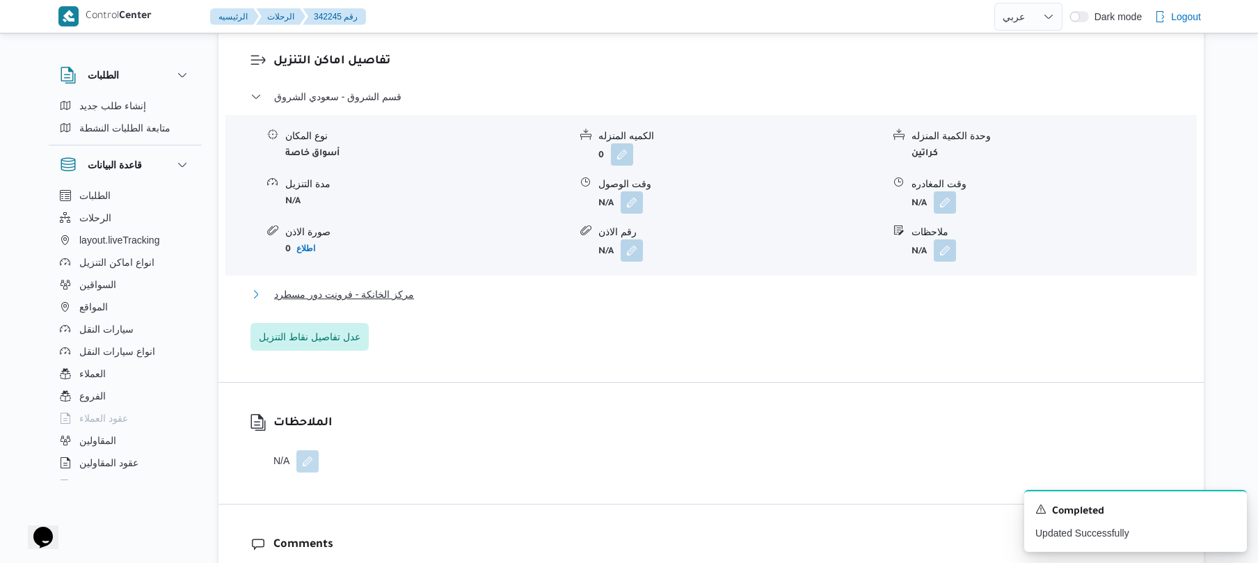
click at [649, 303] on button "مركز الخانكة - فرونت دور مسطرد" at bounding box center [711, 294] width 922 height 17
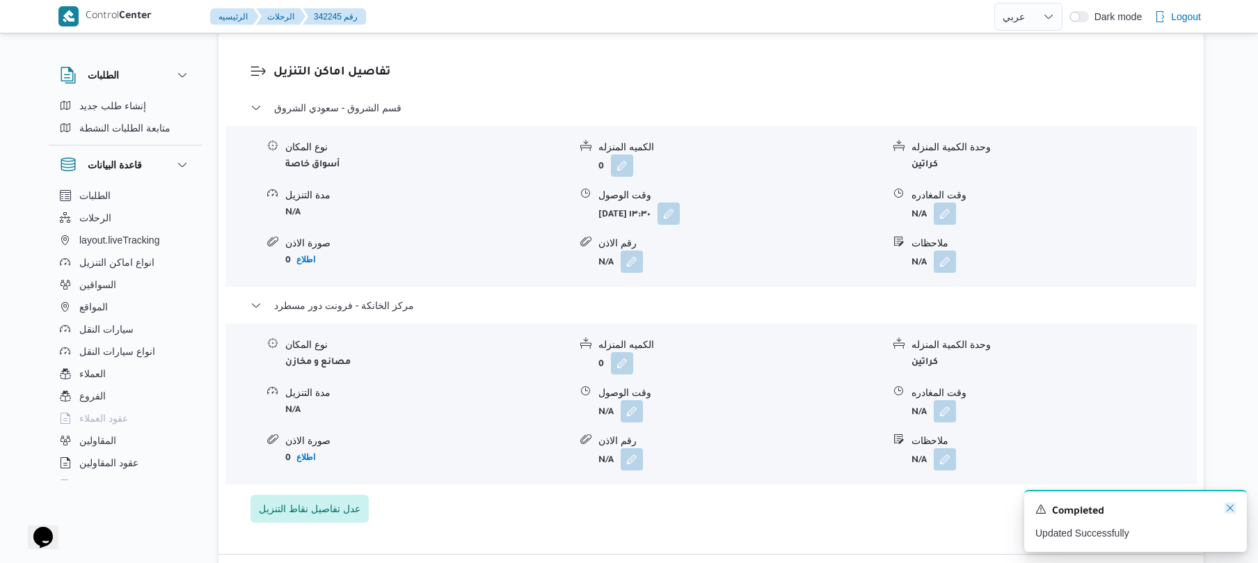
click at [1229, 513] on icon "Dismiss toast" at bounding box center [1230, 507] width 11 height 11
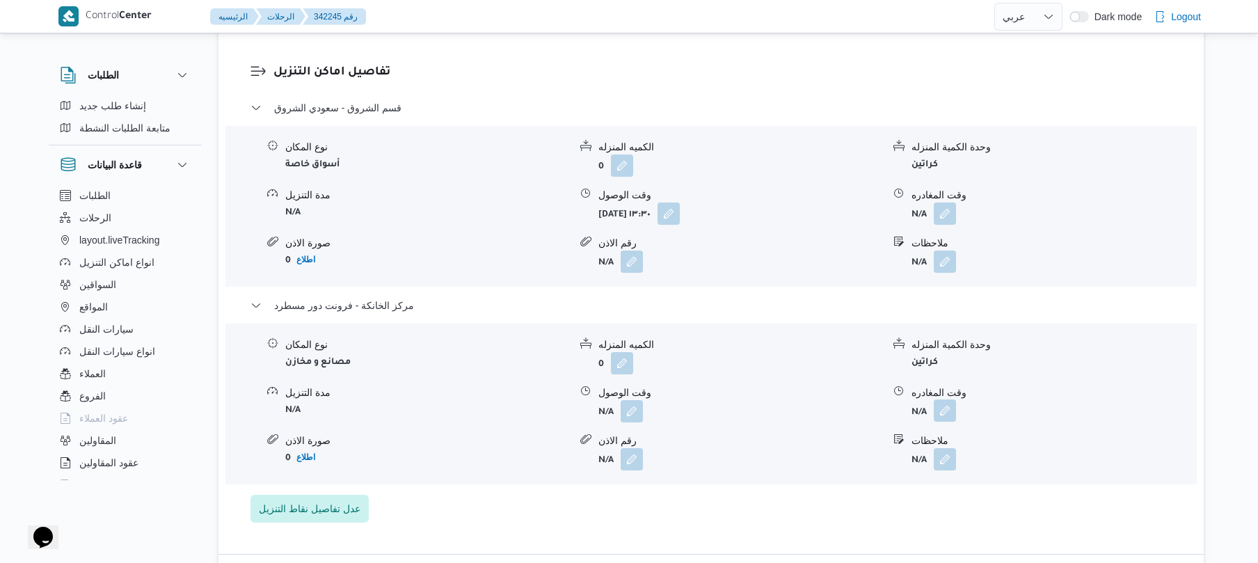
click at [950, 422] on button "button" at bounding box center [945, 410] width 22 height 22
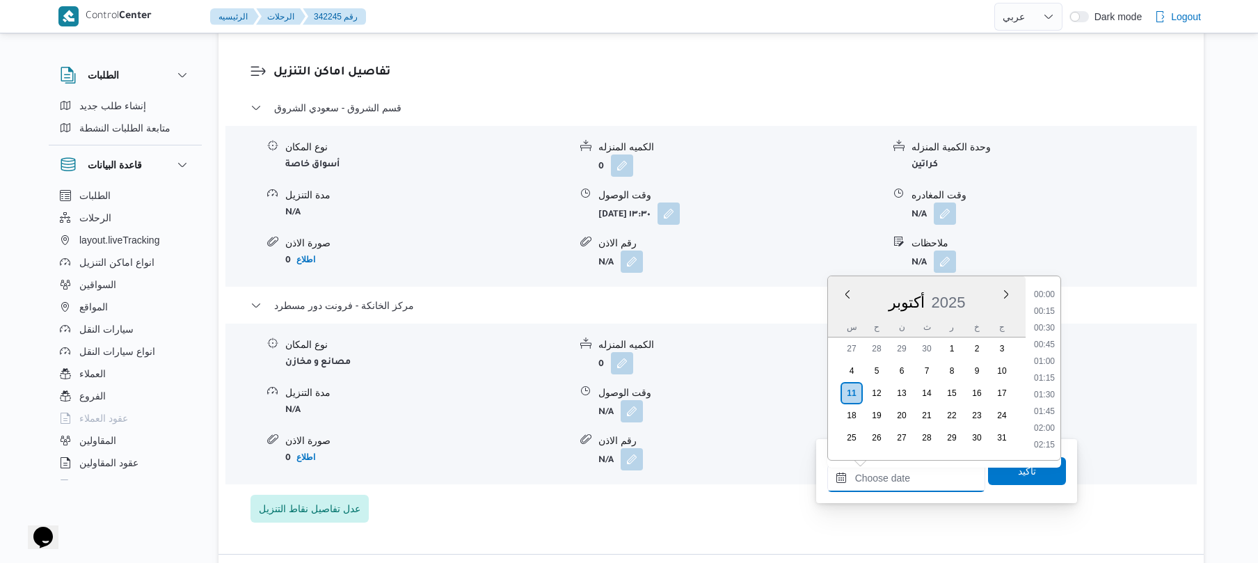
click at [886, 483] on input "وقت المغادره" at bounding box center [906, 478] width 158 height 28
click at [1047, 326] on li "17:45" at bounding box center [1044, 327] width 32 height 14
type input "[DATE] ١٧:٤٥"
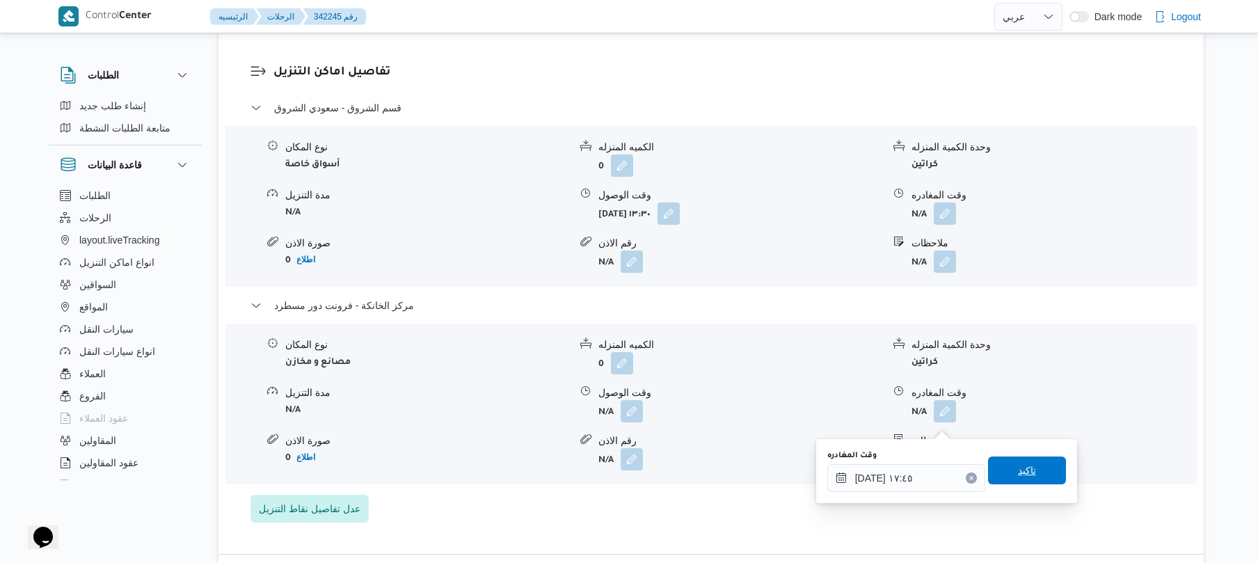
click at [1003, 473] on span "تاكيد" at bounding box center [1027, 470] width 78 height 28
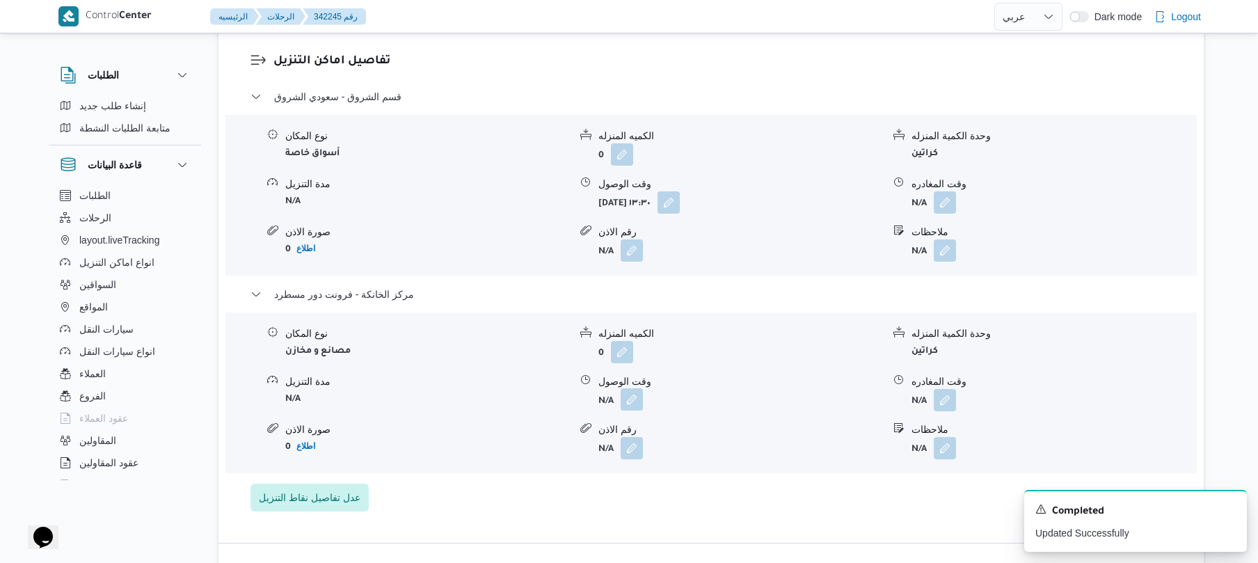
click at [632, 411] on button "button" at bounding box center [632, 399] width 22 height 22
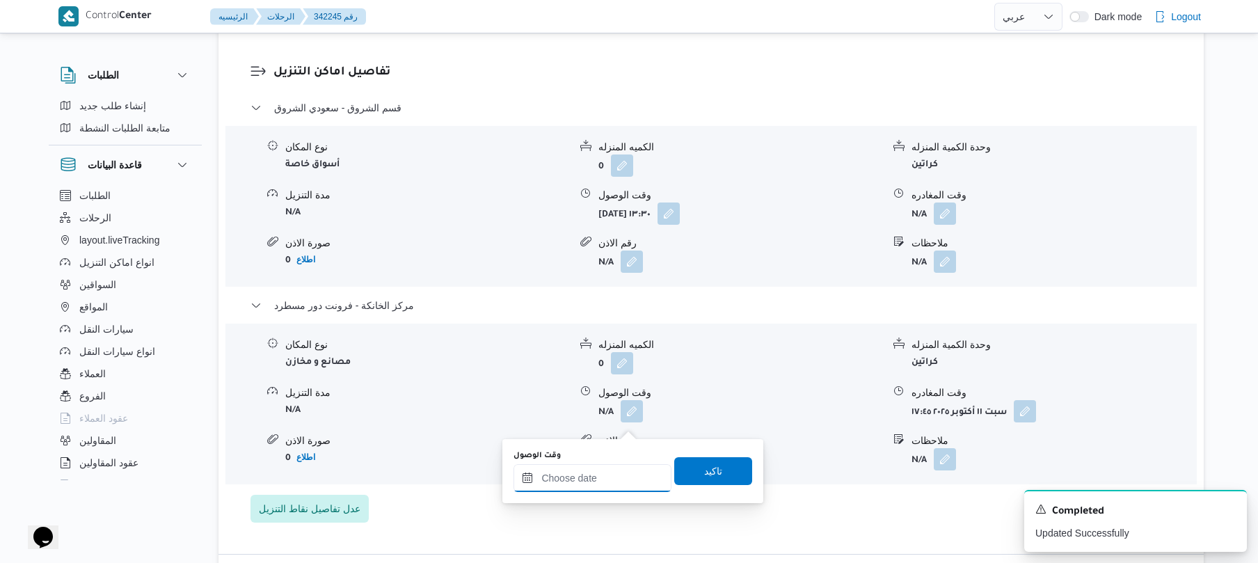
drag, startPoint x: 629, startPoint y: 473, endPoint x: 635, endPoint y: 465, distance: 10.0
click at [629, 473] on input "وقت الوصول" at bounding box center [592, 478] width 158 height 28
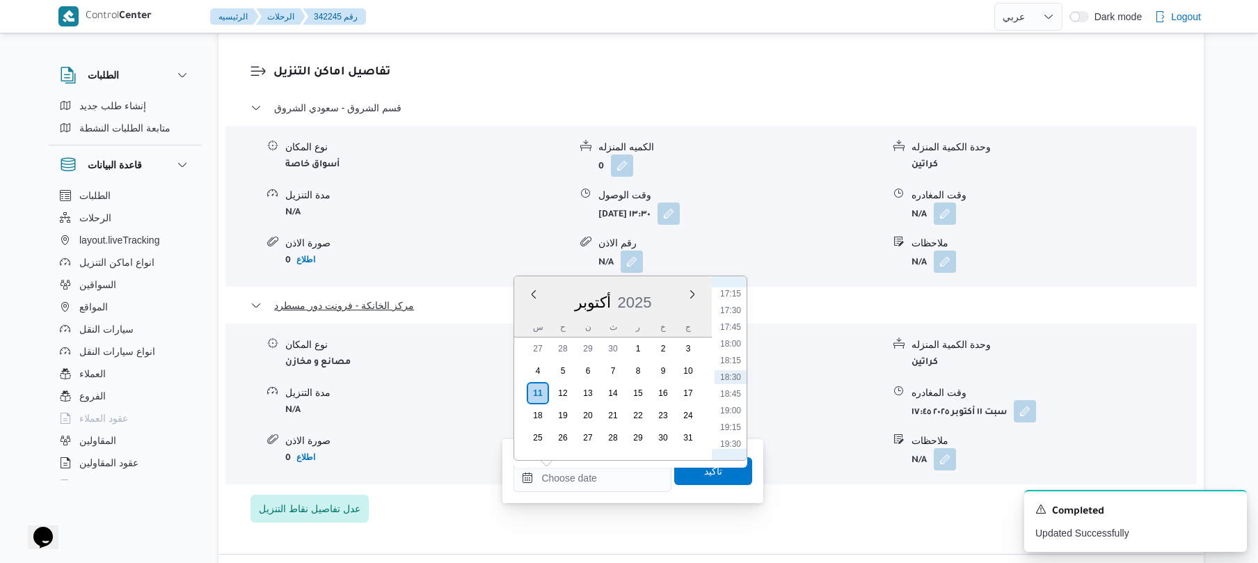
click at [738, 309] on li "17:30" at bounding box center [731, 310] width 32 height 14
type input "[DATE] ١٧:٣٠"
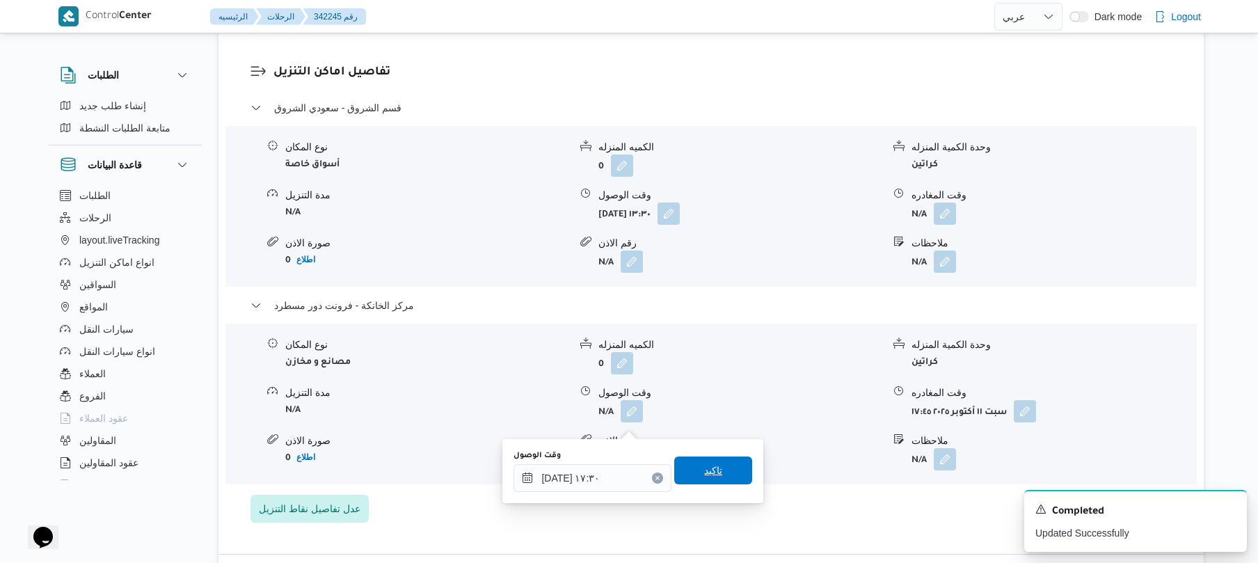
click at [704, 477] on span "تاكيد" at bounding box center [713, 470] width 18 height 17
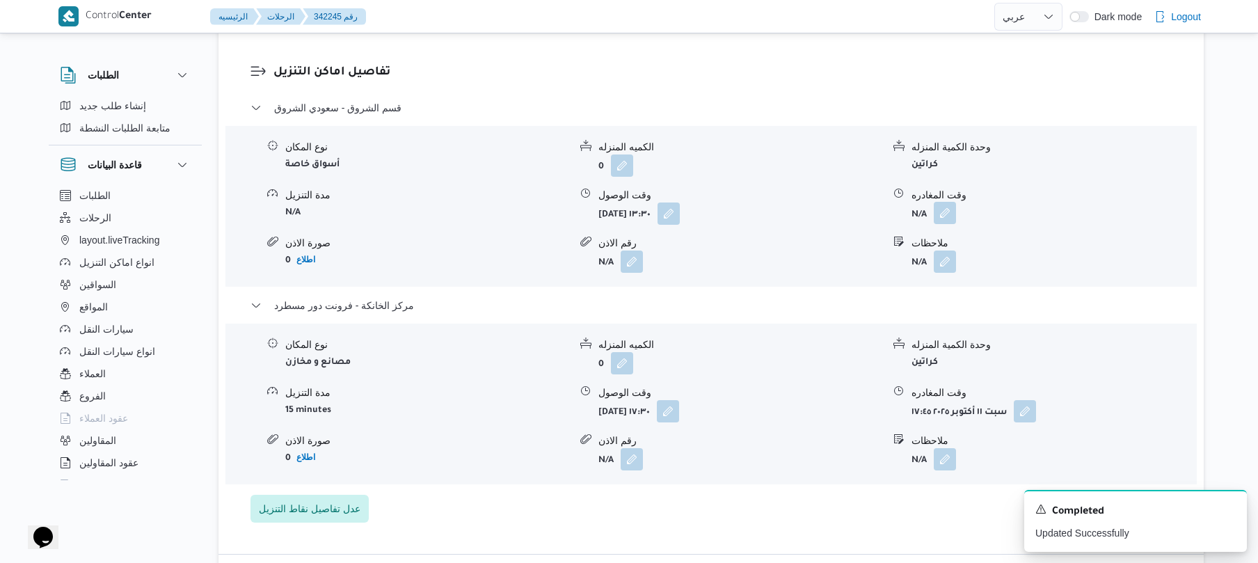
click at [946, 223] on button "button" at bounding box center [945, 213] width 22 height 22
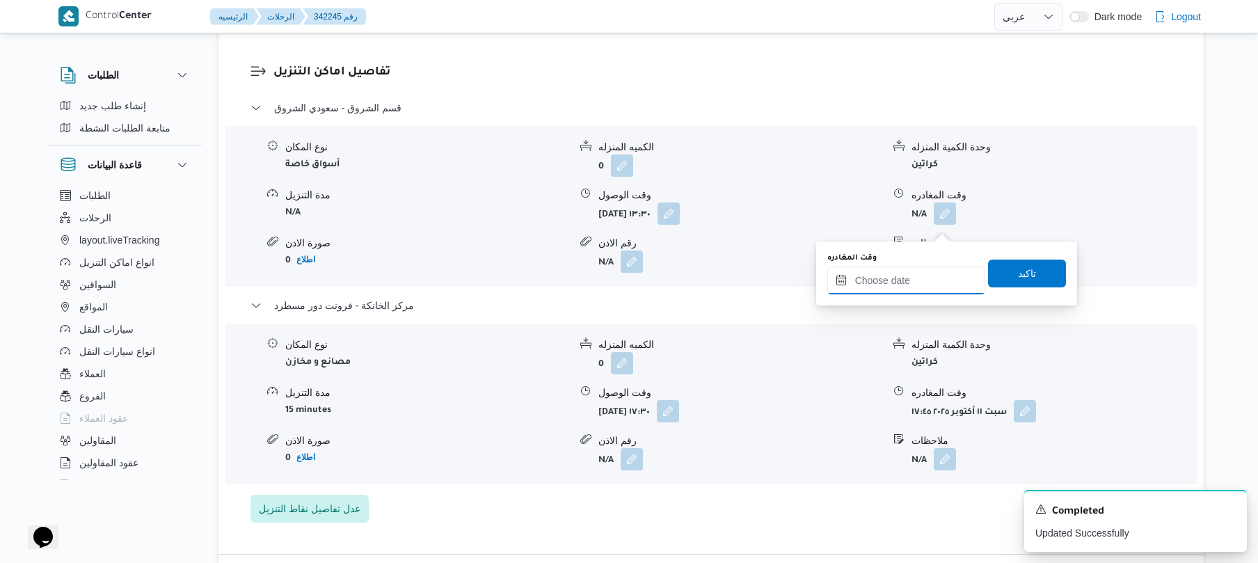
click at [886, 282] on input "وقت المغادره" at bounding box center [906, 280] width 158 height 28
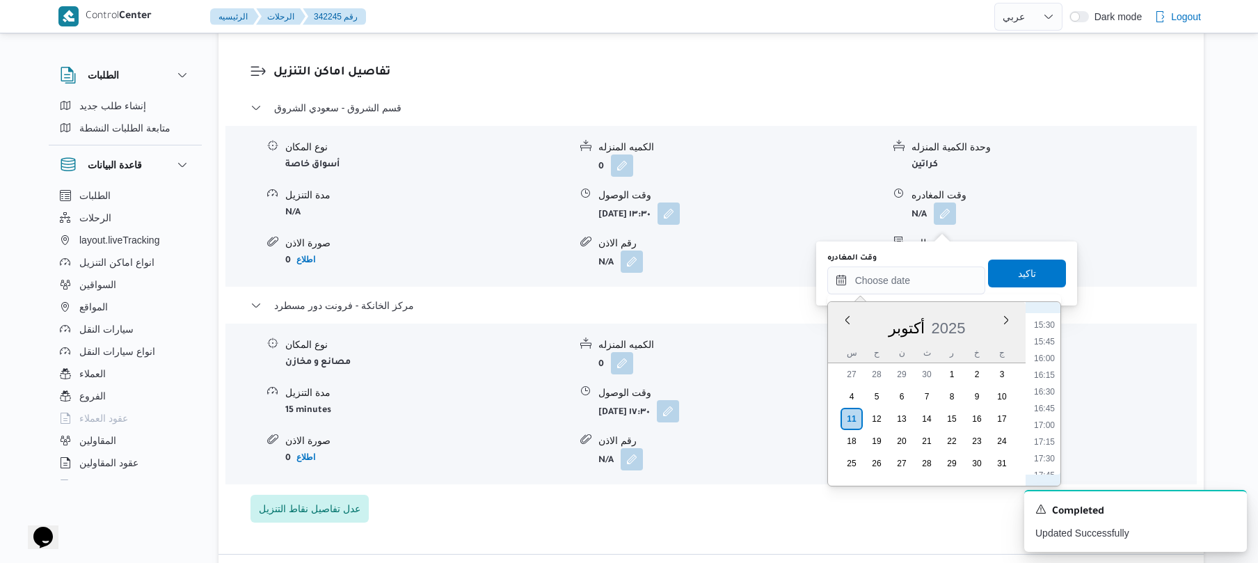
scroll to position [1017, 0]
click at [1047, 424] on li "16:45" at bounding box center [1044, 422] width 32 height 14
type input "[DATE] ١٦:٤٥"
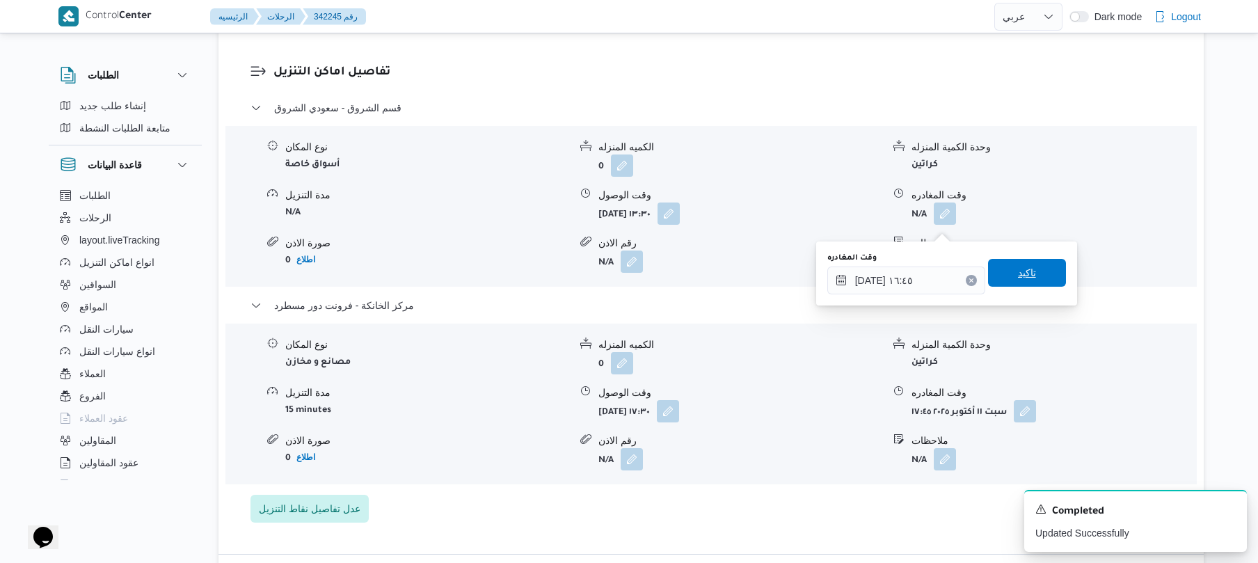
click at [1030, 285] on span "تاكيد" at bounding box center [1027, 273] width 78 height 28
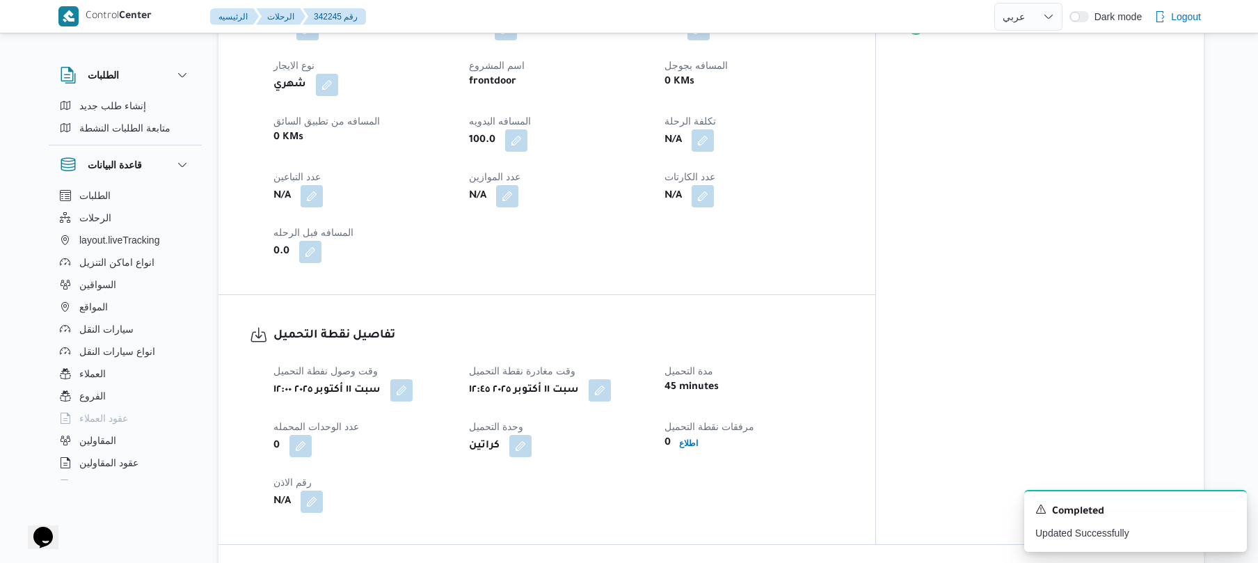
scroll to position [0, 0]
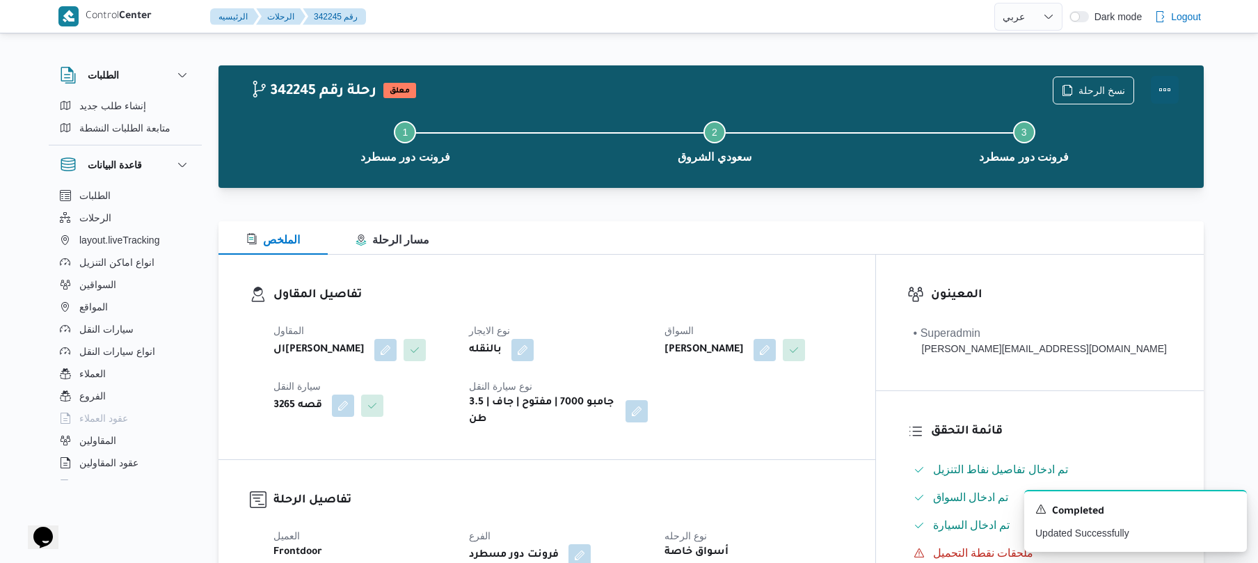
click at [1161, 92] on button "Actions" at bounding box center [1165, 90] width 28 height 28
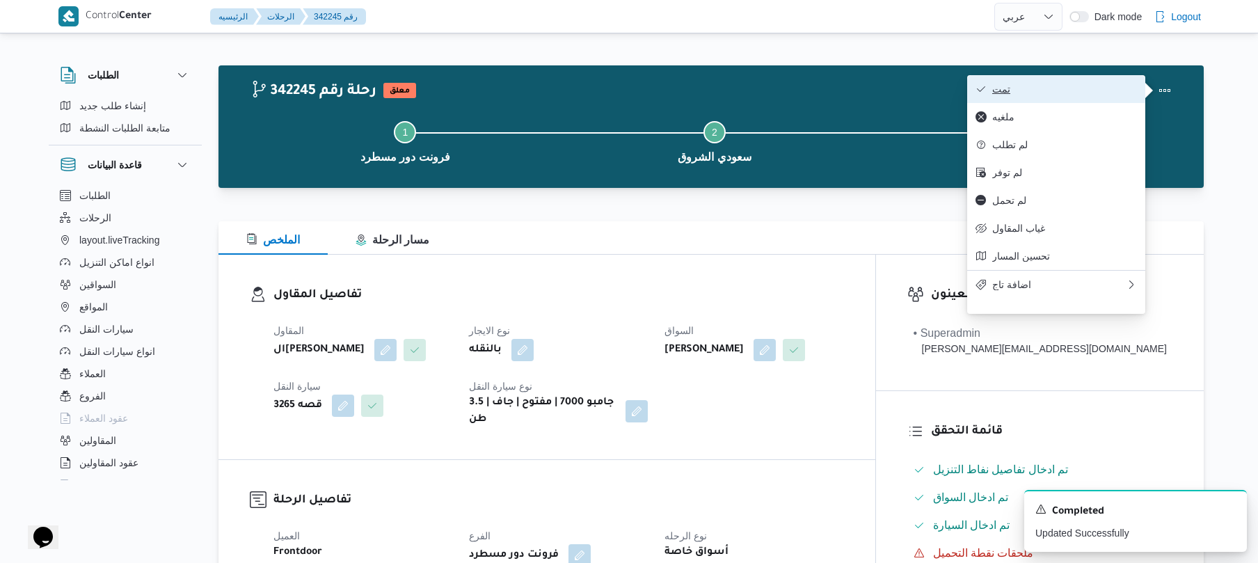
click at [1097, 90] on span "تمت" at bounding box center [1064, 88] width 145 height 11
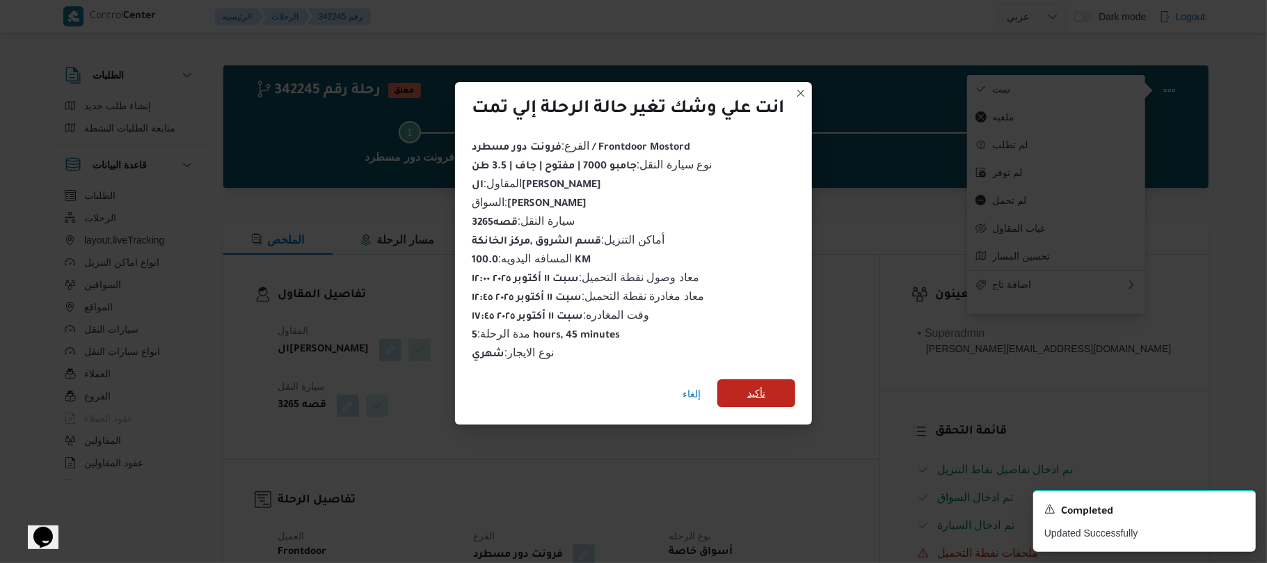
click at [770, 382] on span "تأكيد" at bounding box center [756, 393] width 78 height 28
